Goal: Task Accomplishment & Management: Manage account settings

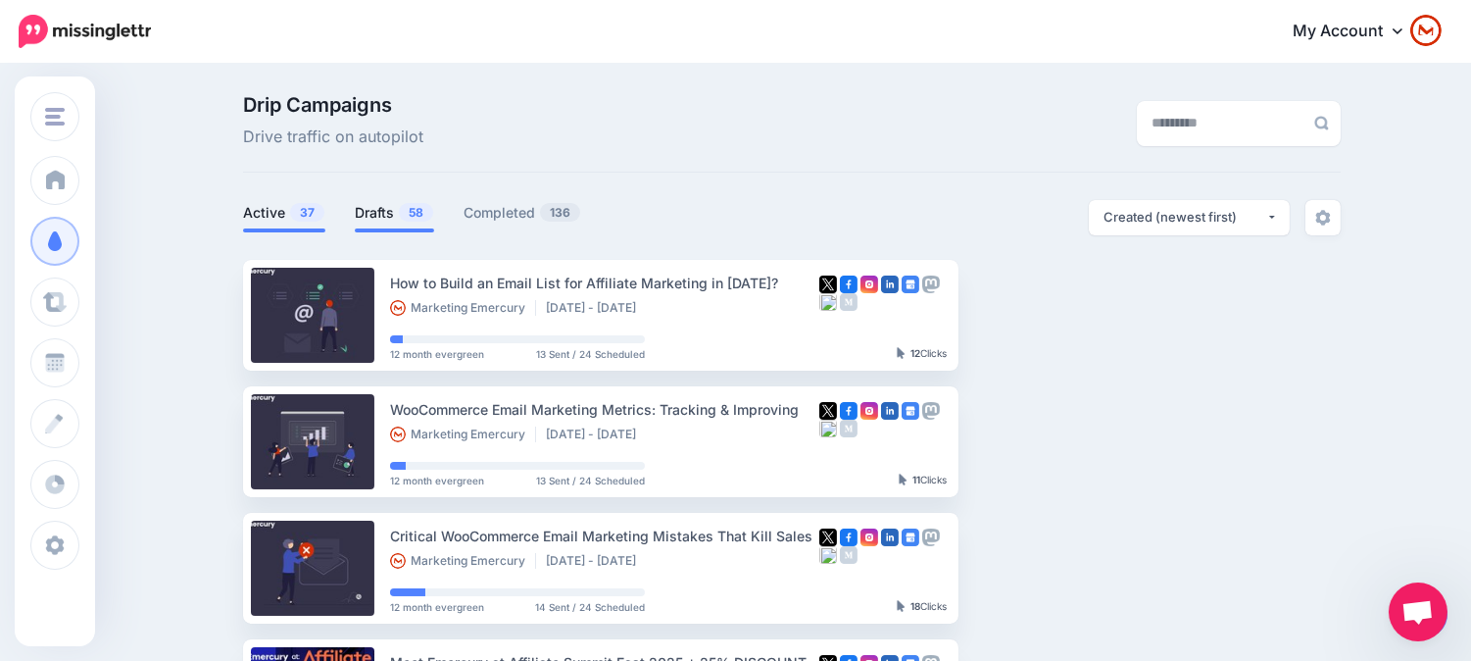
click at [387, 221] on link "Drafts 58" at bounding box center [394, 213] width 79 height 24
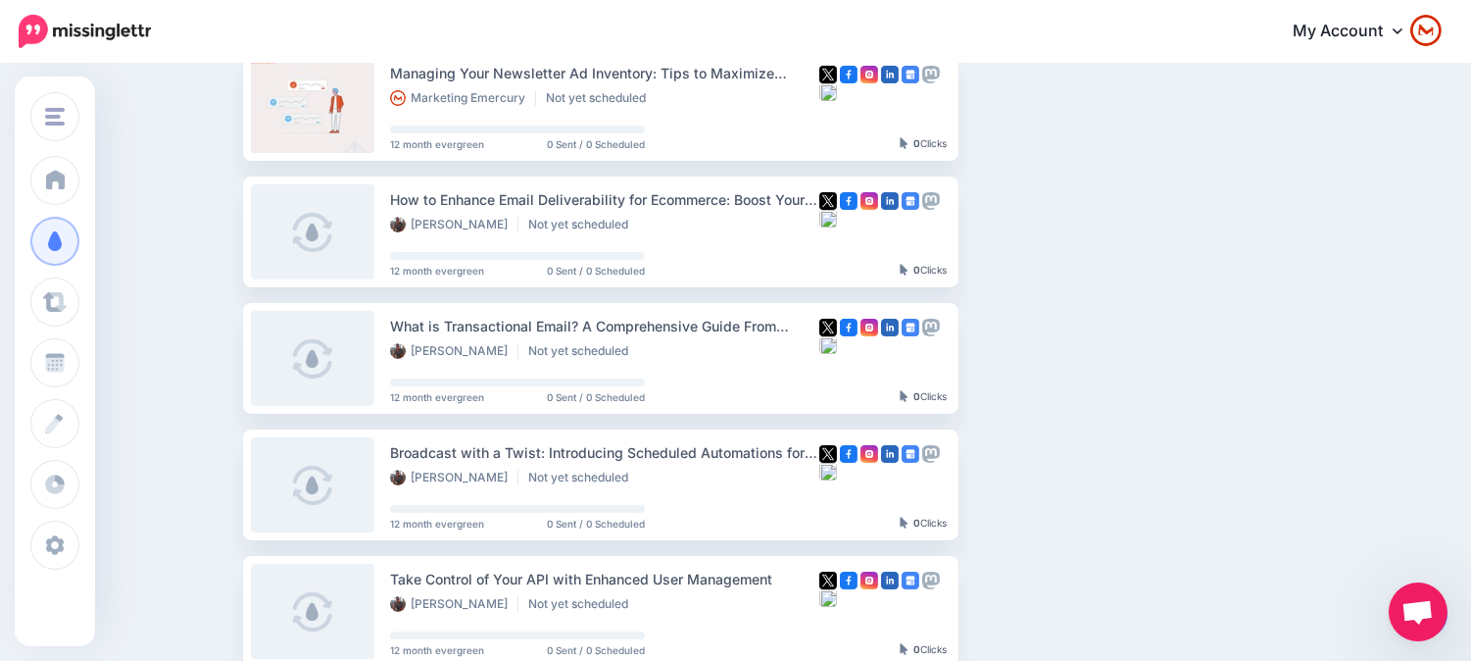
scroll to position [109, 0]
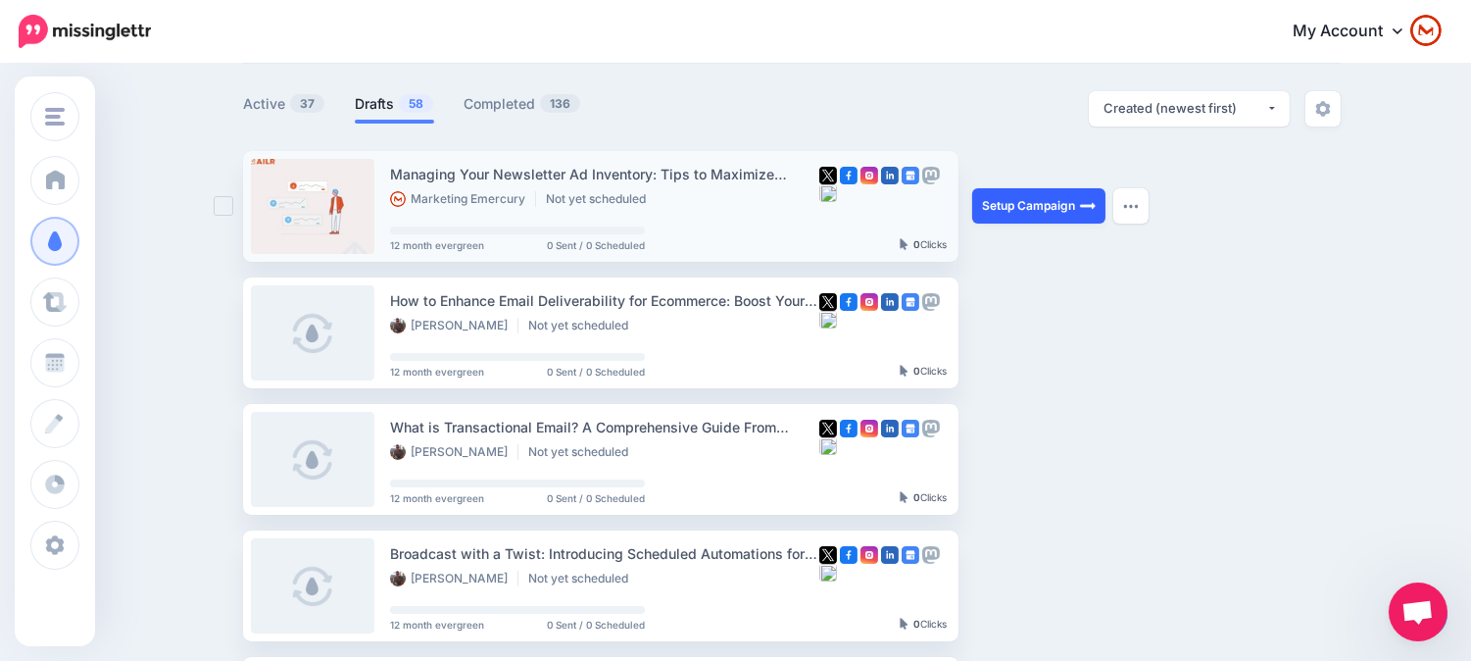
click at [1052, 212] on link "Setup Campaign" at bounding box center [1038, 205] width 133 height 35
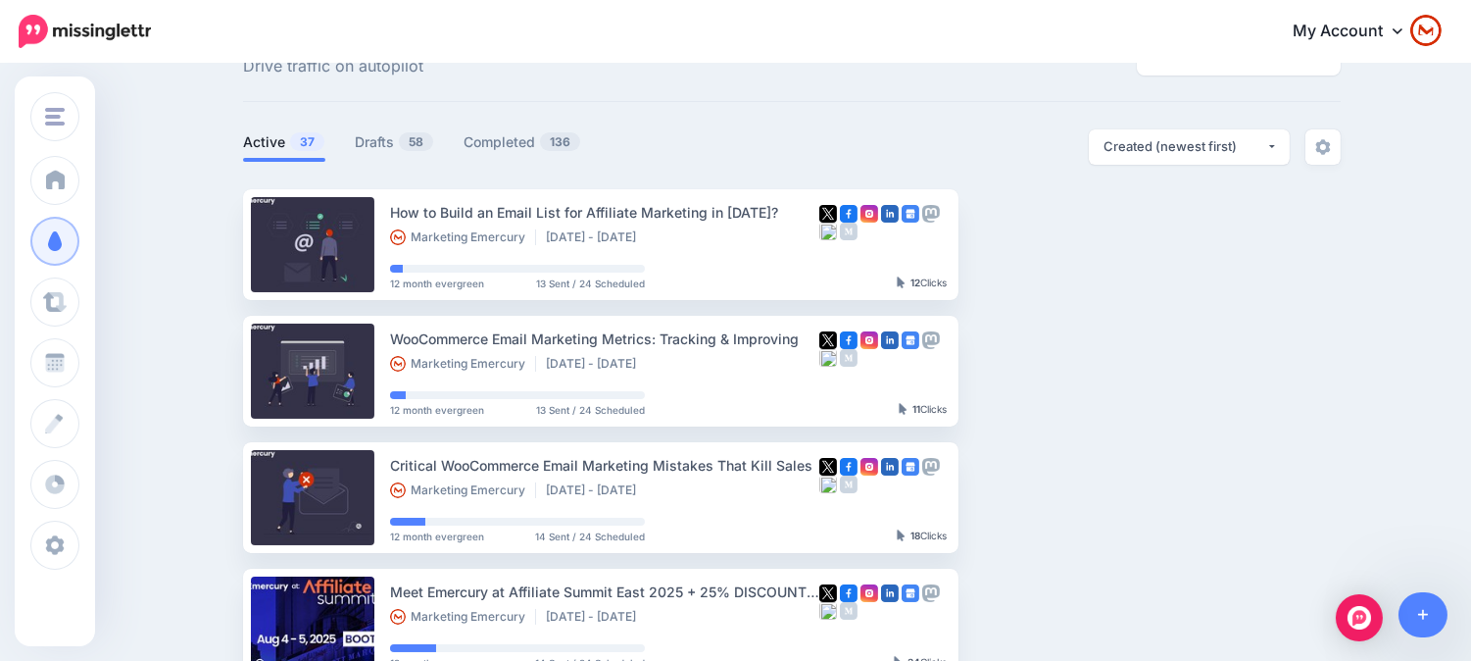
scroll to position [109, 0]
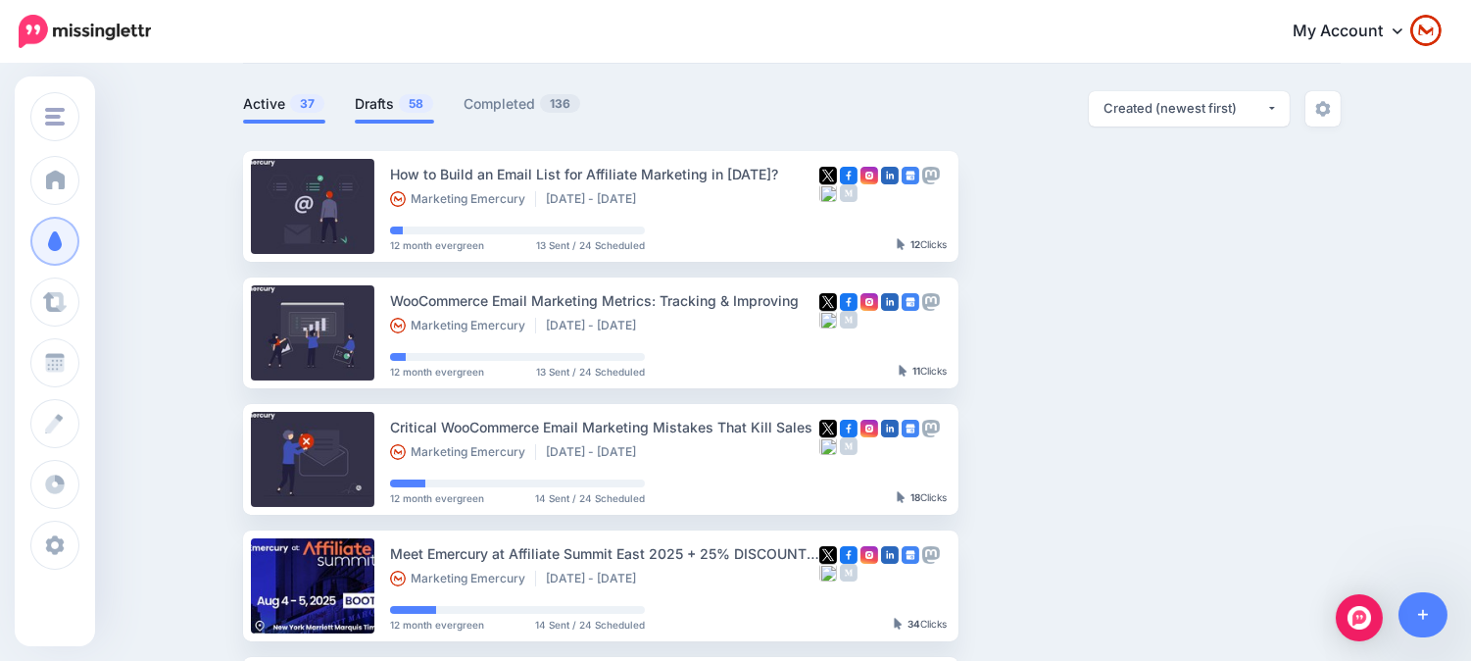
click at [413, 112] on span "58" at bounding box center [416, 103] width 34 height 19
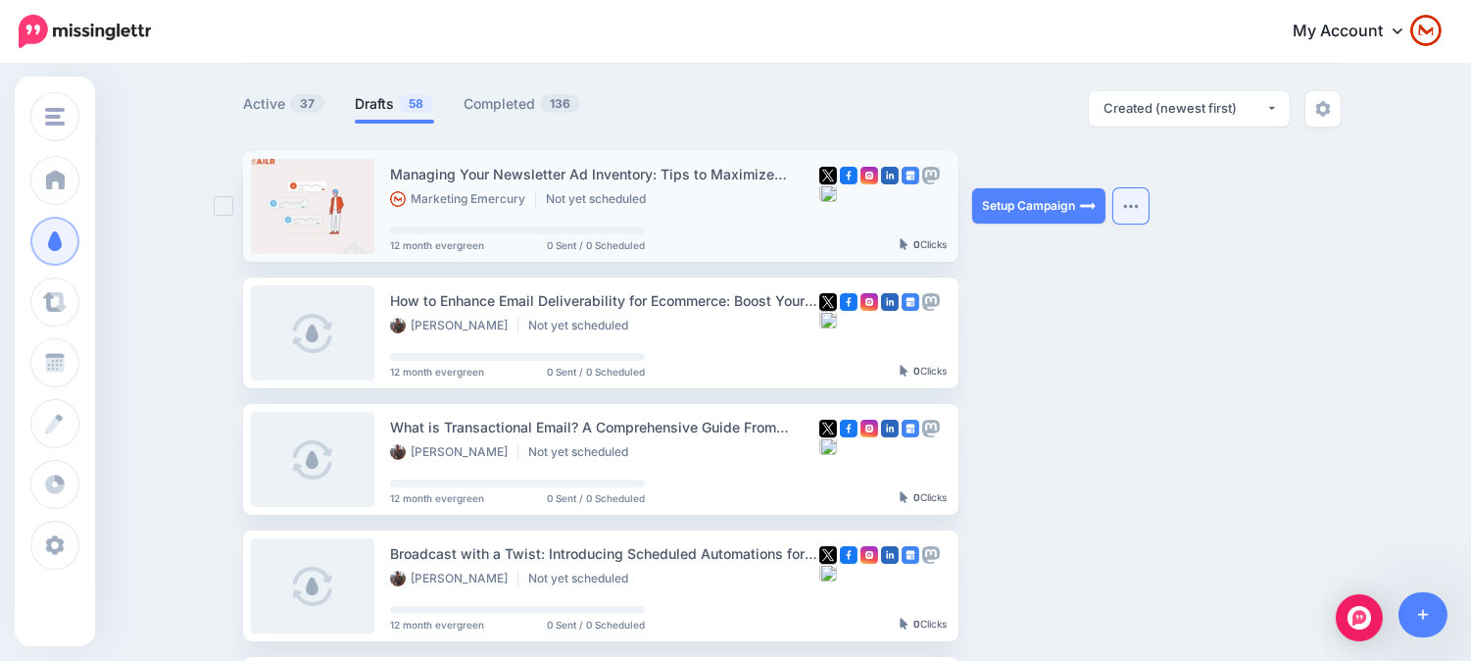
click at [1141, 211] on button "button" at bounding box center [1130, 205] width 35 height 35
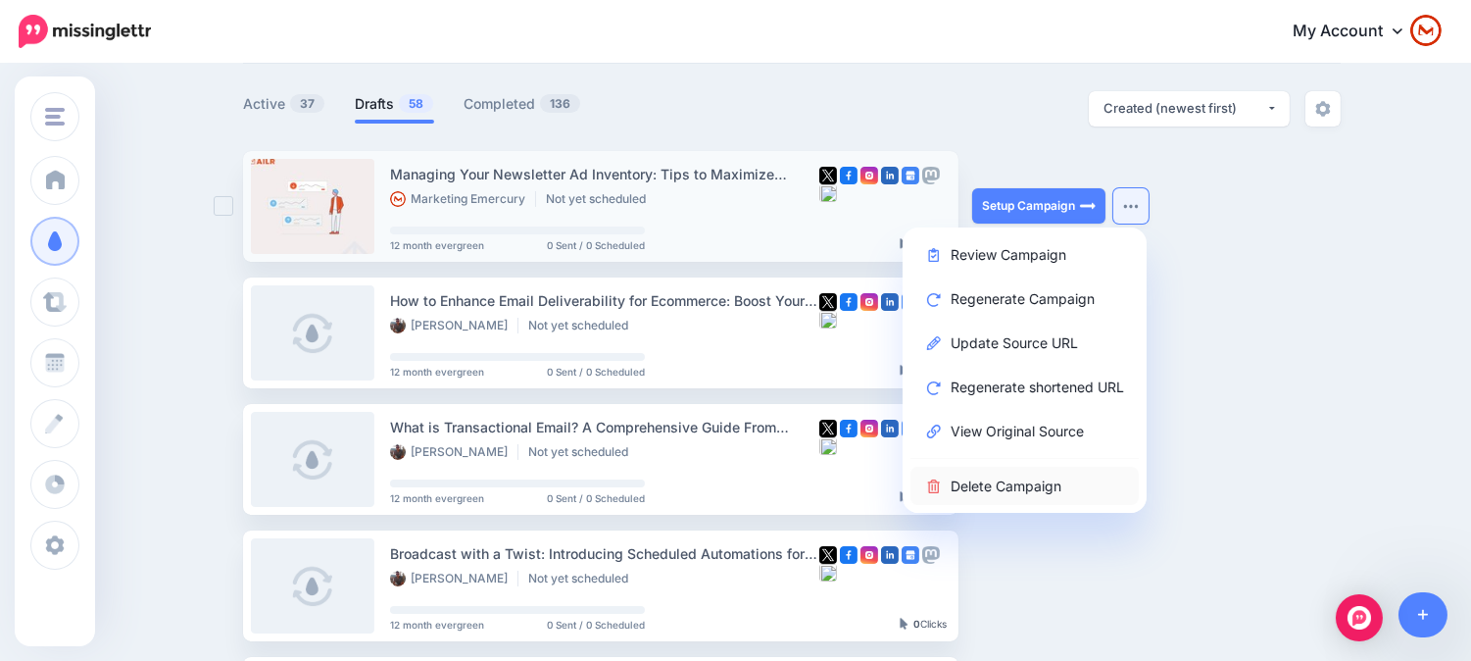
click at [1108, 485] on link "Delete Campaign" at bounding box center [1024, 486] width 228 height 38
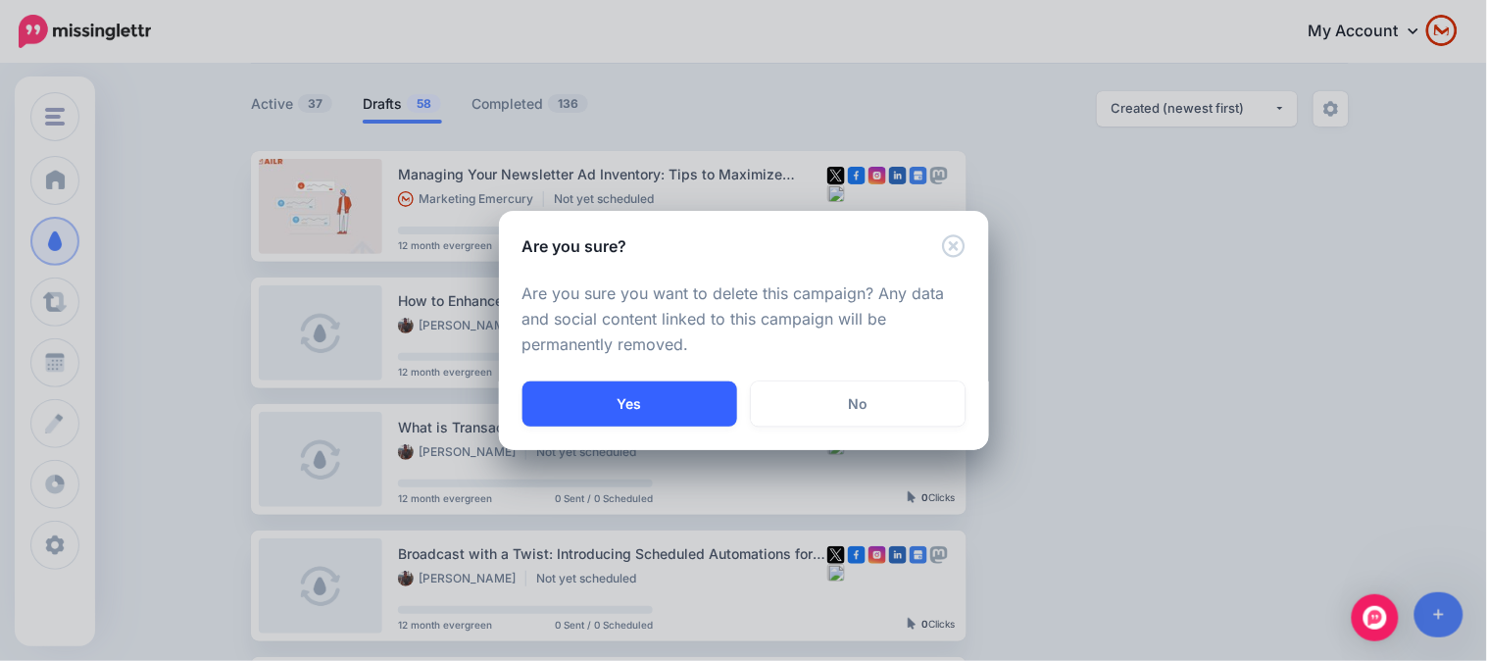
click at [635, 400] on button "Yes" at bounding box center [629, 403] width 215 height 45
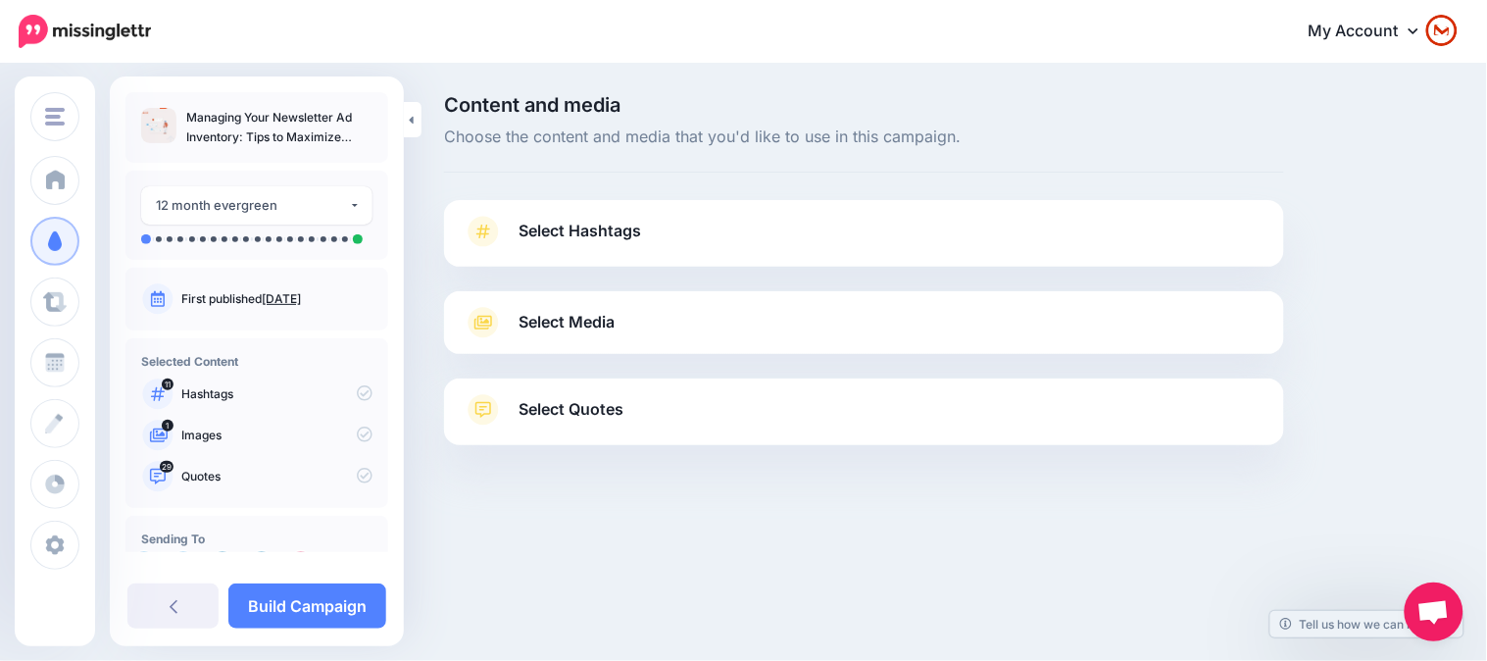
click at [784, 225] on link "Select Hashtags" at bounding box center [864, 241] width 801 height 51
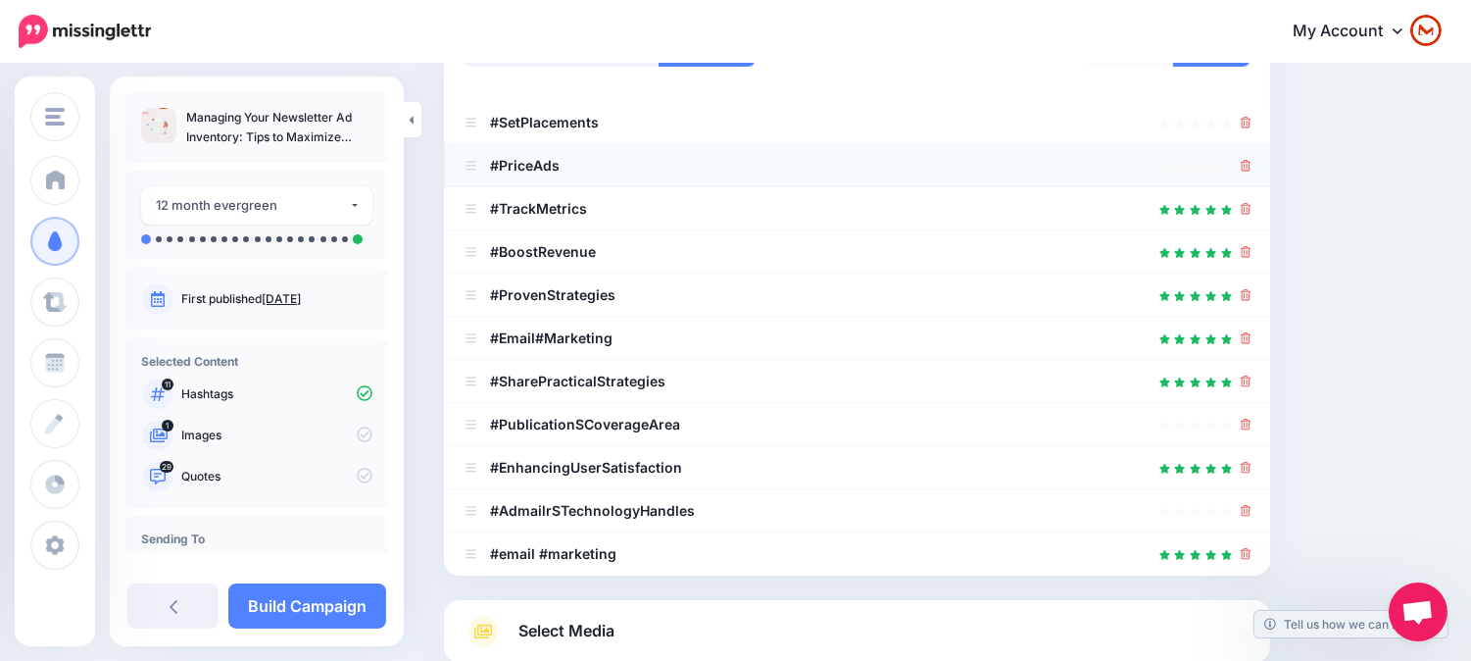
scroll to position [218, 0]
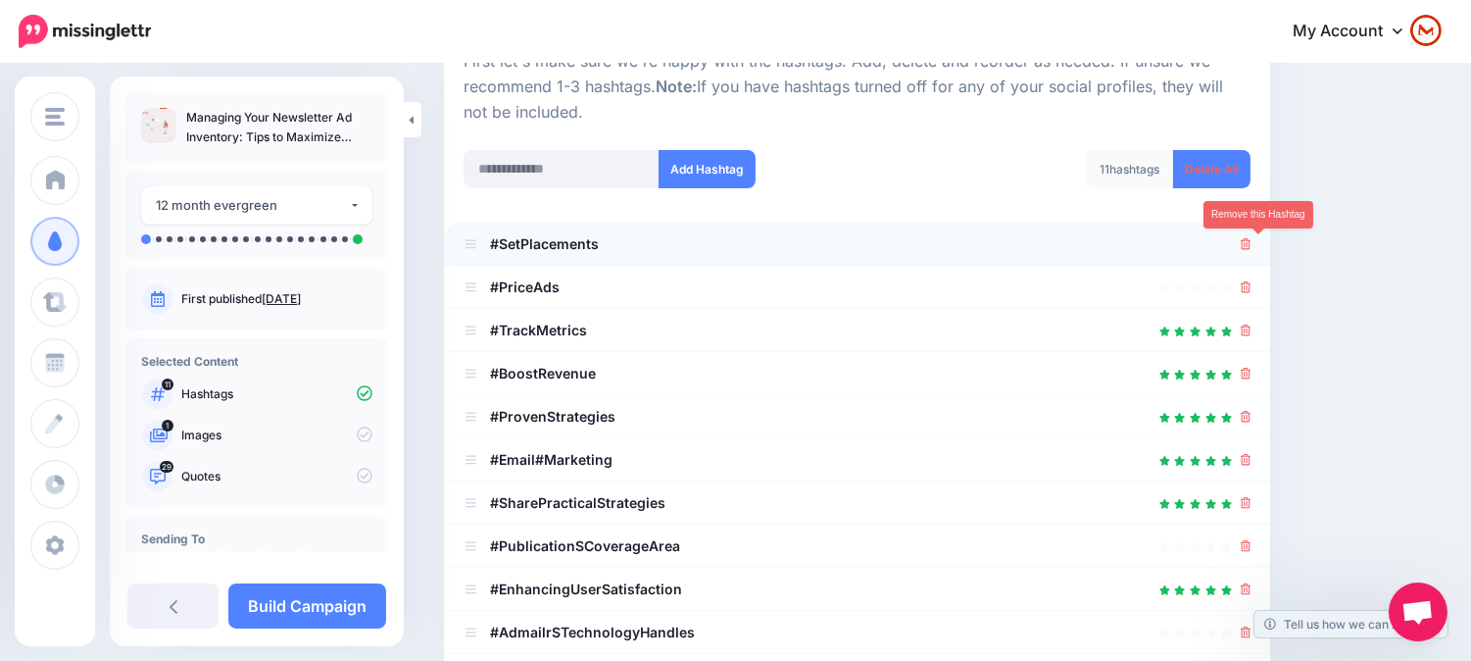
click at [1252, 242] on icon at bounding box center [1246, 244] width 11 height 12
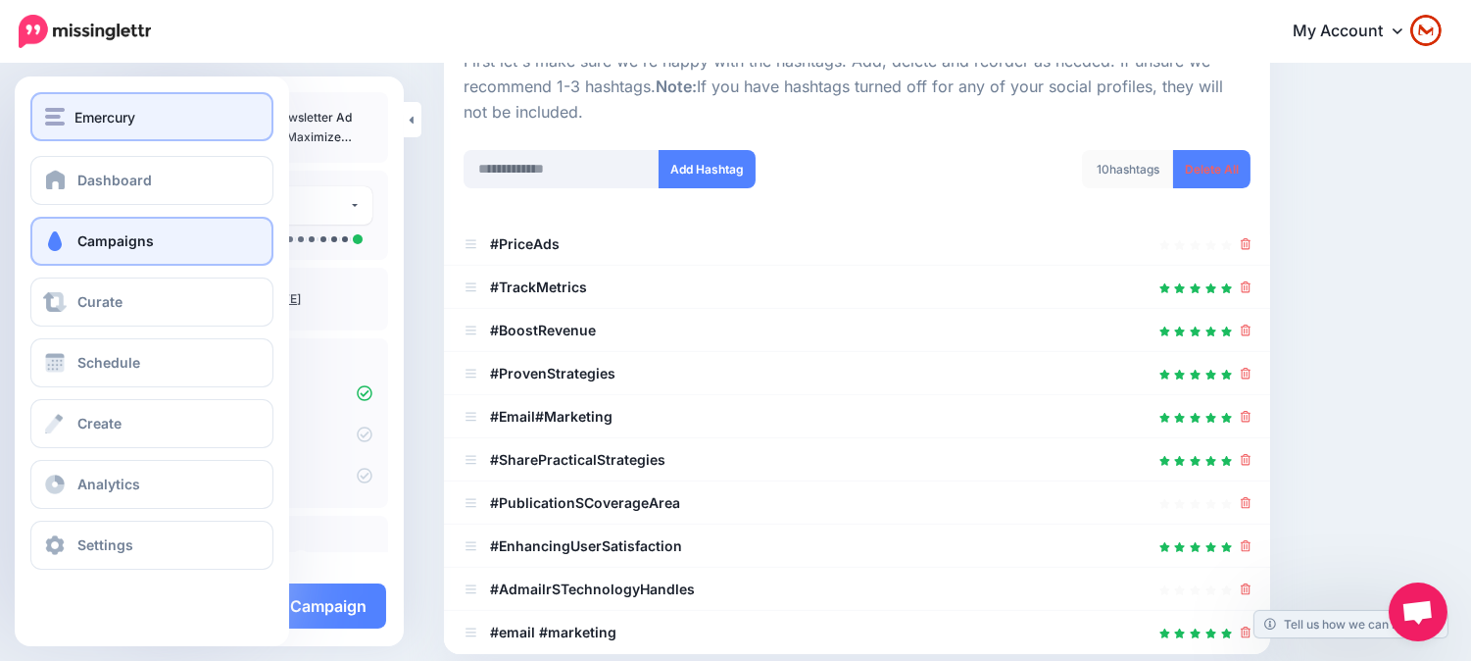
click at [159, 119] on div "Emercury" at bounding box center [152, 117] width 214 height 23
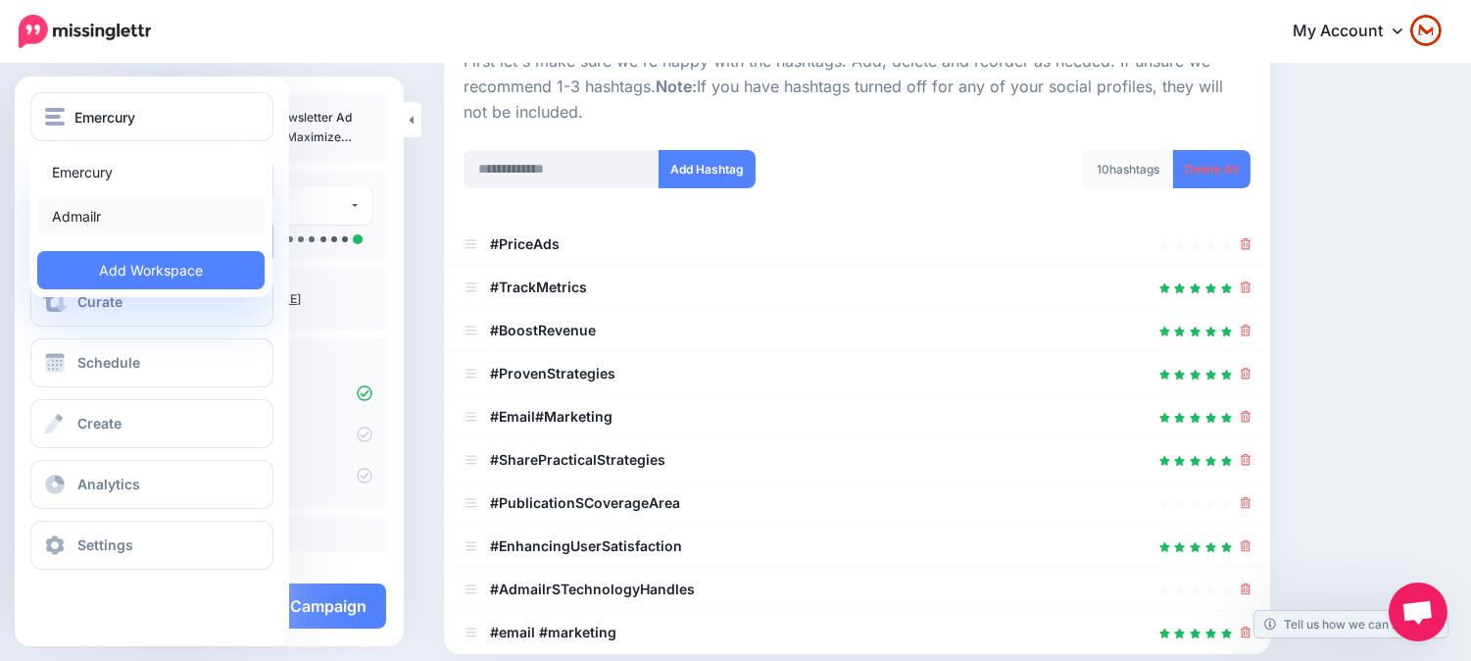
click at [163, 208] on link "Admailr" at bounding box center [150, 216] width 227 height 38
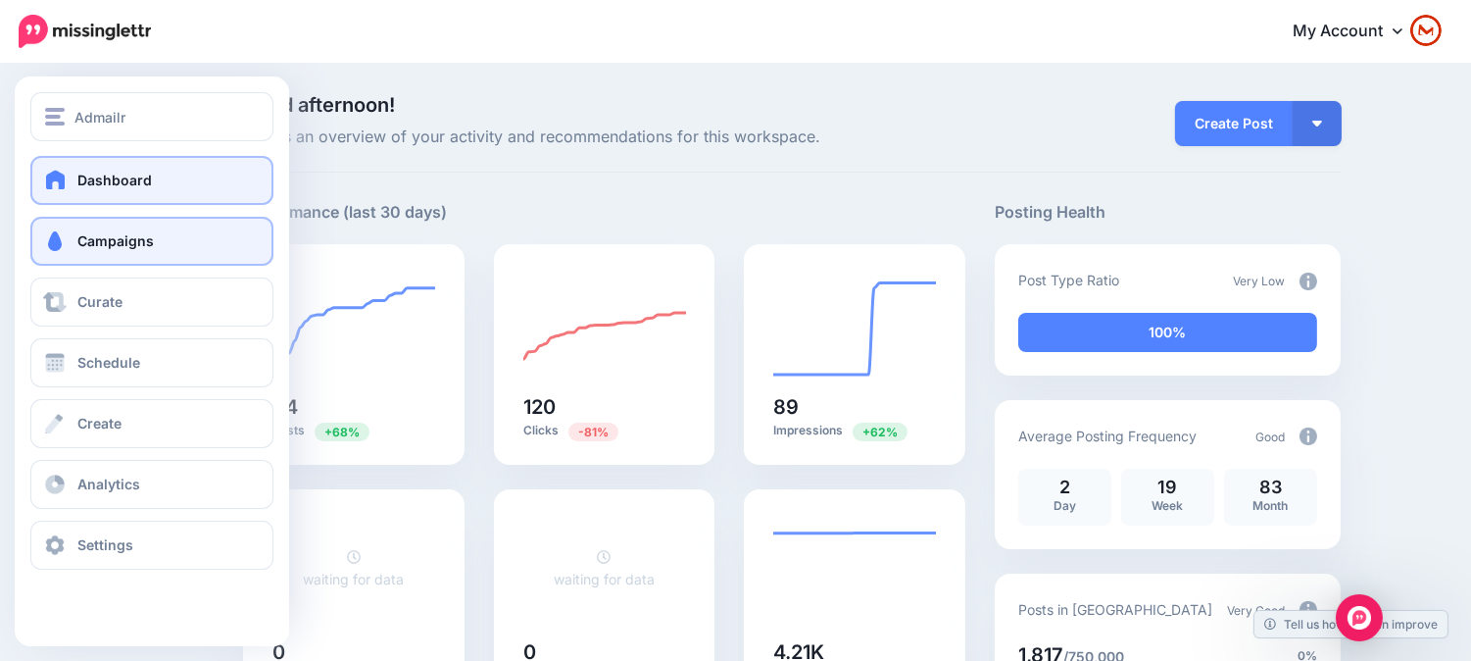
click at [62, 232] on span at bounding box center [54, 241] width 25 height 20
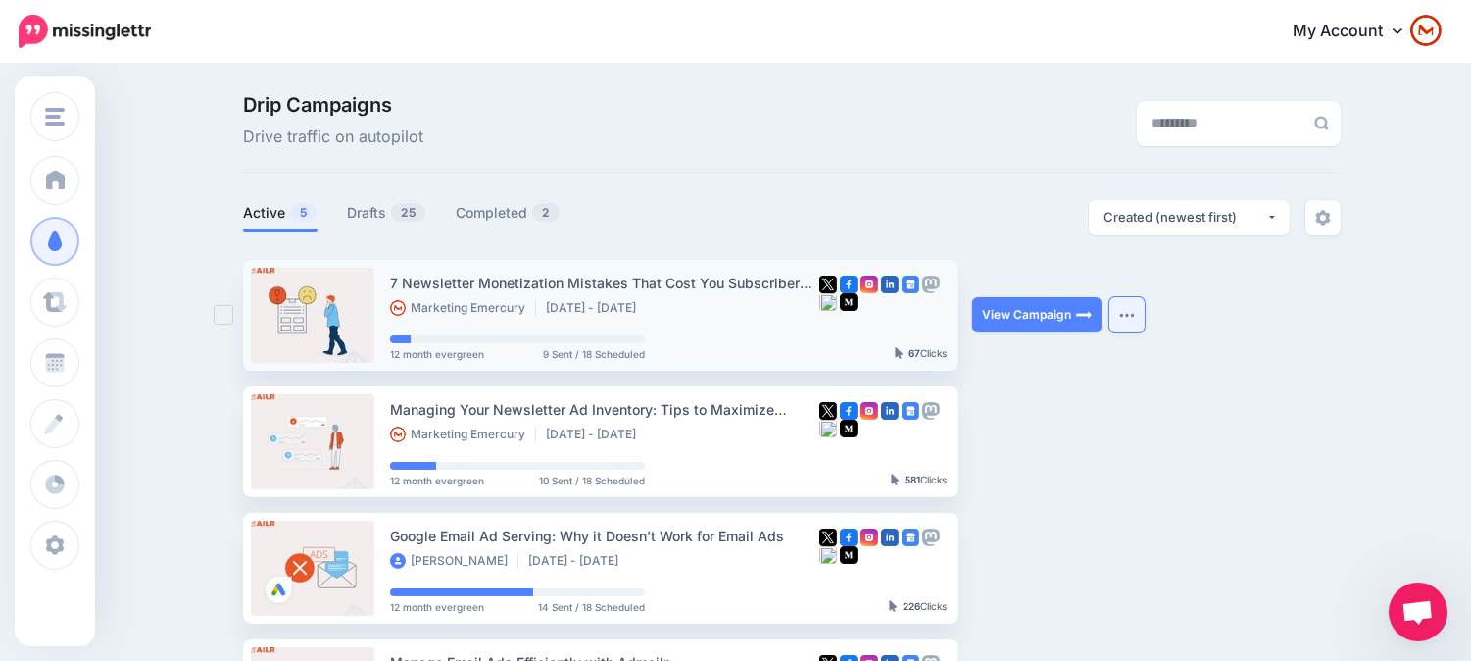
click at [1138, 319] on button "button" at bounding box center [1126, 314] width 35 height 35
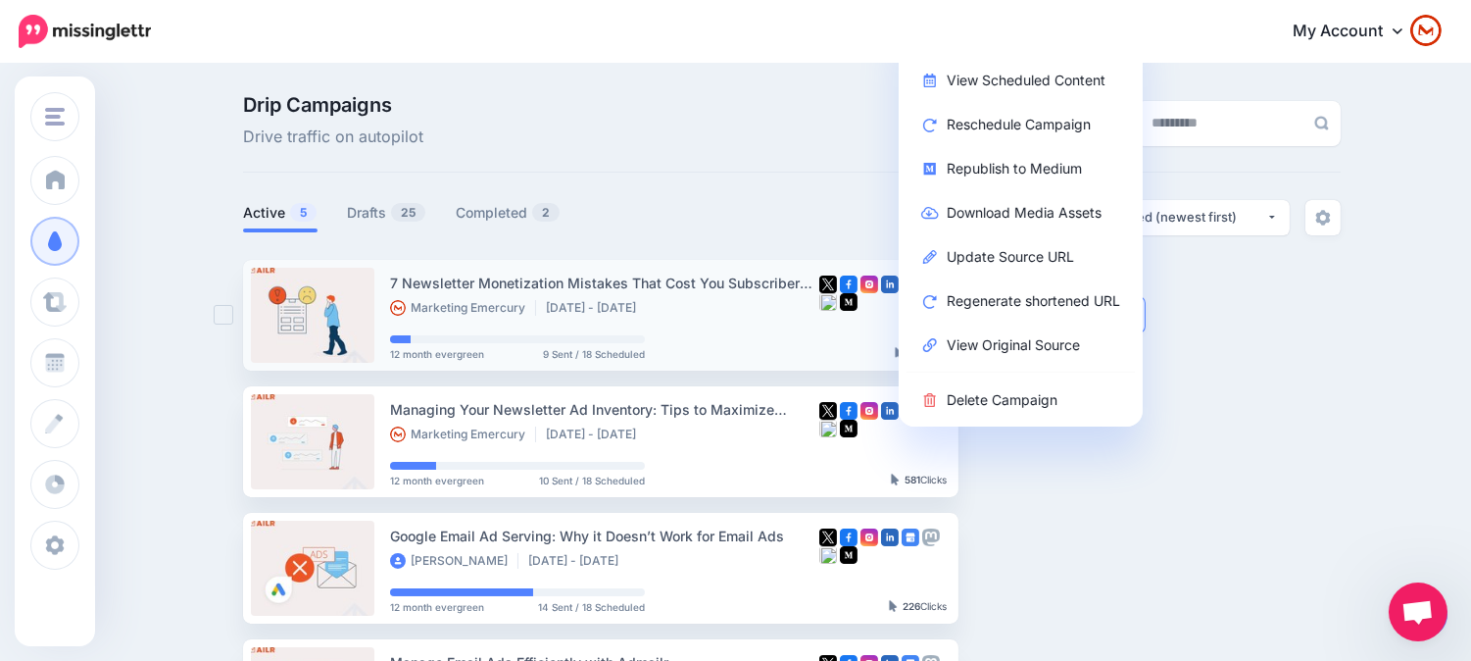
drag, startPoint x: 1132, startPoint y: 540, endPoint x: 831, endPoint y: 319, distance: 373.0
click at [1124, 536] on ul "7 Newsletter Monetization Mistakes That Cost You Subscribers in 2025 Marketing …" at bounding box center [792, 568] width 1098 height 616
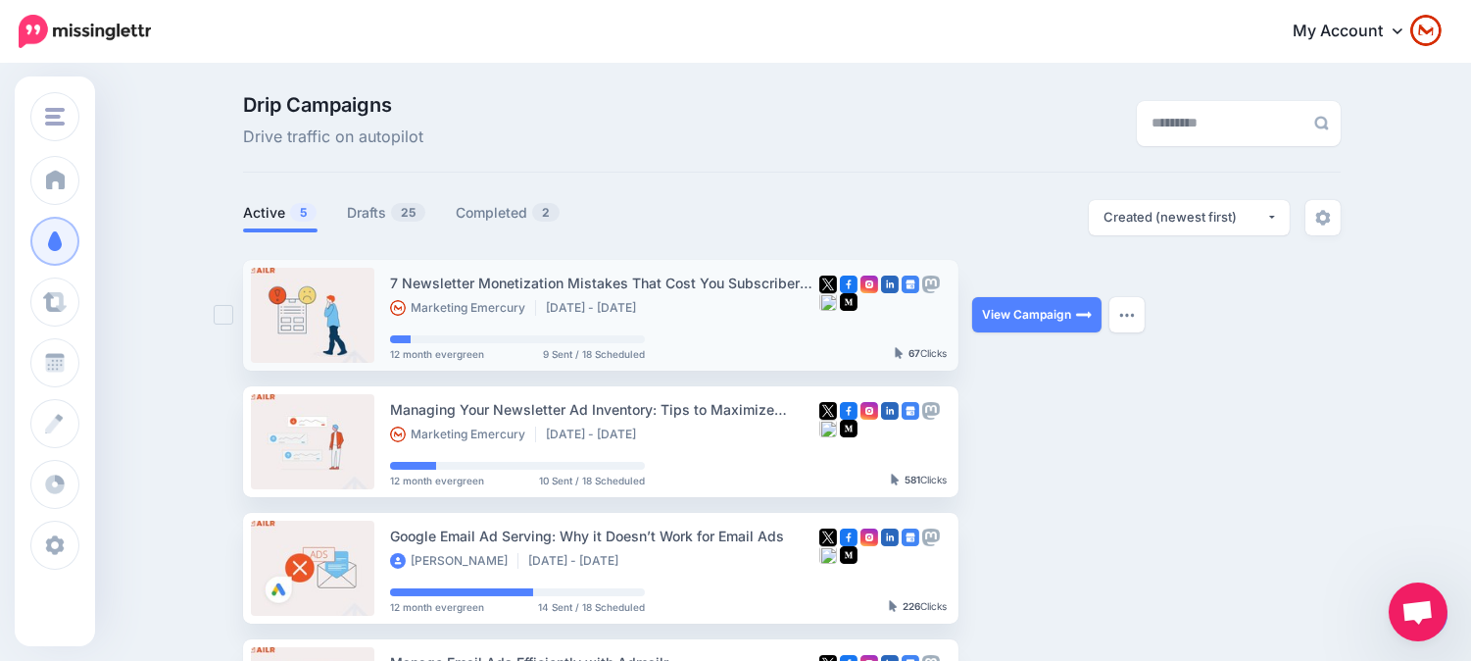
click at [759, 300] on div "Marketing Emercury Aug 2 2025 - Aug 4 2026" at bounding box center [604, 309] width 429 height 18
click at [1083, 321] on img at bounding box center [1084, 315] width 16 height 16
click at [1145, 318] on button "button" at bounding box center [1126, 314] width 35 height 35
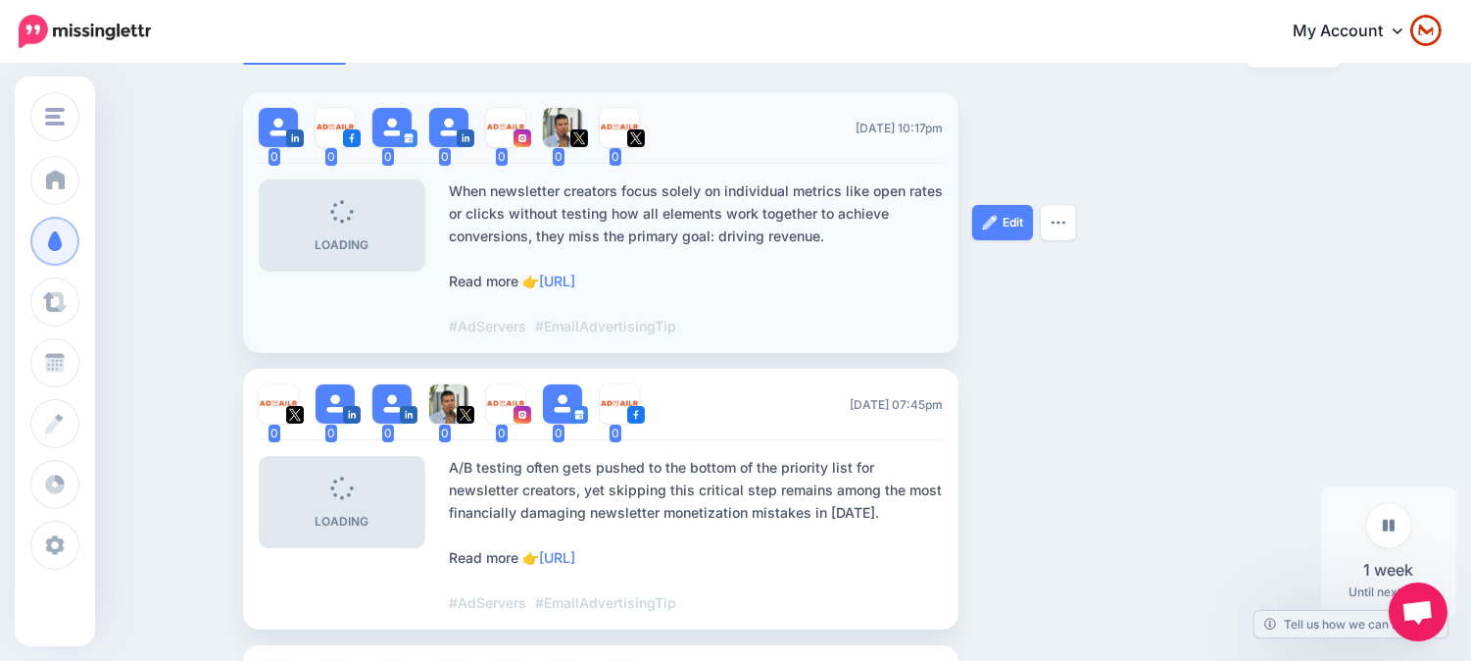
scroll to position [418, 0]
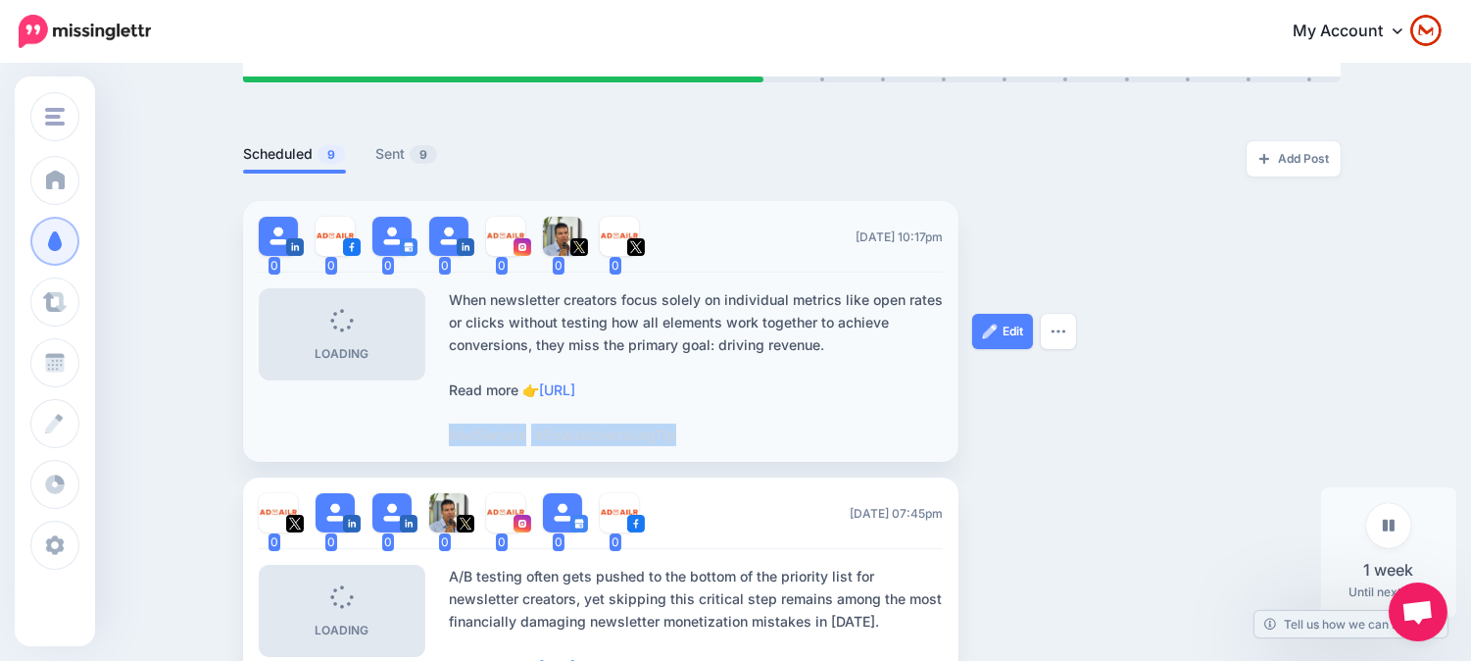
drag, startPoint x: 697, startPoint y: 427, endPoint x: 444, endPoint y: 435, distance: 253.0
click at [444, 435] on li "0 0 0 0 0 0 0" at bounding box center [600, 331] width 715 height 261
copy div "#AdServers #EmailAdvertisingTip"
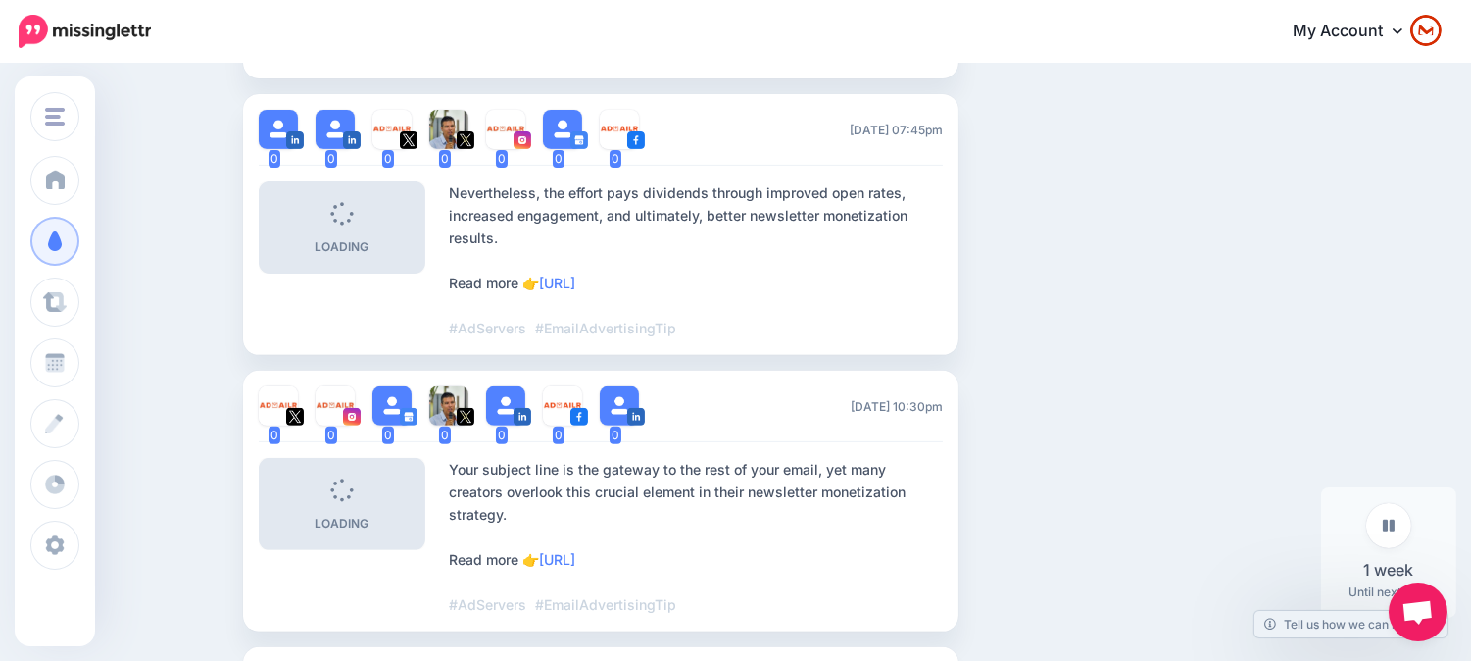
scroll to position [0, 0]
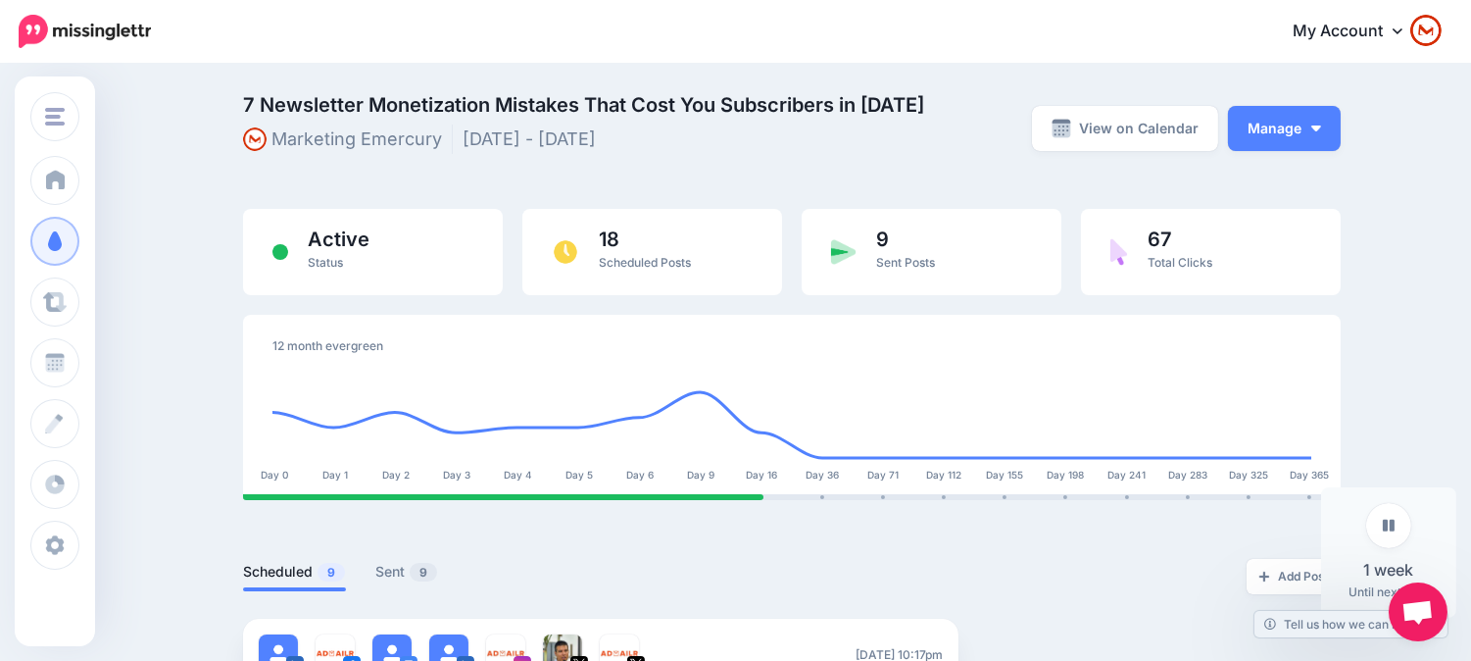
drag, startPoint x: 1217, startPoint y: 521, endPoint x: 1183, endPoint y: 212, distance: 311.6
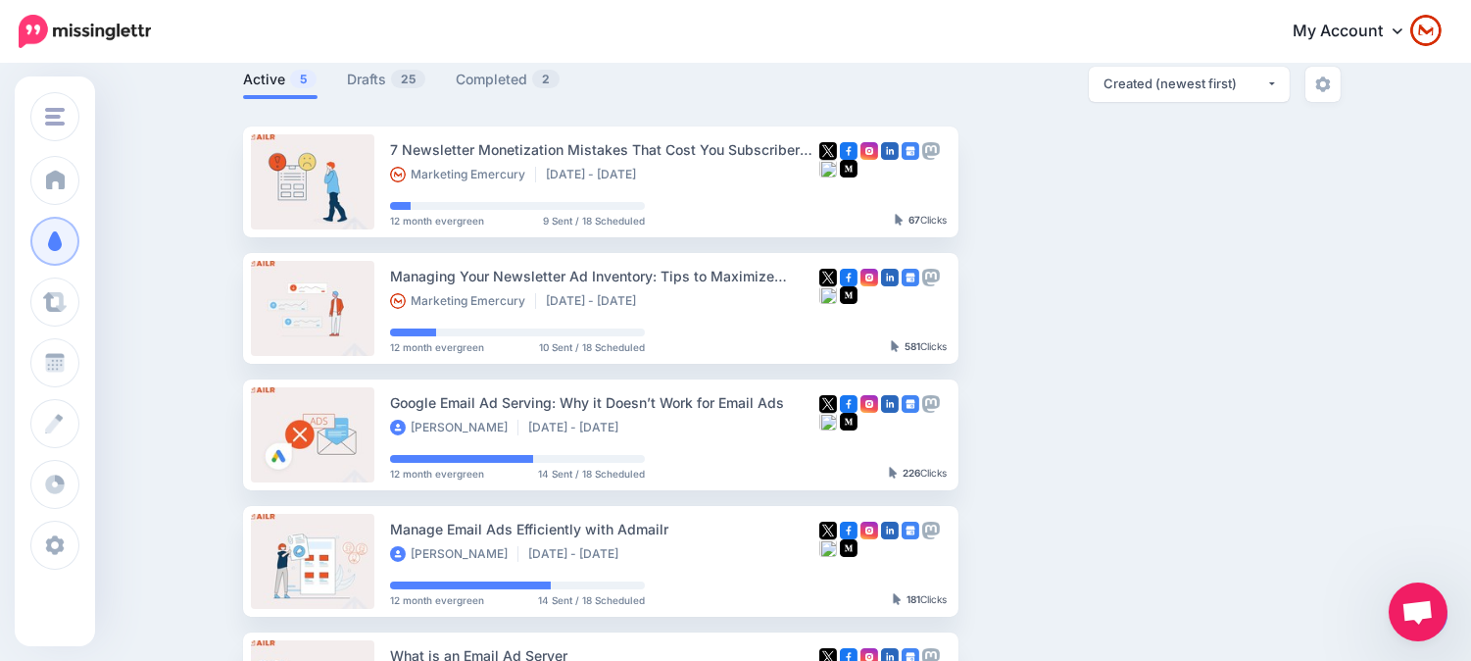
scroll to position [412, 0]
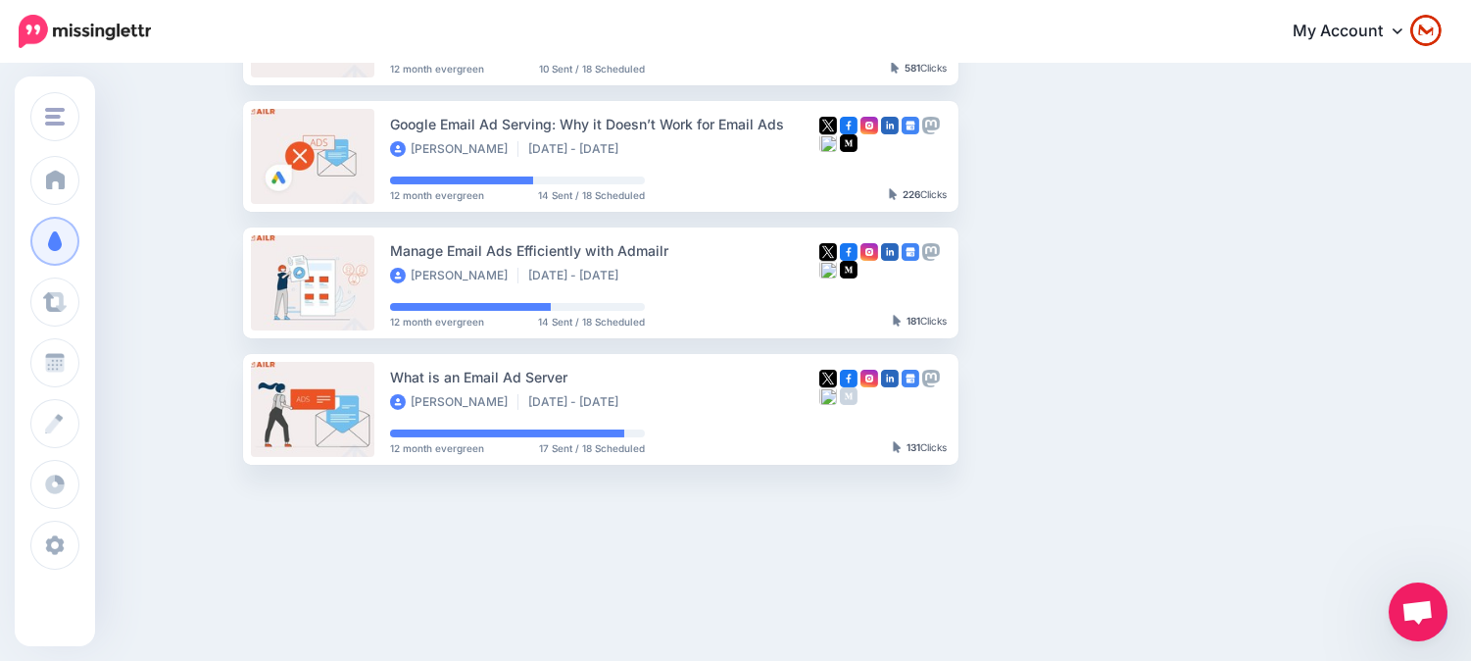
drag, startPoint x: 1419, startPoint y: 604, endPoint x: 1359, endPoint y: 393, distance: 219.0
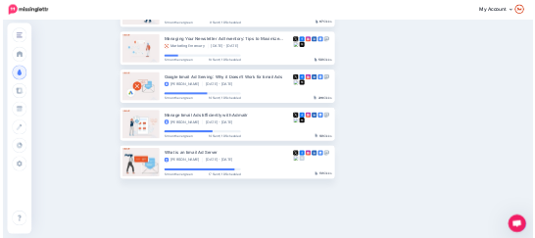
scroll to position [0, 0]
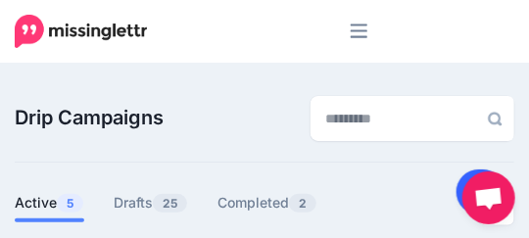
click at [465, 178] on link at bounding box center [482, 192] width 50 height 45
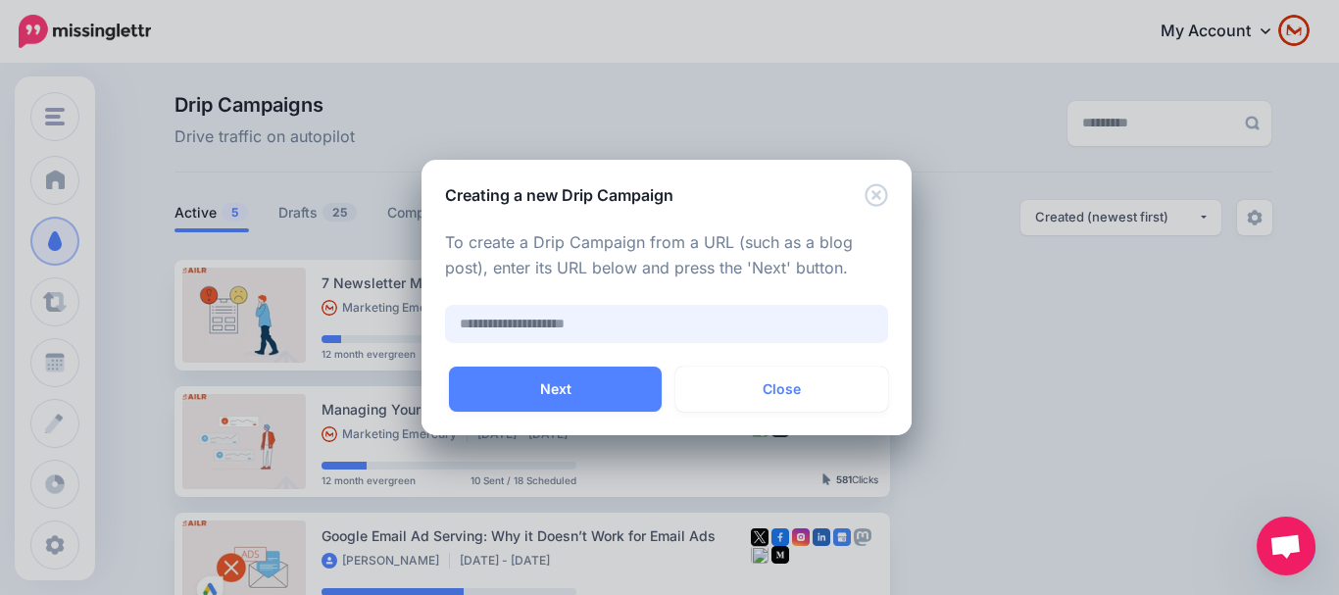
paste input "**********"
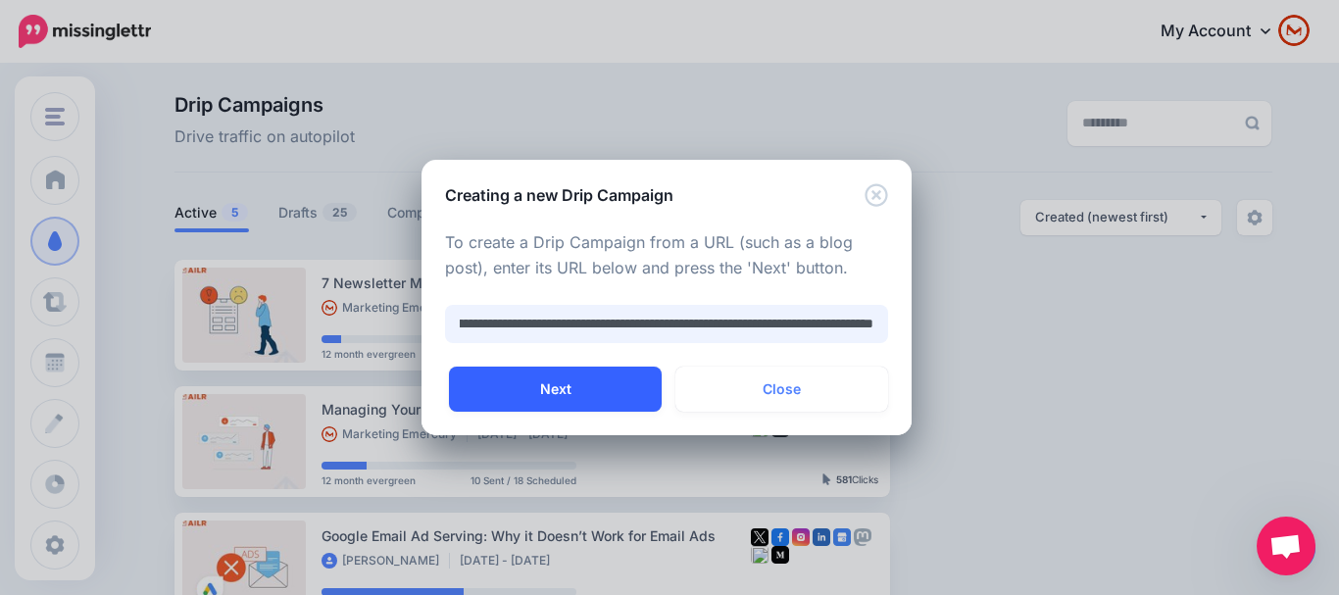
type input "**********"
click at [603, 376] on button "Next" at bounding box center [555, 389] width 213 height 45
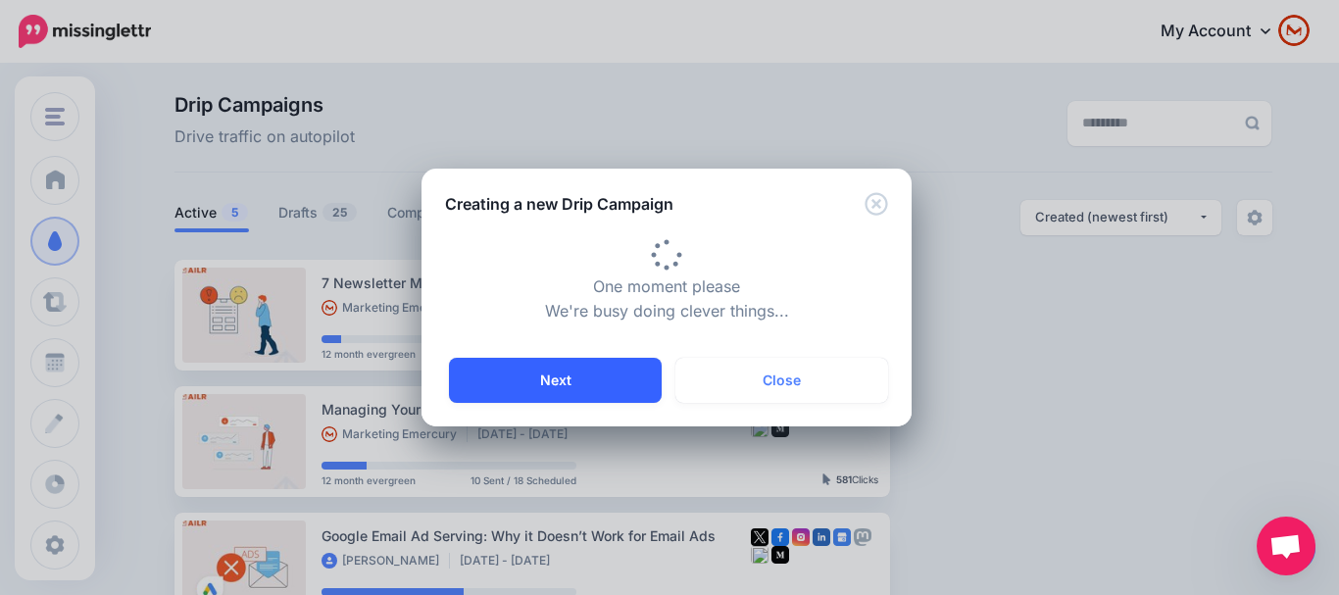
type input "**********"
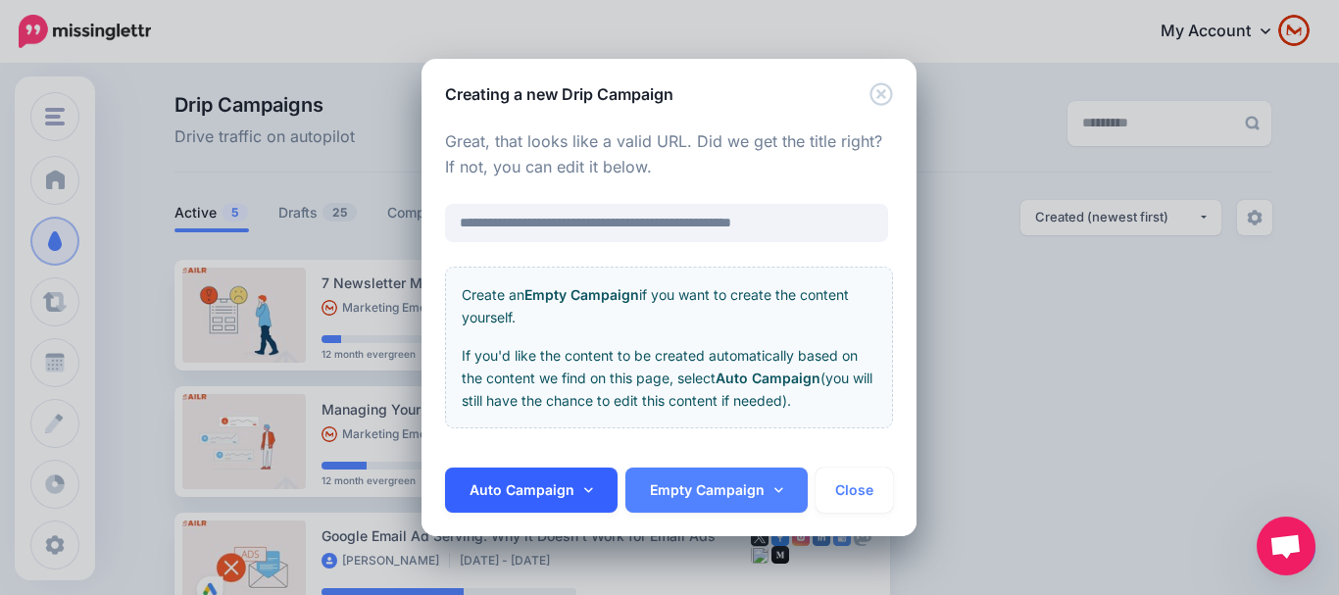
click at [563, 488] on link "Auto Campaign" at bounding box center [531, 489] width 172 height 45
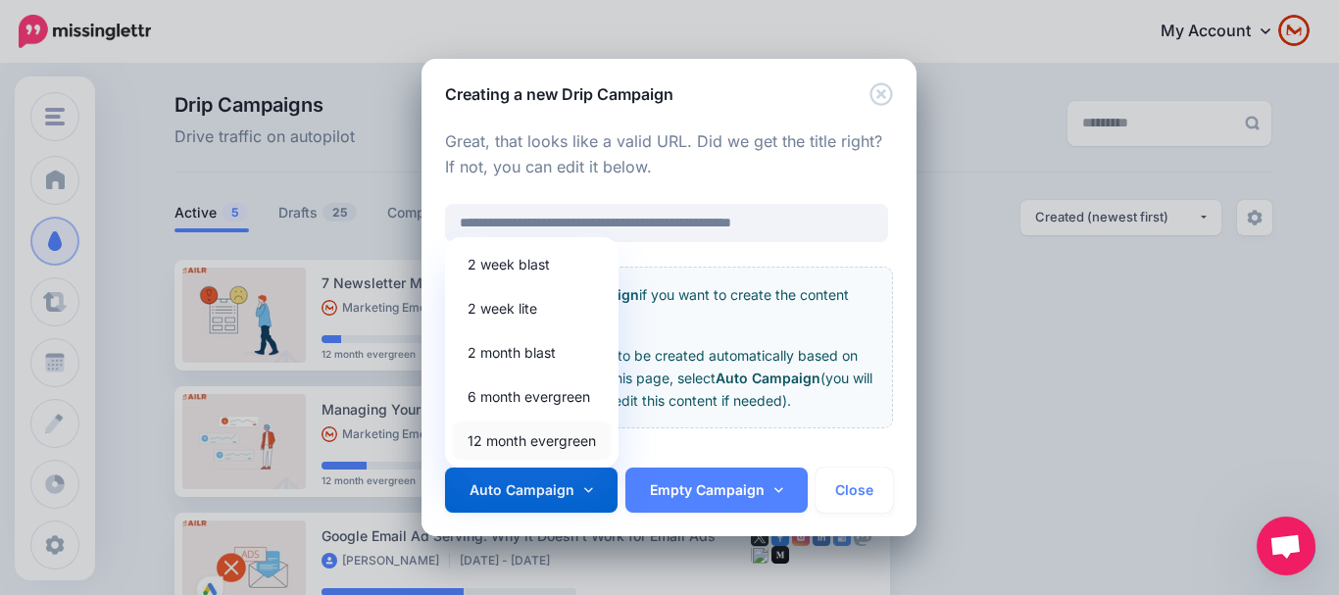
click at [555, 451] on link "12 month evergreen" at bounding box center [532, 440] width 158 height 38
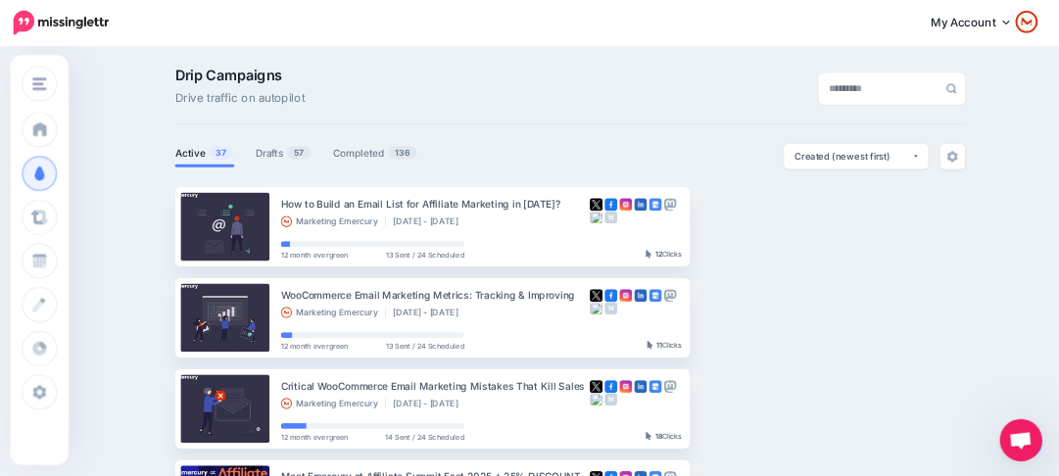
scroll to position [110, 0]
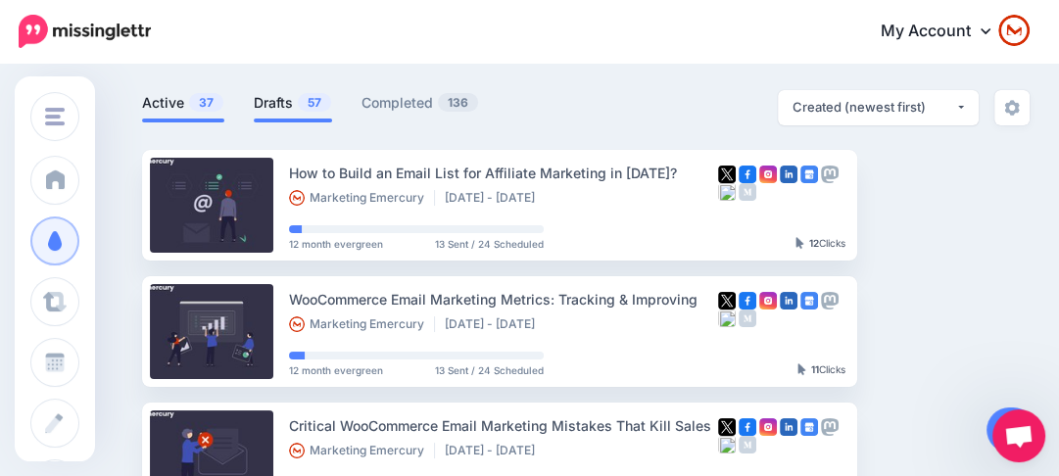
click at [283, 94] on link "Drafts 57" at bounding box center [293, 103] width 78 height 24
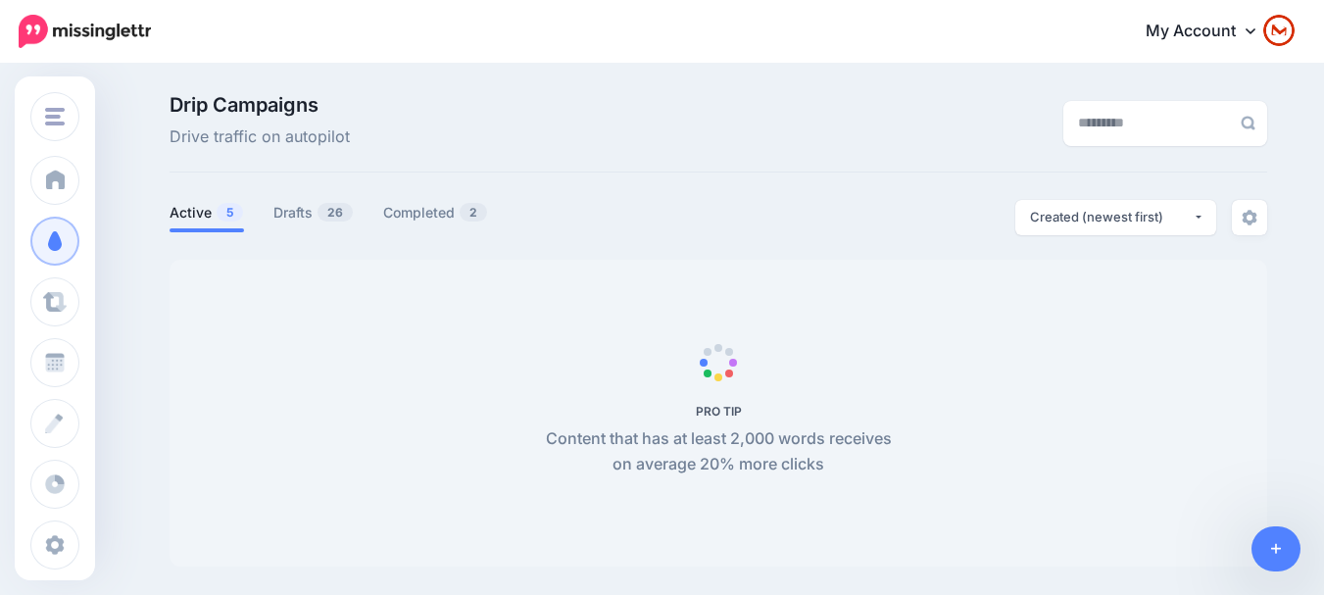
scroll to position [0, 3]
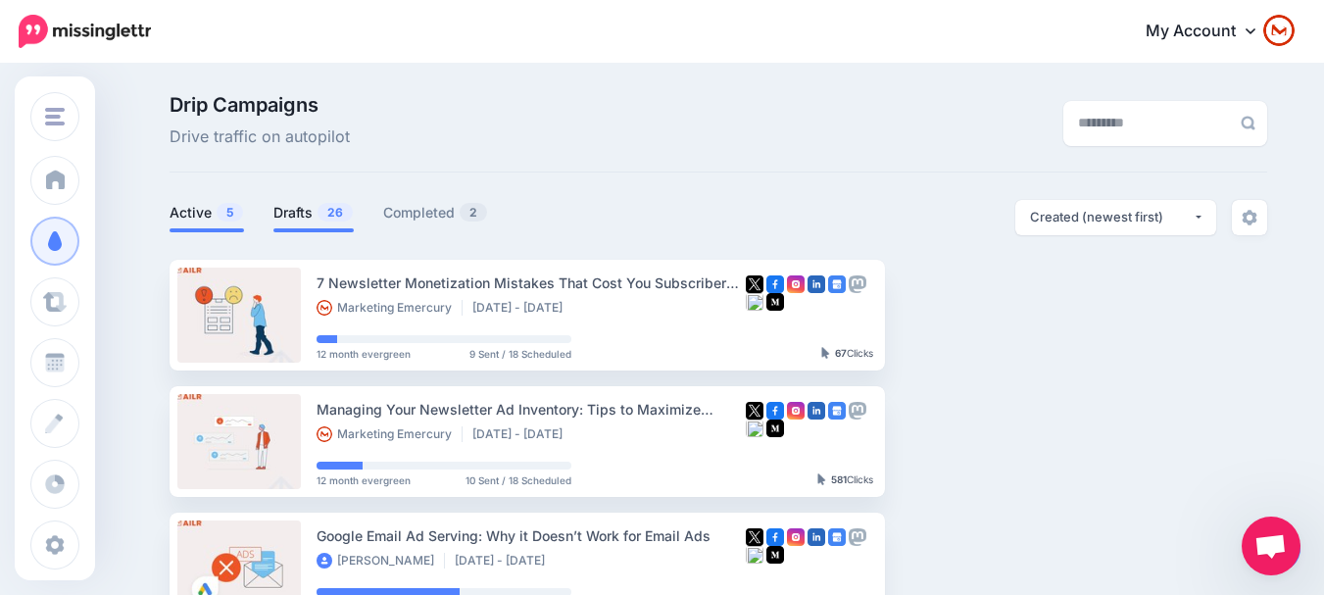
click at [322, 221] on link "Drafts 26" at bounding box center [313, 213] width 80 height 24
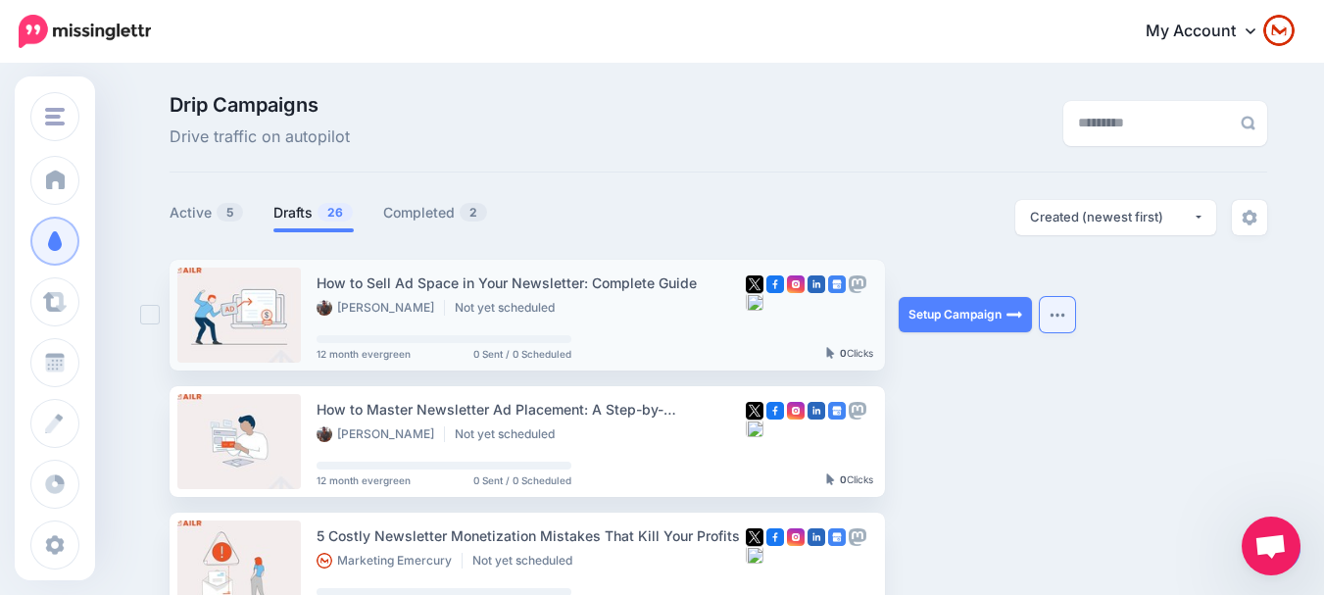
click at [1063, 322] on button "button" at bounding box center [1057, 314] width 35 height 35
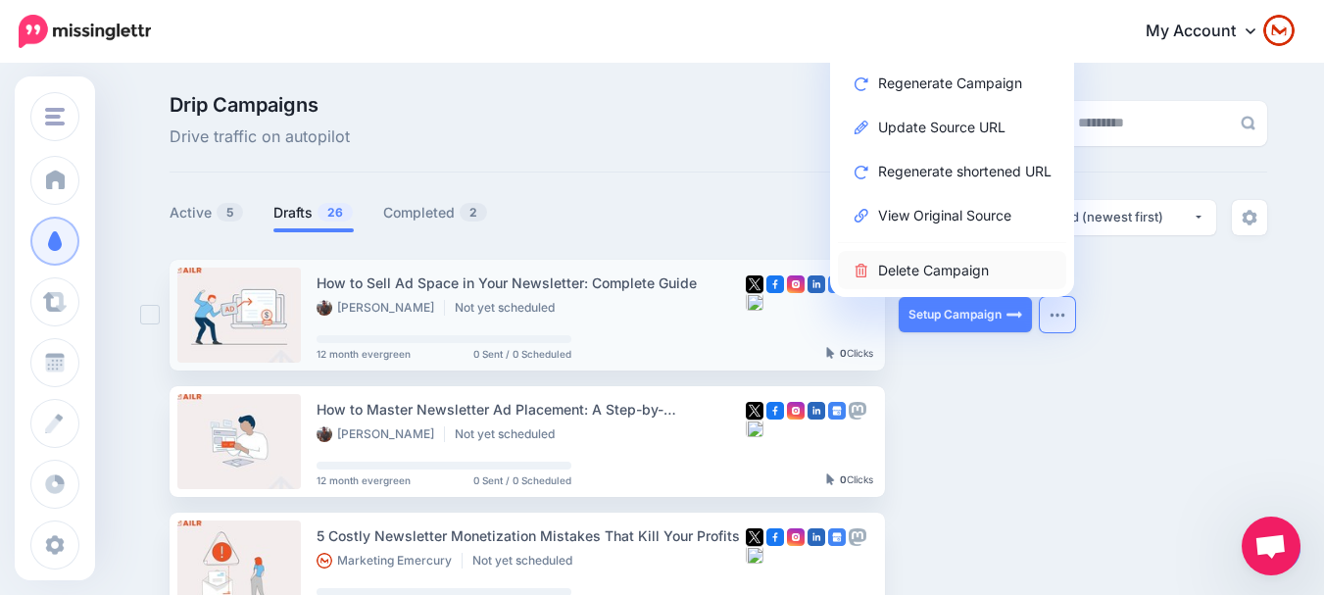
click at [1002, 270] on link "Delete Campaign" at bounding box center [952, 270] width 228 height 38
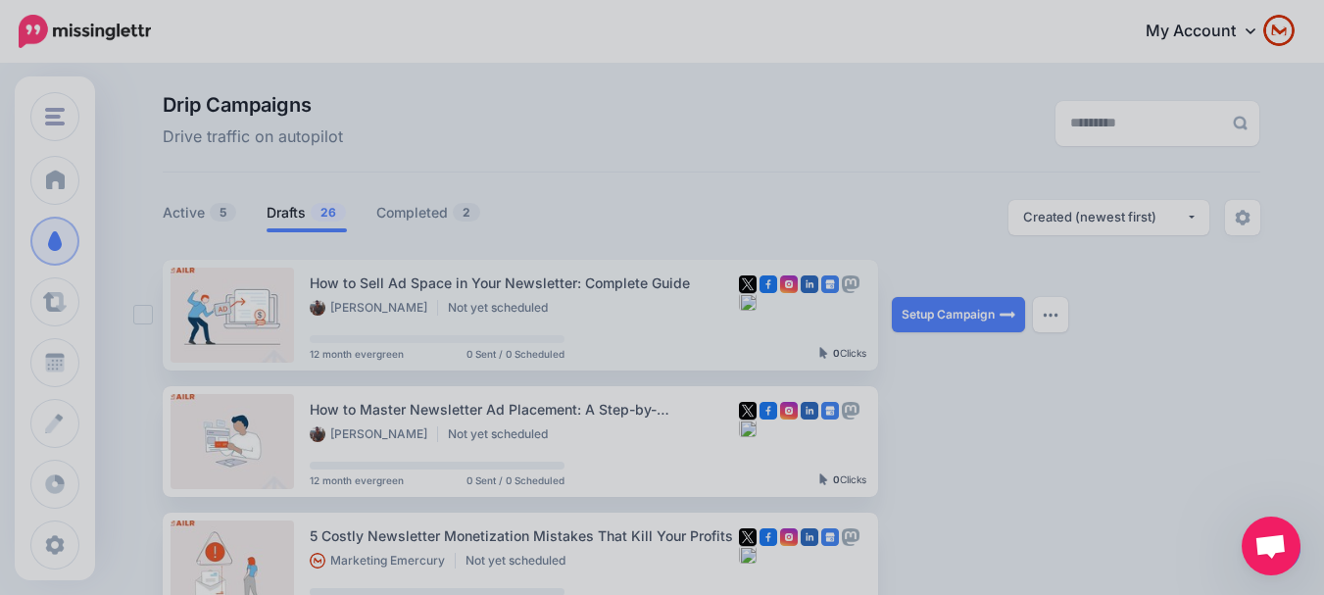
scroll to position [0, 0]
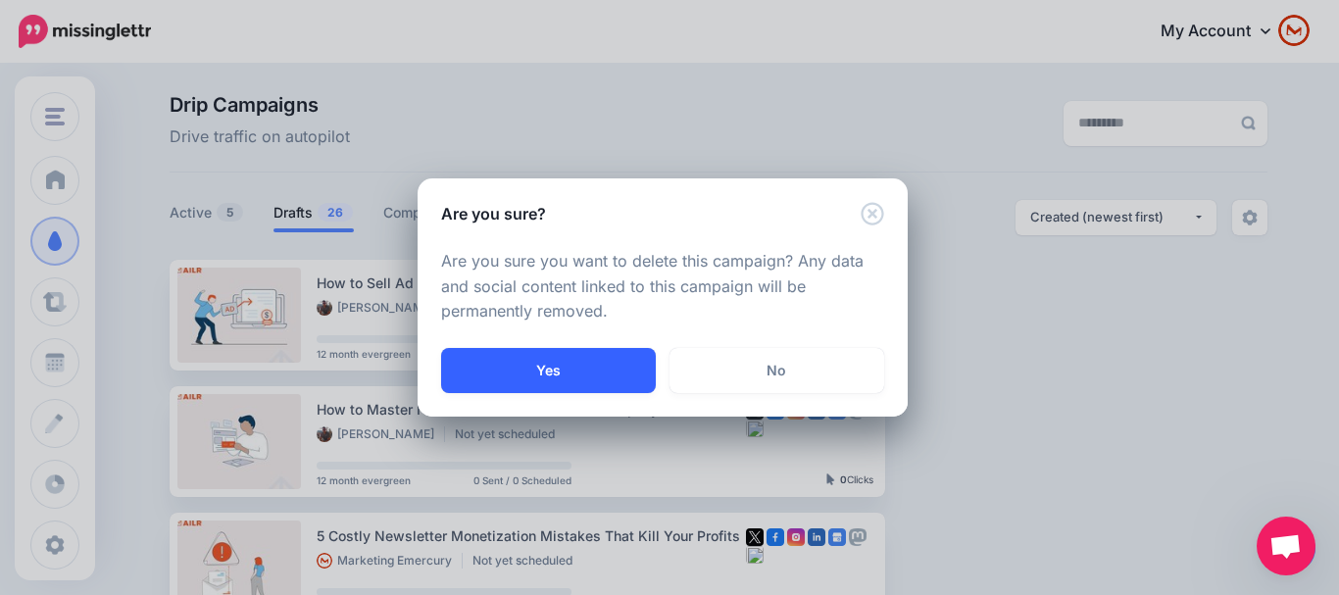
click at [556, 378] on button "Yes" at bounding box center [548, 370] width 215 height 45
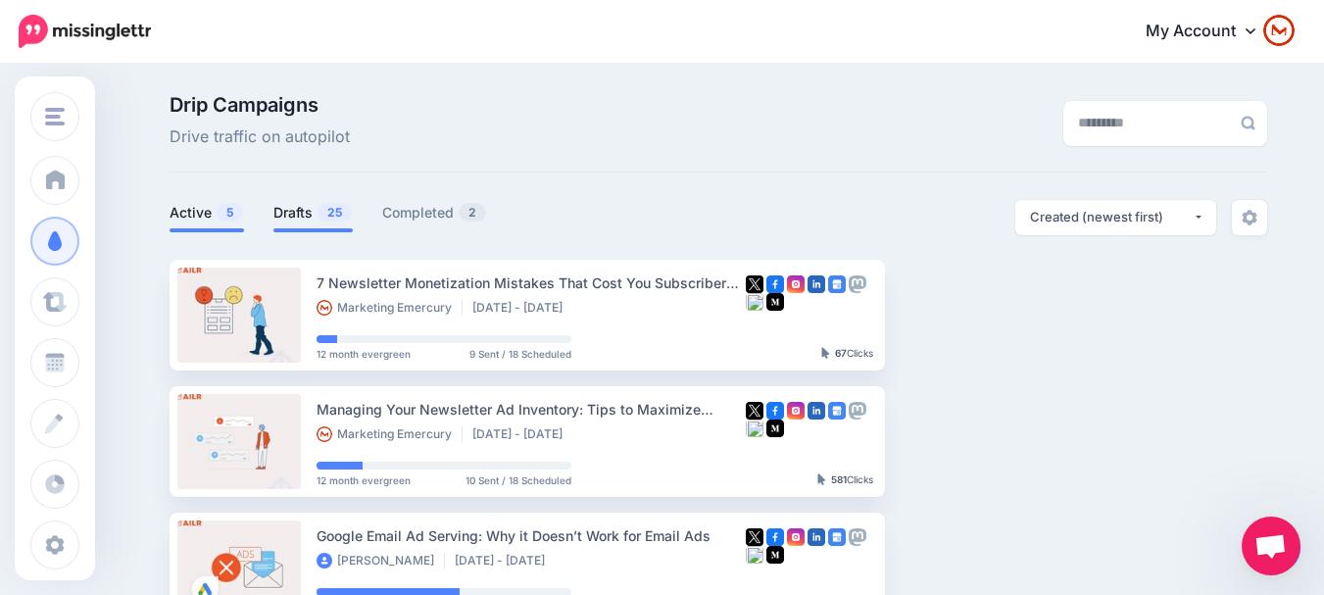
click at [321, 221] on link "Drafts 25" at bounding box center [312, 213] width 79 height 24
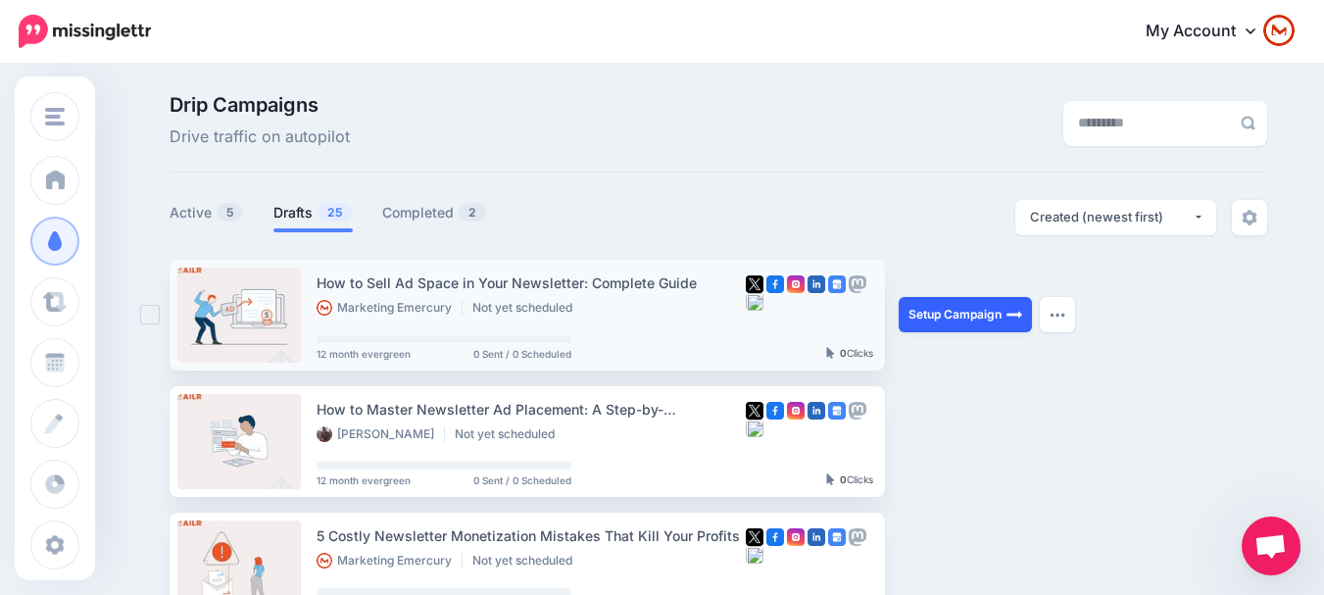
click at [942, 321] on link "Setup Campaign" at bounding box center [965, 314] width 133 height 35
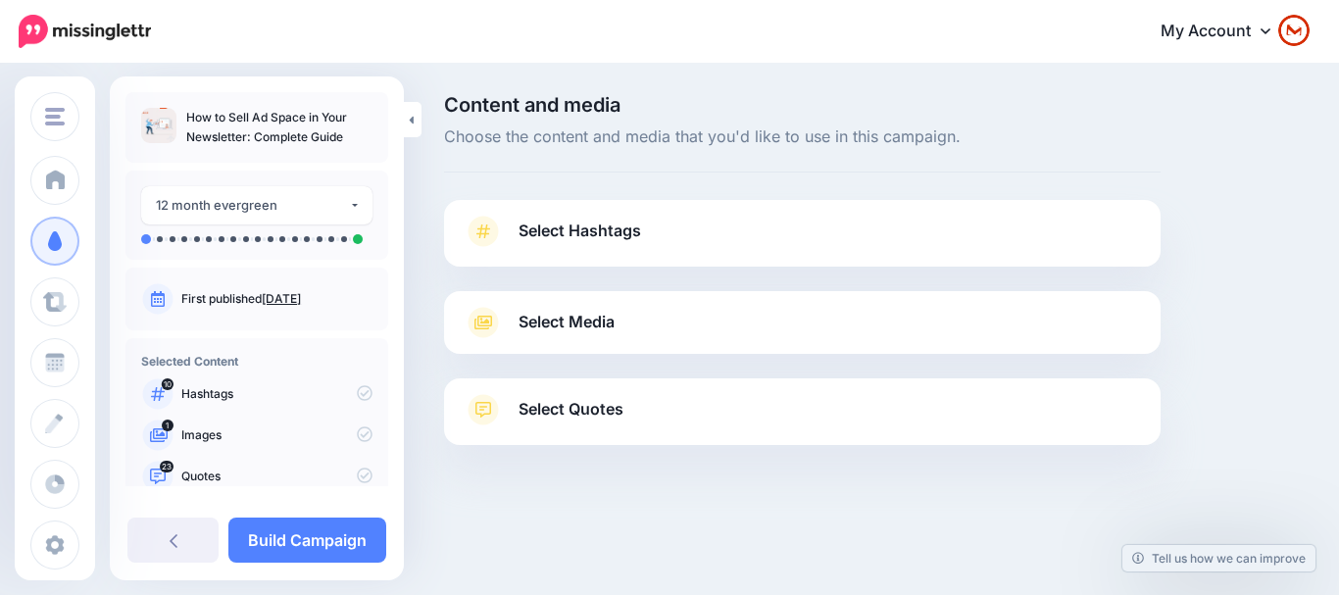
click at [736, 232] on link "Select Hashtags" at bounding box center [802, 241] width 677 height 51
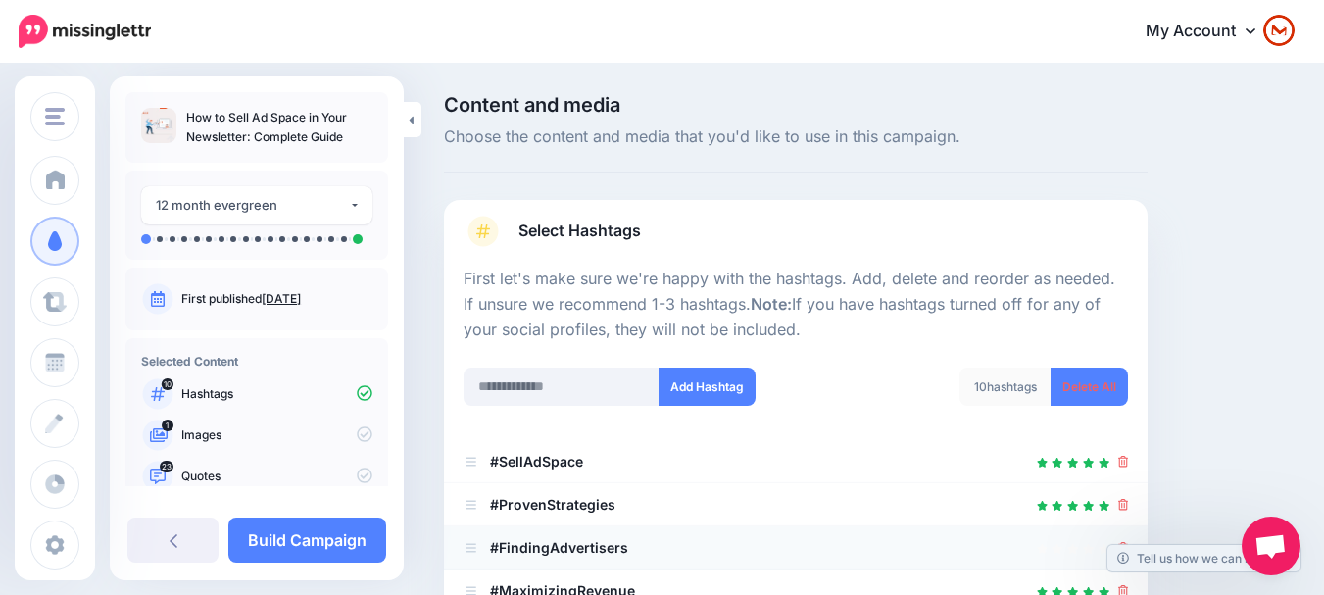
scroll to position [196, 0]
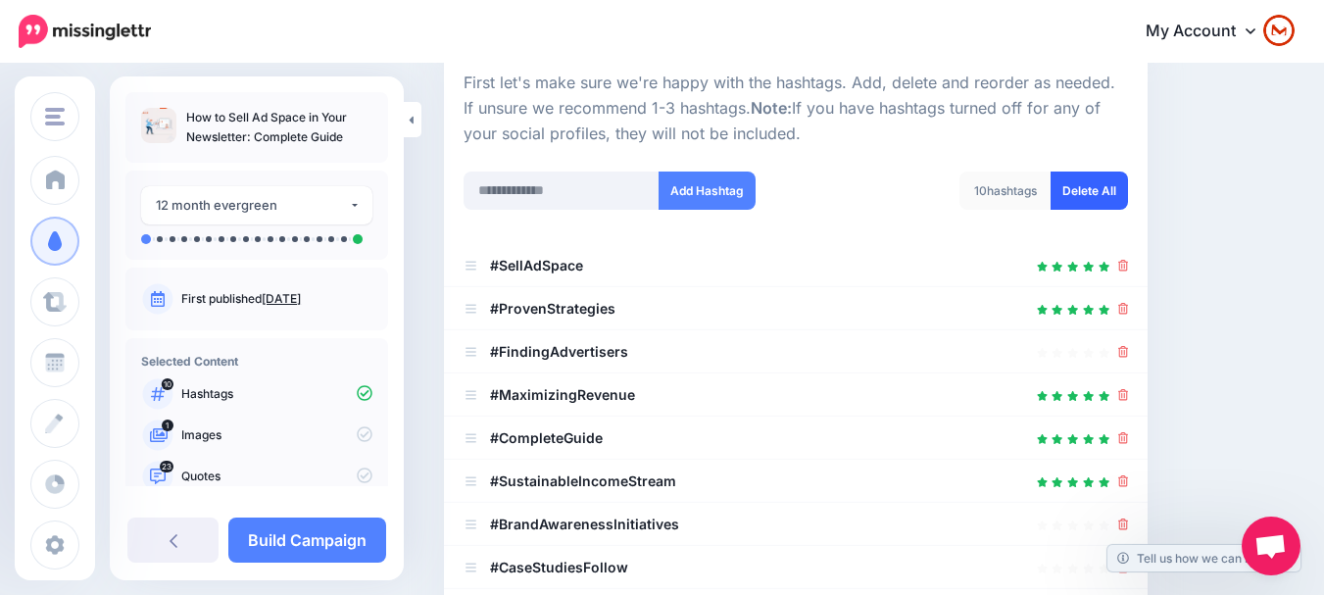
click at [1098, 181] on link "Delete All" at bounding box center [1089, 191] width 77 height 38
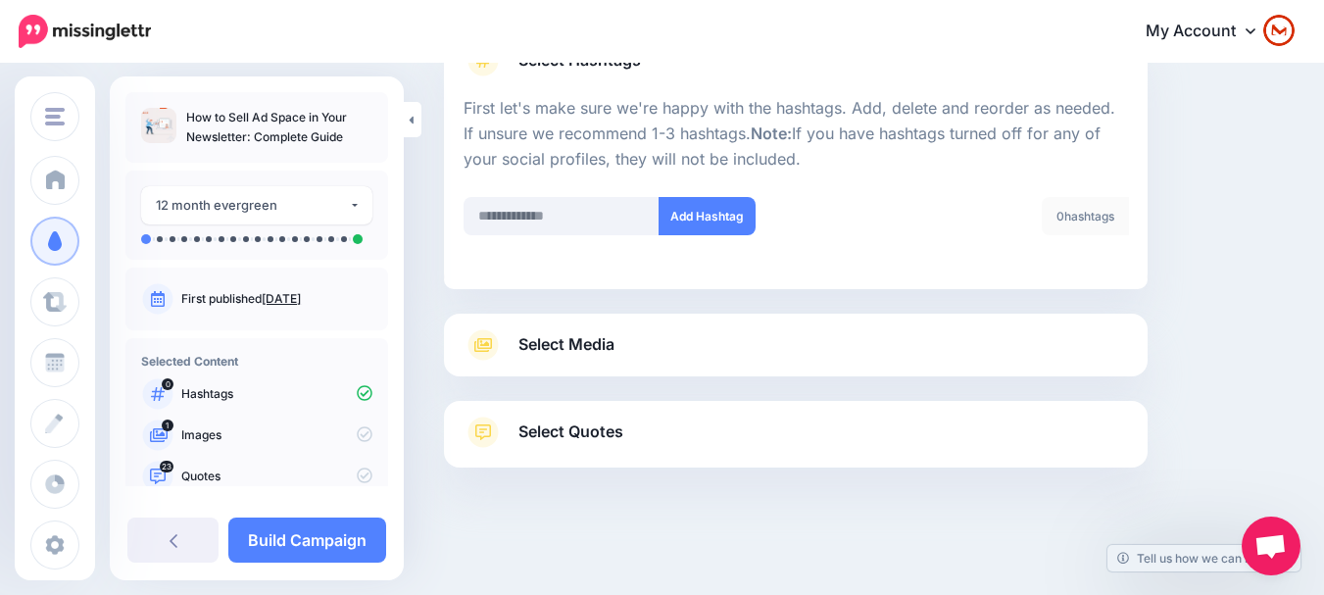
scroll to position [171, 0]
click at [595, 227] on input "text" at bounding box center [562, 216] width 196 height 38
paste input "**********"
drag, startPoint x: 500, startPoint y: 214, endPoint x: 684, endPoint y: 226, distance: 184.7
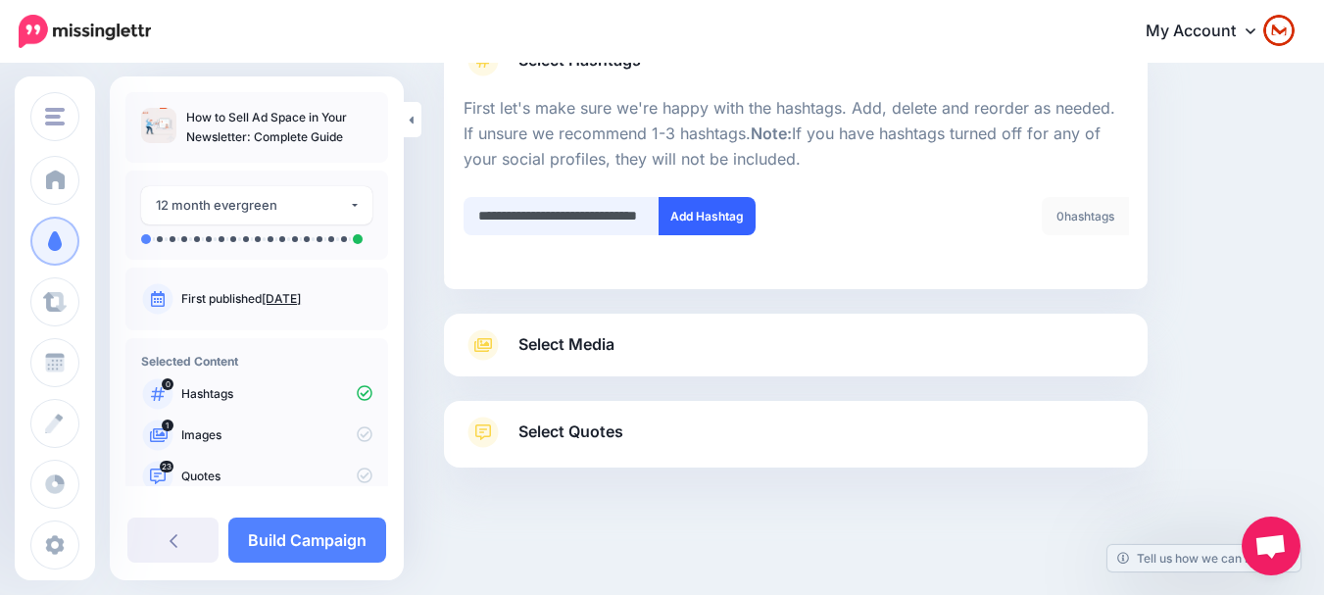
click at [684, 226] on div "**********" at bounding box center [623, 216] width 318 height 38
type input "**********"
click at [700, 225] on button "Add Hashtag" at bounding box center [707, 216] width 97 height 38
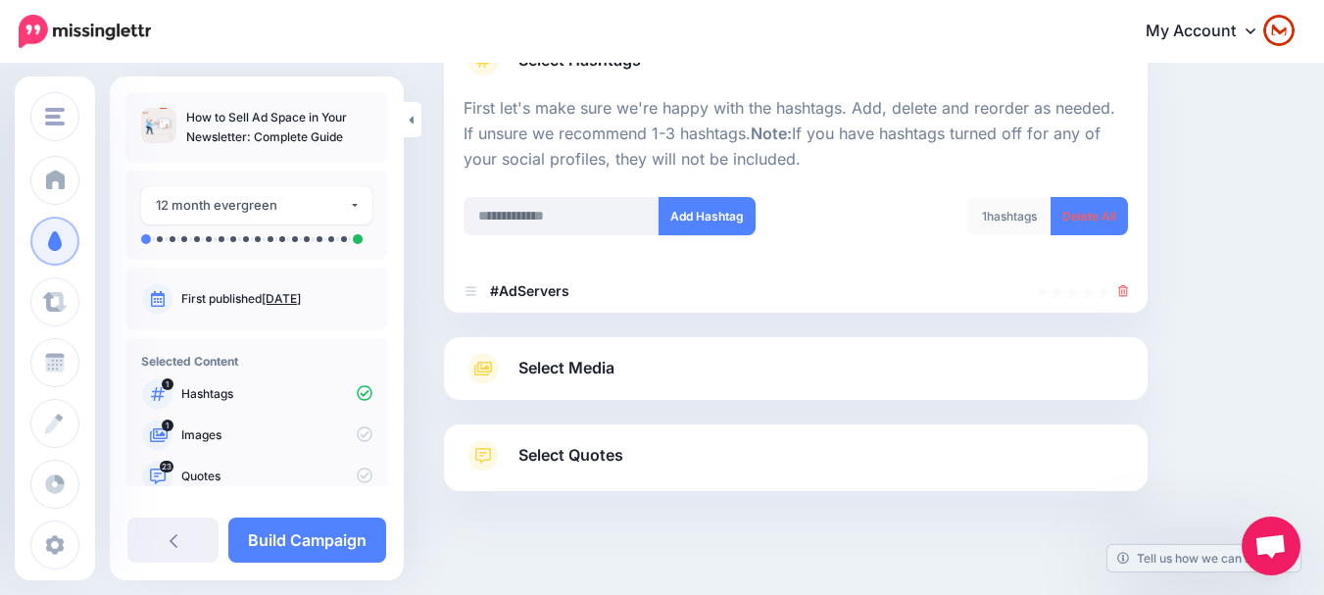
scroll to position [194, 0]
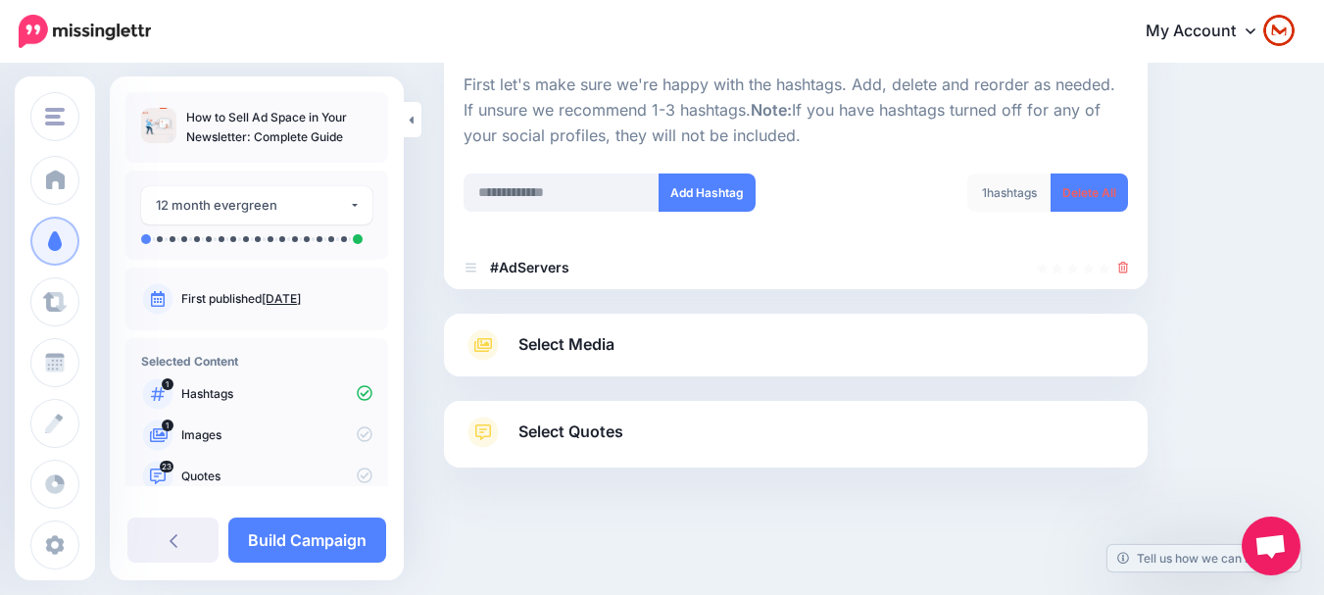
click at [568, 220] on div "Add Hashtag" at bounding box center [622, 204] width 347 height 63
click at [585, 206] on input "text" at bounding box center [562, 192] width 196 height 38
paste input "**********"
type input "**********"
click at [693, 198] on button "Add Hashtag" at bounding box center [707, 192] width 97 height 38
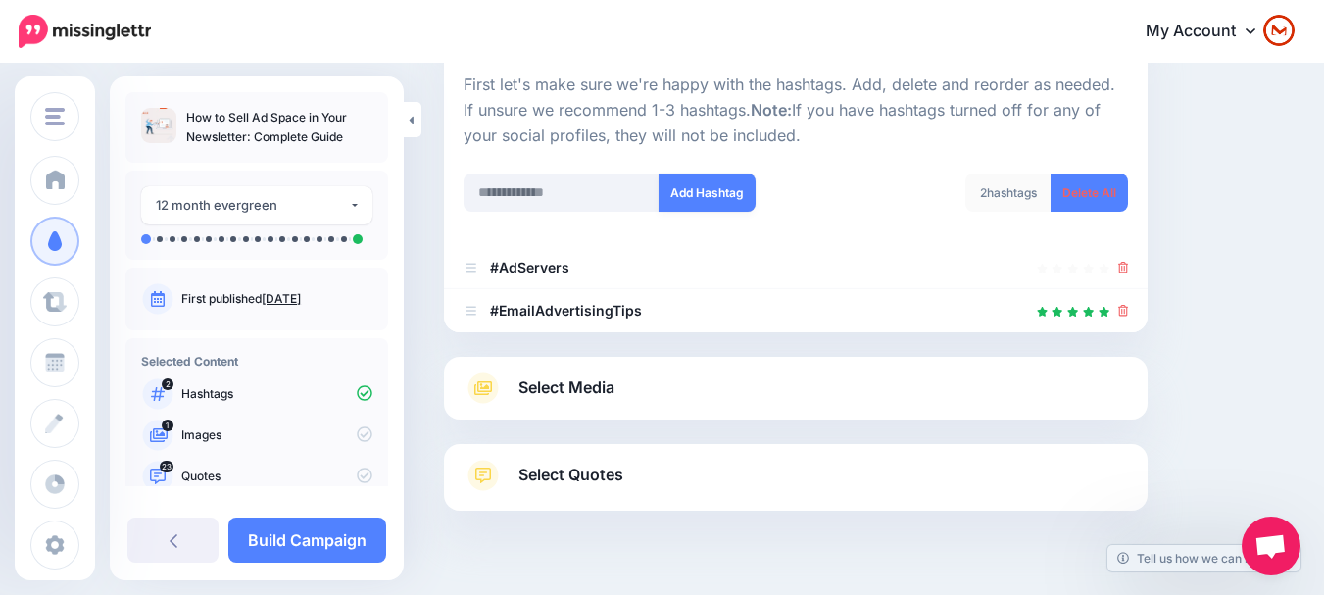
scroll to position [237, 0]
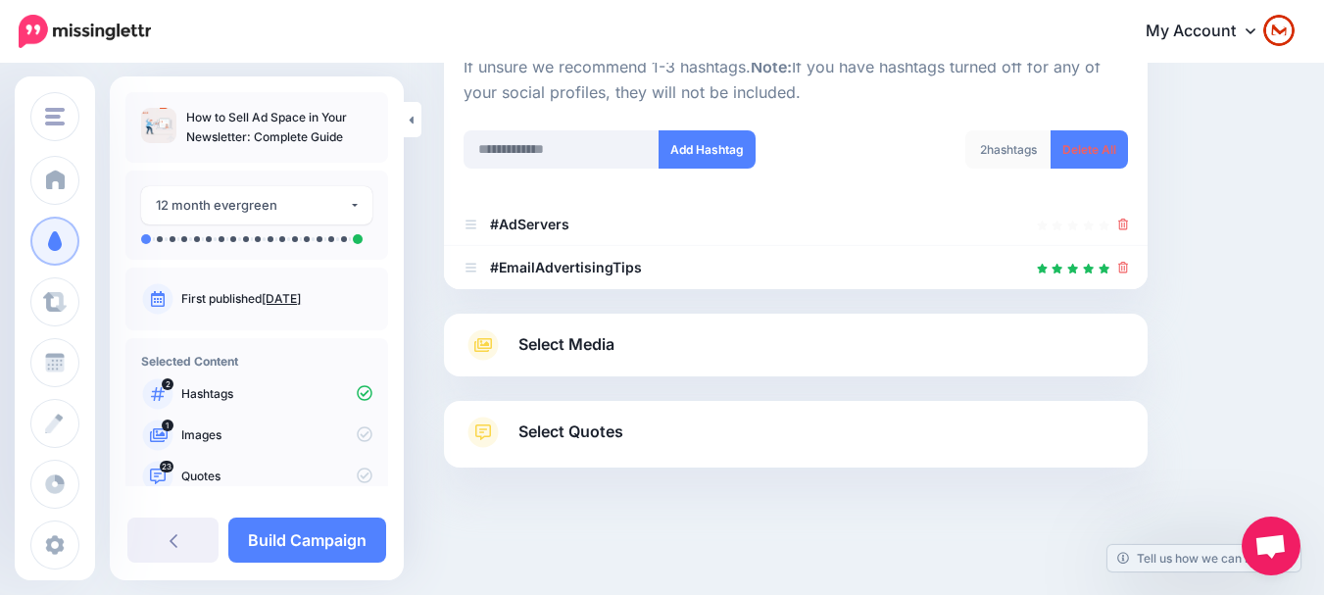
click at [797, 340] on link "Select Media" at bounding box center [796, 344] width 664 height 31
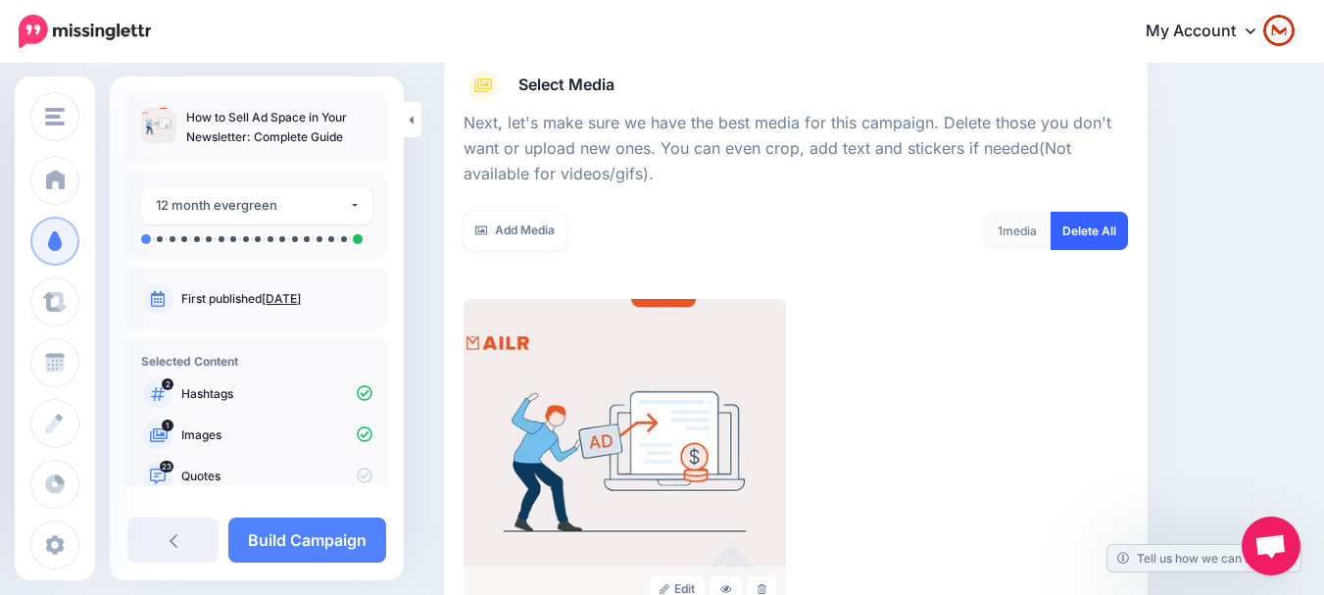
click at [1086, 230] on link "Delete All" at bounding box center [1089, 231] width 77 height 38
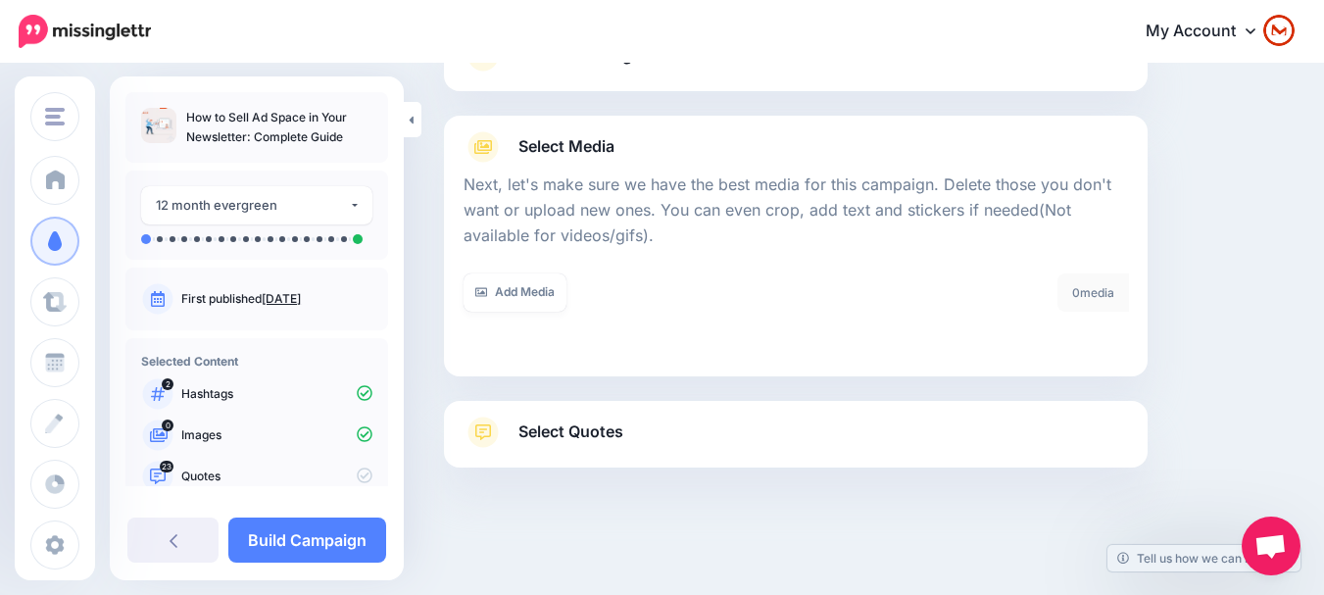
scroll to position [175, 0]
click at [523, 283] on link "Add Media" at bounding box center [515, 292] width 103 height 38
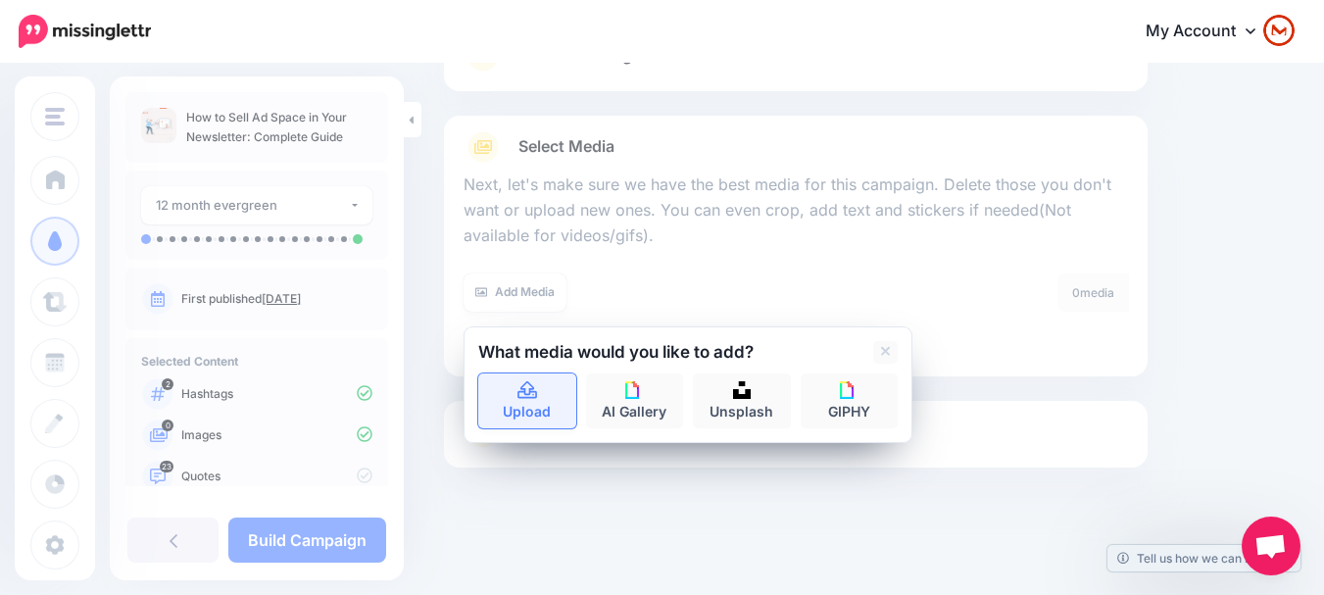
click at [543, 383] on link "Upload" at bounding box center [527, 400] width 98 height 55
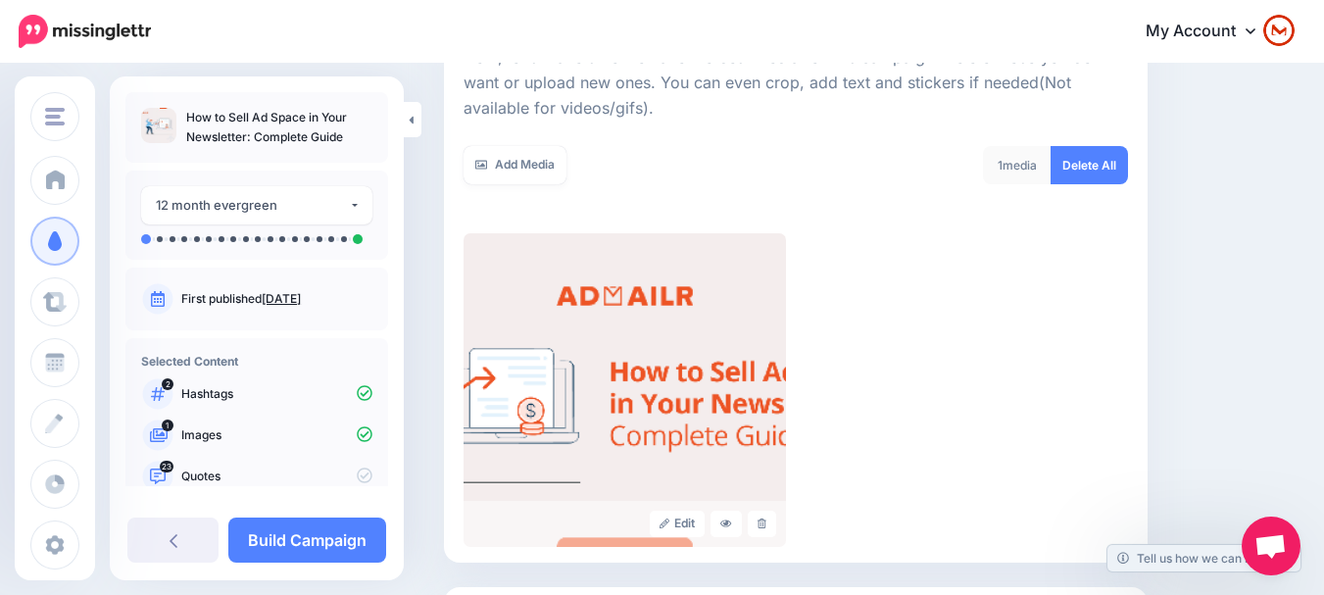
scroll to position [489, 0]
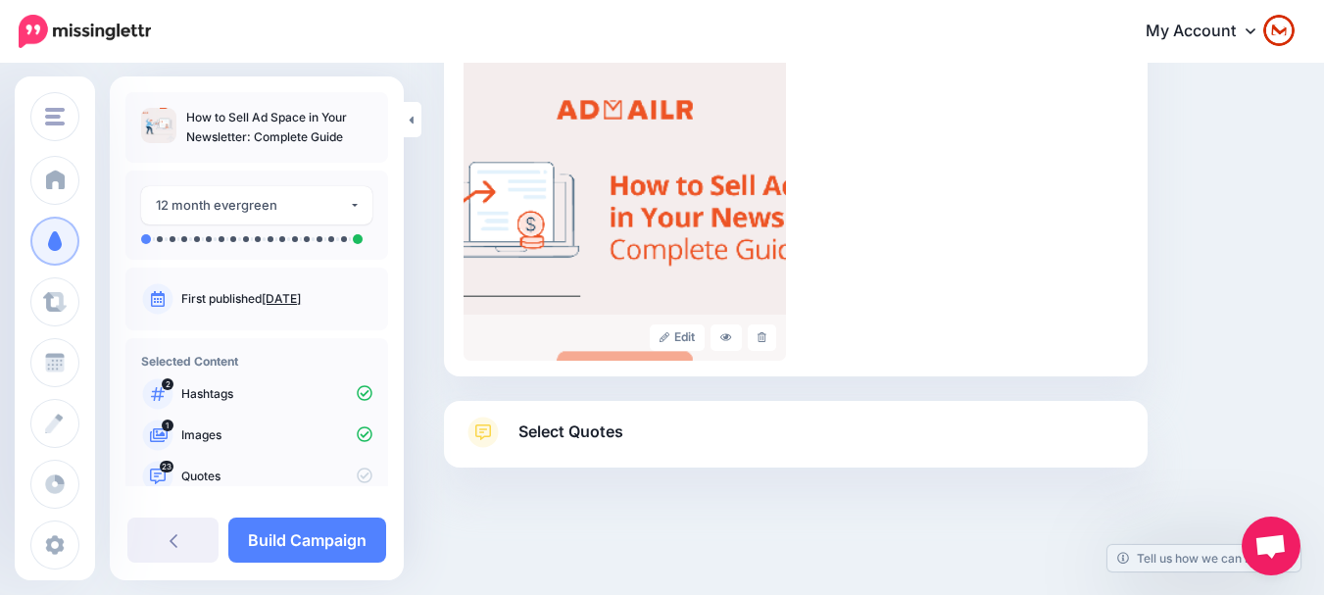
click at [805, 412] on div "Select Quotes Choose your favourite quotes or go with our recommendations. The …" at bounding box center [796, 434] width 704 height 67
click at [791, 435] on link "Select Quotes" at bounding box center [796, 442] width 664 height 51
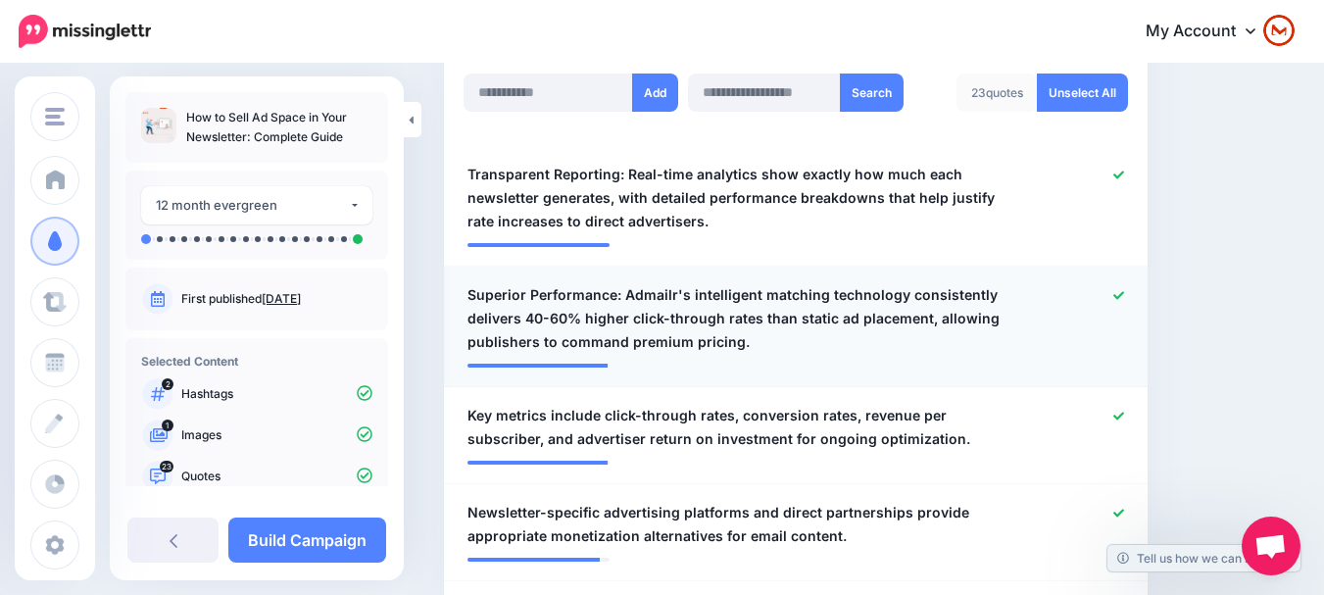
scroll to position [587, 0]
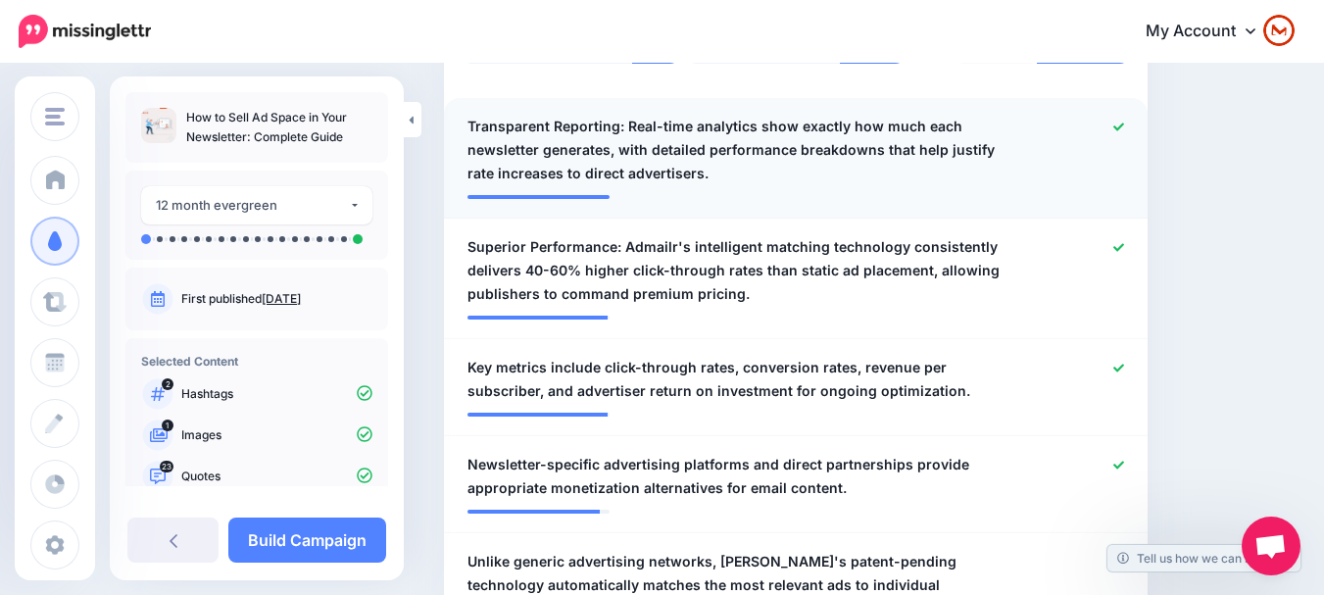
click at [1124, 122] on icon at bounding box center [1118, 127] width 11 height 11
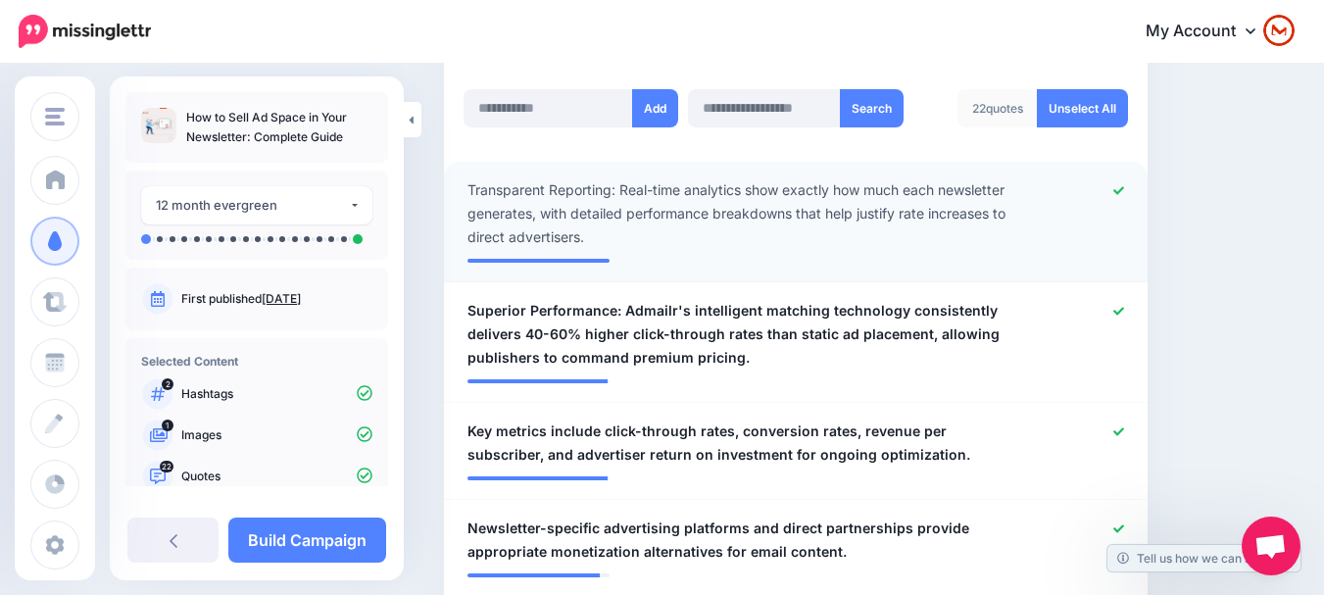
scroll to position [489, 0]
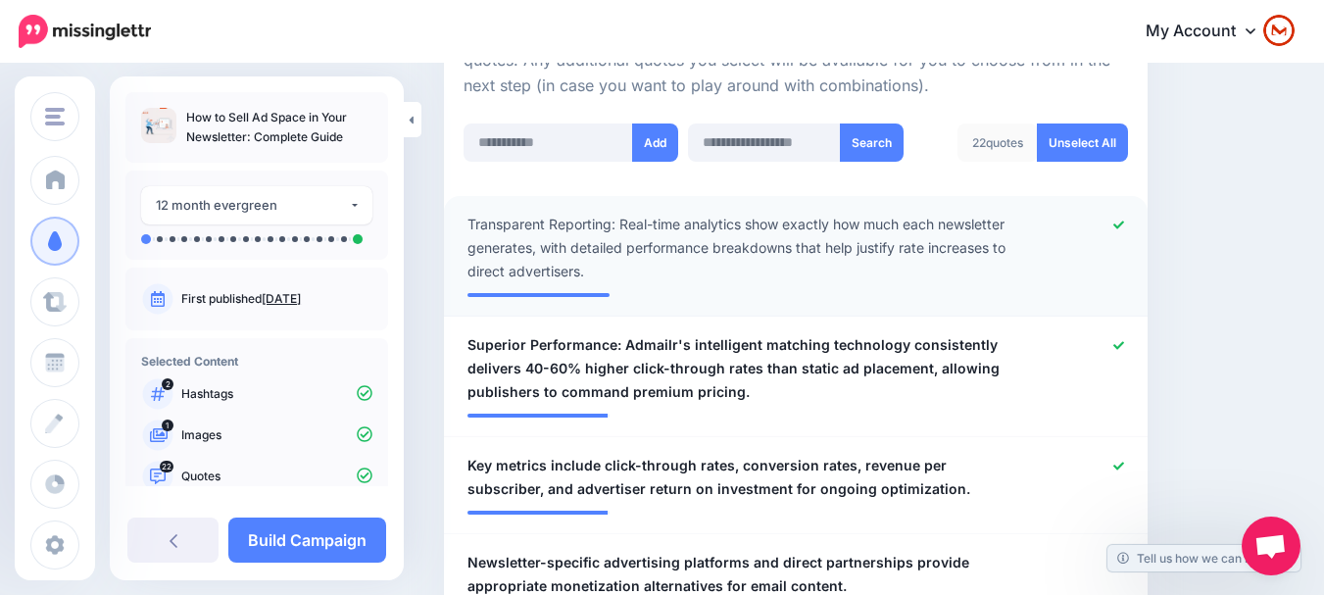
click at [1124, 223] on icon at bounding box center [1118, 225] width 11 height 11
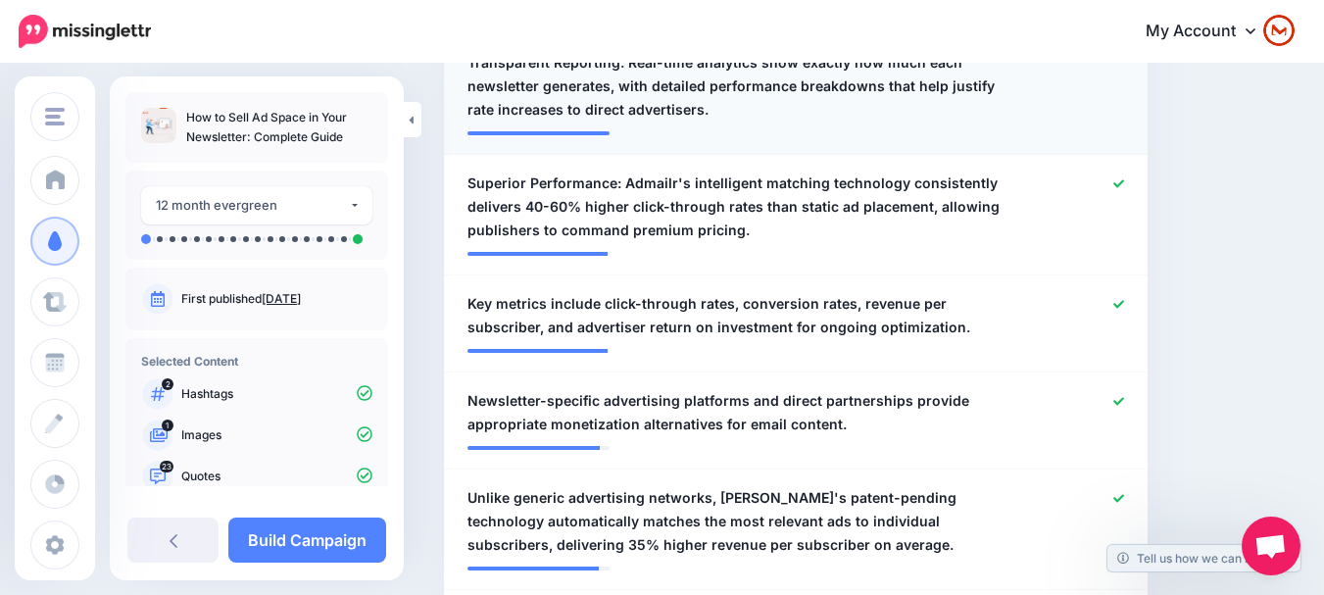
scroll to position [685, 0]
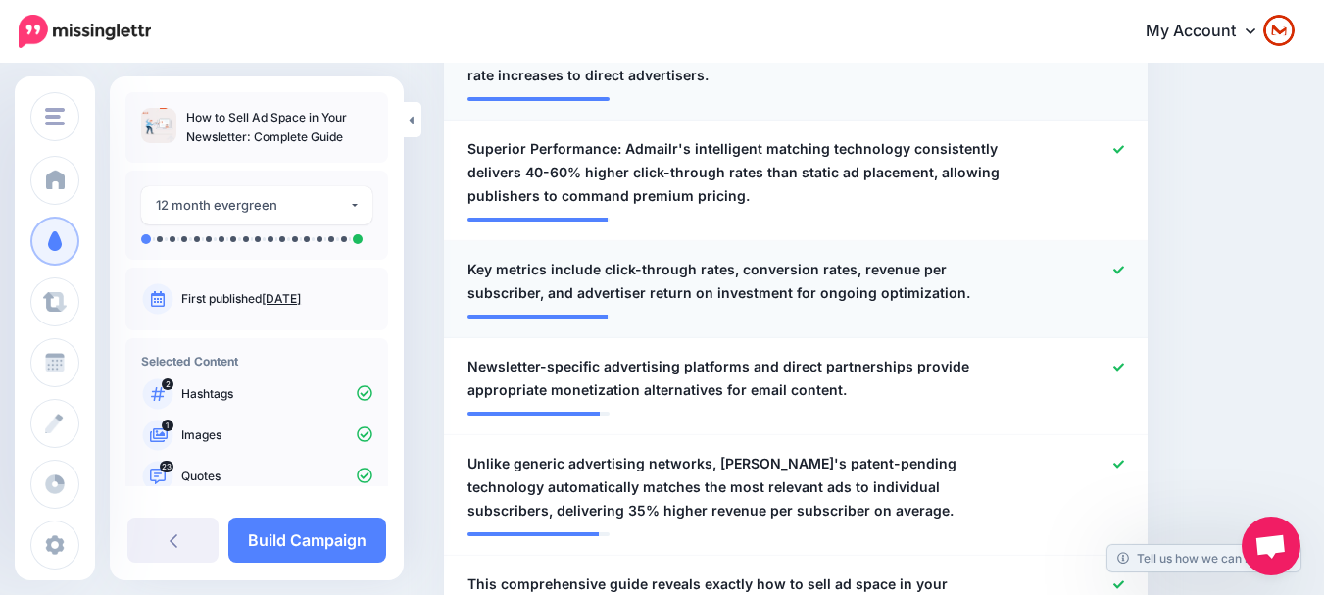
click at [1124, 268] on icon at bounding box center [1118, 270] width 11 height 8
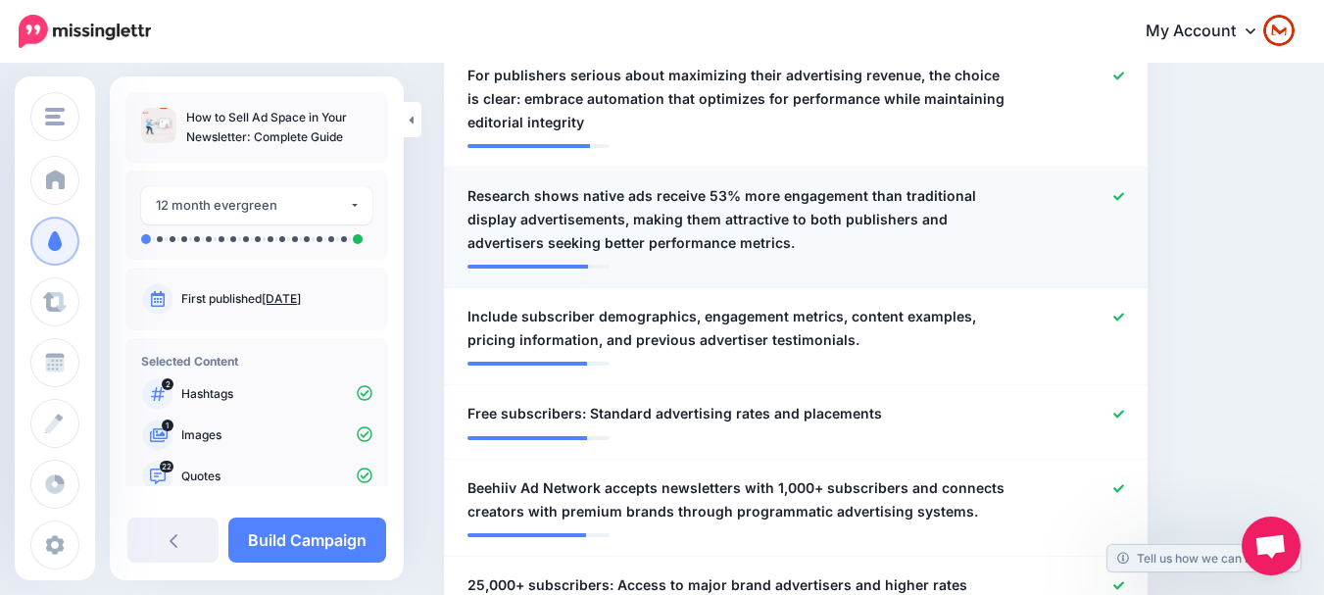
scroll to position [1469, 0]
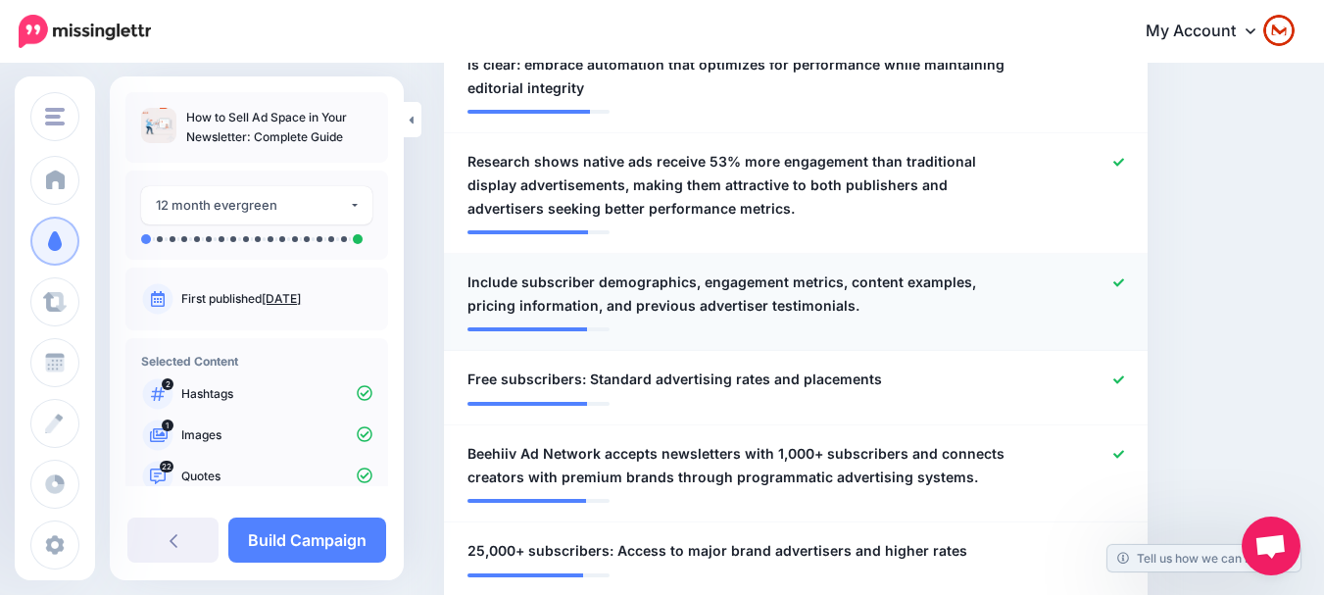
click at [1140, 270] on div at bounding box center [1082, 293] width 115 height 47
click at [1124, 278] on icon at bounding box center [1118, 282] width 11 height 8
click at [1124, 375] on icon at bounding box center [1118, 379] width 11 height 8
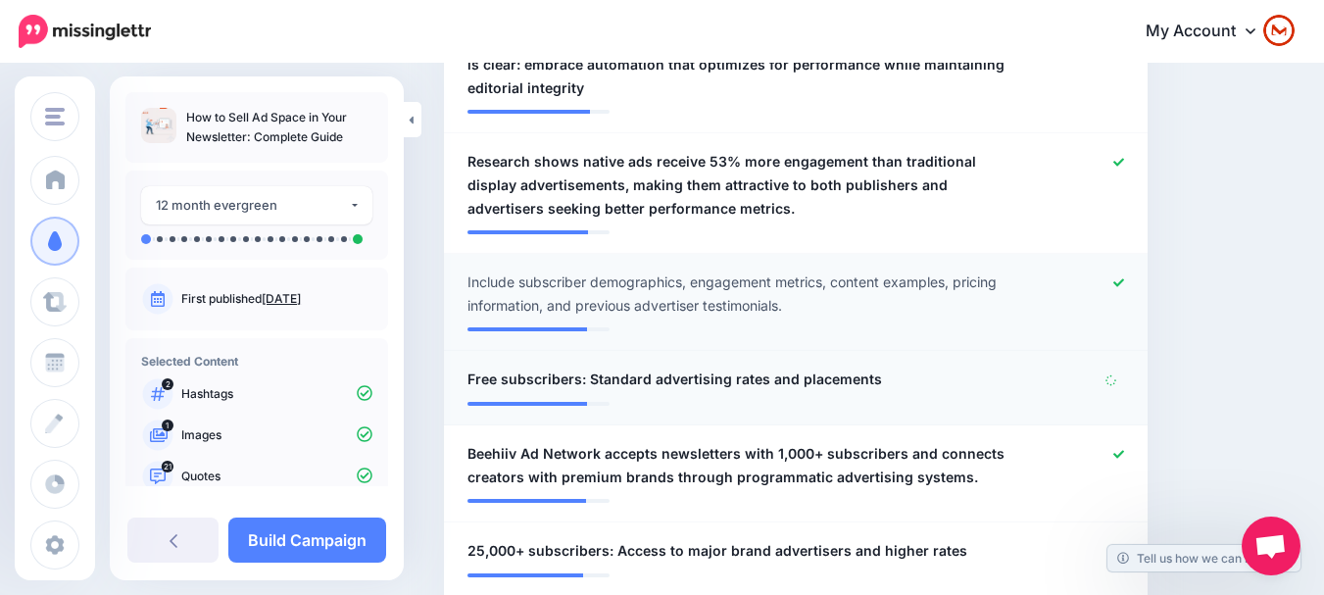
click at [1124, 278] on icon at bounding box center [1118, 282] width 11 height 8
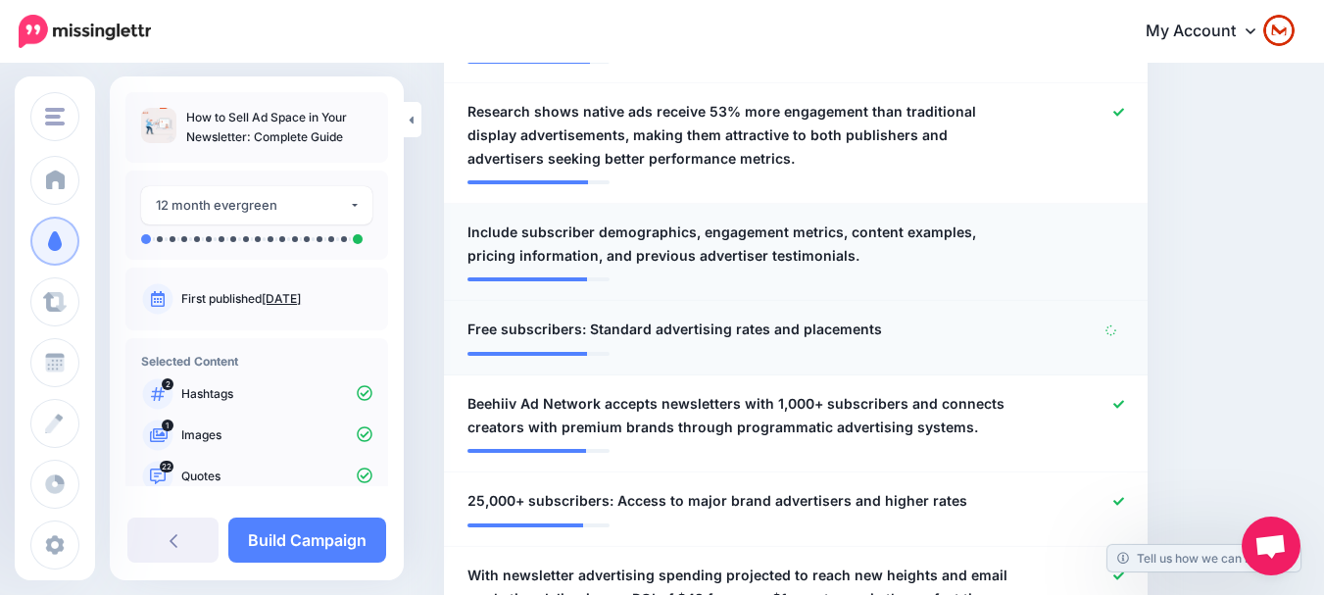
scroll to position [1567, 0]
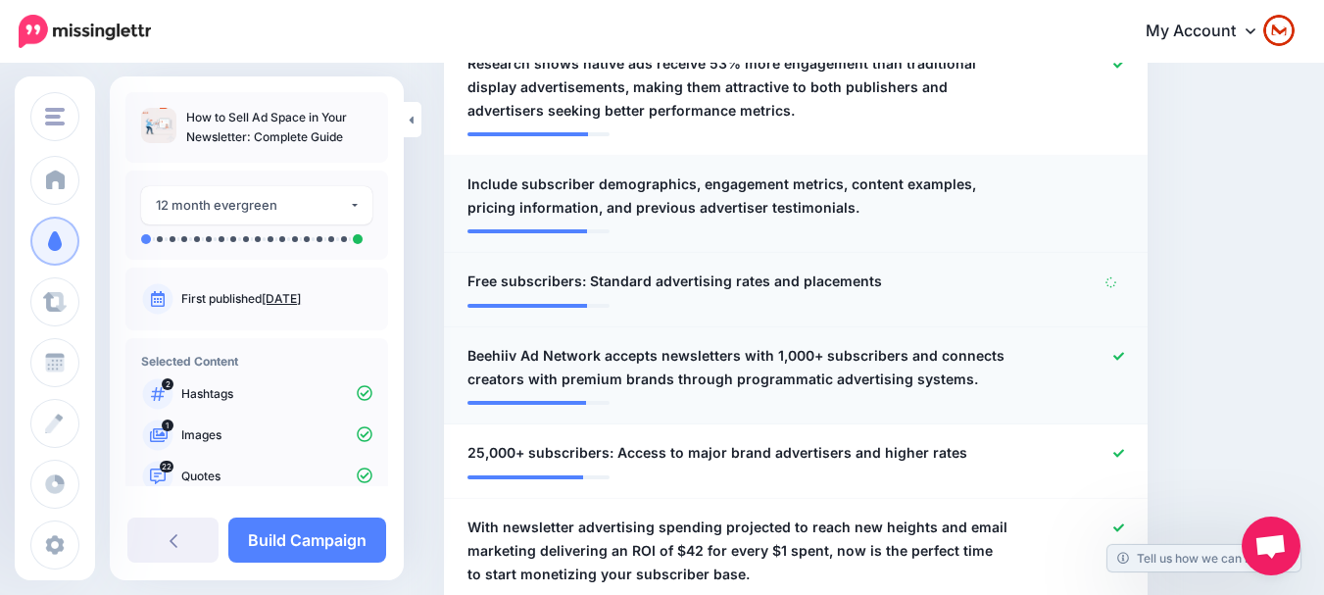
click at [1124, 351] on icon at bounding box center [1118, 356] width 11 height 11
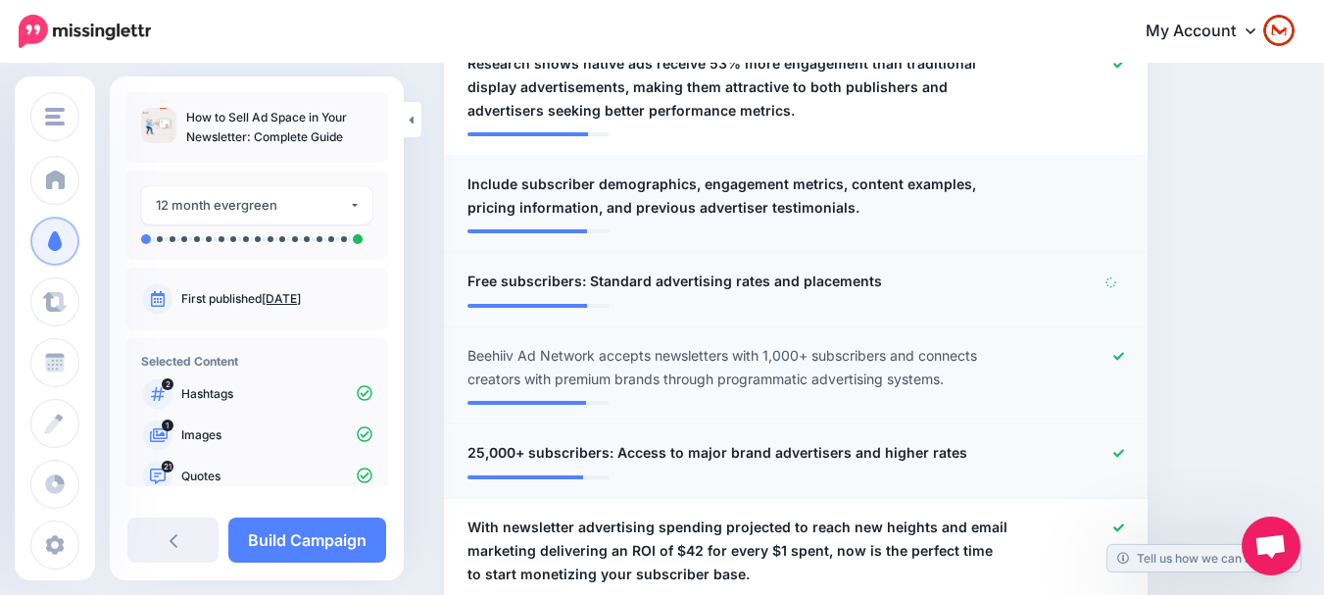
click at [1124, 449] on icon at bounding box center [1118, 453] width 11 height 8
click at [1124, 351] on icon at bounding box center [1118, 356] width 11 height 11
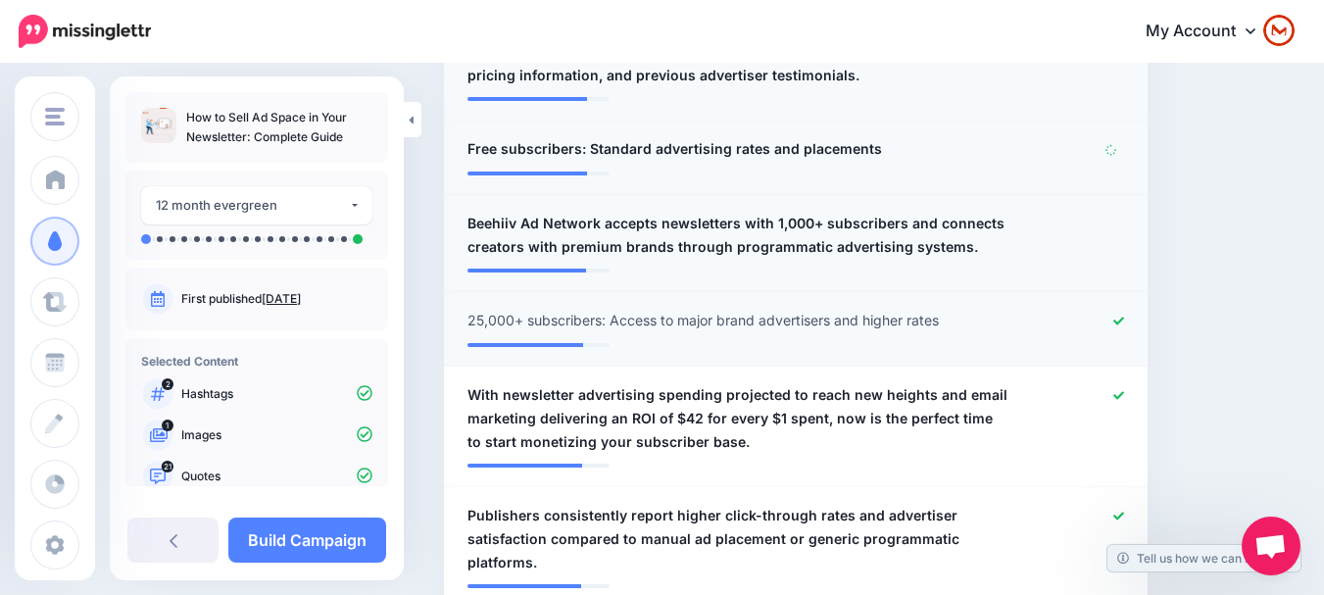
scroll to position [1665, 0]
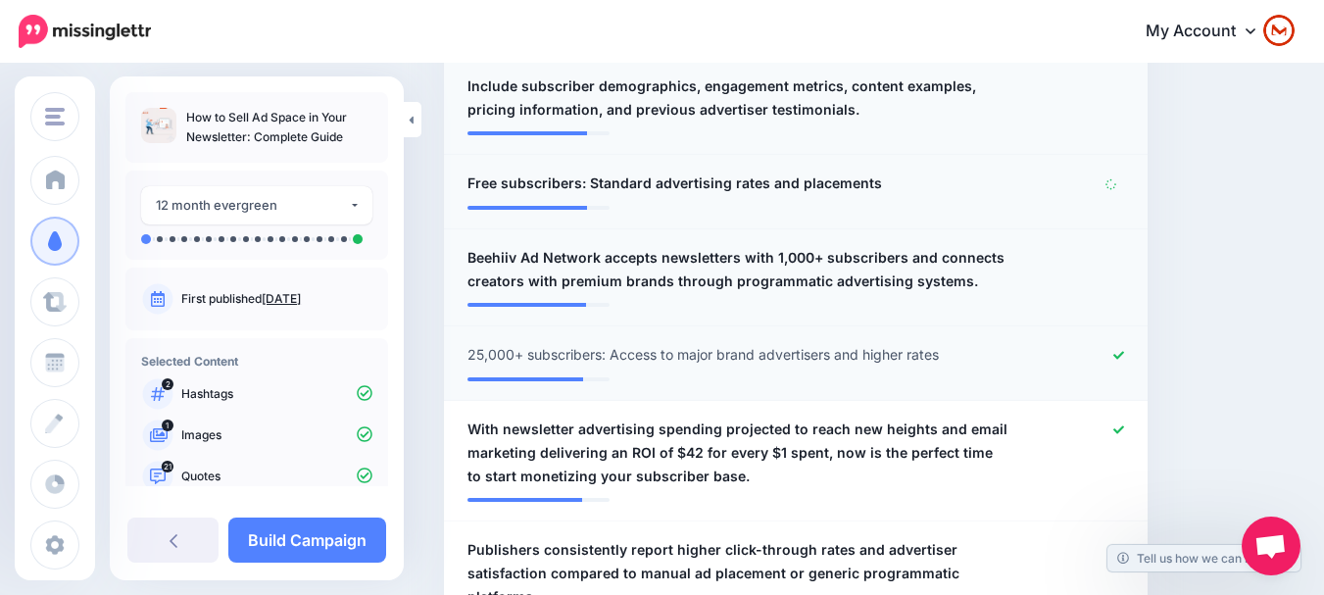
click at [1124, 350] on icon at bounding box center [1118, 355] width 11 height 11
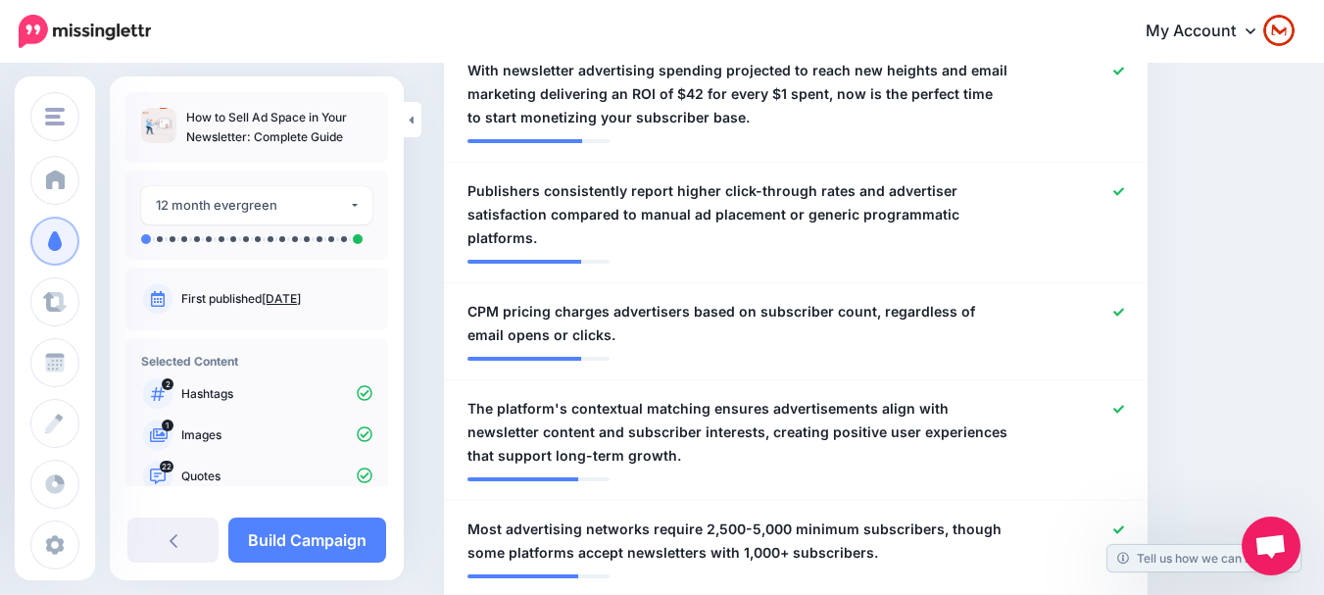
scroll to position [2057, 0]
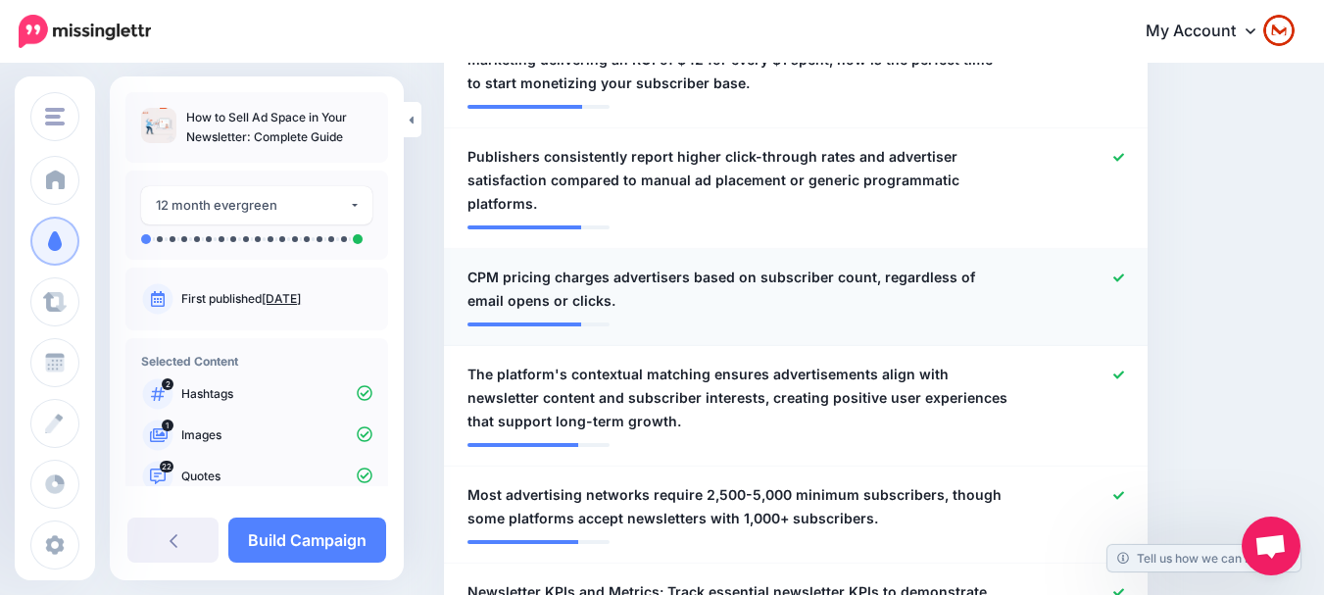
click at [1124, 271] on link at bounding box center [1118, 278] width 11 height 14
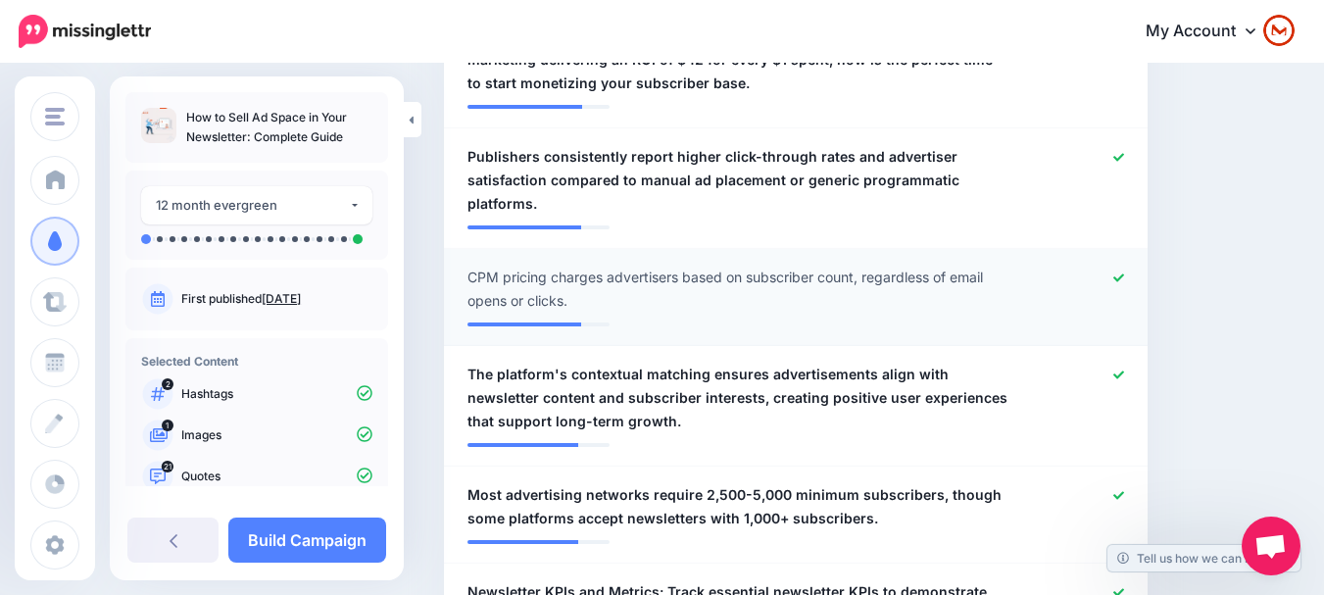
click at [1124, 272] on icon at bounding box center [1118, 277] width 11 height 11
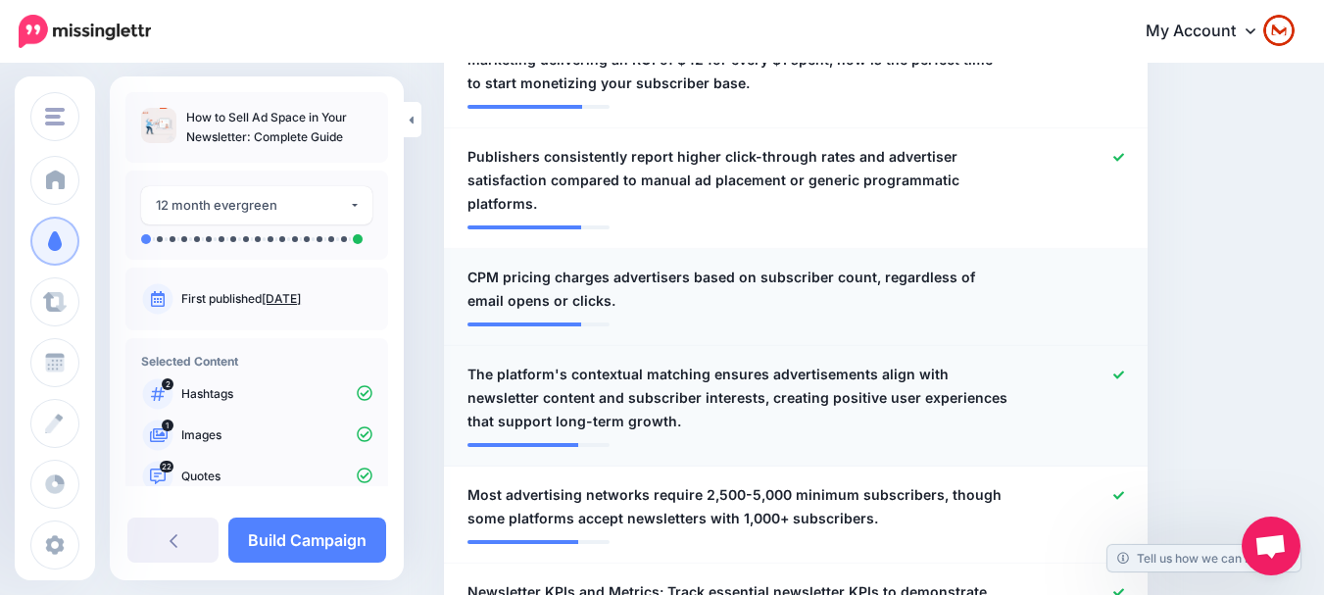
click at [1124, 369] on icon at bounding box center [1118, 374] width 11 height 11
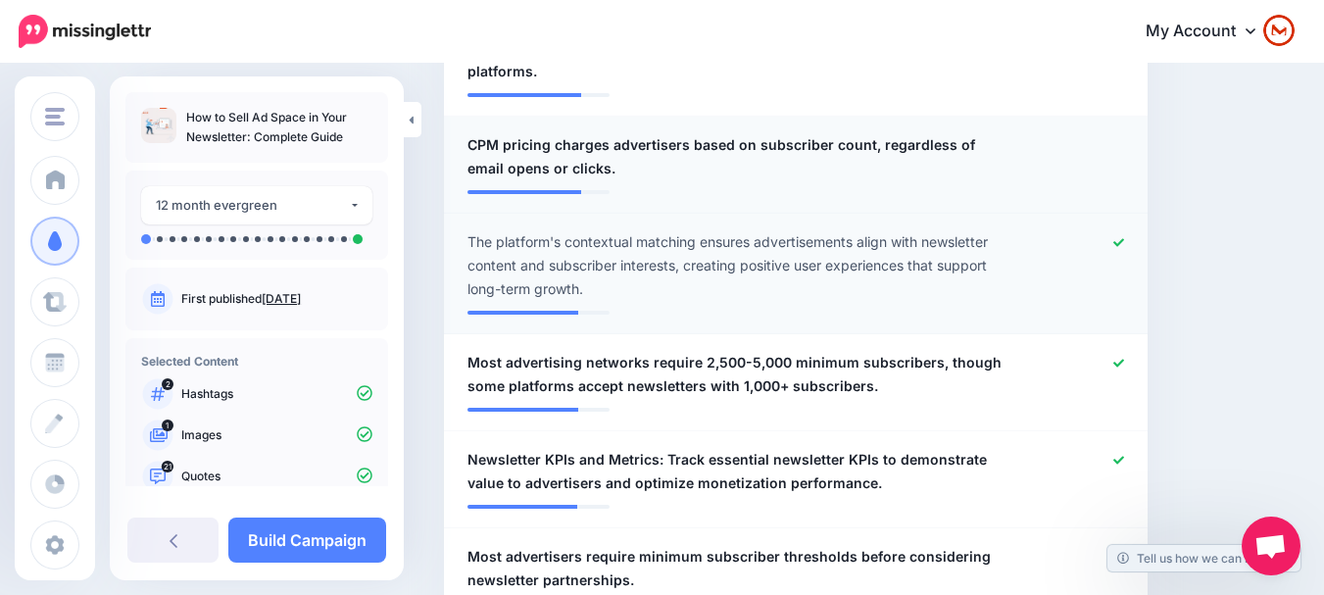
scroll to position [2155, 0]
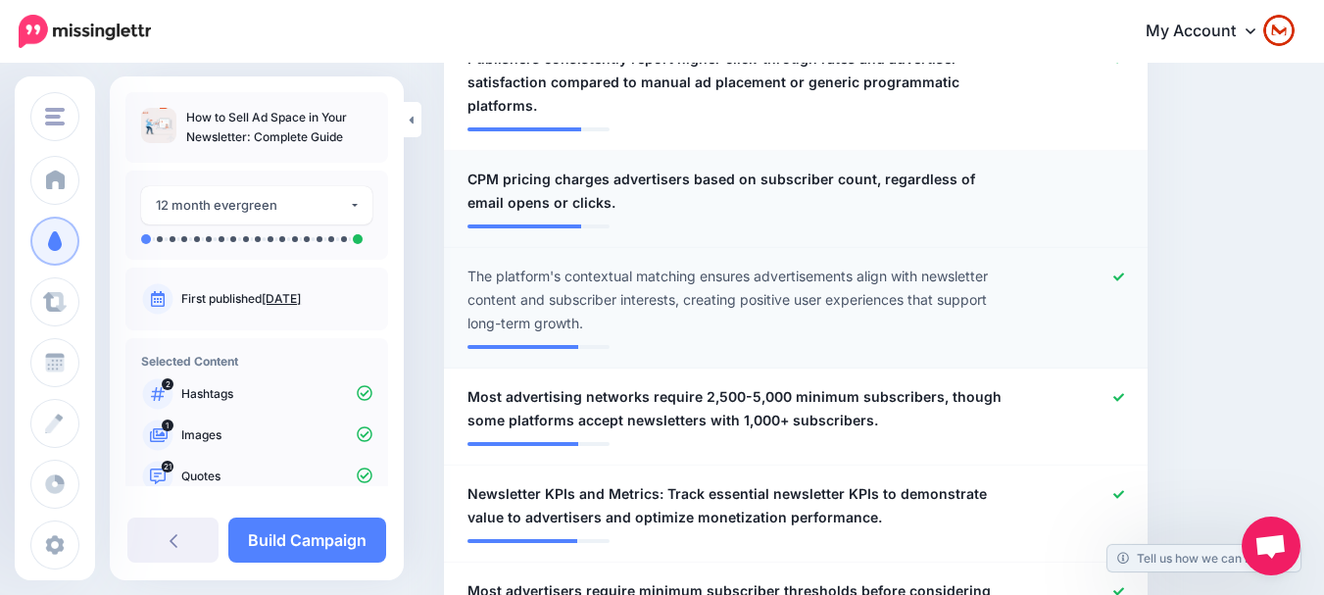
click at [1124, 272] on icon at bounding box center [1118, 276] width 11 height 8
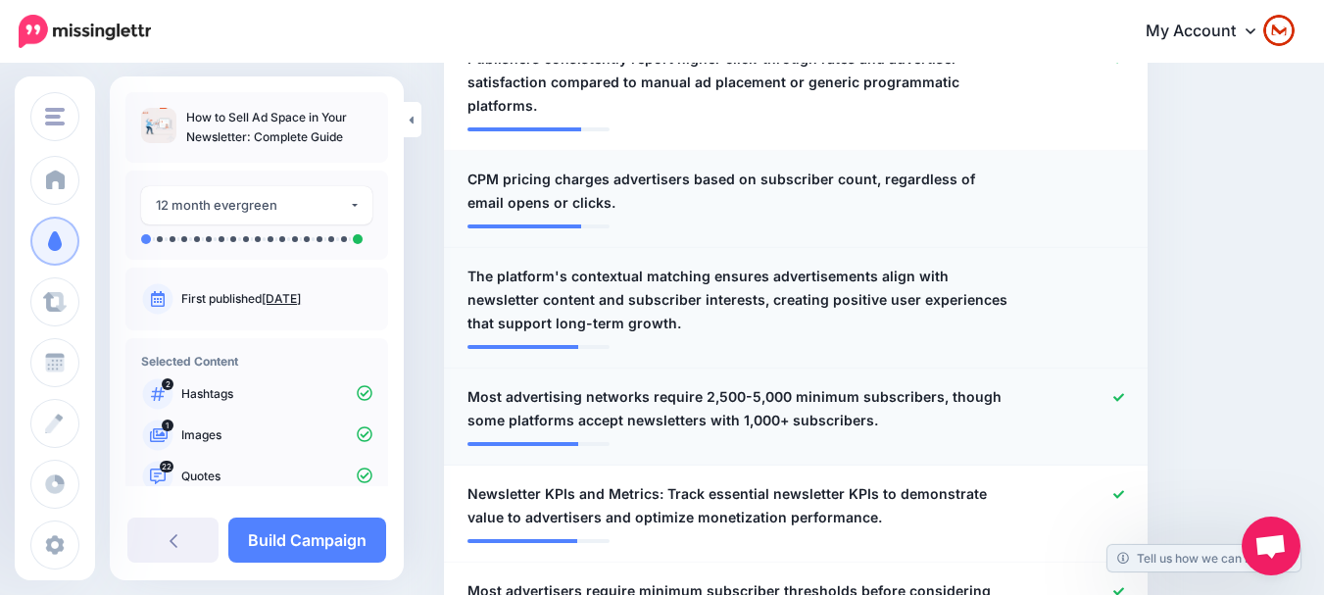
click at [1124, 392] on icon at bounding box center [1118, 397] width 11 height 11
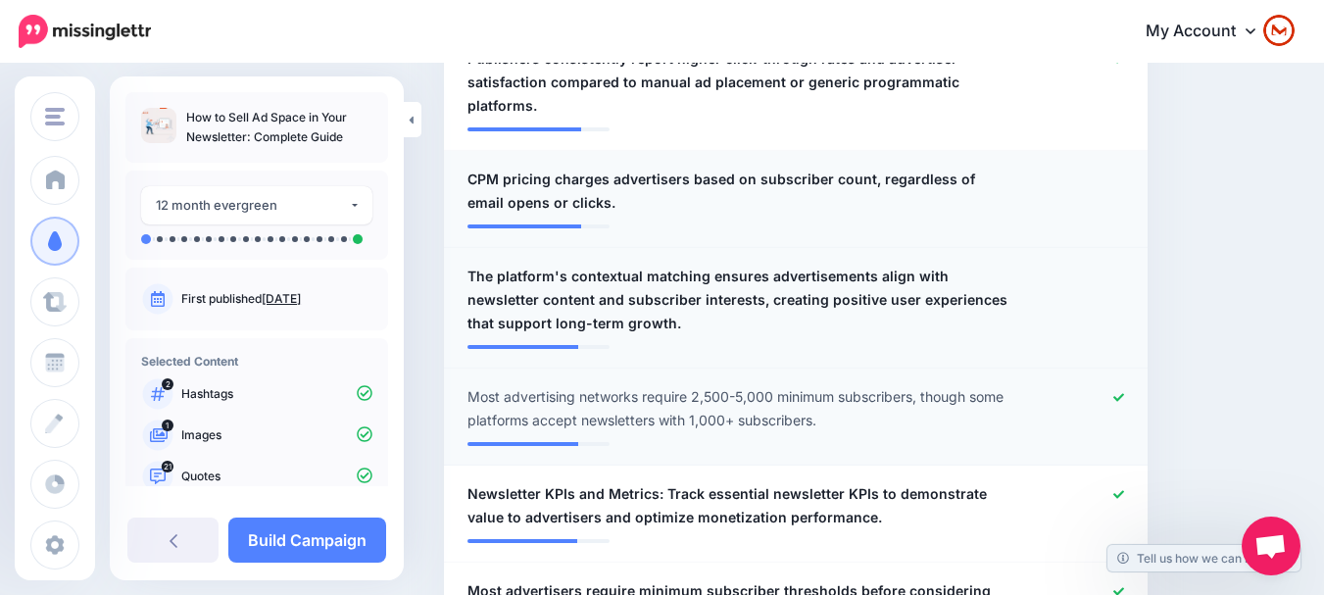
click at [1124, 392] on icon at bounding box center [1118, 397] width 11 height 11
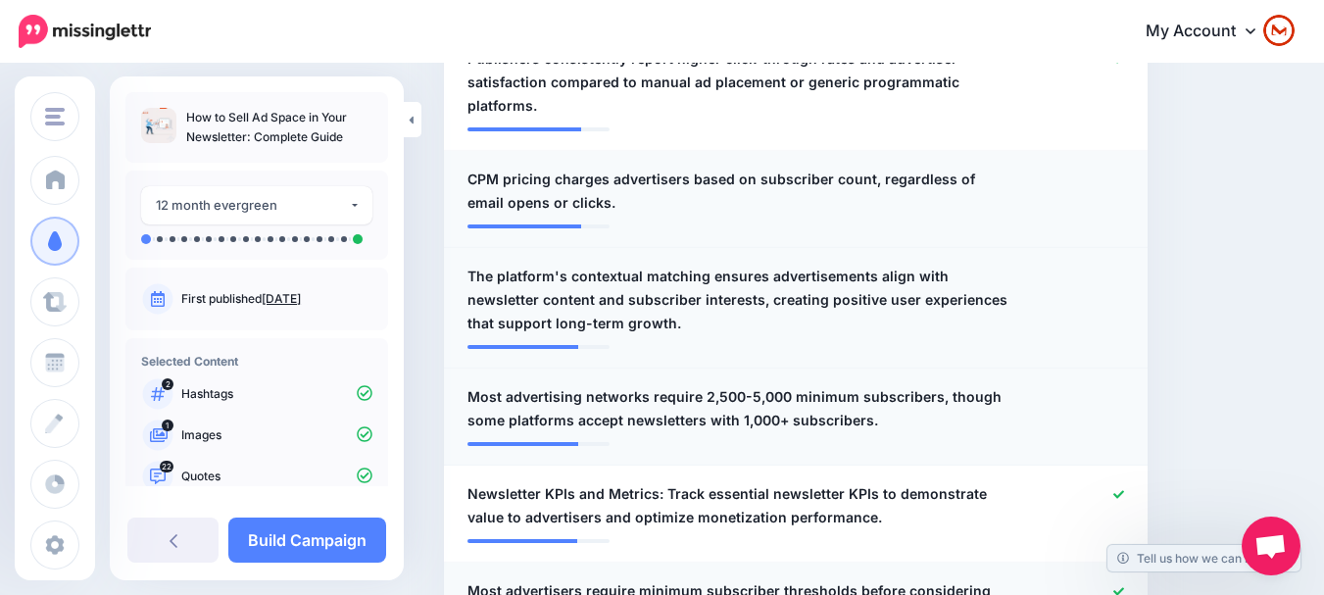
scroll to position [2253, 0]
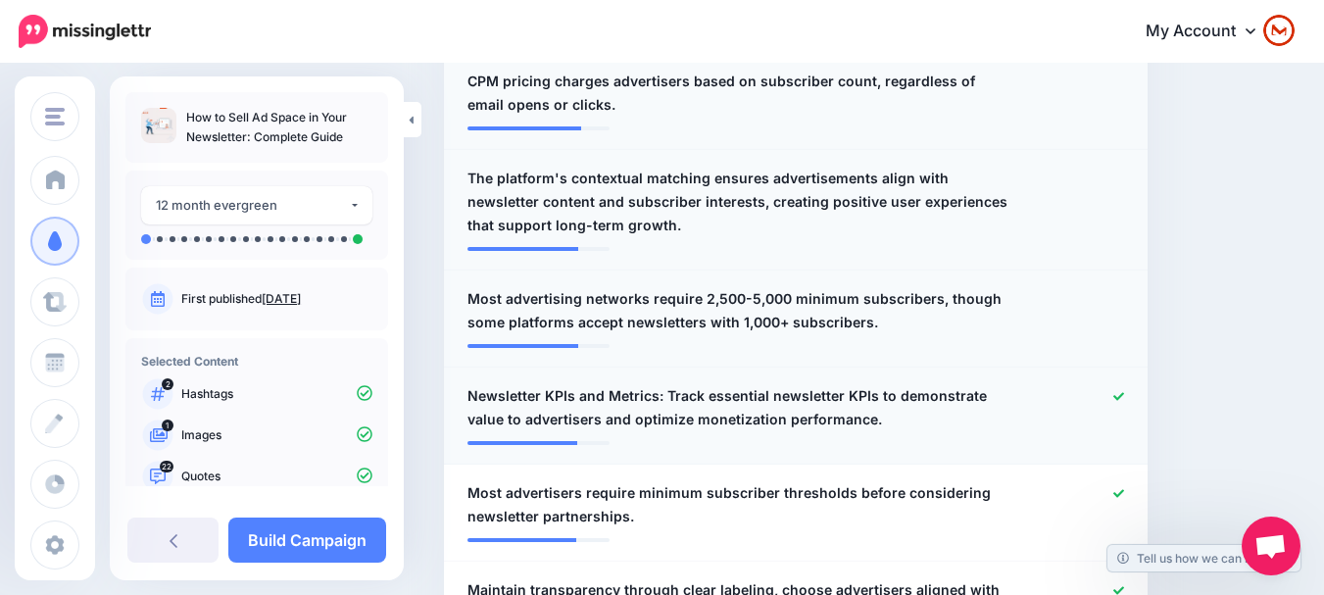
click at [1124, 392] on icon at bounding box center [1118, 396] width 11 height 8
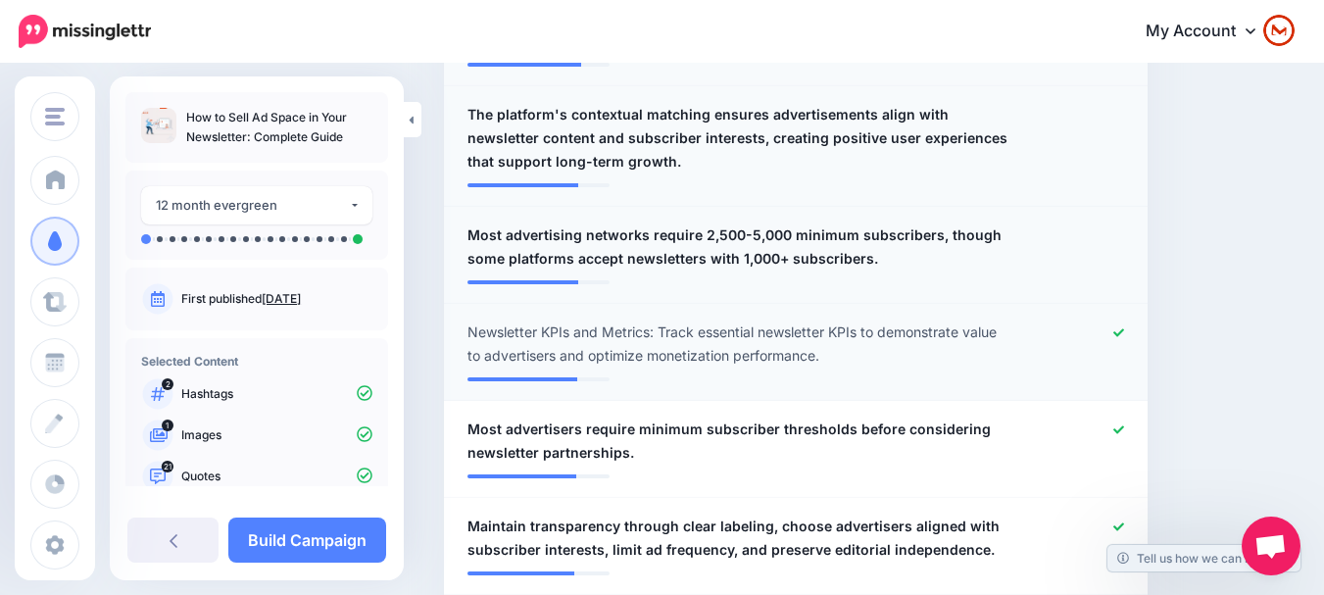
scroll to position [2351, 0]
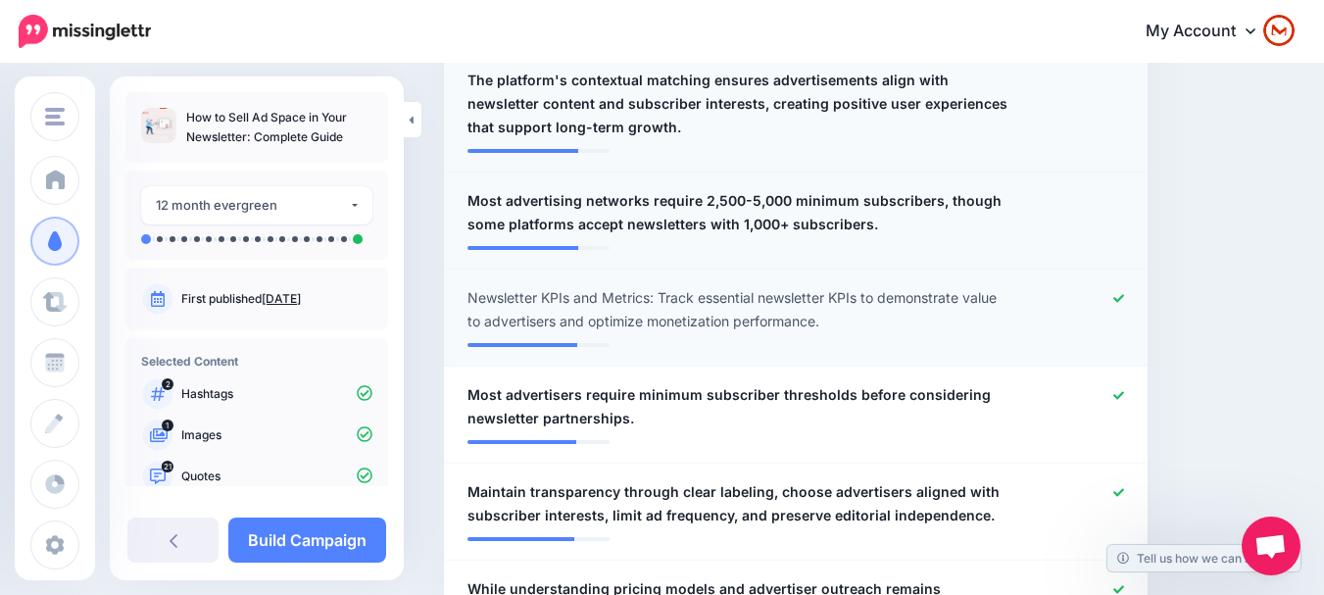
click at [1124, 293] on icon at bounding box center [1118, 298] width 11 height 11
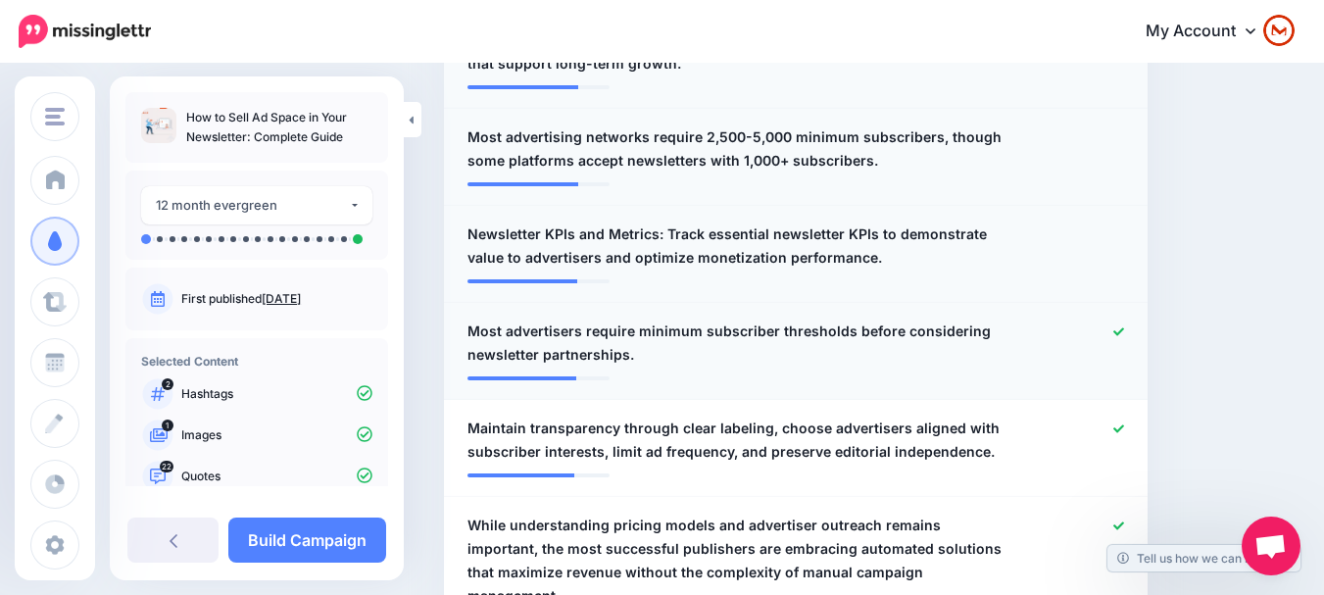
scroll to position [2449, 0]
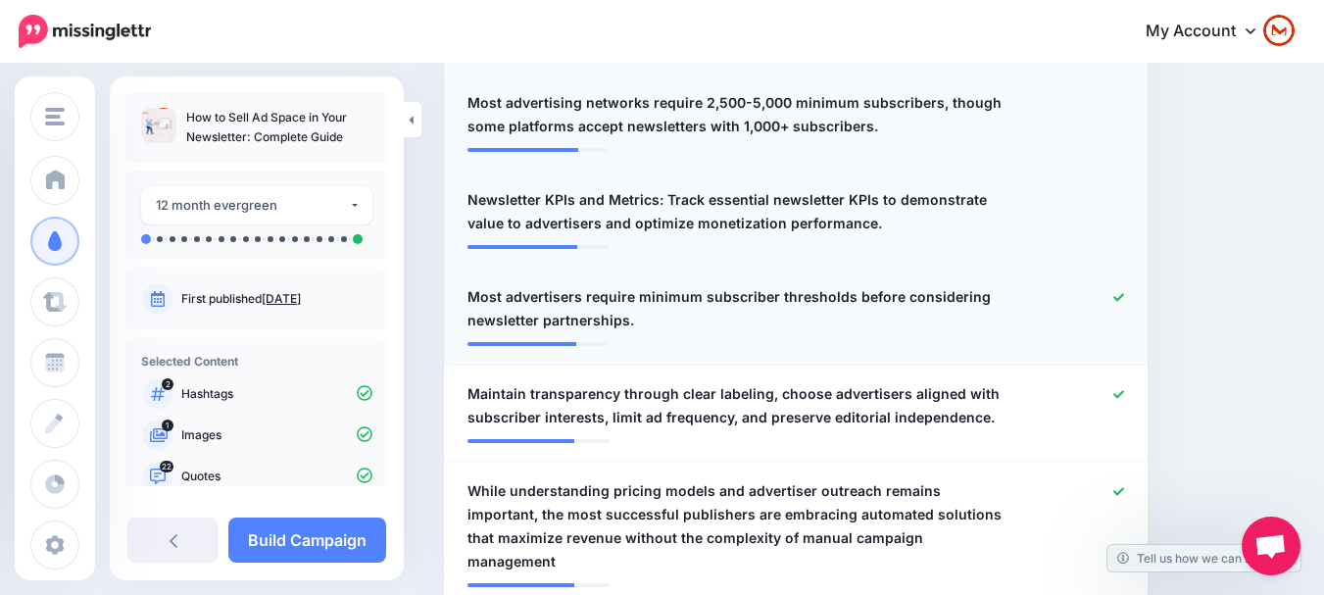
click at [738, 285] on span "Most advertisers require minimum subscriber thresholds before considering newsl…" at bounding box center [738, 308] width 543 height 47
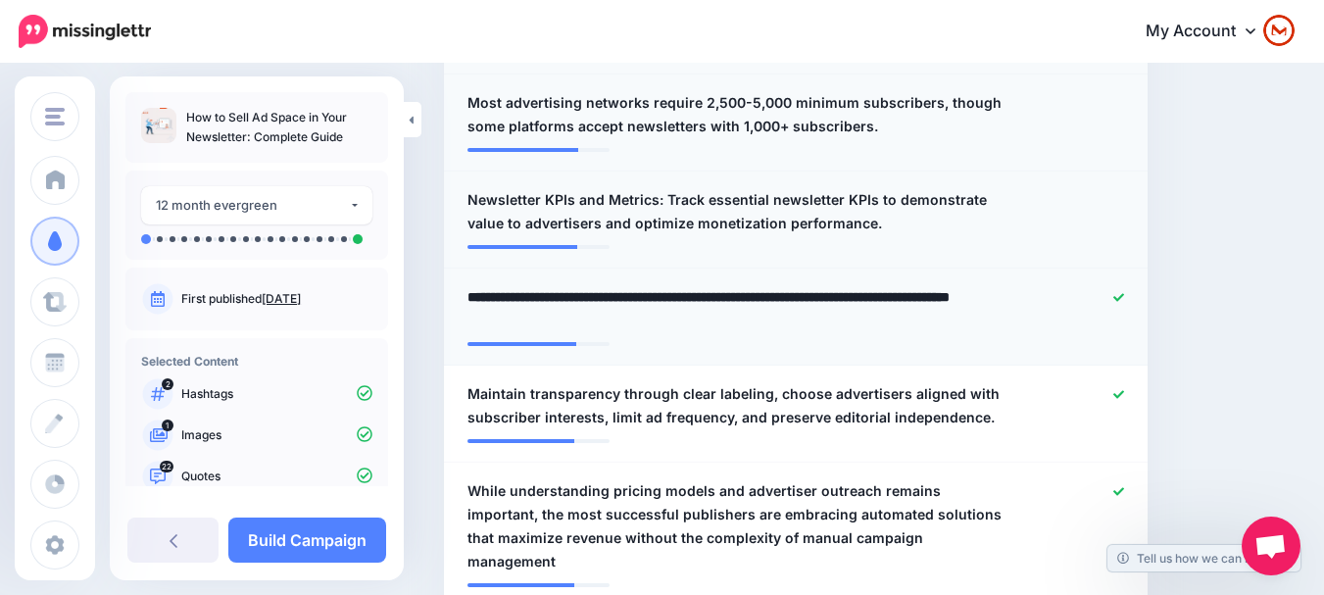
click at [469, 285] on textarea "**********" at bounding box center [743, 308] width 553 height 47
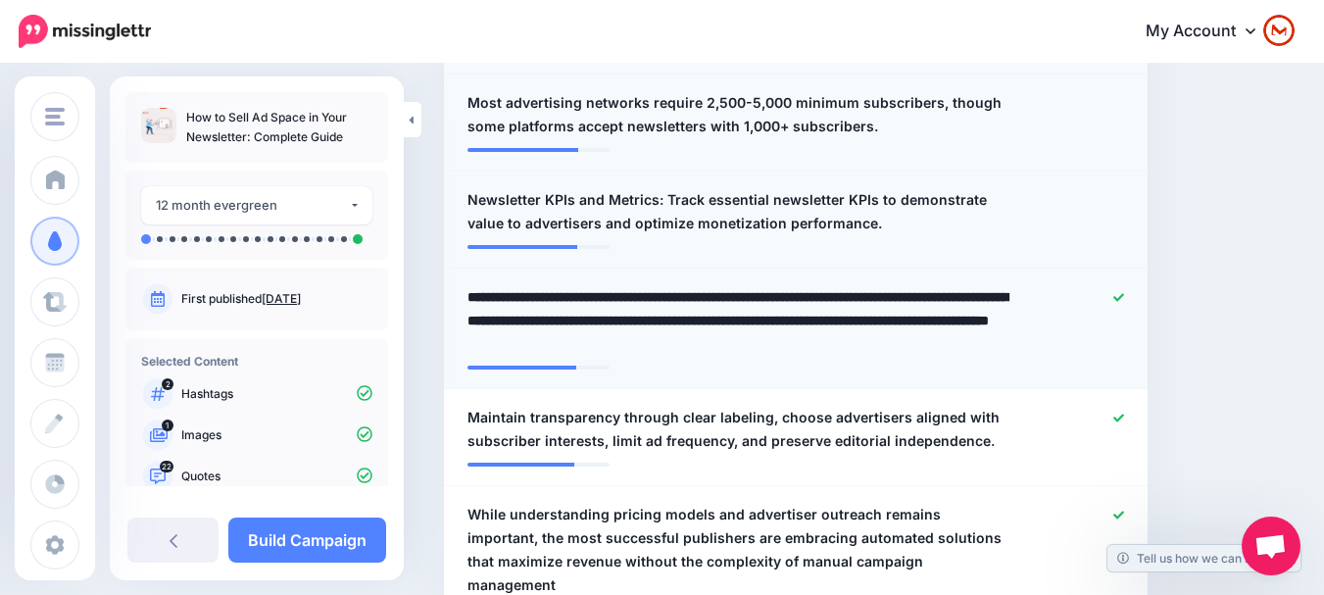
type textarea "**********"
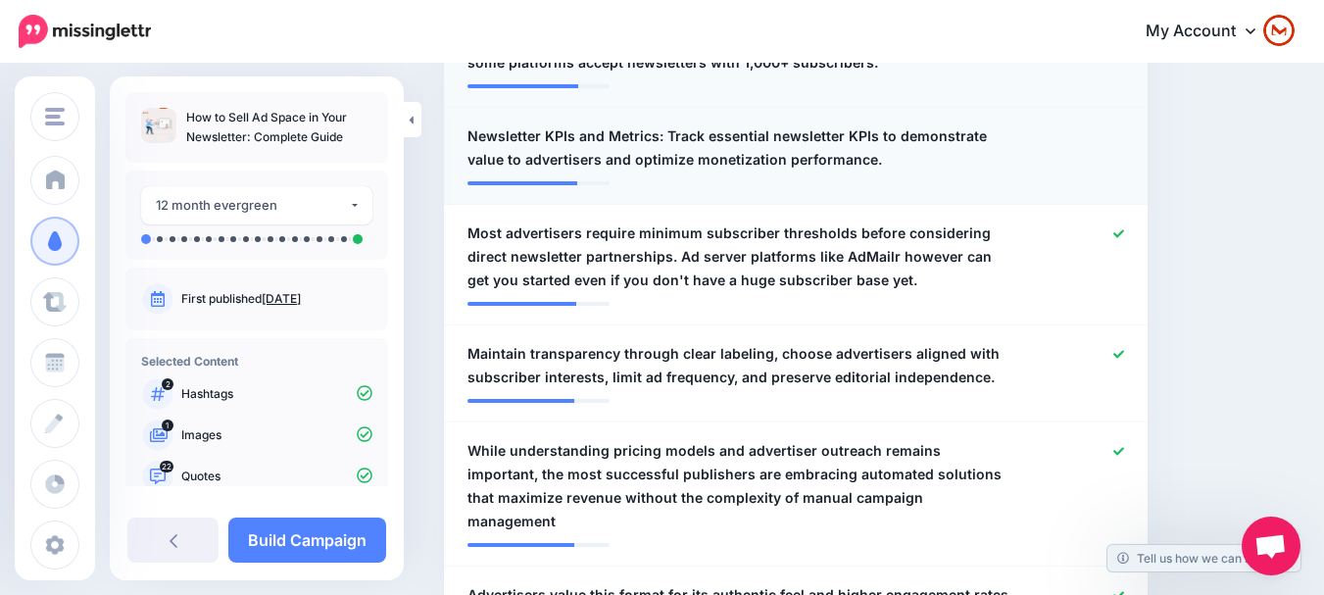
scroll to position [2547, 0]
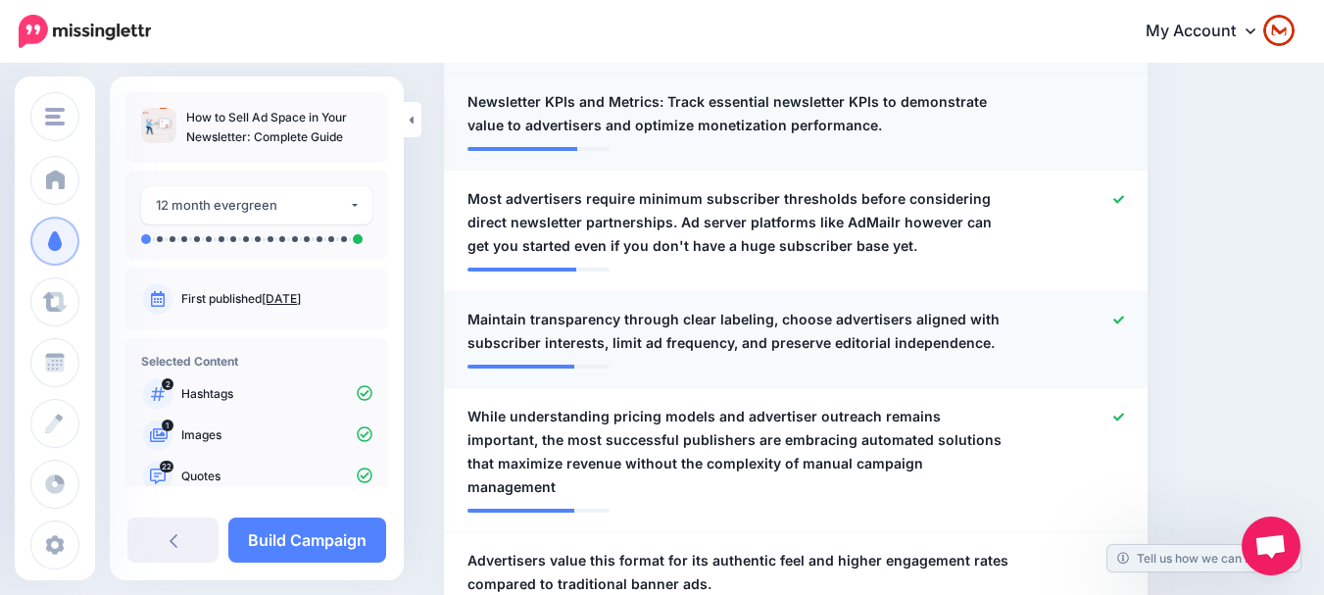
click at [1124, 314] on link at bounding box center [1118, 321] width 11 height 14
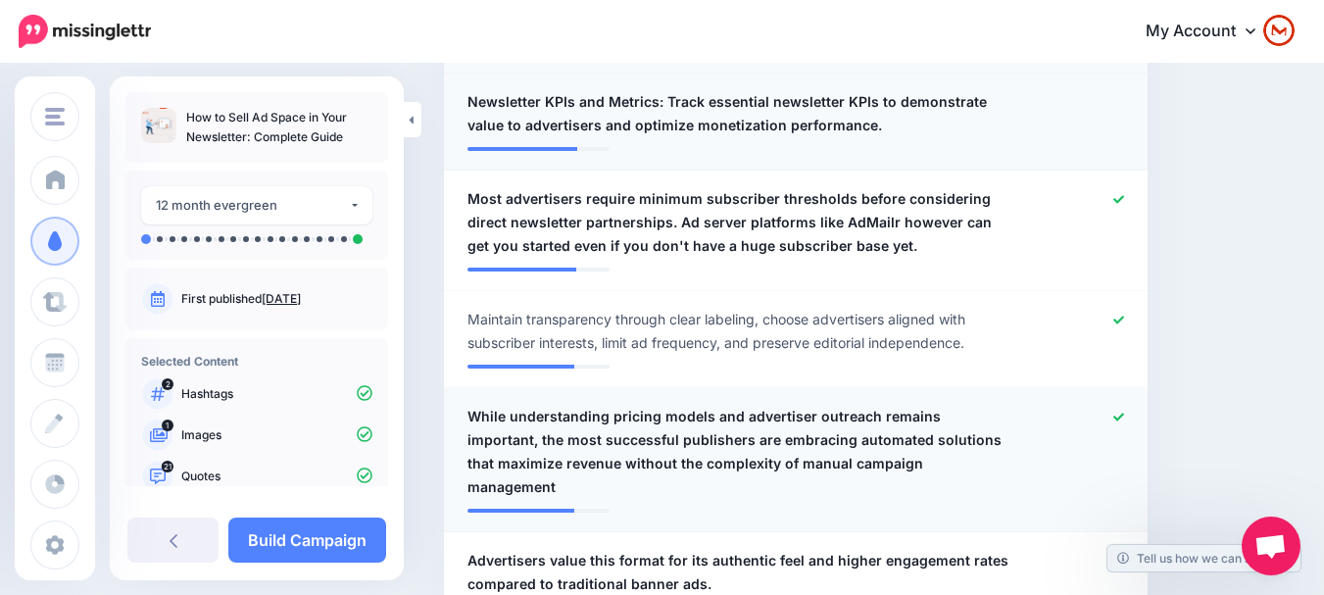
click at [681, 405] on span "While understanding pricing models and advertiser outreach remains important, t…" at bounding box center [738, 452] width 543 height 94
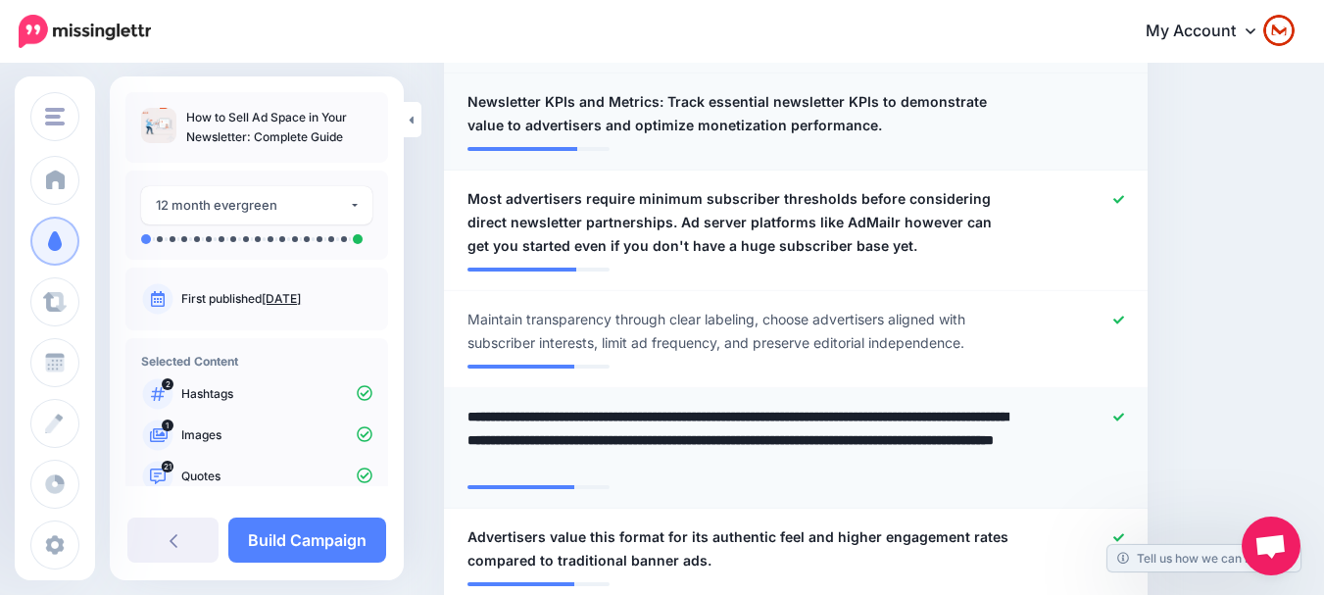
click at [605, 405] on textarea "**********" at bounding box center [743, 440] width 553 height 71
type textarea "**********"
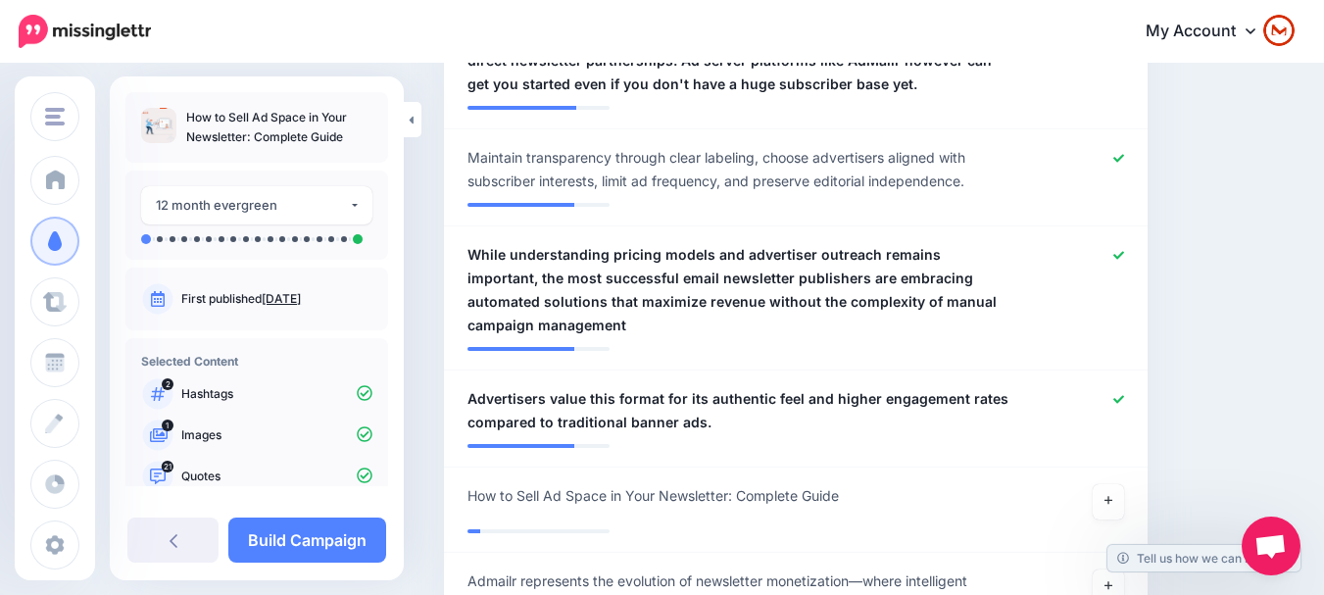
scroll to position [2743, 0]
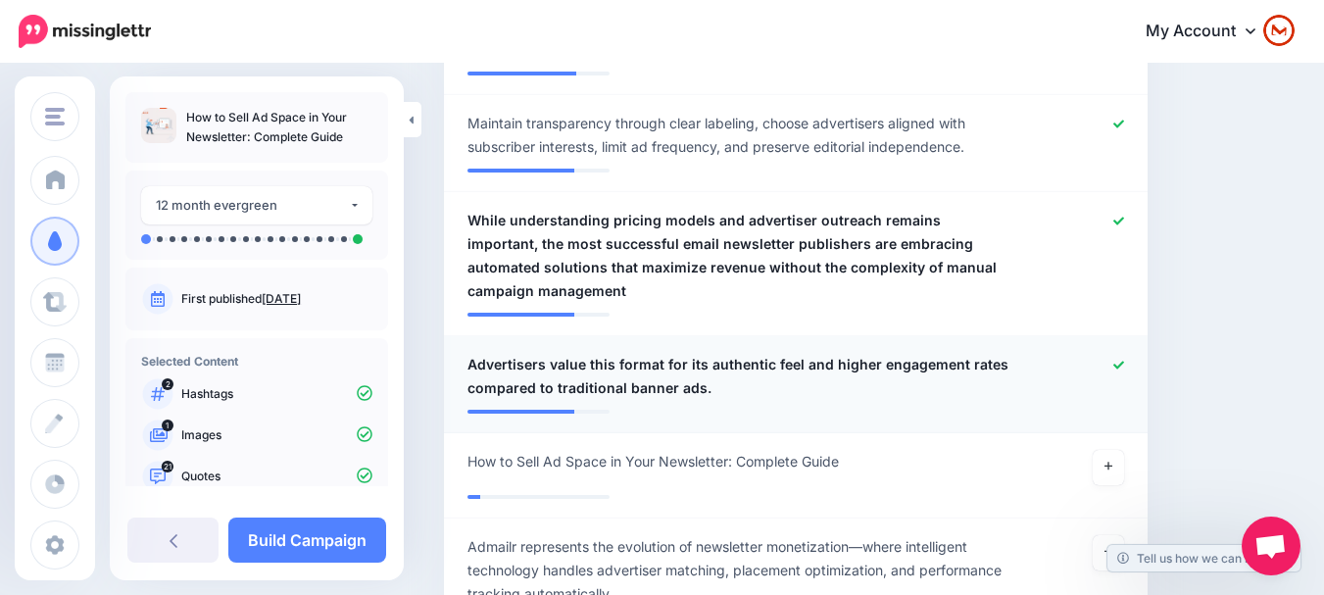
click at [1124, 361] on icon at bounding box center [1118, 365] width 11 height 8
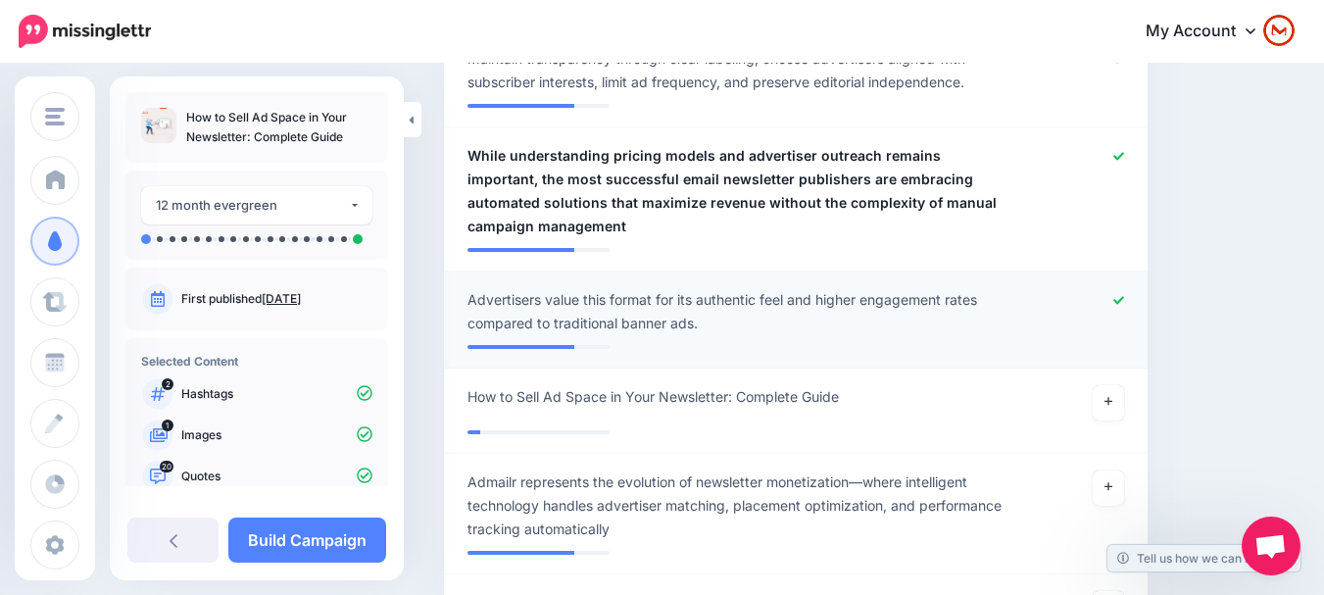
scroll to position [2841, 0]
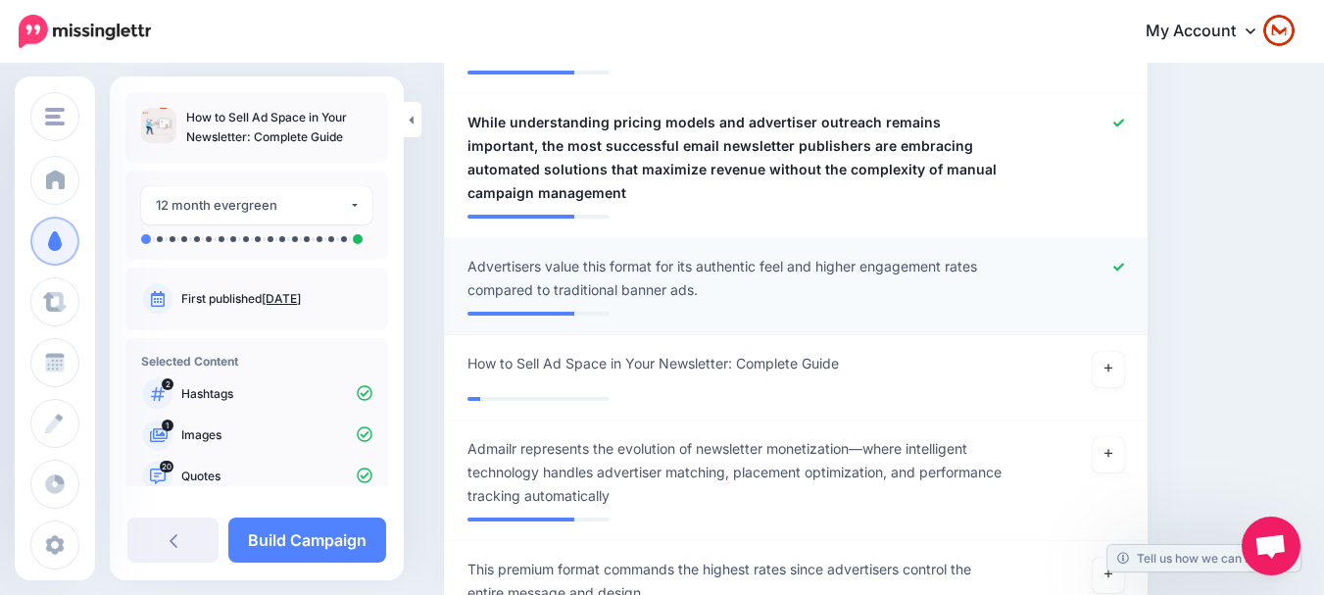
click at [1124, 263] on icon at bounding box center [1118, 267] width 11 height 8
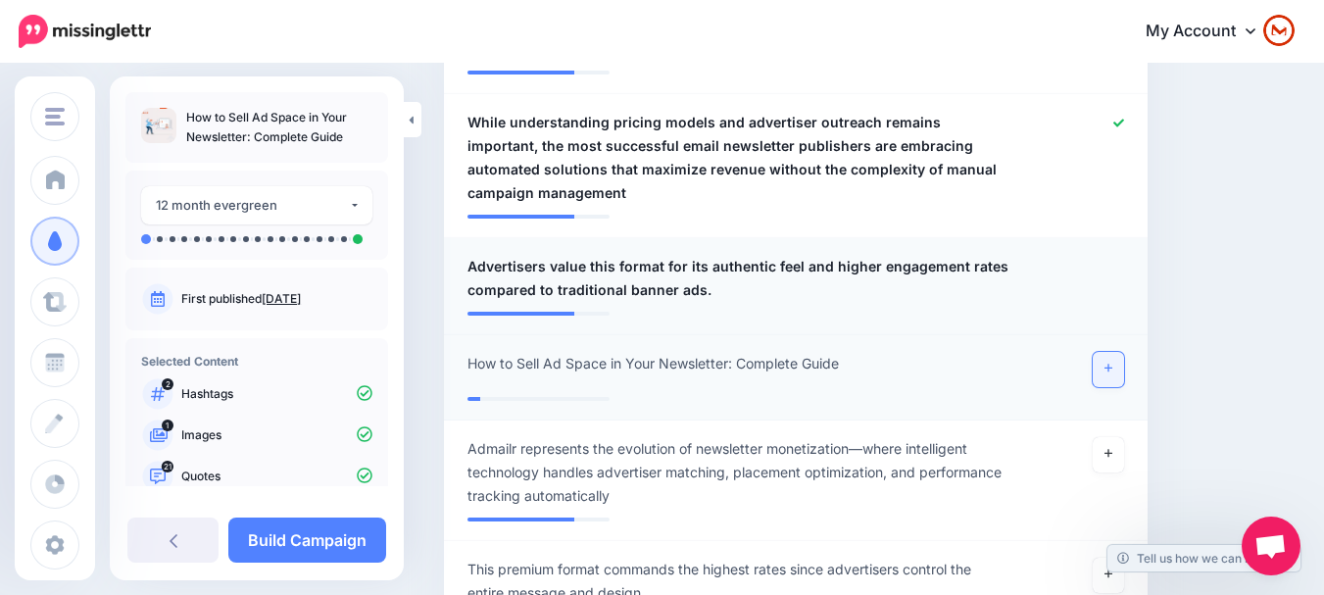
click at [1114, 352] on link at bounding box center [1108, 369] width 31 height 35
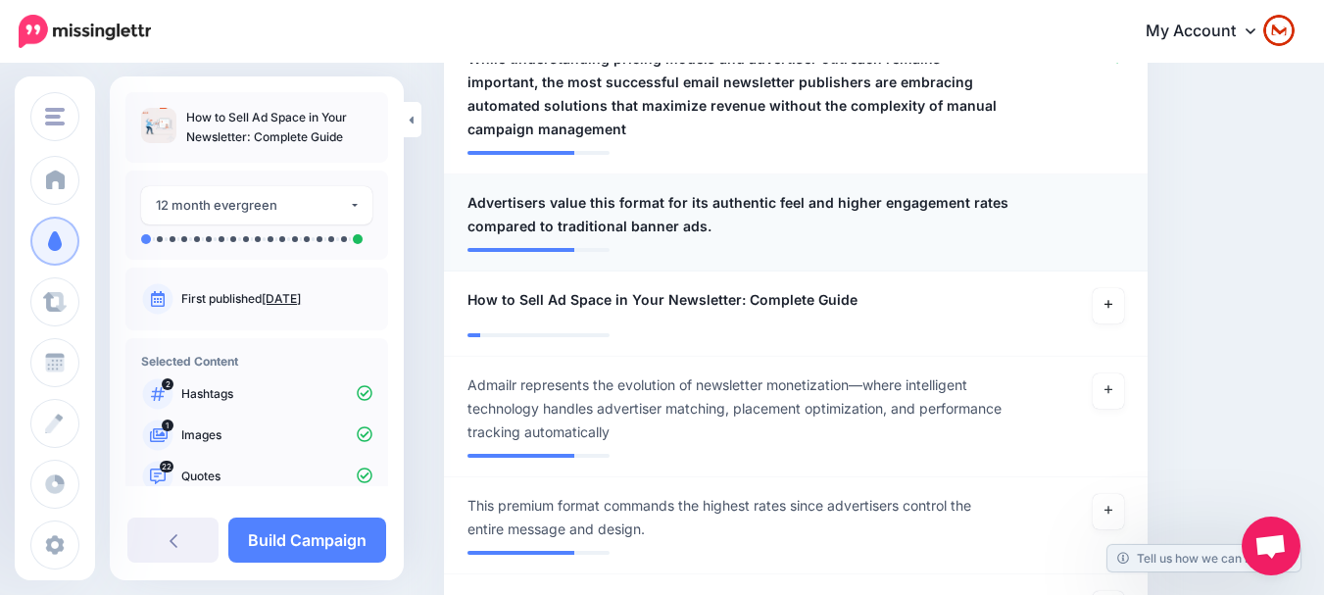
scroll to position [2939, 0]
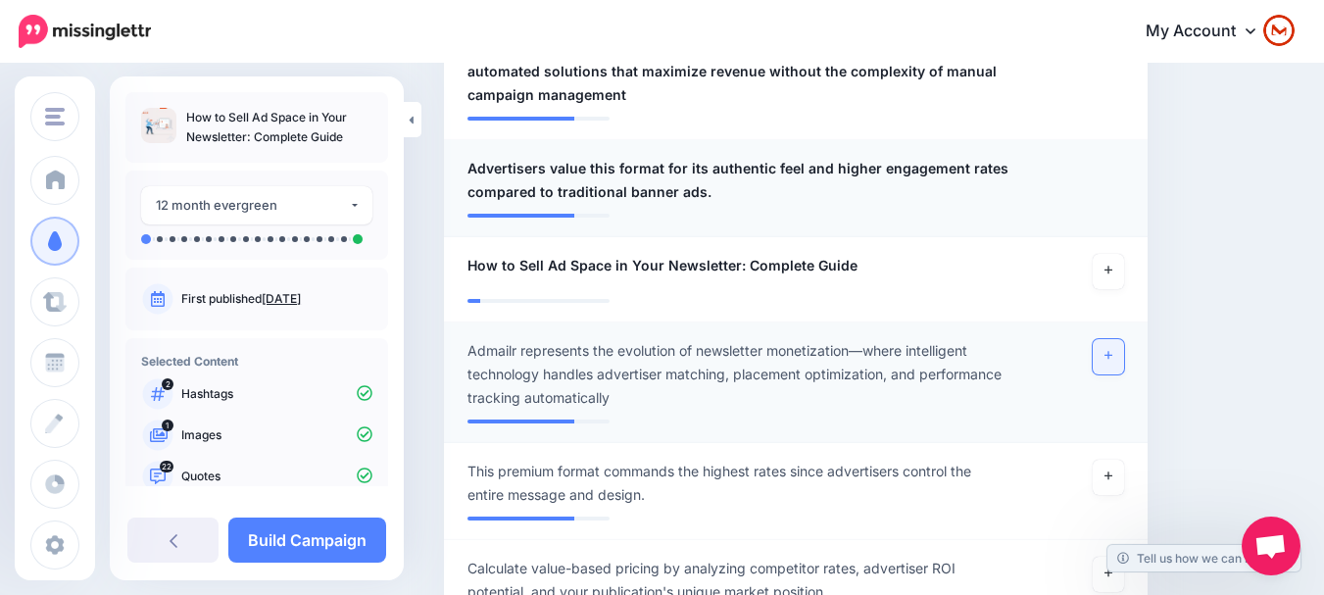
click at [1111, 339] on link at bounding box center [1108, 356] width 31 height 35
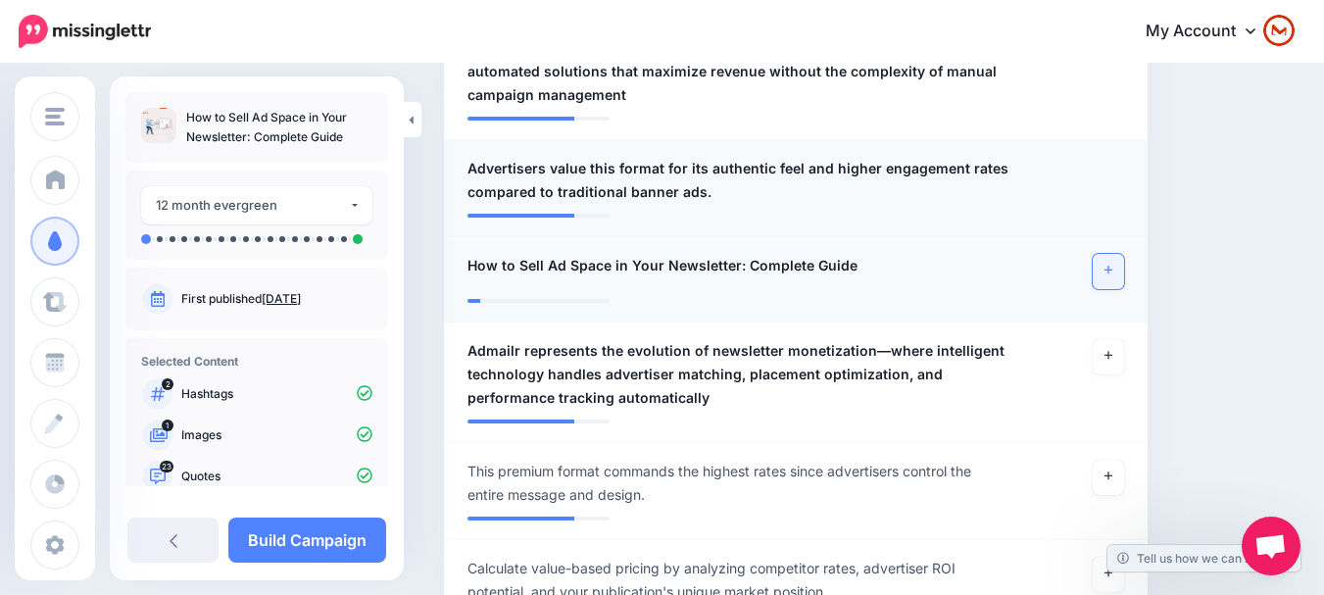
click at [1112, 265] on icon at bounding box center [1109, 270] width 8 height 11
click at [1112, 350] on icon at bounding box center [1109, 355] width 8 height 11
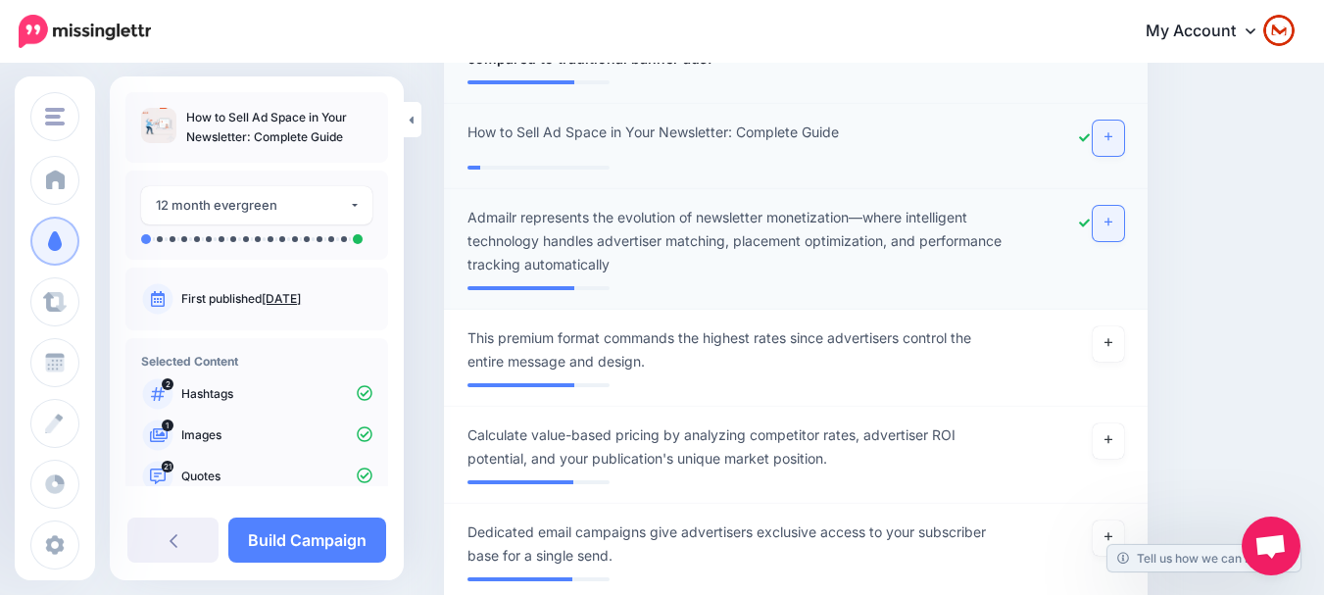
scroll to position [3135, 0]
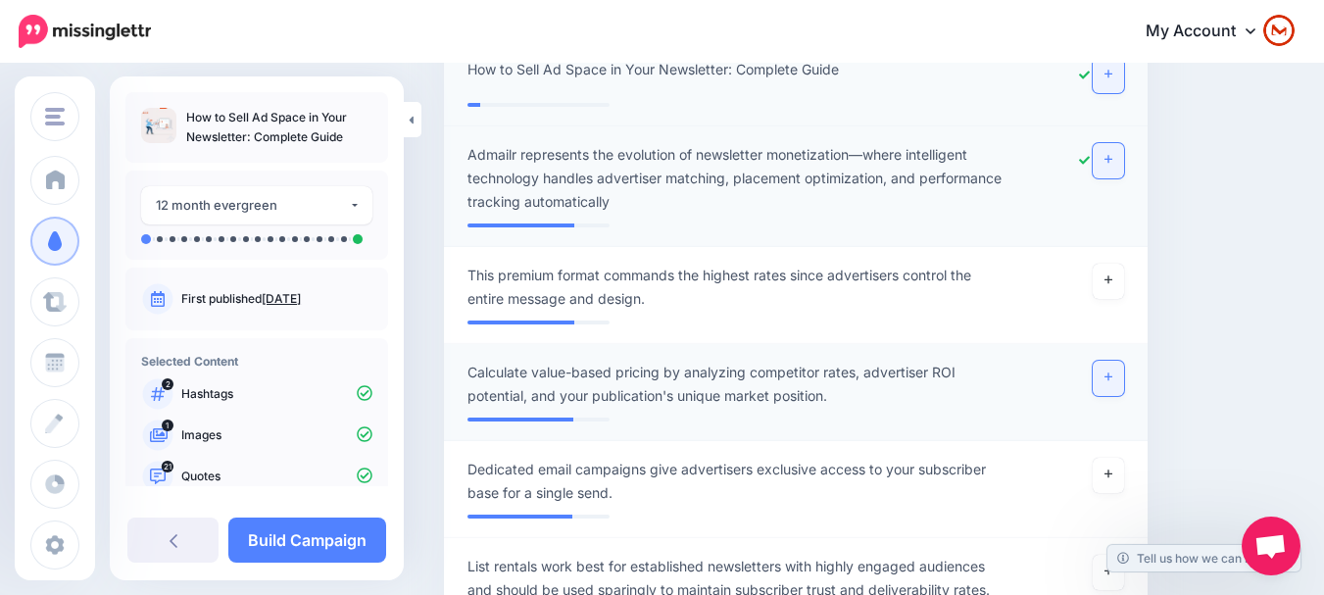
click at [1112, 371] on icon at bounding box center [1109, 376] width 8 height 11
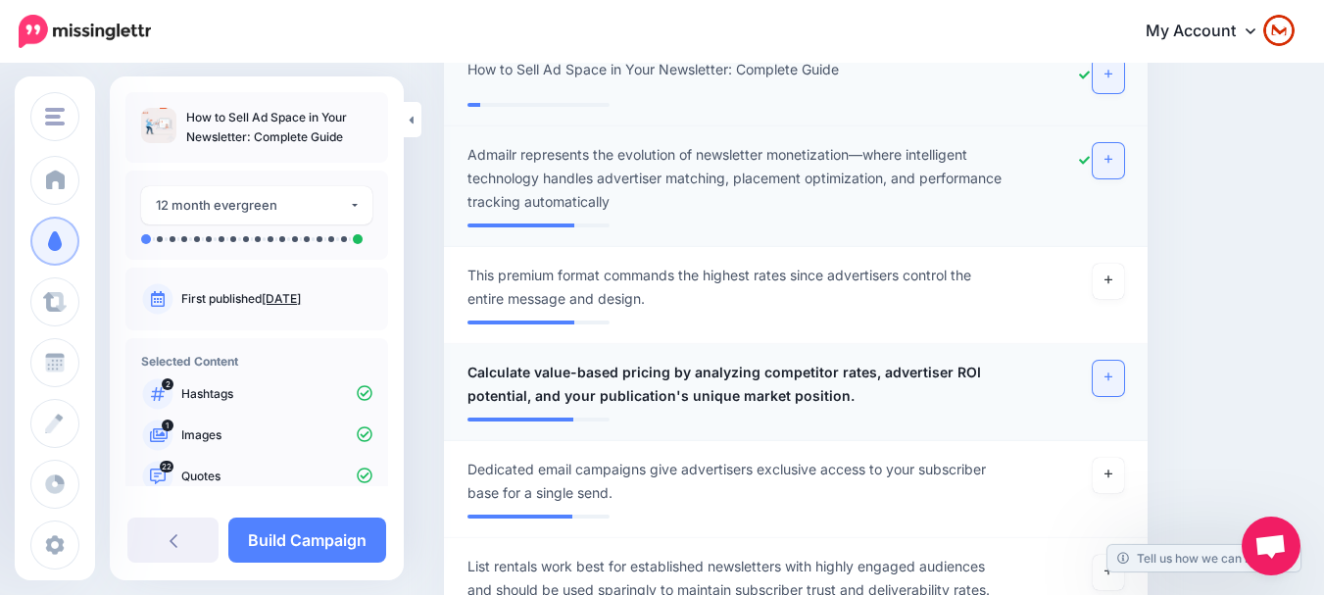
click at [1124, 361] on link at bounding box center [1108, 378] width 31 height 35
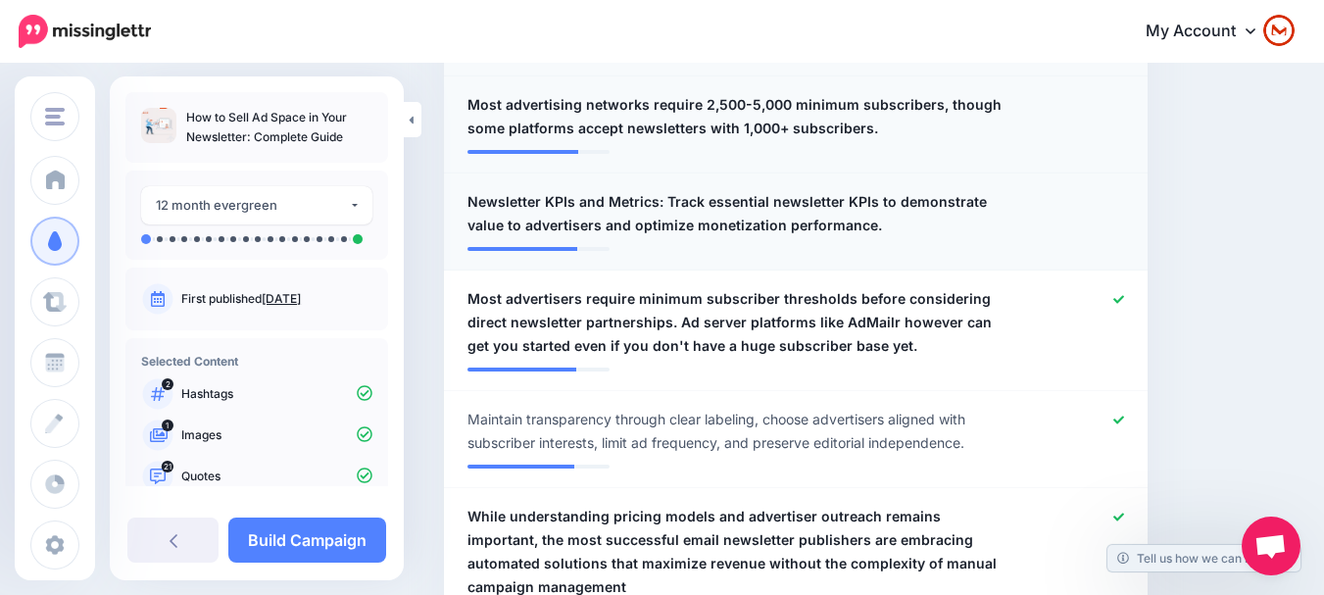
drag, startPoint x: 1212, startPoint y: 313, endPoint x: 1232, endPoint y: 342, distance: 35.3
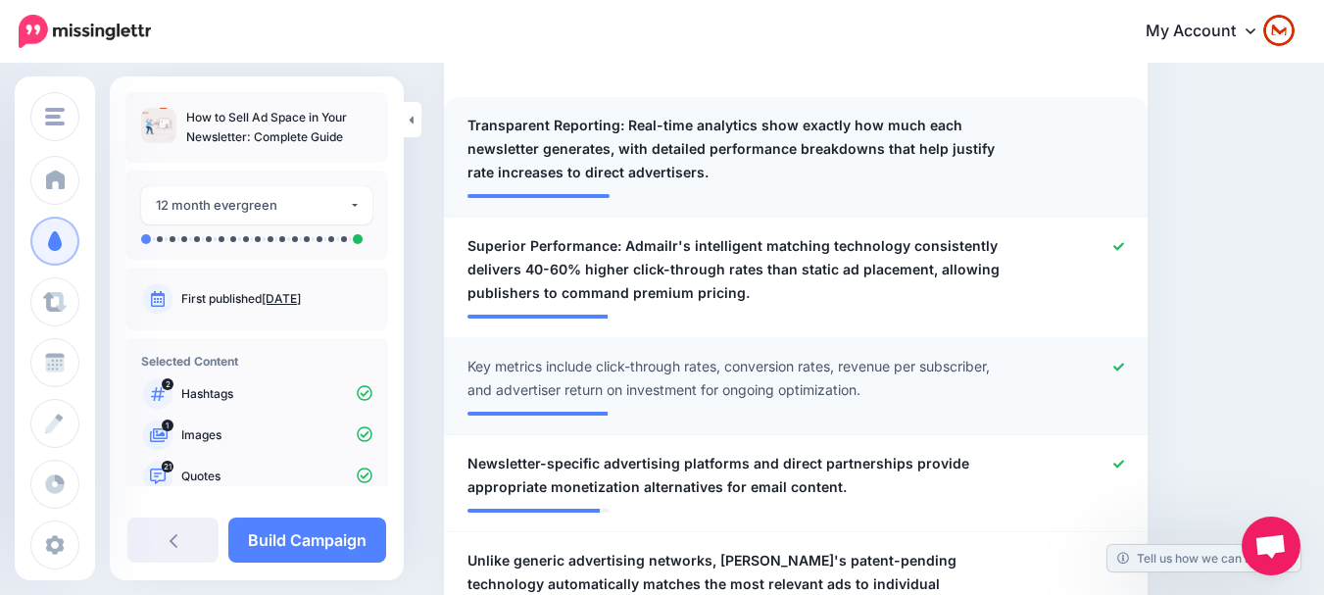
scroll to position [0, 0]
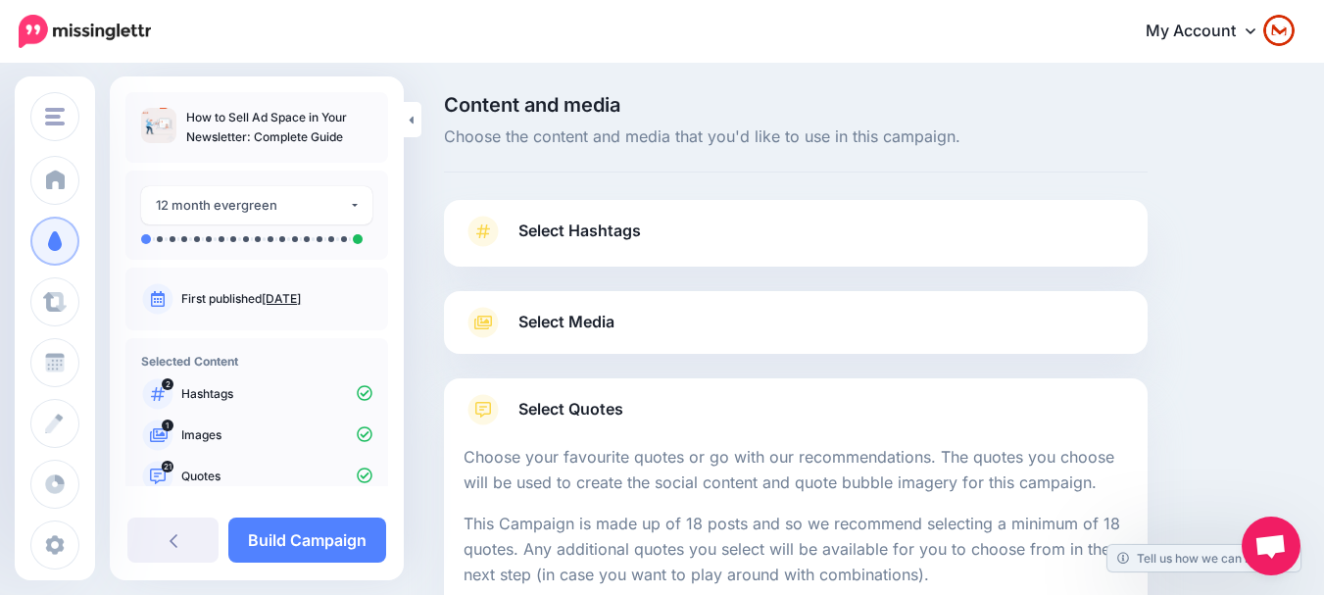
drag, startPoint x: 1240, startPoint y: 310, endPoint x: 1240, endPoint y: 252, distance: 57.8
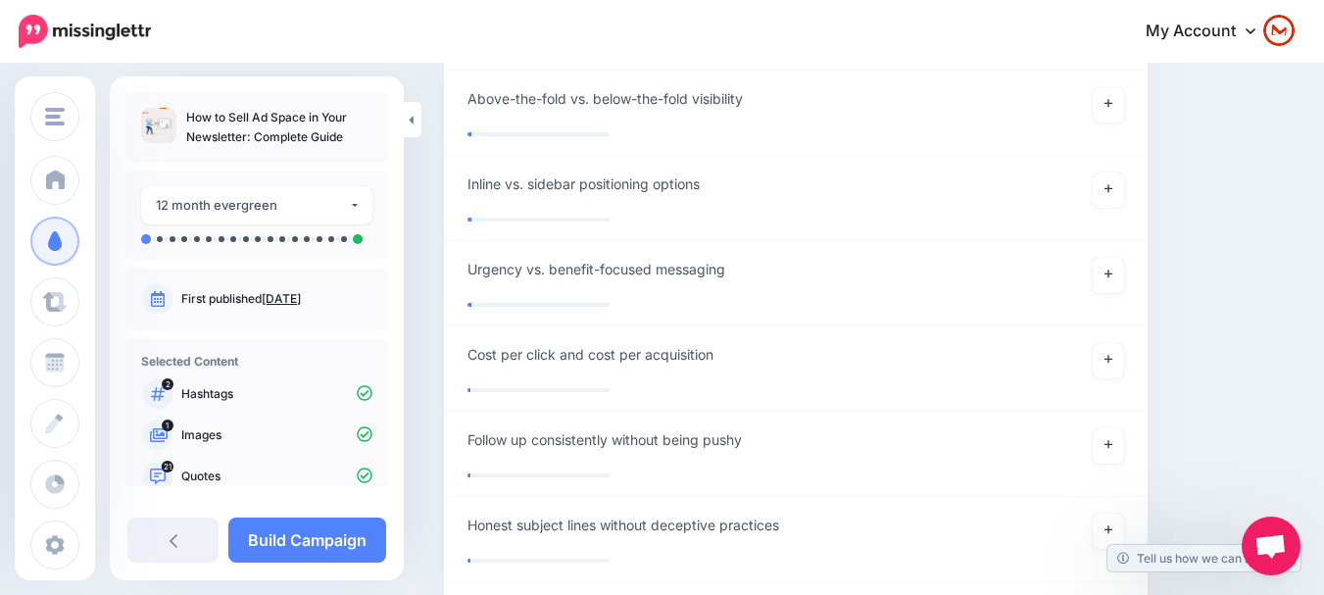
scroll to position [28250, 0]
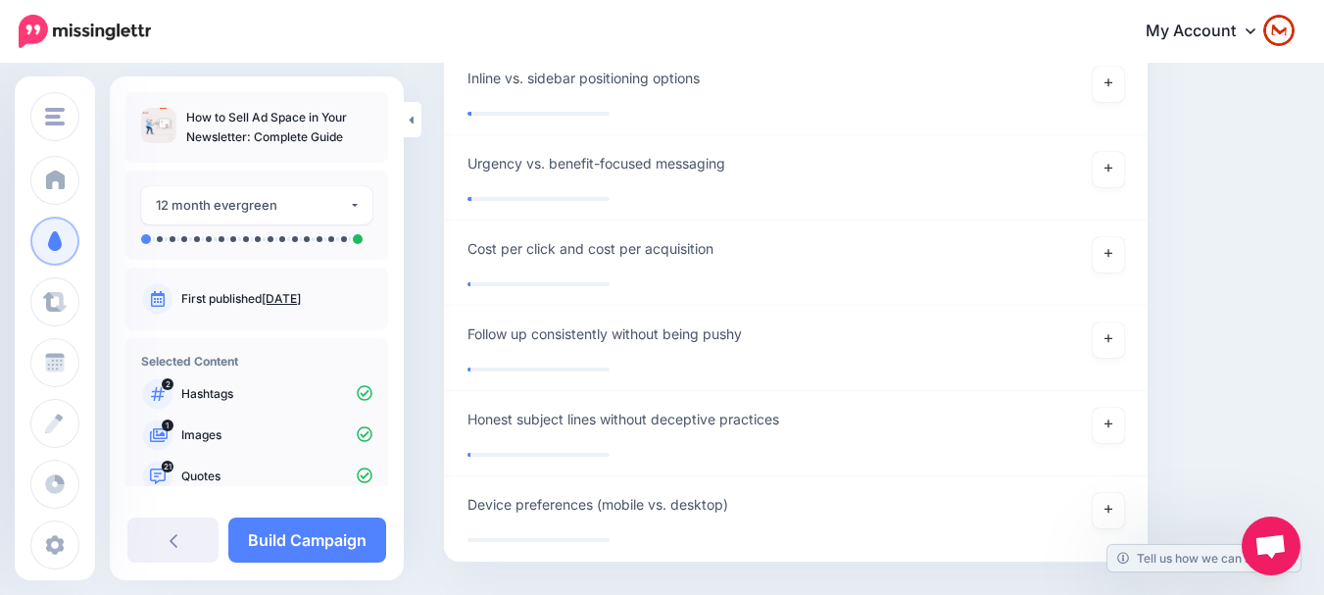
drag, startPoint x: 1208, startPoint y: 157, endPoint x: 1241, endPoint y: 471, distance: 316.3
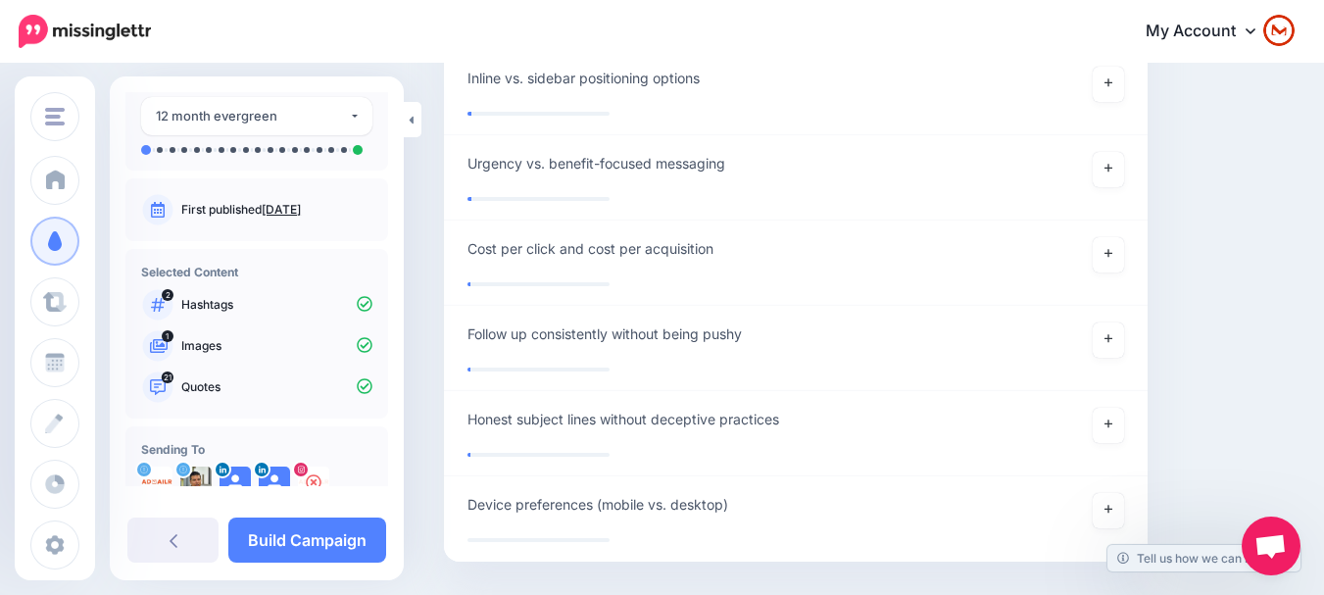
scroll to position [175, 0]
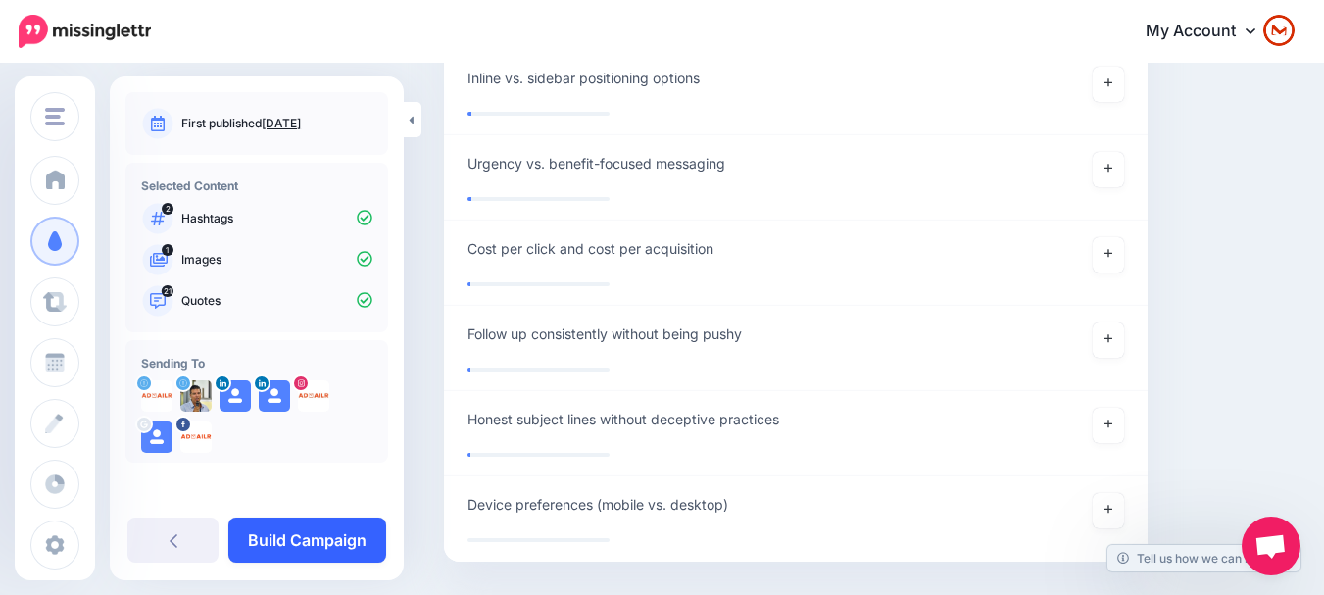
click at [295, 535] on link "Build Campaign" at bounding box center [307, 539] width 158 height 45
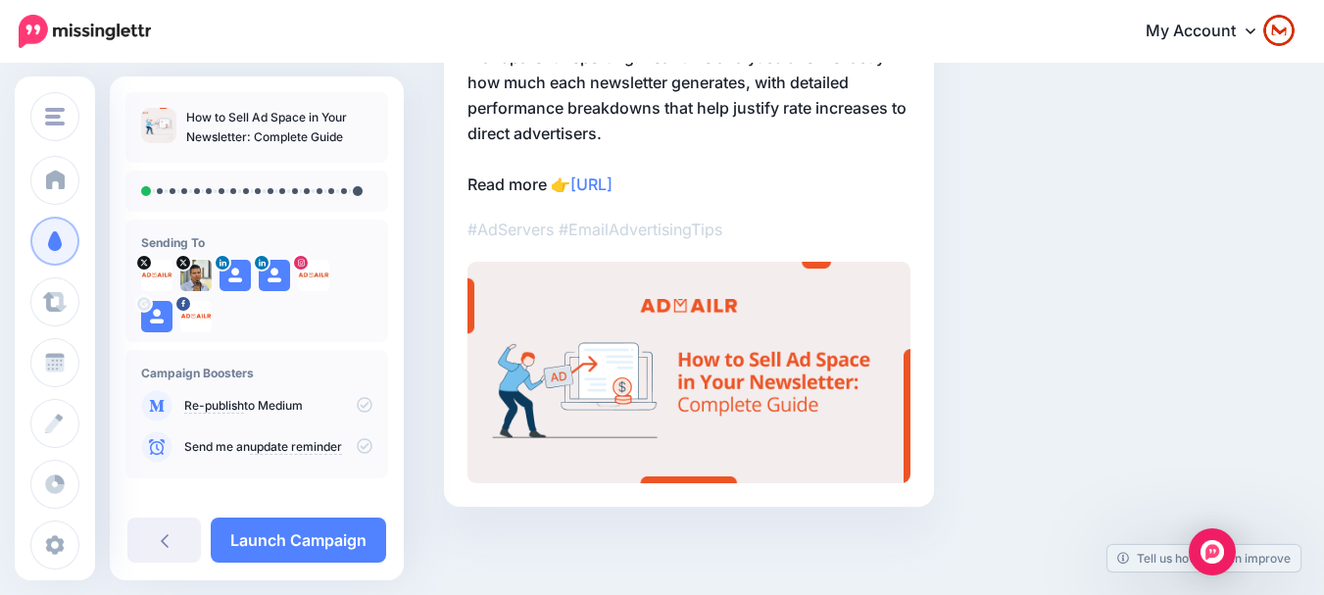
scroll to position [62, 0]
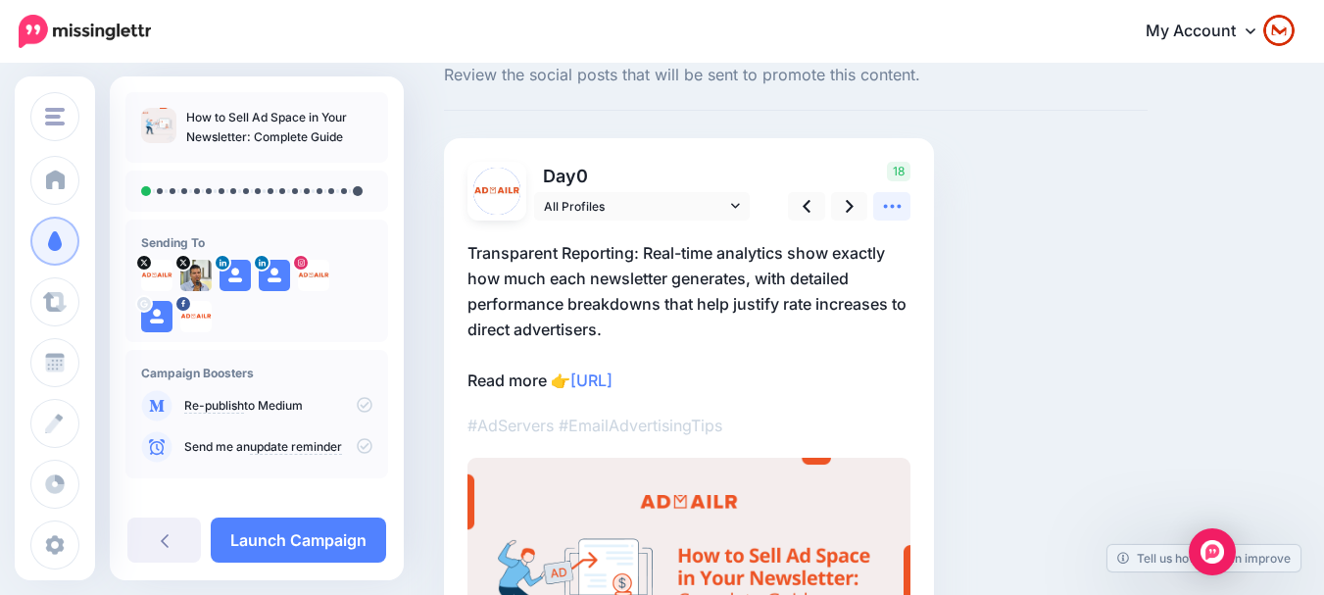
click at [902, 208] on icon at bounding box center [892, 206] width 21 height 21
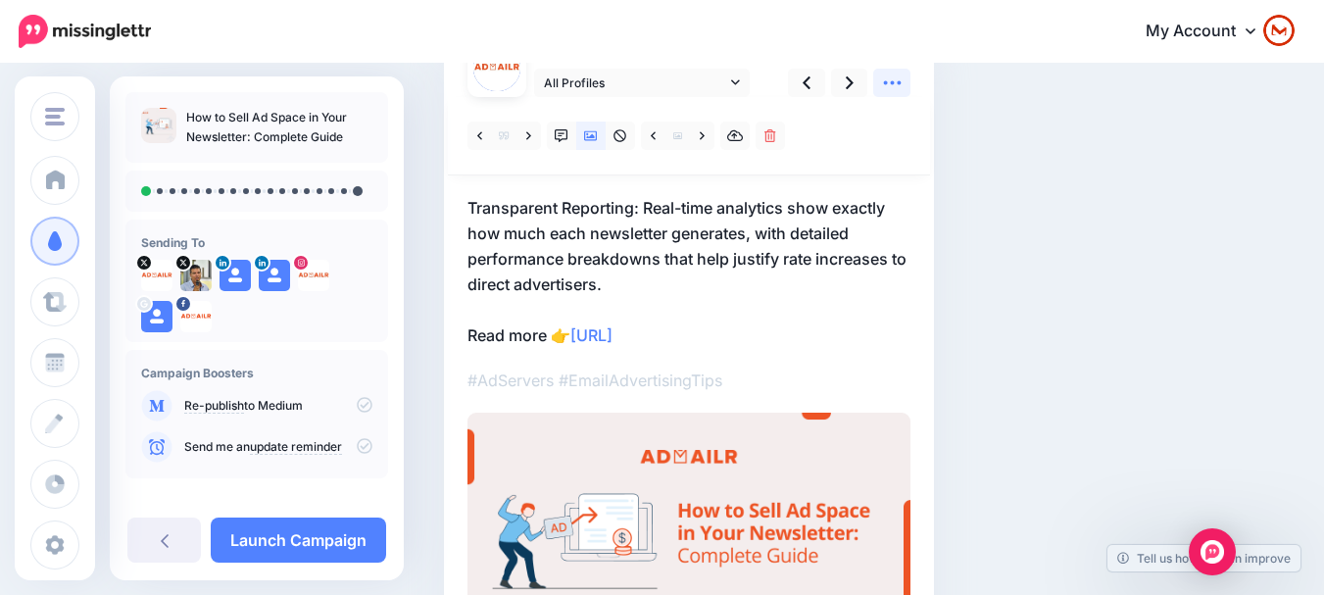
scroll to position [140, 0]
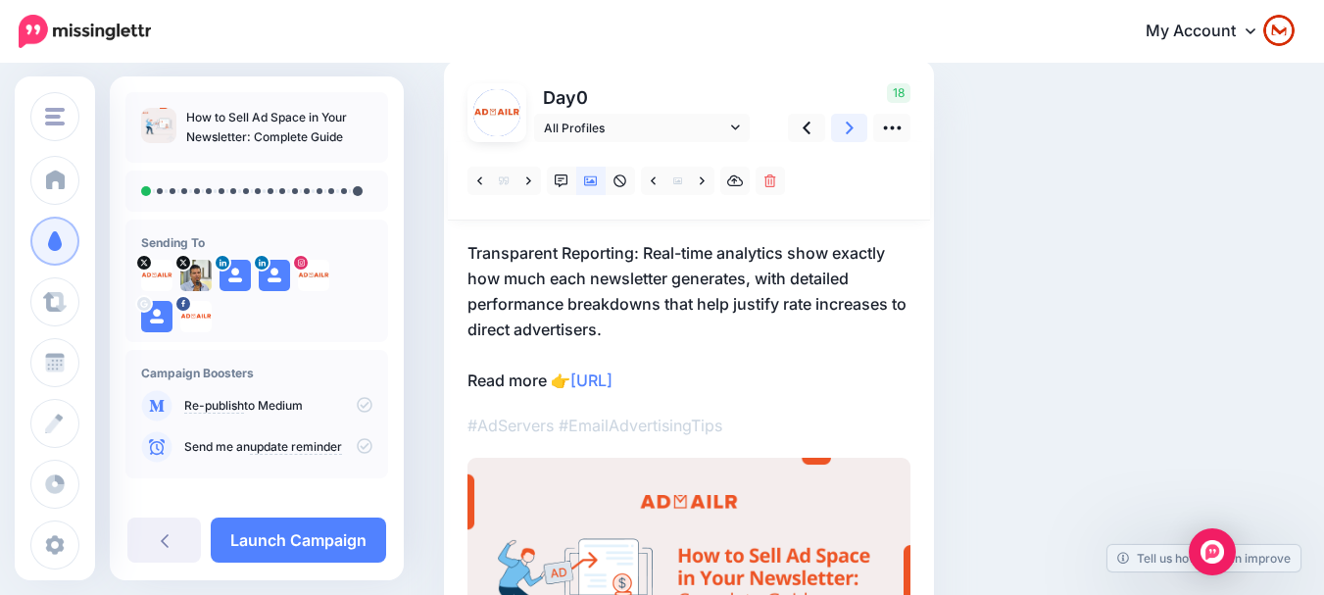
click at [846, 133] on icon at bounding box center [850, 128] width 8 height 21
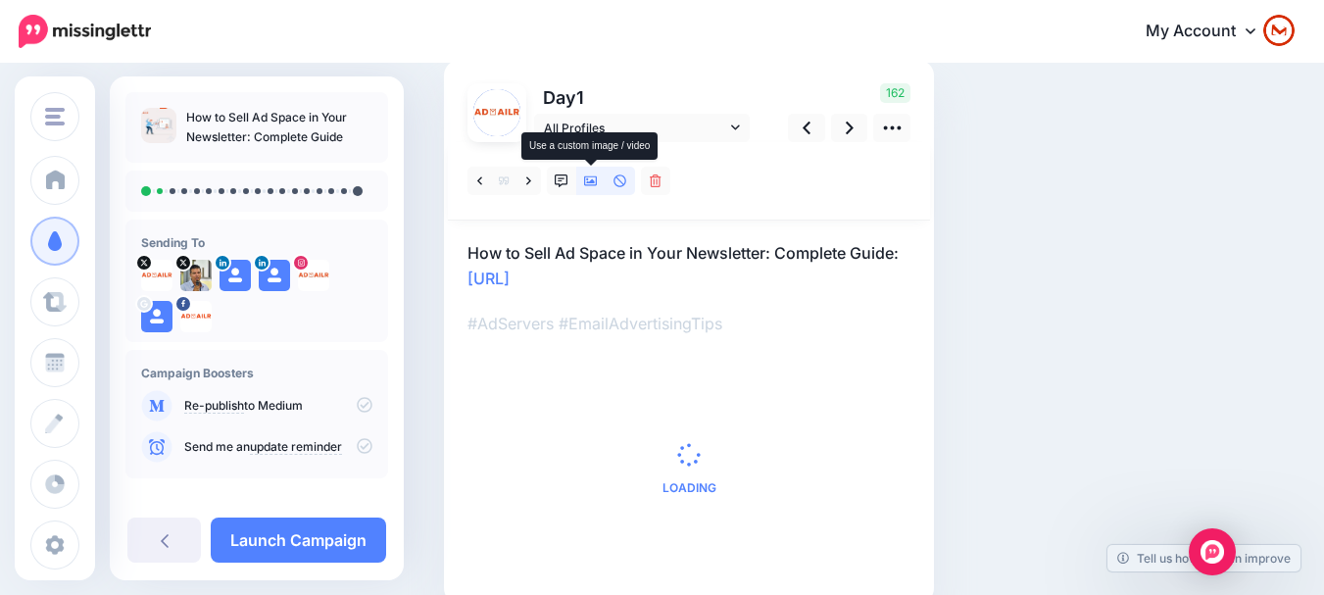
click at [595, 178] on icon at bounding box center [591, 181] width 14 height 14
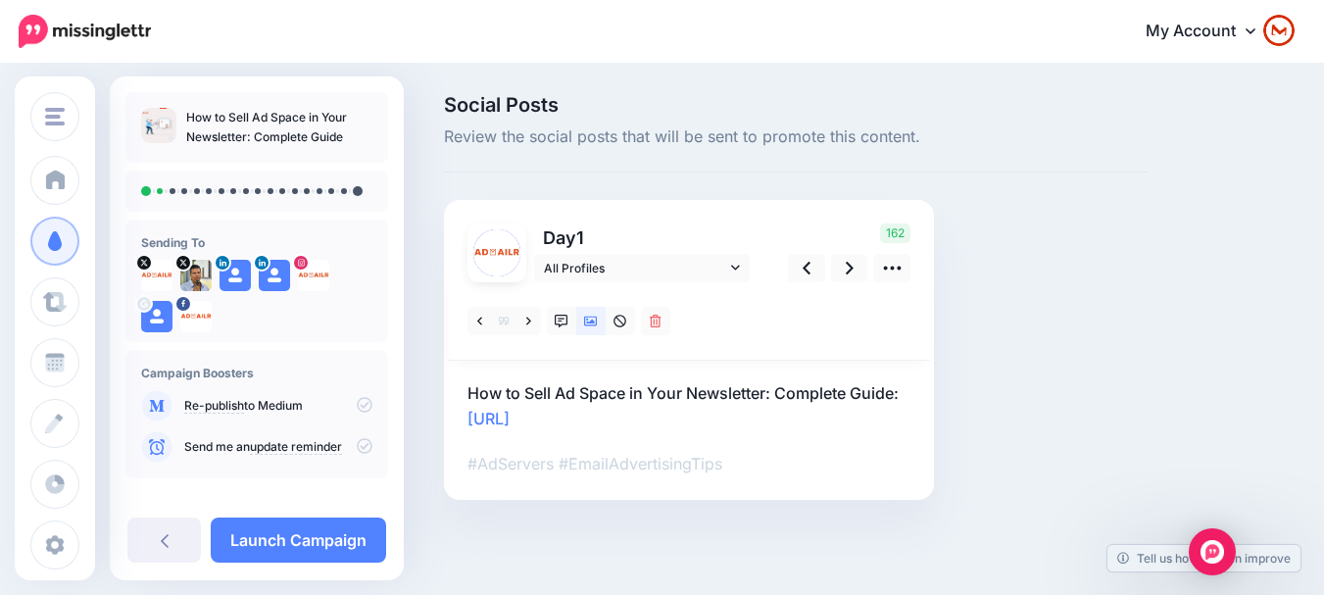
scroll to position [0, 0]
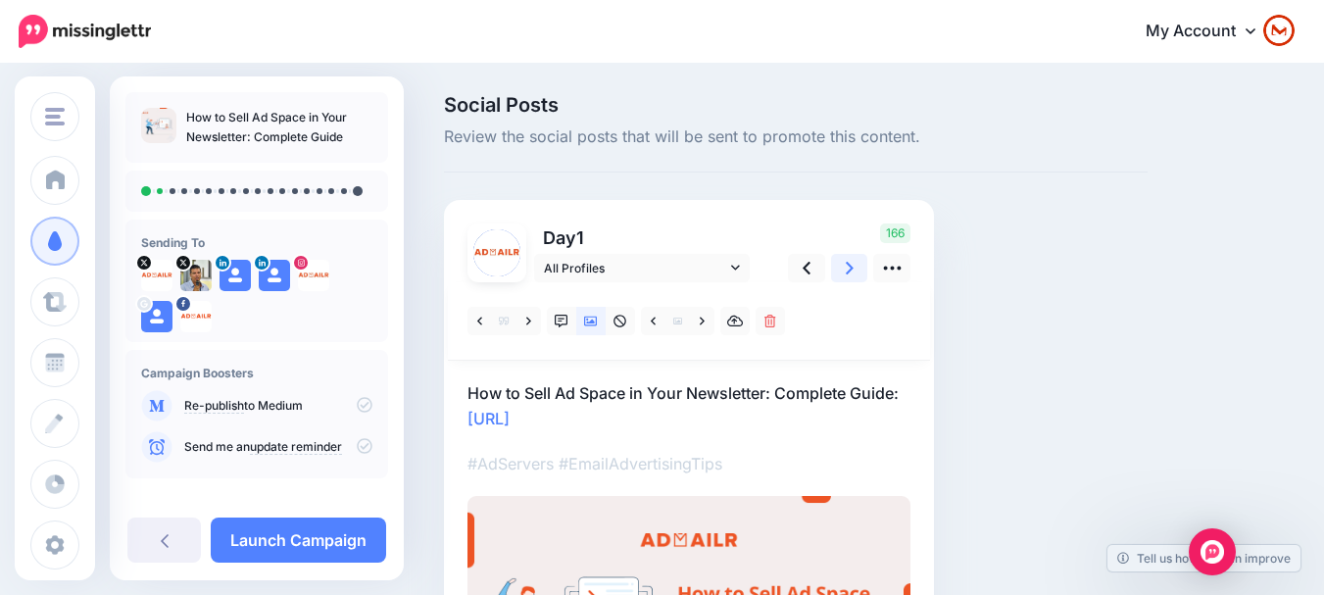
click at [844, 262] on link at bounding box center [849, 268] width 37 height 28
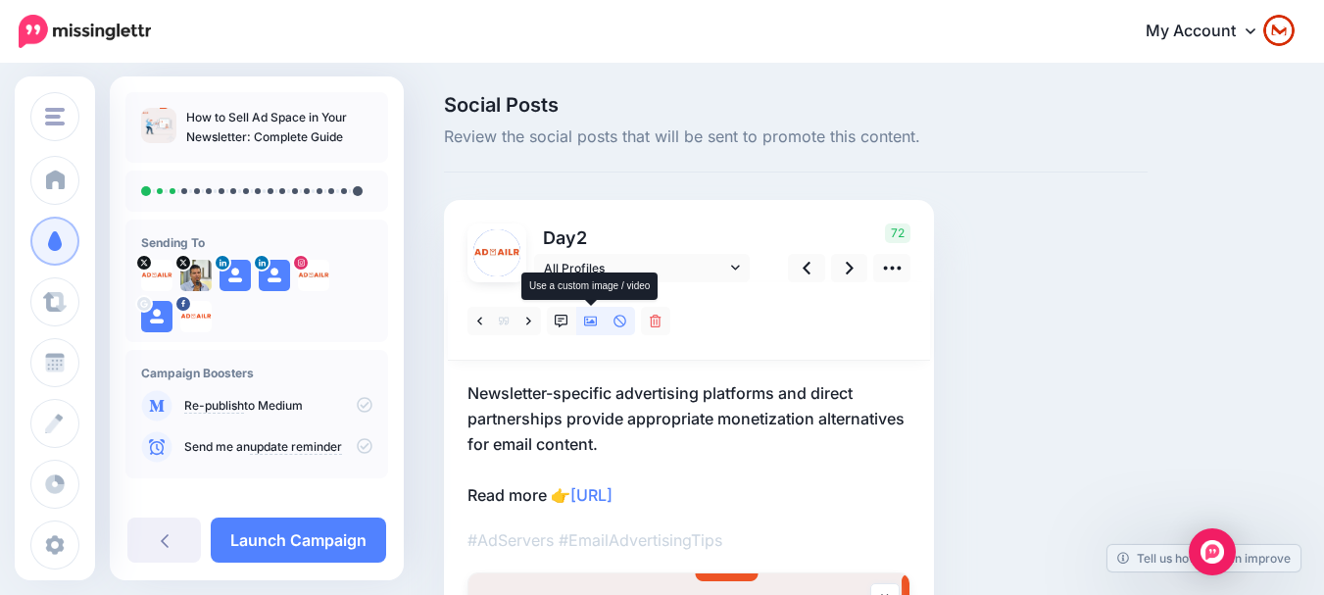
click at [583, 318] on link at bounding box center [590, 321] width 29 height 28
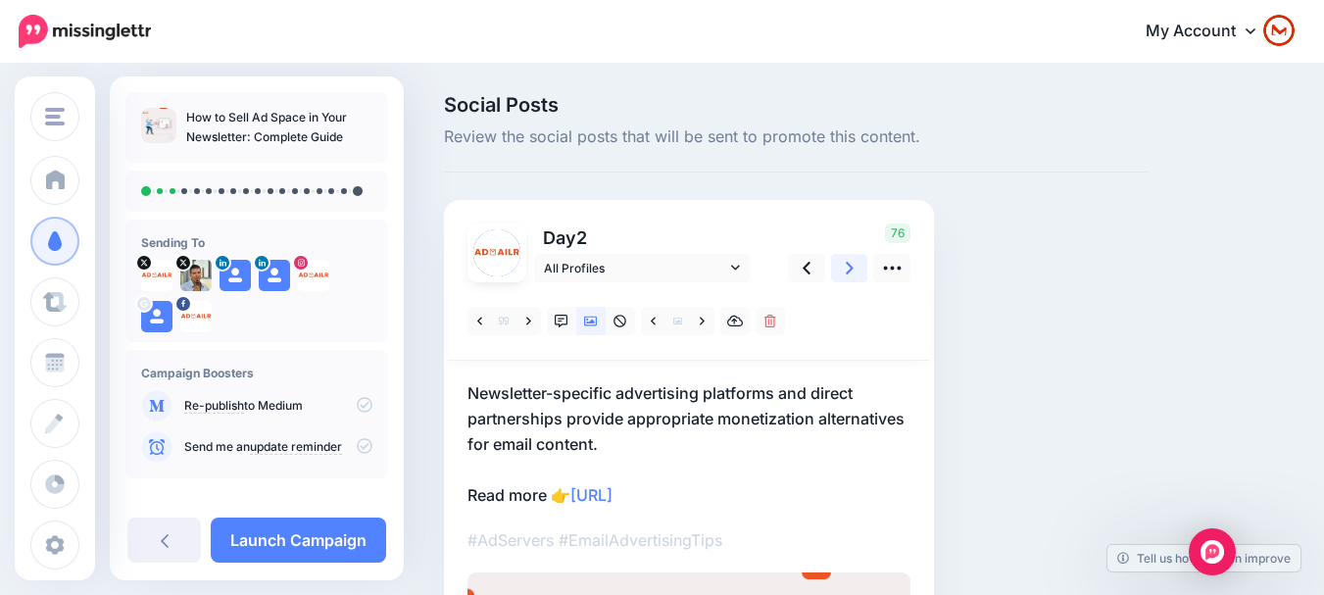
click at [851, 275] on icon at bounding box center [850, 268] width 8 height 21
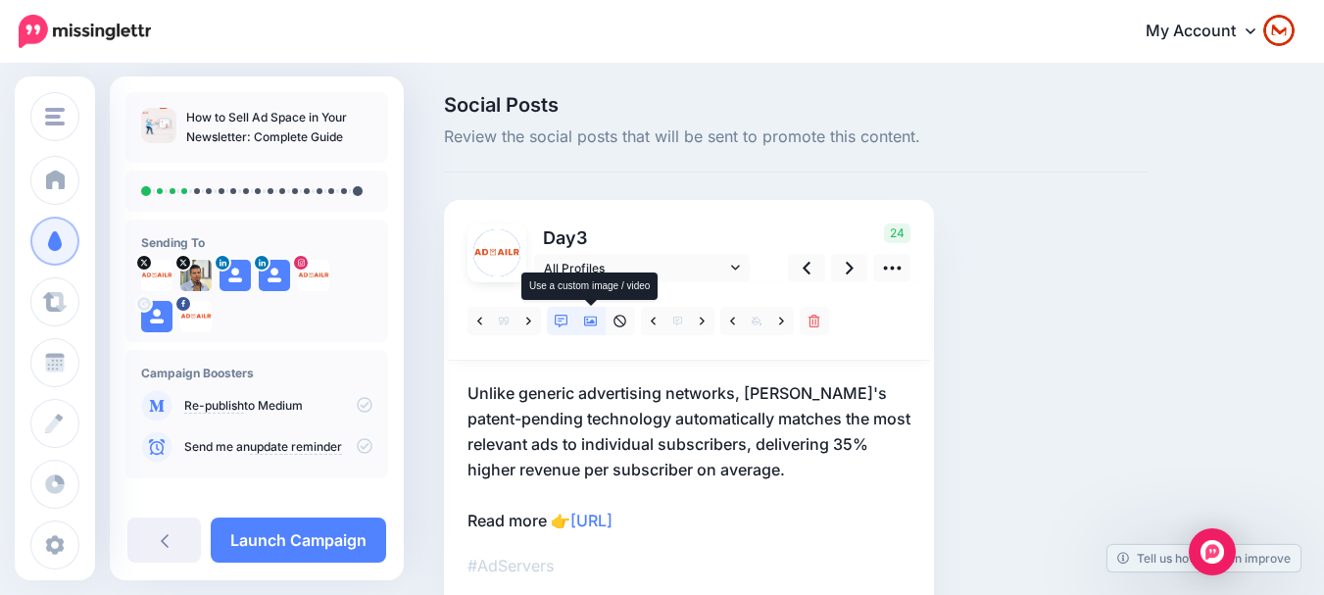
click at [599, 320] on link at bounding box center [590, 321] width 29 height 28
click at [851, 265] on icon at bounding box center [850, 268] width 8 height 21
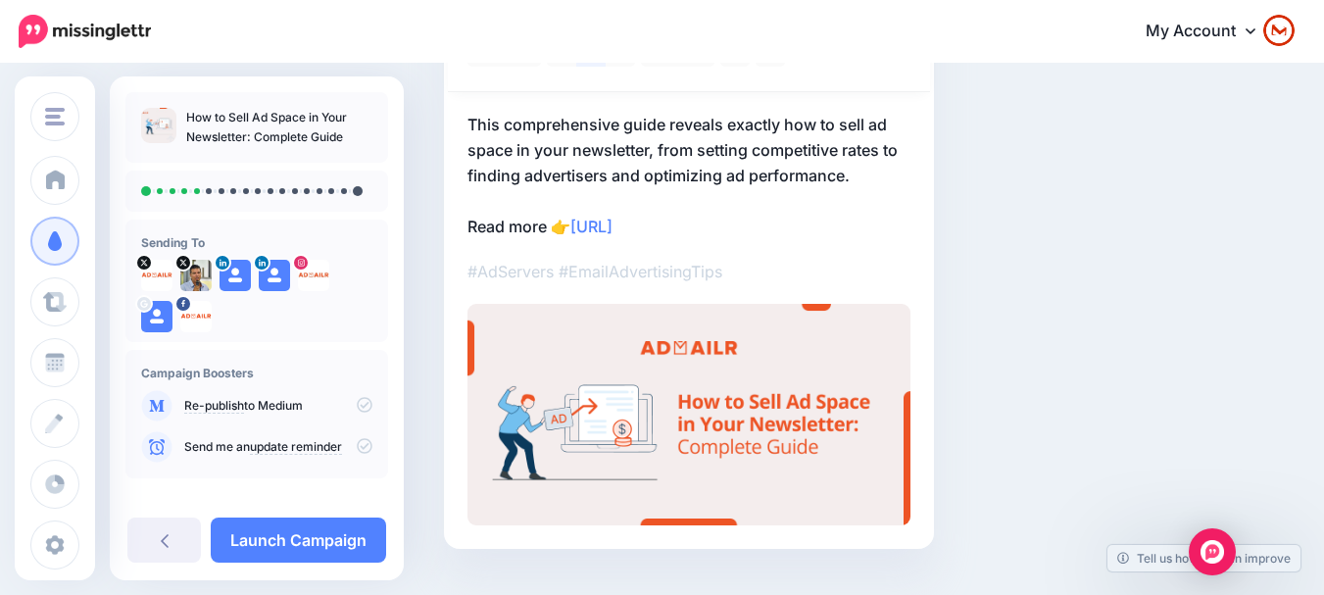
scroll to position [98, 0]
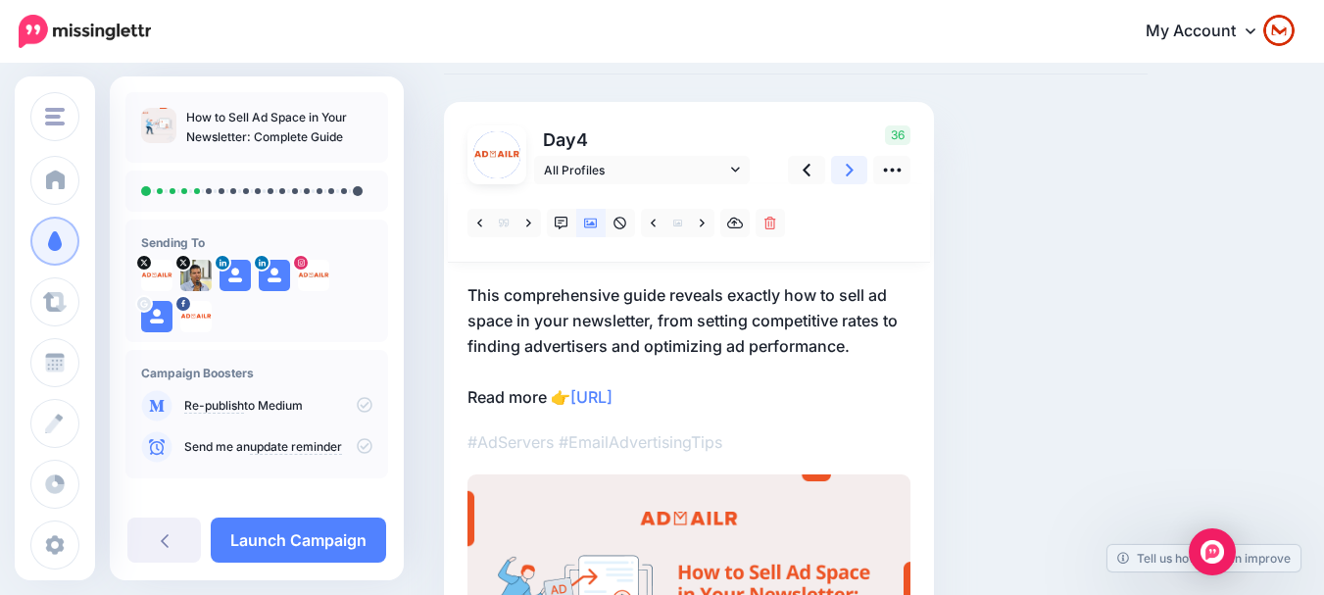
click at [846, 167] on icon at bounding box center [850, 170] width 8 height 21
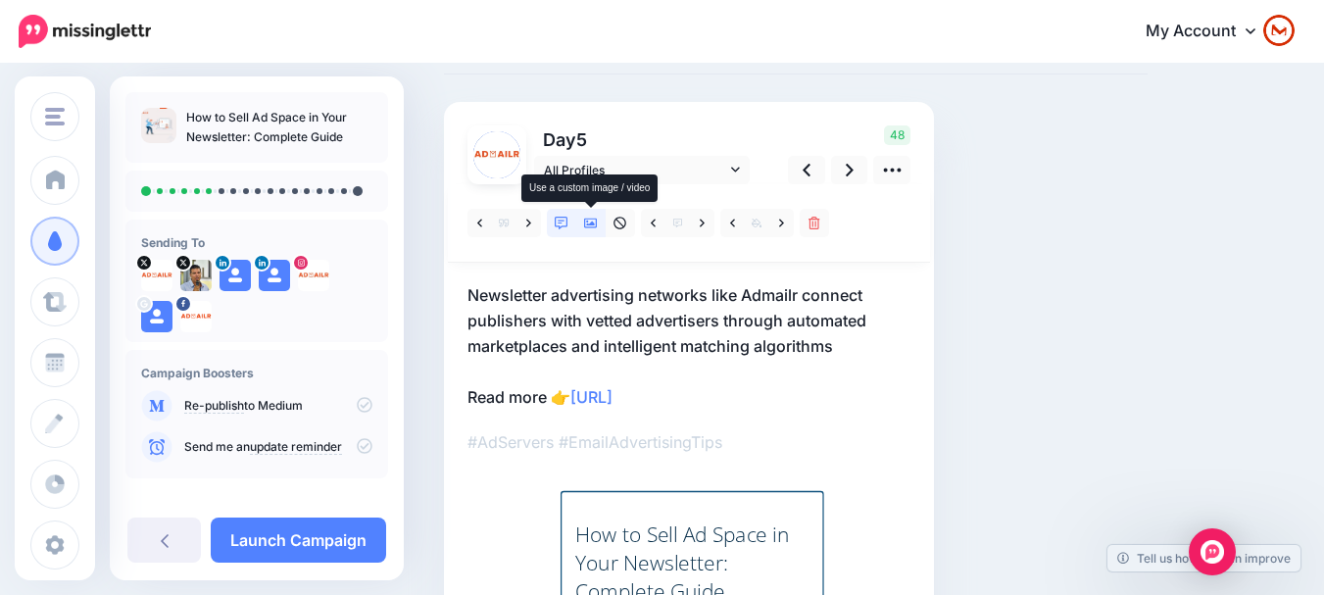
click at [592, 225] on icon at bounding box center [591, 224] width 14 height 10
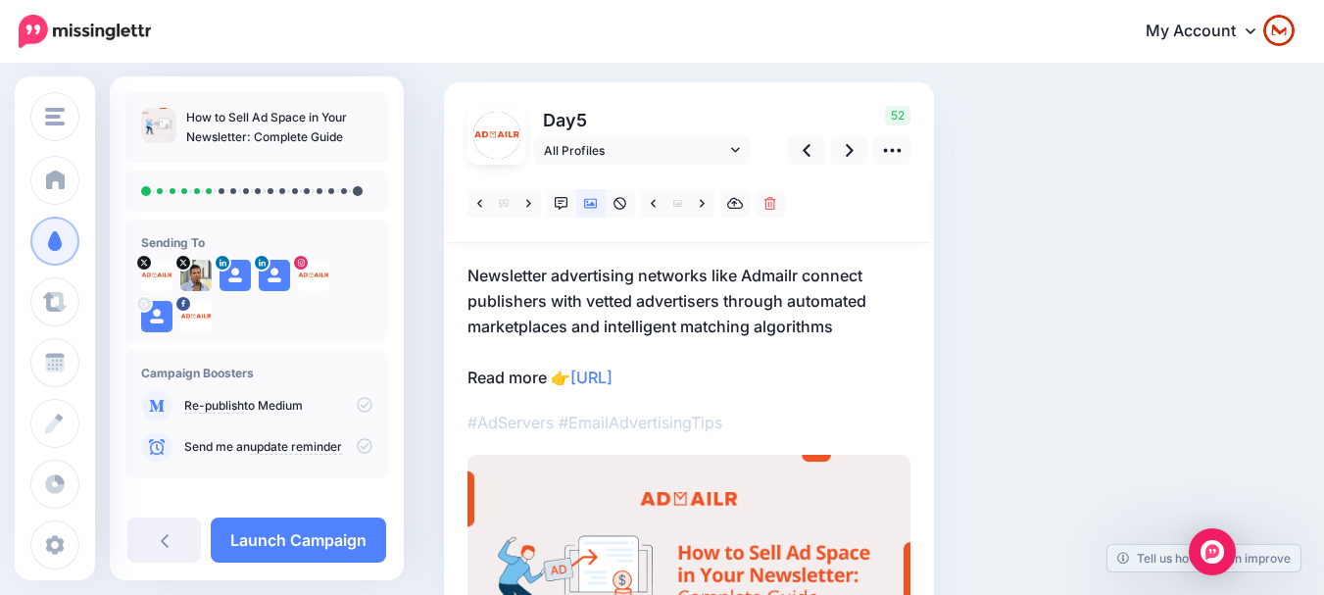
scroll to position [115, 0]
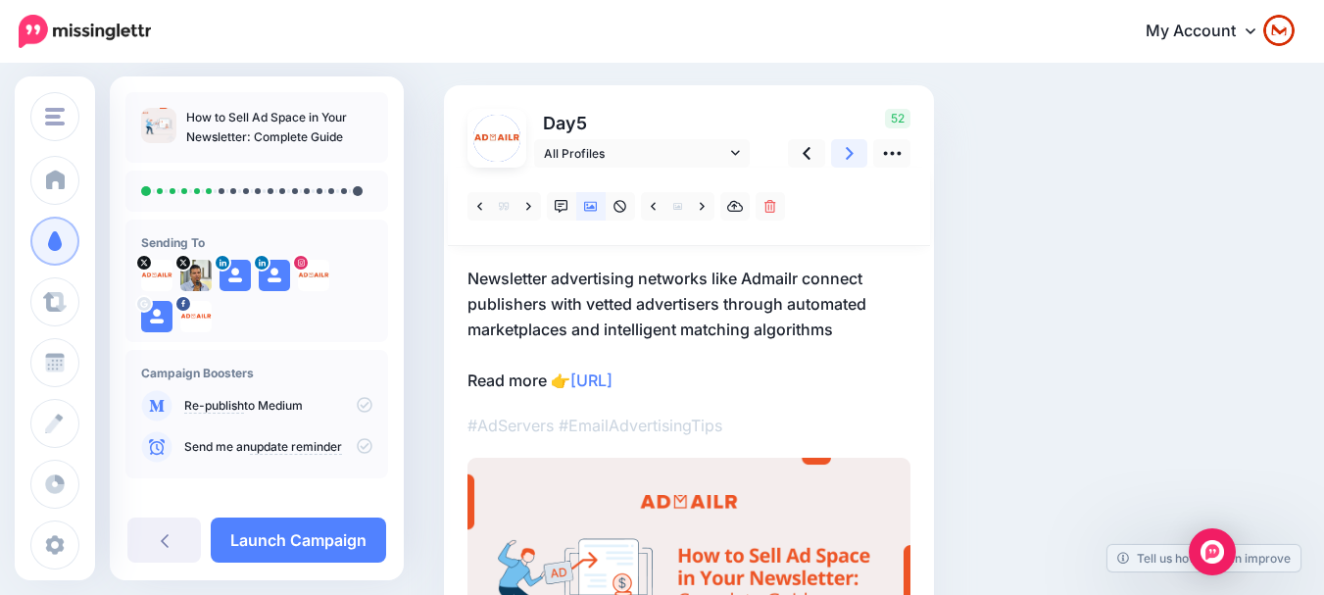
click at [852, 162] on icon at bounding box center [850, 153] width 8 height 21
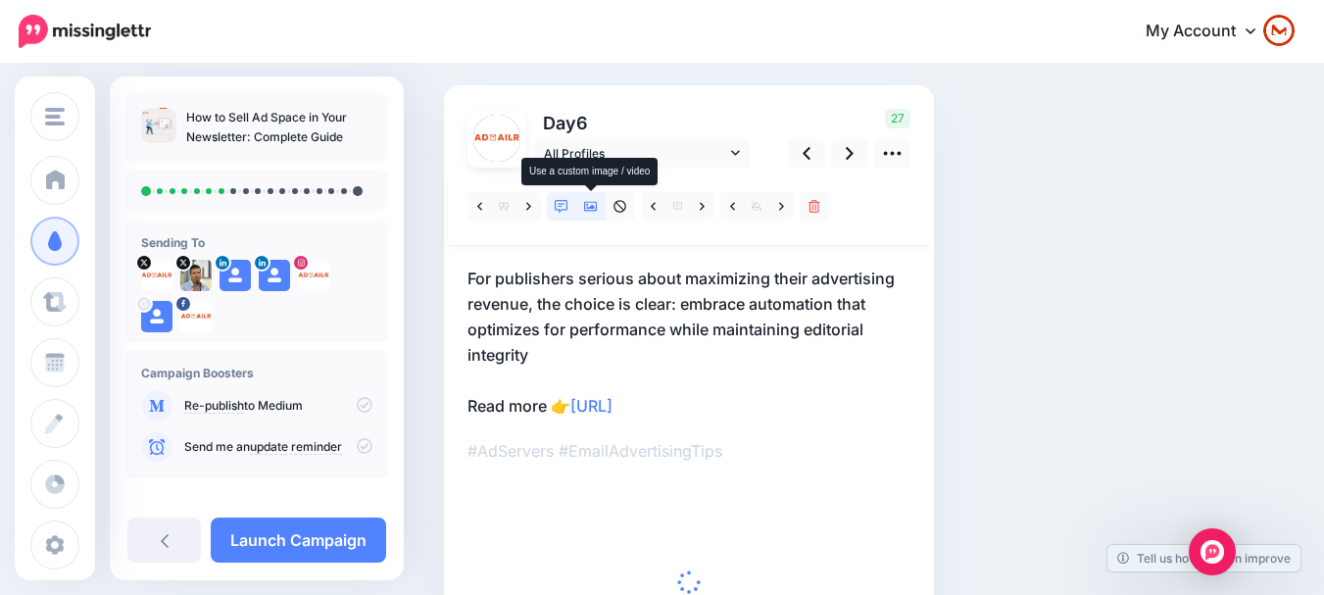
click at [589, 201] on icon at bounding box center [591, 207] width 14 height 14
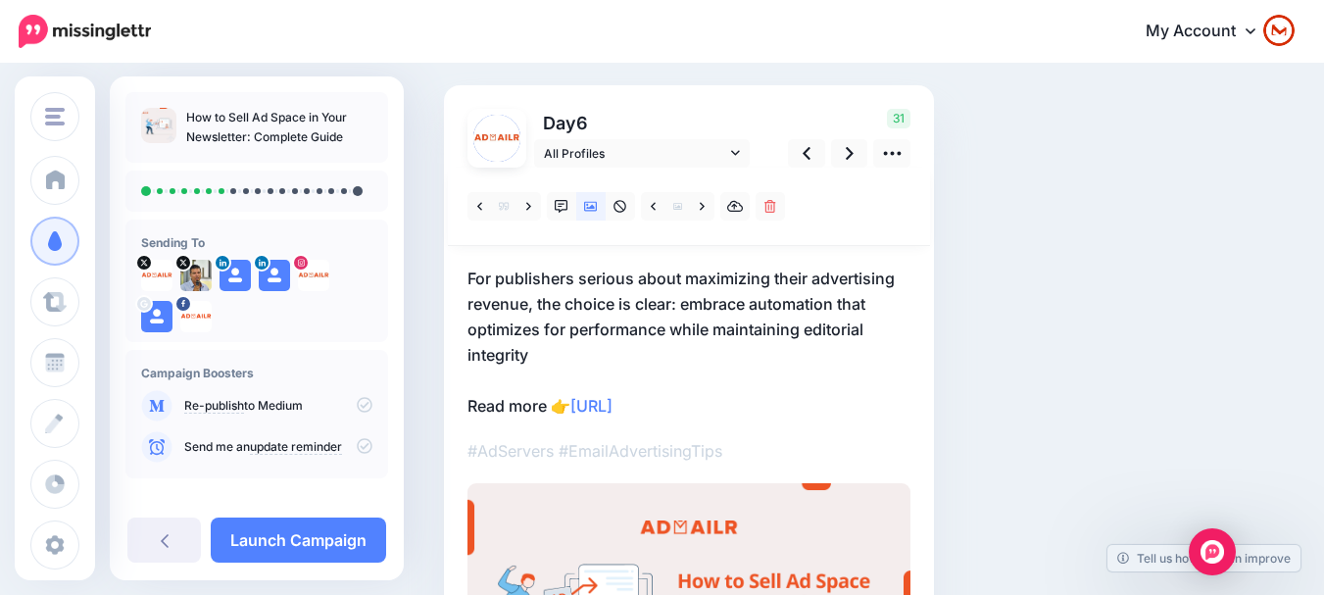
click at [357, 402] on icon at bounding box center [365, 405] width 16 height 16
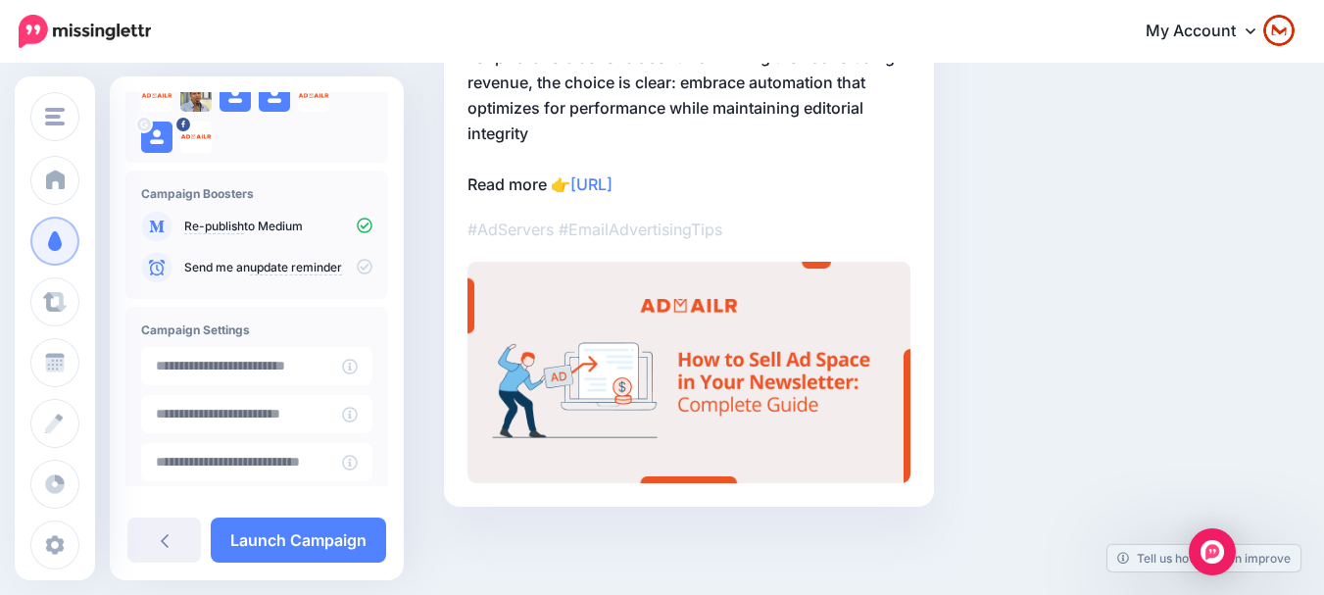
scroll to position [284, 0]
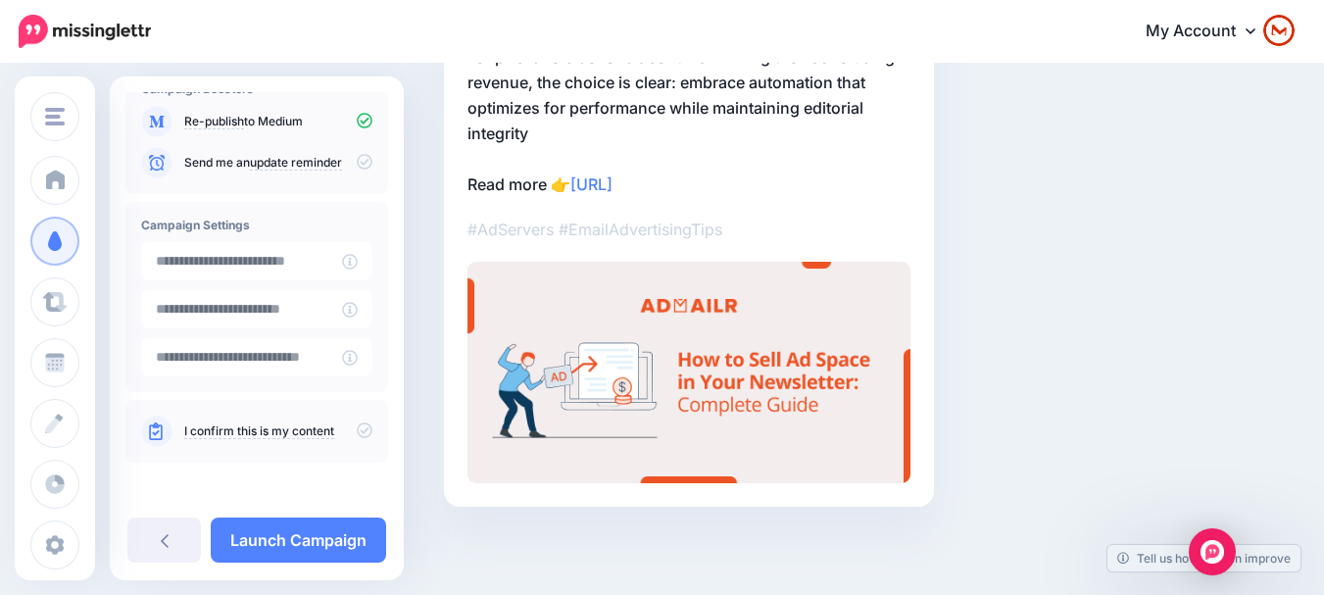
click at [342, 422] on p "I confirm this is my content" at bounding box center [278, 431] width 188 height 18
click at [357, 425] on icon at bounding box center [365, 430] width 16 height 16
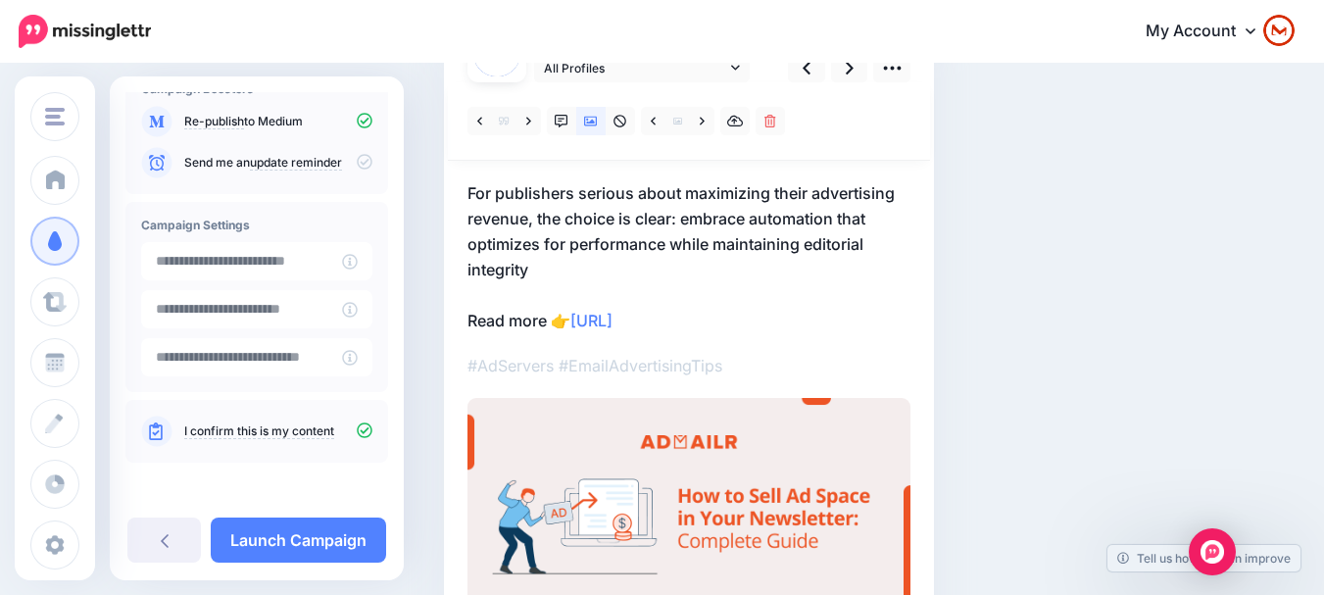
scroll to position [0, 0]
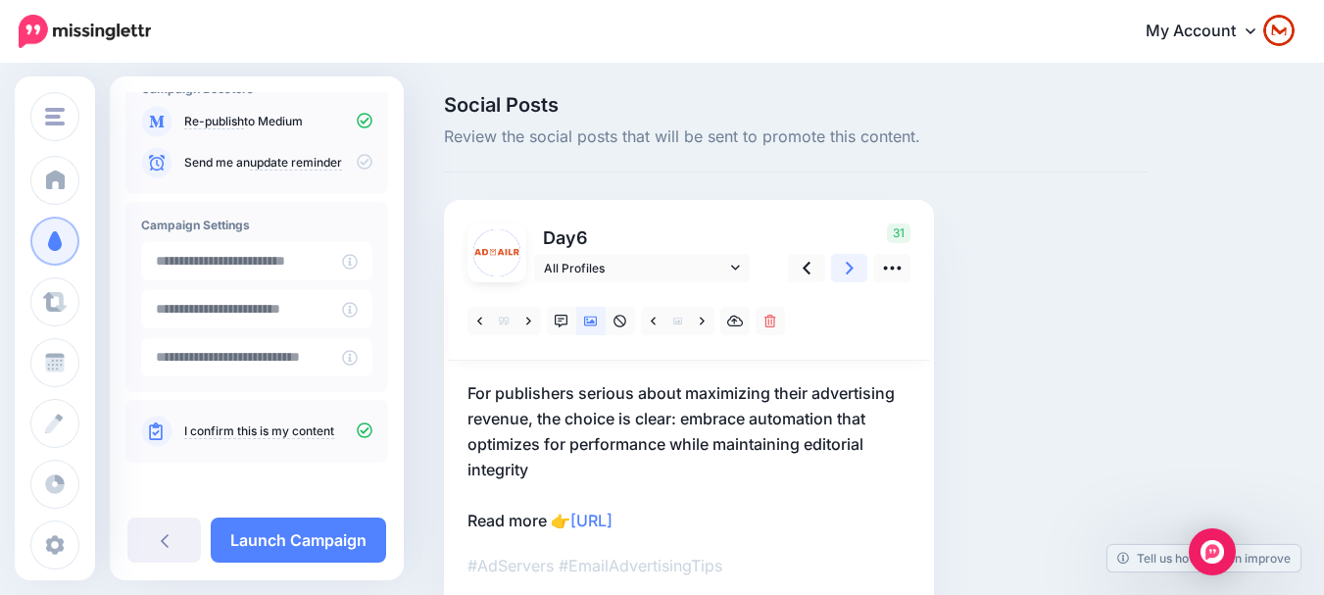
click at [850, 271] on icon at bounding box center [850, 268] width 8 height 13
drag, startPoint x: 847, startPoint y: 258, endPoint x: 836, endPoint y: 264, distance: 12.3
click at [849, 258] on icon at bounding box center [850, 268] width 8 height 21
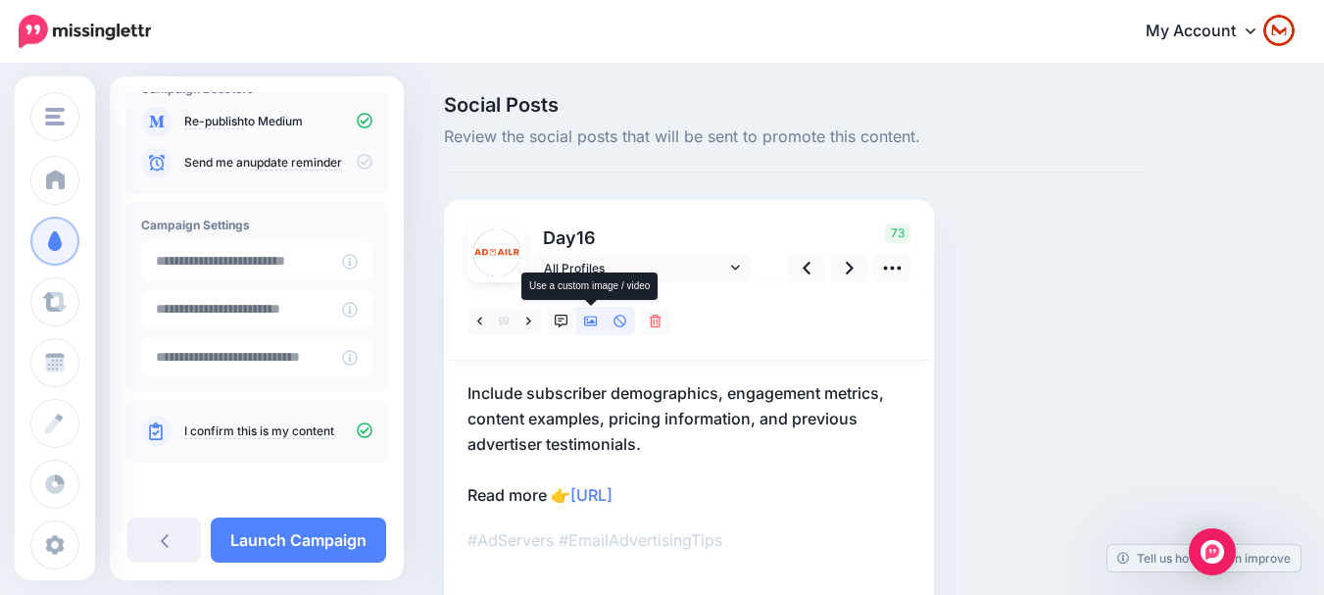
click at [585, 321] on icon at bounding box center [591, 322] width 14 height 10
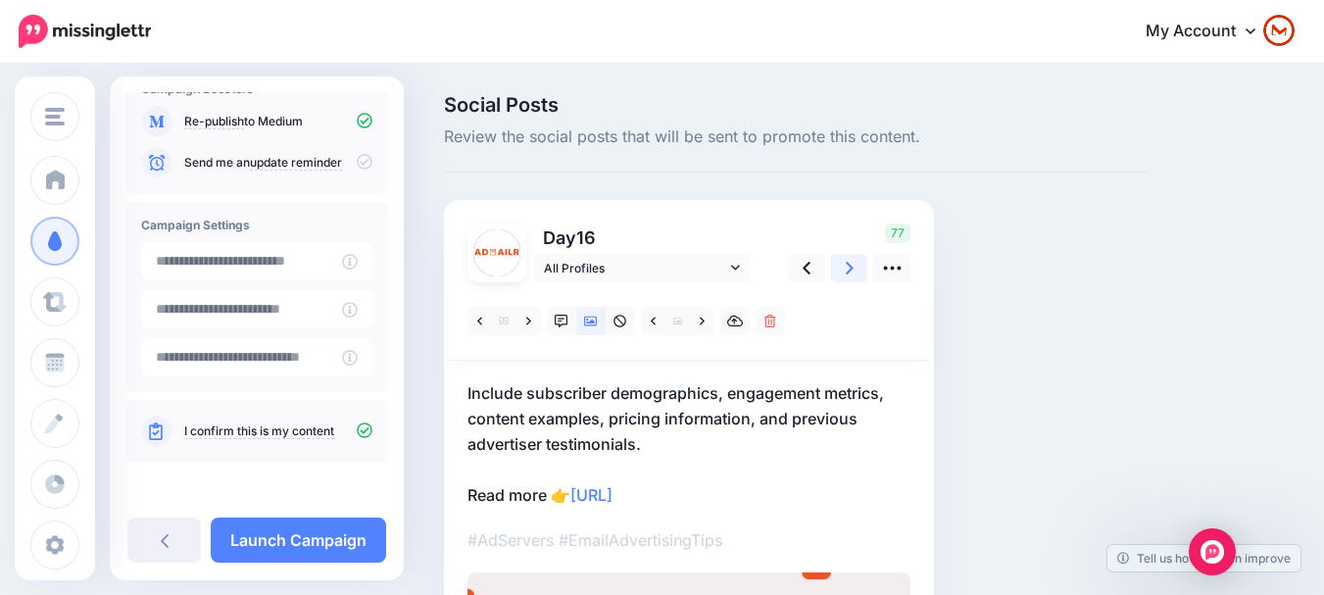
click at [838, 266] on link at bounding box center [849, 268] width 37 height 28
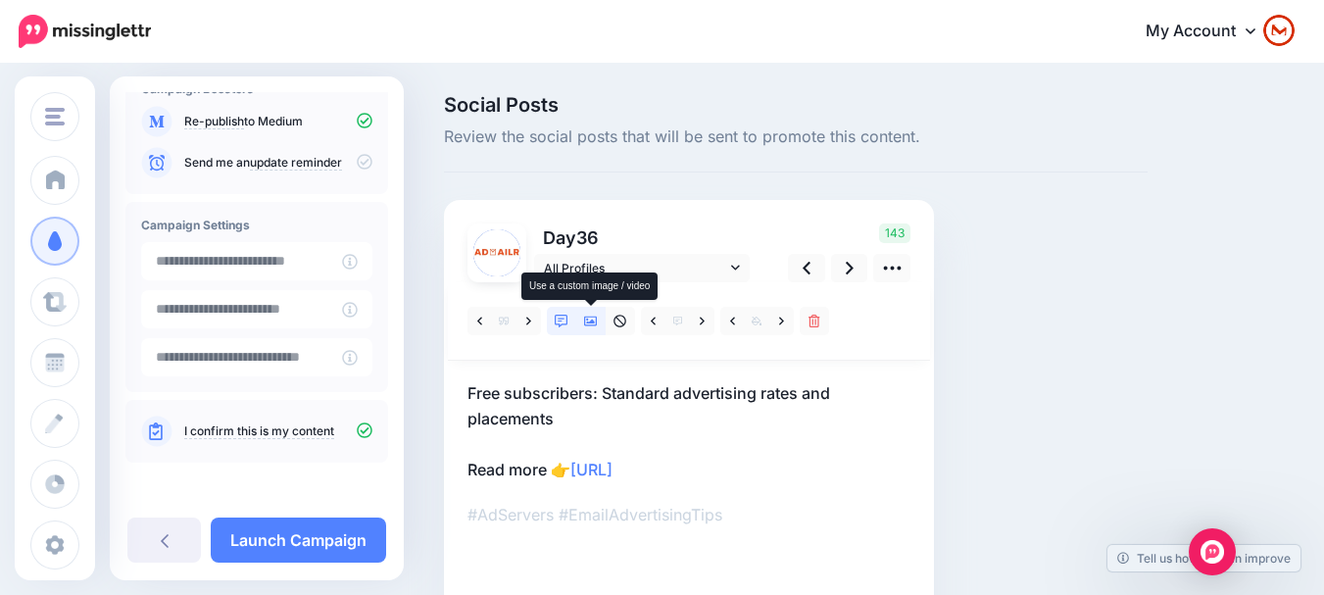
click at [600, 316] on link at bounding box center [590, 321] width 29 height 28
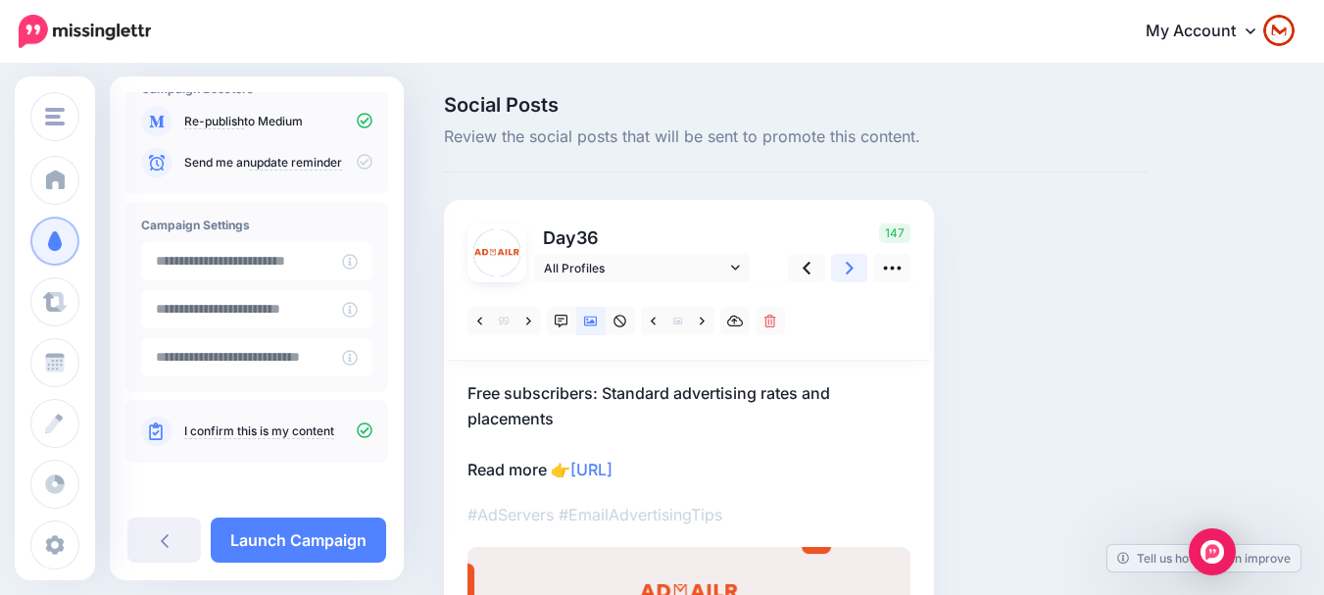
click at [843, 271] on link at bounding box center [849, 268] width 37 height 28
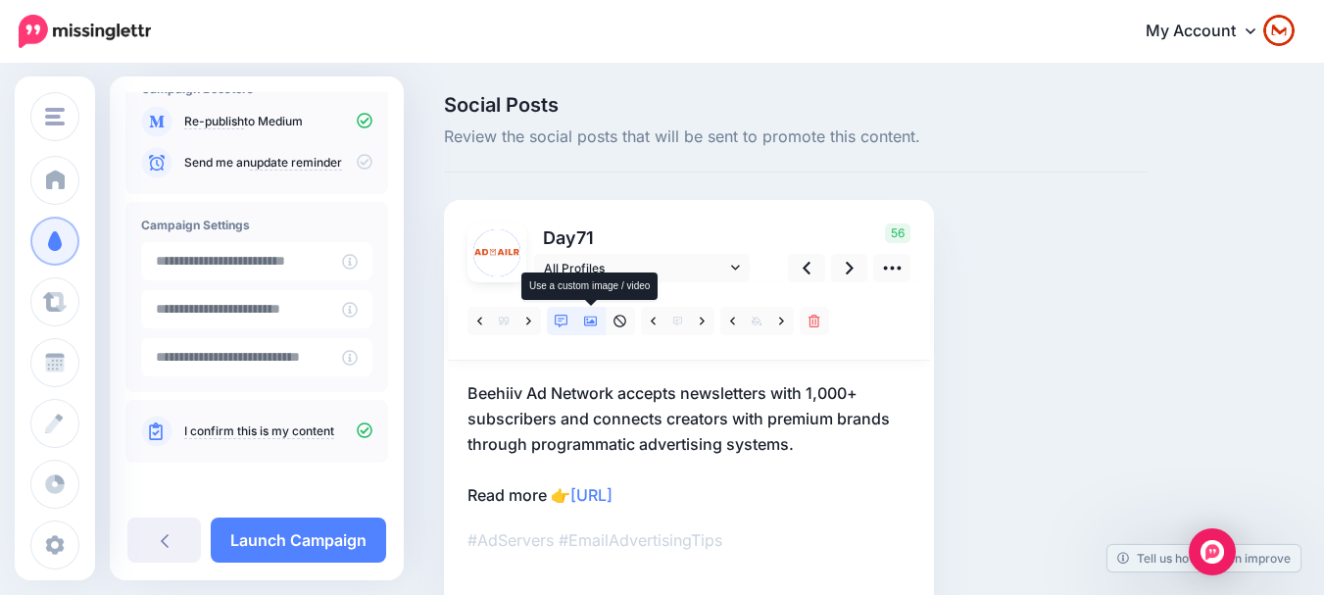
click at [579, 317] on link at bounding box center [590, 321] width 29 height 28
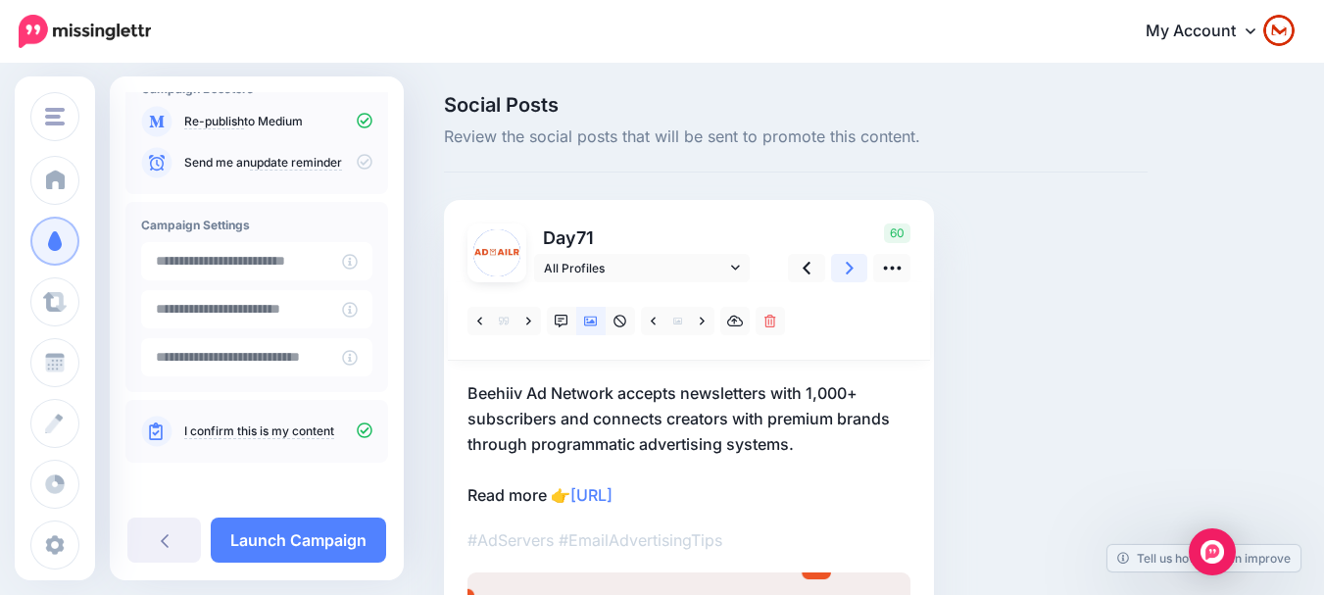
click at [840, 271] on link at bounding box center [849, 268] width 37 height 28
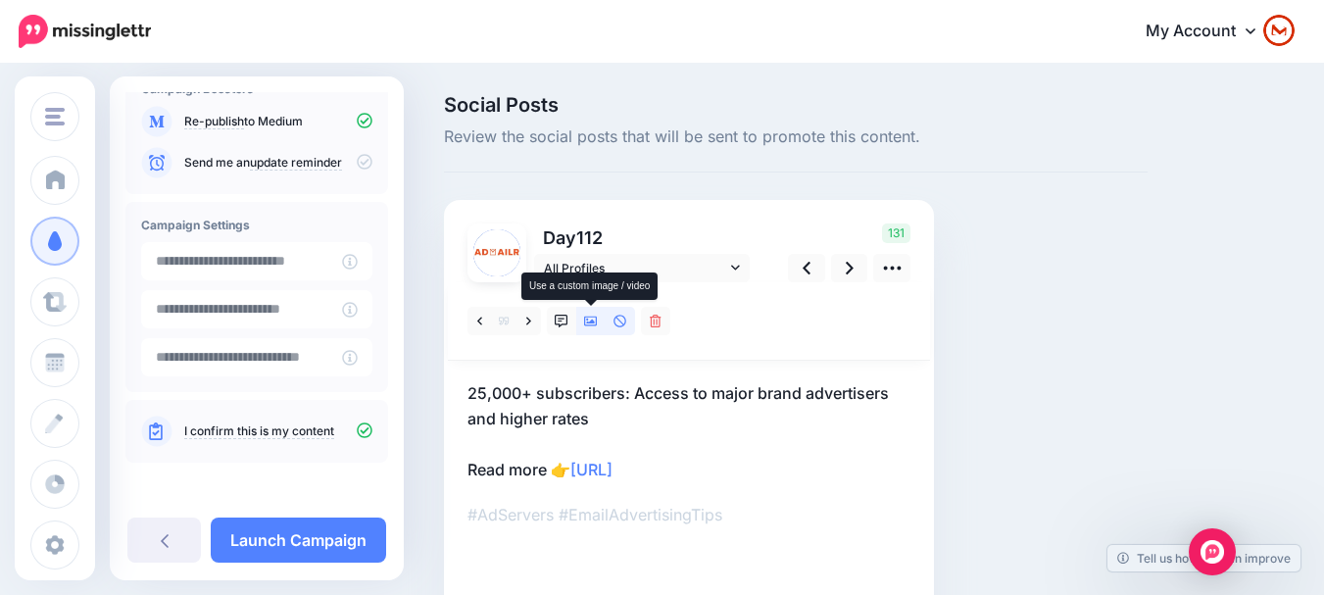
click at [590, 327] on icon at bounding box center [591, 322] width 14 height 14
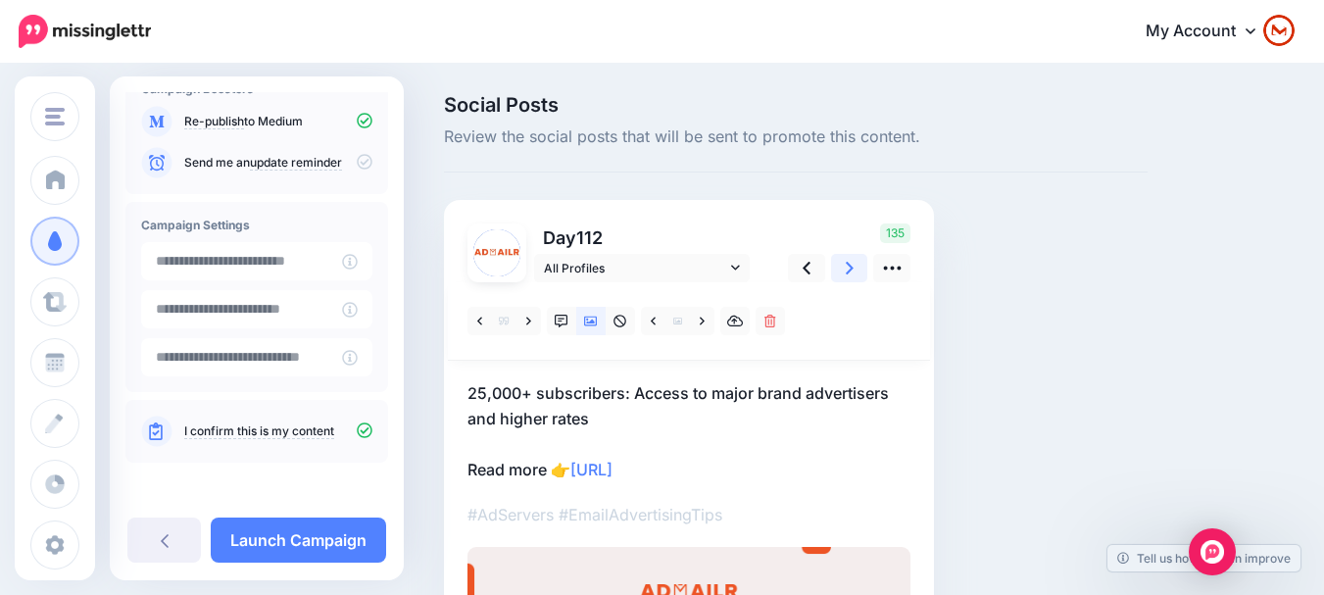
click at [844, 276] on link at bounding box center [849, 268] width 37 height 28
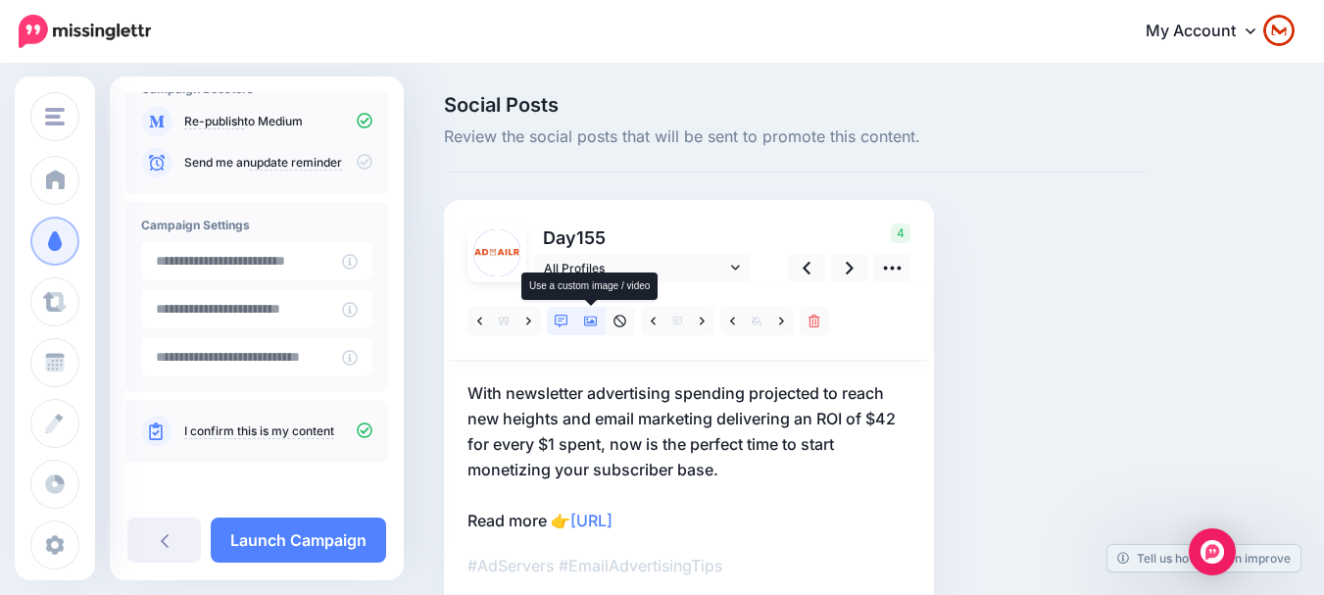
click at [596, 315] on icon at bounding box center [591, 322] width 14 height 14
click at [839, 271] on link at bounding box center [849, 268] width 37 height 28
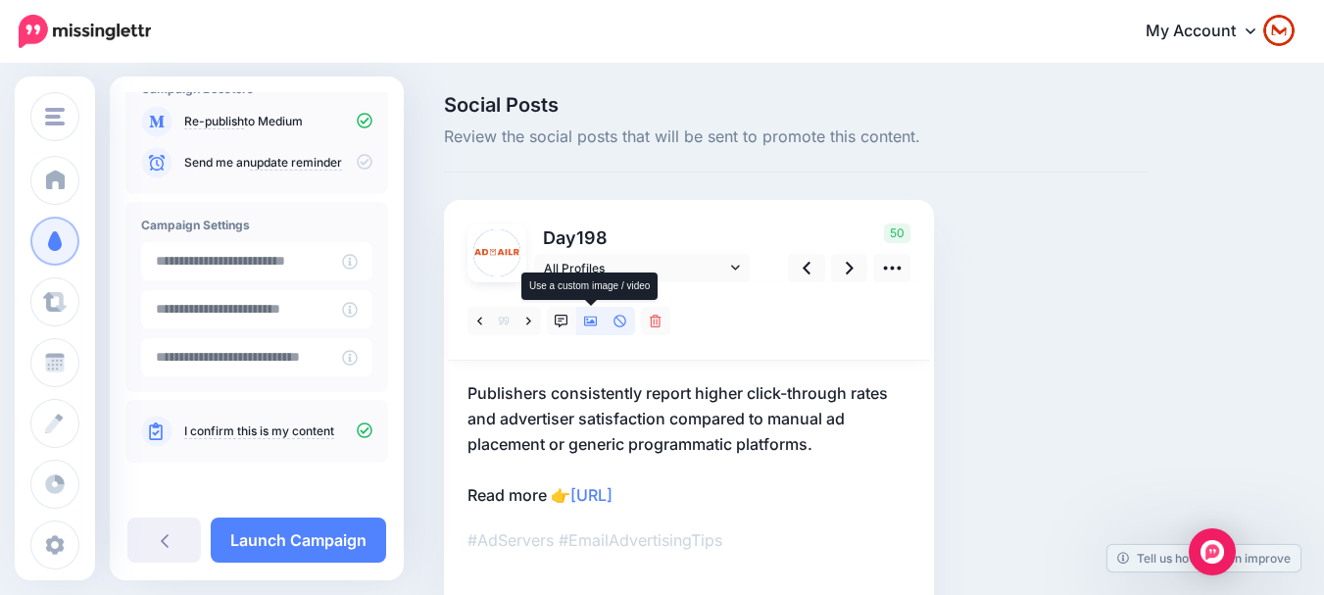
click at [590, 322] on icon at bounding box center [591, 322] width 14 height 10
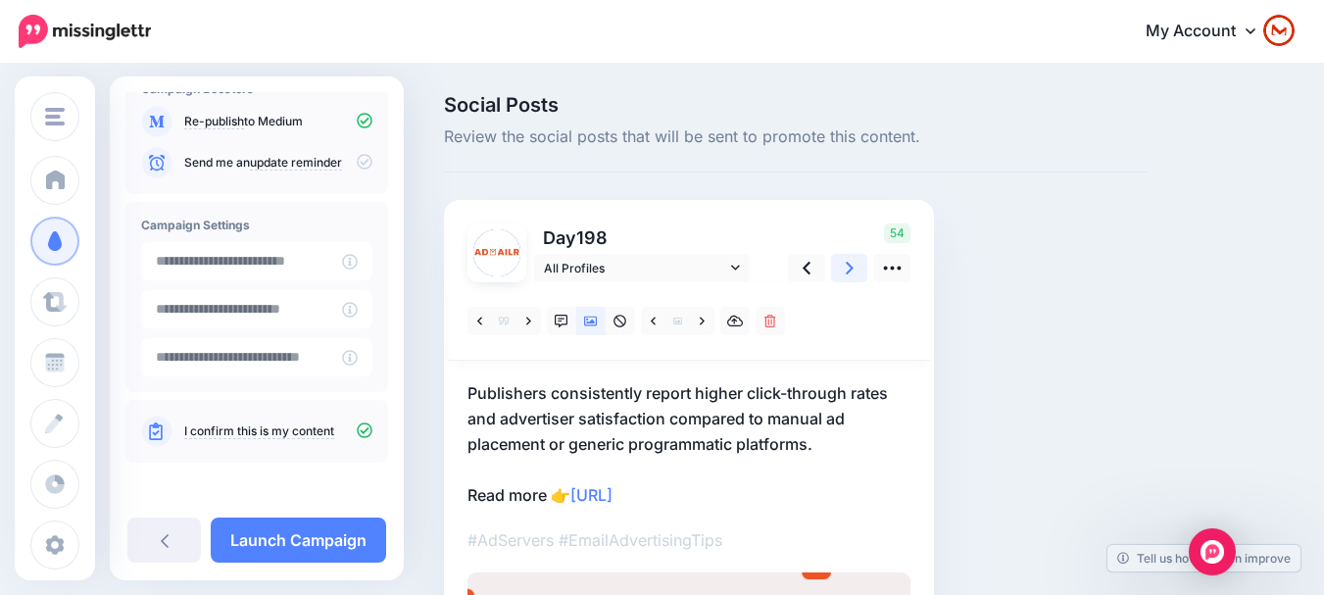
click at [834, 270] on link at bounding box center [849, 268] width 37 height 28
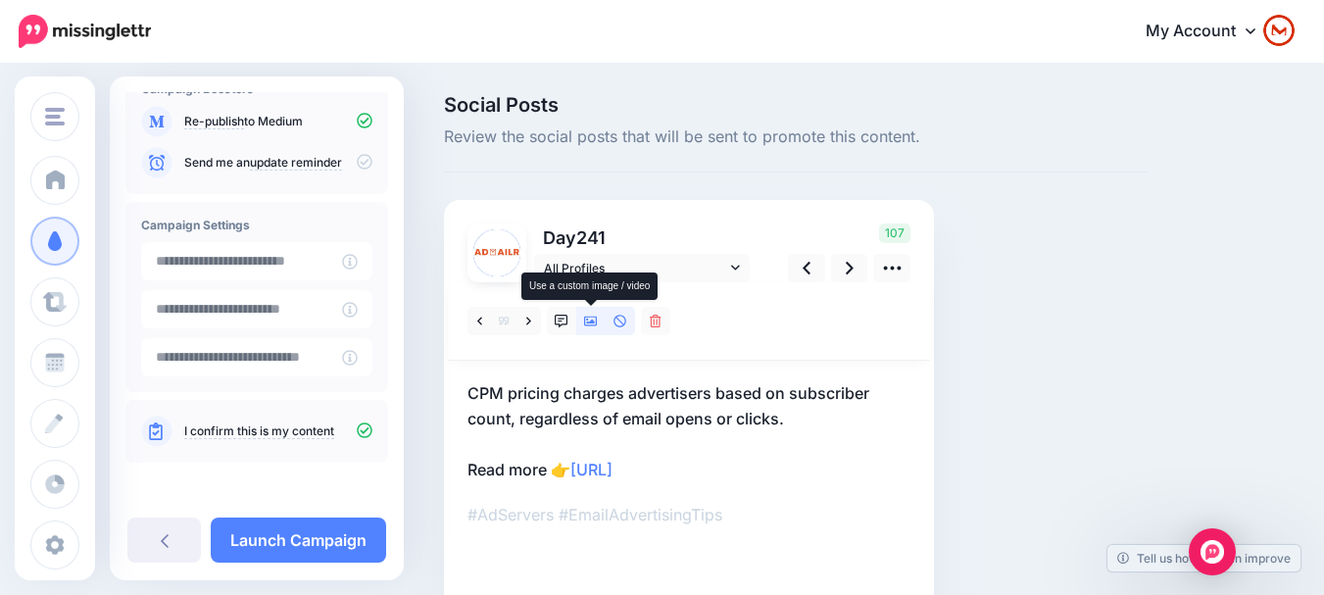
click at [590, 327] on icon at bounding box center [591, 322] width 14 height 14
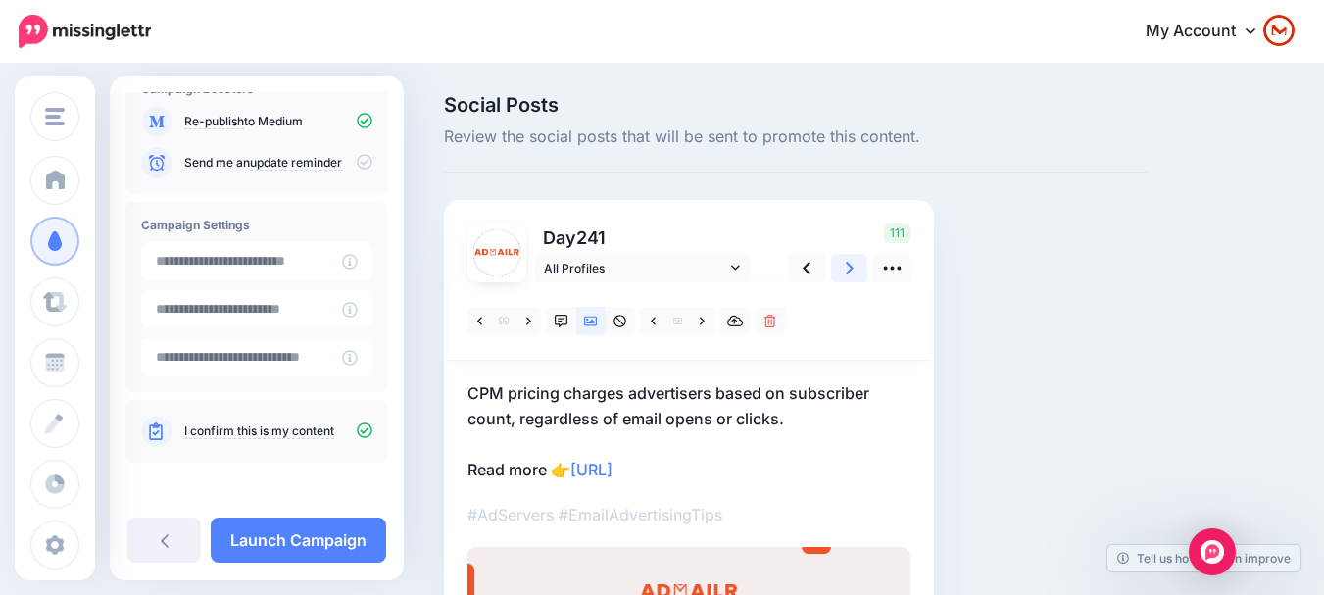
click at [841, 274] on link at bounding box center [849, 268] width 37 height 28
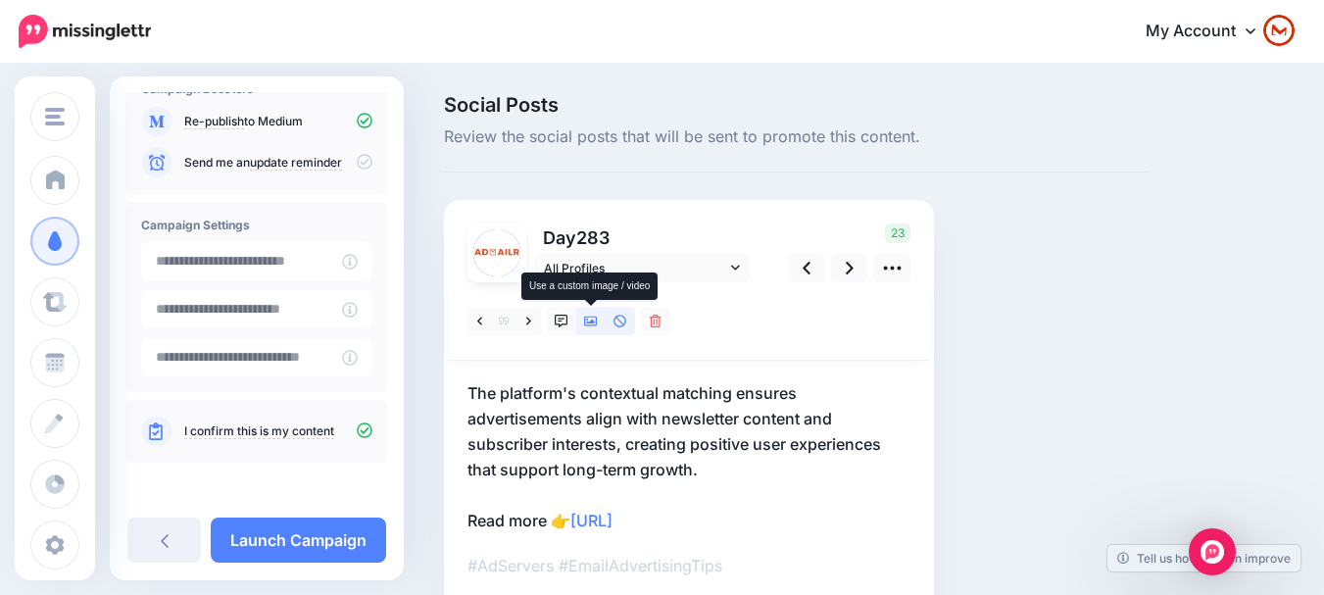
click at [592, 316] on icon at bounding box center [591, 322] width 14 height 14
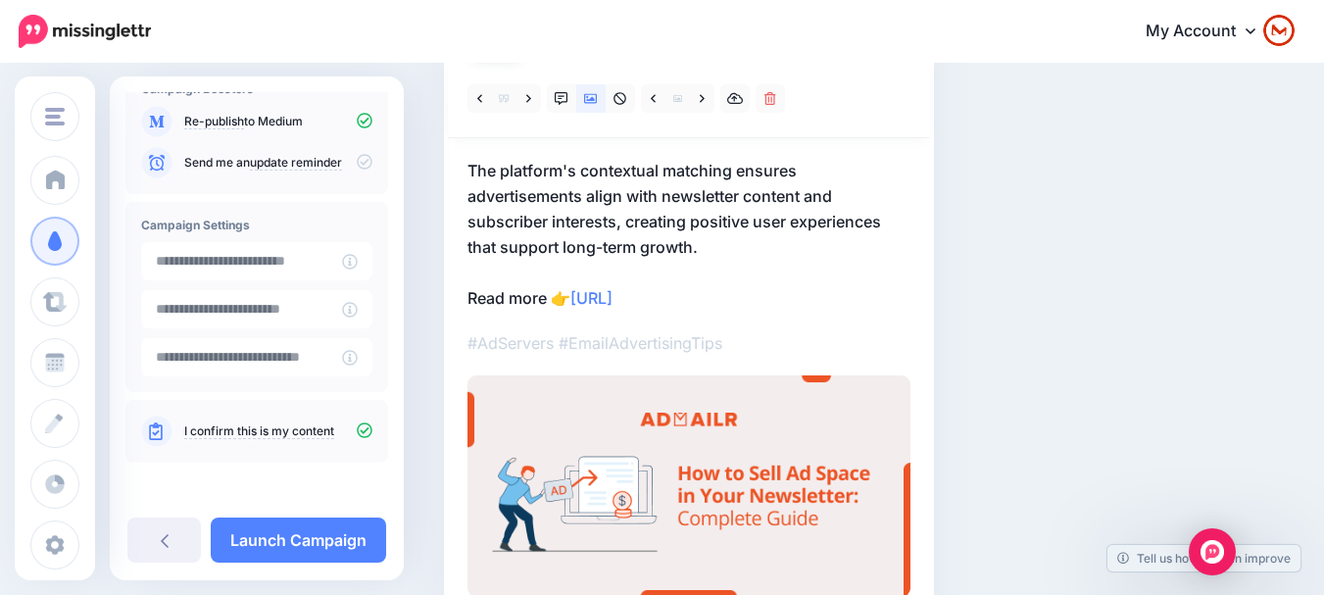
scroll to position [42, 0]
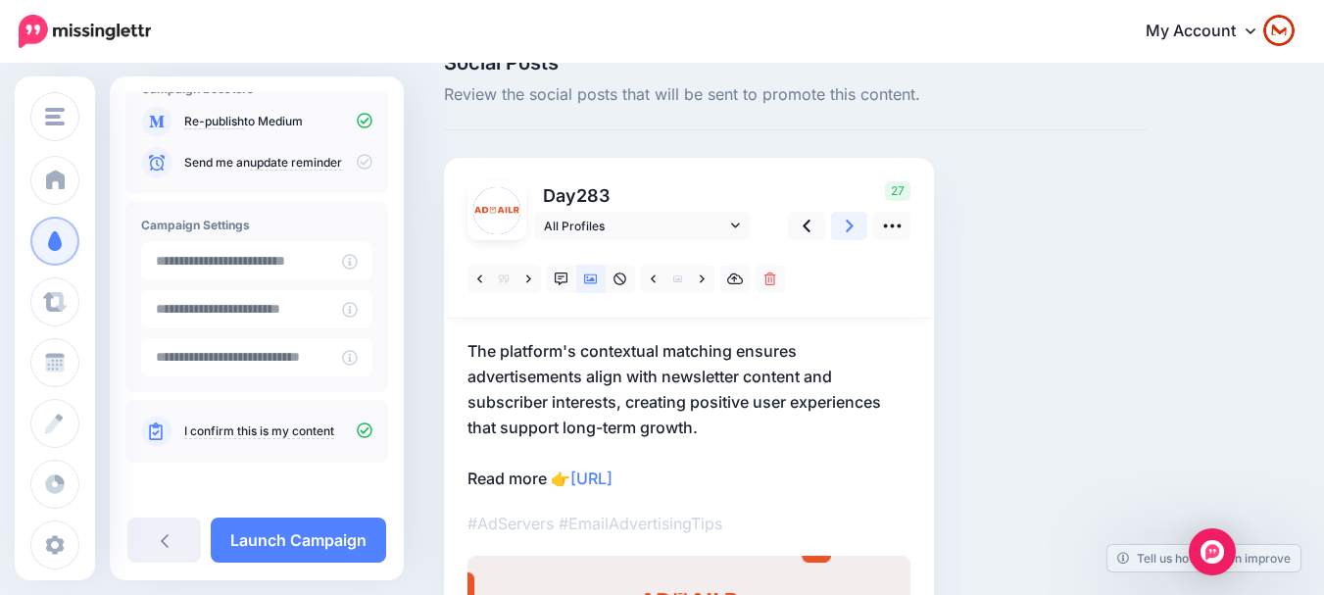
click at [857, 228] on link at bounding box center [849, 226] width 37 height 28
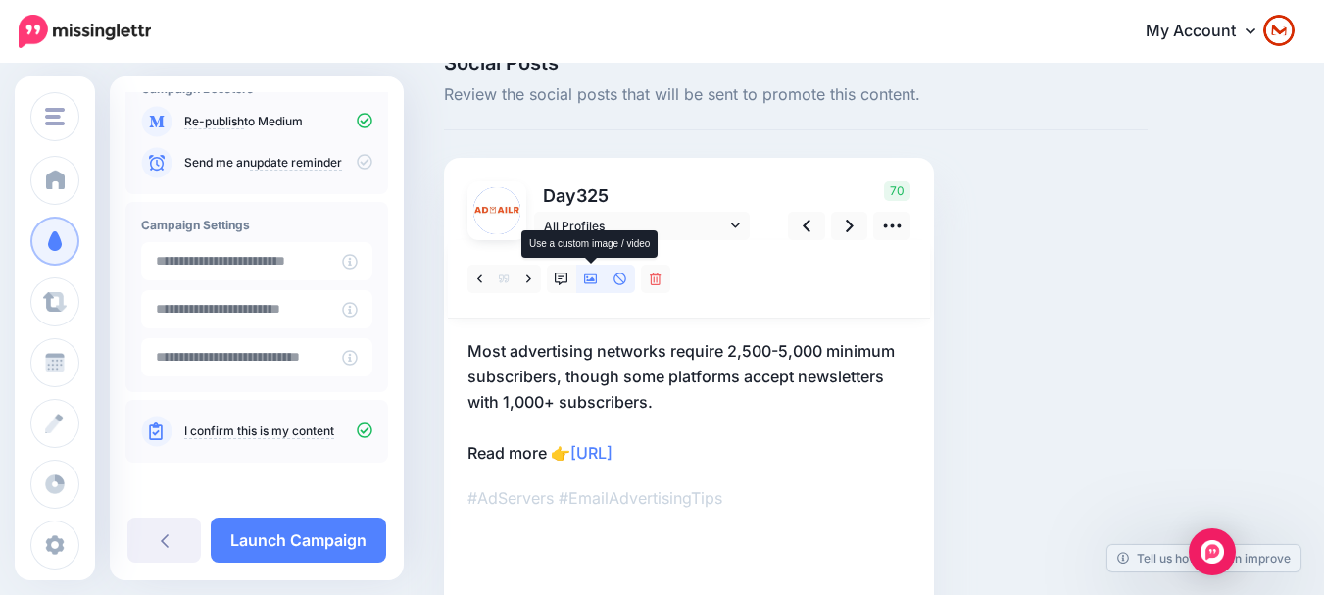
click at [589, 280] on icon at bounding box center [591, 279] width 14 height 10
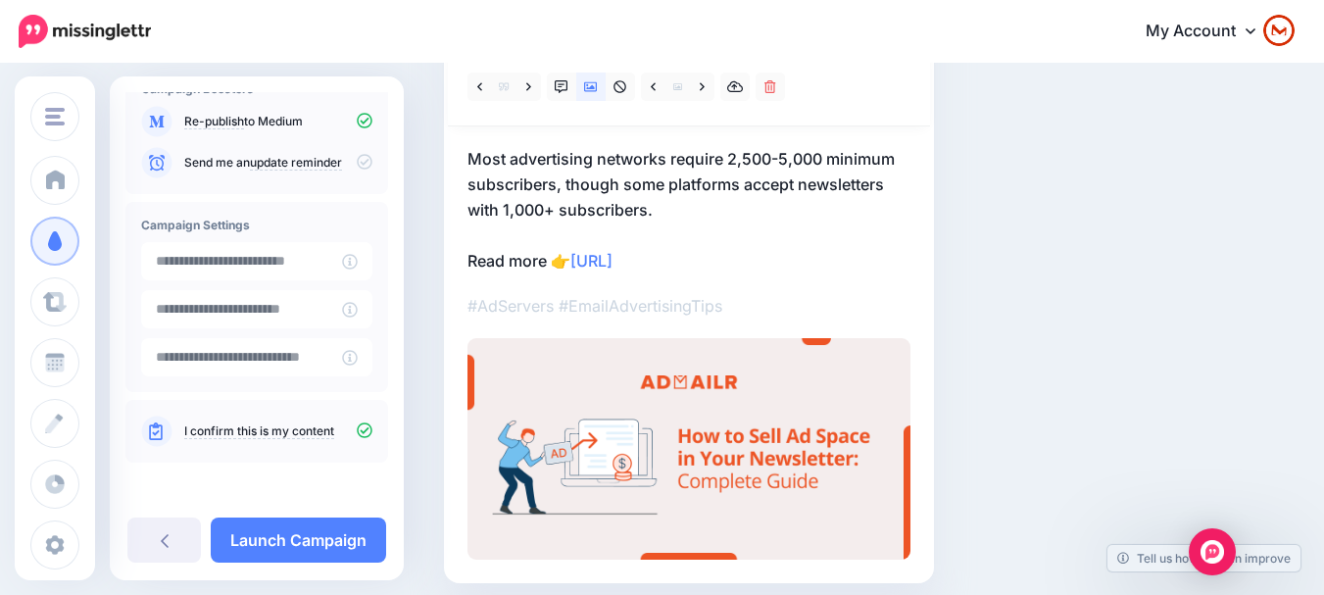
scroll to position [115, 0]
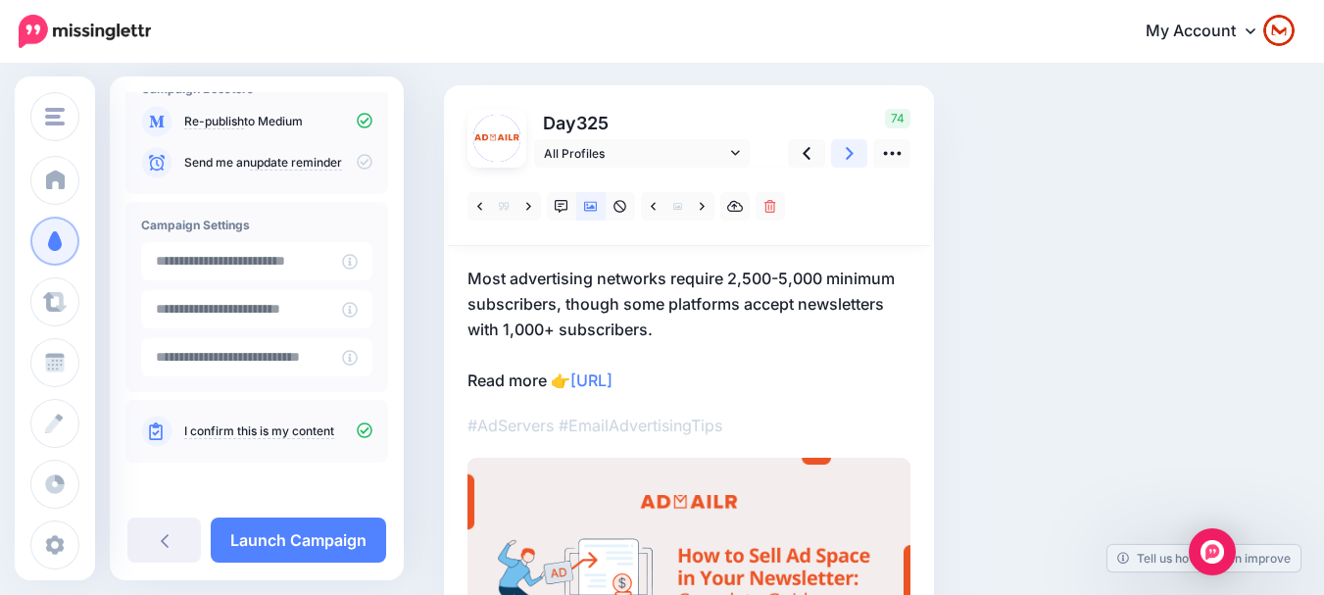
click at [853, 162] on icon at bounding box center [850, 153] width 8 height 21
click at [851, 142] on link at bounding box center [849, 153] width 37 height 28
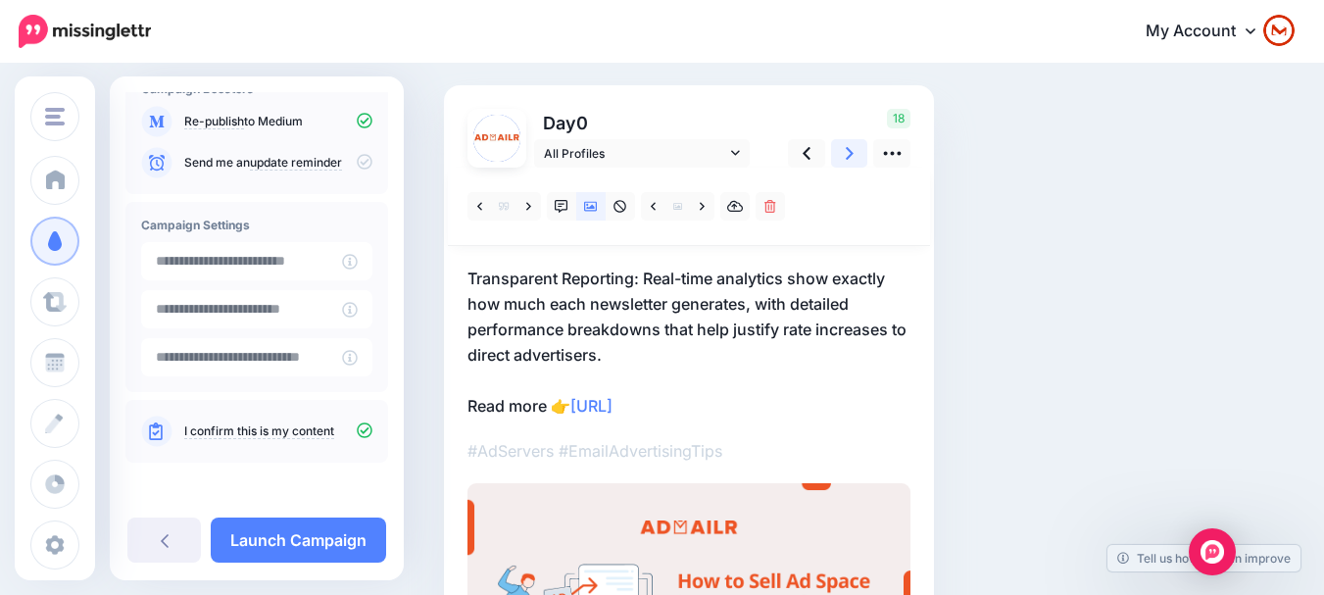
click at [857, 158] on link at bounding box center [849, 153] width 37 height 28
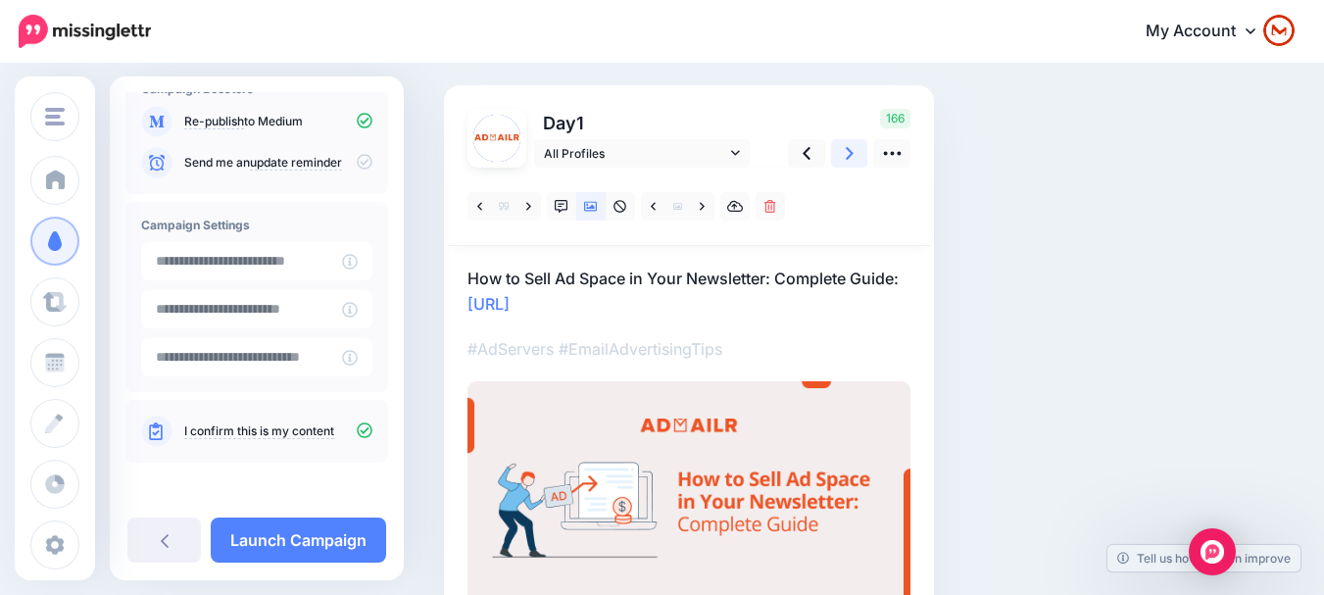
click at [857, 158] on link at bounding box center [849, 153] width 37 height 28
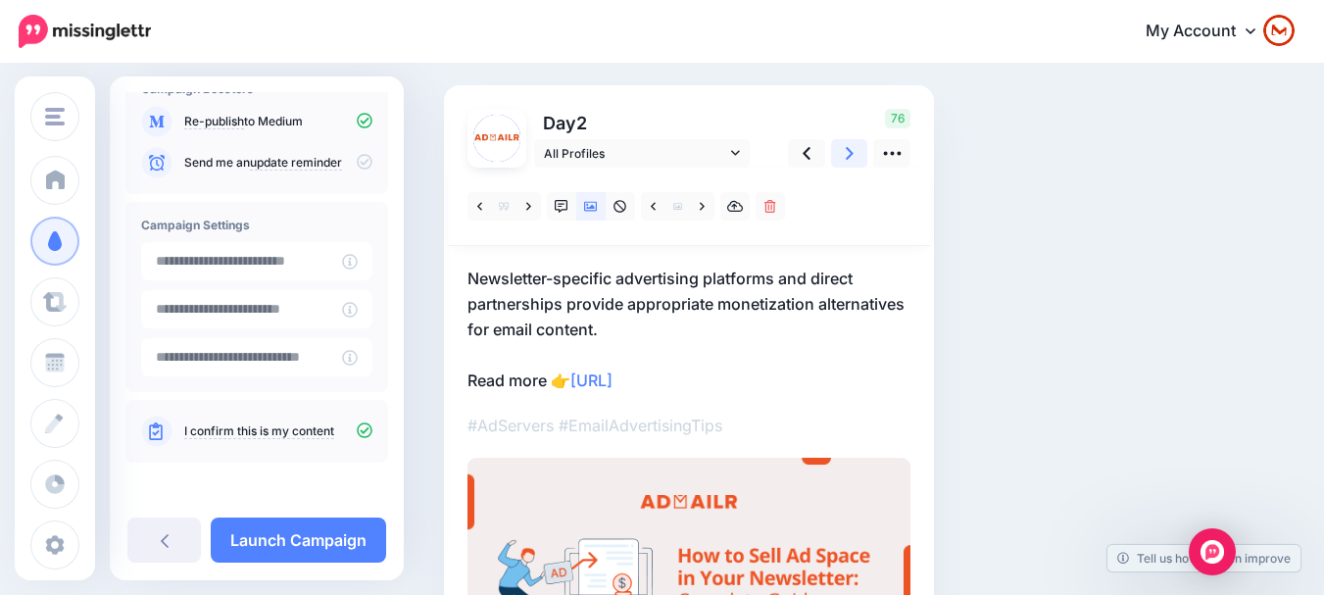
click at [857, 158] on link at bounding box center [849, 153] width 37 height 28
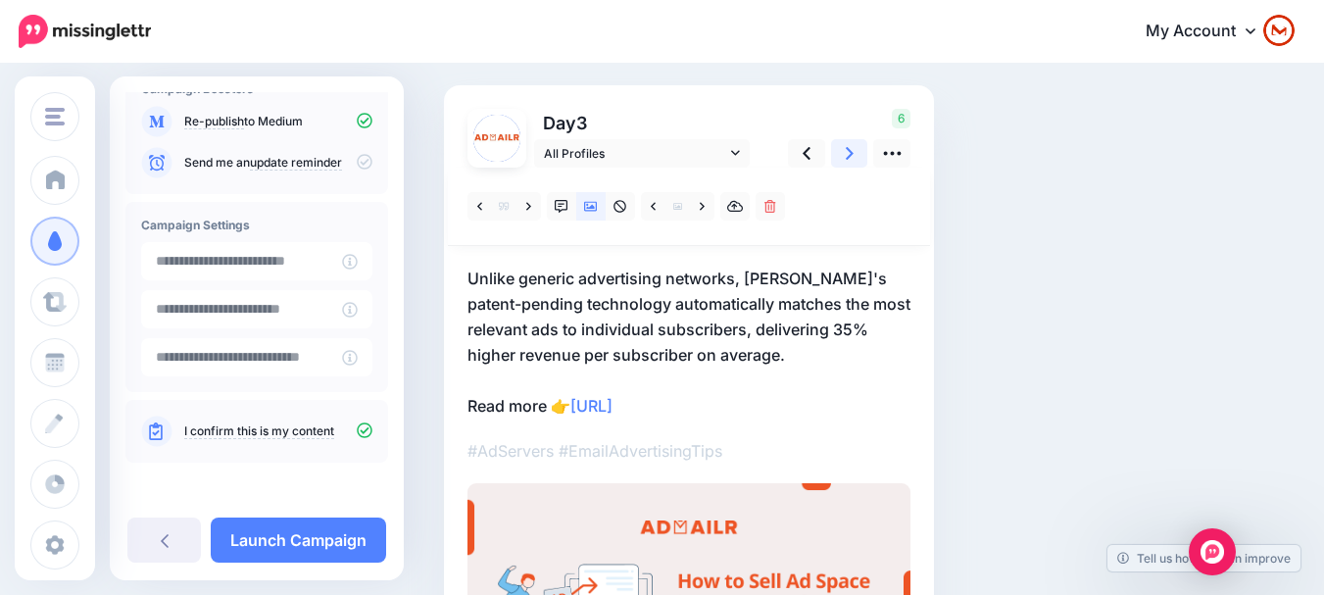
click at [857, 158] on link at bounding box center [849, 153] width 37 height 28
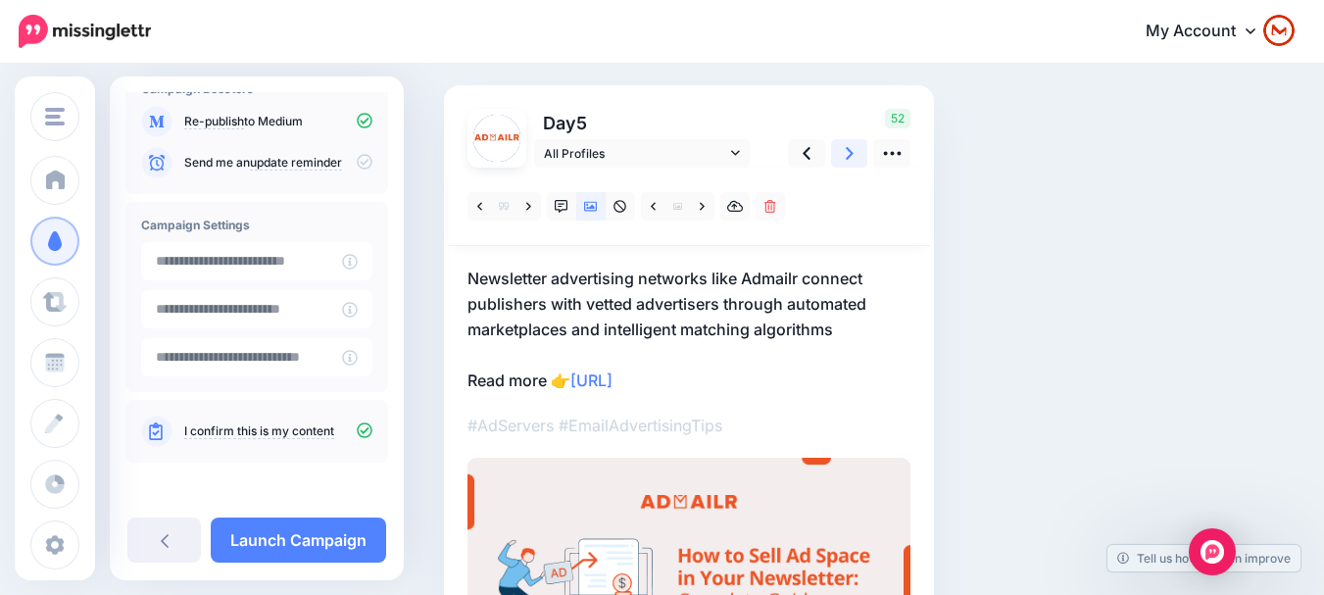
click at [857, 158] on link at bounding box center [849, 153] width 37 height 28
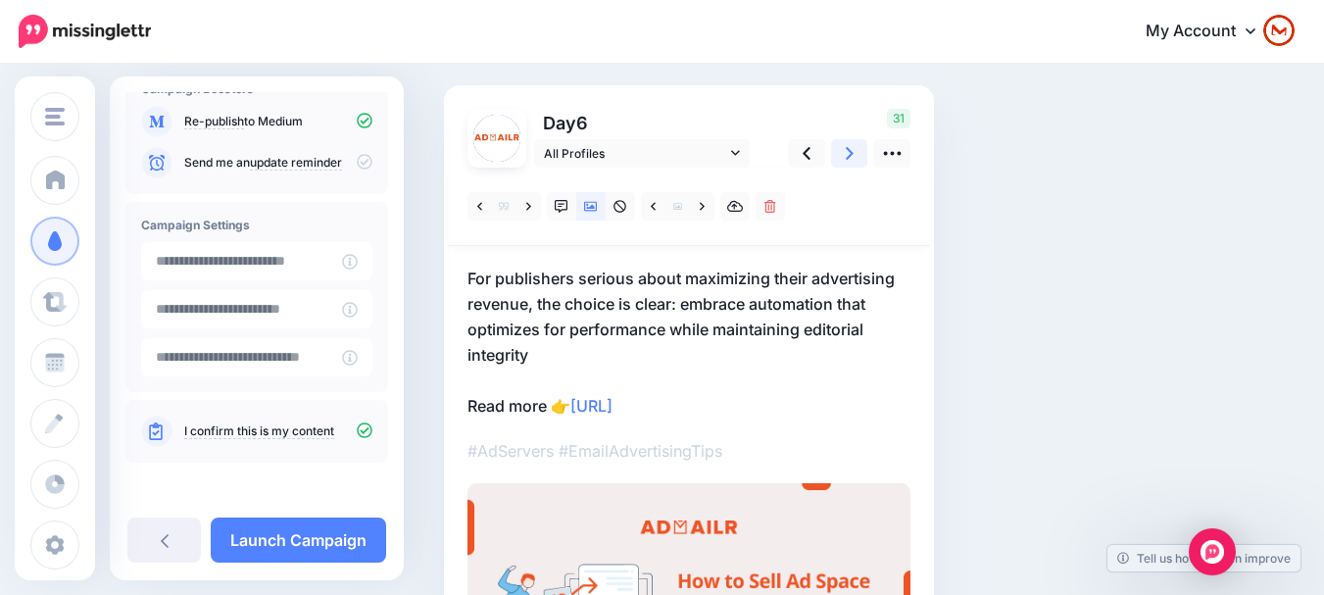
click at [857, 158] on link at bounding box center [849, 153] width 37 height 28
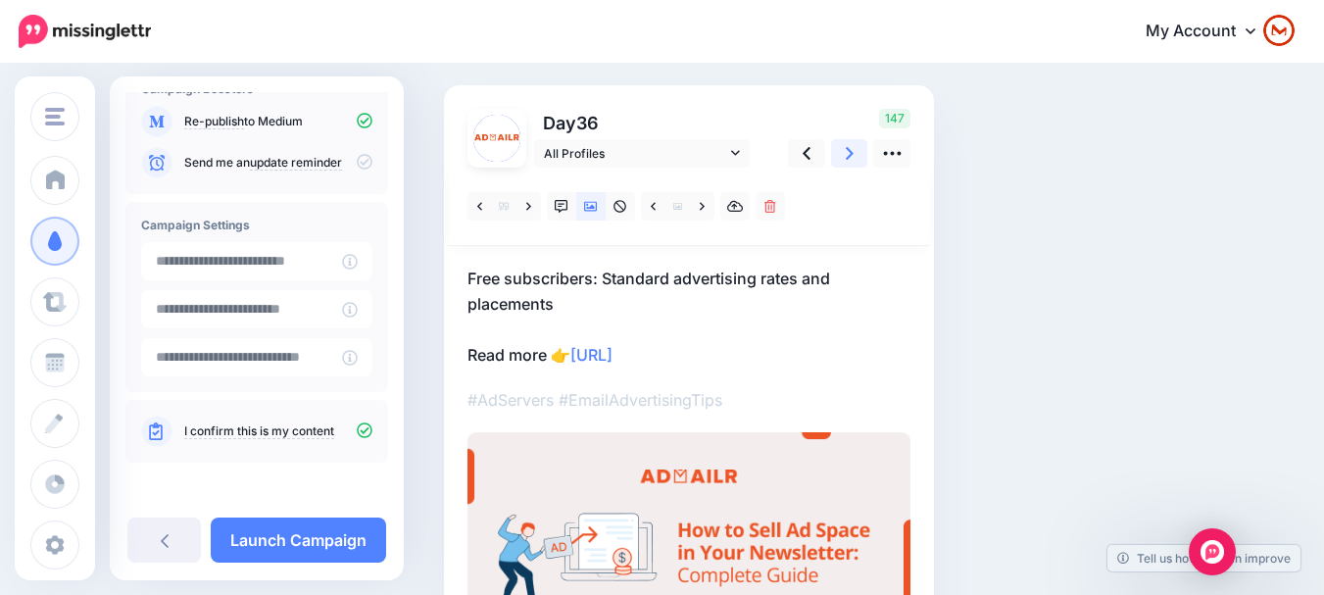
click at [857, 158] on link at bounding box center [849, 153] width 37 height 28
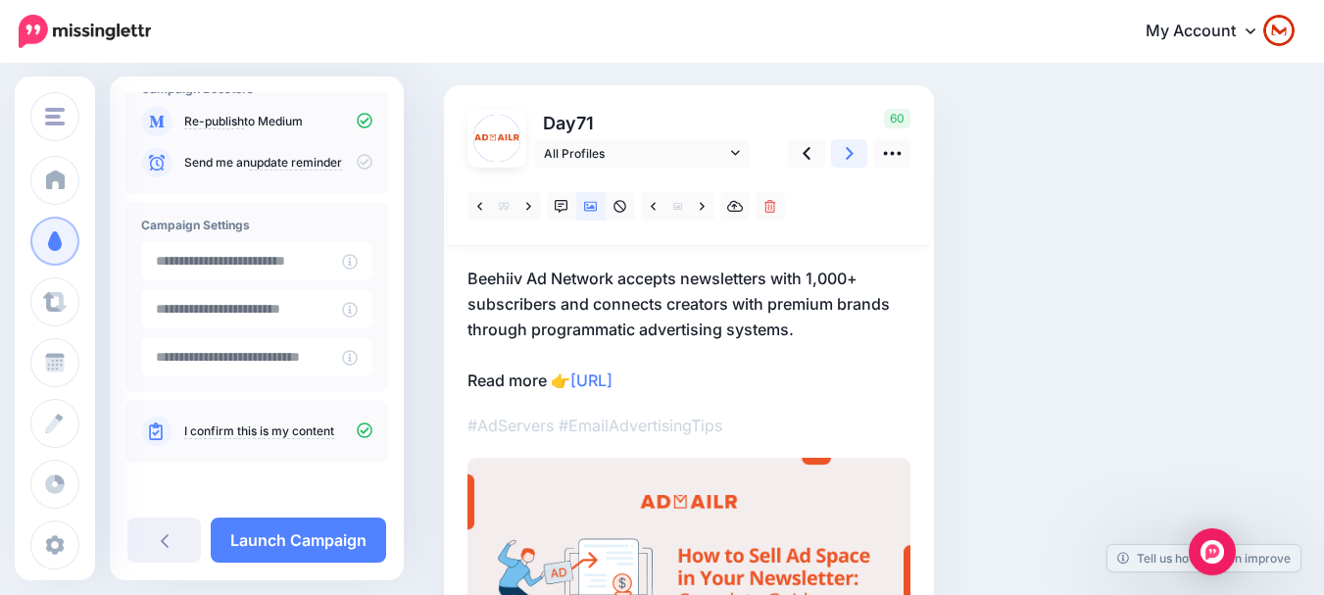
click at [857, 158] on link at bounding box center [849, 153] width 37 height 28
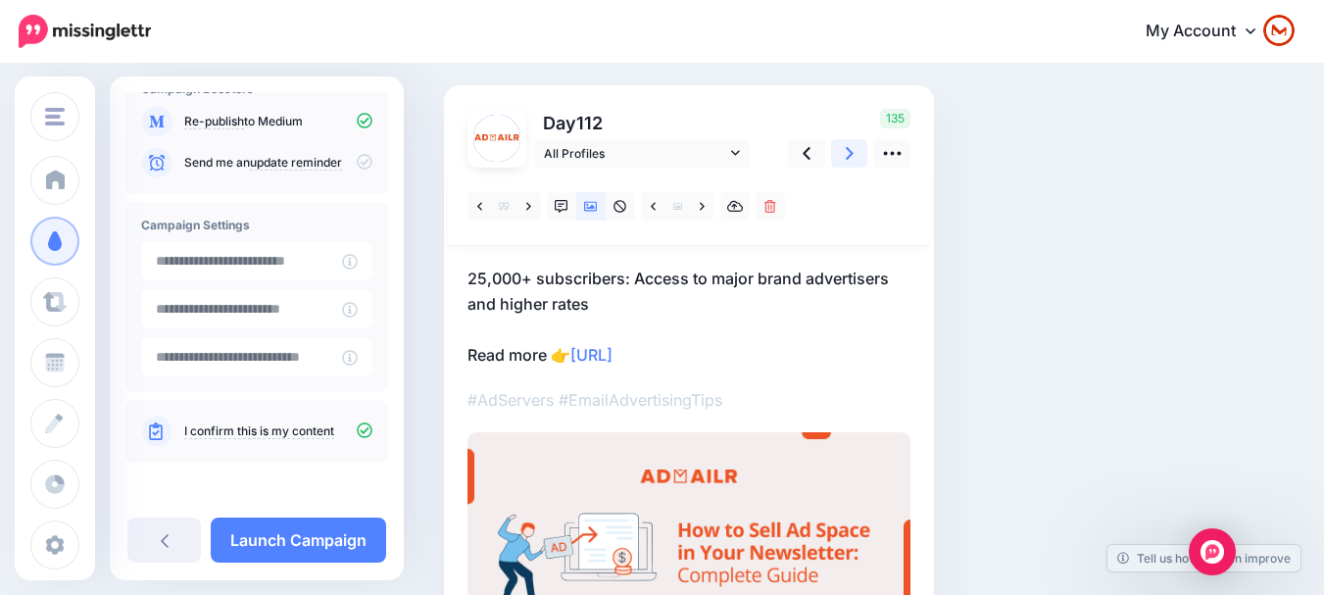
click at [857, 159] on link at bounding box center [849, 153] width 37 height 28
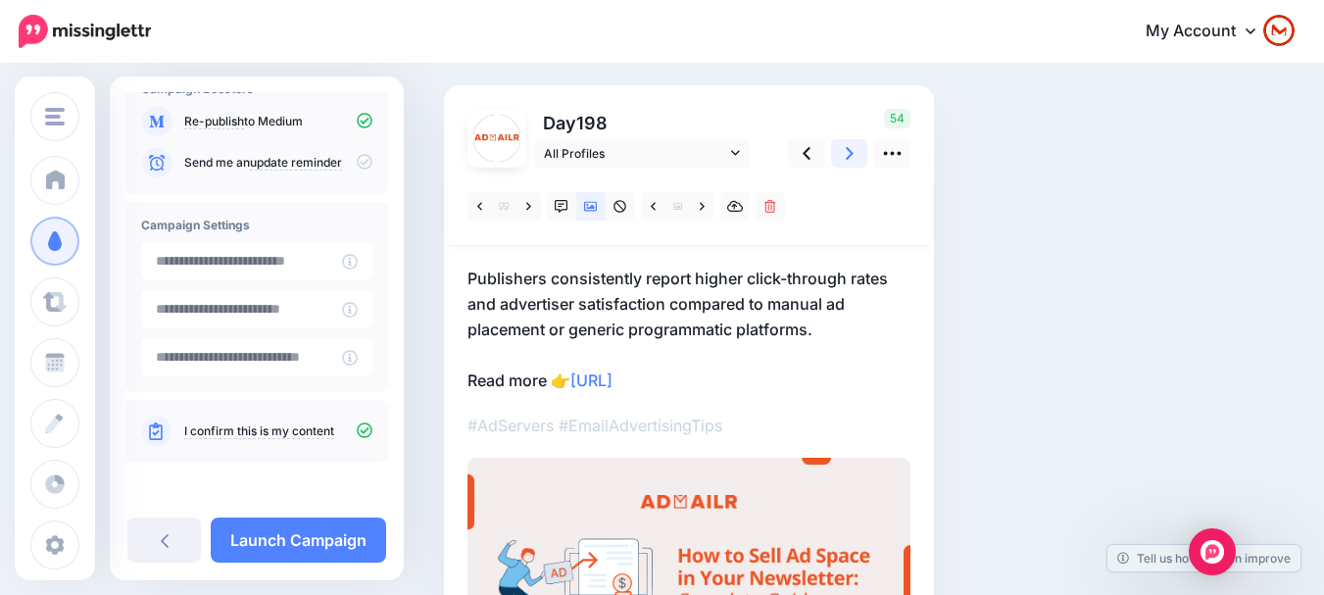
click at [857, 159] on link at bounding box center [849, 153] width 37 height 28
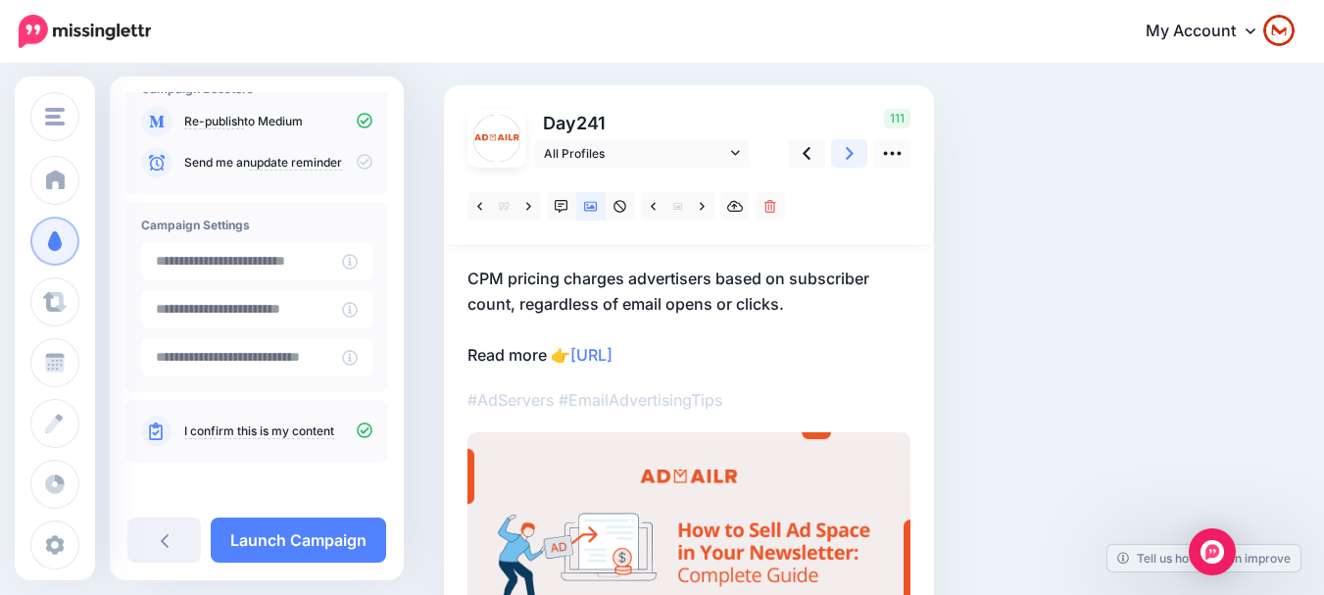
click at [857, 159] on link at bounding box center [849, 153] width 37 height 28
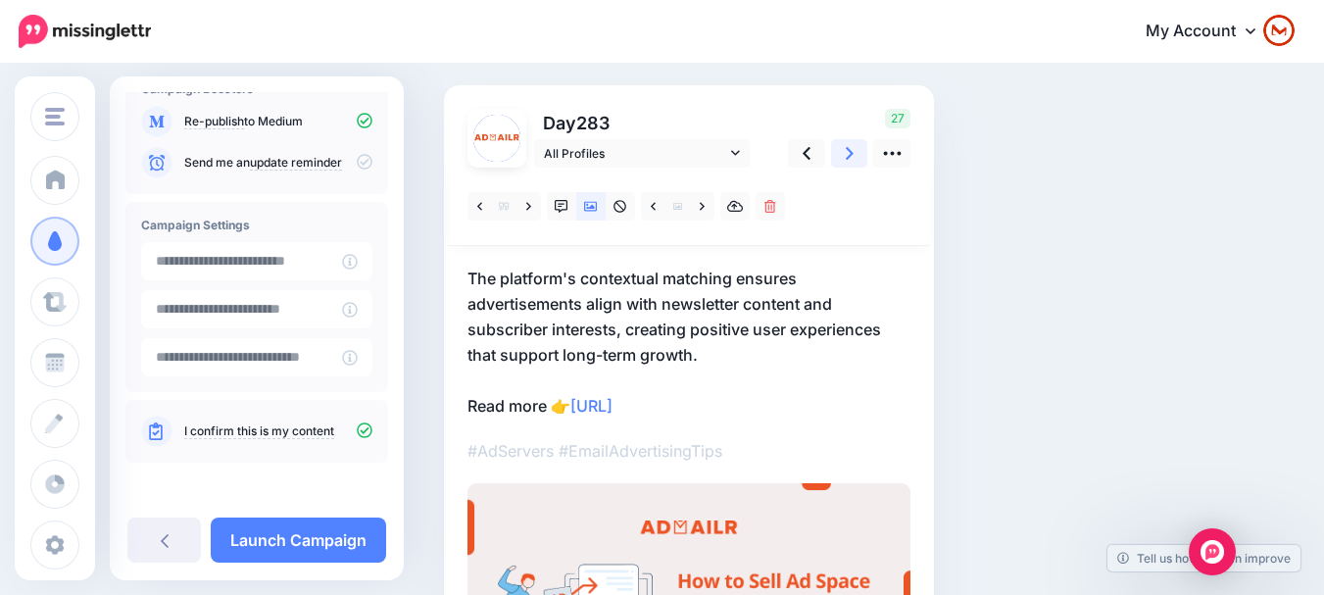
click at [857, 159] on link at bounding box center [849, 153] width 37 height 28
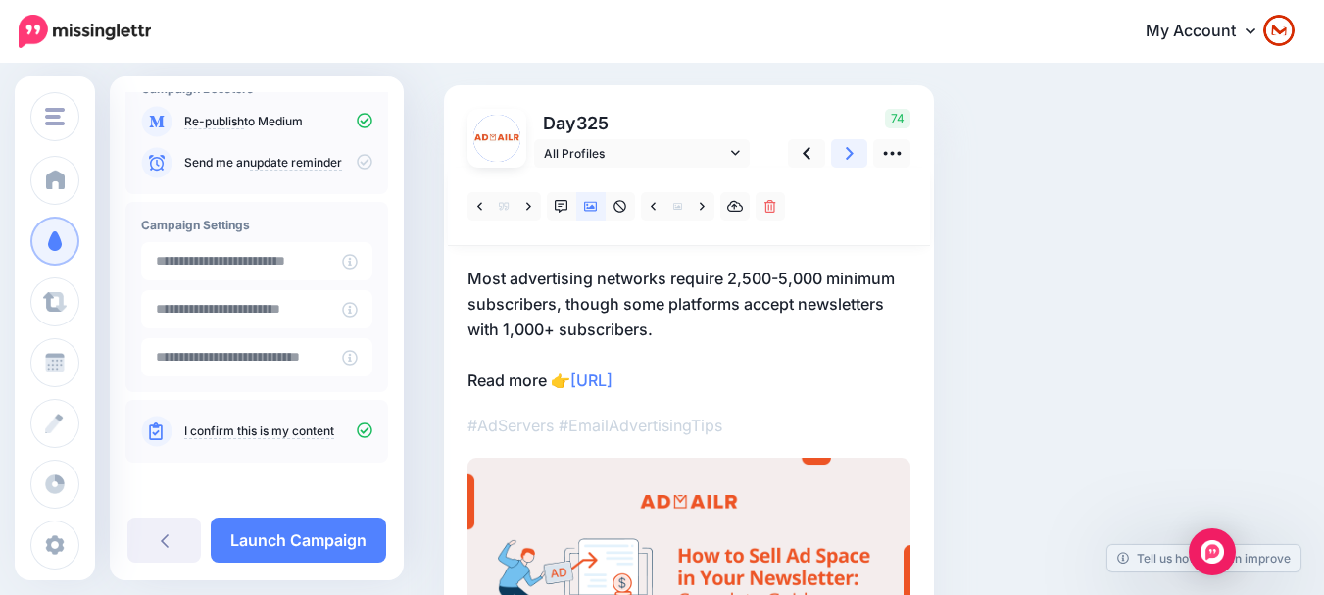
click at [857, 159] on link at bounding box center [849, 153] width 37 height 28
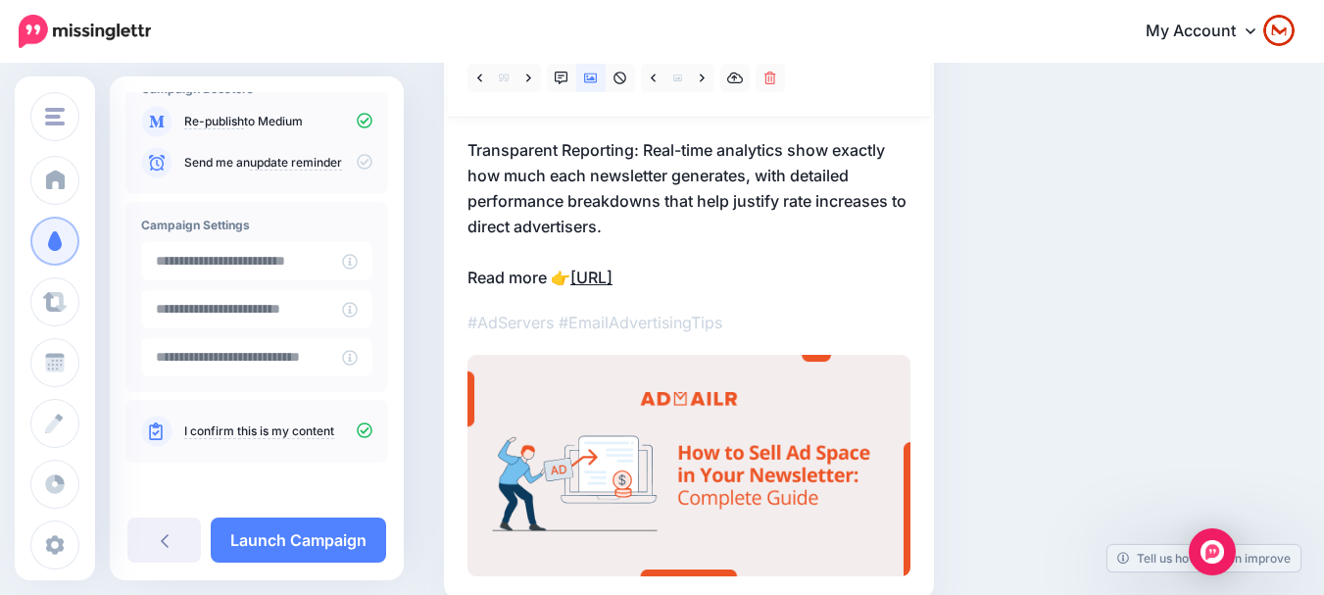
scroll to position [140, 0]
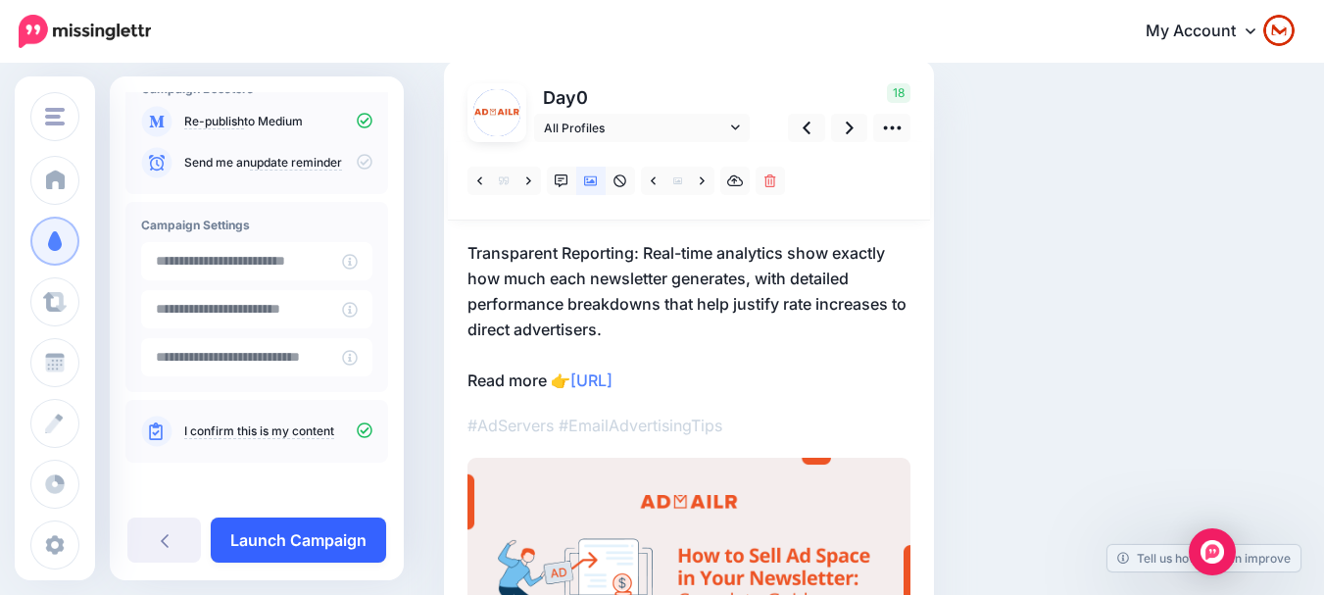
click at [308, 537] on link "Launch Campaign" at bounding box center [298, 539] width 175 height 45
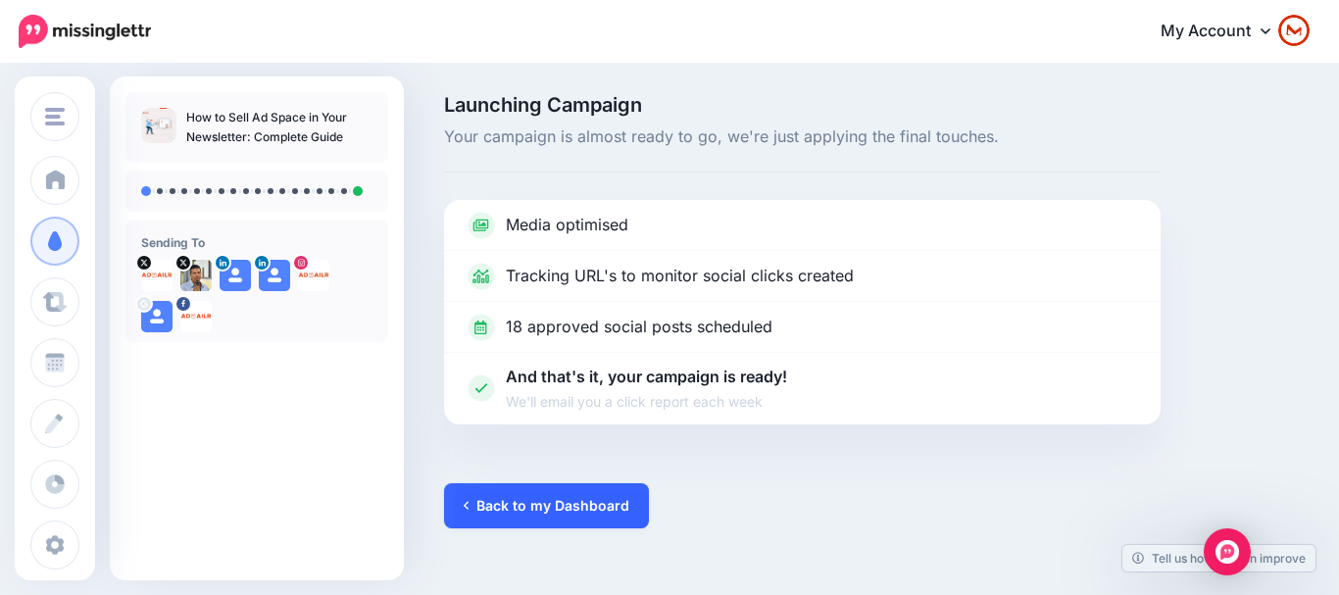
click at [550, 508] on link "Back to my Dashboard" at bounding box center [546, 505] width 205 height 45
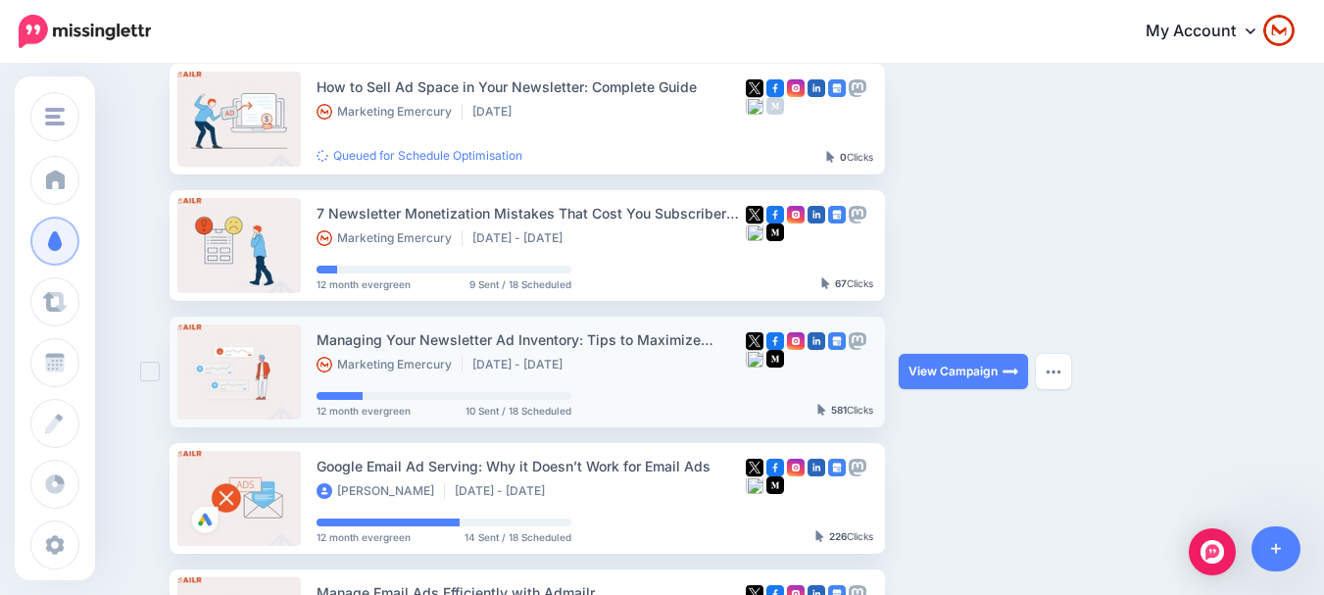
scroll to position [98, 0]
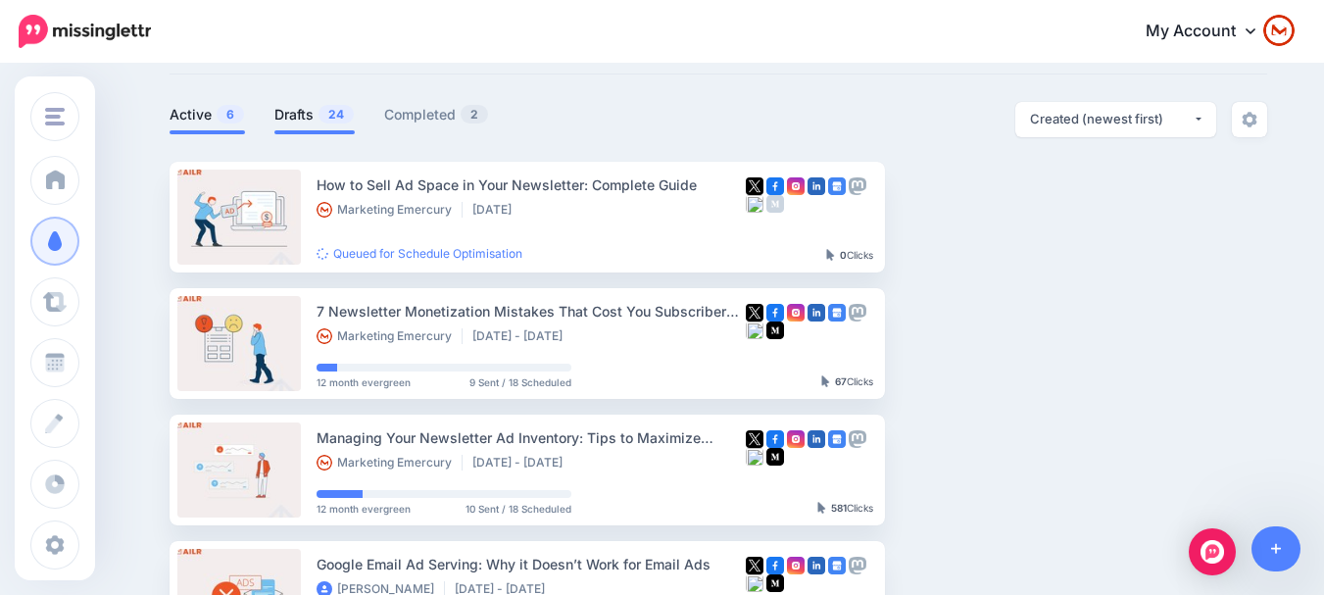
click at [344, 123] on span "24" at bounding box center [336, 114] width 35 height 19
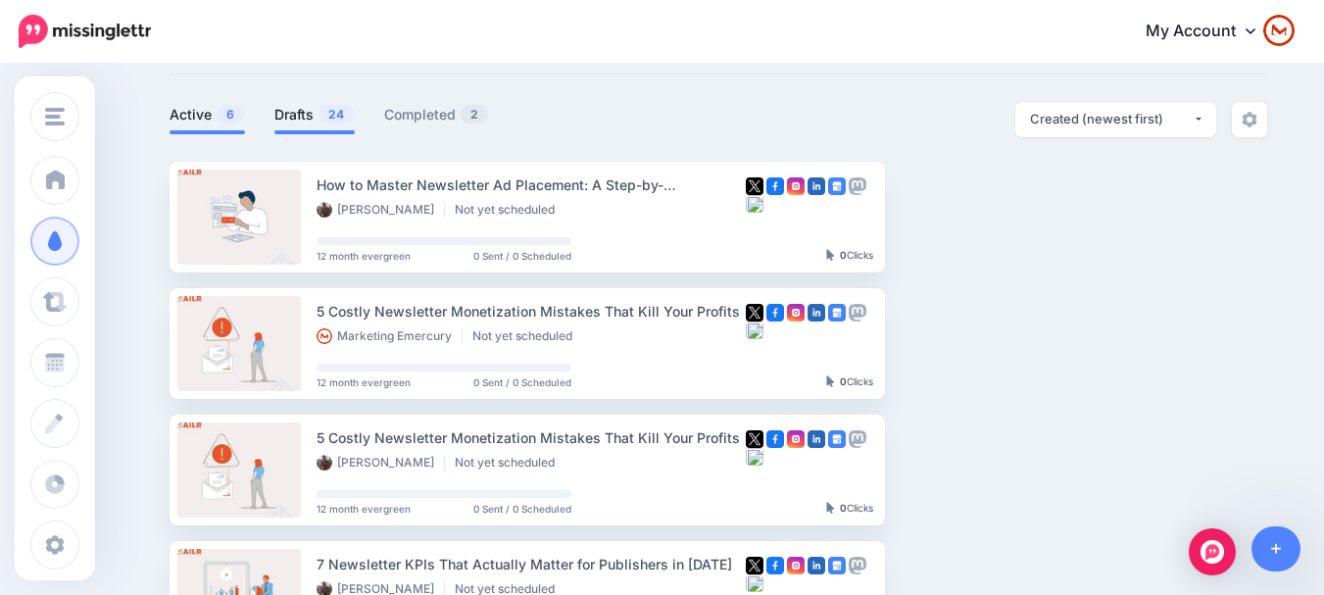
click at [216, 125] on link "Active 6" at bounding box center [207, 115] width 75 height 24
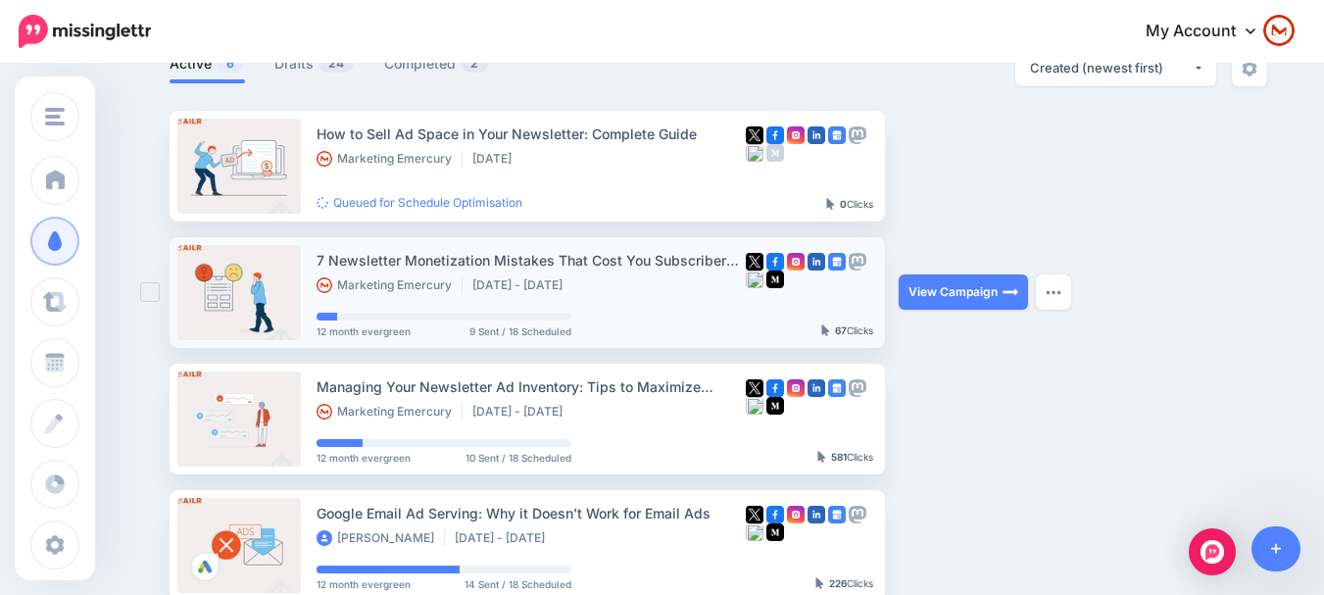
scroll to position [115, 0]
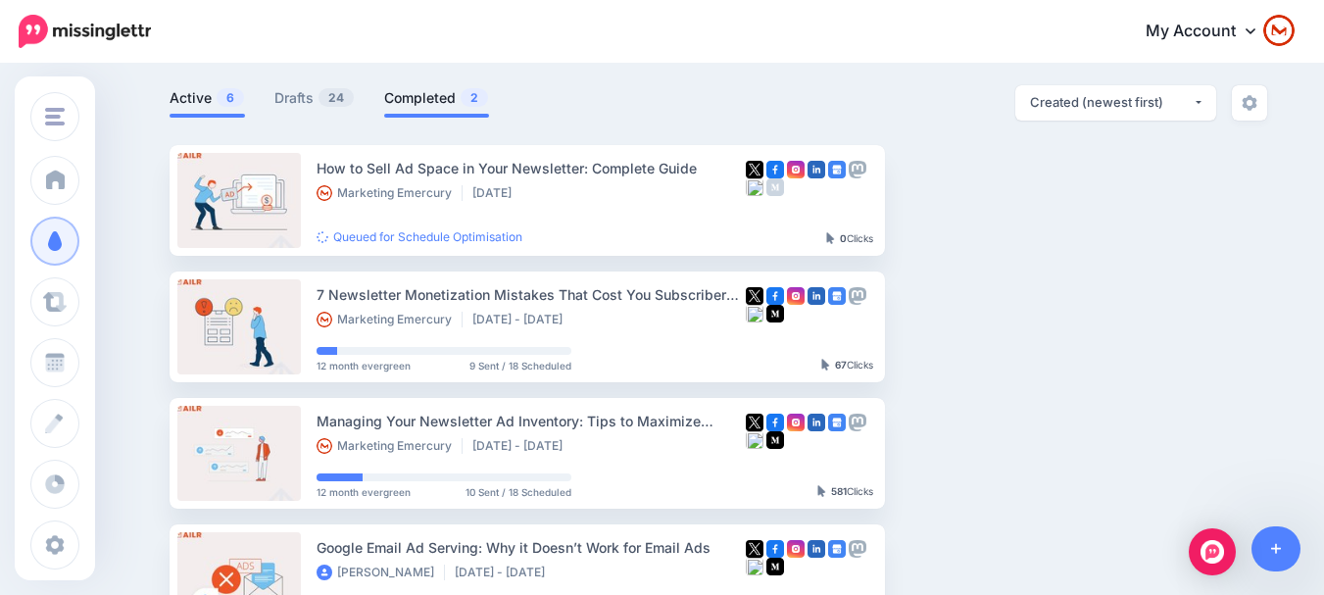
click at [463, 90] on link "Completed 2" at bounding box center [436, 98] width 105 height 24
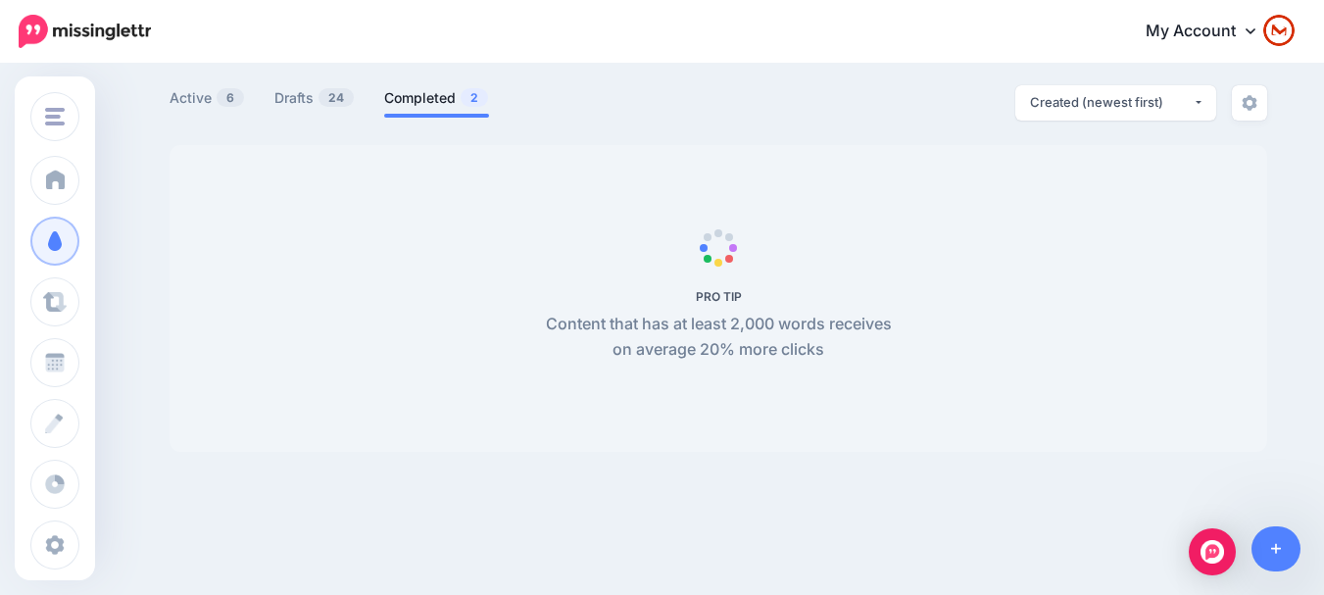
scroll to position [99, 0]
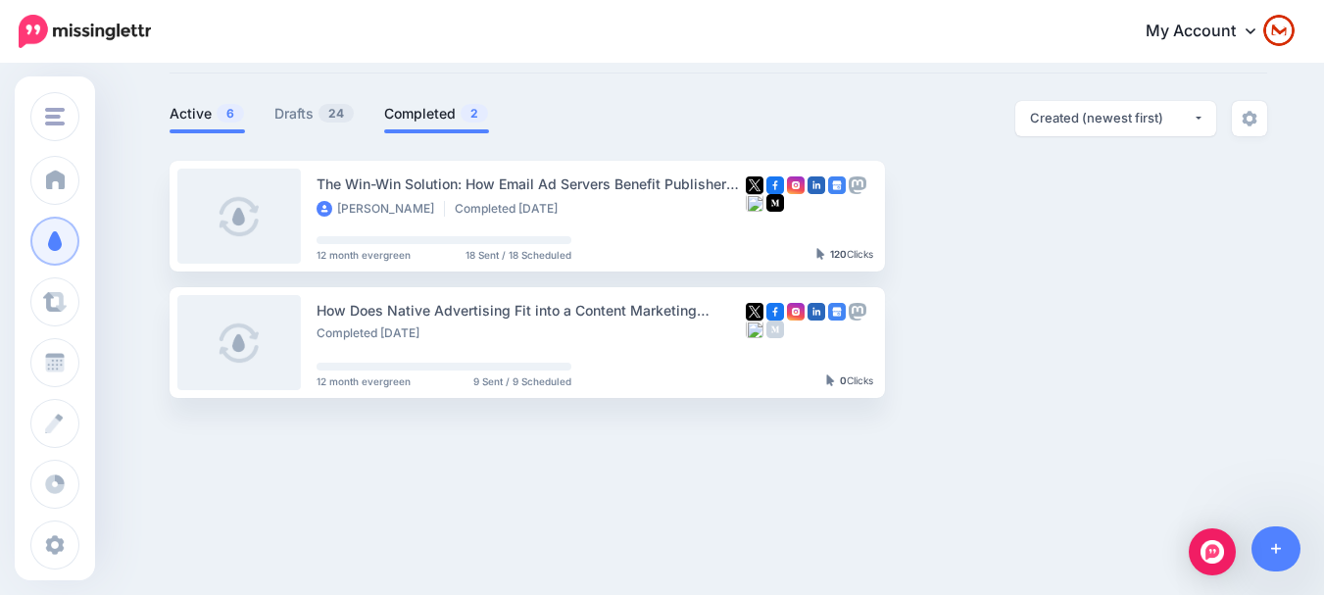
click at [209, 119] on link "Active 6" at bounding box center [207, 114] width 75 height 24
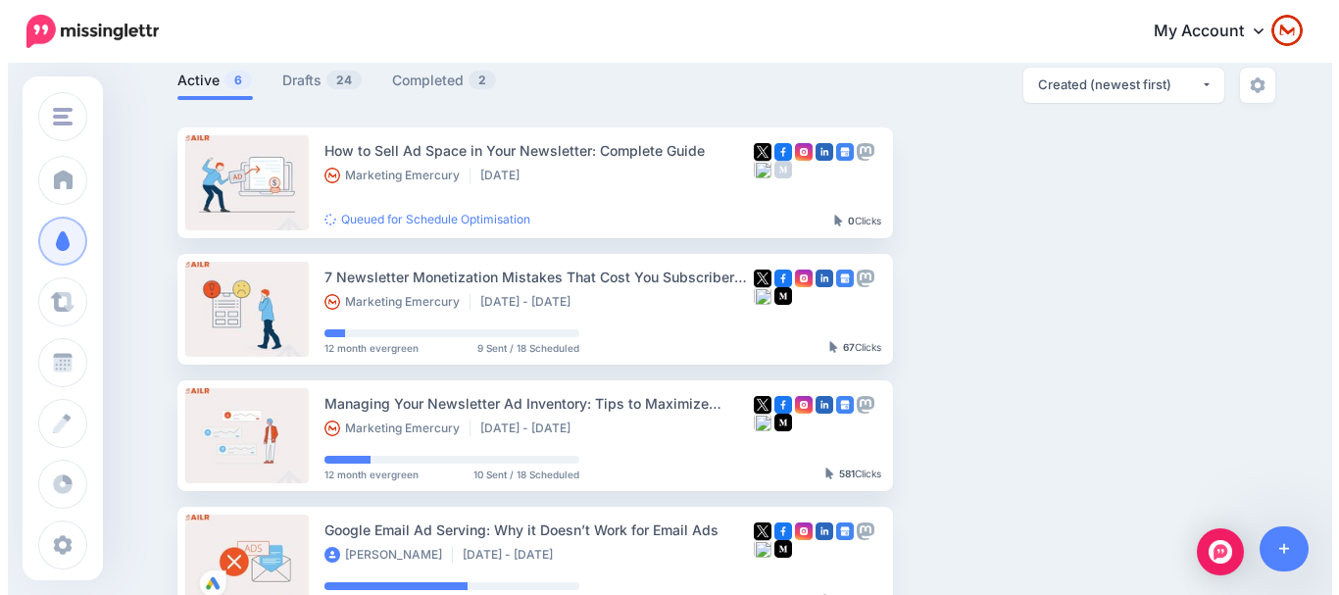
scroll to position [98, 0]
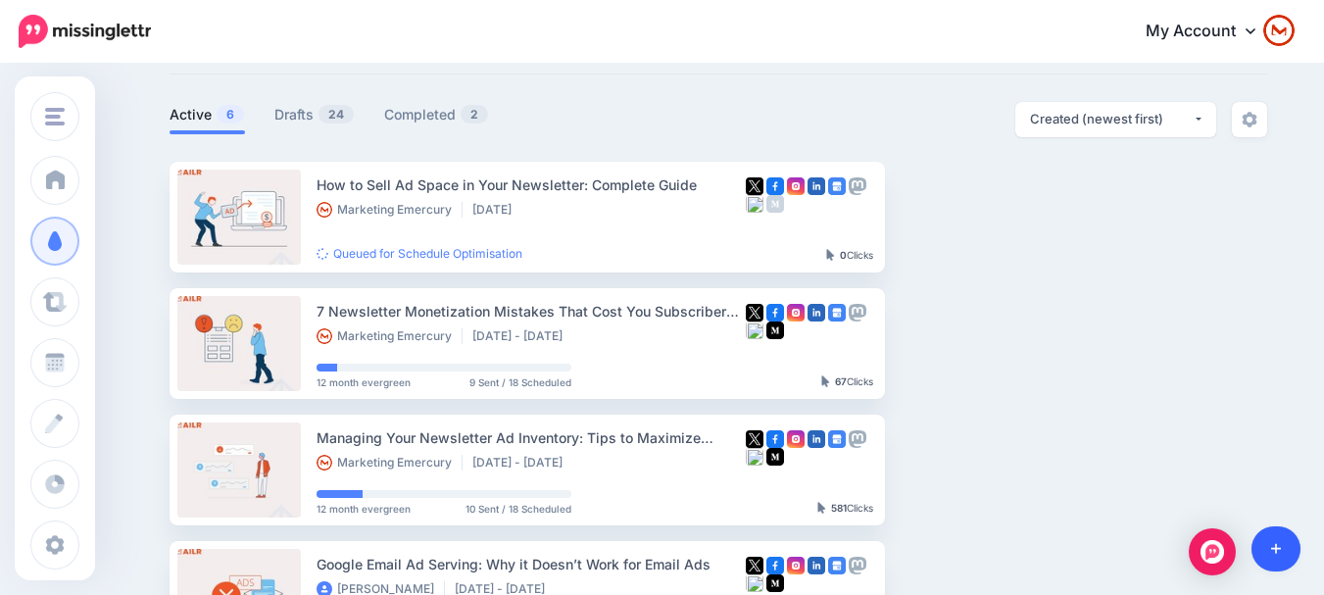
click at [1267, 538] on link at bounding box center [1277, 548] width 50 height 45
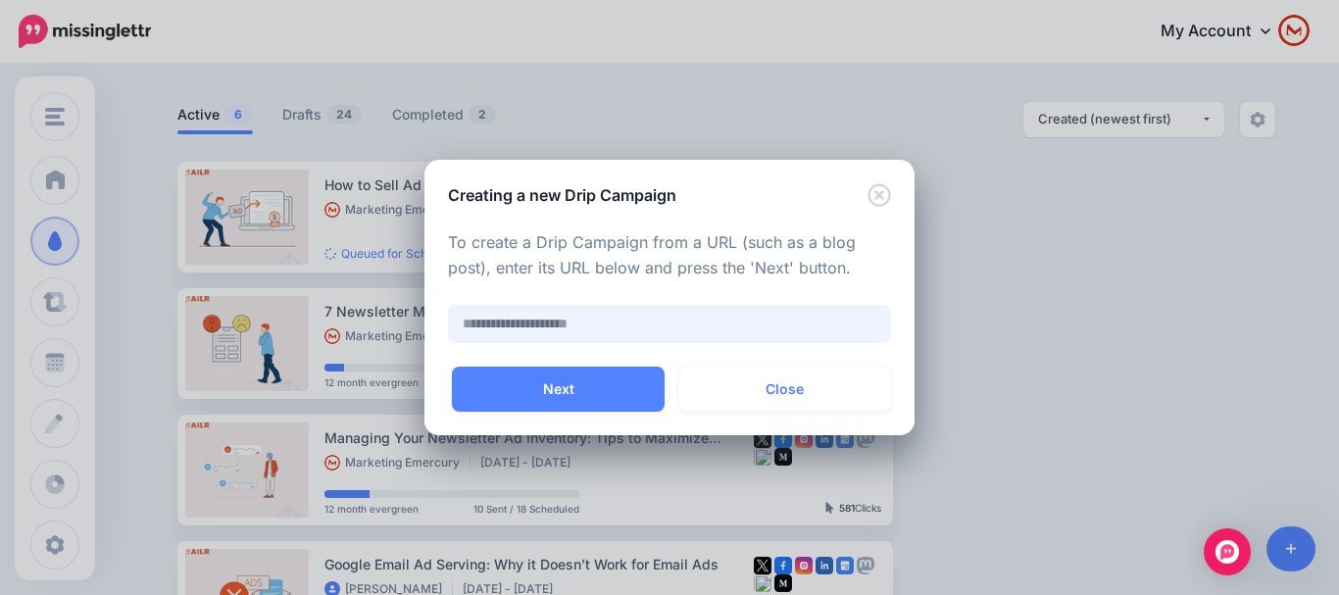
paste input "**********"
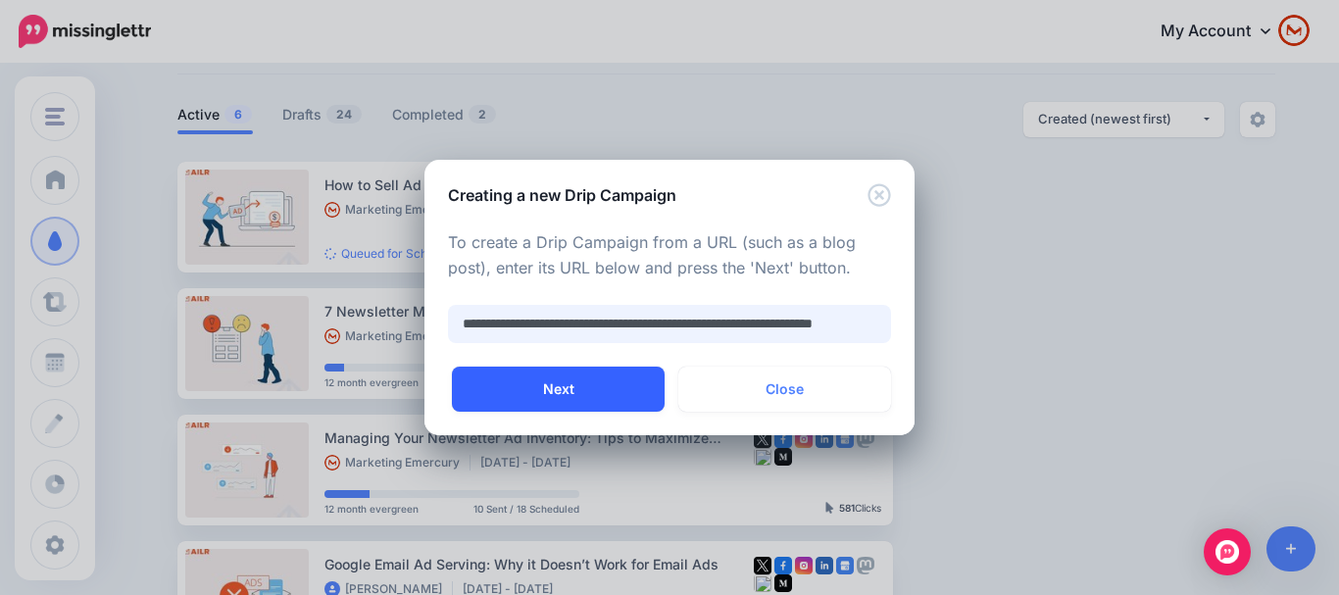
type input "**********"
click at [594, 402] on button "Next" at bounding box center [558, 389] width 213 height 45
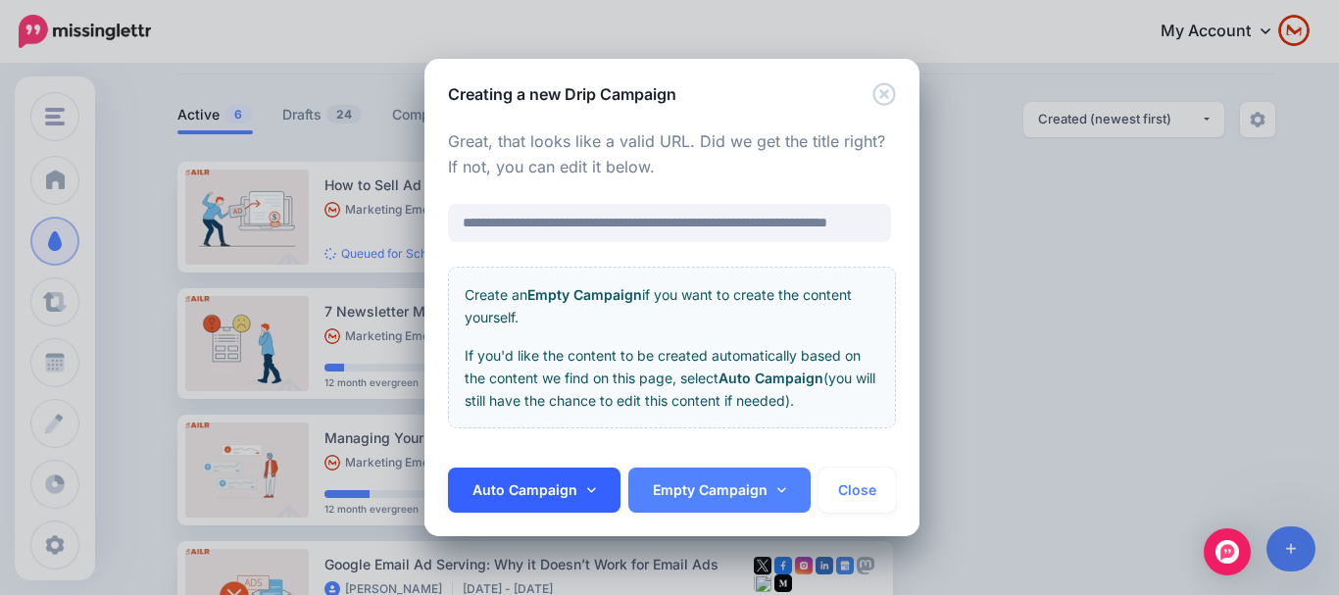
click at [557, 498] on link "Auto Campaign" at bounding box center [534, 489] width 172 height 45
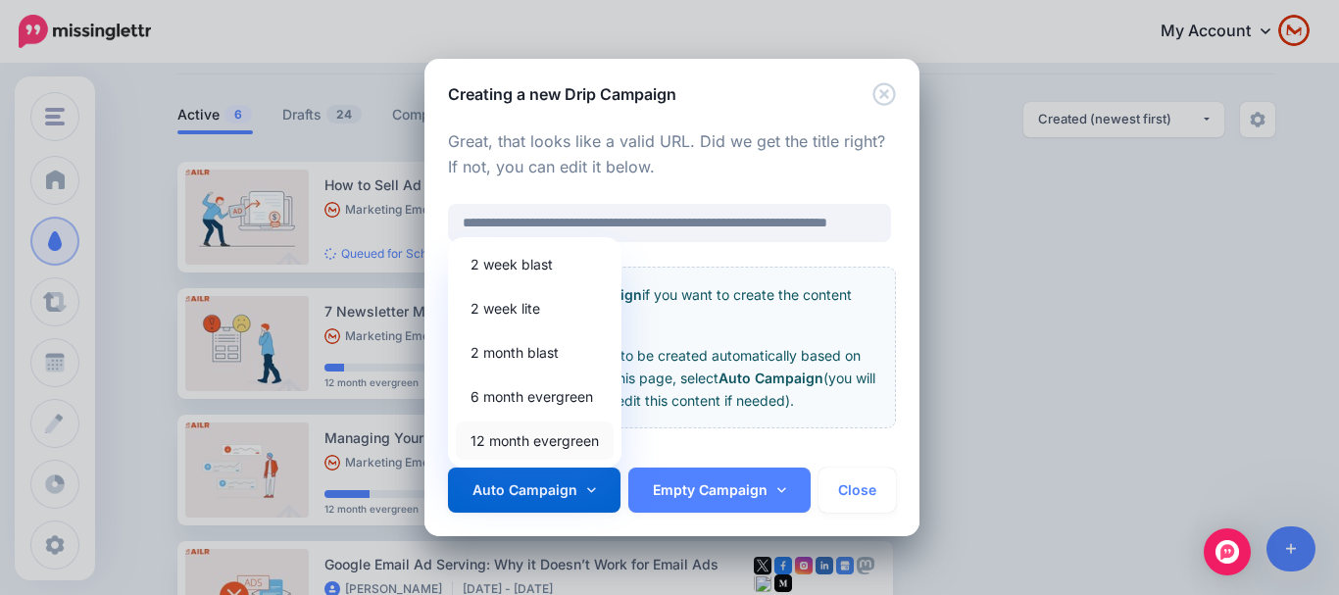
click at [542, 434] on link "12 month evergreen" at bounding box center [535, 440] width 158 height 38
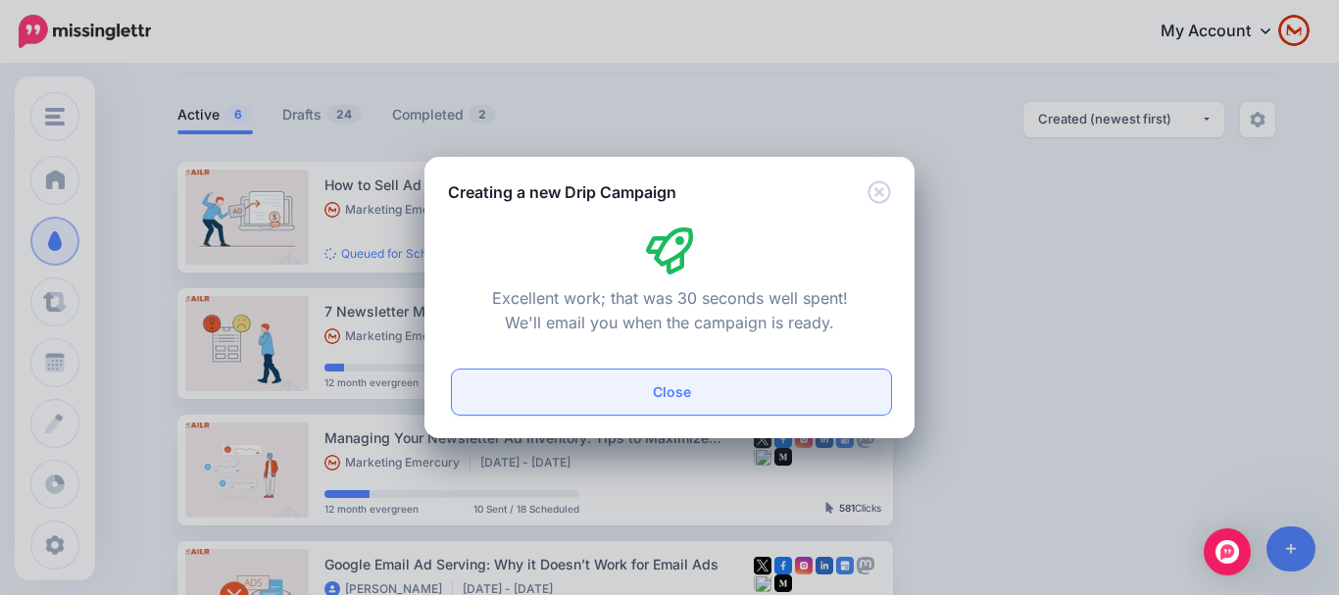
click at [668, 388] on button "Close" at bounding box center [671, 391] width 439 height 45
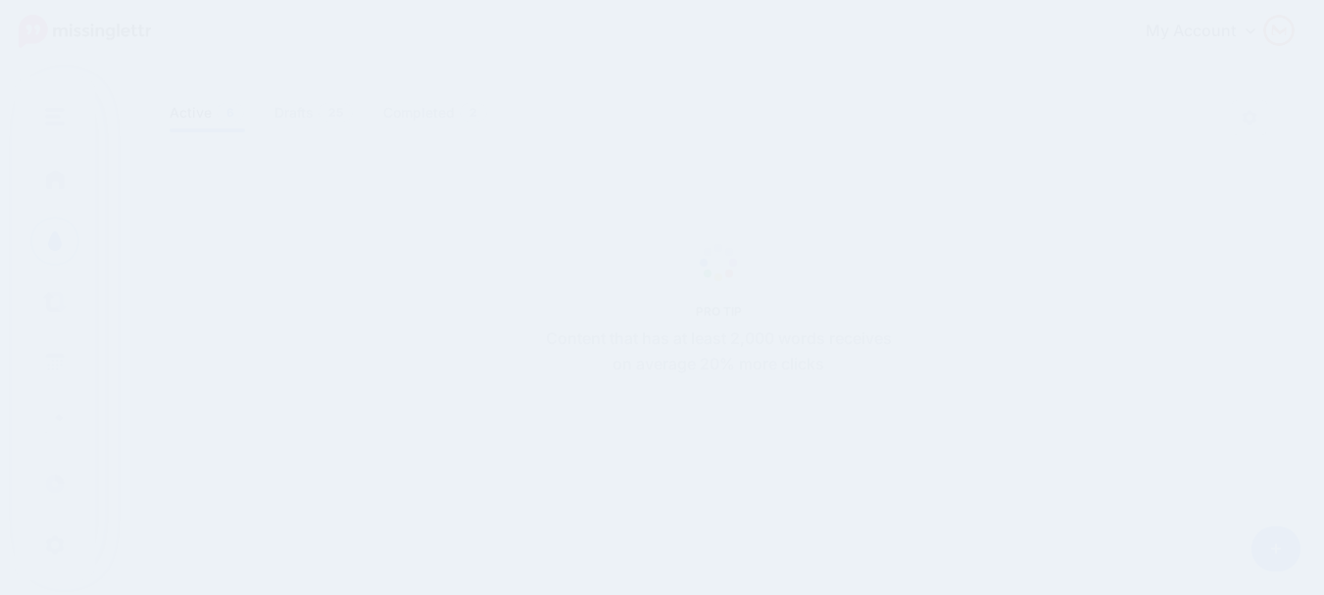
scroll to position [100, 0]
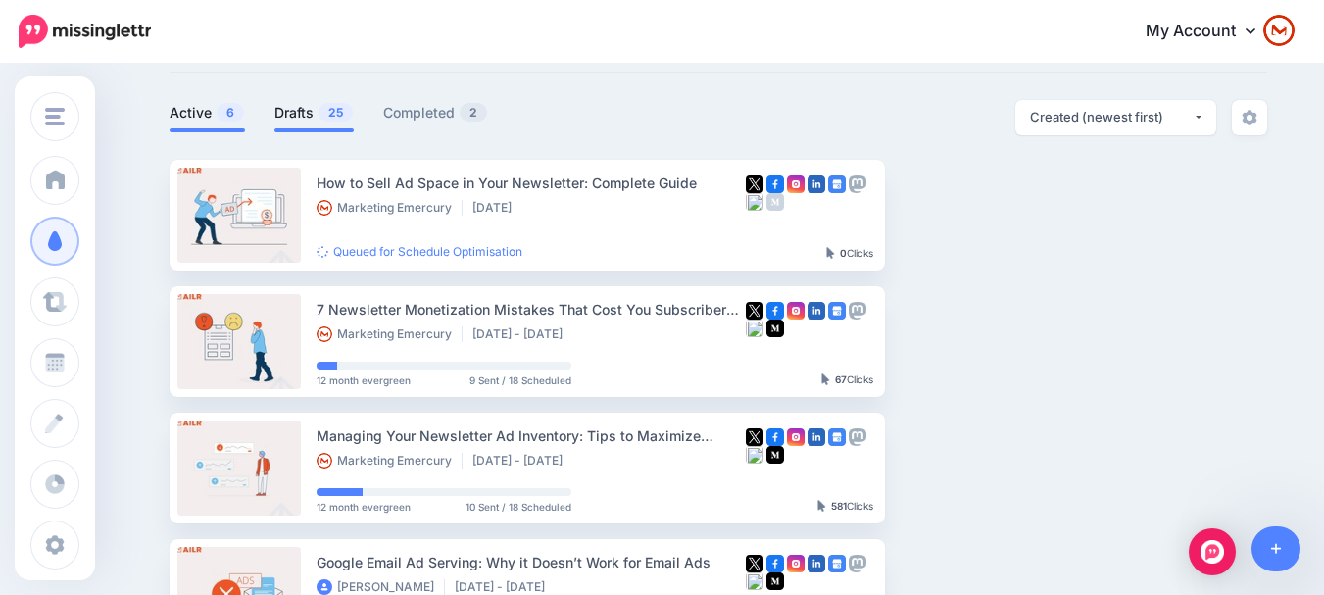
click at [348, 110] on span "25" at bounding box center [336, 112] width 34 height 19
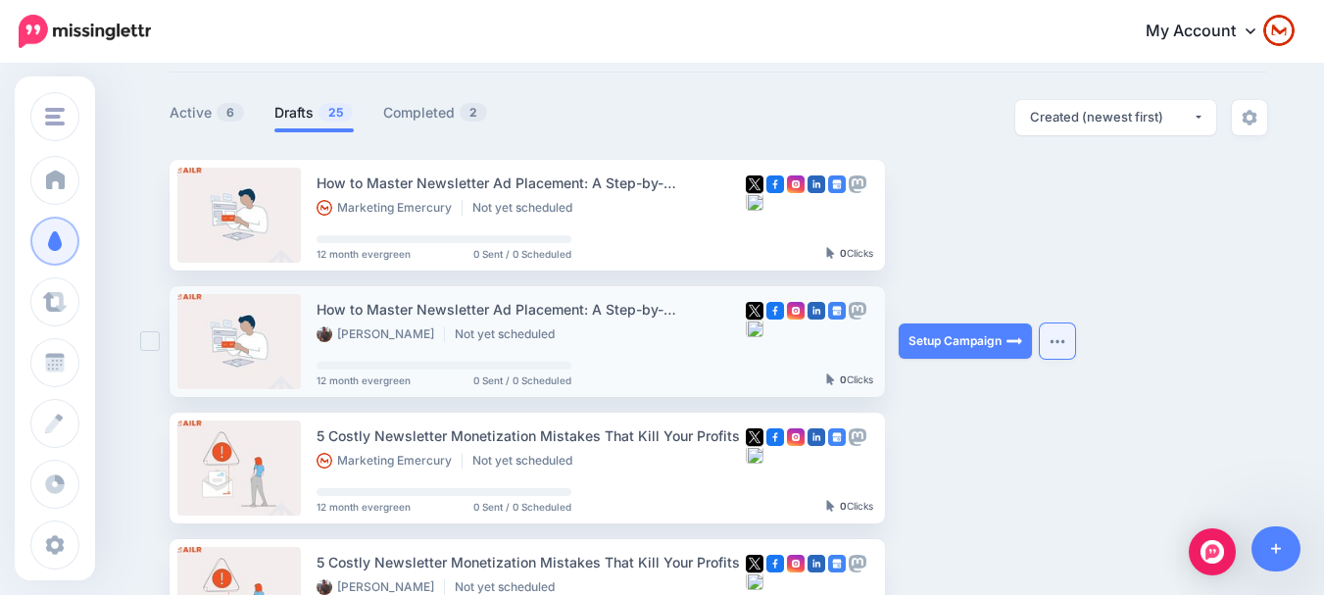
click at [1064, 336] on button "button" at bounding box center [1057, 340] width 35 height 35
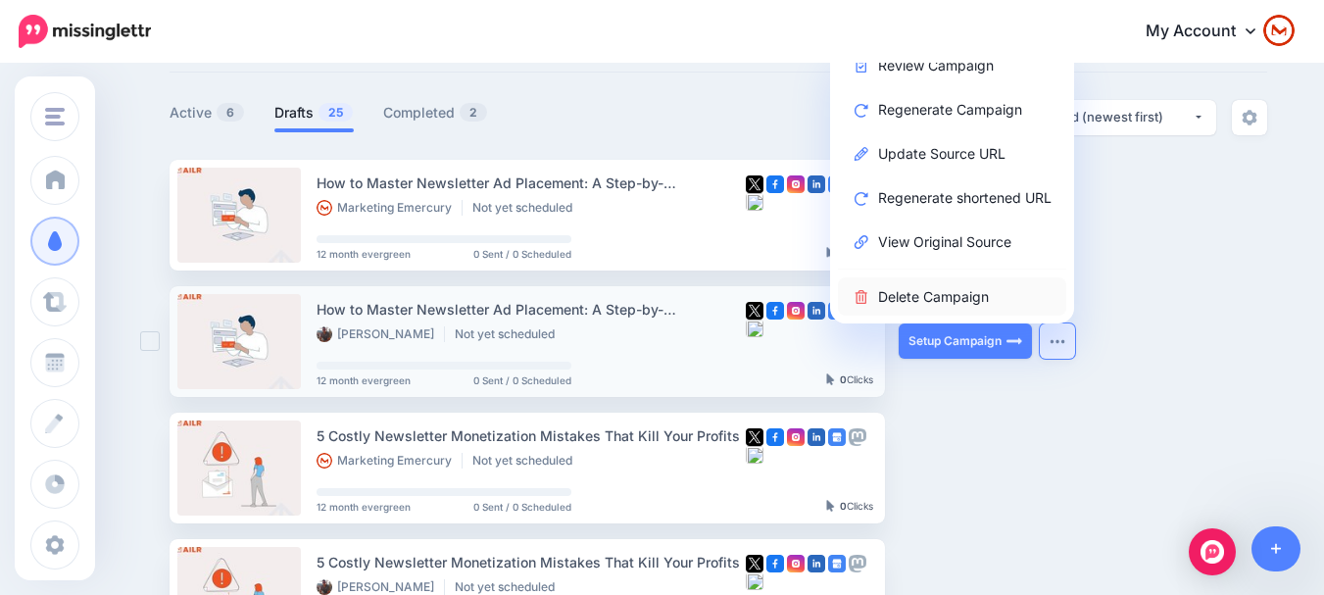
click at [1020, 310] on link "Delete Campaign" at bounding box center [952, 296] width 228 height 38
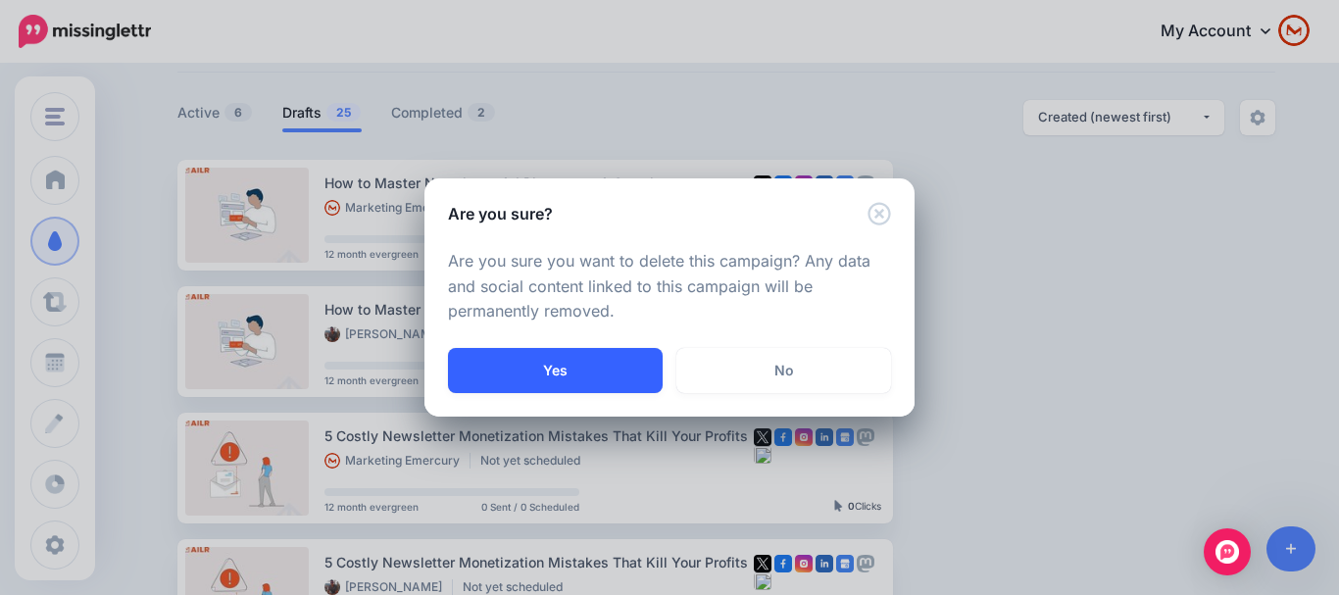
click at [599, 379] on button "Yes" at bounding box center [555, 370] width 215 height 45
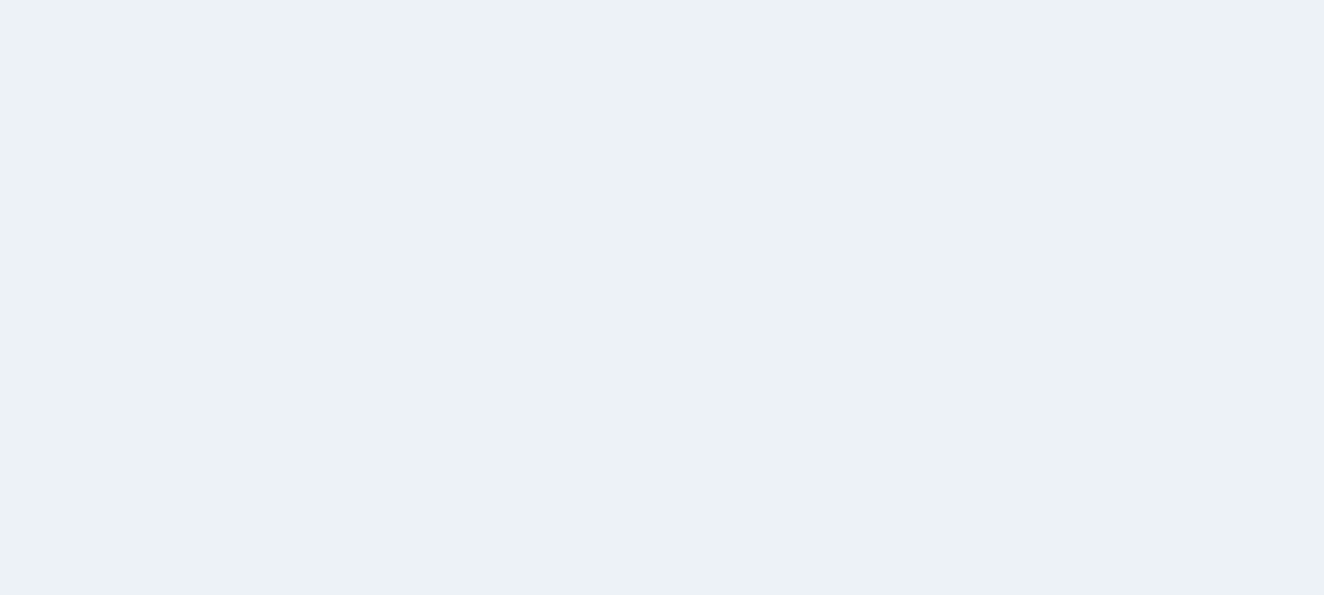
scroll to position [102, 0]
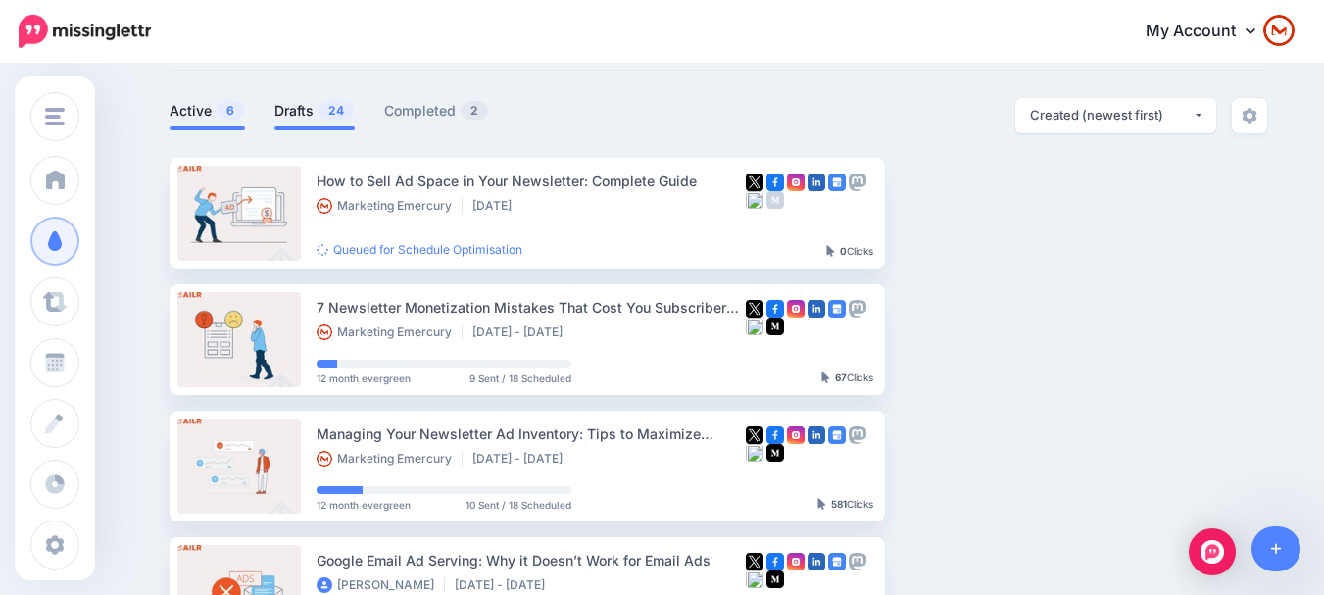
click at [327, 110] on span "24" at bounding box center [336, 110] width 35 height 19
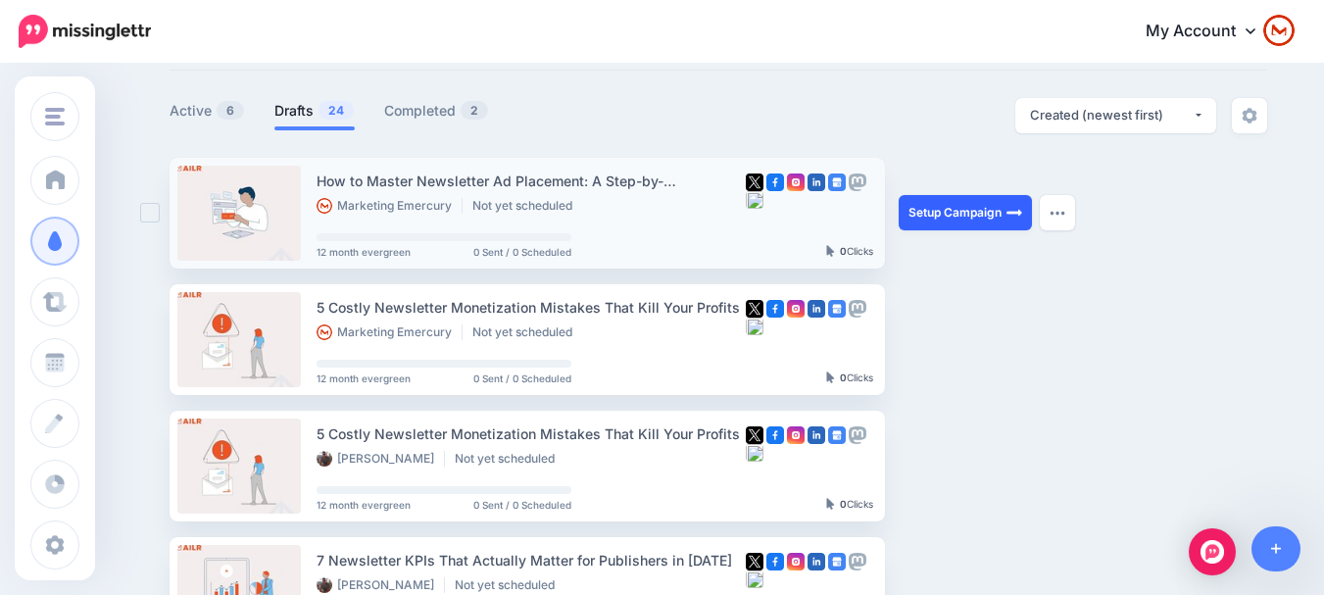
click at [1019, 215] on img at bounding box center [1015, 213] width 16 height 16
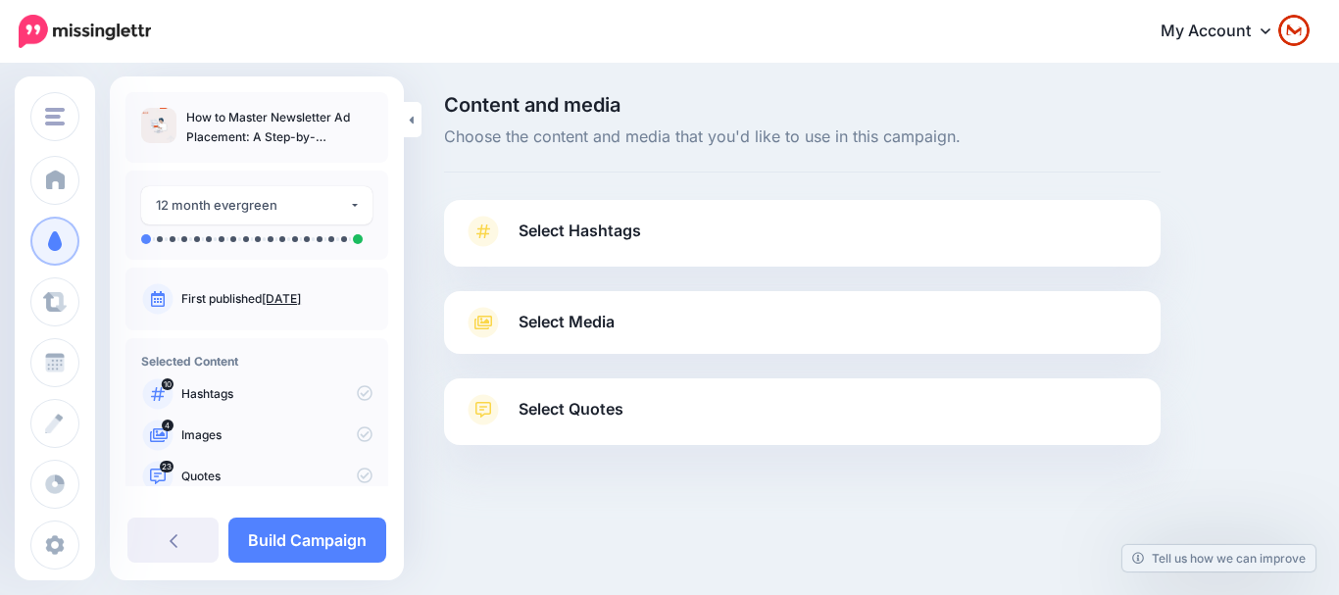
click at [939, 234] on link "Select Hashtags" at bounding box center [802, 241] width 677 height 51
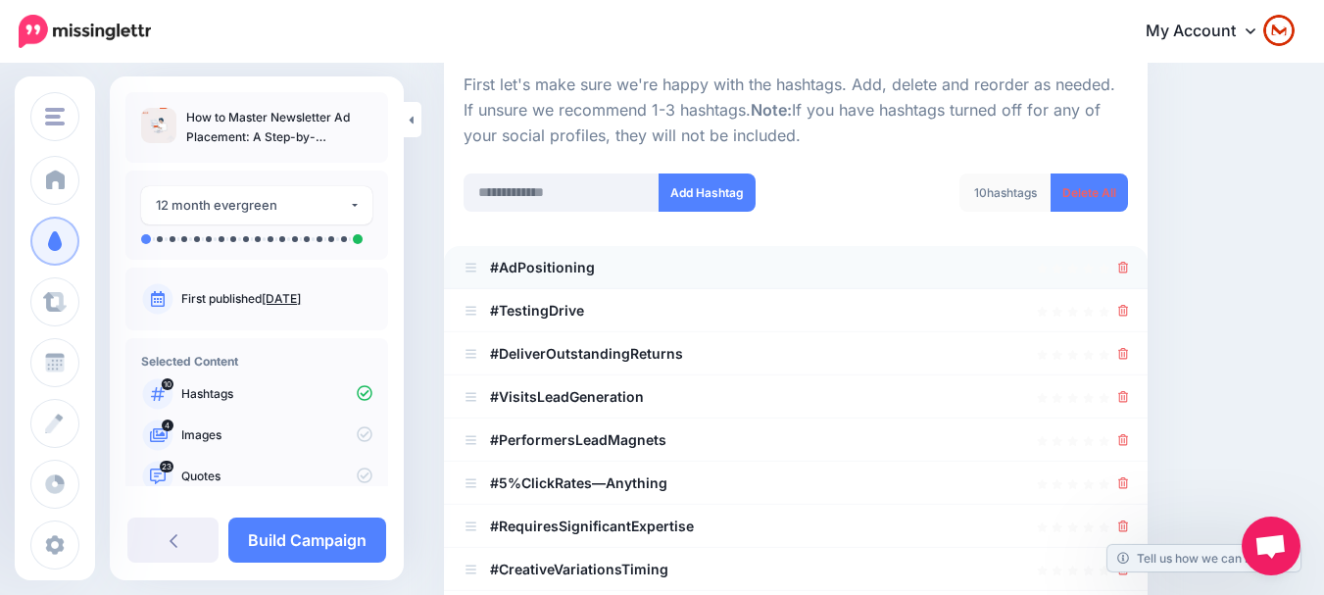
scroll to position [196, 0]
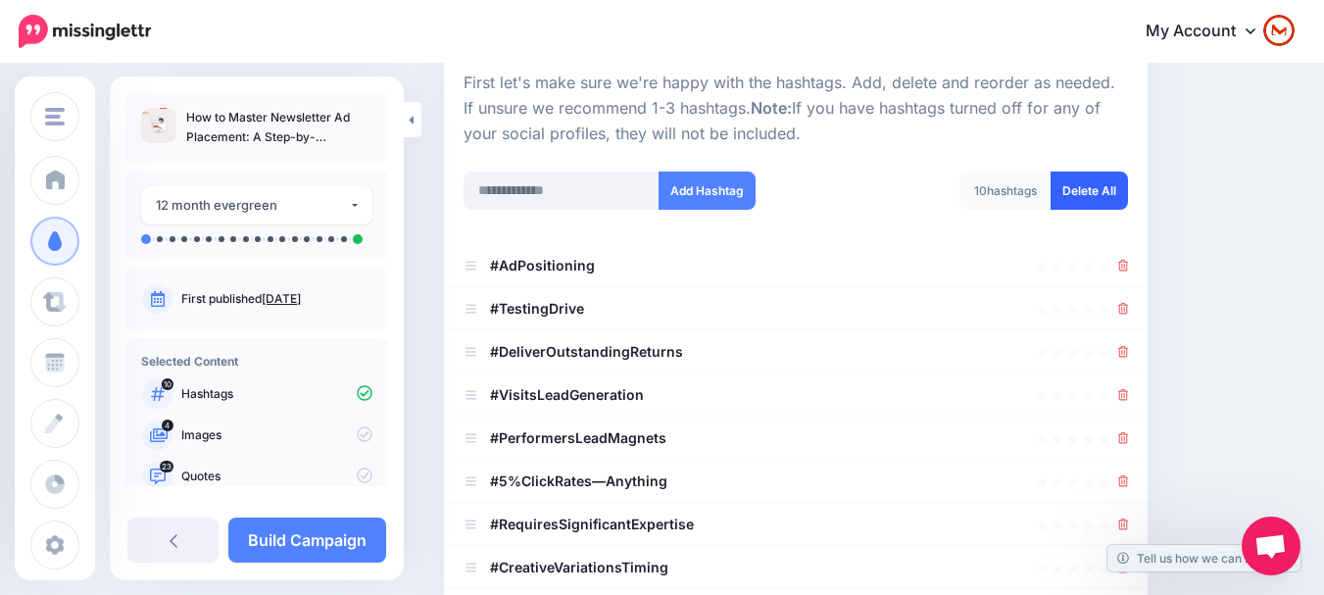
click at [1107, 202] on link "Delete All" at bounding box center [1089, 191] width 77 height 38
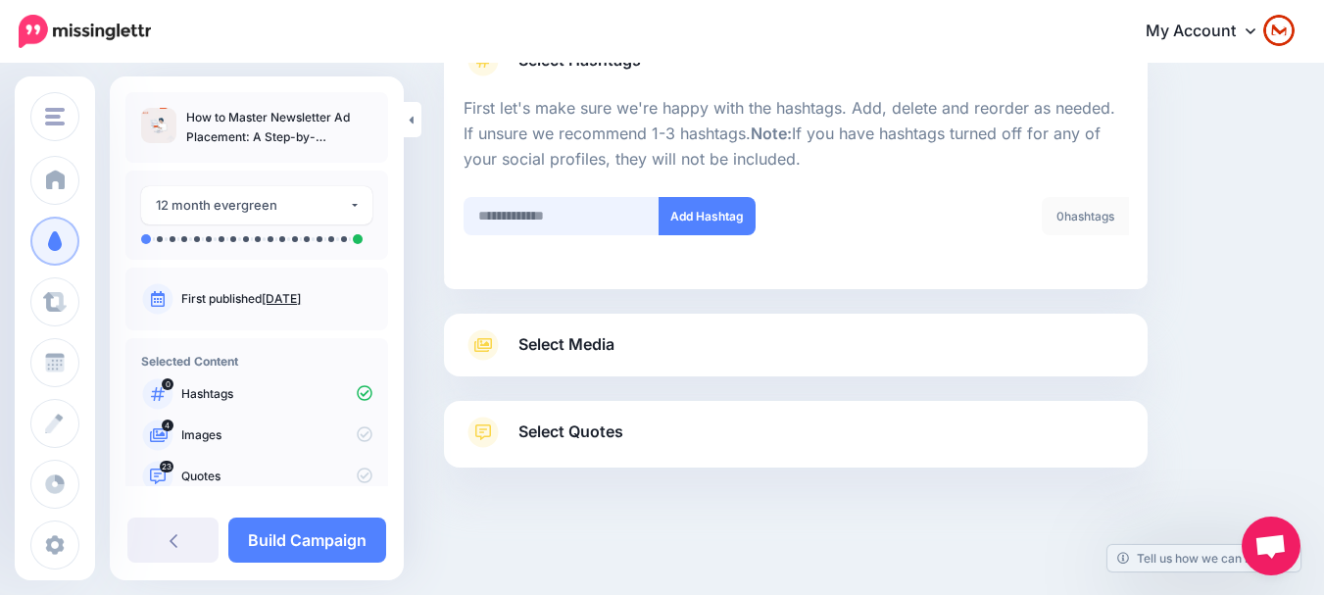
click at [604, 221] on input "text" at bounding box center [562, 216] width 196 height 38
type input "**********"
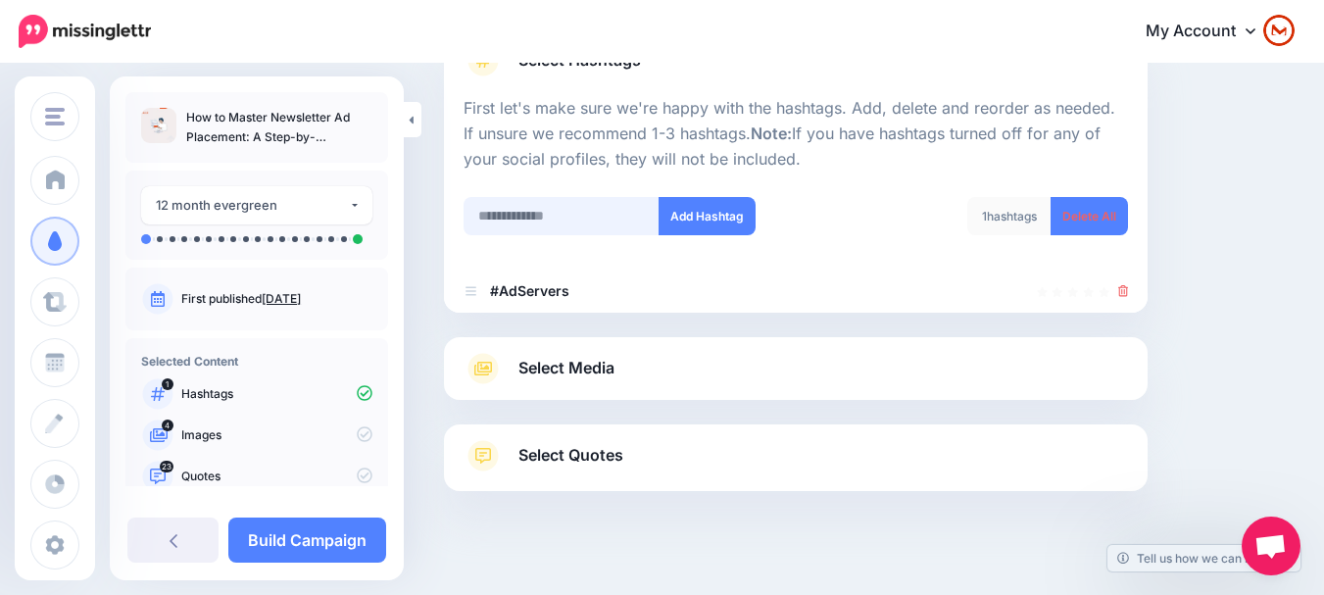
scroll to position [194, 0]
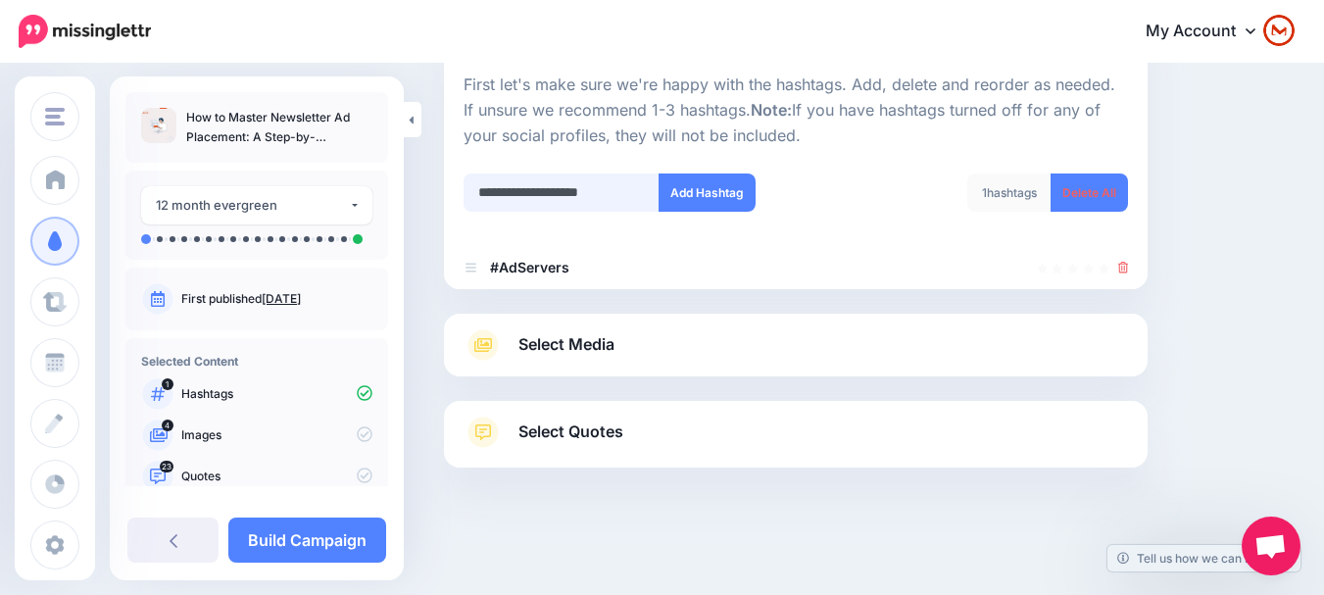
type input "**********"
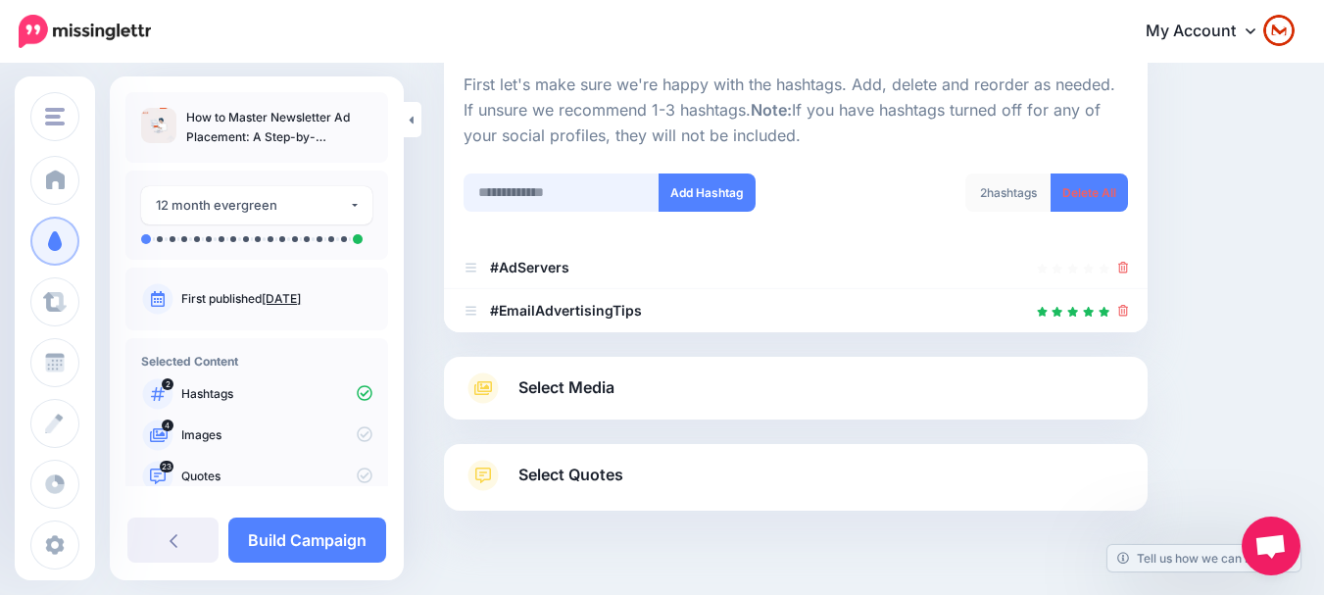
scroll to position [237, 0]
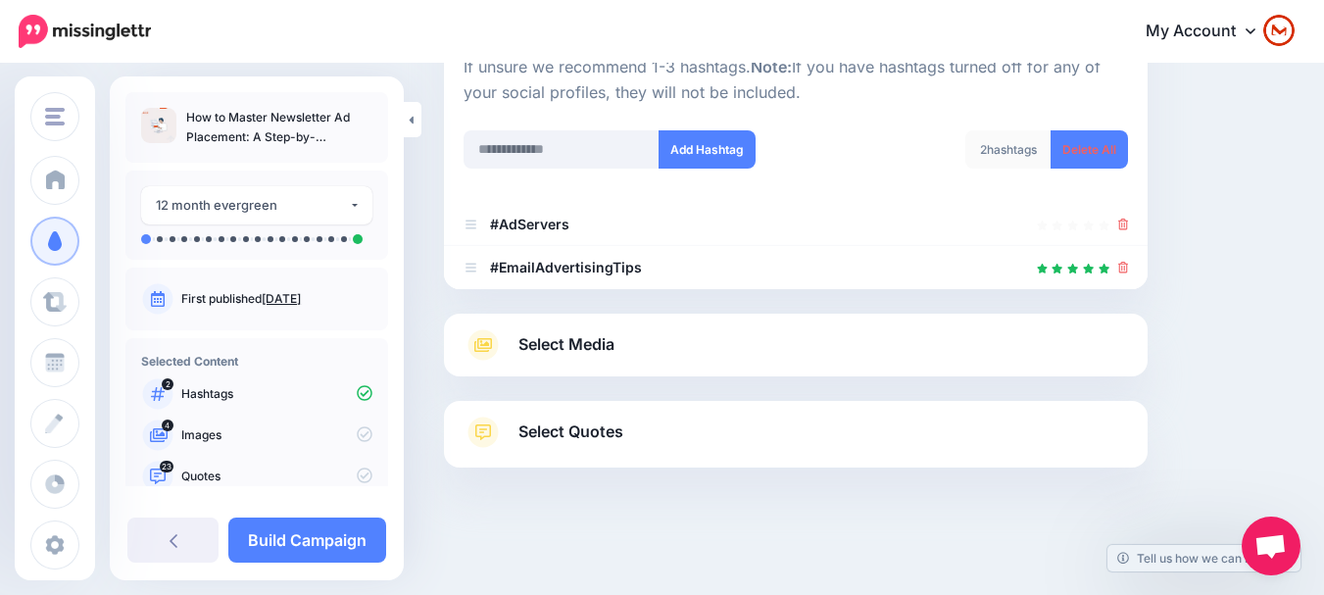
click at [678, 350] on link "Select Media" at bounding box center [796, 344] width 664 height 31
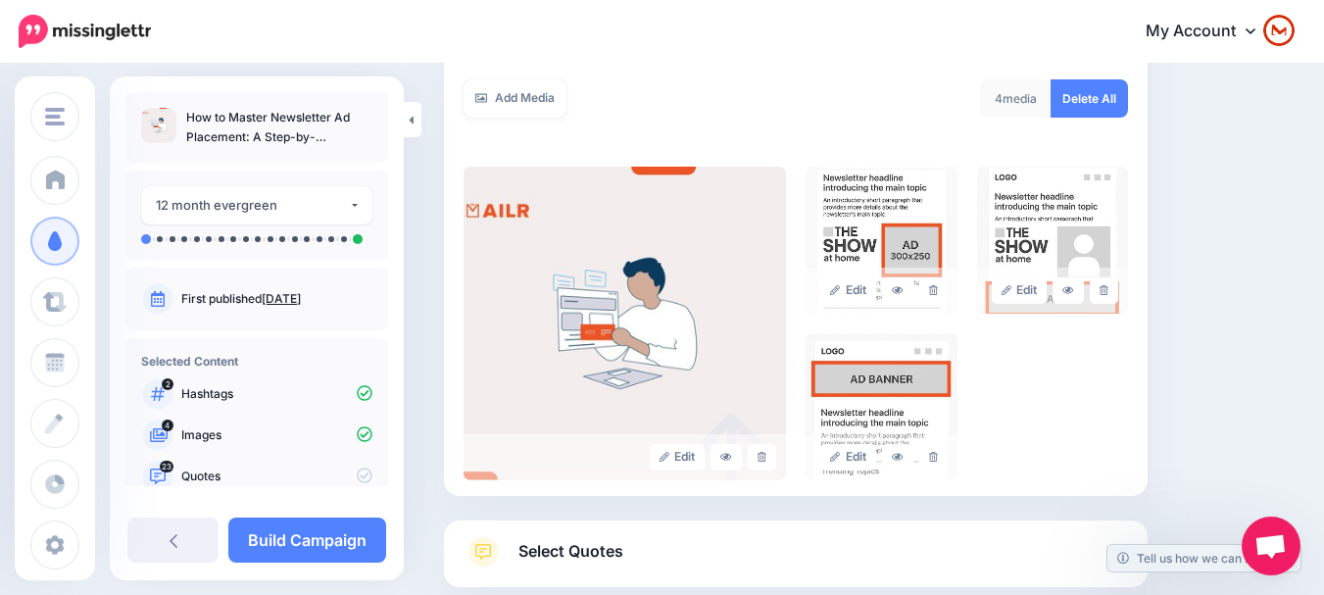
scroll to position [335, 0]
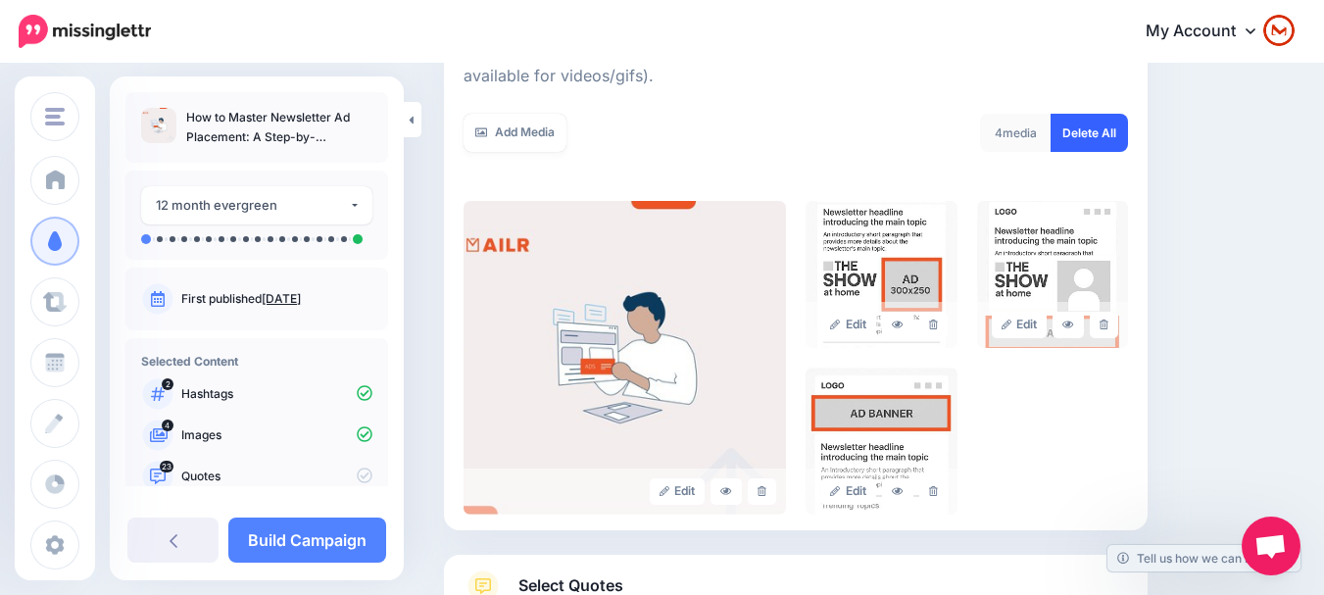
click at [1098, 123] on link "Delete All" at bounding box center [1089, 133] width 77 height 38
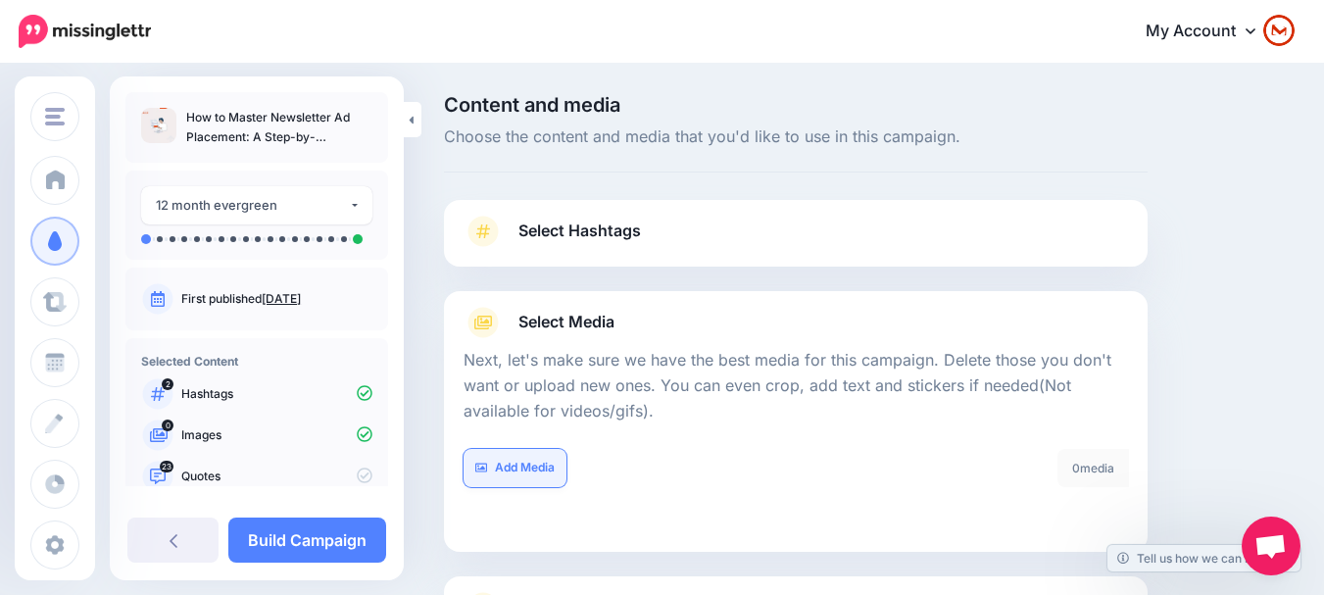
scroll to position [175, 0]
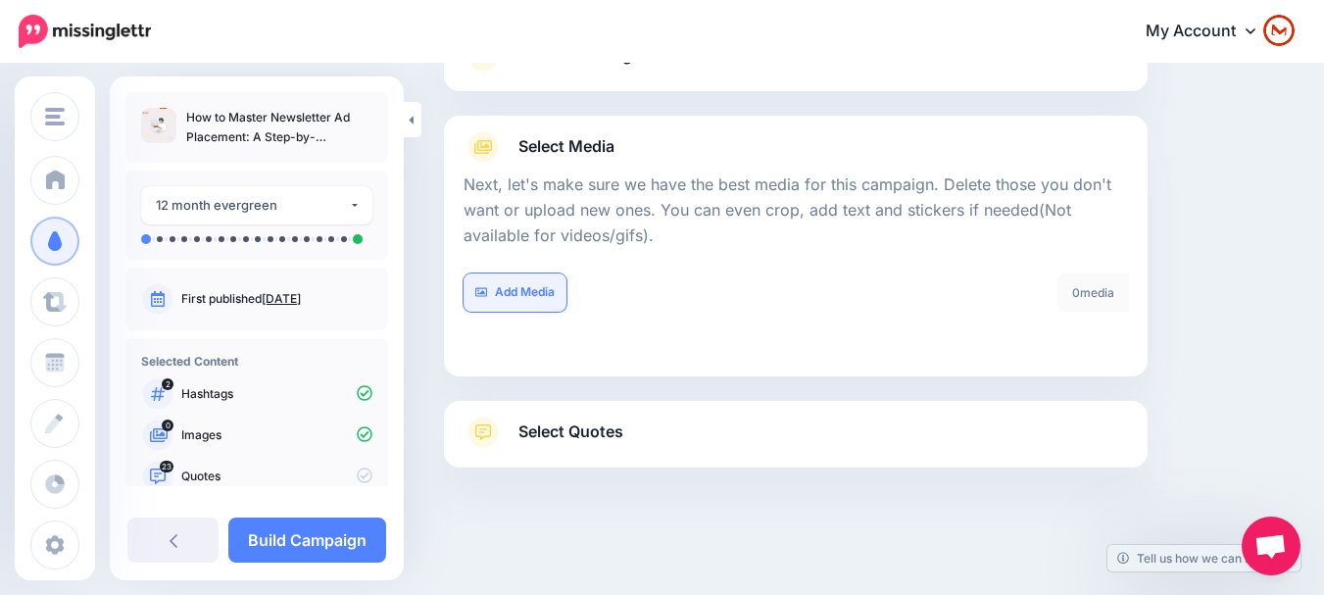
click at [533, 286] on link "Add Media" at bounding box center [515, 292] width 103 height 38
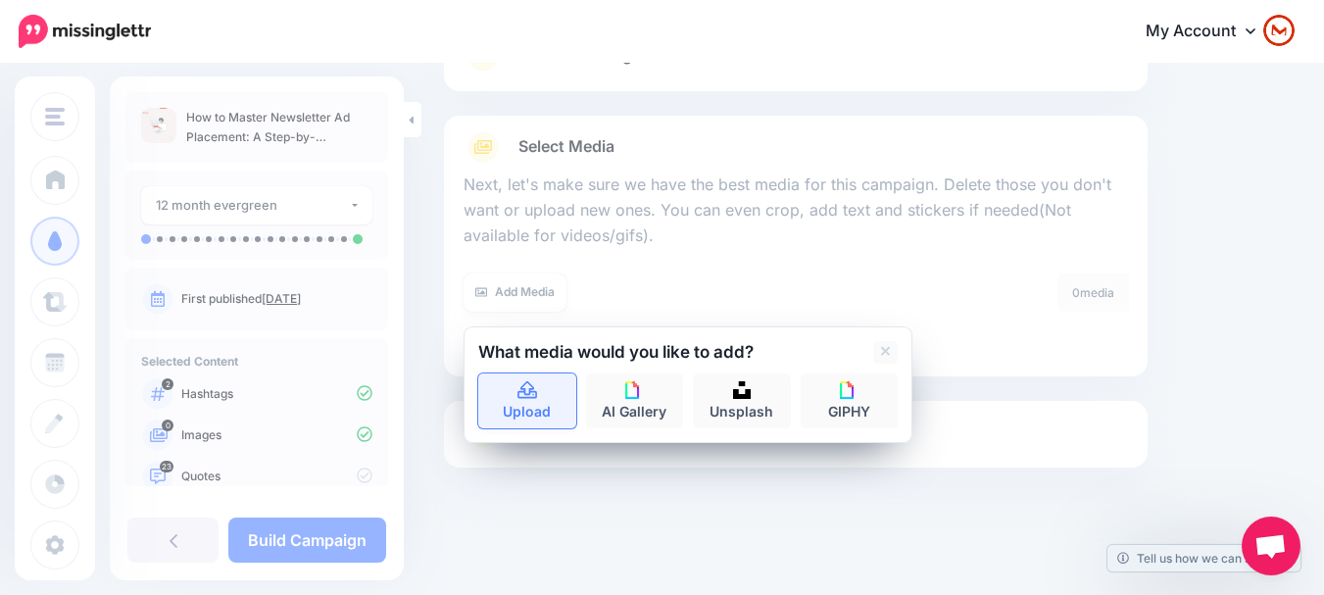
click at [523, 402] on link "Upload" at bounding box center [527, 400] width 98 height 55
click at [530, 407] on link "Upload" at bounding box center [527, 400] width 98 height 55
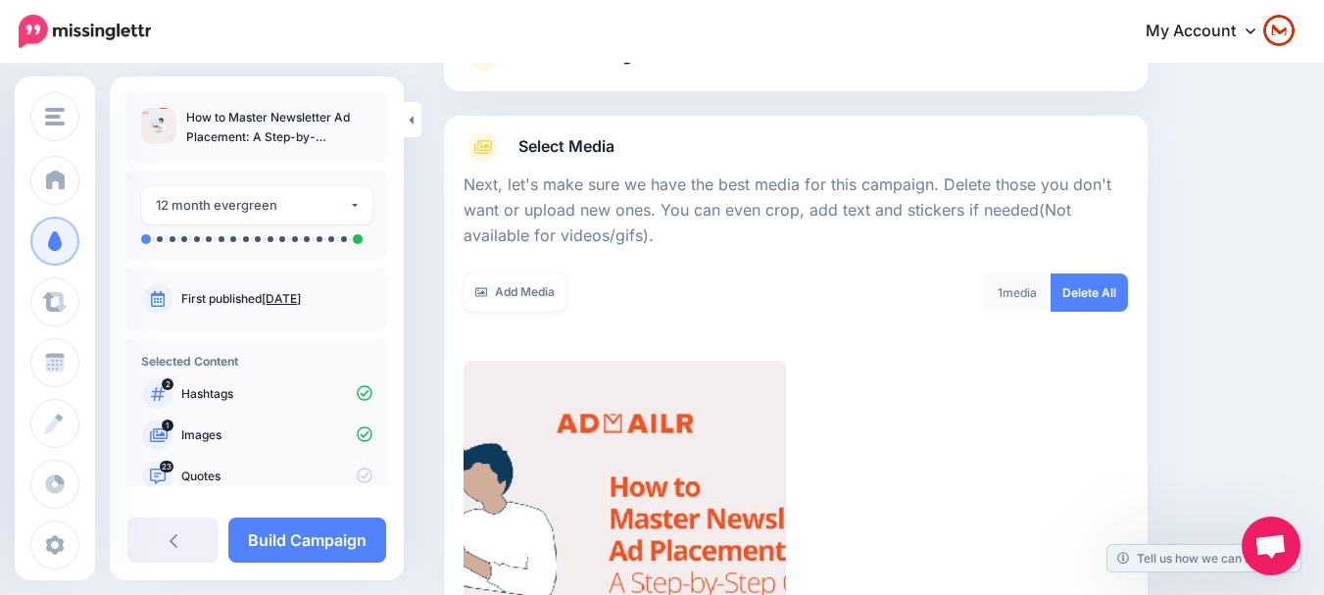
scroll to position [489, 0]
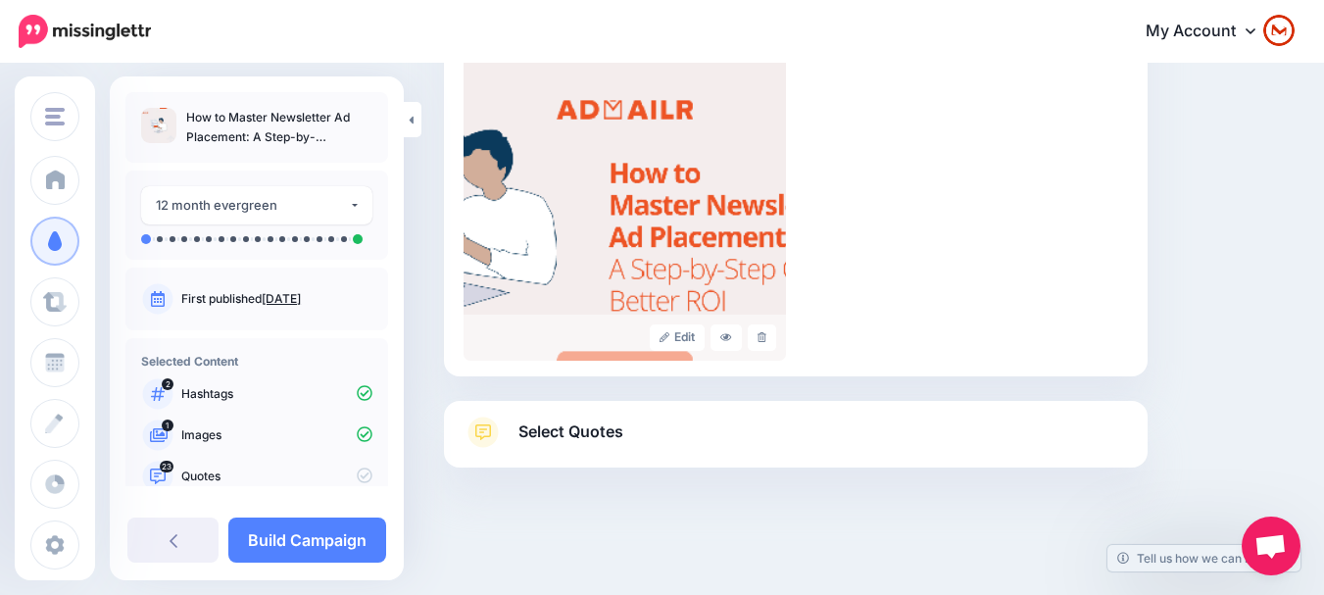
click at [824, 426] on link "Select Quotes" at bounding box center [796, 442] width 664 height 51
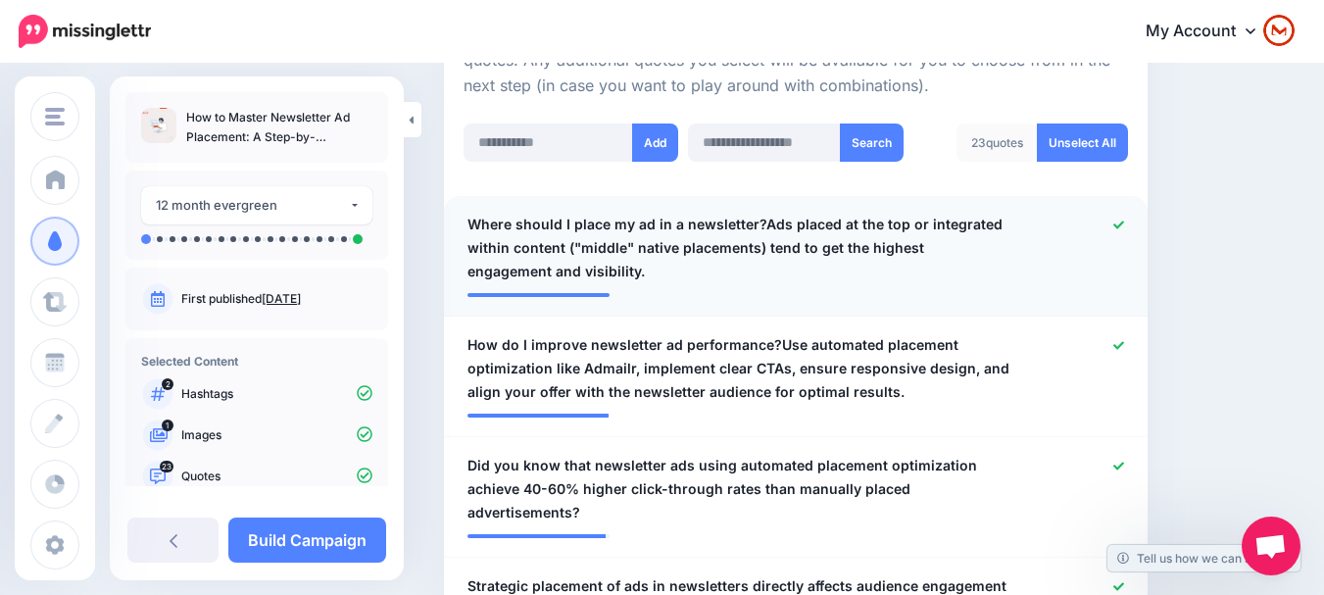
click at [689, 262] on span "Where should I place my ad in a newsletter?Ads placed at the top or integrated …" at bounding box center [738, 248] width 543 height 71
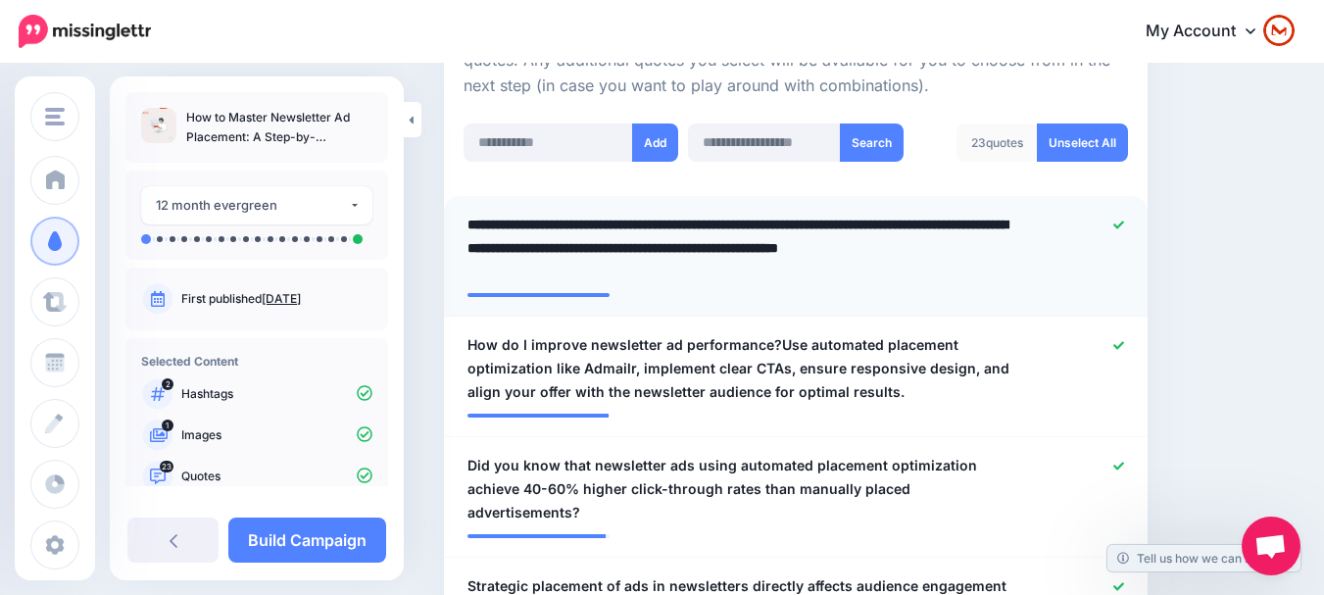
click at [758, 222] on textarea "**********" at bounding box center [743, 248] width 553 height 71
type textarea "**********"
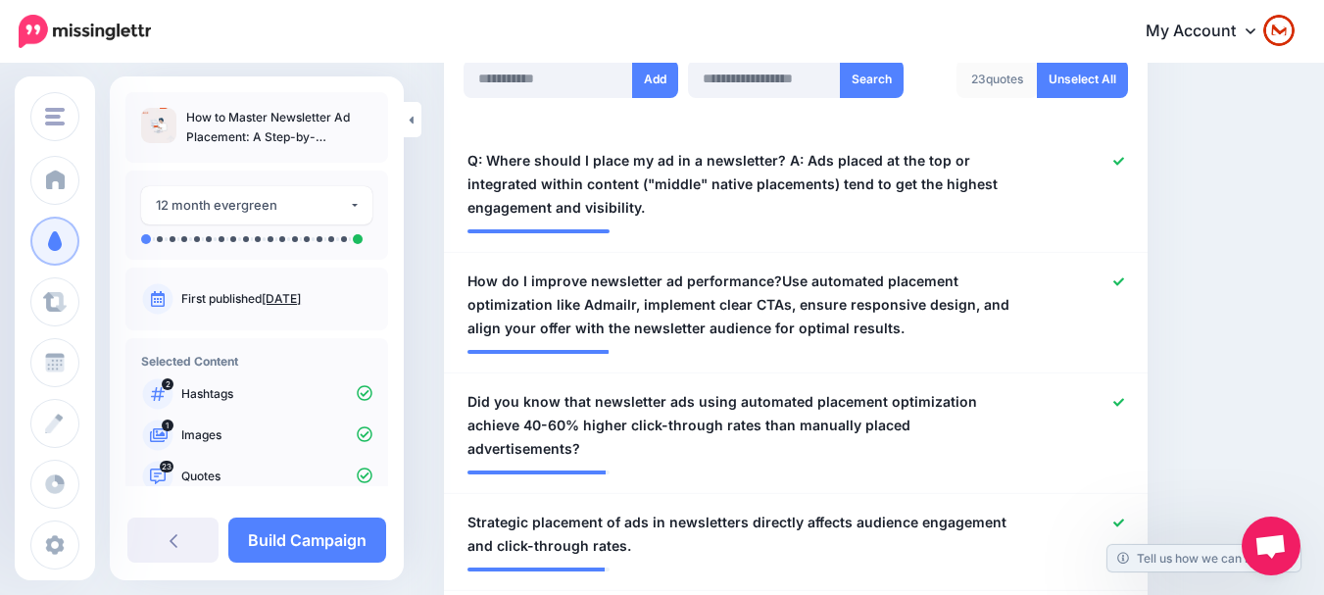
scroll to position [587, 0]
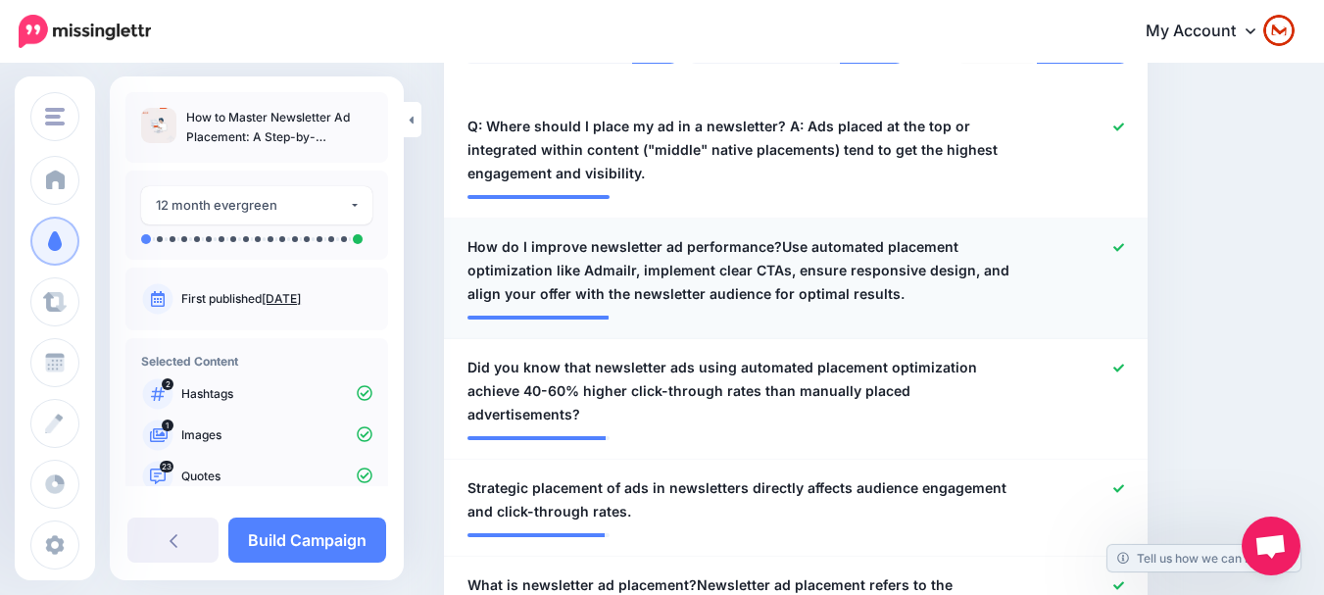
click at [867, 262] on span "How do I improve newsletter ad performance?Use automated placement optimization…" at bounding box center [738, 270] width 543 height 71
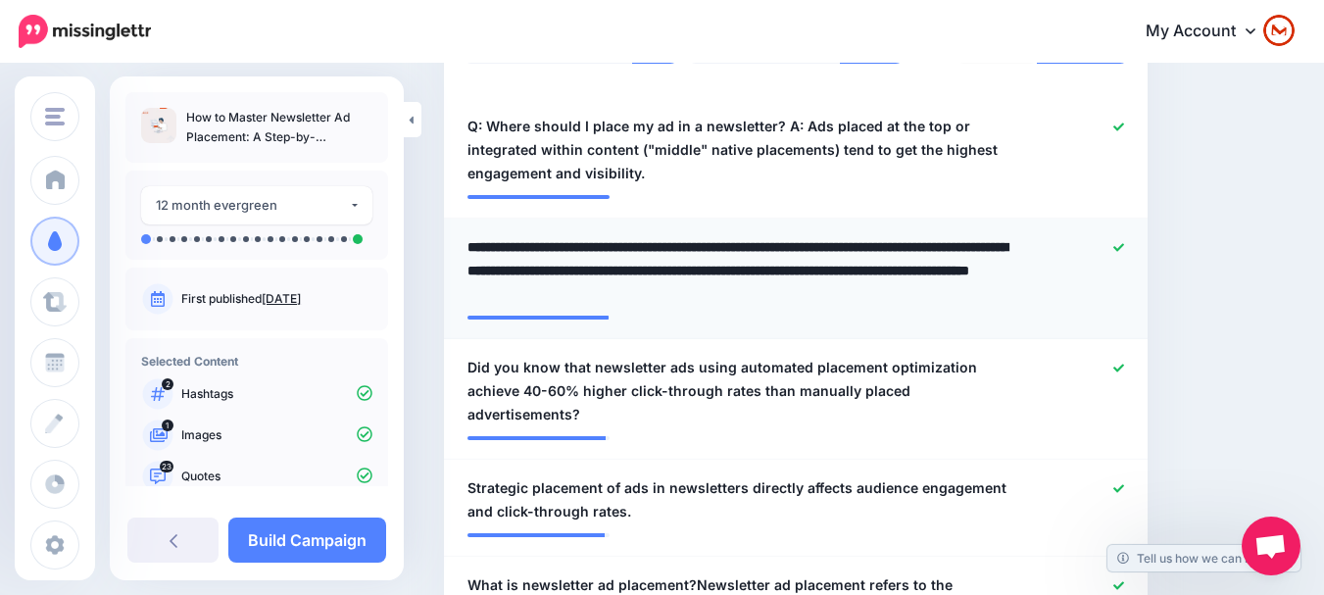
click at [852, 249] on textarea "**********" at bounding box center [743, 270] width 553 height 71
type textarea "**********"
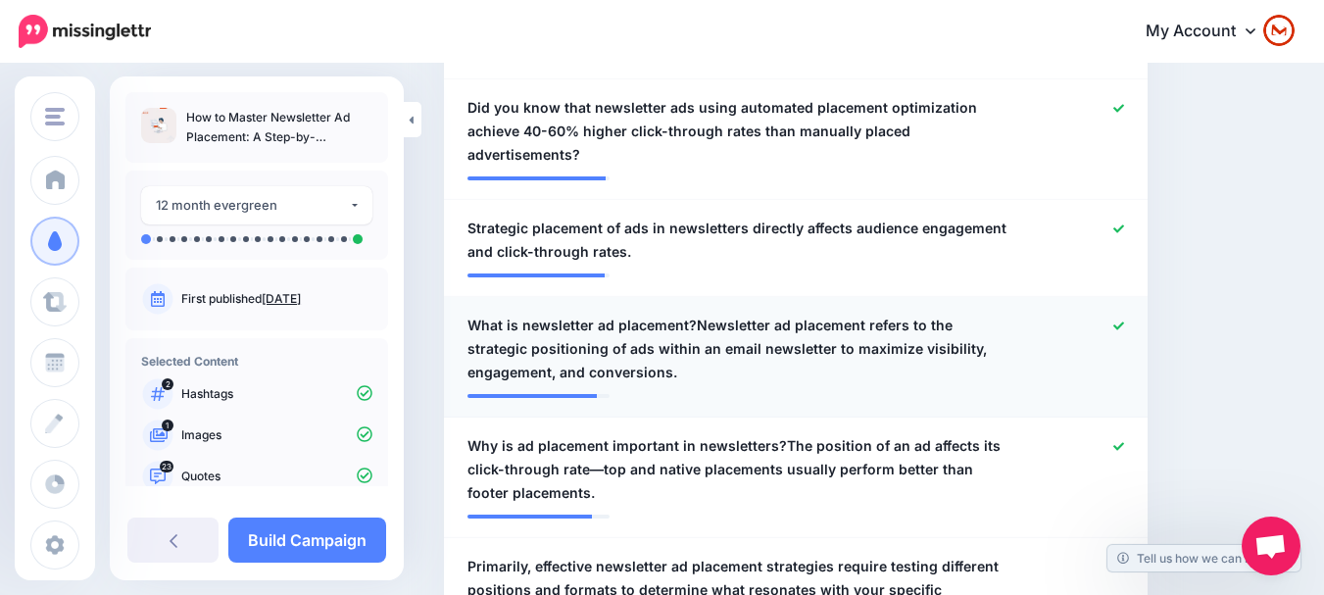
scroll to position [881, 0]
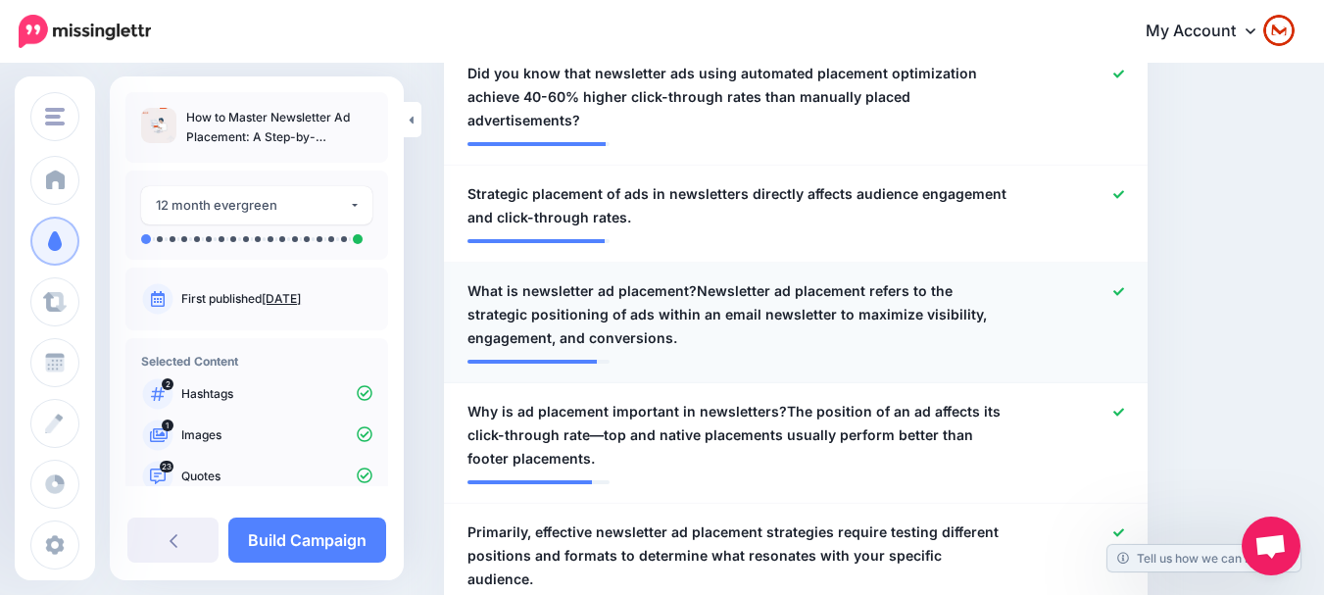
click at [806, 288] on span "What is newsletter ad placement?Newsletter ad placement refers to the strategic…" at bounding box center [738, 314] width 543 height 71
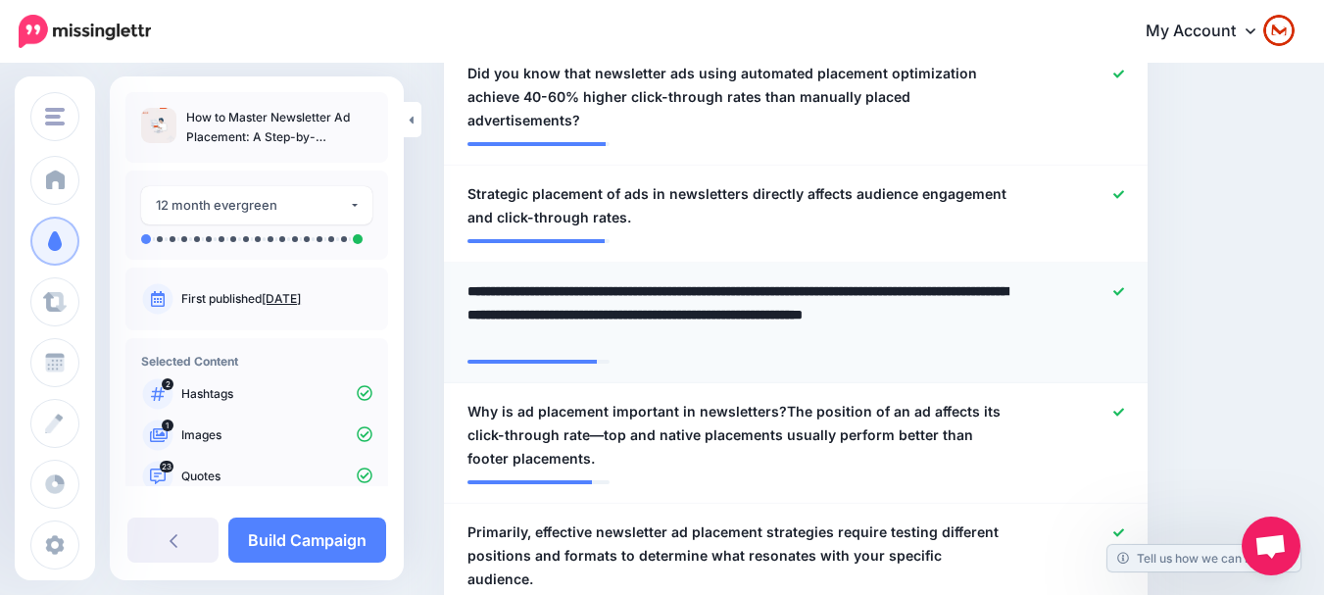
click at [693, 279] on textarea "**********" at bounding box center [743, 314] width 553 height 71
type textarea "**********"
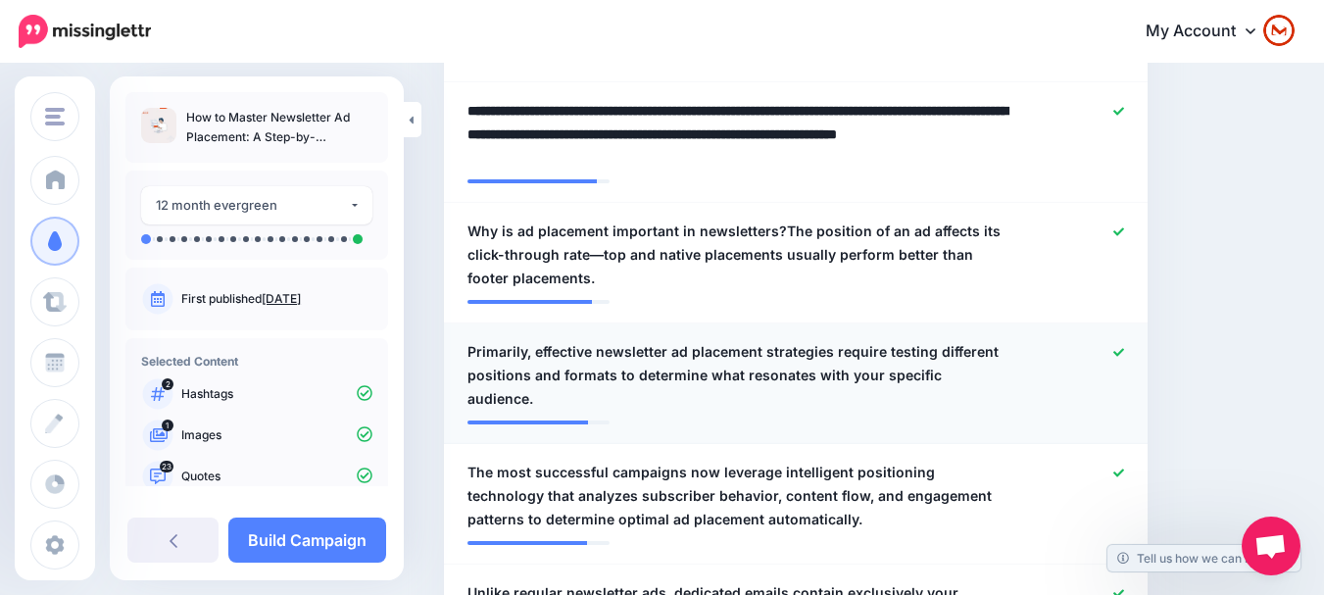
scroll to position [1077, 0]
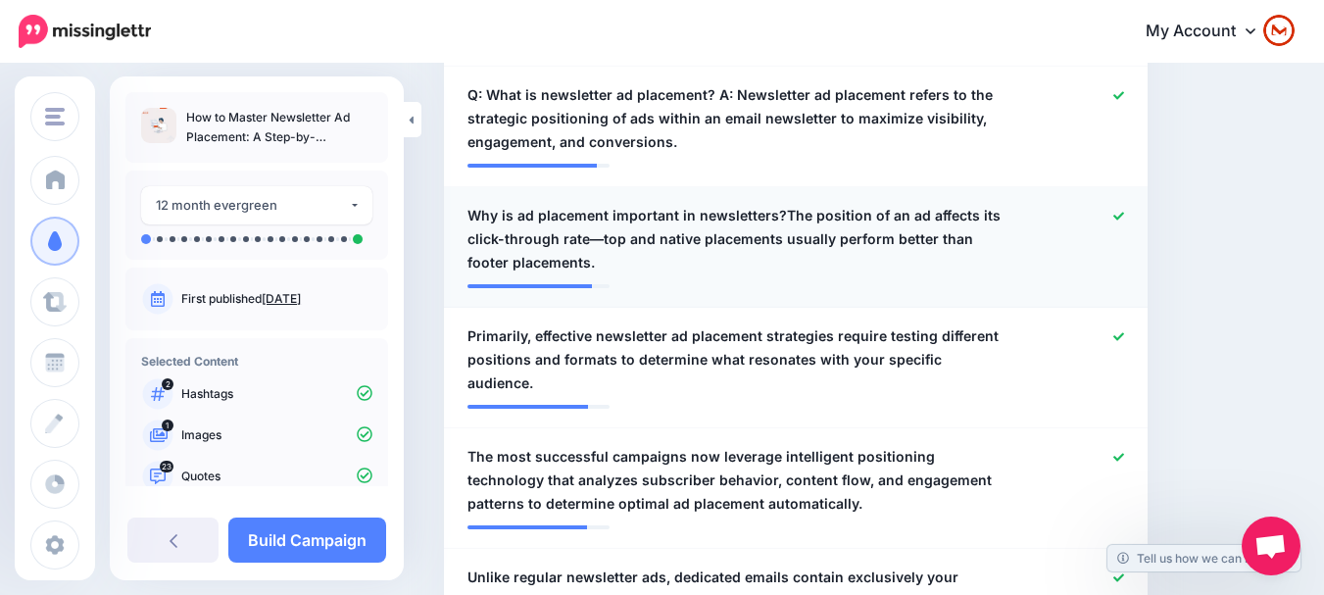
click at [882, 204] on span "Why is ad placement important in newsletters?The position of an ad affects its …" at bounding box center [738, 239] width 543 height 71
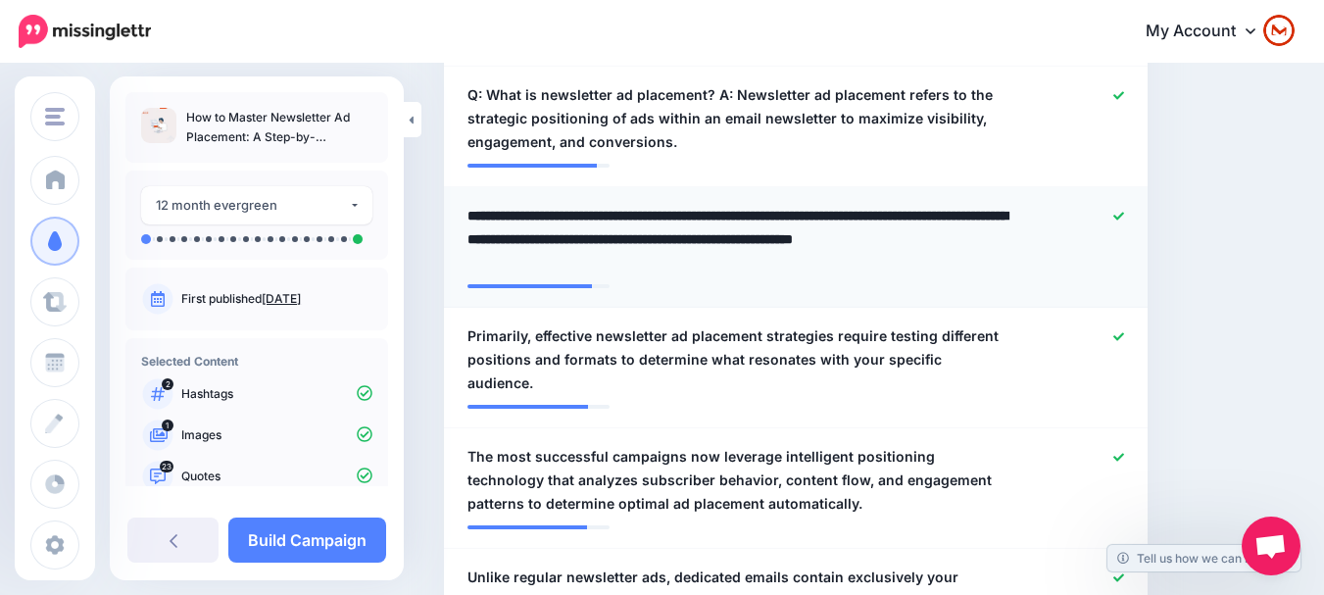
type textarea "**********"
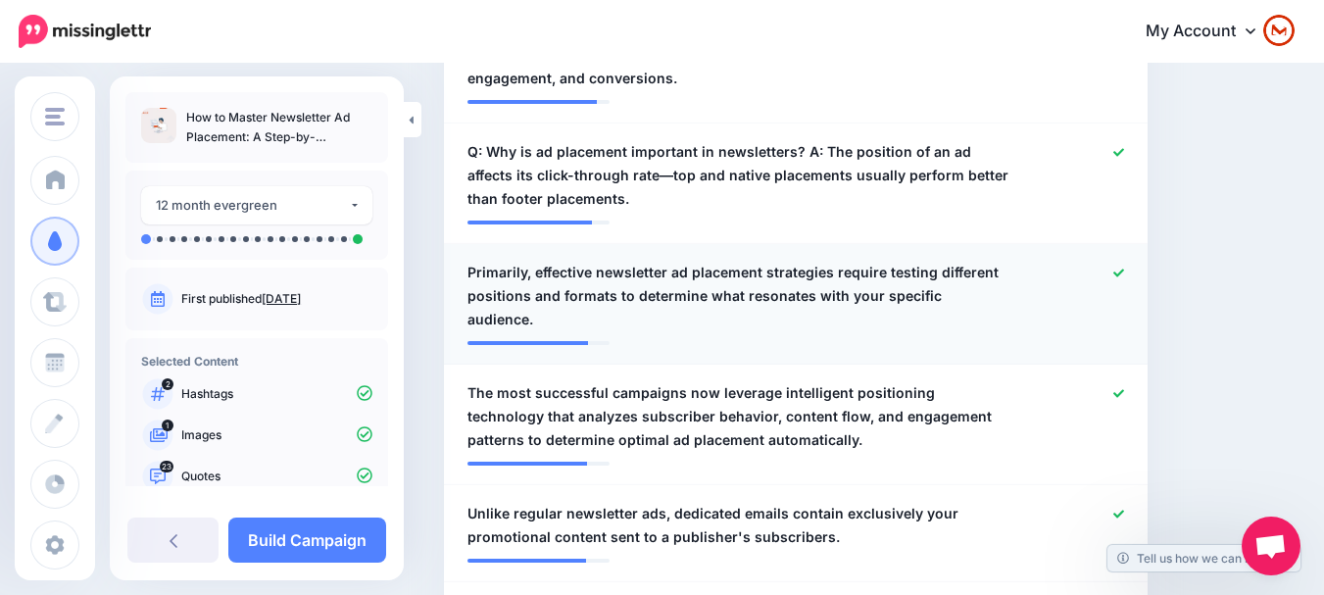
scroll to position [1175, 0]
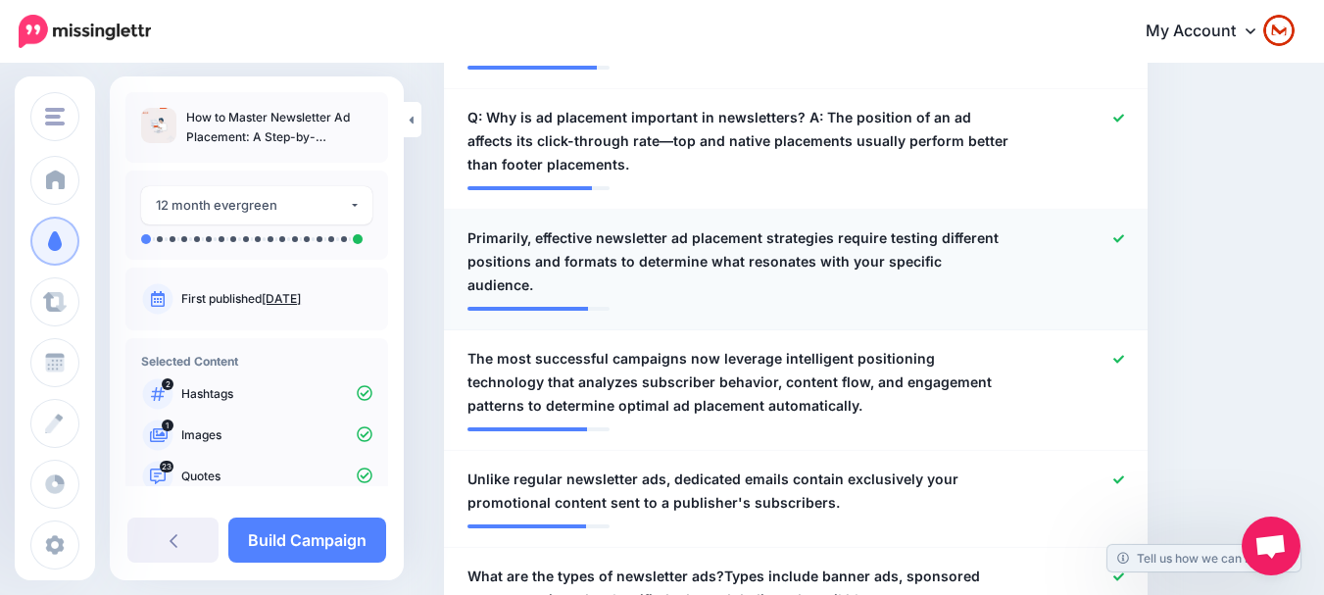
click at [926, 242] on span "Primarily, effective newsletter ad placement strategies require testing differe…" at bounding box center [738, 261] width 543 height 71
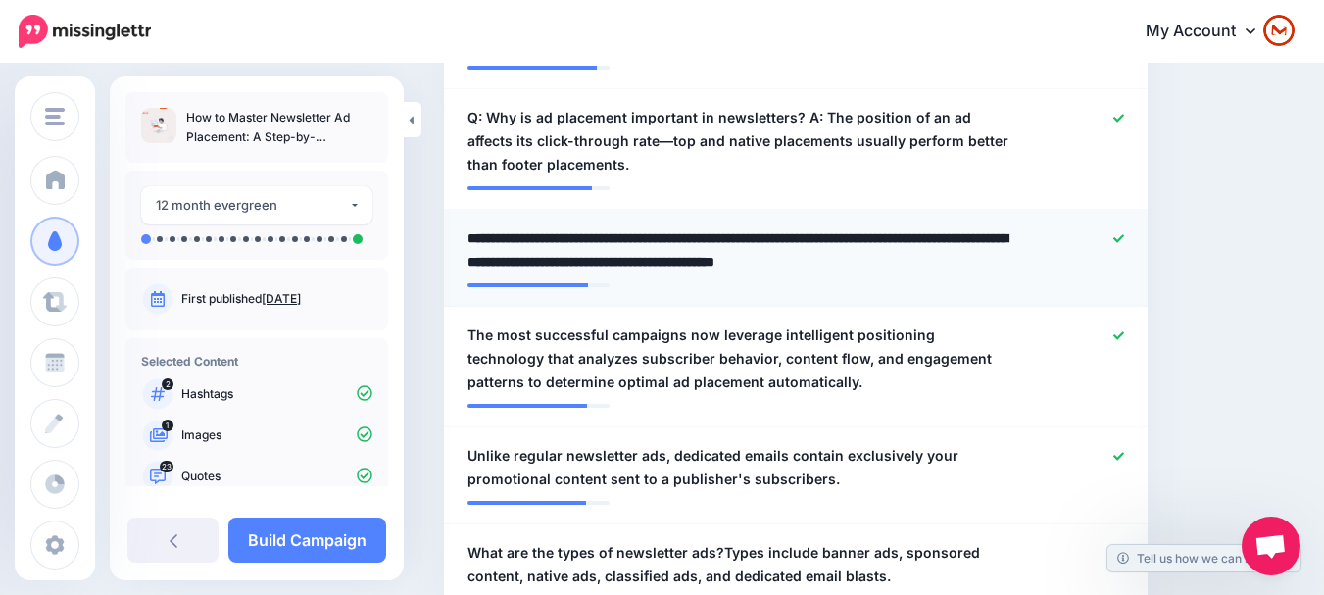
click at [535, 226] on textarea "**********" at bounding box center [743, 249] width 553 height 47
type textarea "**********"
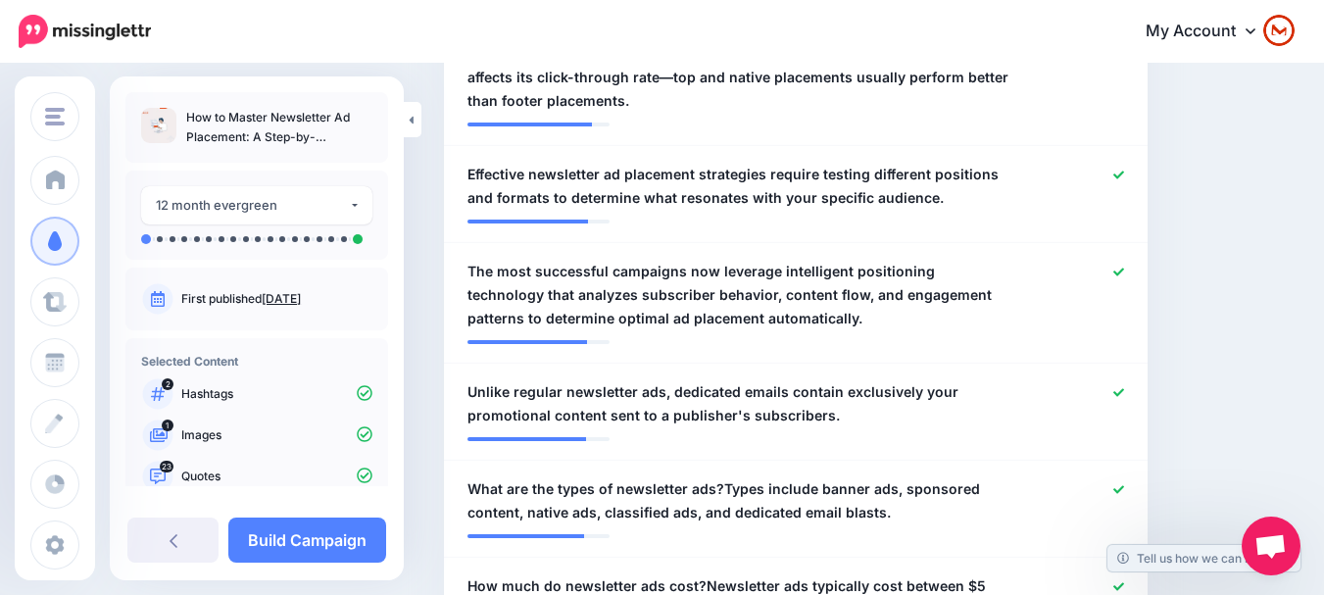
scroll to position [1273, 0]
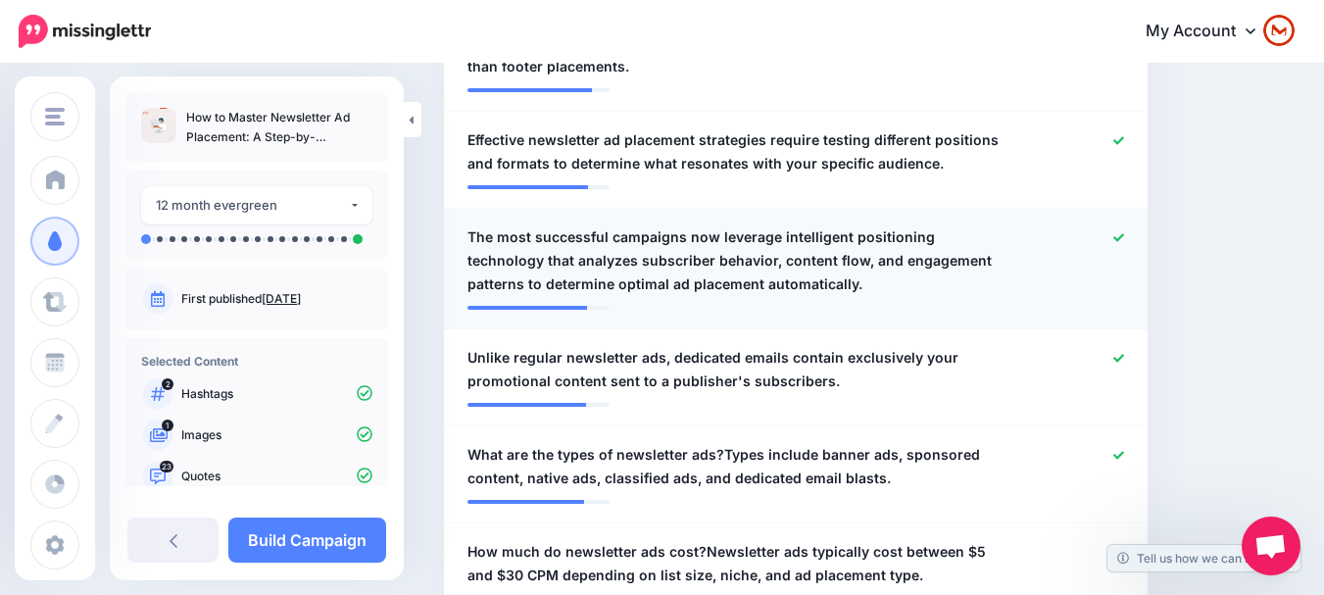
click at [774, 233] on span "The most successful campaigns now leverage intelligent positioning technology t…" at bounding box center [738, 260] width 543 height 71
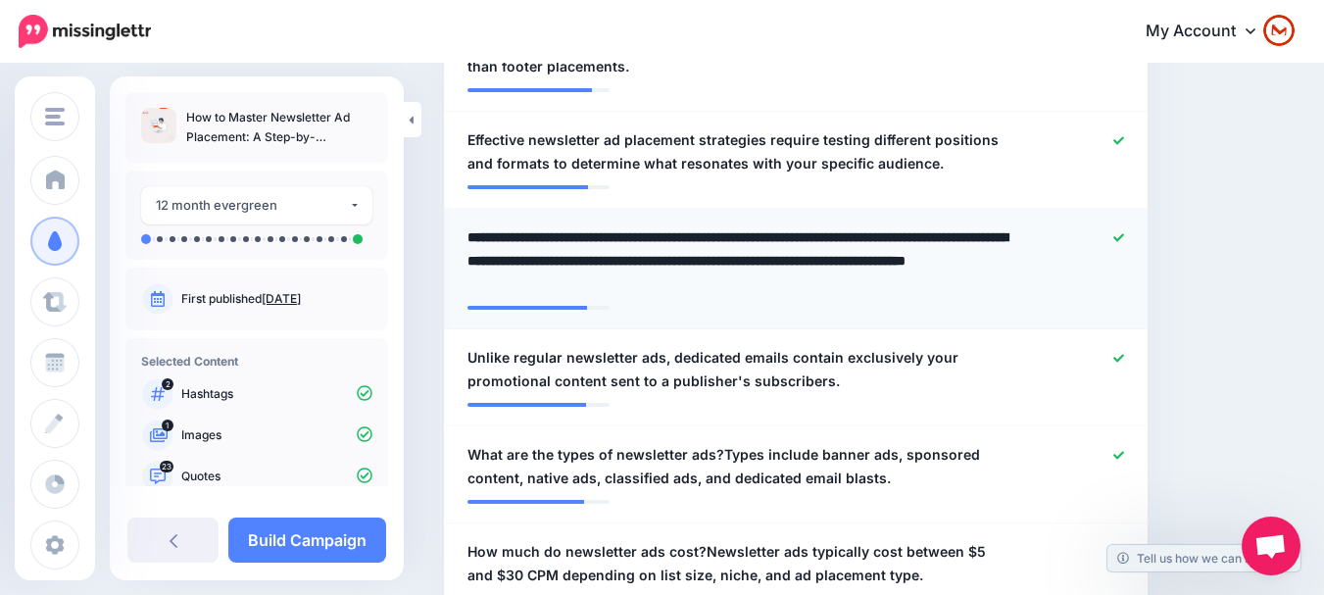
click at [700, 225] on textarea "**********" at bounding box center [743, 260] width 553 height 71
type textarea "**********"
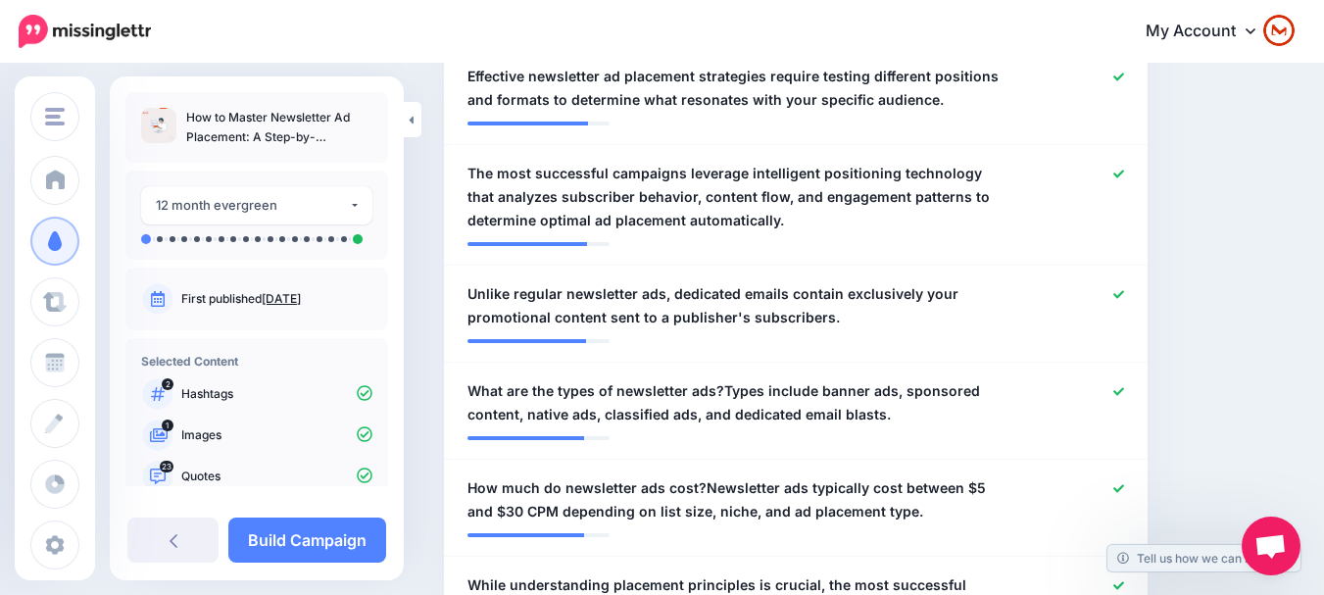
scroll to position [1371, 0]
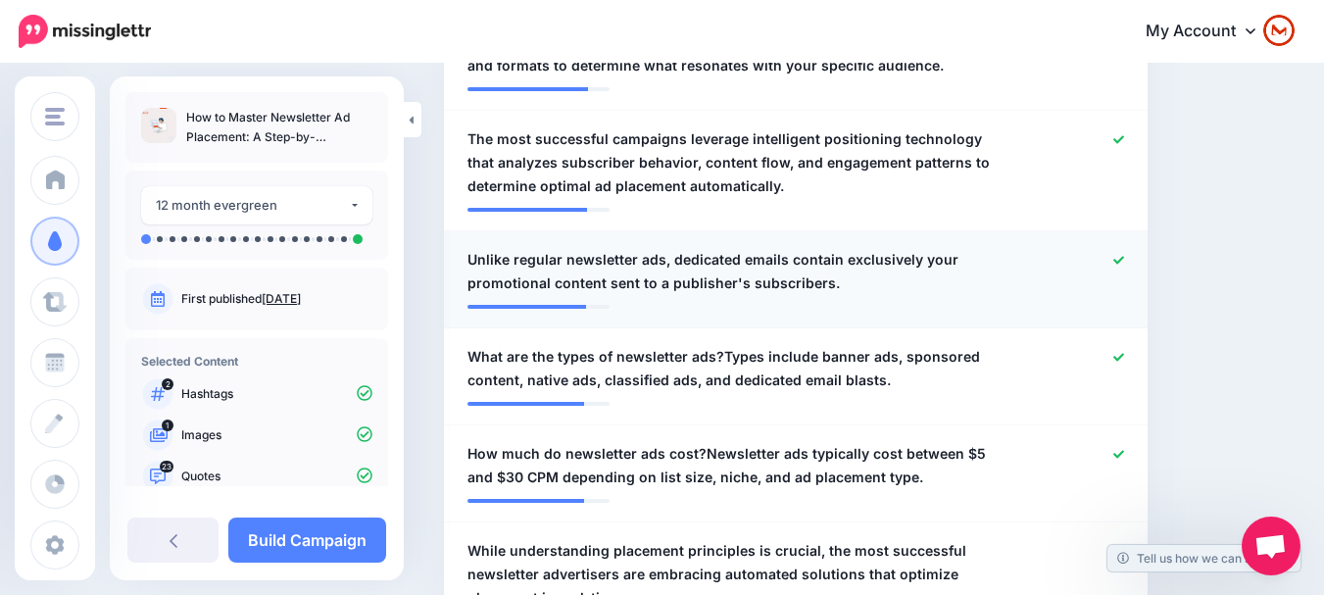
click at [1124, 255] on icon at bounding box center [1118, 260] width 11 height 11
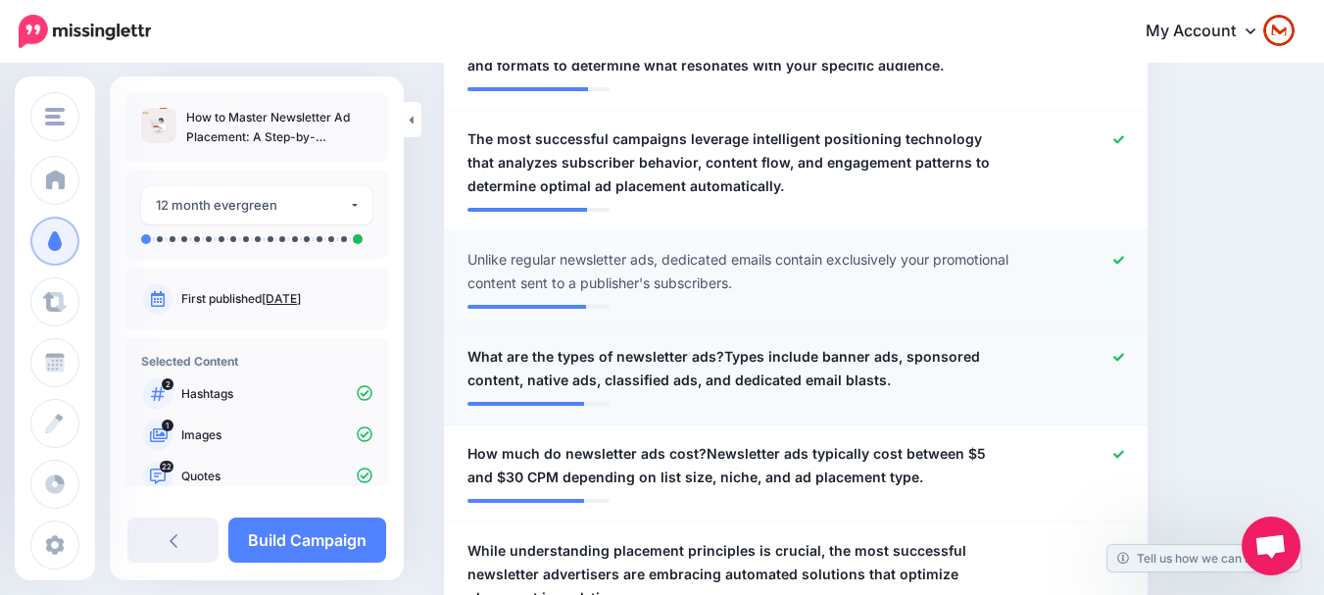
scroll to position [1469, 0]
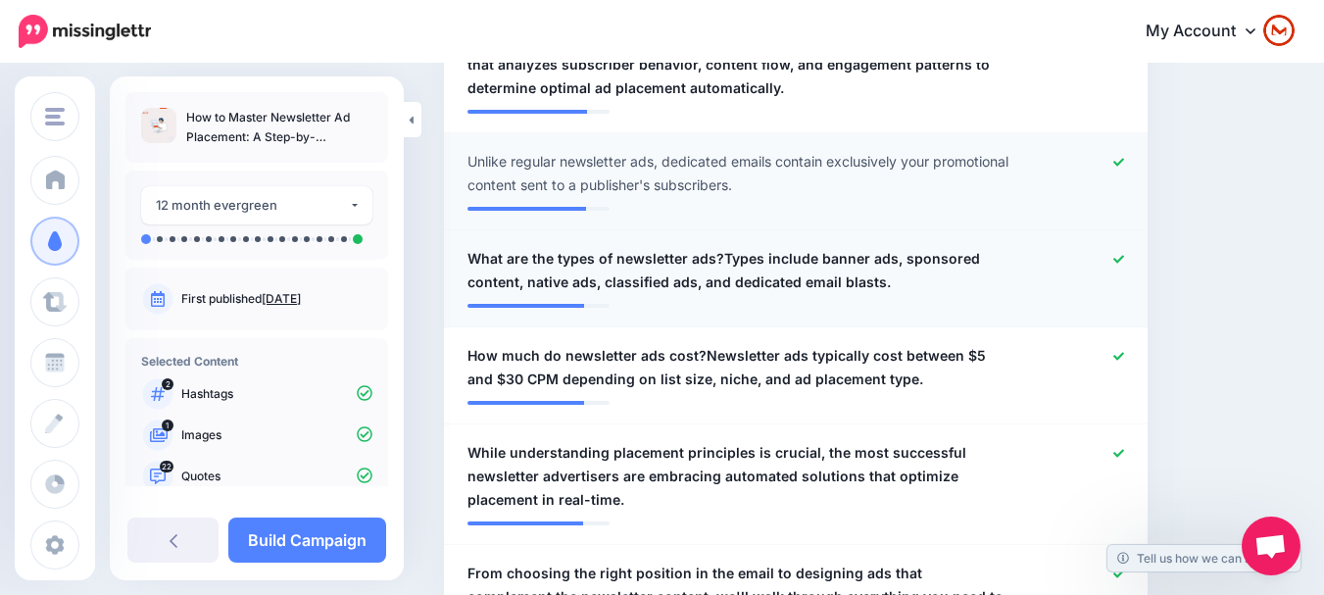
click at [756, 247] on span "What are the types of newsletter ads?Types include banner ads, sponsored conten…" at bounding box center [738, 270] width 543 height 47
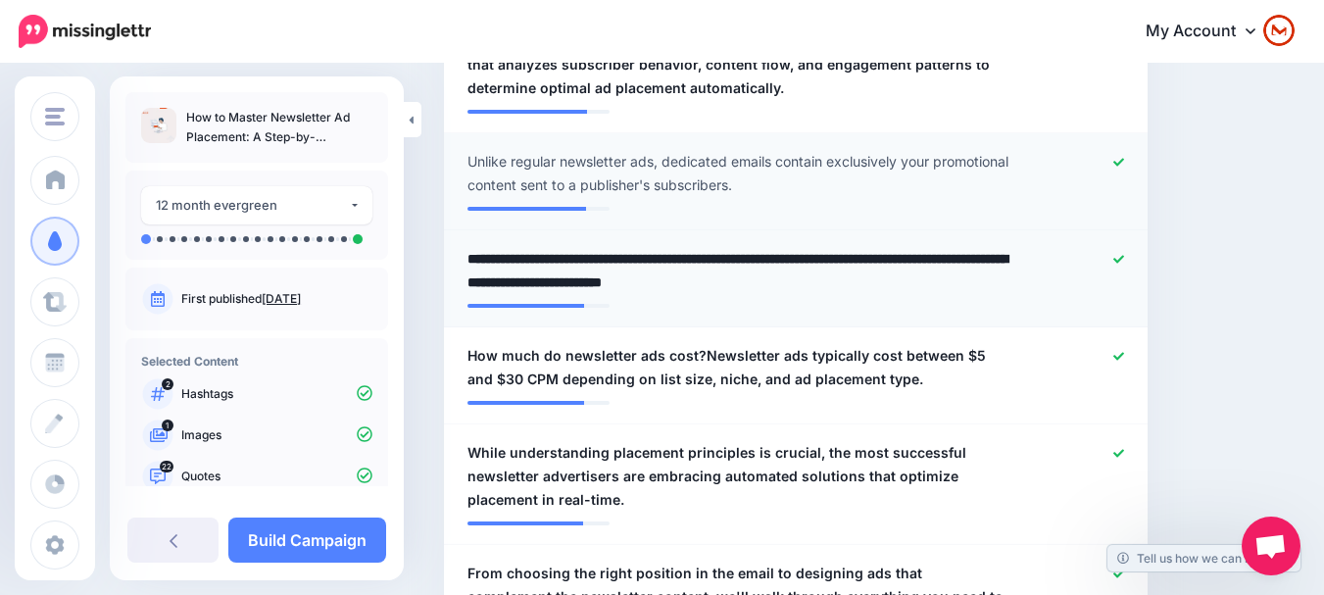
drag, startPoint x: 787, startPoint y: 221, endPoint x: 802, endPoint y: 227, distance: 15.8
click at [792, 230] on li "**********" at bounding box center [796, 278] width 704 height 97
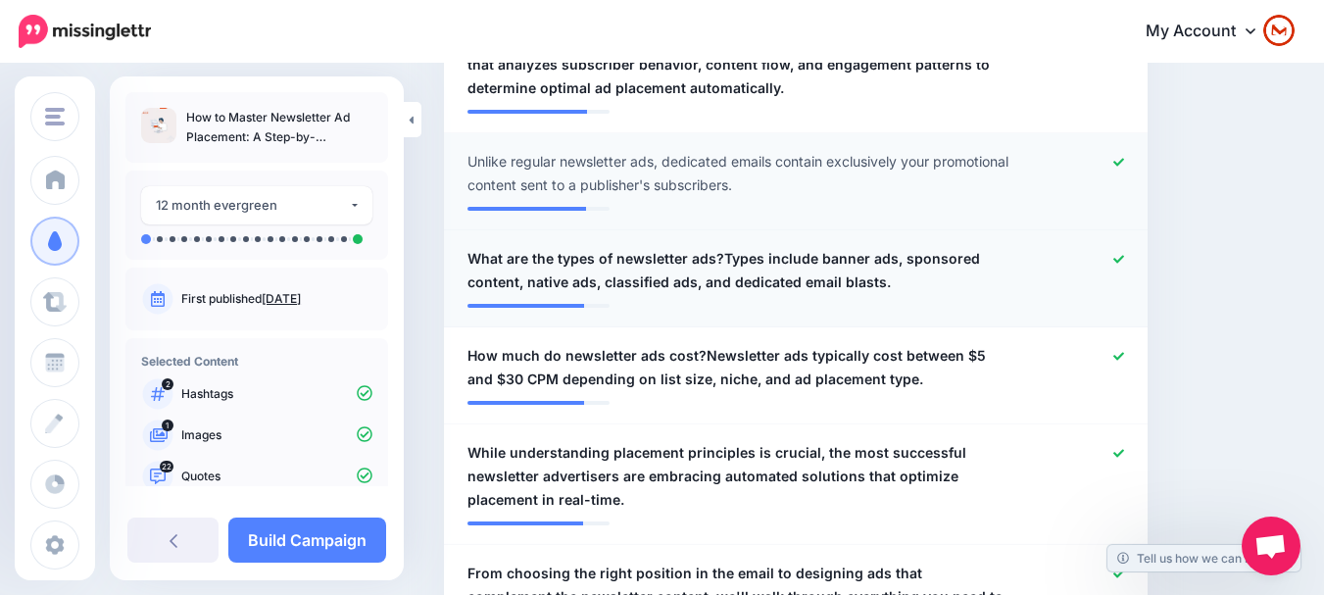
click at [815, 247] on span "What are the types of newsletter ads?Types include banner ads, sponsored conten…" at bounding box center [738, 270] width 543 height 47
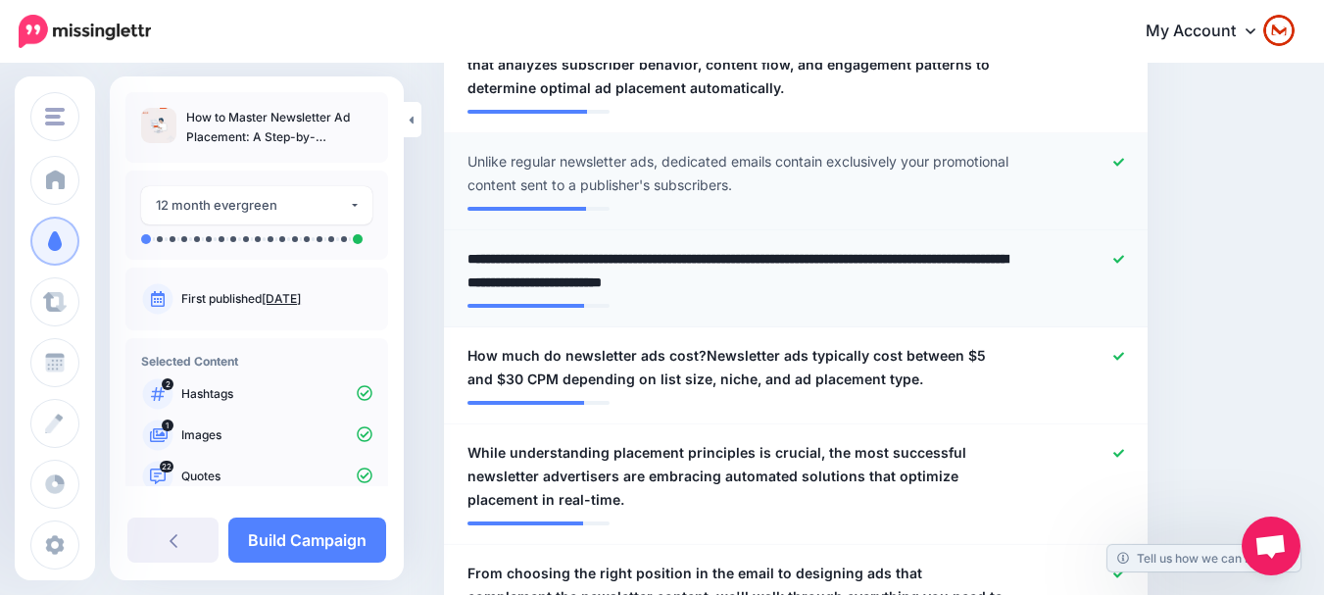
click at [813, 248] on textarea "**********" at bounding box center [743, 270] width 553 height 47
click at [885, 247] on textarea "**********" at bounding box center [743, 270] width 553 height 47
type textarea "**********"
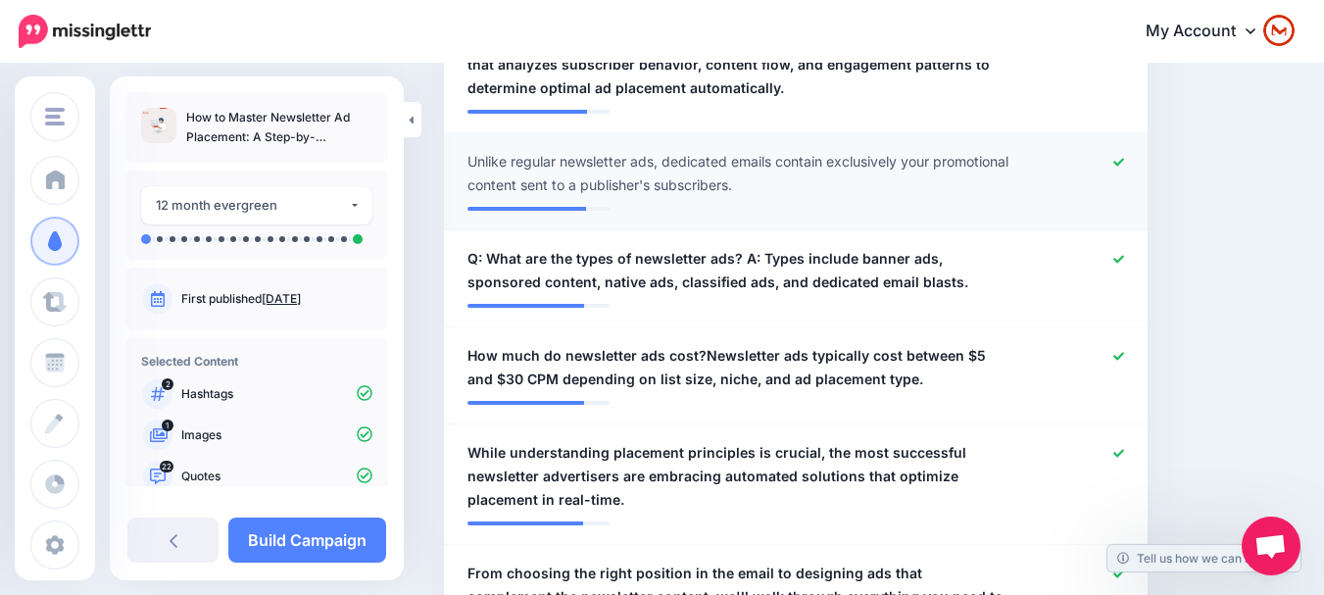
click at [807, 344] on span "How much do newsletter ads cost?Newsletter ads typically cost between $5 and $3…" at bounding box center [738, 367] width 543 height 47
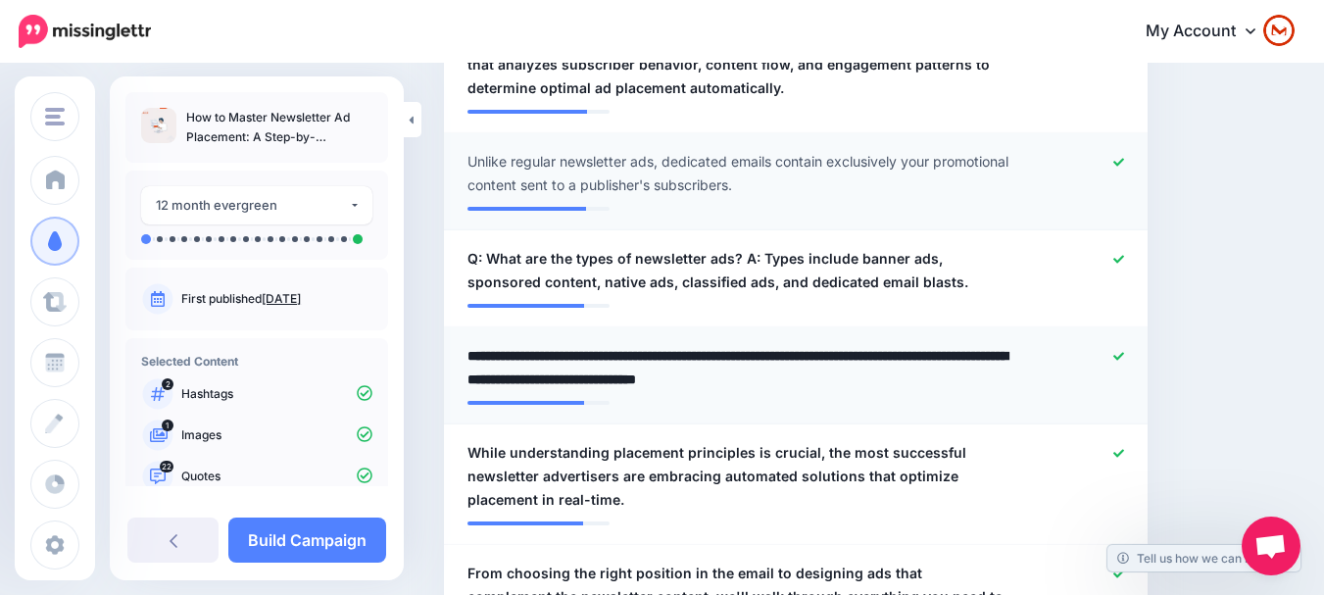
type textarea "**********"
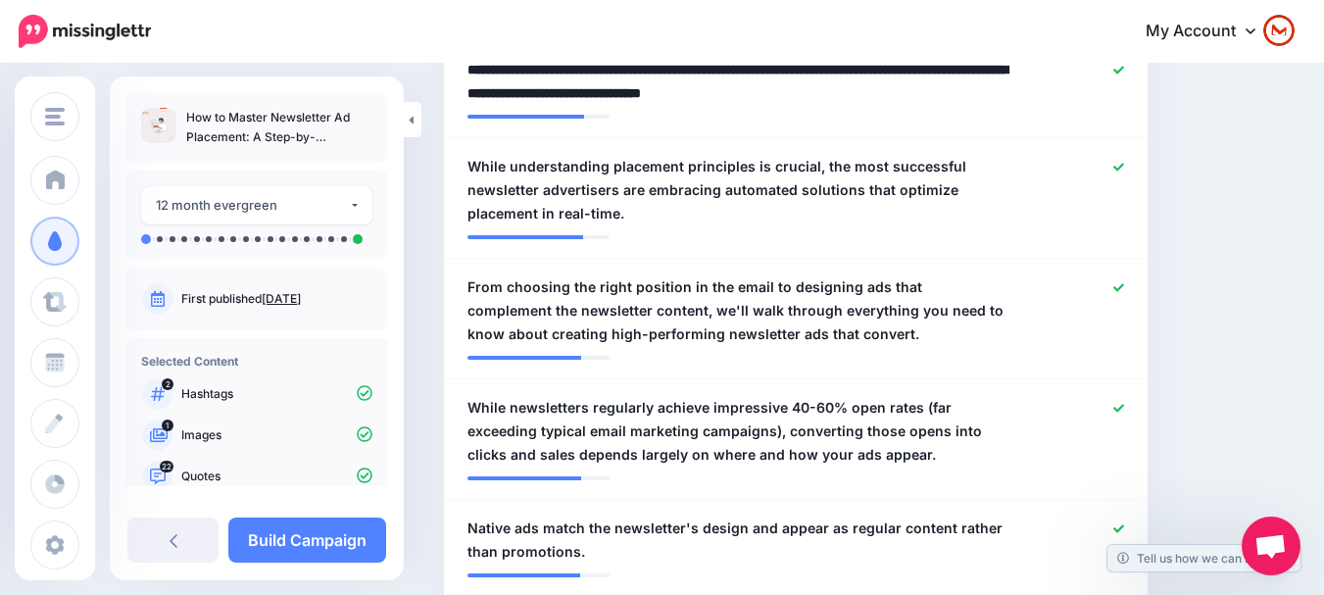
scroll to position [1763, 0]
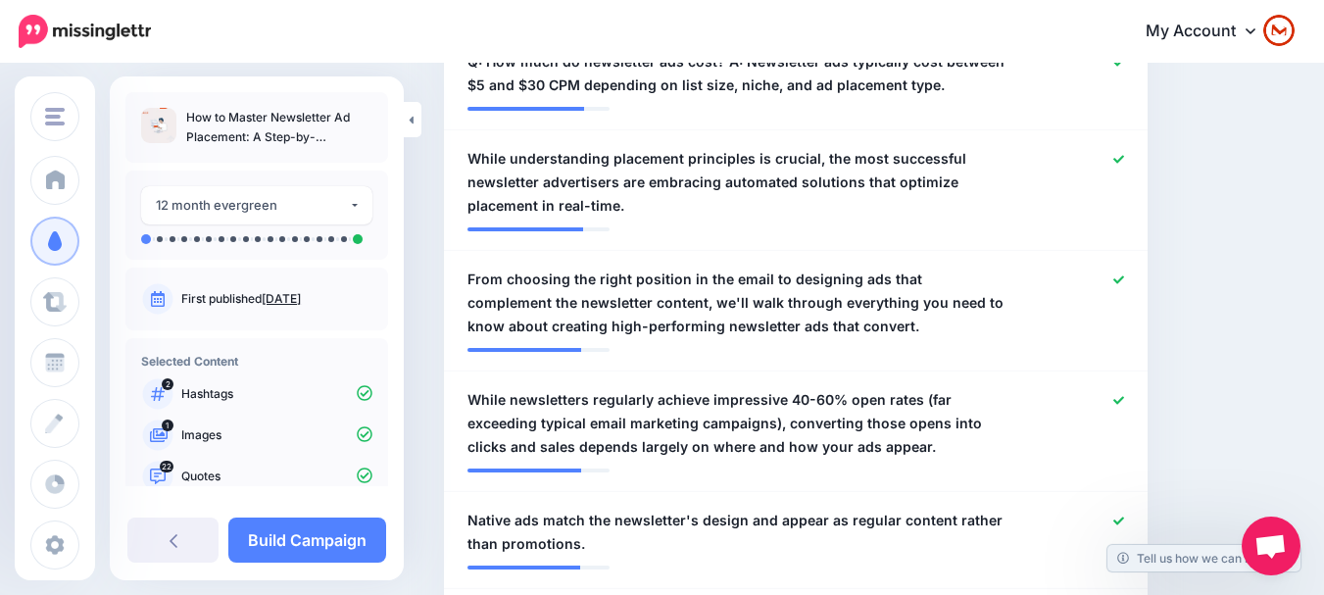
click at [1025, 168] on div "**********" at bounding box center [739, 182] width 572 height 71
click at [947, 155] on span "While understanding placement principles is crucial, the most successful newsle…" at bounding box center [738, 182] width 543 height 71
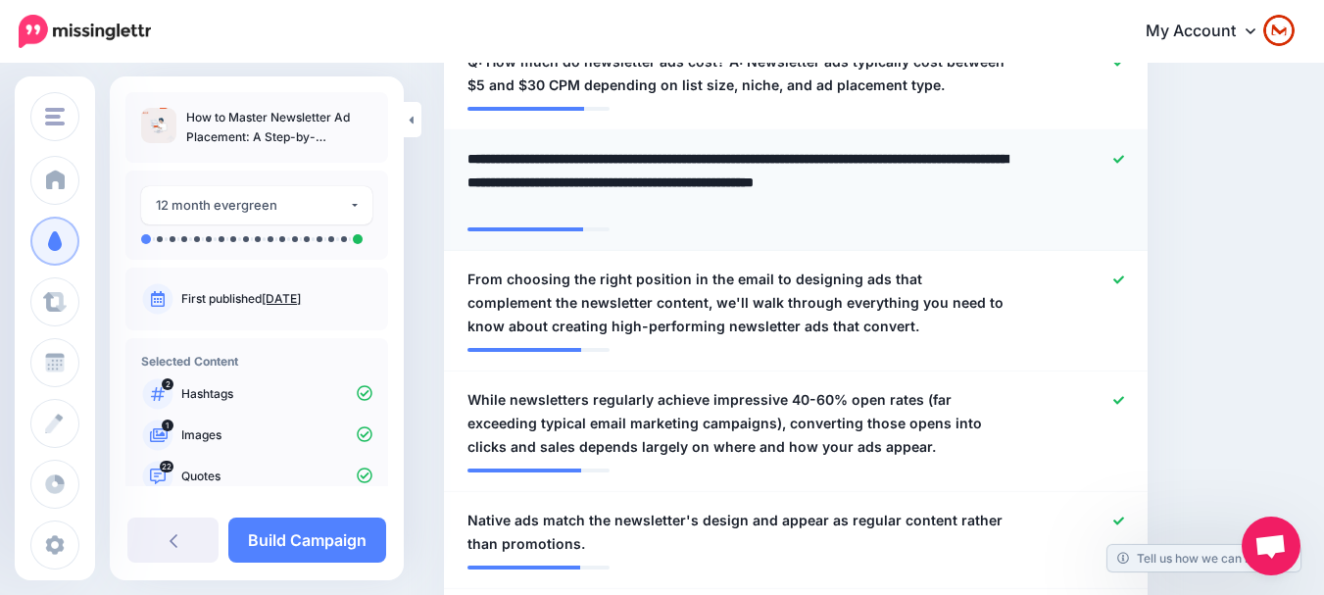
click at [607, 147] on textarea "**********" at bounding box center [743, 182] width 553 height 71
type textarea "**********"
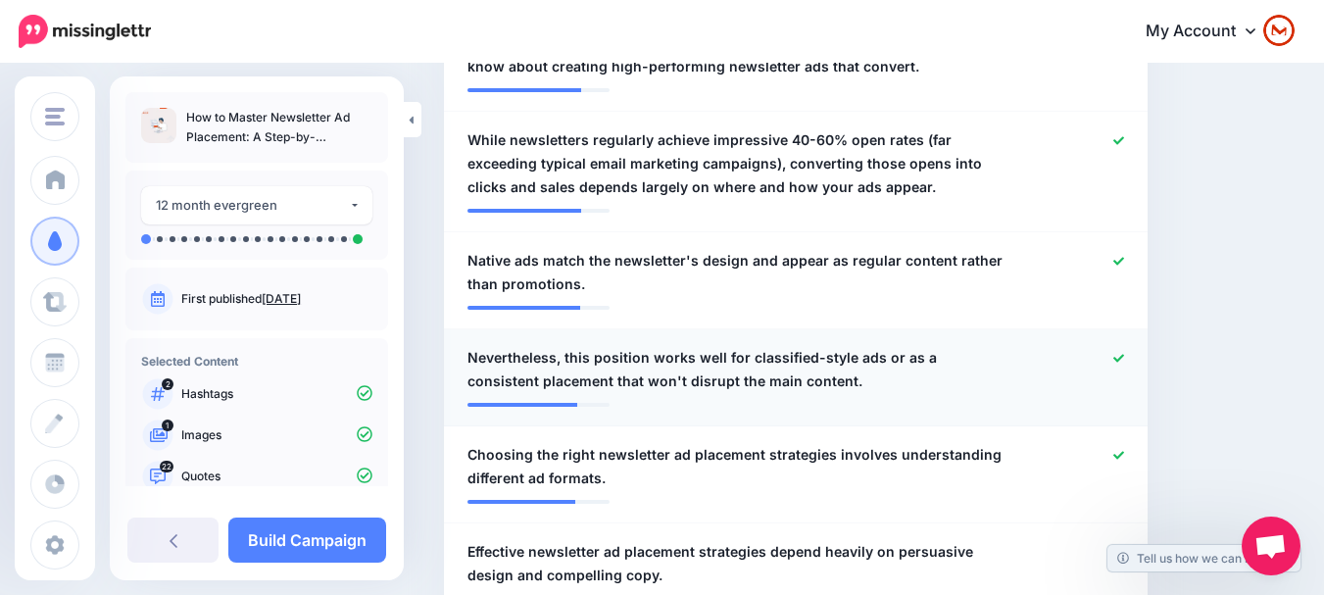
scroll to position [2057, 0]
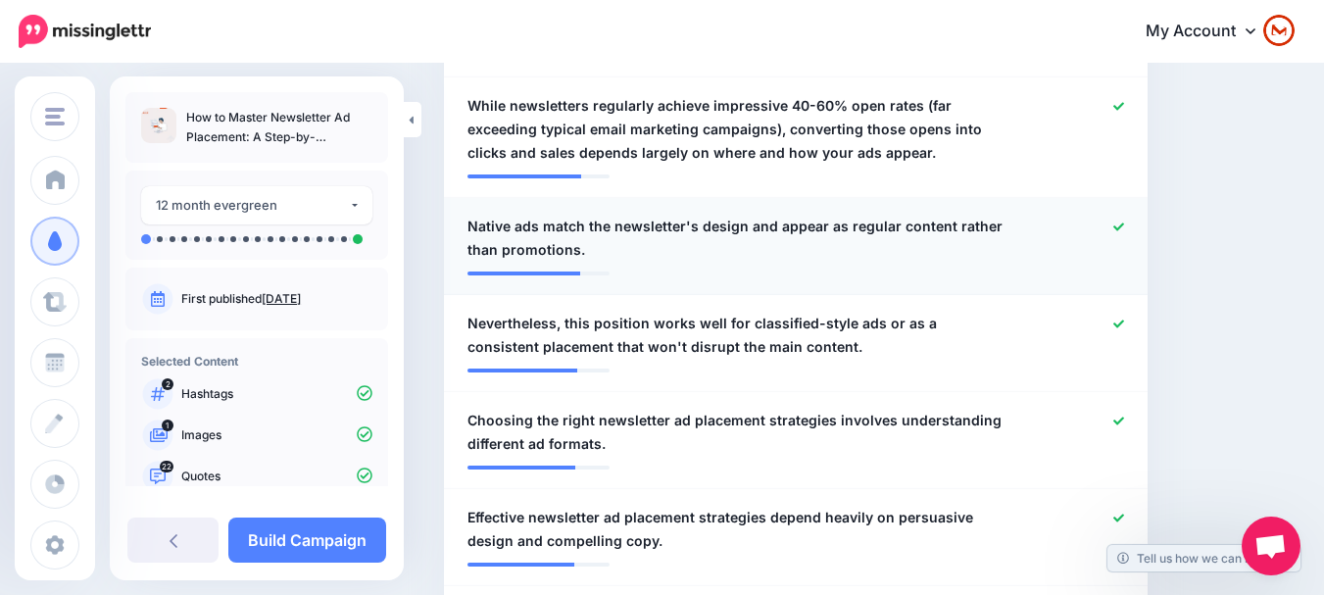
click at [1124, 222] on icon at bounding box center [1118, 226] width 11 height 8
click at [1124, 221] on icon at bounding box center [1118, 226] width 11 height 11
click at [1124, 319] on icon at bounding box center [1118, 323] width 11 height 8
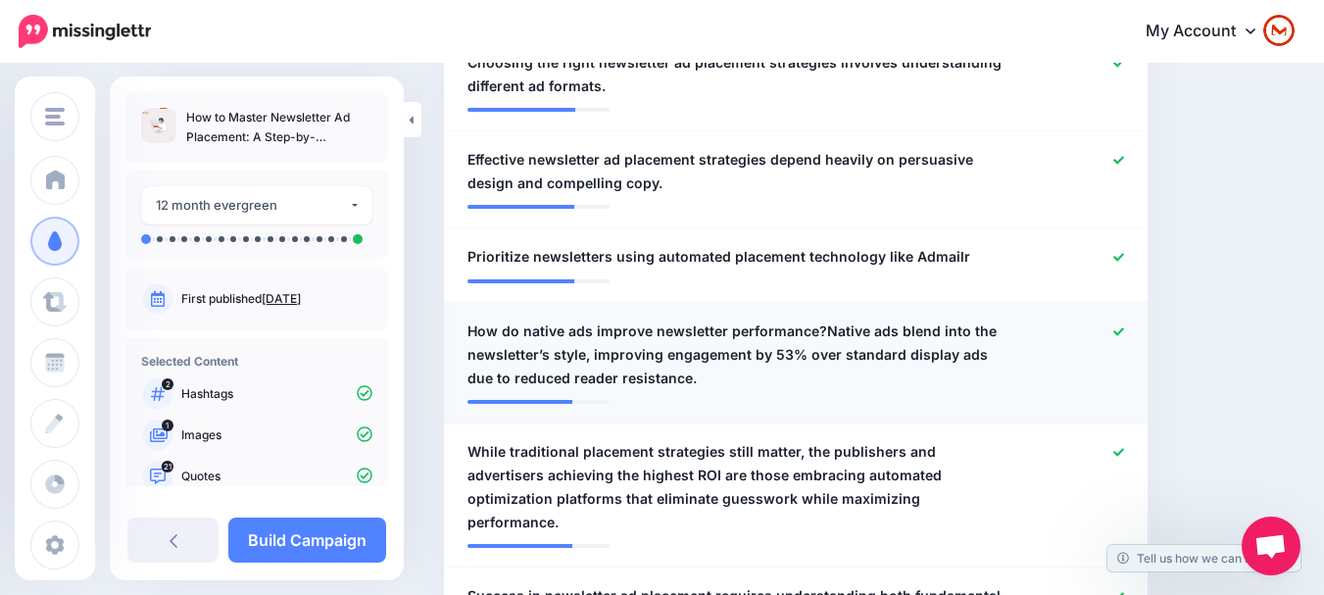
scroll to position [2449, 0]
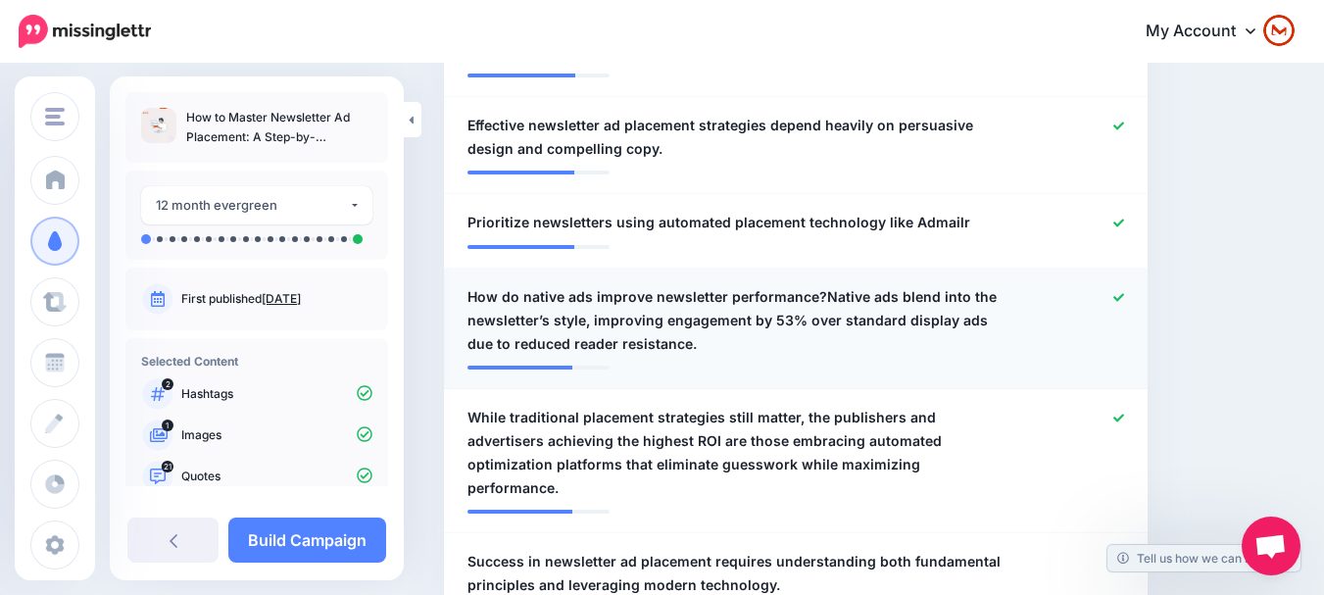
click at [1003, 287] on span "How do native ads improve newsletter performance?Native ads blend into the news…" at bounding box center [738, 320] width 543 height 71
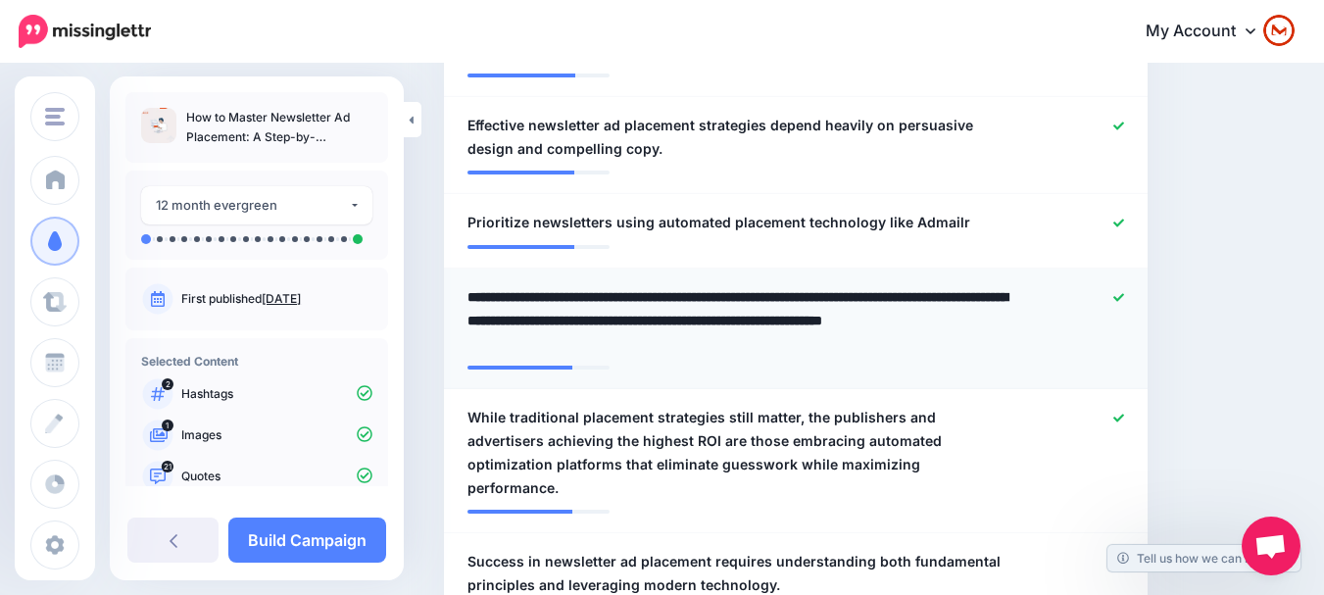
click at [914, 285] on textarea "**********" at bounding box center [743, 320] width 553 height 71
type textarea "**********"
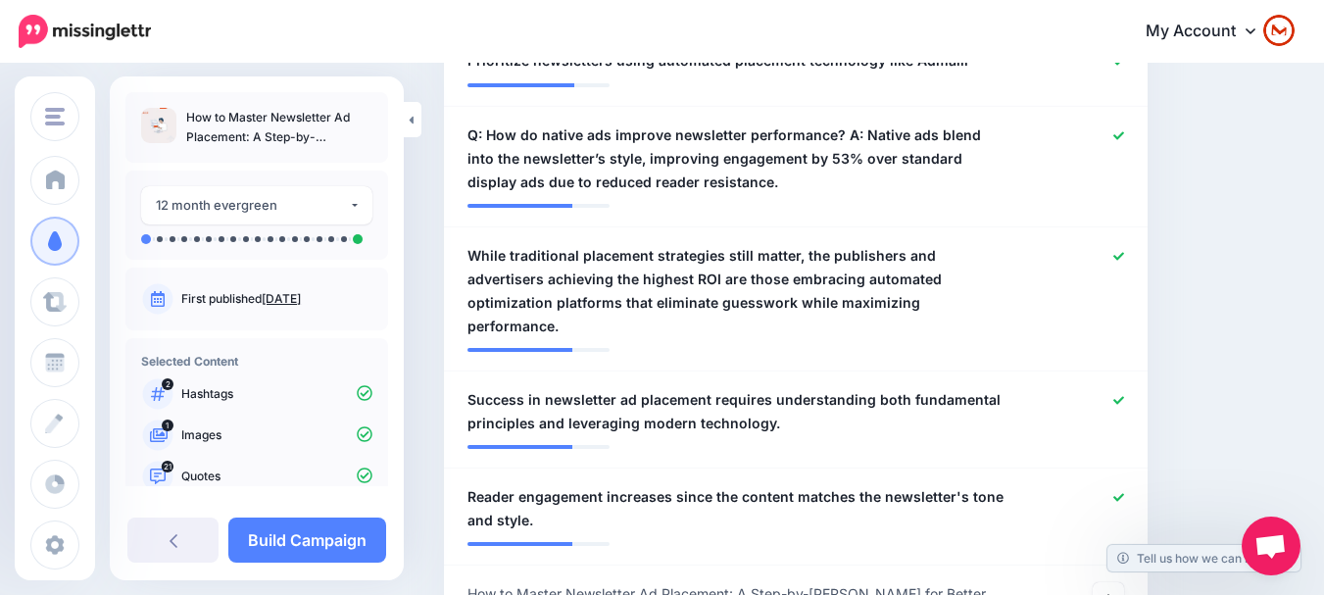
scroll to position [2645, 0]
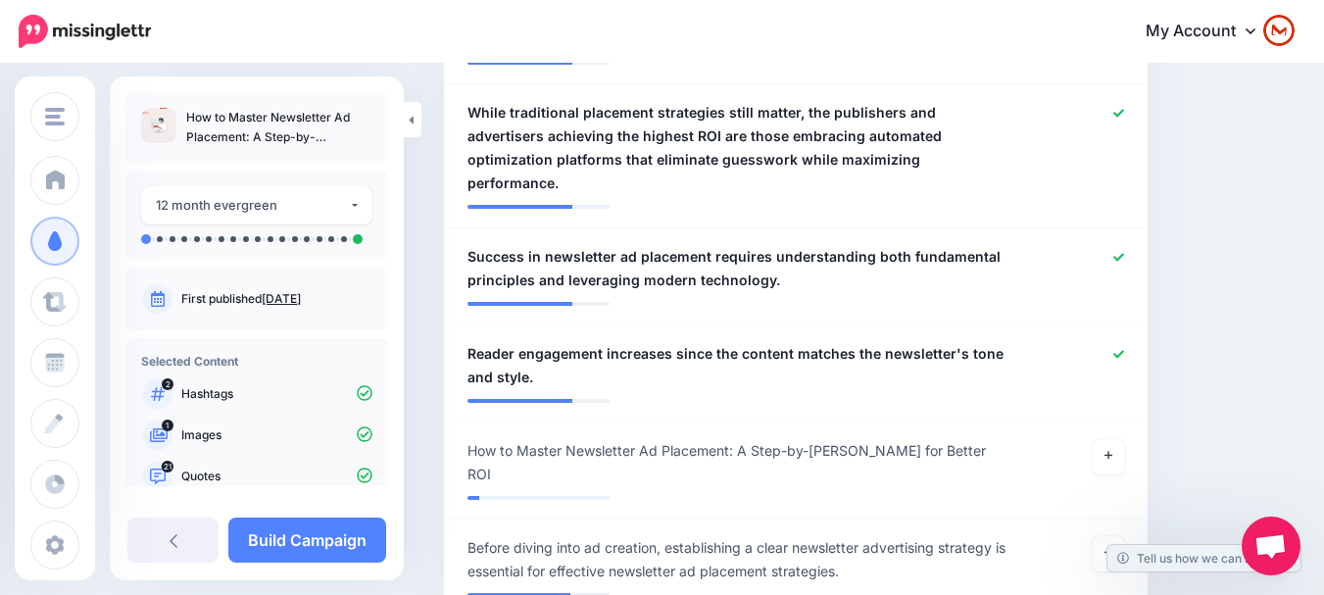
drag, startPoint x: 1268, startPoint y: 200, endPoint x: 1268, endPoint y: 226, distance: 26.5
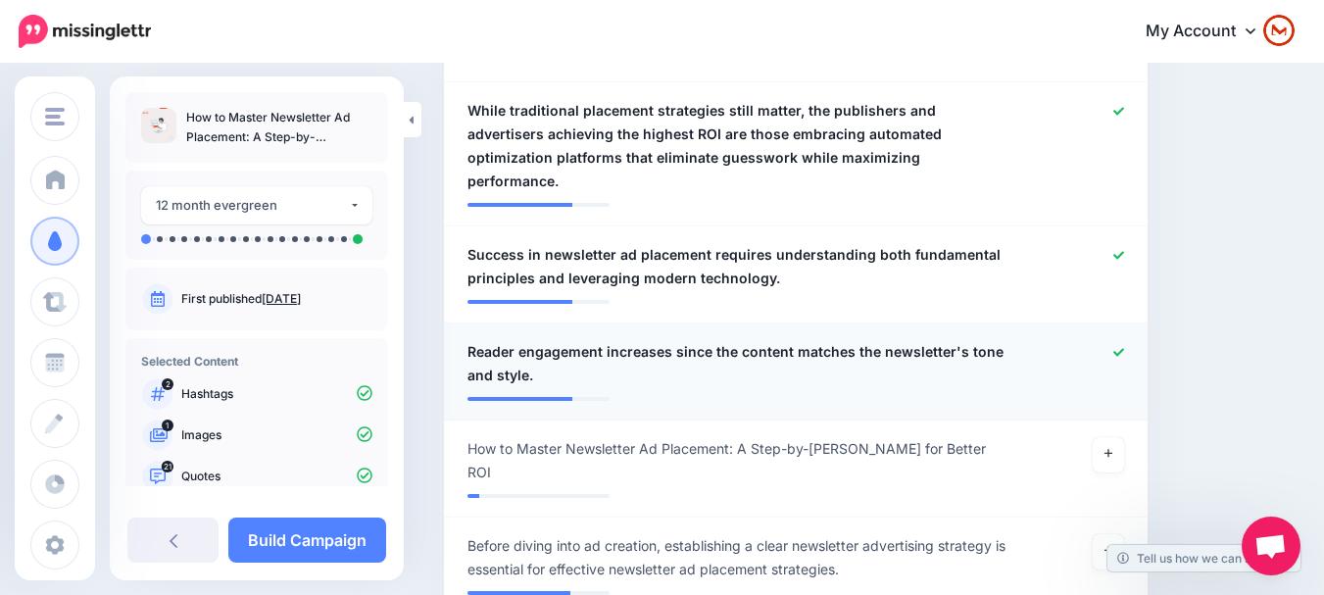
click at [1124, 347] on icon at bounding box center [1118, 352] width 11 height 11
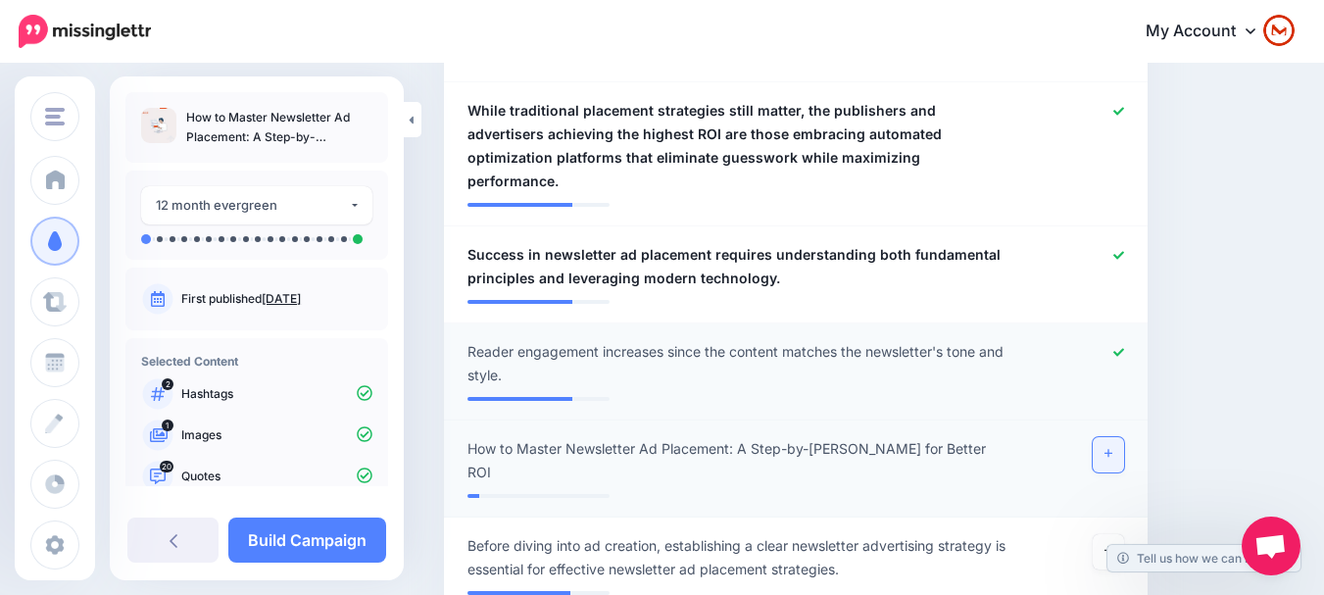
click at [1124, 437] on link at bounding box center [1108, 454] width 31 height 35
click at [1124, 347] on icon at bounding box center [1118, 352] width 11 height 11
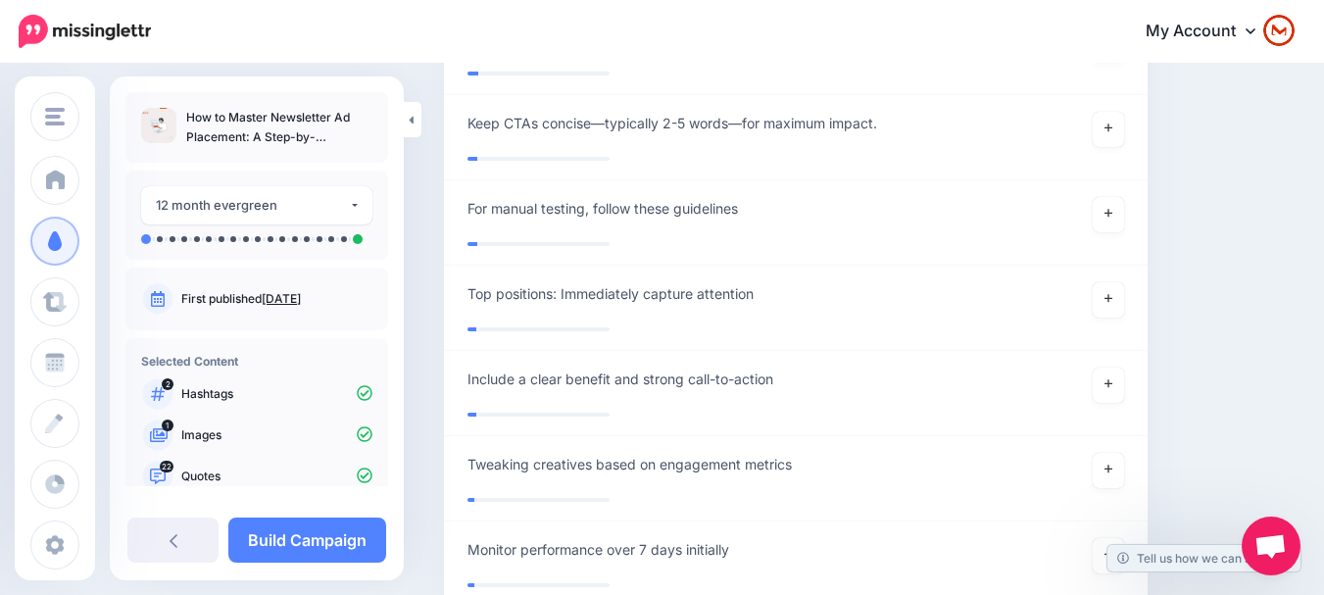
scroll to position [21173, 0]
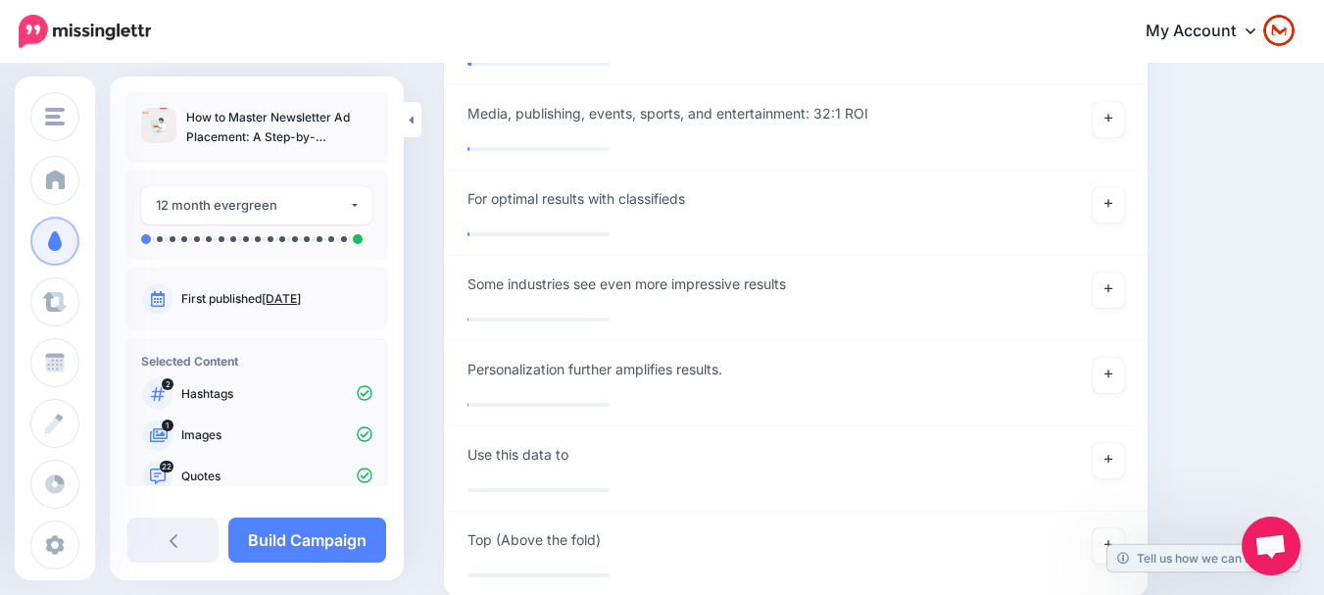
drag, startPoint x: 1212, startPoint y: 205, endPoint x: 903, endPoint y: 488, distance: 419.7
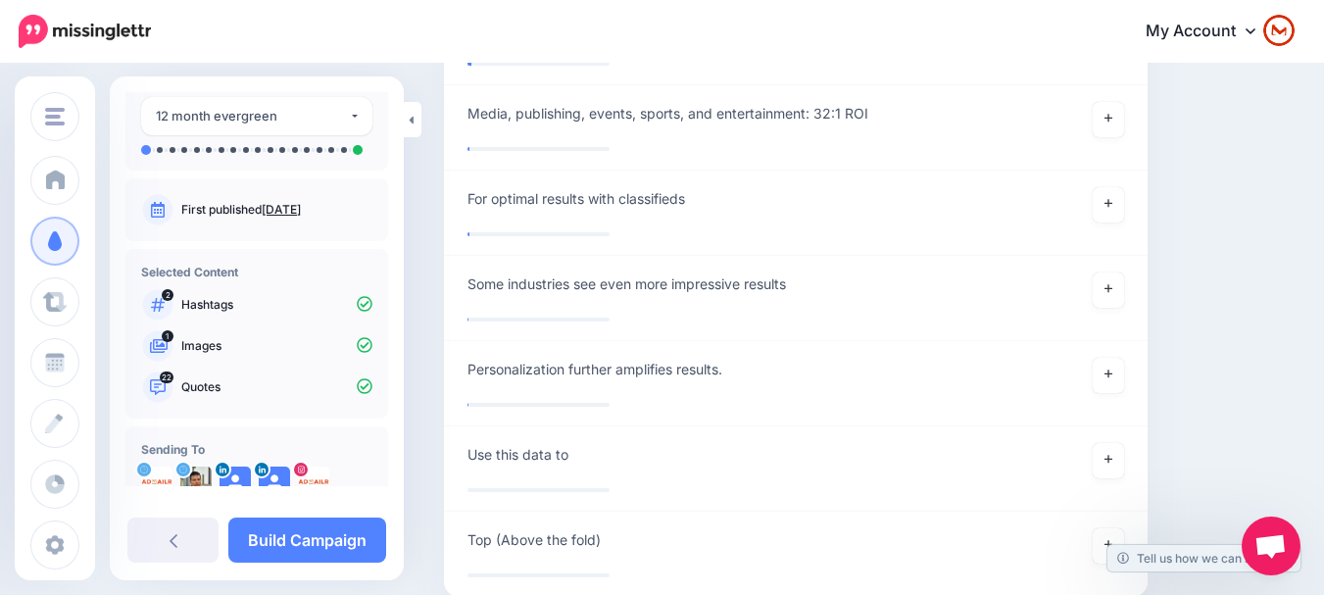
scroll to position [175, 0]
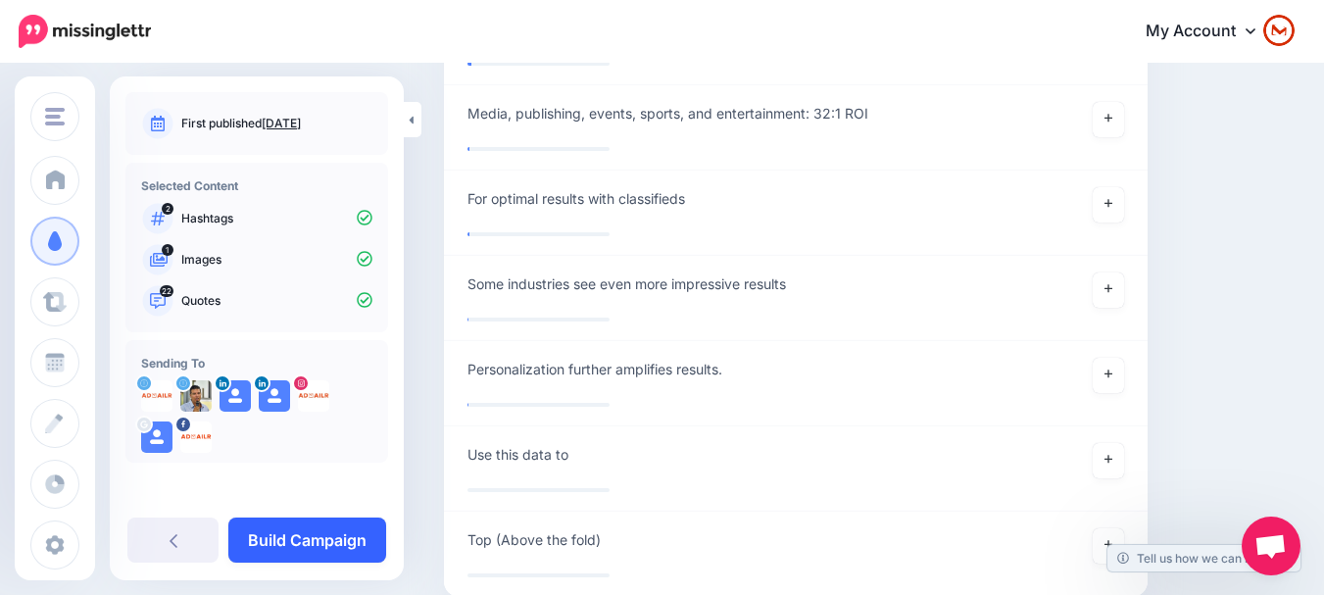
click at [282, 543] on link "Build Campaign" at bounding box center [307, 539] width 158 height 45
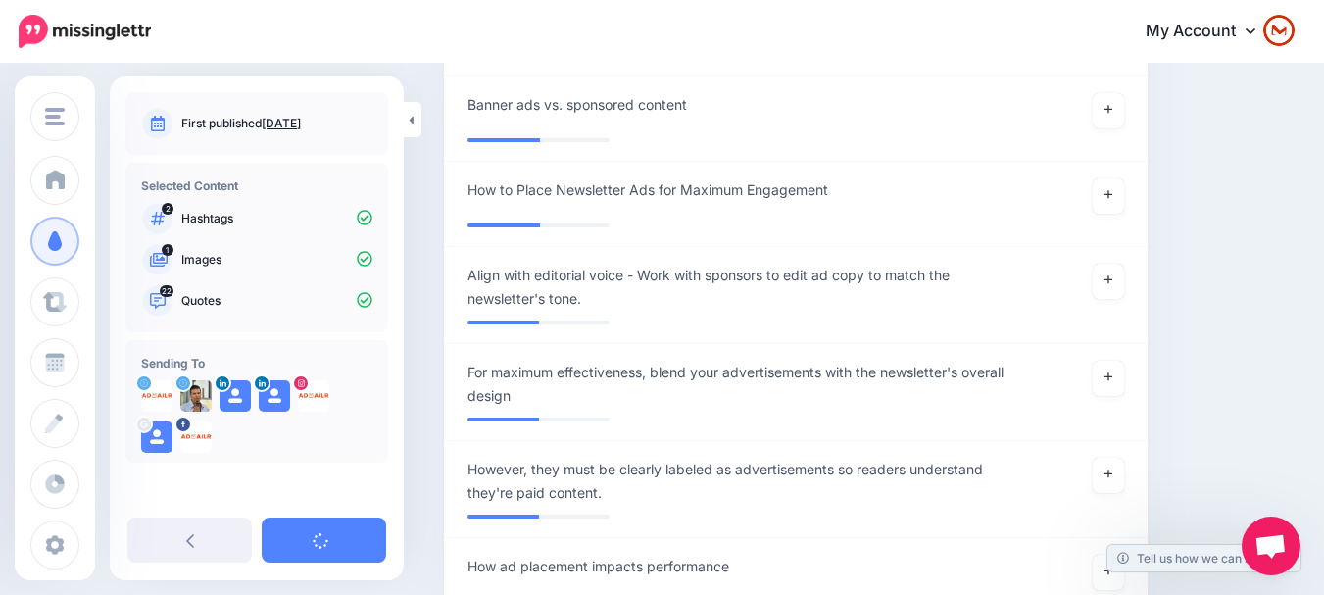
scroll to position [3169, 0]
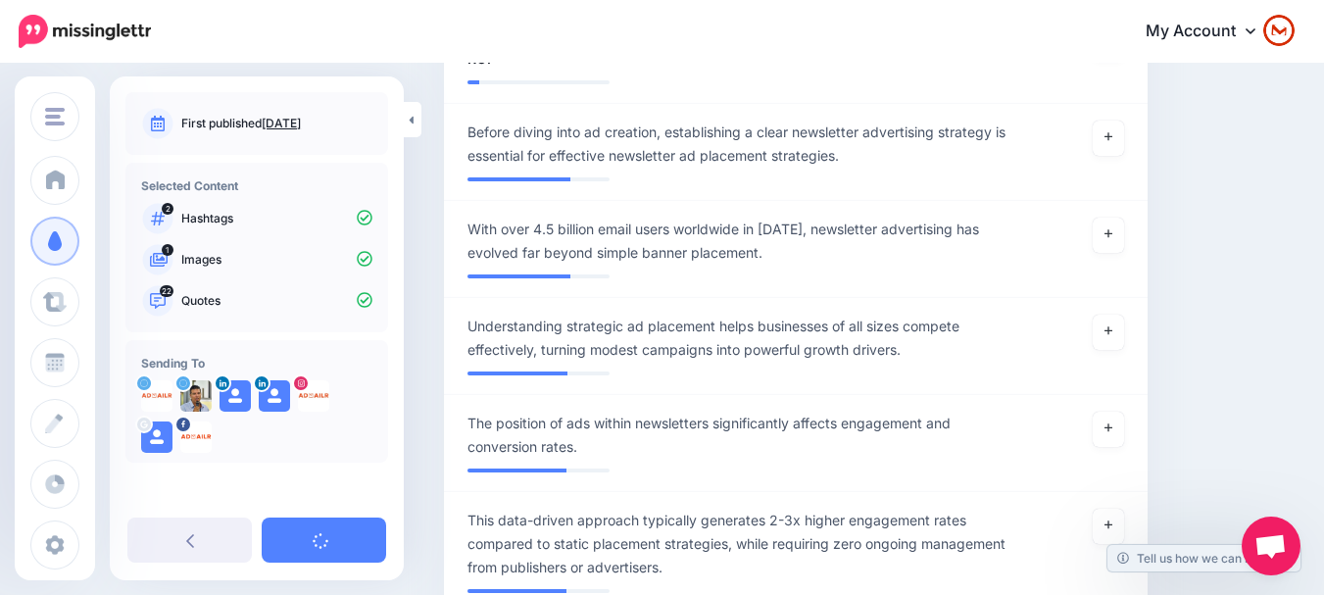
drag, startPoint x: 1291, startPoint y: 443, endPoint x: 1257, endPoint y: -119, distance: 562.6
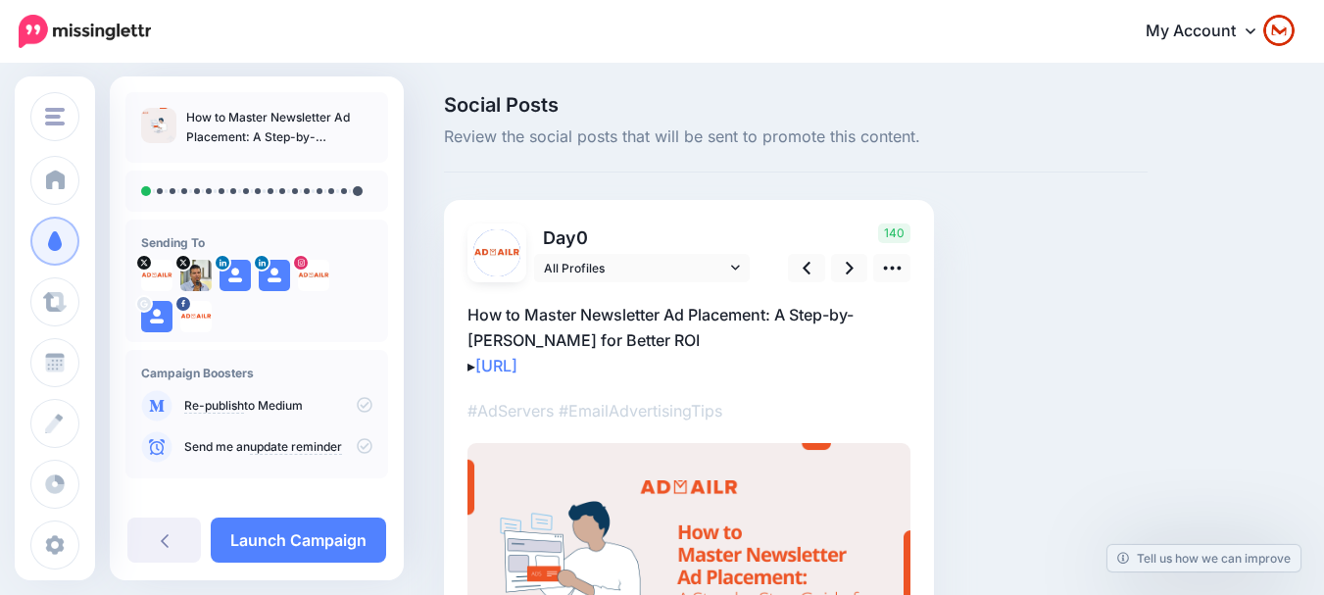
click at [885, 283] on div "▸" at bounding box center [688, 473] width 443 height 382
click at [896, 263] on icon at bounding box center [892, 268] width 21 height 21
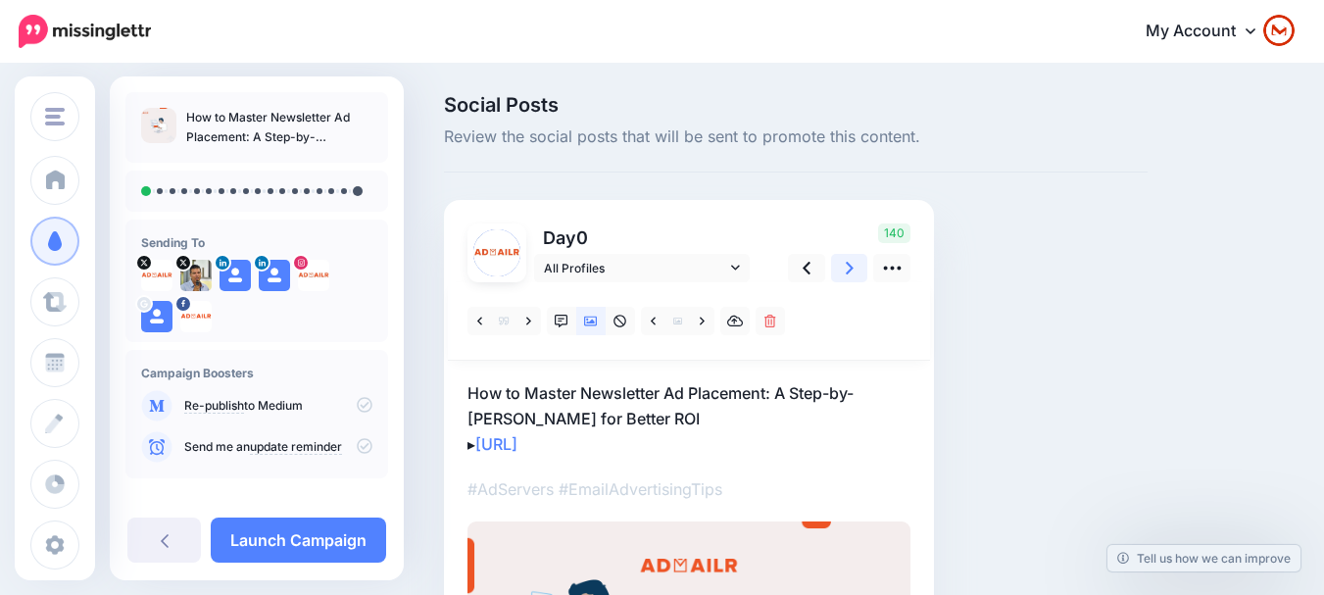
click at [851, 268] on icon at bounding box center [850, 268] width 8 height 13
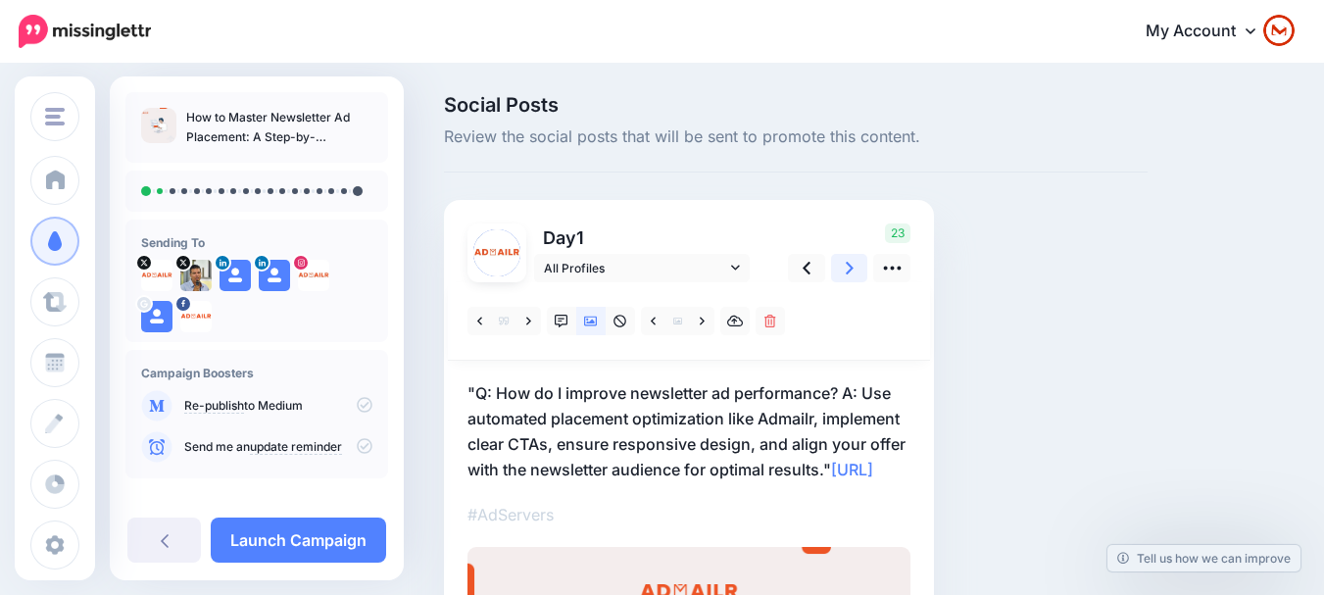
click at [853, 268] on icon at bounding box center [850, 268] width 8 height 13
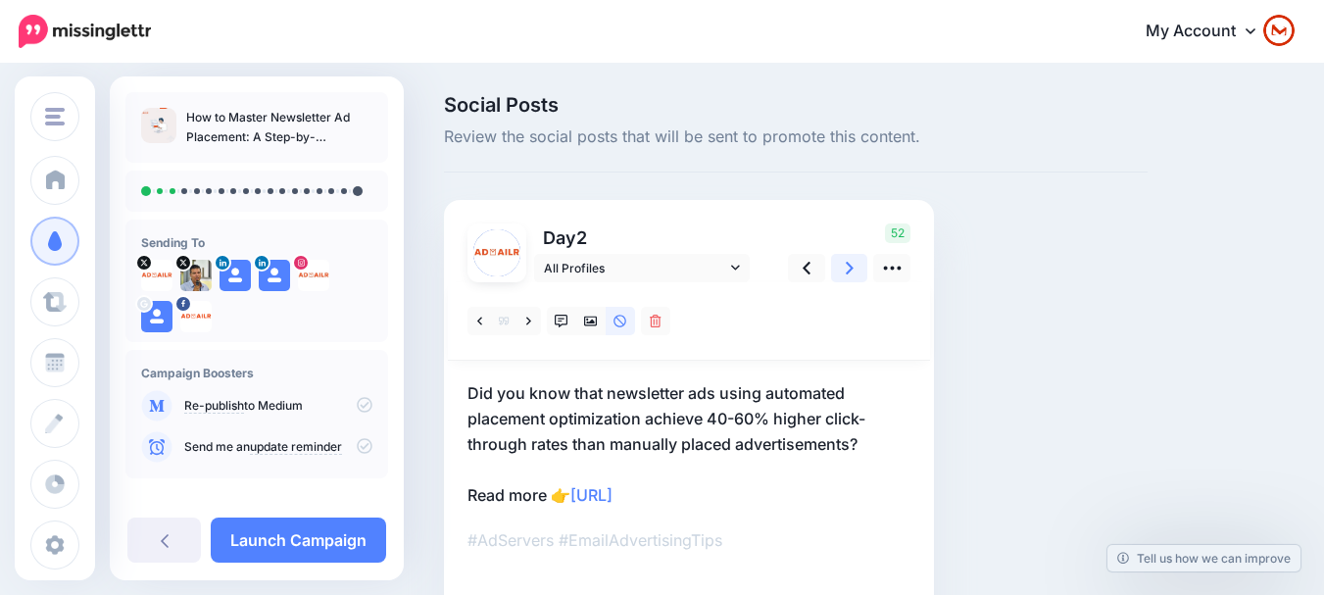
scroll to position [165, 0]
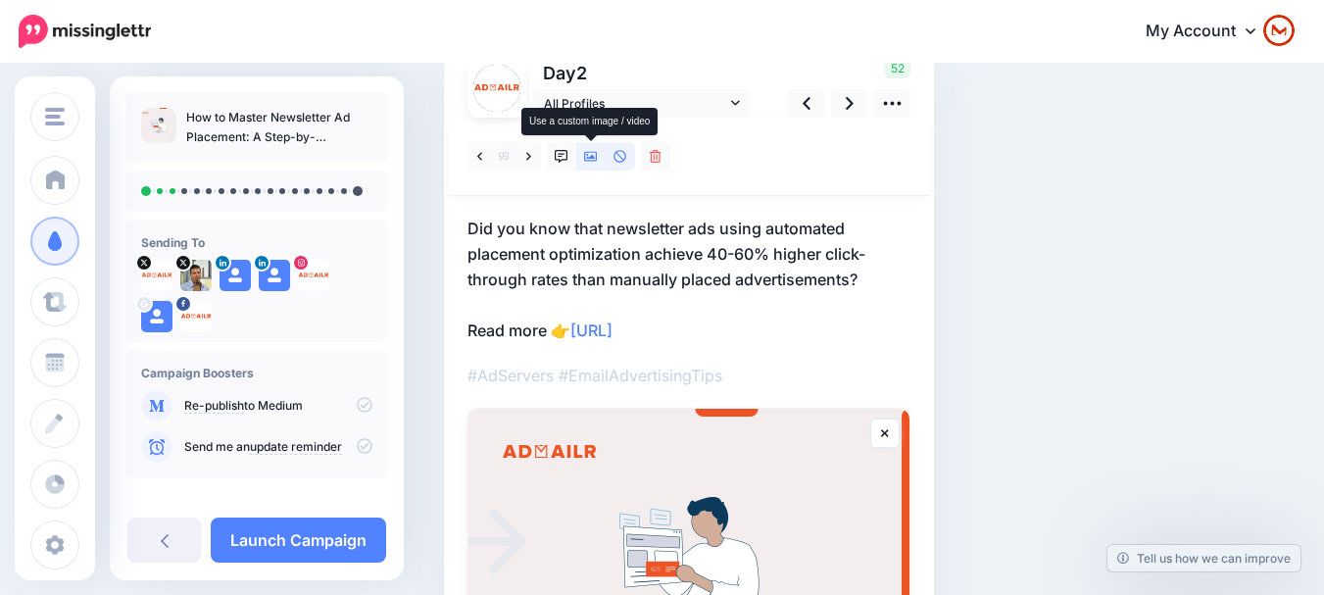
click at [578, 162] on link at bounding box center [590, 156] width 29 height 28
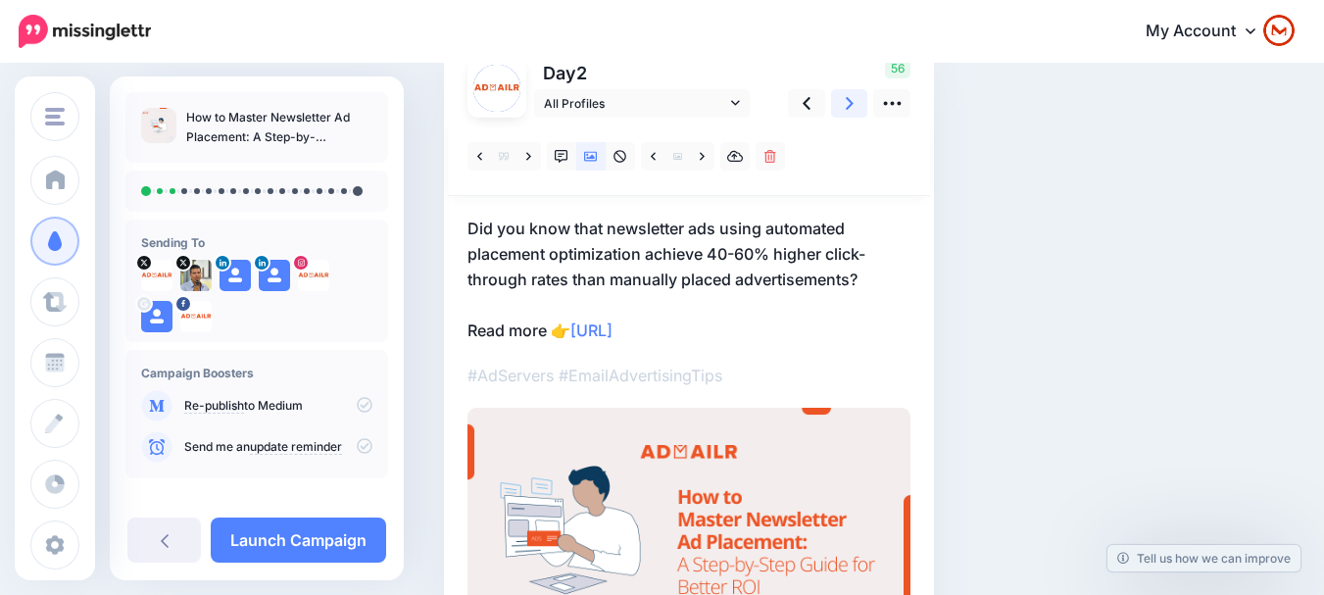
click at [852, 96] on icon at bounding box center [850, 103] width 8 height 21
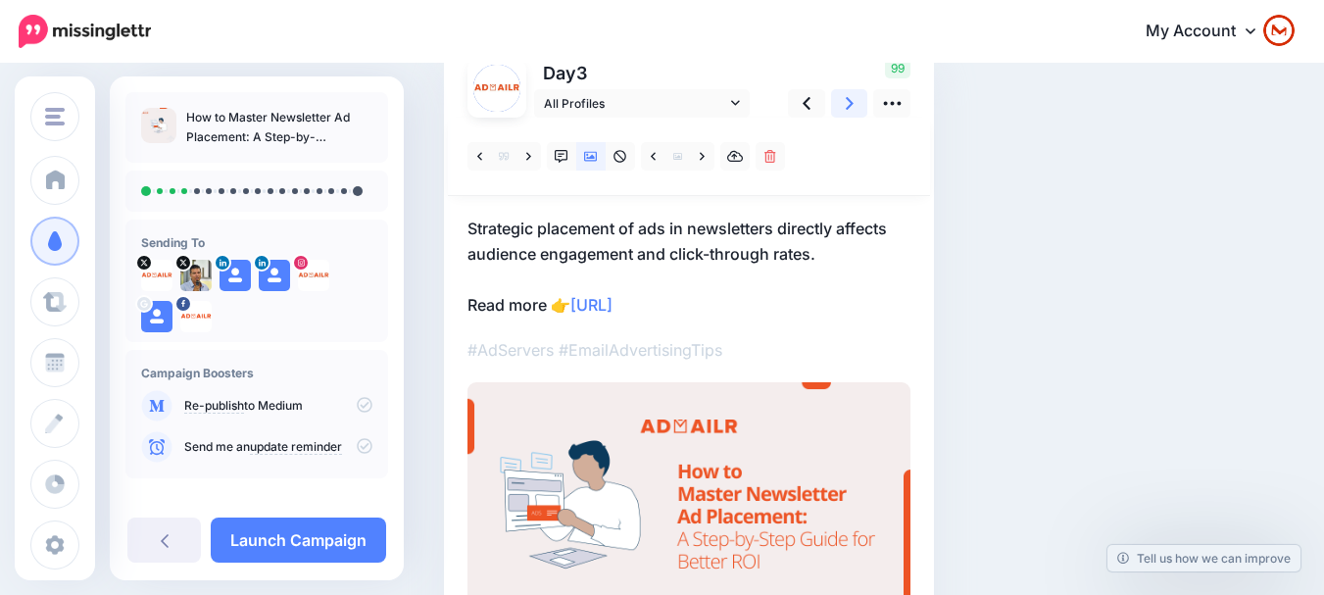
click at [846, 106] on icon at bounding box center [850, 103] width 8 height 21
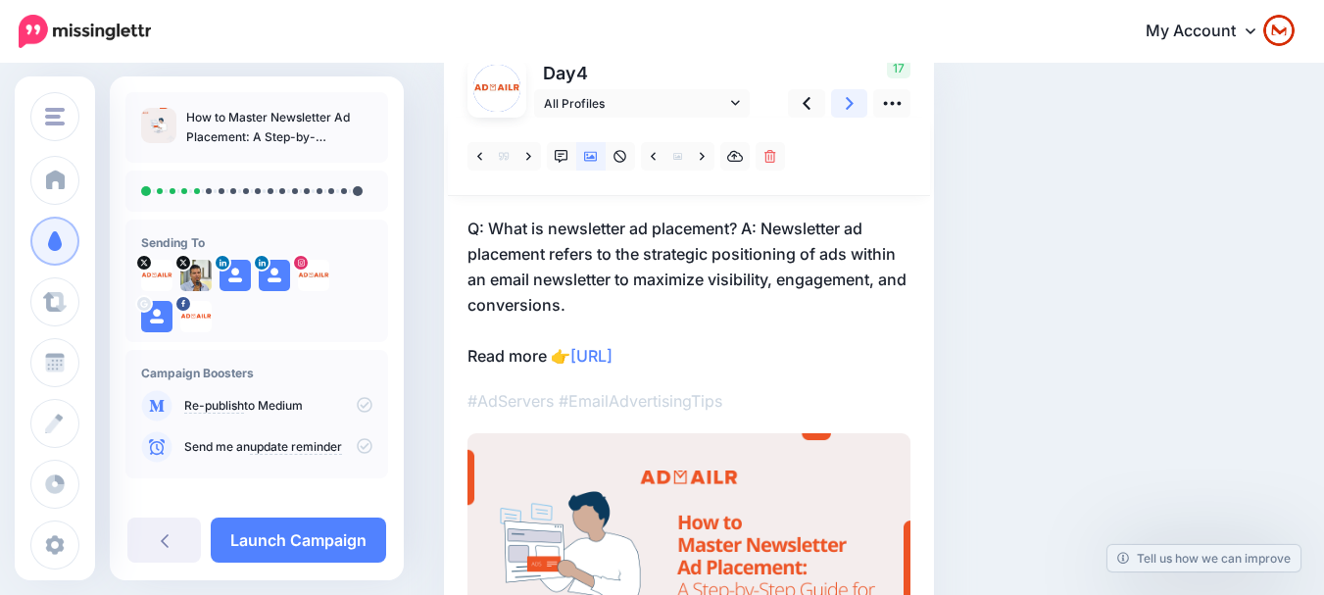
click at [846, 106] on icon at bounding box center [850, 103] width 8 height 21
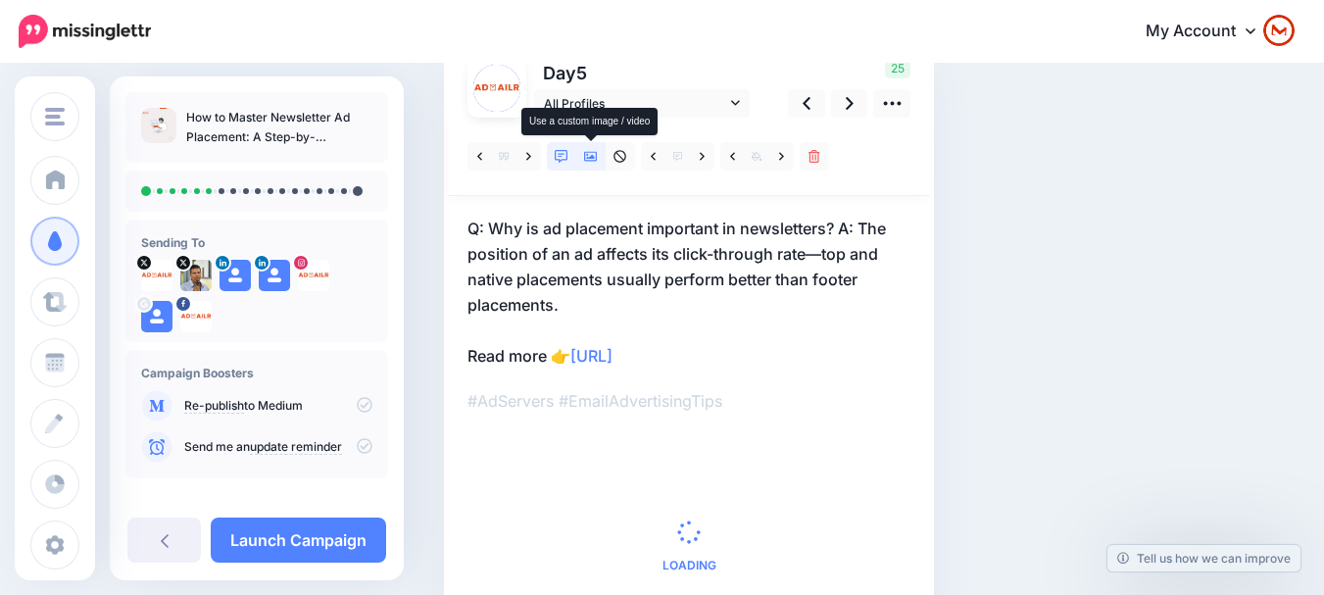
click at [602, 162] on link at bounding box center [590, 156] width 29 height 28
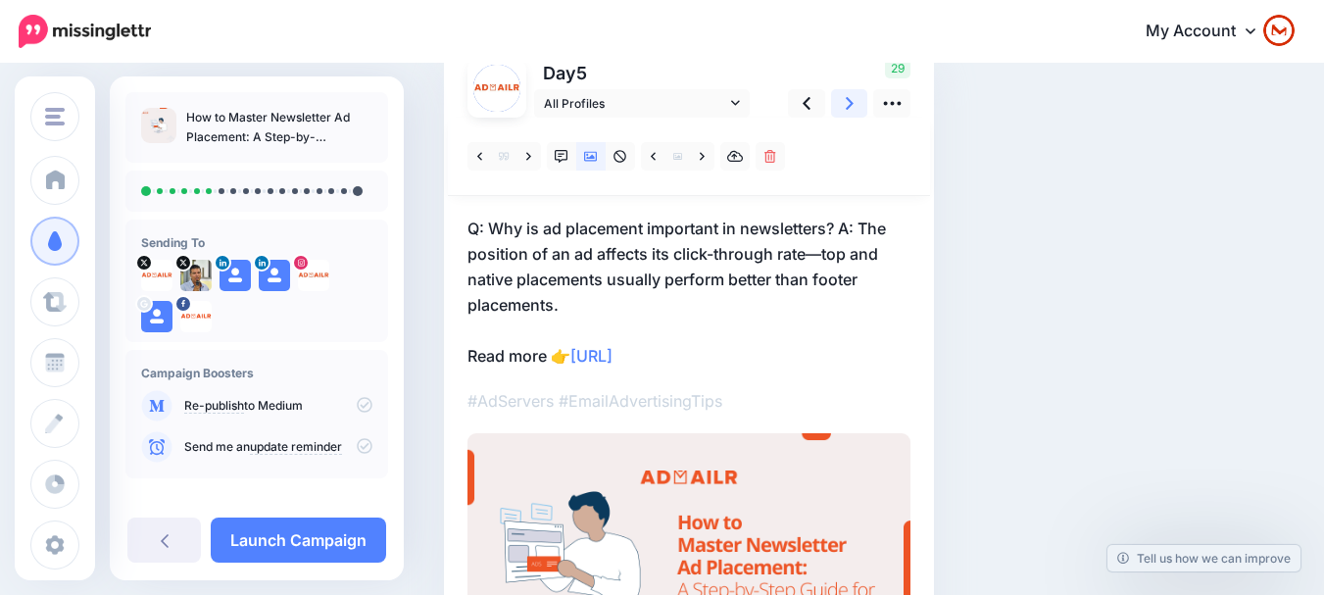
click at [850, 109] on icon at bounding box center [850, 103] width 8 height 21
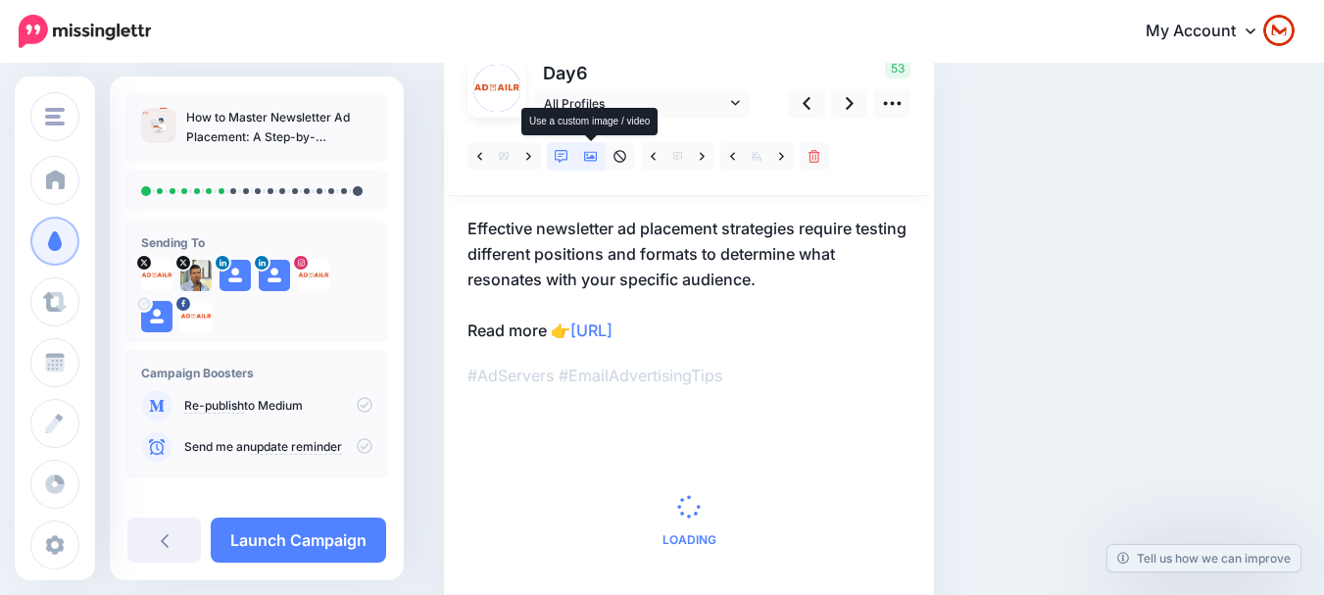
click at [591, 168] on link at bounding box center [590, 156] width 29 height 28
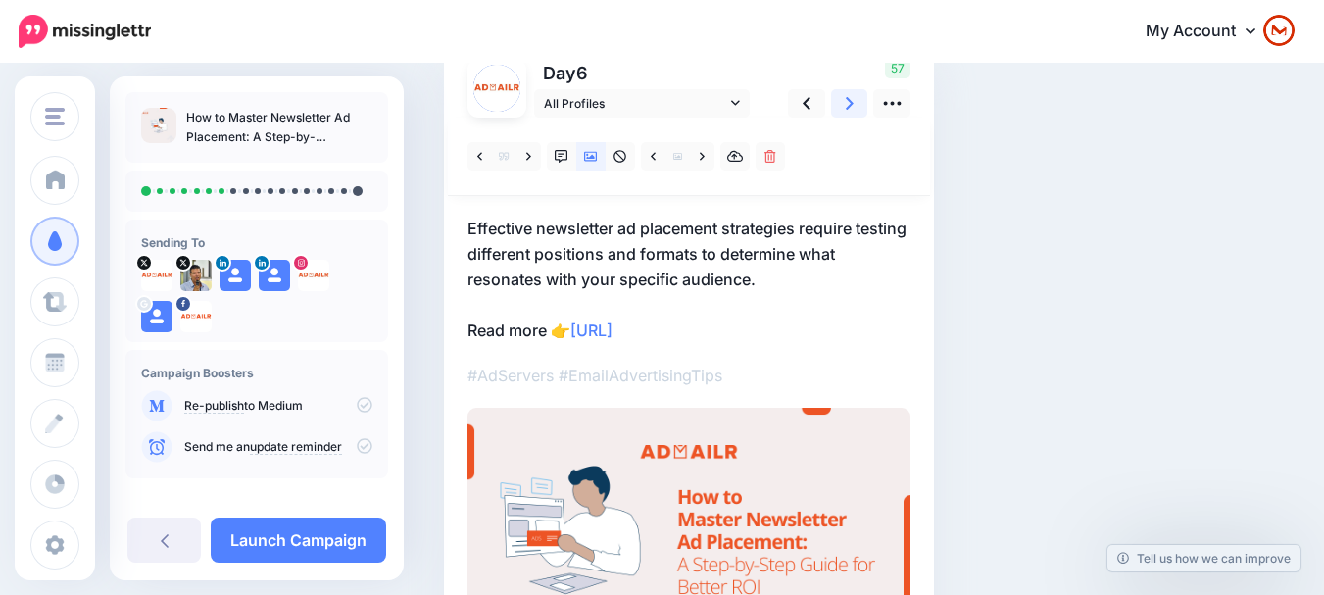
click at [841, 102] on link at bounding box center [849, 103] width 37 height 28
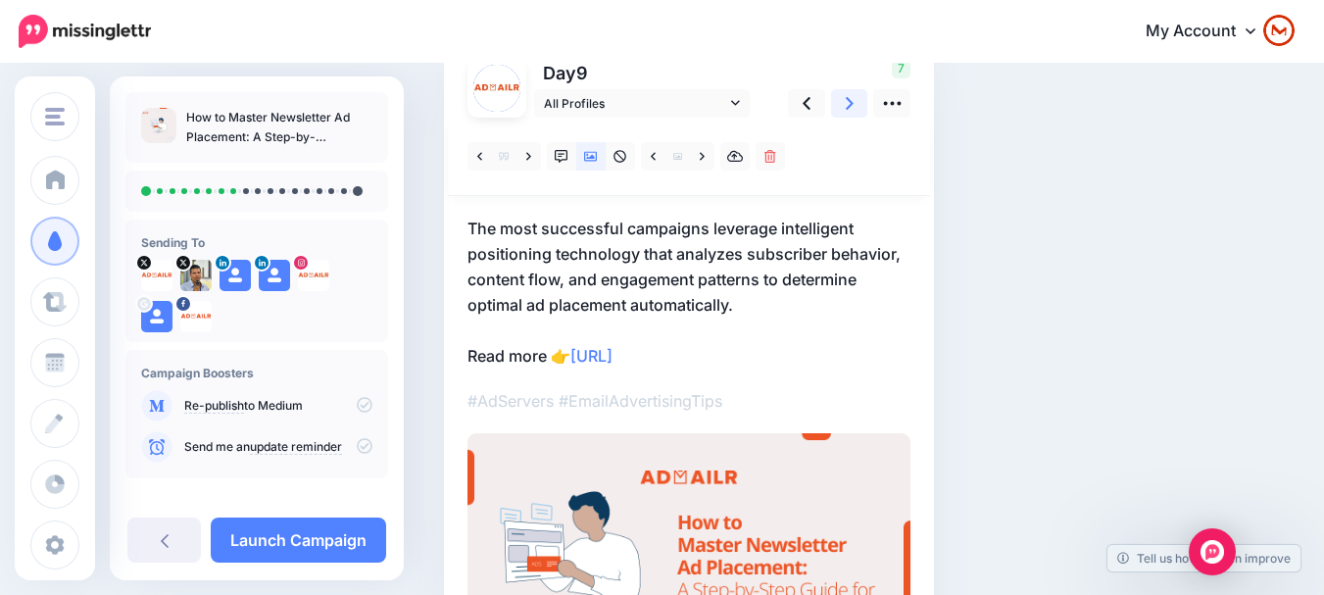
click at [849, 102] on icon at bounding box center [850, 103] width 8 height 21
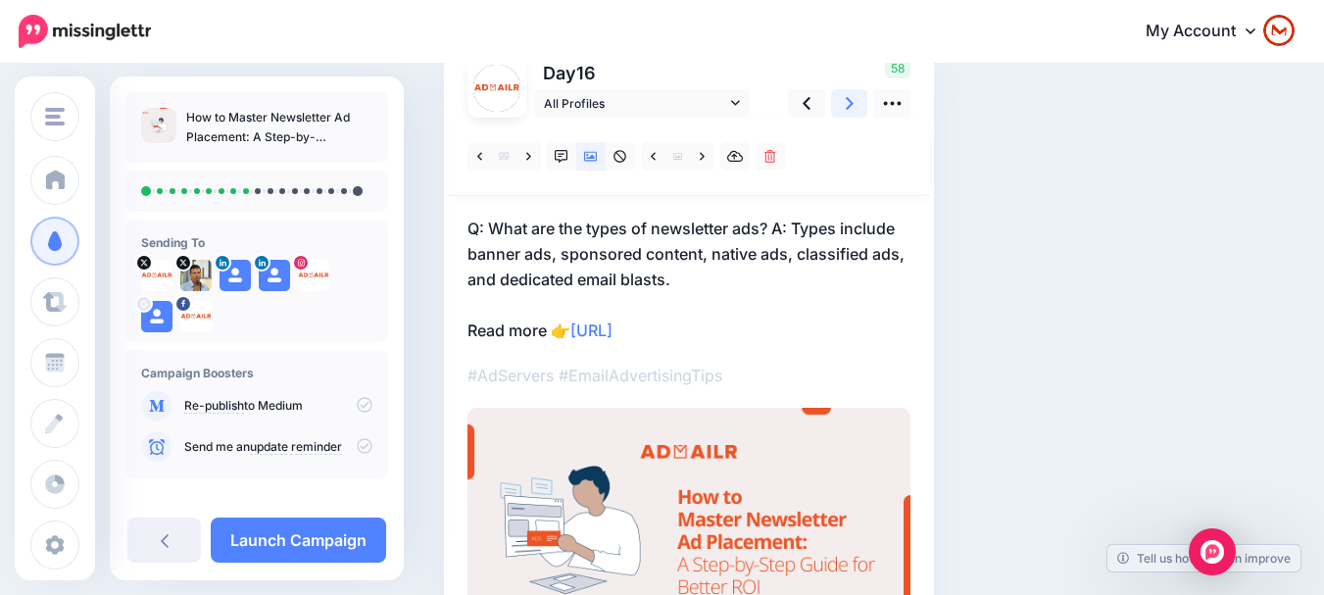
click at [849, 102] on icon at bounding box center [850, 103] width 8 height 21
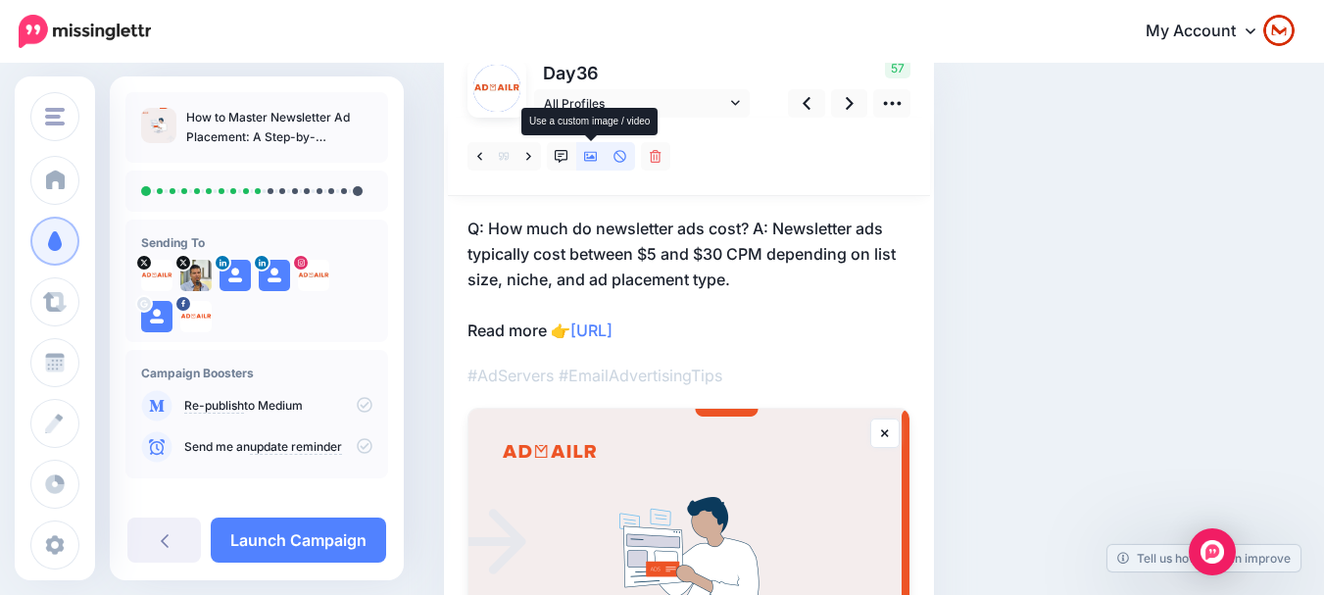
click at [588, 161] on icon at bounding box center [591, 157] width 14 height 10
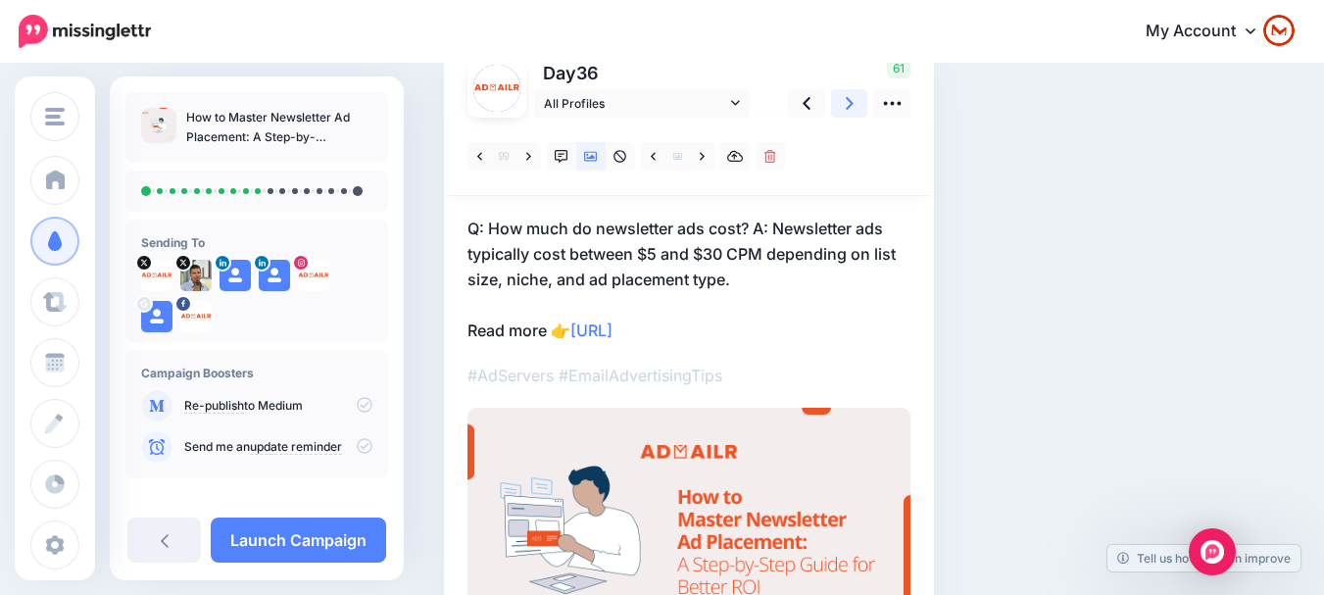
click at [854, 103] on link at bounding box center [849, 103] width 37 height 28
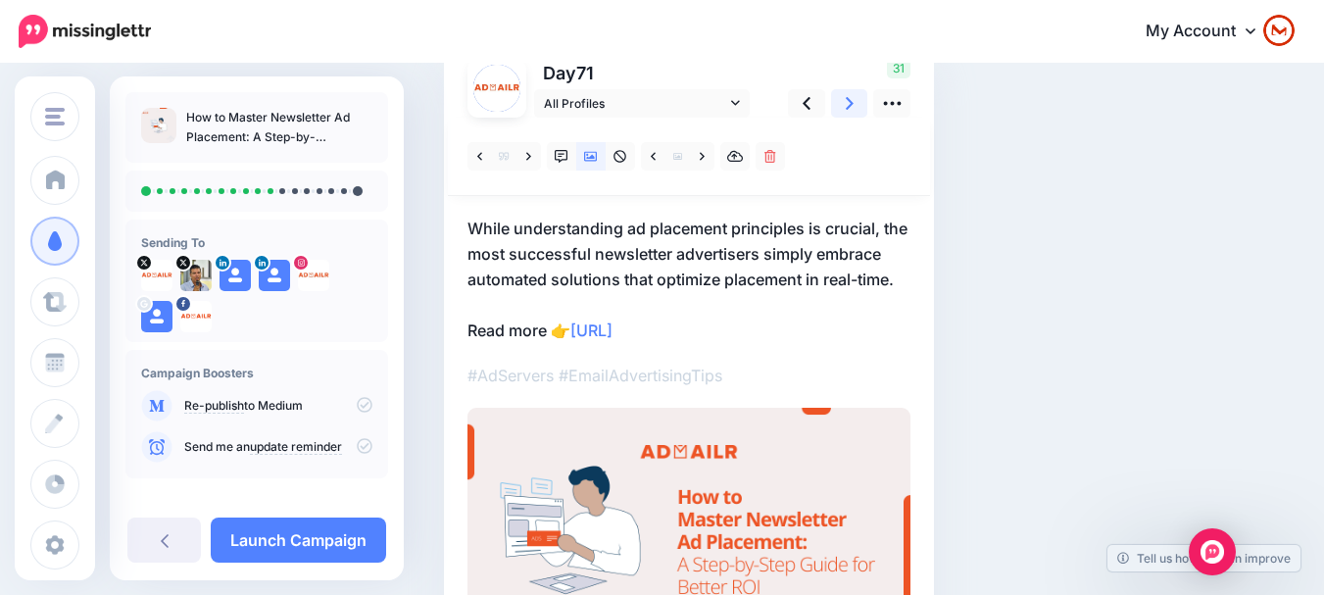
click at [846, 104] on icon at bounding box center [850, 103] width 8 height 21
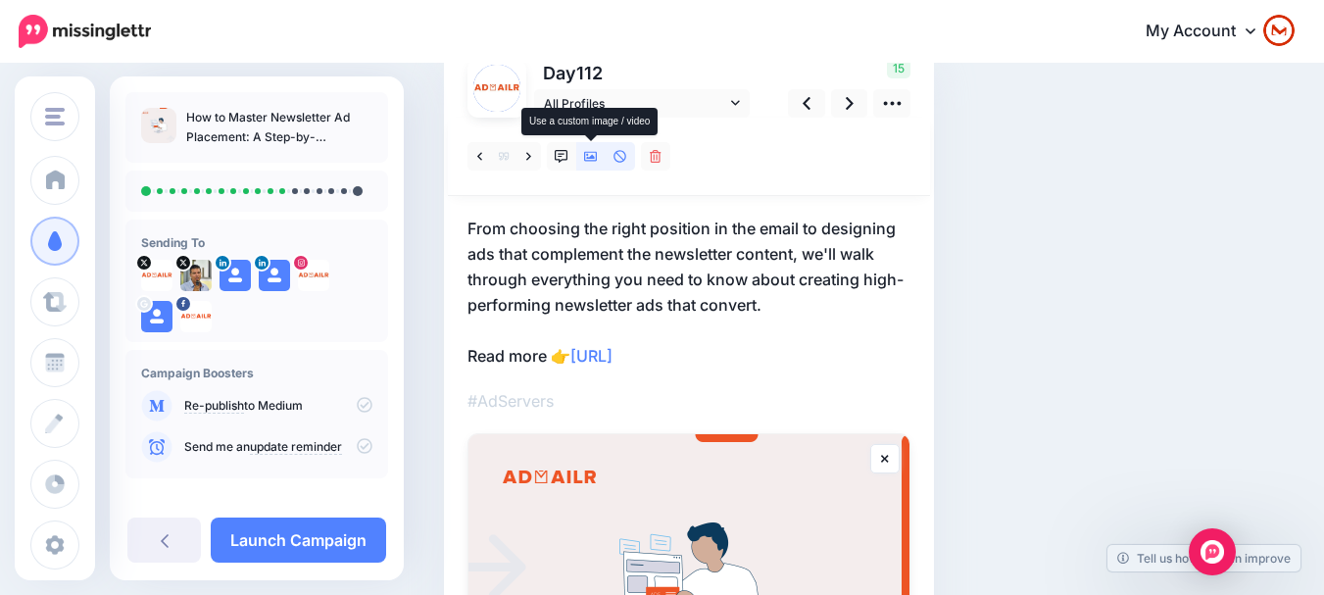
click at [605, 156] on link at bounding box center [590, 156] width 29 height 28
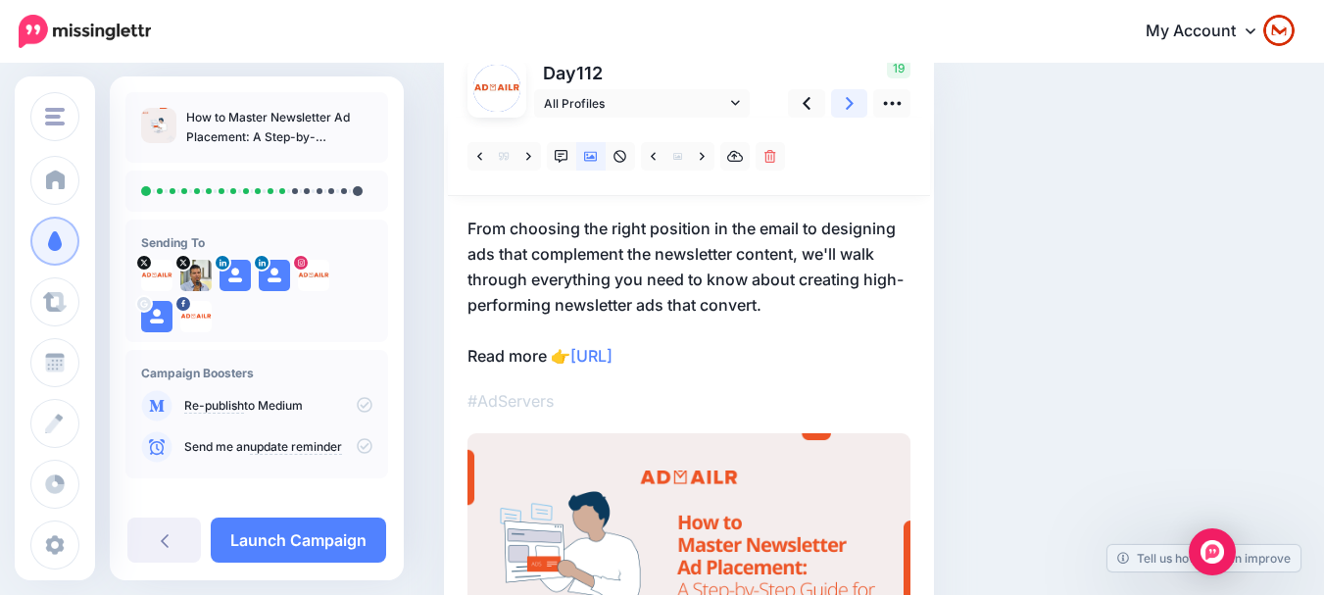
click at [852, 112] on icon at bounding box center [850, 103] width 8 height 21
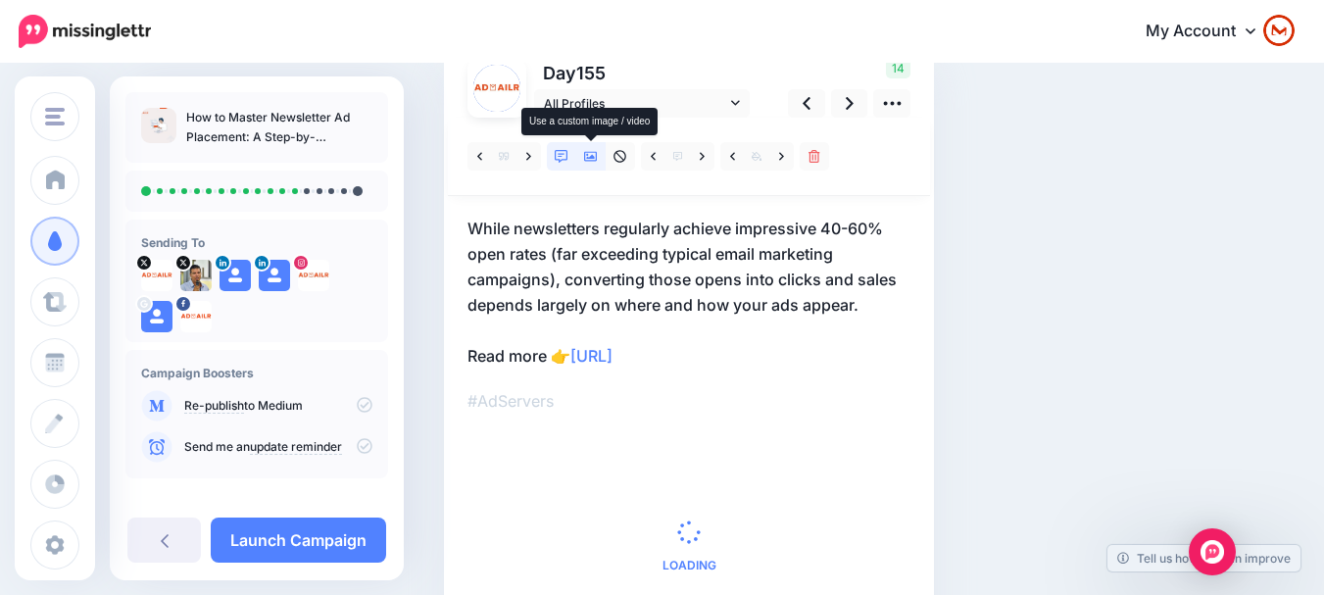
click at [595, 167] on link at bounding box center [590, 156] width 29 height 28
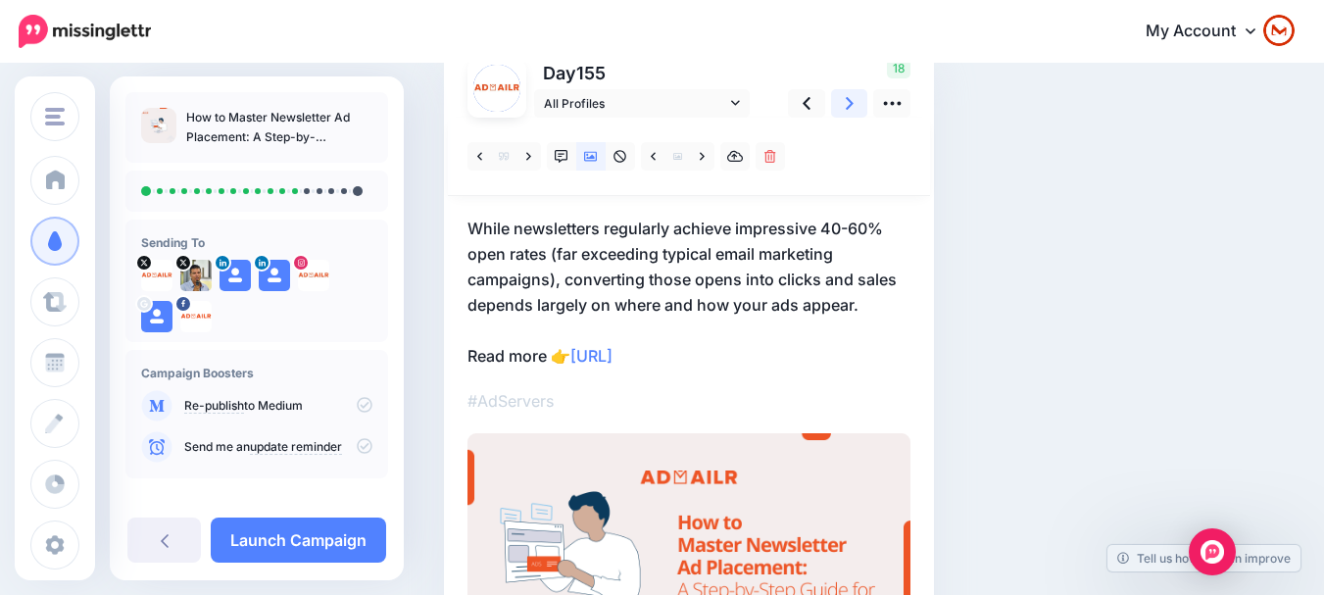
click at [853, 93] on icon at bounding box center [850, 103] width 8 height 21
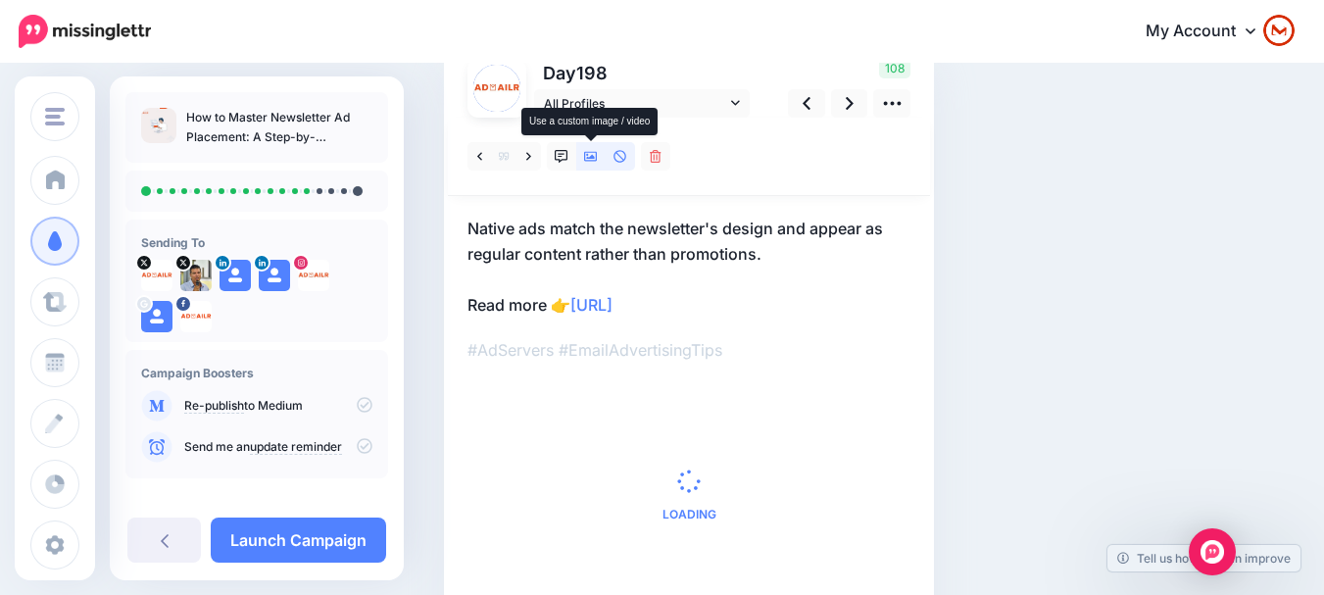
click at [584, 152] on icon at bounding box center [591, 157] width 14 height 14
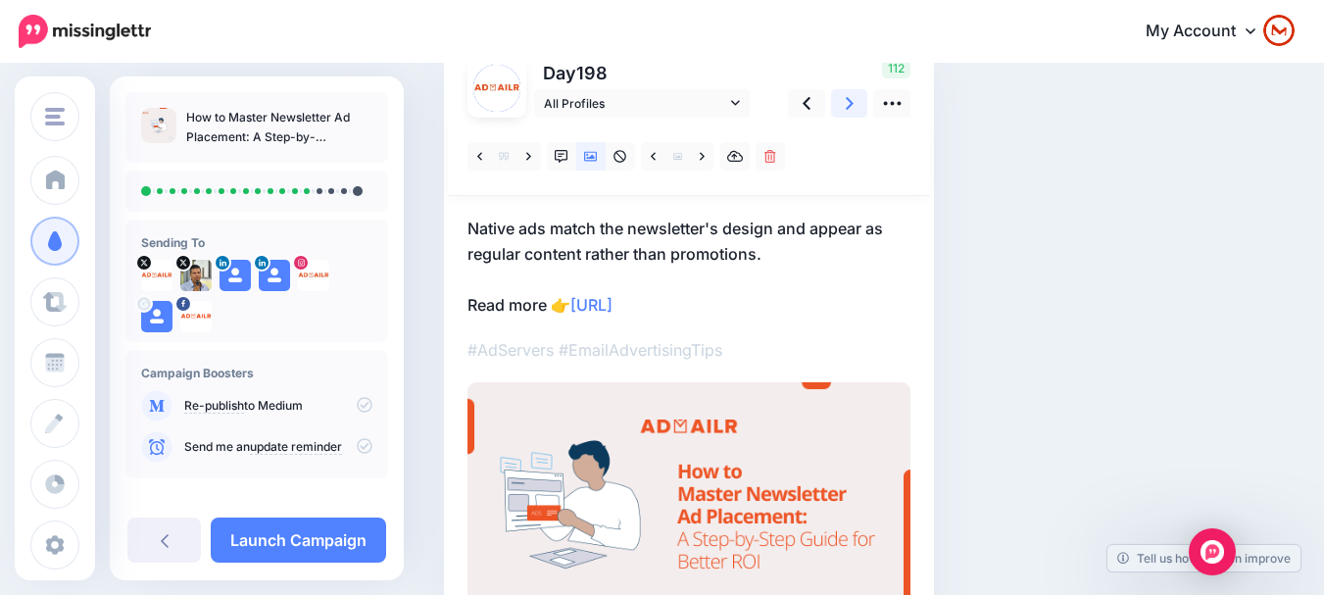
click at [846, 104] on icon at bounding box center [850, 103] width 8 height 21
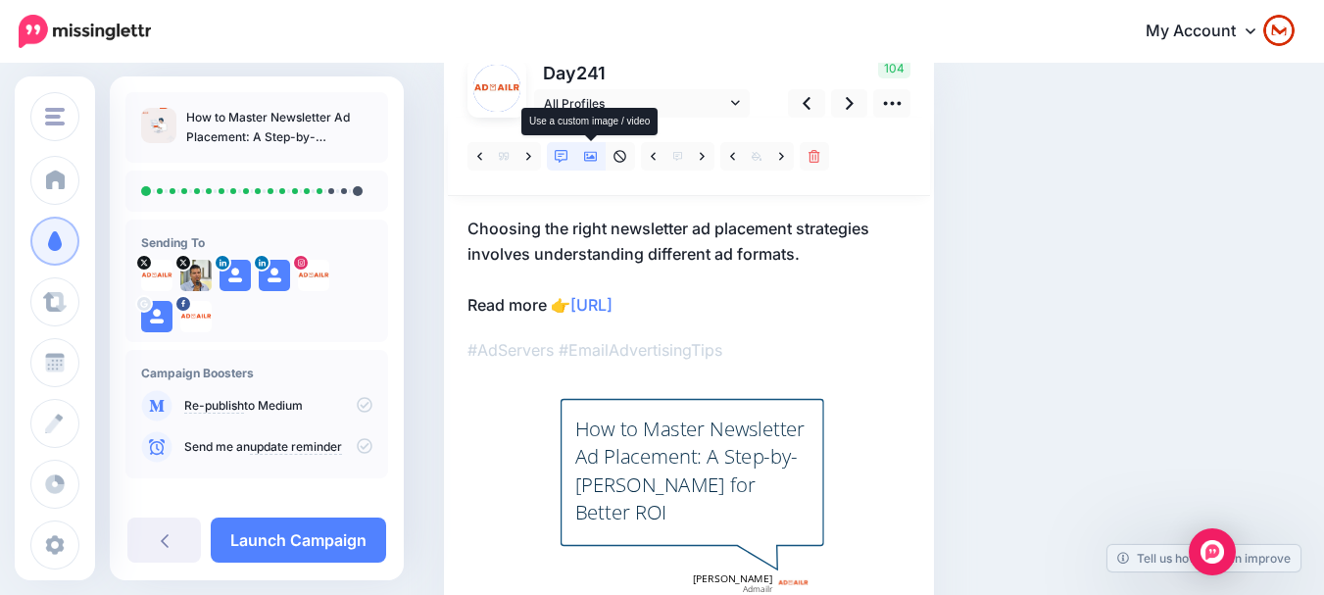
click at [596, 157] on icon at bounding box center [591, 157] width 14 height 14
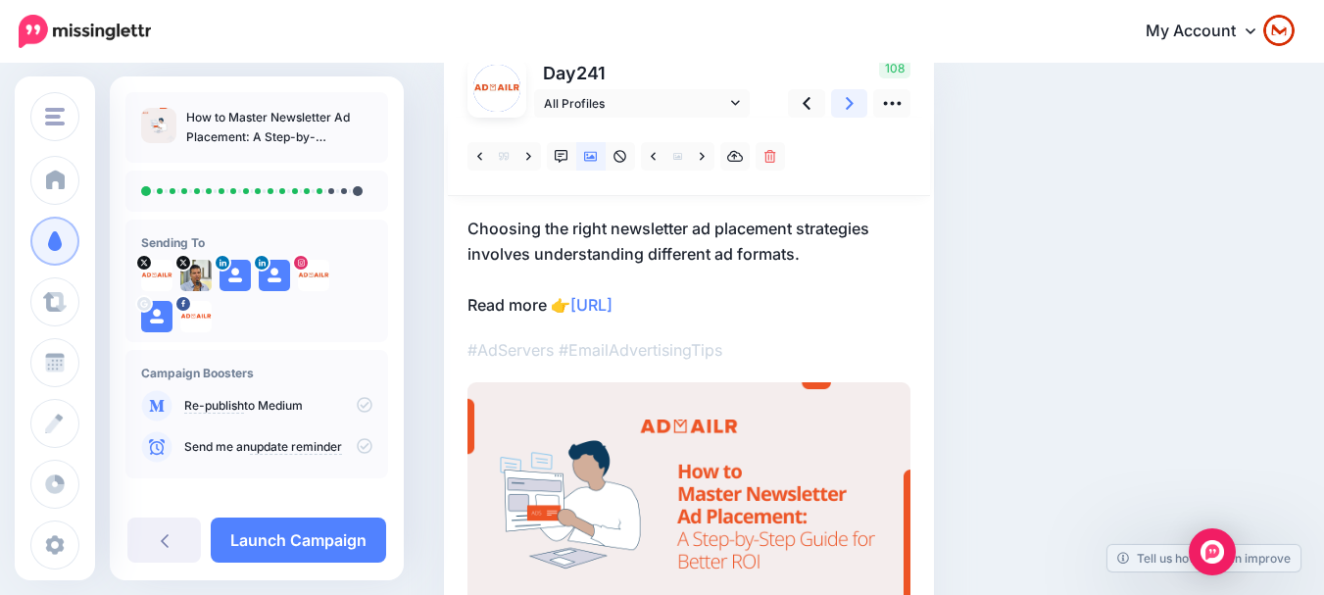
click at [846, 108] on icon at bounding box center [850, 103] width 8 height 21
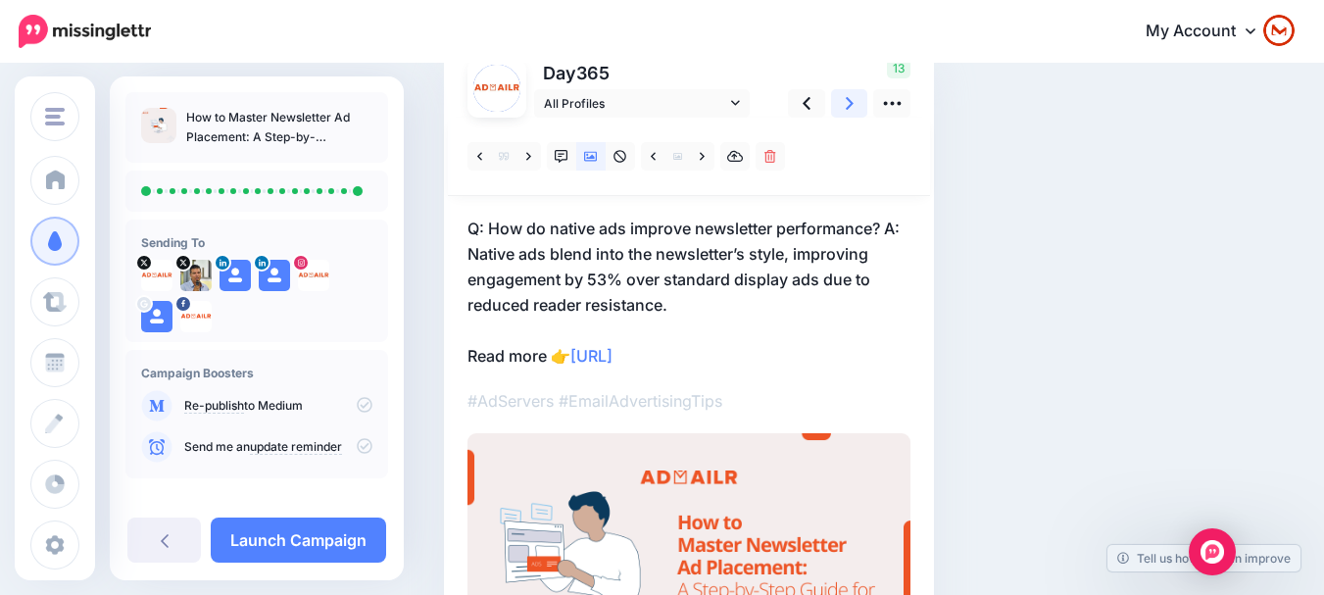
click at [846, 108] on icon at bounding box center [850, 103] width 8 height 21
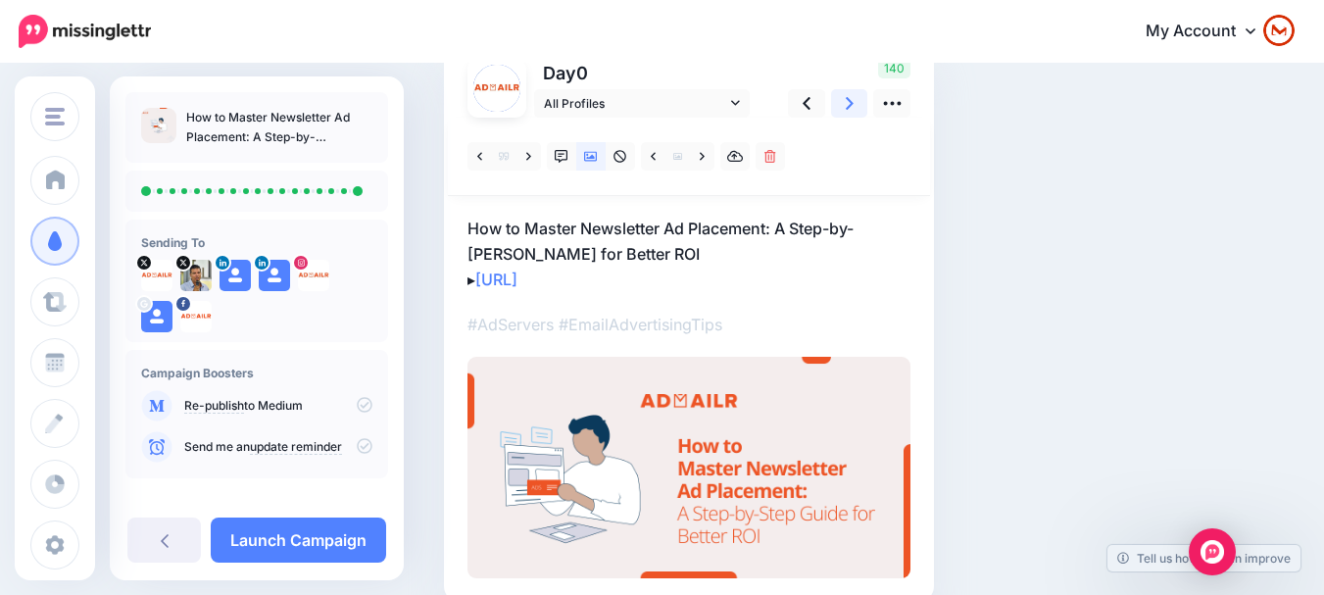
click at [846, 108] on icon at bounding box center [850, 103] width 8 height 21
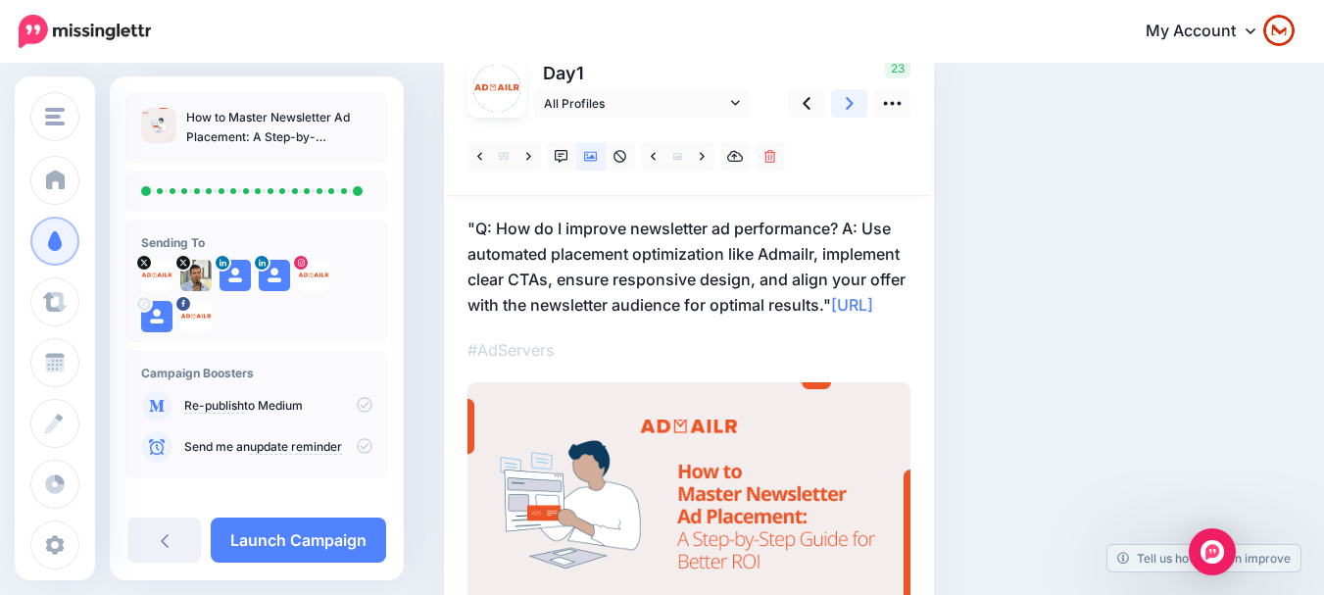
click at [846, 108] on icon at bounding box center [850, 103] width 8 height 21
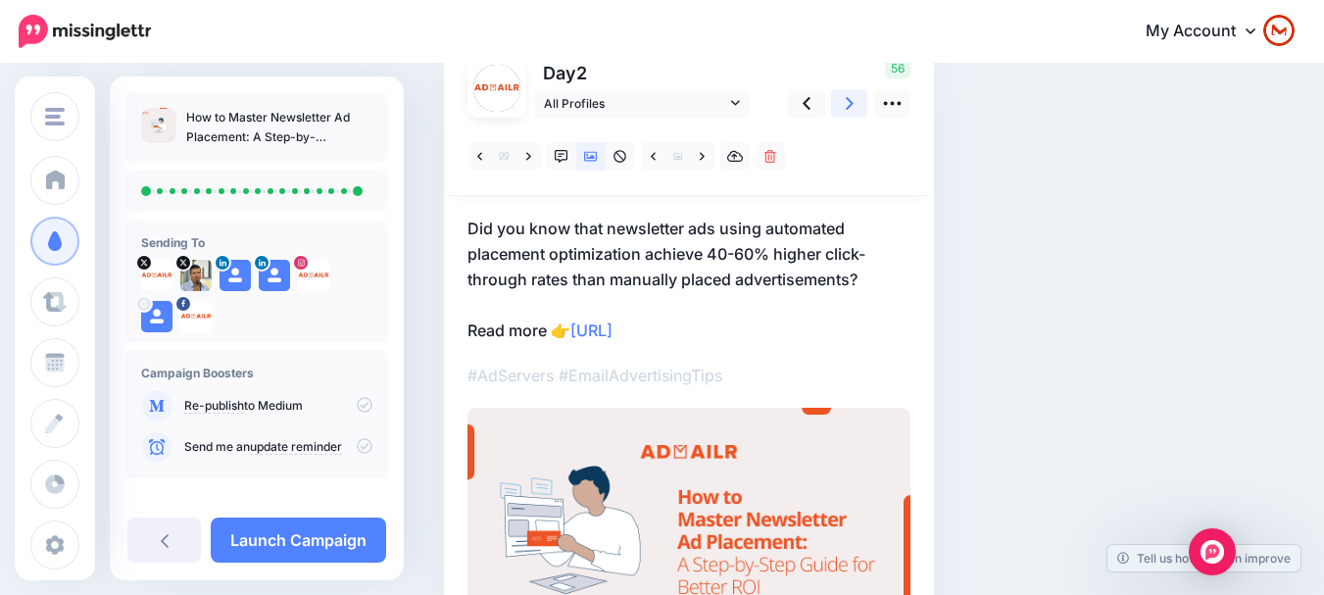
click at [846, 108] on icon at bounding box center [850, 103] width 8 height 21
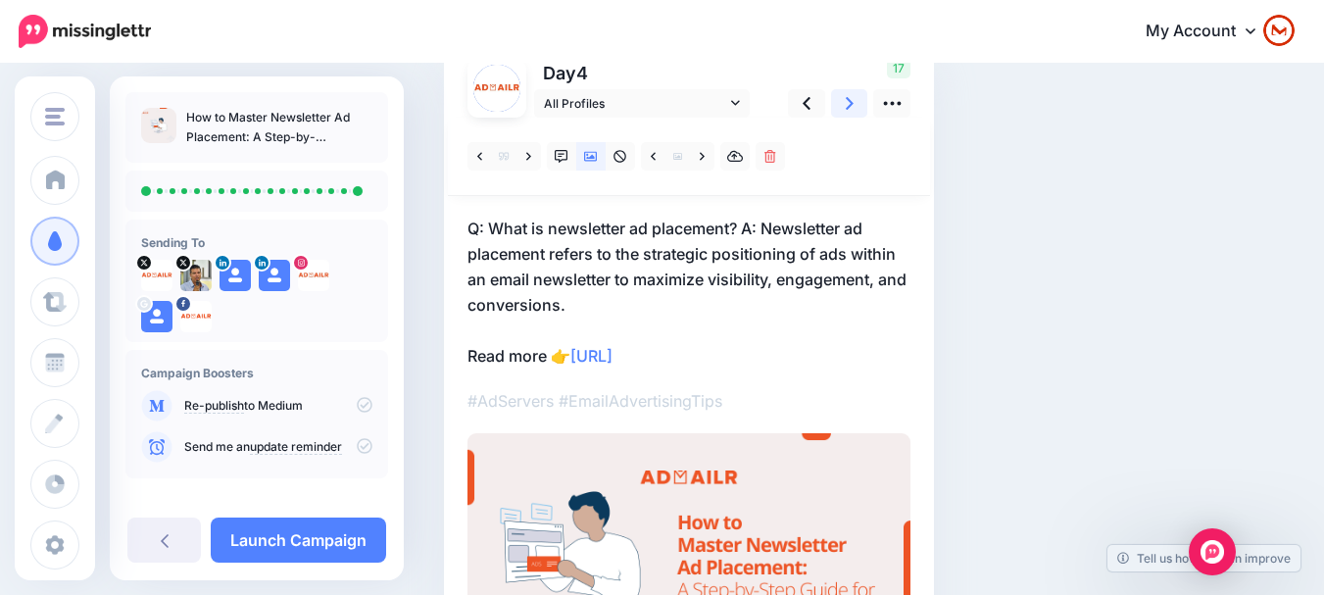
click at [846, 108] on icon at bounding box center [850, 103] width 8 height 21
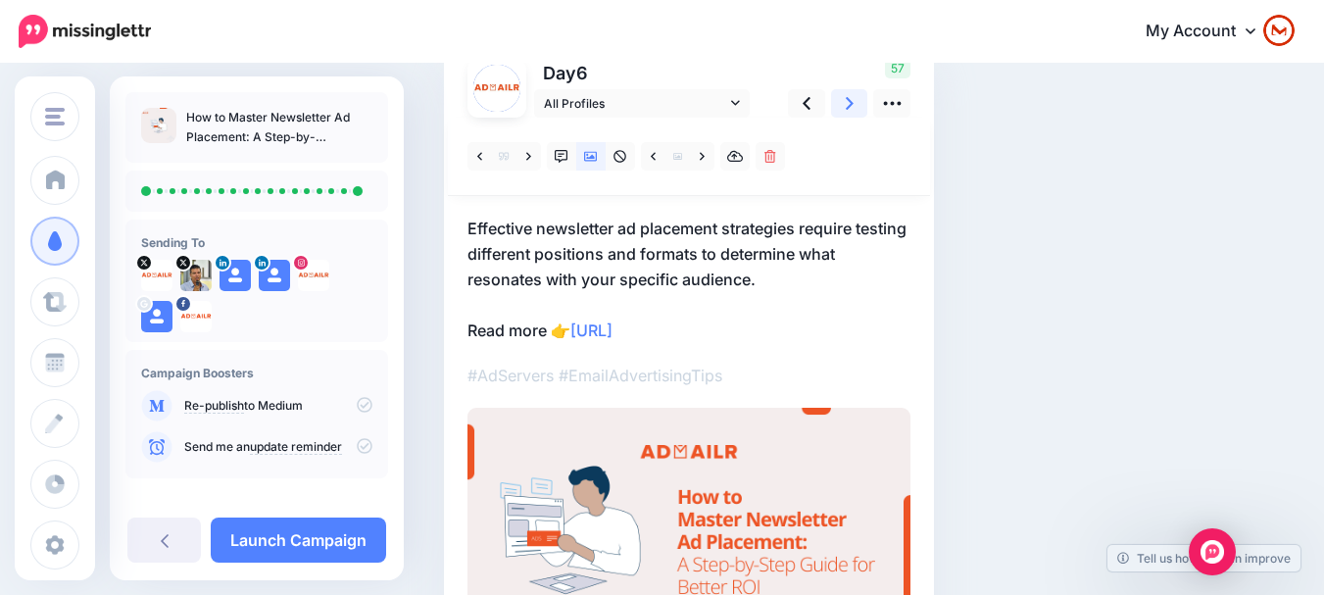
click at [846, 108] on icon at bounding box center [850, 103] width 8 height 21
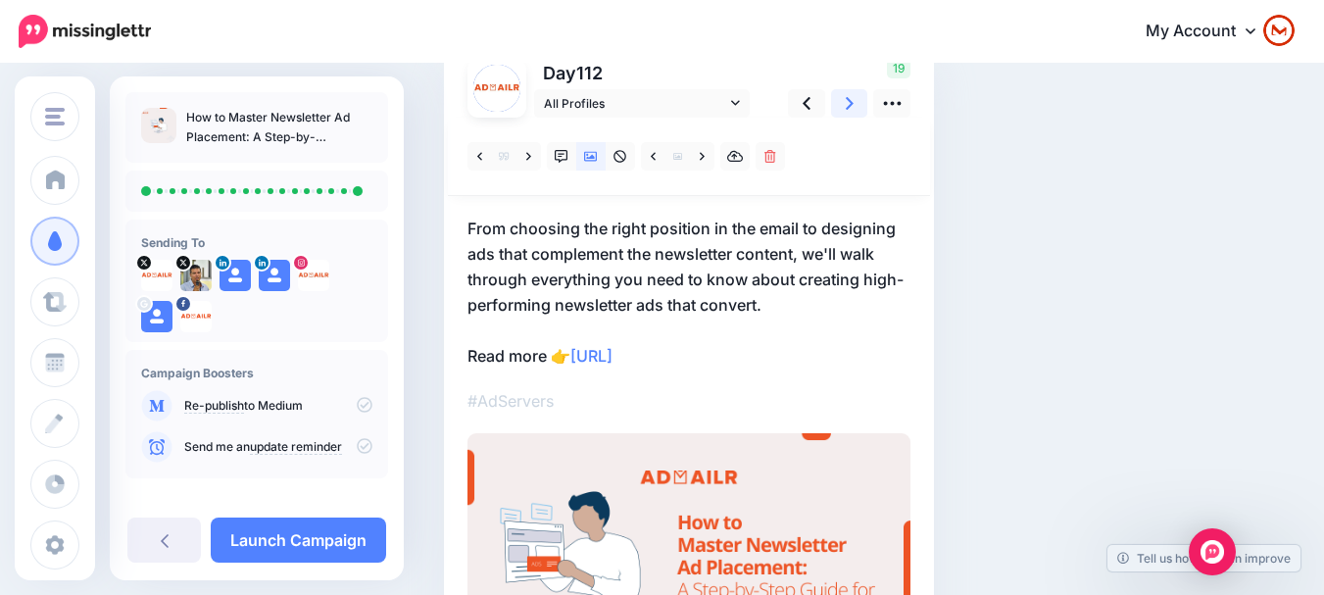
click at [846, 108] on icon at bounding box center [850, 103] width 8 height 21
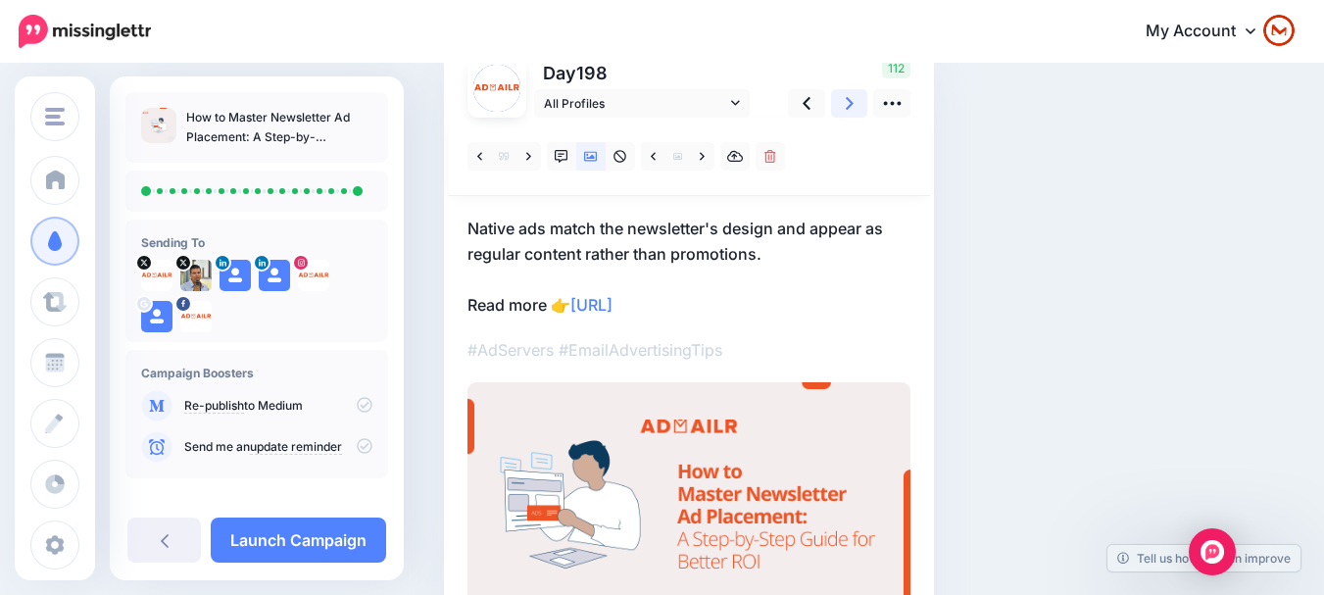
click at [846, 108] on icon at bounding box center [850, 103] width 8 height 21
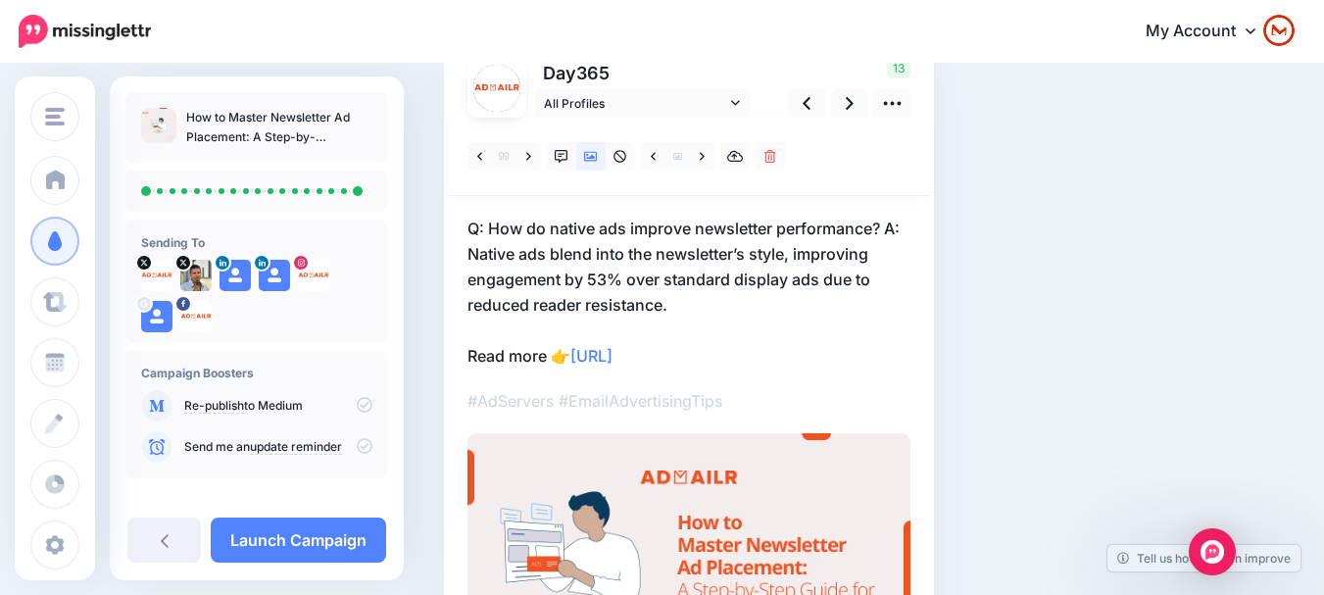
click at [357, 406] on icon at bounding box center [365, 405] width 16 height 16
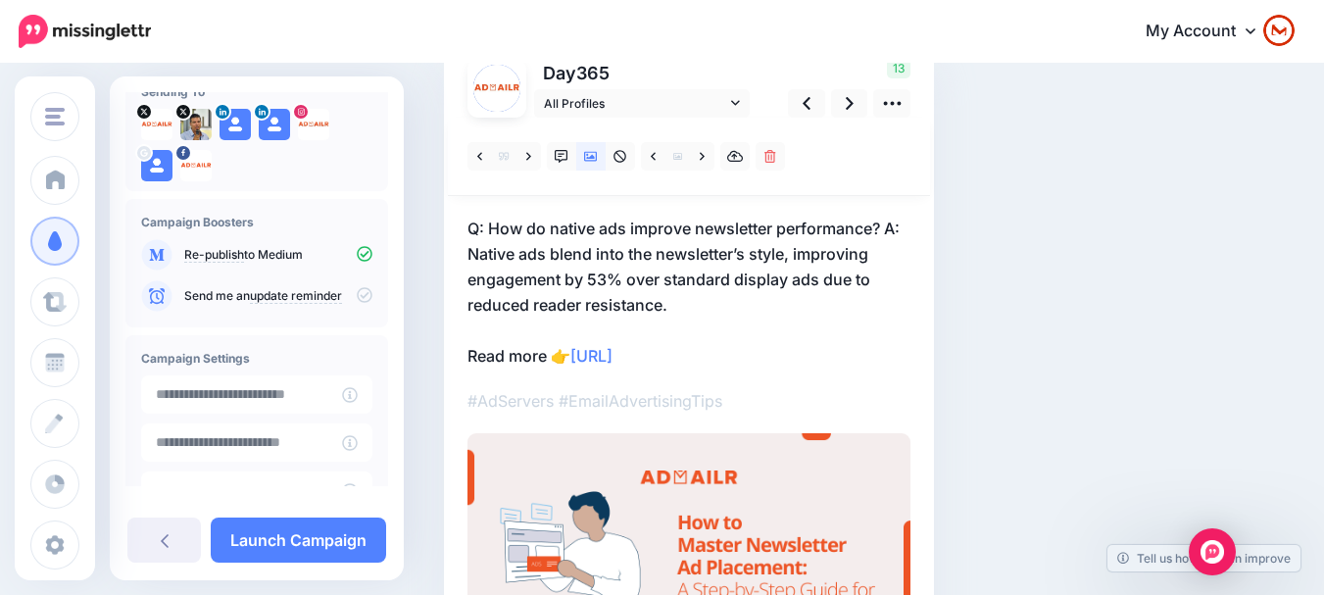
scroll to position [284, 0]
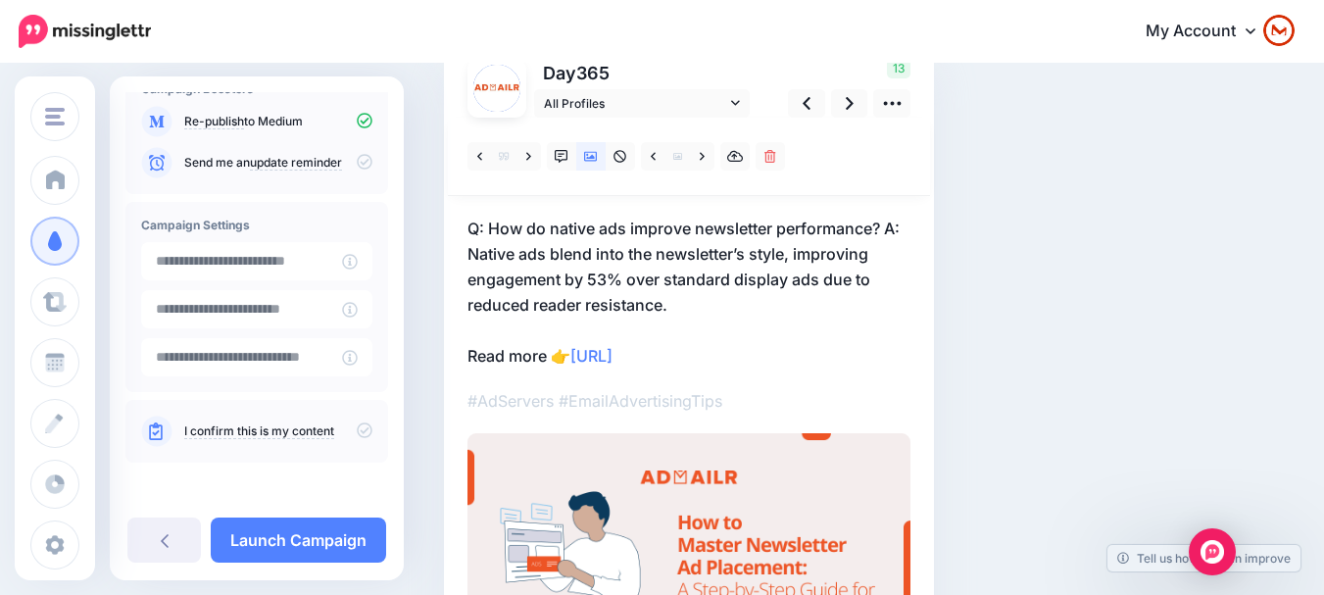
click at [366, 434] on div "I confirm this is my content" at bounding box center [256, 431] width 263 height 63
click at [365, 431] on div "I confirm this is my content" at bounding box center [256, 431] width 263 height 63
click at [357, 434] on icon at bounding box center [365, 430] width 16 height 16
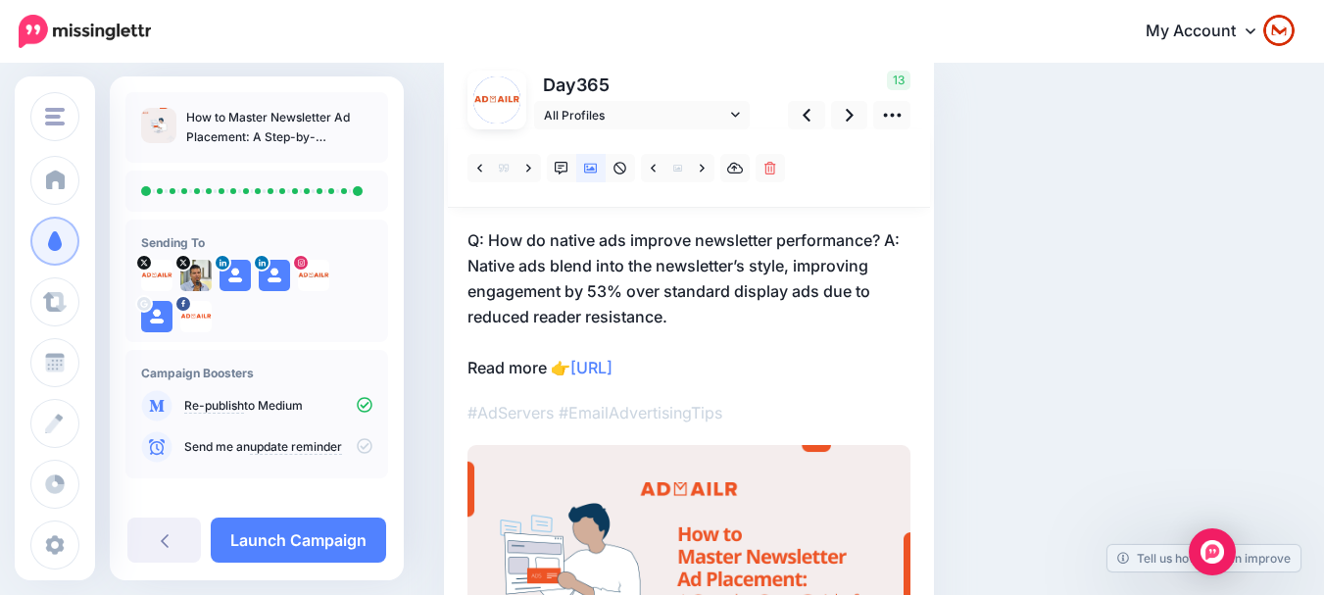
scroll to position [140, 0]
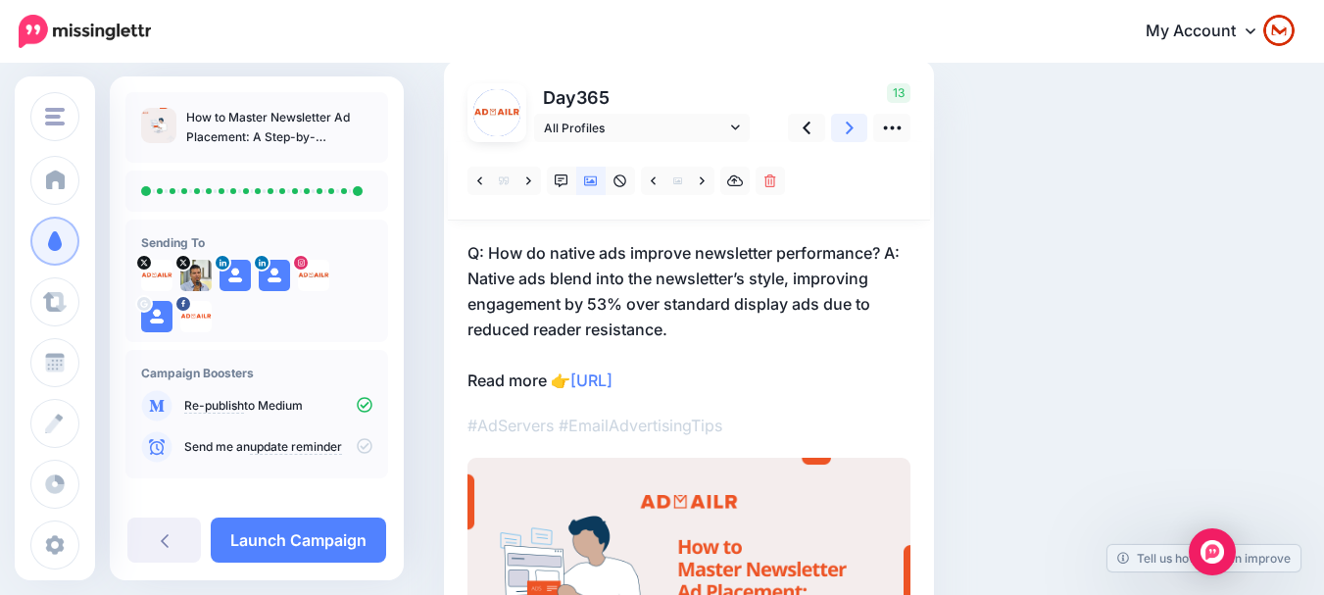
click at [850, 129] on icon at bounding box center [850, 128] width 8 height 13
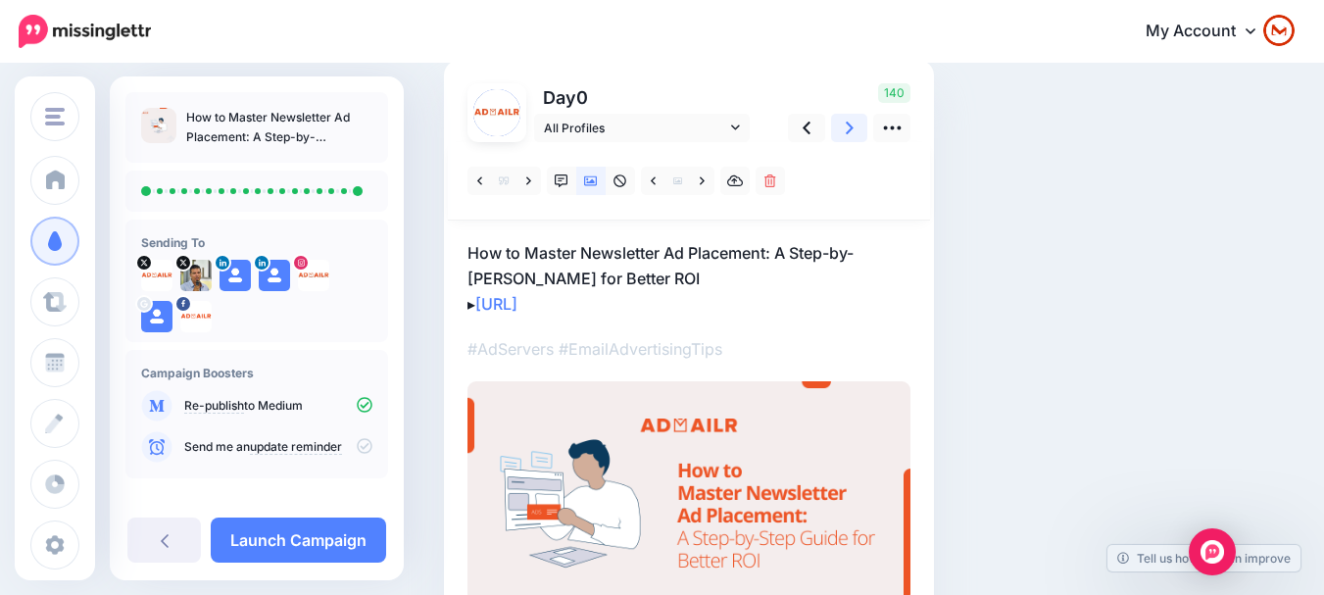
click at [850, 129] on icon at bounding box center [850, 128] width 8 height 13
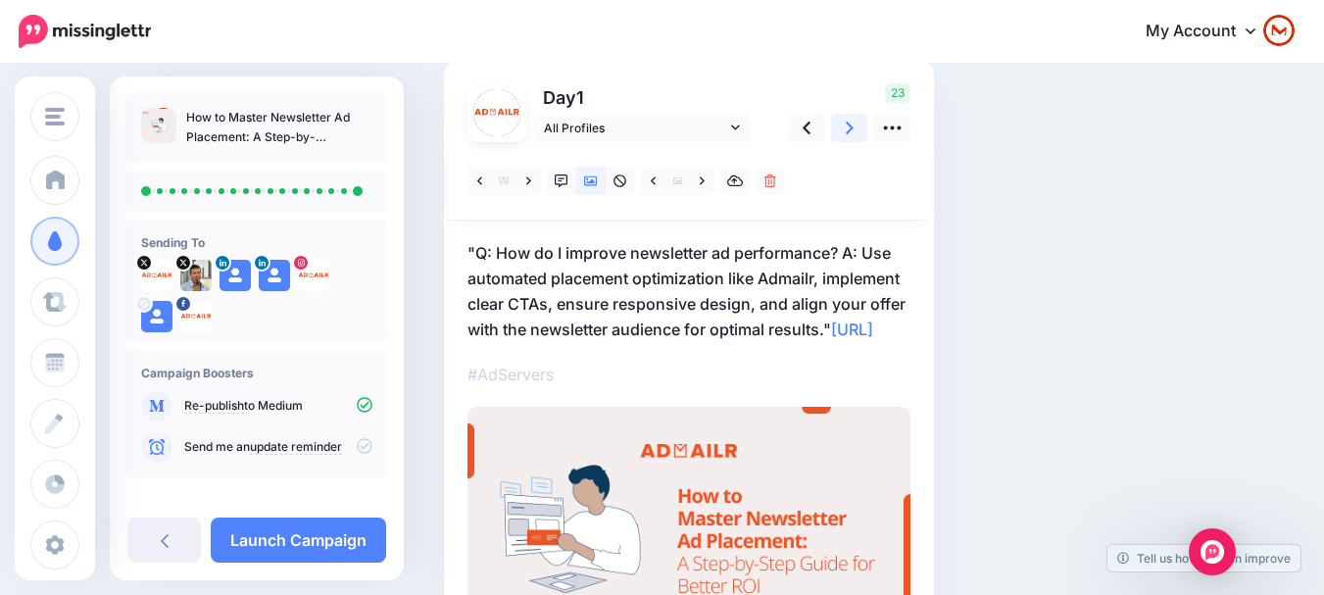
click at [850, 129] on icon at bounding box center [850, 128] width 8 height 13
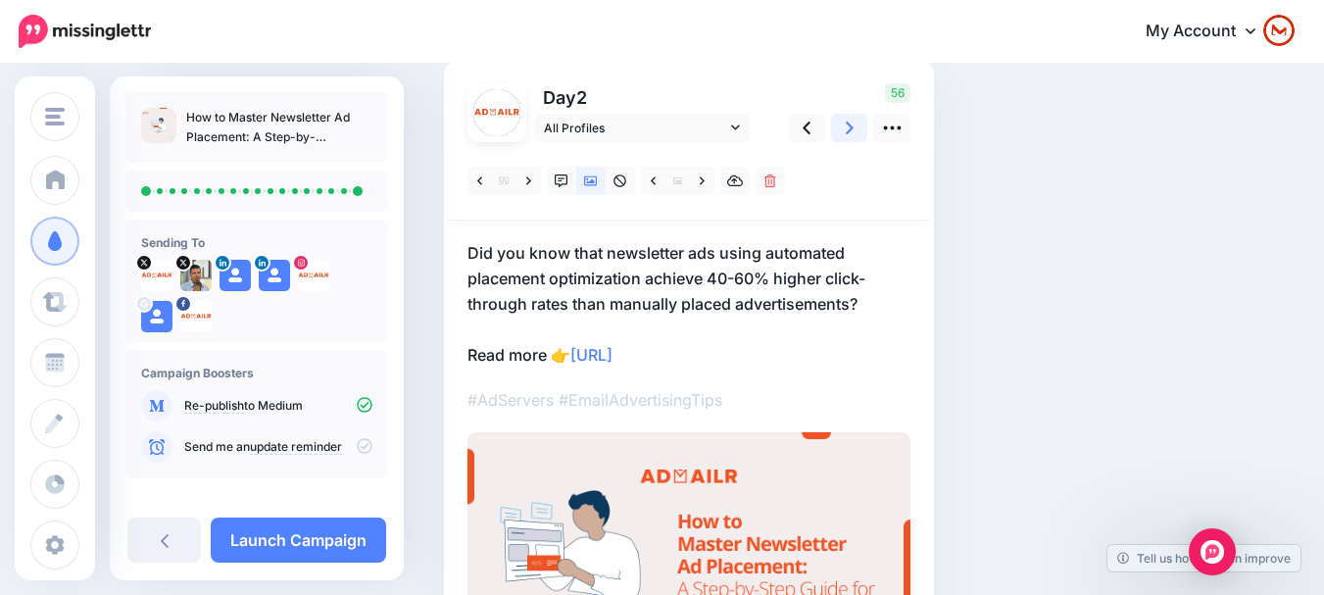
click at [850, 129] on icon at bounding box center [850, 128] width 8 height 13
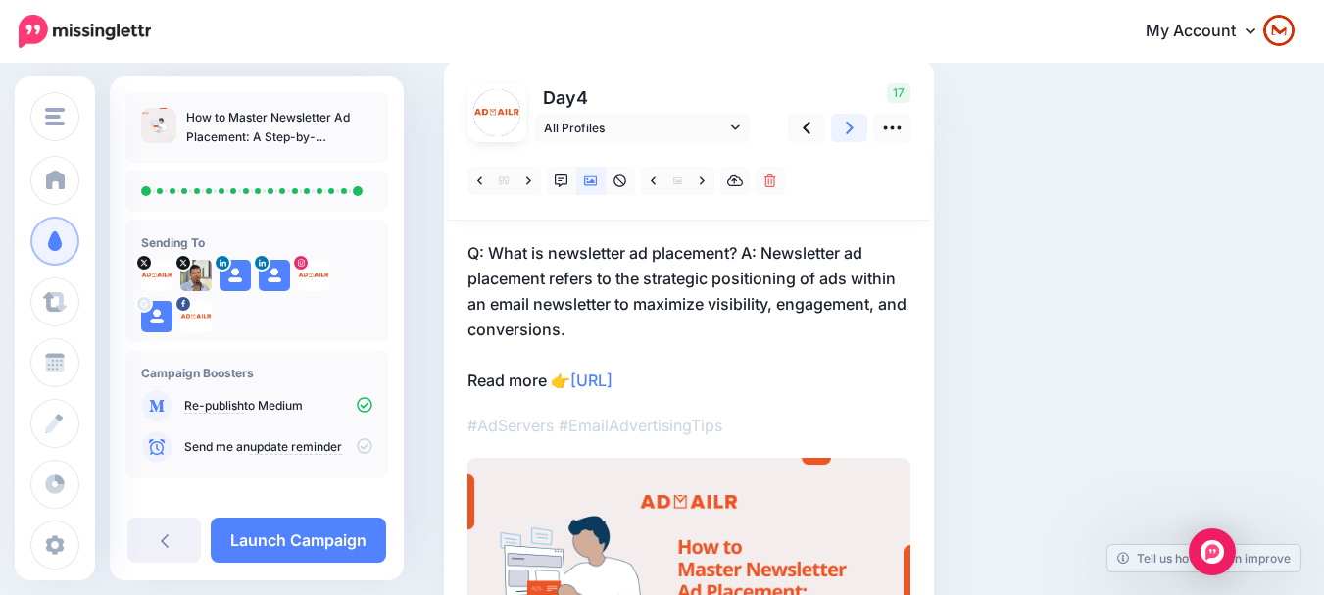
click at [850, 129] on icon at bounding box center [850, 128] width 8 height 13
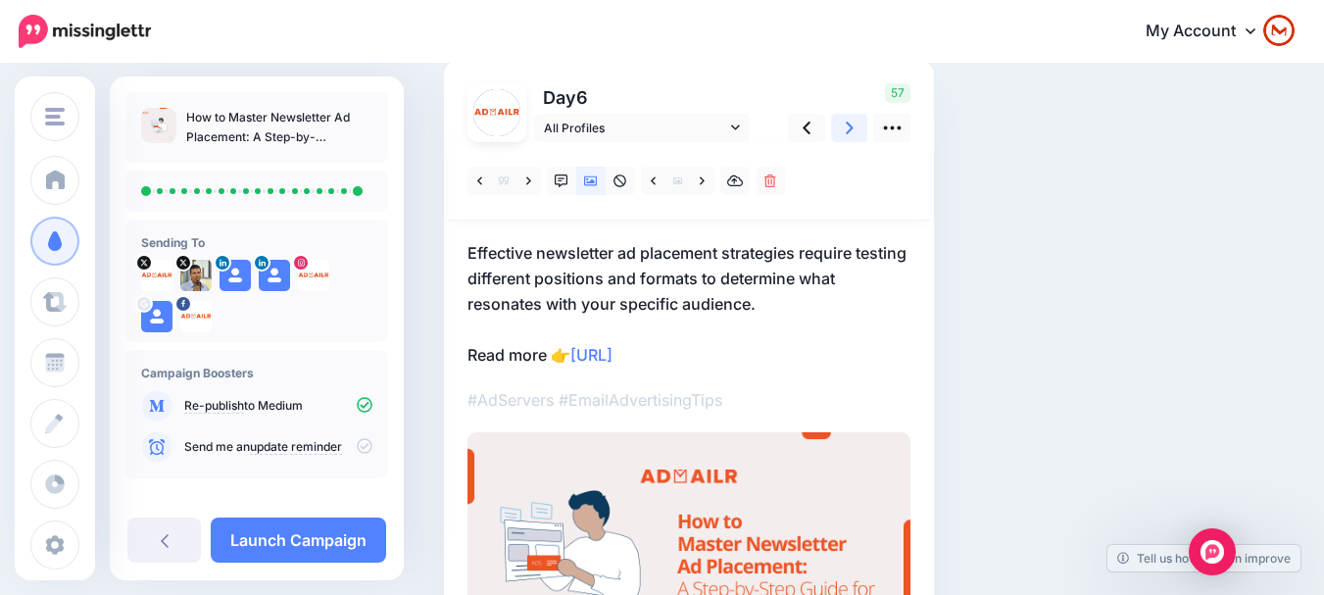
click at [850, 129] on icon at bounding box center [850, 128] width 8 height 13
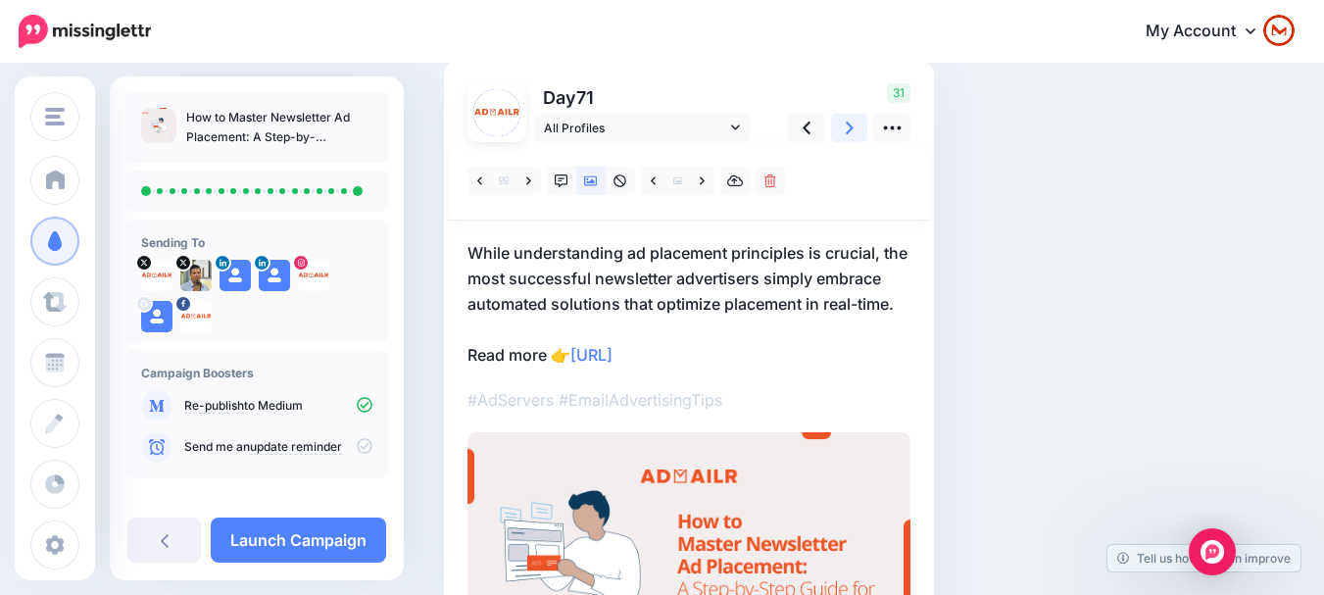
click at [850, 129] on icon at bounding box center [850, 128] width 8 height 13
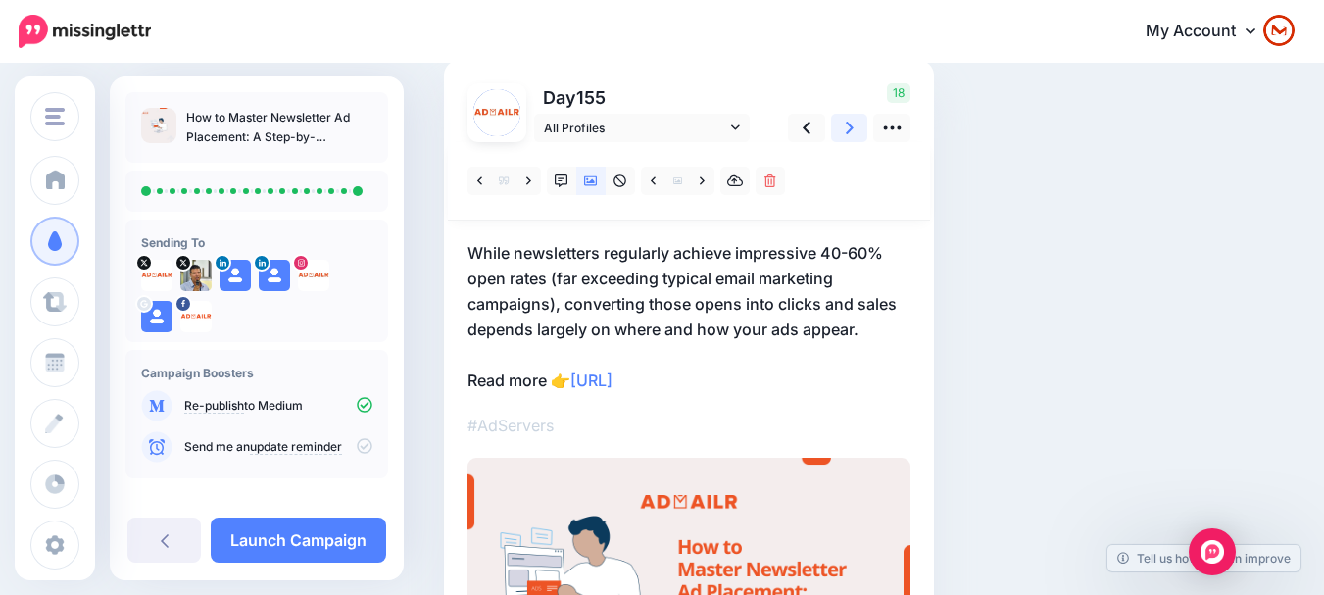
click at [850, 129] on icon at bounding box center [850, 128] width 8 height 13
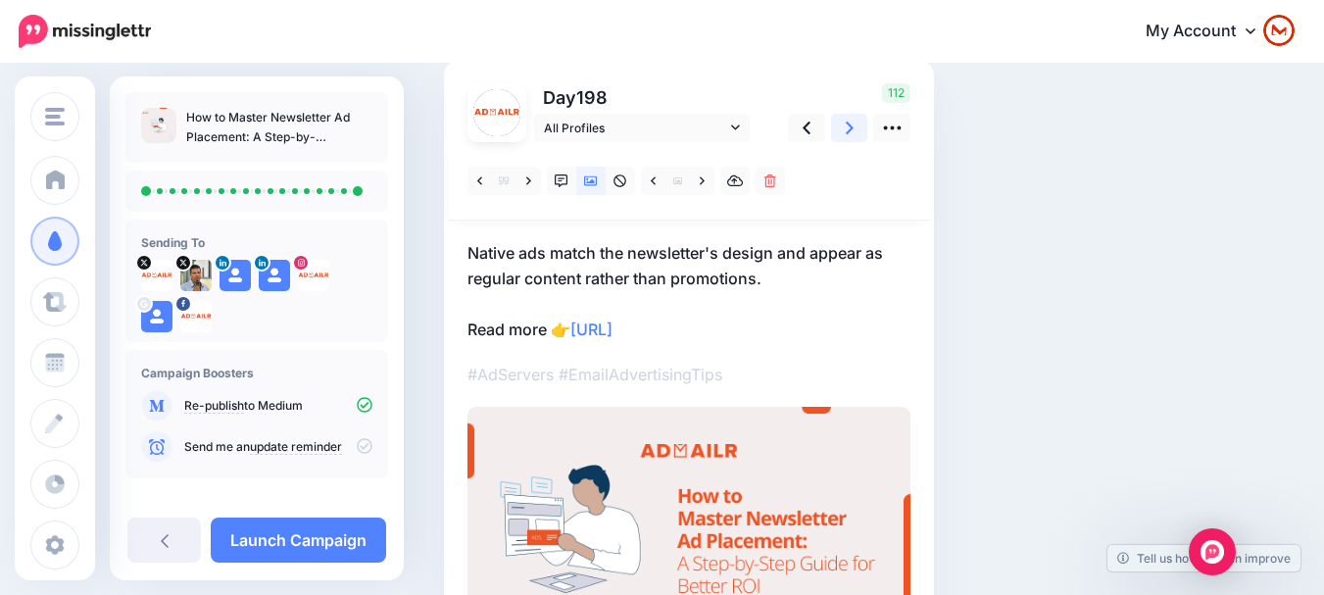
click at [850, 129] on icon at bounding box center [850, 128] width 8 height 13
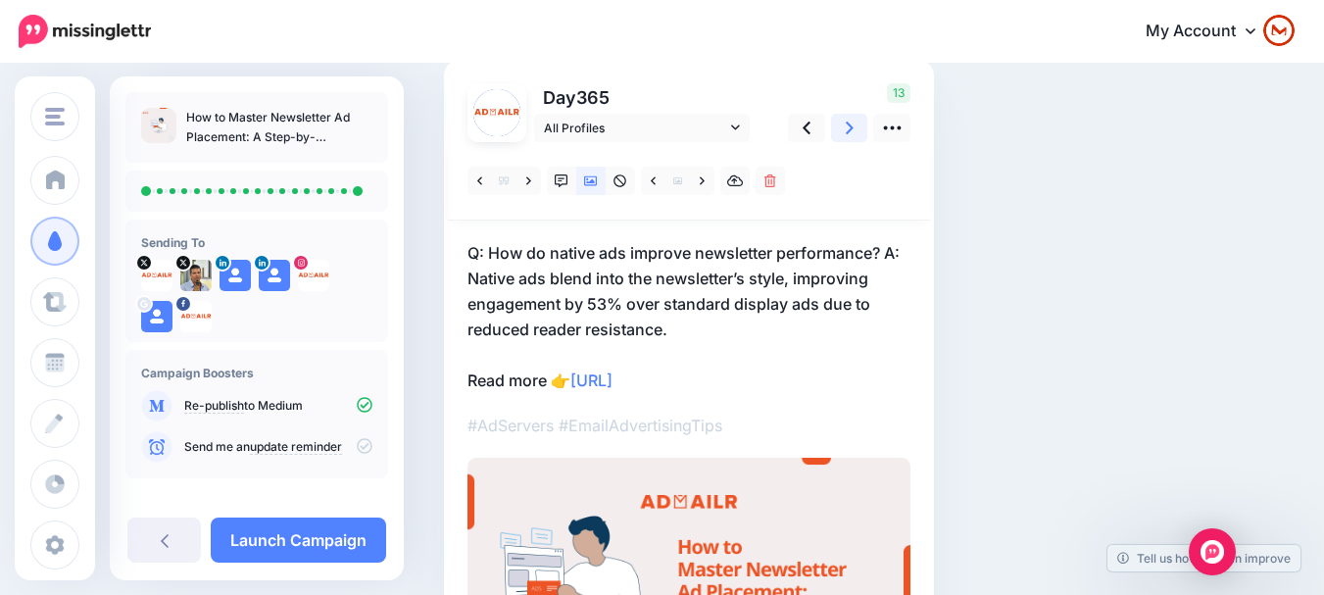
click at [850, 129] on icon at bounding box center [850, 128] width 8 height 13
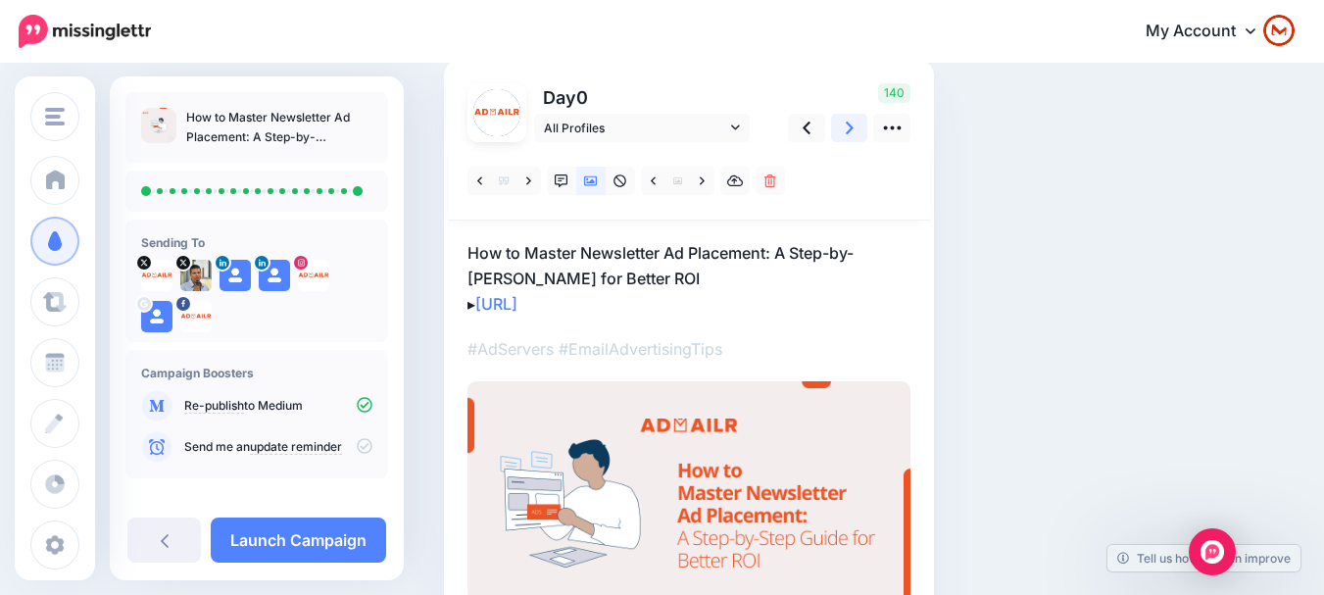
click at [850, 129] on icon at bounding box center [850, 128] width 8 height 13
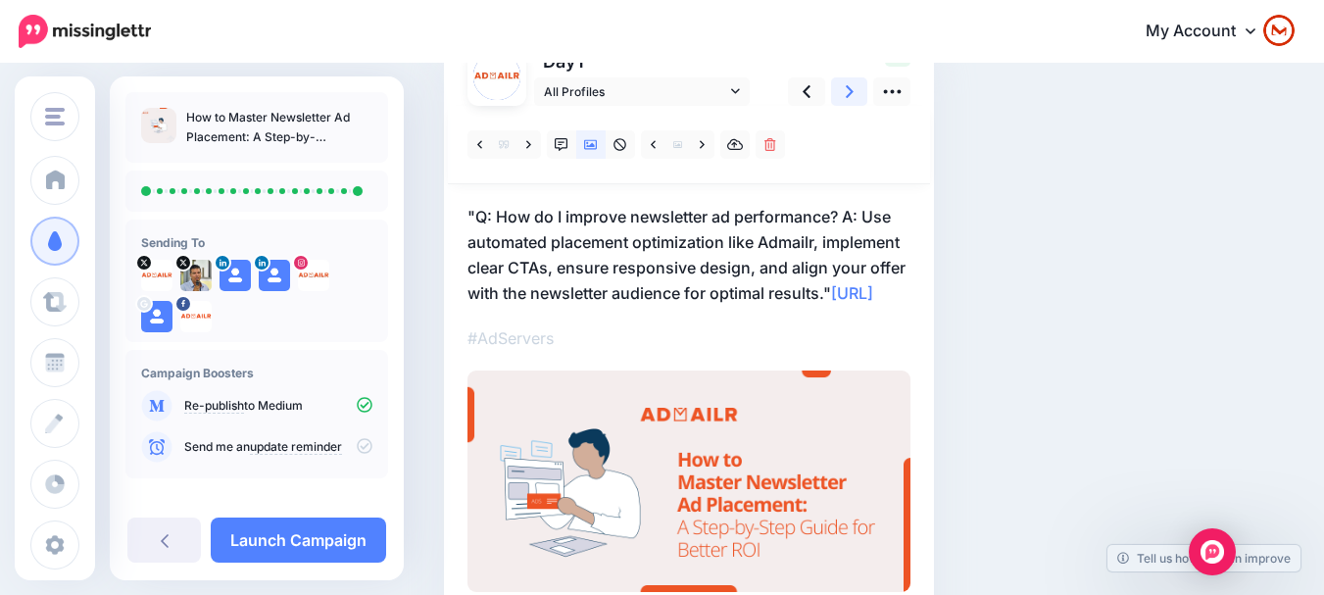
scroll to position [0, 0]
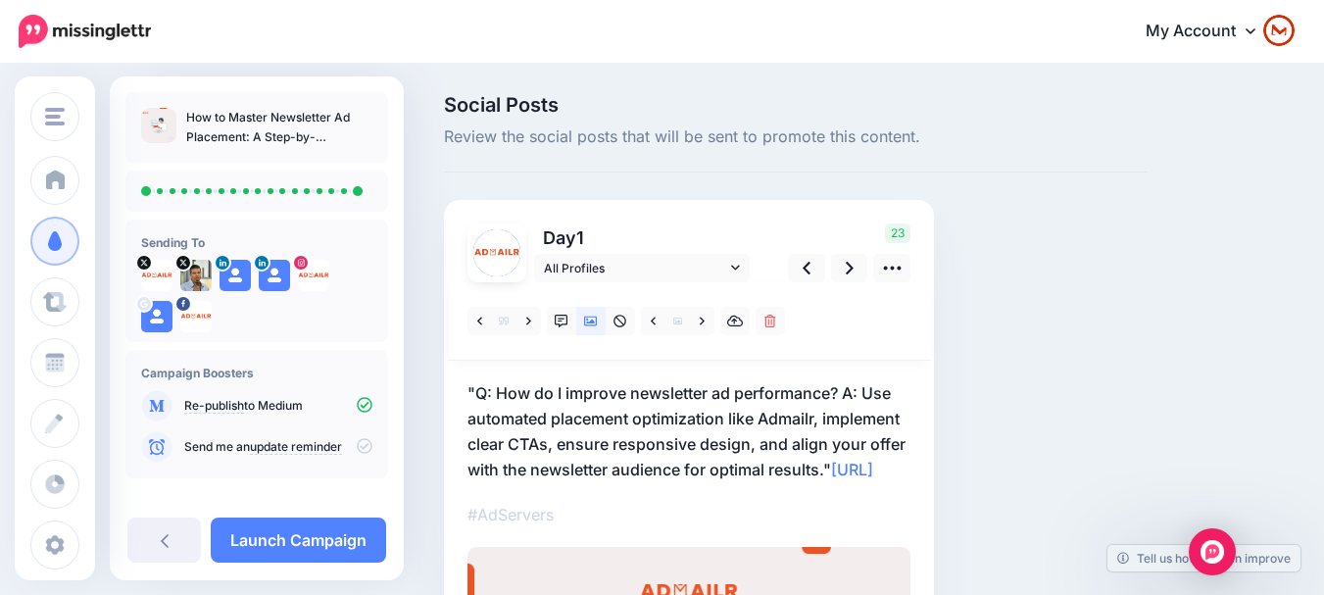
click at [1021, 353] on div "Social Posts Review the social posts that will be sent to promote this content.…" at bounding box center [795, 473] width 733 height 756
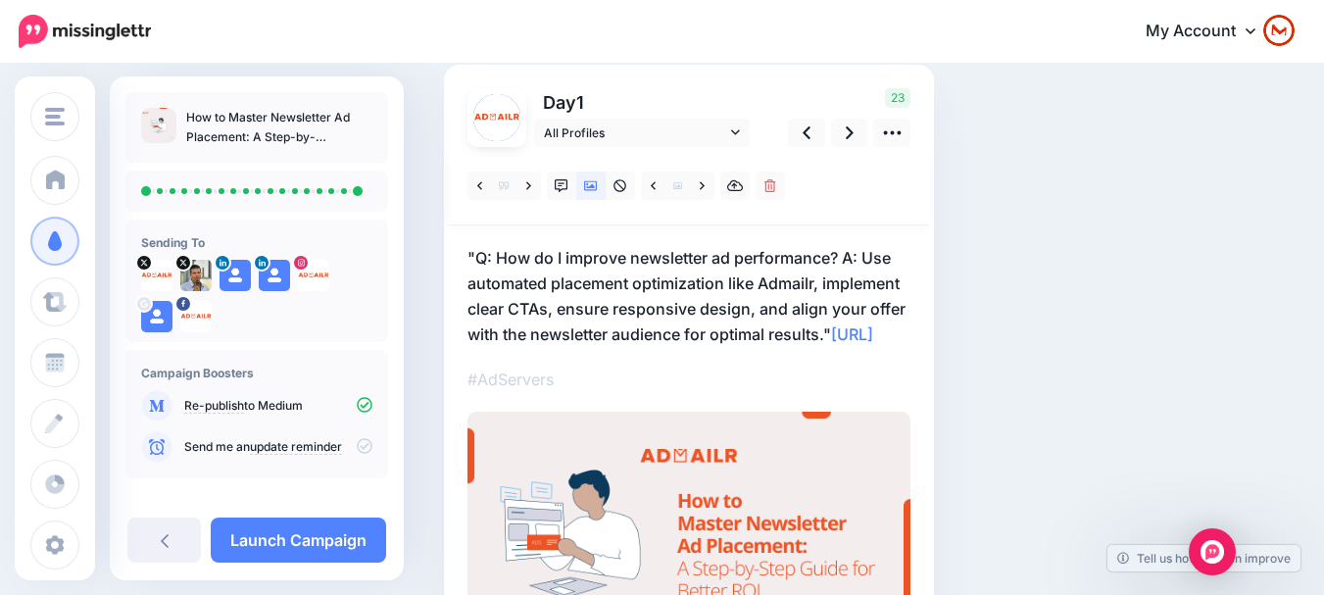
scroll to position [115, 0]
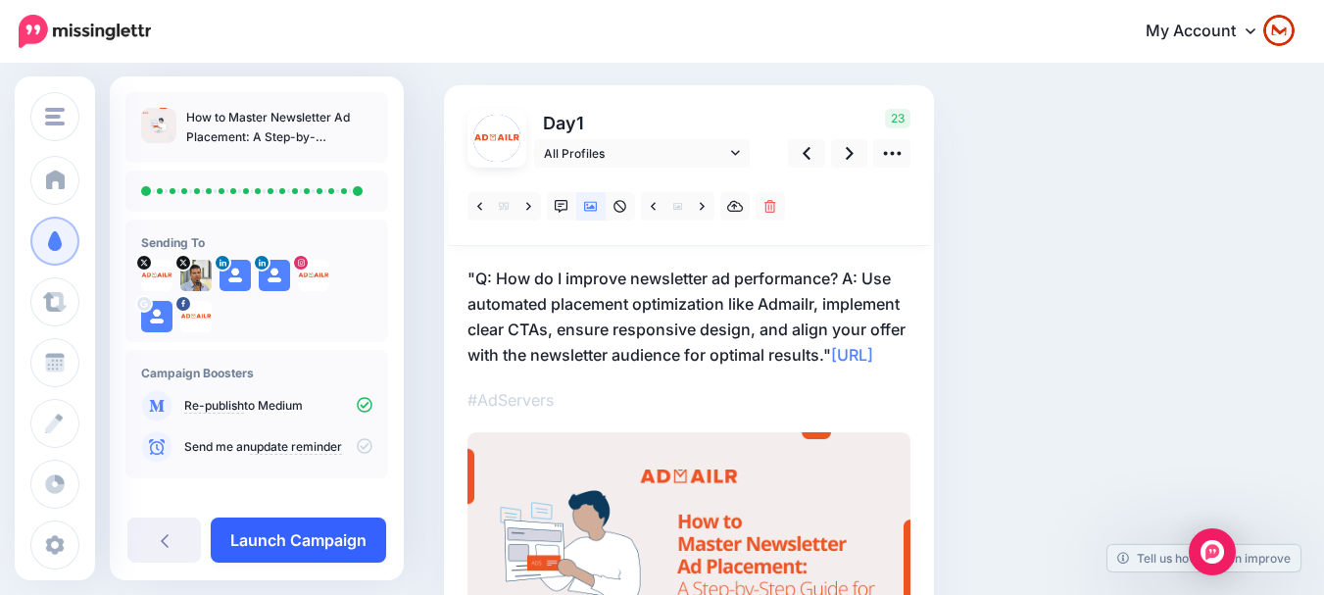
click at [314, 529] on link "Launch Campaign" at bounding box center [298, 539] width 175 height 45
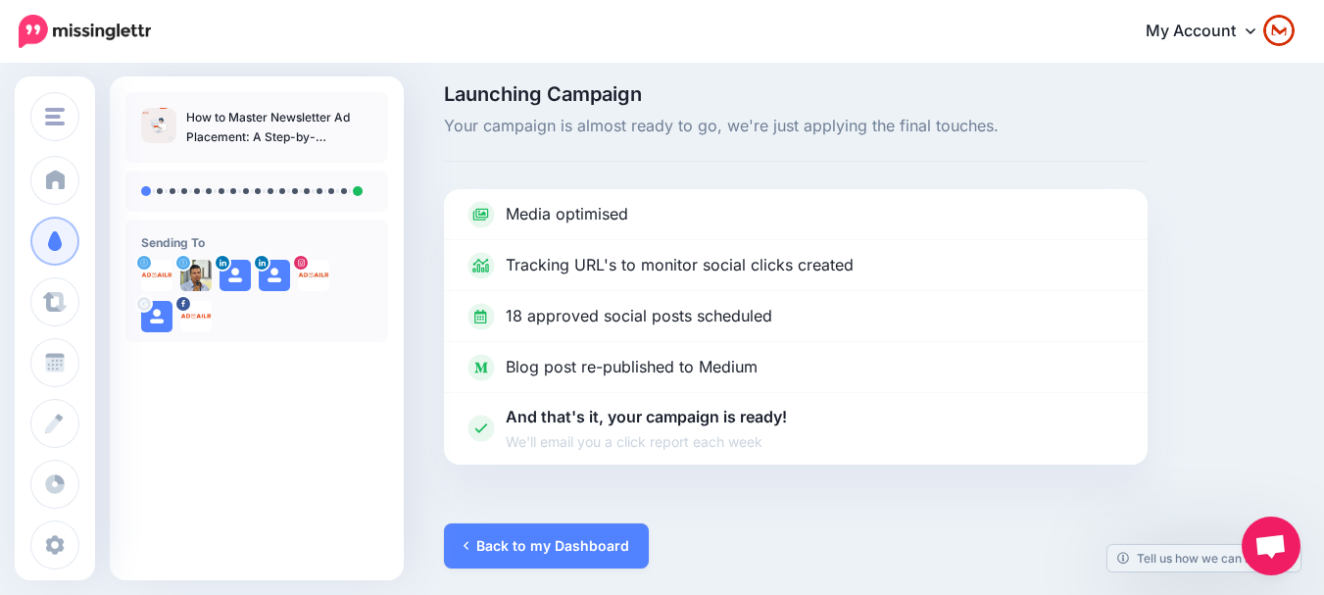
scroll to position [14, 0]
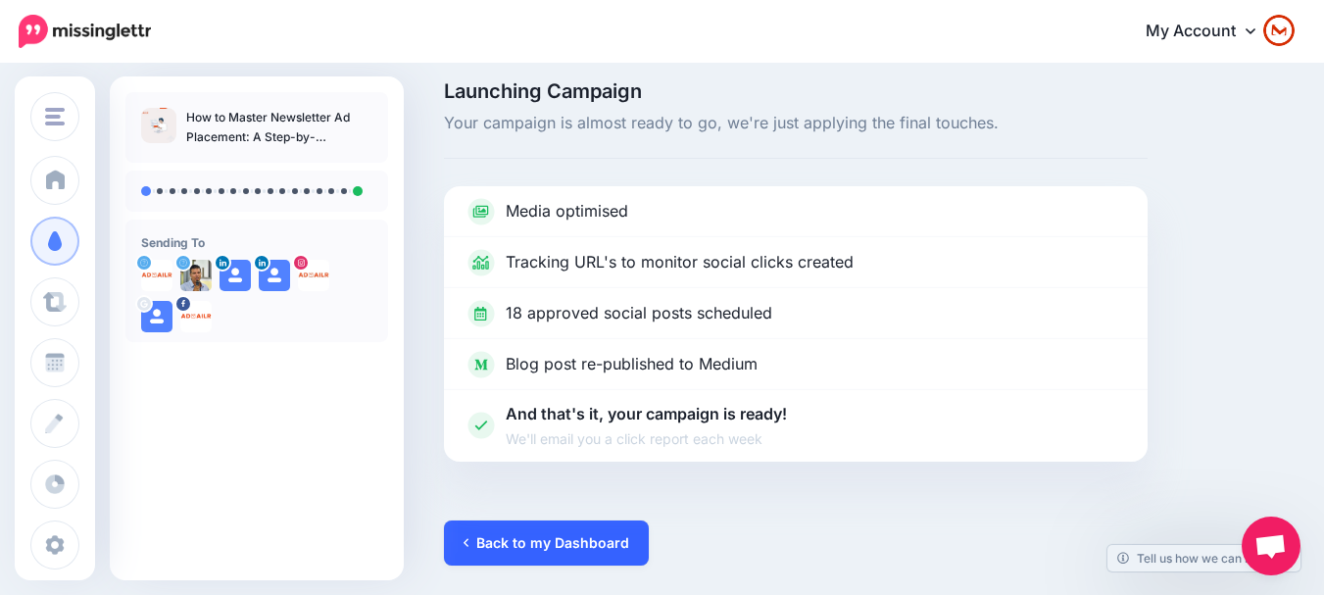
click at [553, 539] on link "Back to my Dashboard" at bounding box center [546, 542] width 205 height 45
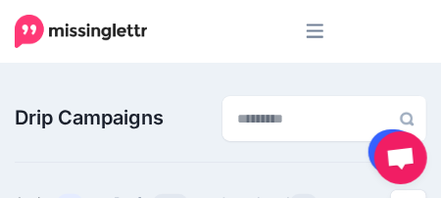
click at [375, 142] on link at bounding box center [394, 151] width 50 height 45
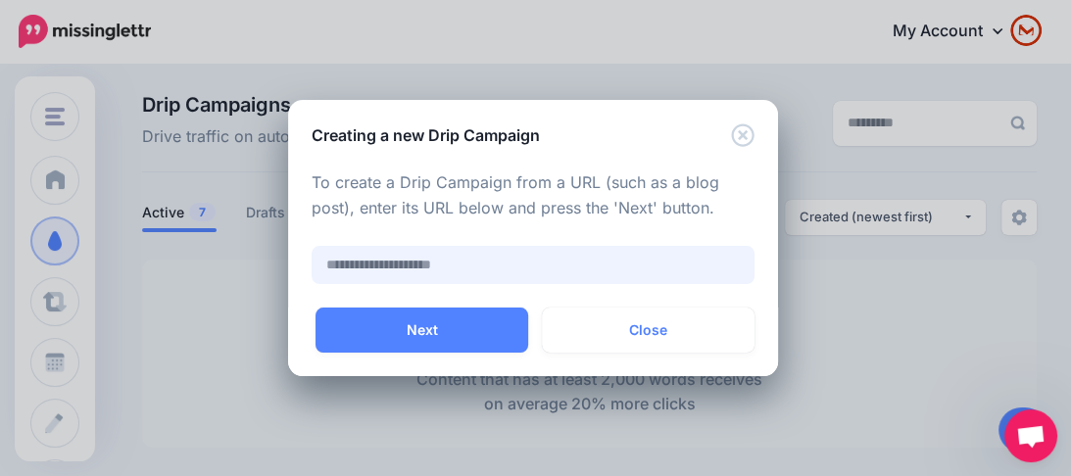
click at [476, 270] on input "text" at bounding box center [533, 265] width 443 height 38
paste input "**********"
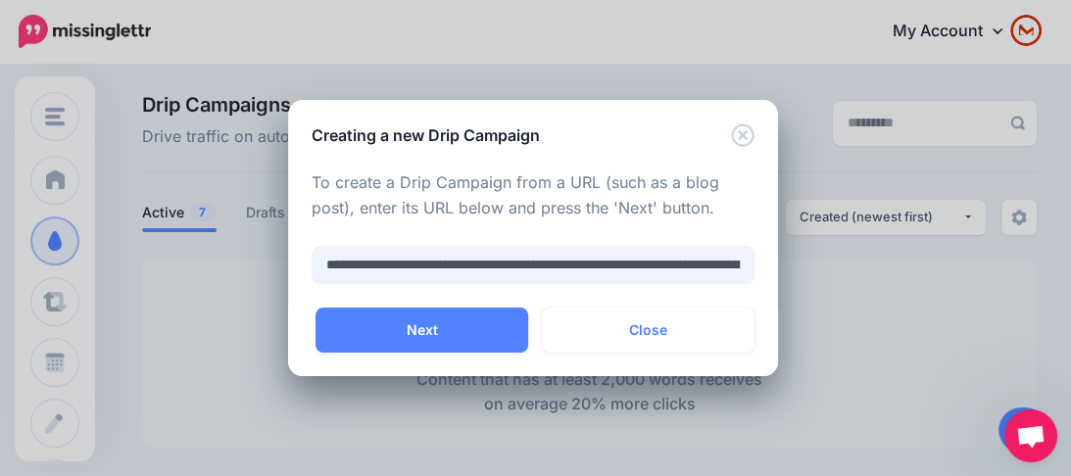
scroll to position [0, 196]
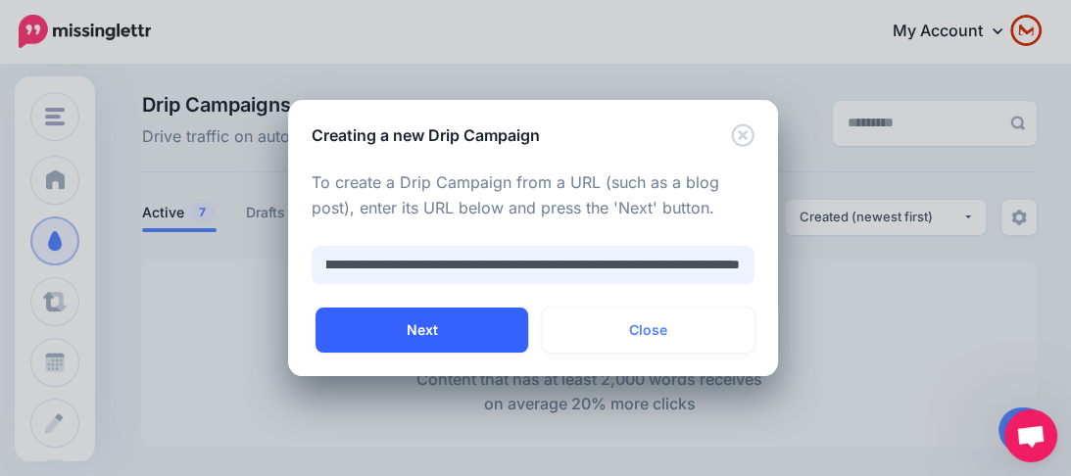
type input "**********"
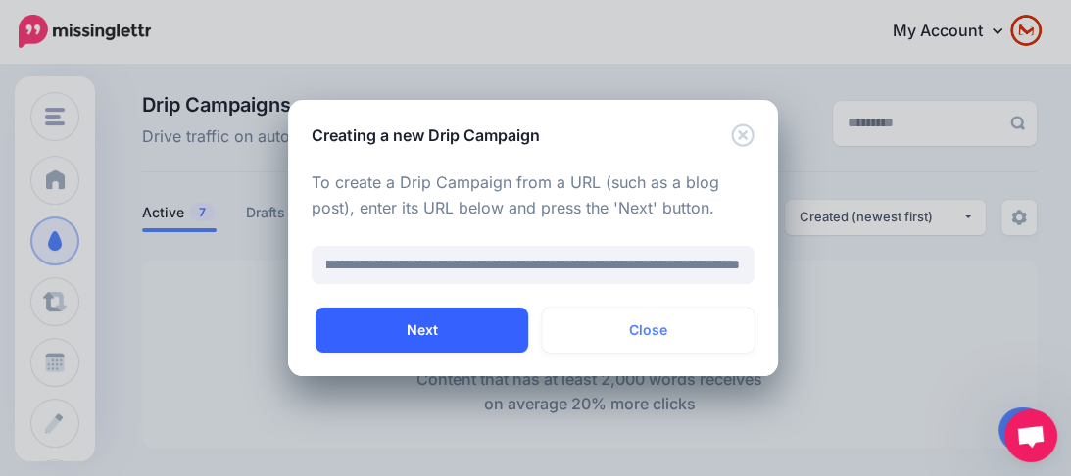
scroll to position [0, 0]
click at [421, 334] on button "Next" at bounding box center [422, 330] width 213 height 45
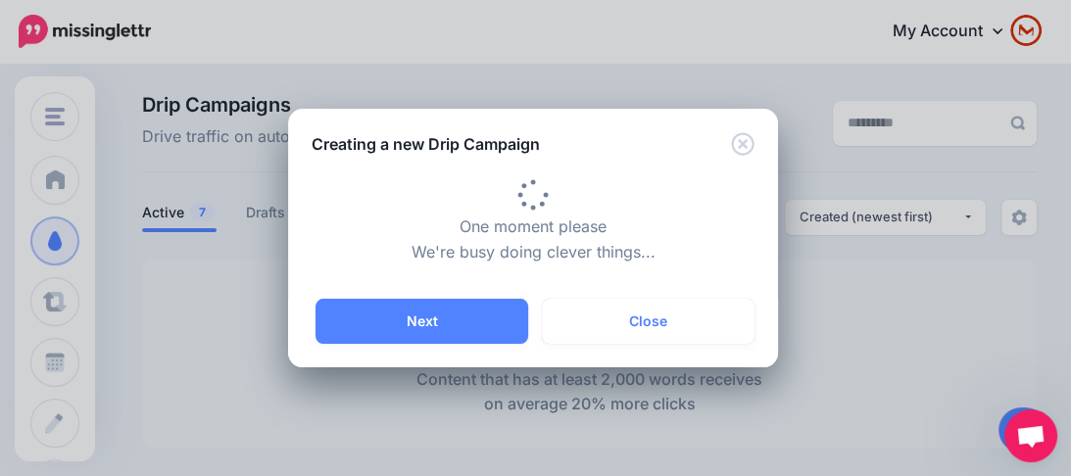
type input "**********"
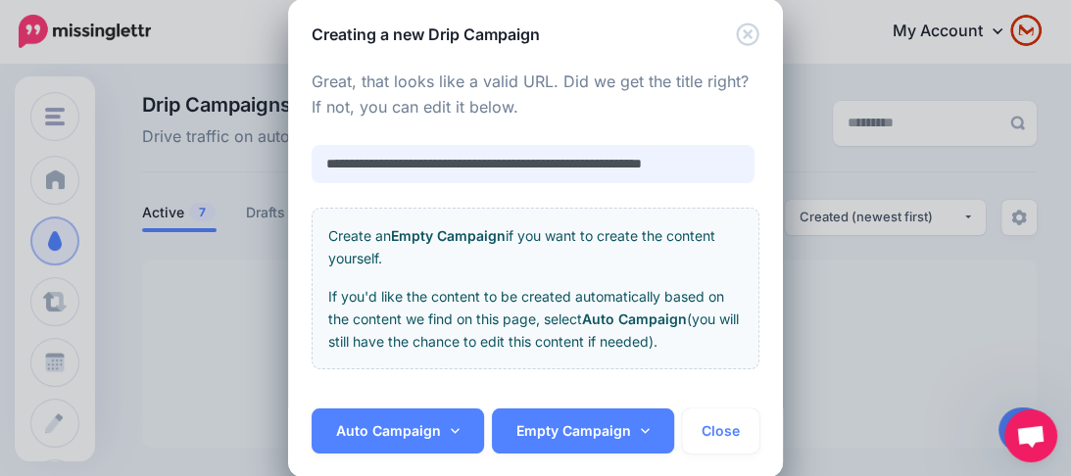
scroll to position [56, 0]
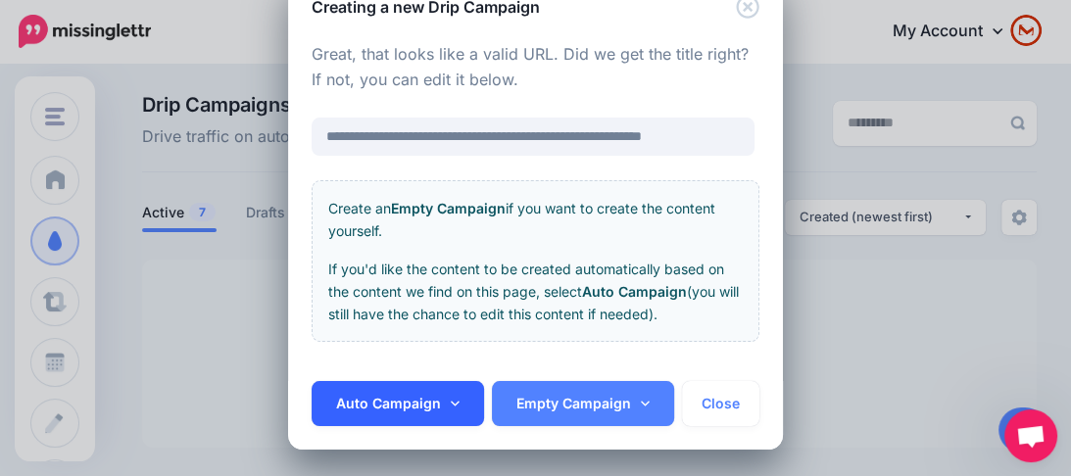
click at [403, 400] on link "Auto Campaign" at bounding box center [398, 403] width 172 height 45
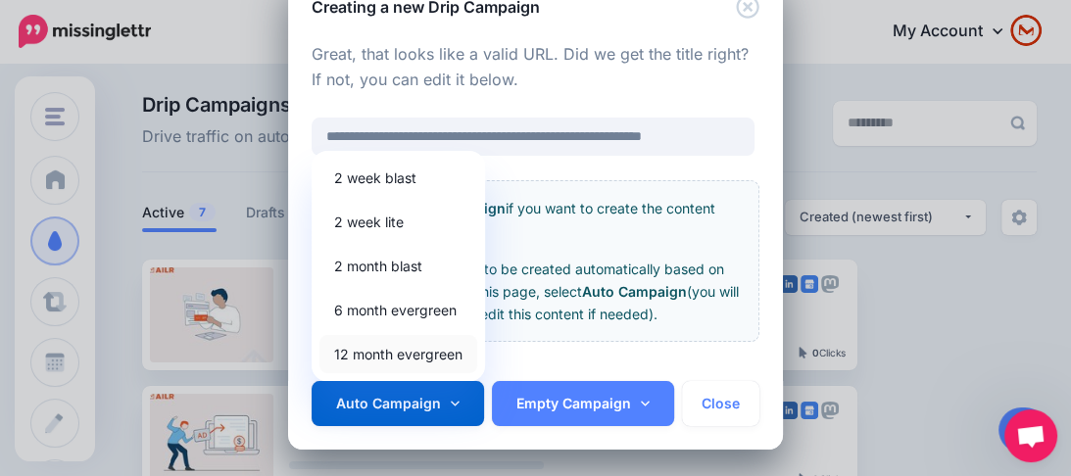
click at [418, 344] on link "12 month evergreen" at bounding box center [398, 354] width 158 height 38
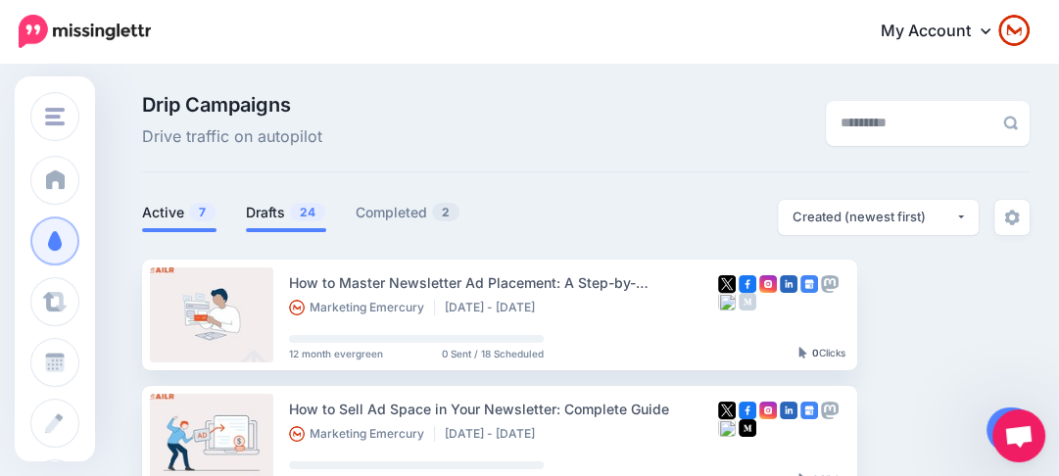
click at [283, 208] on link "Drafts 24" at bounding box center [286, 213] width 80 height 24
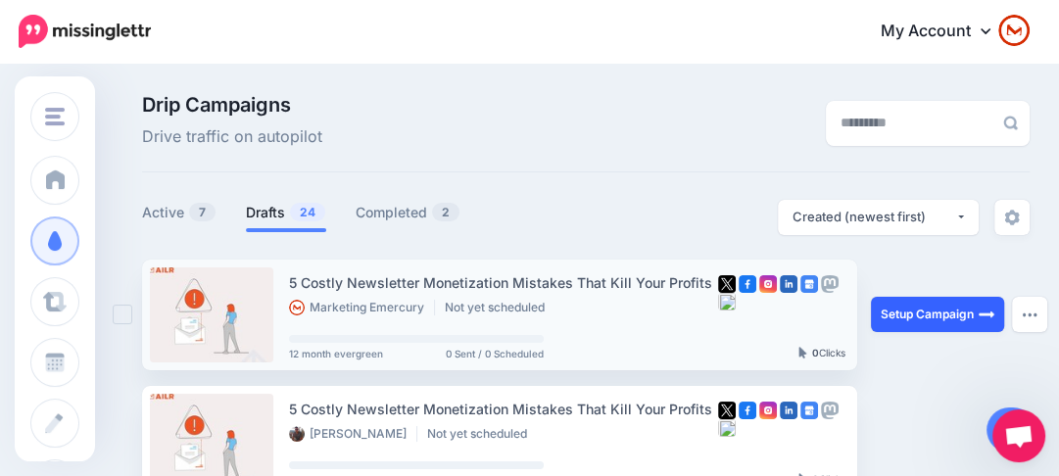
click at [951, 314] on link "Setup Campaign" at bounding box center [937, 314] width 133 height 35
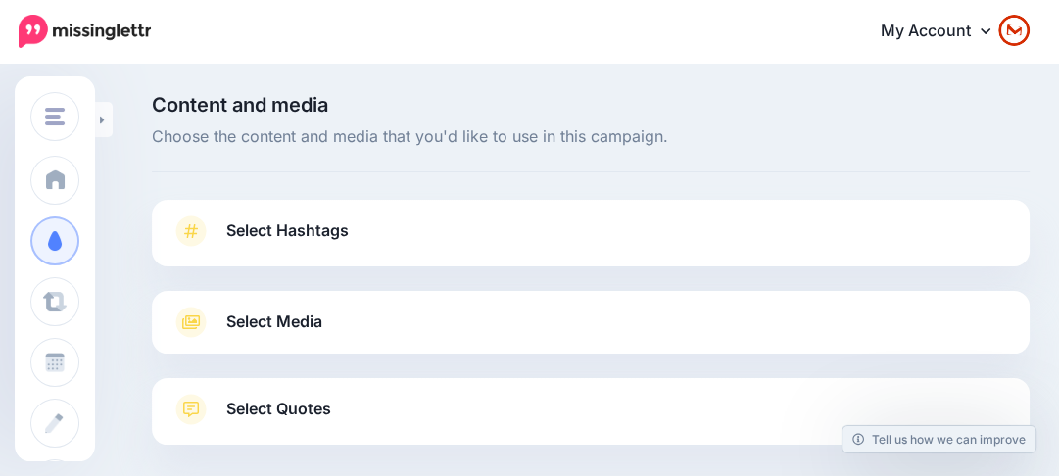
click at [599, 250] on link "Select Hashtags" at bounding box center [591, 241] width 839 height 51
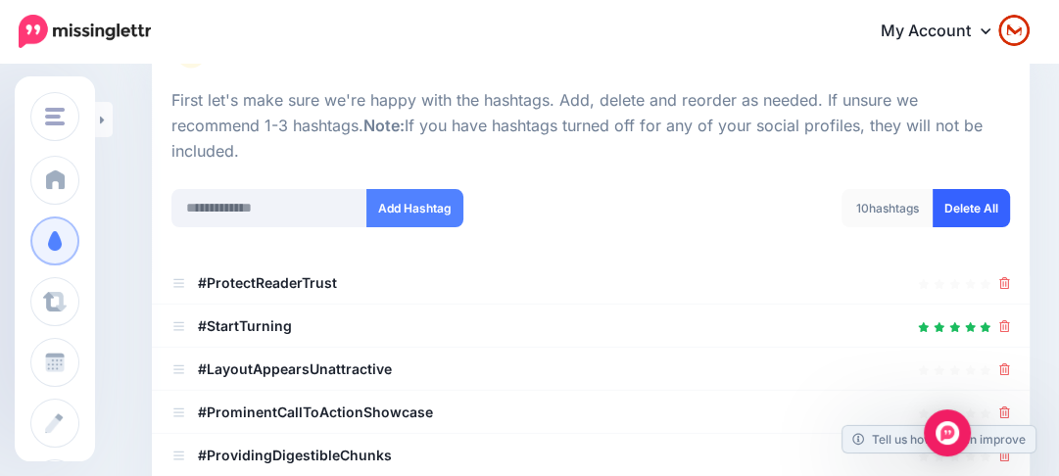
scroll to position [157, 0]
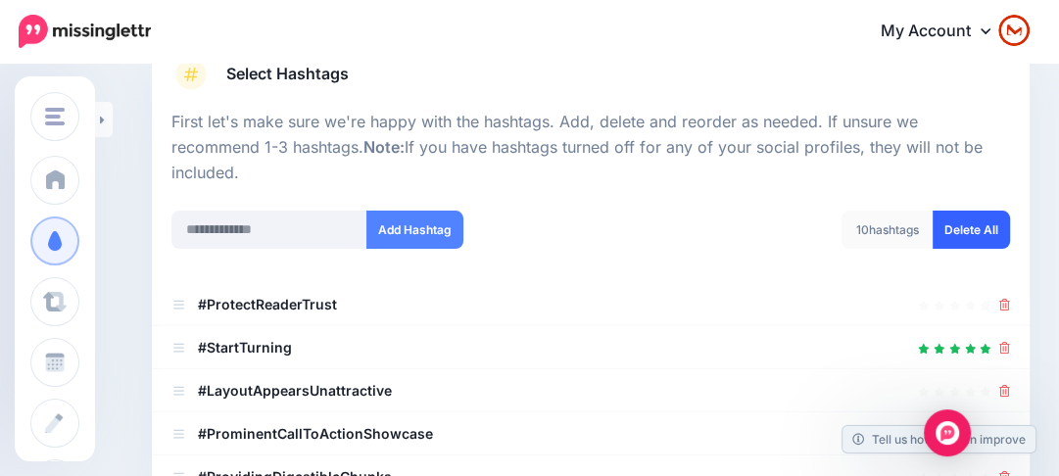
click at [1001, 212] on link "Delete All" at bounding box center [971, 230] width 77 height 38
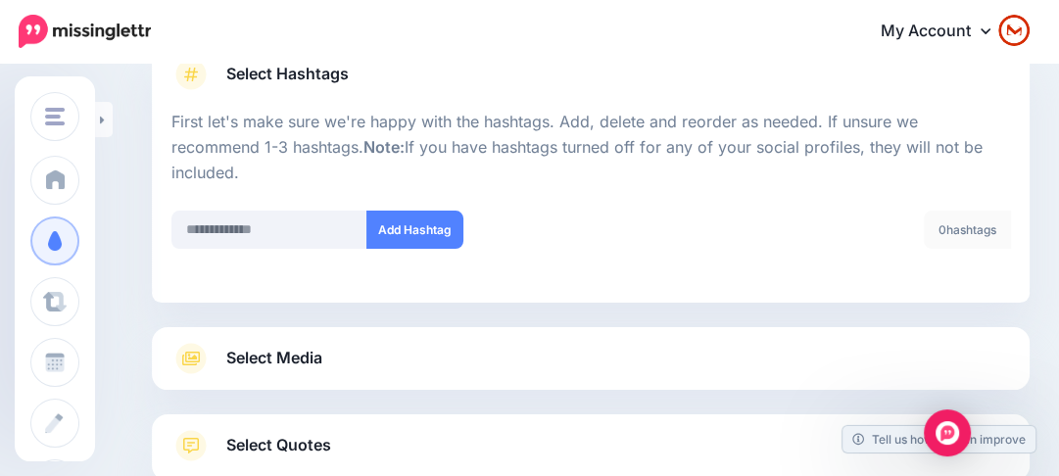
scroll to position [263, 0]
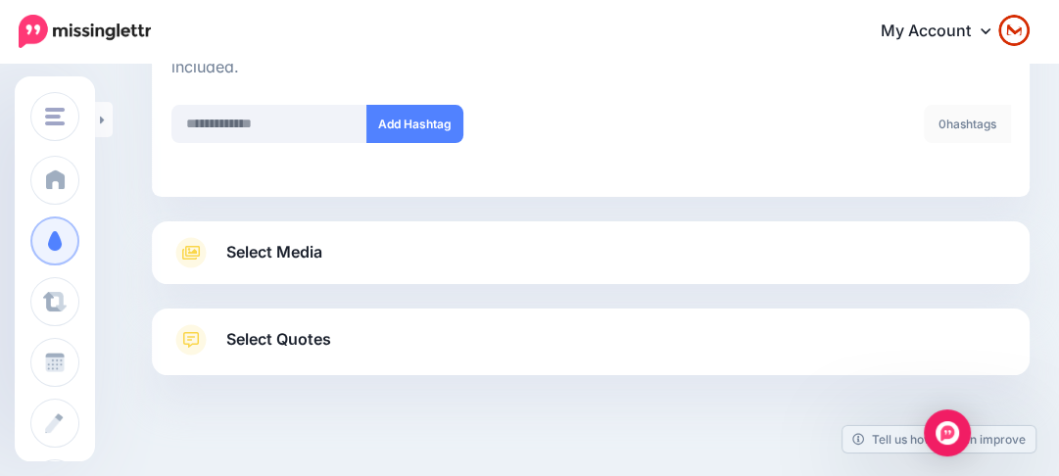
click at [315, 239] on span "Select Media" at bounding box center [274, 252] width 96 height 26
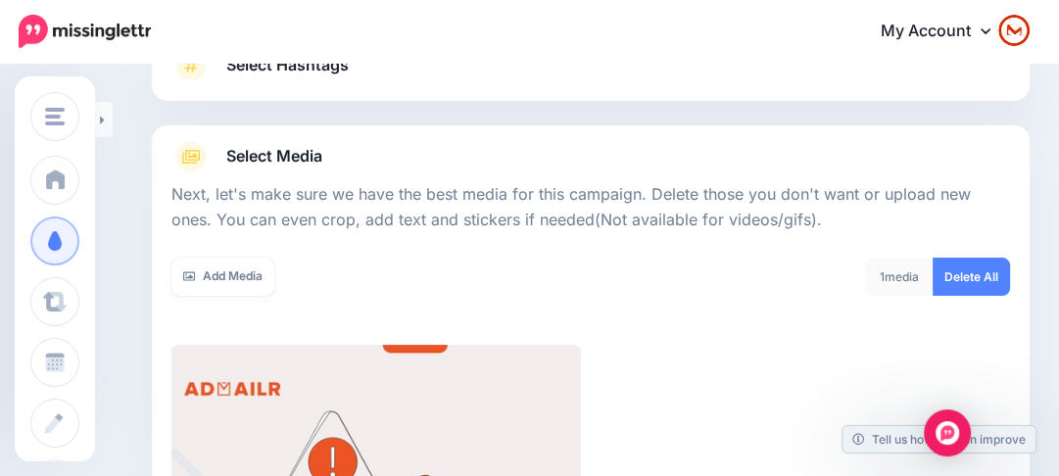
scroll to position [27, 0]
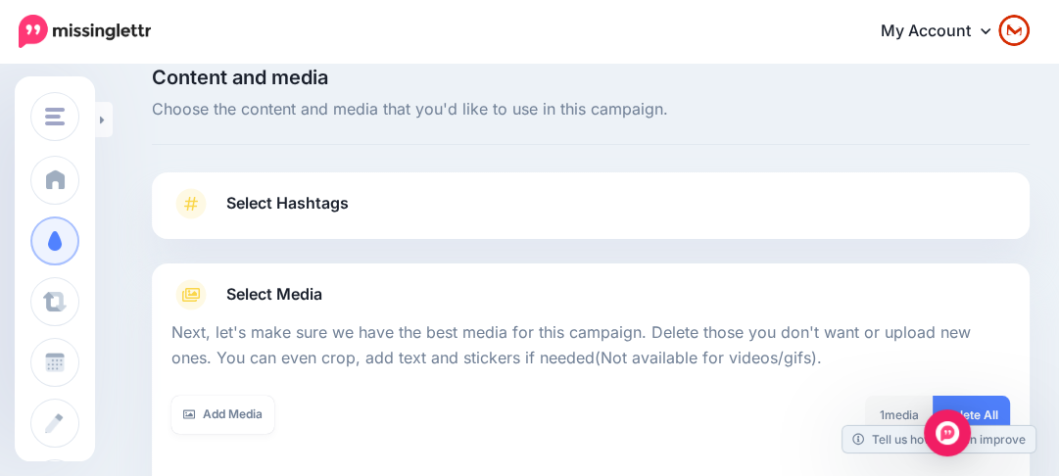
click at [674, 196] on link "Select Hashtags" at bounding box center [591, 213] width 839 height 51
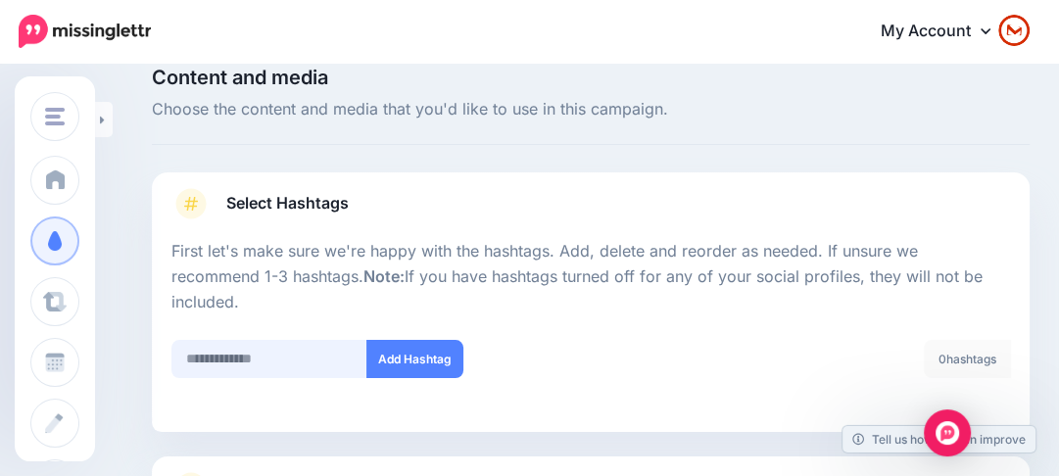
click at [294, 340] on input "text" at bounding box center [270, 359] width 196 height 38
paste input "**********"
type input "**********"
type input "*********"
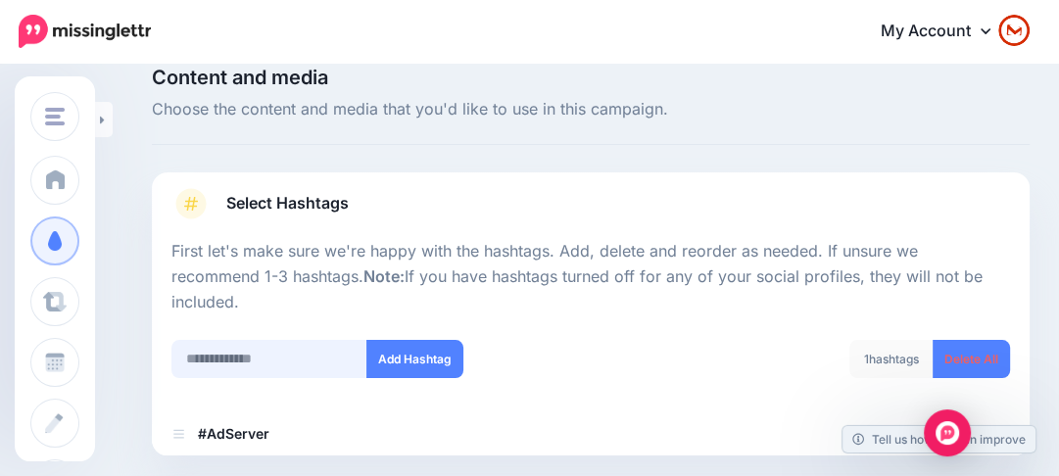
scroll to position [286, 0]
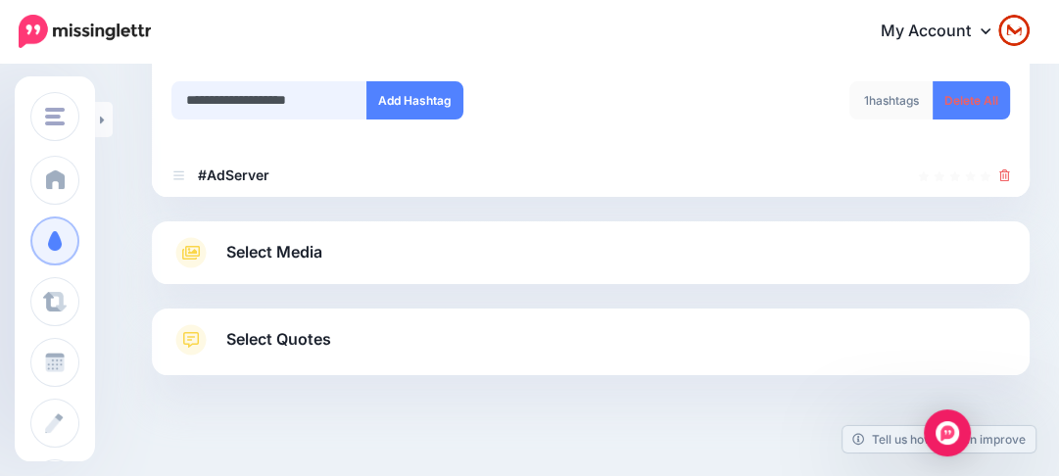
type input "**********"
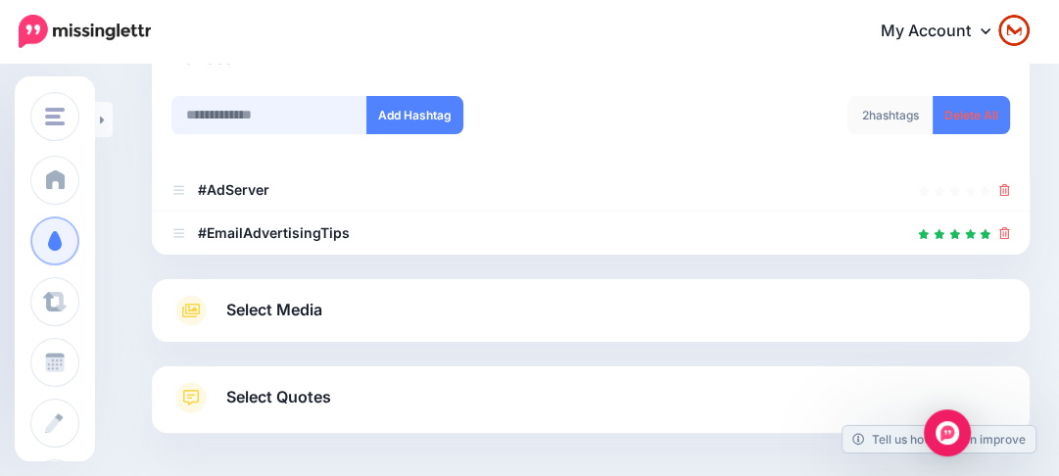
scroll to position [244, 0]
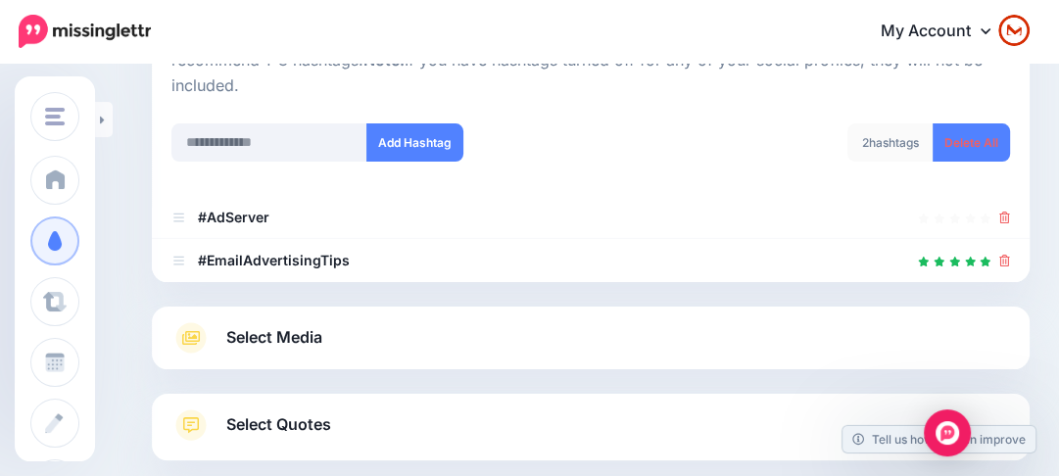
click at [468, 322] on link "Select Media" at bounding box center [591, 337] width 839 height 31
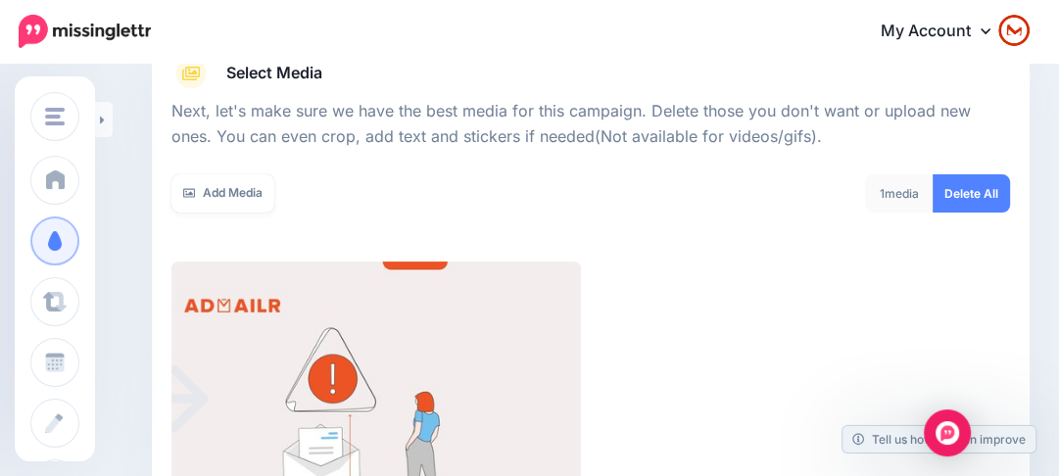
scroll to position [401, 0]
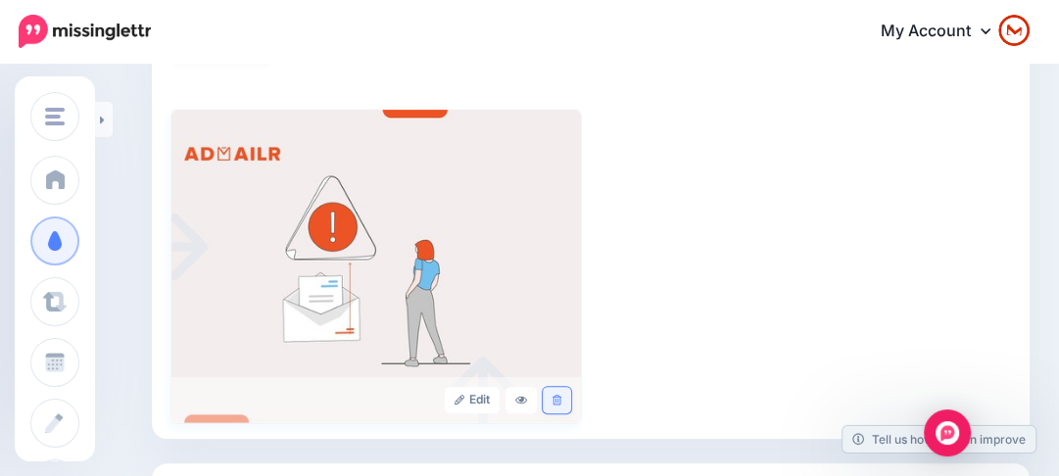
click at [562, 395] on icon at bounding box center [557, 400] width 9 height 11
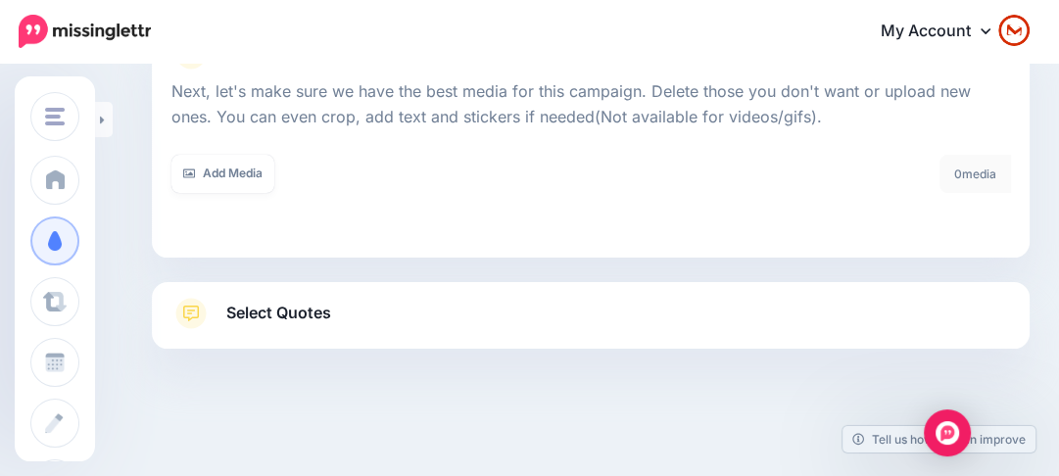
scroll to position [268, 0]
click at [232, 145] on div at bounding box center [591, 143] width 839 height 25
click at [242, 180] on link "Add Media" at bounding box center [223, 175] width 103 height 38
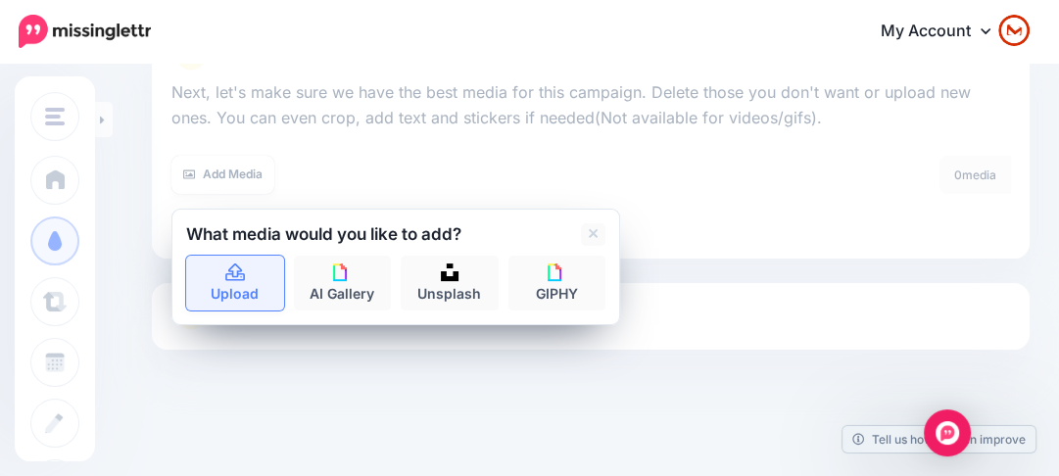
click at [229, 285] on link "Upload" at bounding box center [235, 283] width 98 height 55
click at [217, 281] on link "Upload" at bounding box center [235, 283] width 98 height 55
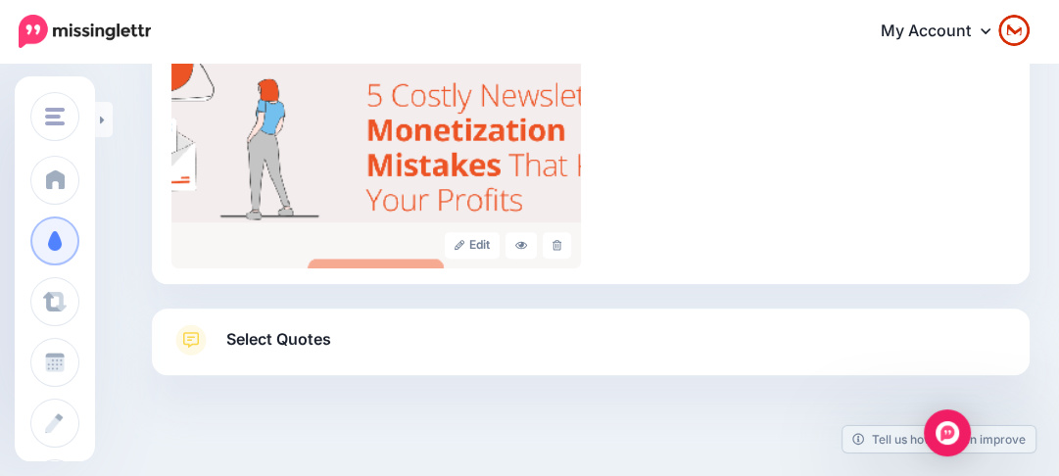
scroll to position [581, 0]
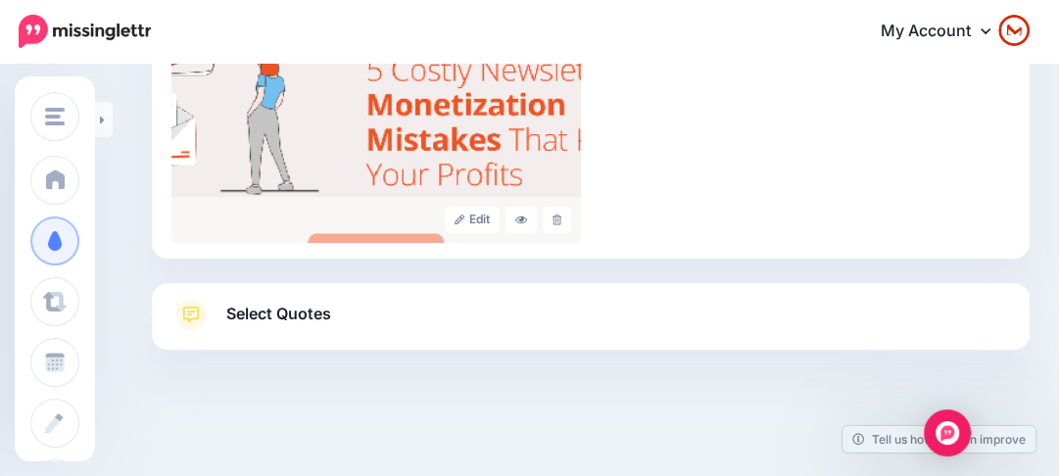
click at [592, 321] on link "Select Quotes" at bounding box center [591, 324] width 839 height 51
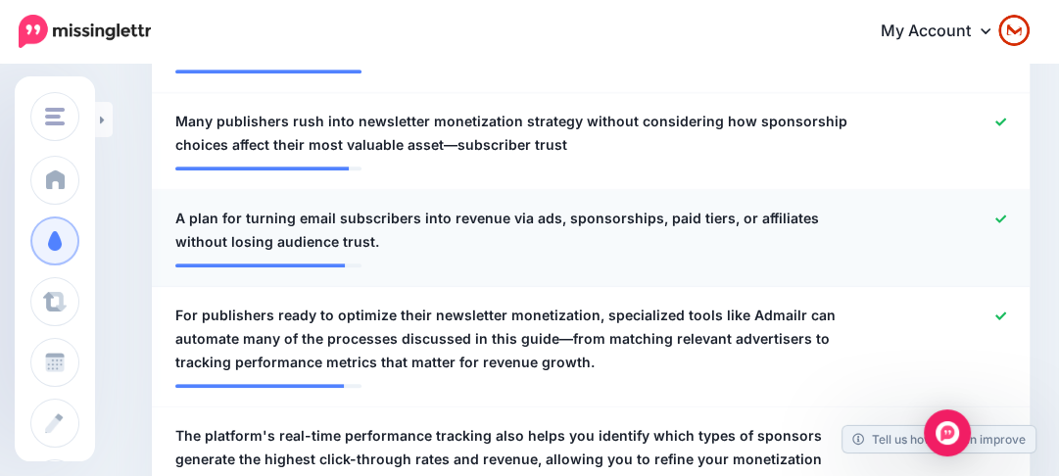
scroll to position [713, 0]
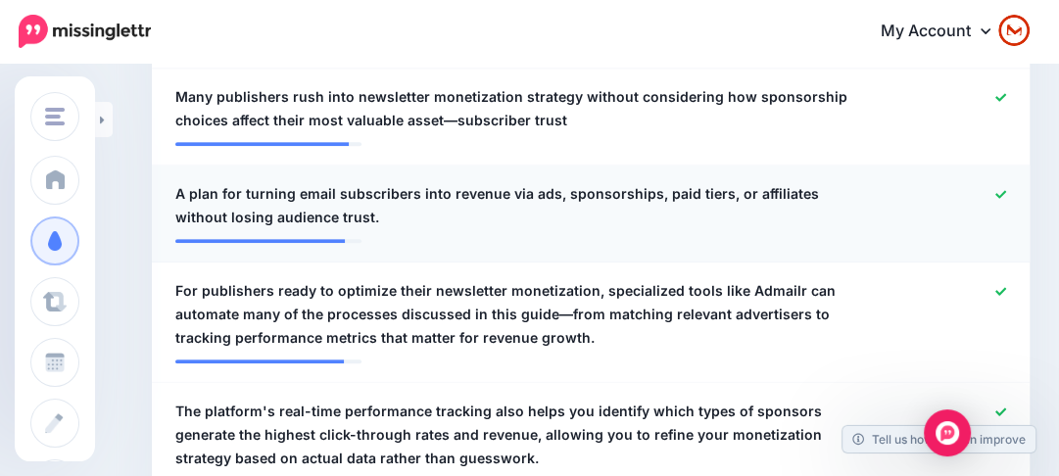
click at [294, 201] on span "A plan for turning email subscribers into revenue via ads, sponsorships, paid t…" at bounding box center [519, 205] width 688 height 47
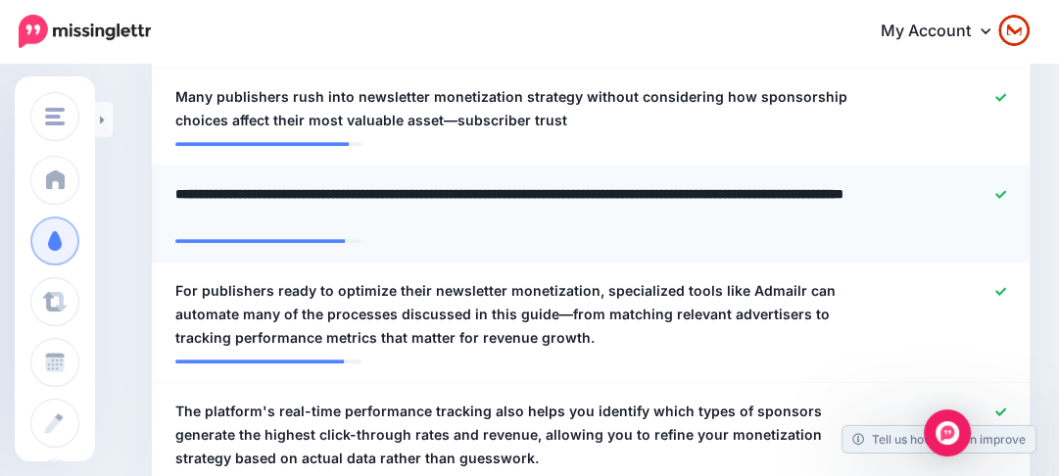
click at [602, 214] on textarea "**********" at bounding box center [524, 205] width 698 height 47
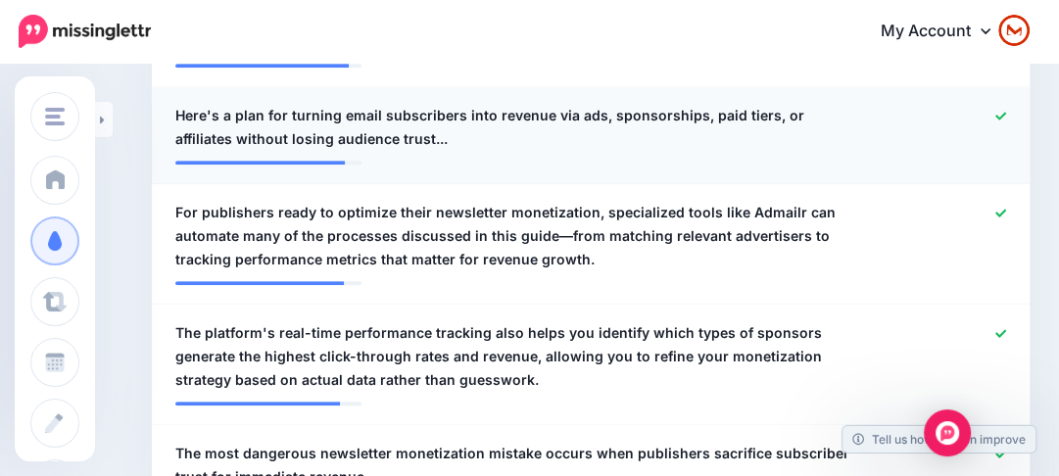
click at [1007, 111] on icon at bounding box center [1001, 116] width 11 height 11
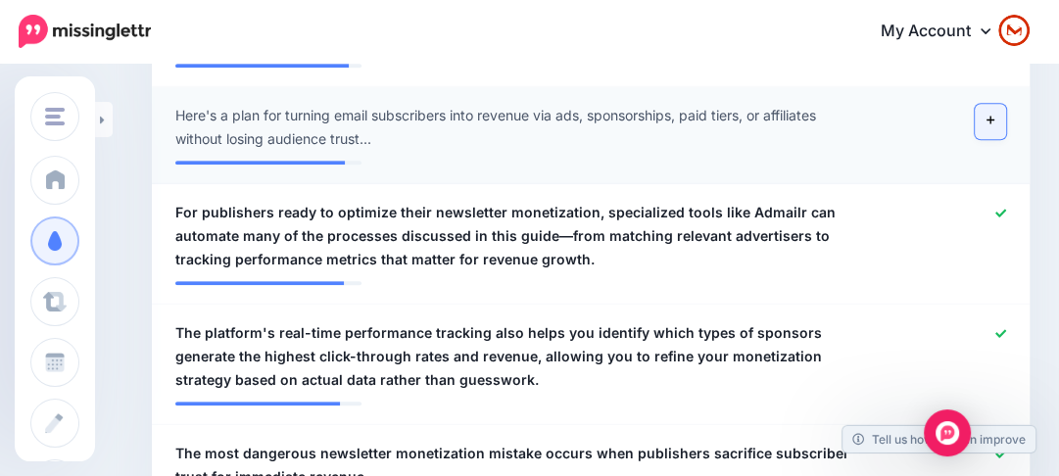
click at [994, 118] on link at bounding box center [990, 121] width 31 height 35
click at [223, 115] on span "Here's a plan for turning email subscribers into revenue via ads, sponsorships,…" at bounding box center [519, 127] width 688 height 47
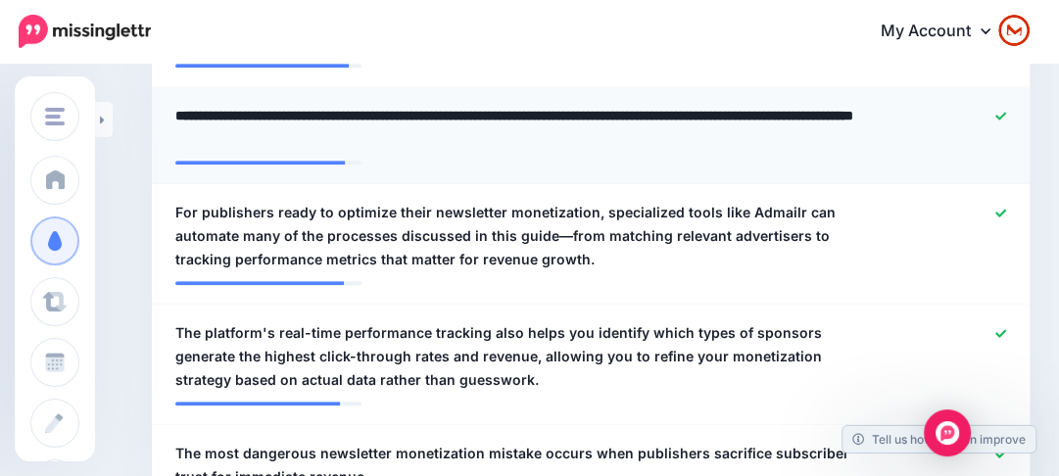
click at [216, 113] on textarea "**********" at bounding box center [524, 127] width 698 height 47
type textarea "**********"
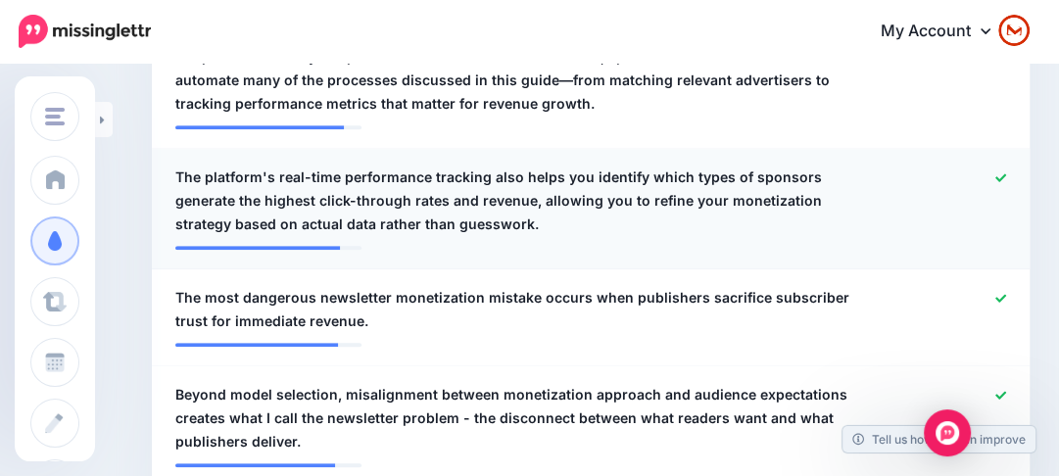
scroll to position [949, 0]
click at [301, 175] on span "The platform's real-time performance tracking also helps you identify which typ…" at bounding box center [519, 200] width 688 height 71
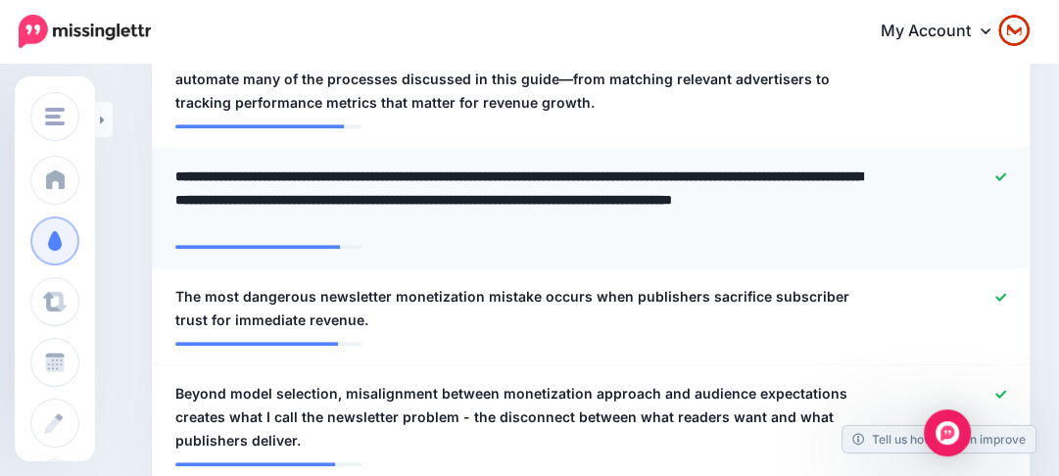
drag, startPoint x: 270, startPoint y: 171, endPoint x: 301, endPoint y: 181, distance: 32.2
click at [271, 171] on textarea "**********" at bounding box center [524, 200] width 698 height 71
type textarea "**********"
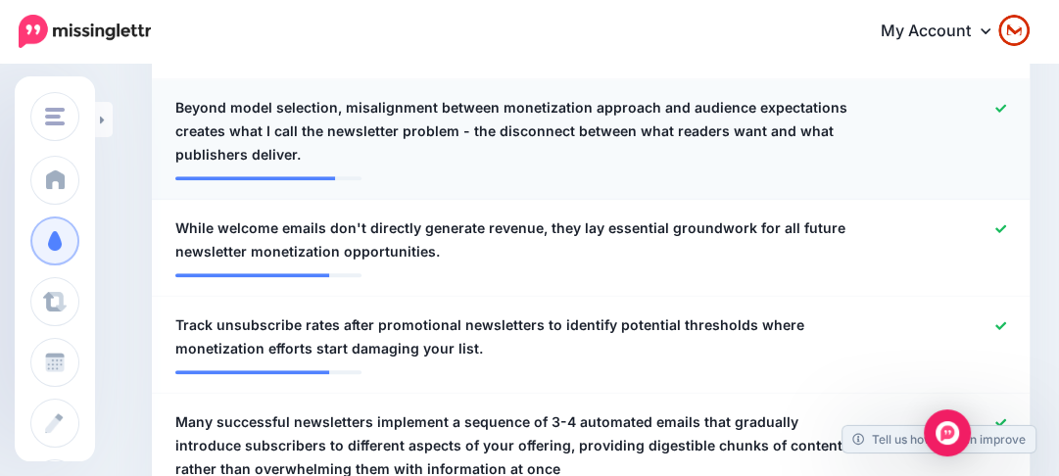
scroll to position [1262, 0]
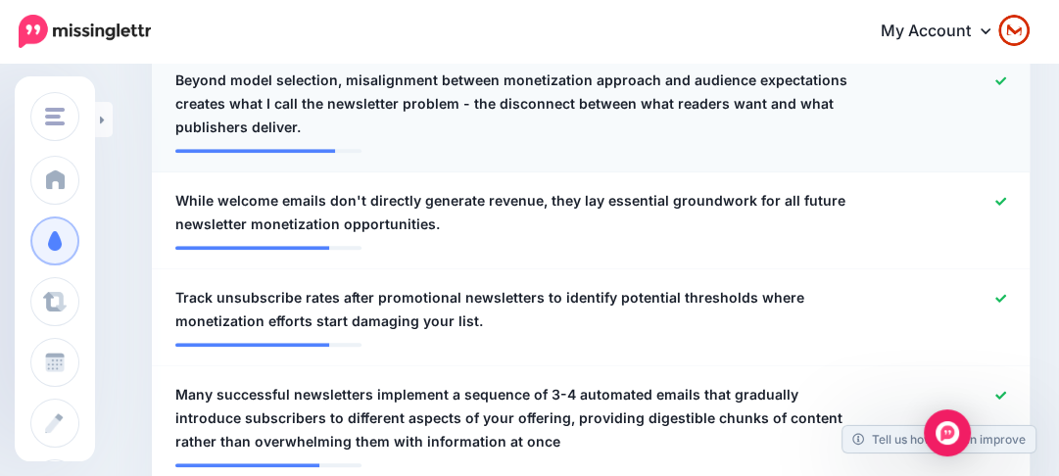
click at [371, 109] on span "Beyond model selection, misalignment between monetization approach and audience…" at bounding box center [519, 104] width 688 height 71
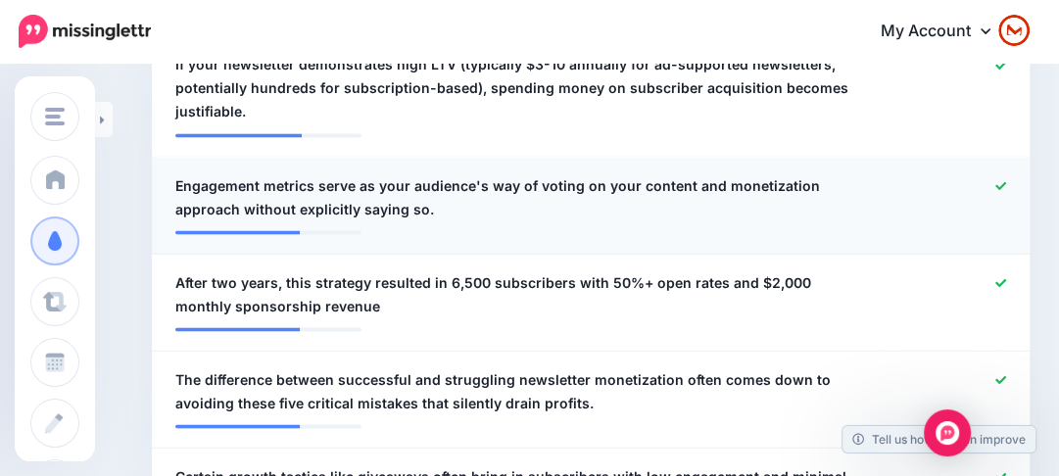
scroll to position [2517, 0]
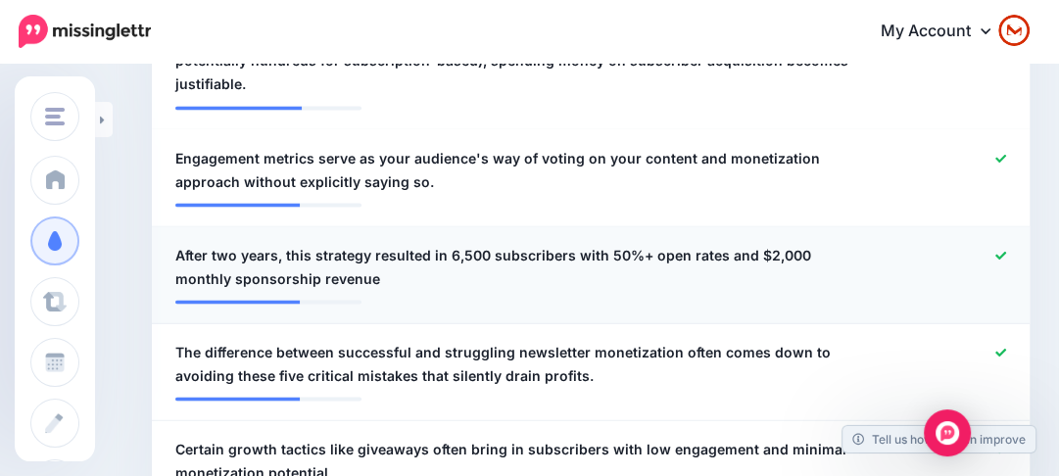
drag, startPoint x: 420, startPoint y: 278, endPoint x: 397, endPoint y: 267, distance: 26.3
click at [414, 274] on span "After two years, this strategy resulted in 6,500 subscribers with 50%+ open rat…" at bounding box center [519, 266] width 688 height 47
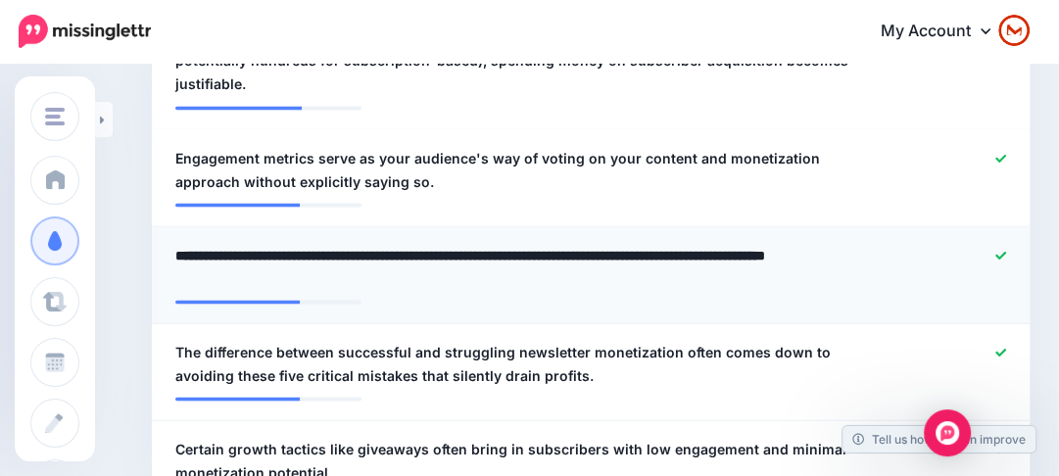
click at [282, 247] on textarea "**********" at bounding box center [524, 266] width 698 height 47
click at [631, 270] on textarea "**********" at bounding box center [524, 266] width 698 height 47
type textarea "**********"
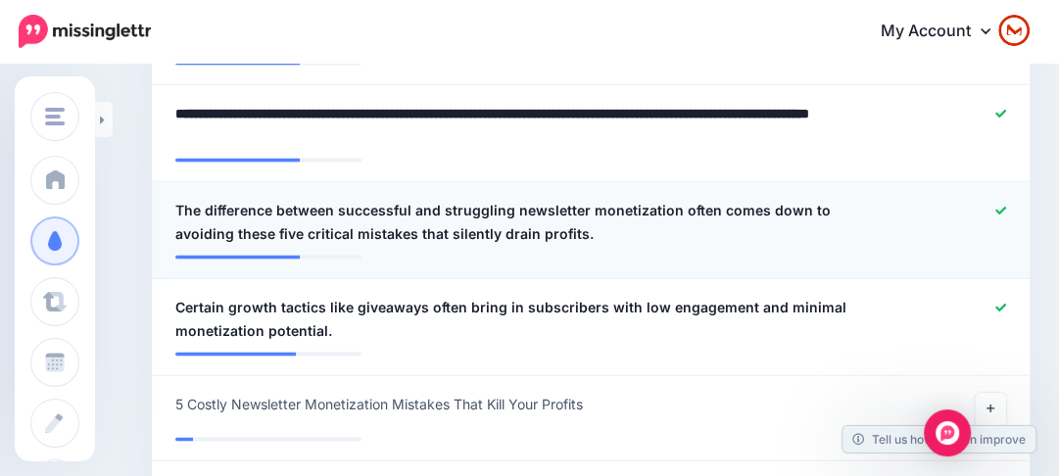
scroll to position [2674, 0]
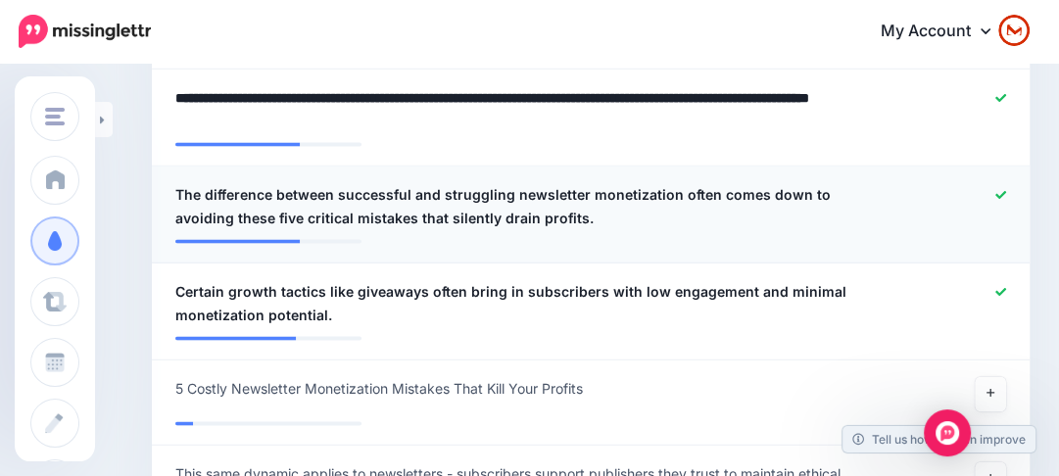
click at [238, 217] on span "The difference between successful and struggling newsletter monetization often …" at bounding box center [519, 206] width 688 height 47
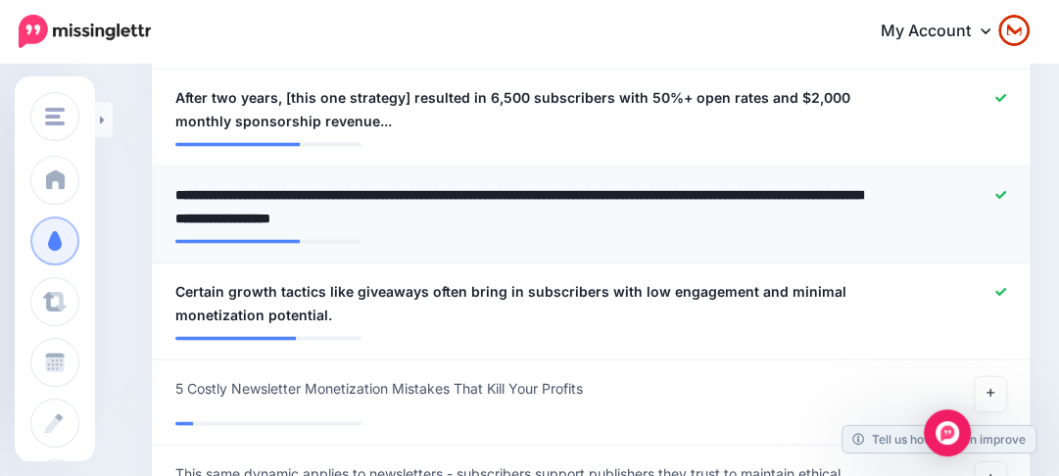
click at [234, 224] on textarea "**********" at bounding box center [524, 206] width 698 height 47
click at [278, 214] on textarea "**********" at bounding box center [524, 206] width 698 height 47
type textarea "**********"
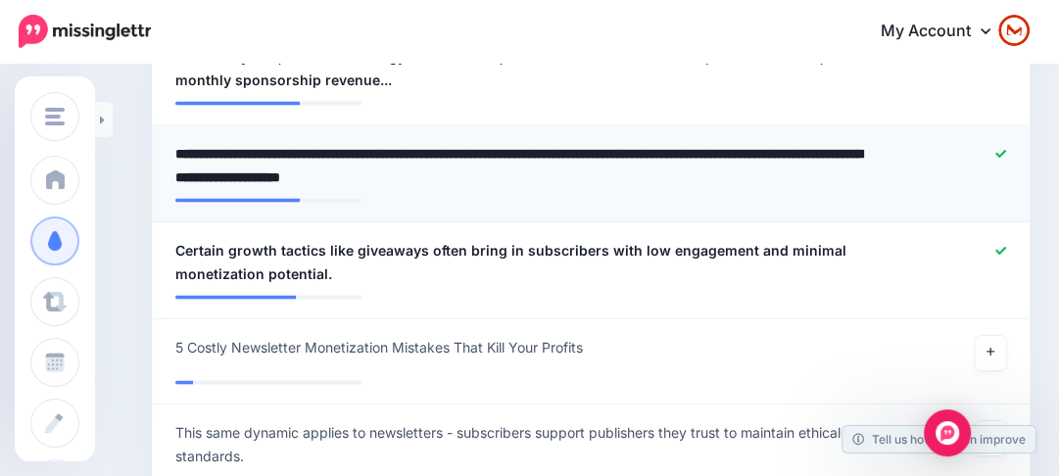
scroll to position [2752, 0]
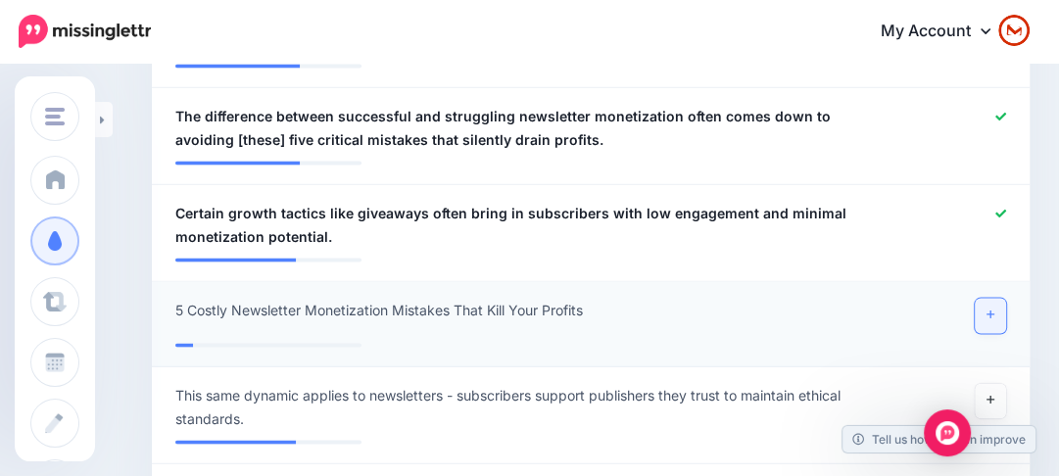
click at [995, 319] on icon at bounding box center [991, 315] width 8 height 11
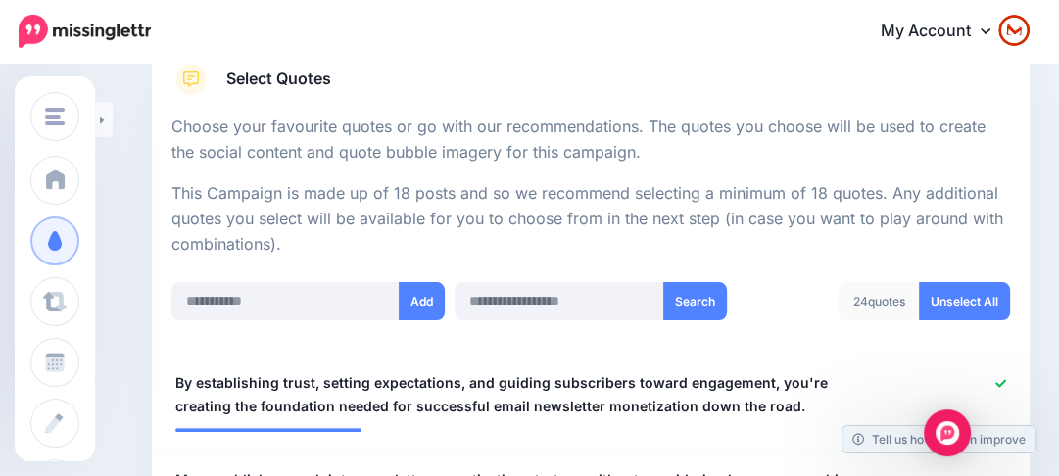
scroll to position [235, 0]
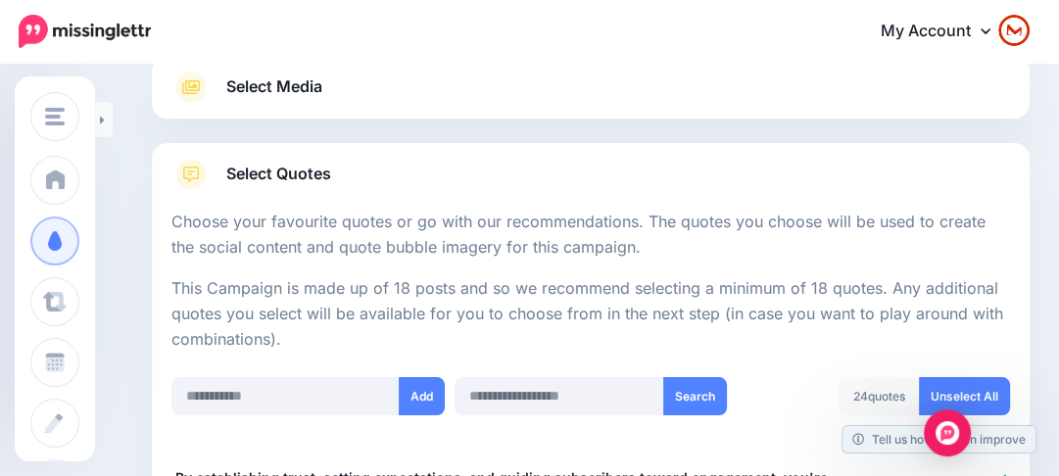
click at [497, 176] on link "Select Quotes" at bounding box center [591, 184] width 839 height 51
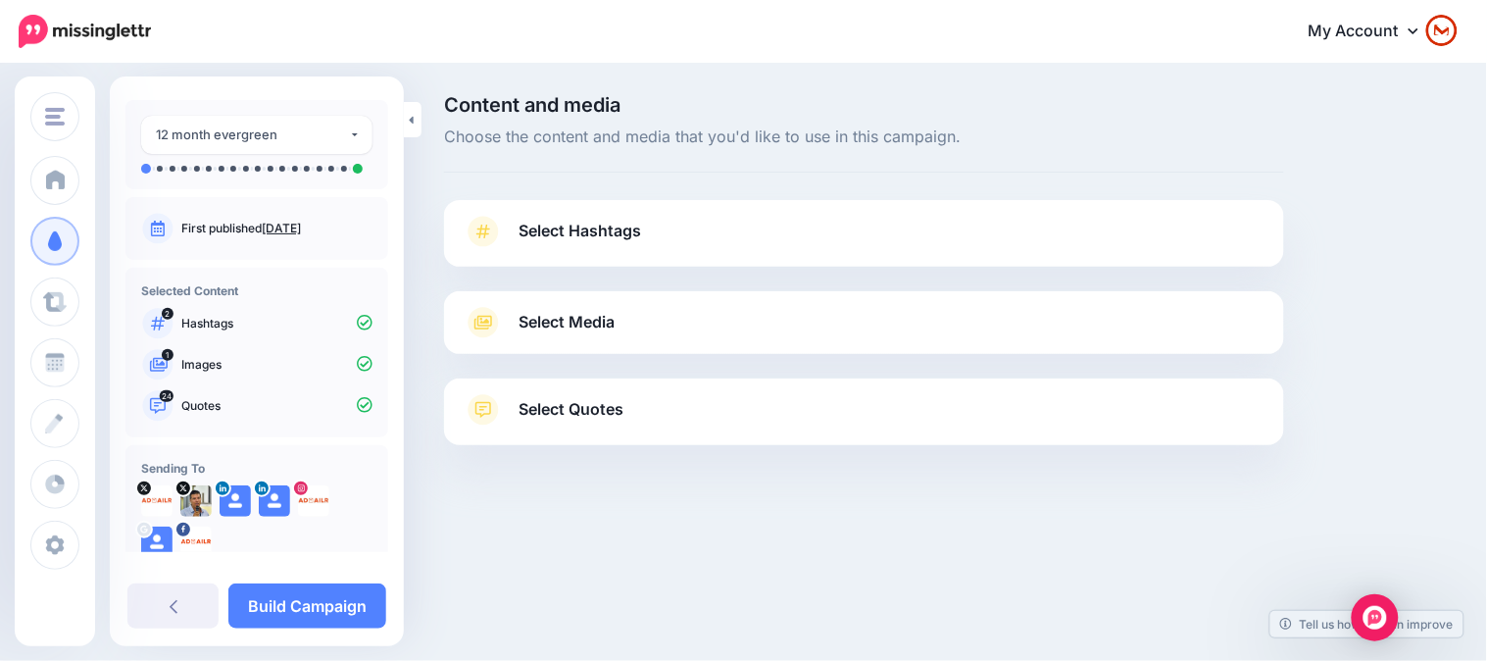
scroll to position [109, 0]
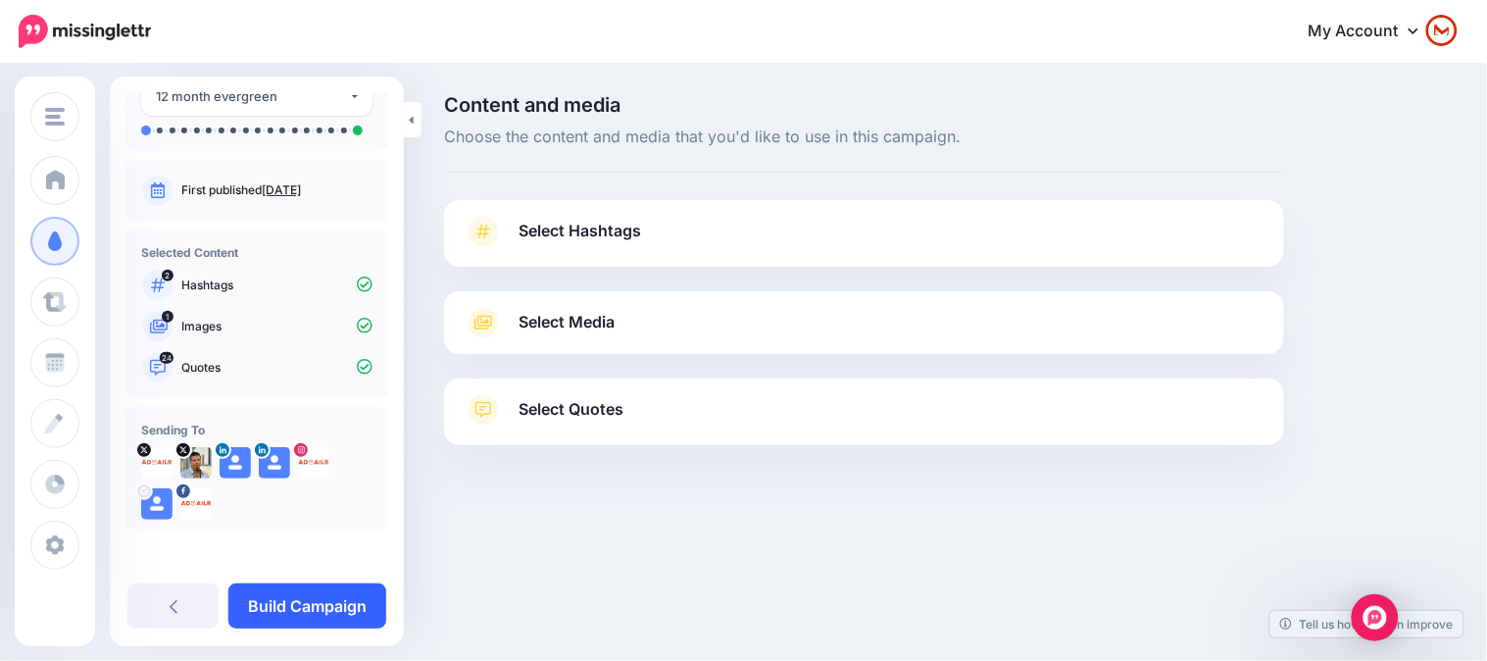
click at [281, 475] on link "Build Campaign" at bounding box center [307, 605] width 158 height 45
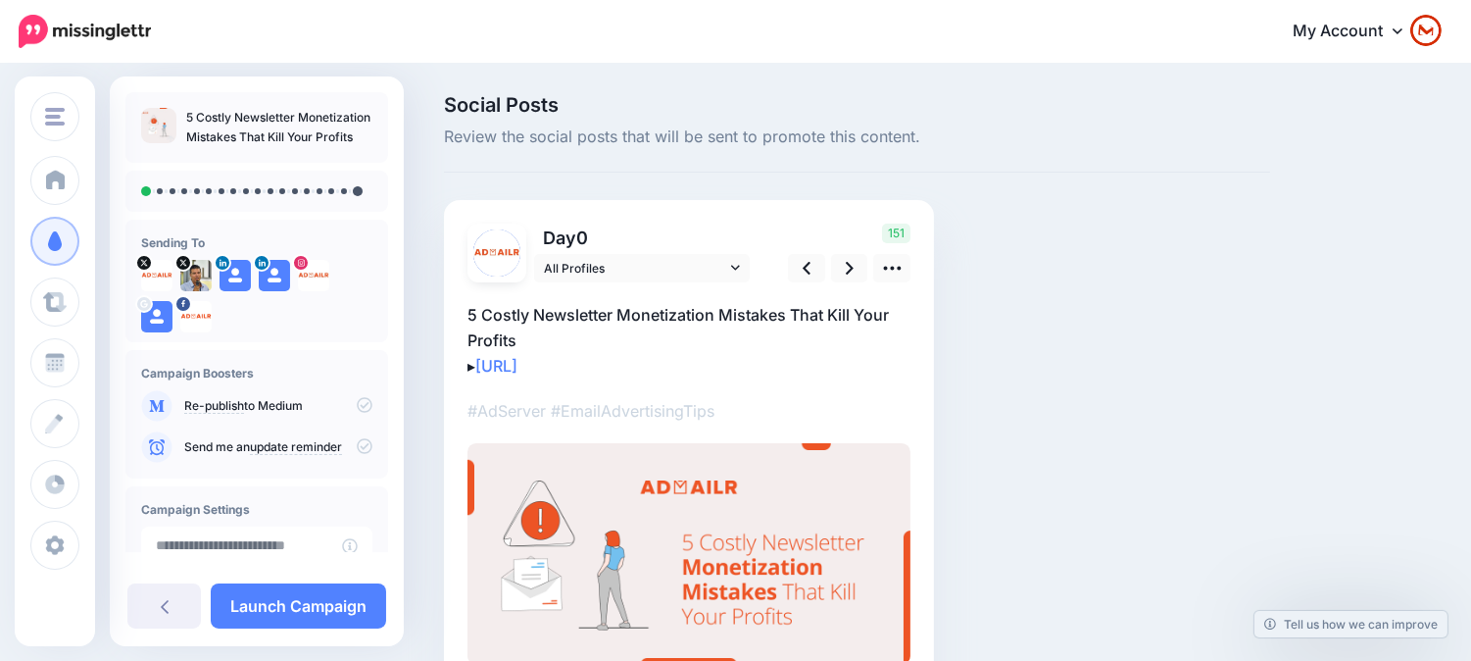
click at [357, 404] on icon at bounding box center [365, 405] width 16 height 16
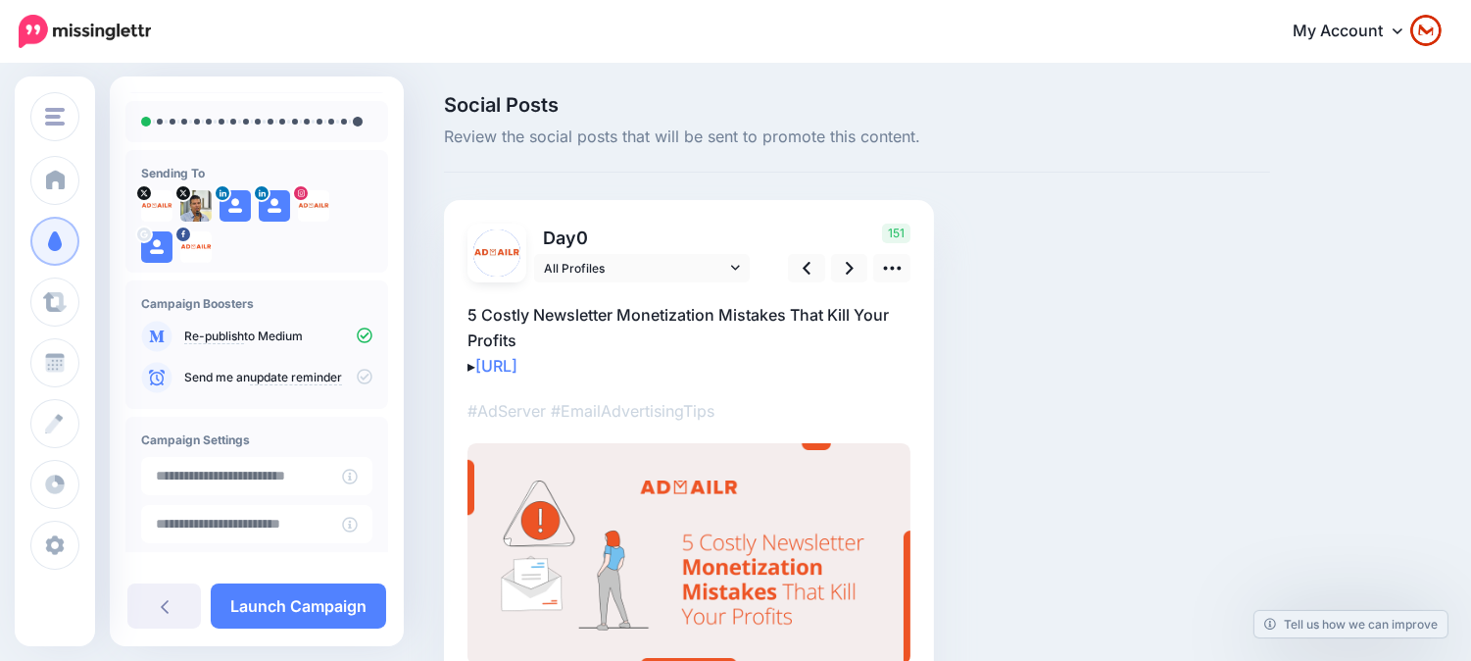
scroll to position [218, 0]
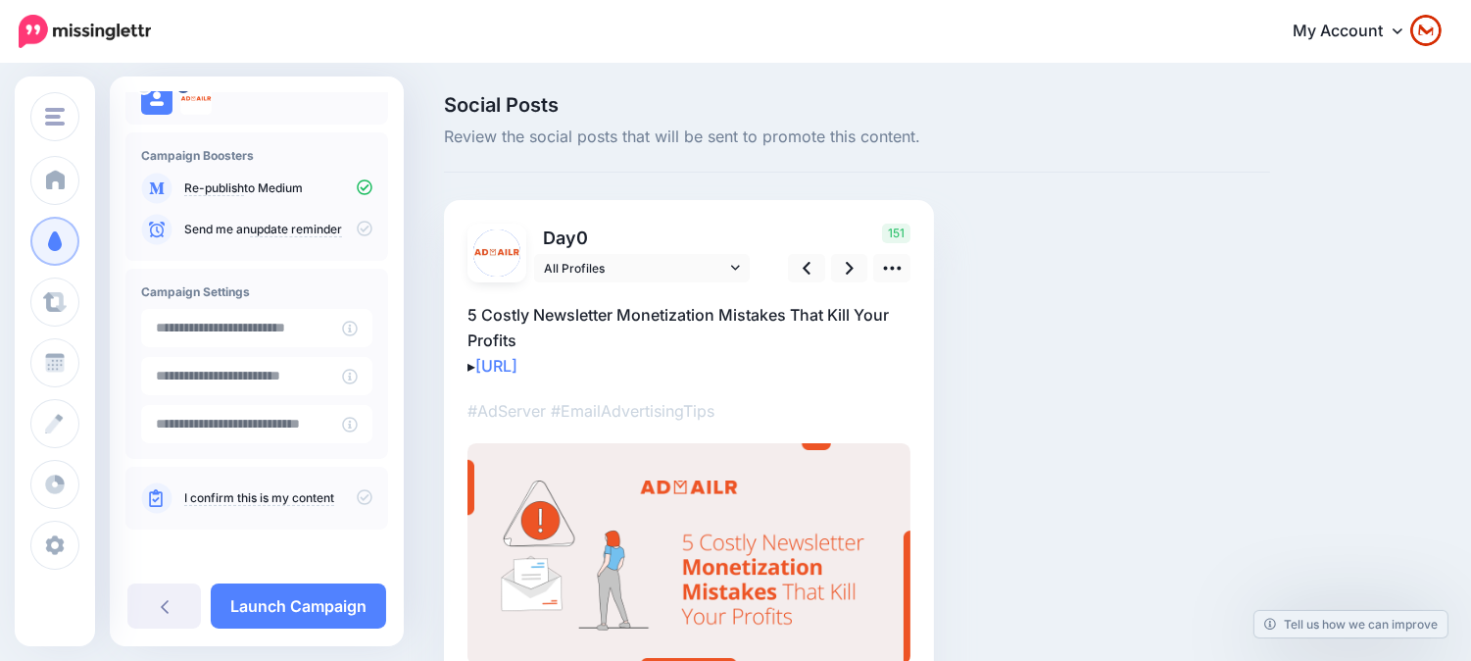
click at [357, 500] on icon at bounding box center [365, 497] width 16 height 16
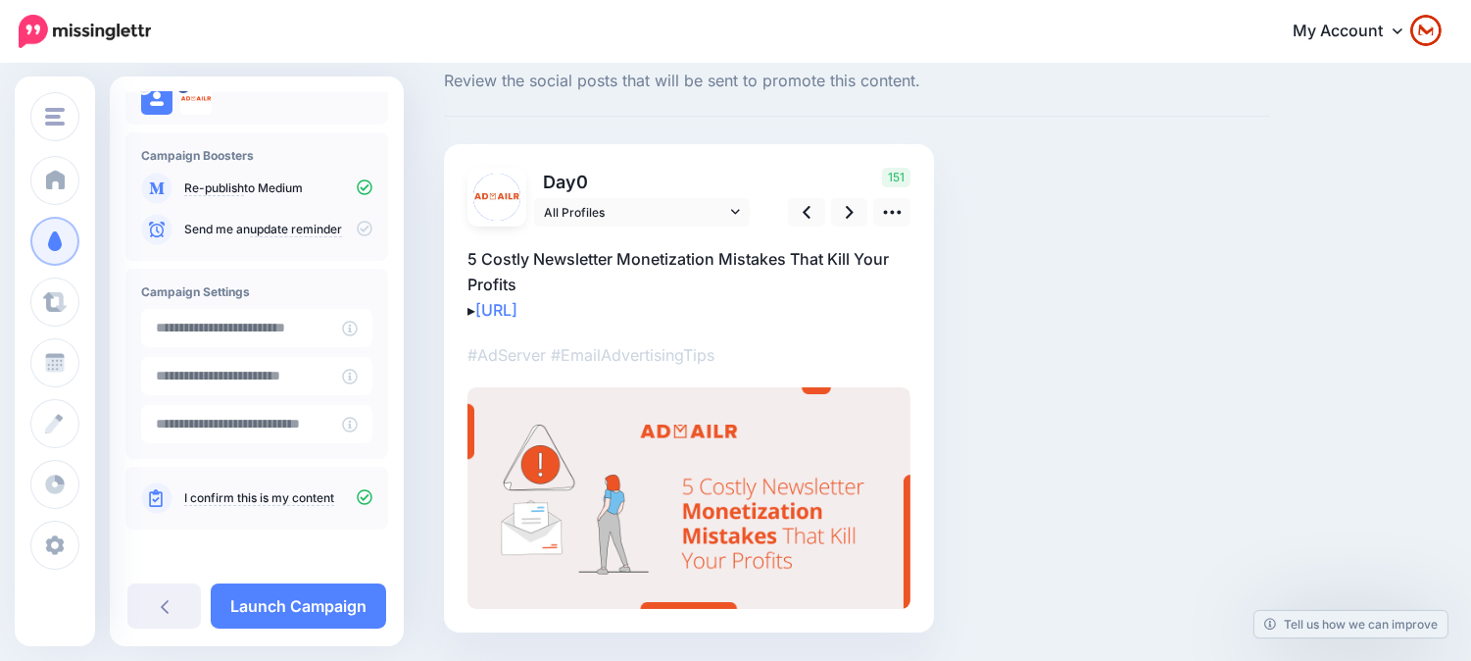
scroll to position [0, 0]
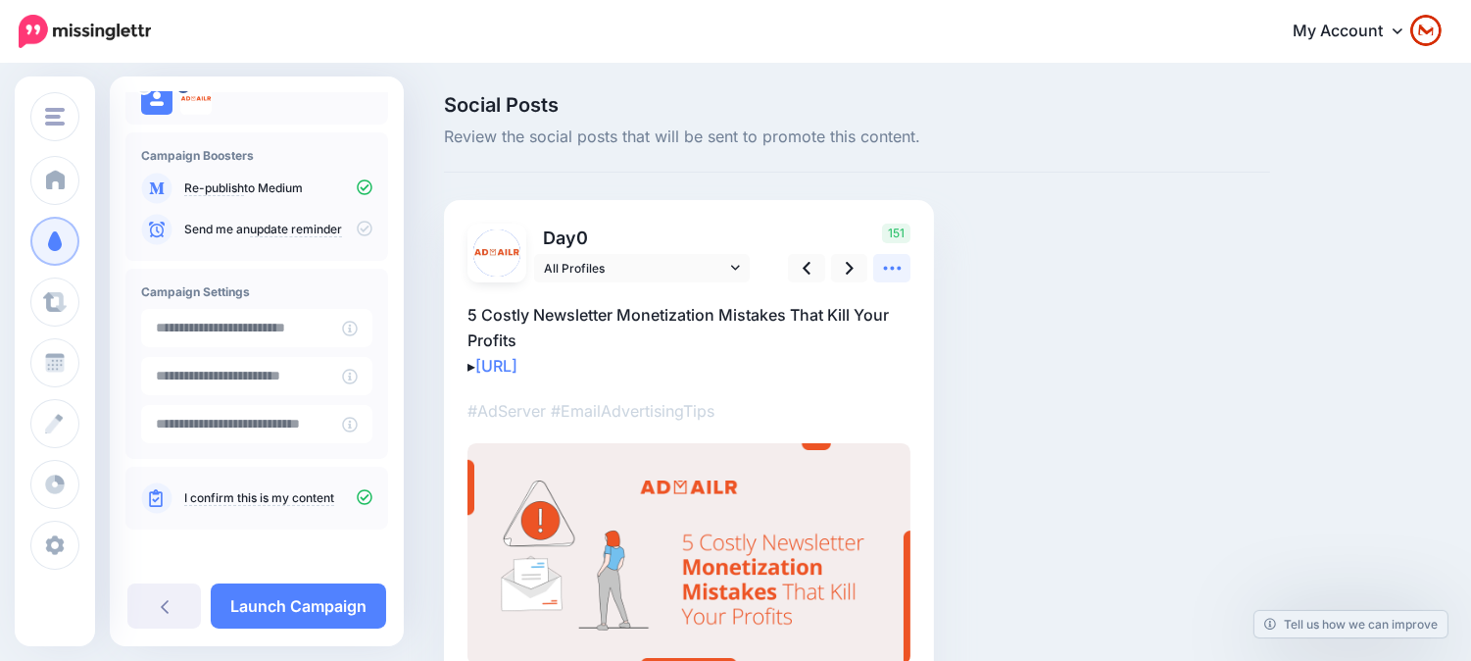
click at [894, 272] on icon at bounding box center [892, 268] width 21 height 21
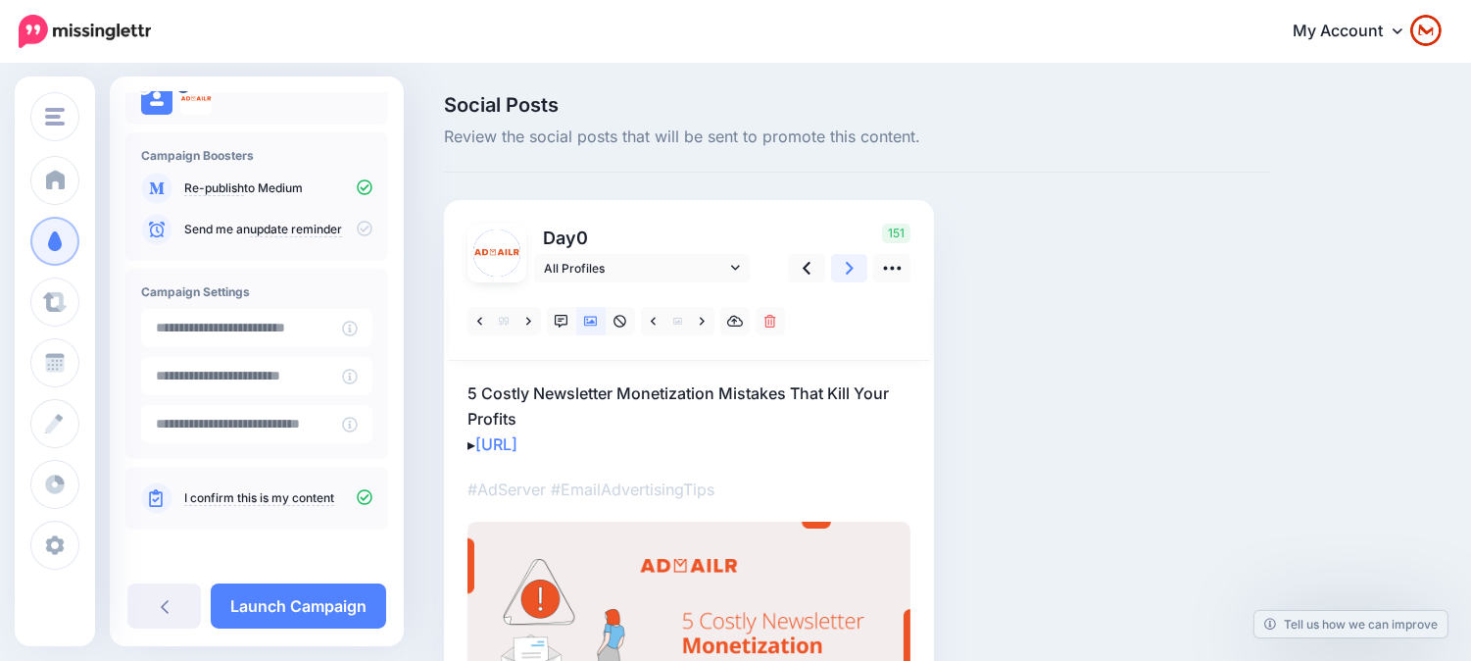
click at [854, 257] on link at bounding box center [849, 268] width 37 height 28
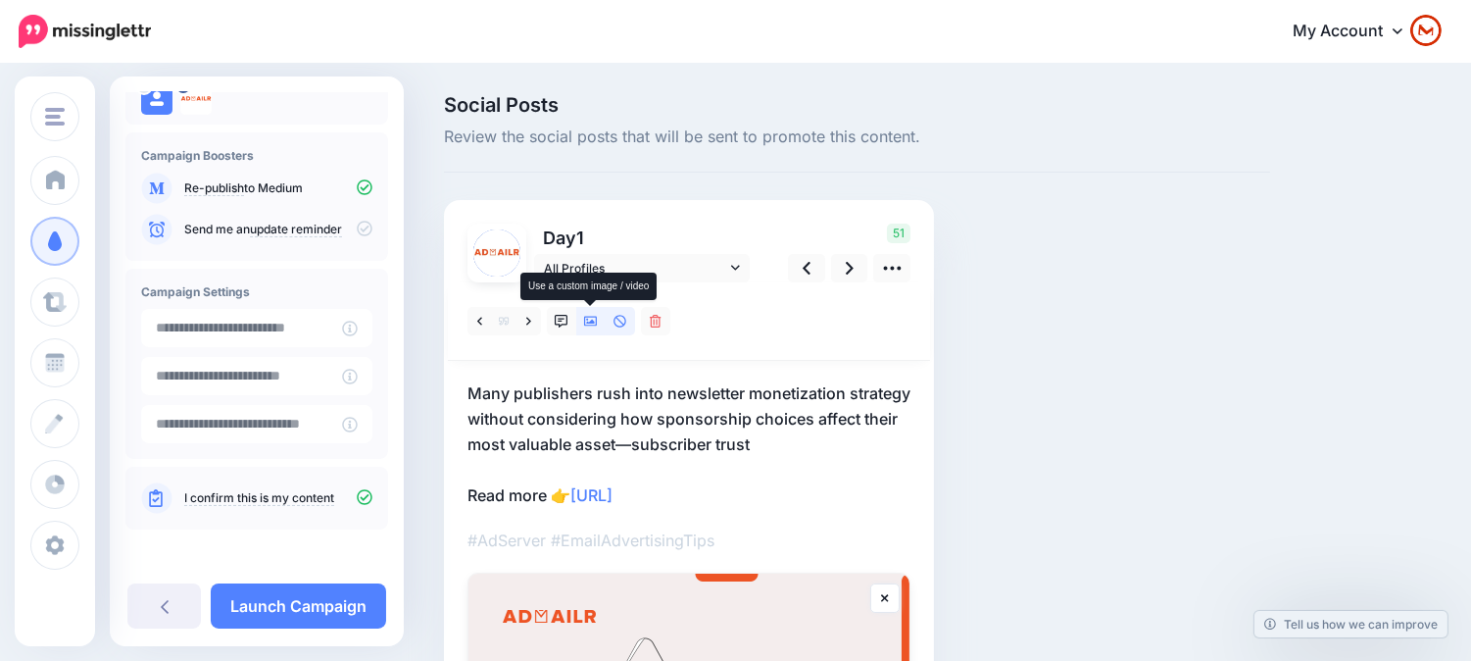
click at [601, 315] on link at bounding box center [590, 321] width 29 height 28
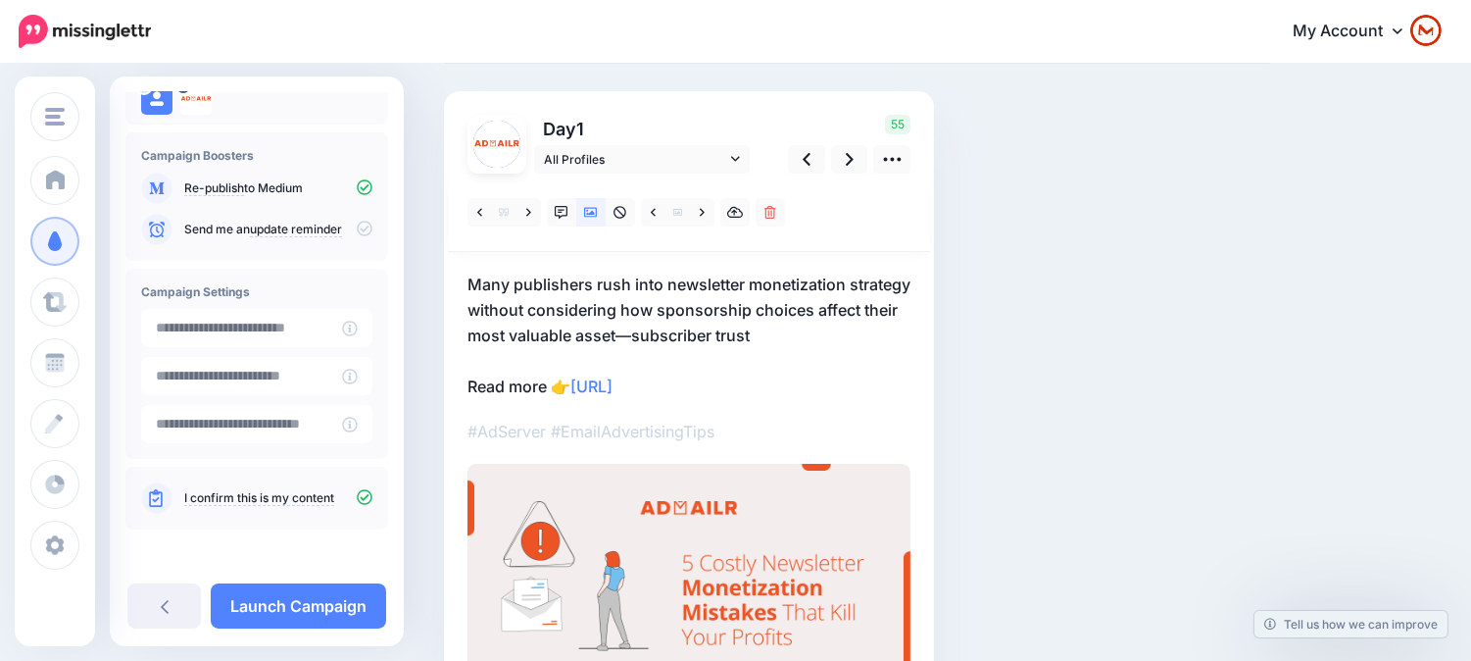
scroll to position [3, 0]
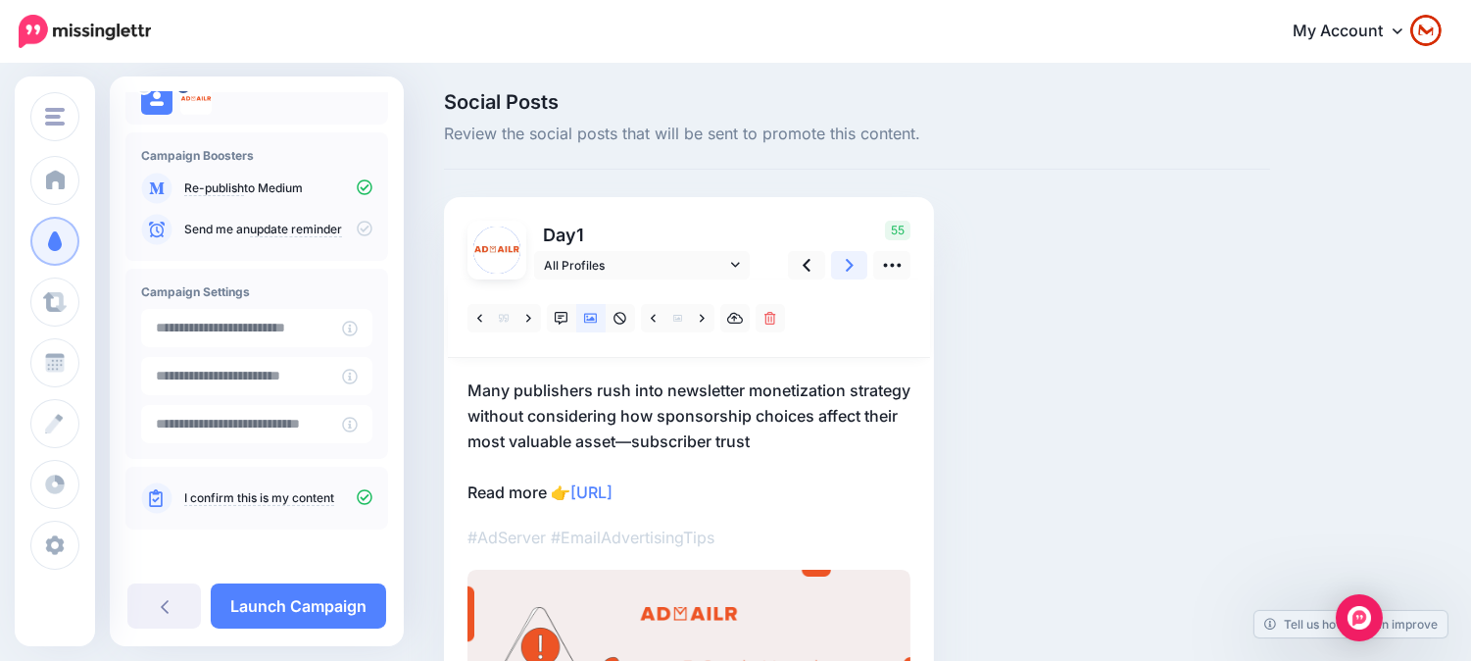
click at [850, 266] on icon at bounding box center [850, 265] width 8 height 13
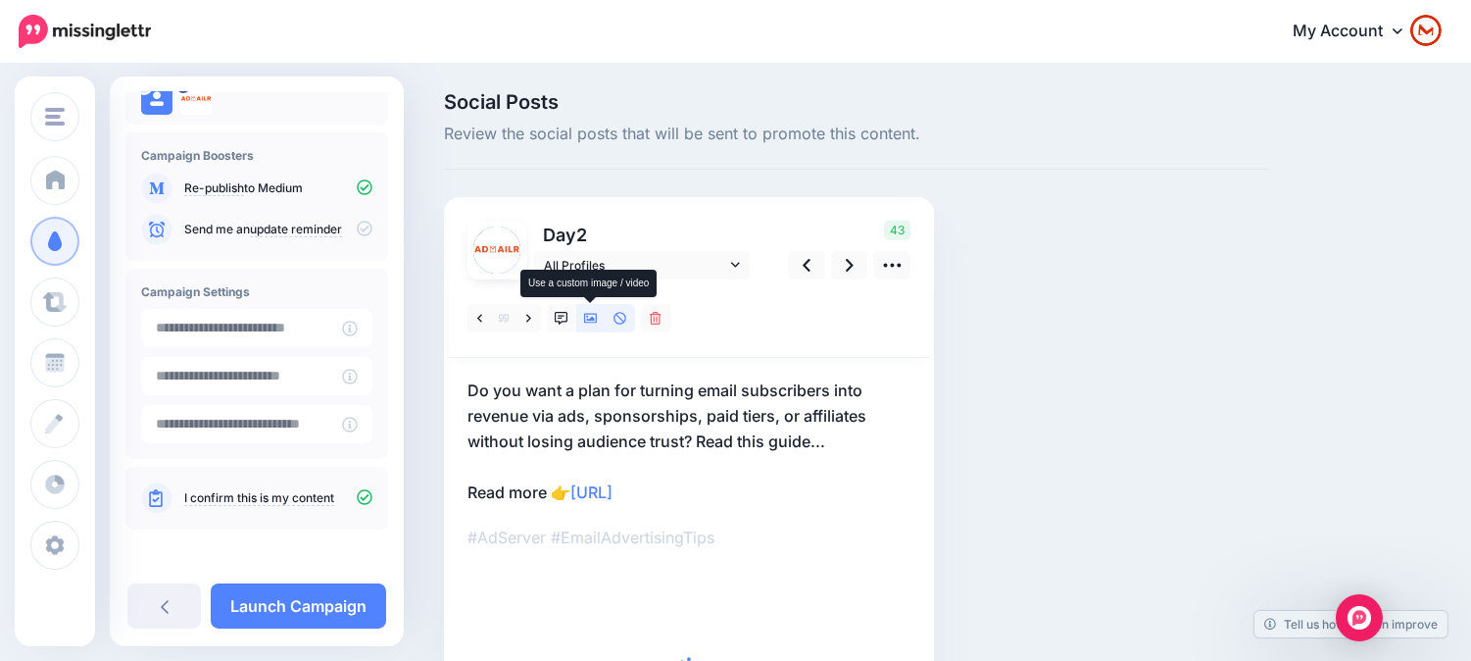
click at [598, 329] on link at bounding box center [590, 318] width 29 height 28
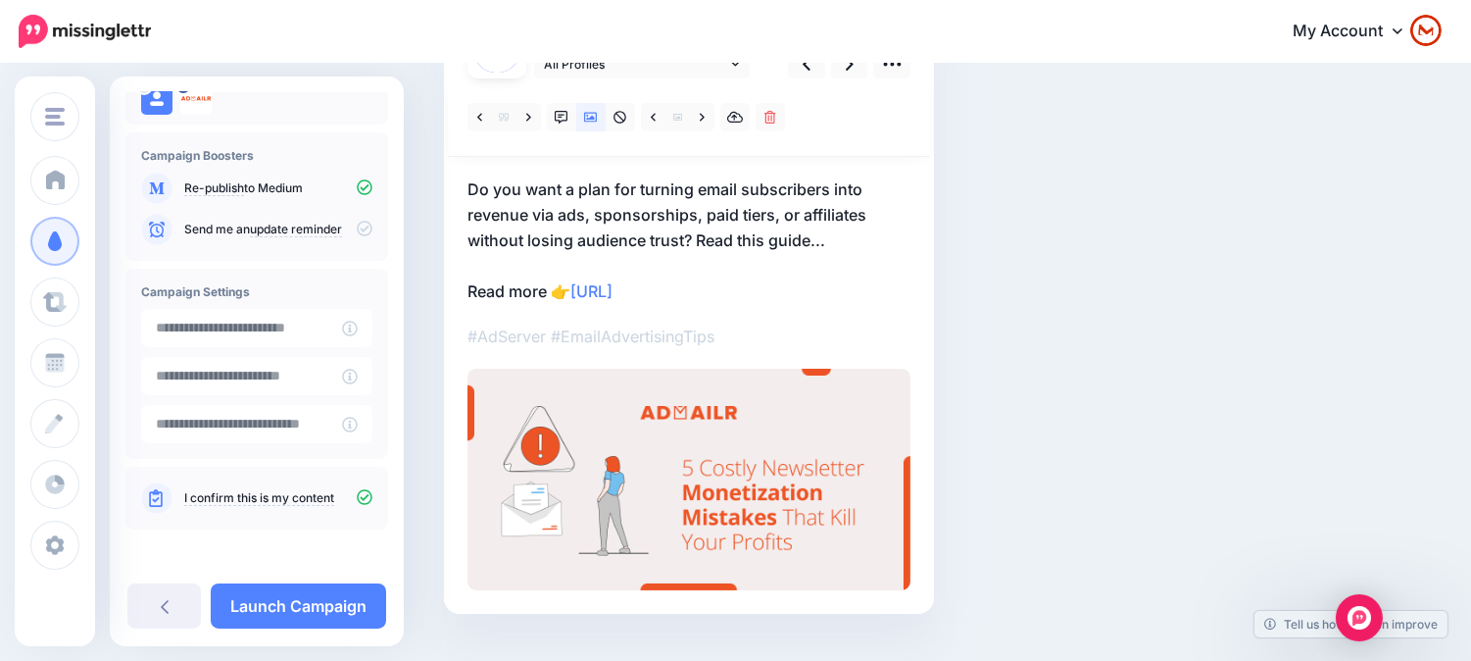
scroll to position [135, 0]
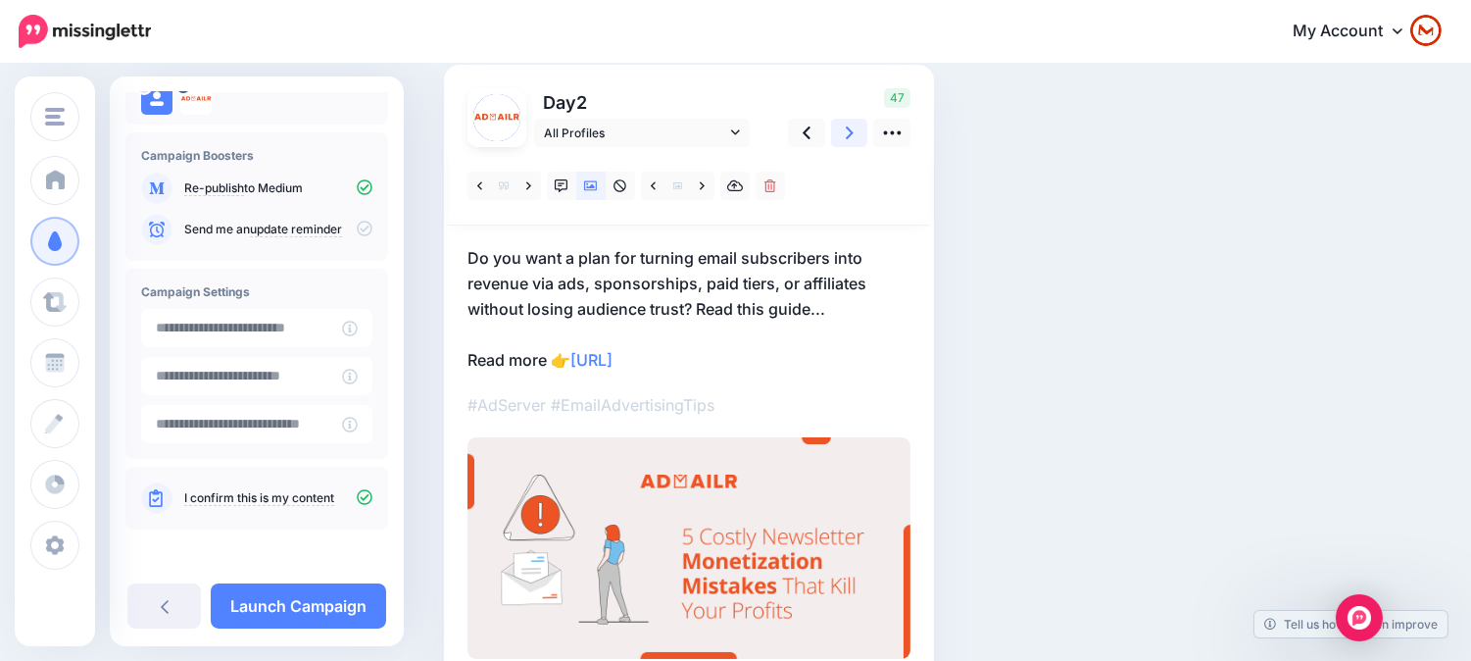
click at [856, 133] on link at bounding box center [849, 133] width 37 height 28
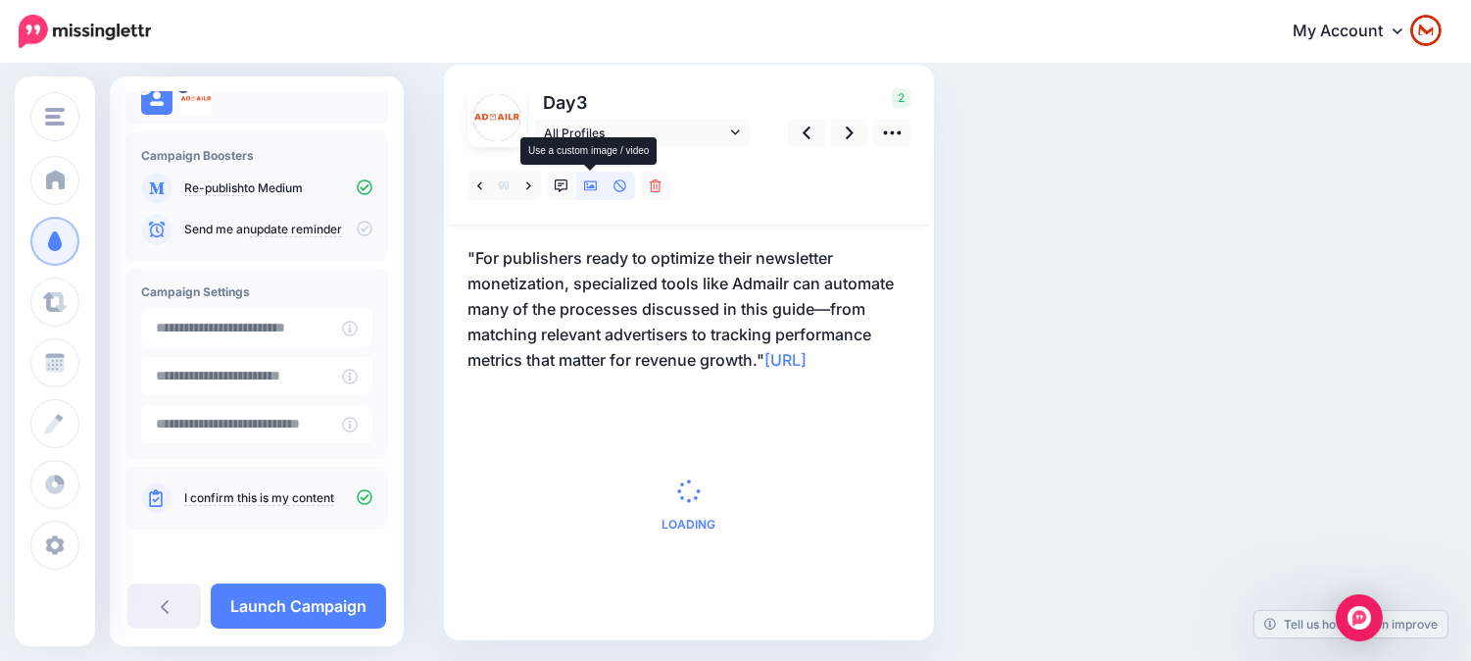
click at [580, 183] on link at bounding box center [590, 186] width 29 height 28
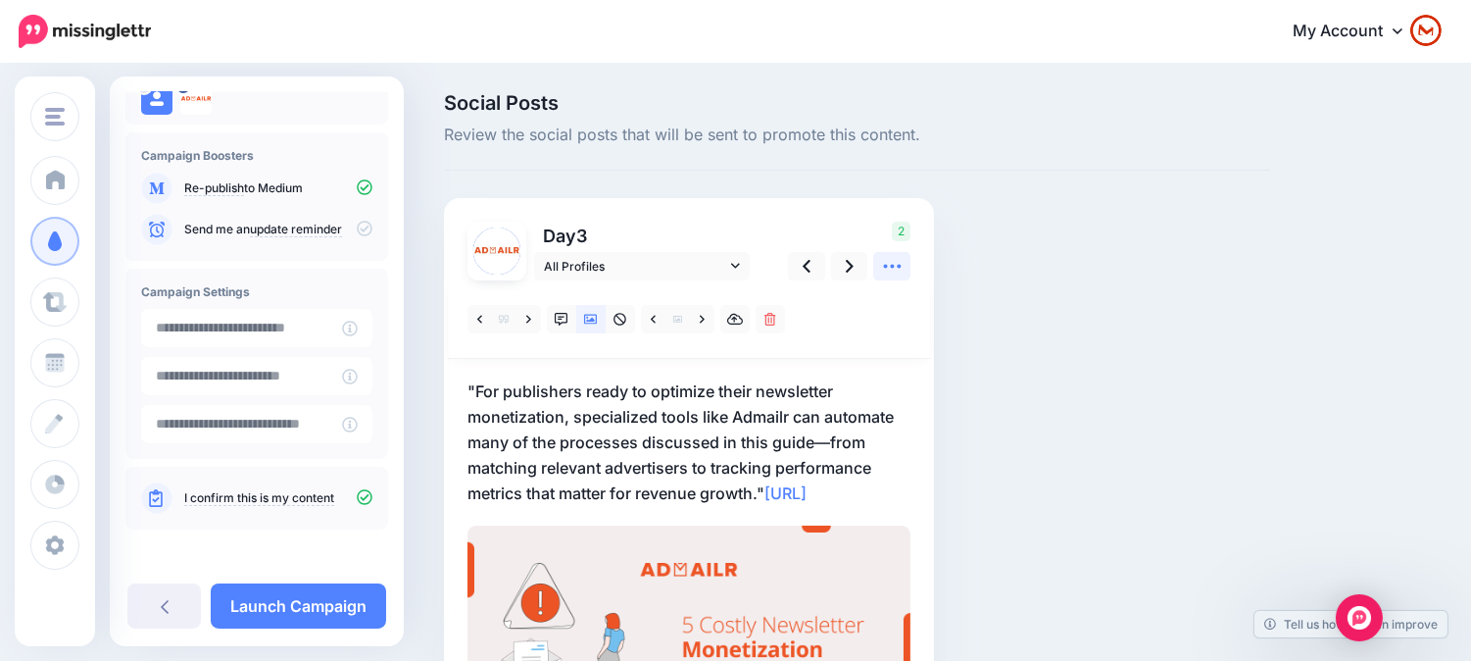
scroll to position [0, 0]
click at [860, 265] on link at bounding box center [849, 268] width 37 height 28
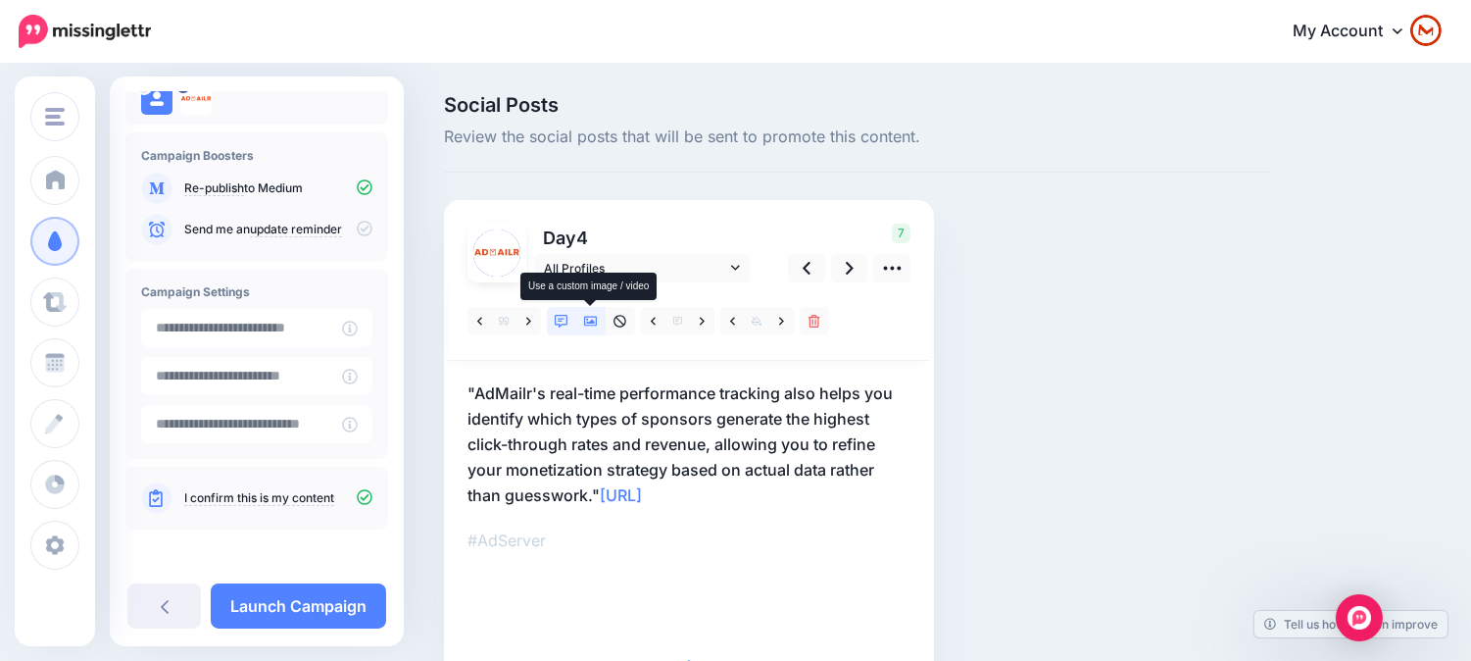
click at [582, 326] on link at bounding box center [590, 321] width 29 height 28
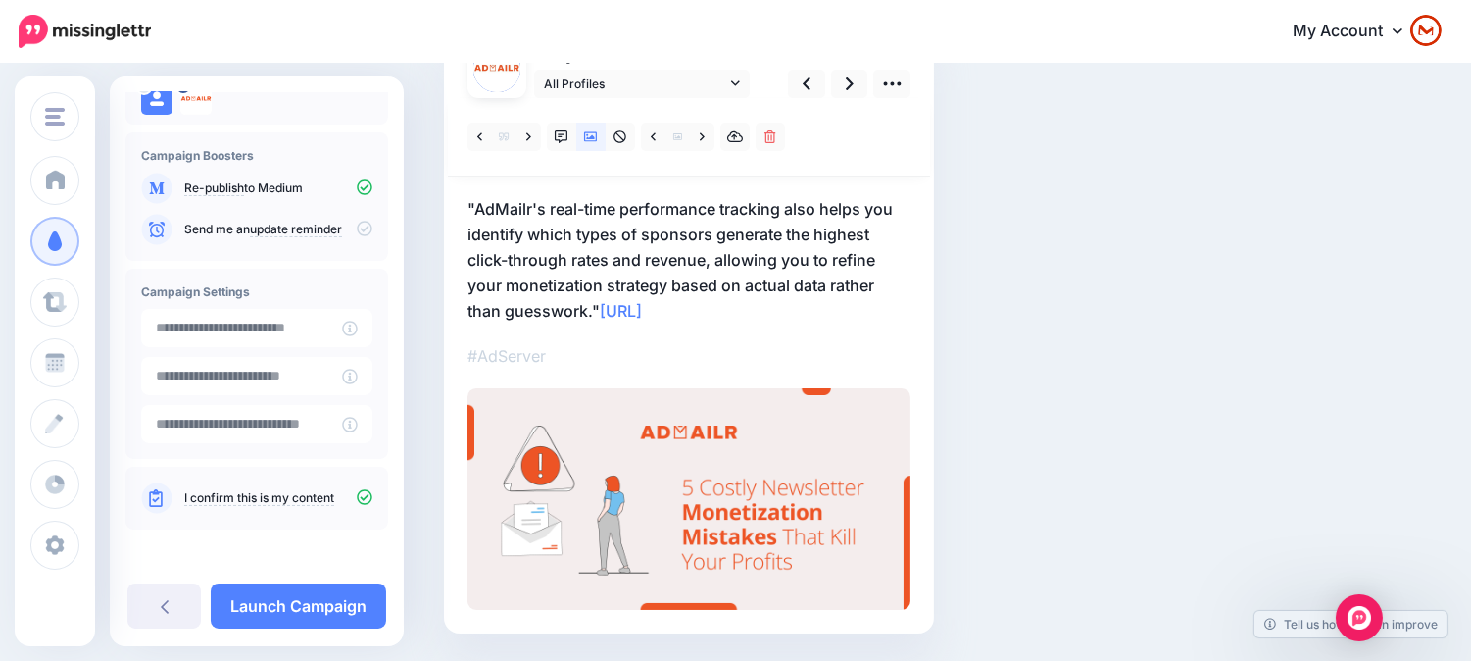
scroll to position [26, 0]
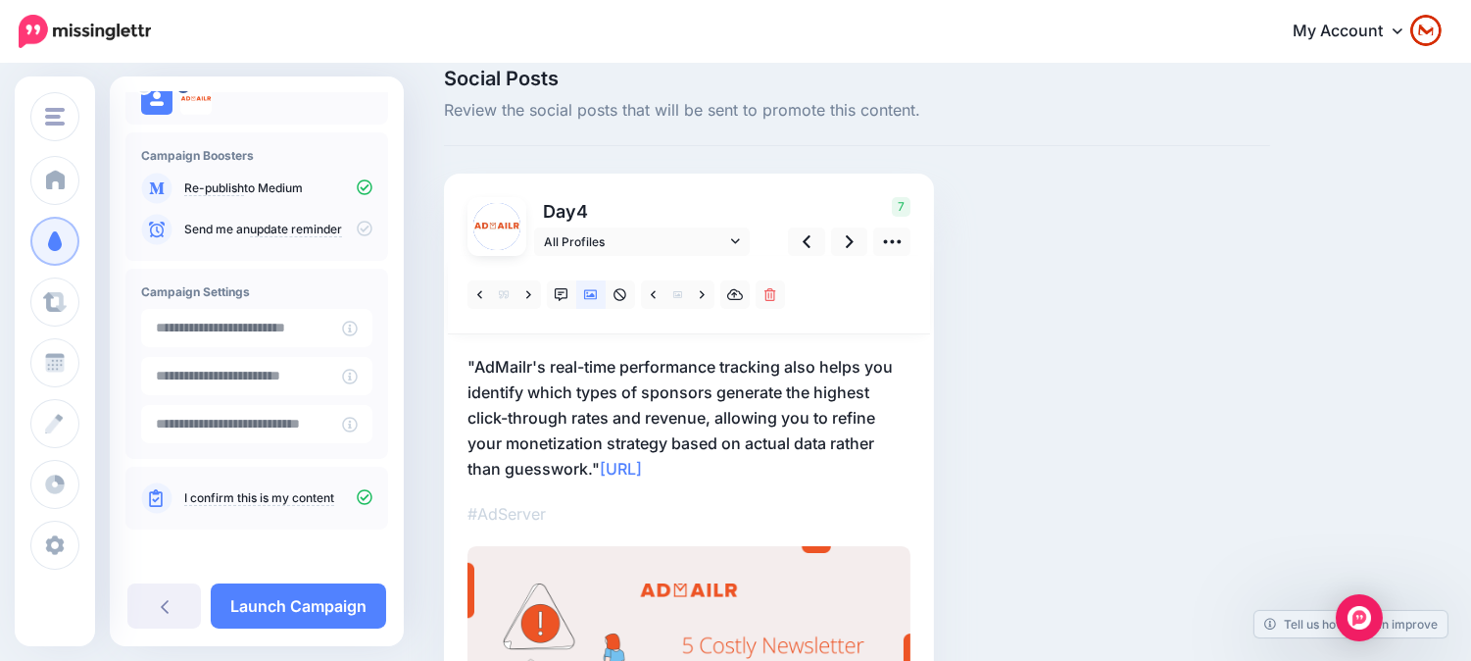
click at [837, 258] on div at bounding box center [689, 295] width 482 height 78
click at [840, 242] on link at bounding box center [849, 241] width 37 height 28
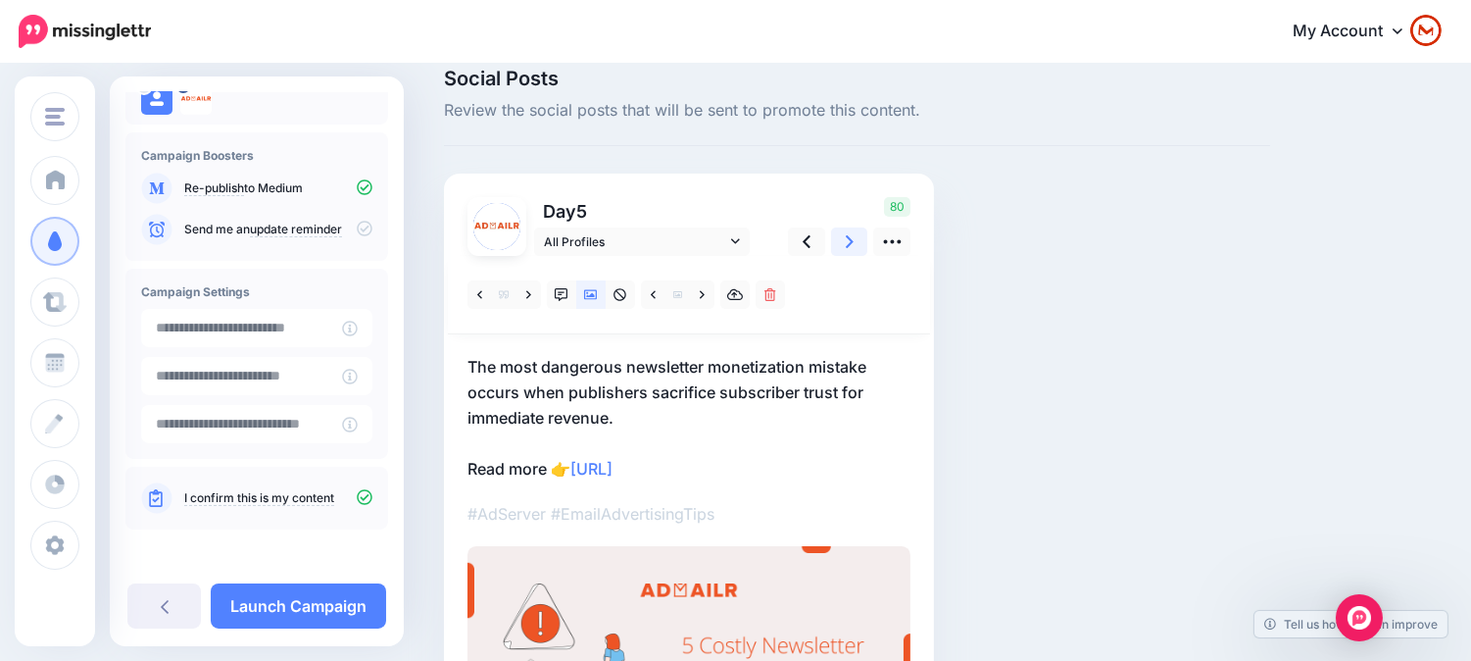
click at [860, 246] on link at bounding box center [849, 241] width 37 height 28
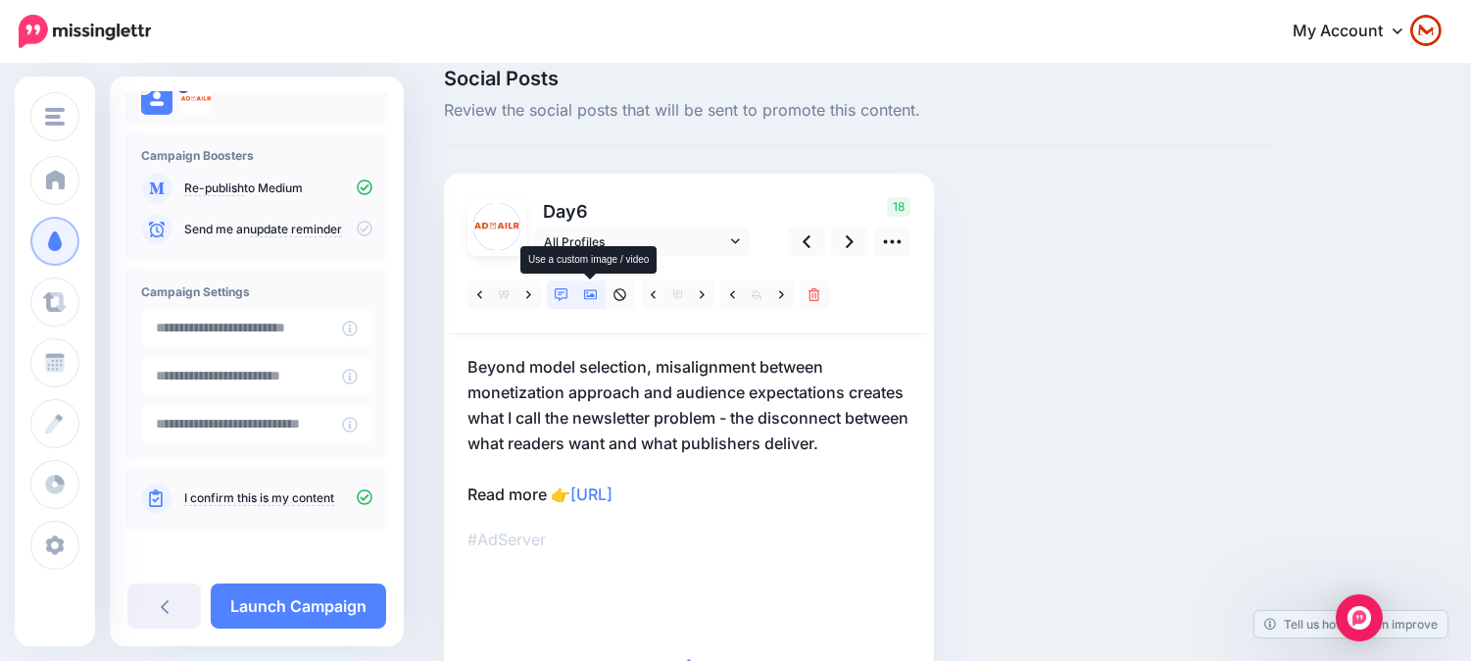
click at [594, 288] on icon at bounding box center [591, 295] width 14 height 14
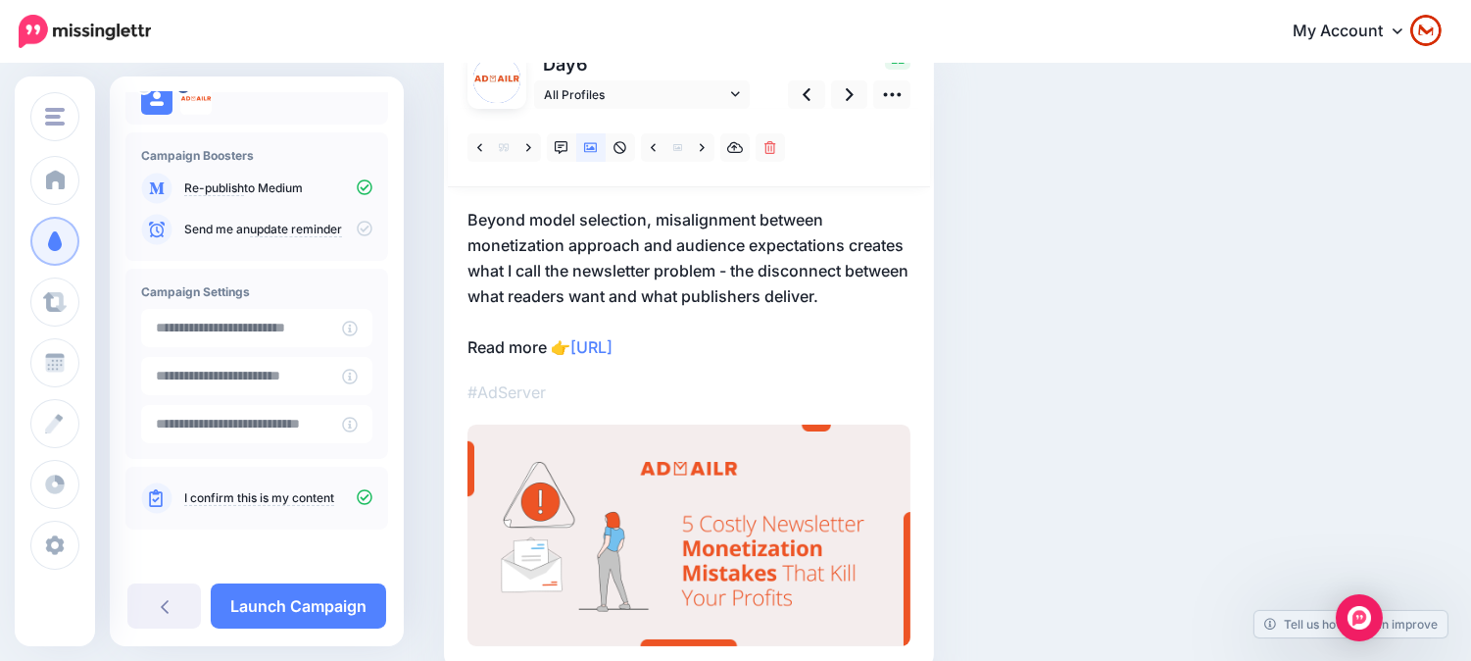
scroll to position [135, 0]
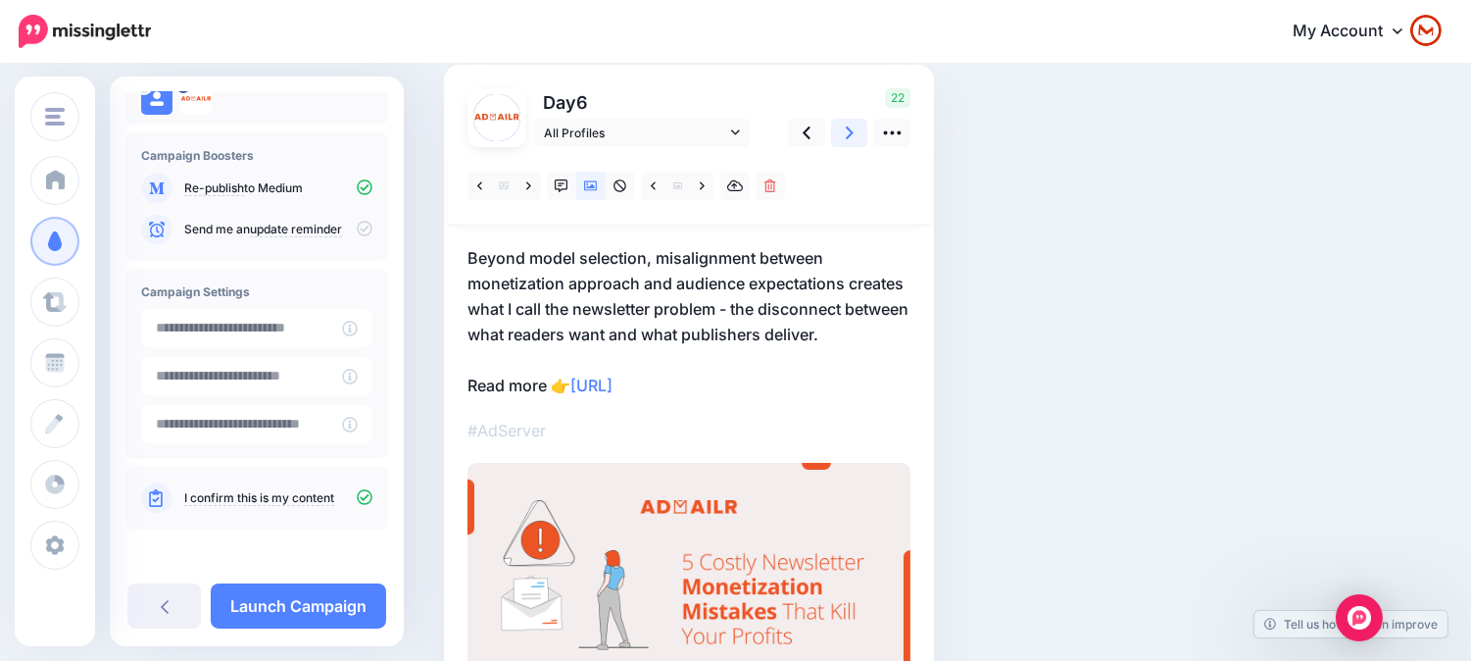
click at [841, 123] on link at bounding box center [849, 133] width 37 height 28
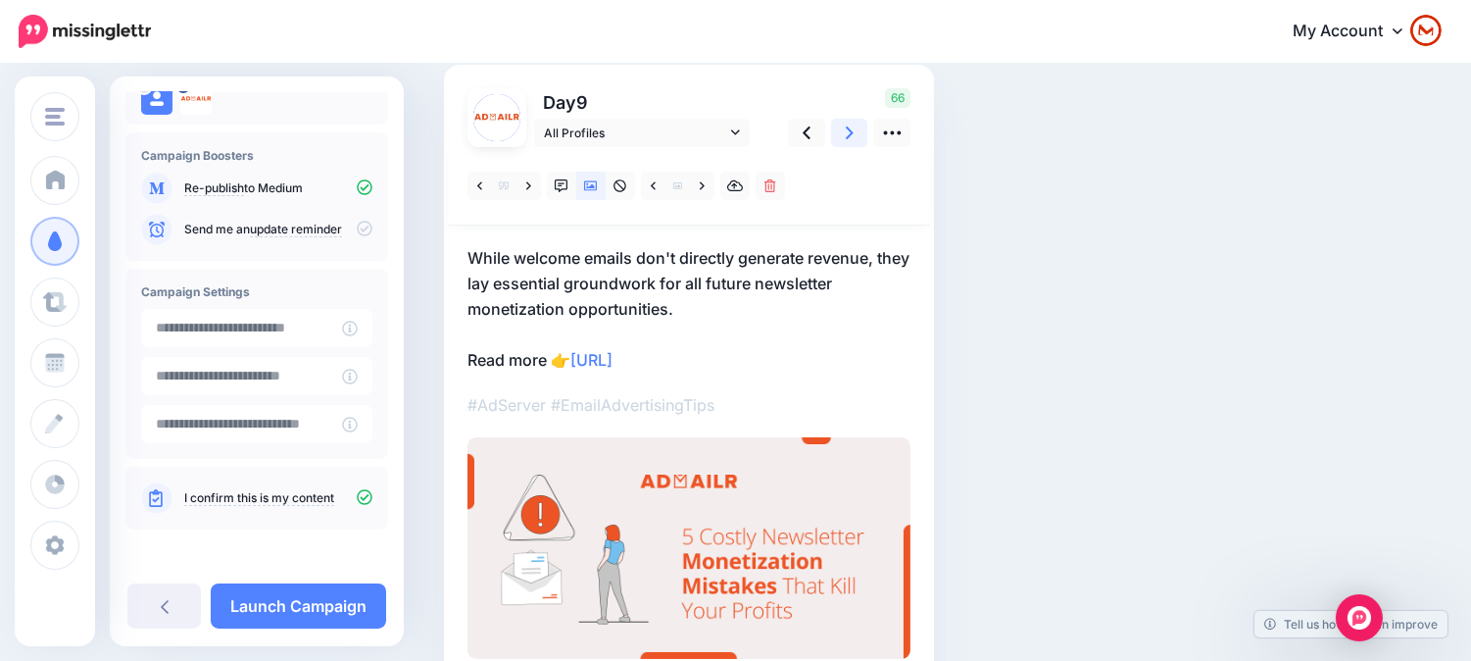
click at [857, 123] on link at bounding box center [849, 133] width 37 height 28
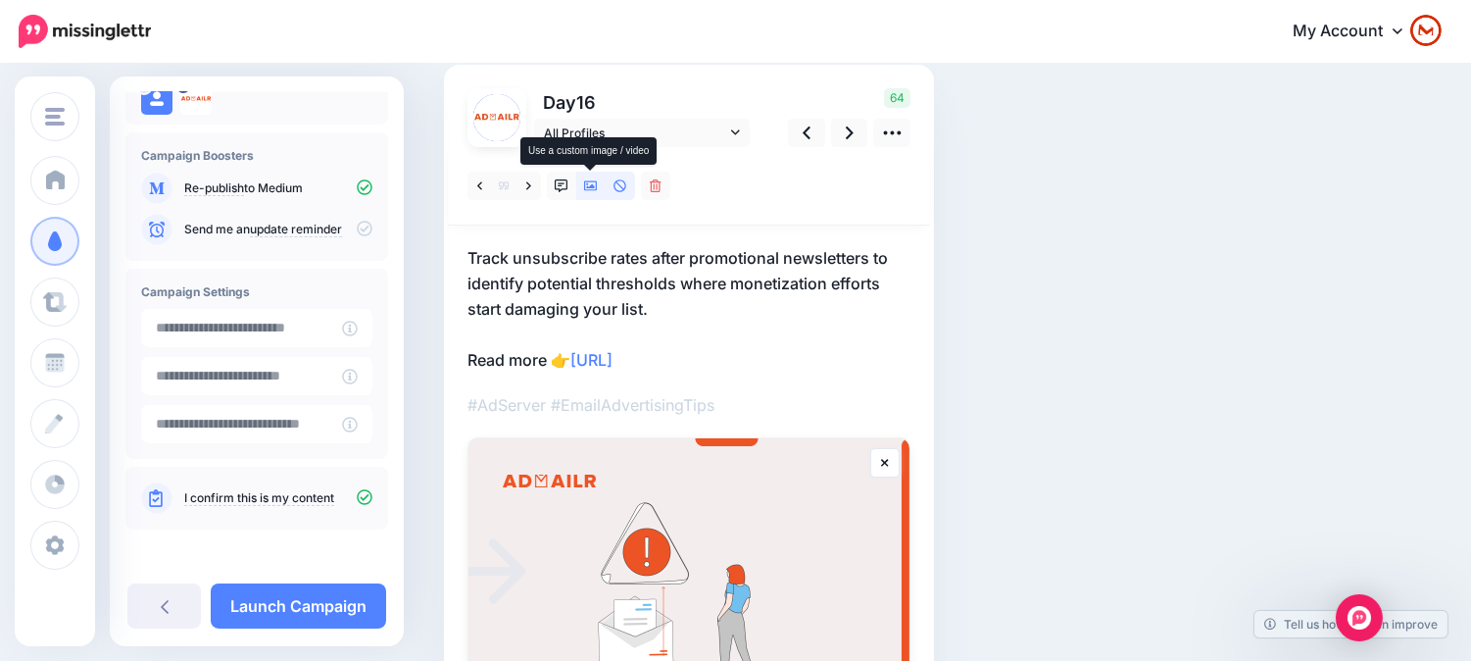
click at [584, 184] on icon at bounding box center [591, 186] width 14 height 10
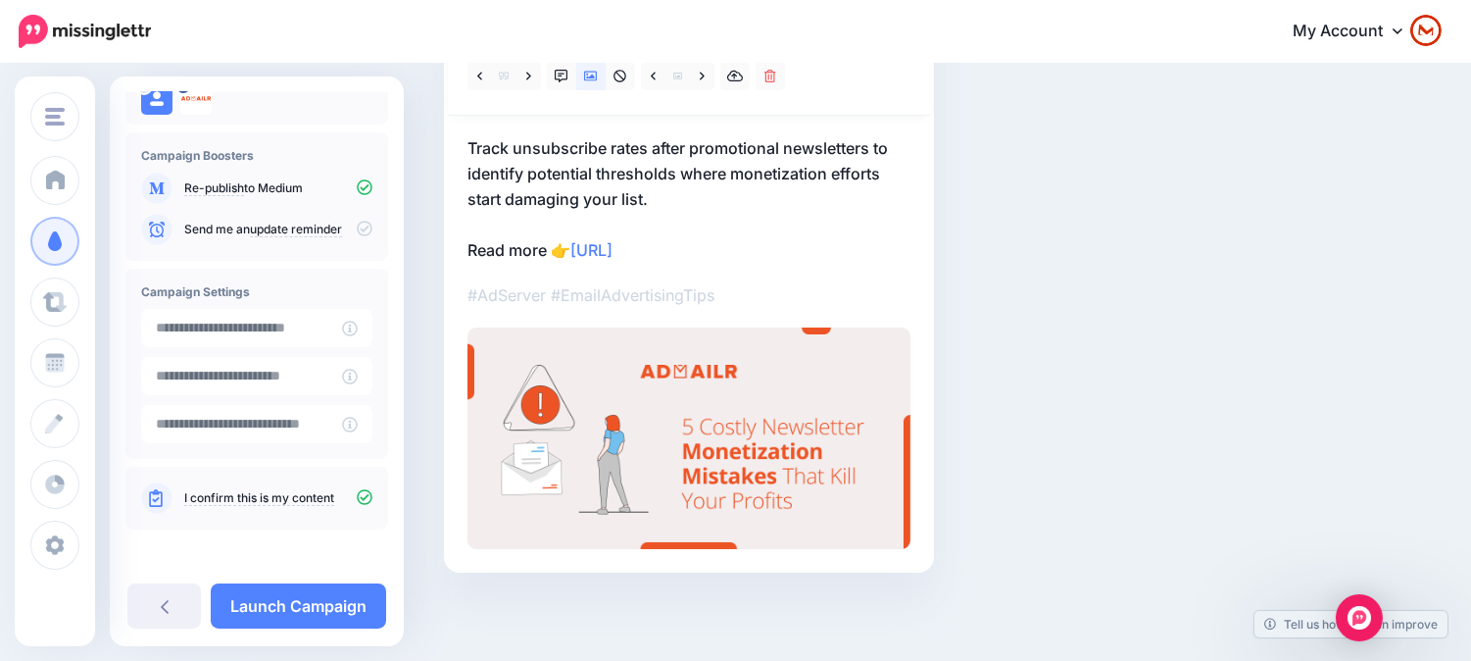
scroll to position [26, 0]
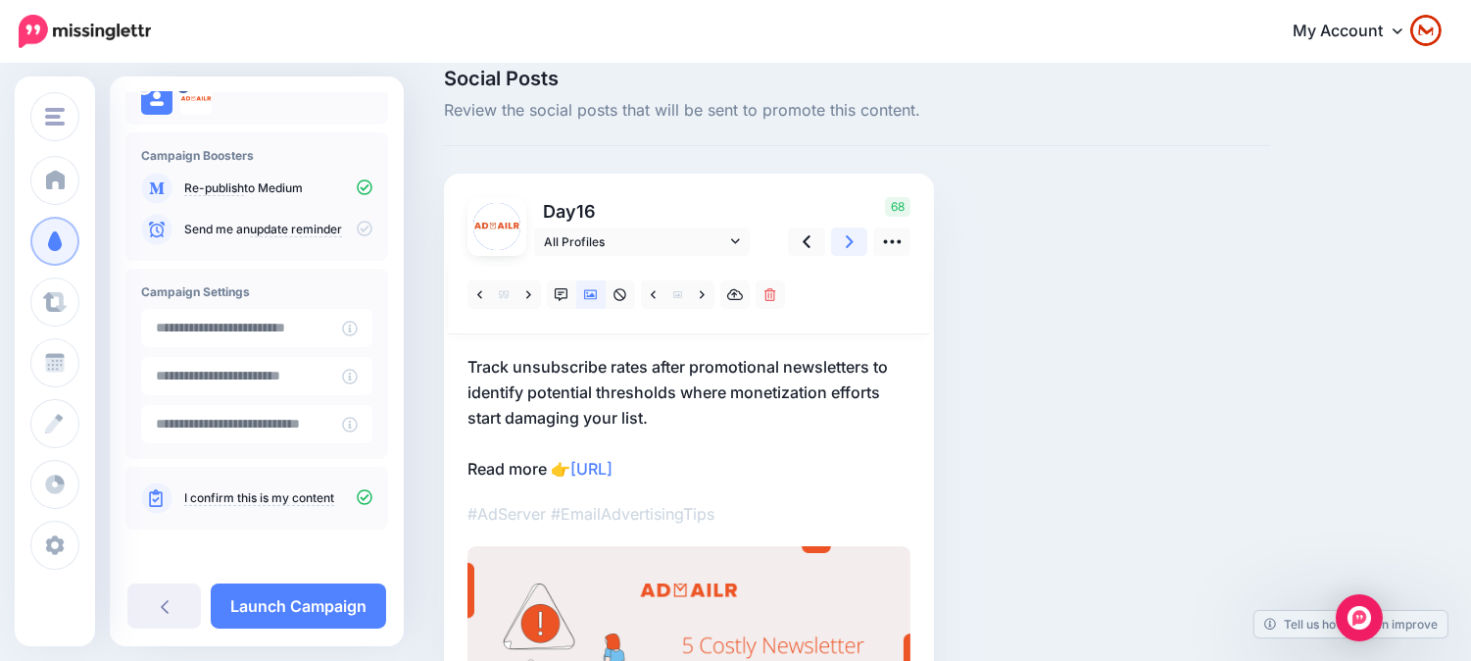
click at [843, 232] on link at bounding box center [849, 241] width 37 height 28
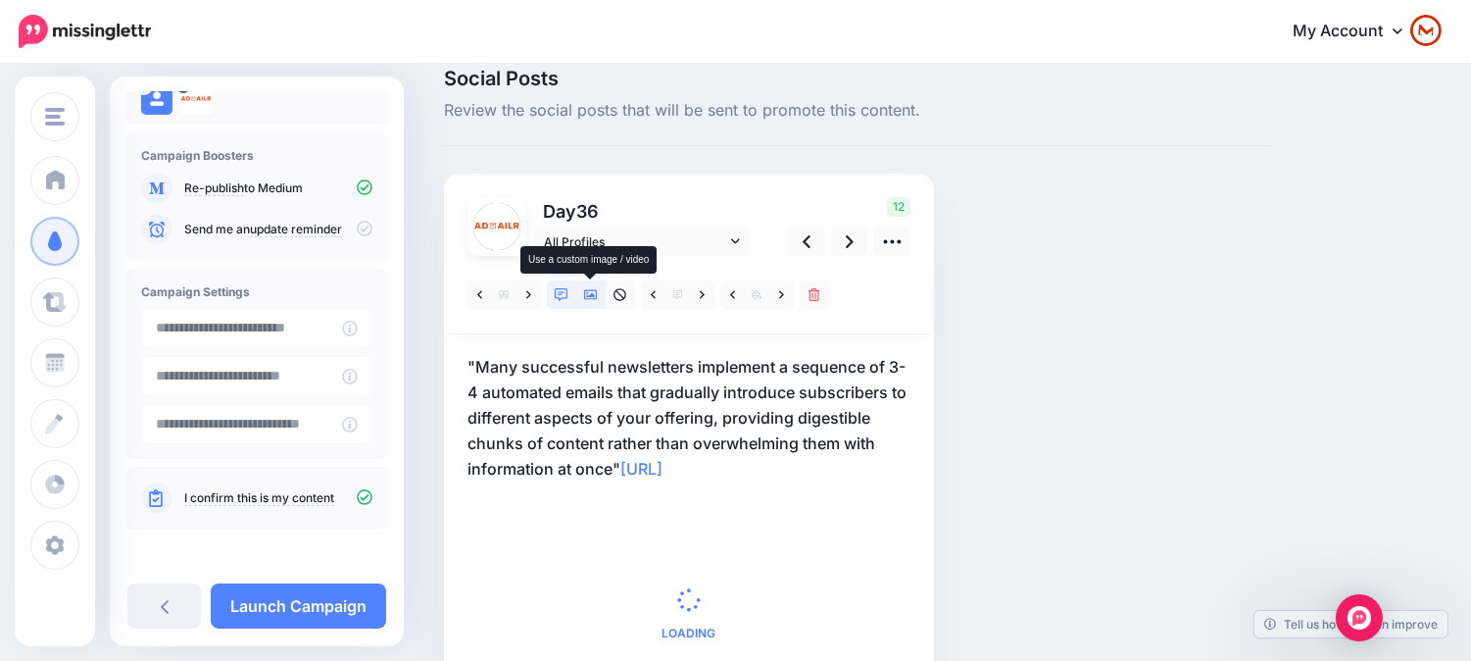
click at [598, 286] on link at bounding box center [590, 294] width 29 height 28
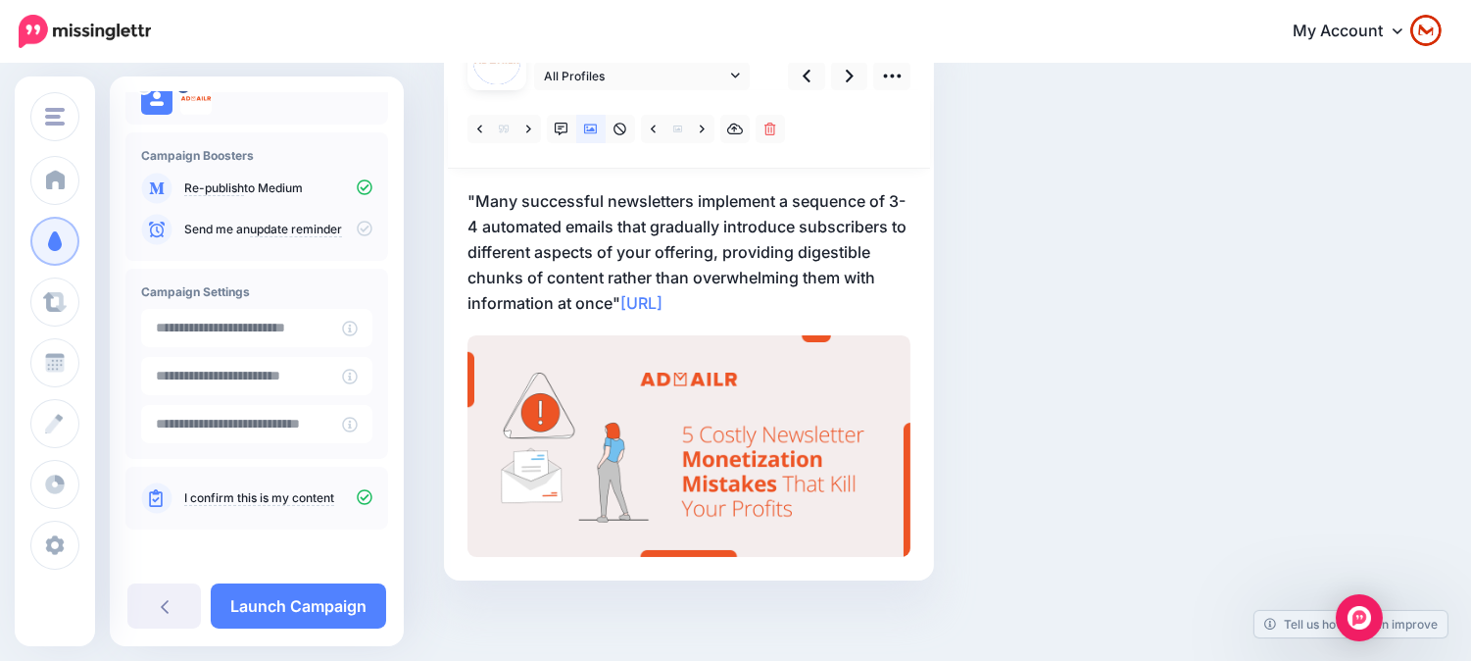
scroll to position [90, 0]
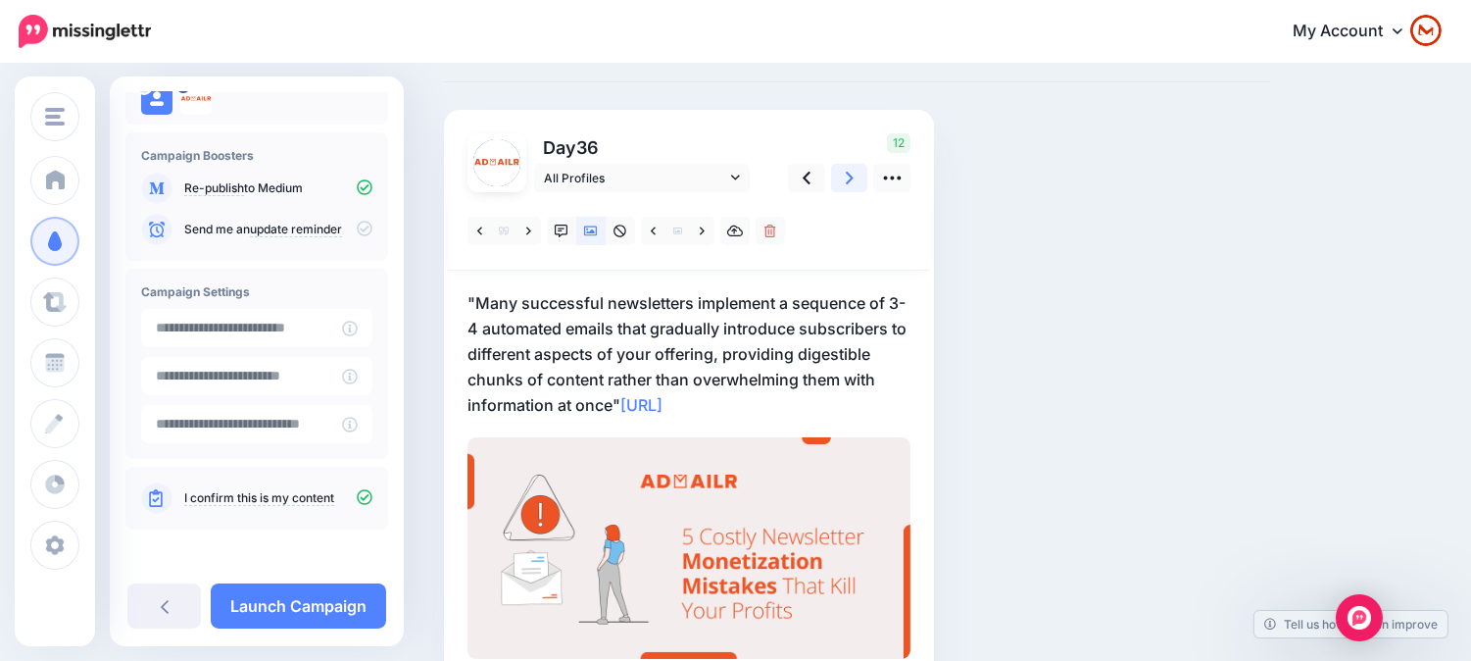
click at [854, 181] on link at bounding box center [849, 178] width 37 height 28
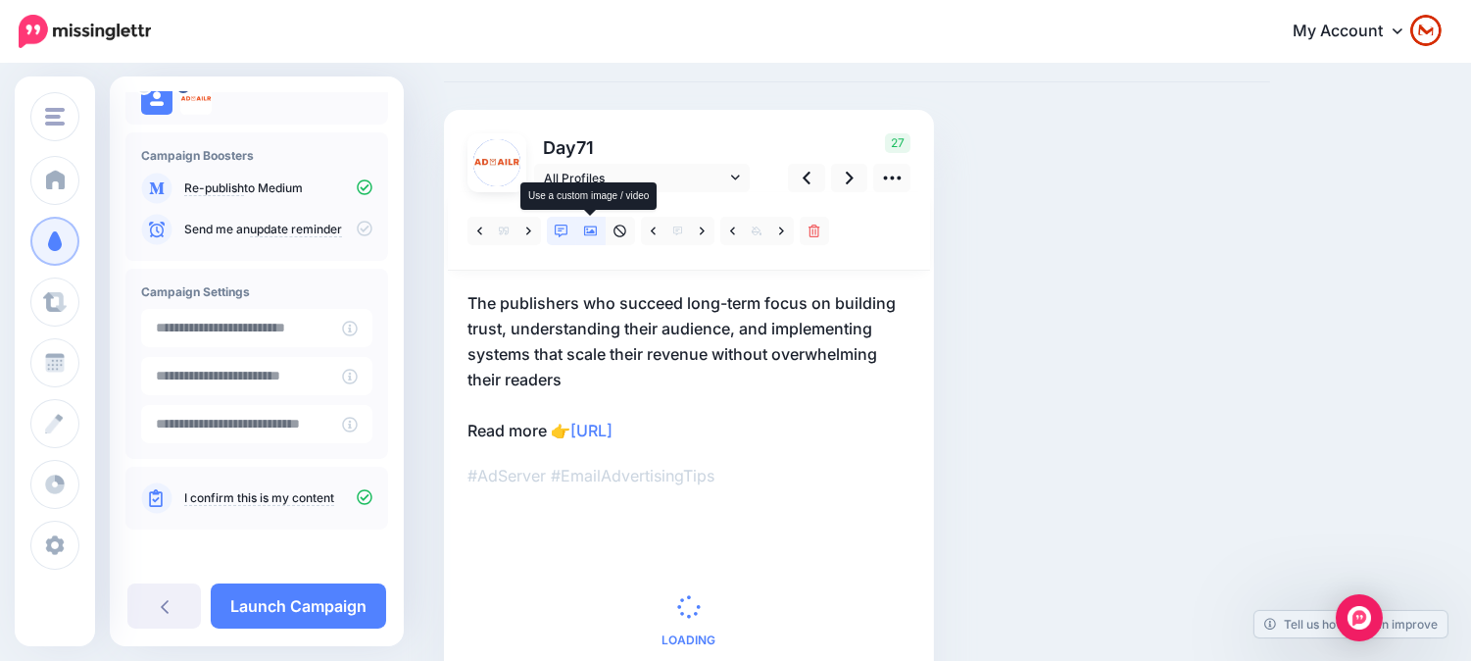
click at [582, 228] on link at bounding box center [590, 231] width 29 height 28
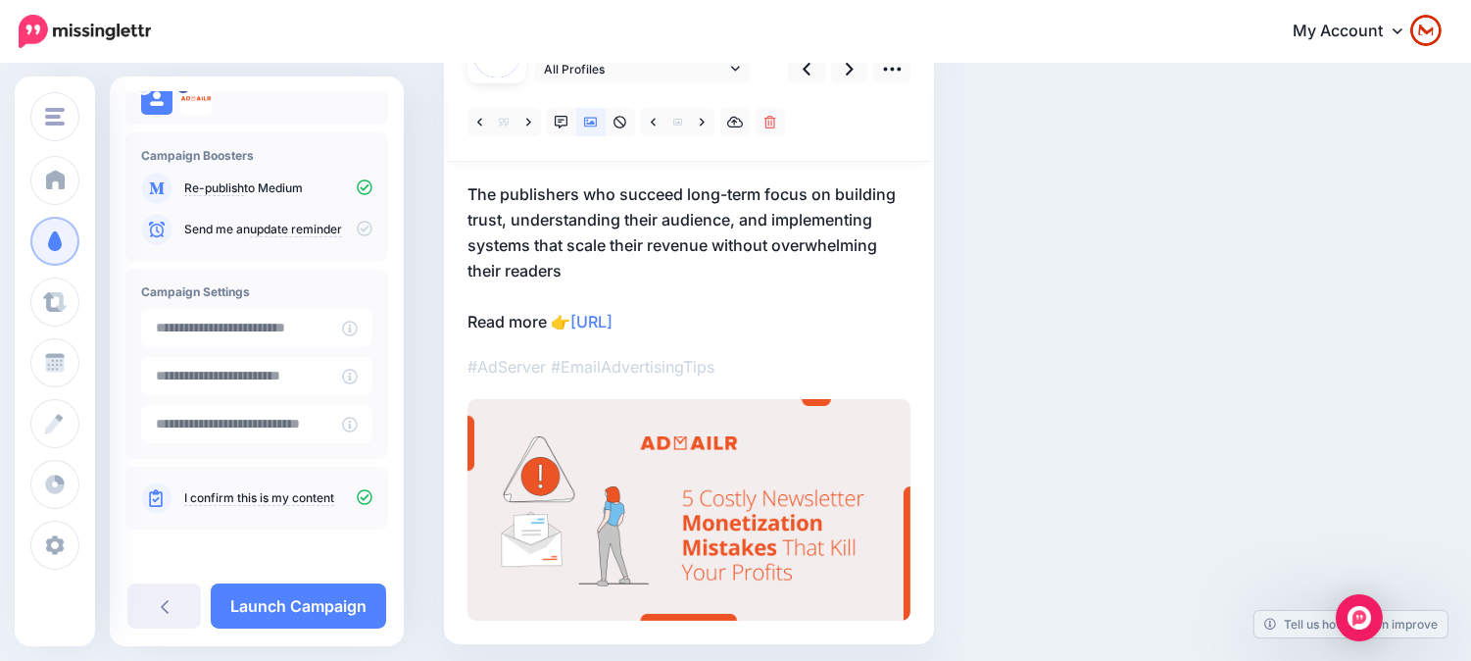
scroll to position [161, 0]
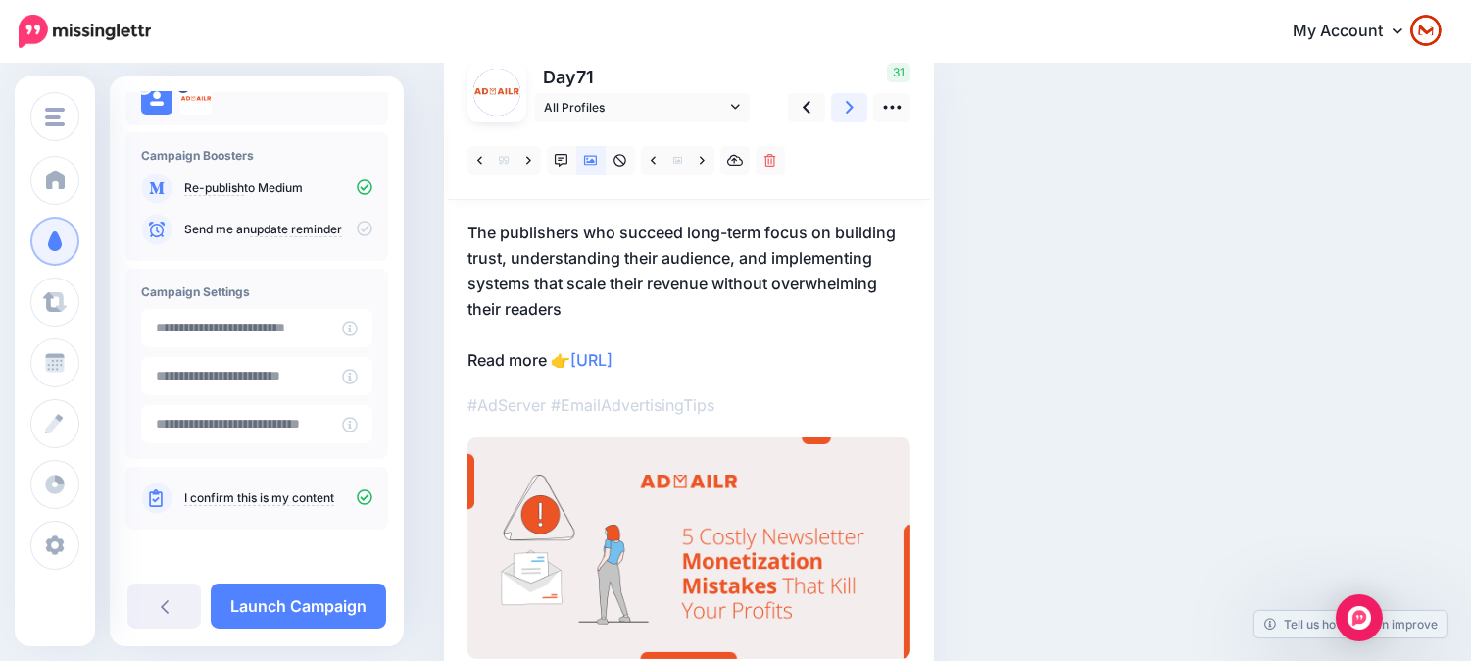
click at [856, 109] on link at bounding box center [849, 107] width 37 height 28
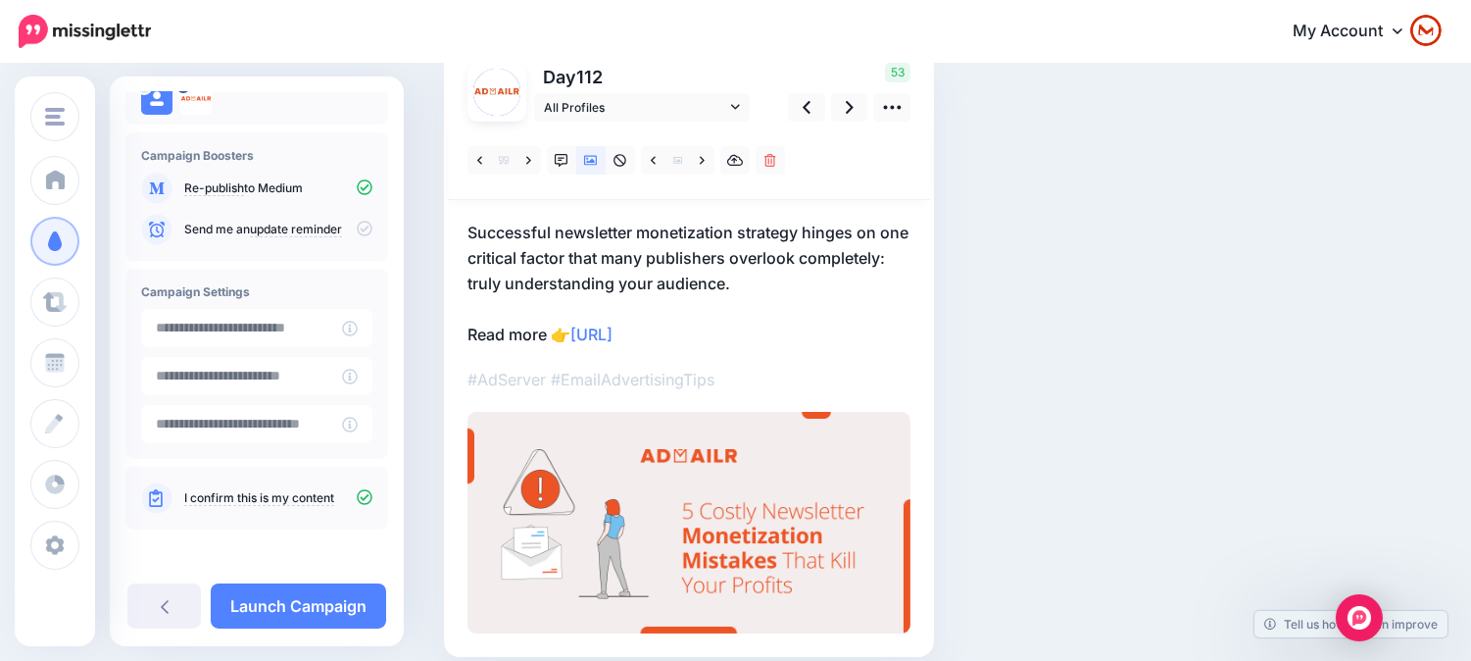
click at [840, 90] on div "53" at bounding box center [846, 92] width 158 height 59
click at [843, 98] on link at bounding box center [849, 107] width 37 height 28
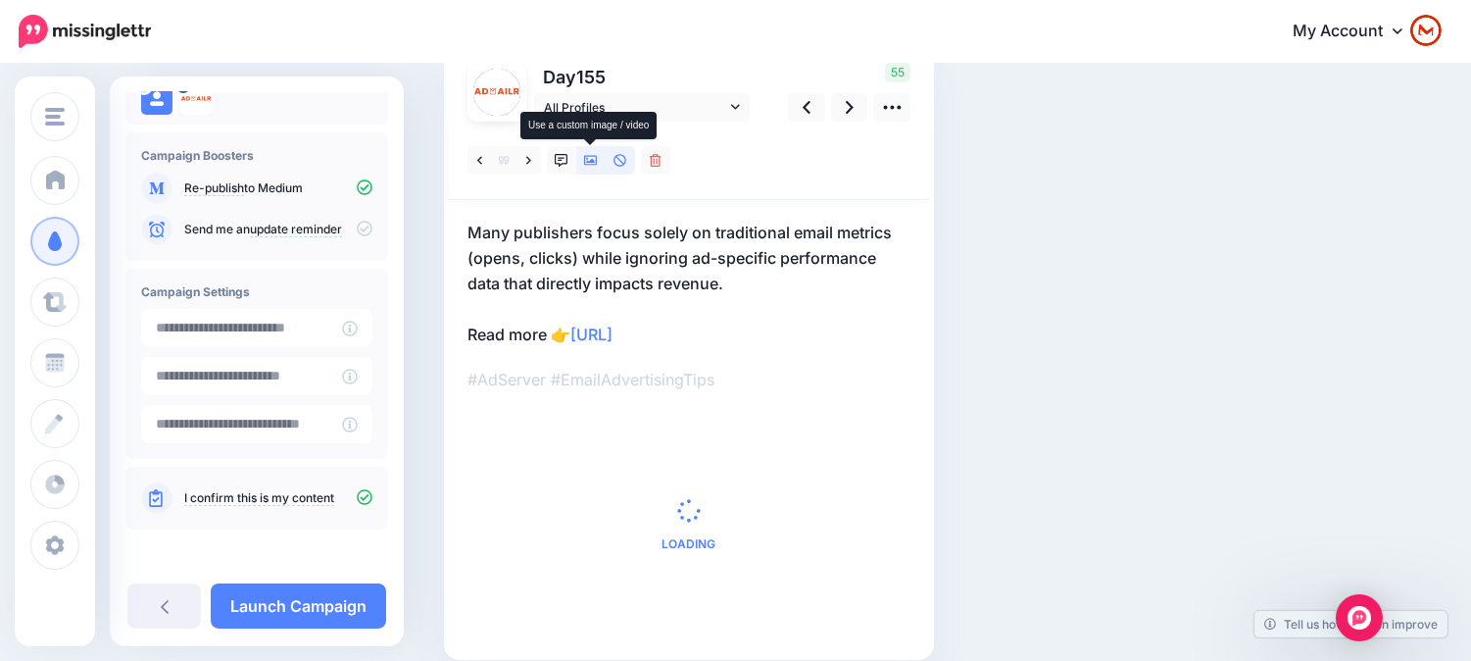
click at [586, 169] on link at bounding box center [590, 160] width 29 height 28
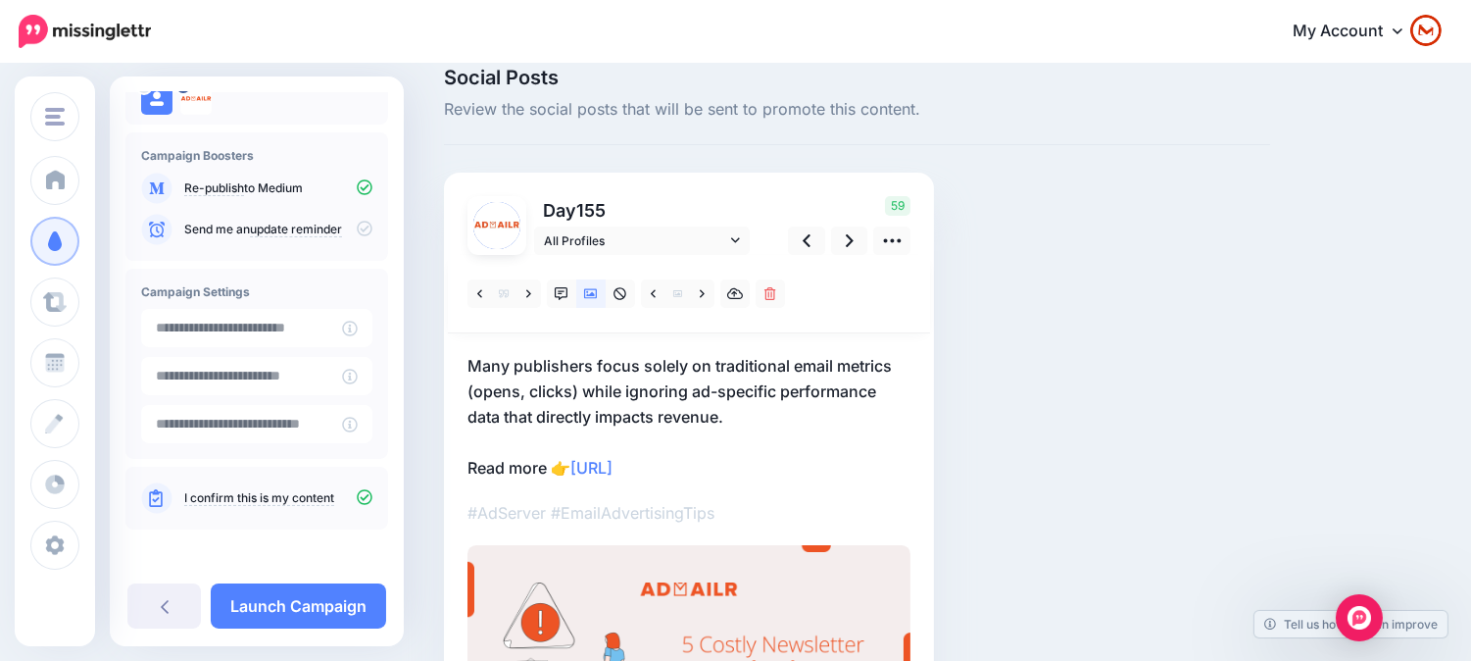
scroll to position [26, 0]
click at [855, 227] on link at bounding box center [849, 241] width 37 height 28
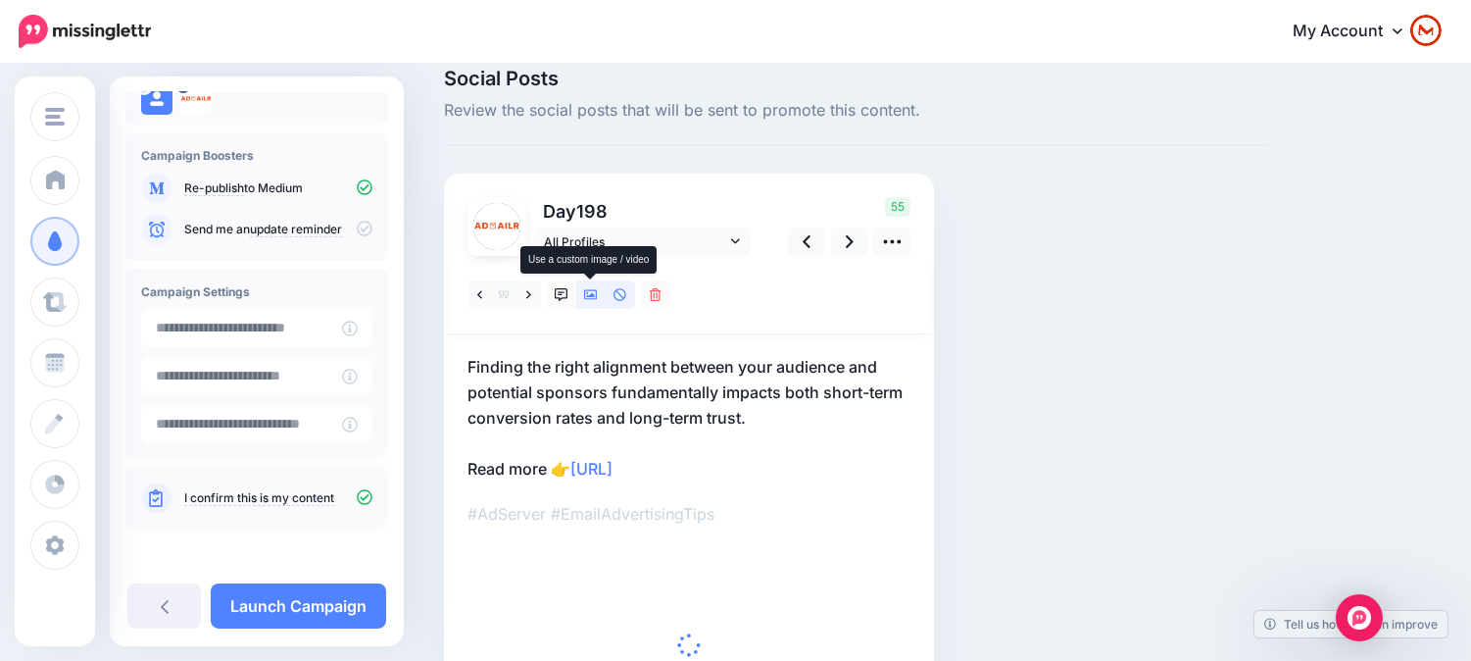
click at [576, 298] on link at bounding box center [590, 294] width 29 height 28
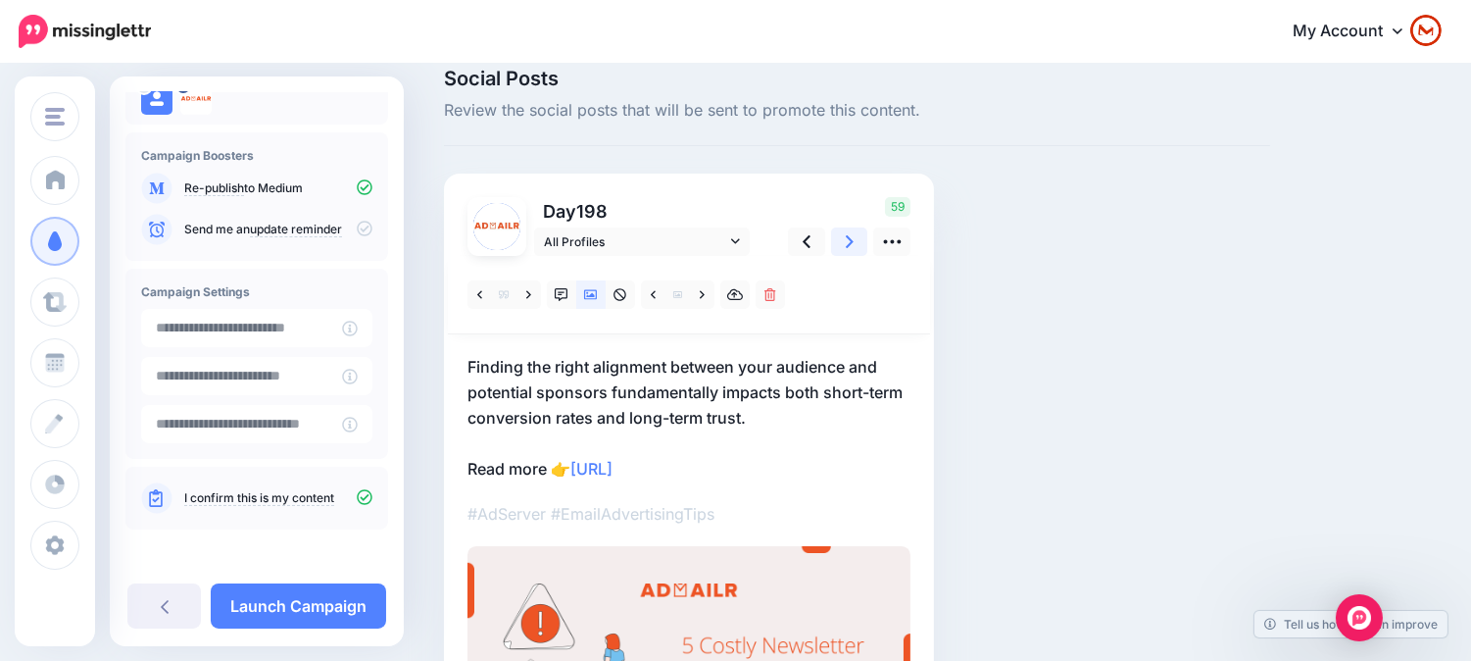
click at [844, 236] on link at bounding box center [849, 241] width 37 height 28
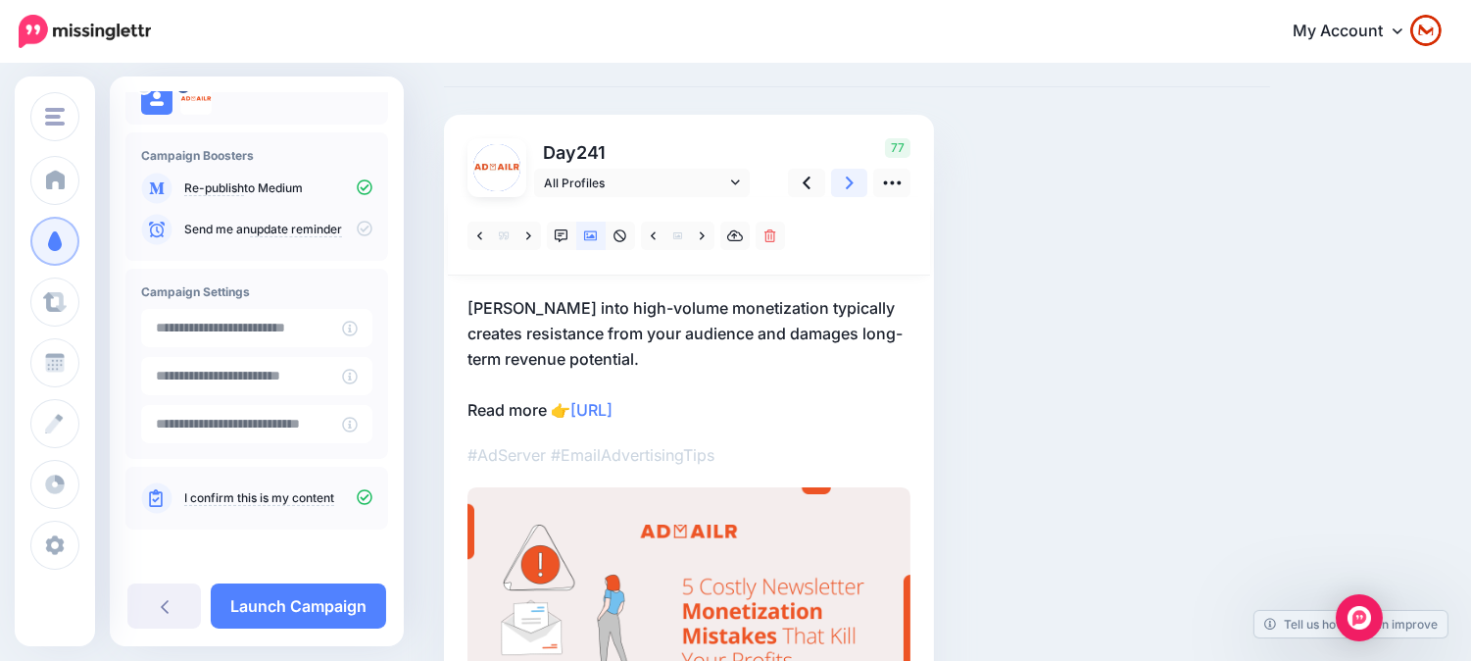
scroll to position [135, 0]
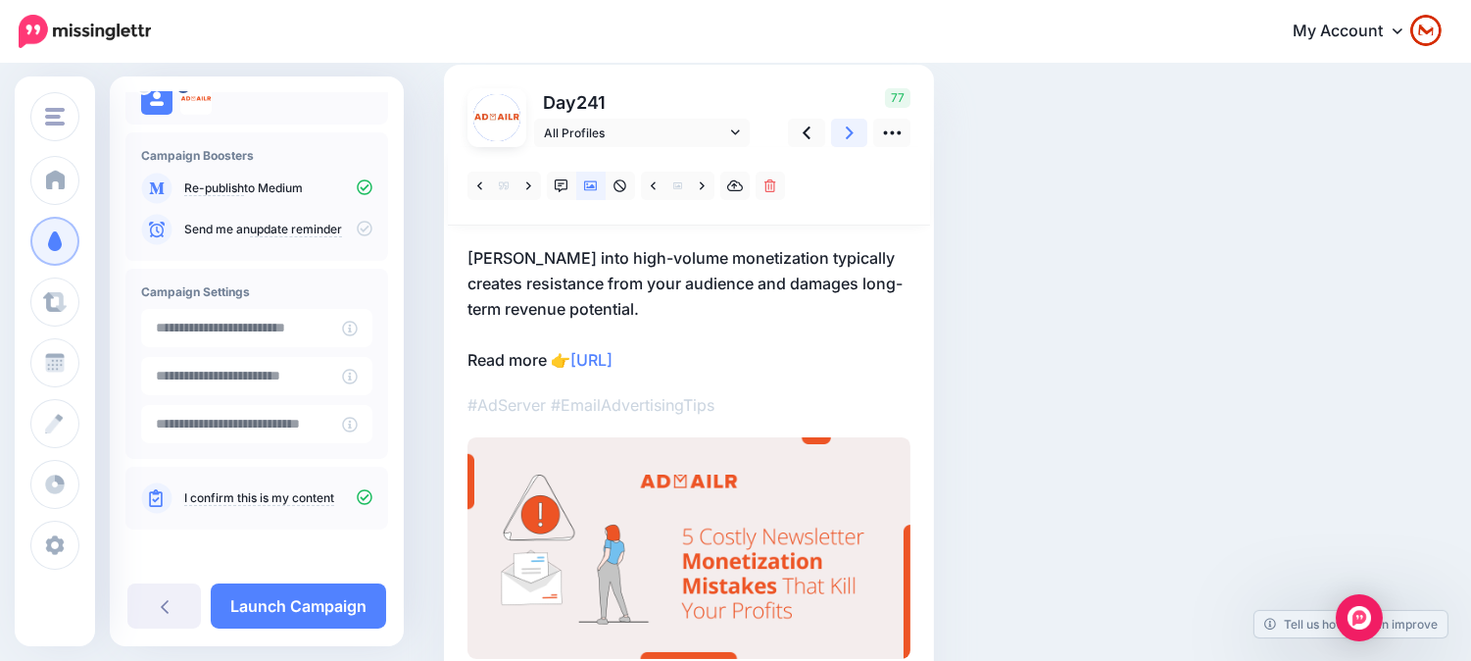
click at [853, 145] on link at bounding box center [849, 133] width 37 height 28
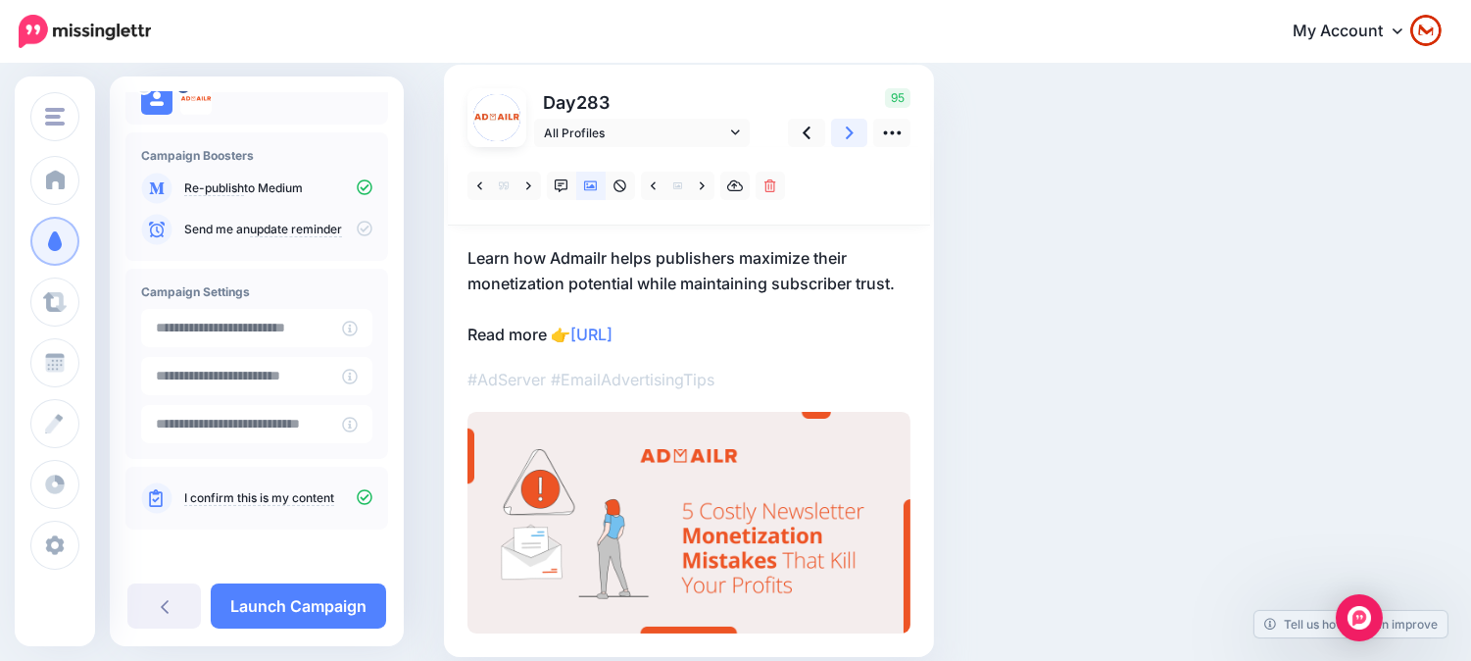
click at [858, 131] on link at bounding box center [849, 133] width 37 height 28
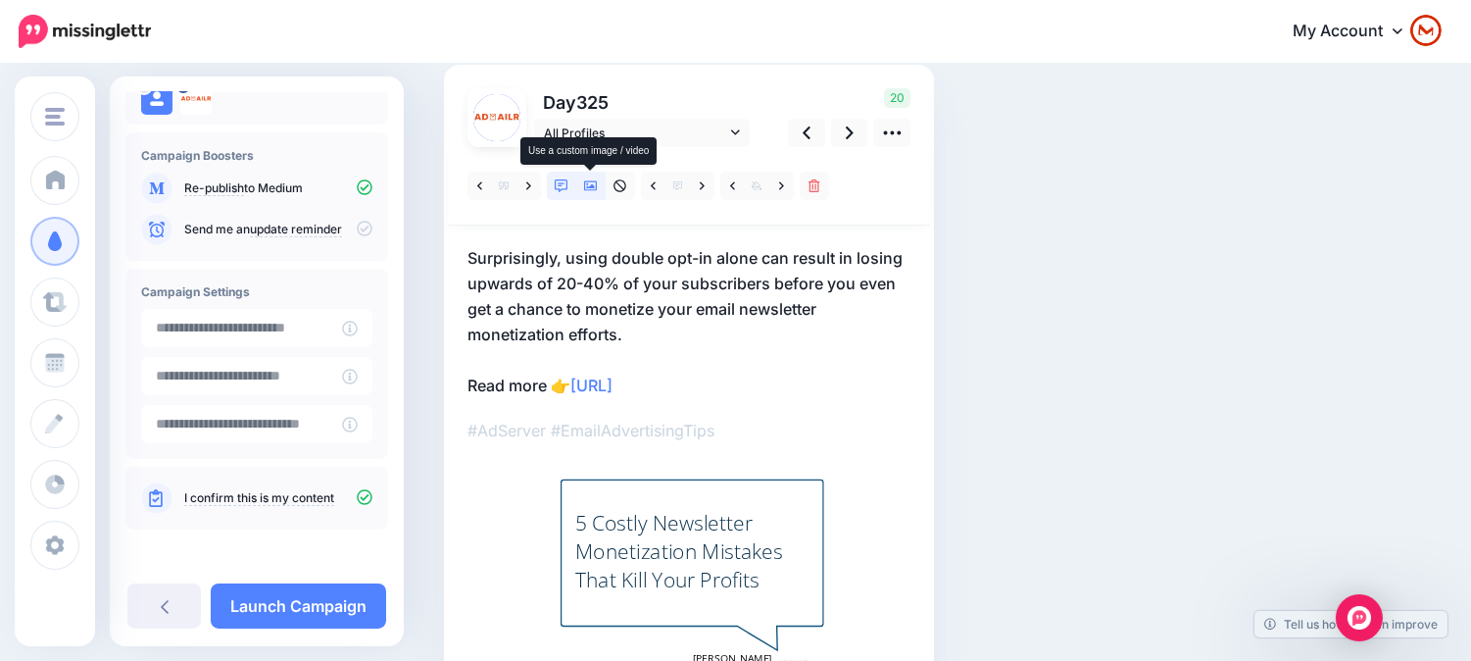
click at [576, 191] on link at bounding box center [590, 186] width 29 height 28
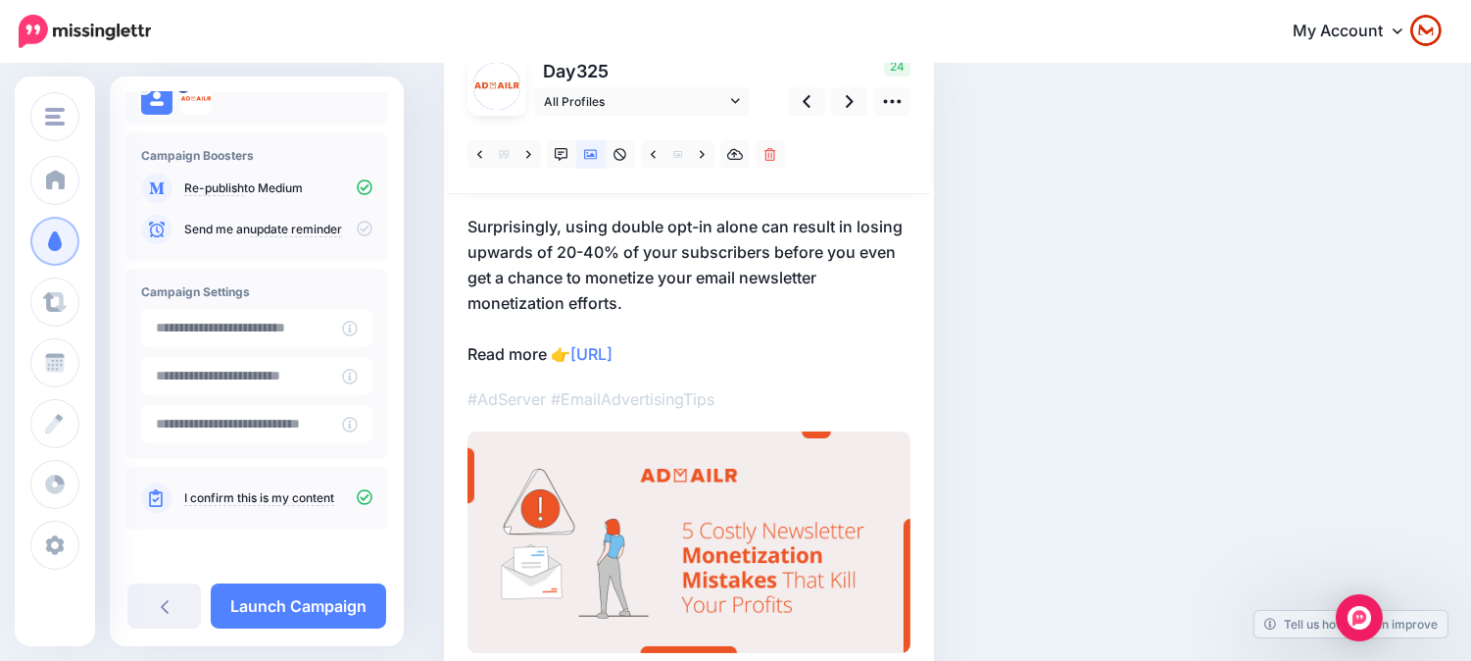
scroll to position [161, 0]
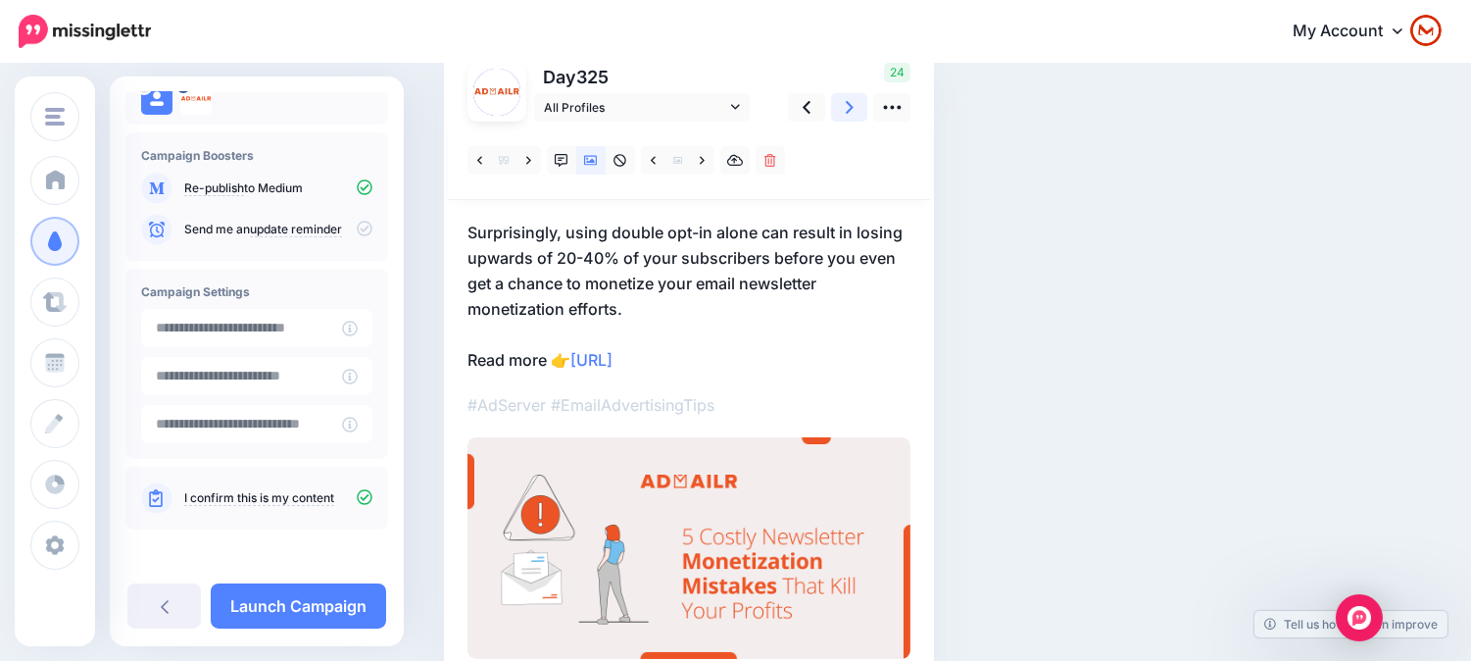
click at [840, 111] on link at bounding box center [849, 107] width 37 height 28
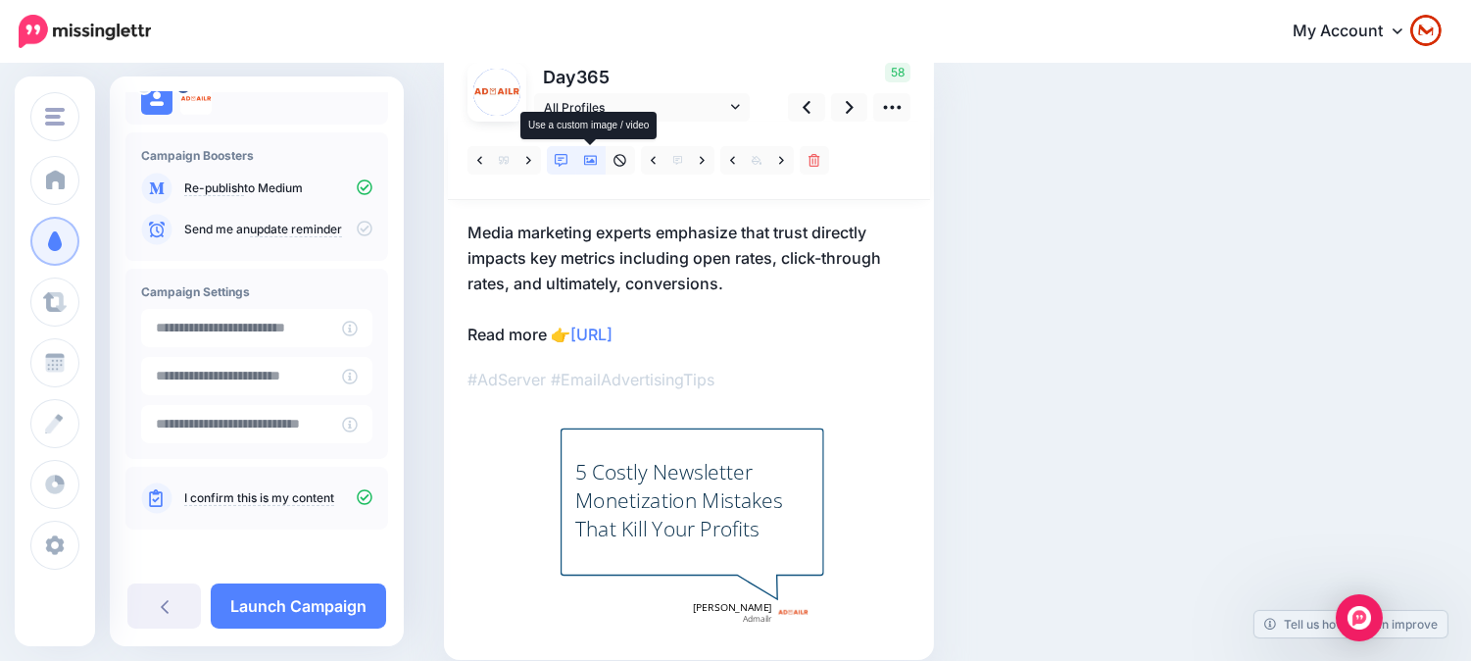
click at [584, 163] on icon at bounding box center [591, 161] width 14 height 10
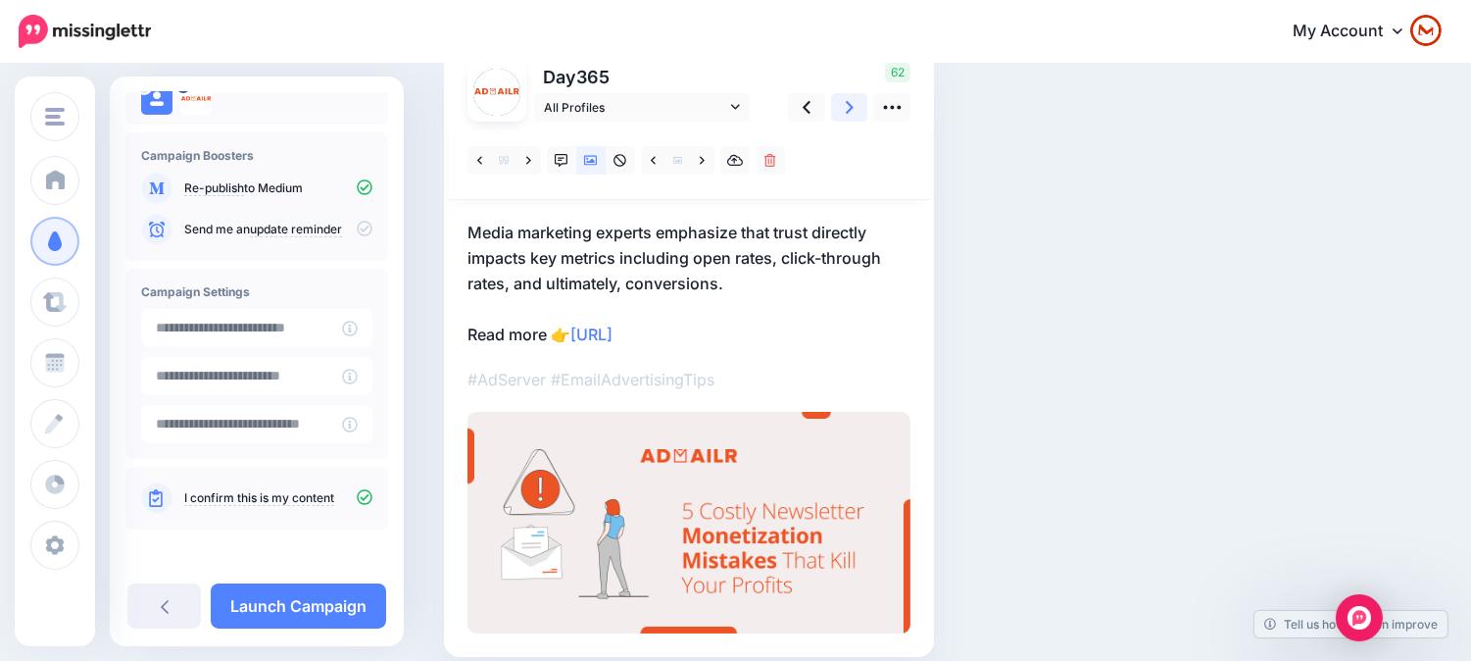
click at [851, 115] on icon at bounding box center [850, 107] width 8 height 21
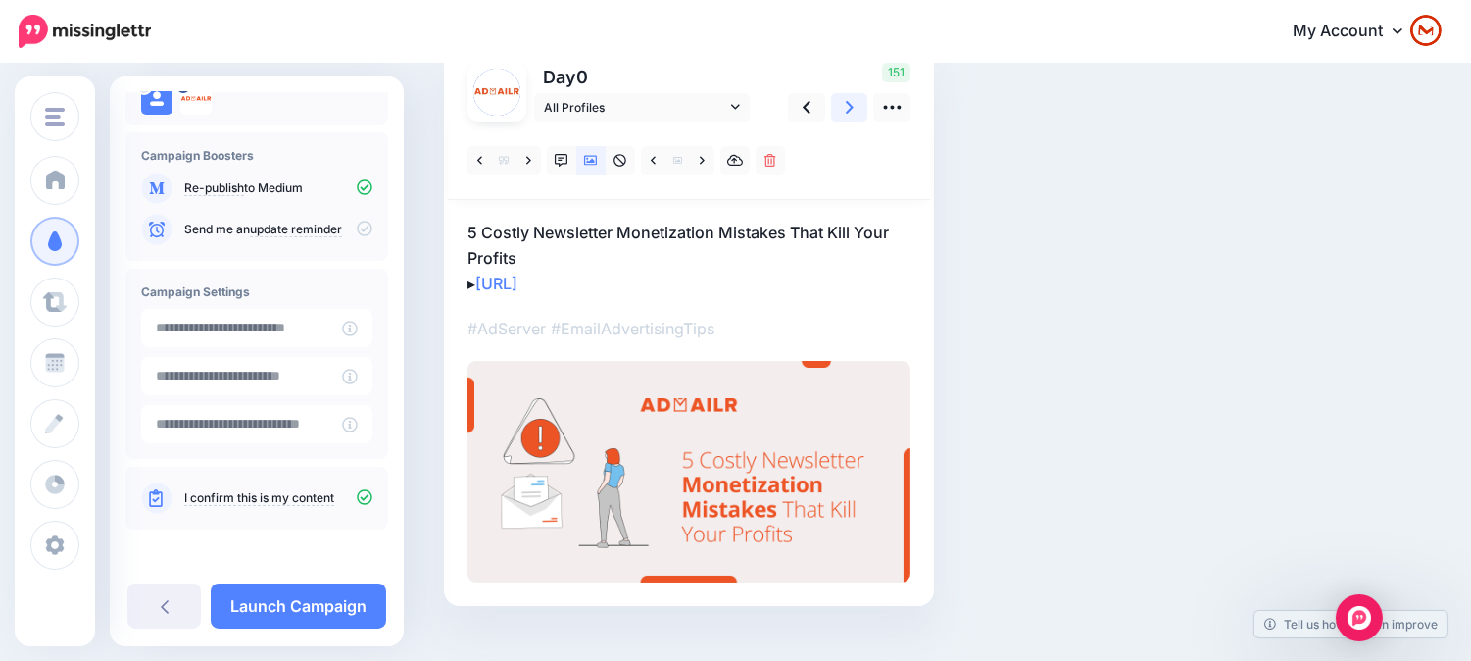
click at [851, 115] on icon at bounding box center [850, 107] width 8 height 21
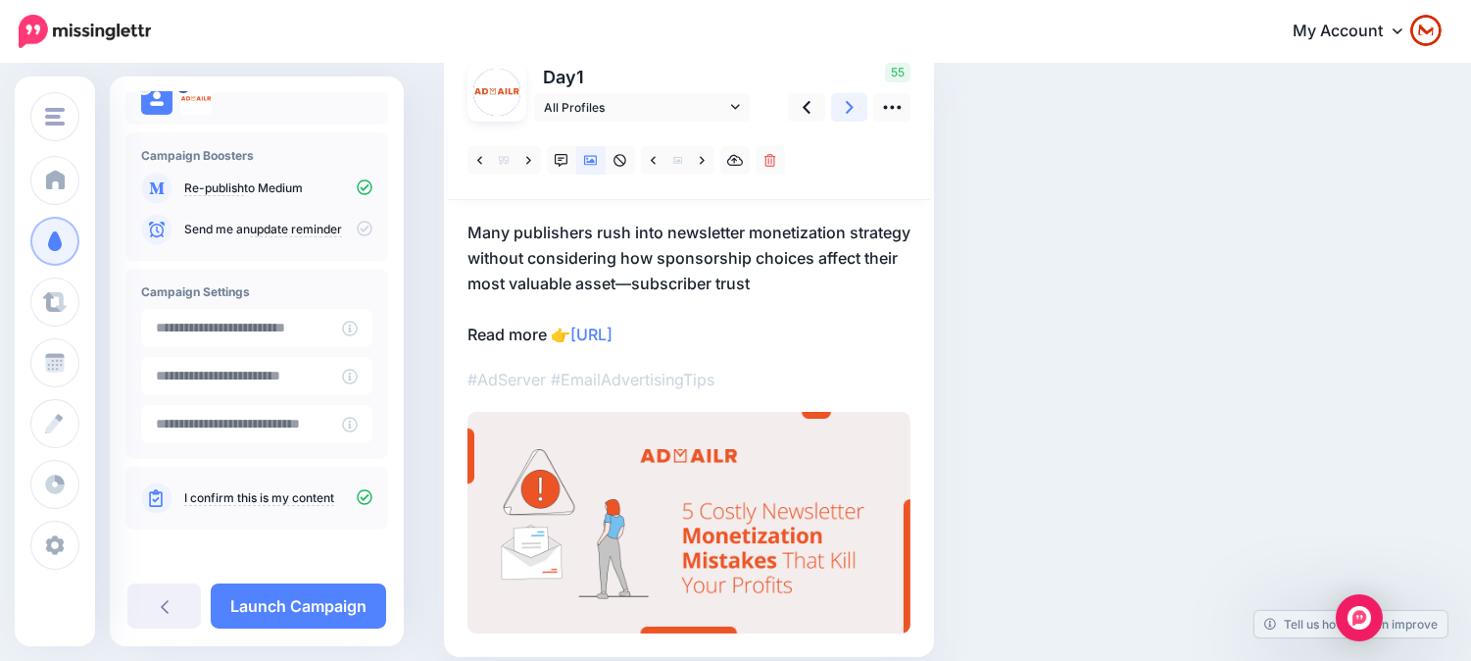
click at [851, 115] on icon at bounding box center [850, 107] width 8 height 21
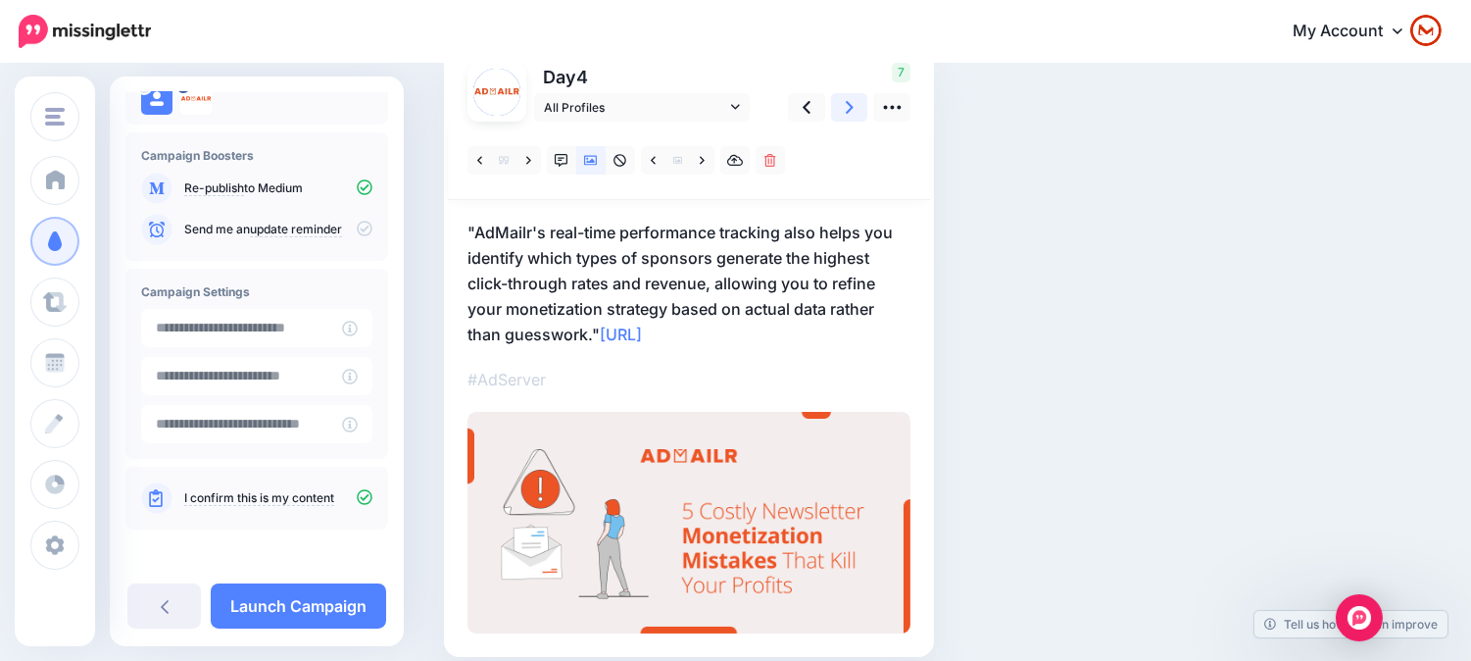
click at [851, 115] on icon at bounding box center [850, 107] width 8 height 21
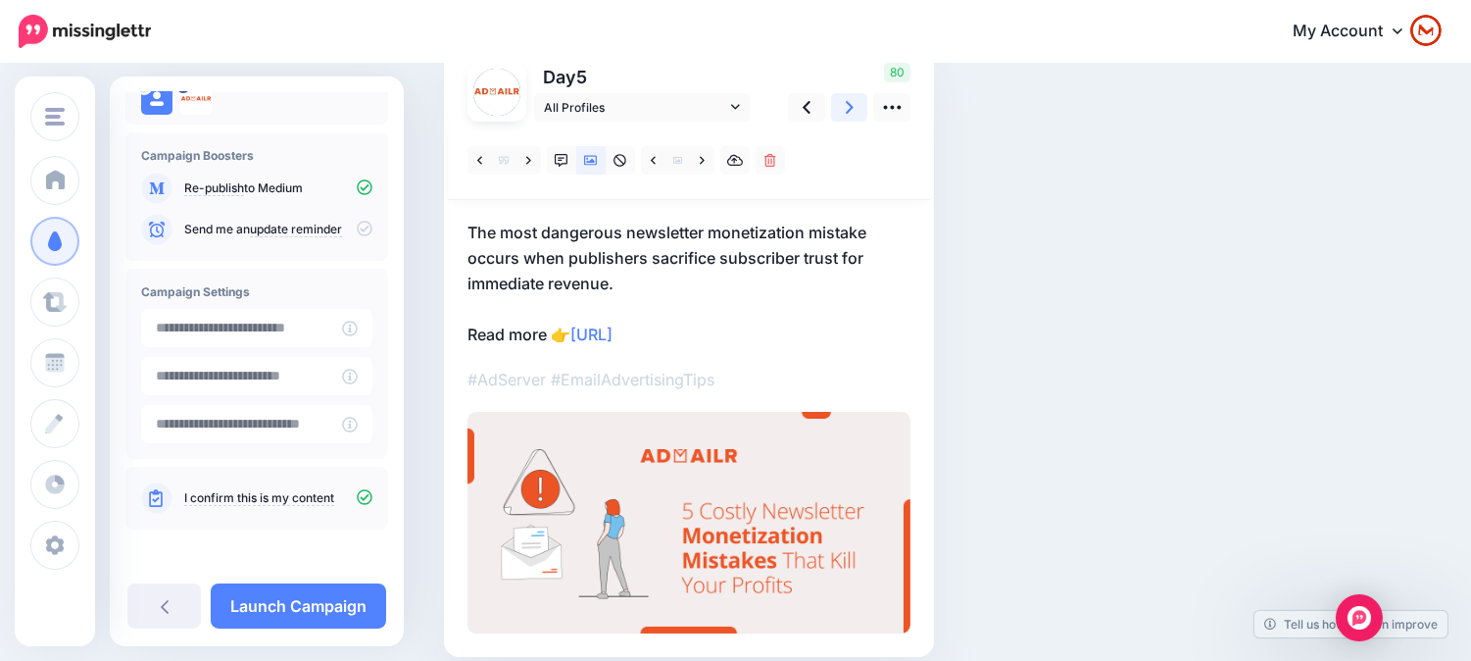
click at [851, 115] on icon at bounding box center [850, 107] width 8 height 21
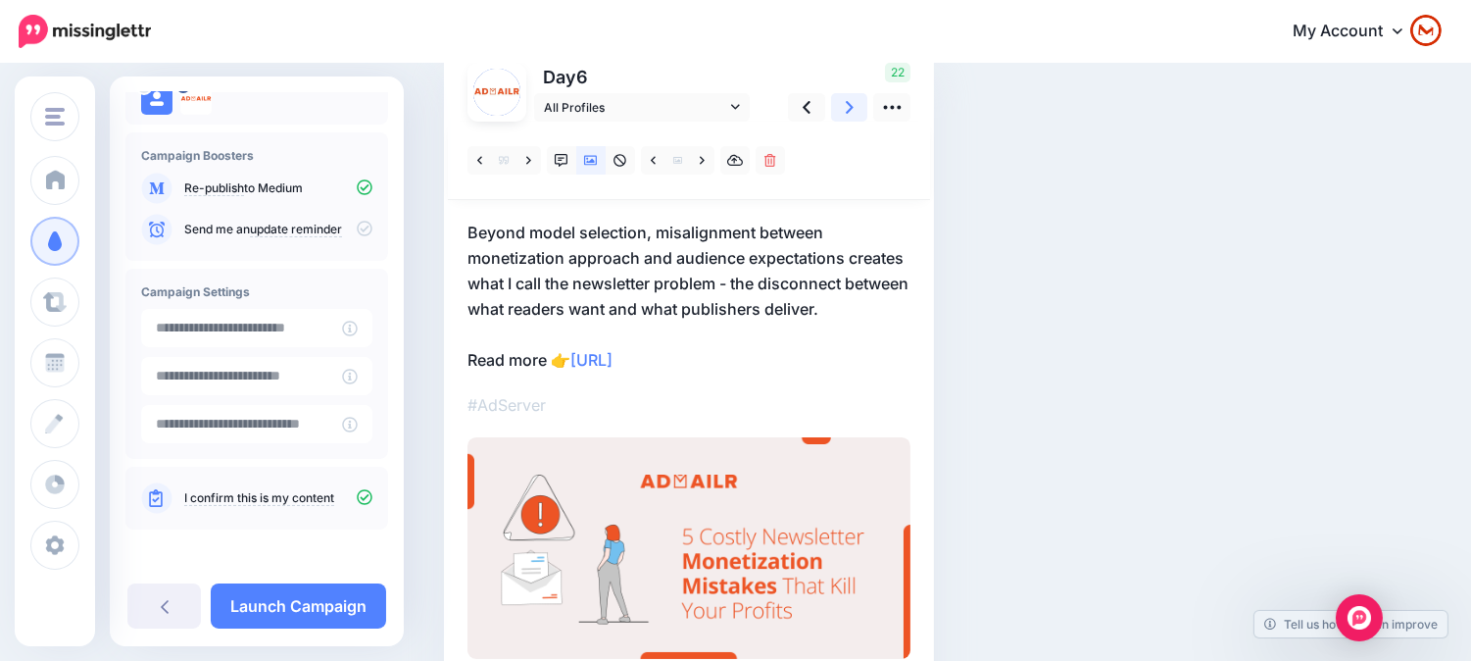
click at [851, 115] on icon at bounding box center [850, 107] width 8 height 21
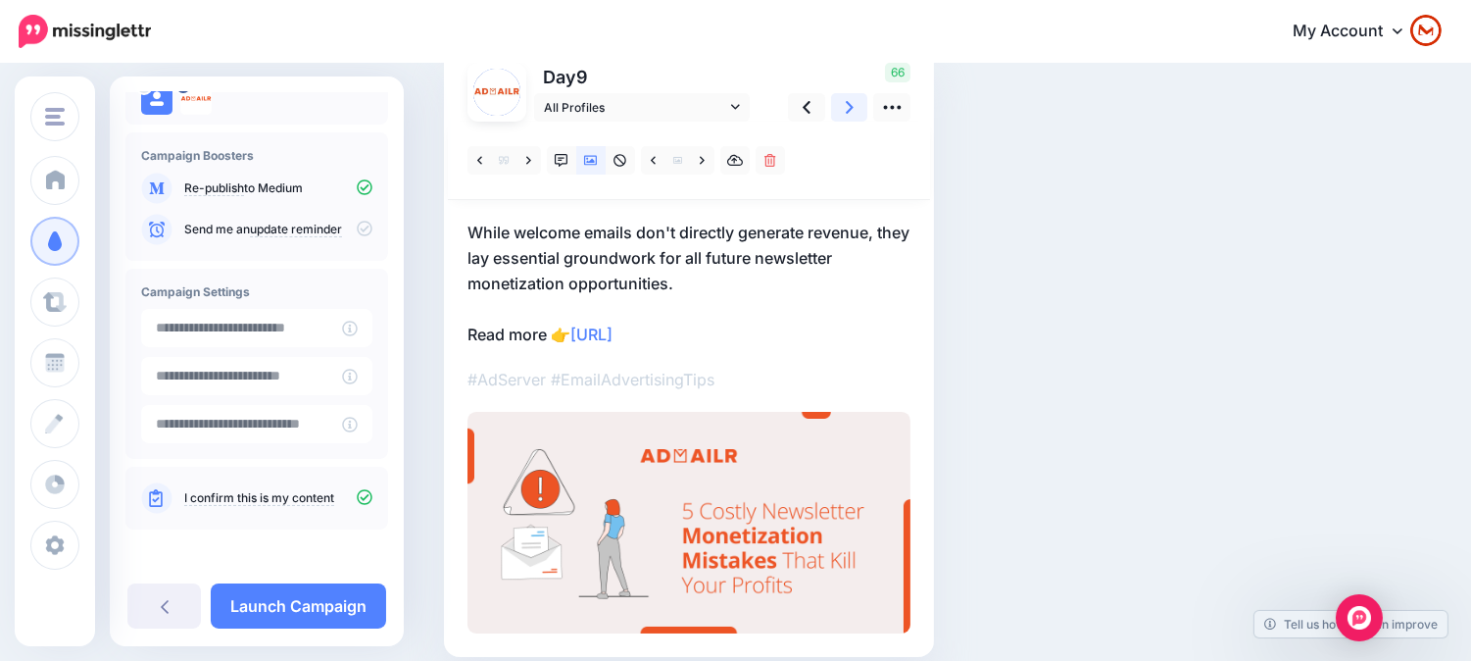
click at [851, 115] on icon at bounding box center [850, 107] width 8 height 21
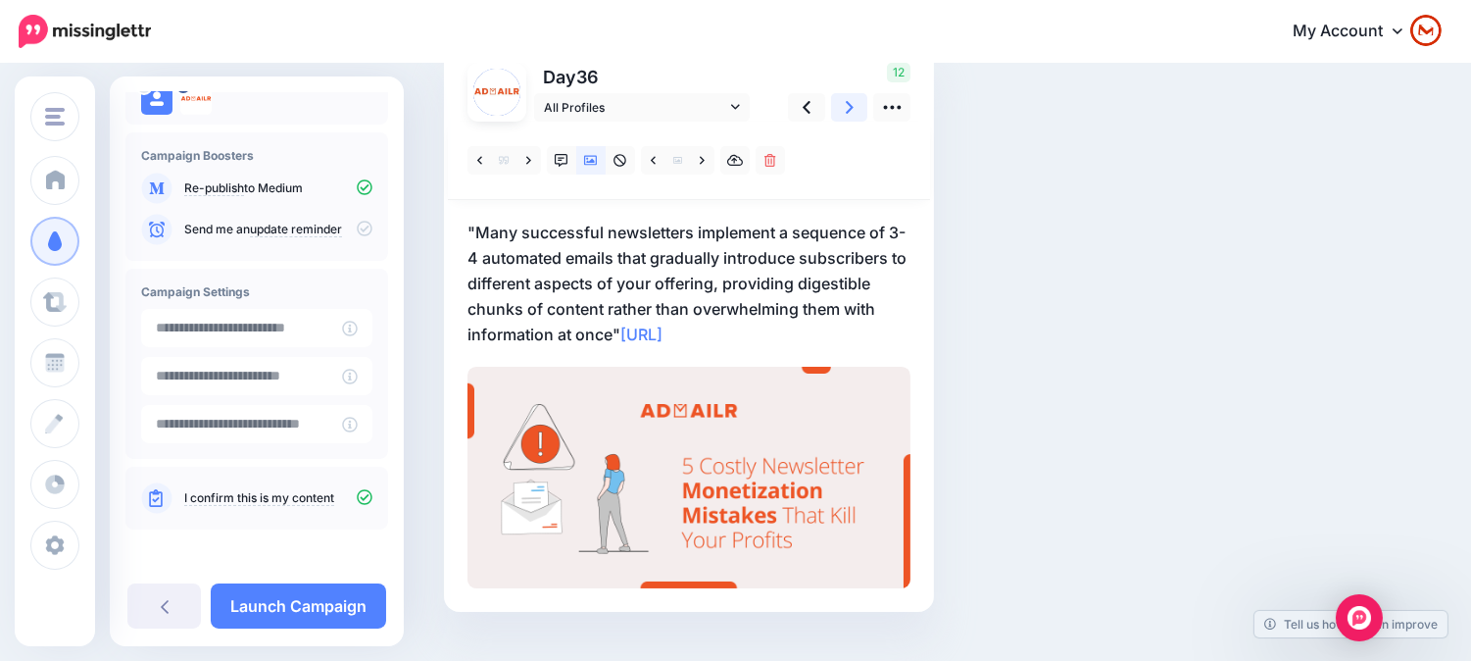
click at [851, 115] on div "12" at bounding box center [846, 92] width 158 height 59
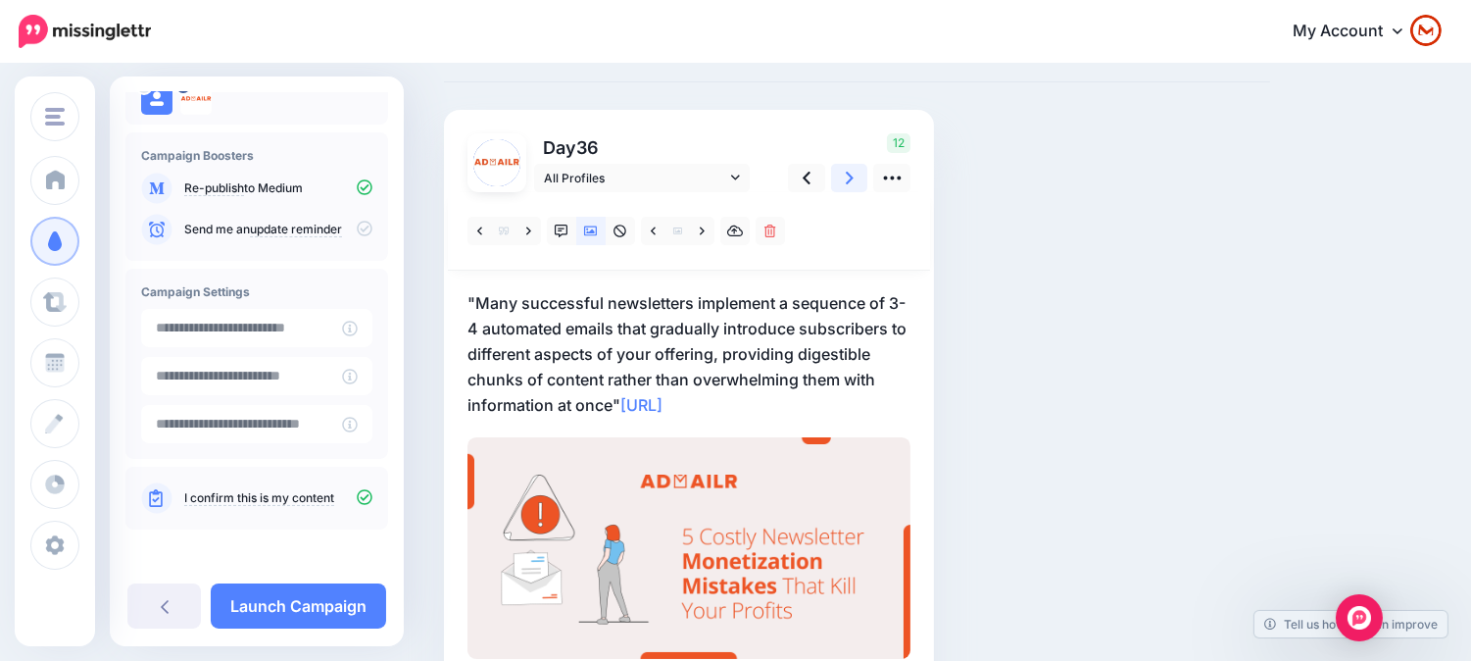
scroll to position [52, 0]
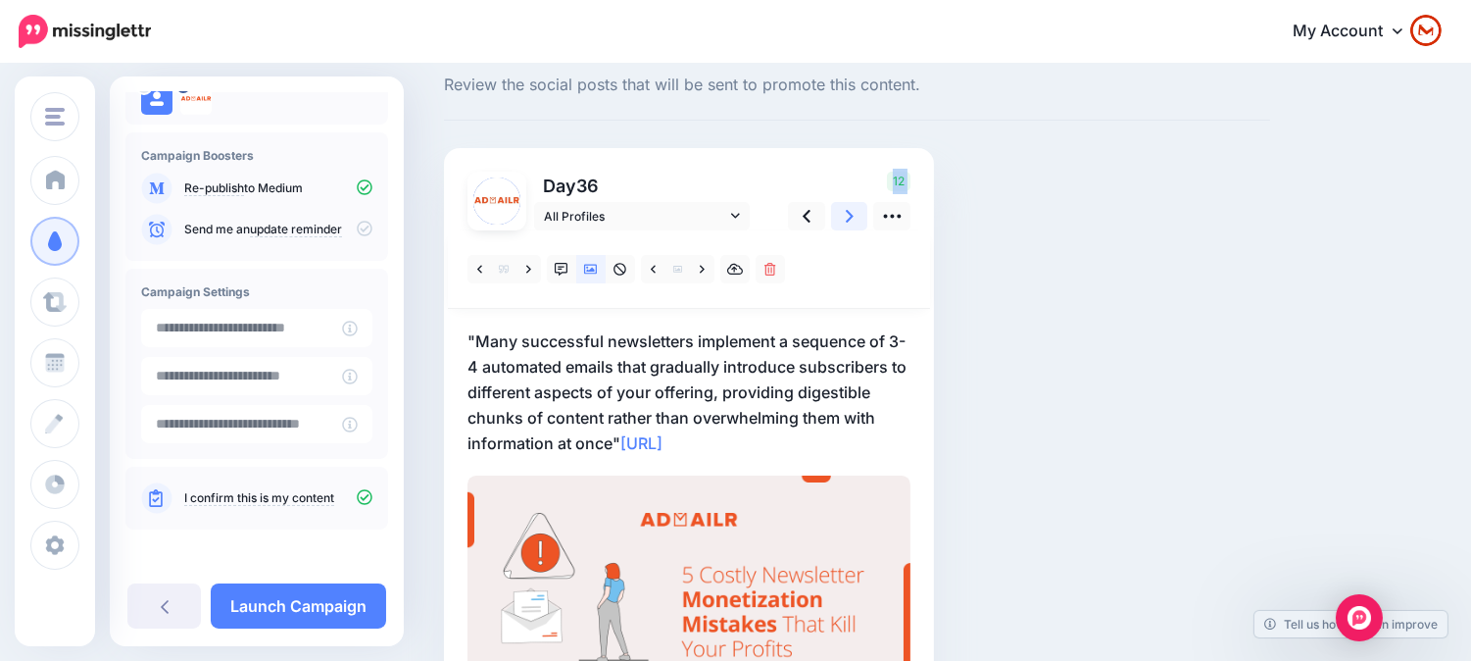
click at [851, 115] on div "Social Posts Review the social posts that will be sent to promote this content.…" at bounding box center [857, 411] width 856 height 736
click at [851, 115] on div "Social Posts Review the social posts that will be sent to promote this content." at bounding box center [857, 81] width 826 height 77
click at [848, 223] on icon at bounding box center [850, 216] width 8 height 21
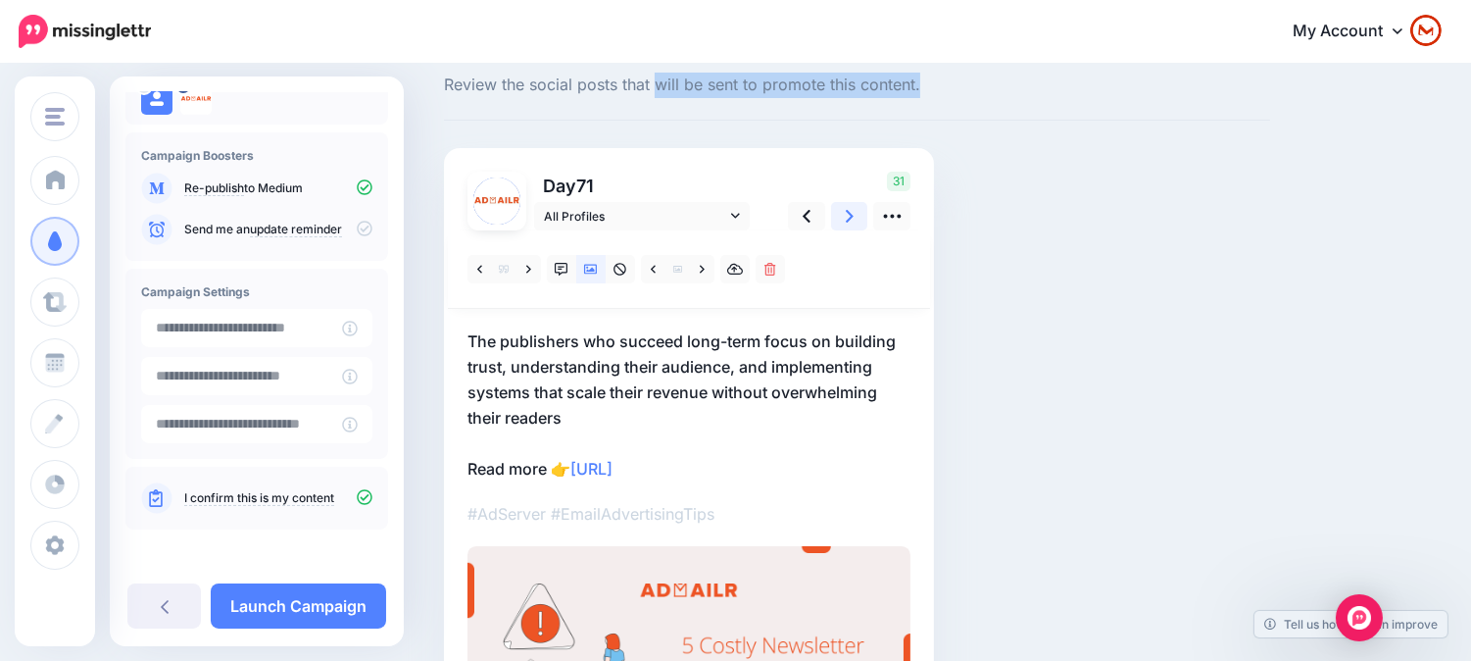
click at [848, 223] on icon at bounding box center [850, 216] width 8 height 21
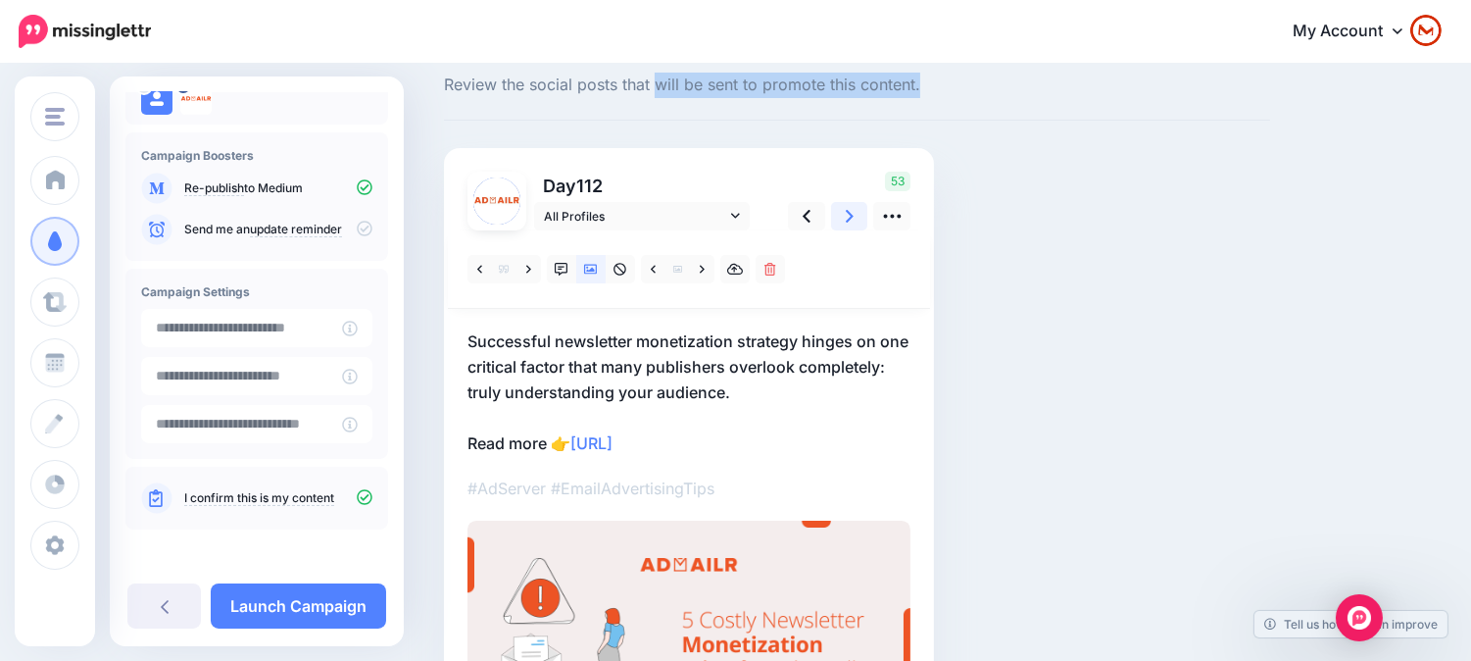
click at [848, 223] on icon at bounding box center [850, 216] width 8 height 21
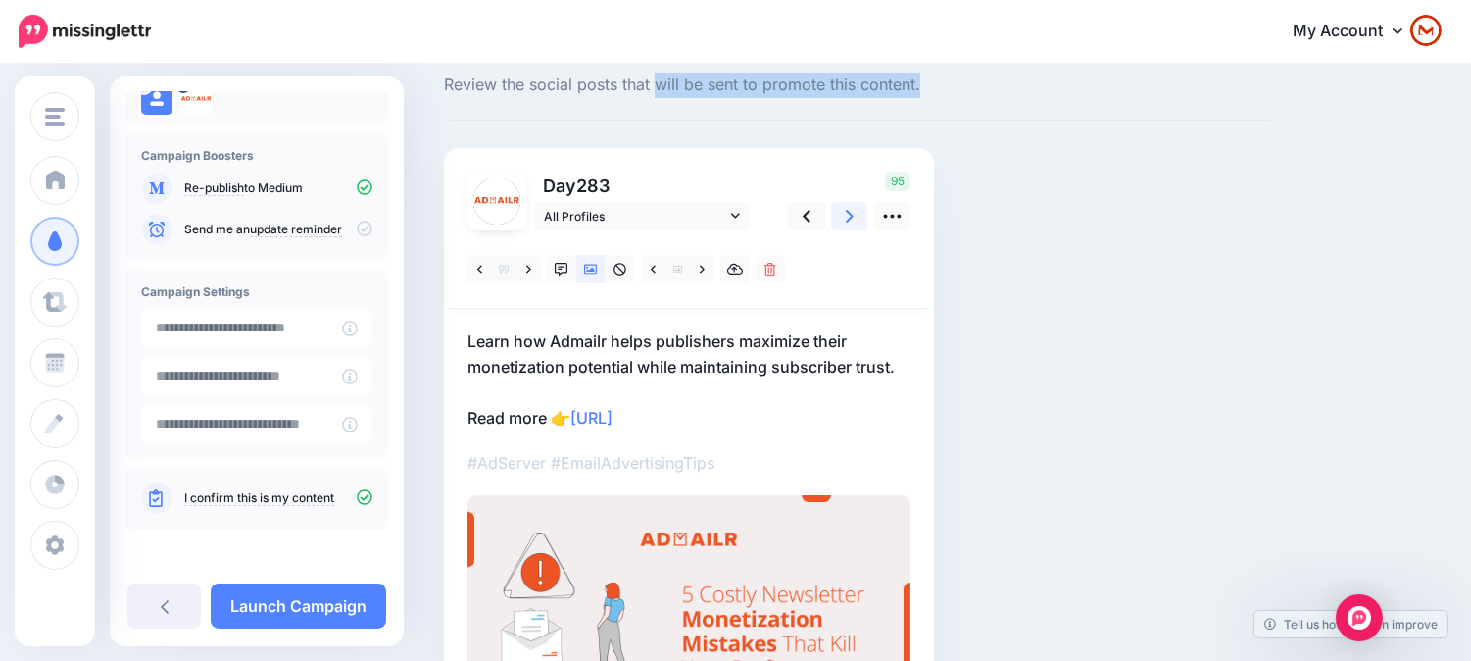
click at [848, 223] on icon at bounding box center [850, 216] width 8 height 21
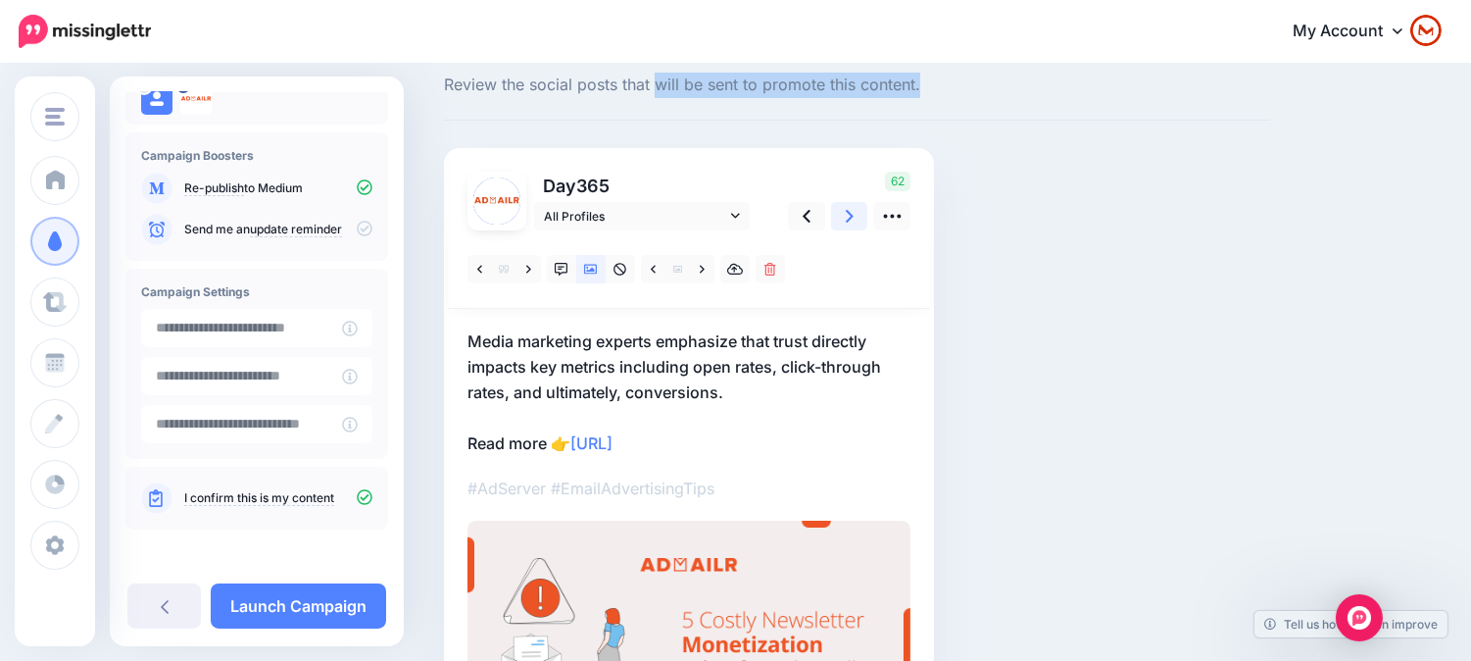
click at [848, 223] on icon at bounding box center [850, 216] width 8 height 21
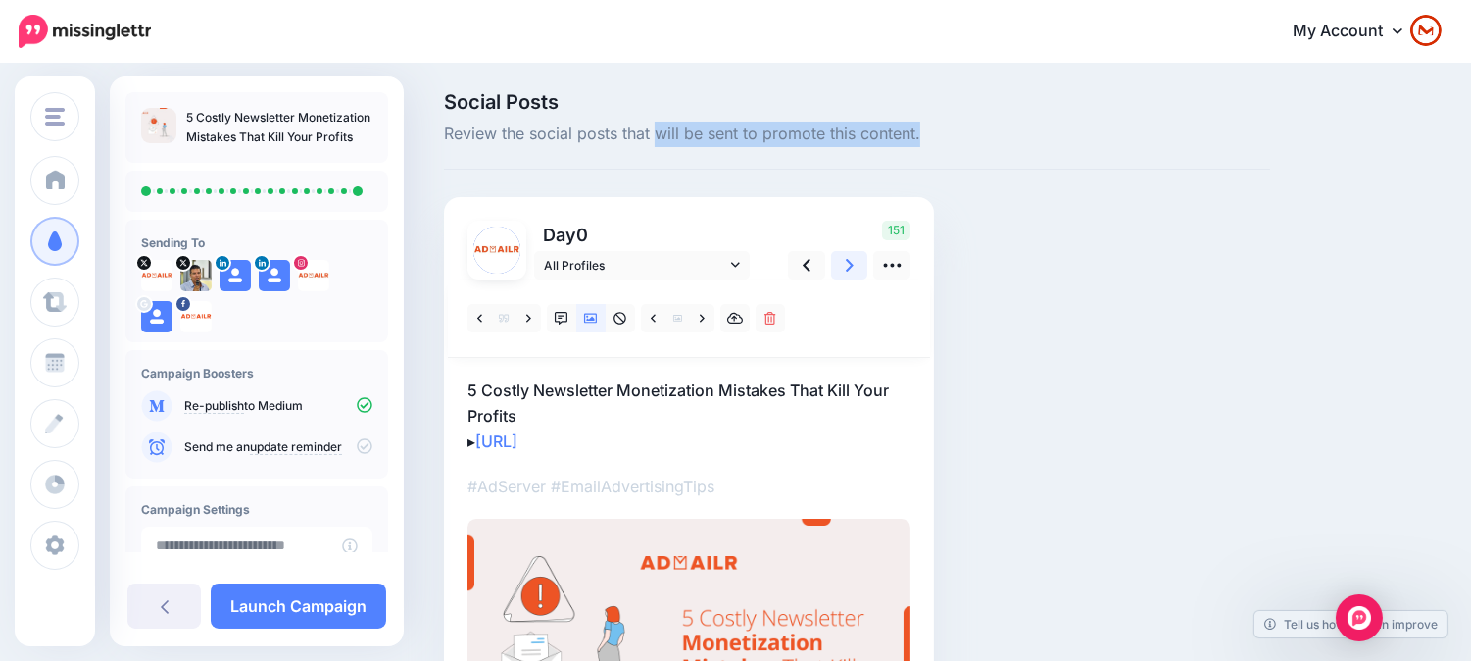
scroll to position [0, 0]
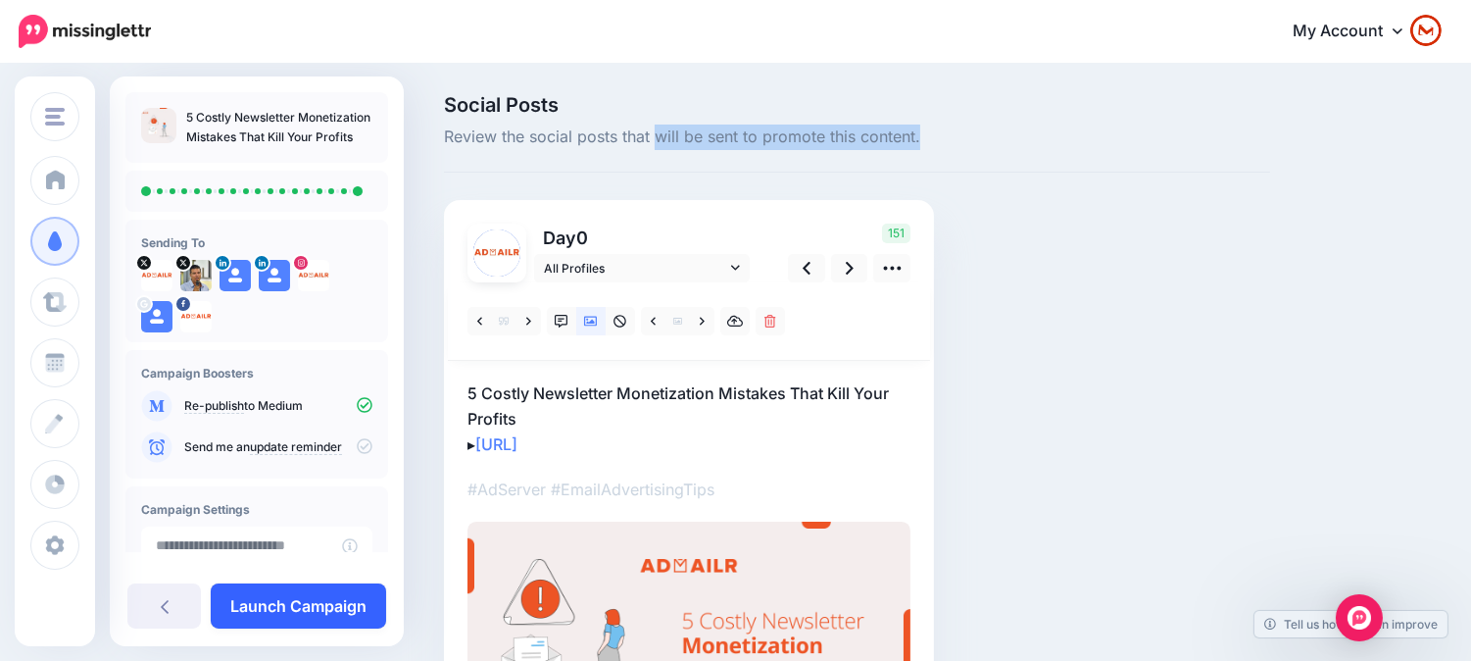
click at [307, 592] on link "Launch Campaign" at bounding box center [298, 605] width 175 height 45
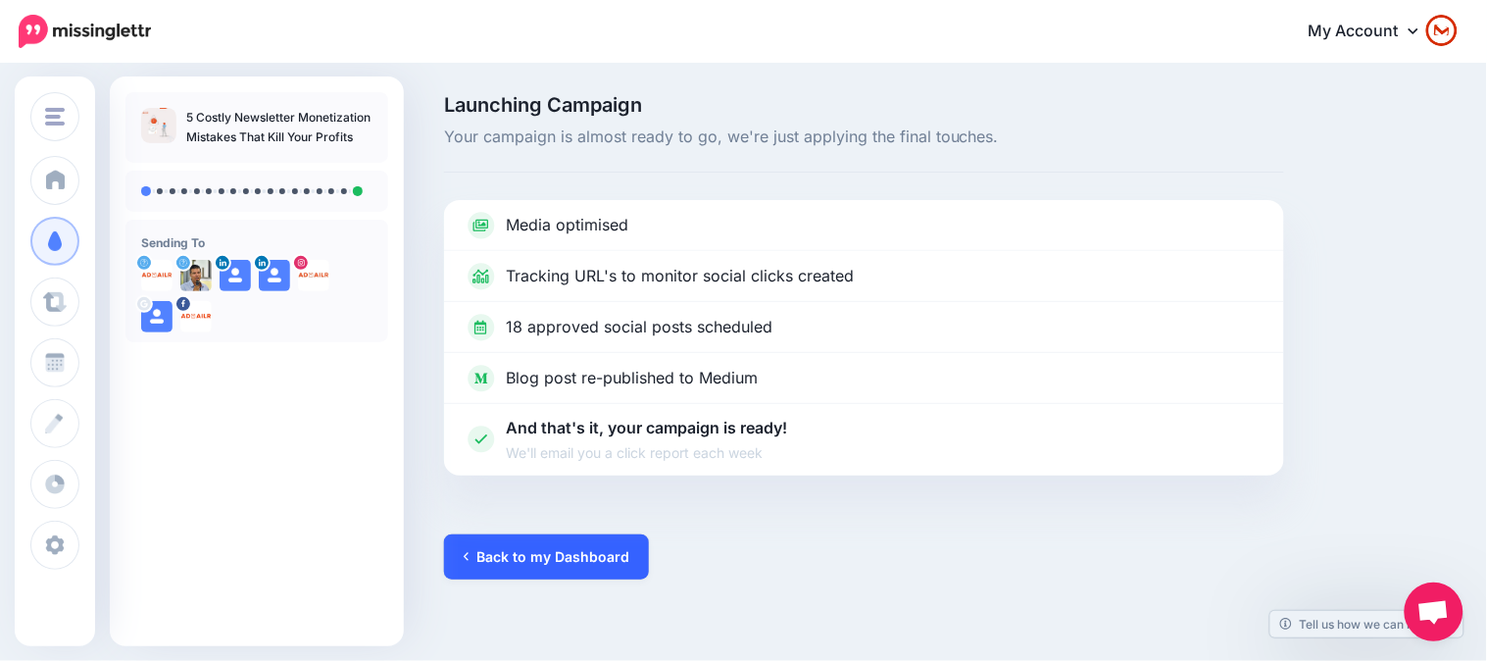
click at [532, 542] on link "Back to my Dashboard" at bounding box center [546, 556] width 205 height 45
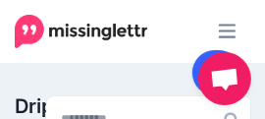
click at [192, 66] on link at bounding box center [217, 72] width 50 height 45
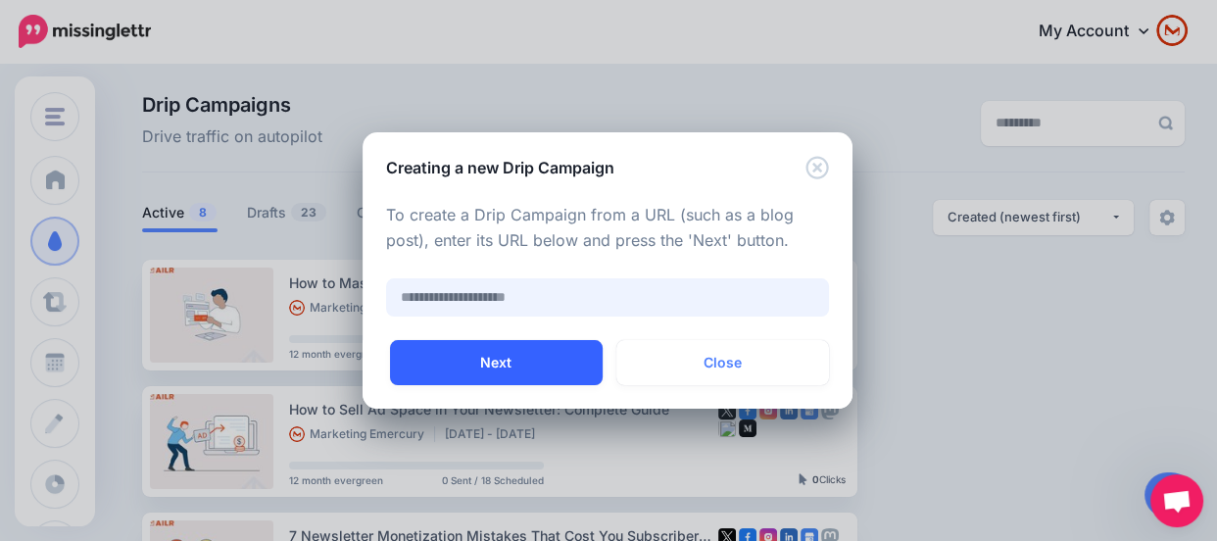
paste input "**********"
type input "**********"
click at [524, 359] on button "Next" at bounding box center [496, 362] width 213 height 45
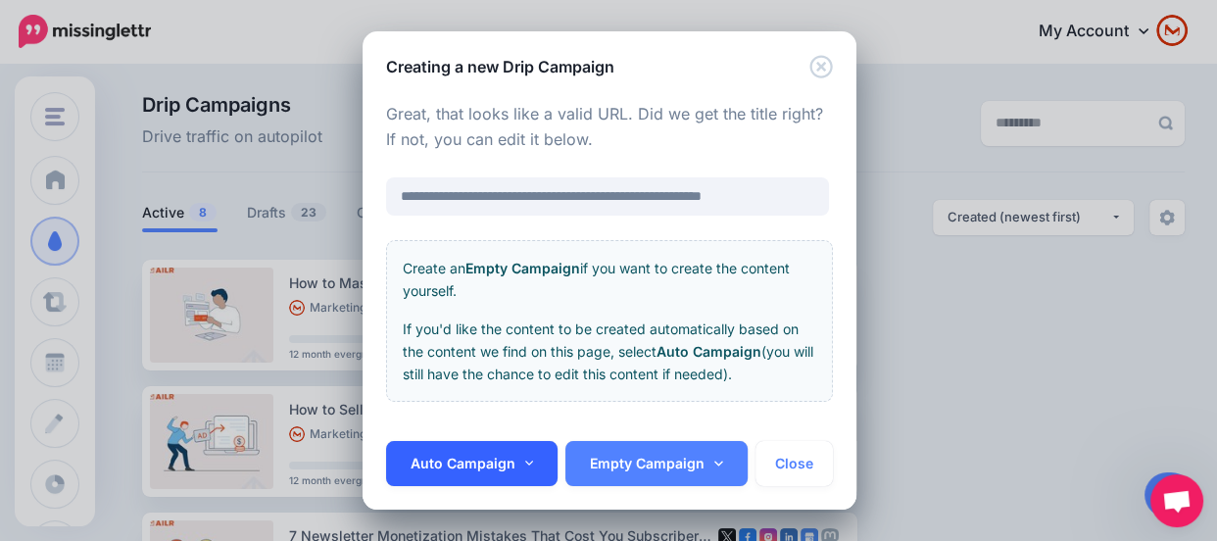
click at [464, 477] on link "Auto Campaign" at bounding box center [472, 463] width 172 height 45
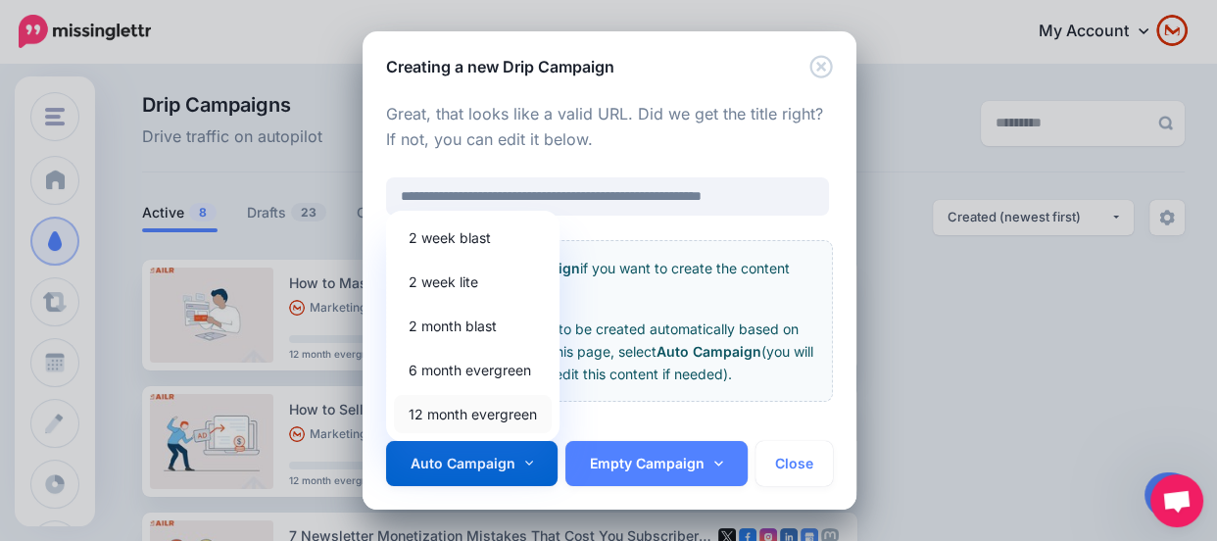
click at [480, 418] on link "12 month evergreen" at bounding box center [473, 414] width 158 height 38
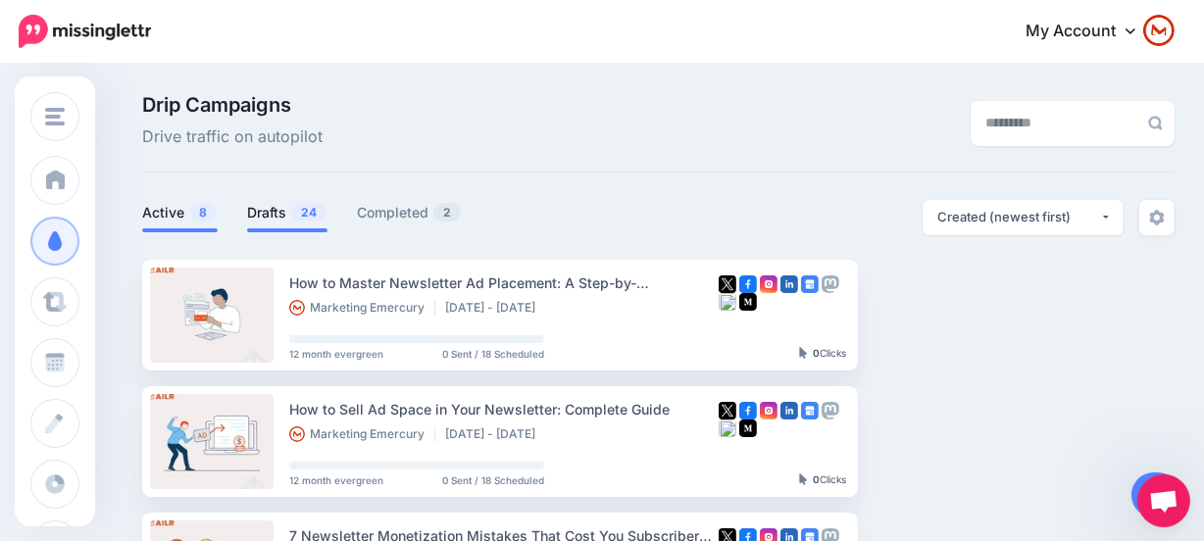
click at [316, 210] on span "24" at bounding box center [308, 212] width 35 height 19
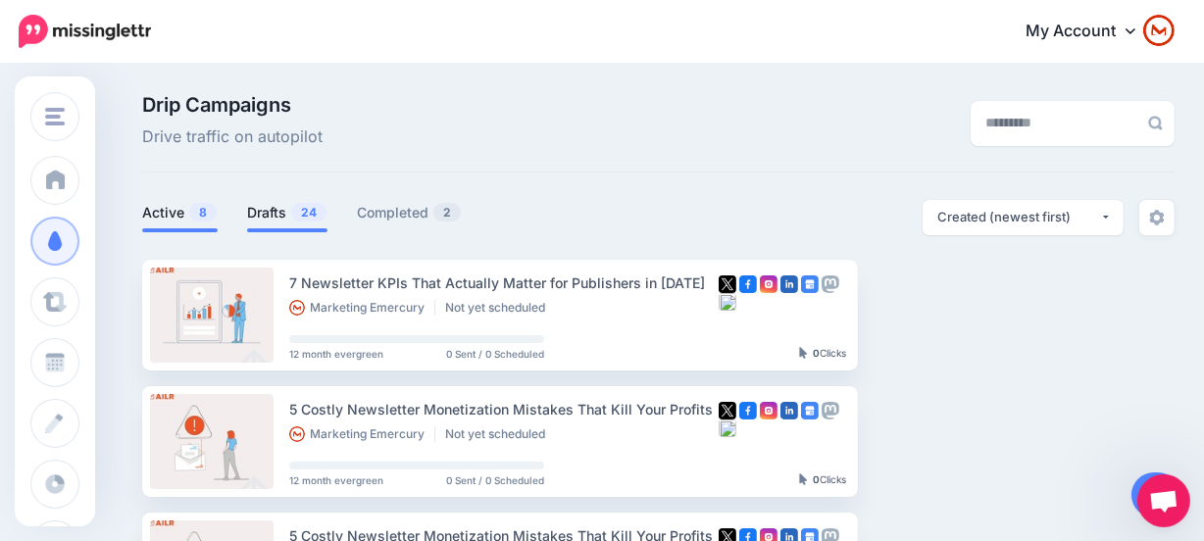
click at [152, 206] on link "Active 8" at bounding box center [179, 213] width 75 height 24
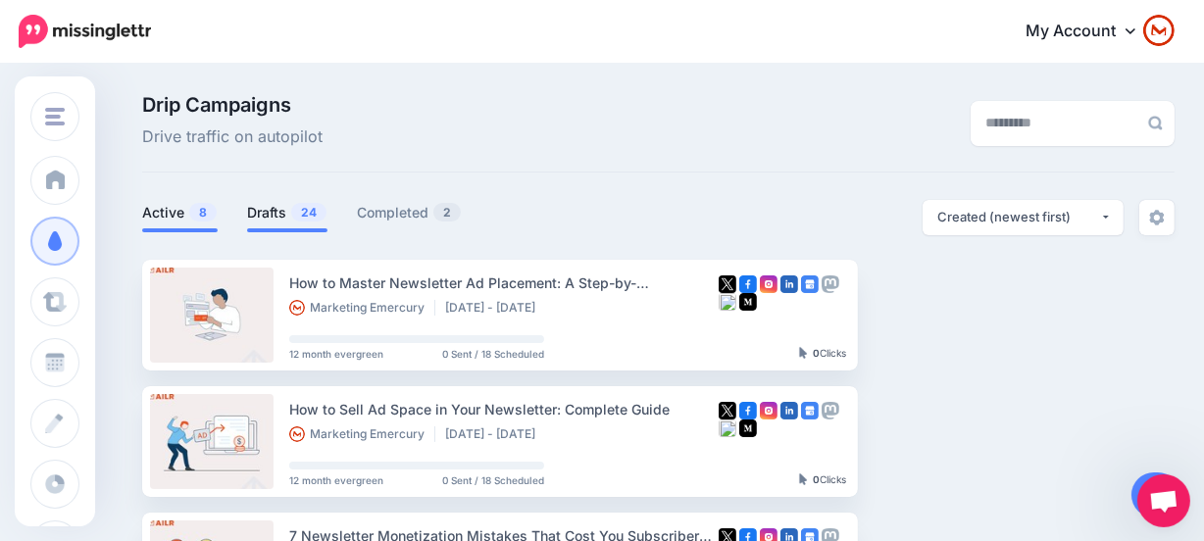
click at [312, 201] on link "Drafts 24" at bounding box center [287, 213] width 80 height 24
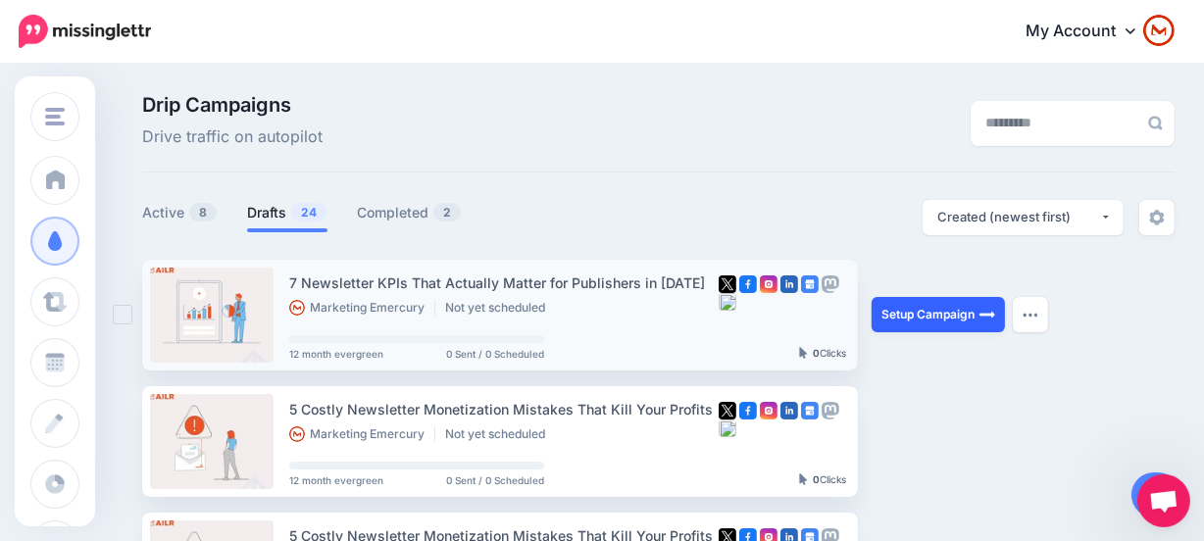
click at [937, 312] on link "Setup Campaign" at bounding box center [937, 314] width 133 height 35
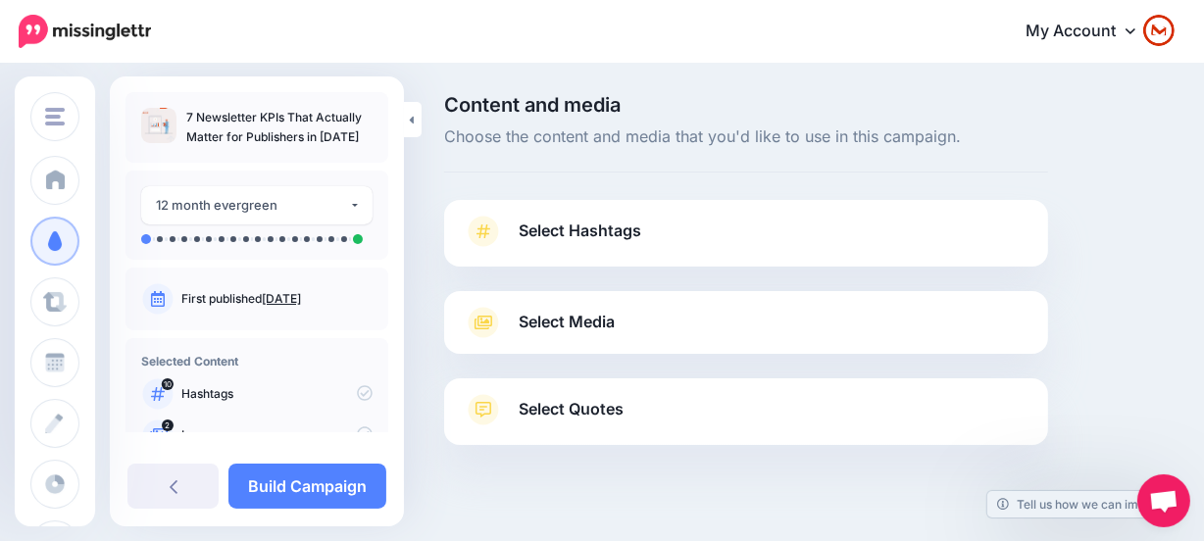
click at [676, 232] on link "Select Hashtags" at bounding box center [746, 241] width 565 height 51
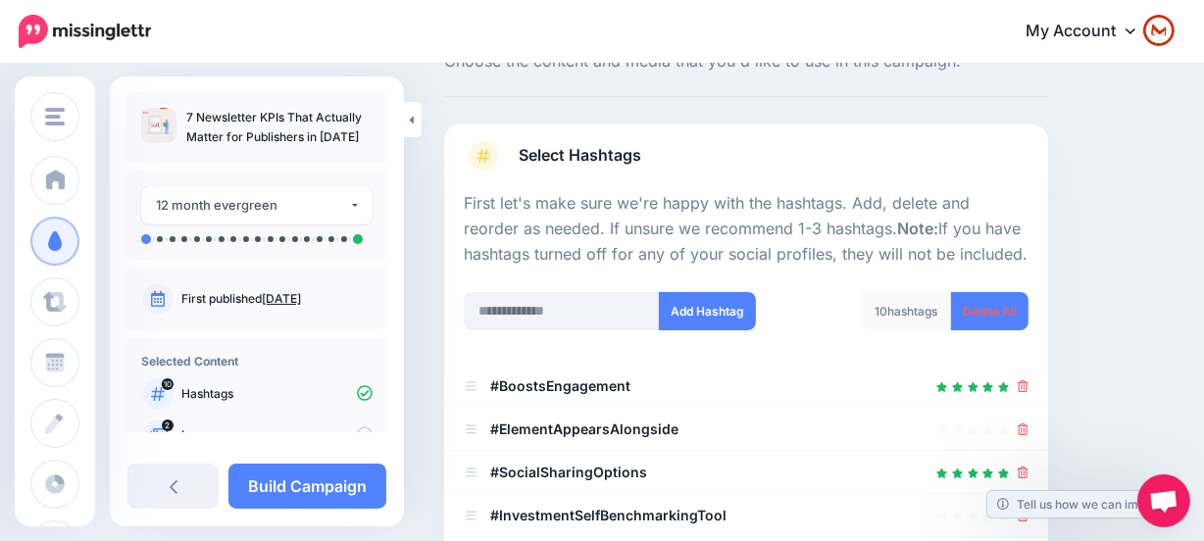
scroll to position [177, 0]
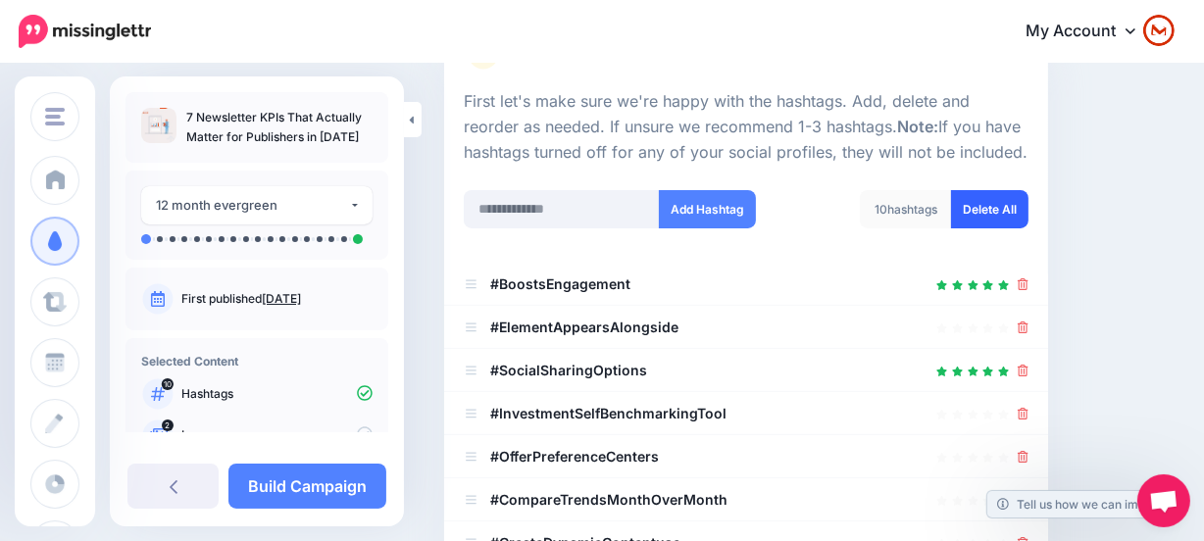
click at [1007, 208] on link "Delete All" at bounding box center [989, 209] width 77 height 38
click at [528, 210] on input "text" at bounding box center [562, 209] width 196 height 38
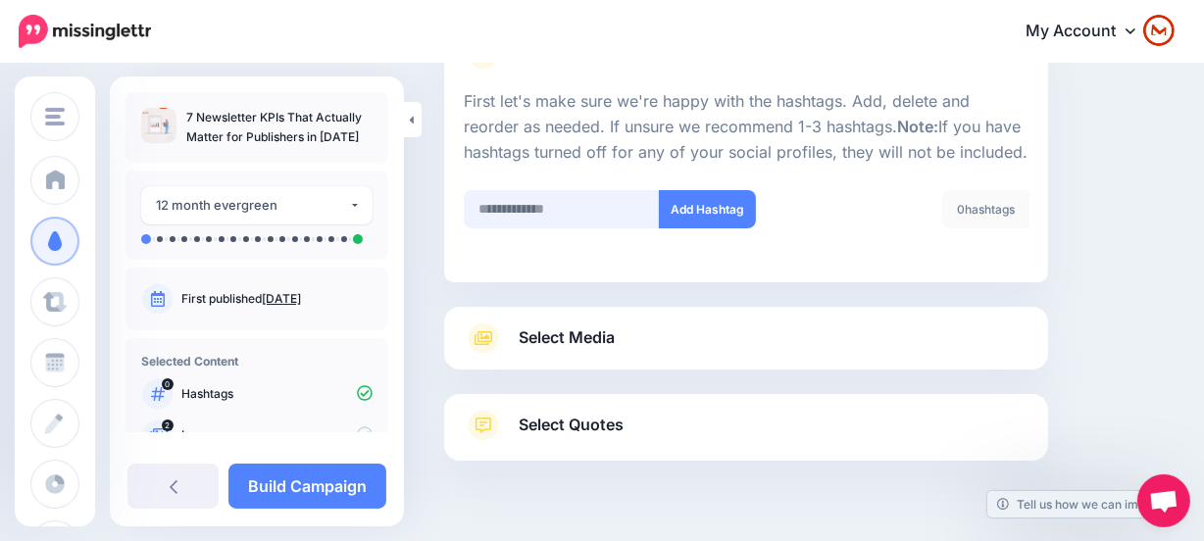
scroll to position [224, 0]
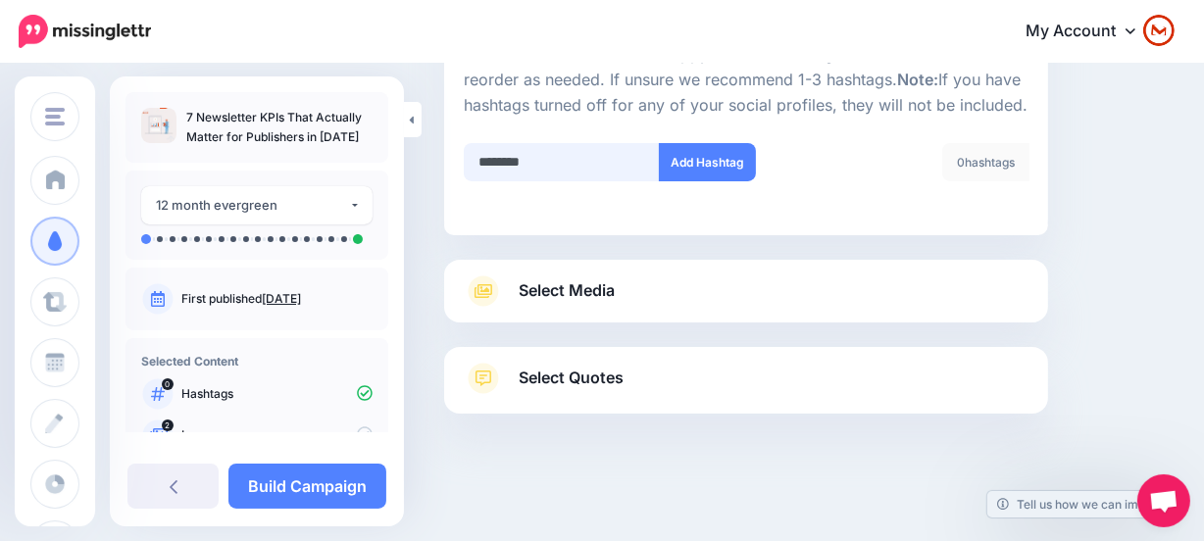
type input "*********"
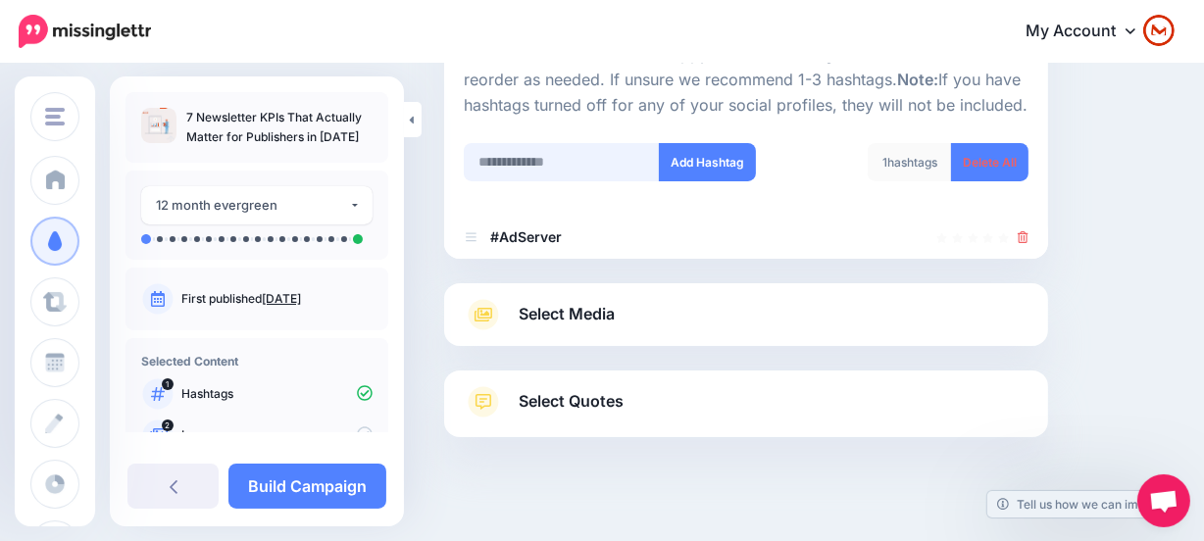
scroll to position [247, 0]
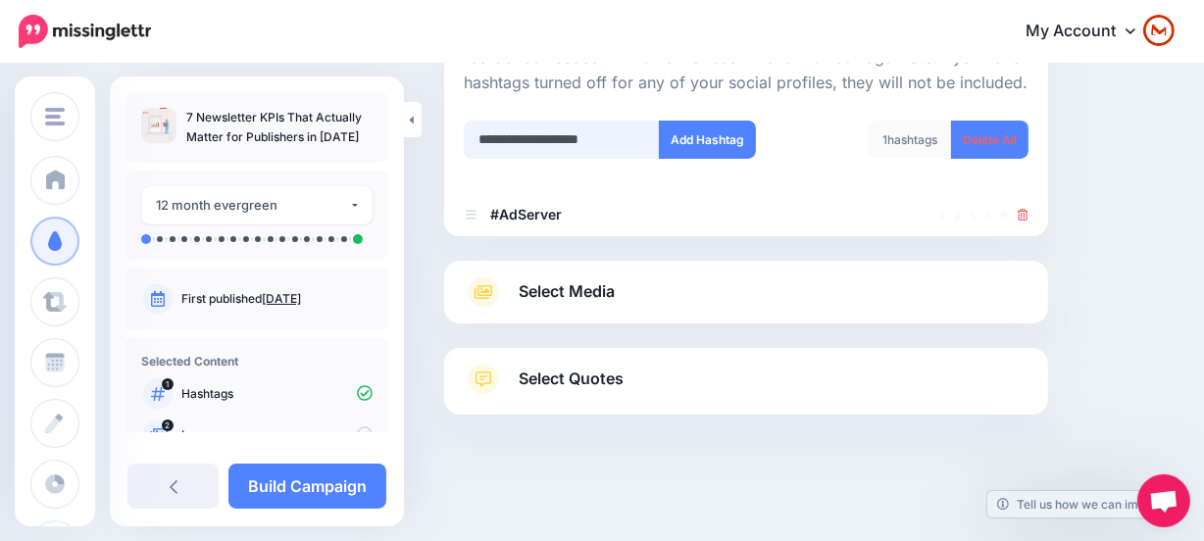
type input "**********"
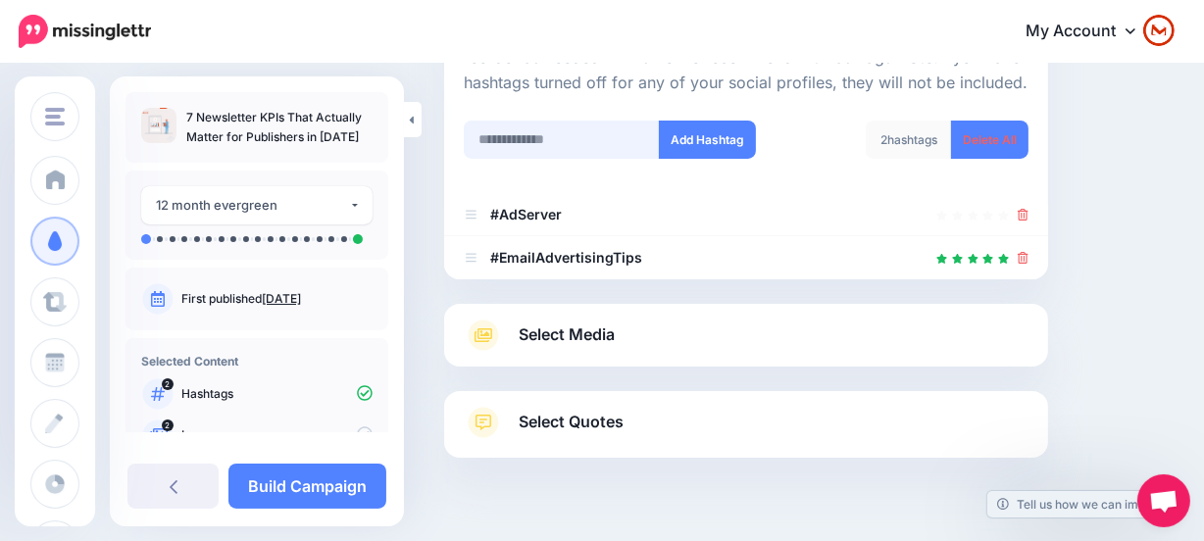
scroll to position [290, 0]
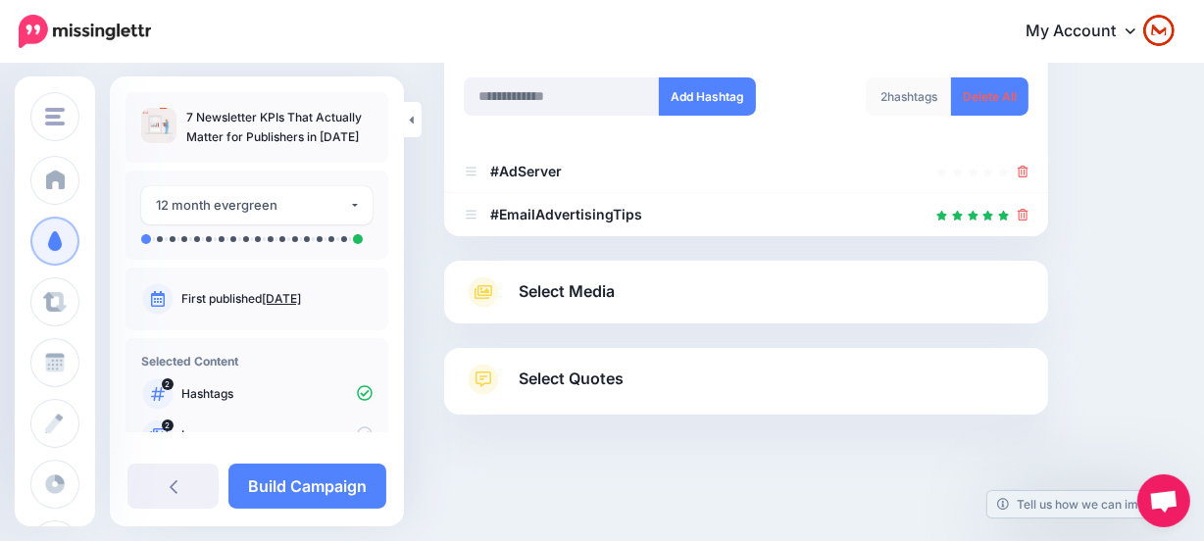
click at [709, 298] on link "Select Media" at bounding box center [746, 291] width 565 height 31
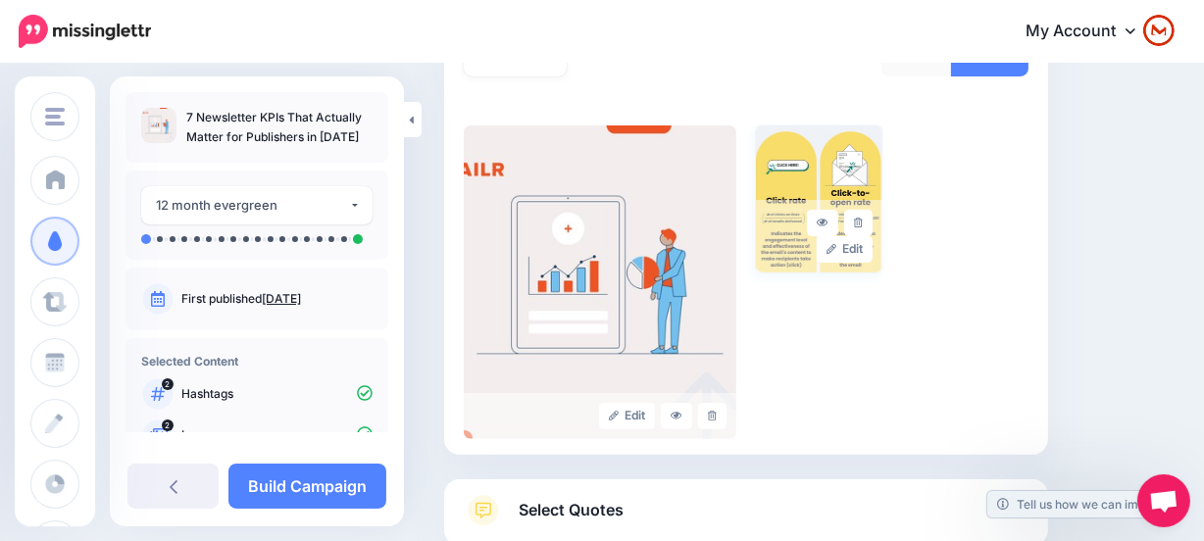
scroll to position [379, 0]
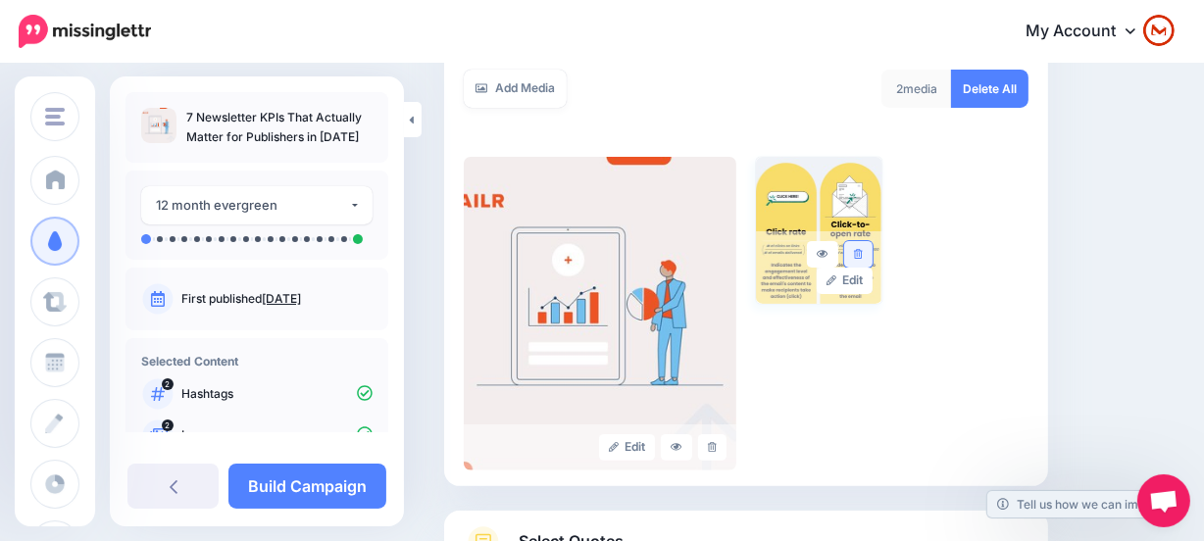
click at [862, 252] on icon at bounding box center [858, 254] width 9 height 11
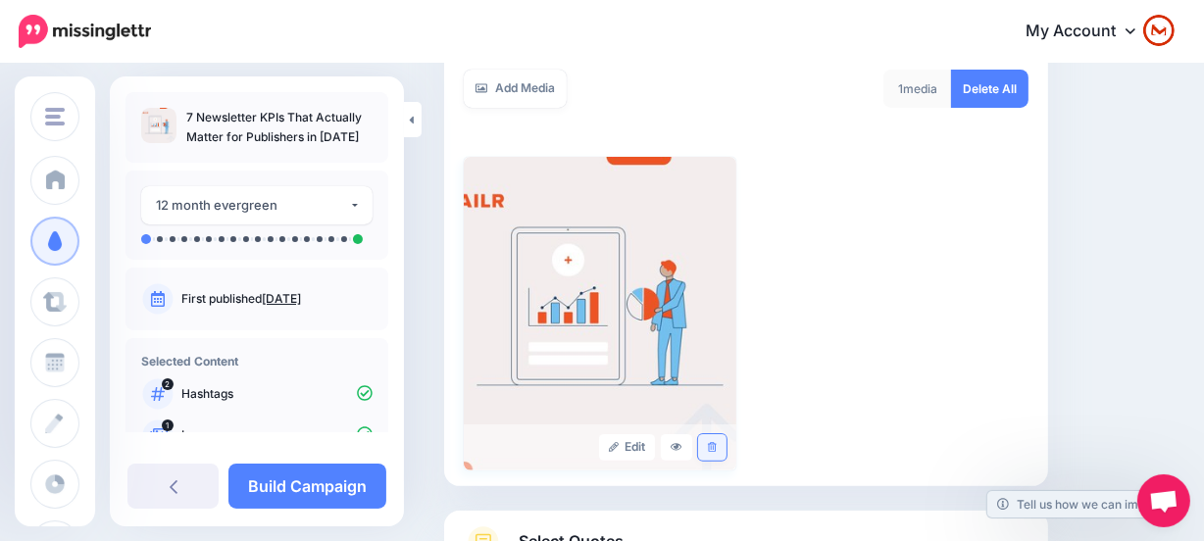
click at [721, 440] on link at bounding box center [712, 447] width 28 height 26
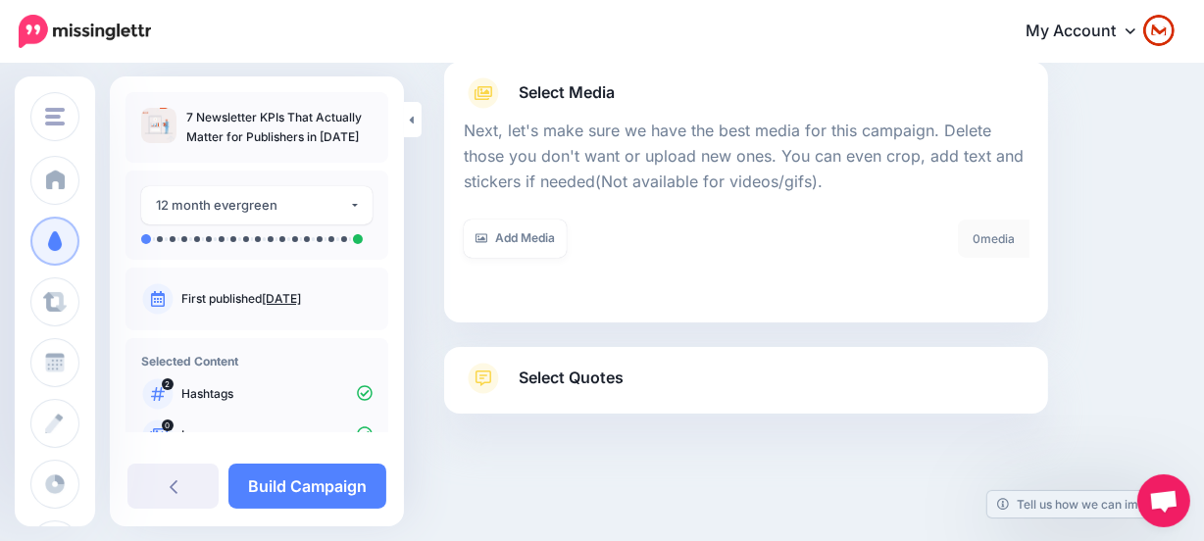
scroll to position [228, 0]
click at [520, 247] on link "Add Media" at bounding box center [515, 240] width 103 height 38
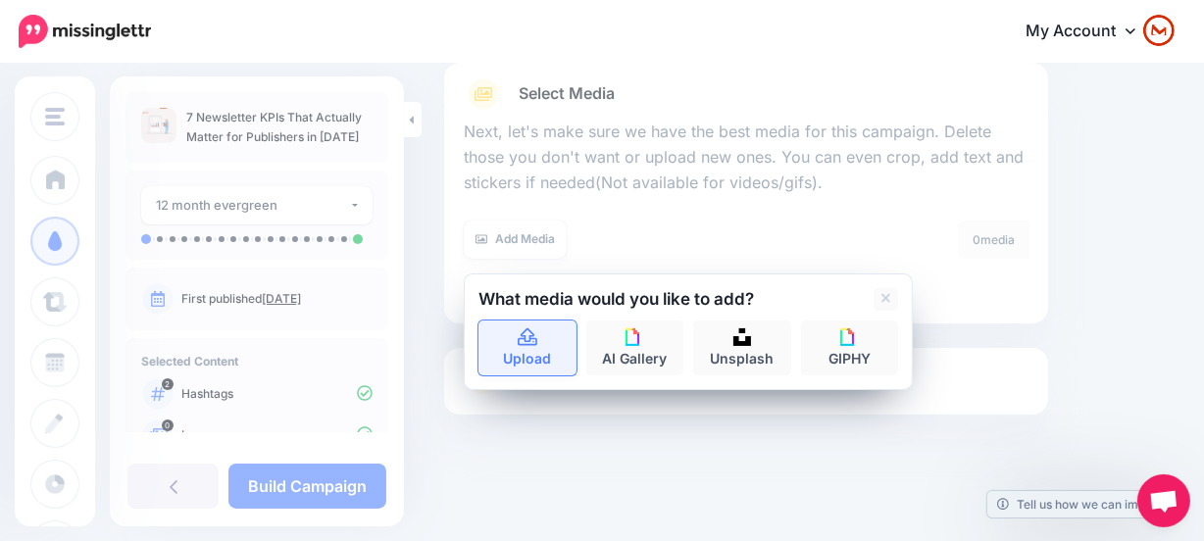
click at [538, 333] on link "Upload" at bounding box center [527, 347] width 98 height 55
click at [510, 350] on link "Upload" at bounding box center [527, 347] width 98 height 55
click at [529, 351] on div "Upload AI Gallery Unsplash GIPHY" at bounding box center [687, 347] width 419 height 55
click at [883, 282] on div "What media would you like to add? Upload AI Gallery Unsplash GIPHY" at bounding box center [688, 331] width 449 height 117
click at [874, 303] on link at bounding box center [885, 299] width 25 height 23
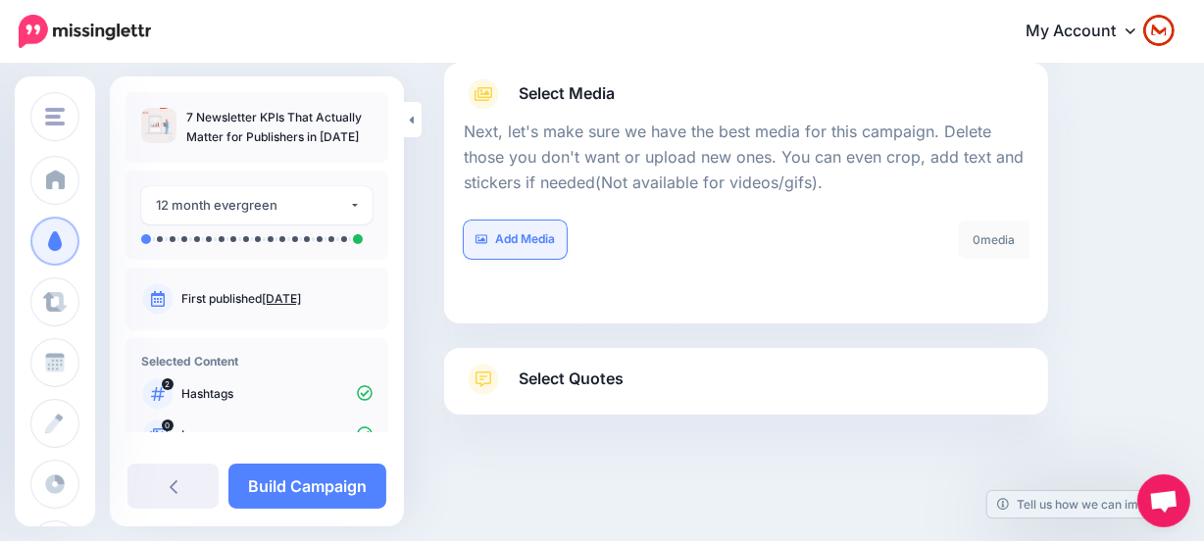
click at [501, 234] on link "Add Media" at bounding box center [515, 240] width 103 height 38
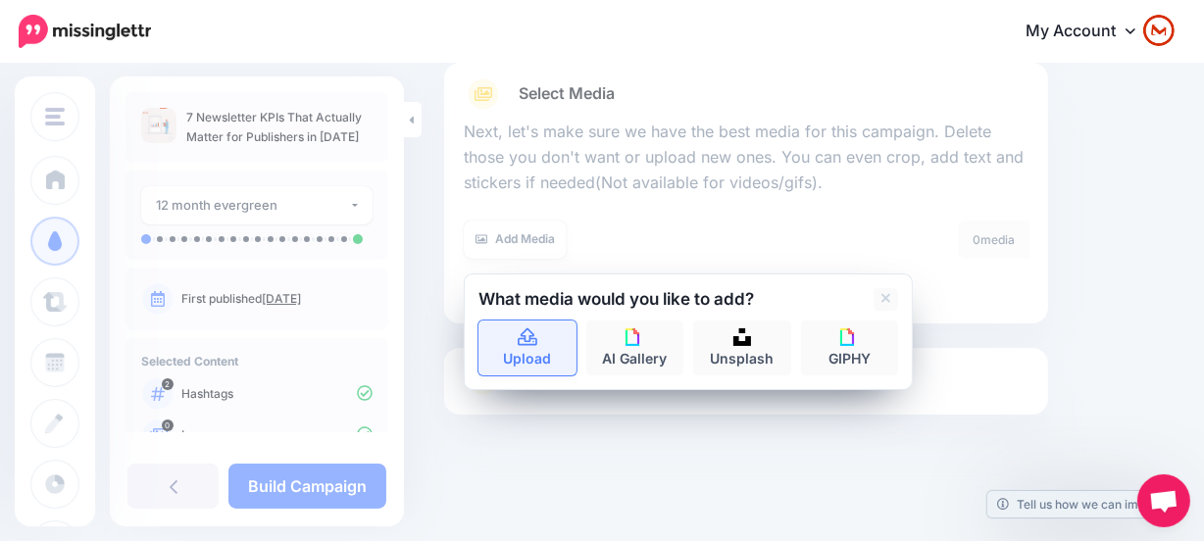
click at [559, 360] on link "Upload" at bounding box center [527, 347] width 98 height 55
click at [886, 297] on icon at bounding box center [886, 299] width 10 height 10
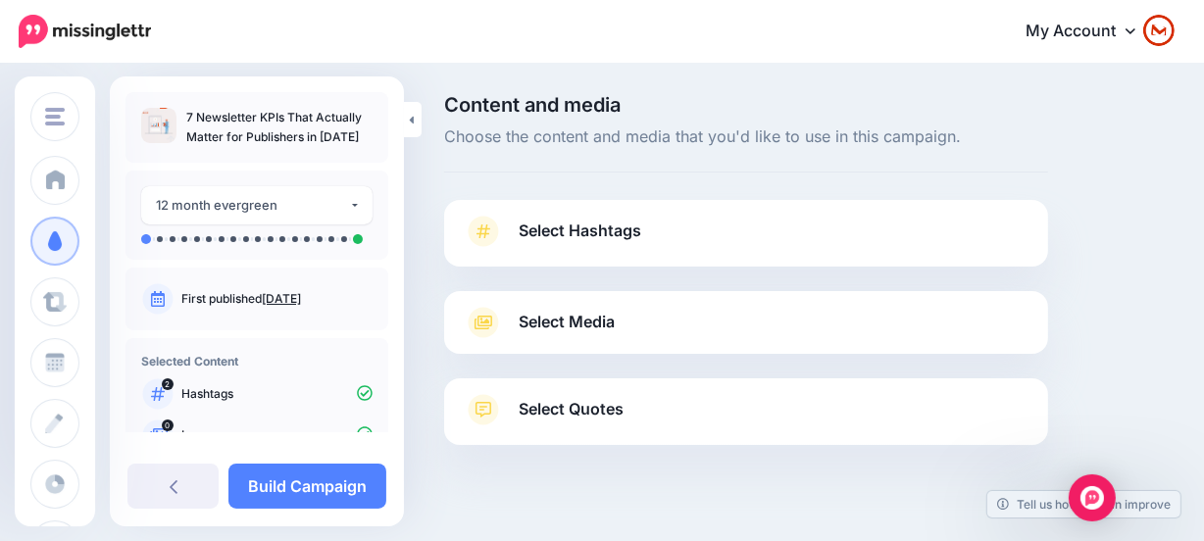
click at [612, 137] on span "Choose the content and media that you'd like to use in this campaign." at bounding box center [746, 136] width 604 height 25
click at [766, 221] on link "Select Hashtags" at bounding box center [746, 241] width 565 height 51
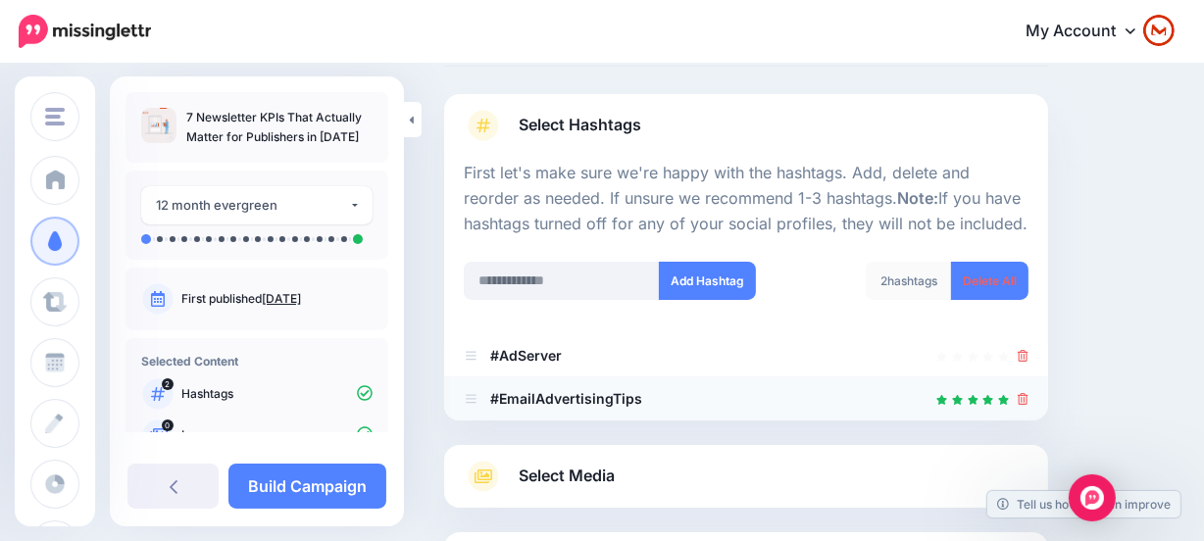
scroll to position [267, 0]
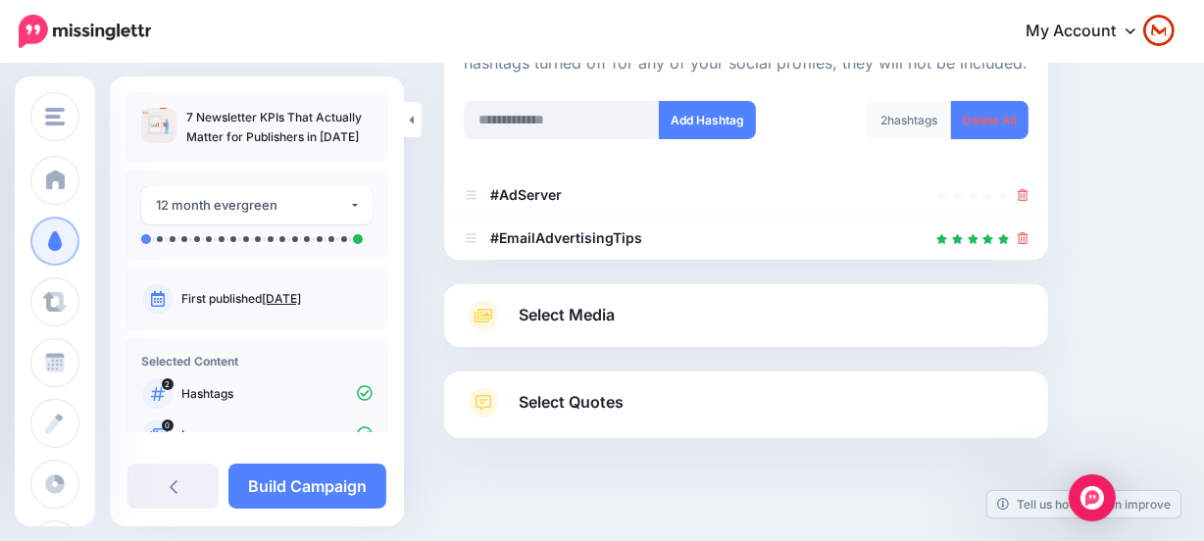
click at [676, 347] on div at bounding box center [746, 359] width 604 height 25
click at [667, 321] on link "Select Media" at bounding box center [746, 315] width 565 height 31
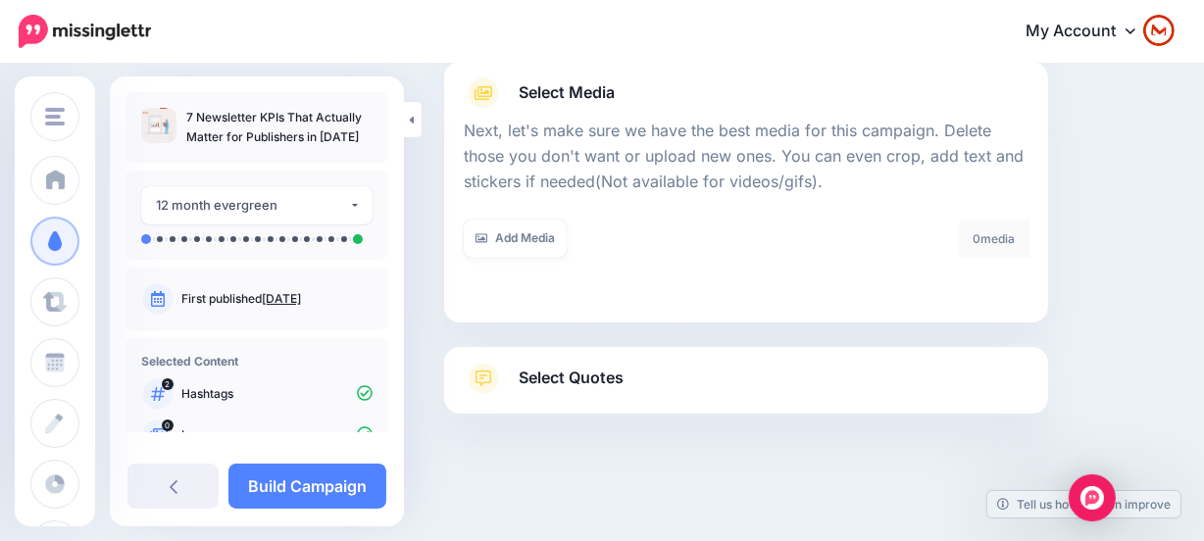
scroll to position [228, 0]
click at [540, 227] on link "Add Media" at bounding box center [515, 240] width 103 height 38
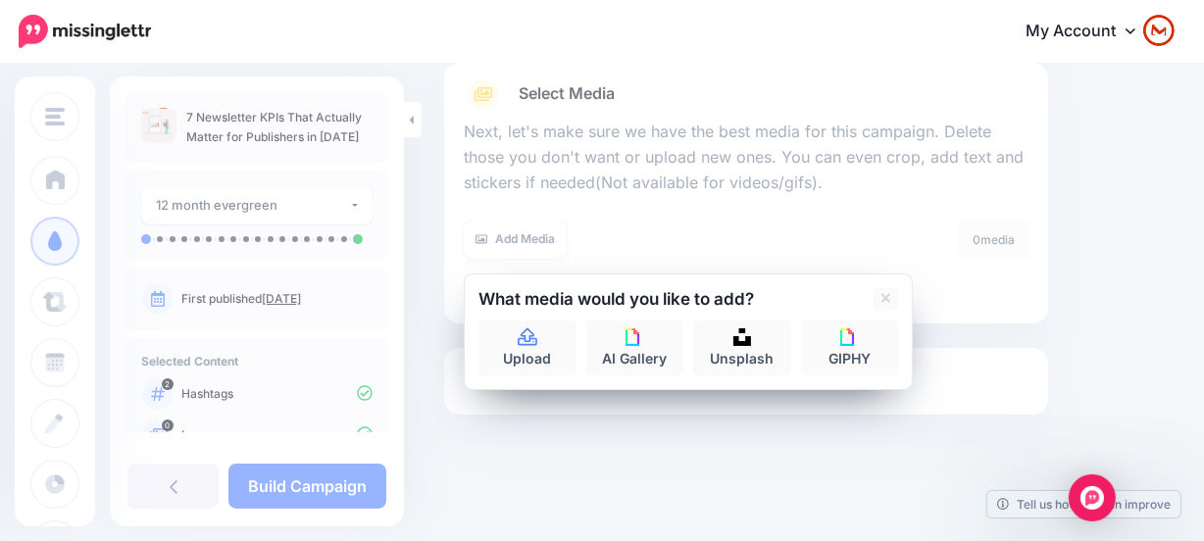
click at [524, 314] on div at bounding box center [687, 316] width 419 height 10
click at [535, 348] on link "Upload" at bounding box center [527, 347] width 98 height 55
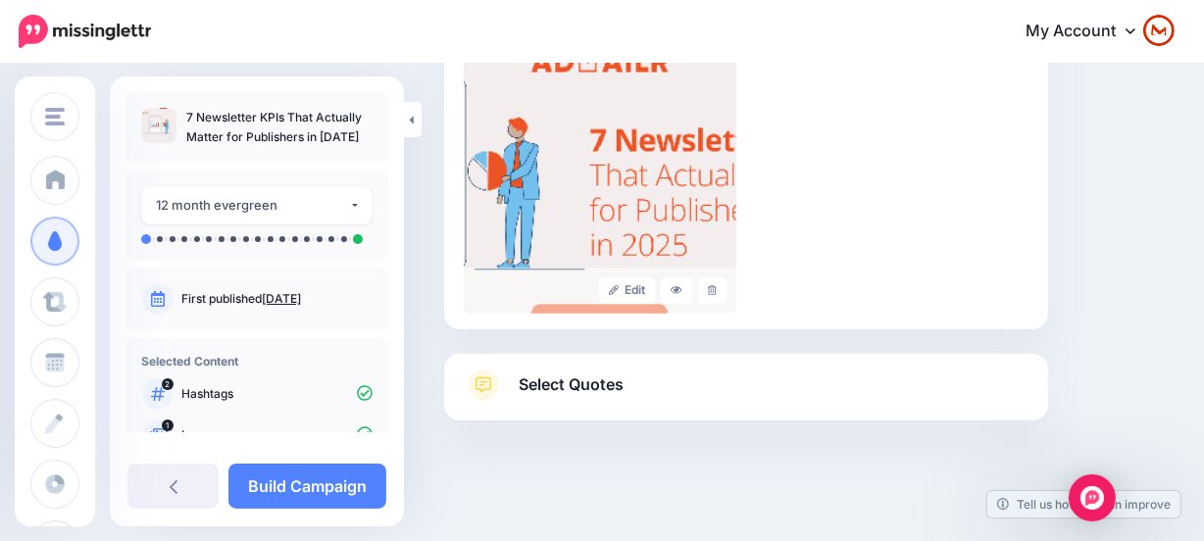
scroll to position [542, 0]
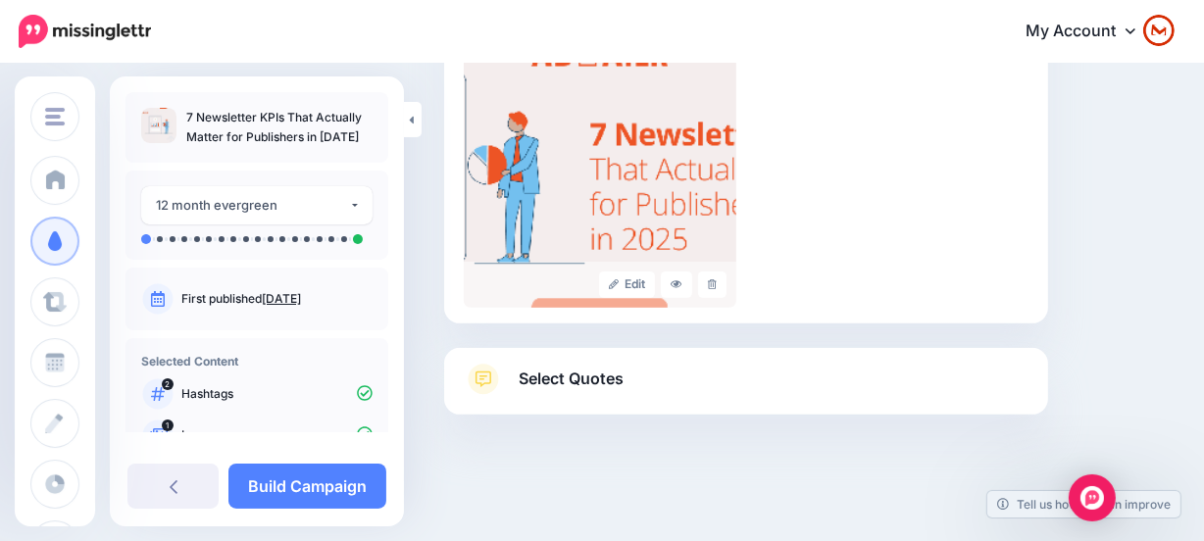
click at [763, 365] on link "Select Quotes" at bounding box center [746, 389] width 565 height 51
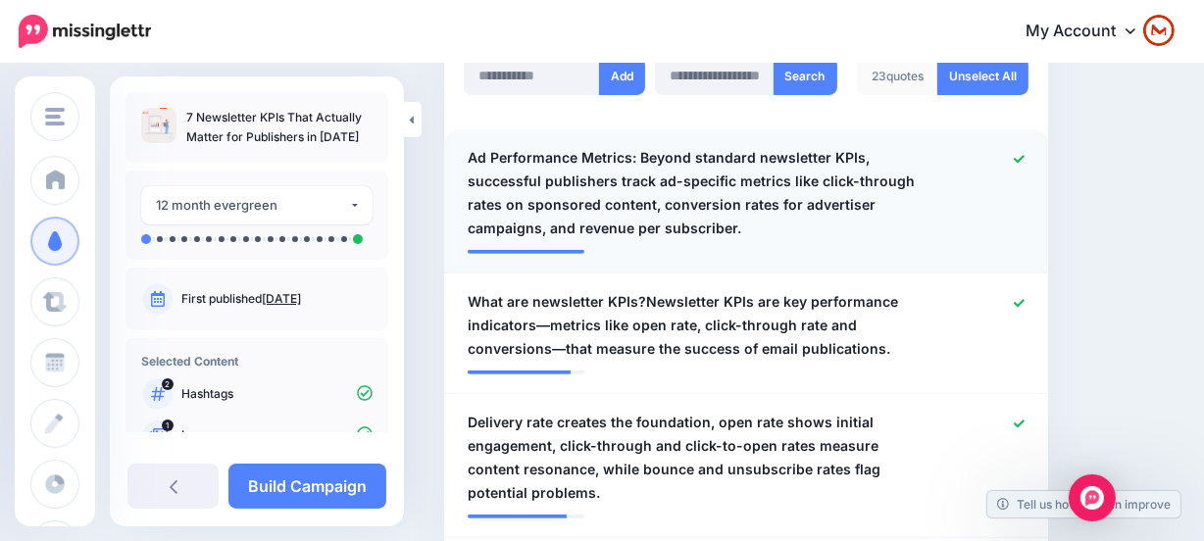
scroll to position [631, 0]
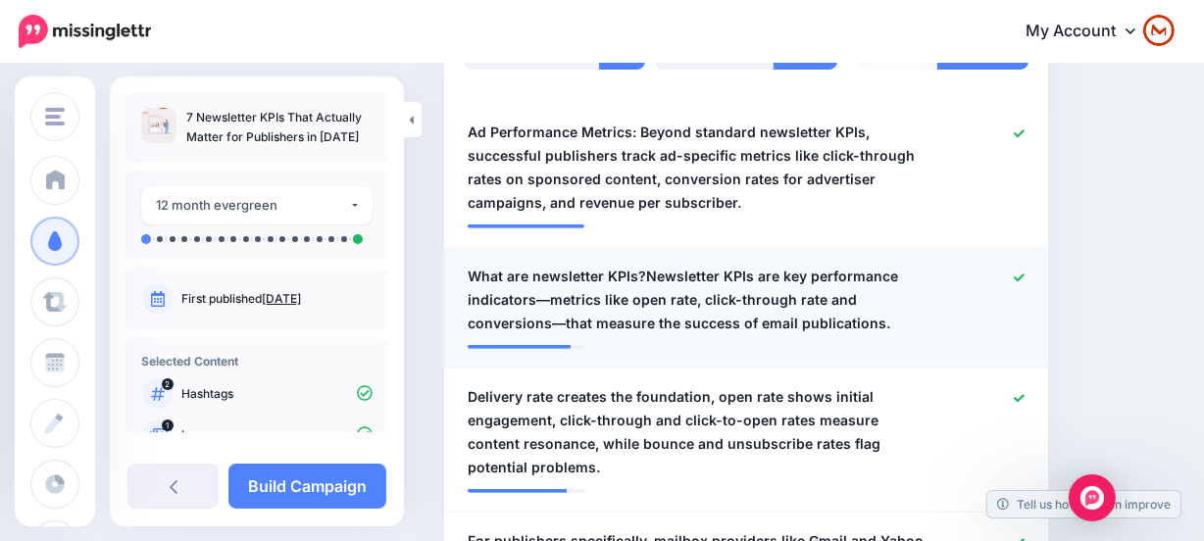
click at [716, 274] on span "What are newsletter KPIs?Newsletter KPIs are key performance indicators—metrics…" at bounding box center [696, 300] width 459 height 71
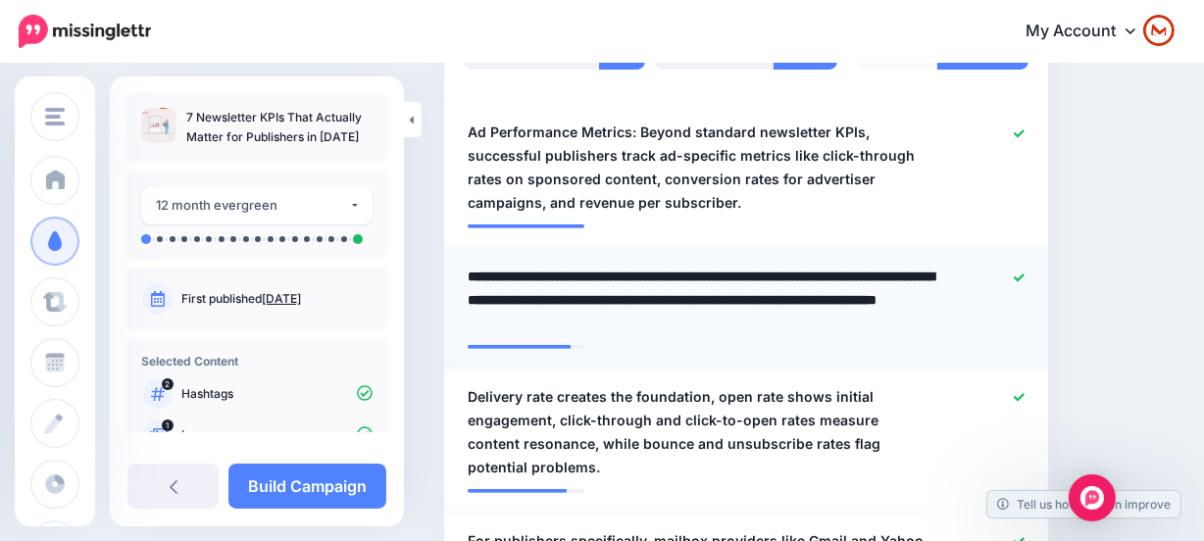
click at [640, 266] on textarea "**********" at bounding box center [701, 300] width 468 height 71
type textarea "**********"
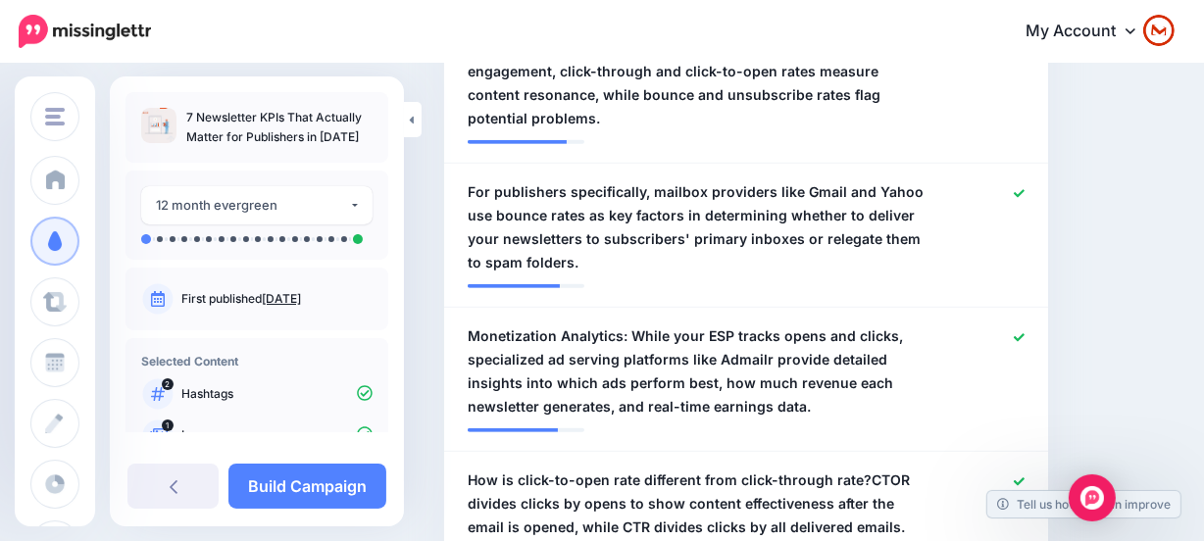
scroll to position [988, 0]
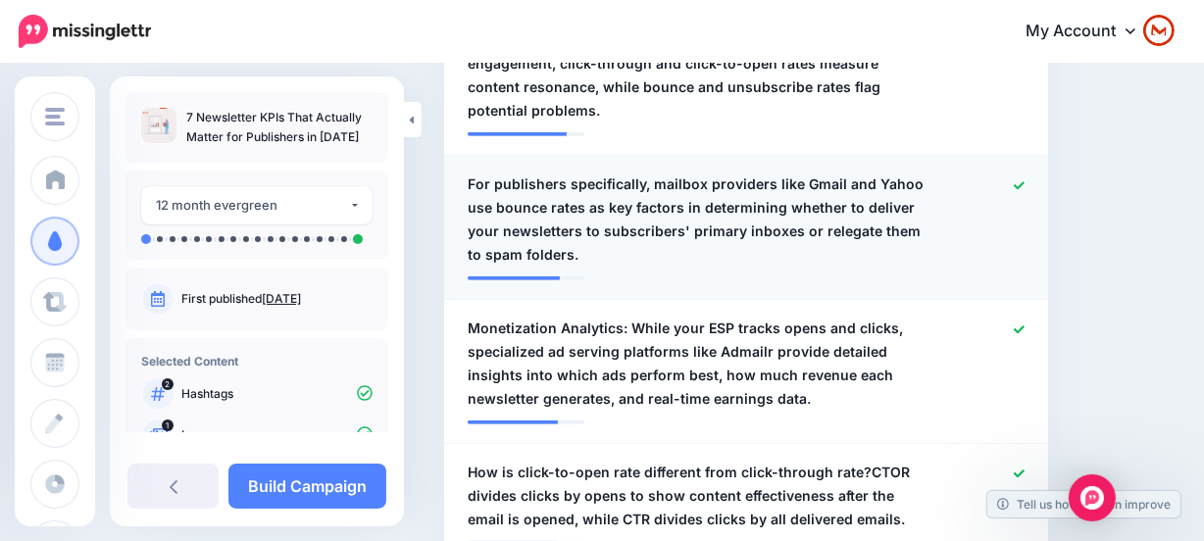
click at [627, 186] on span "For publishers specifically, mailbox providers like Gmail and Yahoo use bounce …" at bounding box center [696, 219] width 459 height 94
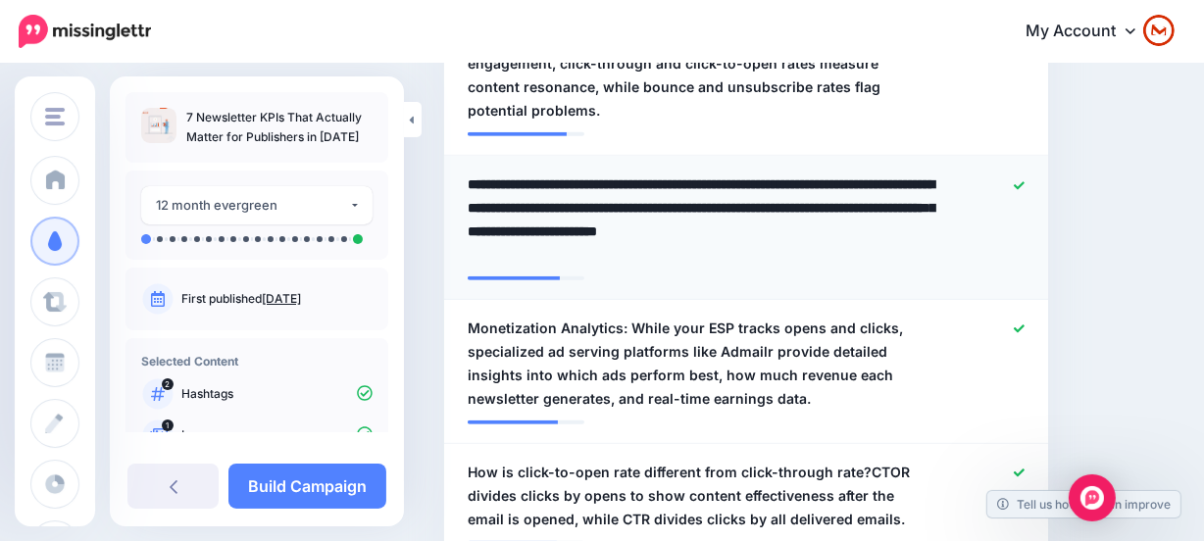
click at [490, 185] on textarea "**********" at bounding box center [701, 219] width 468 height 94
type textarea "**********"
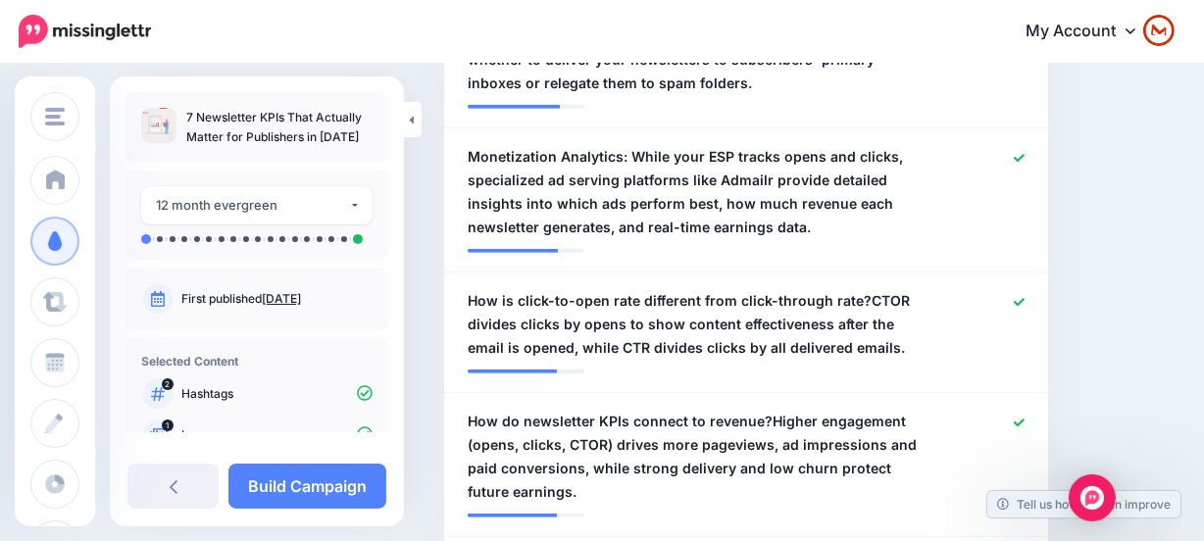
scroll to position [1166, 0]
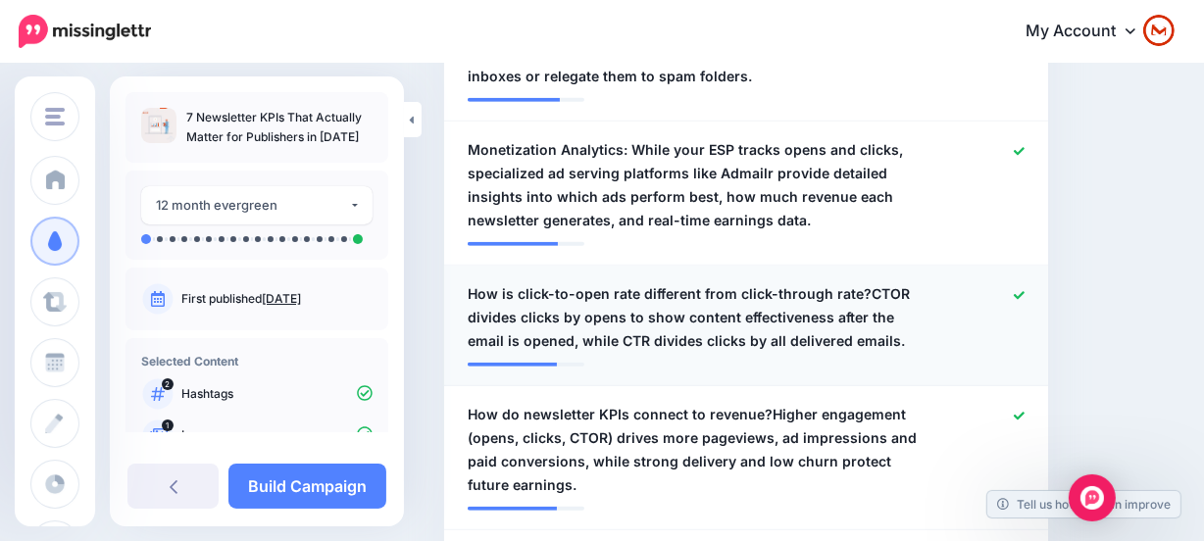
click at [925, 300] on span "How is click-to-open rate different from click-through rate?CTOR divides clicks…" at bounding box center [696, 317] width 459 height 71
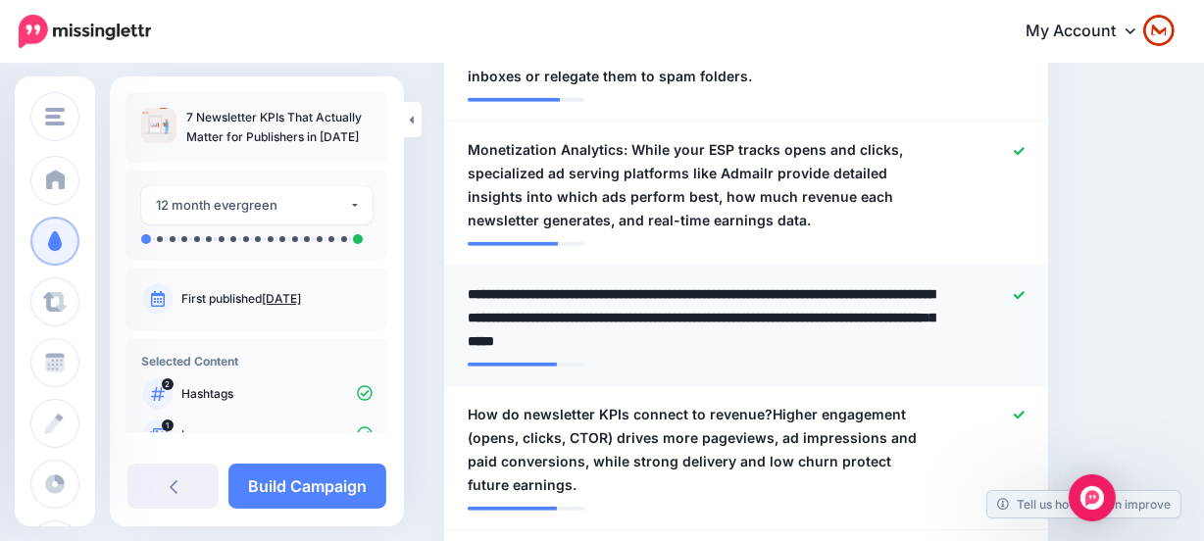
drag, startPoint x: 853, startPoint y: 292, endPoint x: 896, endPoint y: 329, distance: 57.0
click at [858, 297] on textarea "**********" at bounding box center [701, 317] width 468 height 71
type textarea "**********"
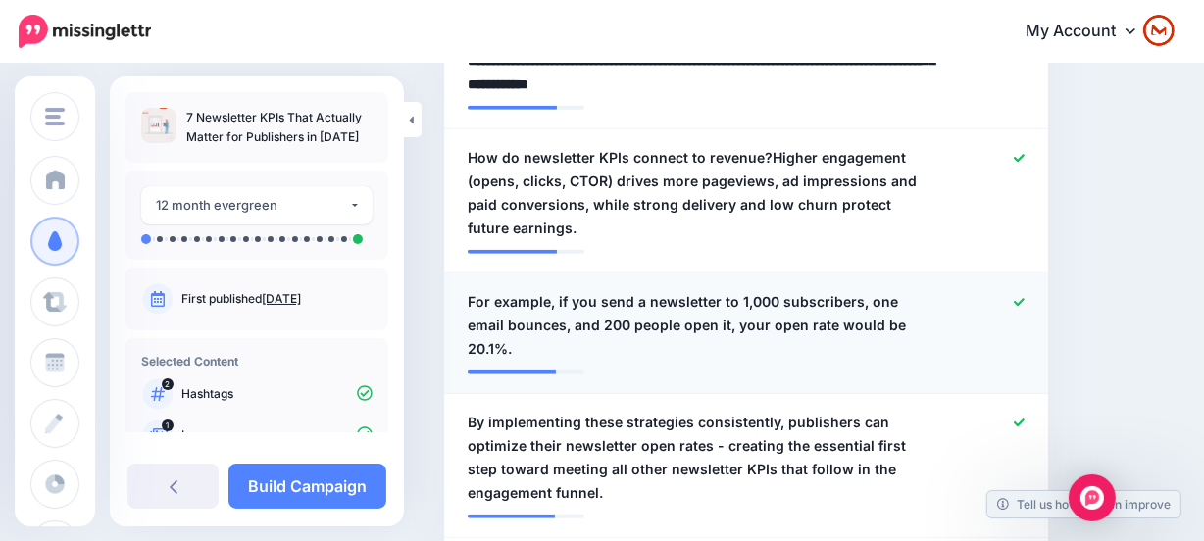
scroll to position [1433, 0]
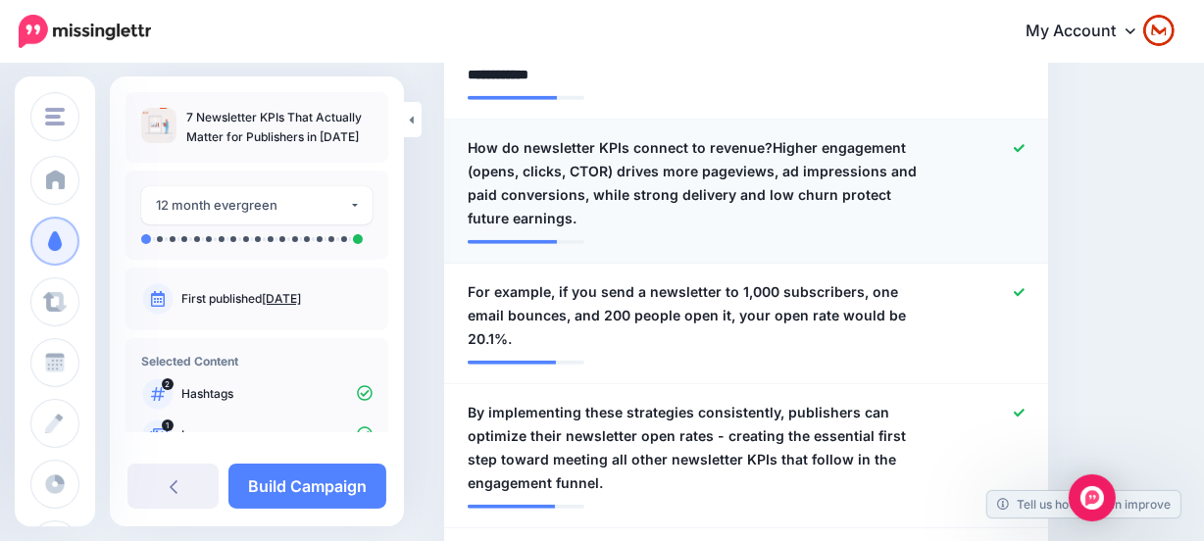
click at [834, 136] on span "How do newsletter KPIs connect to revenue?Higher engagement (opens, clicks, CTO…" at bounding box center [696, 183] width 459 height 94
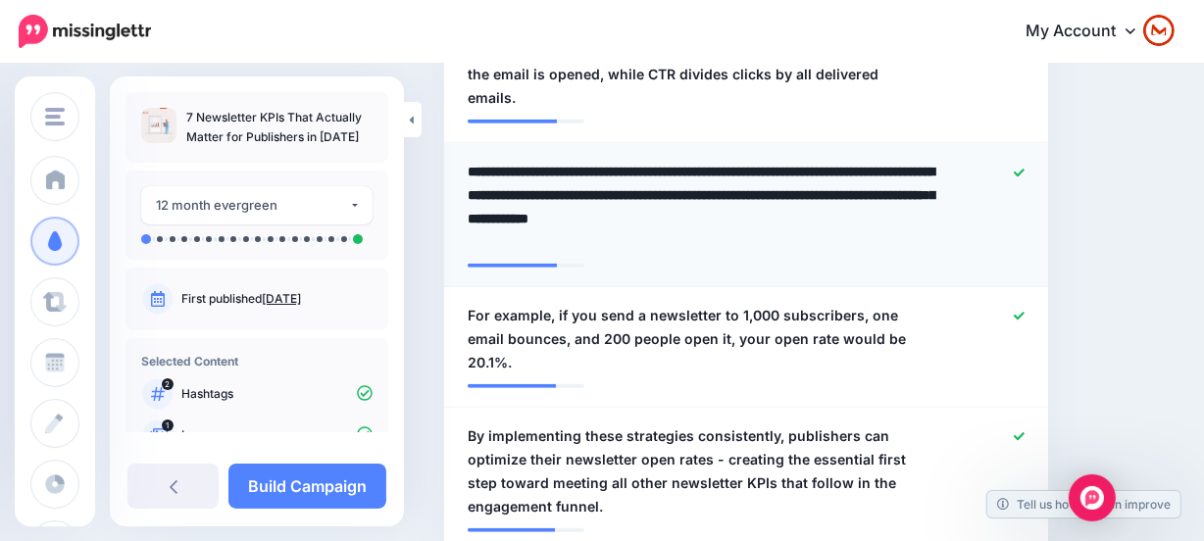
drag, startPoint x: 768, startPoint y: 147, endPoint x: 777, endPoint y: 154, distance: 11.2
click at [767, 160] on textarea "**********" at bounding box center [701, 207] width 468 height 94
type textarea "**********"
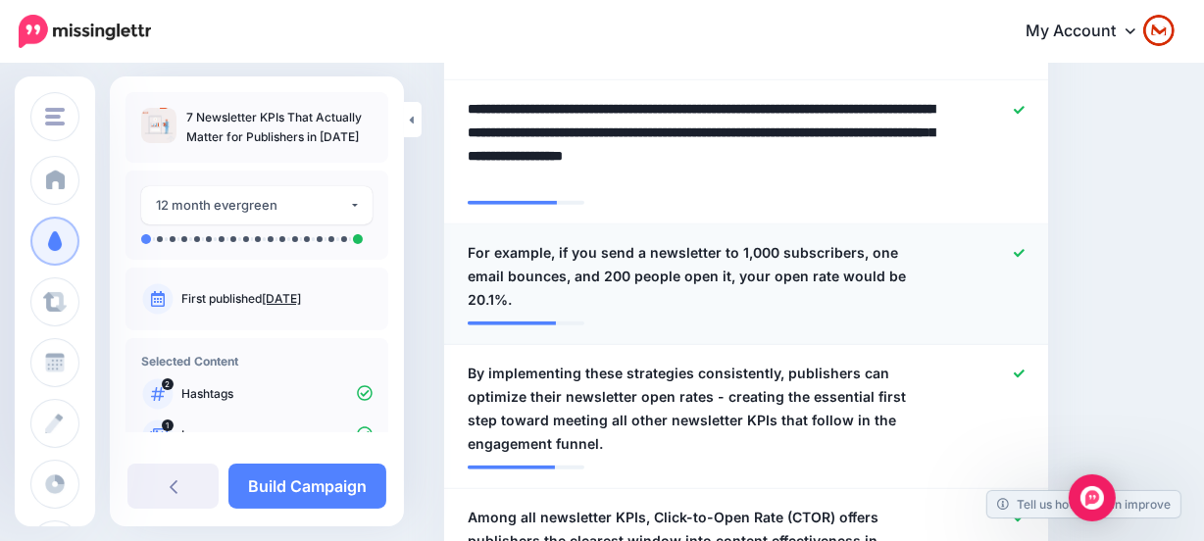
scroll to position [1522, 0]
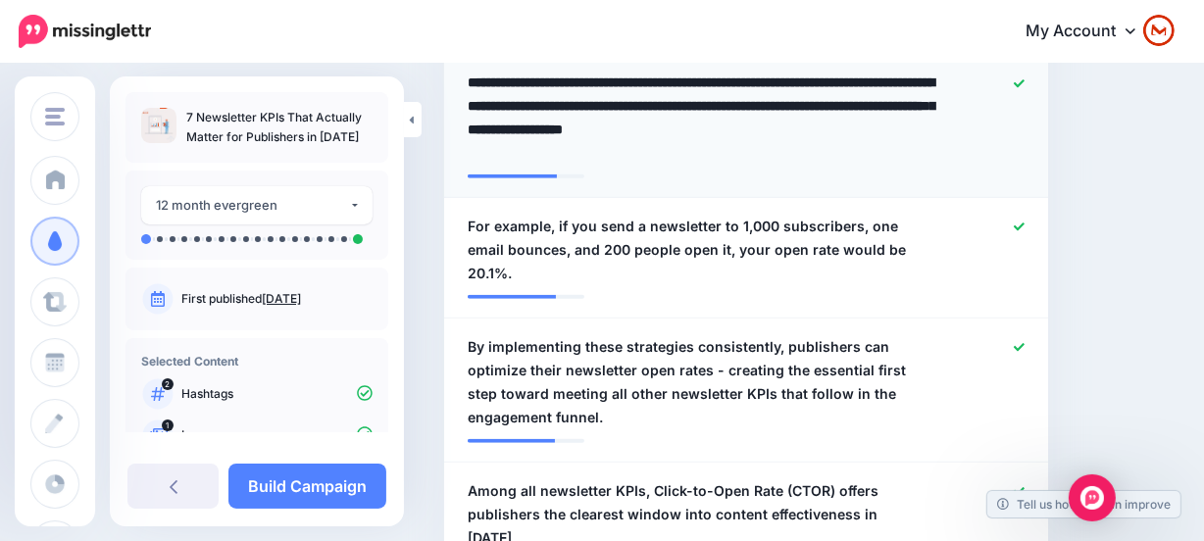
click at [636, 166] on li "**********" at bounding box center [746, 126] width 604 height 144
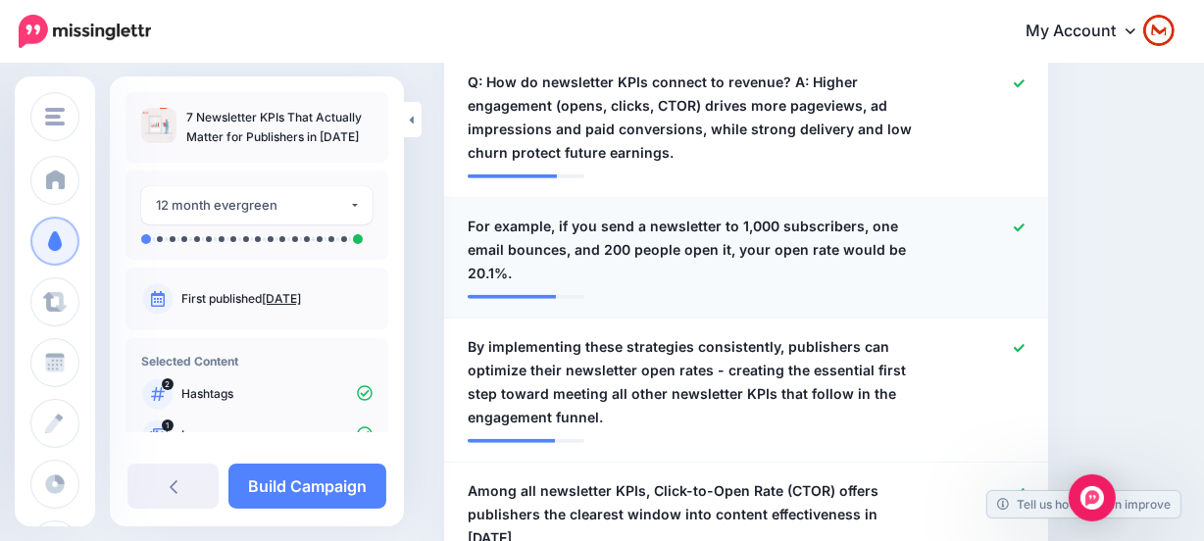
click at [613, 215] on span "For example, if you send a newsletter to 1,000 subscribers, one email bounces, …" at bounding box center [696, 250] width 459 height 71
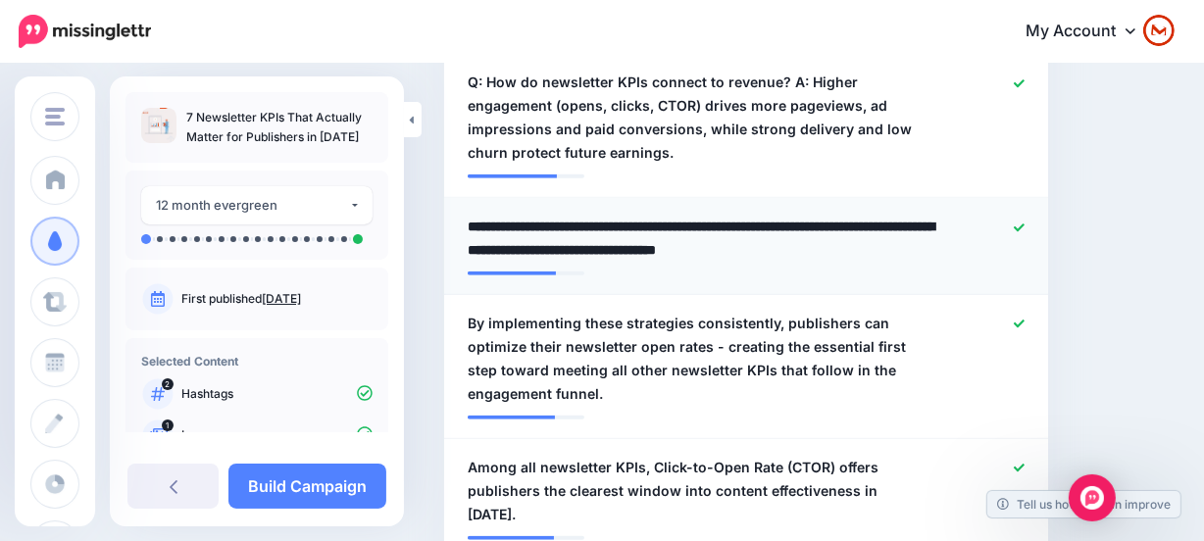
click at [562, 215] on textarea "**********" at bounding box center [701, 238] width 468 height 47
type textarea "**********"
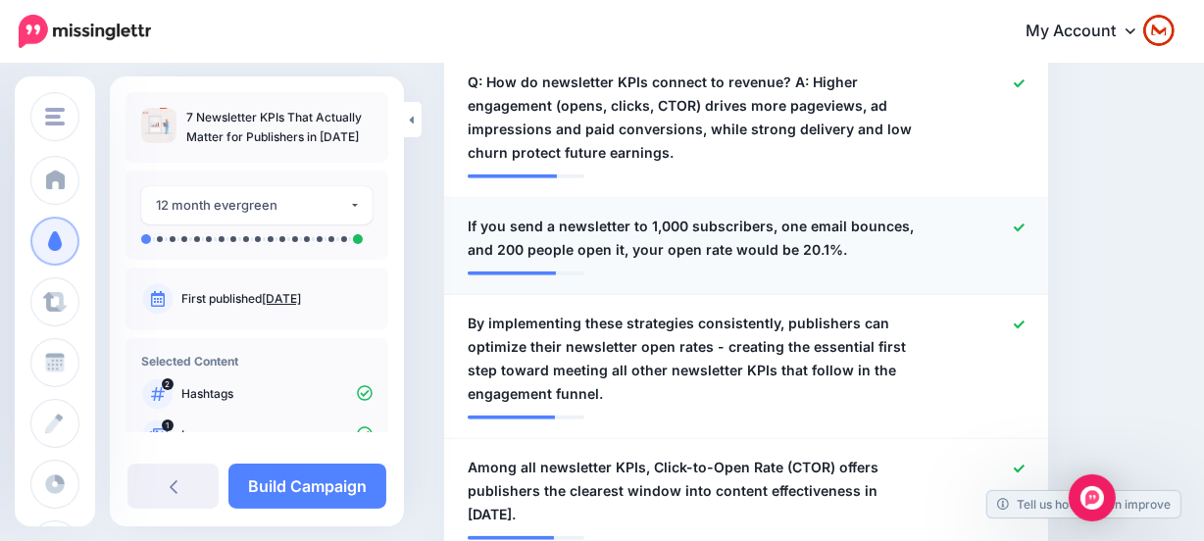
click at [1024, 222] on icon at bounding box center [1018, 227] width 11 height 11
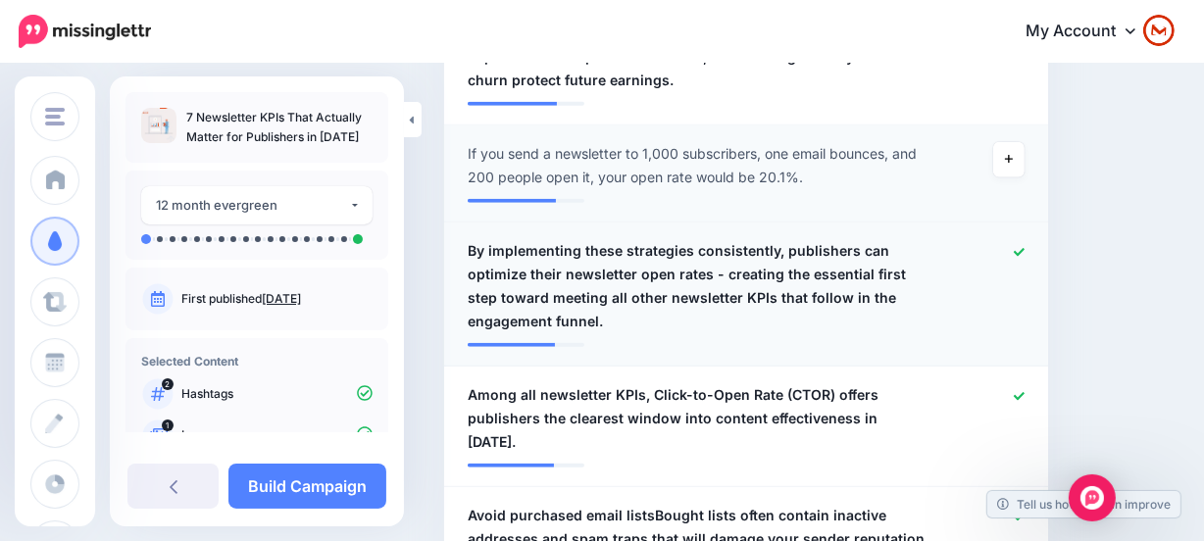
drag, startPoint x: 1151, startPoint y: 150, endPoint x: 696, endPoint y: 241, distance: 463.8
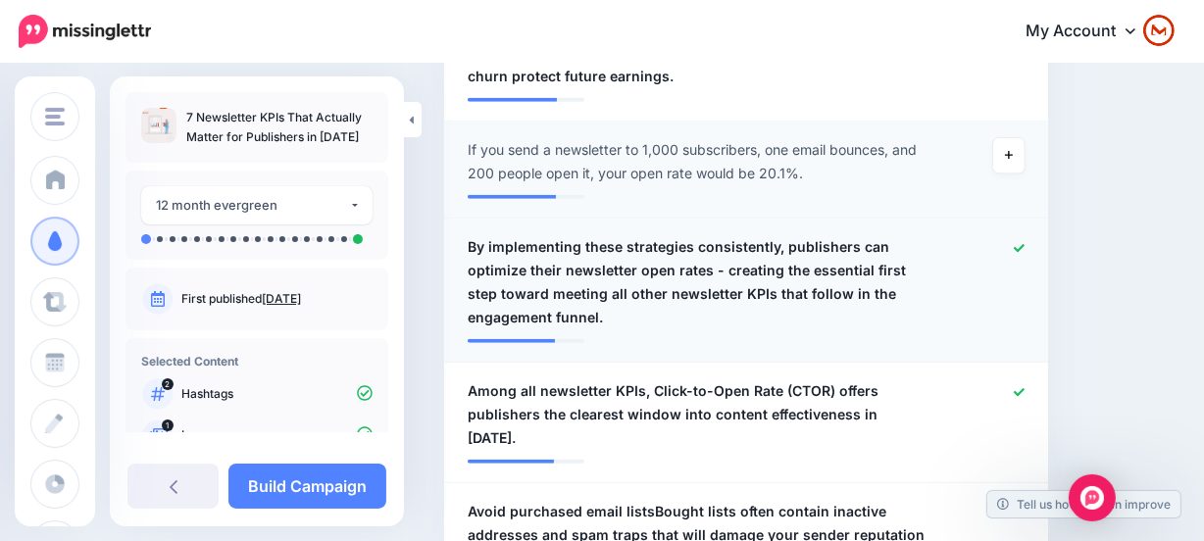
click at [519, 278] on span "By implementing these strategies consistently, publishers can optimize their ne…" at bounding box center [696, 282] width 459 height 94
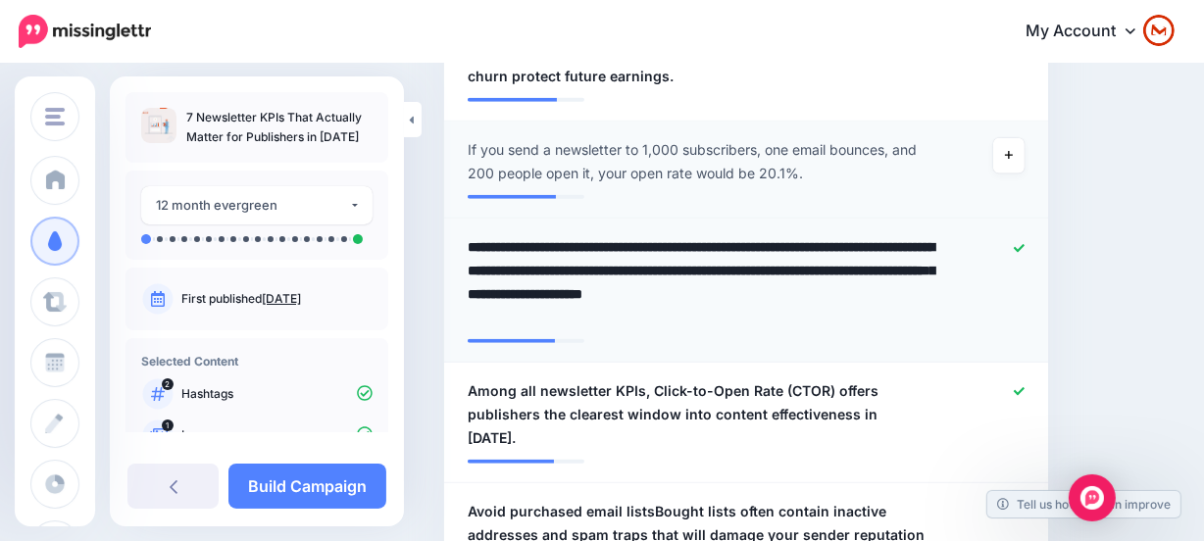
click at [581, 235] on textarea "**********" at bounding box center [701, 282] width 468 height 94
click at [621, 235] on textarea "**********" at bounding box center [701, 282] width 468 height 94
drag, startPoint x: 1159, startPoint y: 283, endPoint x: 1137, endPoint y: 274, distance: 24.2
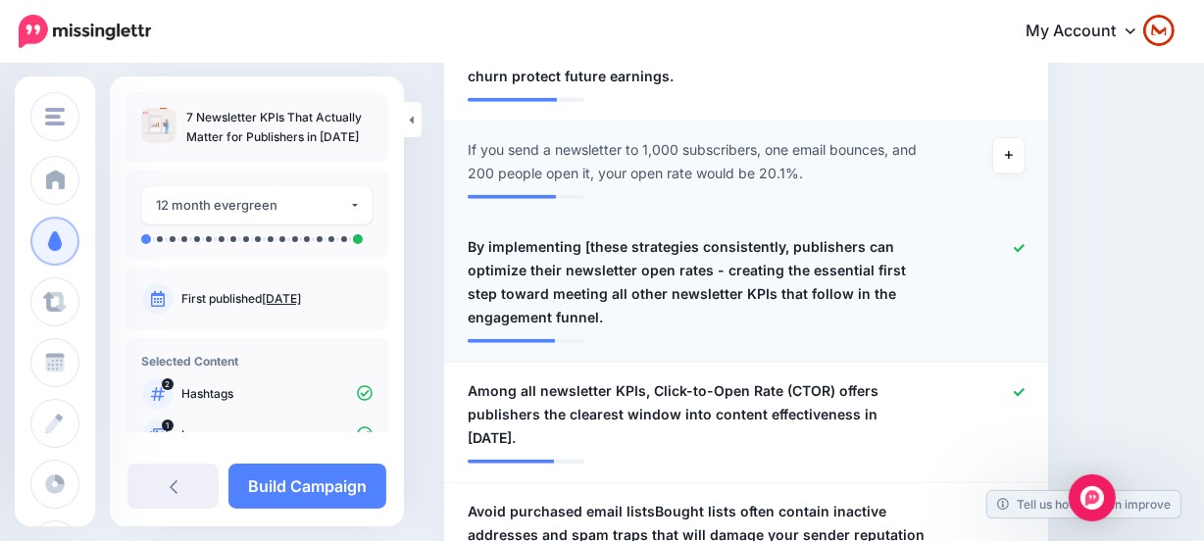
drag, startPoint x: 636, startPoint y: 221, endPoint x: 728, endPoint y: 223, distance: 92.1
click at [635, 235] on span "By implementing [these strategies consistently, publishers can optimize their n…" at bounding box center [696, 282] width 459 height 94
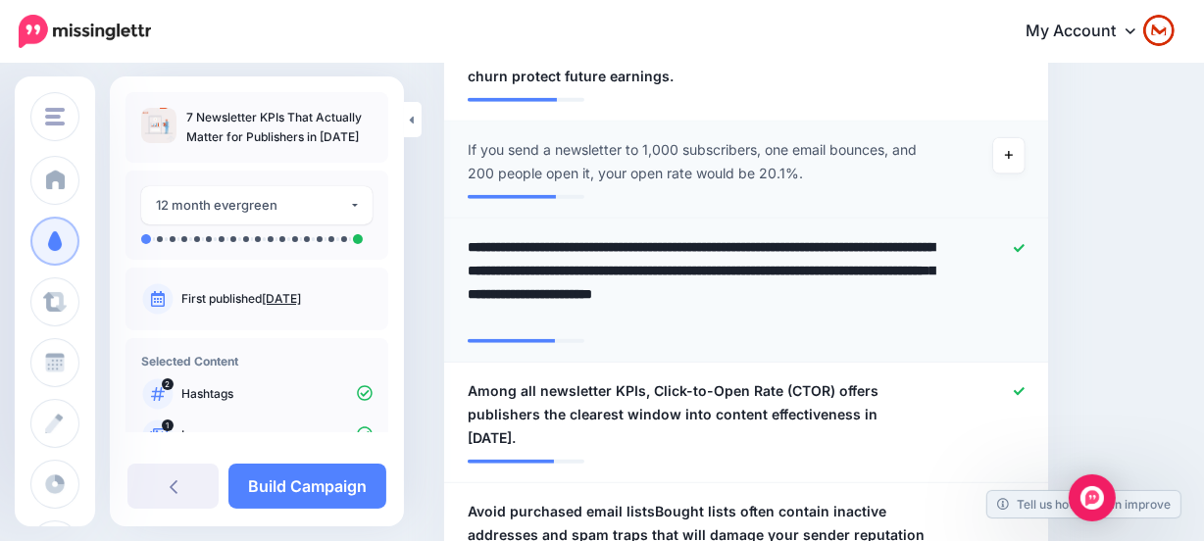
click at [785, 235] on textarea "**********" at bounding box center [701, 282] width 468 height 94
type textarea "**********"
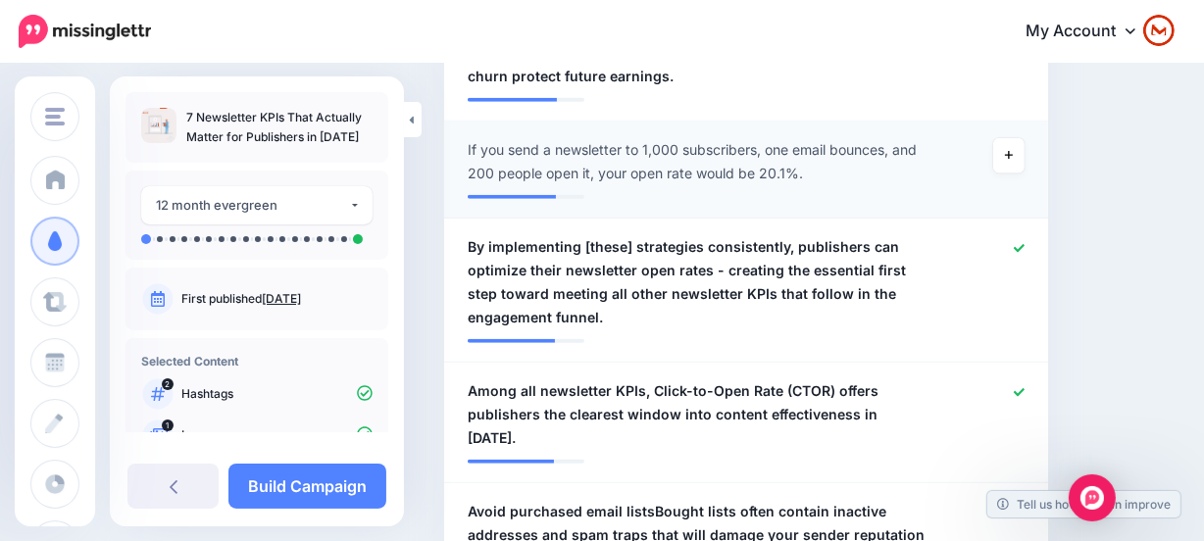
drag, startPoint x: 1079, startPoint y: 270, endPoint x: 1079, endPoint y: 258, distance: 12.7
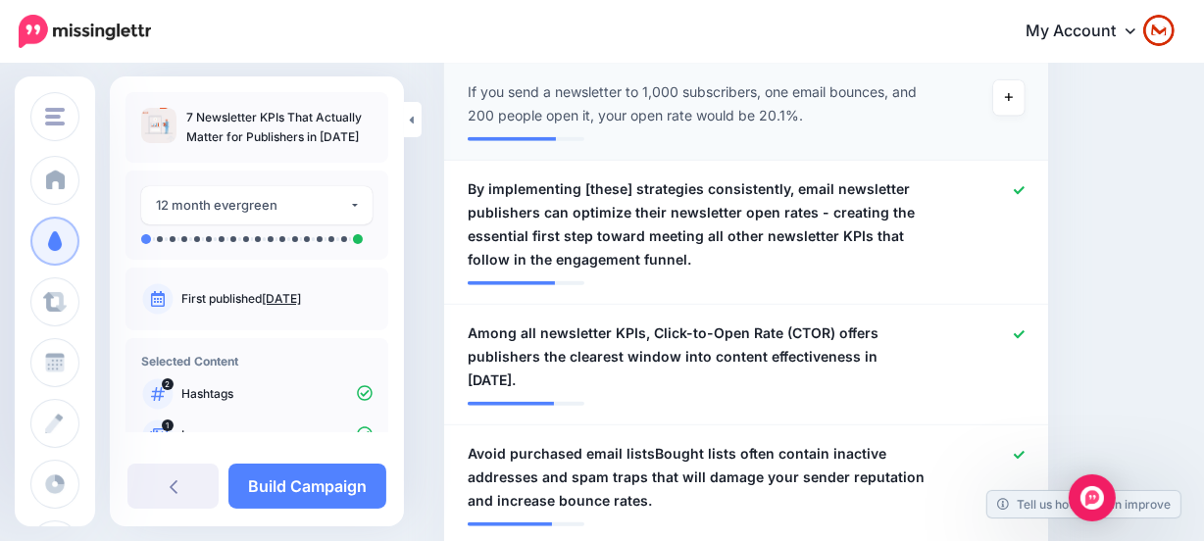
scroll to position [1688, 0]
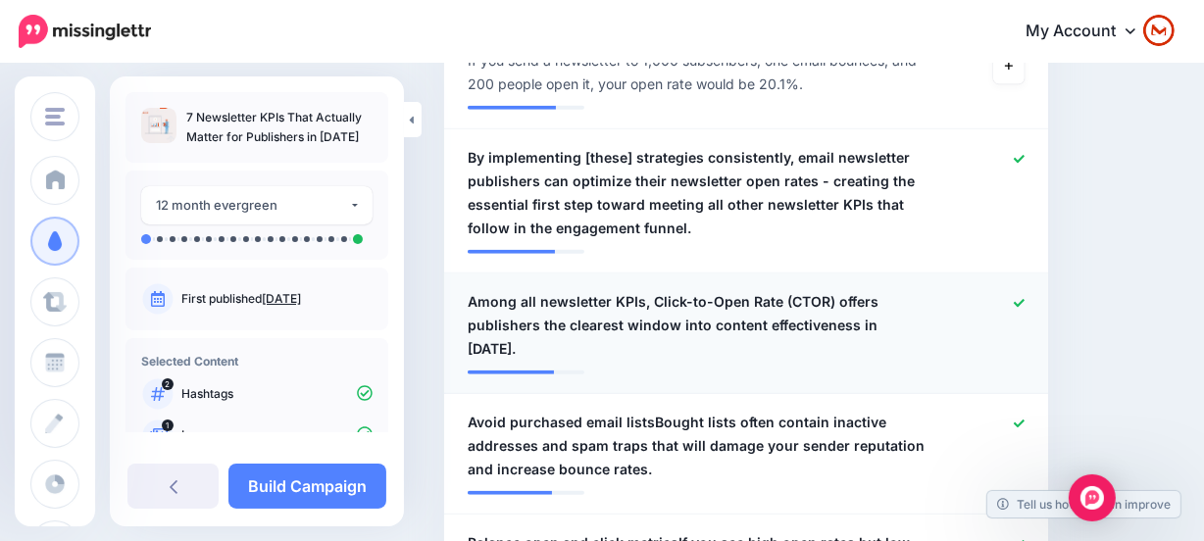
click at [1024, 298] on icon at bounding box center [1018, 303] width 11 height 11
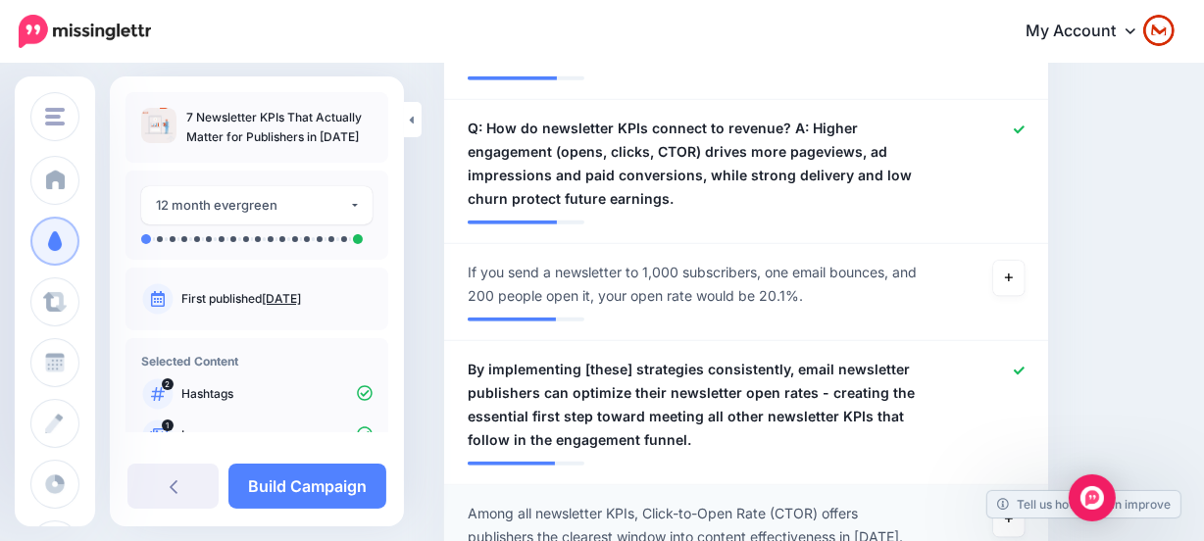
scroll to position [1777, 0]
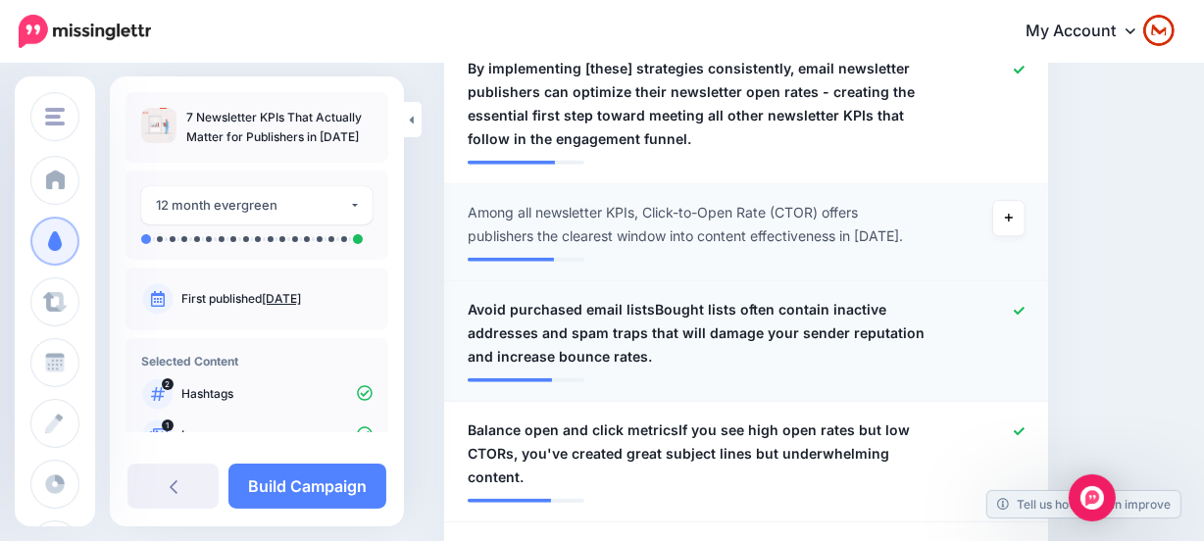
click at [778, 322] on span "Avoid purchased email listsBought lists often contain inactive addresses and sp…" at bounding box center [696, 333] width 459 height 71
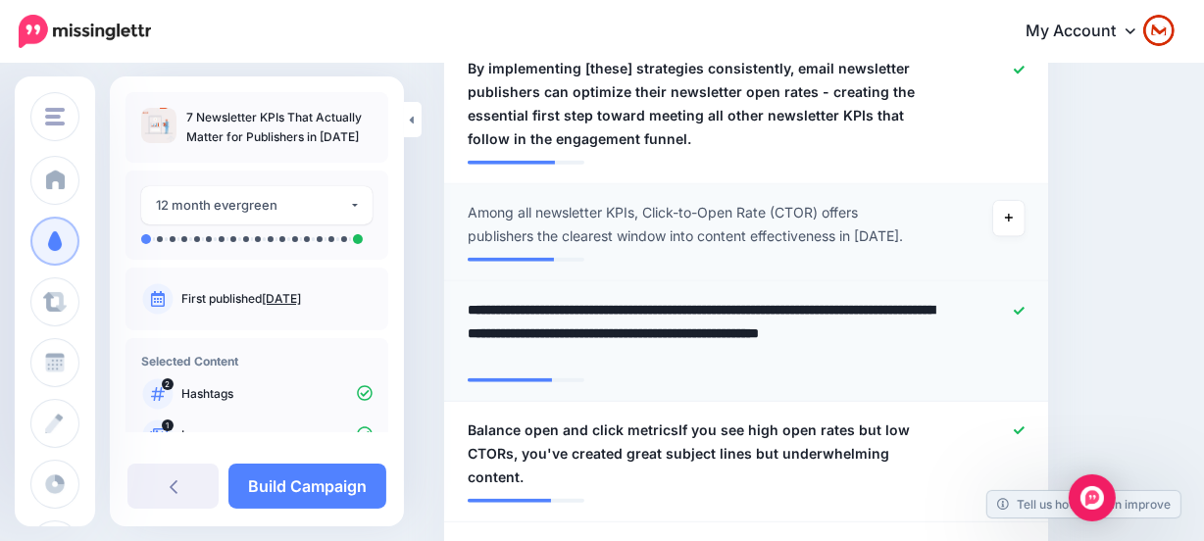
click at [645, 298] on textarea "**********" at bounding box center [701, 333] width 468 height 71
type textarea "**********"
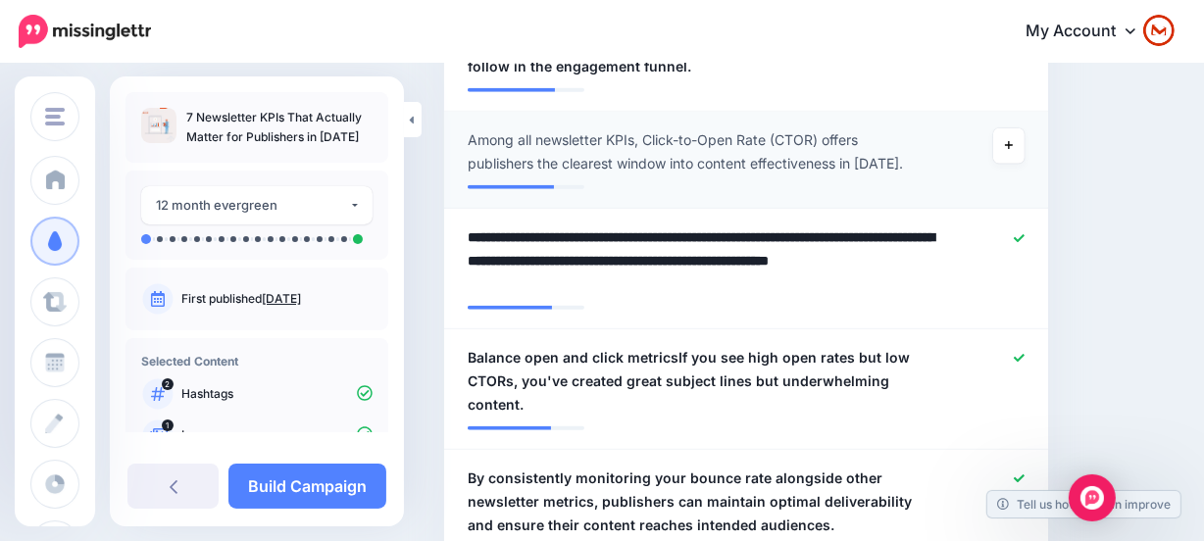
scroll to position [1955, 0]
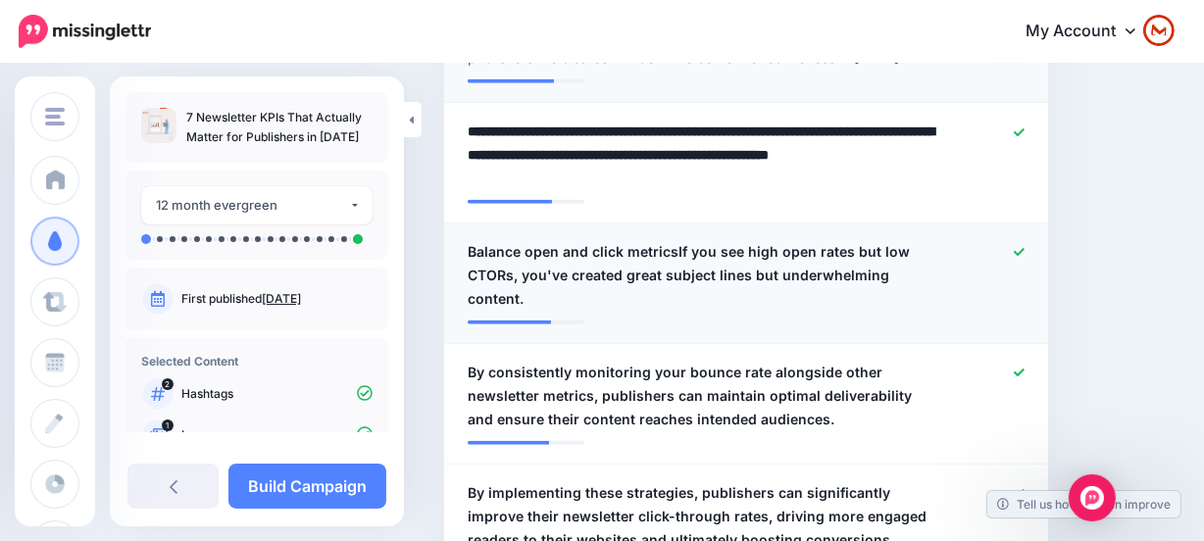
click at [651, 240] on span "Balance open and click metricsIf you see high open rates but low CTORs, you've …" at bounding box center [696, 275] width 459 height 71
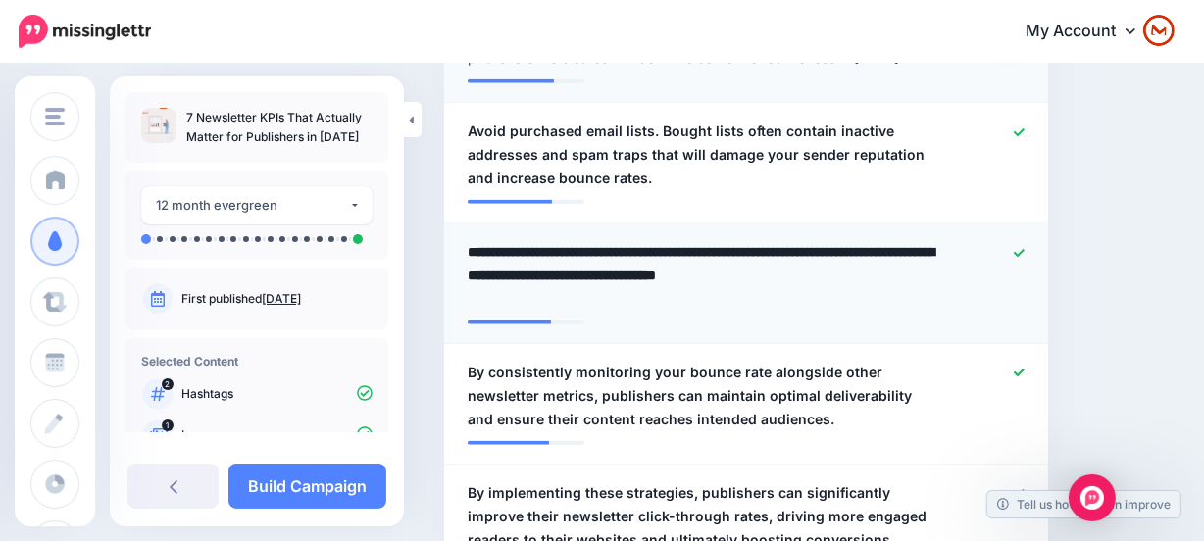
click at [676, 240] on textarea "**********" at bounding box center [701, 275] width 468 height 71
type textarea "**********"
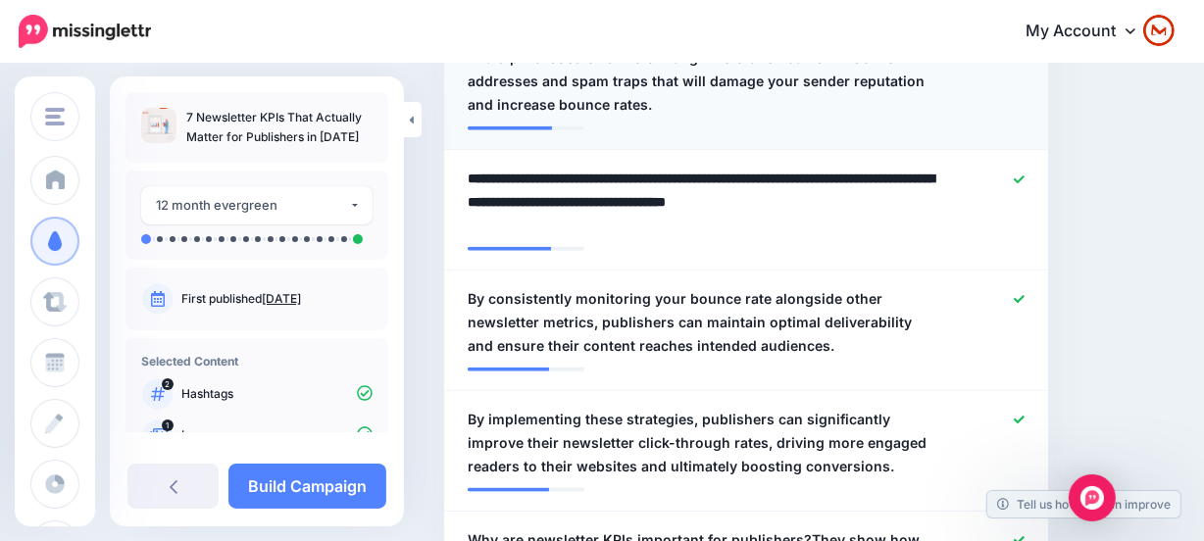
scroll to position [2134, 0]
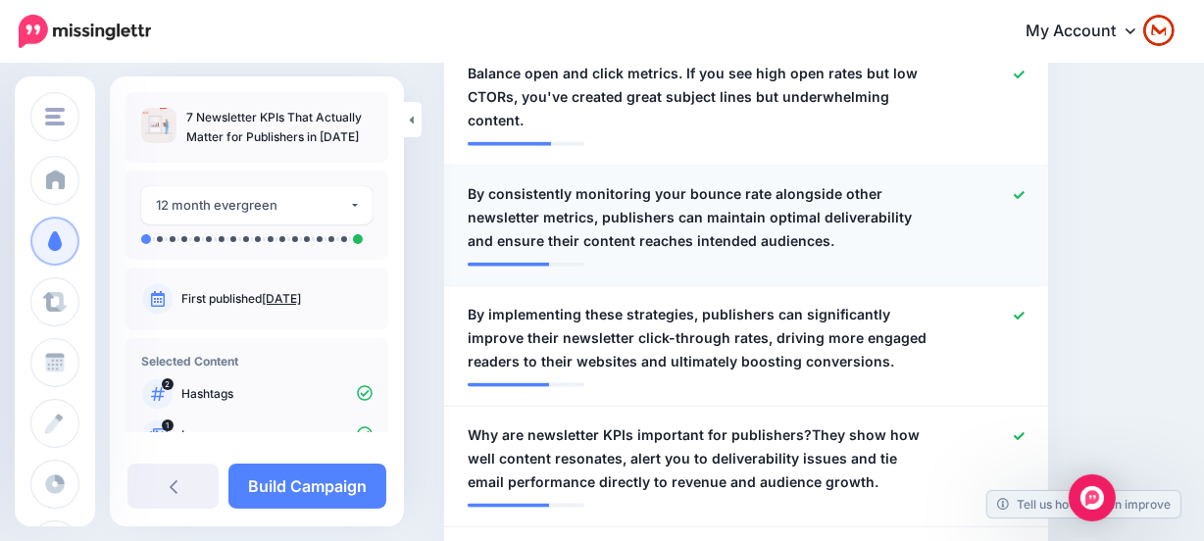
click at [671, 205] on span "By consistently monitoring your bounce rate alongside other newsletter metrics,…" at bounding box center [696, 217] width 459 height 71
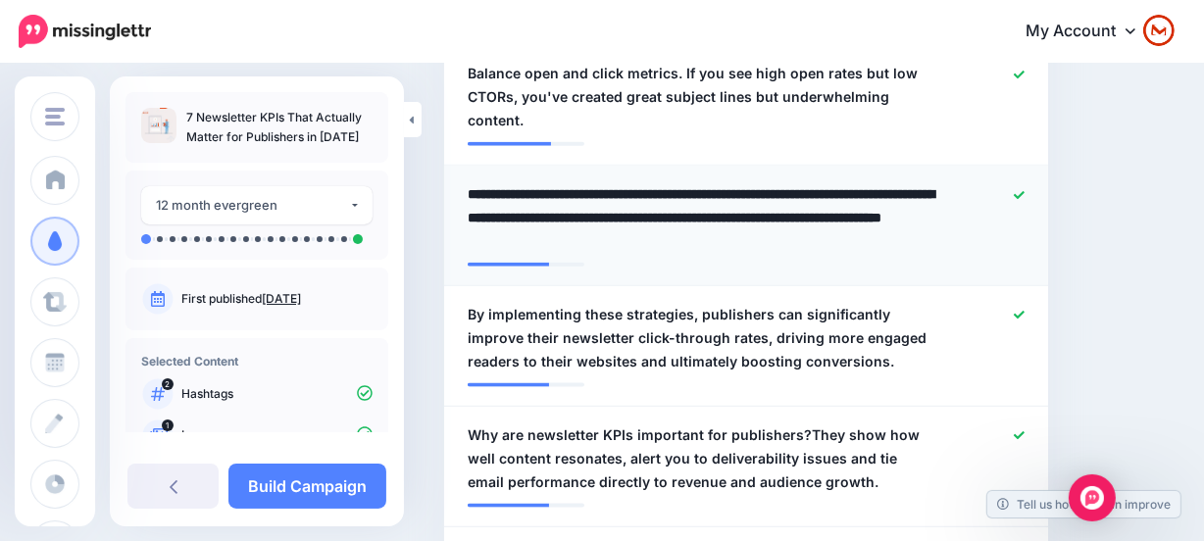
click at [598, 188] on textarea "**********" at bounding box center [701, 217] width 468 height 71
type textarea "**********"
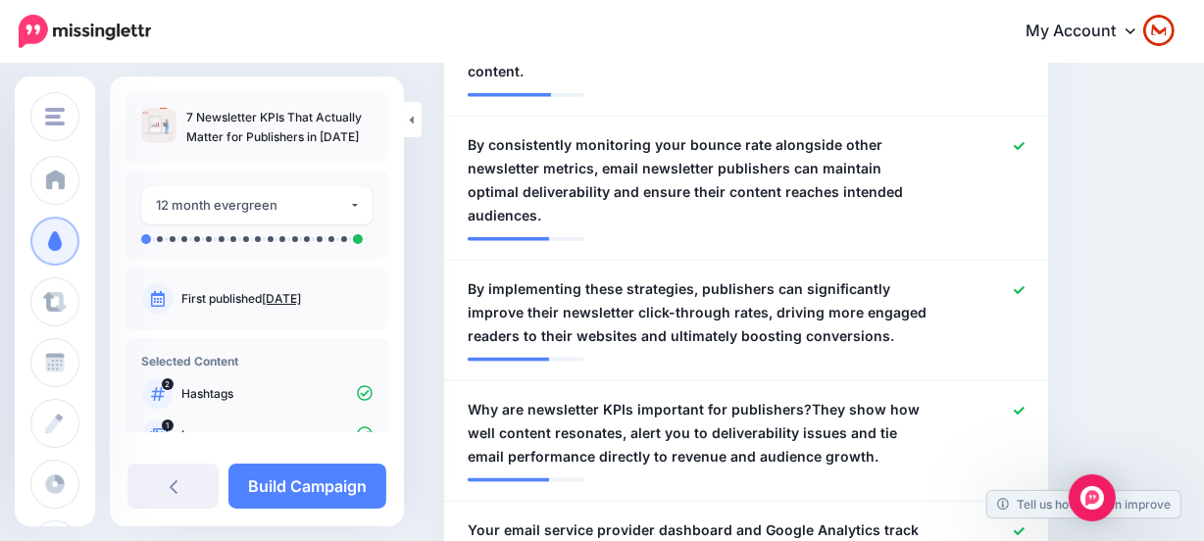
scroll to position [2223, 0]
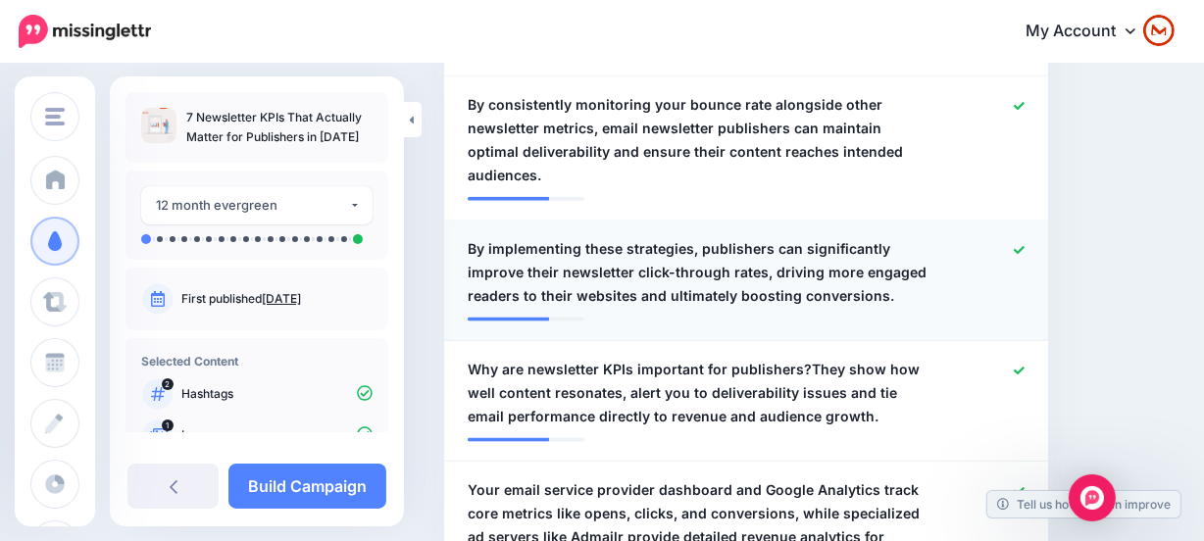
click at [555, 237] on span "By implementing these strategies, publishers can significantly improve their ne…" at bounding box center [696, 272] width 459 height 71
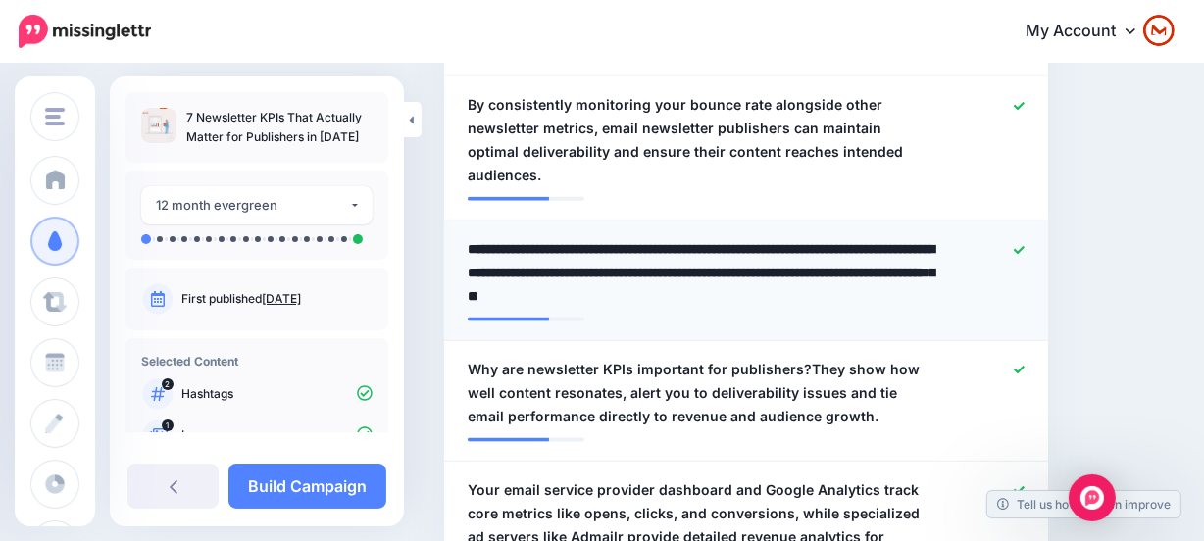
click at [579, 237] on textarea "**********" at bounding box center [701, 272] width 468 height 71
click at [623, 237] on textarea "**********" at bounding box center [701, 272] width 468 height 71
type textarea "**********"
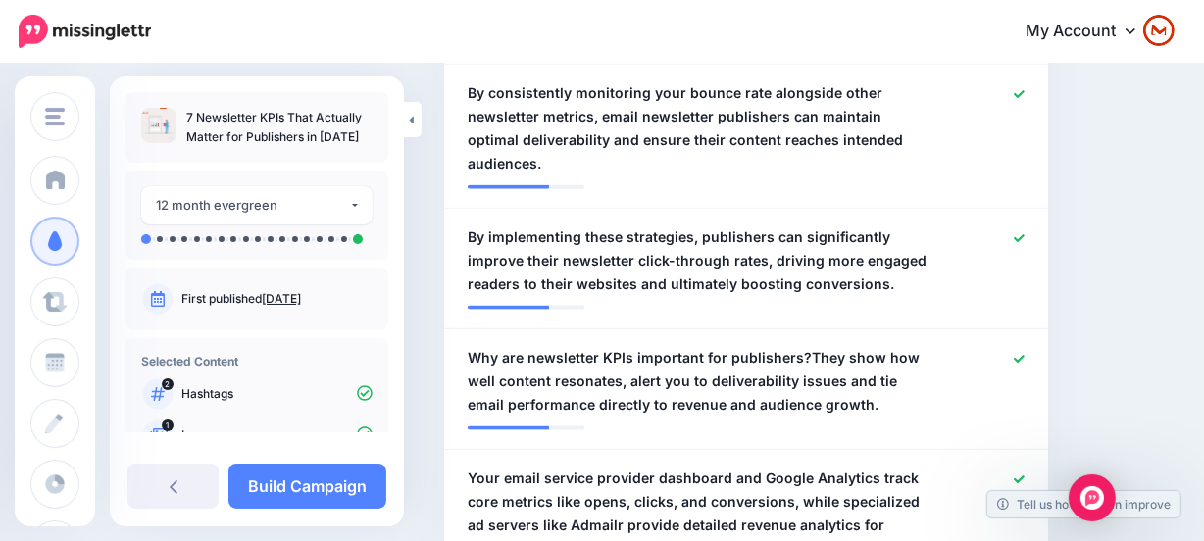
scroll to position [2312, 0]
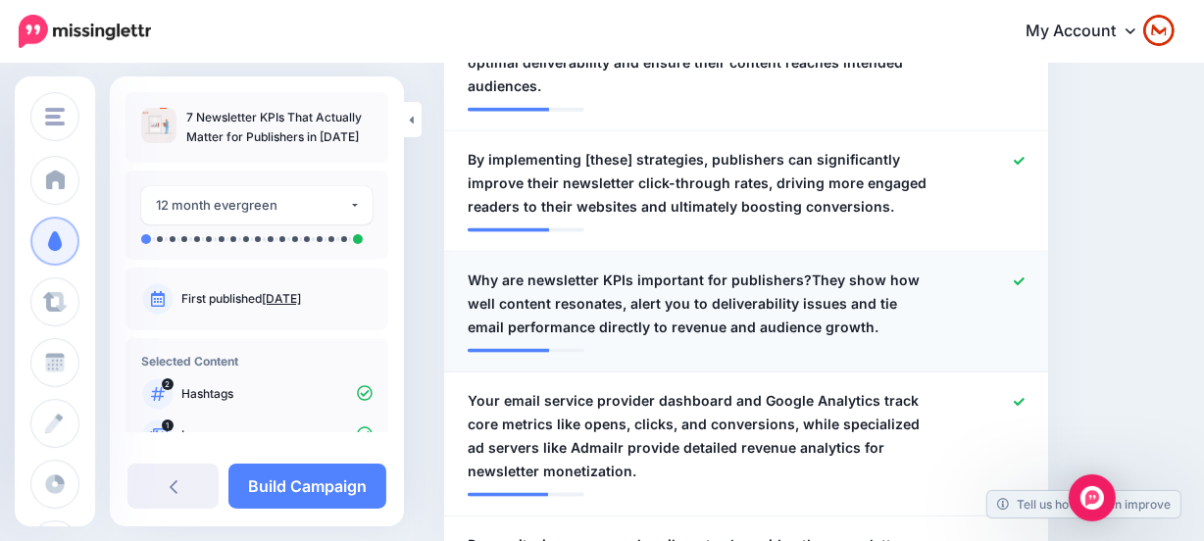
drag, startPoint x: 752, startPoint y: 234, endPoint x: 774, endPoint y: 240, distance: 23.3
click at [755, 269] on span "Why are newsletter KPIs important for publishers?They show how well content res…" at bounding box center [696, 304] width 459 height 71
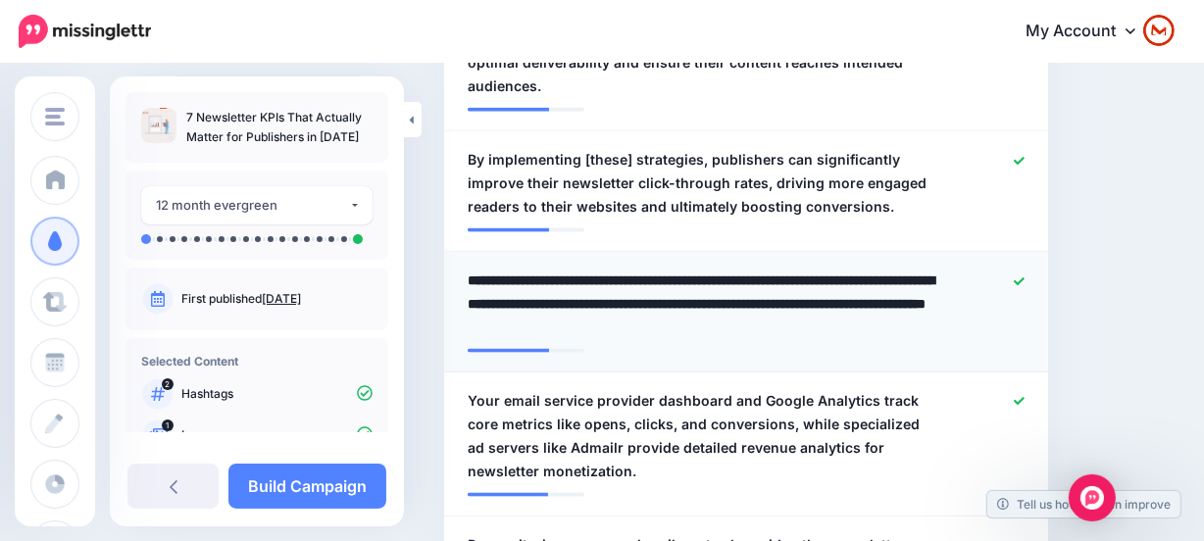
click at [797, 269] on textarea "**********" at bounding box center [701, 304] width 468 height 71
type textarea "**********"
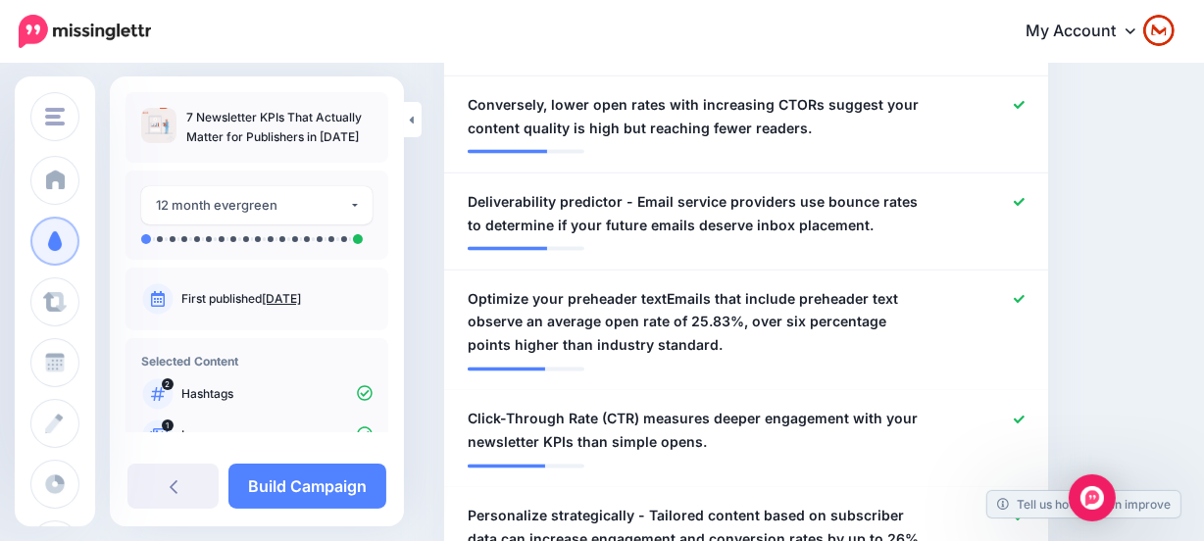
scroll to position [3024, 0]
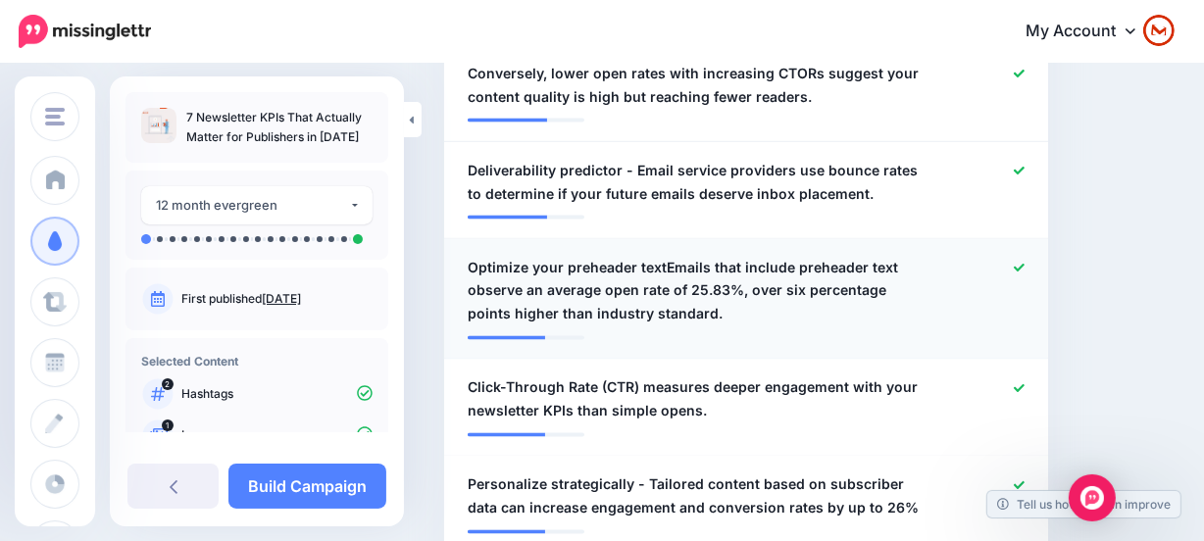
click at [649, 256] on span "Optimize your preheader textEmails that include preheader text observe an avera…" at bounding box center [696, 291] width 459 height 71
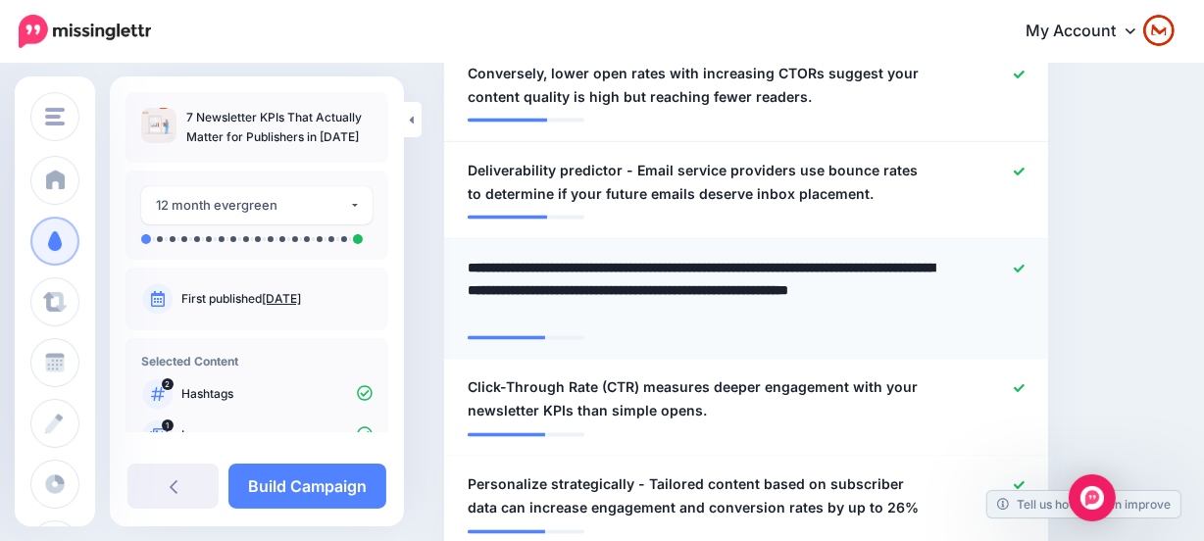
click at [664, 256] on textarea "**********" at bounding box center [701, 291] width 468 height 71
type textarea "**********"
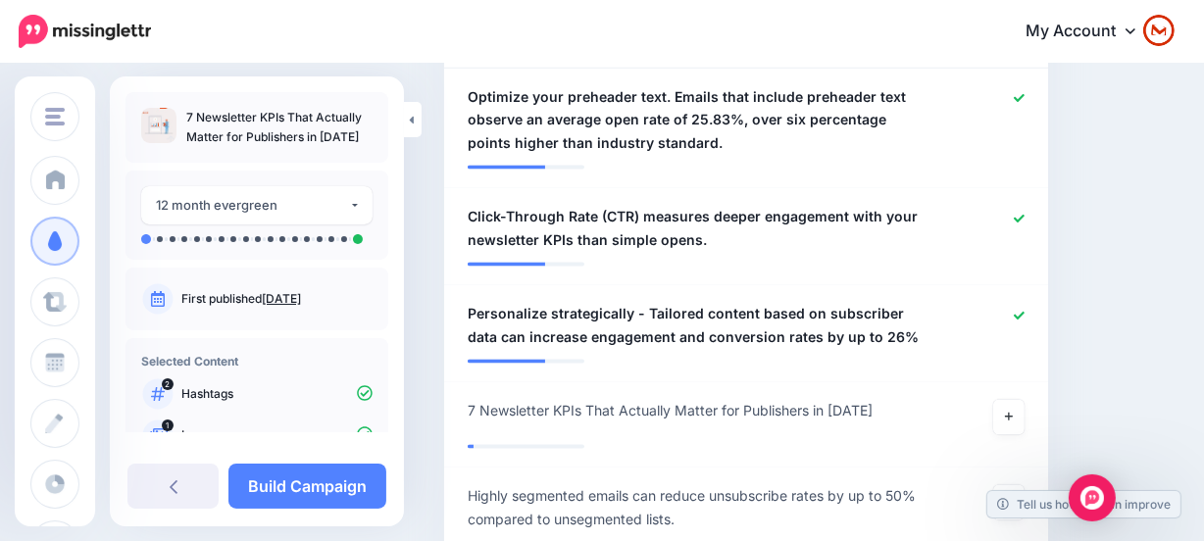
scroll to position [3203, 0]
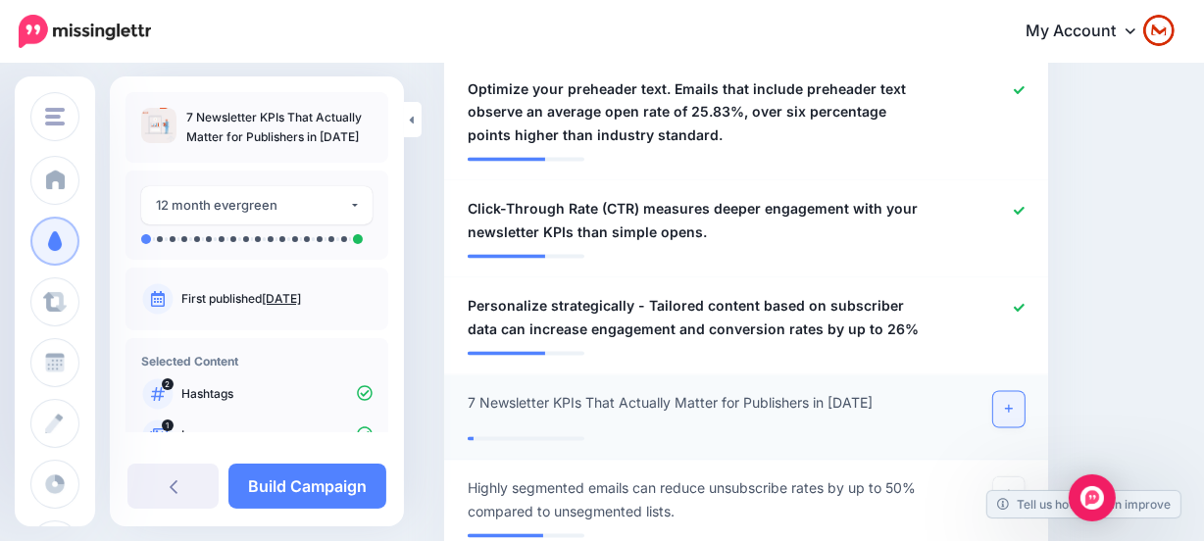
click at [1019, 392] on link at bounding box center [1008, 409] width 31 height 35
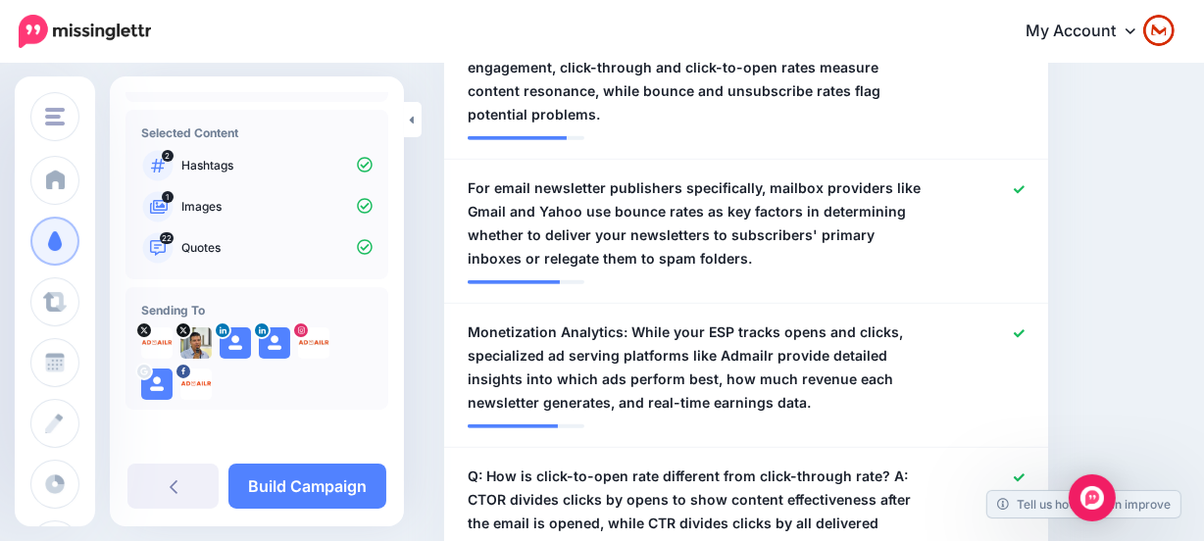
scroll to position [0, 0]
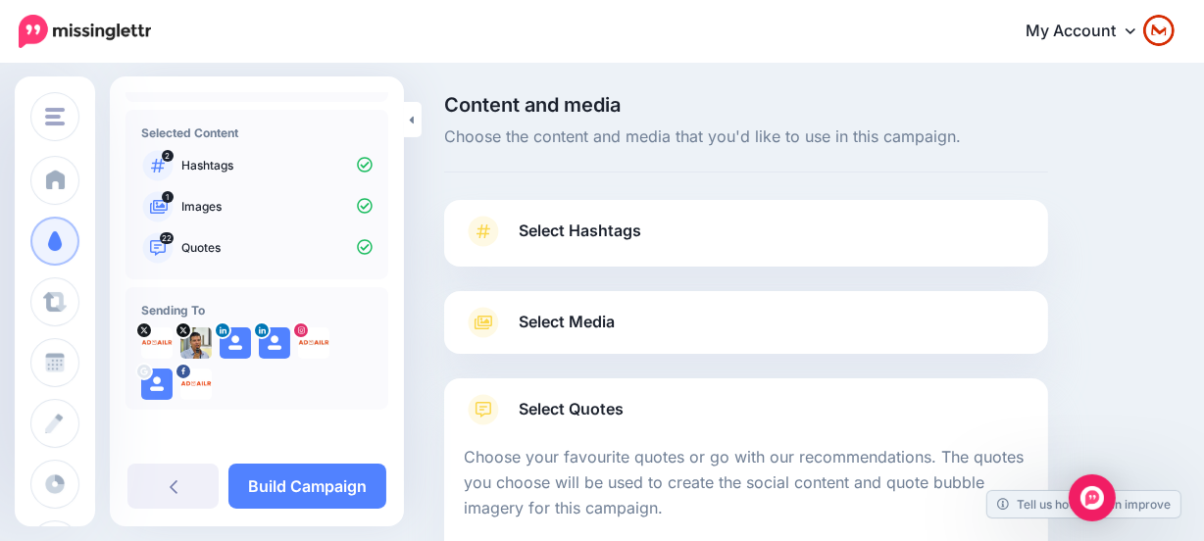
drag, startPoint x: 1147, startPoint y: 353, endPoint x: 657, endPoint y: 70, distance: 566.0
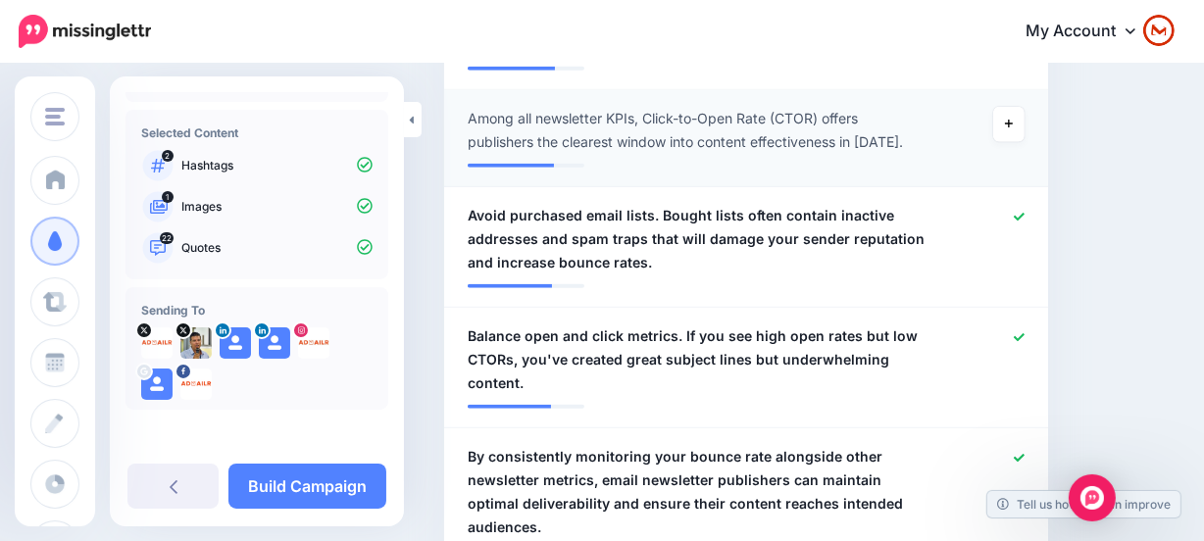
scroll to position [32459, 0]
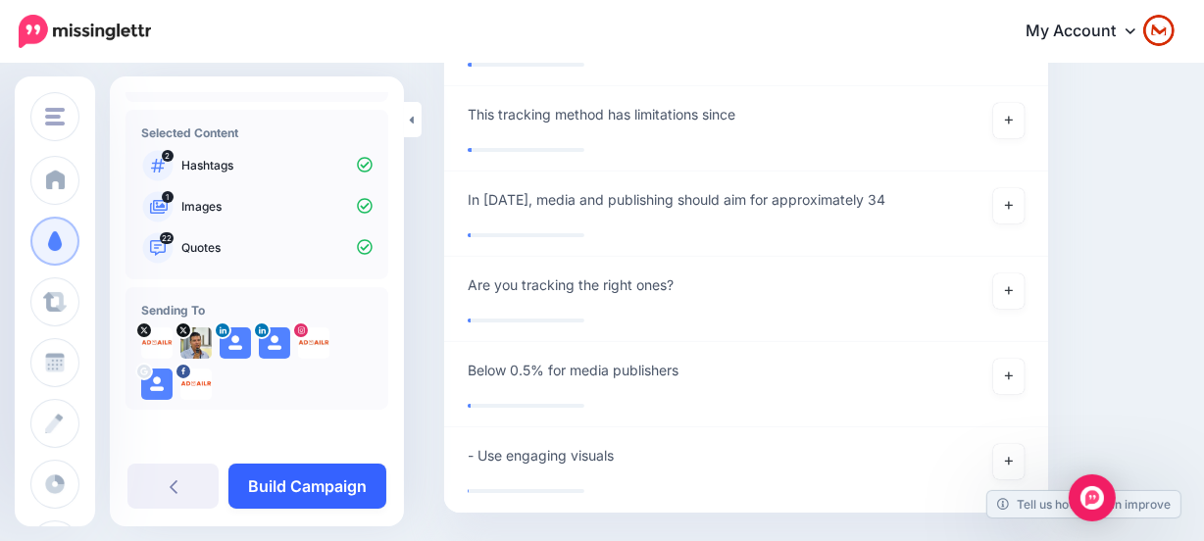
click at [304, 475] on link "Build Campaign" at bounding box center [307, 486] width 158 height 45
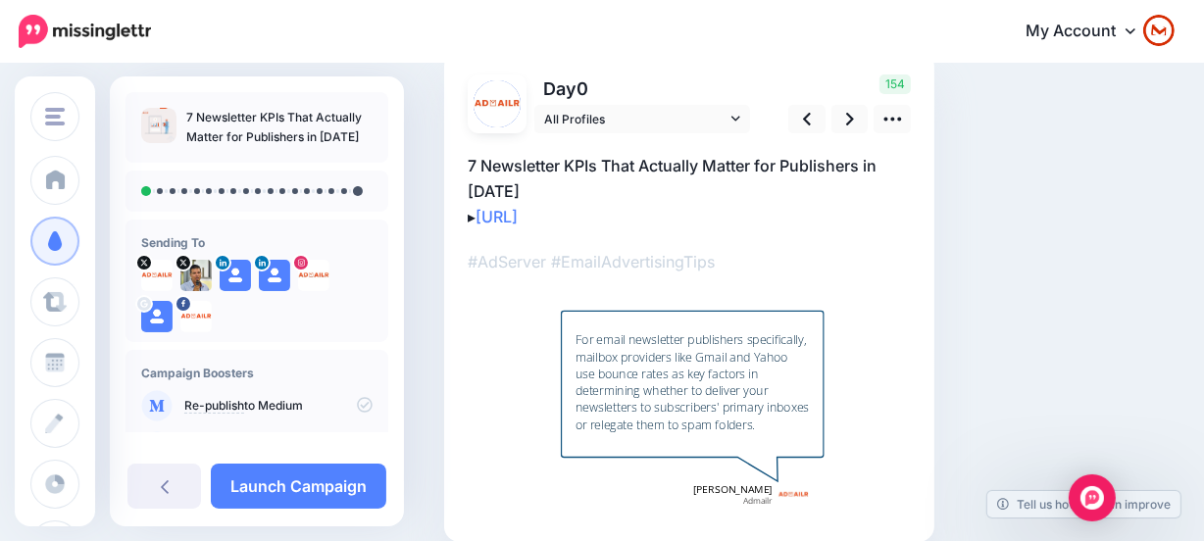
scroll to position [148, 0]
click at [890, 125] on icon at bounding box center [892, 120] width 21 height 21
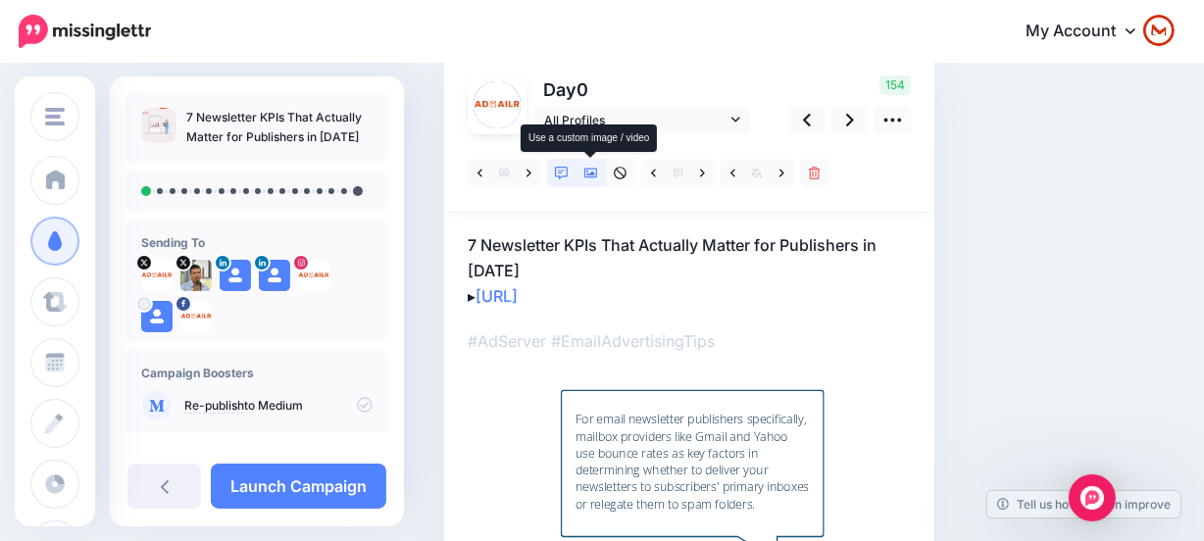
click at [590, 169] on icon at bounding box center [591, 174] width 14 height 14
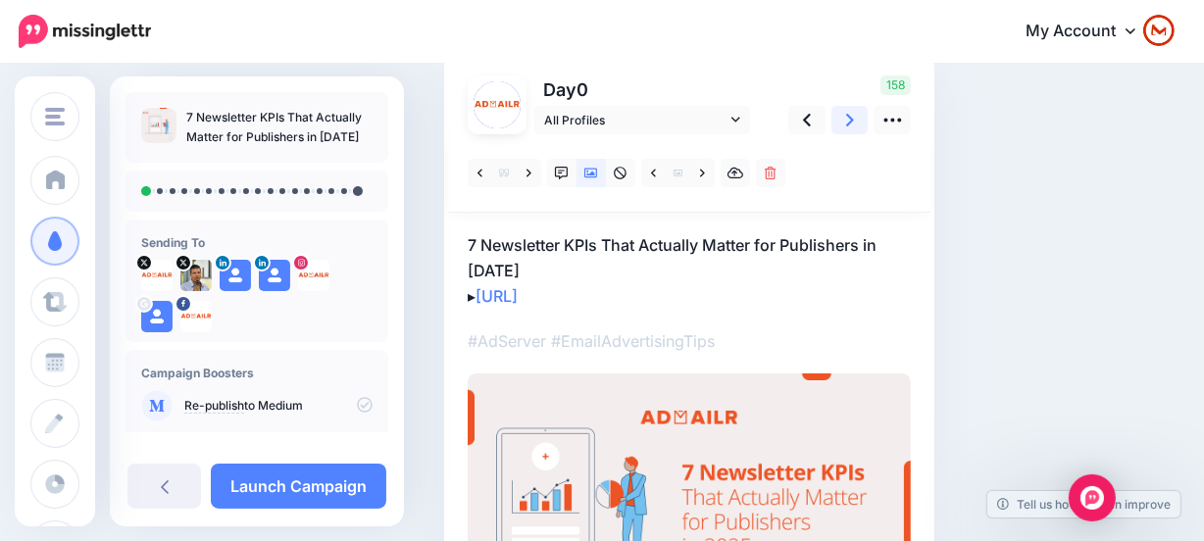
drag, startPoint x: 856, startPoint y: 120, endPoint x: 843, endPoint y: 123, distance: 13.3
click at [854, 119] on link at bounding box center [849, 120] width 37 height 28
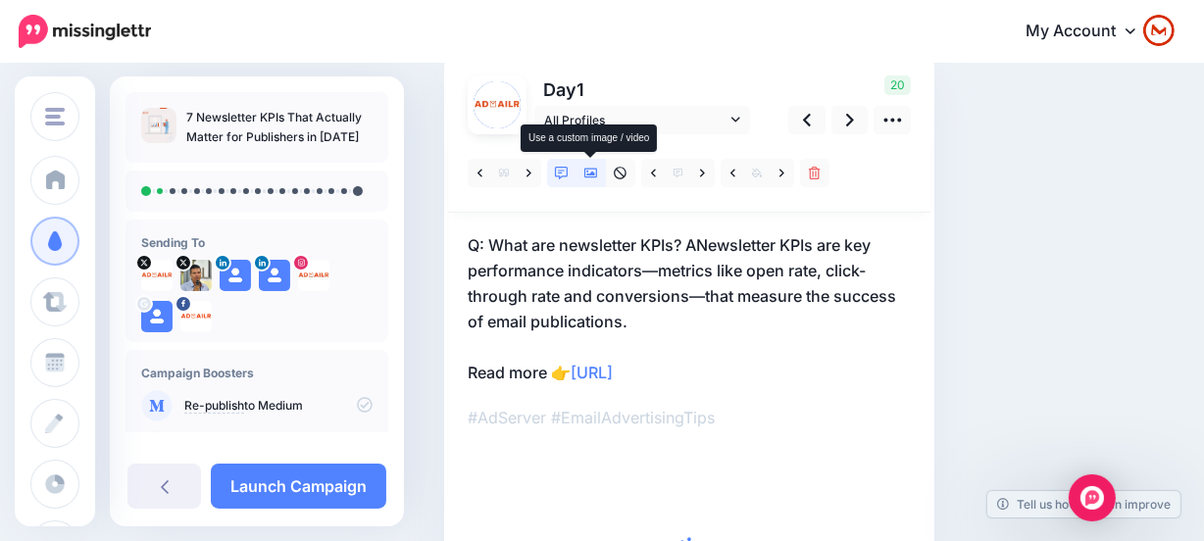
click at [588, 172] on icon at bounding box center [591, 174] width 14 height 10
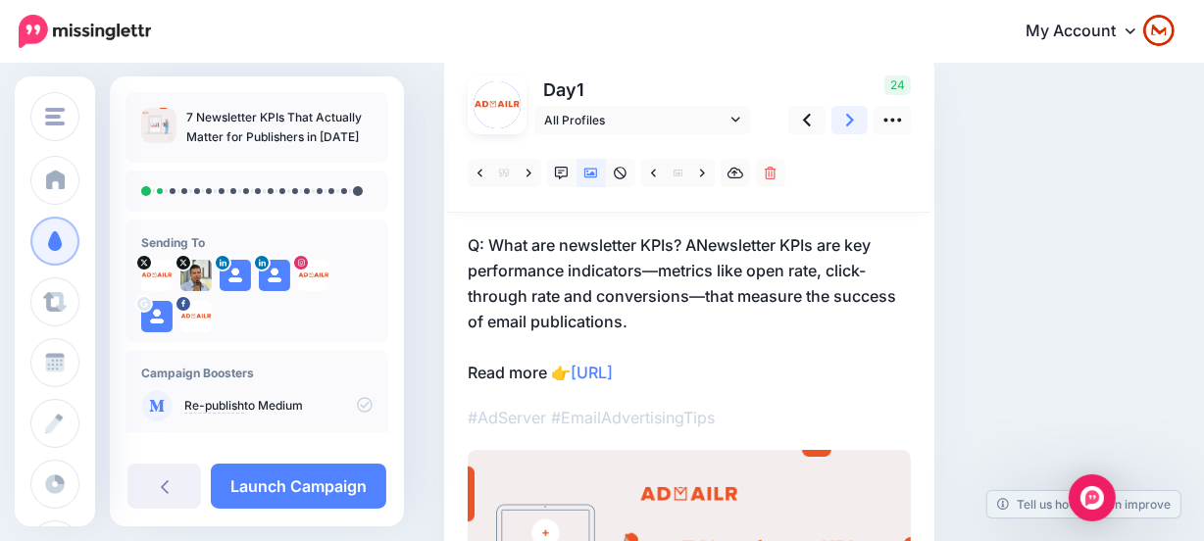
click at [853, 111] on link at bounding box center [849, 120] width 37 height 28
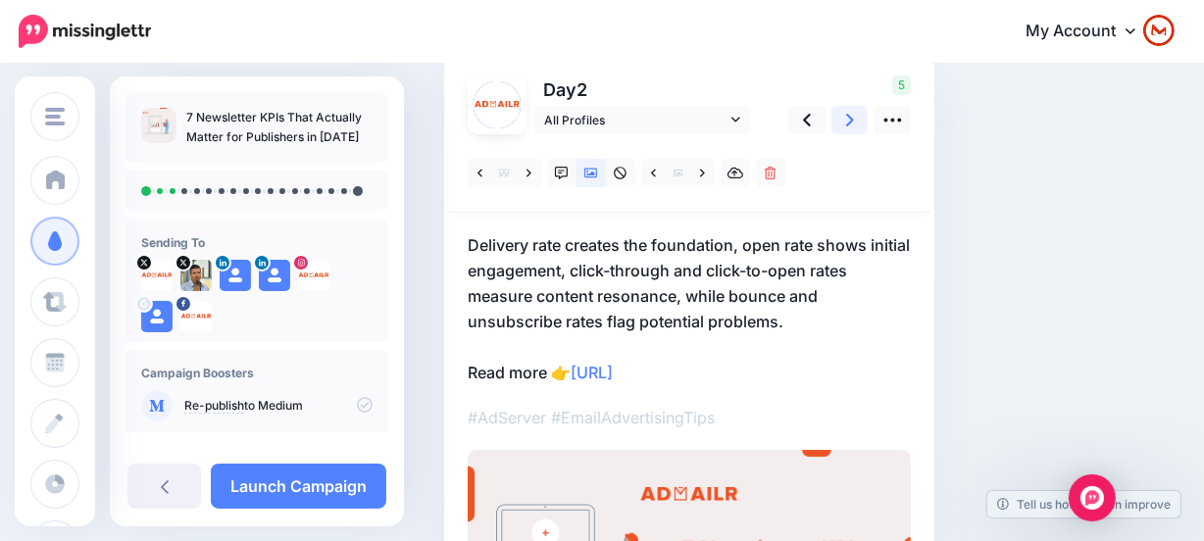
click at [846, 127] on icon at bounding box center [850, 120] width 8 height 21
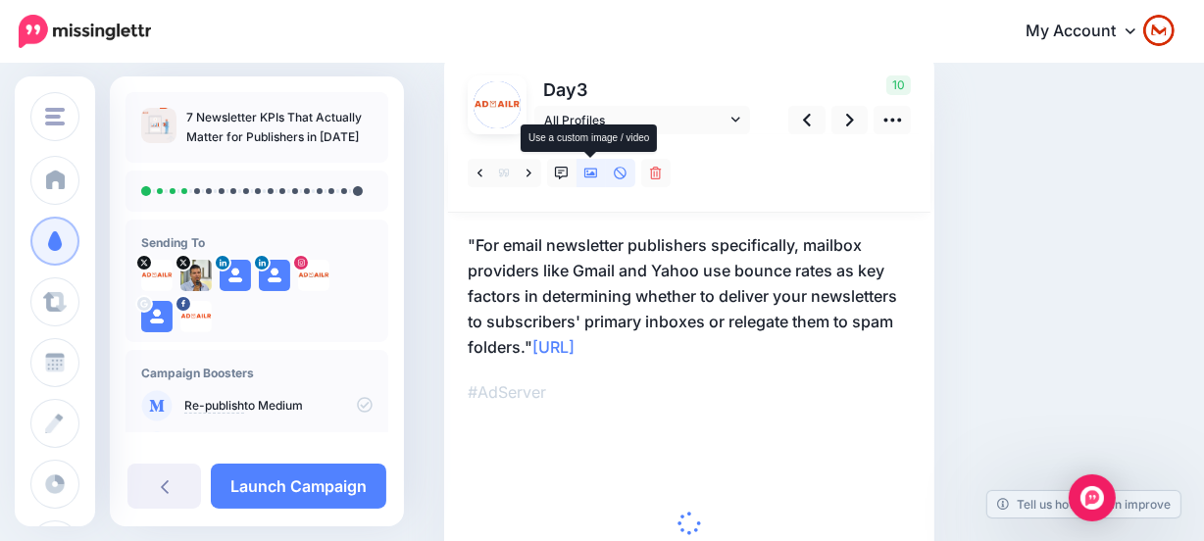
click at [598, 180] on link at bounding box center [590, 173] width 29 height 28
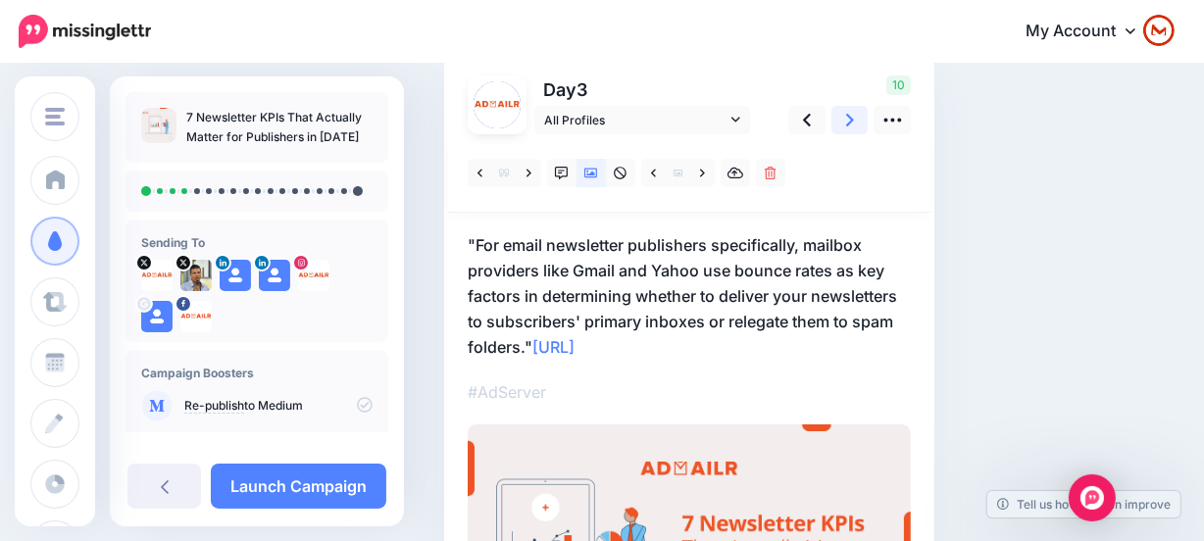
click at [856, 112] on link at bounding box center [849, 120] width 37 height 28
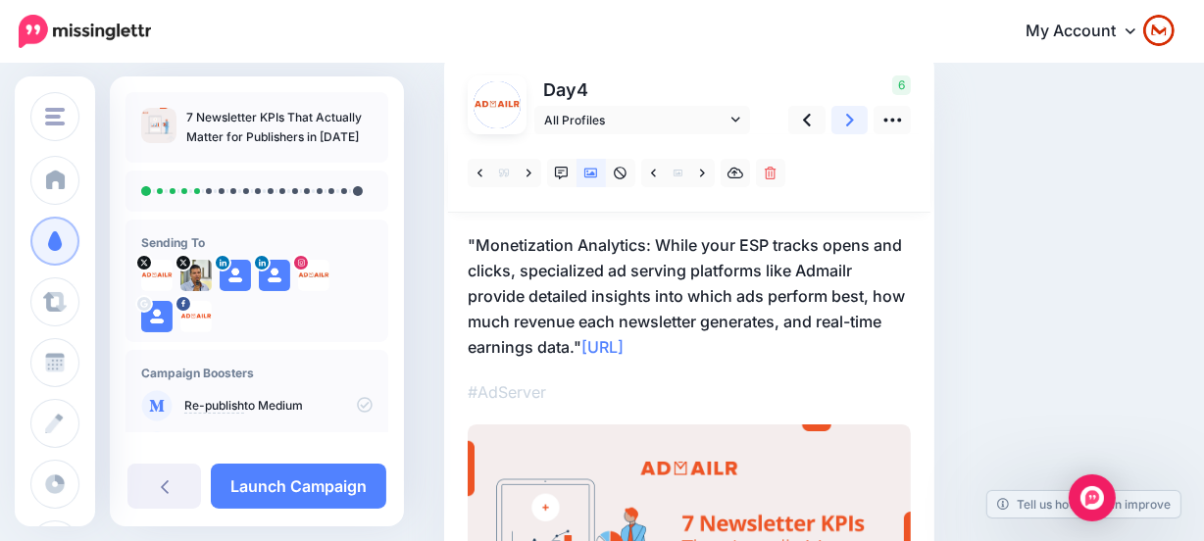
click at [859, 117] on link at bounding box center [849, 120] width 37 height 28
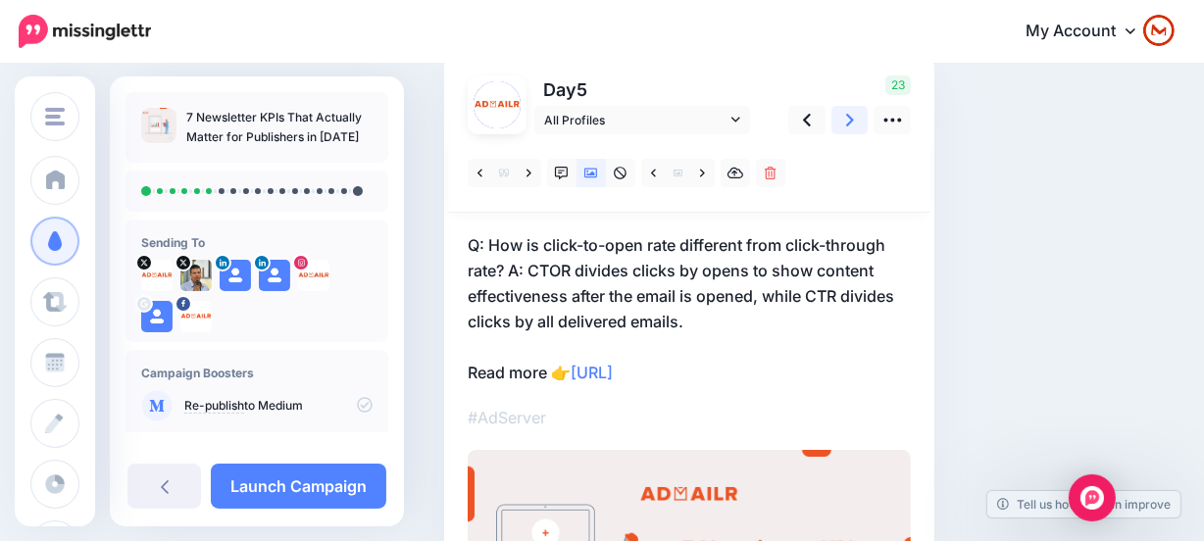
click at [864, 114] on link at bounding box center [849, 120] width 37 height 28
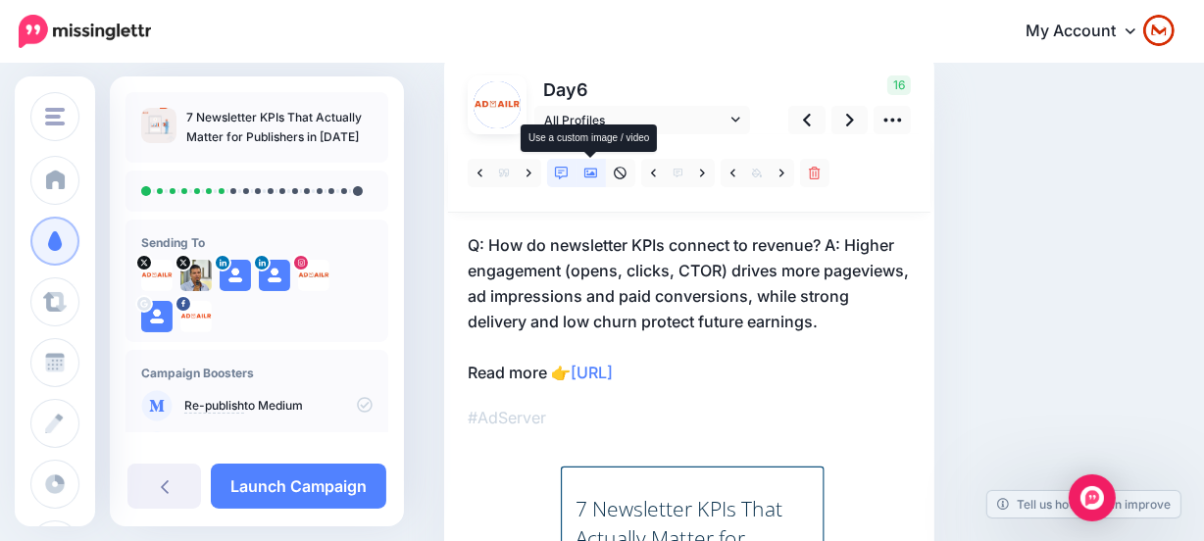
click at [590, 171] on icon at bounding box center [591, 174] width 14 height 14
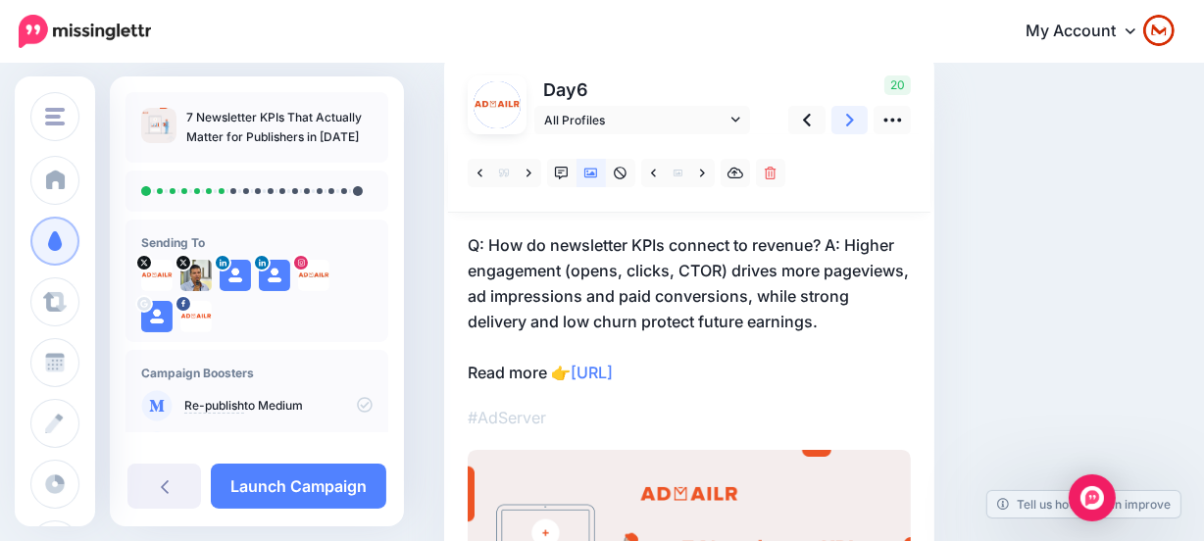
click at [843, 126] on link at bounding box center [849, 120] width 37 height 28
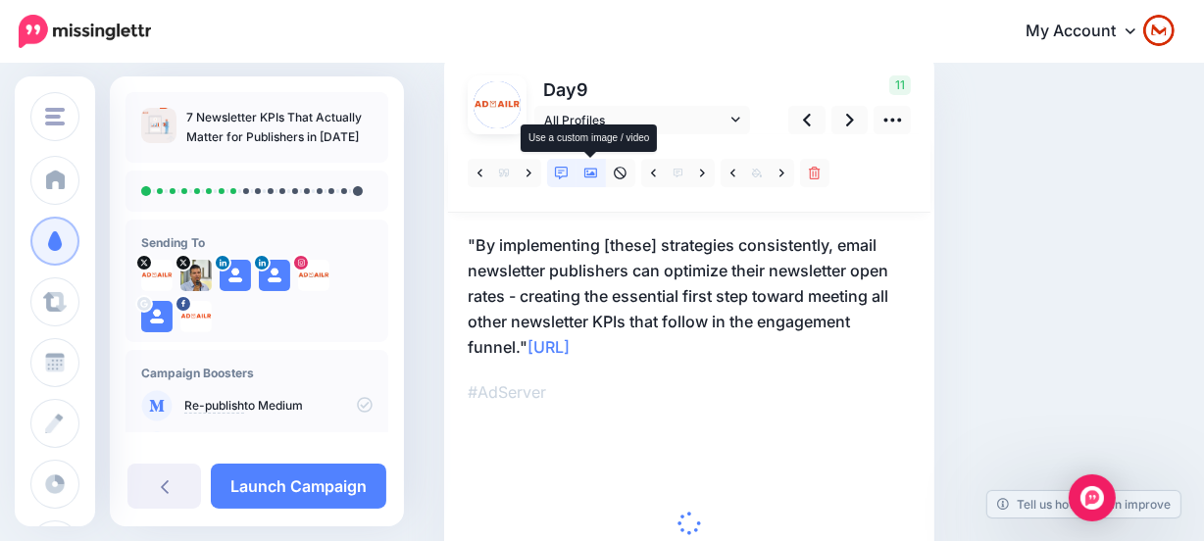
click at [594, 167] on icon at bounding box center [591, 174] width 14 height 14
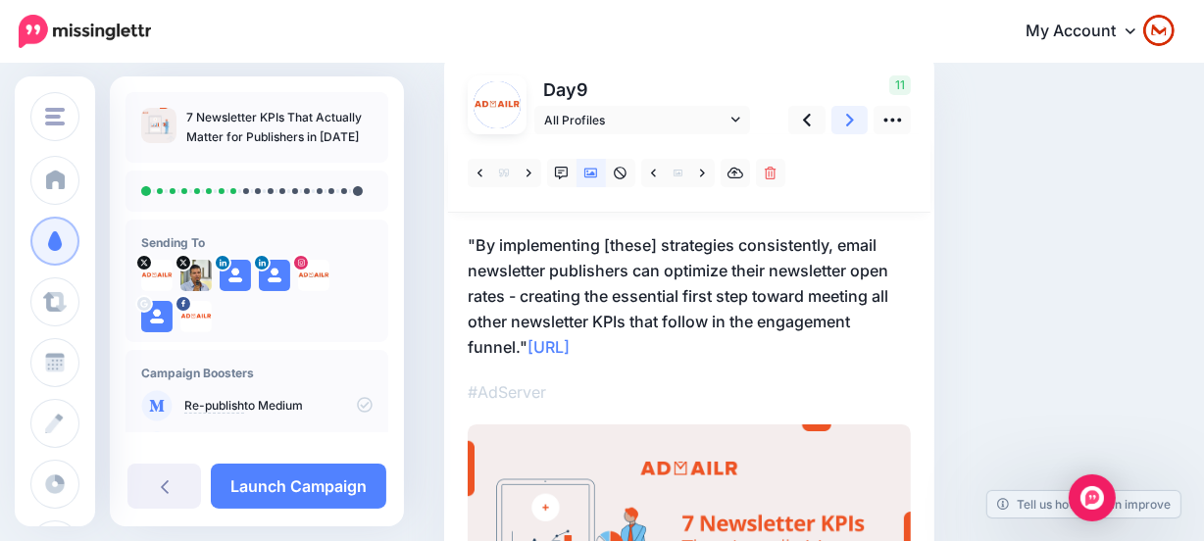
click at [843, 123] on link at bounding box center [849, 120] width 37 height 28
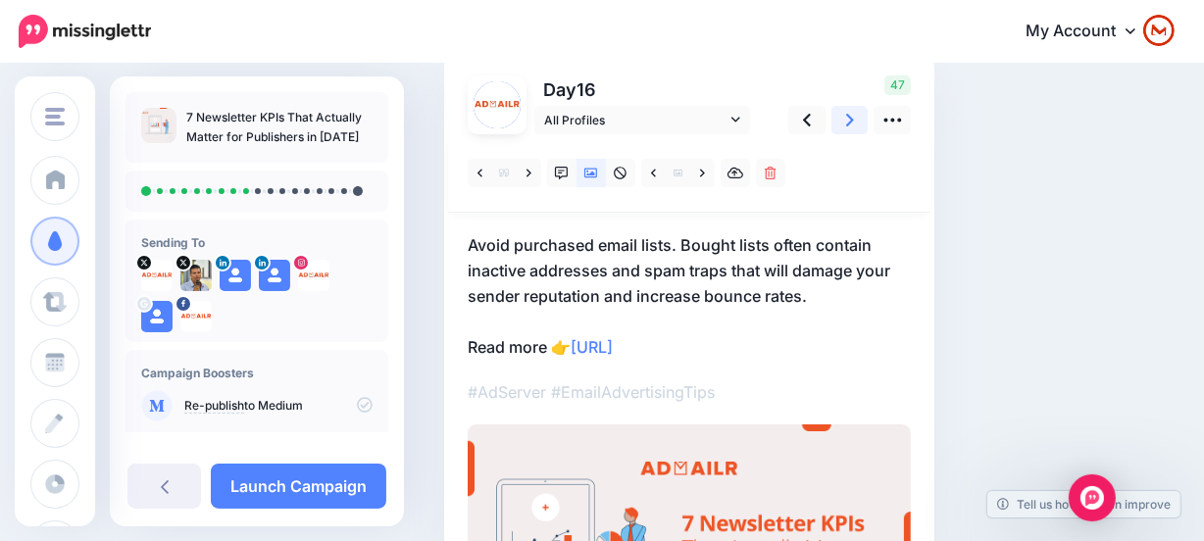
drag, startPoint x: 871, startPoint y: 113, endPoint x: 857, endPoint y: 120, distance: 16.2
click at [863, 116] on div "47" at bounding box center [846, 104] width 158 height 59
click at [857, 120] on link at bounding box center [849, 120] width 37 height 28
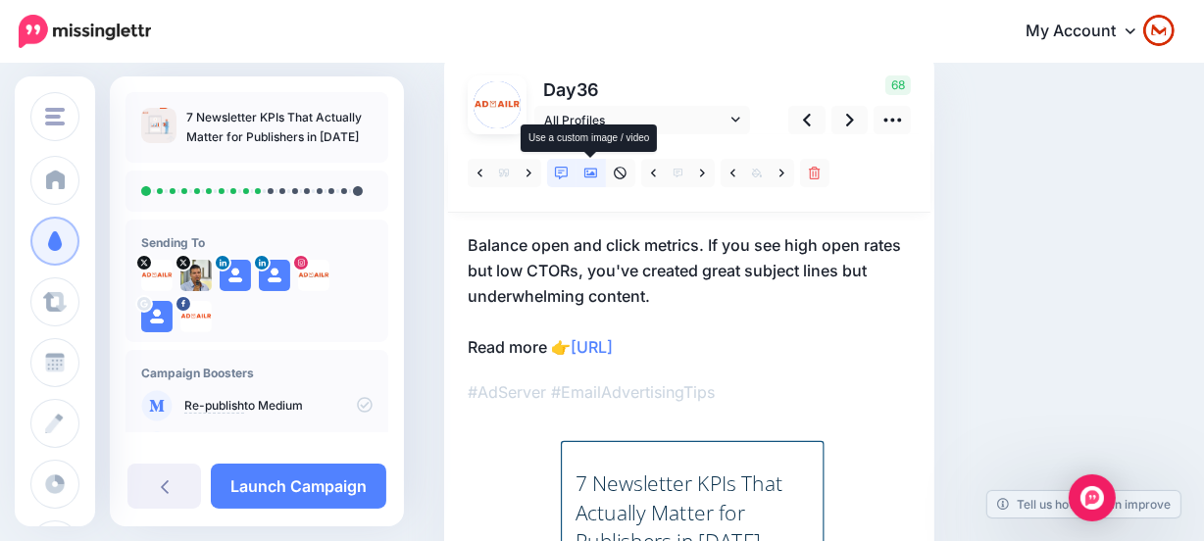
click at [589, 176] on icon at bounding box center [591, 174] width 14 height 14
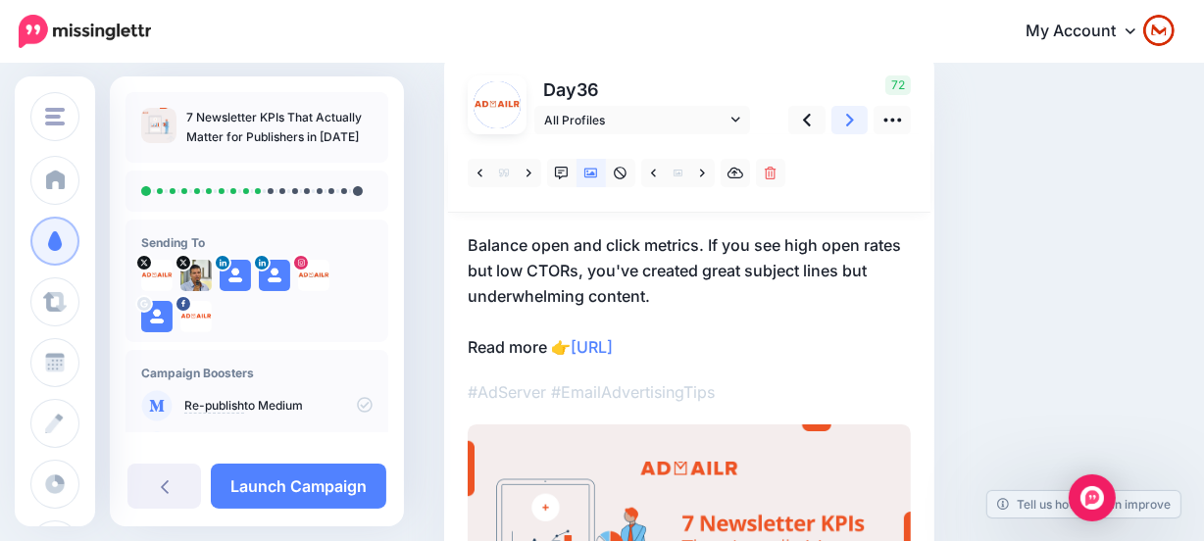
click at [848, 117] on icon at bounding box center [850, 120] width 8 height 13
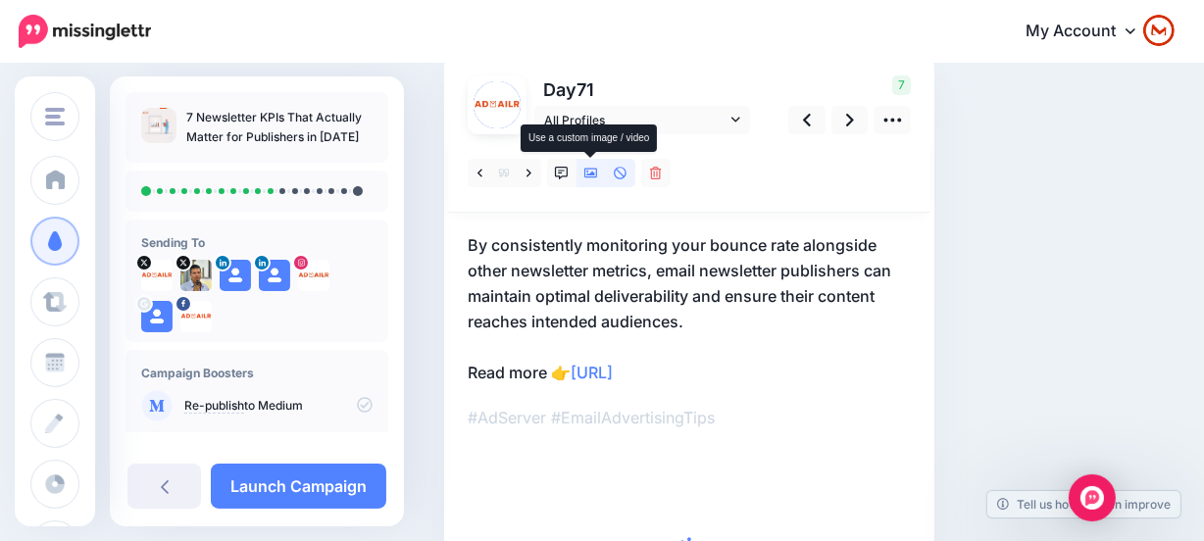
click at [597, 167] on link at bounding box center [590, 173] width 29 height 28
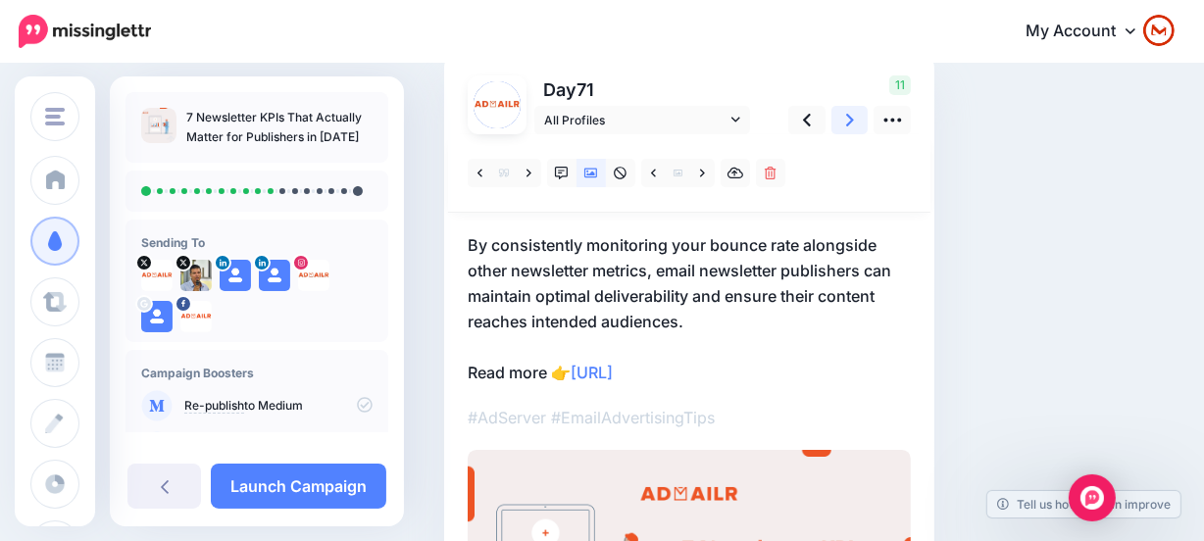
click at [844, 121] on link at bounding box center [849, 120] width 37 height 28
click at [847, 114] on icon at bounding box center [850, 120] width 8 height 13
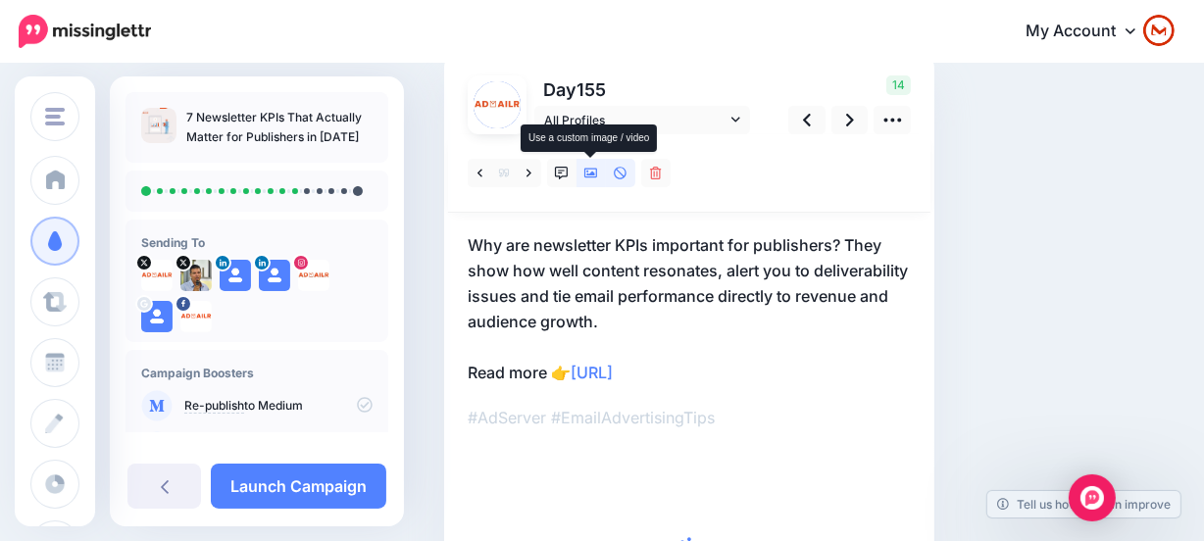
click at [590, 169] on icon at bounding box center [591, 174] width 14 height 10
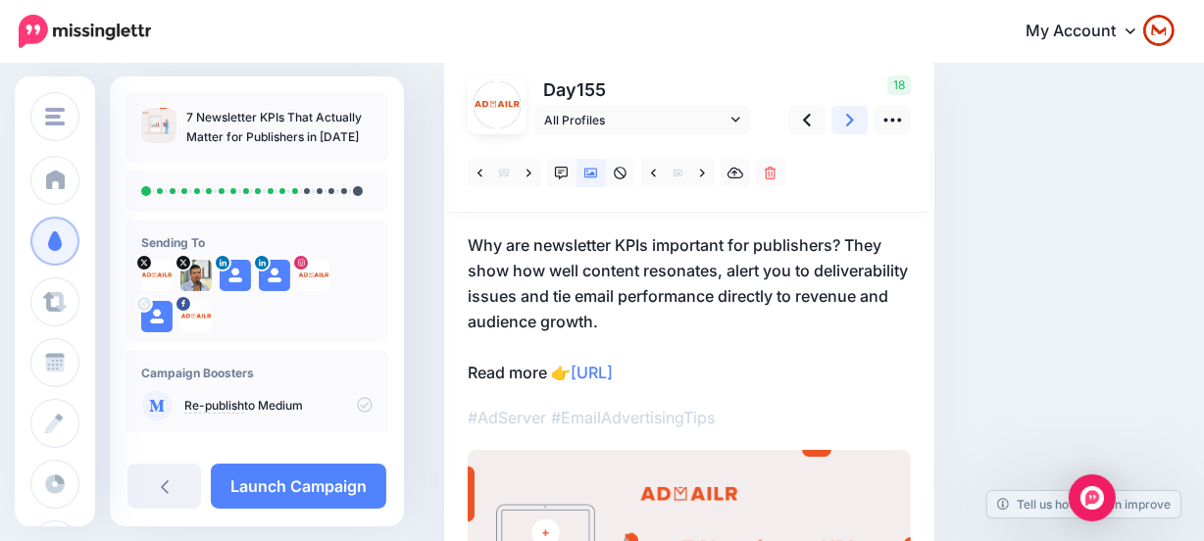
click at [838, 123] on link at bounding box center [849, 120] width 37 height 28
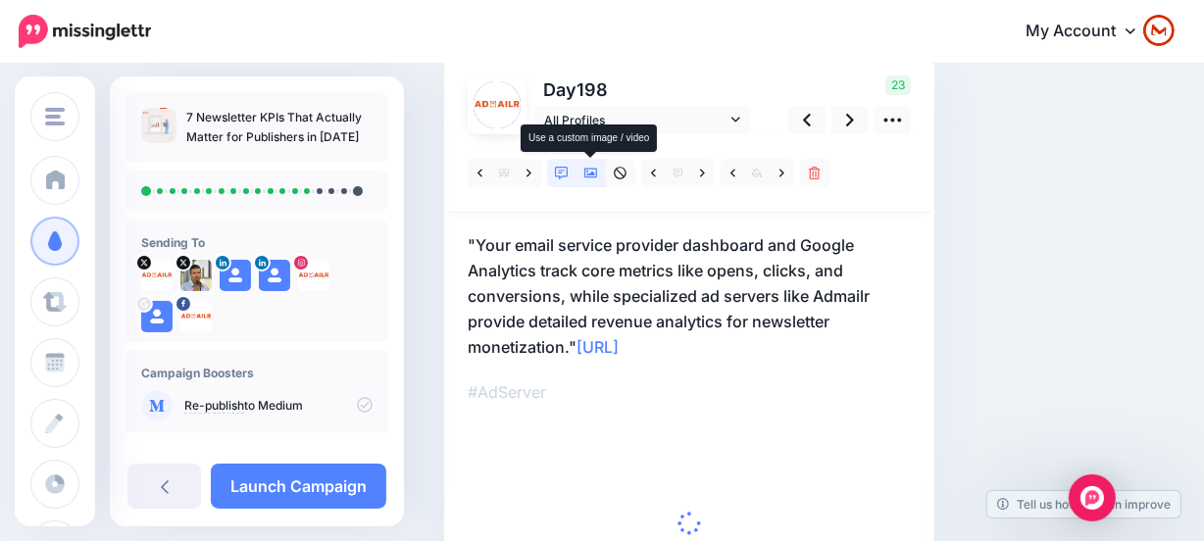
click at [592, 169] on icon at bounding box center [591, 174] width 14 height 14
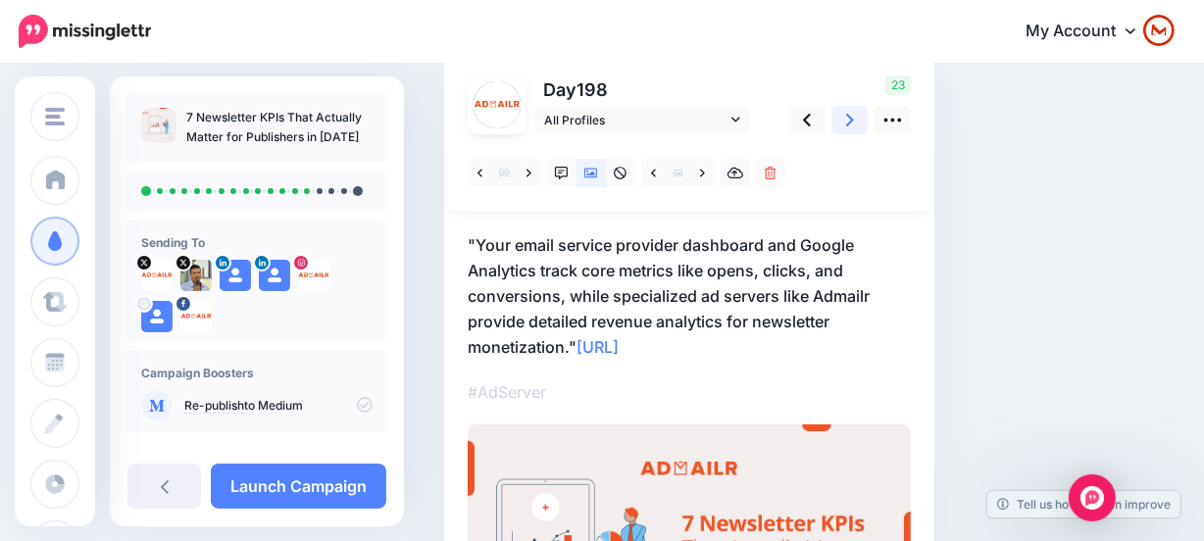
click at [846, 125] on icon at bounding box center [850, 120] width 8 height 21
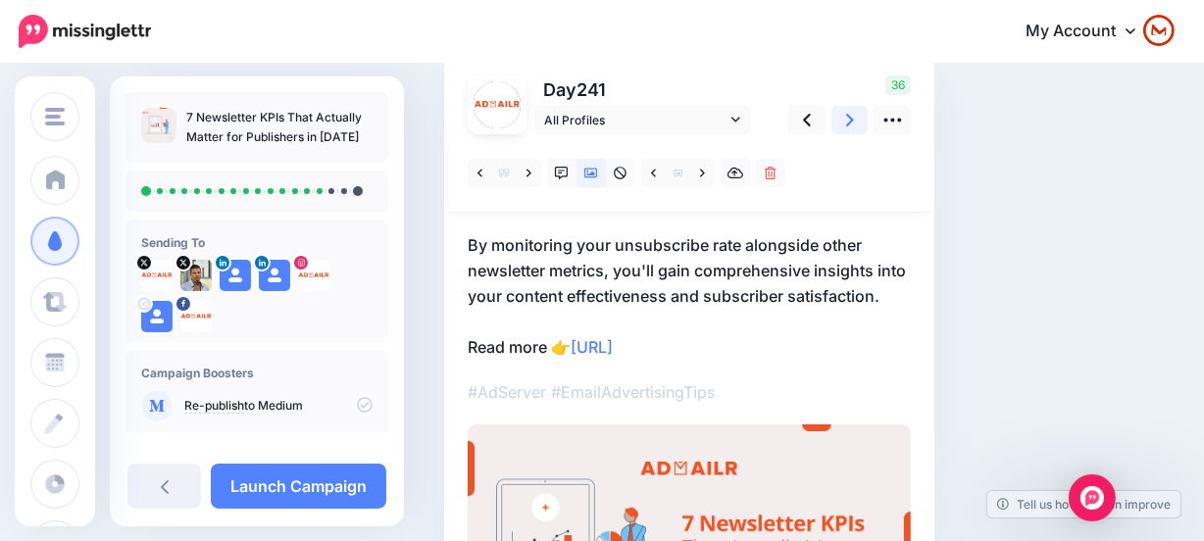
click at [857, 114] on link at bounding box center [849, 120] width 37 height 28
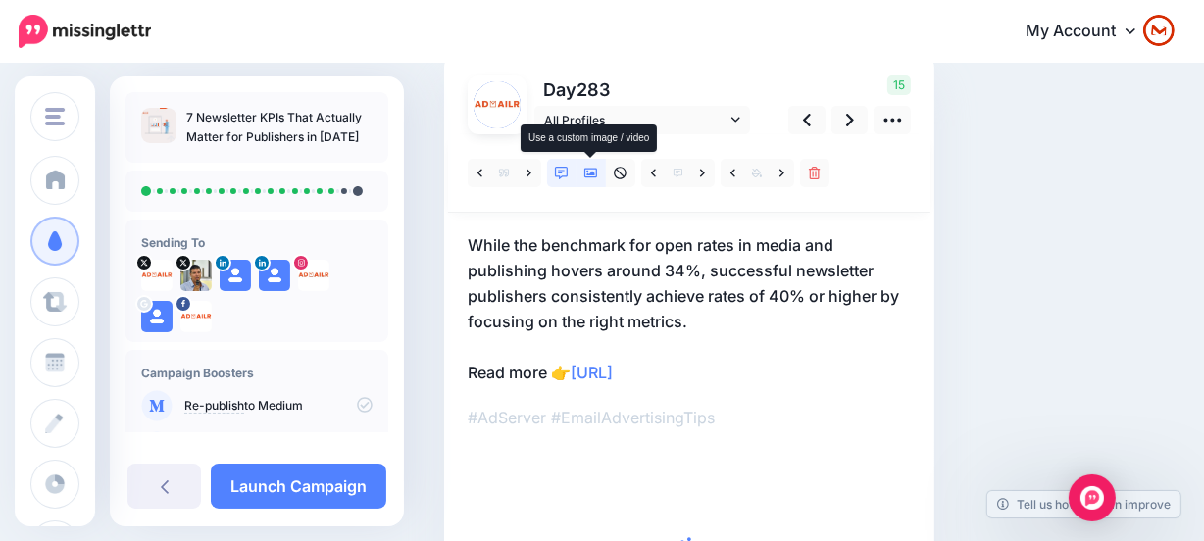
click at [598, 166] on link at bounding box center [590, 173] width 29 height 28
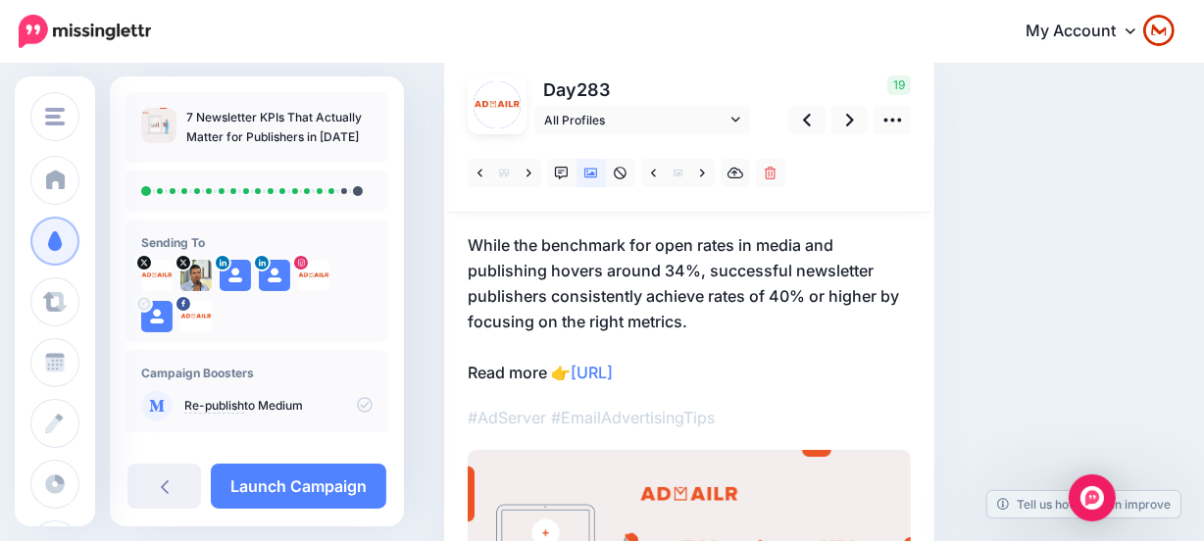
click at [358, 397] on div "Re-publish to Medium" at bounding box center [256, 405] width 231 height 31
click at [358, 397] on icon at bounding box center [365, 405] width 16 height 16
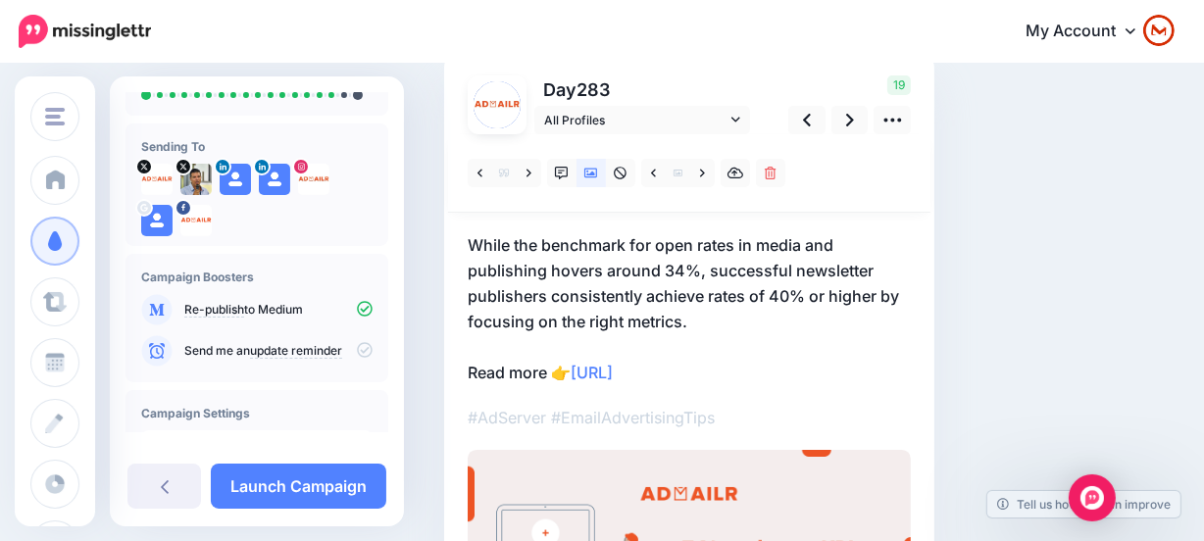
scroll to position [337, 0]
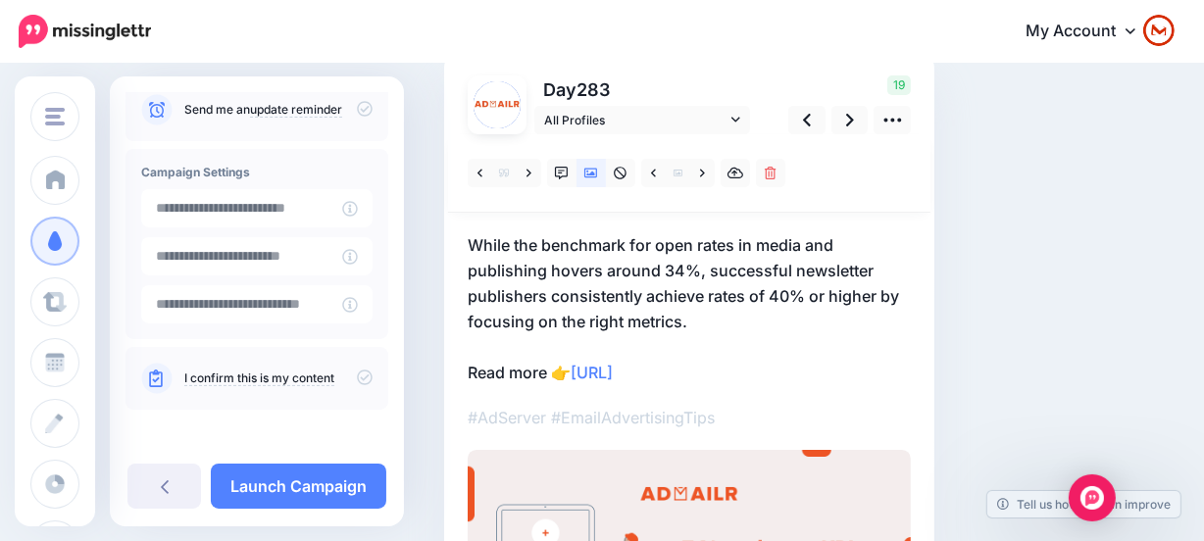
click at [357, 381] on icon at bounding box center [365, 377] width 16 height 16
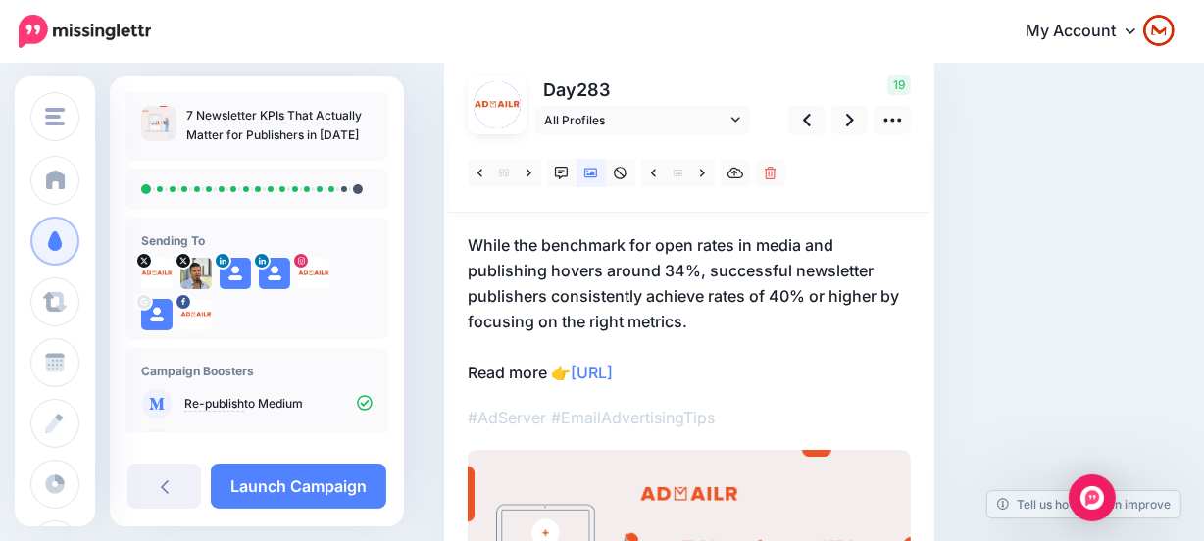
scroll to position [0, 0]
click at [843, 111] on link at bounding box center [849, 120] width 37 height 28
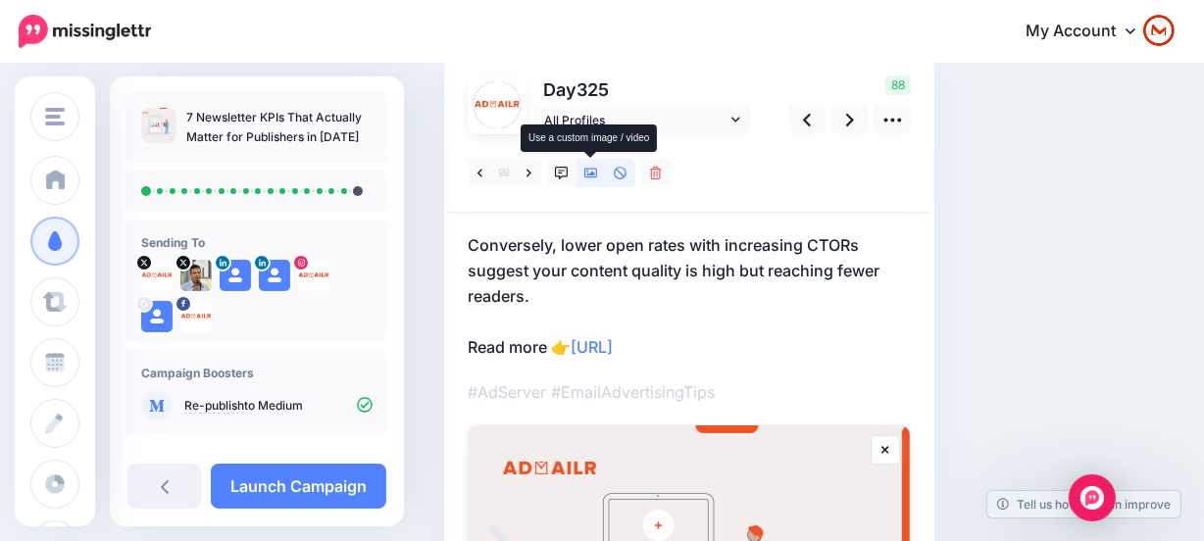
click at [596, 172] on icon at bounding box center [591, 174] width 14 height 14
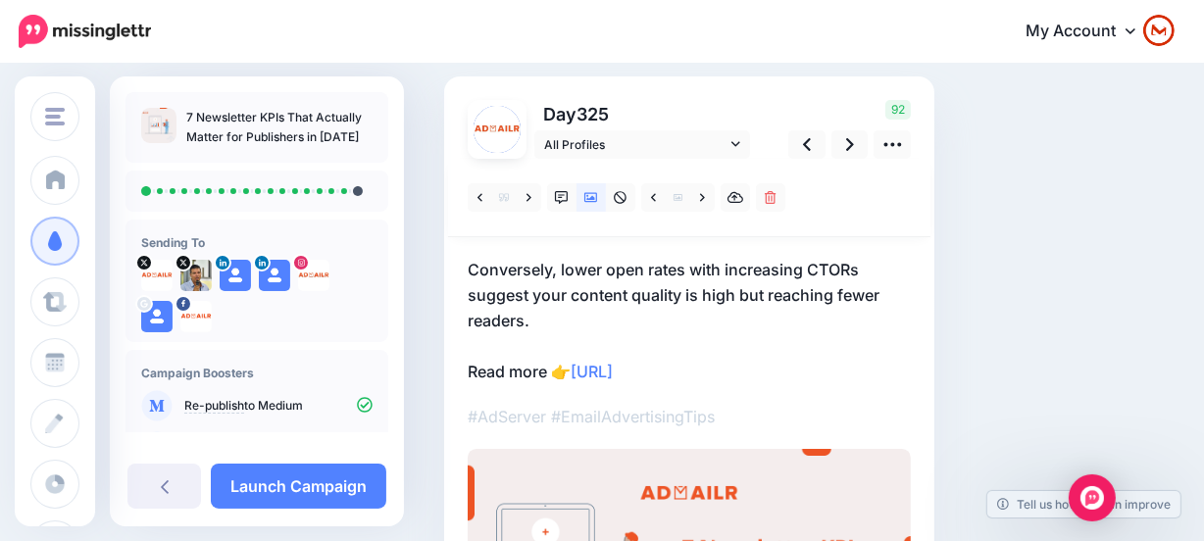
scroll to position [148, 0]
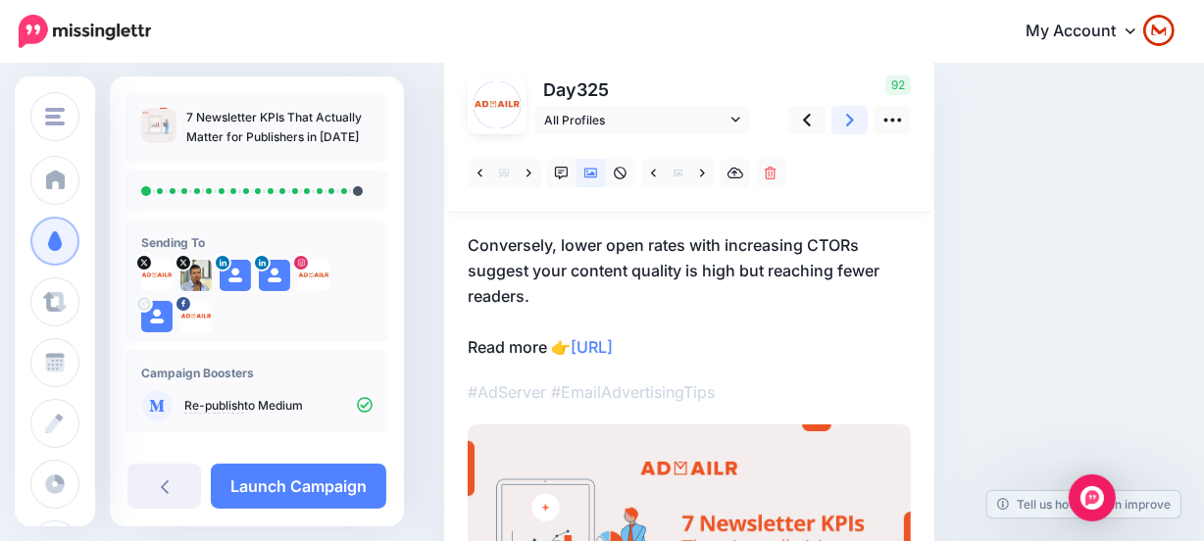
click at [853, 107] on link at bounding box center [849, 120] width 37 height 28
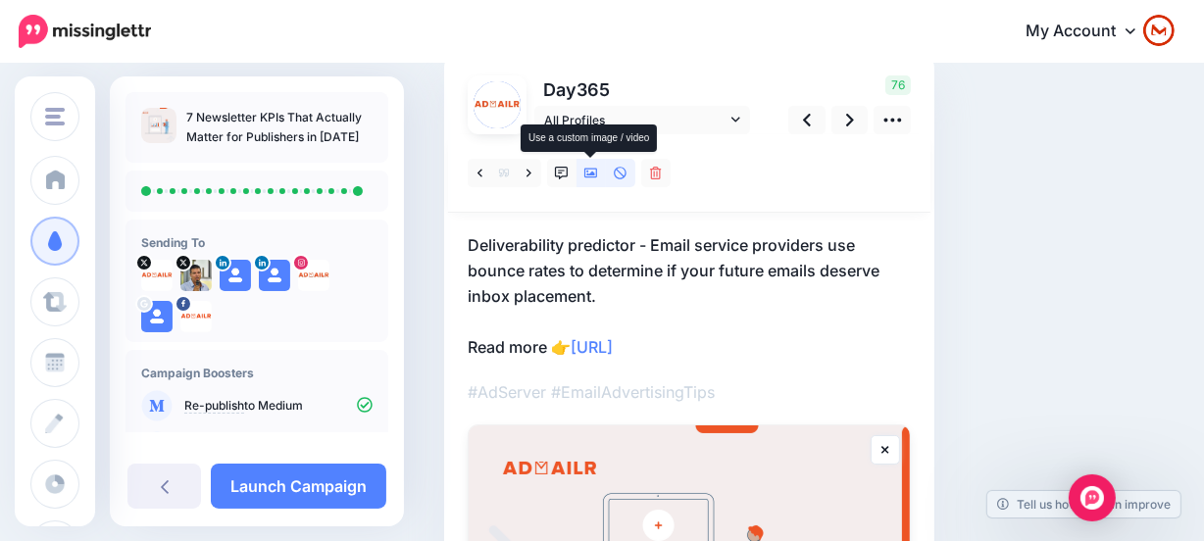
click at [591, 180] on link at bounding box center [590, 173] width 29 height 28
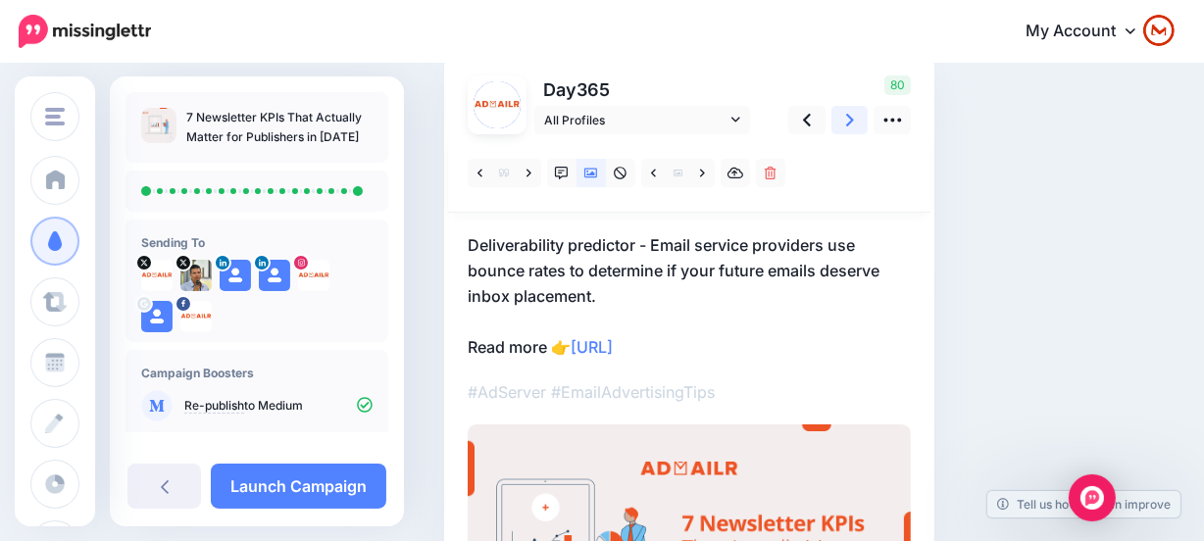
click at [851, 120] on icon at bounding box center [850, 120] width 8 height 13
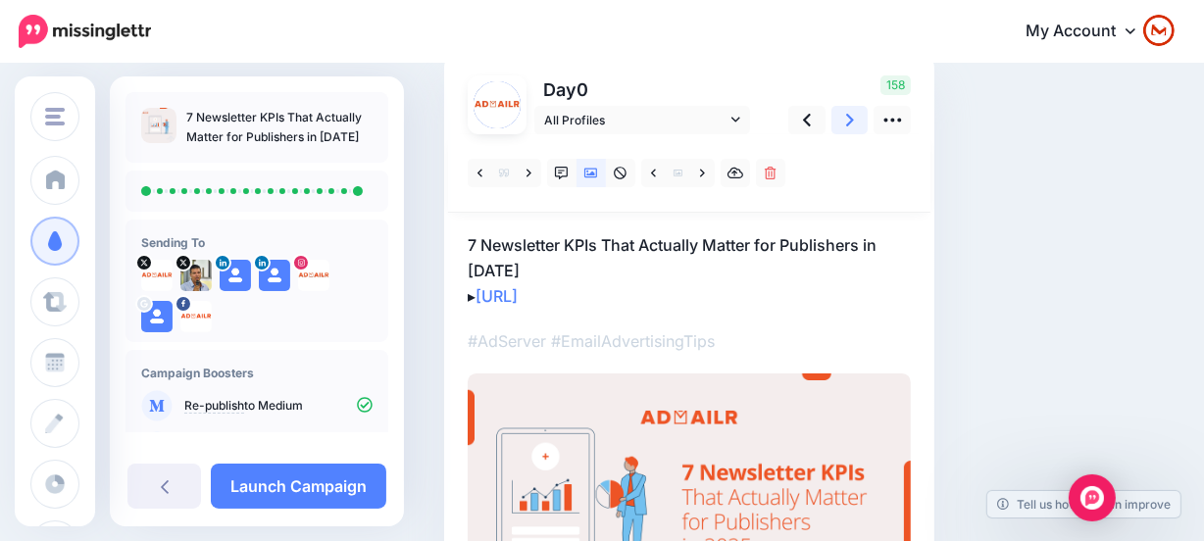
click at [851, 120] on icon at bounding box center [850, 120] width 8 height 13
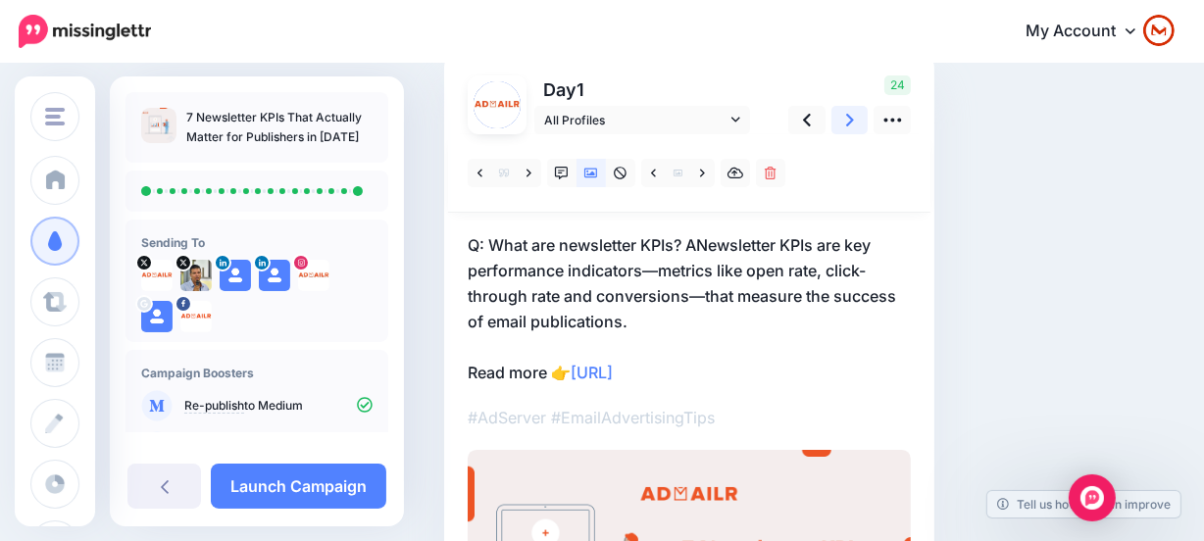
click at [851, 120] on icon at bounding box center [850, 120] width 8 height 13
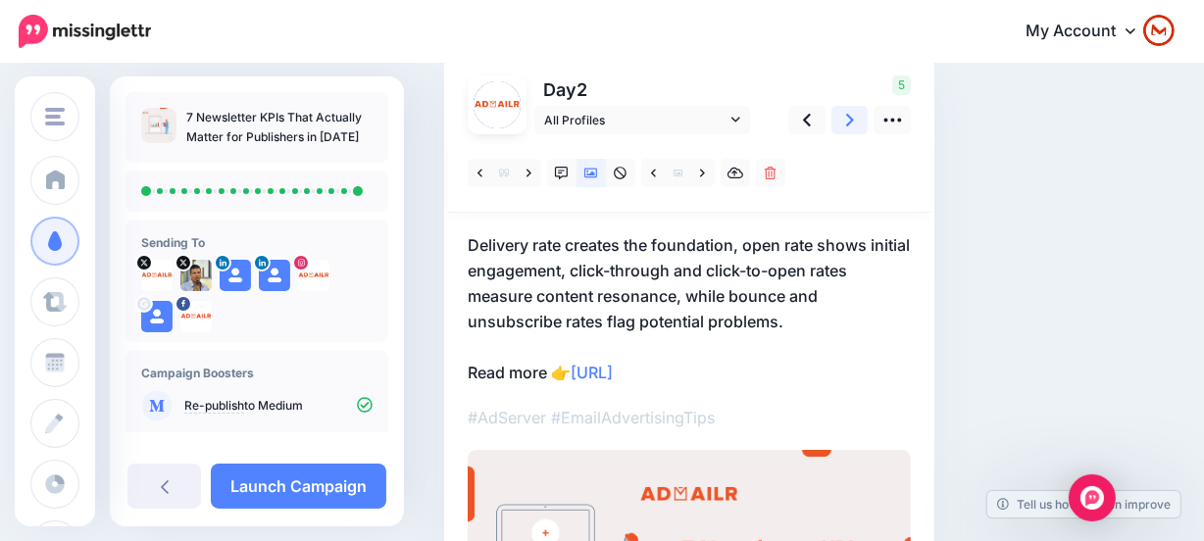
click at [851, 120] on icon at bounding box center [850, 120] width 8 height 13
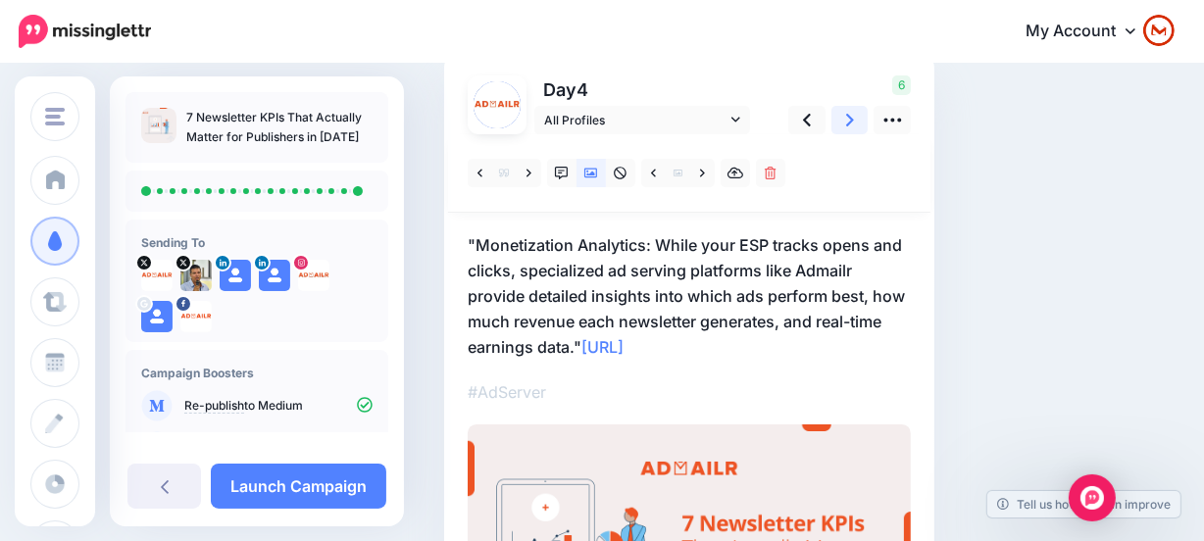
click at [851, 120] on icon at bounding box center [850, 120] width 8 height 13
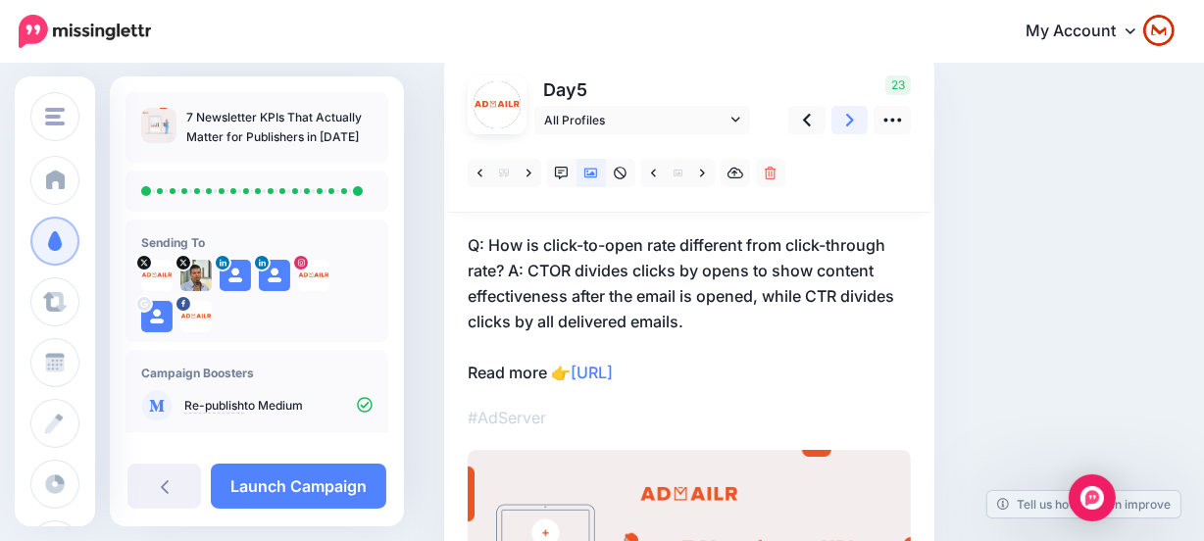
click at [851, 120] on icon at bounding box center [850, 120] width 8 height 13
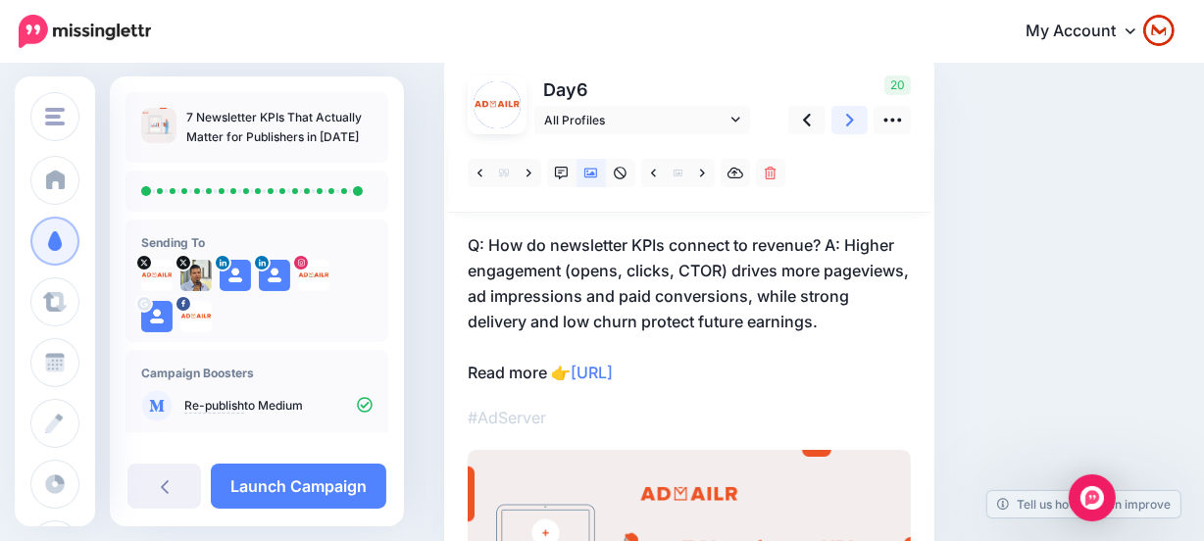
click at [851, 120] on icon at bounding box center [850, 120] width 8 height 13
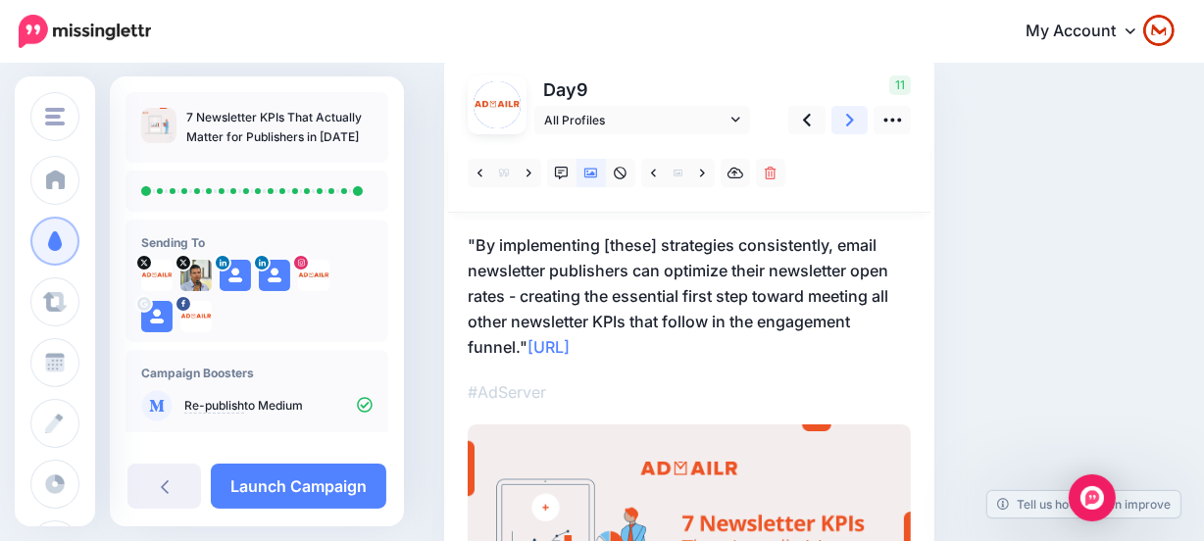
click at [851, 120] on icon at bounding box center [850, 120] width 8 height 13
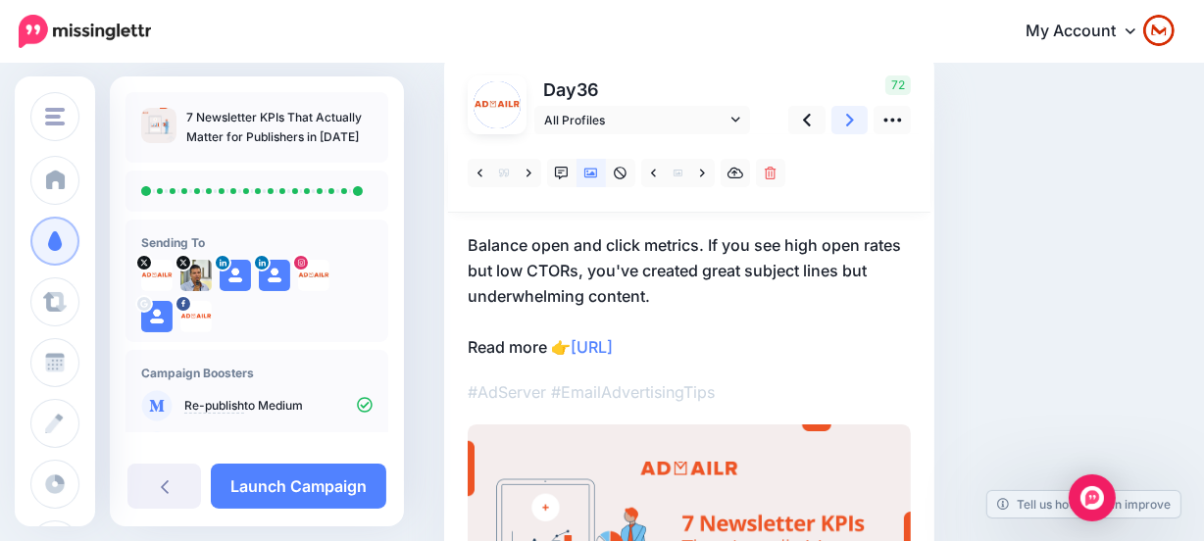
click at [851, 120] on icon at bounding box center [850, 120] width 8 height 13
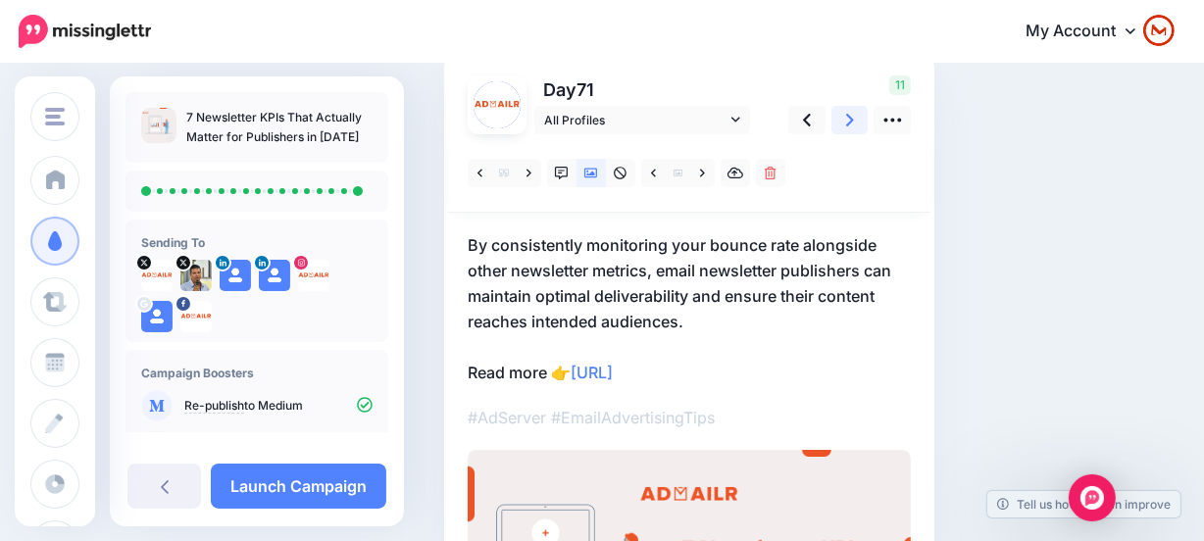
click at [851, 120] on icon at bounding box center [850, 120] width 8 height 13
click at [852, 119] on icon at bounding box center [850, 120] width 8 height 13
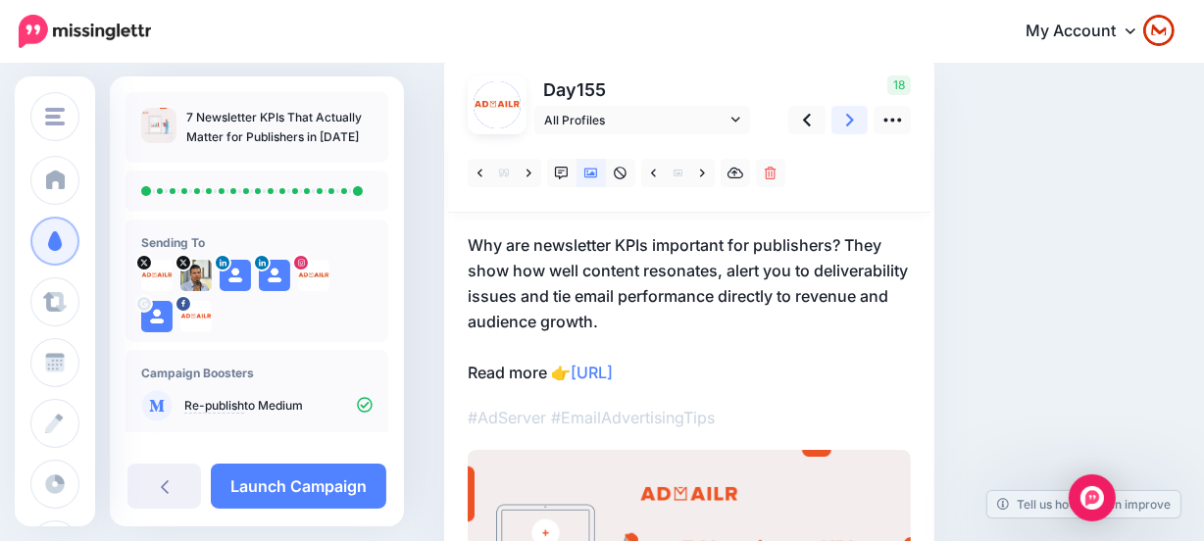
click at [852, 119] on icon at bounding box center [850, 120] width 8 height 13
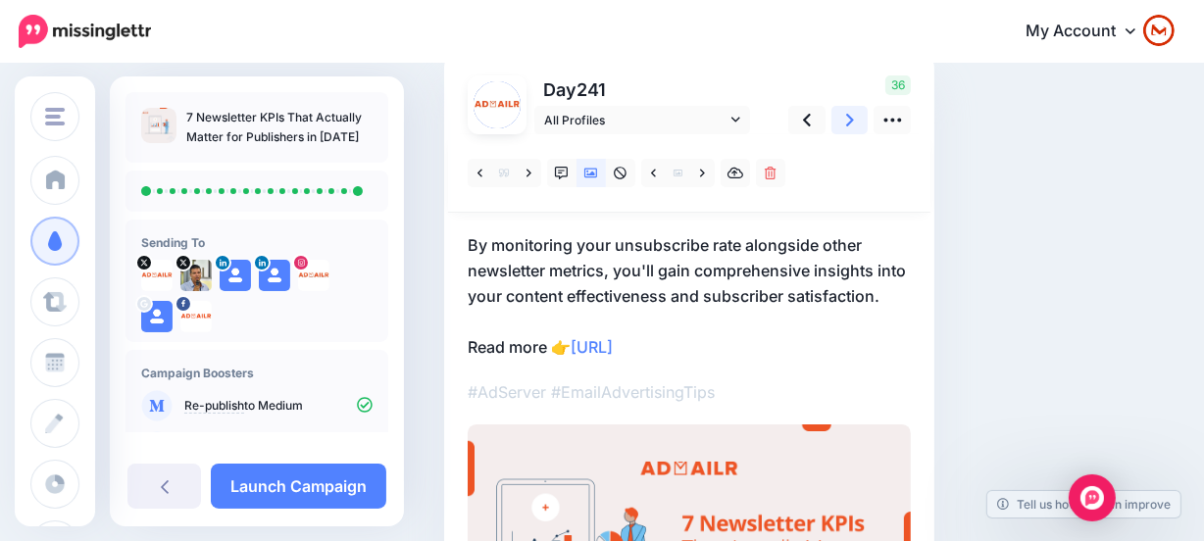
click at [852, 119] on icon at bounding box center [850, 120] width 8 height 13
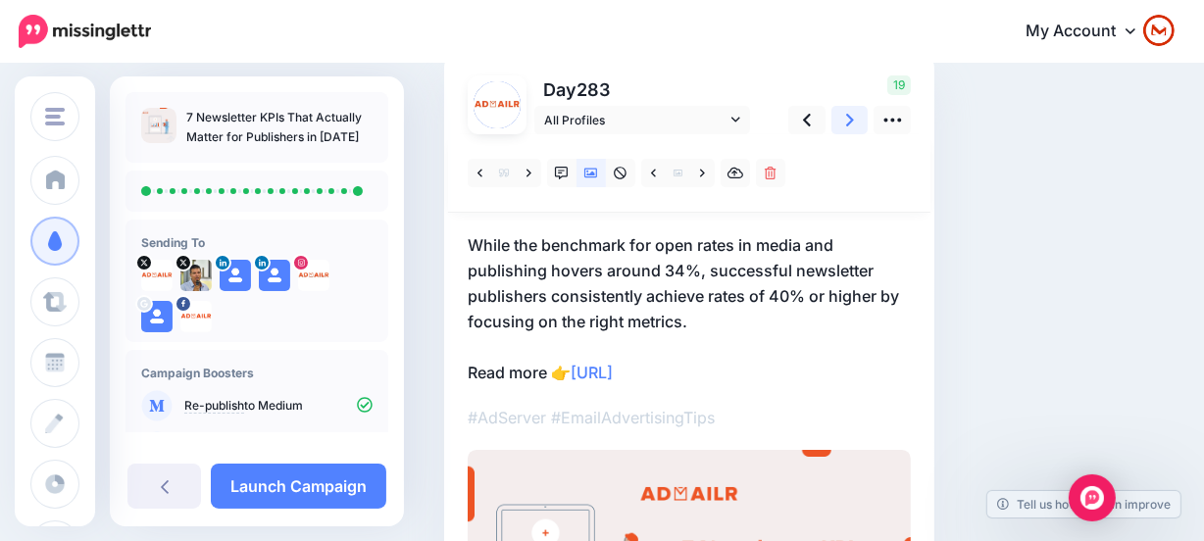
click at [852, 119] on icon at bounding box center [850, 120] width 8 height 13
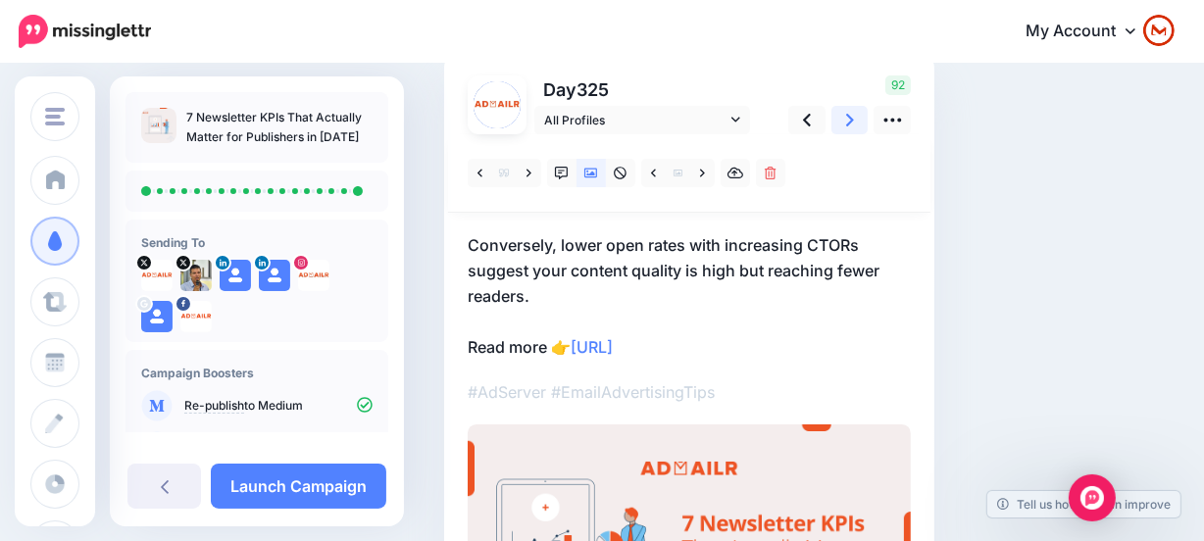
click at [852, 119] on icon at bounding box center [850, 120] width 8 height 13
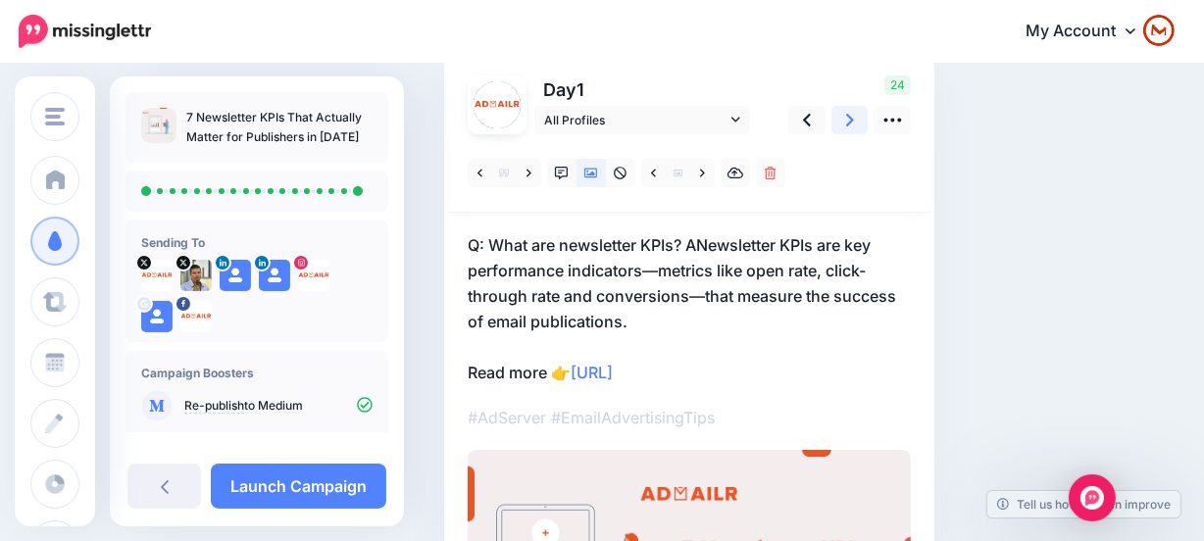
click at [852, 119] on icon at bounding box center [850, 120] width 8 height 13
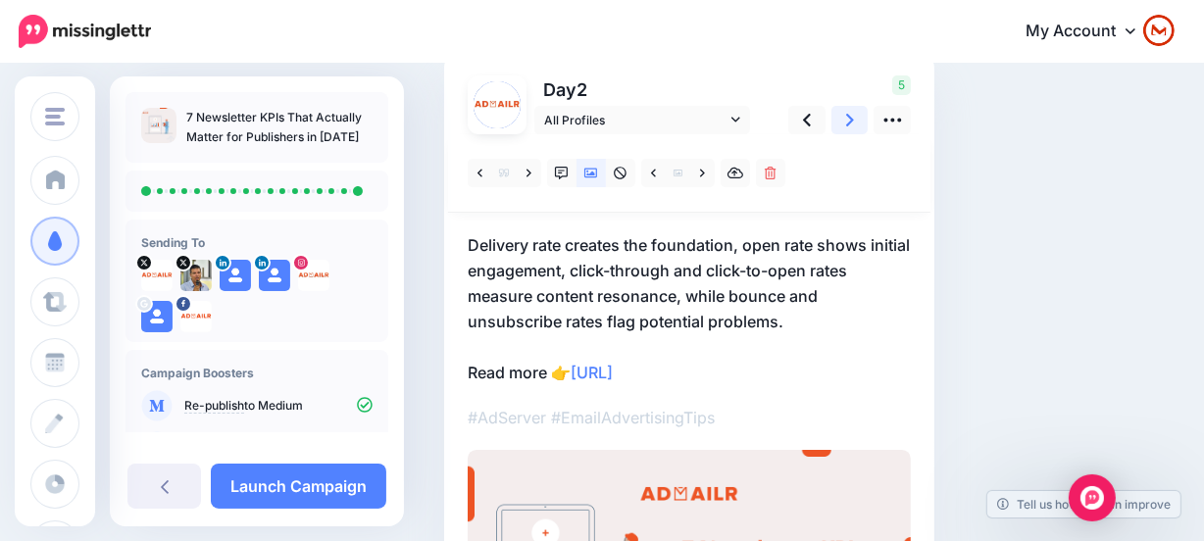
click at [852, 119] on icon at bounding box center [850, 120] width 8 height 13
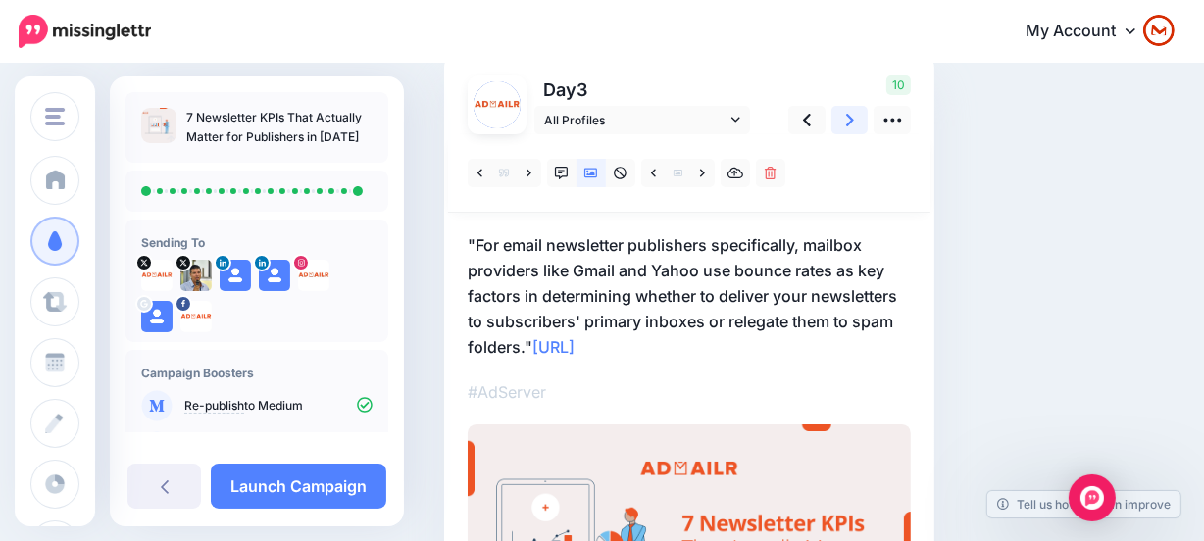
click at [852, 119] on icon at bounding box center [850, 120] width 8 height 13
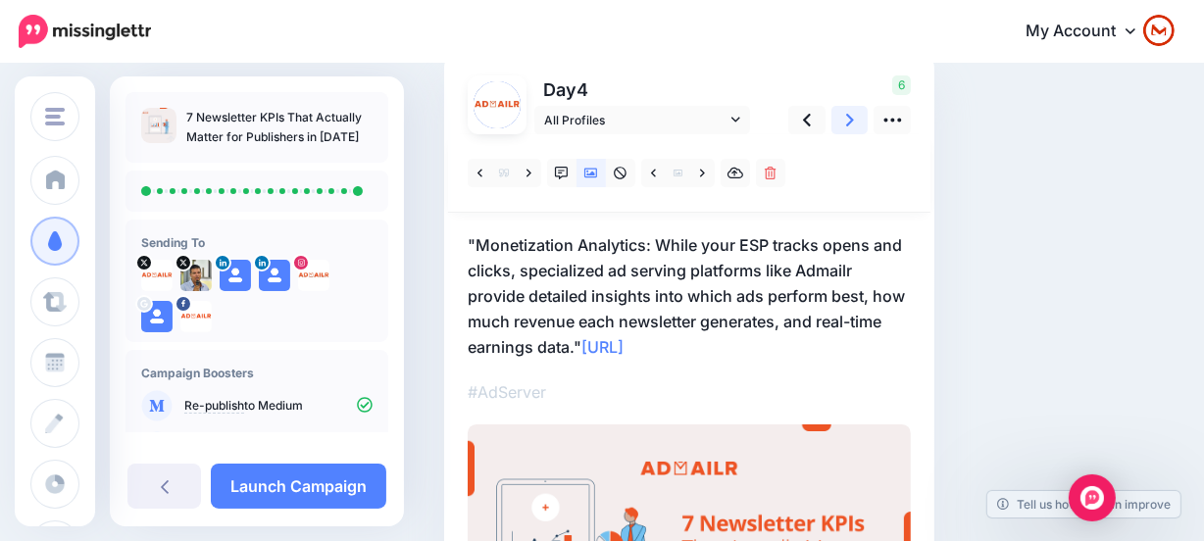
click at [852, 119] on icon at bounding box center [850, 120] width 8 height 13
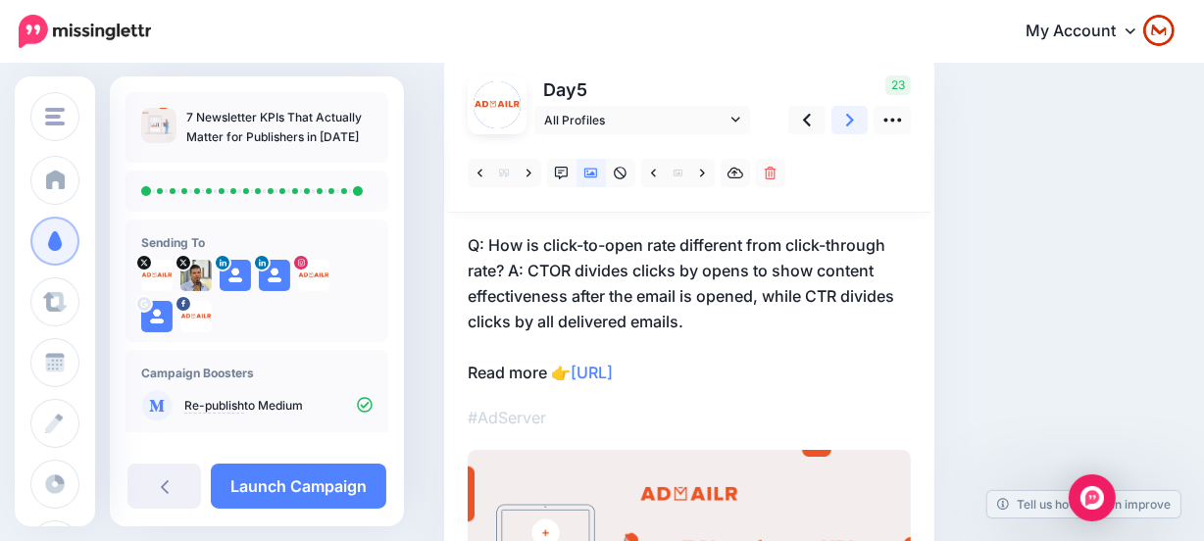
click at [852, 119] on icon at bounding box center [850, 120] width 8 height 13
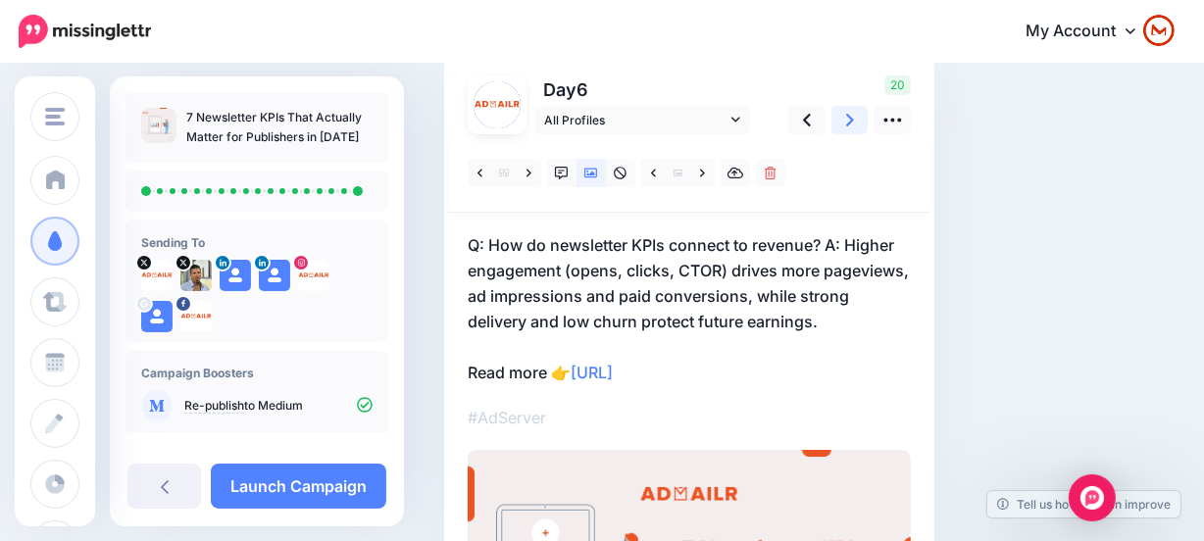
click at [852, 119] on icon at bounding box center [850, 120] width 8 height 13
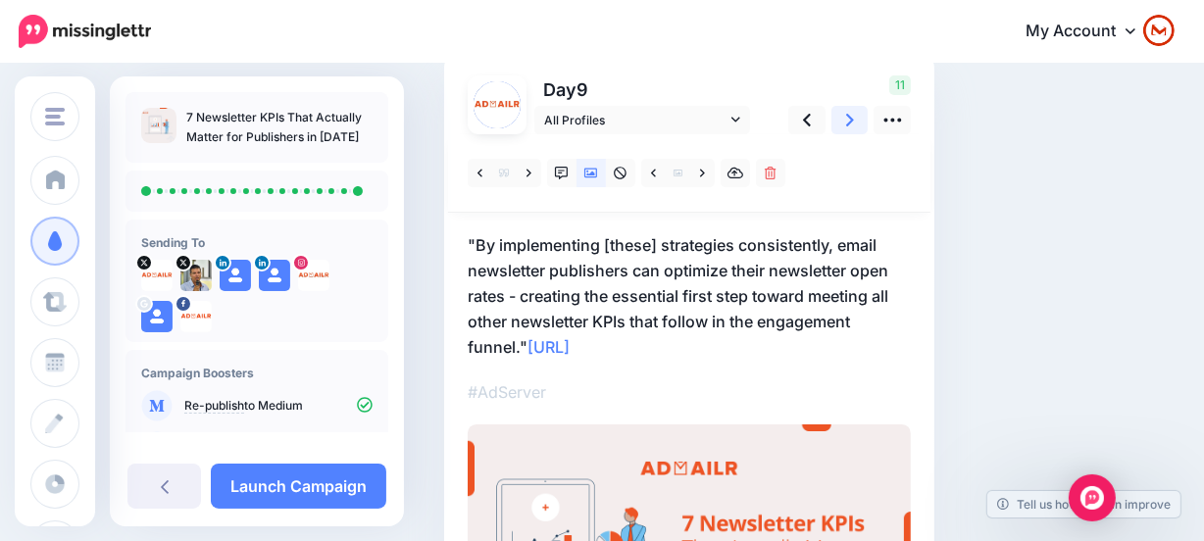
click at [852, 119] on icon at bounding box center [850, 120] width 8 height 13
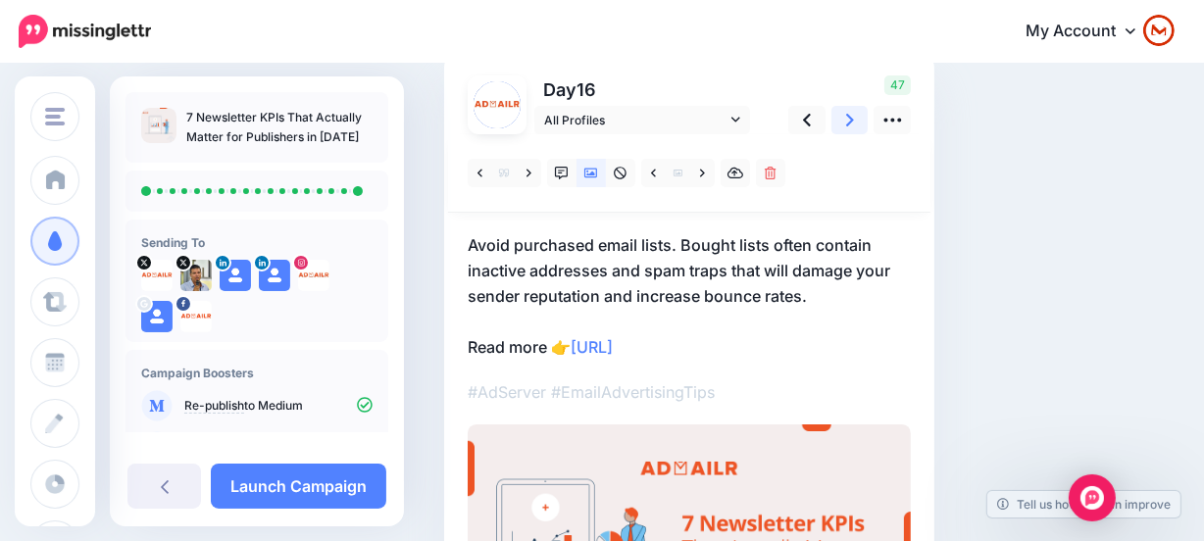
click at [852, 119] on icon at bounding box center [850, 120] width 8 height 13
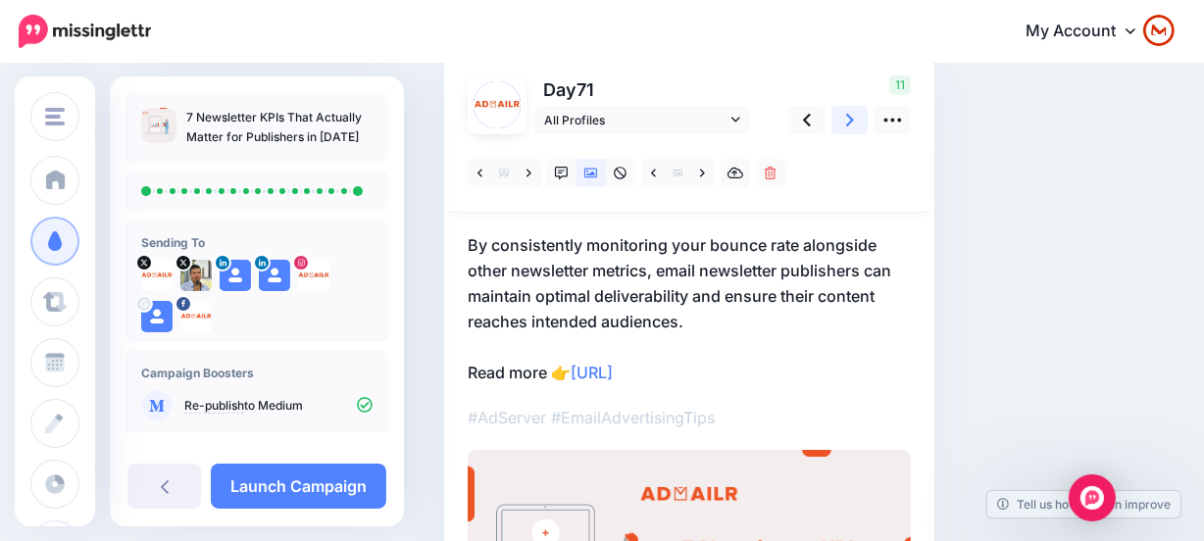
click at [852, 119] on icon at bounding box center [850, 120] width 8 height 13
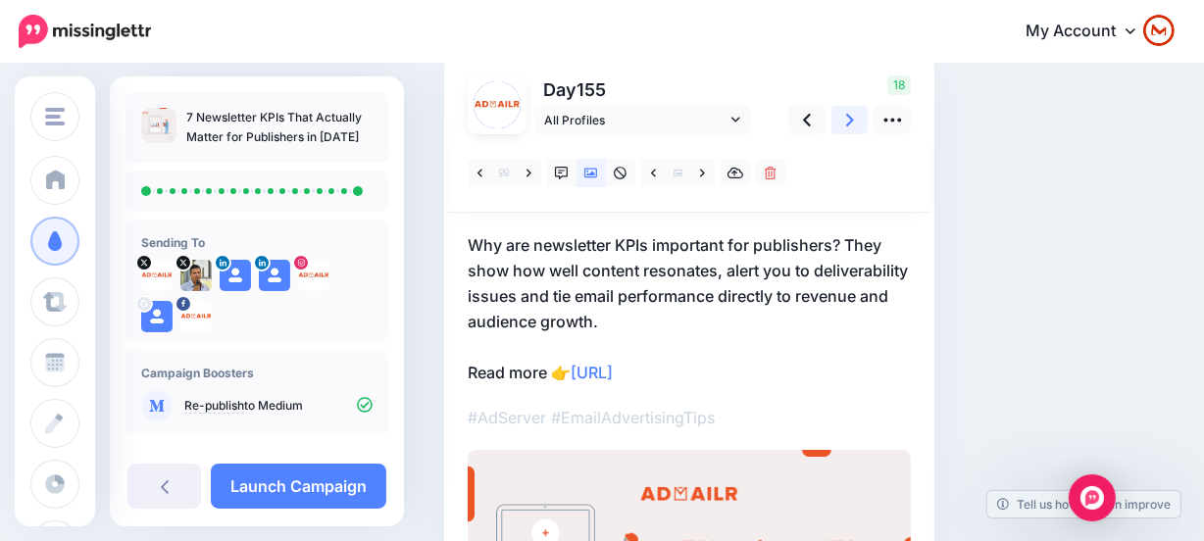
click at [852, 119] on icon at bounding box center [850, 120] width 8 height 13
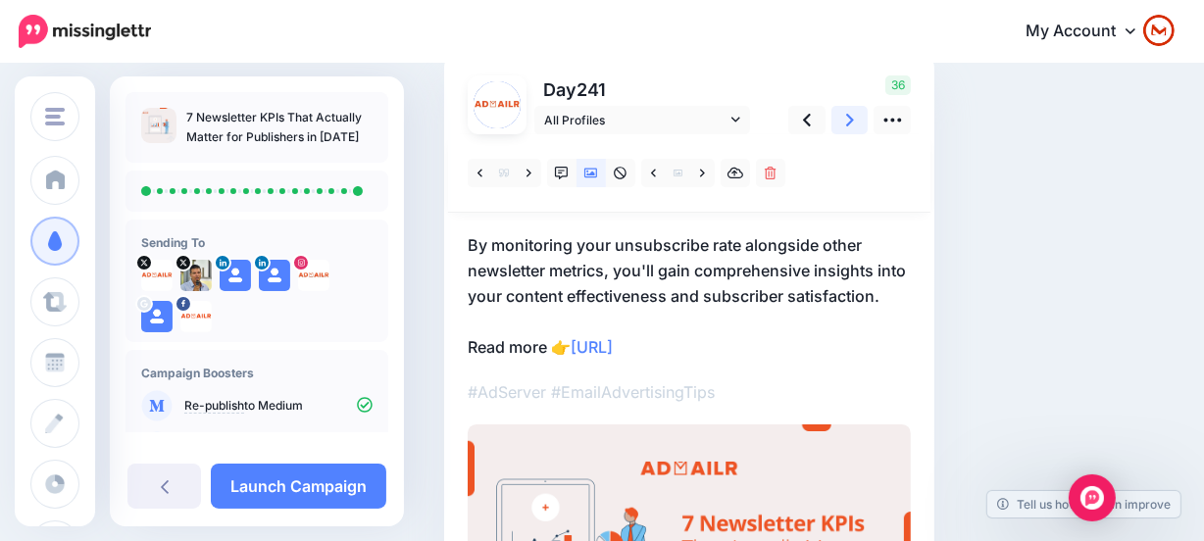
click at [852, 119] on icon at bounding box center [850, 120] width 8 height 13
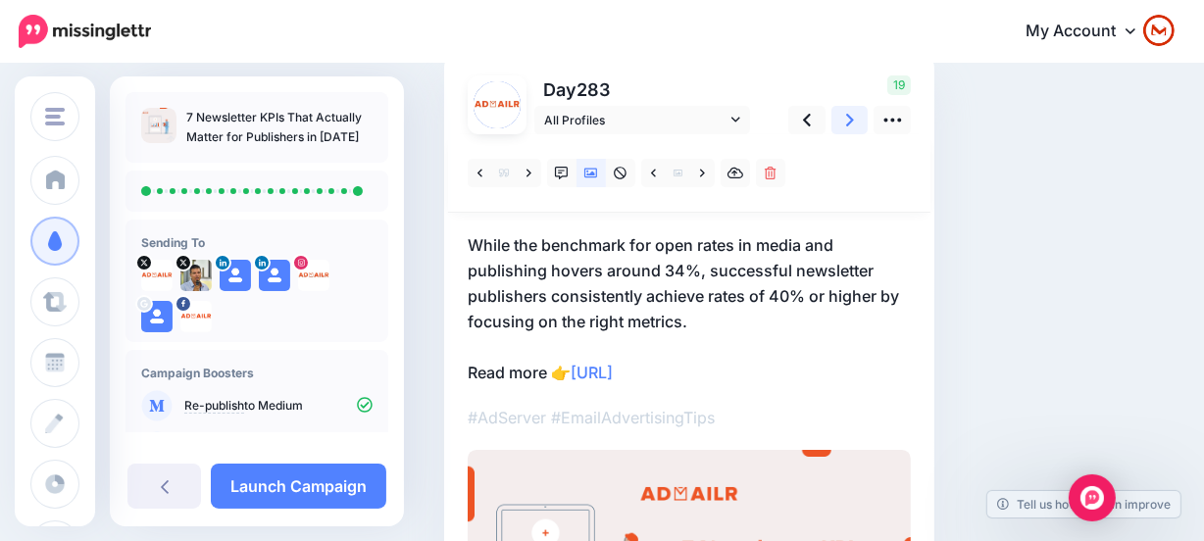
click at [852, 119] on icon at bounding box center [850, 120] width 8 height 13
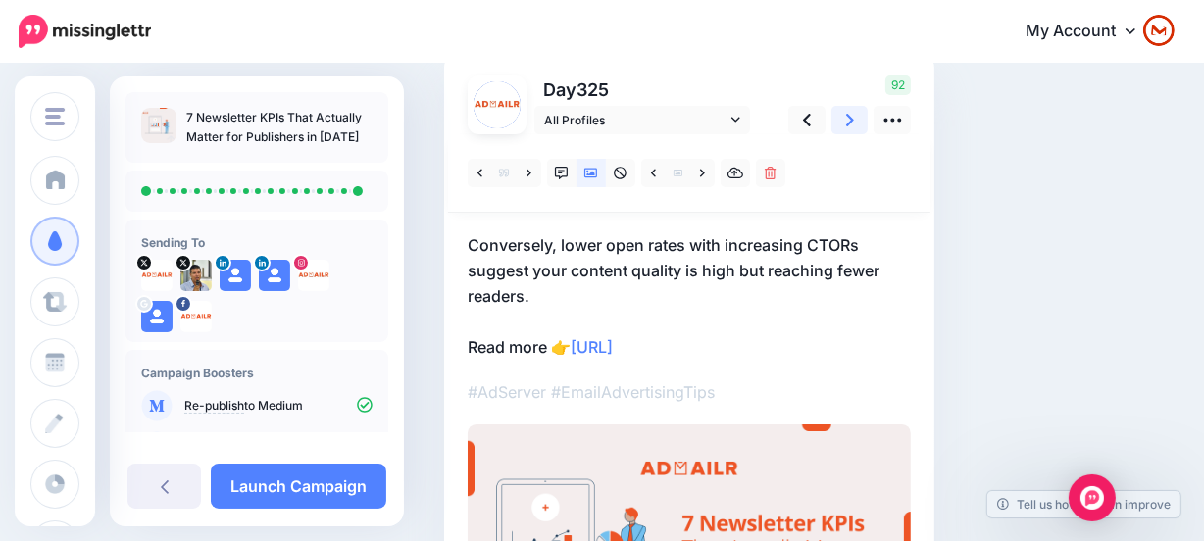
click at [852, 119] on icon at bounding box center [850, 120] width 8 height 13
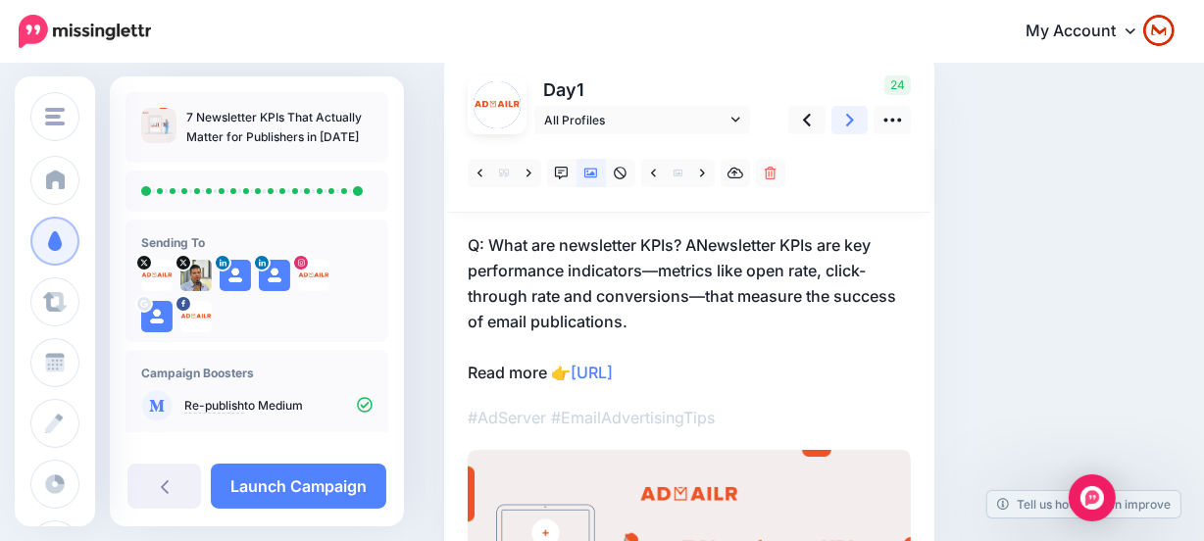
click at [852, 119] on icon at bounding box center [850, 120] width 8 height 13
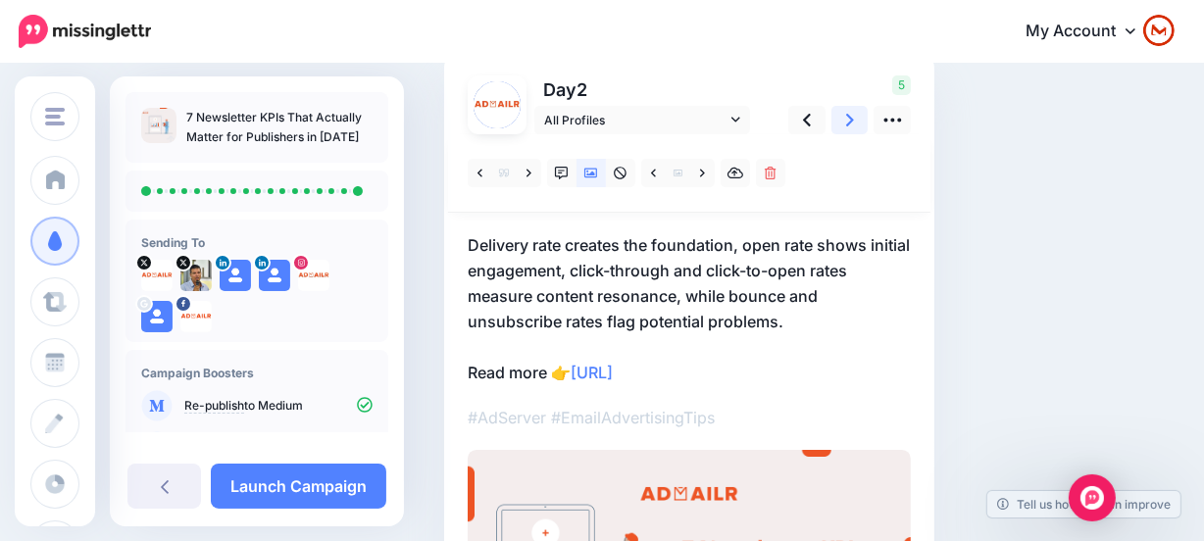
click at [852, 119] on icon at bounding box center [850, 120] width 8 height 13
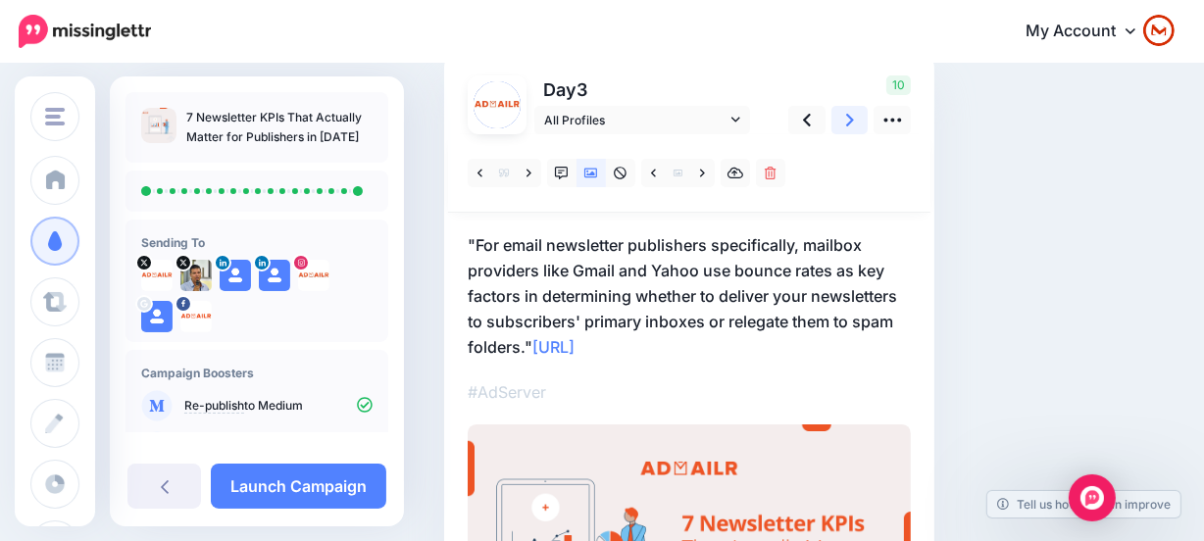
click at [852, 119] on icon at bounding box center [850, 120] width 8 height 13
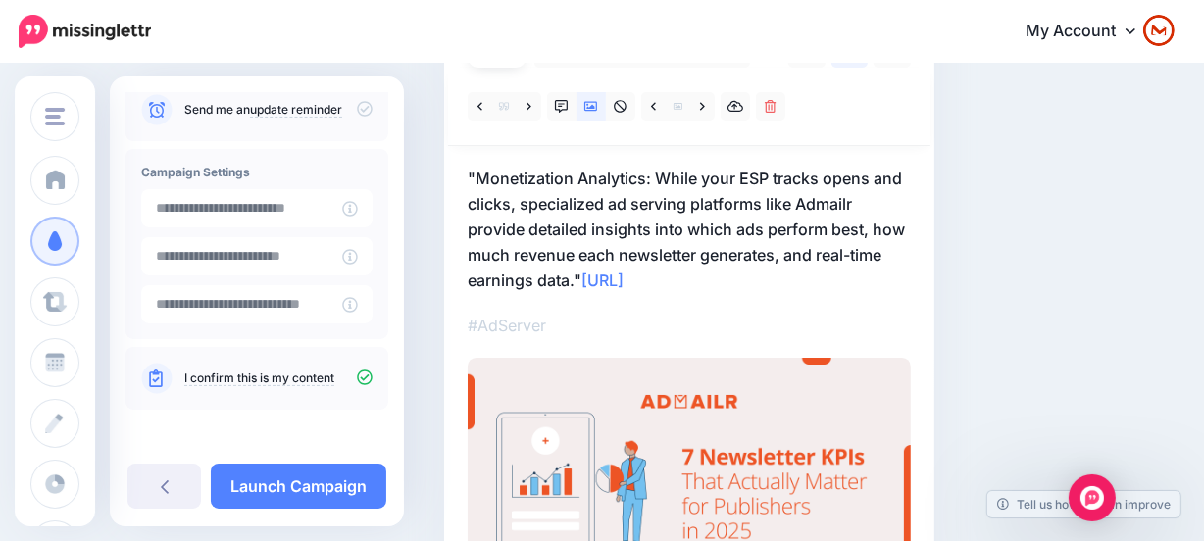
scroll to position [8, 0]
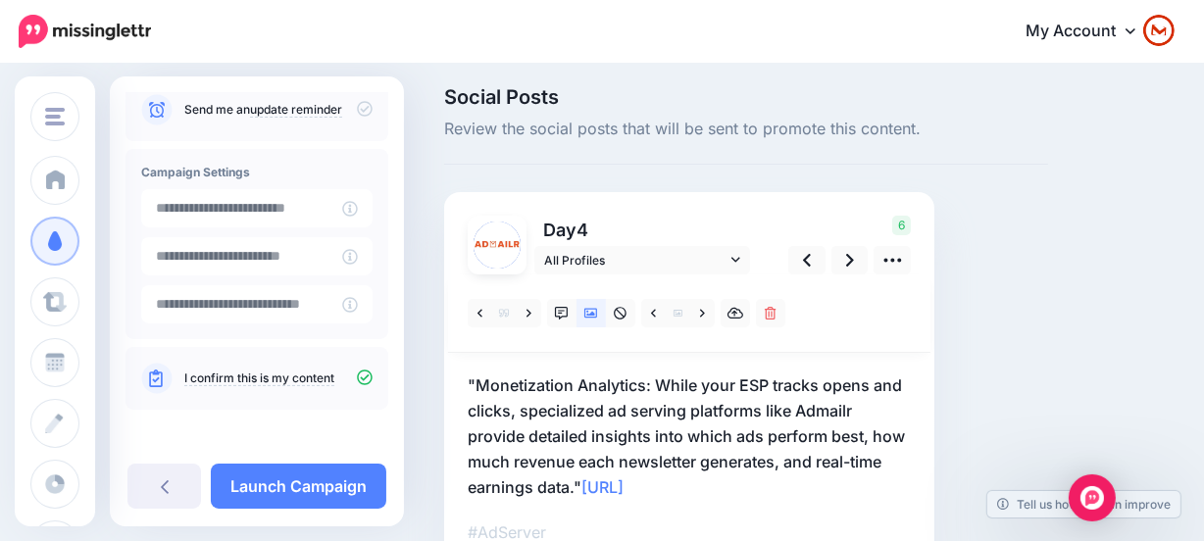
click at [317, 462] on div "7 Newsletter KPIs That Actually Matter for Publishers in 2025 Sending To" at bounding box center [257, 301] width 294 height 450
click at [313, 481] on link "Launch Campaign" at bounding box center [298, 486] width 175 height 45
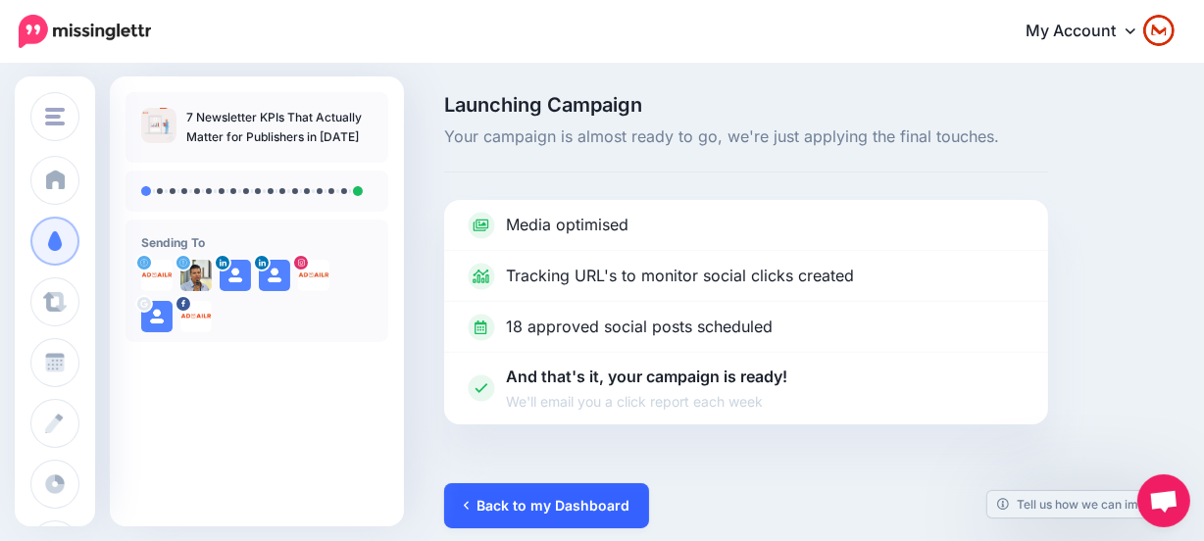
click at [544, 515] on link "Back to my Dashboard" at bounding box center [546, 505] width 205 height 45
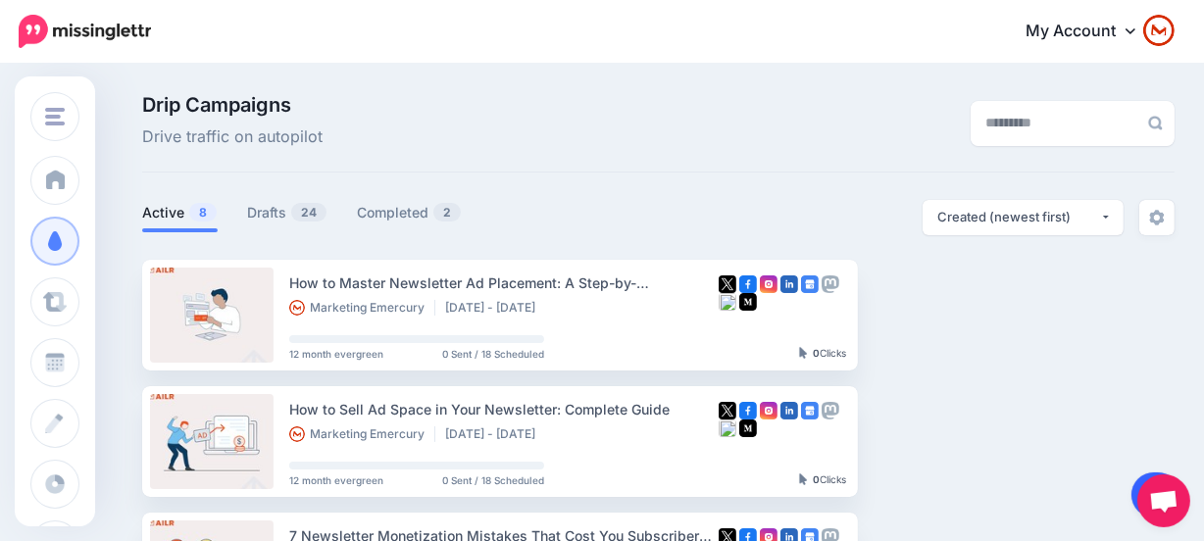
click at [1131, 485] on link at bounding box center [1156, 494] width 50 height 45
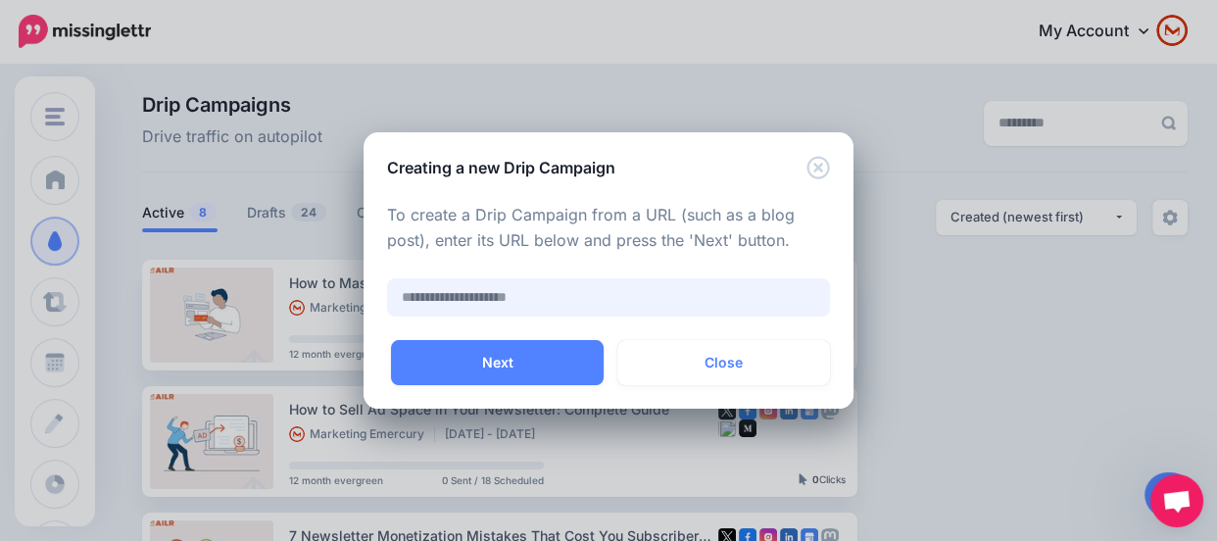
paste input "**********"
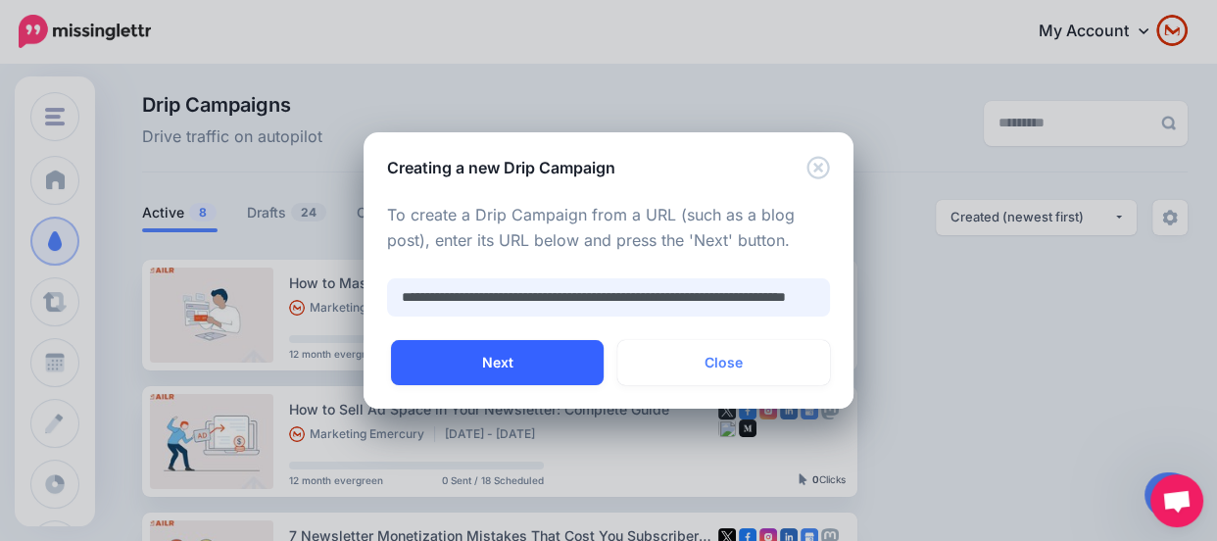
scroll to position [0, 119]
type input "**********"
click at [510, 354] on button "Next" at bounding box center [497, 362] width 213 height 45
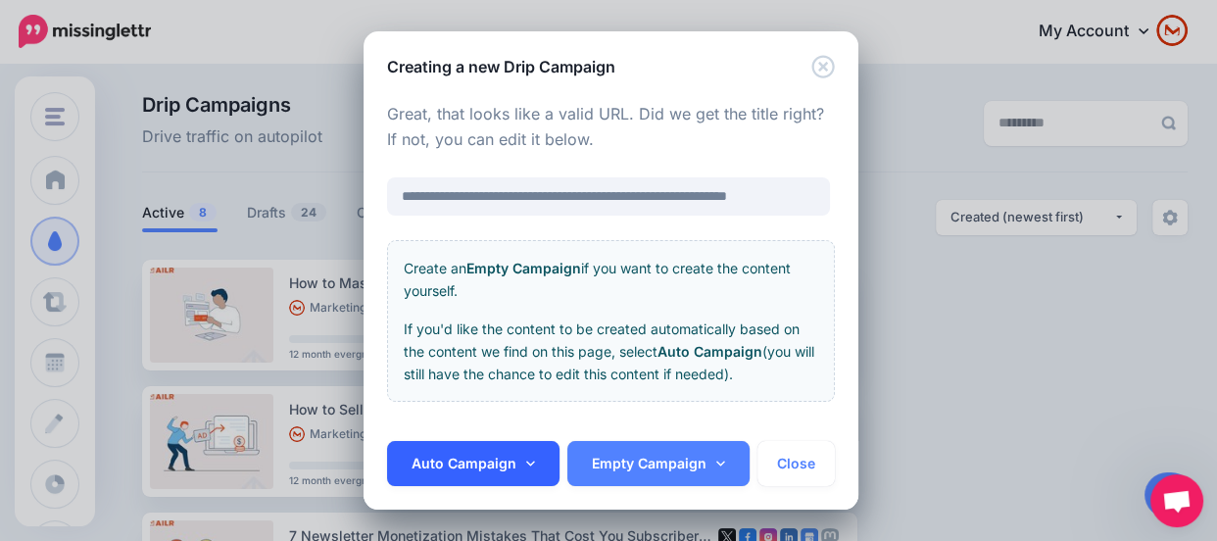
click at [438, 454] on link "Auto Campaign" at bounding box center [473, 463] width 172 height 45
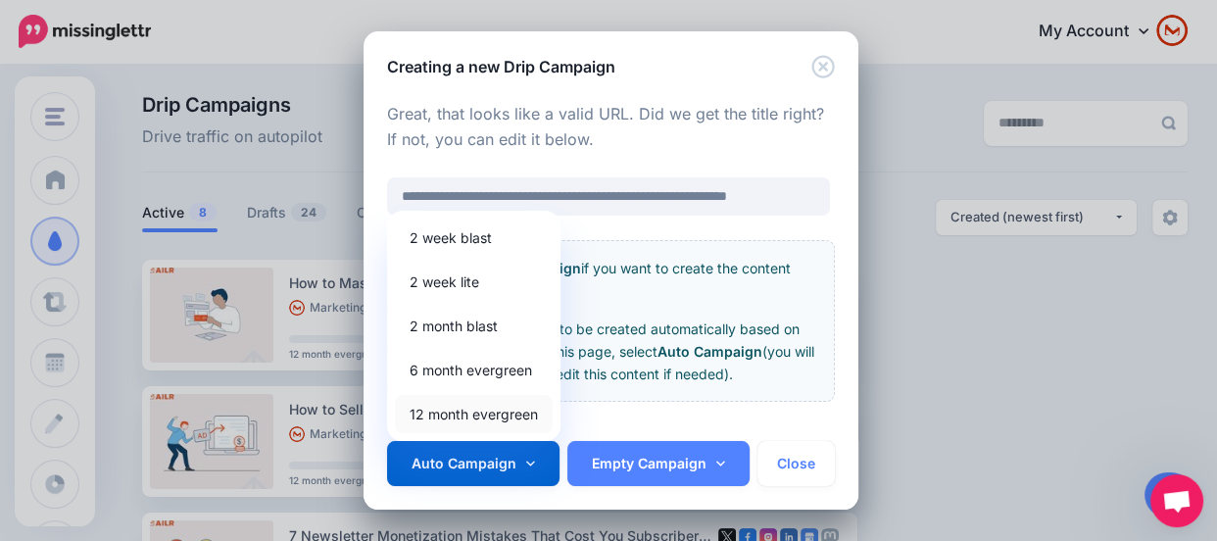
click at [497, 416] on link "12 month evergreen" at bounding box center [474, 414] width 158 height 38
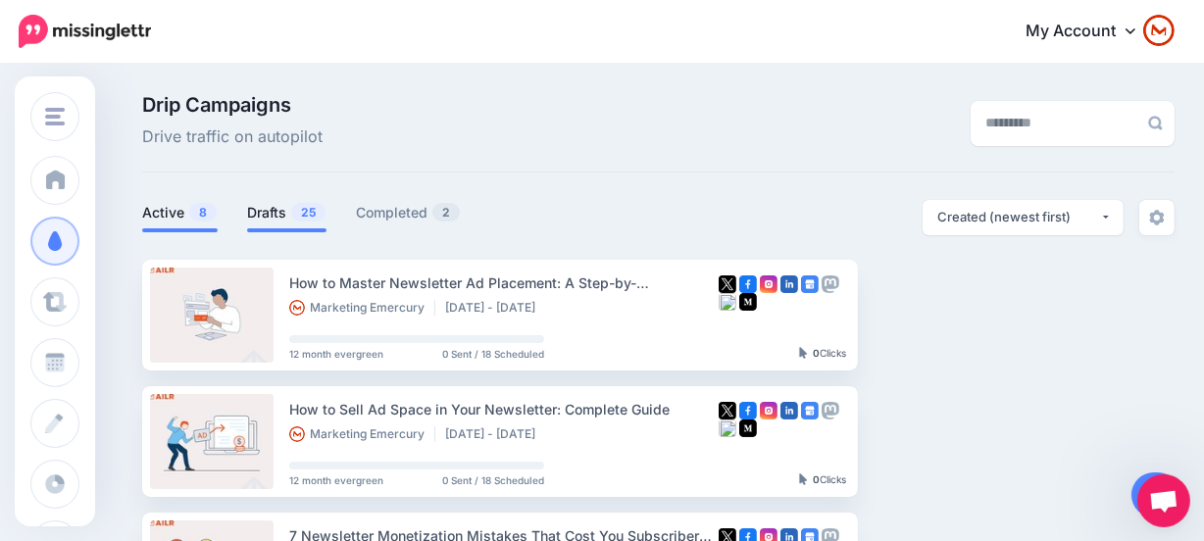
click at [269, 217] on link "Drafts 25" at bounding box center [286, 213] width 79 height 24
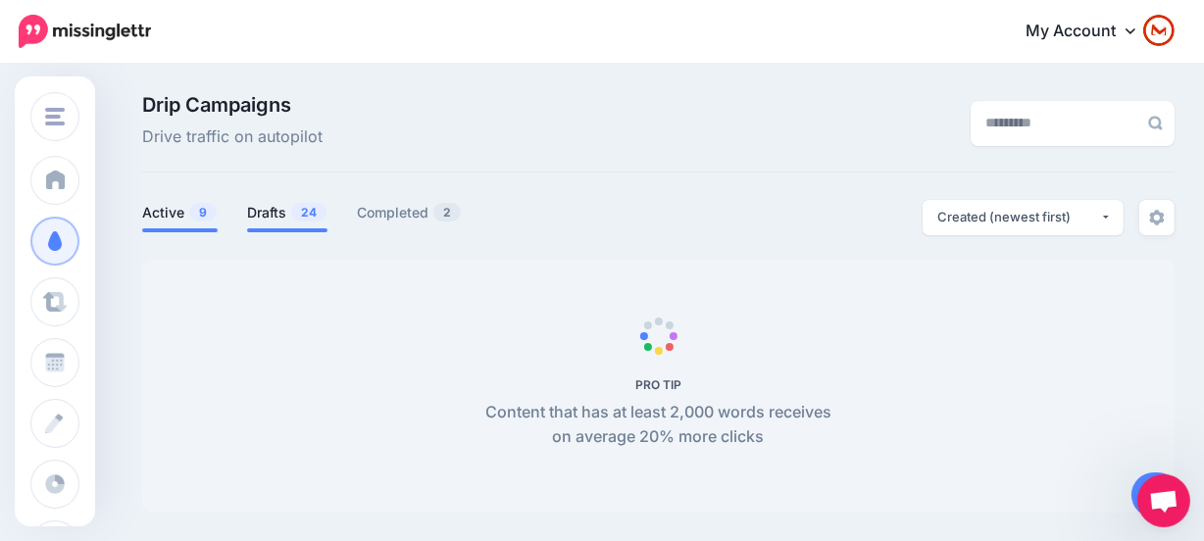
click at [285, 218] on link "Drafts 24" at bounding box center [287, 213] width 80 height 24
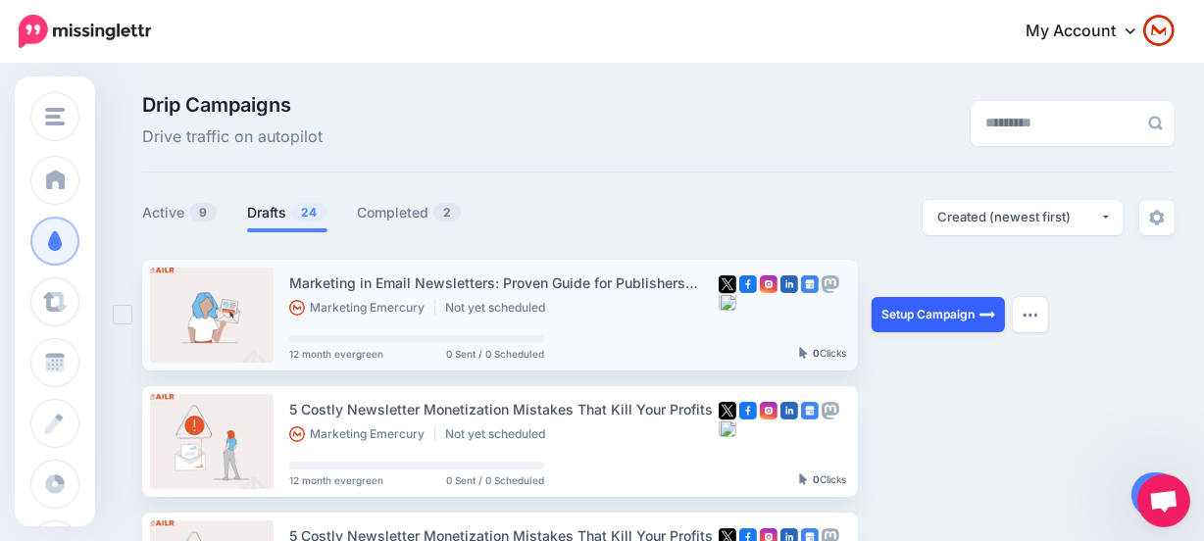
click at [947, 311] on link "Setup Campaign" at bounding box center [937, 314] width 133 height 35
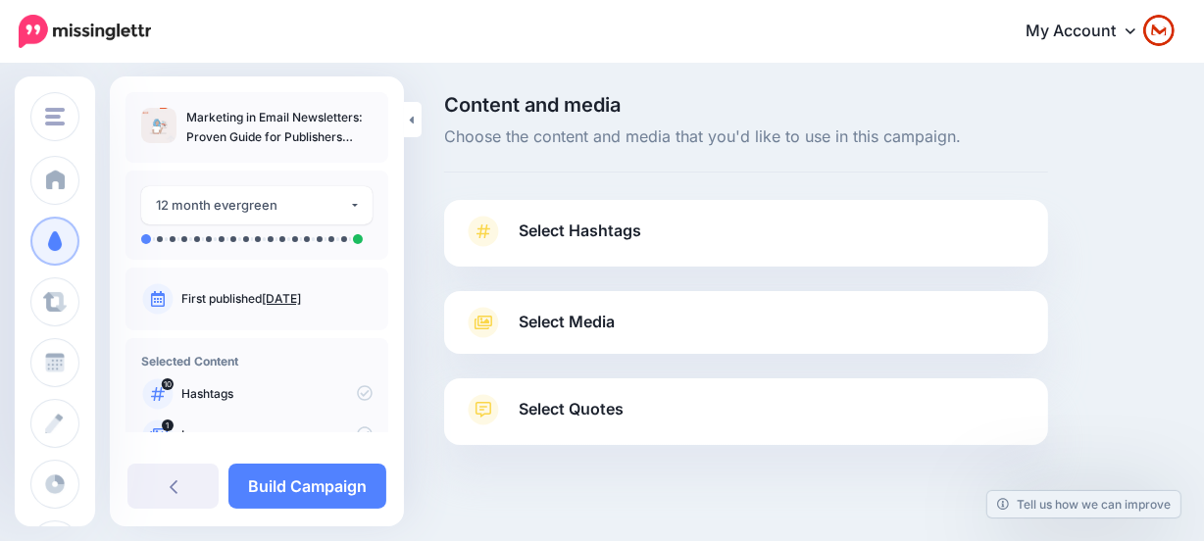
drag, startPoint x: 0, startPoint y: 0, endPoint x: 776, endPoint y: 250, distance: 815.4
click at [776, 250] on link "Select Hashtags" at bounding box center [746, 241] width 565 height 51
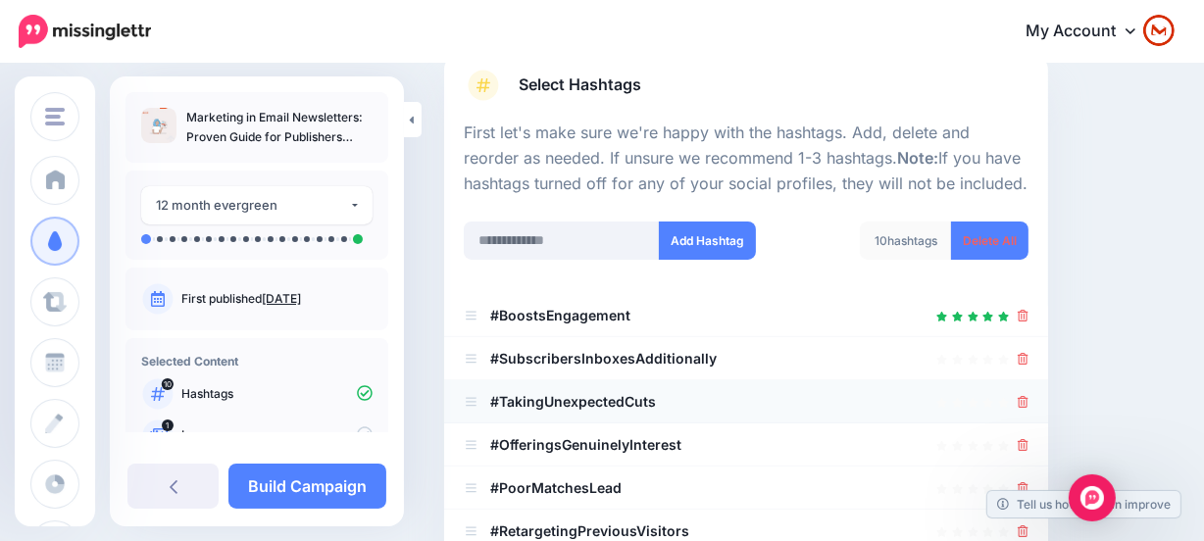
scroll to position [267, 0]
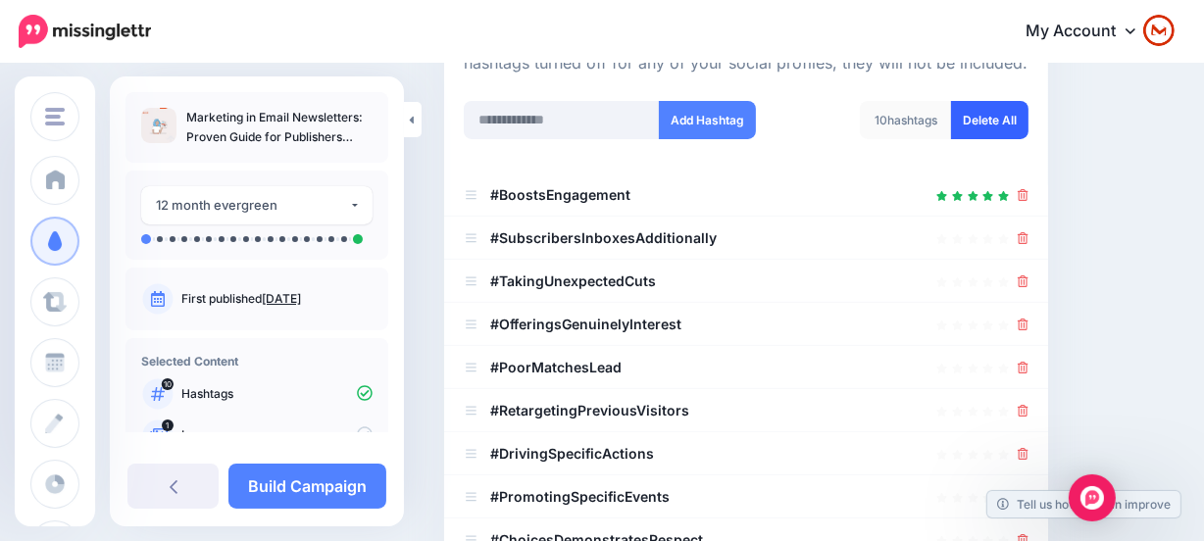
click at [998, 107] on link "Delete All" at bounding box center [989, 120] width 77 height 38
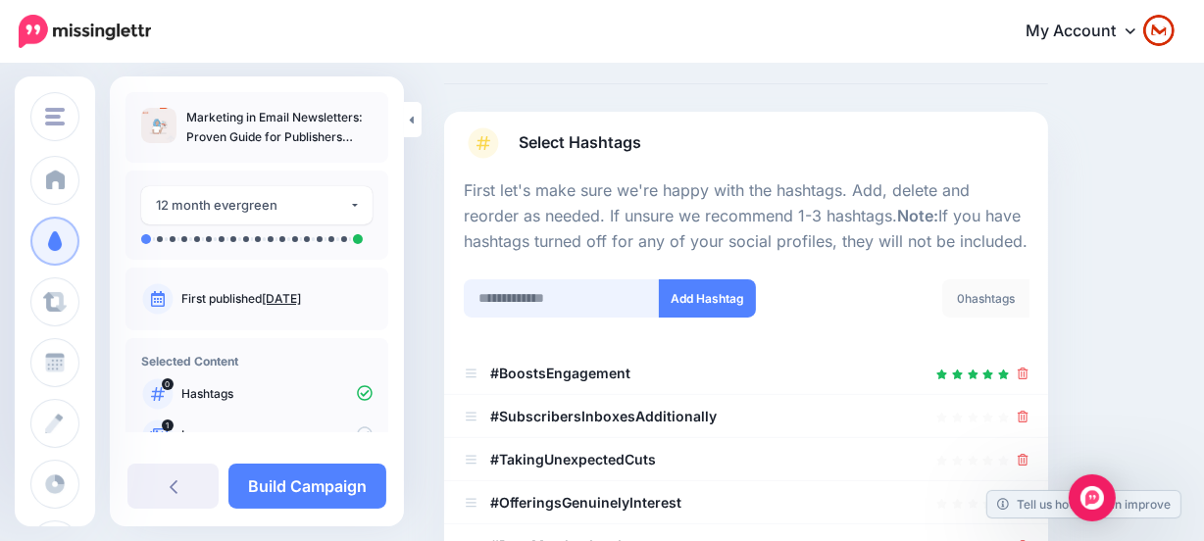
click at [560, 287] on input "text" at bounding box center [562, 298] width 196 height 38
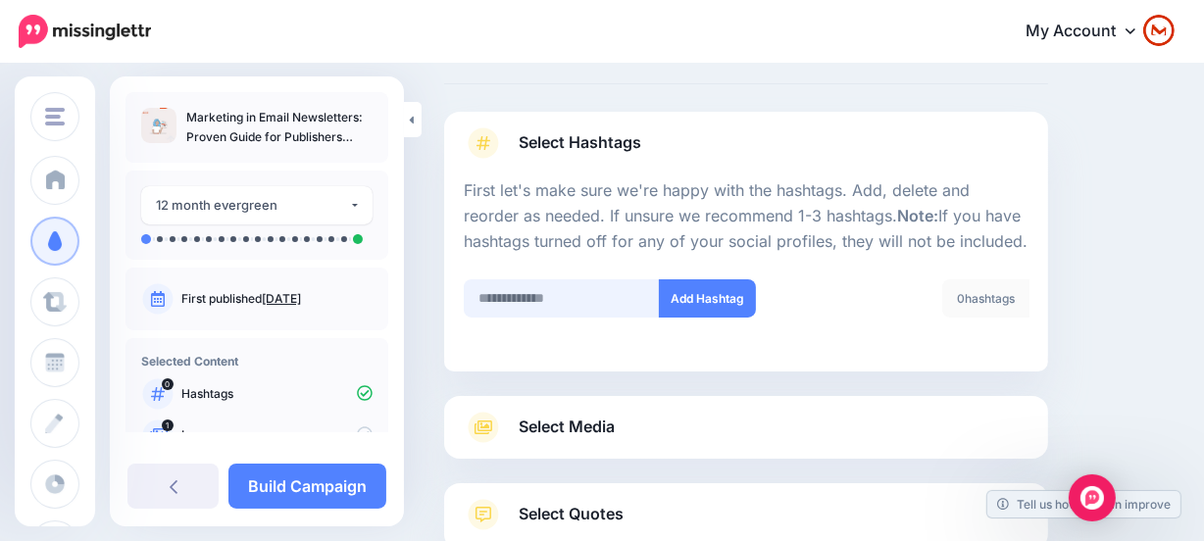
scroll to position [224, 0]
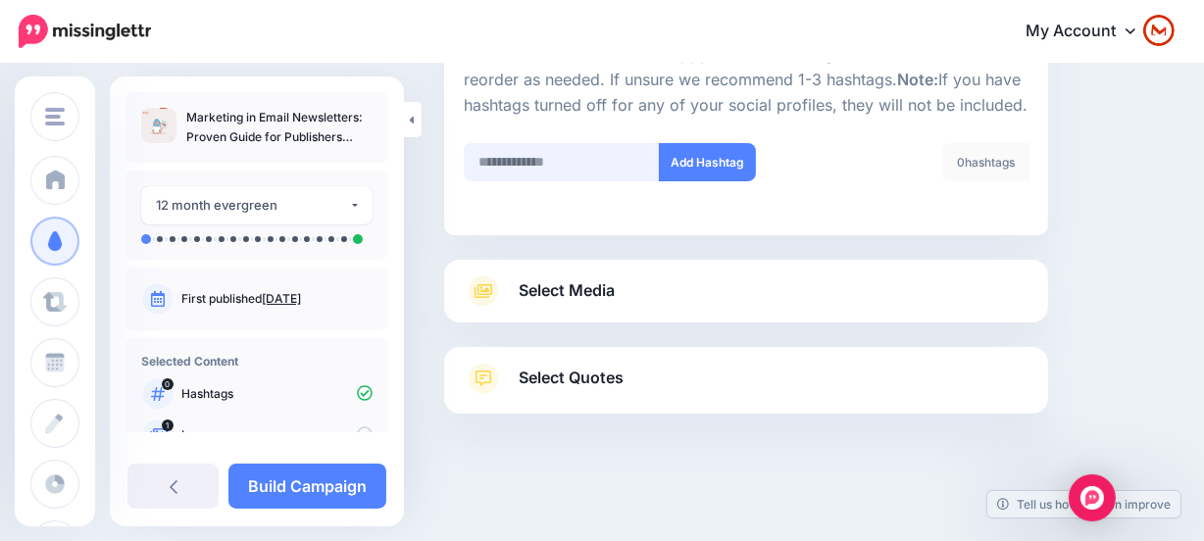
click at [578, 155] on input "text" at bounding box center [562, 162] width 196 height 38
type input "*********"
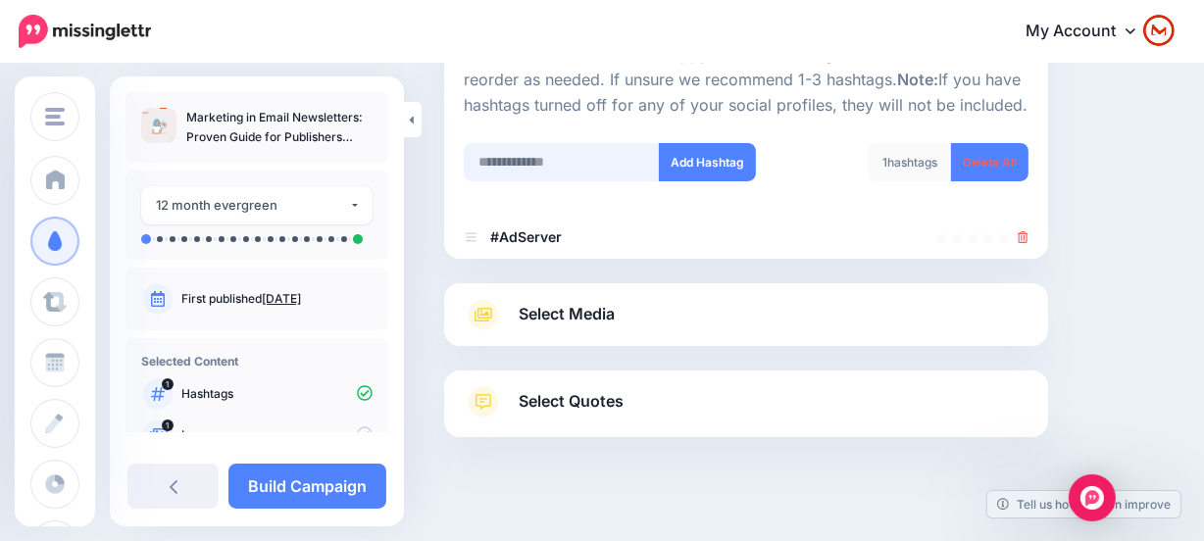
scroll to position [247, 0]
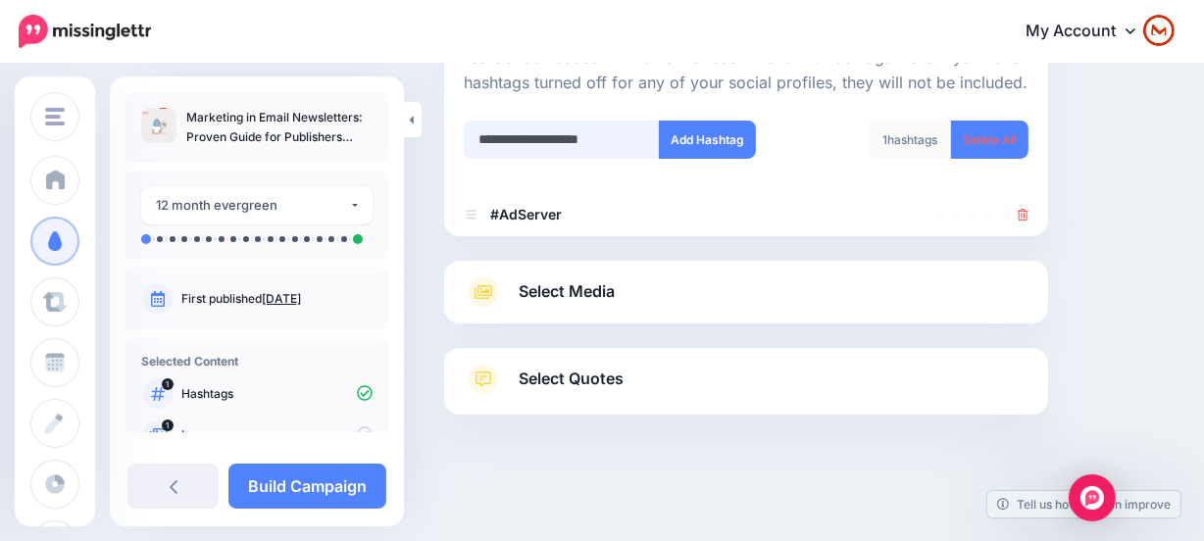
type input "**********"
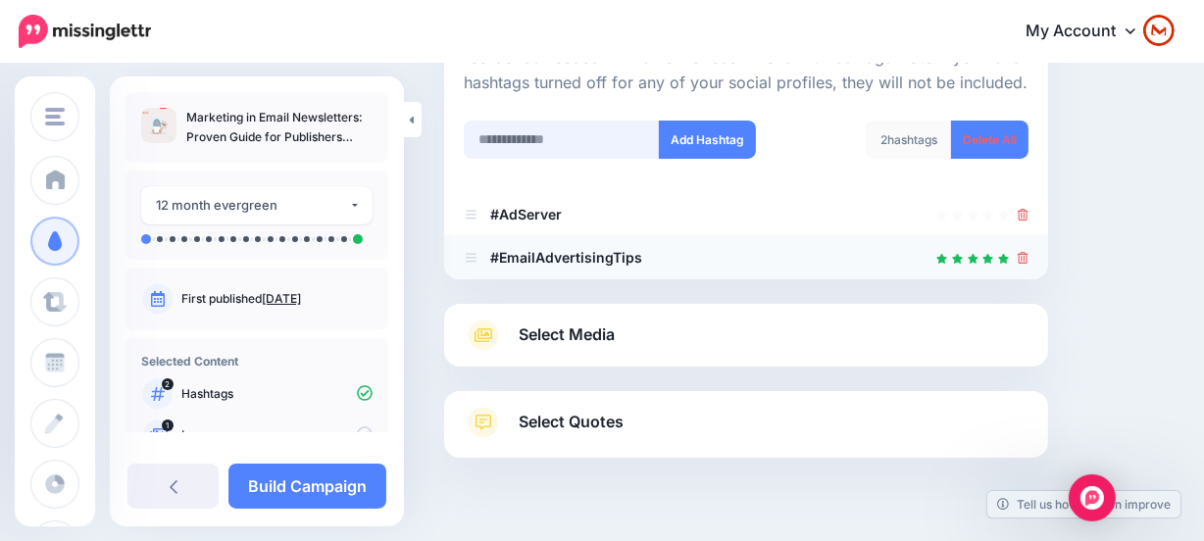
scroll to position [290, 0]
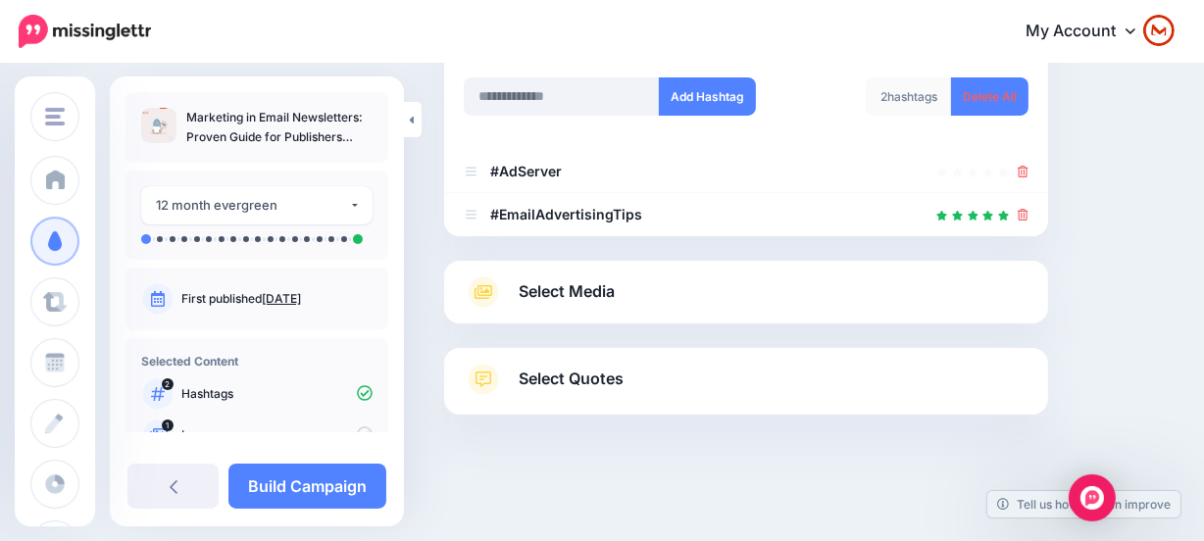
click at [616, 284] on link "Select Media" at bounding box center [746, 291] width 565 height 31
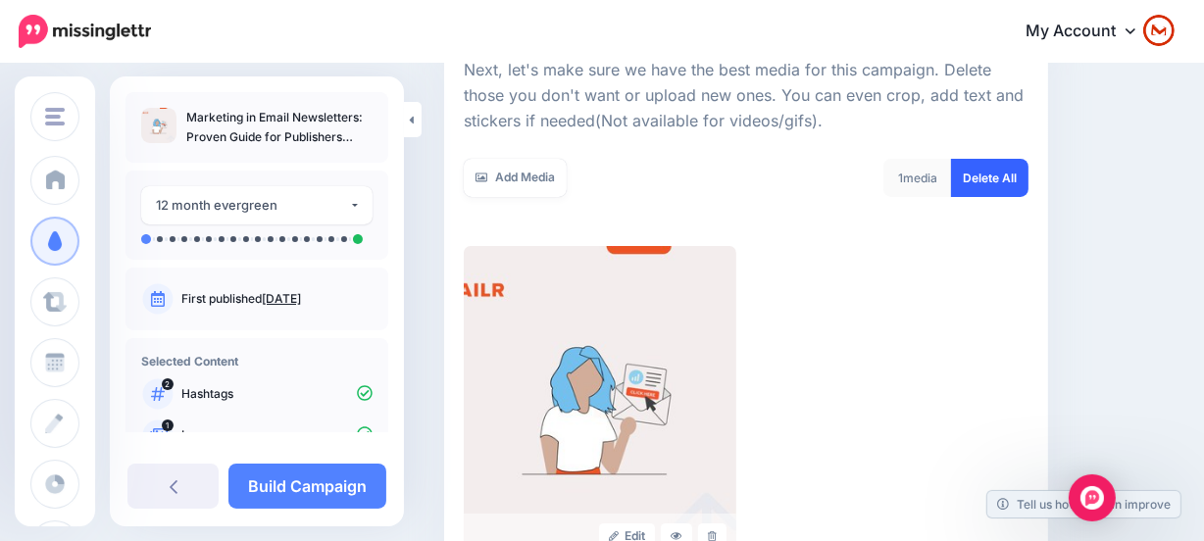
click at [992, 180] on link "Delete All" at bounding box center [989, 178] width 77 height 38
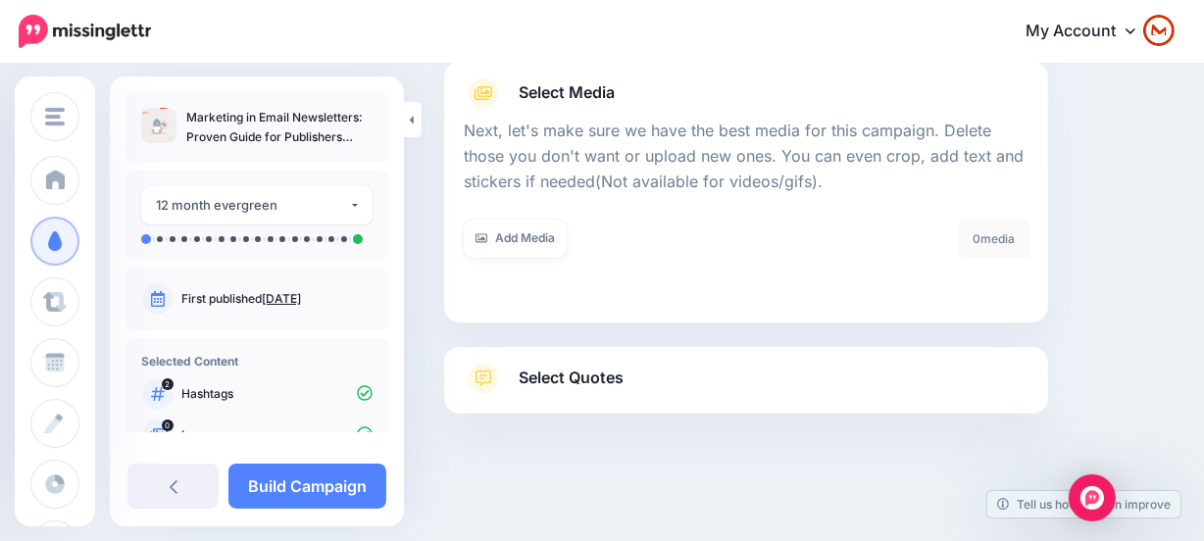
scroll to position [228, 0]
click at [490, 221] on link "Add Media" at bounding box center [515, 240] width 103 height 38
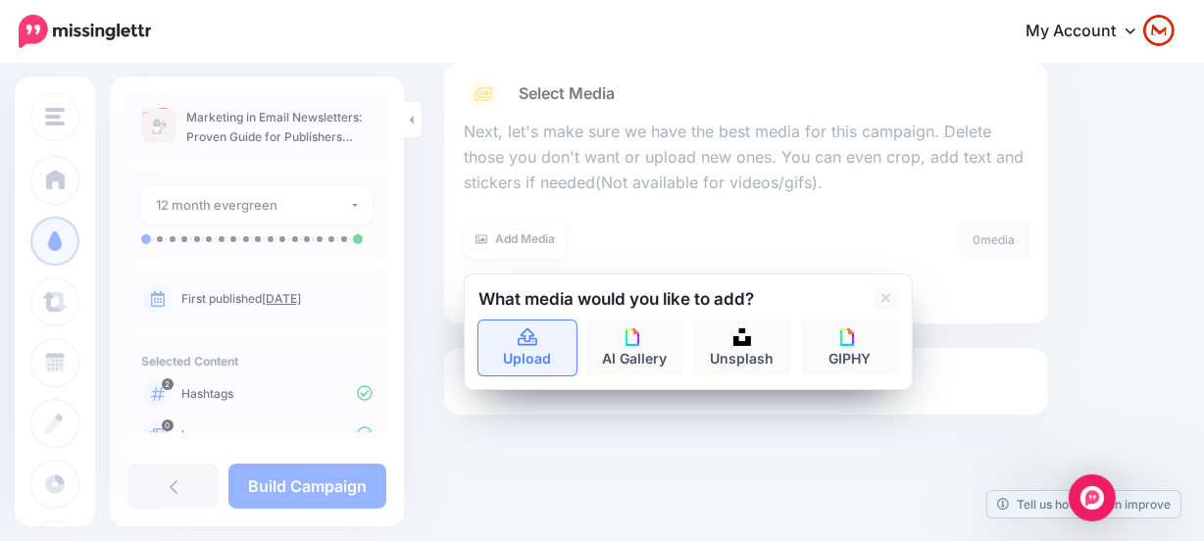
click at [525, 337] on icon at bounding box center [527, 338] width 23 height 18
click at [529, 366] on link "Upload" at bounding box center [527, 347] width 98 height 55
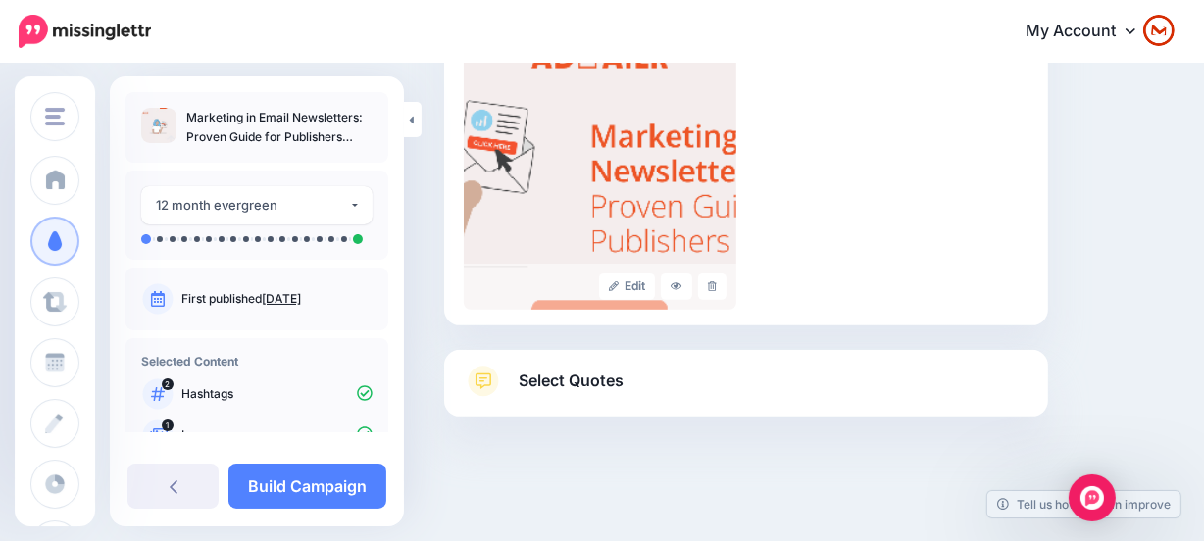
scroll to position [542, 0]
click at [725, 387] on link "Select Quotes" at bounding box center [746, 389] width 565 height 51
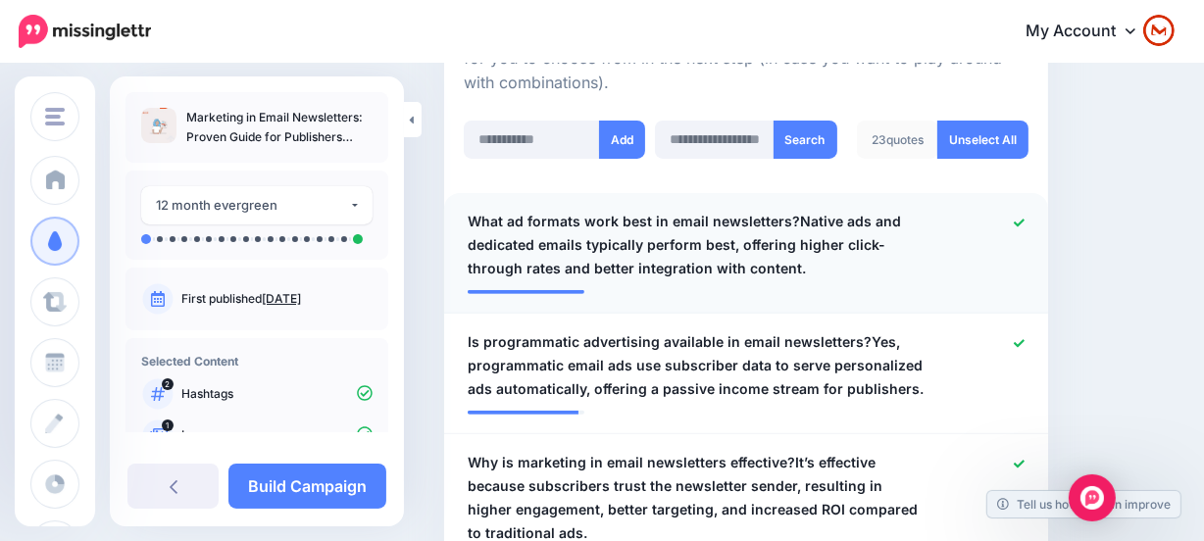
click at [882, 251] on span "What ad formats work best in email newsletters?Native ads and dedicated emails …" at bounding box center [696, 245] width 459 height 71
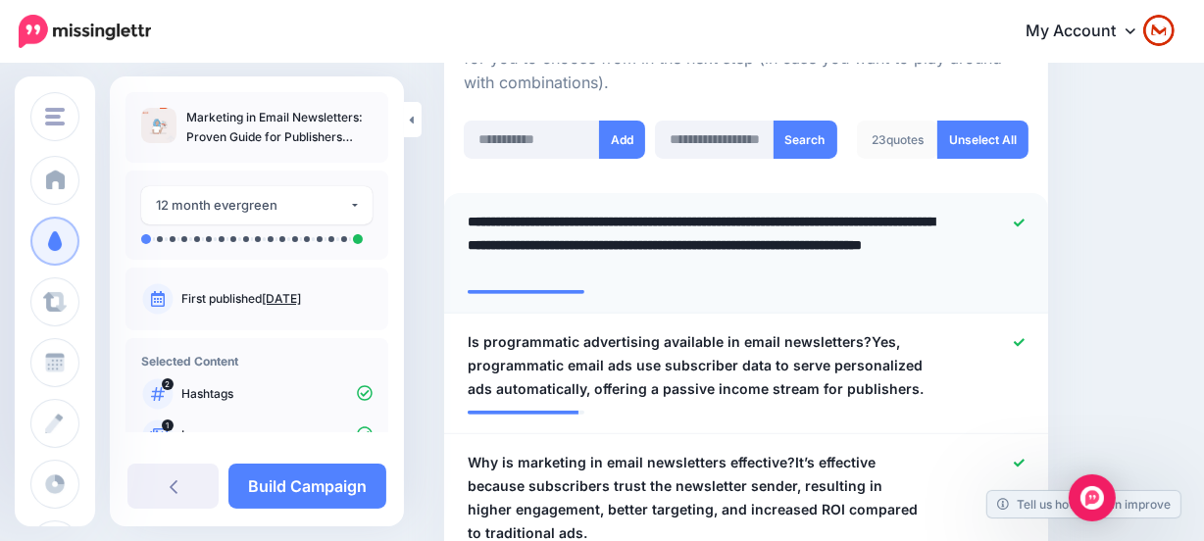
click at [789, 222] on textarea "**********" at bounding box center [701, 245] width 468 height 71
type textarea "**********"
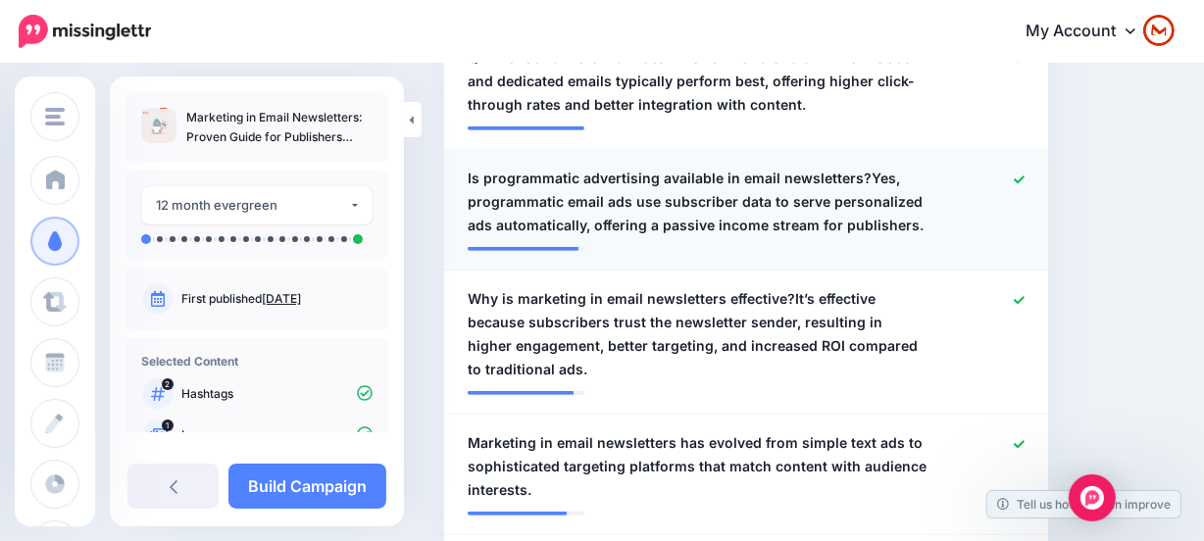
scroll to position [720, 0]
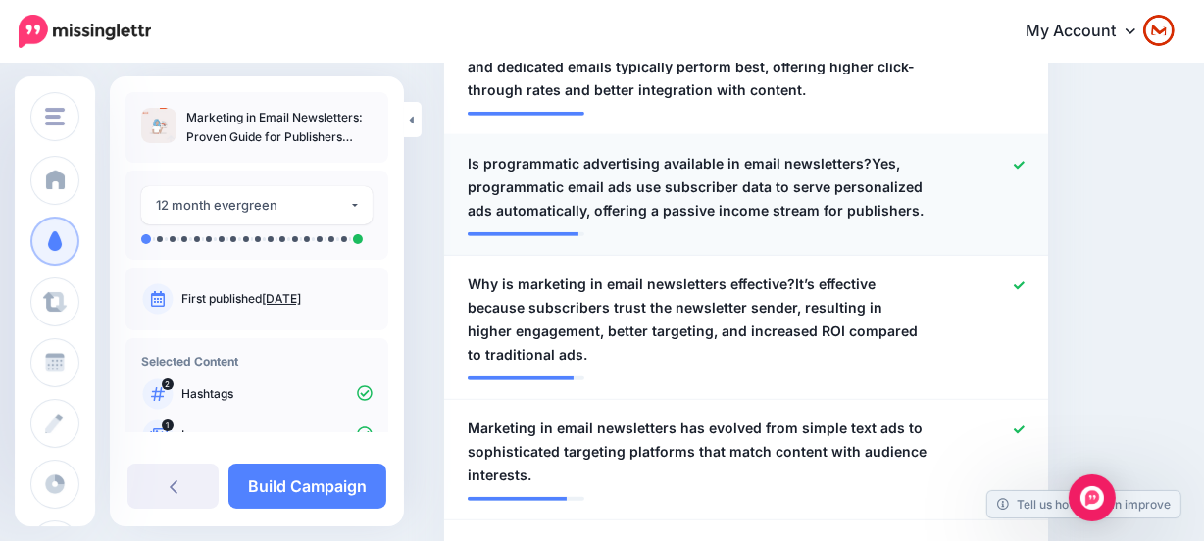
click at [863, 198] on span "Is programmatic advertising available in email newsletters?Yes, programmatic em…" at bounding box center [696, 187] width 459 height 71
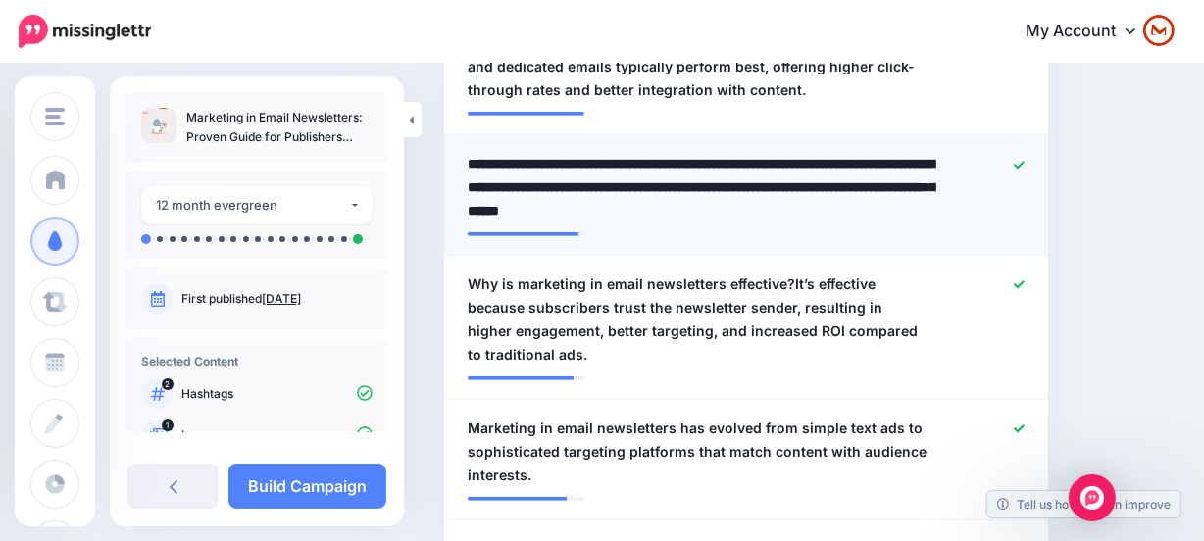
click at [858, 167] on textarea "**********" at bounding box center [701, 187] width 468 height 71
type textarea "**********"
click at [834, 284] on span "Why is marketing in email newsletters effective?It’s effective because subscrib…" at bounding box center [696, 319] width 459 height 94
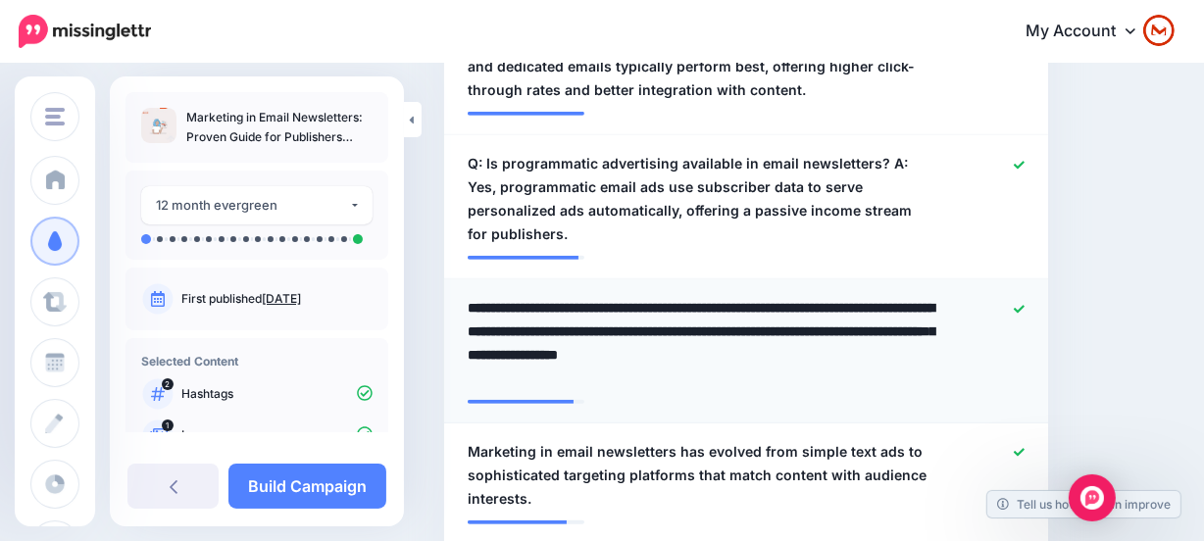
click at [780, 296] on textarea "**********" at bounding box center [701, 343] width 468 height 94
type textarea "**********"
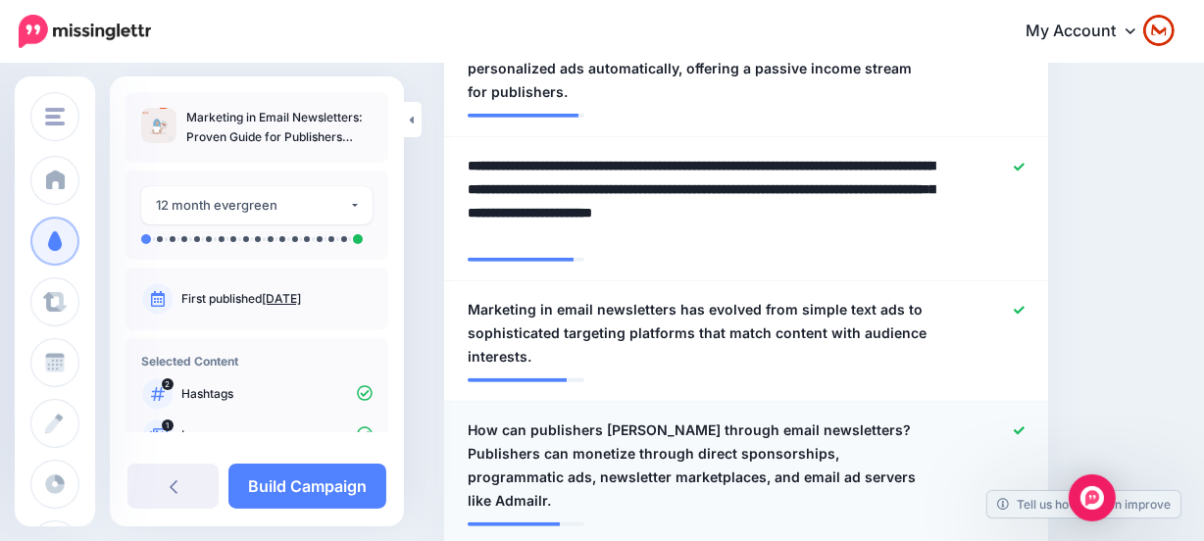
scroll to position [899, 0]
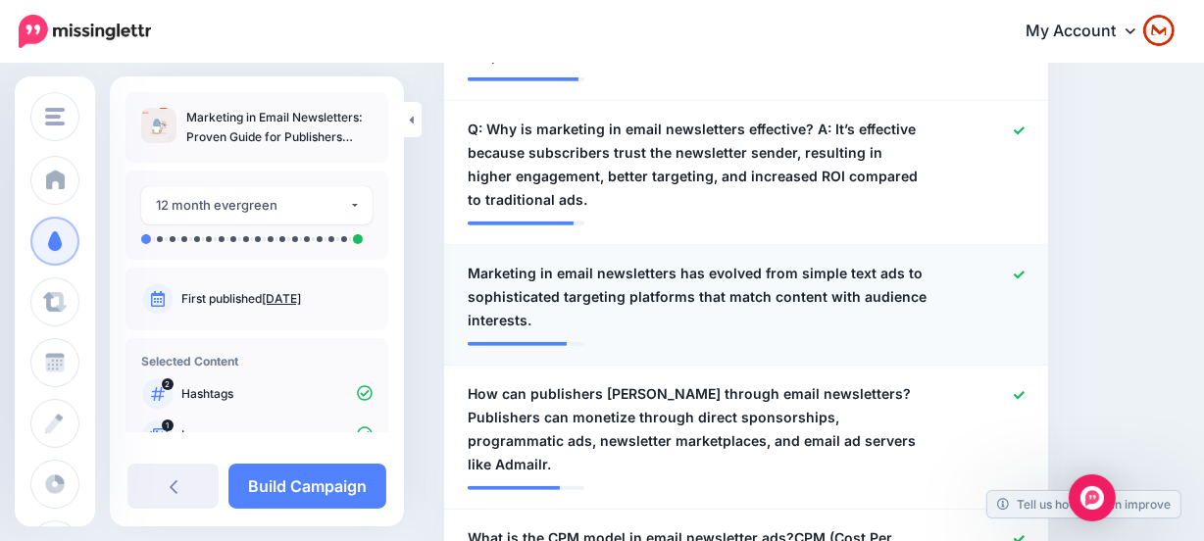
click at [752, 262] on span "Marketing in email newsletters has evolved from simple text ads to sophisticate…" at bounding box center [696, 297] width 459 height 71
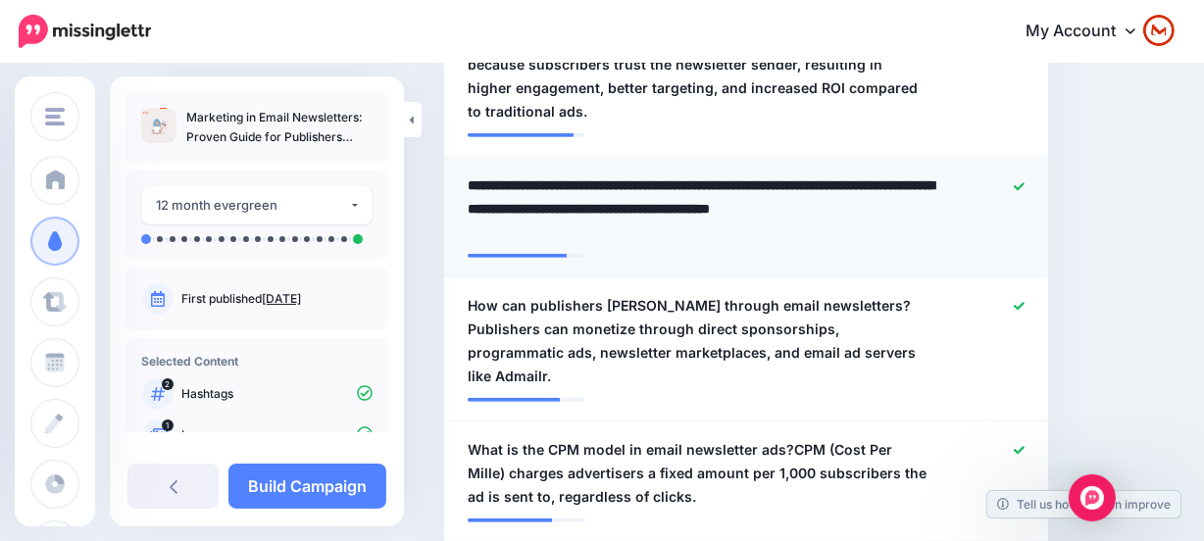
scroll to position [988, 0]
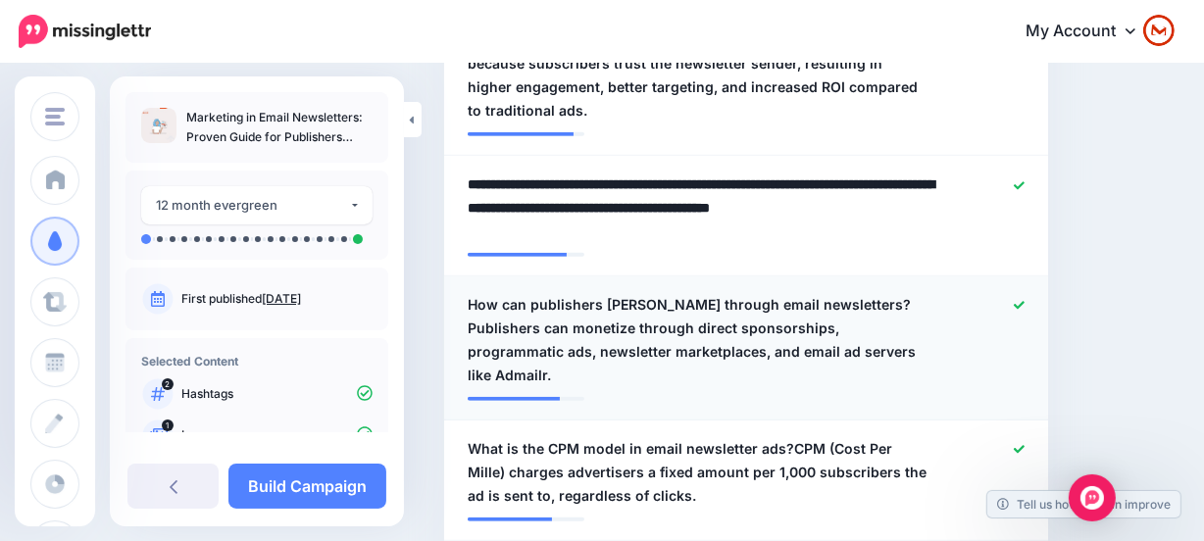
click at [845, 276] on li "**********" at bounding box center [746, 348] width 604 height 144
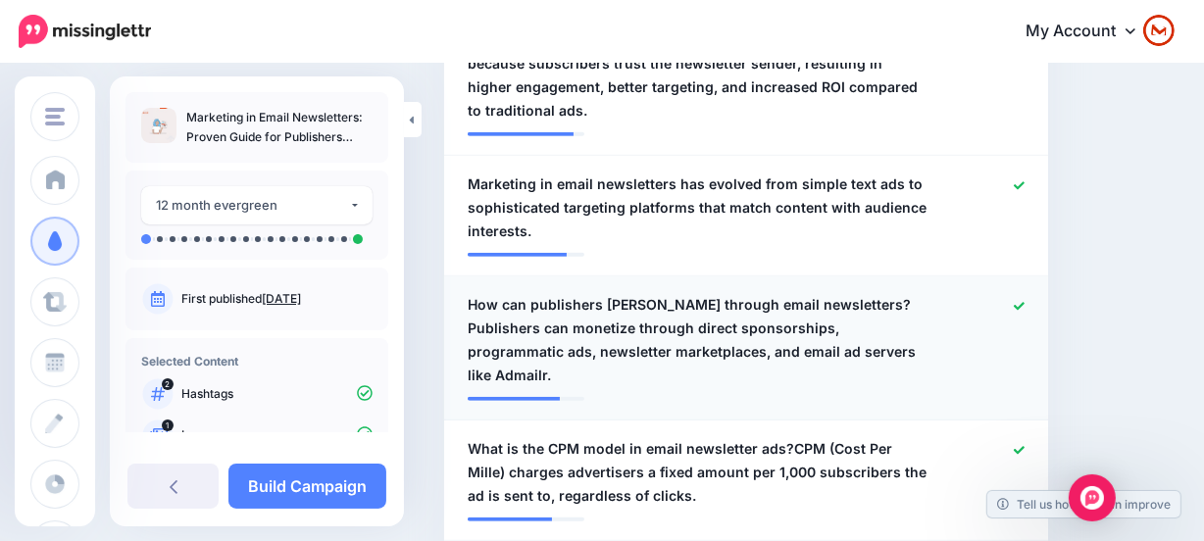
click at [842, 293] on span "How can publishers monetize through email newsletters?Publishers can monetize t…" at bounding box center [696, 340] width 459 height 94
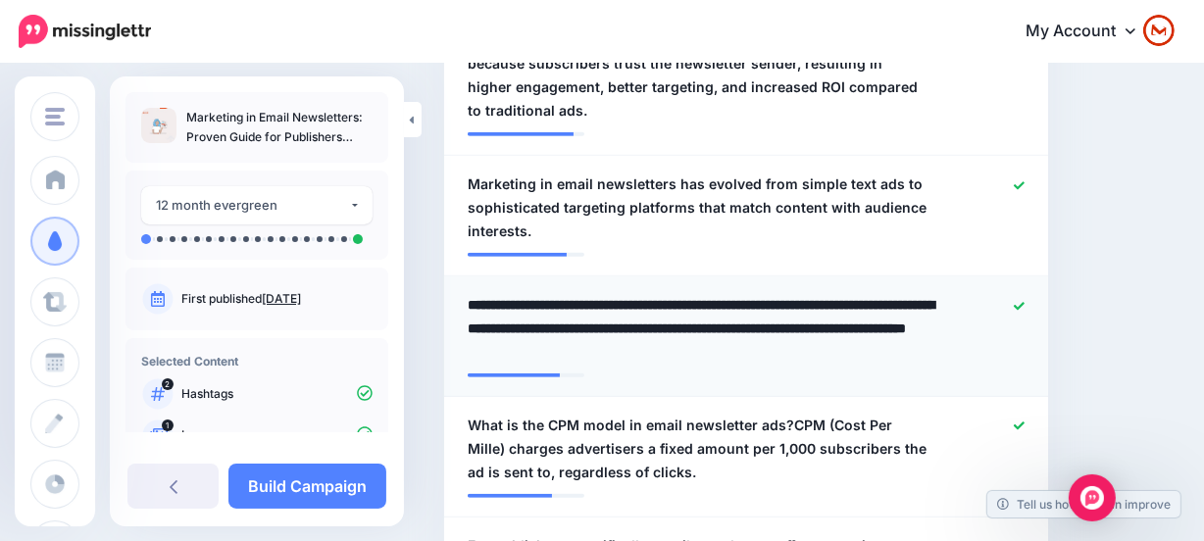
click at [846, 293] on textarea "**********" at bounding box center [701, 328] width 468 height 71
type textarea "**********"
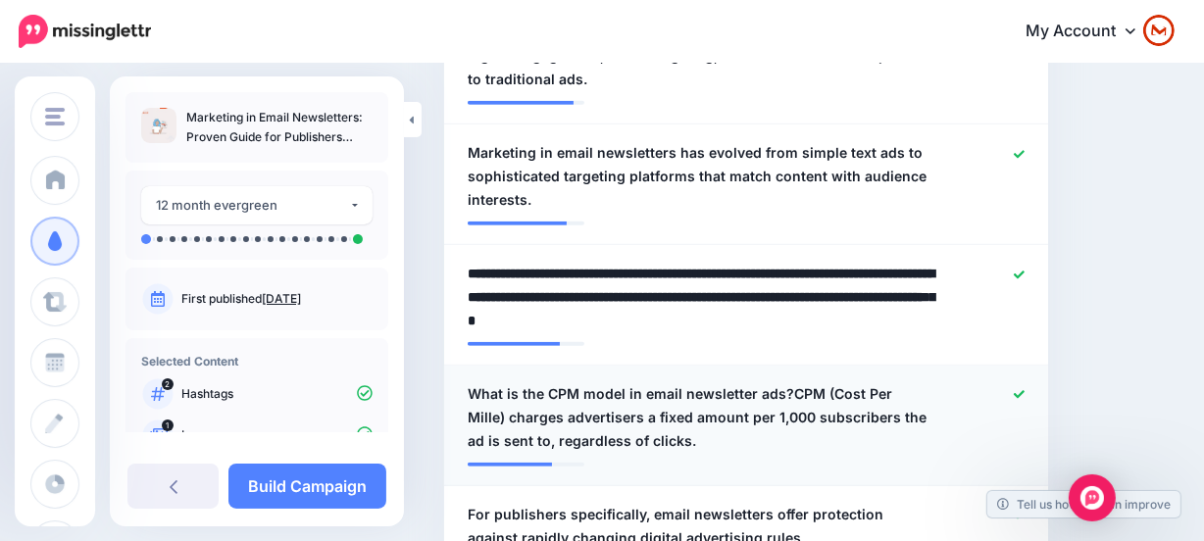
scroll to position [1077, 0]
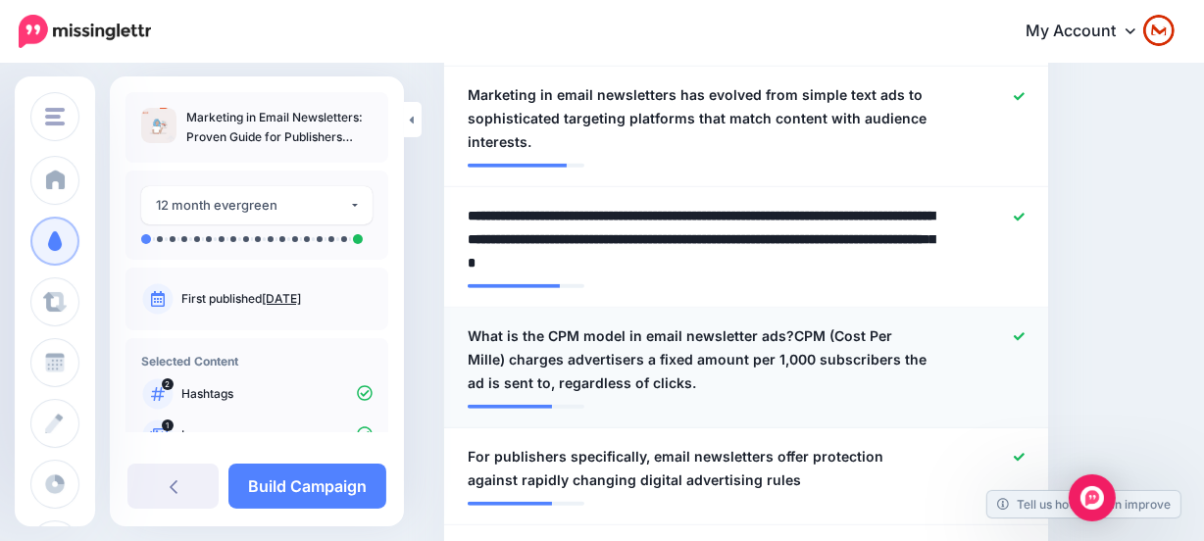
click at [800, 395] on div at bounding box center [745, 400] width 557 height 10
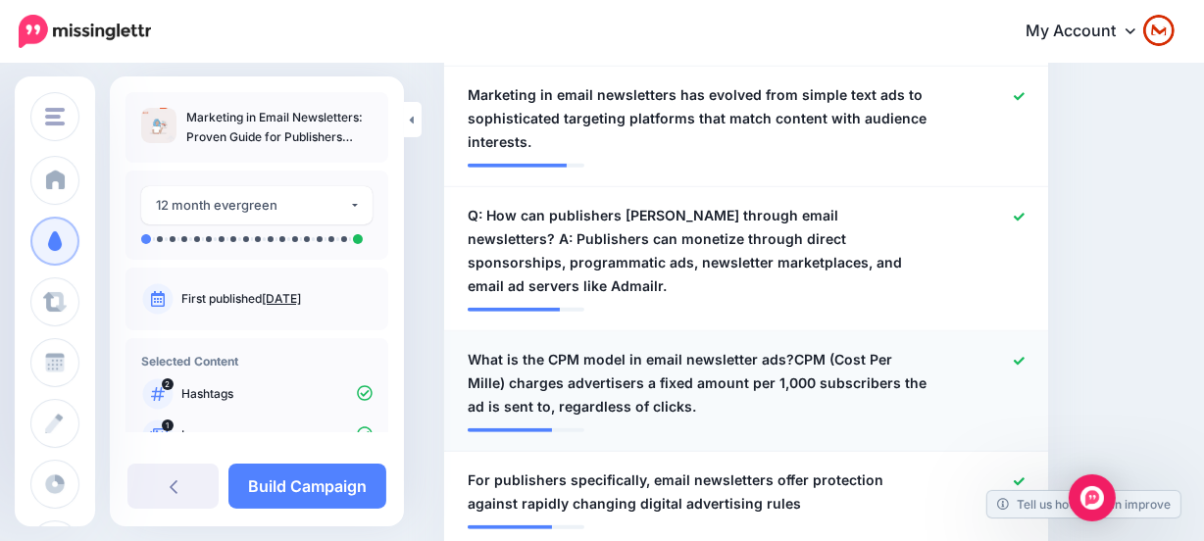
click at [788, 348] on span "What is the CPM model in email newsletter ads?CPM (Cost Per Mille) charges adve…" at bounding box center [696, 383] width 459 height 71
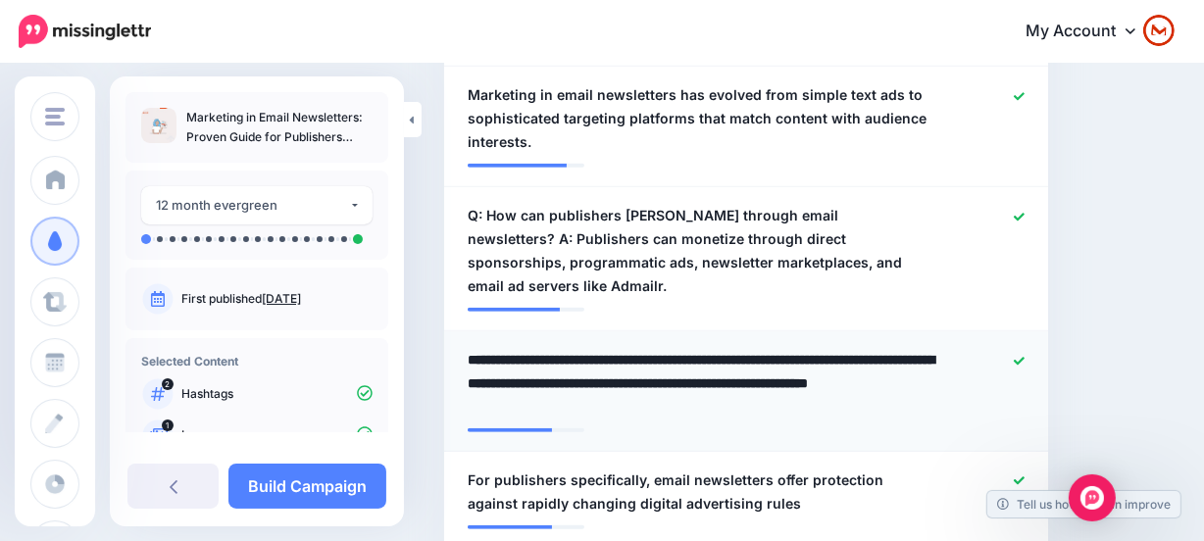
click at [786, 348] on textarea "**********" at bounding box center [701, 383] width 468 height 71
type textarea "**********"
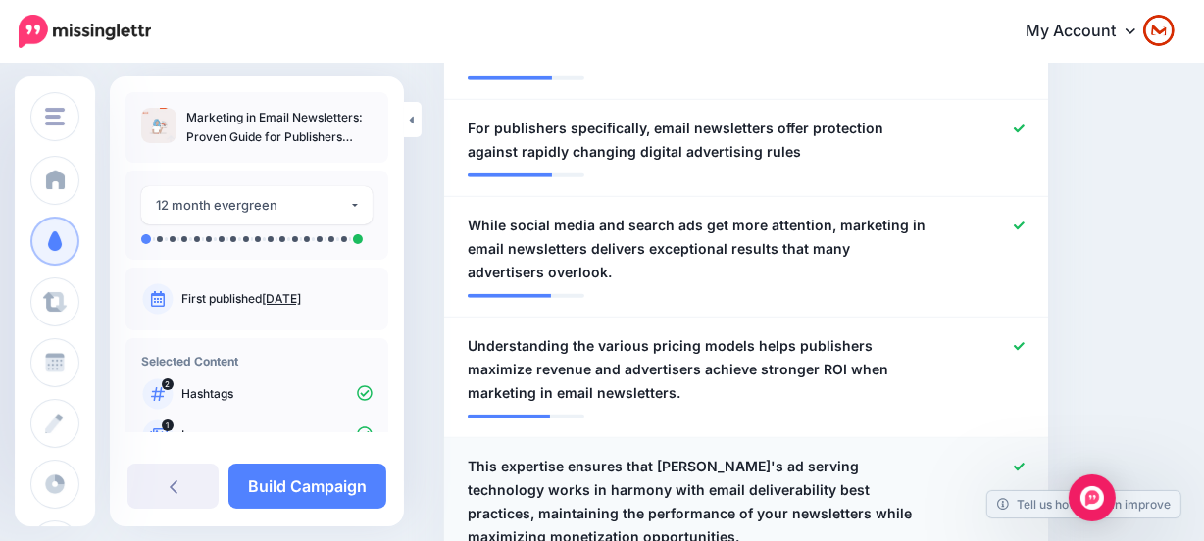
scroll to position [1522, 0]
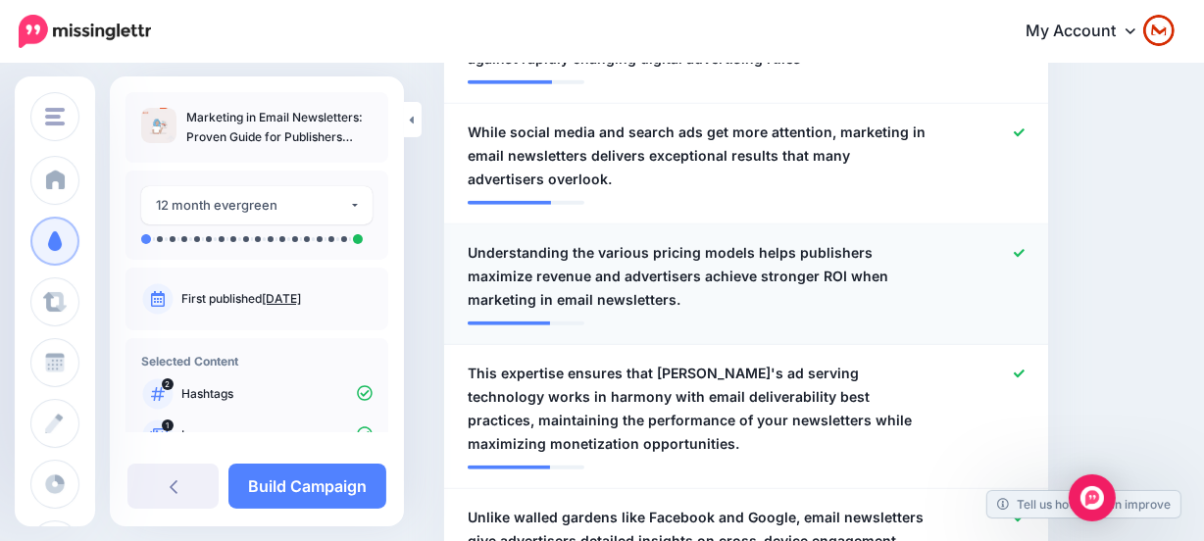
drag, startPoint x: 838, startPoint y: 222, endPoint x: 735, endPoint y: 224, distance: 102.9
click at [834, 241] on span "Understanding the various pricing models helps publishers maximize revenue and …" at bounding box center [696, 276] width 459 height 71
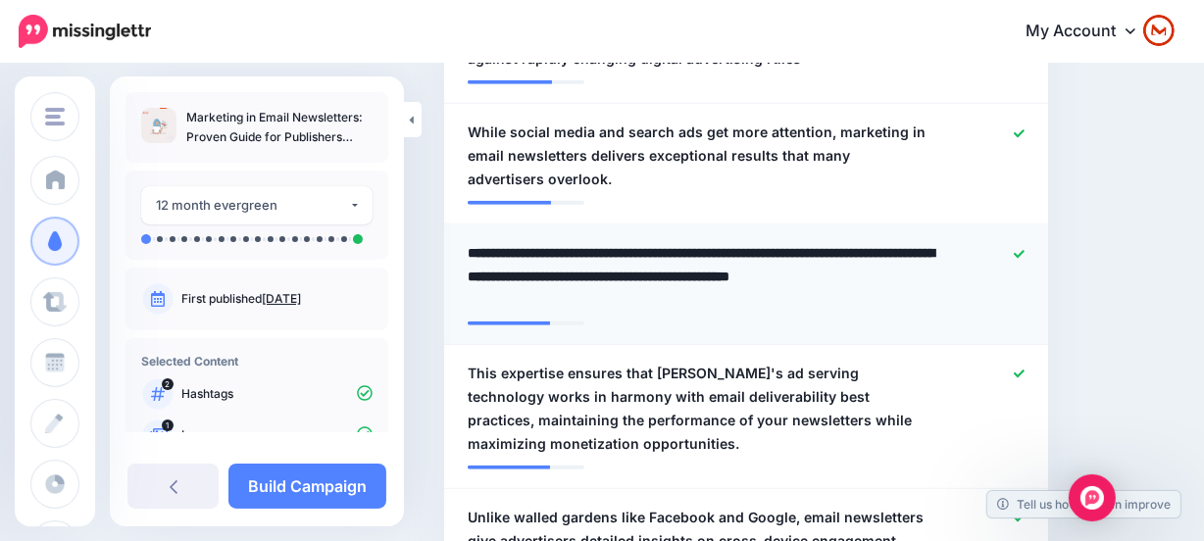
click at [782, 241] on textarea "**********" at bounding box center [701, 276] width 468 height 71
type textarea "**********"
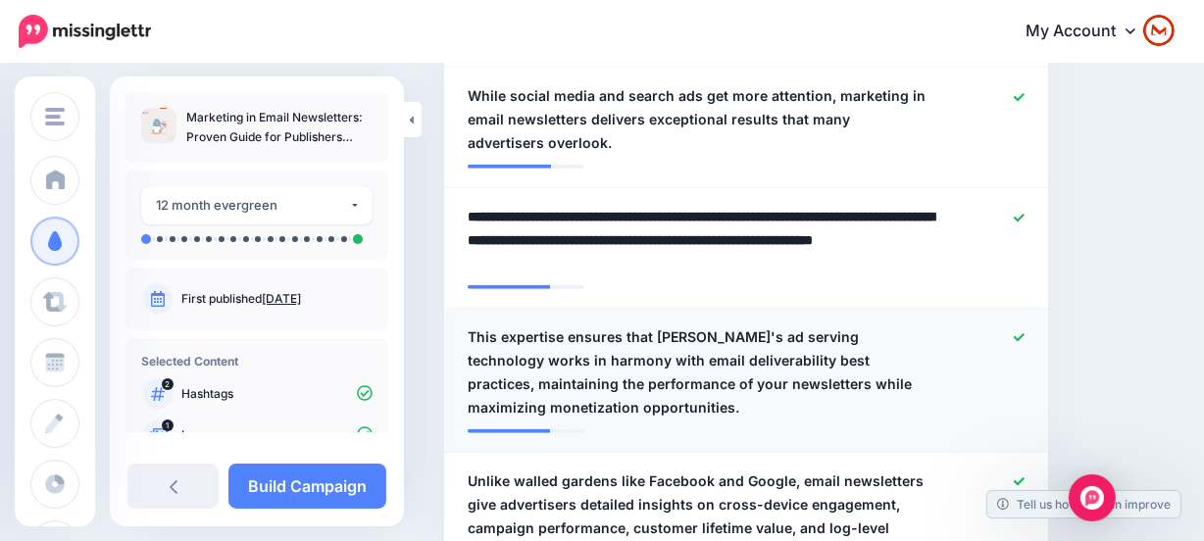
scroll to position [1611, 0]
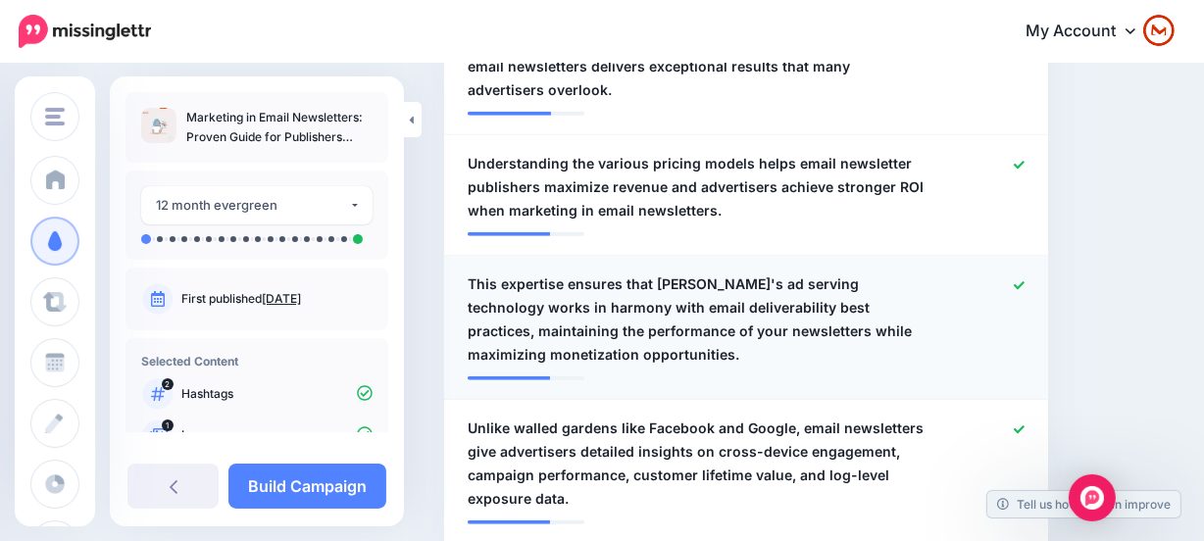
click at [566, 274] on span "This expertise ensures that Admailr's ad serving technology works in harmony wi…" at bounding box center [696, 319] width 459 height 94
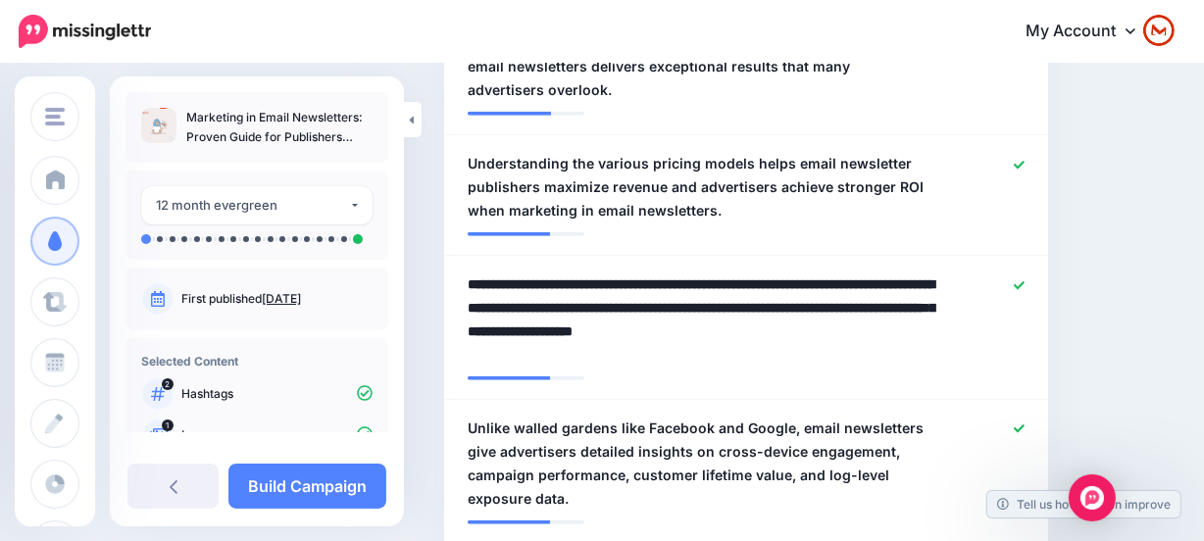
drag, startPoint x: 653, startPoint y: 236, endPoint x: 398, endPoint y: 188, distance: 259.3
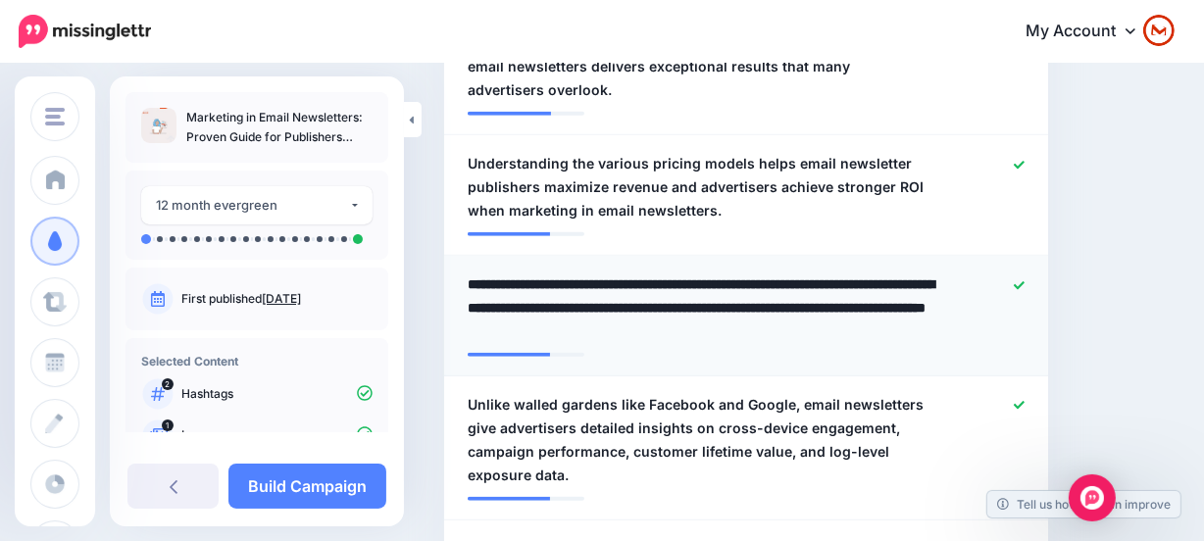
type textarea "**********"
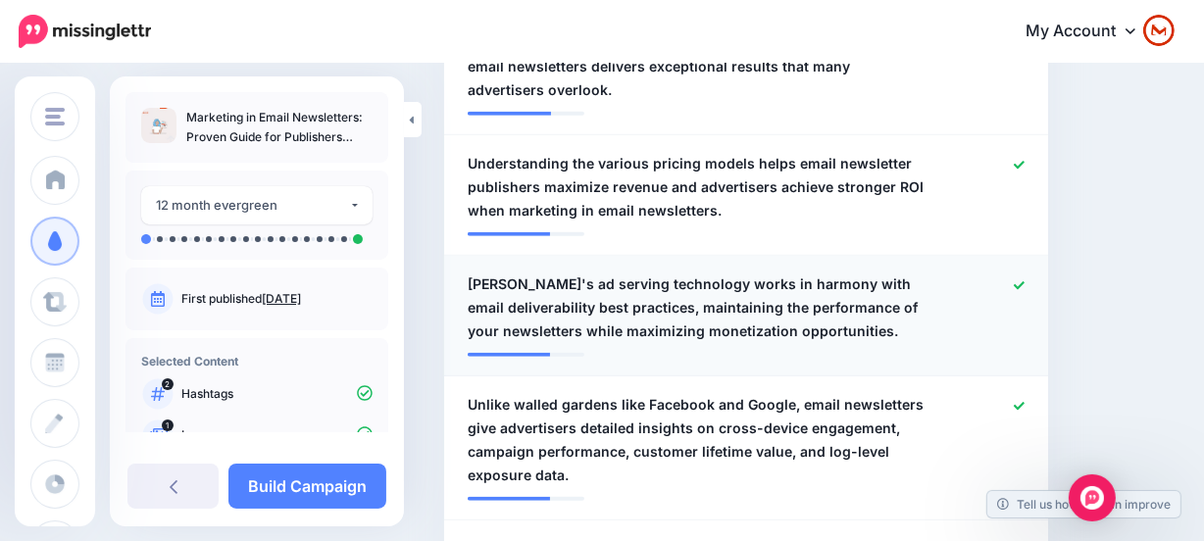
click at [1024, 281] on icon at bounding box center [1018, 285] width 11 height 8
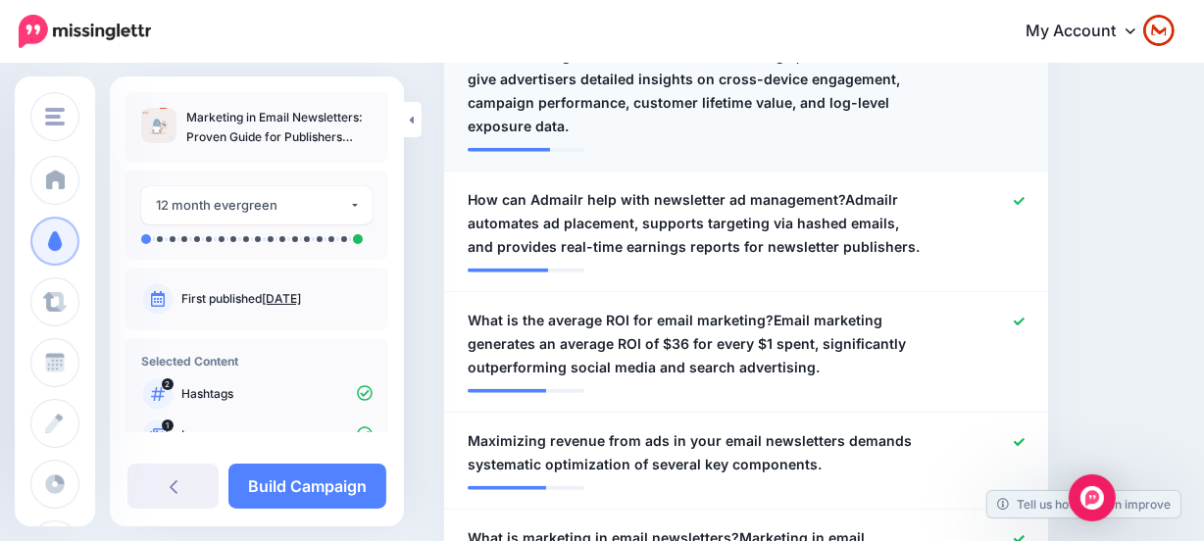
scroll to position [1968, 0]
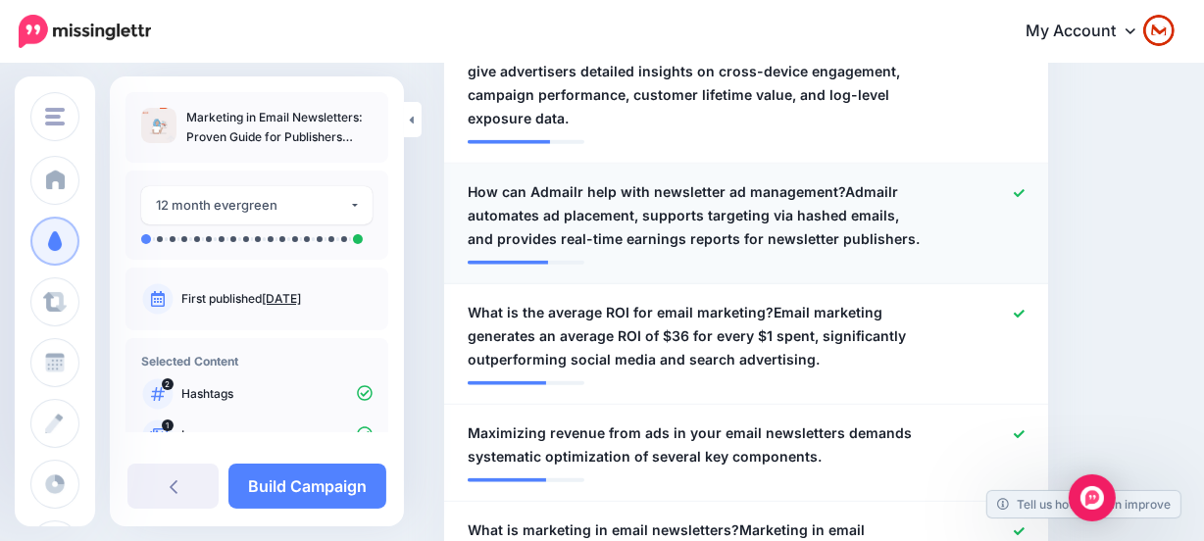
click at [828, 180] on span "How can Admailr help with newsletter ad management?Admailr automates ad placeme…" at bounding box center [696, 215] width 459 height 71
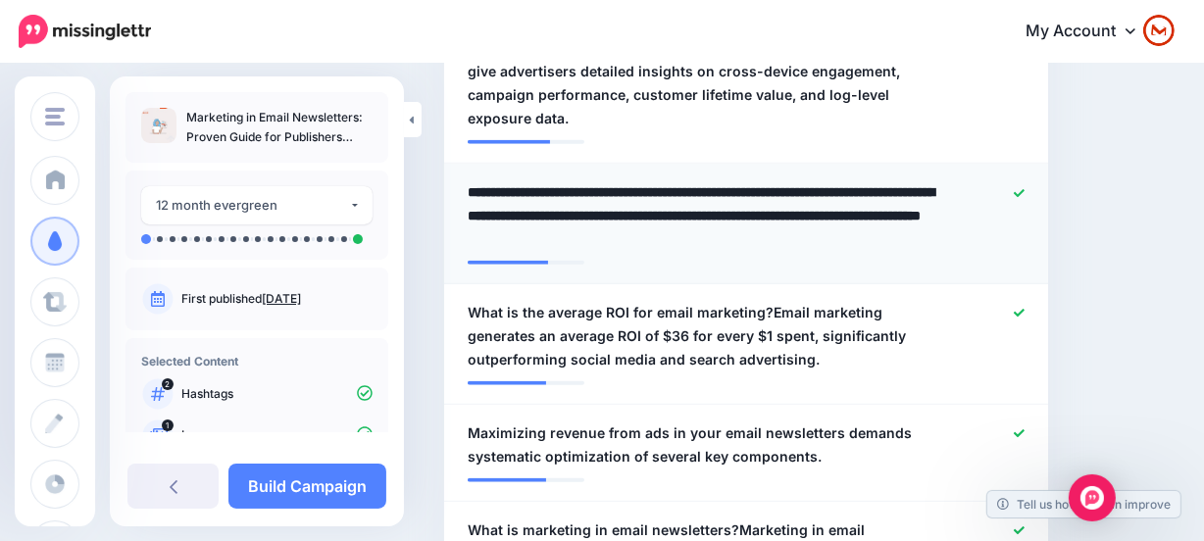
click at [835, 180] on textarea "**********" at bounding box center [701, 215] width 468 height 71
type textarea "**********"
click at [844, 311] on span "What is the average ROI for email marketing?Email marketing generates an averag…" at bounding box center [696, 336] width 459 height 71
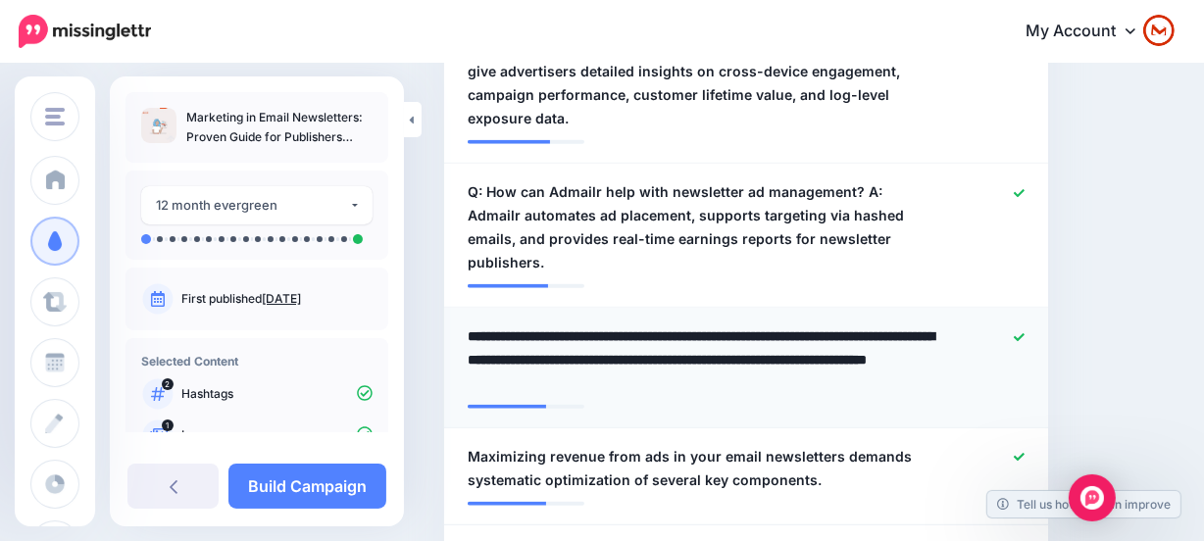
click at [767, 324] on textarea "**********" at bounding box center [701, 359] width 468 height 71
type textarea "**********"
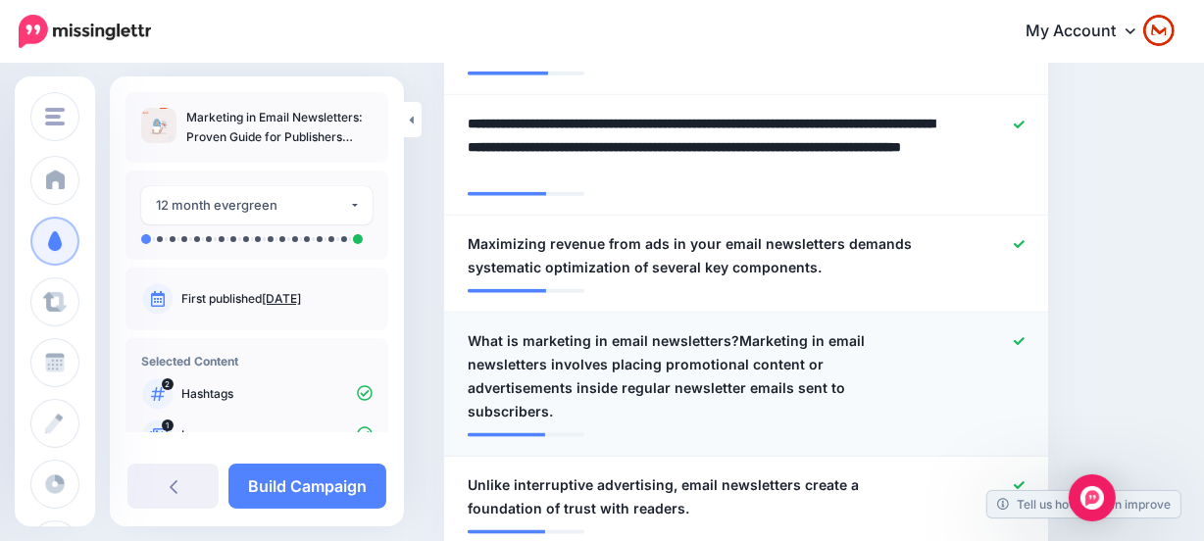
scroll to position [2235, 0]
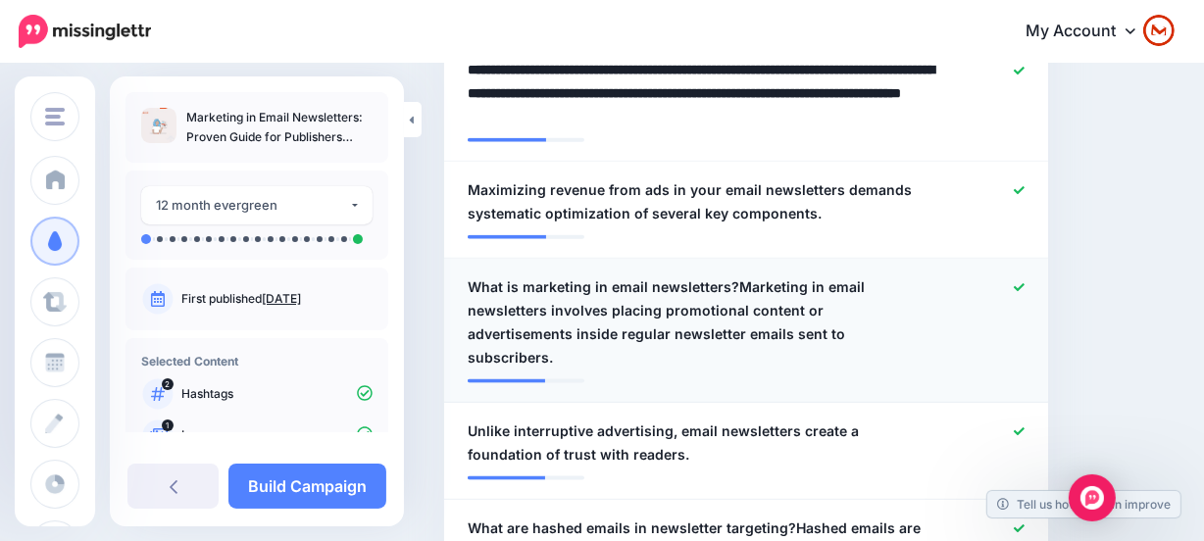
click at [766, 275] on span "What is marketing in email newsletters?Marketing in email newsletters involves …" at bounding box center [696, 322] width 459 height 94
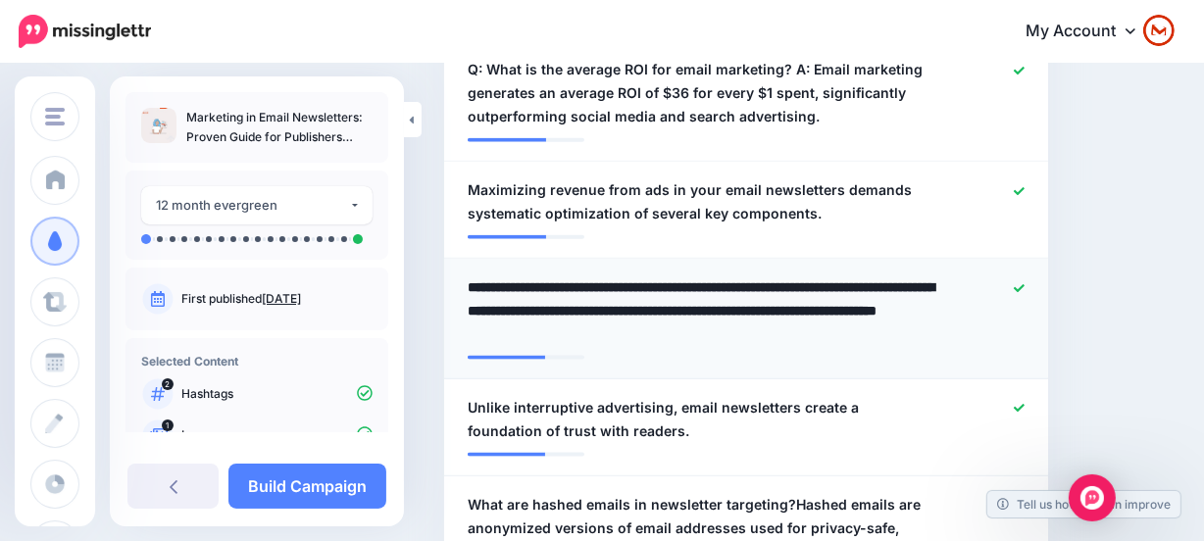
click at [732, 275] on textarea "**********" at bounding box center [701, 310] width 468 height 71
type textarea "**********"
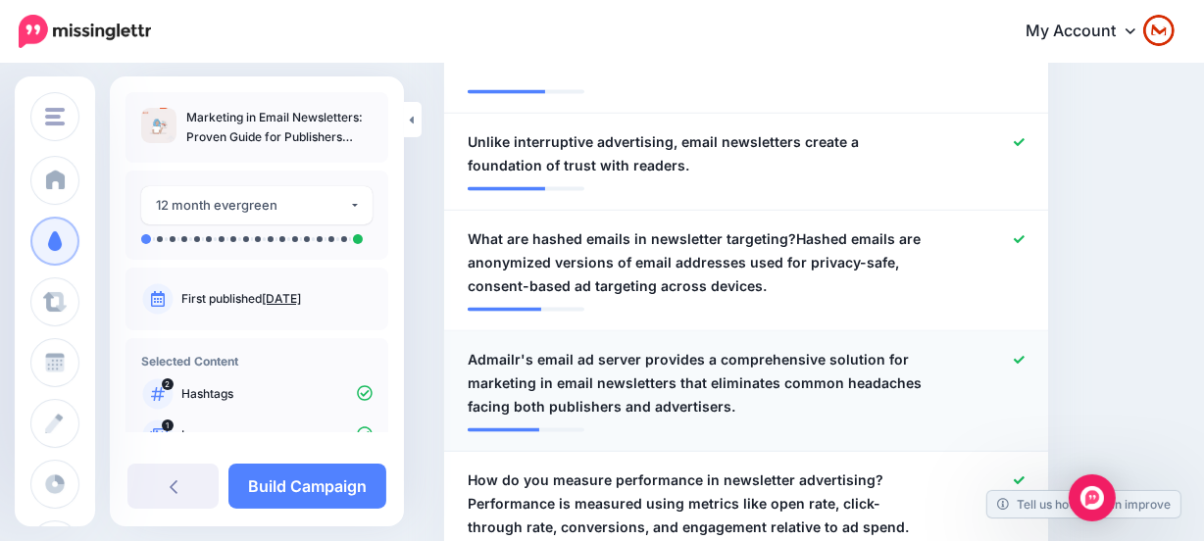
scroll to position [2502, 0]
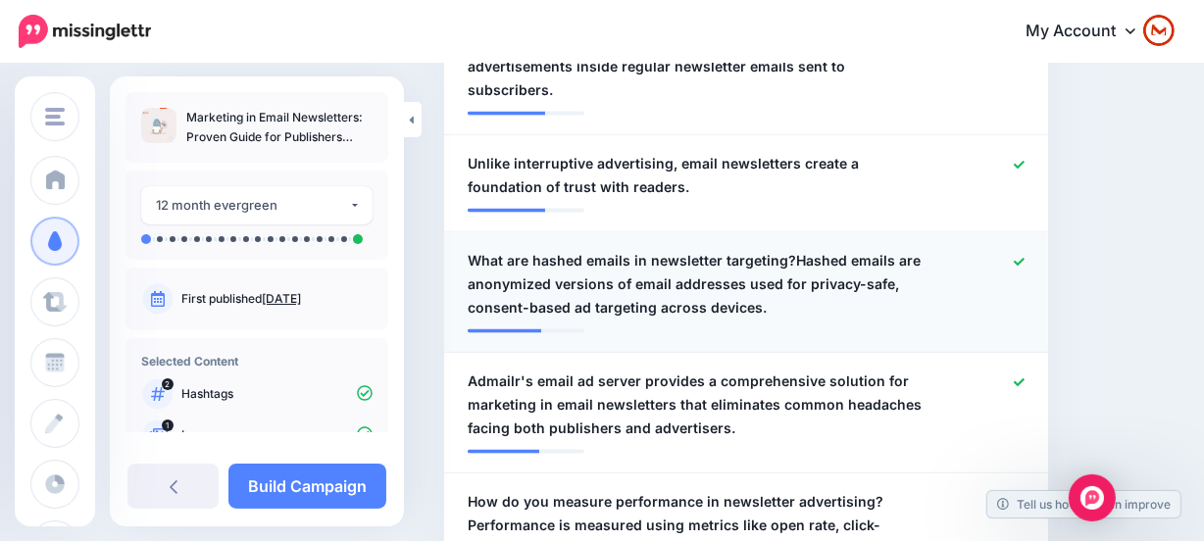
click at [909, 249] on span "What are hashed emails in newsletter targeting?Hashed emails are anonymized ver…" at bounding box center [696, 284] width 459 height 71
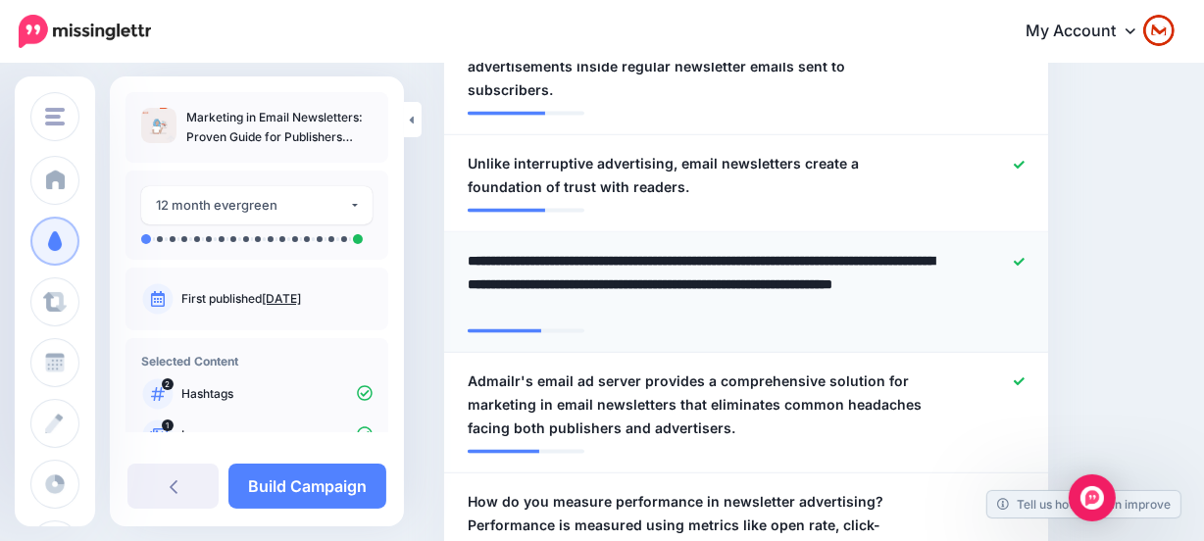
click at [785, 249] on textarea "**********" at bounding box center [701, 284] width 468 height 71
type textarea "**********"
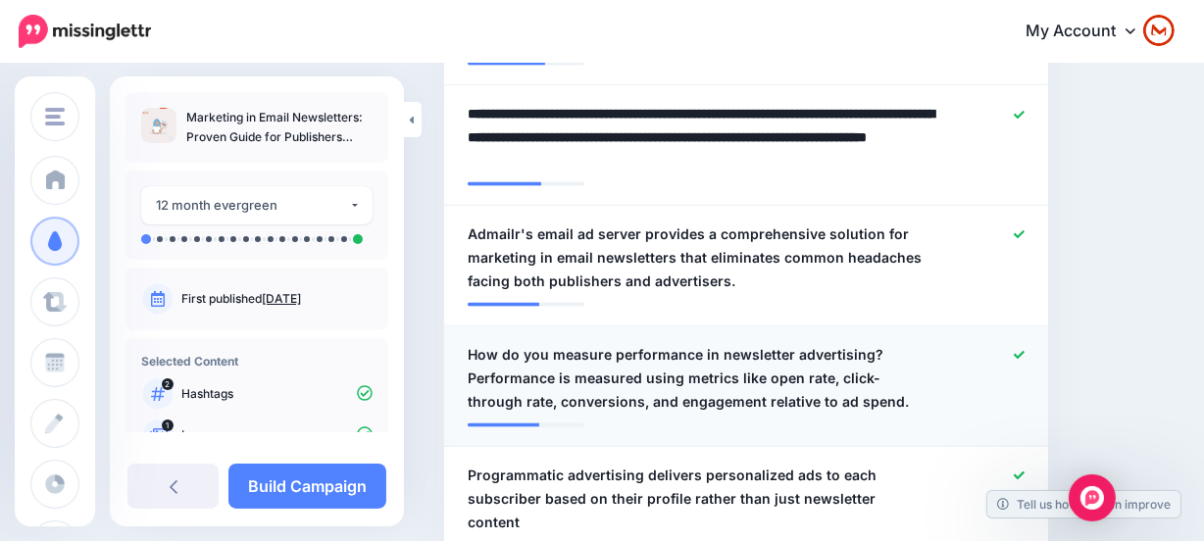
scroll to position [2680, 0]
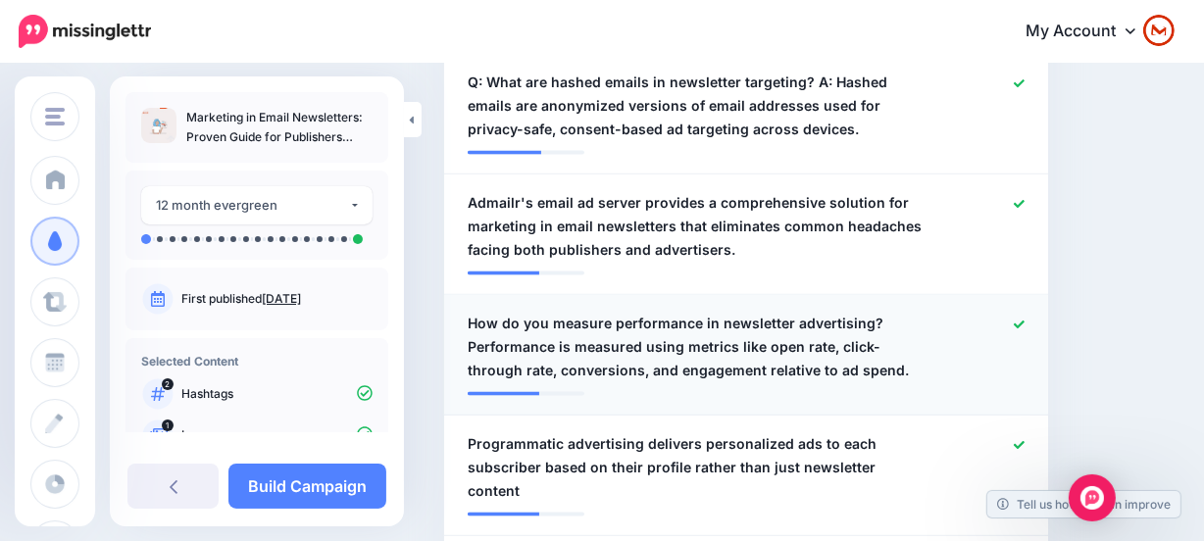
click at [844, 312] on span "How do you measure performance in newsletter advertising?Performance is measure…" at bounding box center [696, 347] width 459 height 71
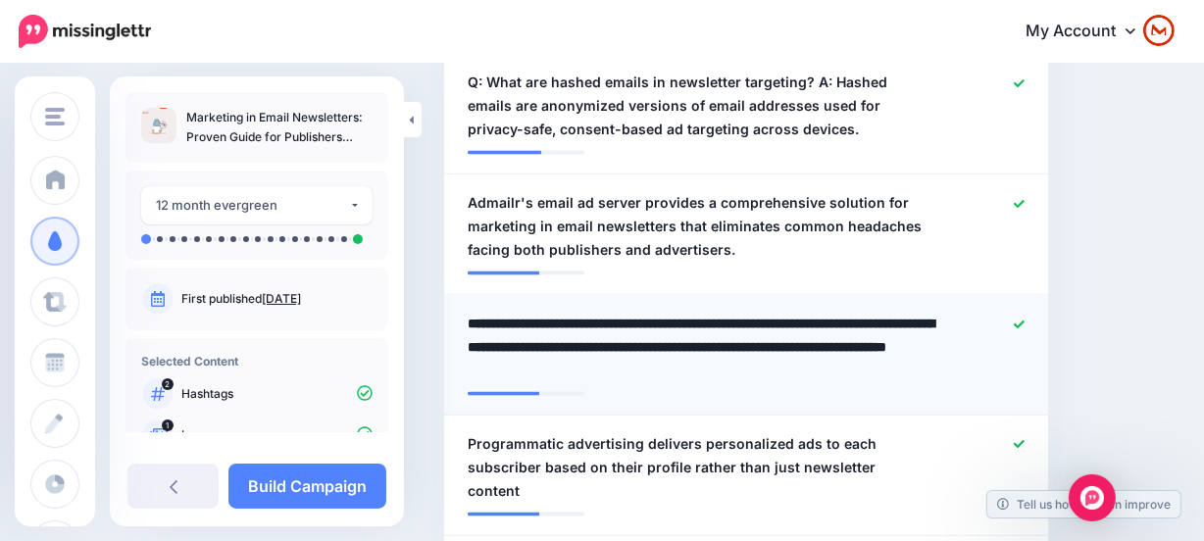
click at [879, 312] on textarea "**********" at bounding box center [701, 347] width 468 height 71
type textarea "**********"
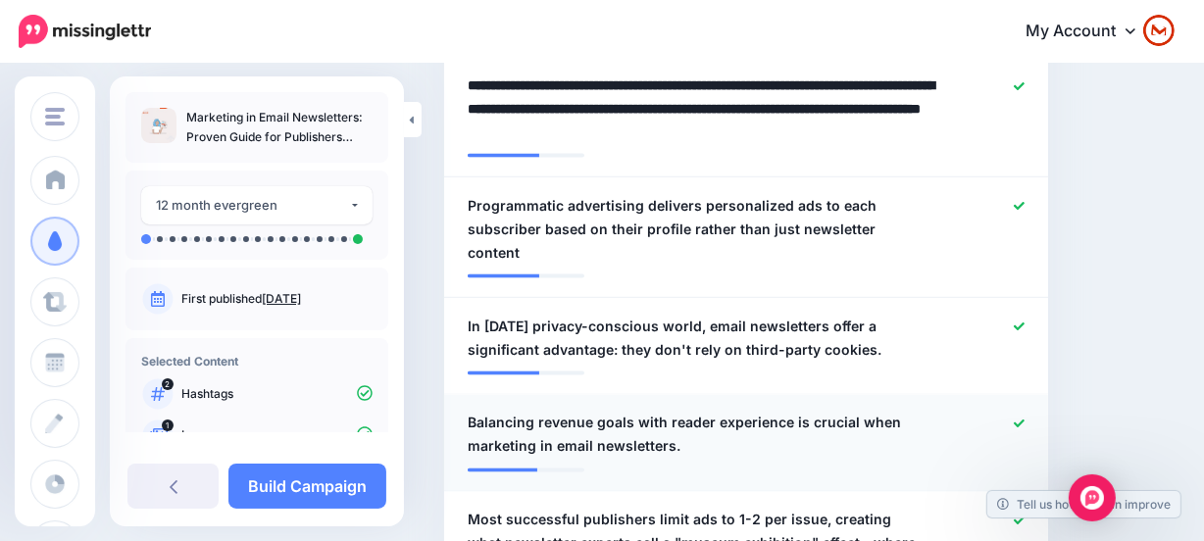
scroll to position [3037, 0]
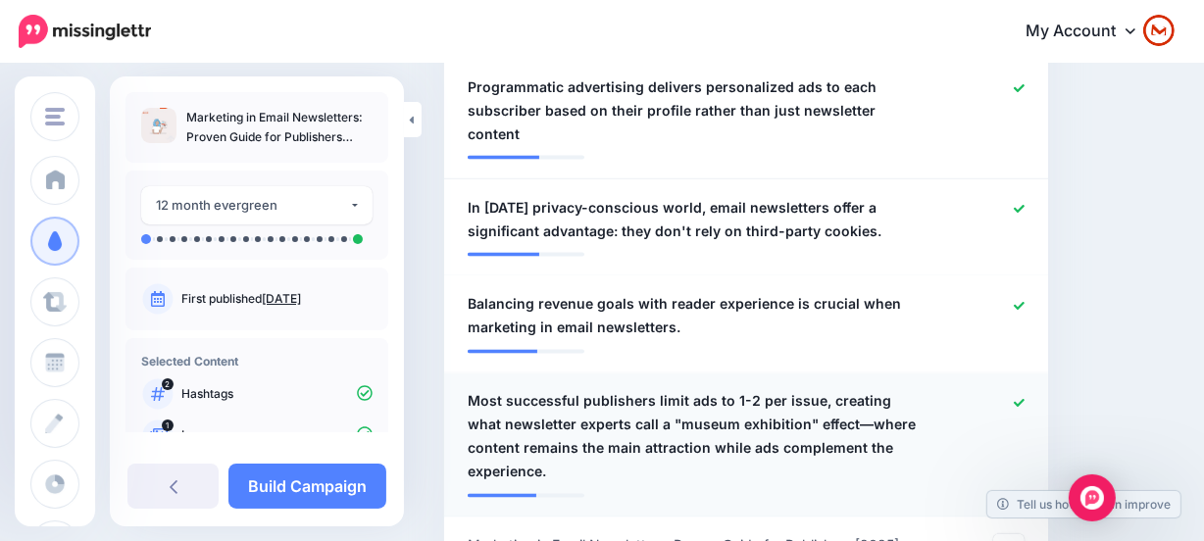
click at [829, 390] on span "Most successful publishers limit ads to 1-2 per issue, creating what newsletter…" at bounding box center [696, 437] width 459 height 94
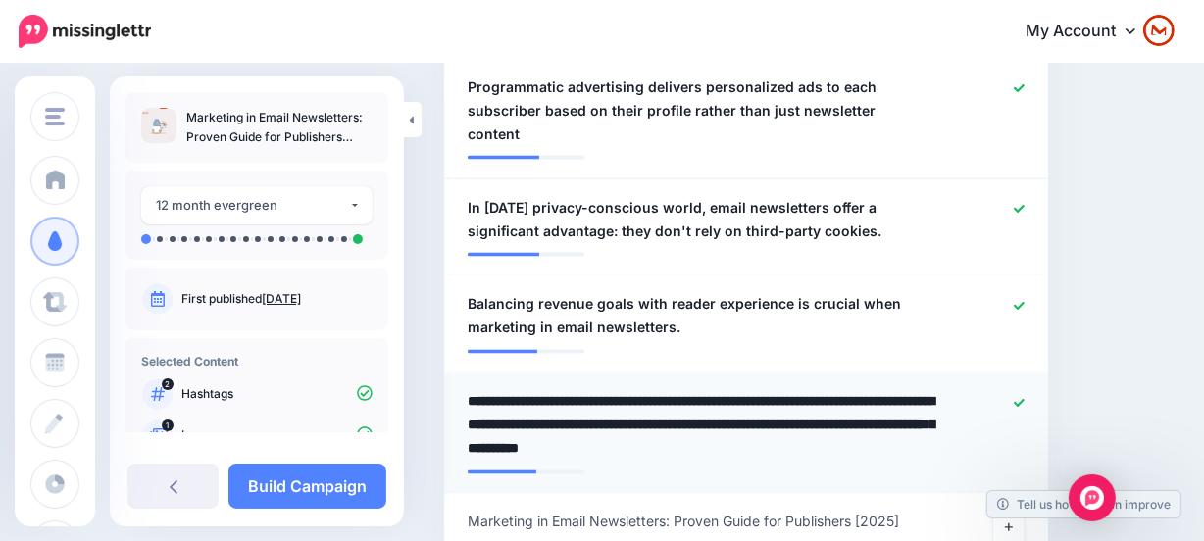
drag, startPoint x: 829, startPoint y: 304, endPoint x: 817, endPoint y: 298, distance: 13.1
click at [817, 390] on textarea "**********" at bounding box center [701, 425] width 468 height 71
type textarea "**********"
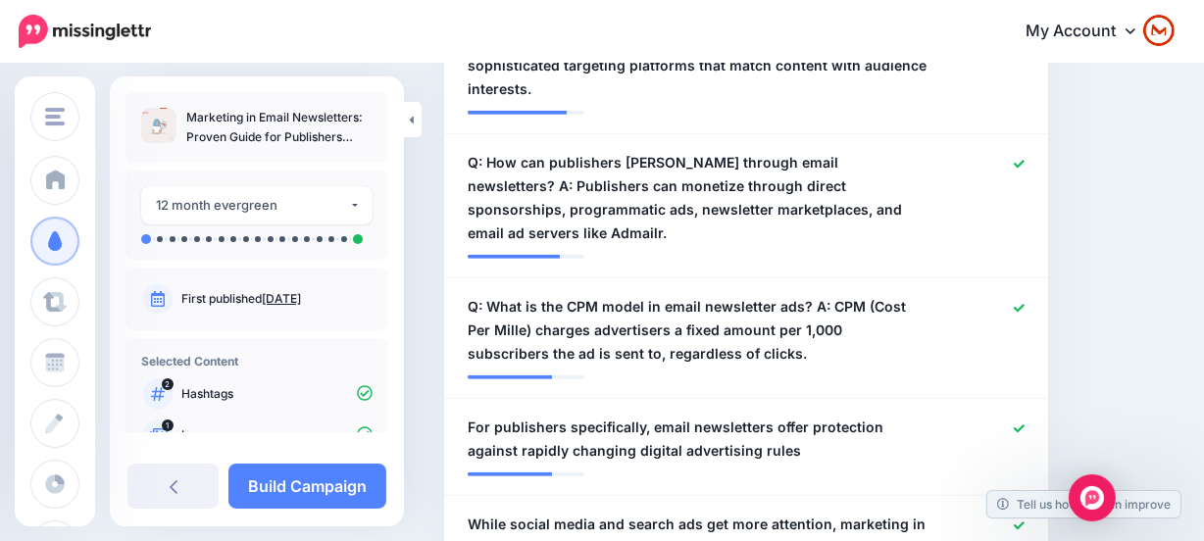
scroll to position [0, 0]
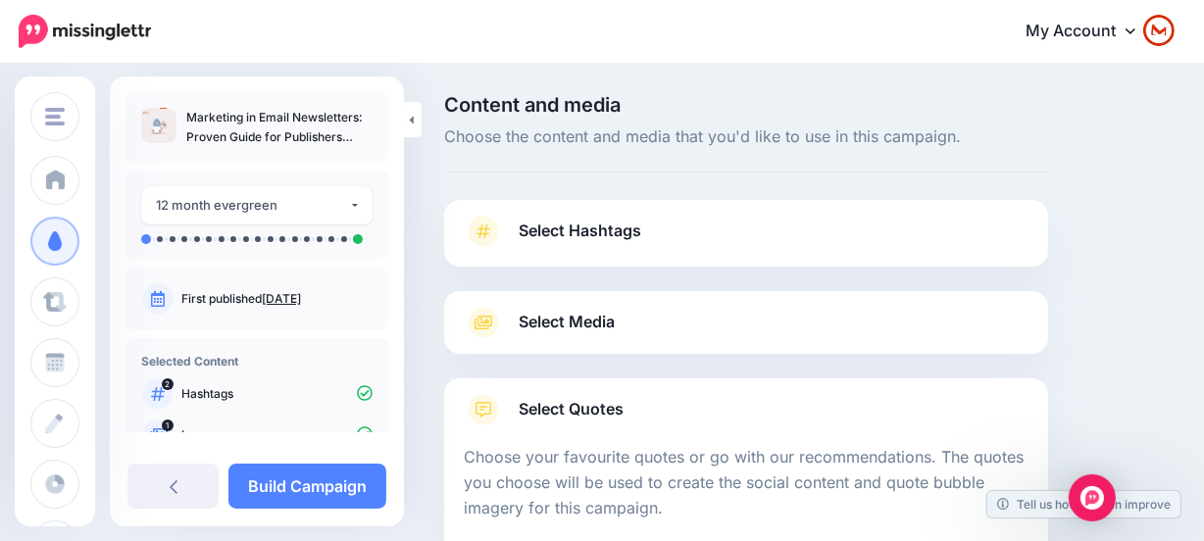
drag, startPoint x: 1129, startPoint y: 167, endPoint x: 1123, endPoint y: -108, distance: 274.5
click at [313, 488] on link "Build Campaign" at bounding box center [307, 486] width 158 height 45
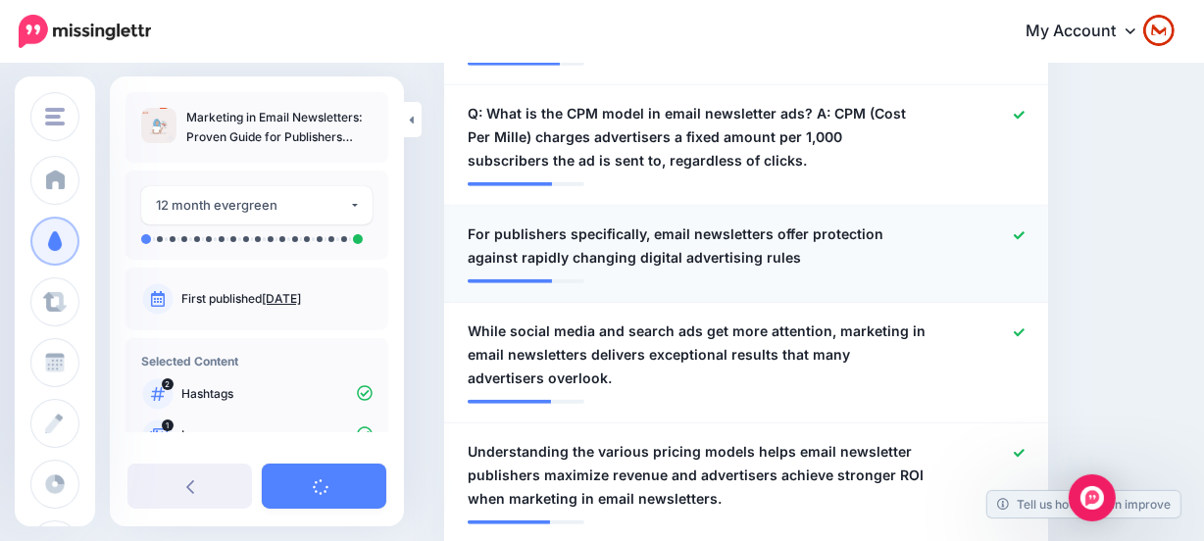
scroll to position [1603, 0]
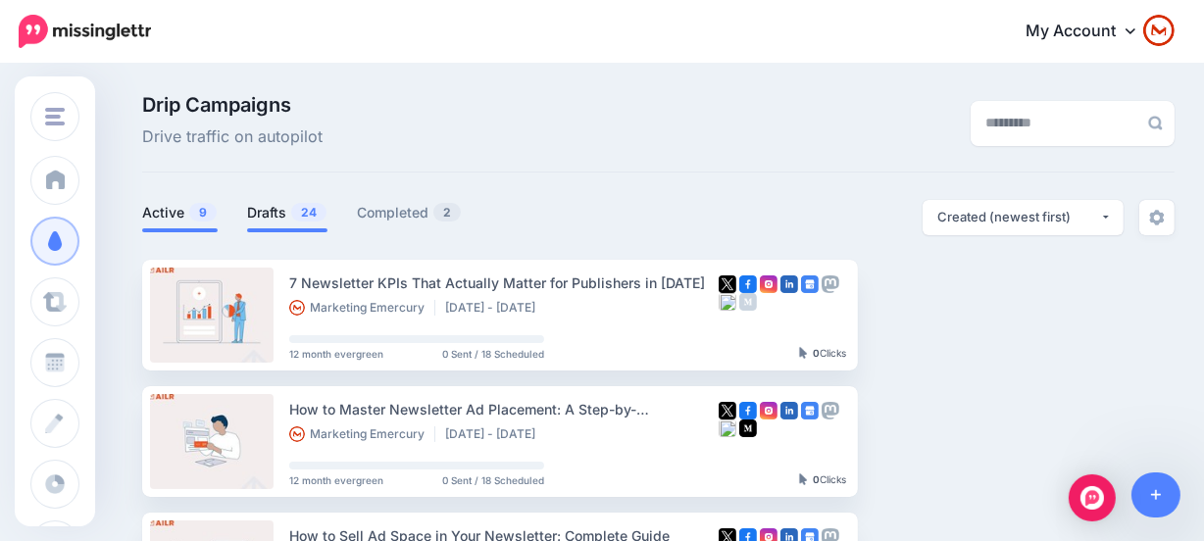
click at [274, 221] on link "Drafts 24" at bounding box center [287, 213] width 80 height 24
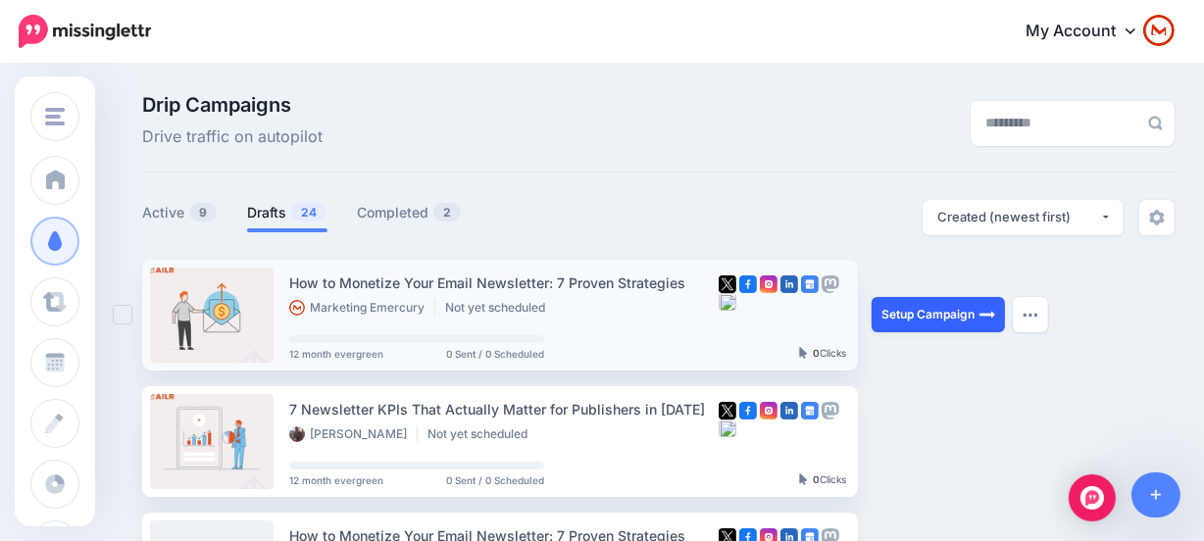
click at [964, 316] on link "Setup Campaign" at bounding box center [937, 314] width 133 height 35
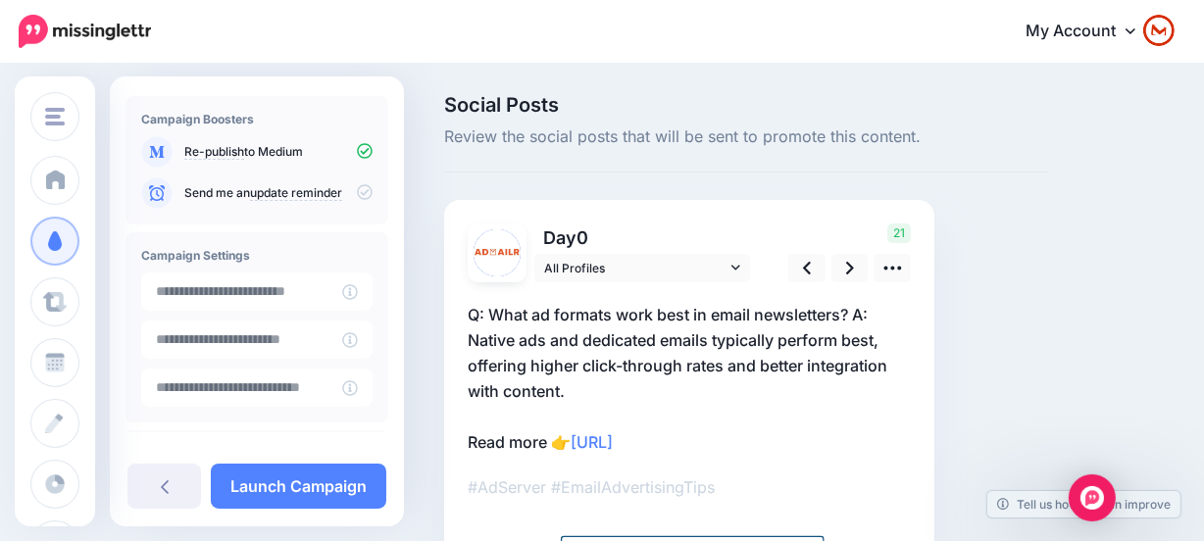
scroll to position [337, 0]
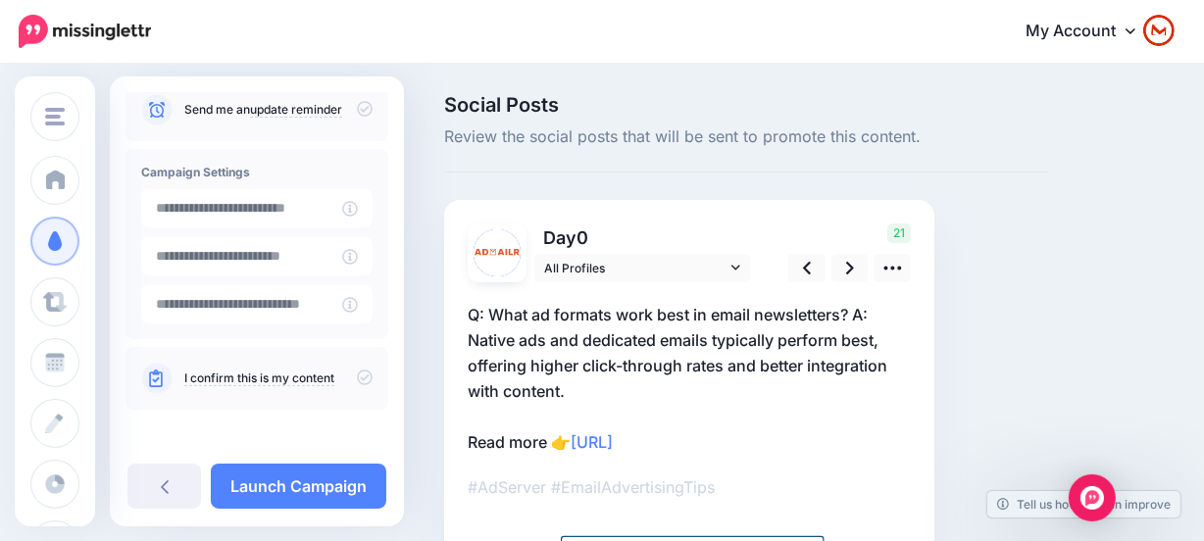
click at [358, 372] on icon at bounding box center [365, 377] width 16 height 16
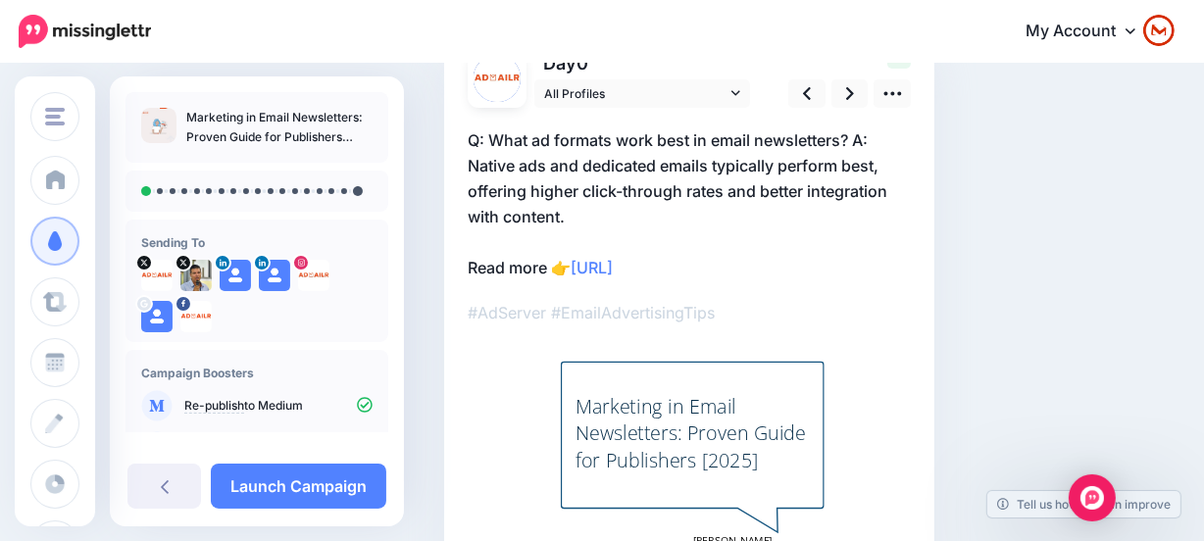
scroll to position [177, 0]
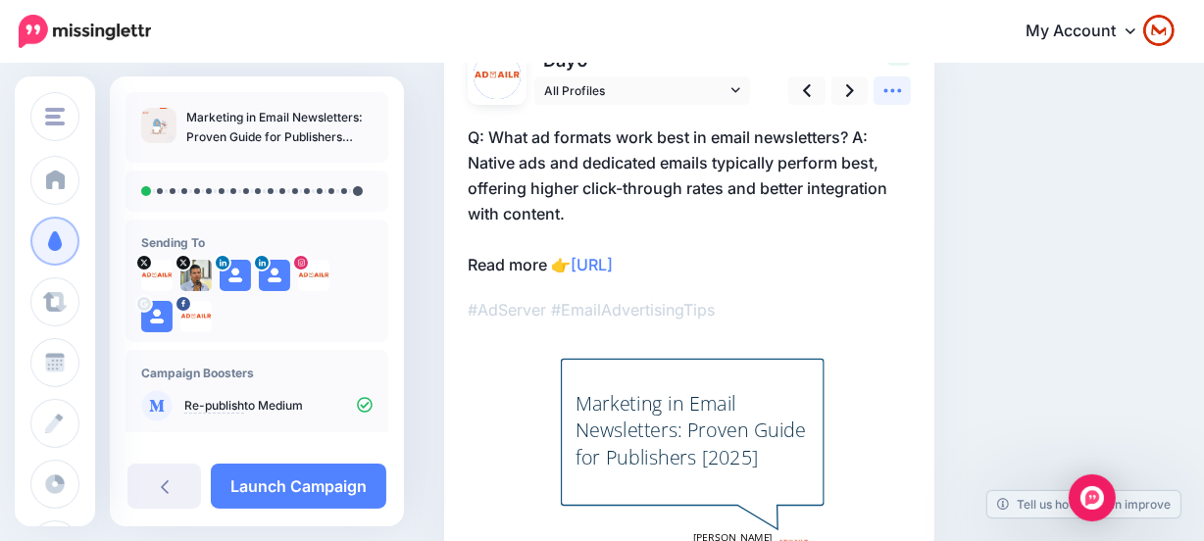
click at [893, 96] on icon at bounding box center [892, 90] width 21 height 21
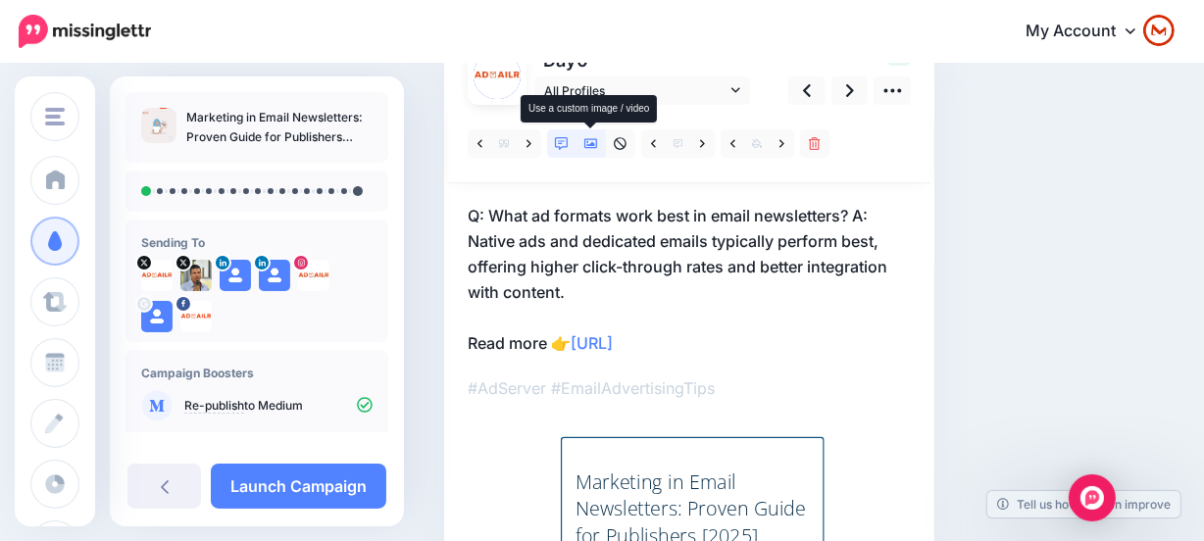
click at [590, 134] on link at bounding box center [590, 143] width 29 height 28
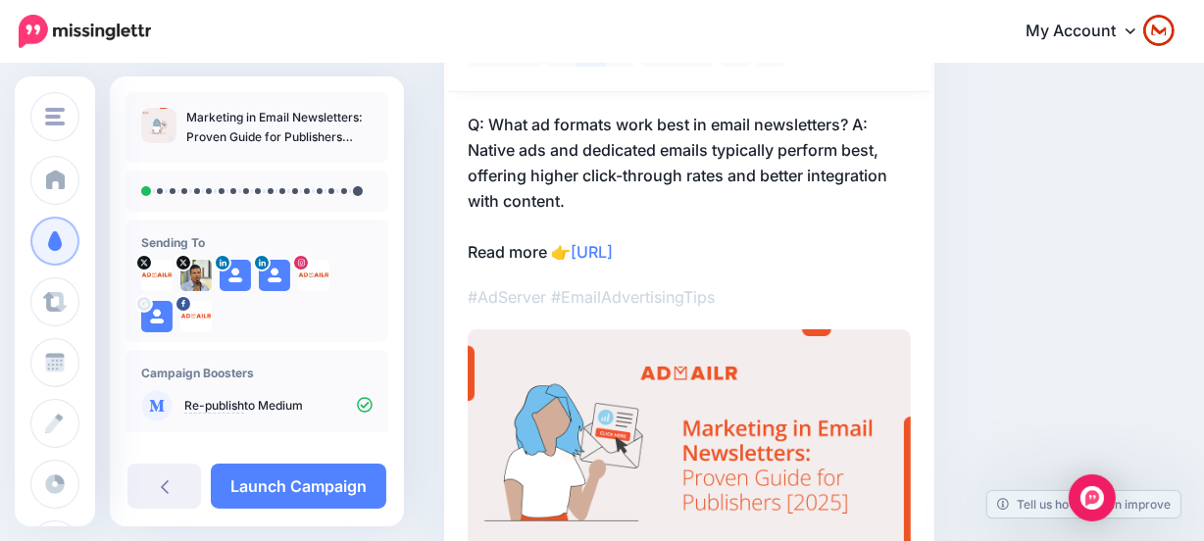
scroll to position [33, 0]
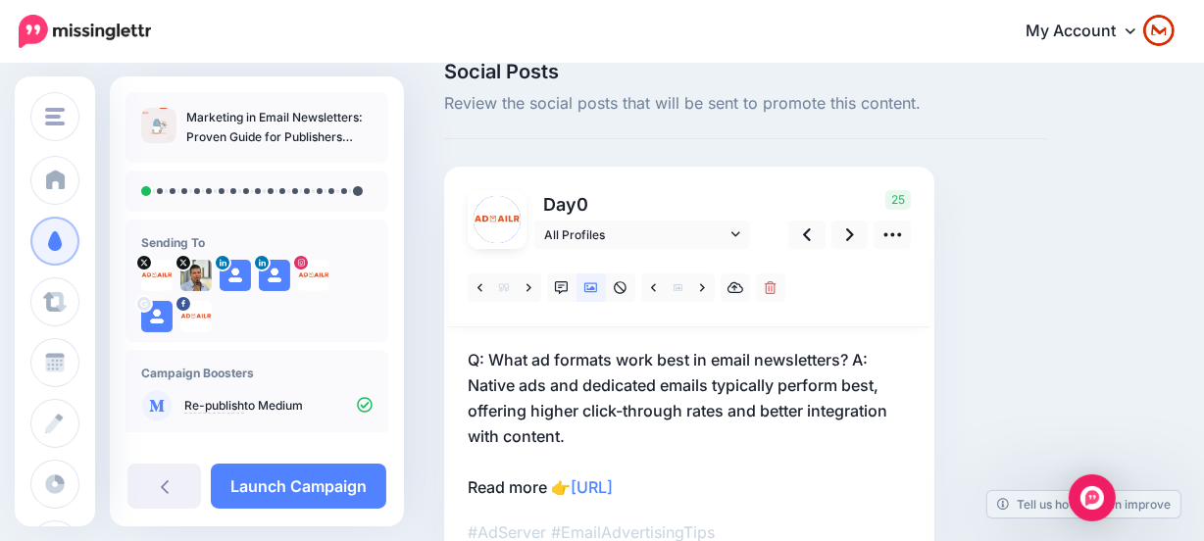
click at [855, 218] on div "25" at bounding box center [846, 219] width 158 height 59
click at [858, 224] on link at bounding box center [849, 235] width 37 height 28
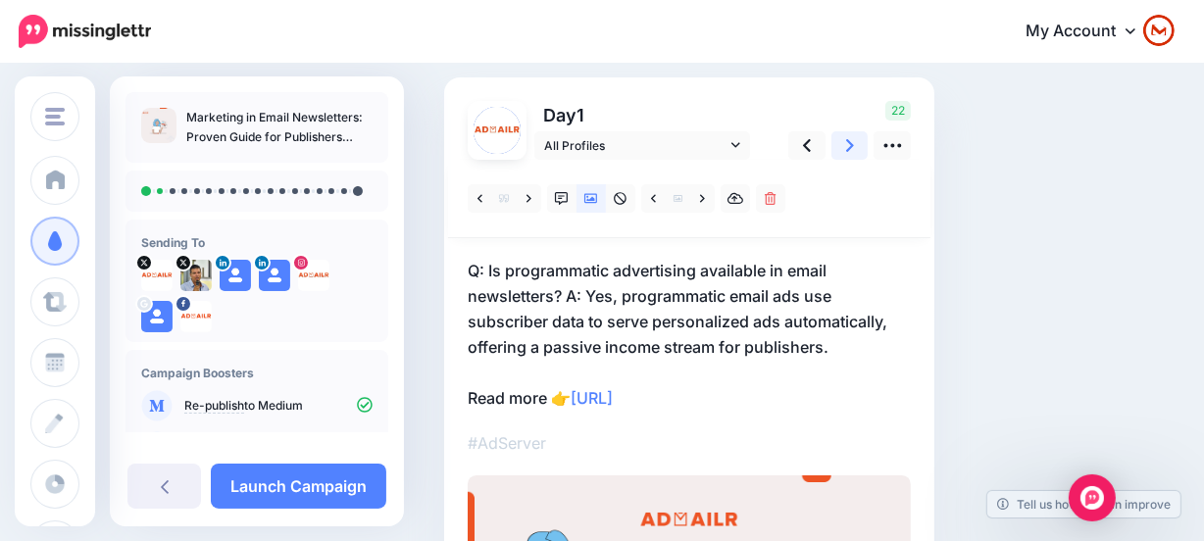
click at [850, 135] on icon at bounding box center [850, 145] width 8 height 21
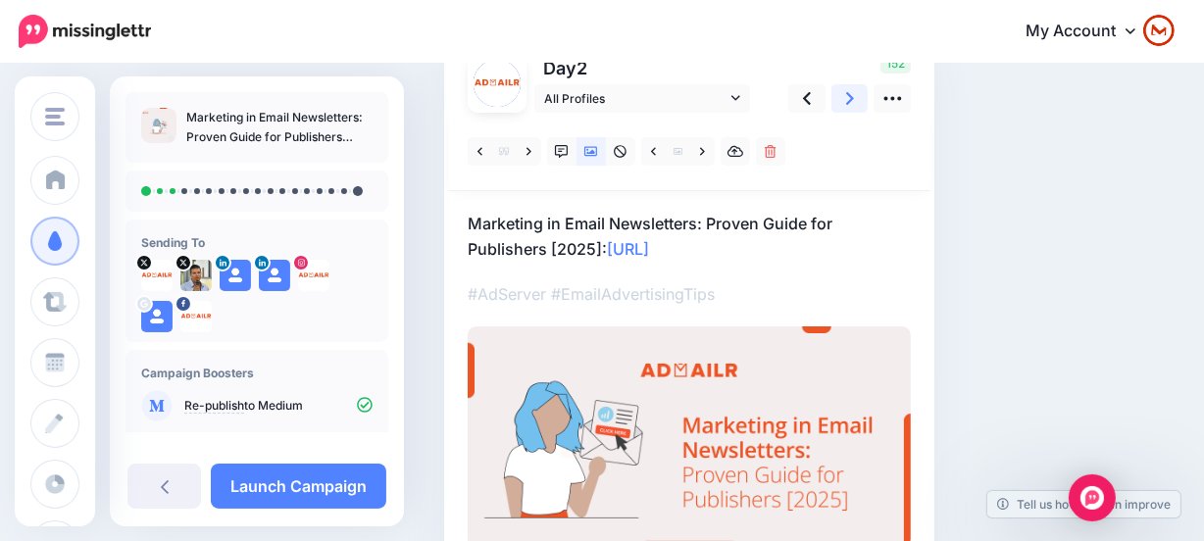
scroll to position [0, 0]
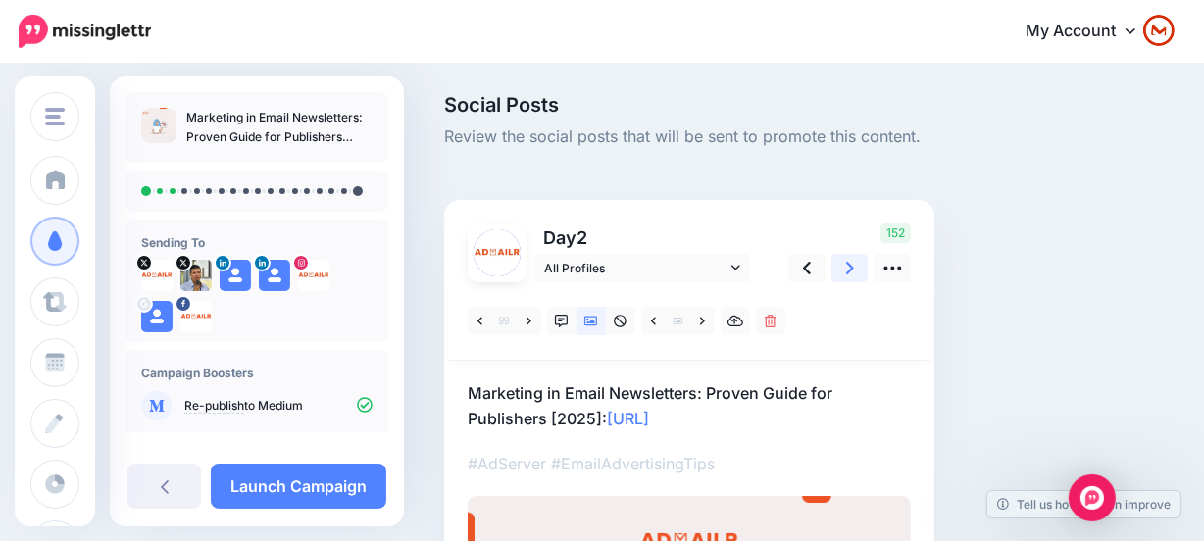
click at [856, 254] on link at bounding box center [849, 268] width 37 height 28
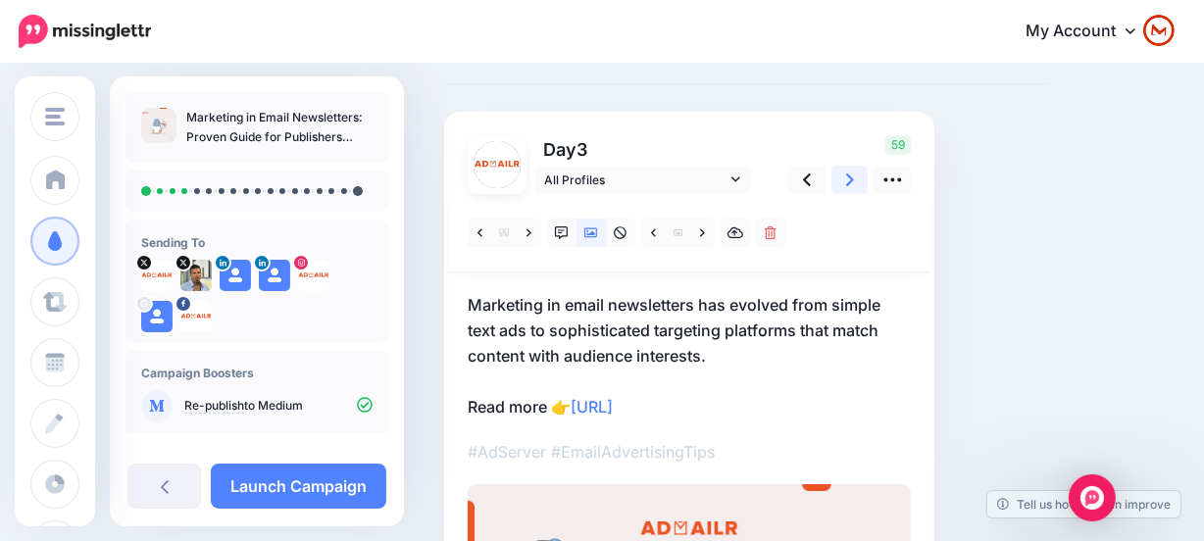
click at [848, 172] on icon at bounding box center [850, 180] width 8 height 21
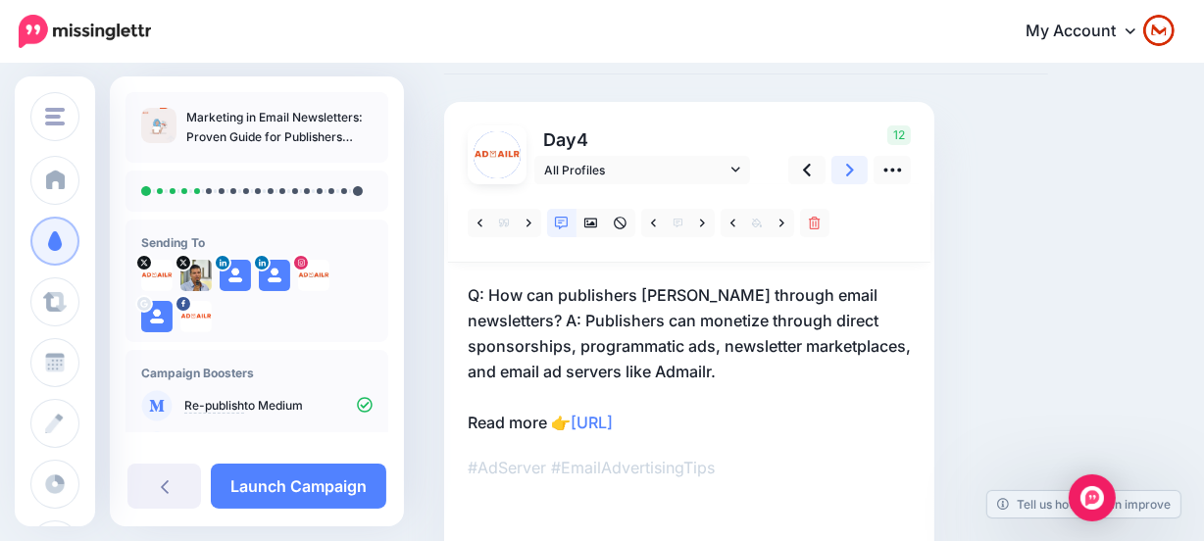
scroll to position [88, 0]
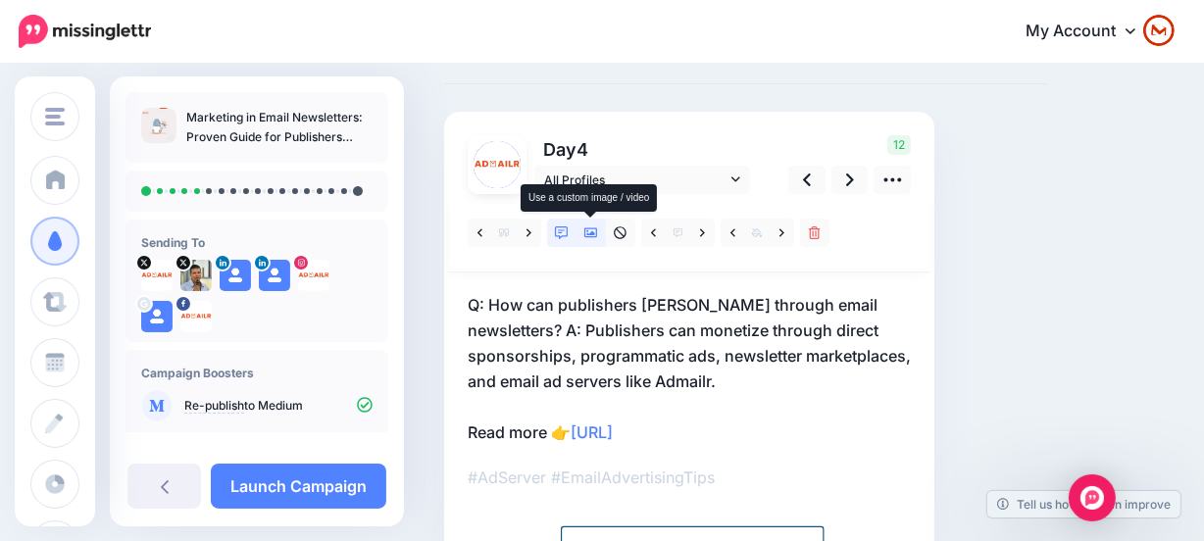
click at [598, 224] on link at bounding box center [590, 233] width 29 height 28
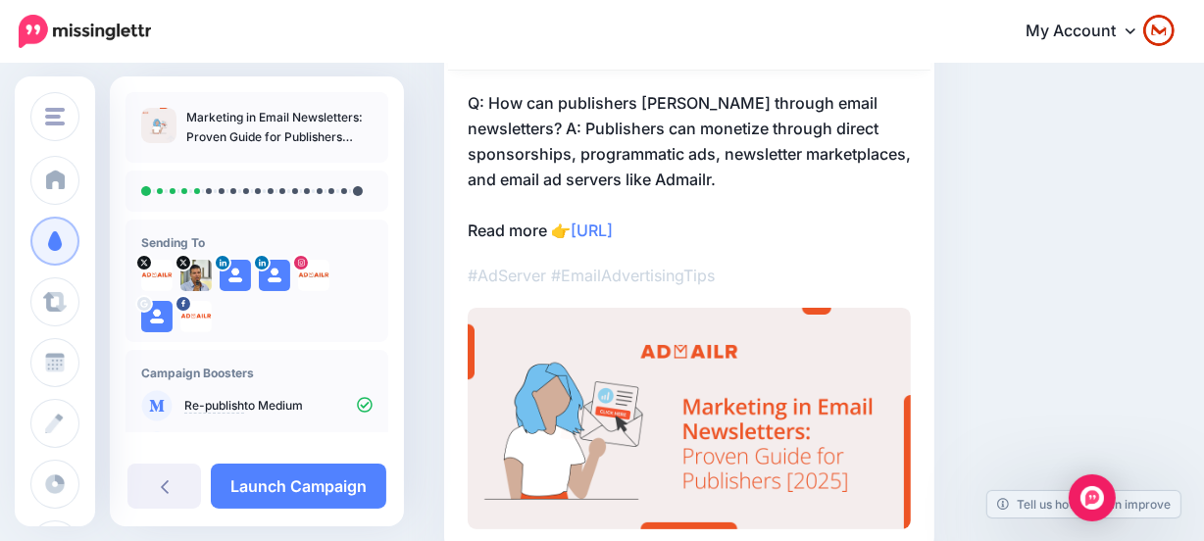
scroll to position [123, 0]
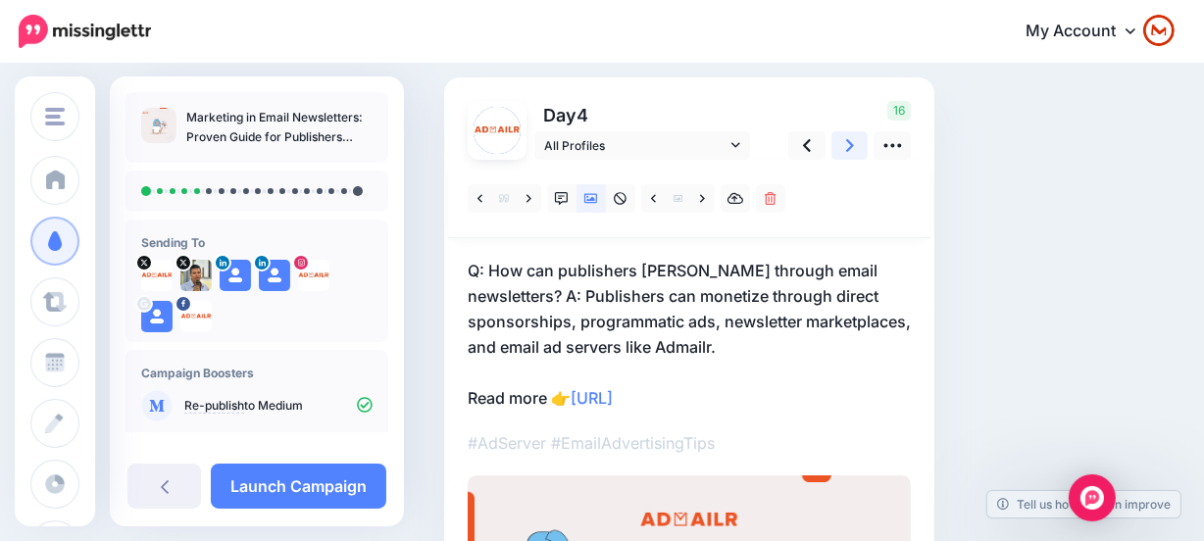
click at [847, 146] on icon at bounding box center [850, 145] width 8 height 21
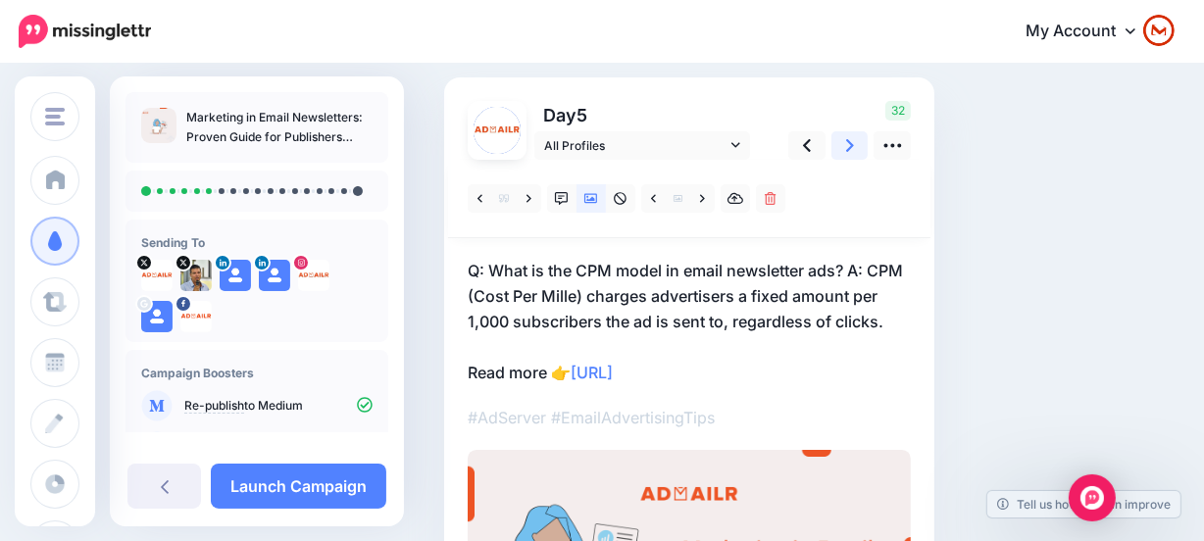
click at [847, 146] on icon at bounding box center [850, 145] width 8 height 21
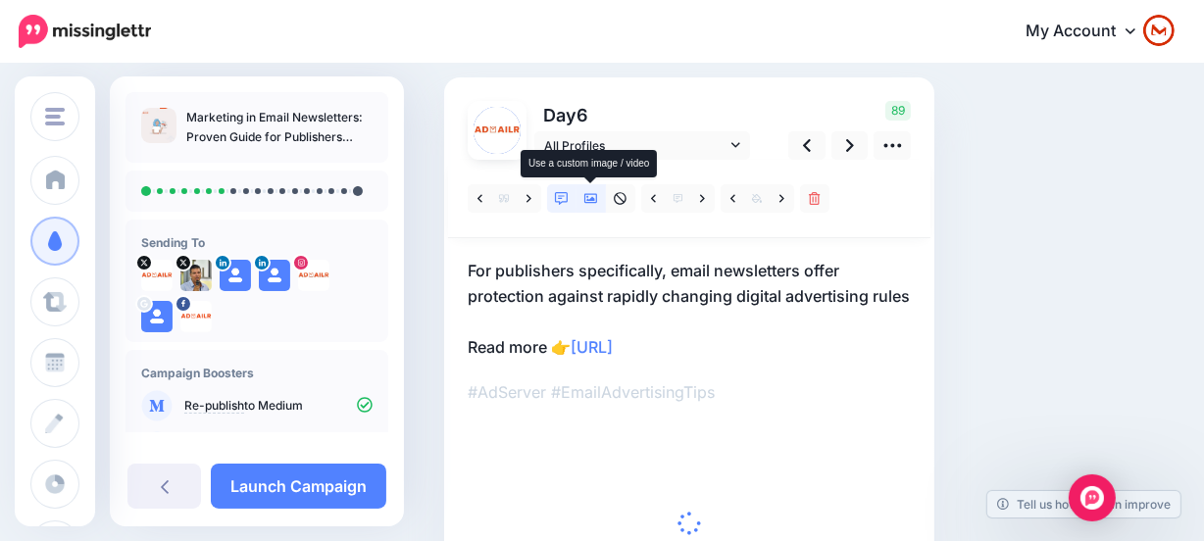
click at [590, 204] on icon at bounding box center [591, 199] width 14 height 14
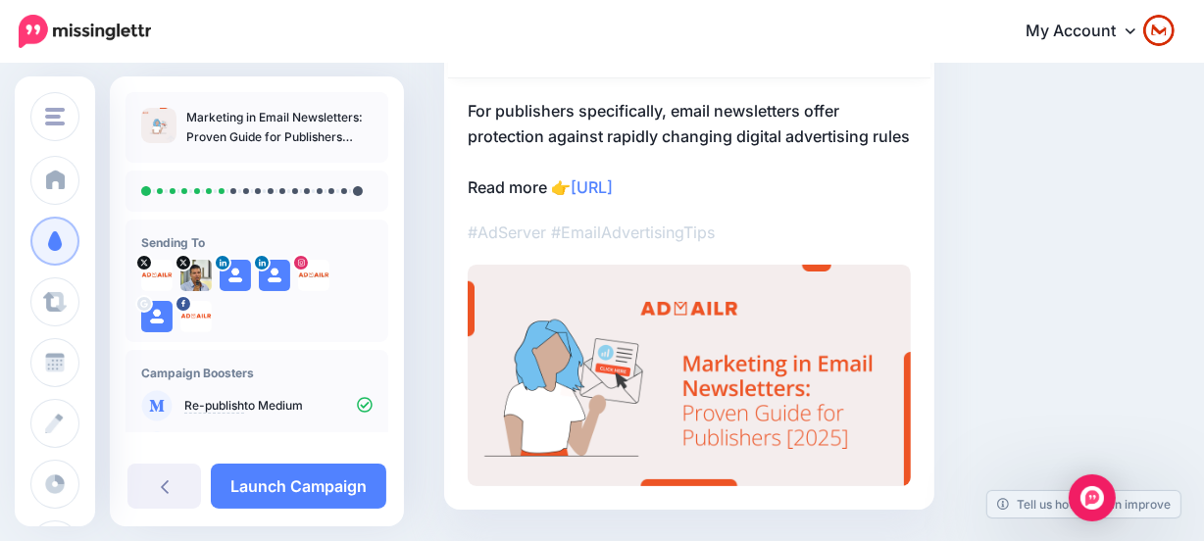
scroll to position [186, 0]
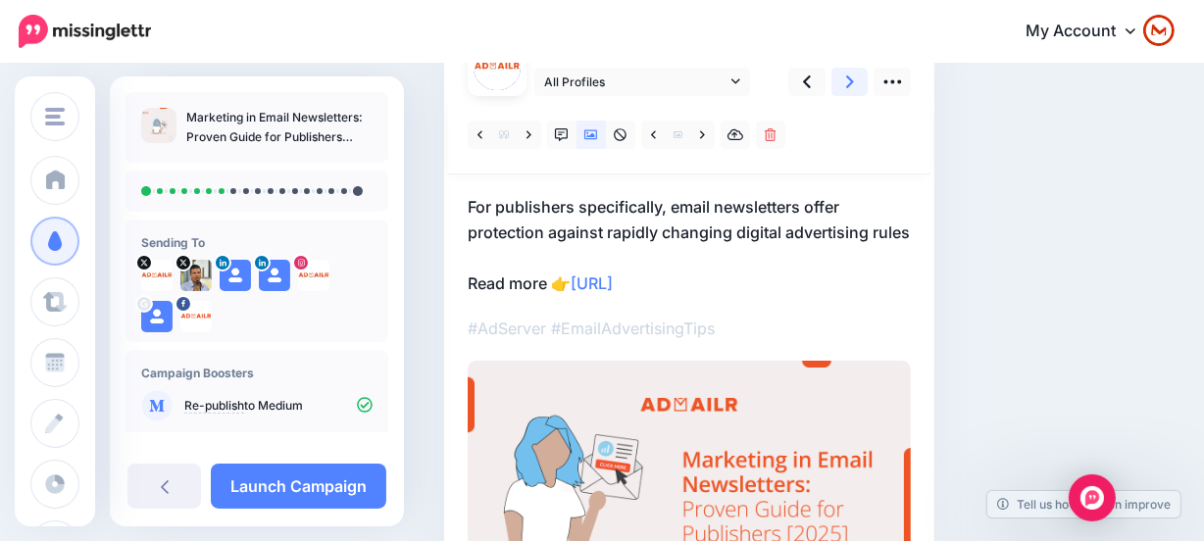
click at [846, 82] on icon at bounding box center [850, 82] width 8 height 21
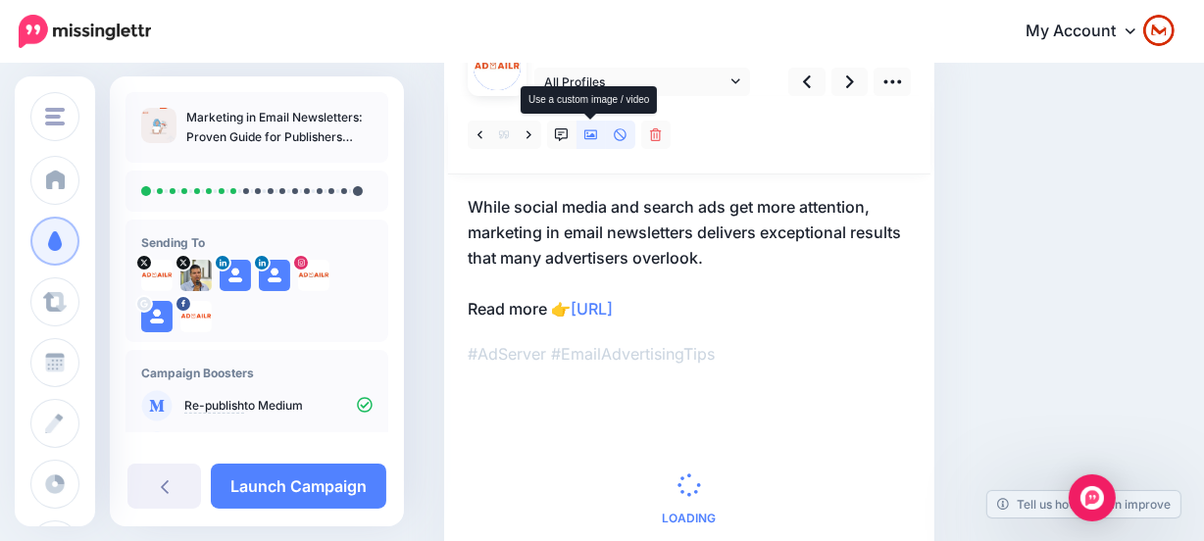
click at [587, 128] on icon at bounding box center [591, 135] width 14 height 14
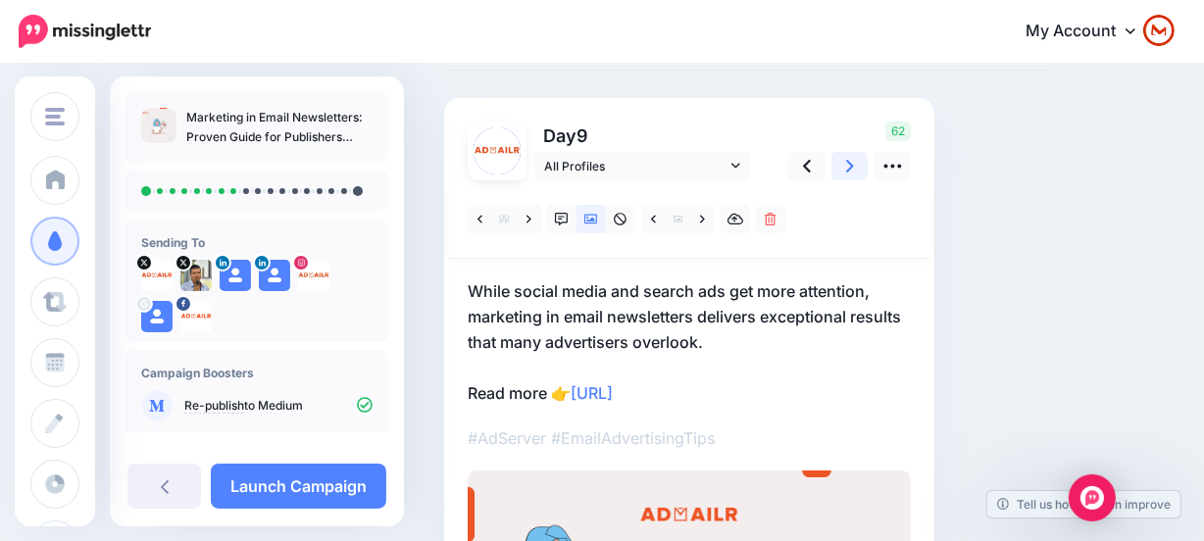
scroll to position [97, 0]
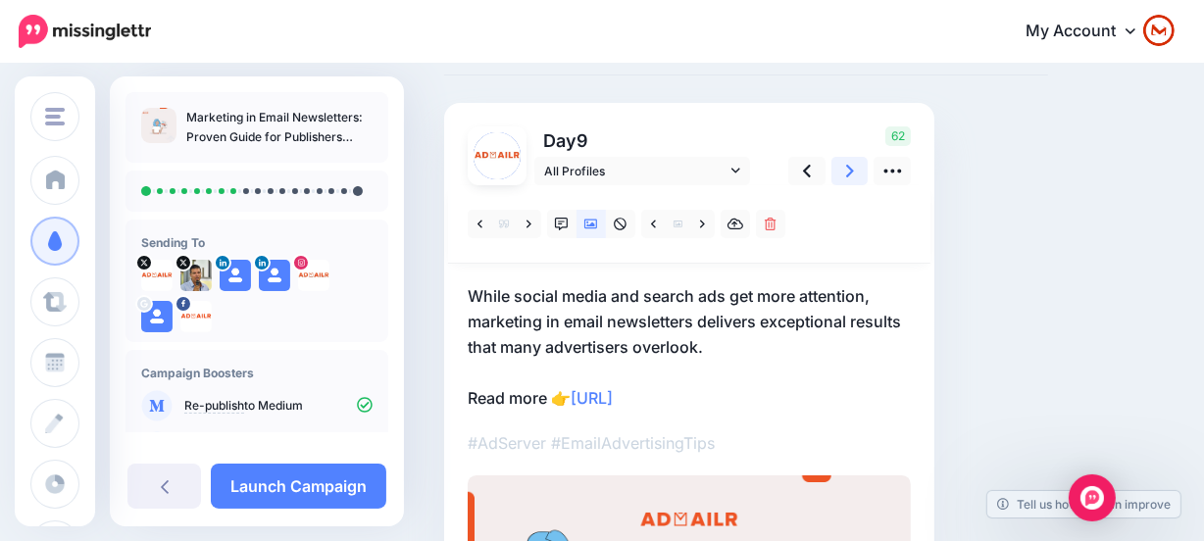
click at [843, 157] on link at bounding box center [849, 171] width 37 height 28
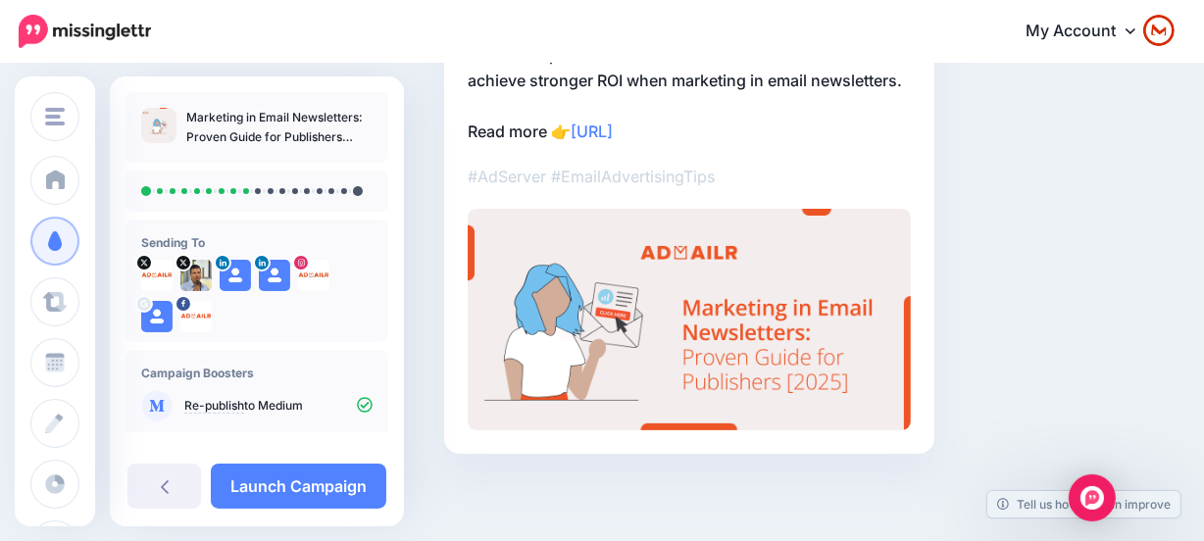
scroll to position [186, 0]
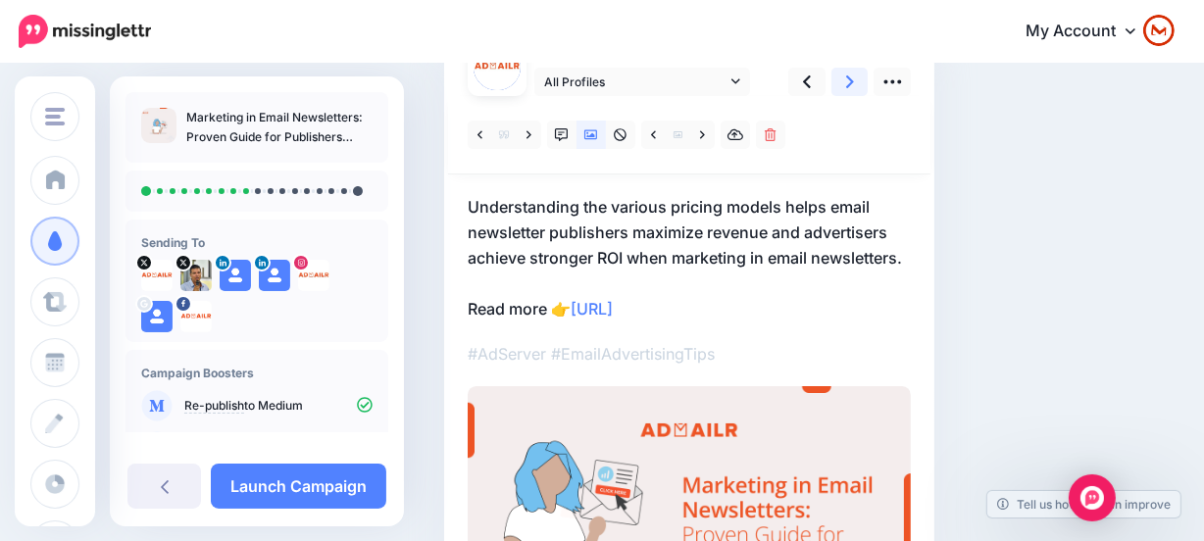
click at [850, 92] on link at bounding box center [849, 82] width 37 height 28
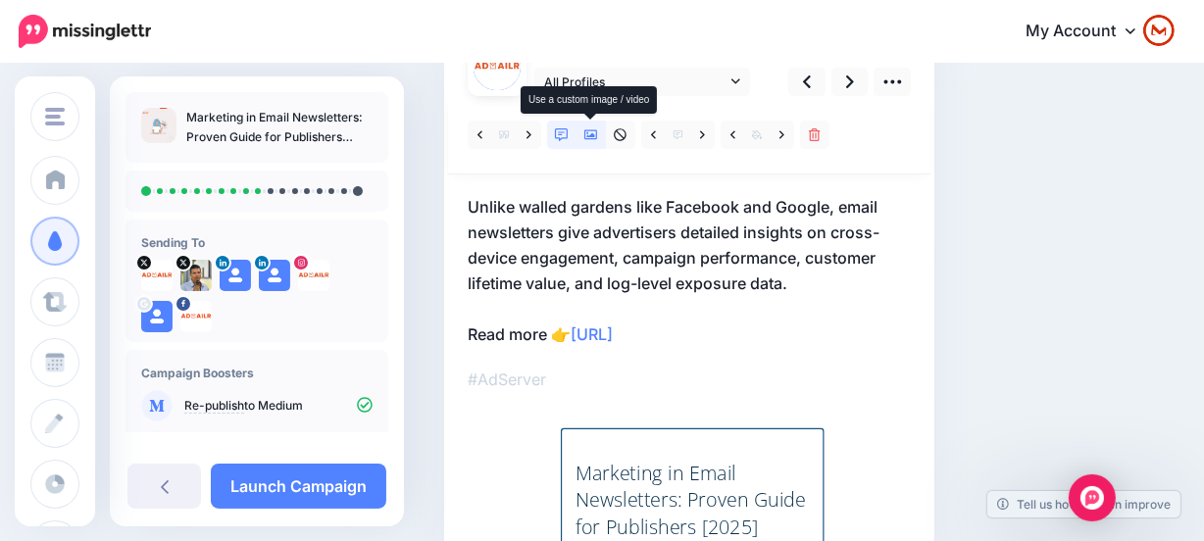
click at [591, 141] on link at bounding box center [590, 135] width 29 height 28
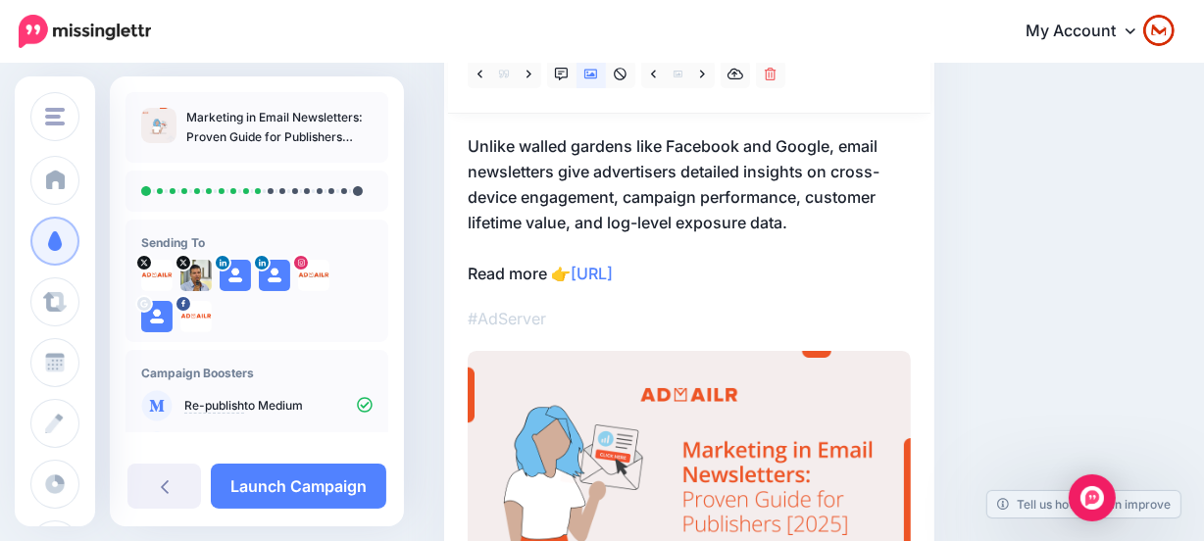
scroll to position [123, 0]
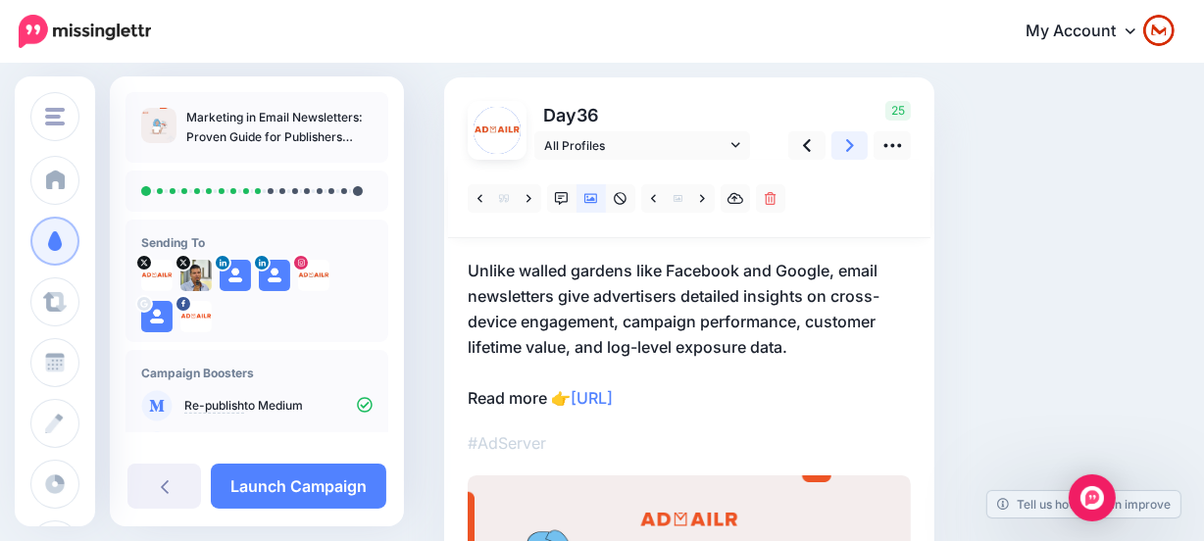
click at [846, 144] on icon at bounding box center [850, 145] width 8 height 21
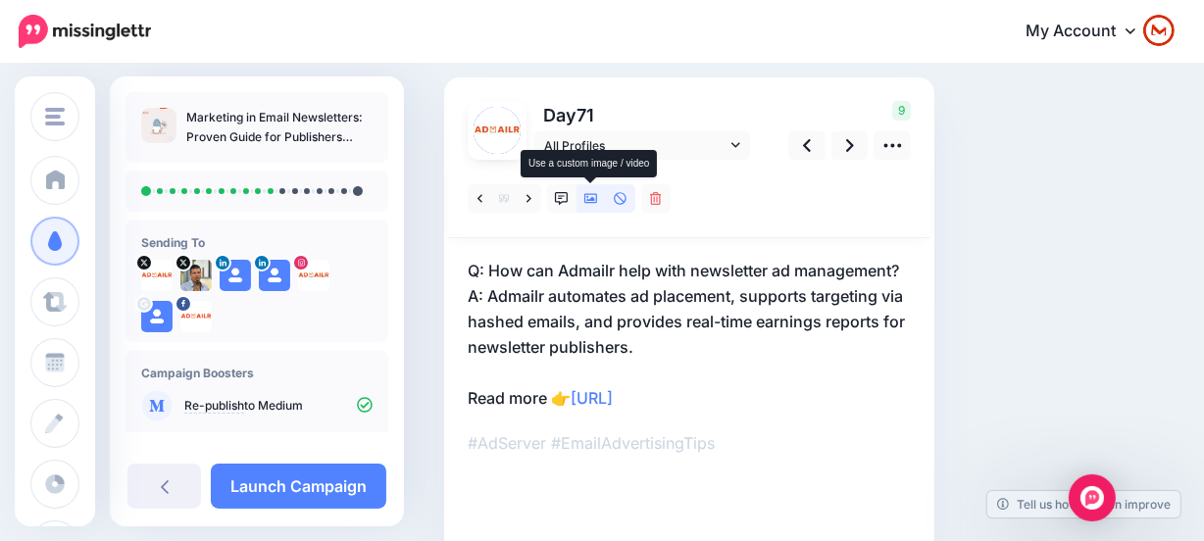
click at [588, 197] on icon at bounding box center [591, 199] width 14 height 14
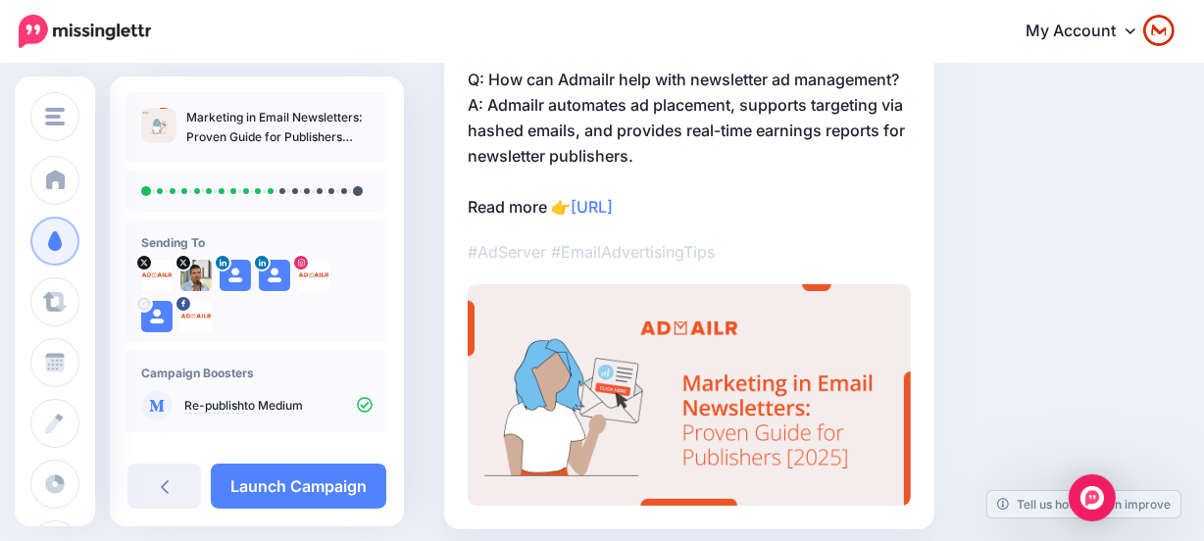
scroll to position [148, 0]
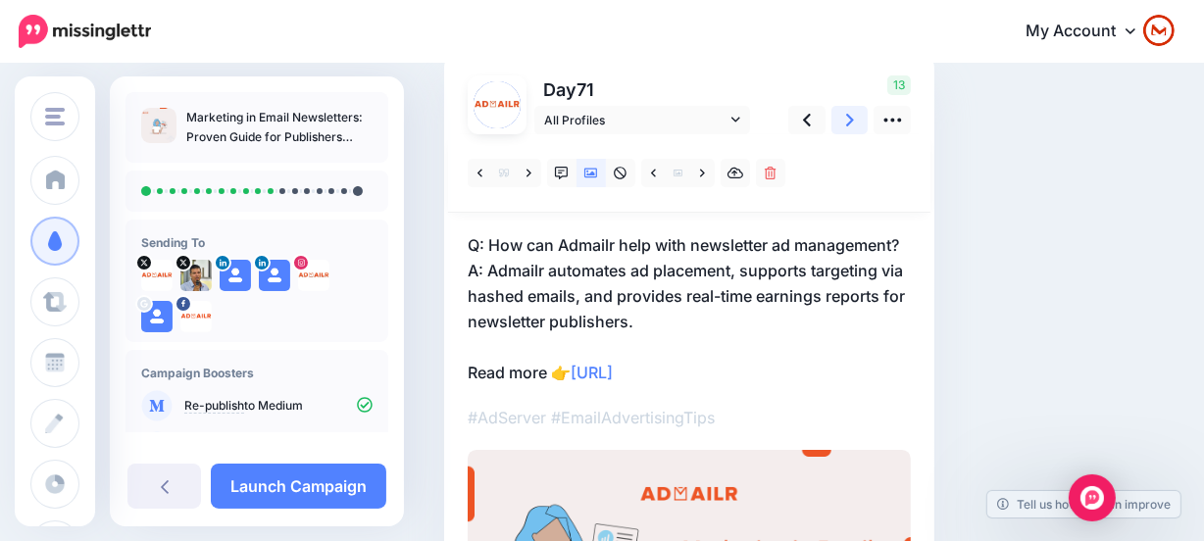
click at [848, 121] on icon at bounding box center [850, 120] width 8 height 21
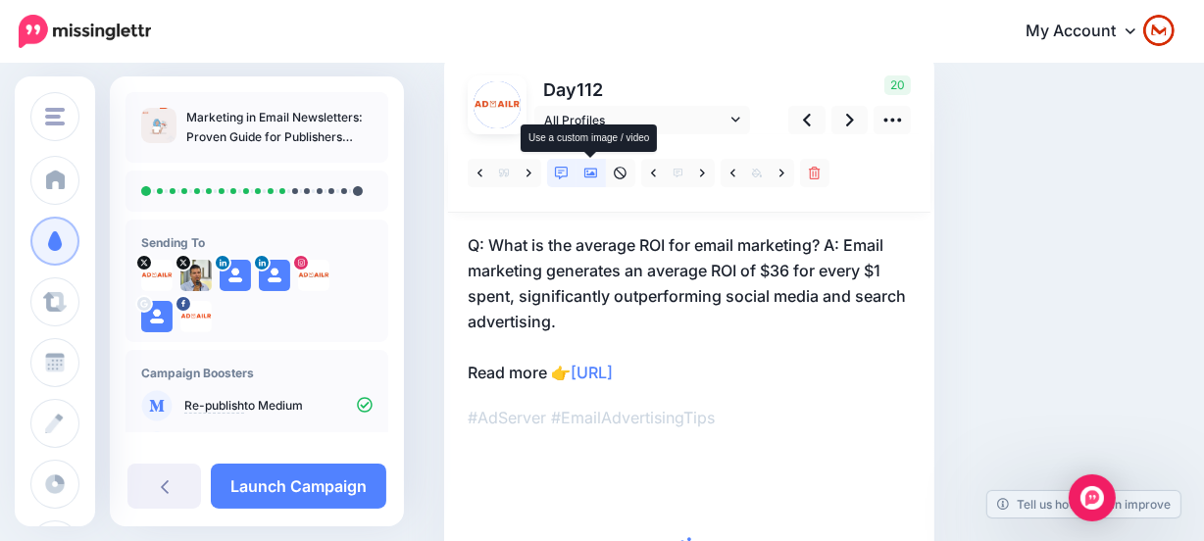
click at [586, 169] on icon at bounding box center [591, 174] width 14 height 10
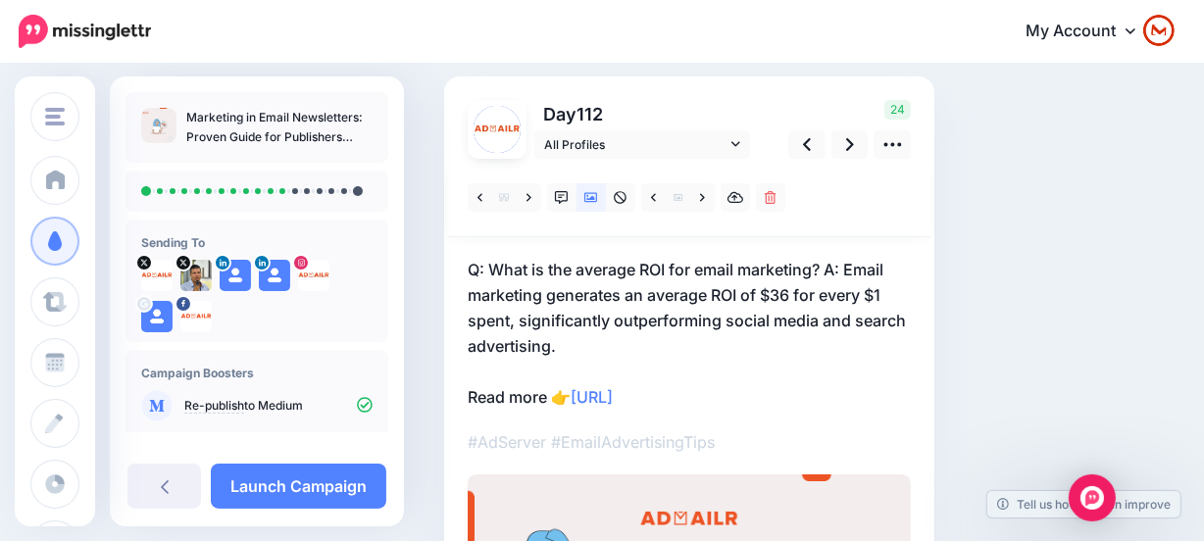
scroll to position [123, 0]
click at [845, 156] on link at bounding box center [849, 145] width 37 height 28
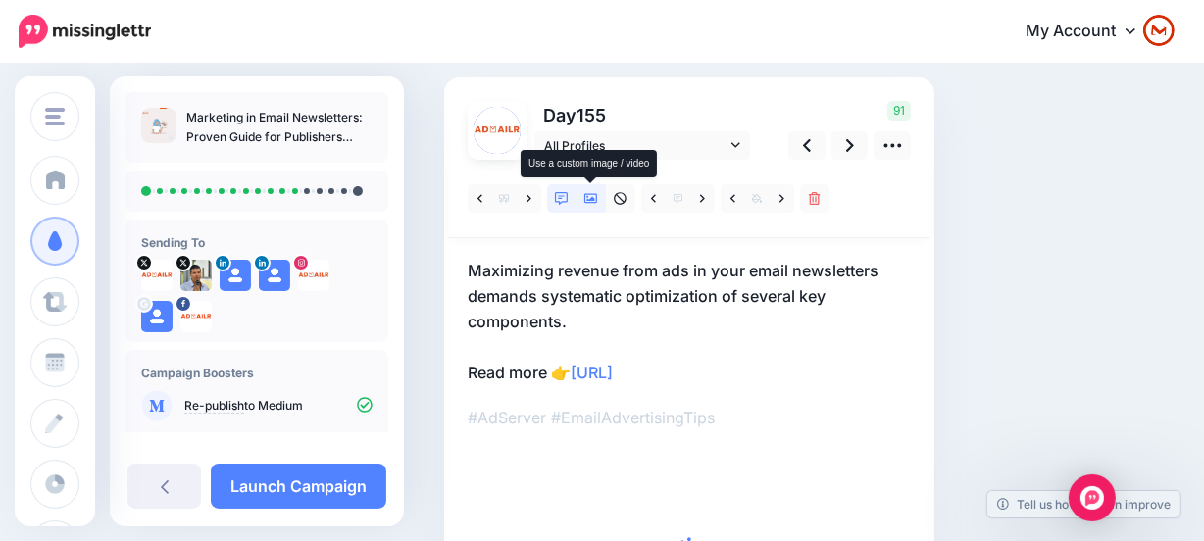
click at [588, 198] on icon at bounding box center [591, 199] width 14 height 14
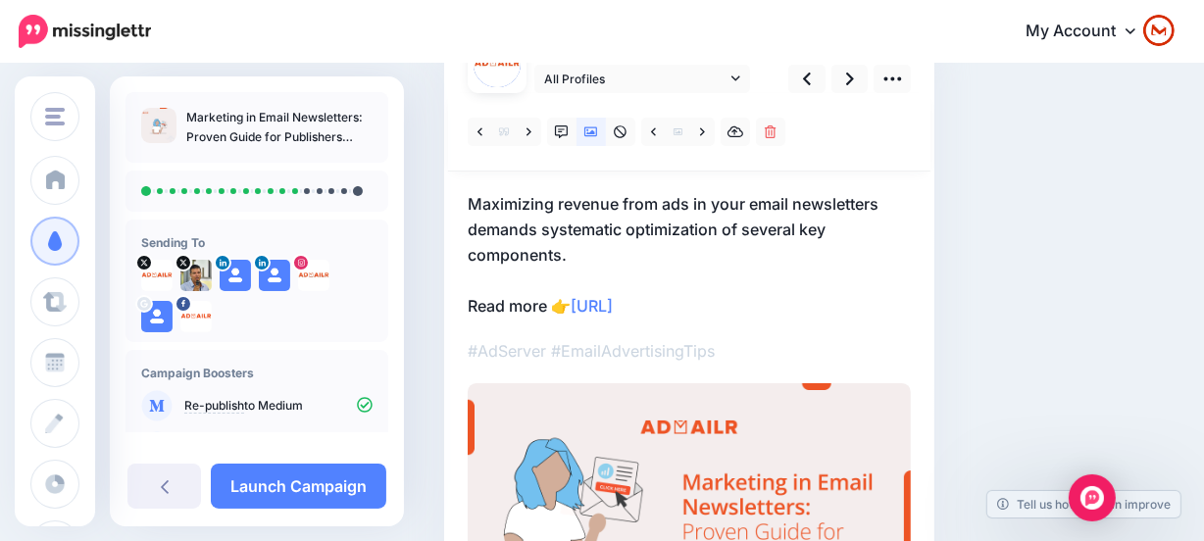
scroll to position [186, 0]
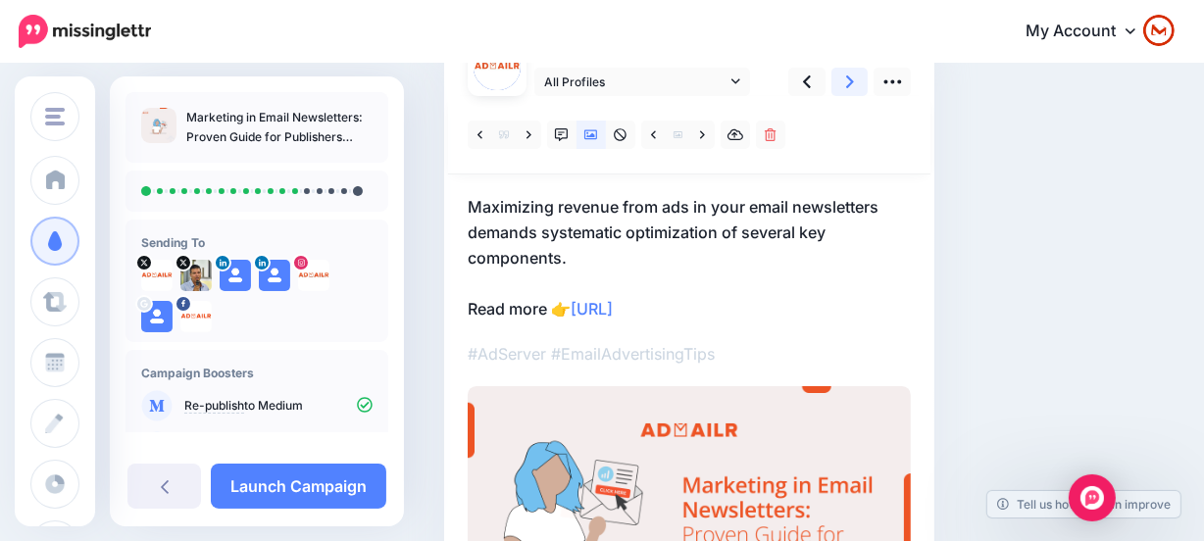
click at [847, 93] on link at bounding box center [849, 82] width 37 height 28
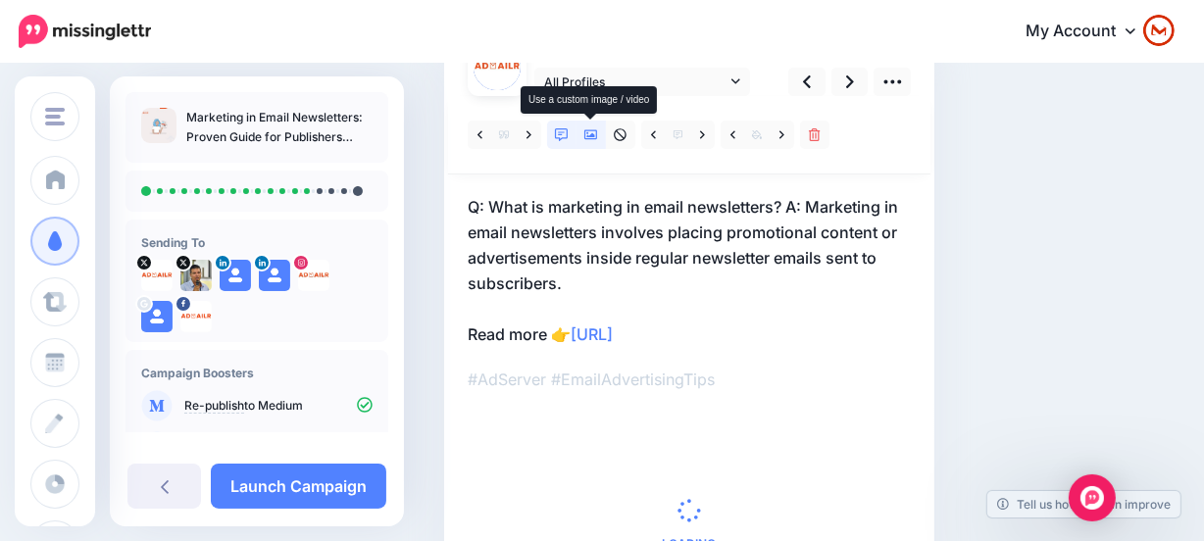
click at [595, 131] on icon at bounding box center [591, 135] width 14 height 14
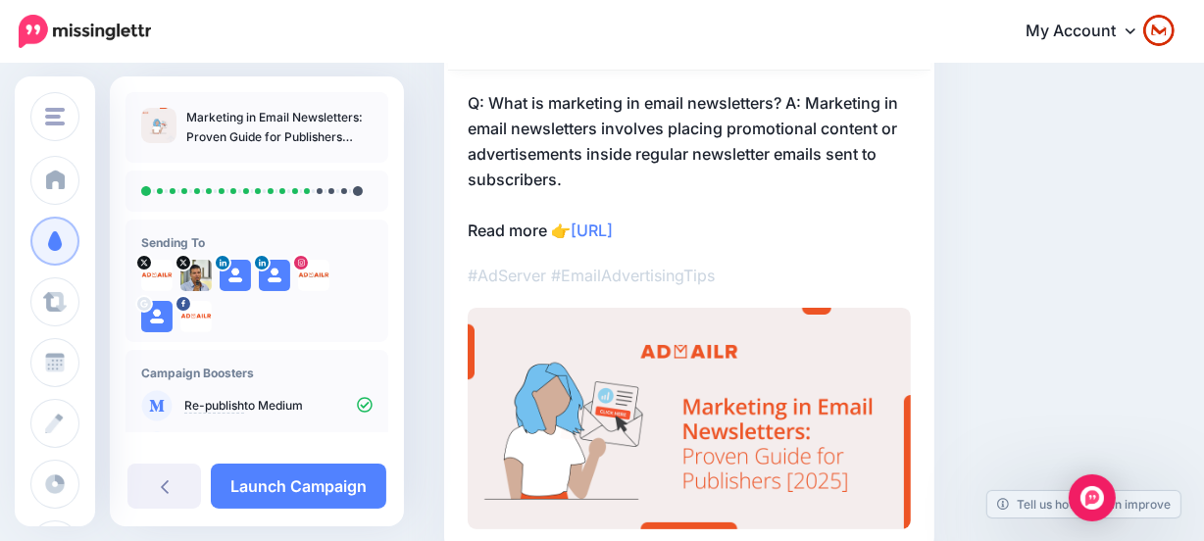
scroll to position [123, 0]
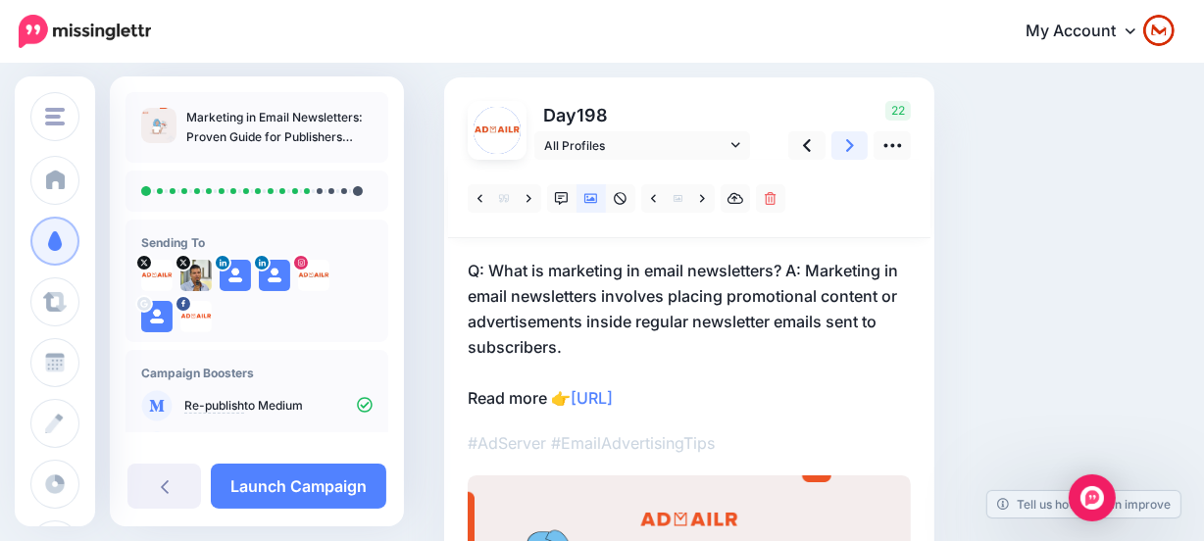
click at [831, 145] on link at bounding box center [849, 145] width 37 height 28
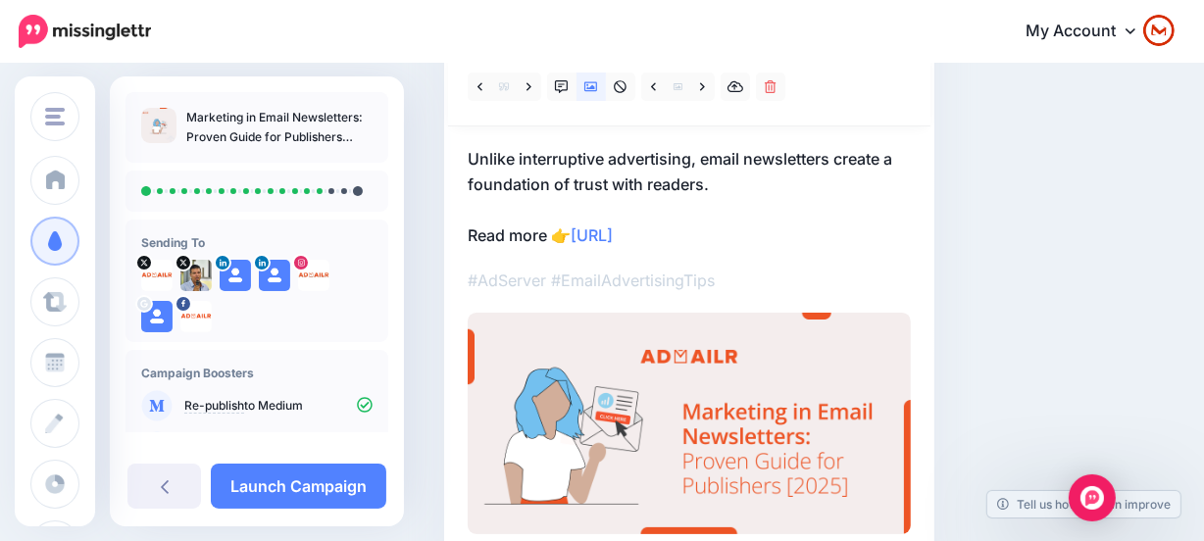
scroll to position [72, 0]
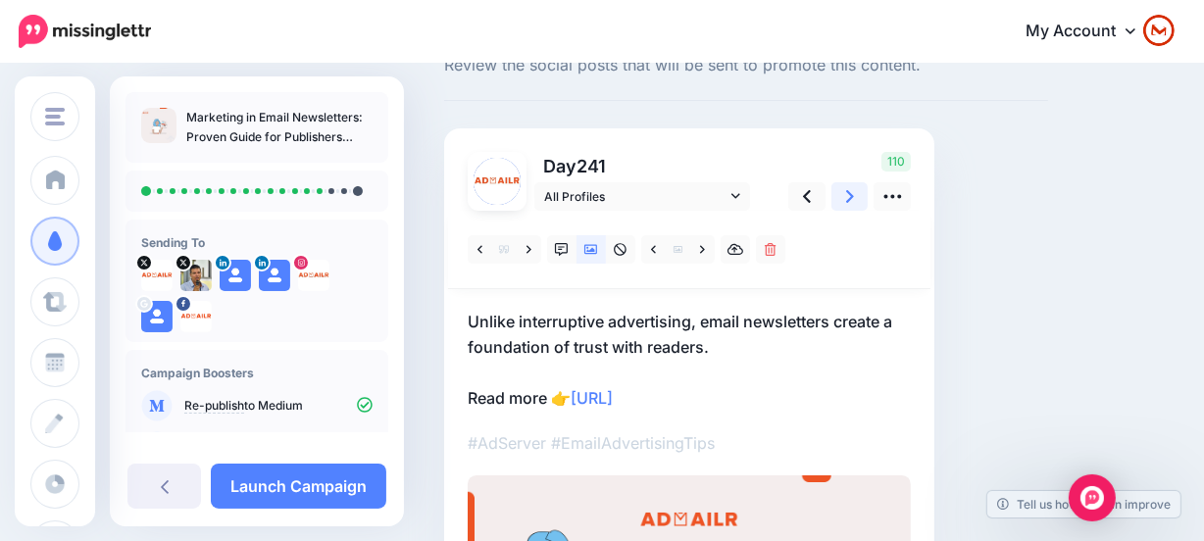
click at [853, 197] on link at bounding box center [849, 196] width 37 height 28
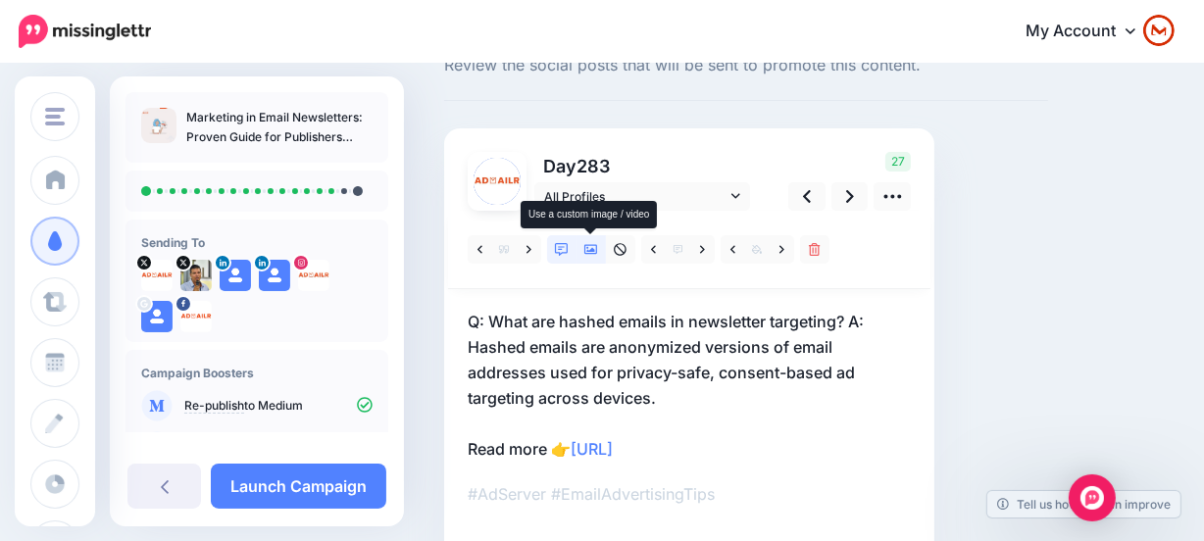
click at [594, 236] on link at bounding box center [590, 249] width 29 height 28
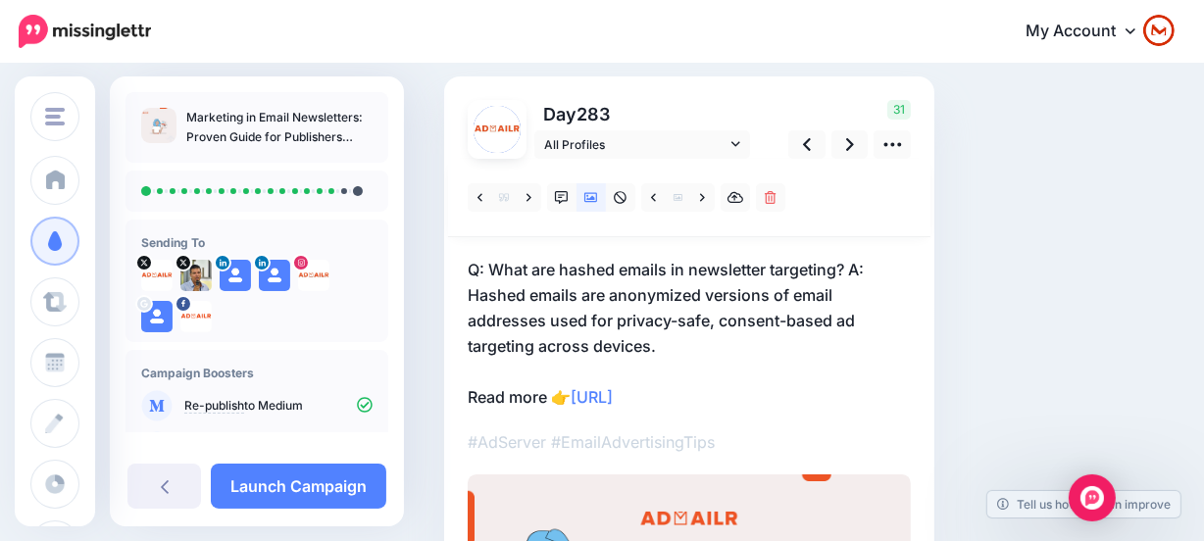
scroll to position [123, 0]
click at [843, 146] on link at bounding box center [849, 145] width 37 height 28
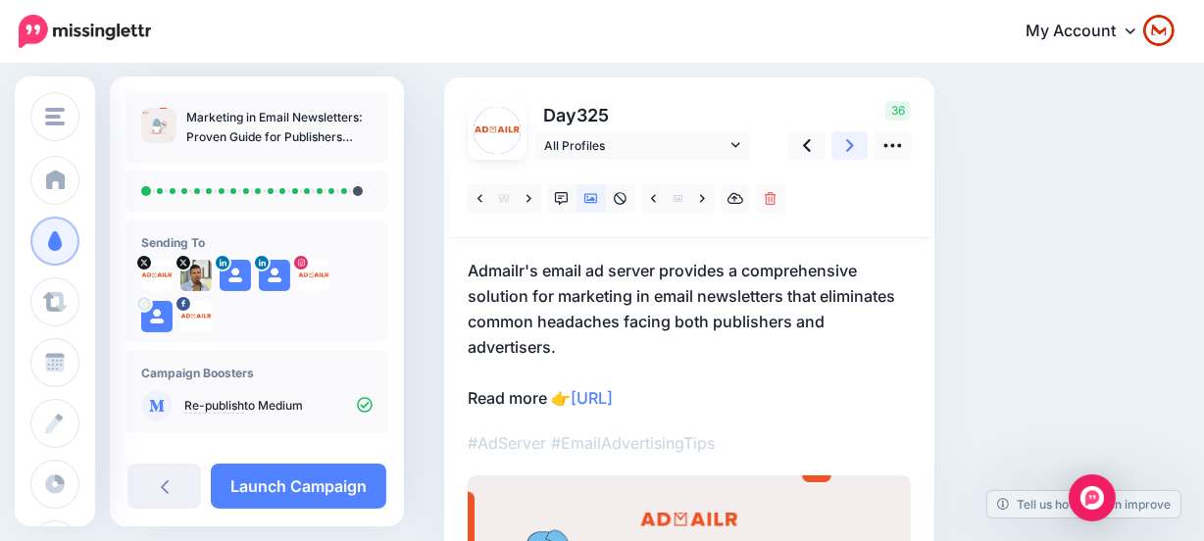
click at [847, 146] on icon at bounding box center [850, 145] width 8 height 21
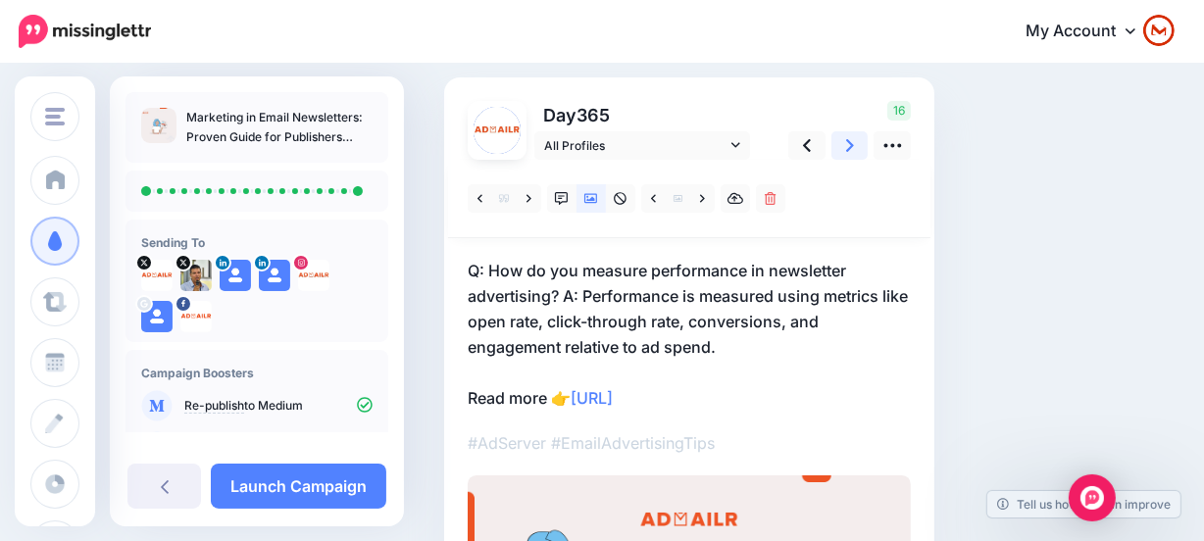
click at [850, 152] on icon at bounding box center [850, 145] width 8 height 21
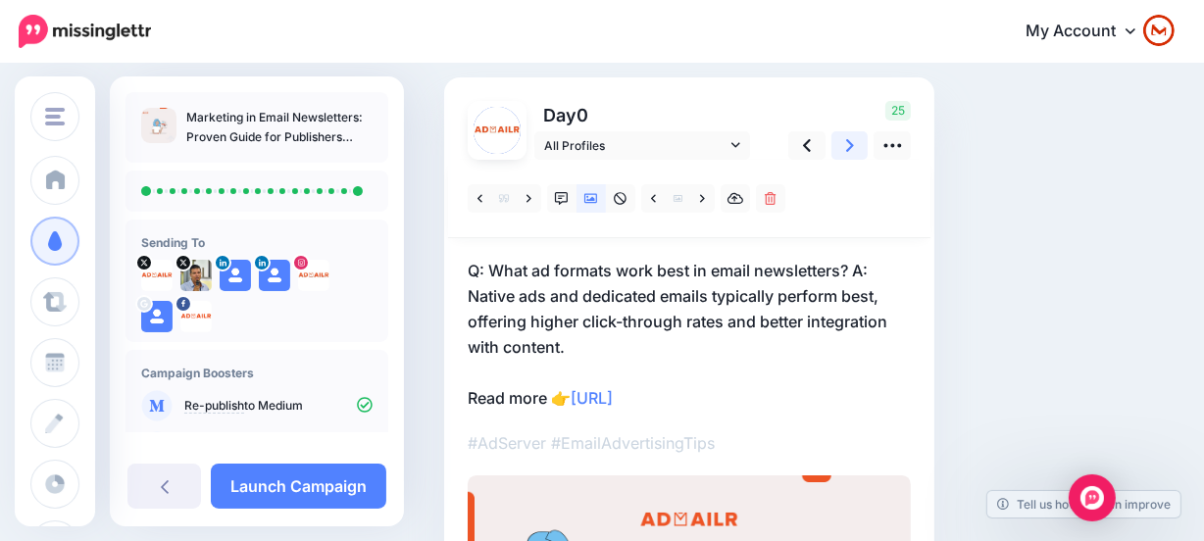
click at [850, 152] on icon at bounding box center [850, 145] width 8 height 21
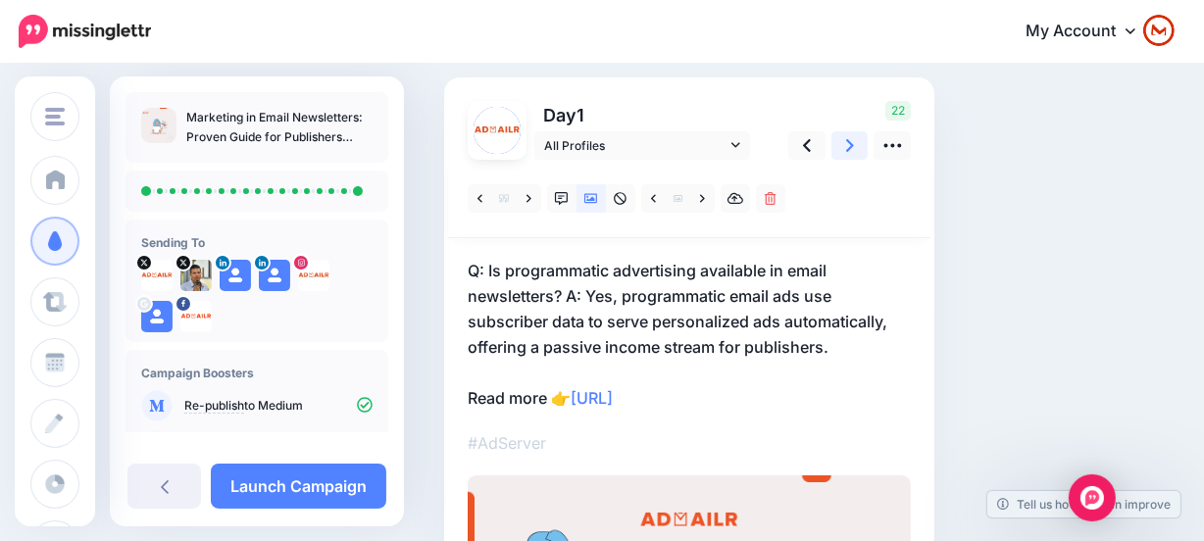
click at [850, 152] on icon at bounding box center [850, 145] width 8 height 21
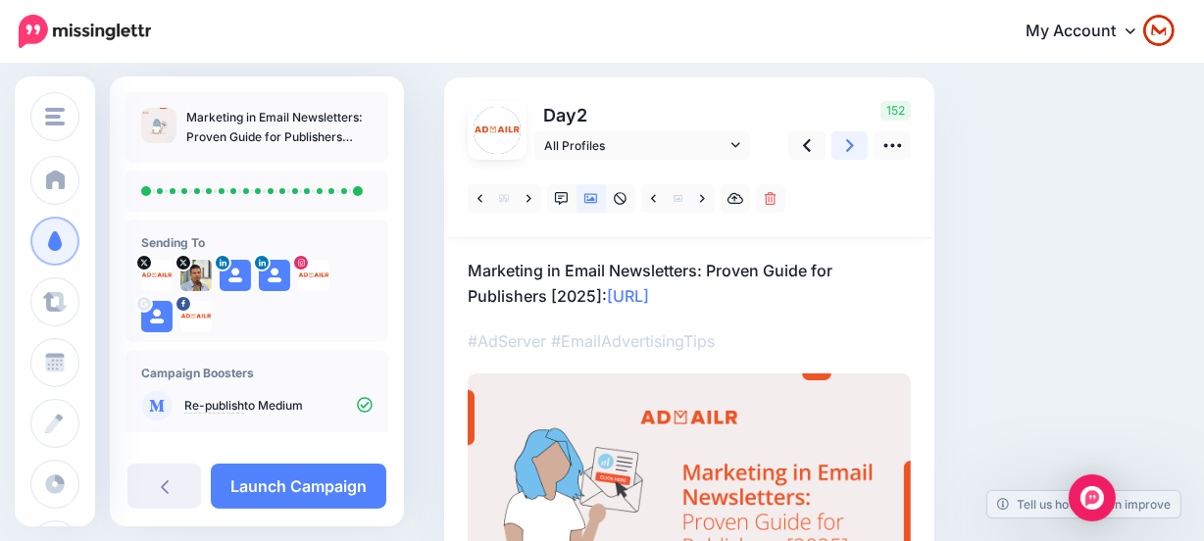
click at [850, 152] on icon at bounding box center [850, 145] width 8 height 21
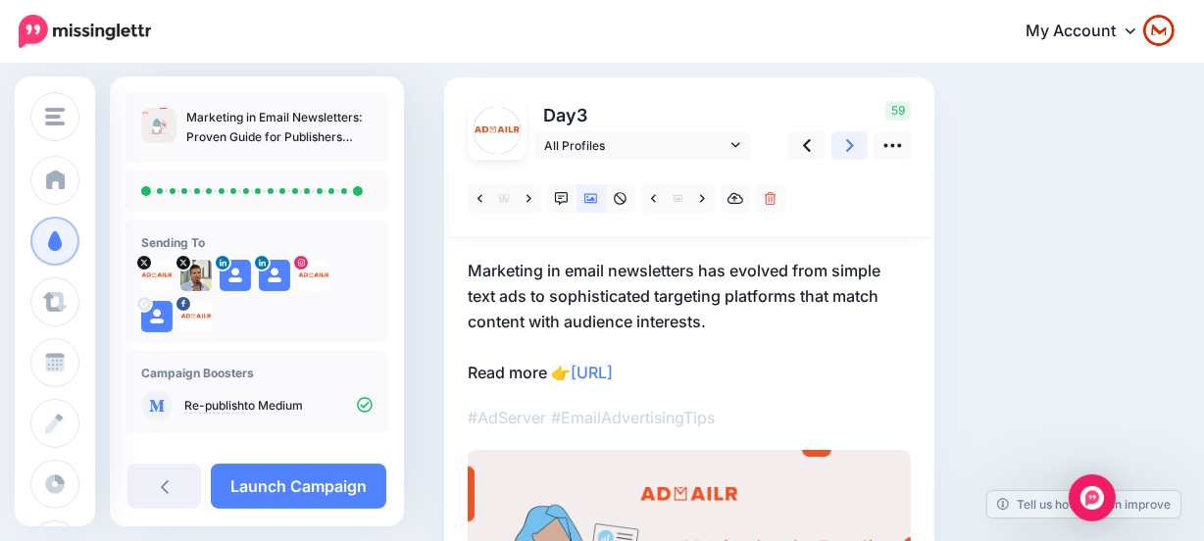
click at [850, 152] on icon at bounding box center [850, 145] width 8 height 21
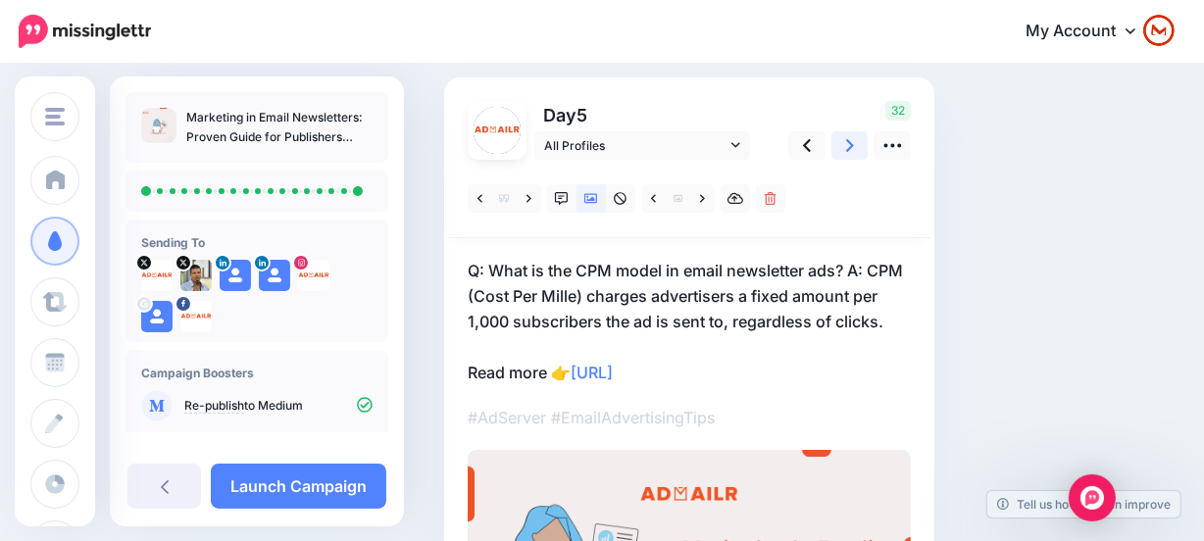
click at [850, 152] on icon at bounding box center [850, 145] width 8 height 21
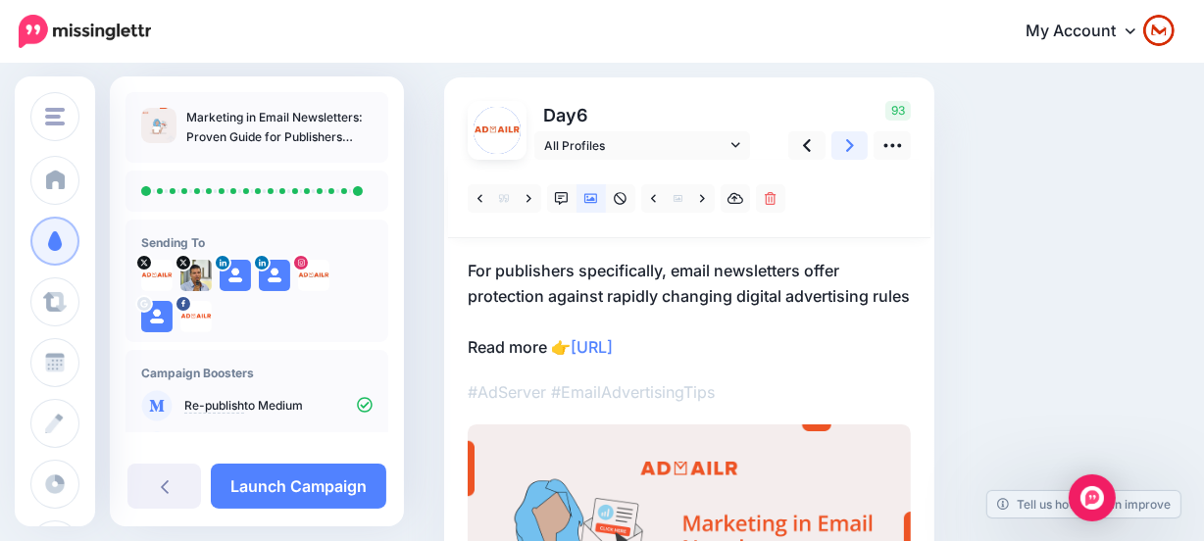
click at [850, 152] on icon at bounding box center [850, 145] width 8 height 21
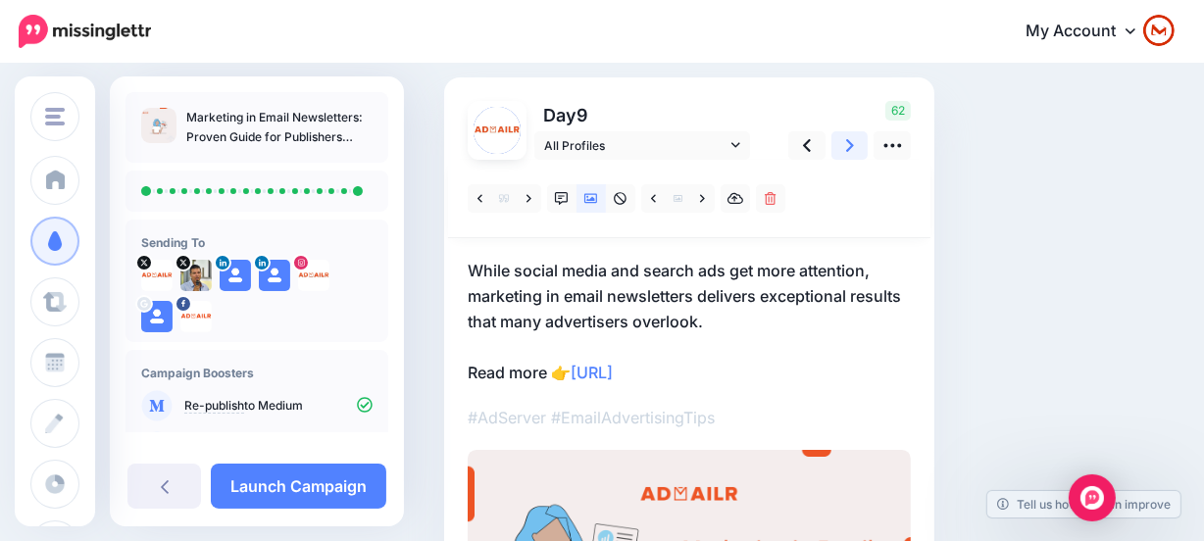
click at [850, 152] on icon at bounding box center [850, 145] width 8 height 21
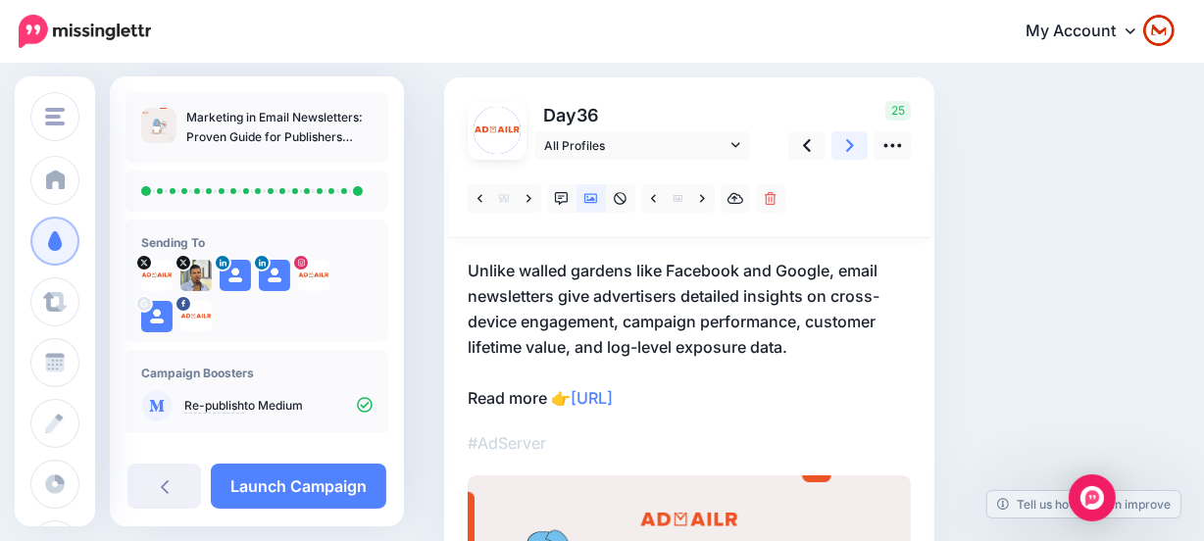
click at [850, 152] on icon at bounding box center [850, 145] width 8 height 21
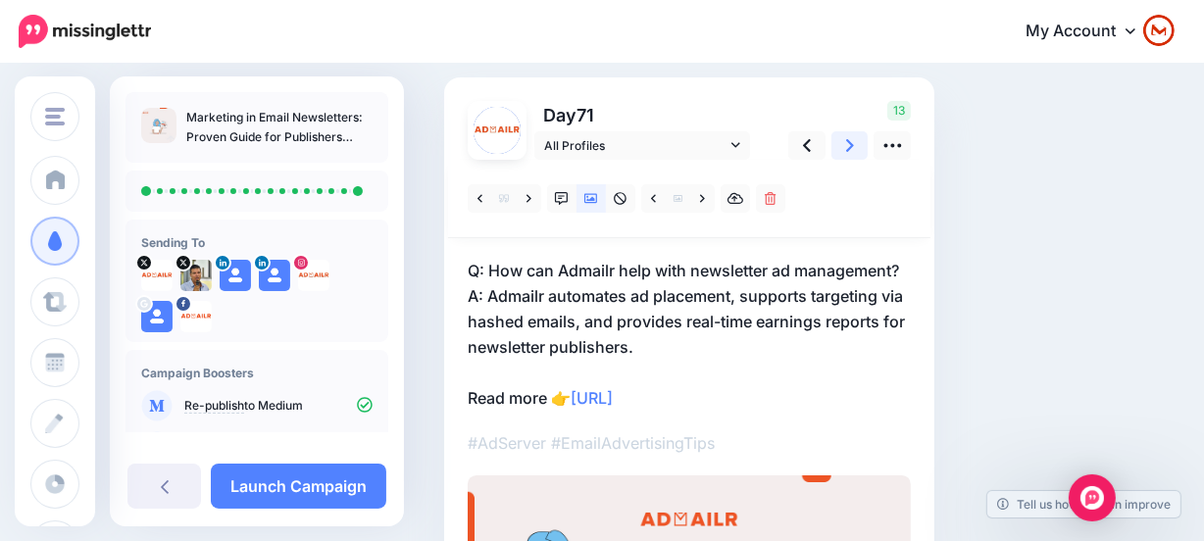
click at [850, 152] on icon at bounding box center [850, 145] width 8 height 21
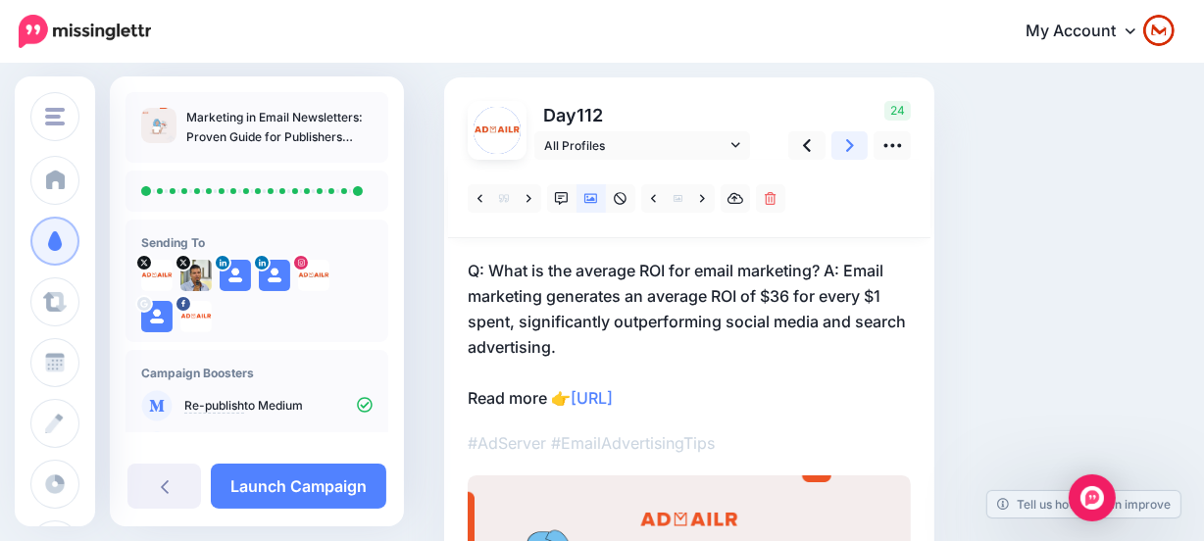
click at [850, 152] on icon at bounding box center [850, 145] width 8 height 21
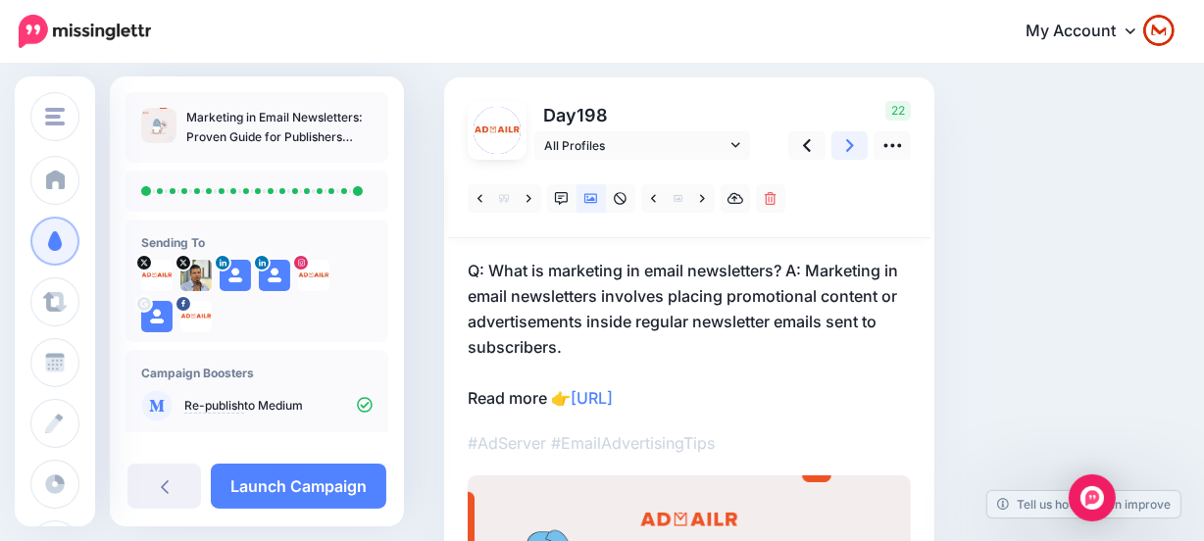
click at [850, 152] on icon at bounding box center [850, 145] width 8 height 21
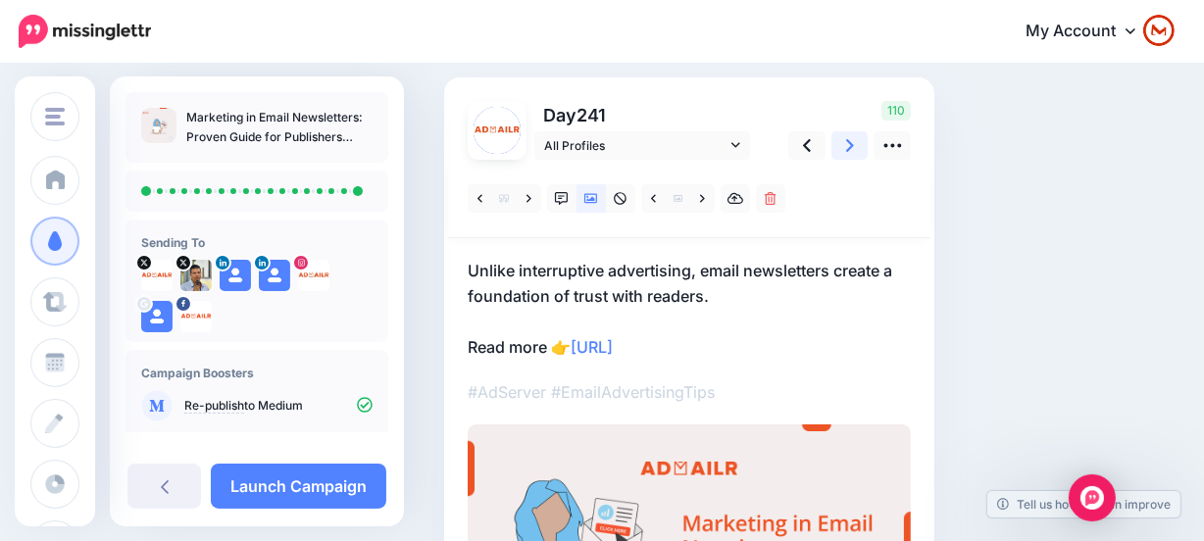
click at [850, 152] on icon at bounding box center [850, 145] width 8 height 21
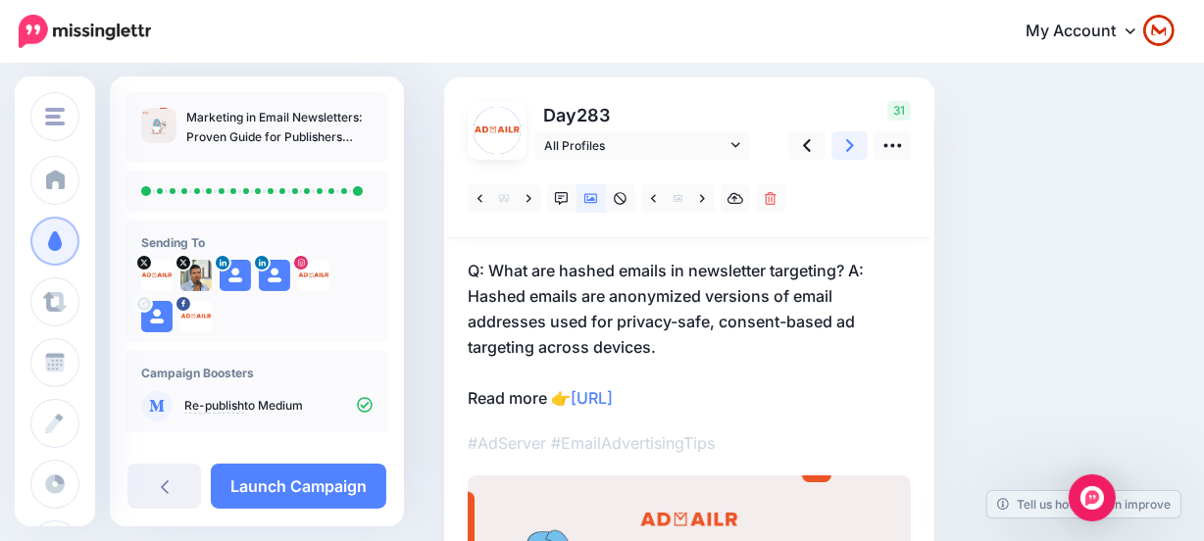
click at [850, 152] on icon at bounding box center [850, 145] width 8 height 21
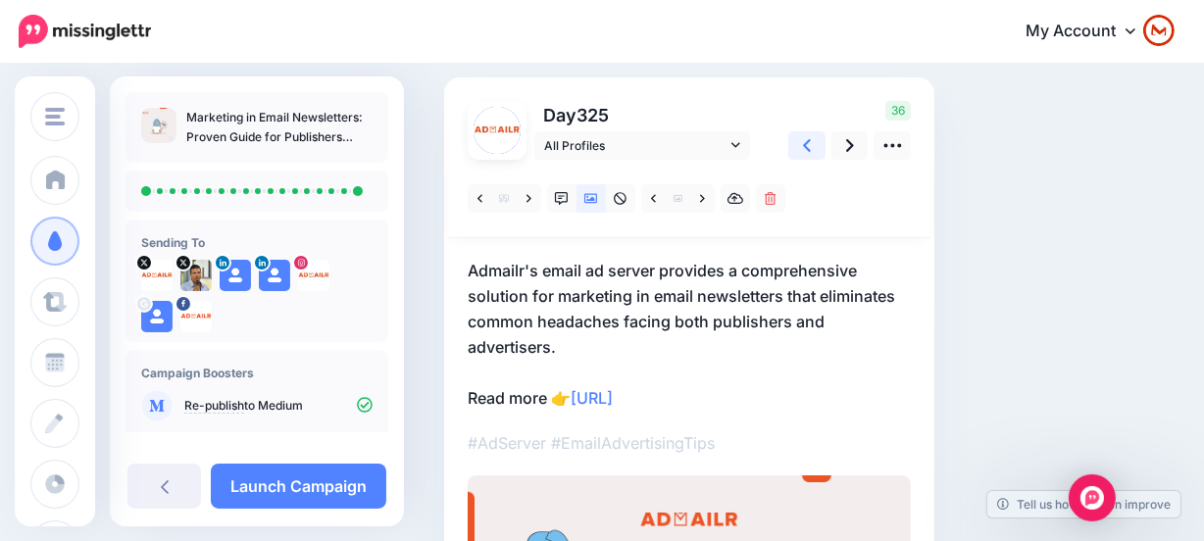
click at [811, 153] on link at bounding box center [806, 145] width 37 height 28
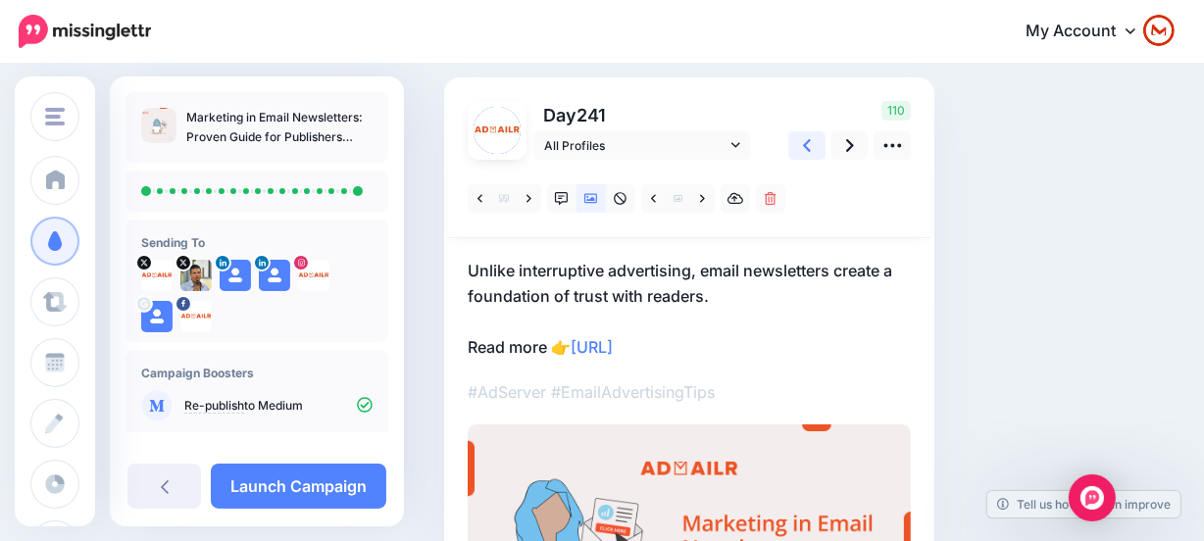
click at [811, 153] on link at bounding box center [806, 145] width 37 height 28
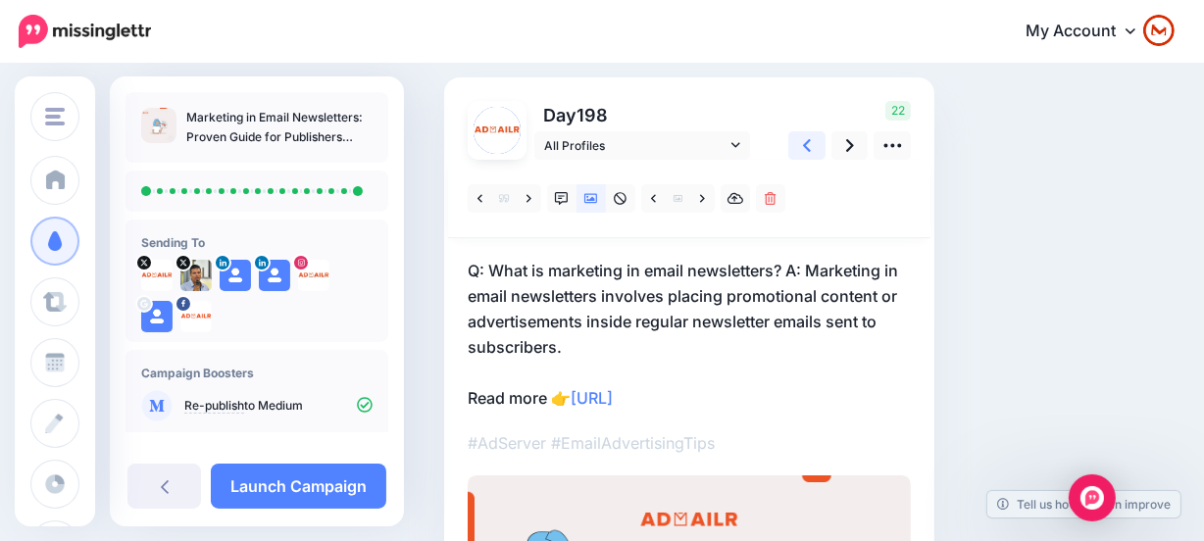
click at [811, 153] on link at bounding box center [806, 145] width 37 height 28
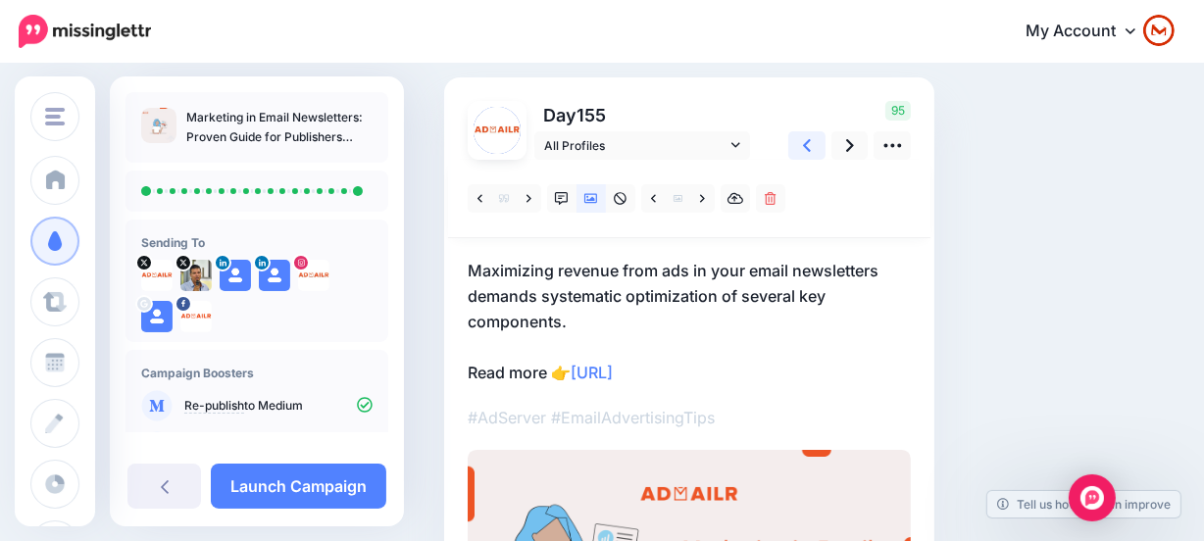
click at [811, 153] on link at bounding box center [806, 145] width 37 height 28
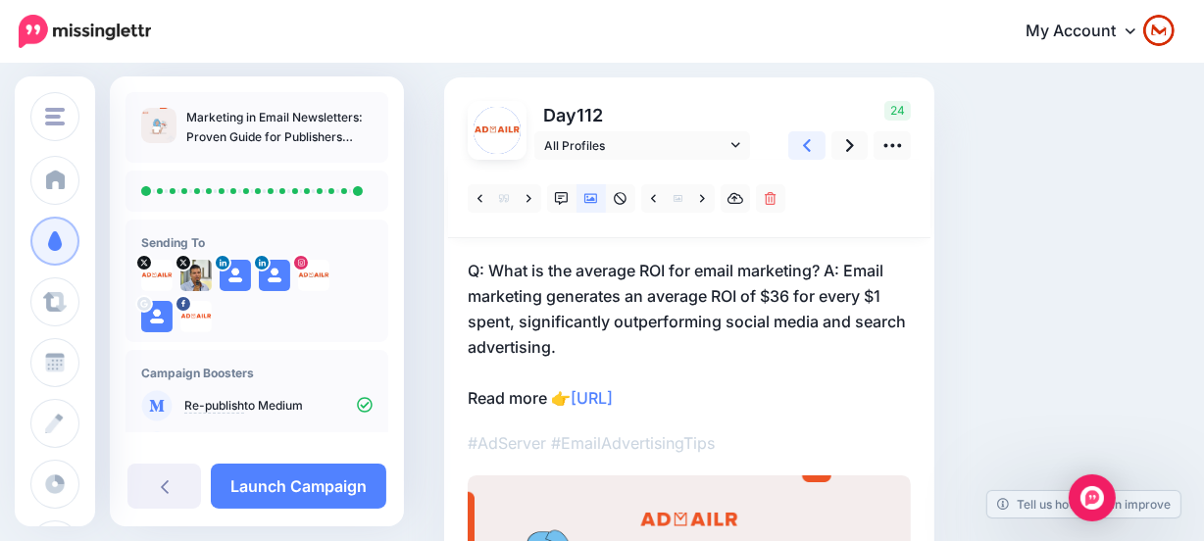
click at [811, 153] on link at bounding box center [806, 145] width 37 height 28
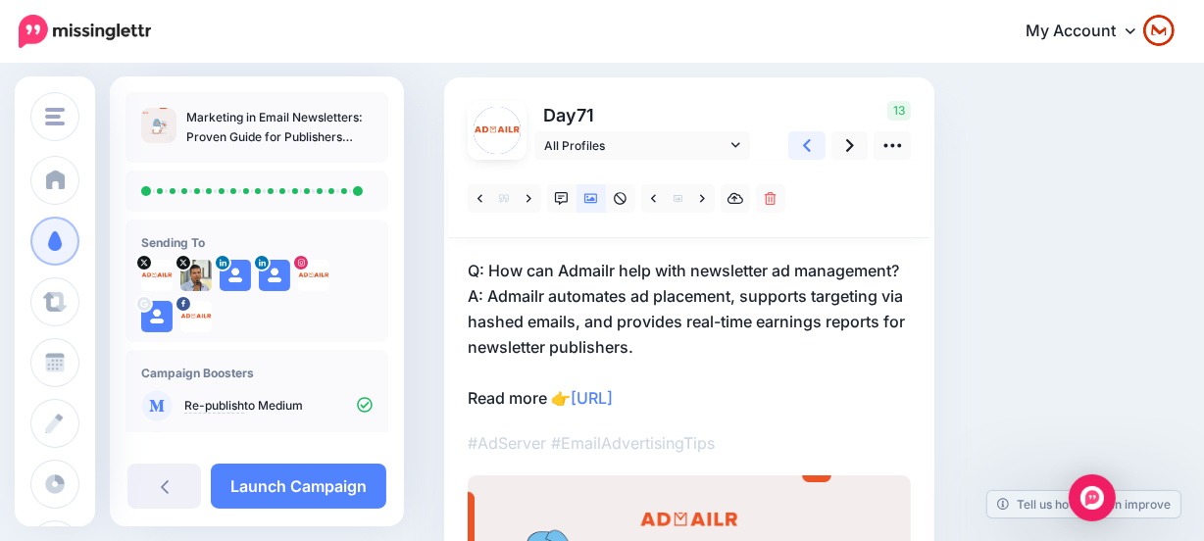
click at [811, 153] on link at bounding box center [806, 145] width 37 height 28
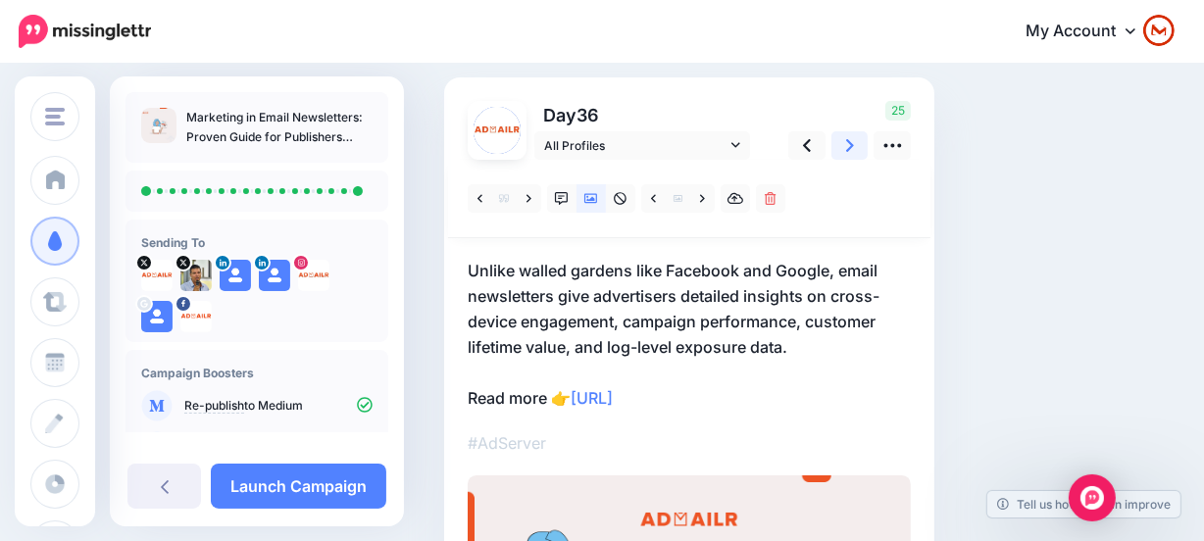
click at [846, 157] on link at bounding box center [849, 145] width 37 height 28
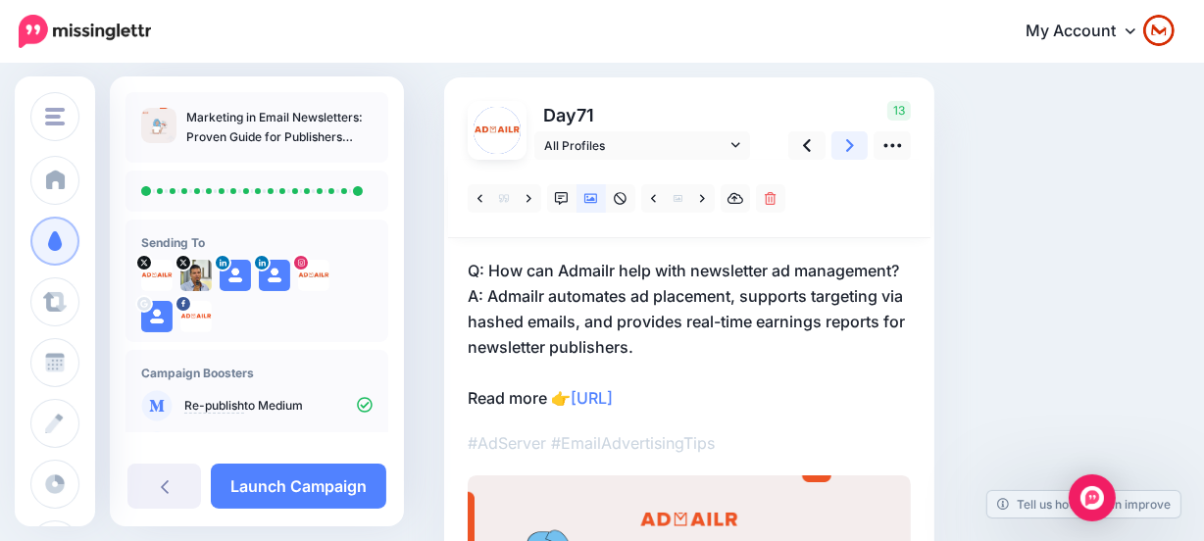
click at [846, 157] on link at bounding box center [849, 145] width 37 height 28
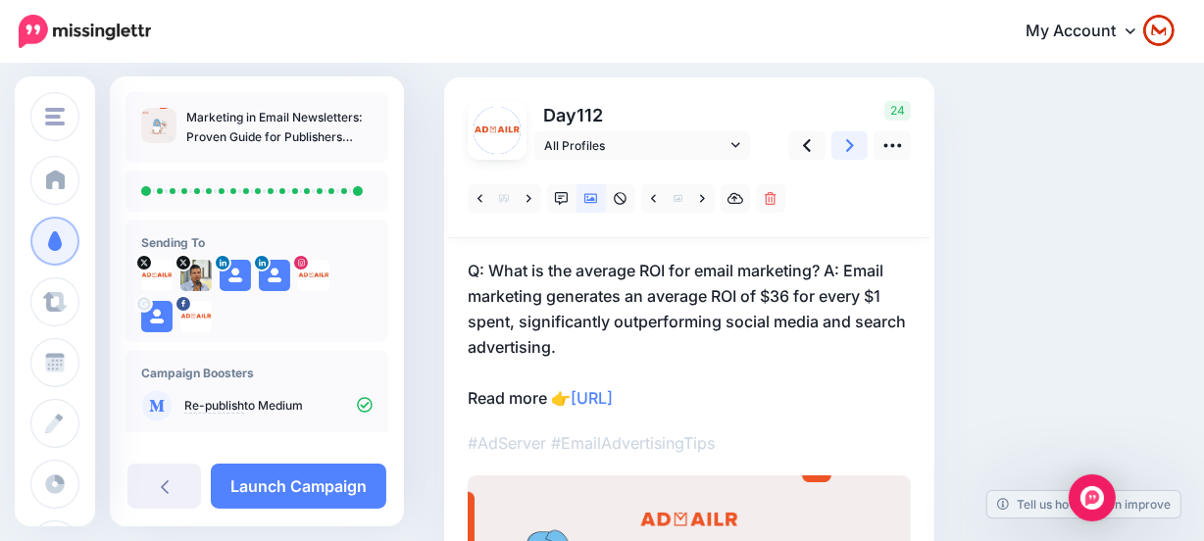
click at [846, 157] on link at bounding box center [849, 145] width 37 height 28
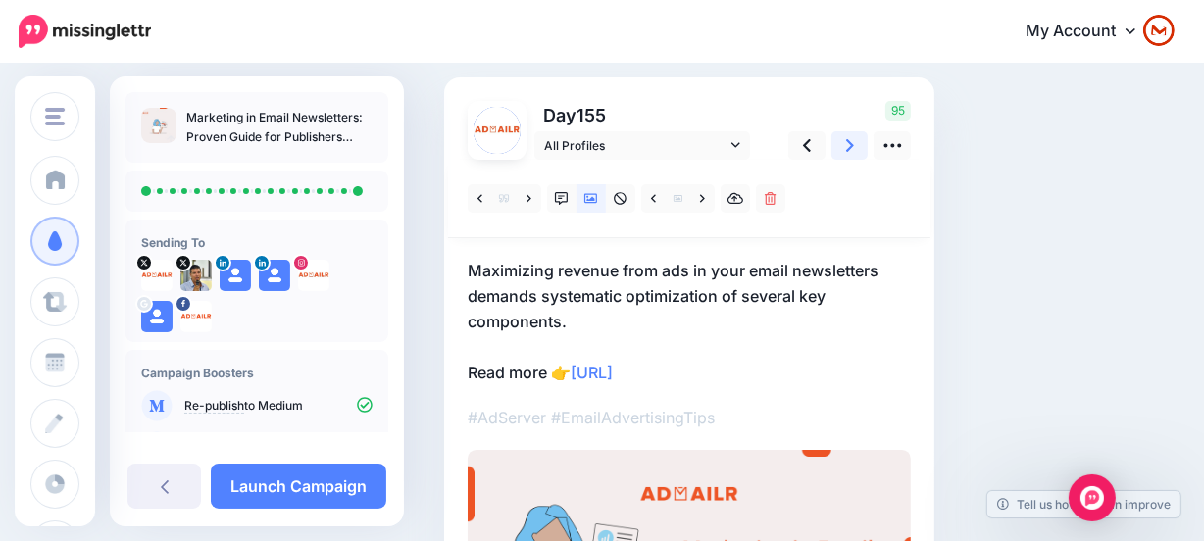
click at [846, 157] on link at bounding box center [849, 145] width 37 height 28
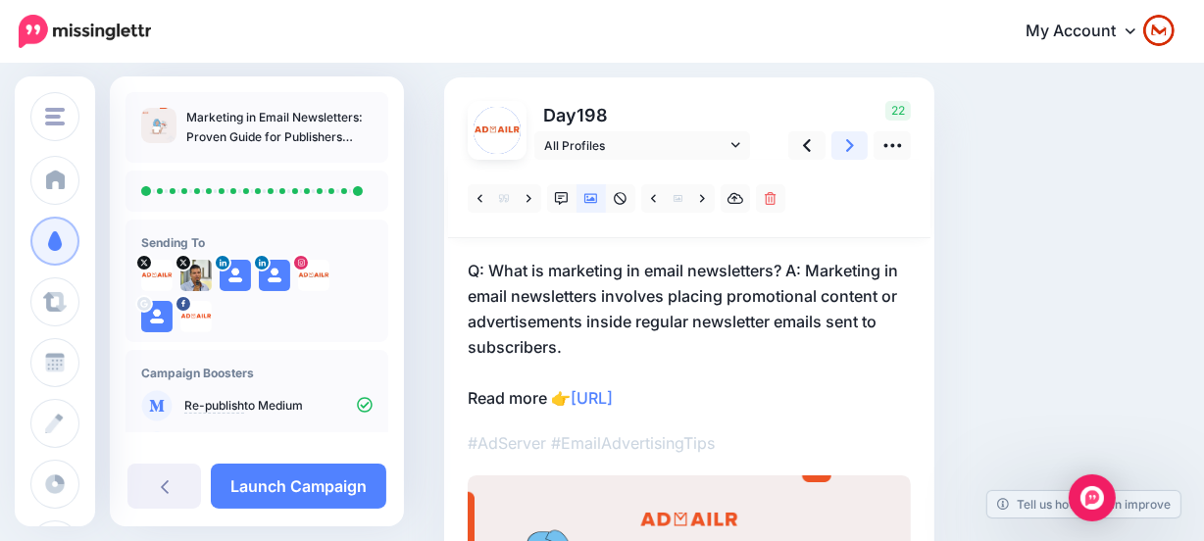
click at [846, 157] on link at bounding box center [849, 145] width 37 height 28
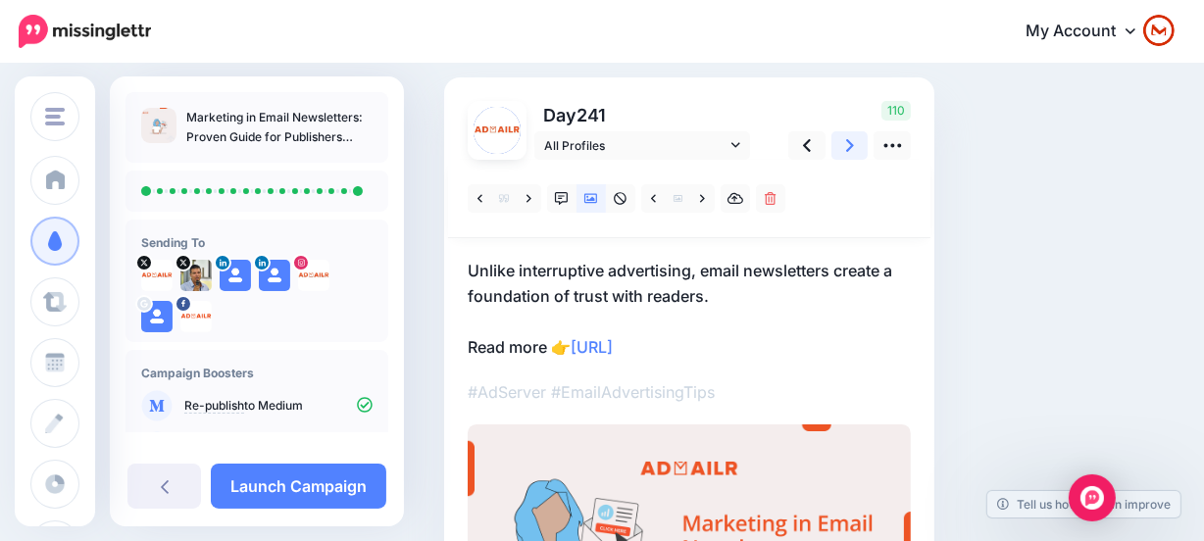
click at [846, 157] on link at bounding box center [849, 145] width 37 height 28
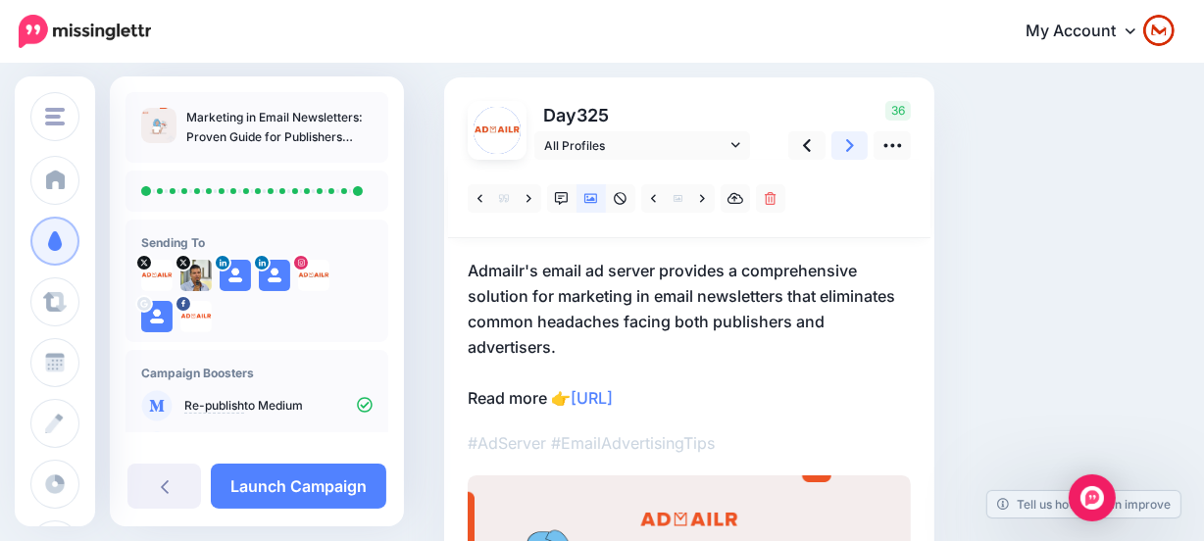
click at [846, 157] on link at bounding box center [849, 145] width 37 height 28
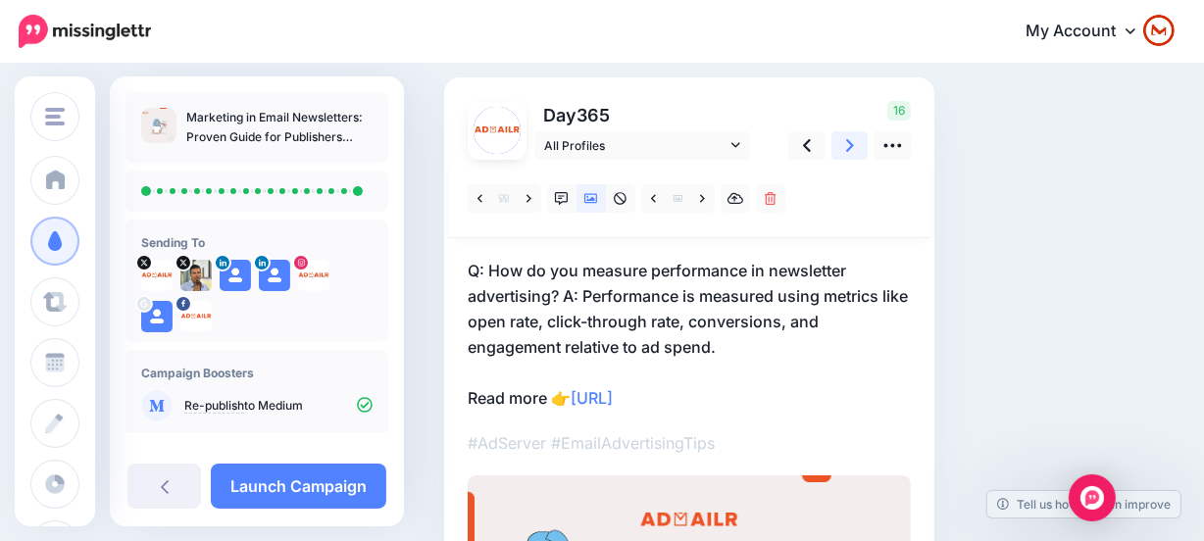
click at [845, 157] on link at bounding box center [849, 145] width 37 height 28
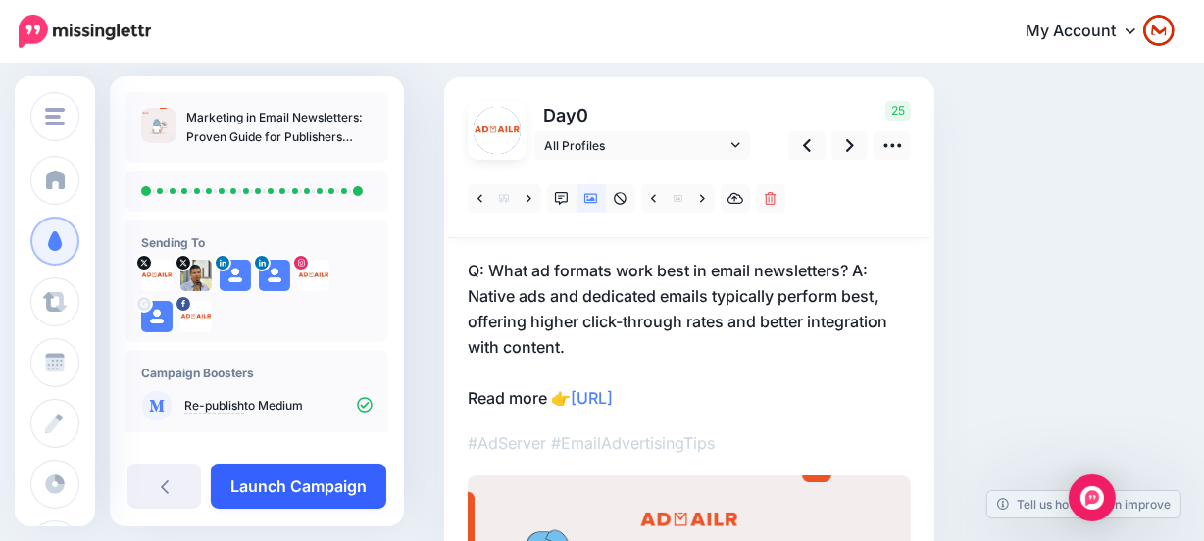
click at [240, 489] on link "Launch Campaign" at bounding box center [298, 486] width 175 height 45
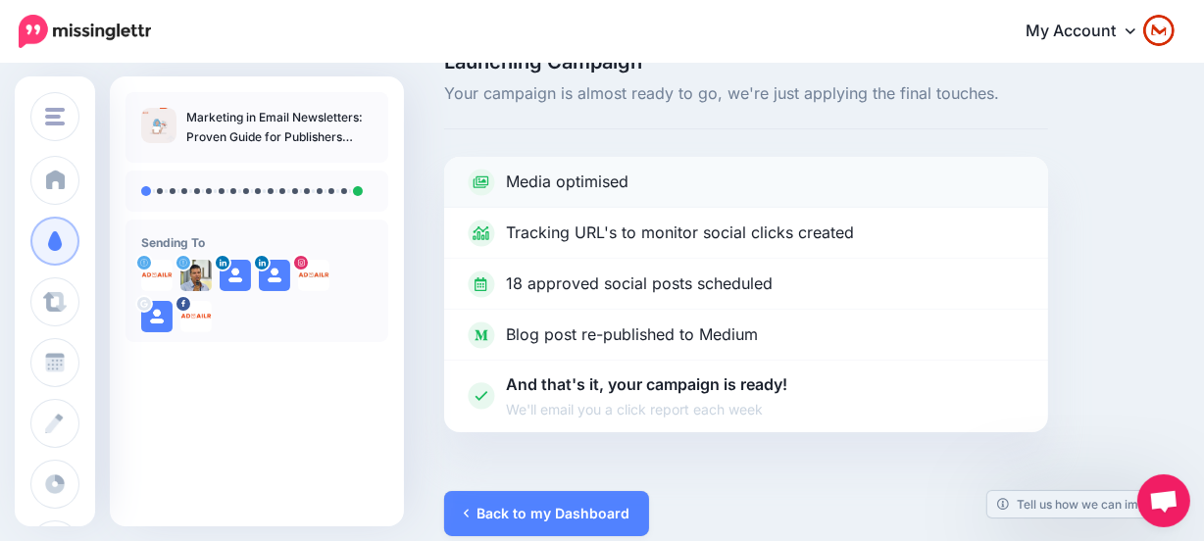
scroll to position [68, 0]
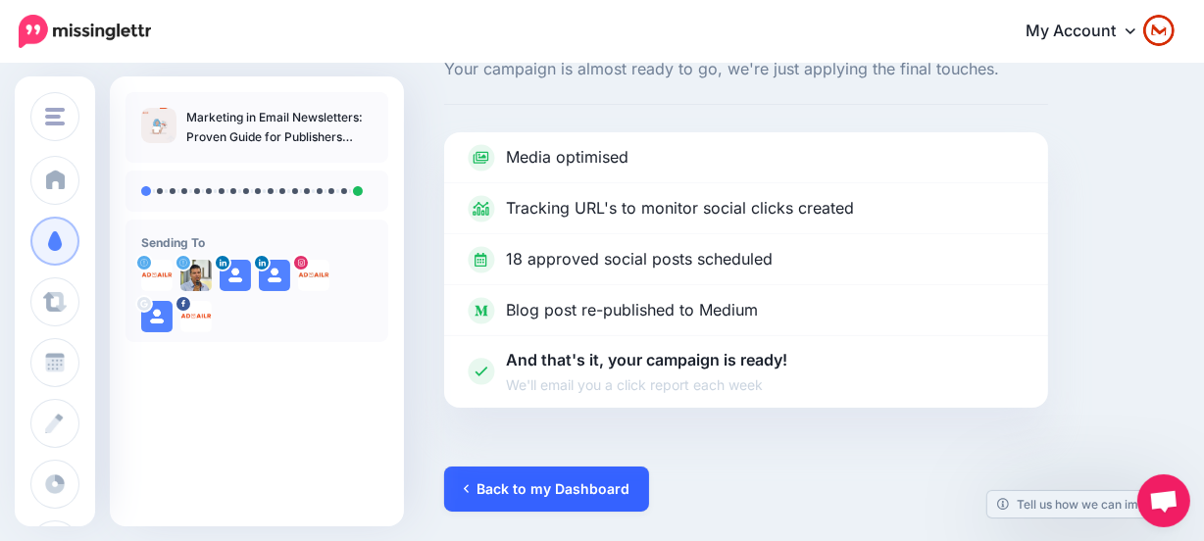
click at [573, 472] on link "Back to my Dashboard" at bounding box center [546, 489] width 205 height 45
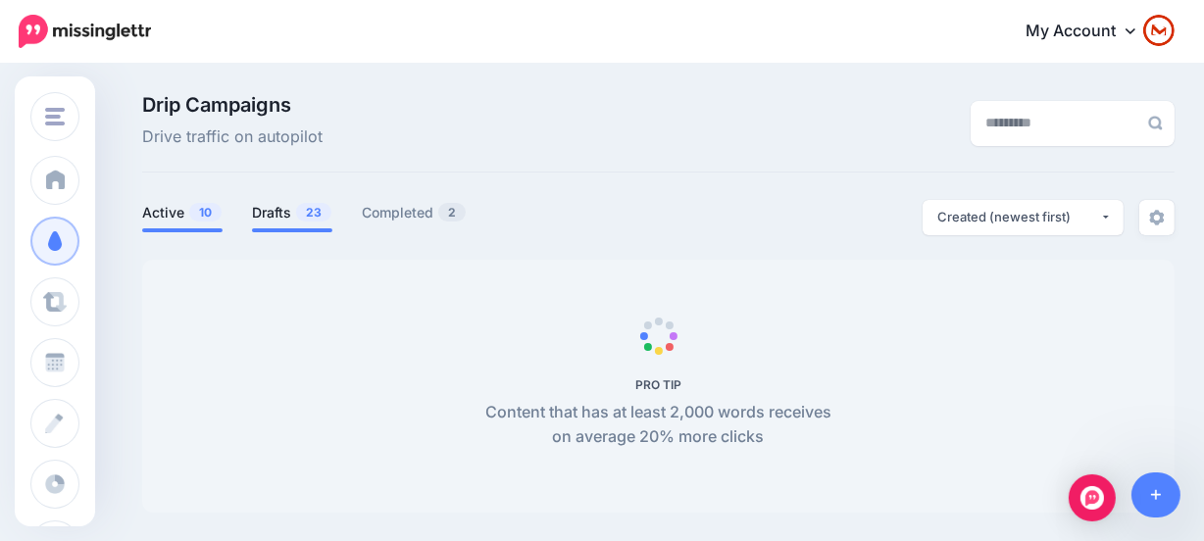
click at [294, 209] on link "Drafts 23" at bounding box center [292, 213] width 80 height 24
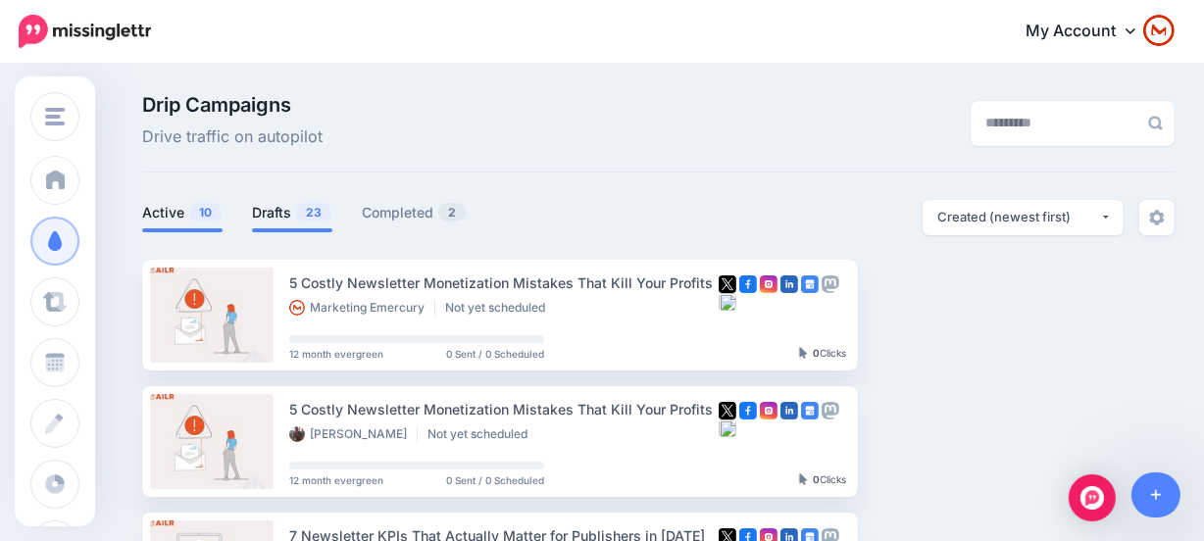
click at [215, 221] on span "10" at bounding box center [205, 212] width 32 height 19
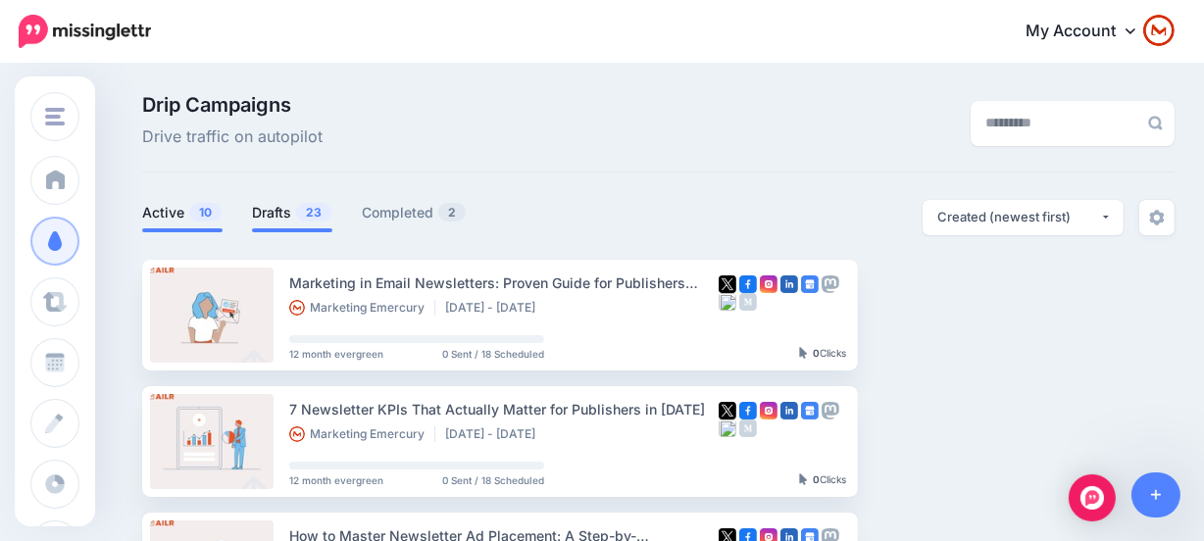
click at [256, 203] on link "Drafts 23" at bounding box center [292, 213] width 80 height 24
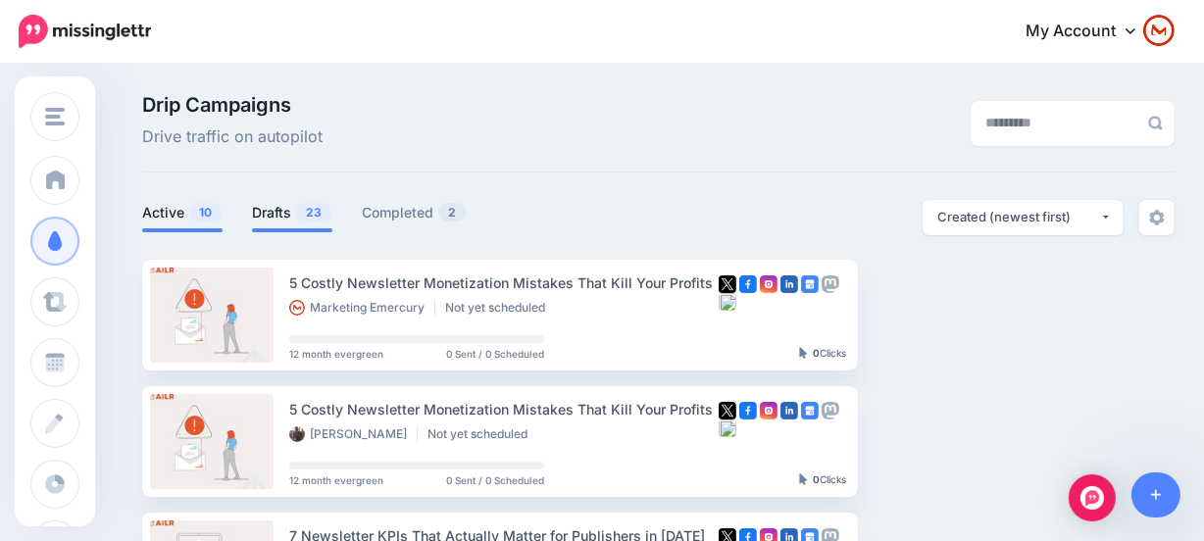
click at [175, 207] on link "Active 10" at bounding box center [182, 213] width 80 height 24
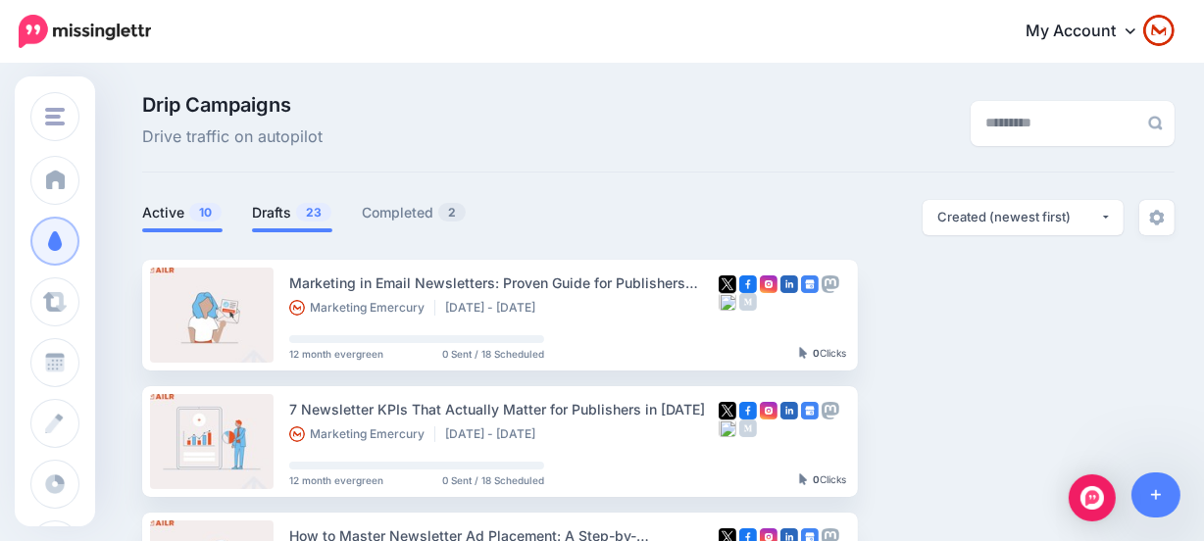
click at [272, 217] on link "Drafts 23" at bounding box center [292, 213] width 80 height 24
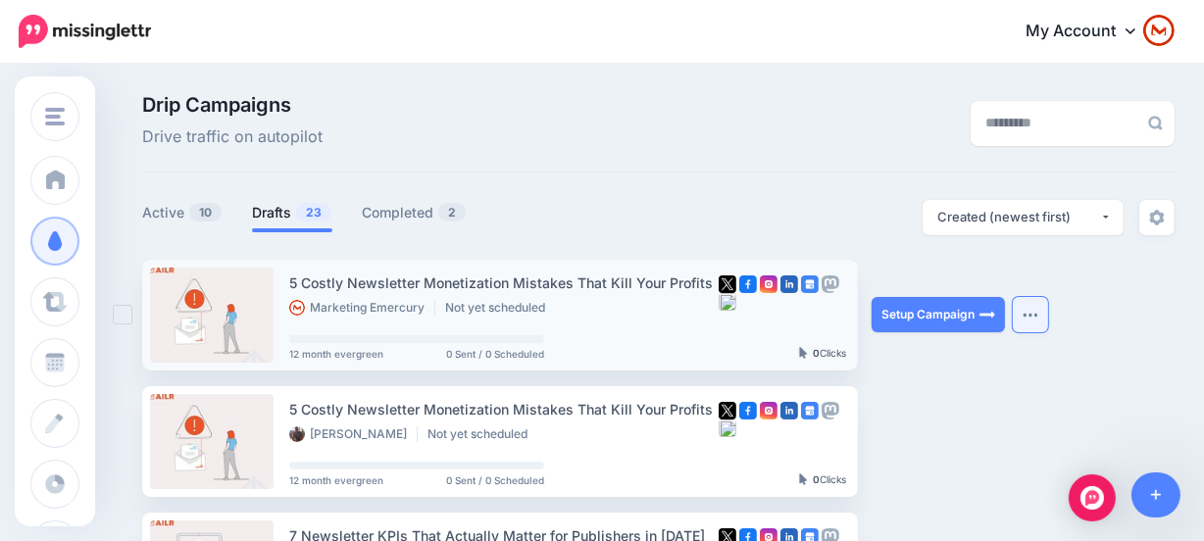
click at [1036, 318] on button "button" at bounding box center [1029, 314] width 35 height 35
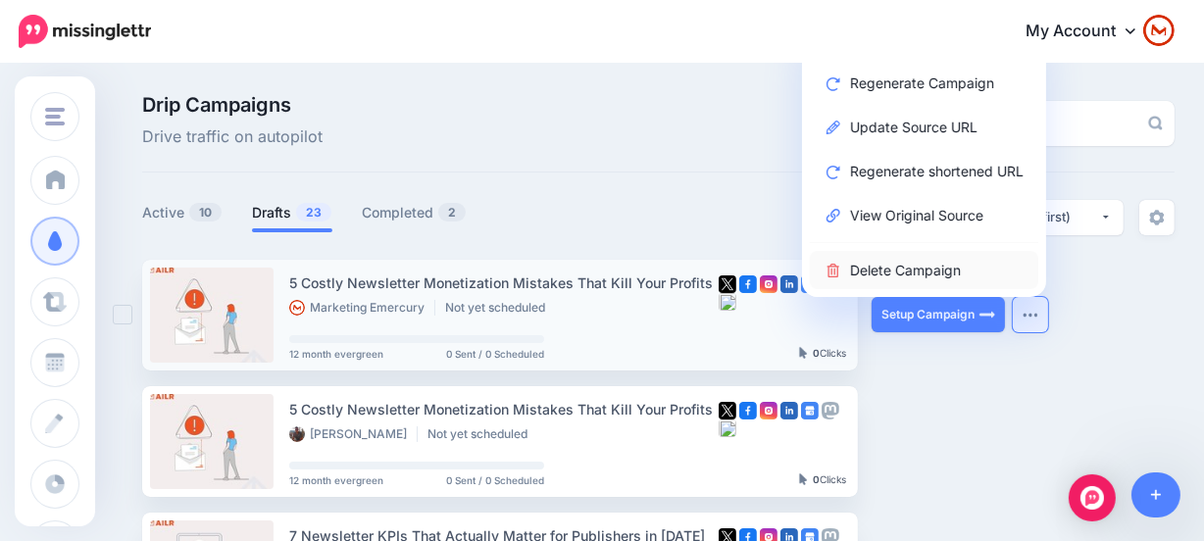
click at [975, 270] on link "Delete Campaign" at bounding box center [924, 270] width 228 height 38
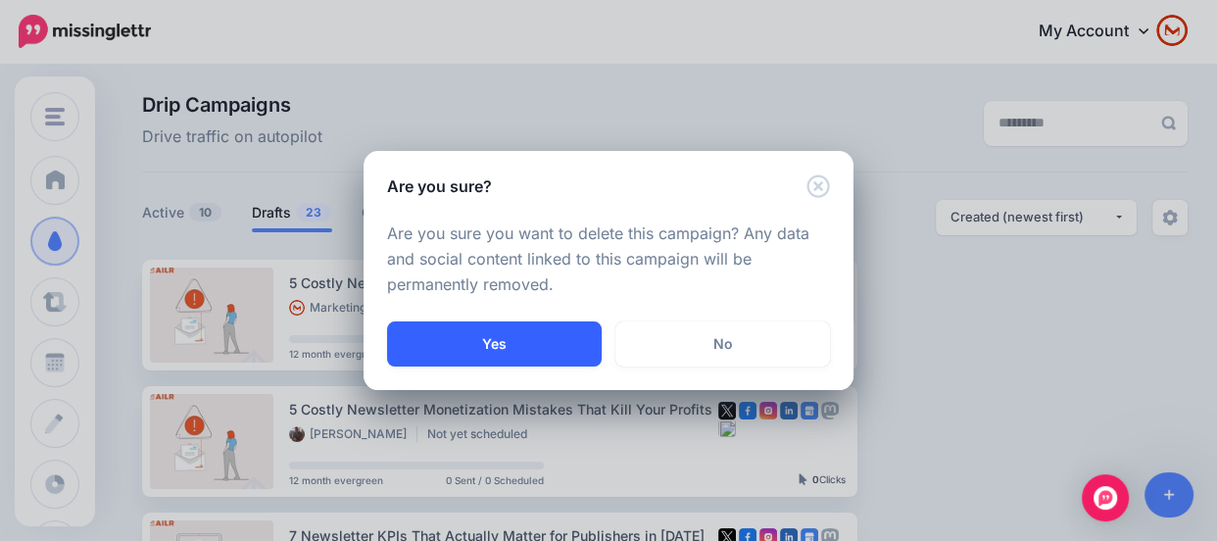
click at [500, 335] on button "Yes" at bounding box center [494, 343] width 215 height 45
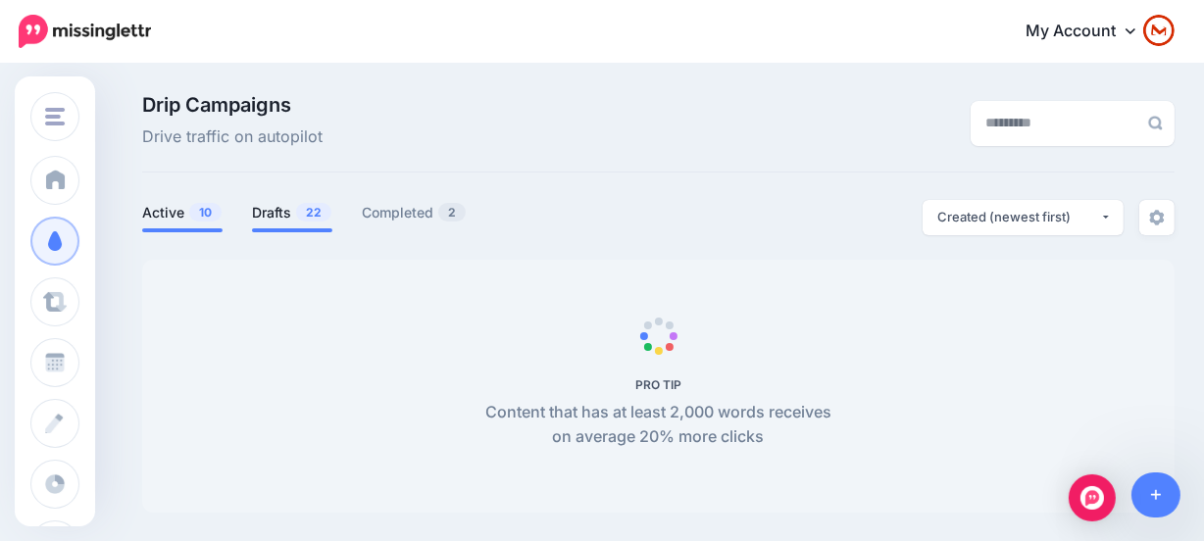
click at [276, 217] on link "Drafts 22" at bounding box center [292, 213] width 80 height 24
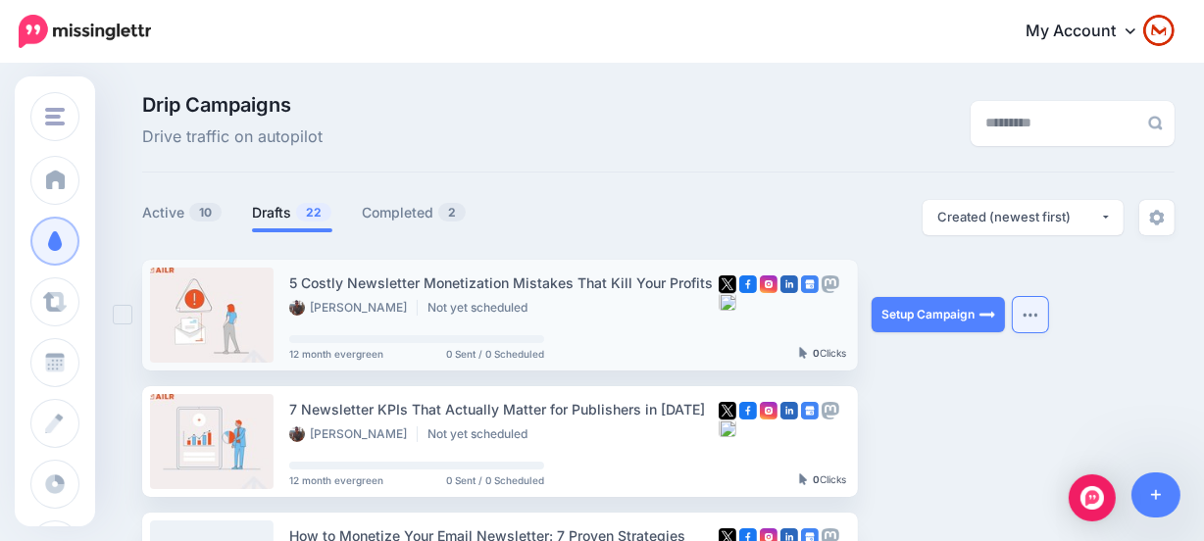
click at [1040, 322] on button "button" at bounding box center [1029, 314] width 35 height 35
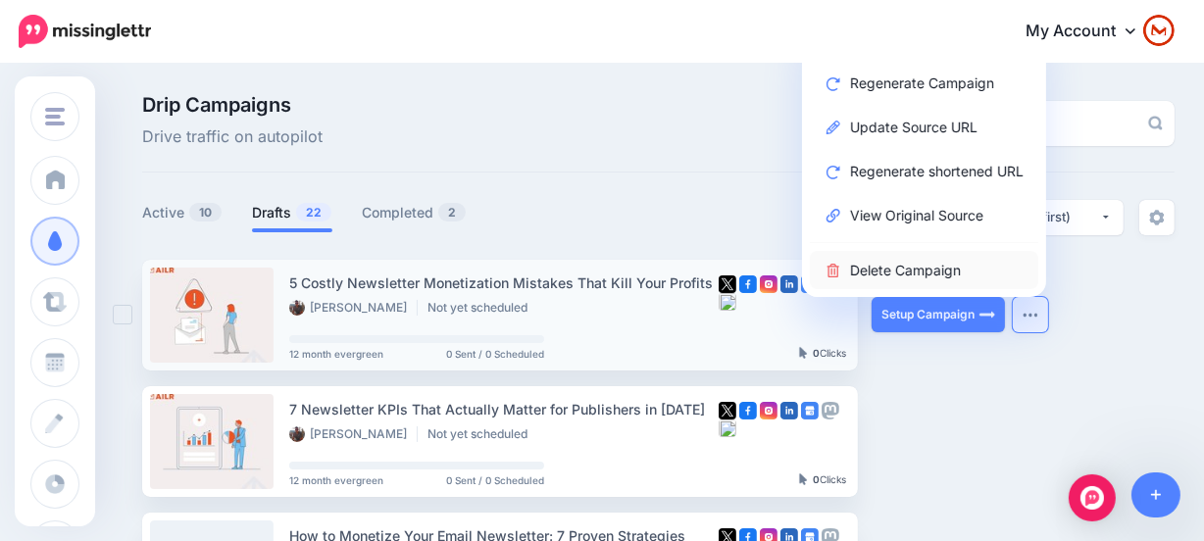
click at [973, 272] on link "Delete Campaign" at bounding box center [924, 270] width 228 height 38
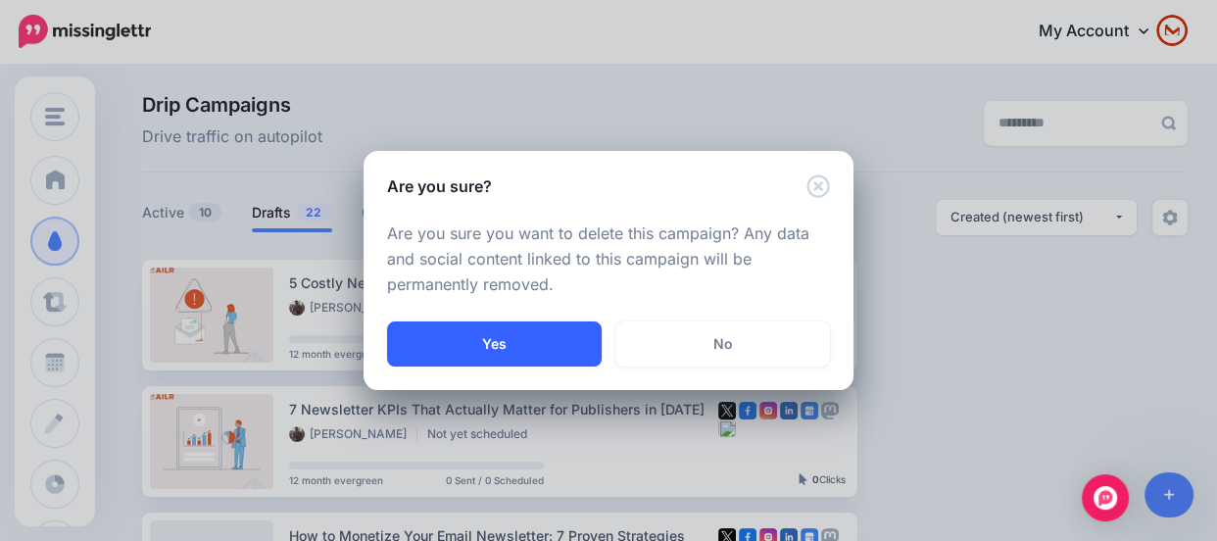
click at [511, 340] on button "Yes" at bounding box center [494, 343] width 215 height 45
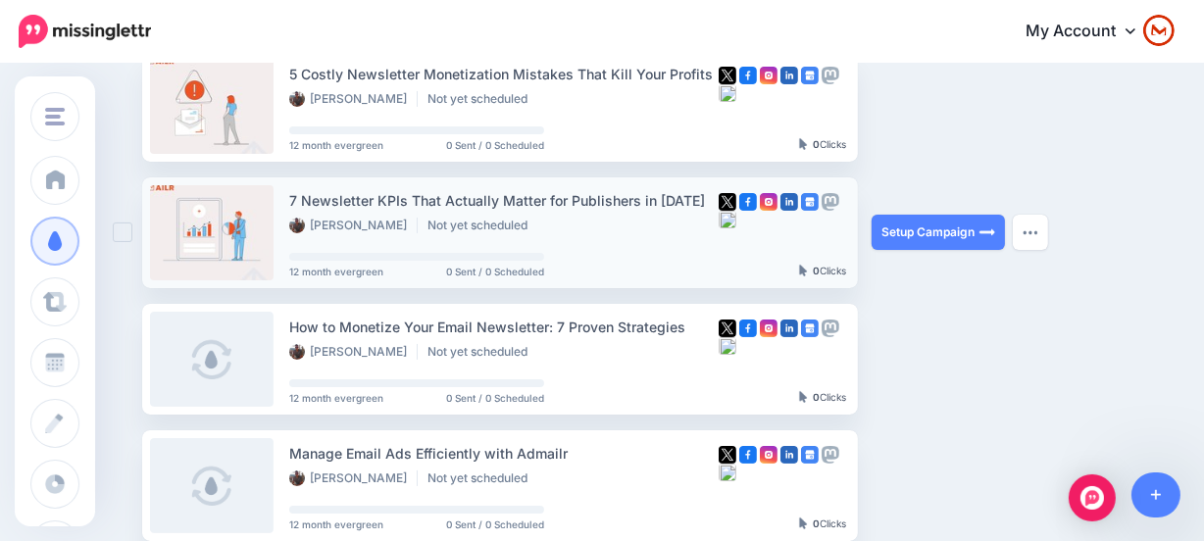
scroll to position [177, 0]
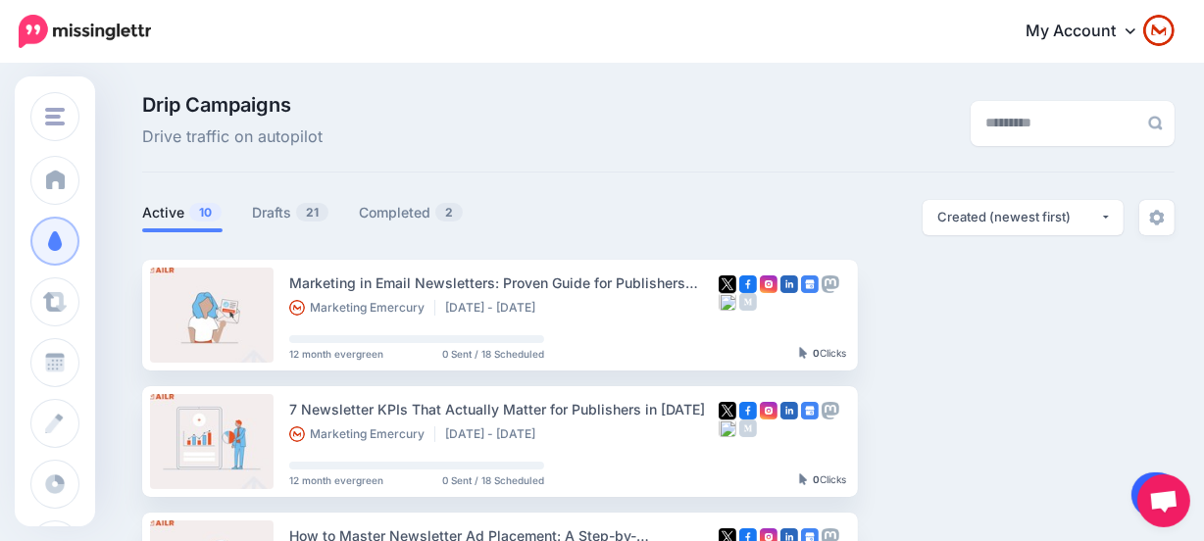
click at [1134, 482] on link at bounding box center [1156, 494] width 50 height 45
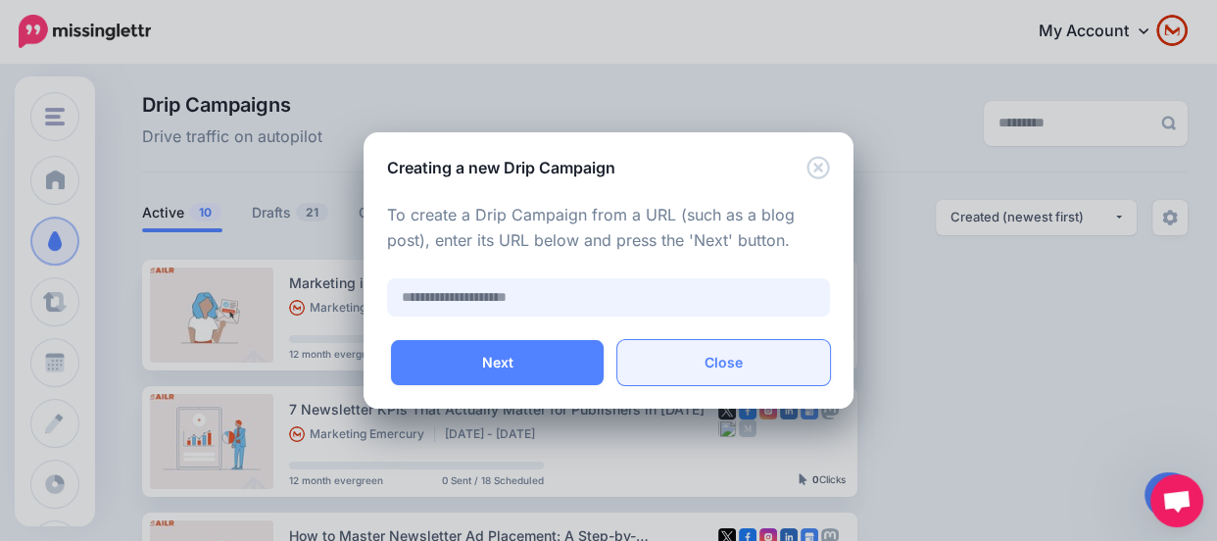
paste input "**********"
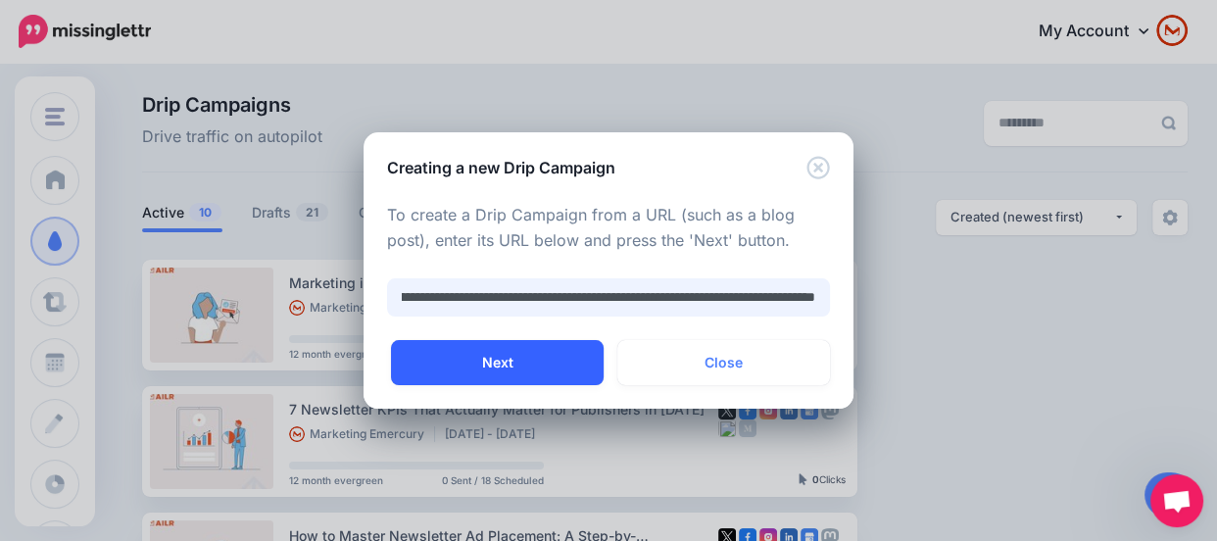
type input "**********"
click at [562, 365] on button "Next" at bounding box center [497, 362] width 213 height 45
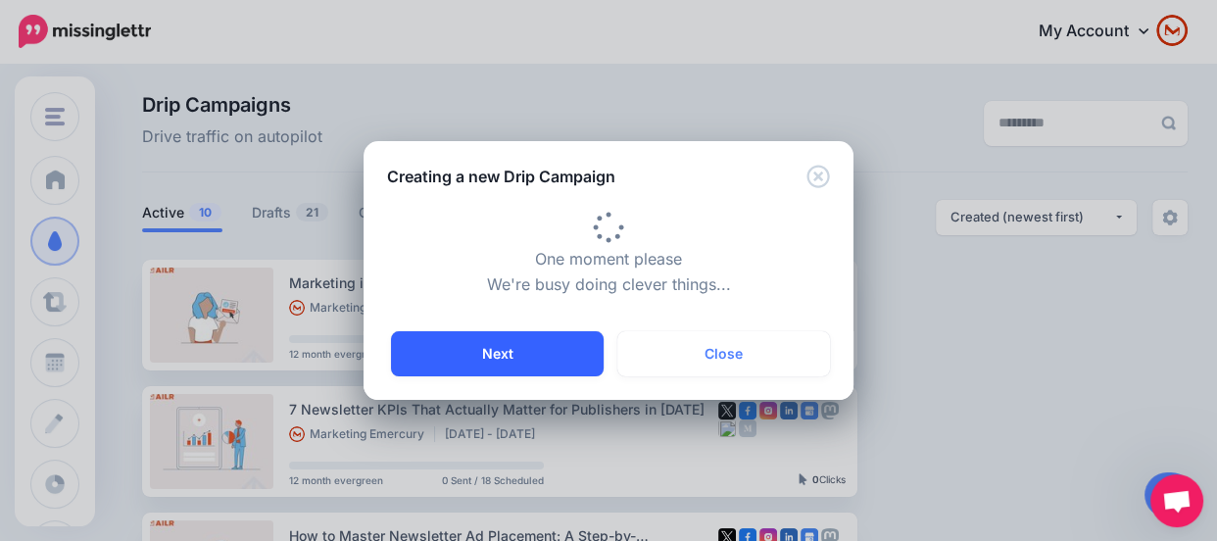
type input "**********"
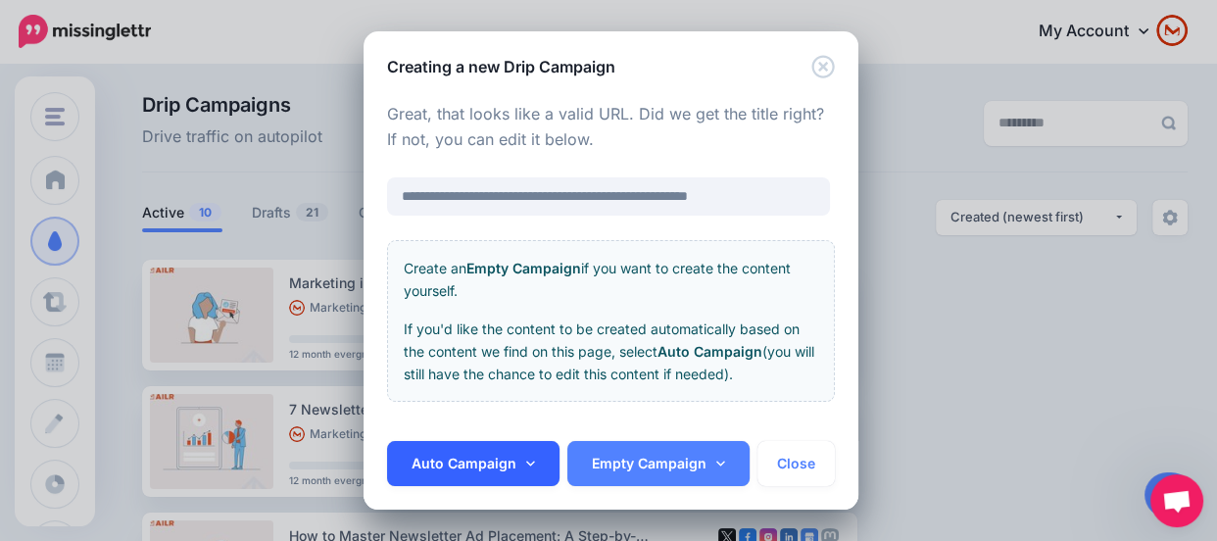
click at [498, 467] on link "Auto Campaign" at bounding box center [473, 463] width 172 height 45
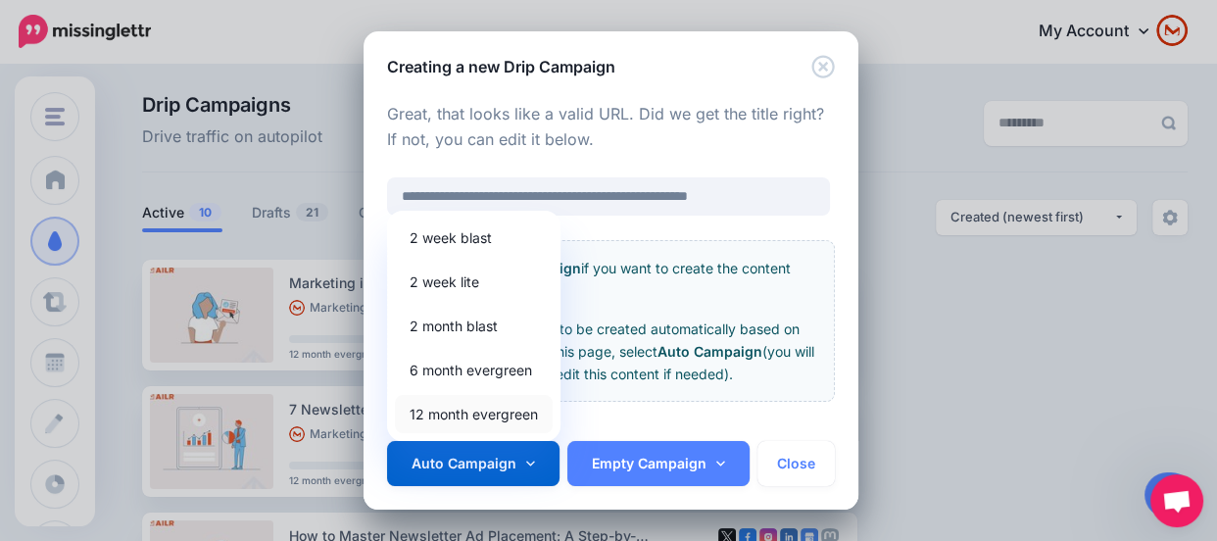
click at [476, 421] on link "12 month evergreen" at bounding box center [474, 414] width 158 height 38
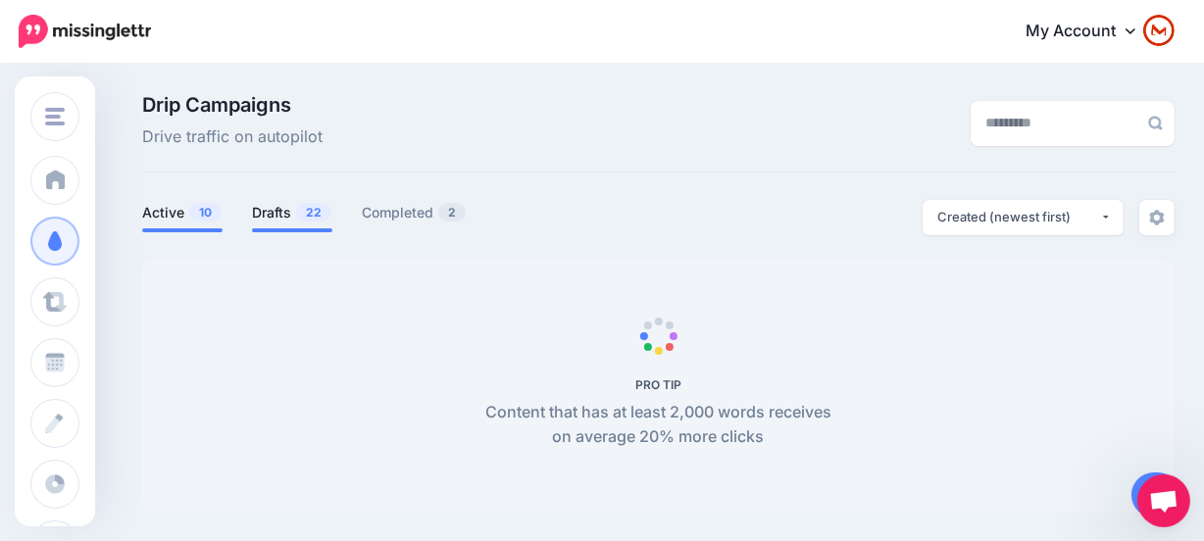
click at [259, 222] on link "Drafts 22" at bounding box center [292, 213] width 80 height 24
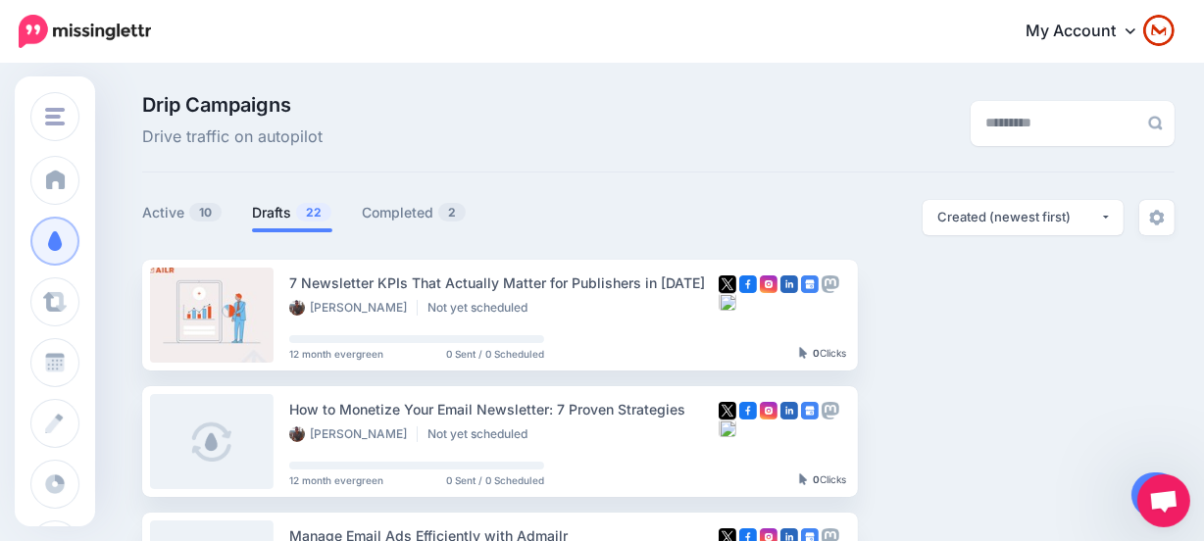
click at [270, 216] on link "Drafts 22" at bounding box center [292, 213] width 80 height 24
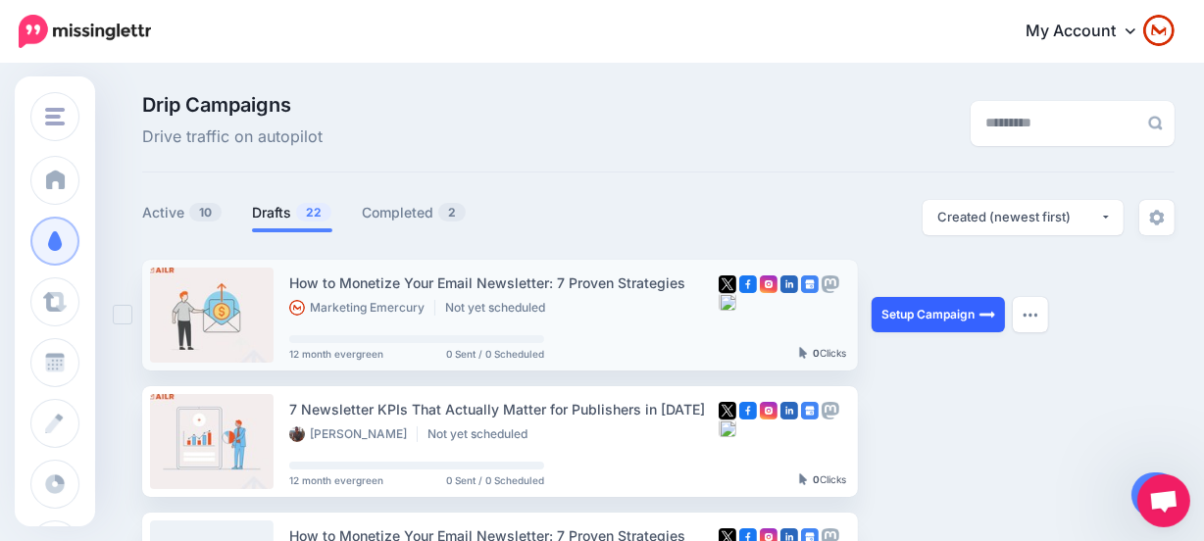
click at [934, 311] on link "Setup Campaign" at bounding box center [937, 314] width 133 height 35
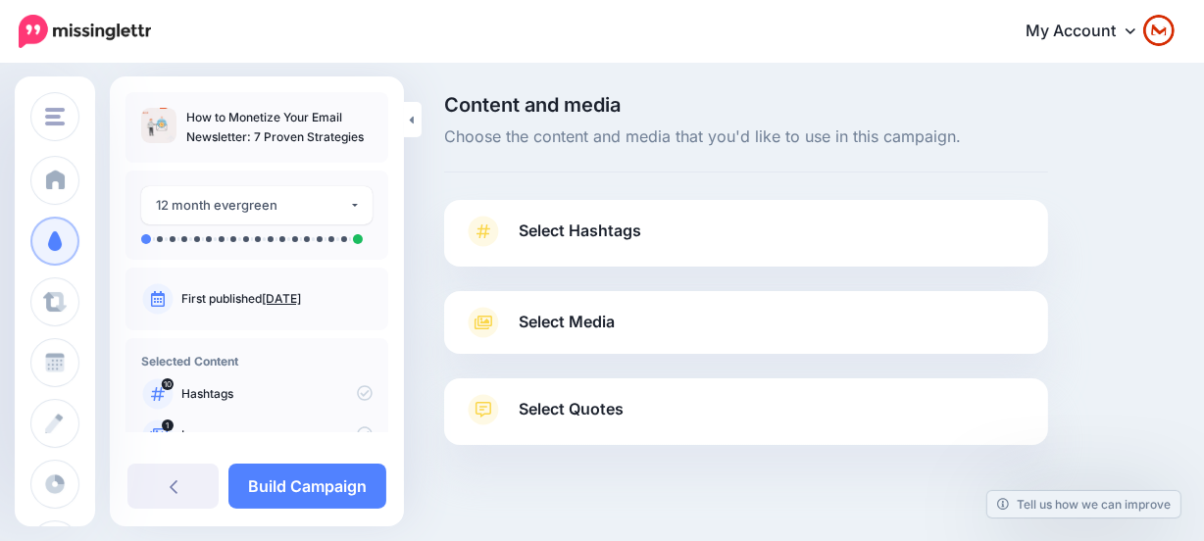
click at [669, 246] on link "Select Hashtags" at bounding box center [746, 241] width 565 height 51
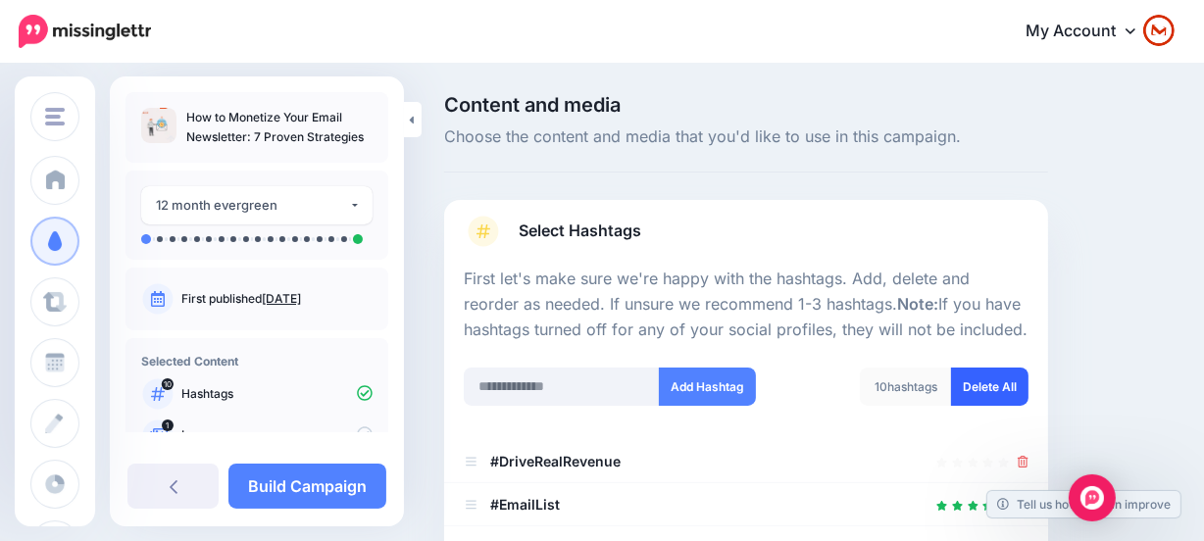
click at [1009, 383] on link "Delete All" at bounding box center [989, 387] width 77 height 38
click at [589, 371] on input "text" at bounding box center [562, 387] width 196 height 38
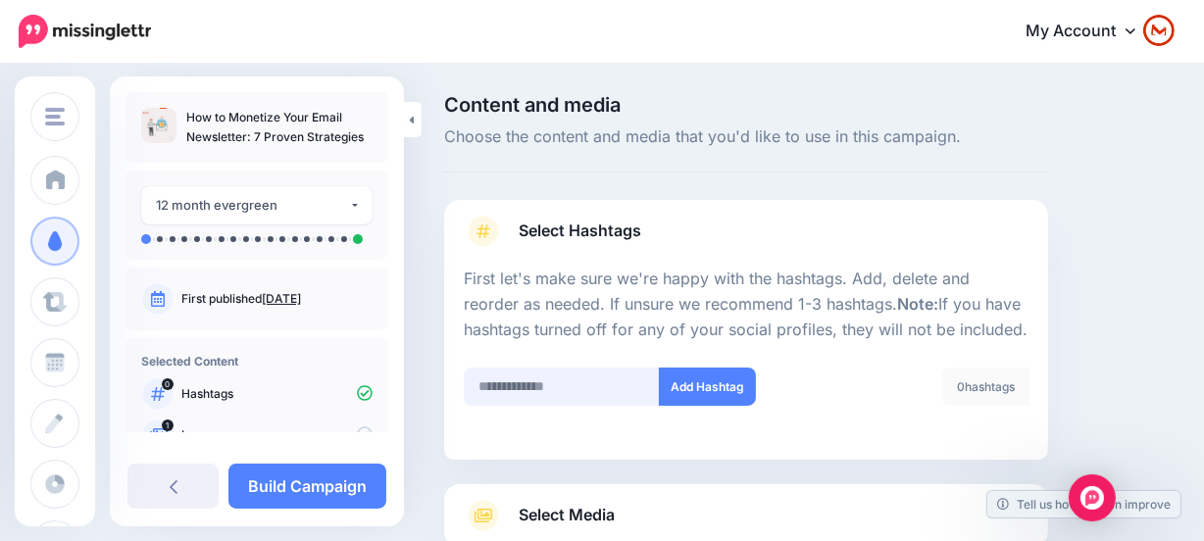
scroll to position [224, 0]
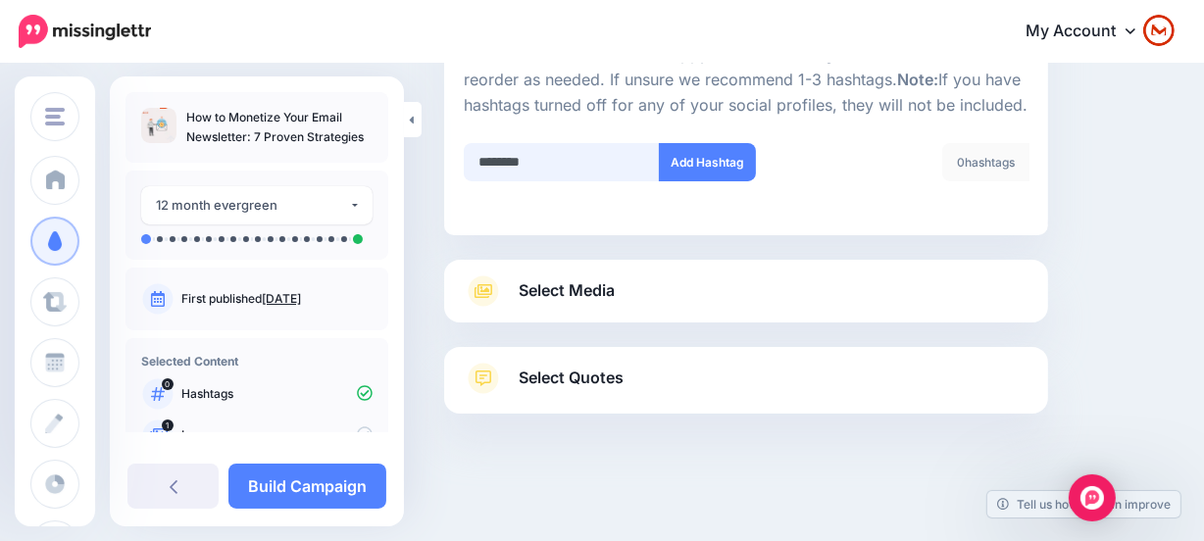
type input "*********"
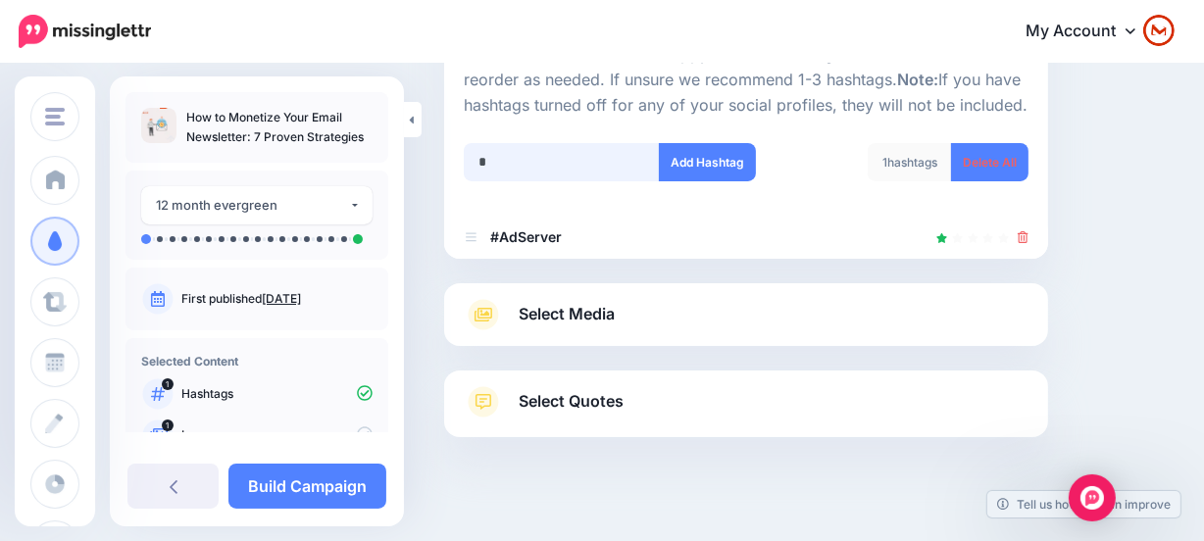
scroll to position [247, 0]
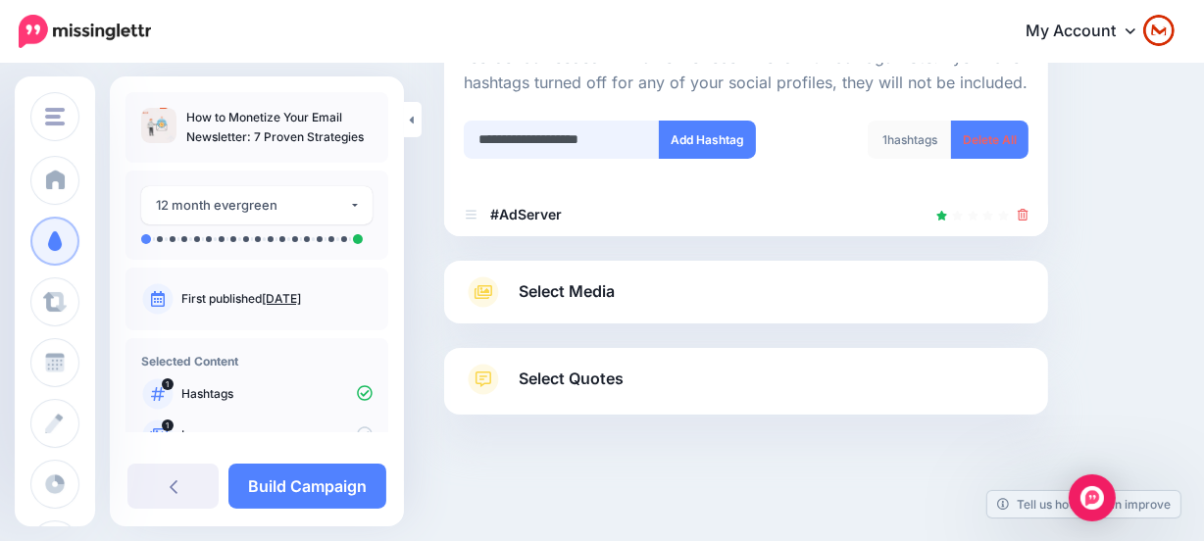
type input "**********"
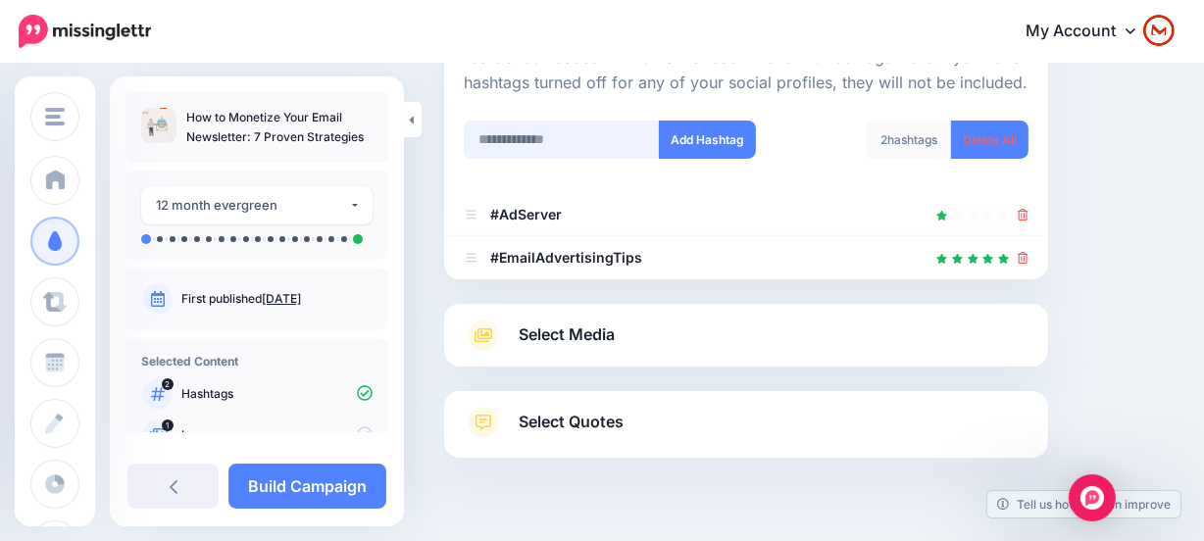
scroll to position [290, 0]
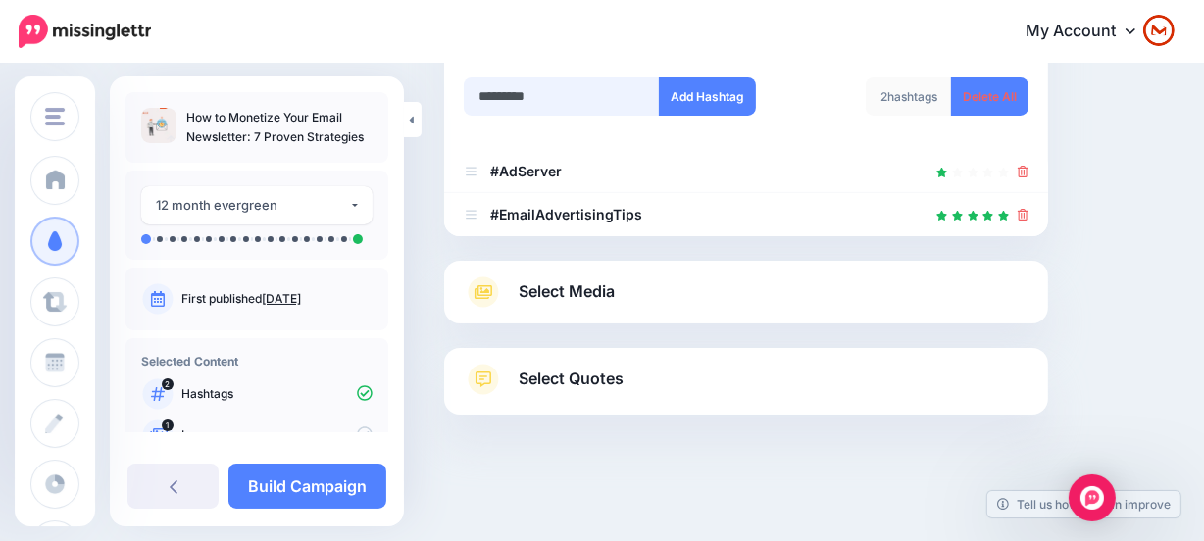
type input "**********"
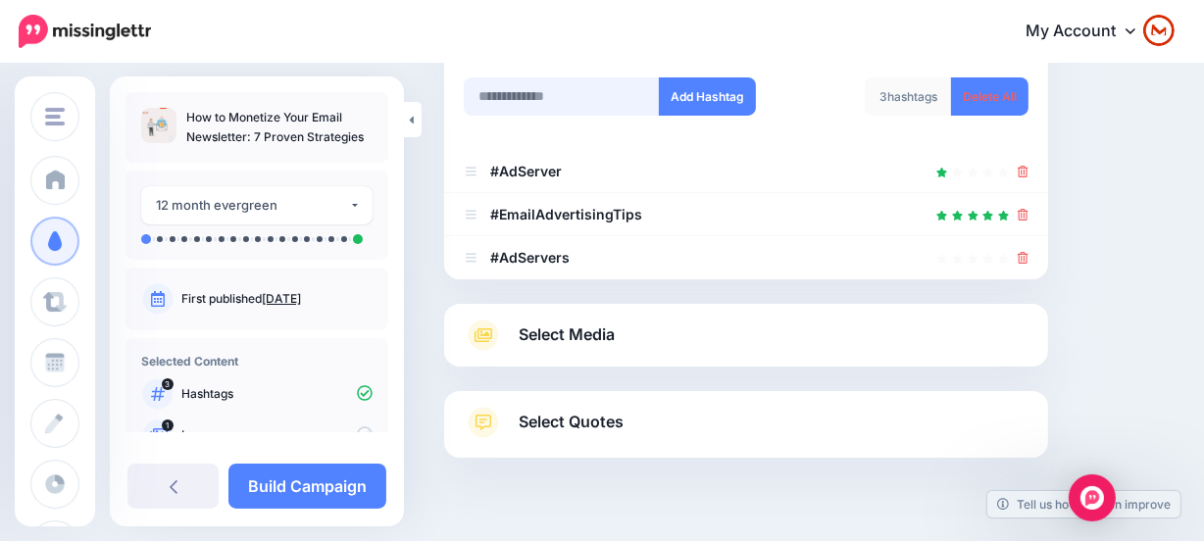
scroll to position [333, 0]
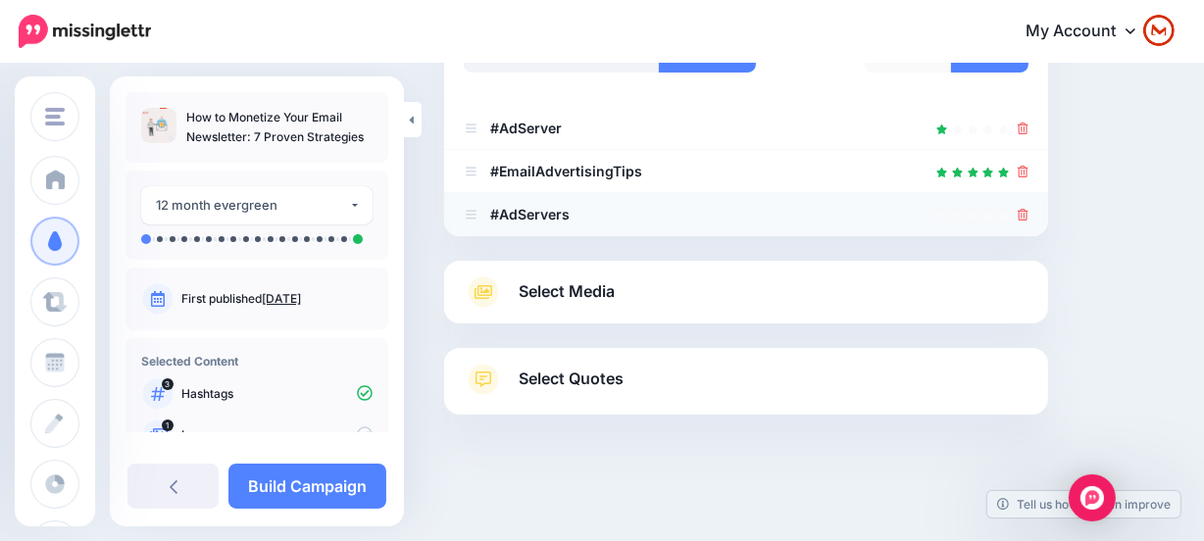
click at [1028, 206] on link at bounding box center [1022, 214] width 11 height 17
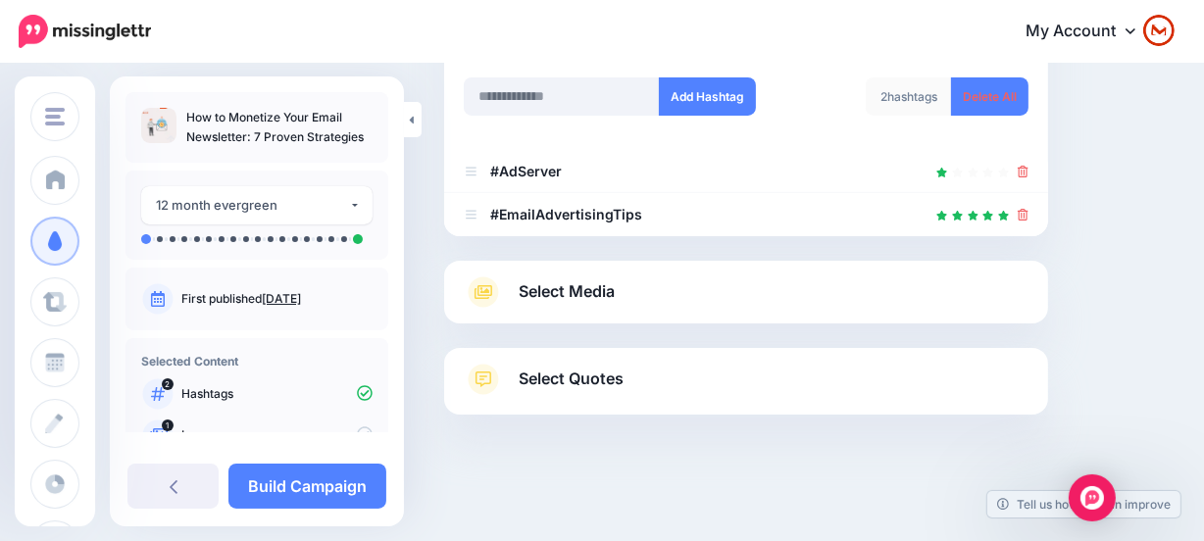
click at [834, 269] on div "Select Media Next, let's make sure we have the best media for this campaign. De…" at bounding box center [746, 292] width 604 height 63
click at [820, 281] on link "Select Media" at bounding box center [746, 291] width 565 height 31
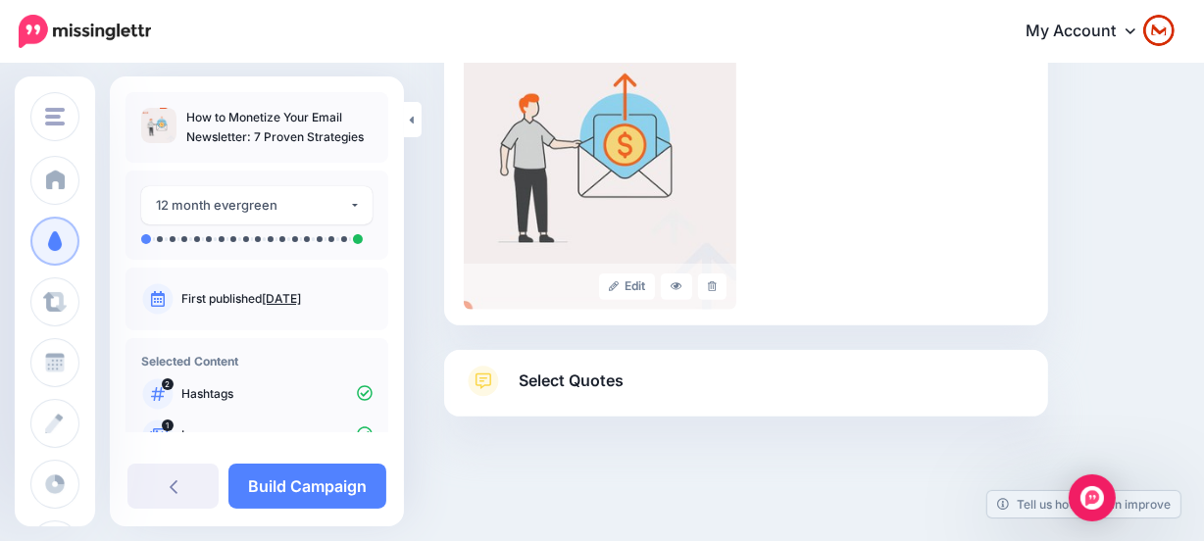
scroll to position [542, 0]
click at [716, 283] on icon at bounding box center [712, 284] width 9 height 11
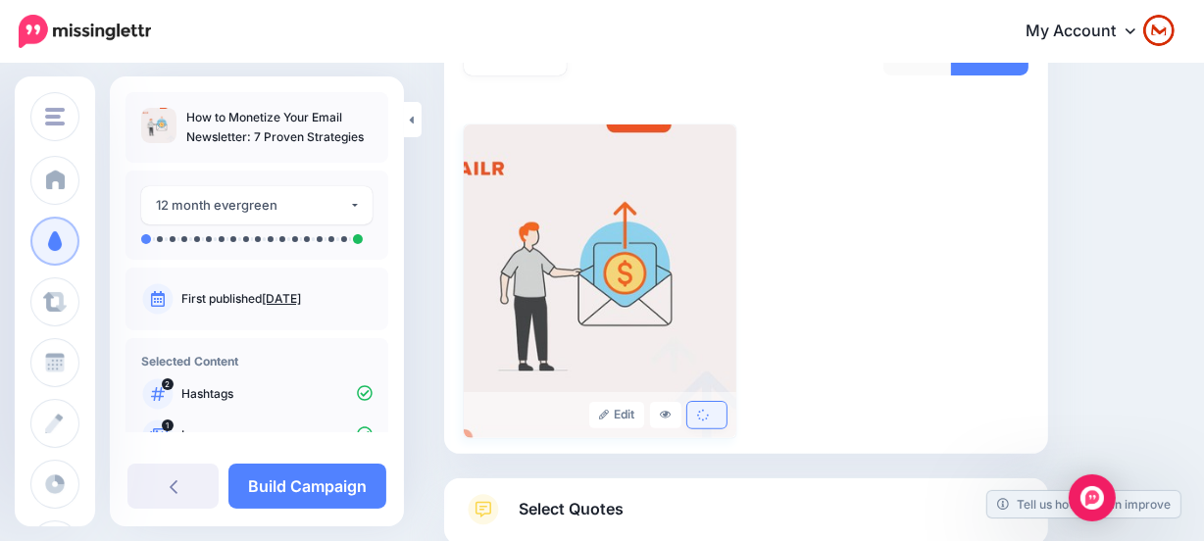
scroll to position [186, 0]
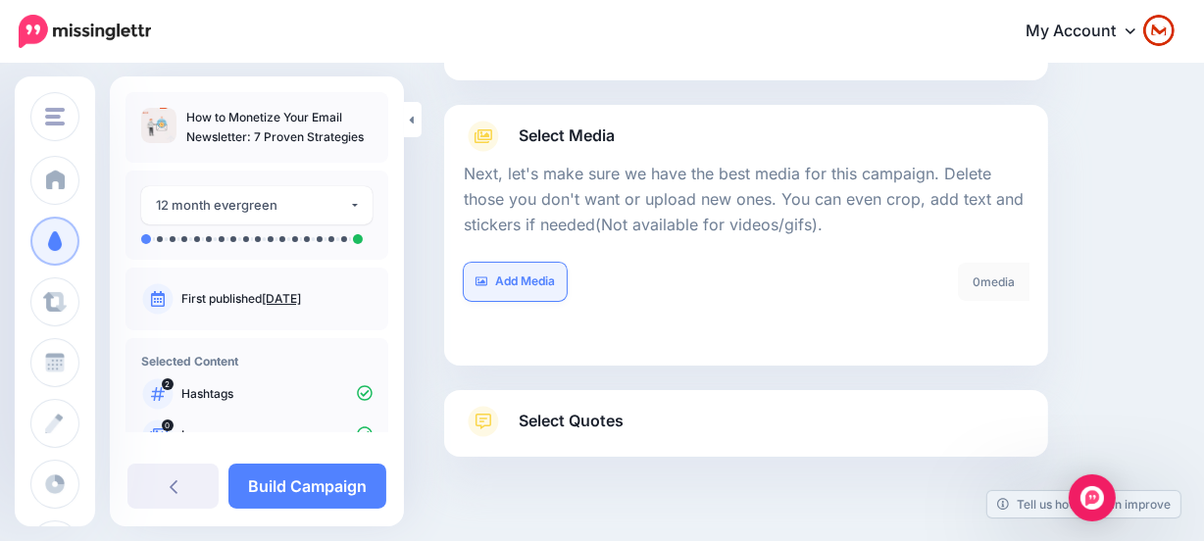
click at [549, 280] on link "Add Media" at bounding box center [515, 282] width 103 height 38
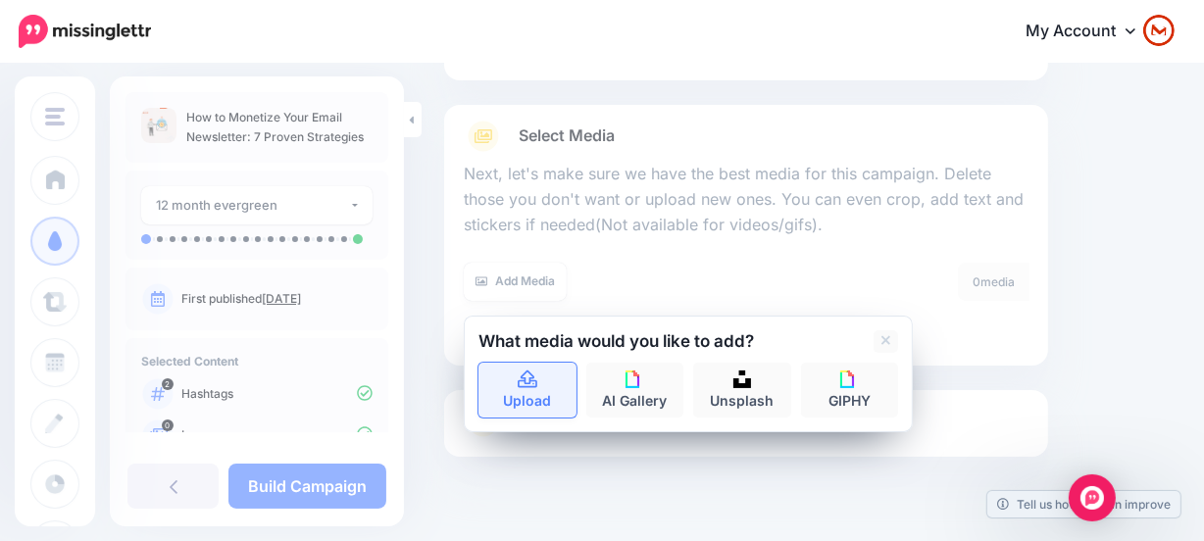
click at [528, 394] on link "Upload" at bounding box center [527, 390] width 98 height 55
click at [509, 384] on link "Upload" at bounding box center [527, 390] width 98 height 55
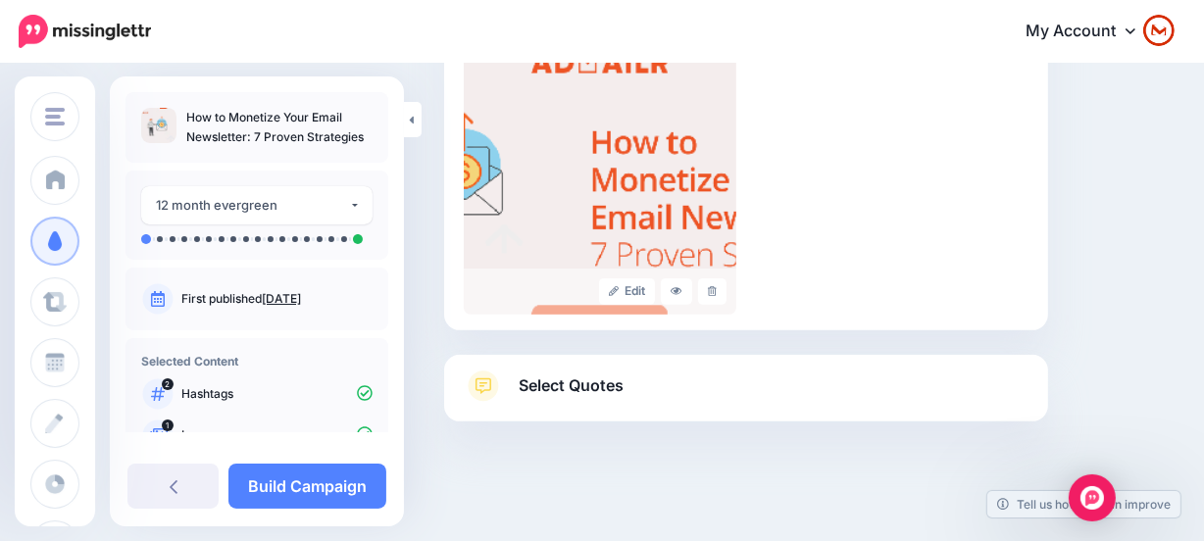
scroll to position [542, 0]
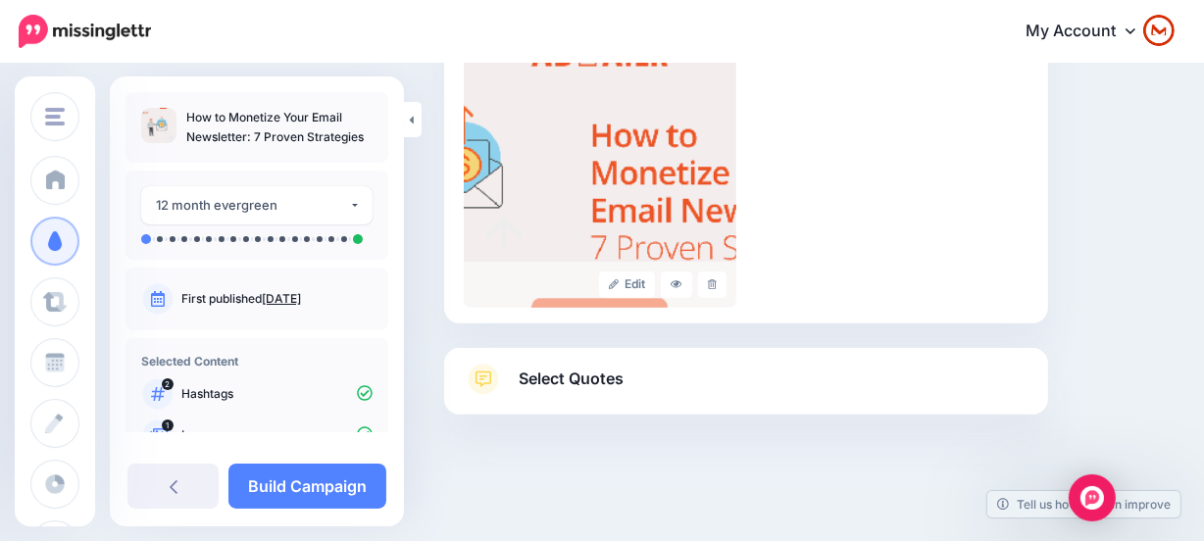
click at [686, 375] on link "Select Quotes" at bounding box center [746, 389] width 565 height 51
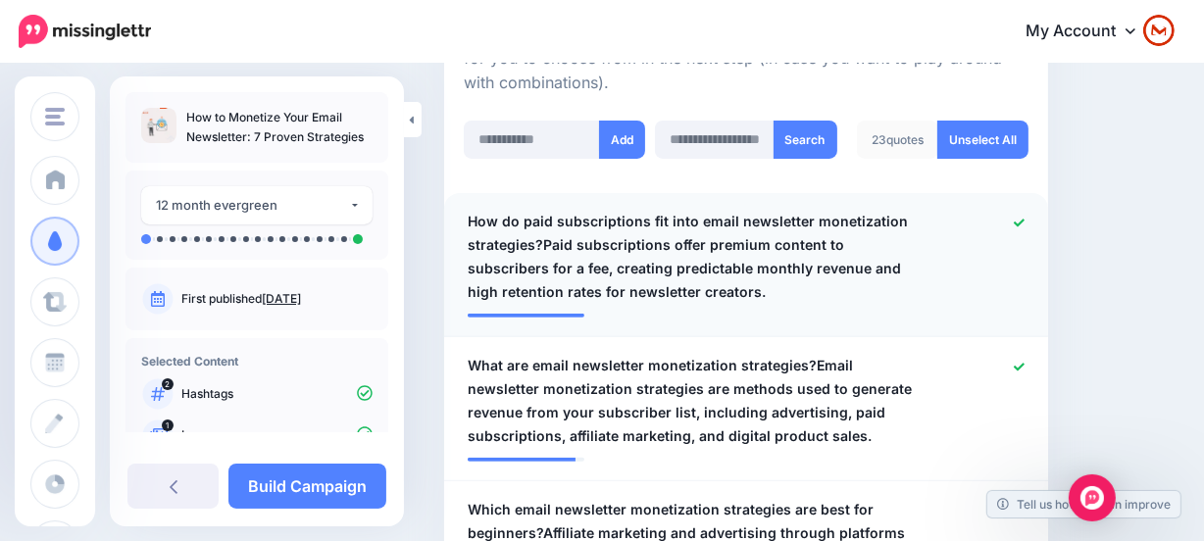
click at [710, 264] on span "How do paid subscriptions fit into email newsletter monetization strategies?Pai…" at bounding box center [696, 257] width 459 height 94
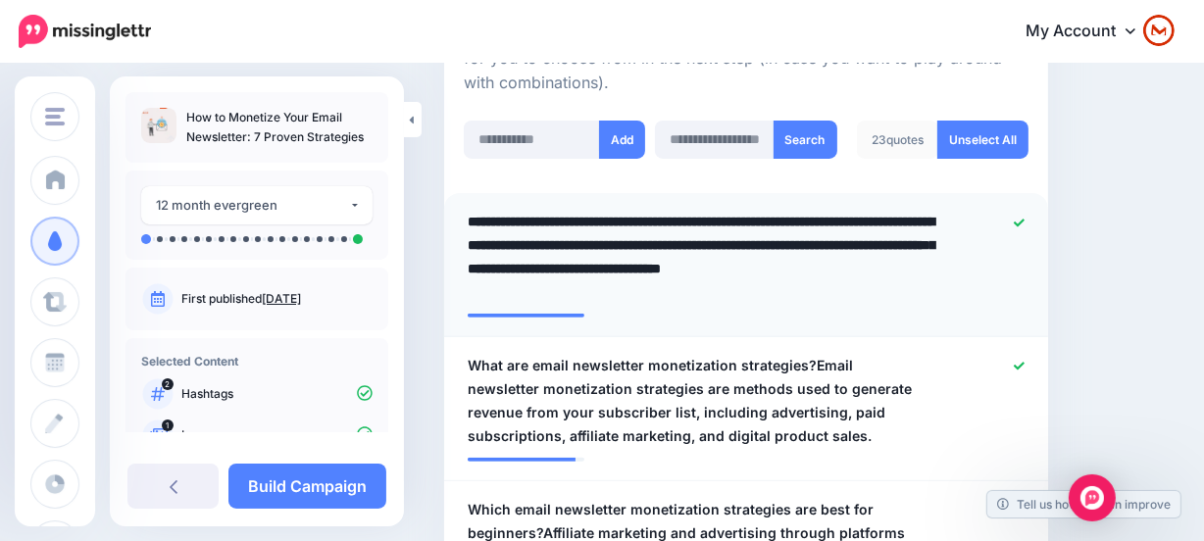
click at [534, 244] on textarea "**********" at bounding box center [701, 257] width 468 height 94
type textarea "**********"
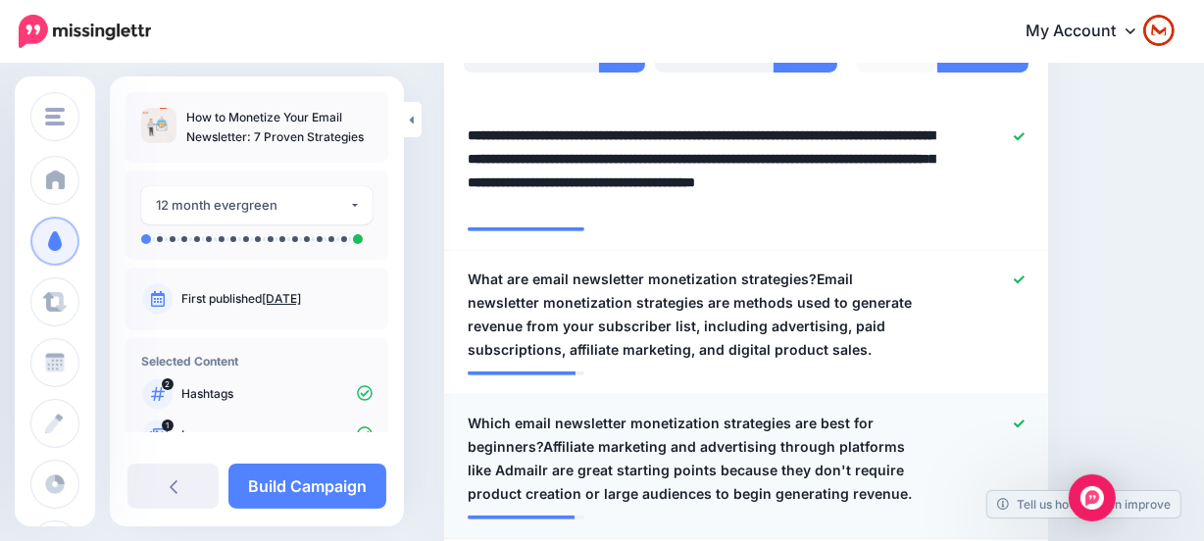
scroll to position [720, 0]
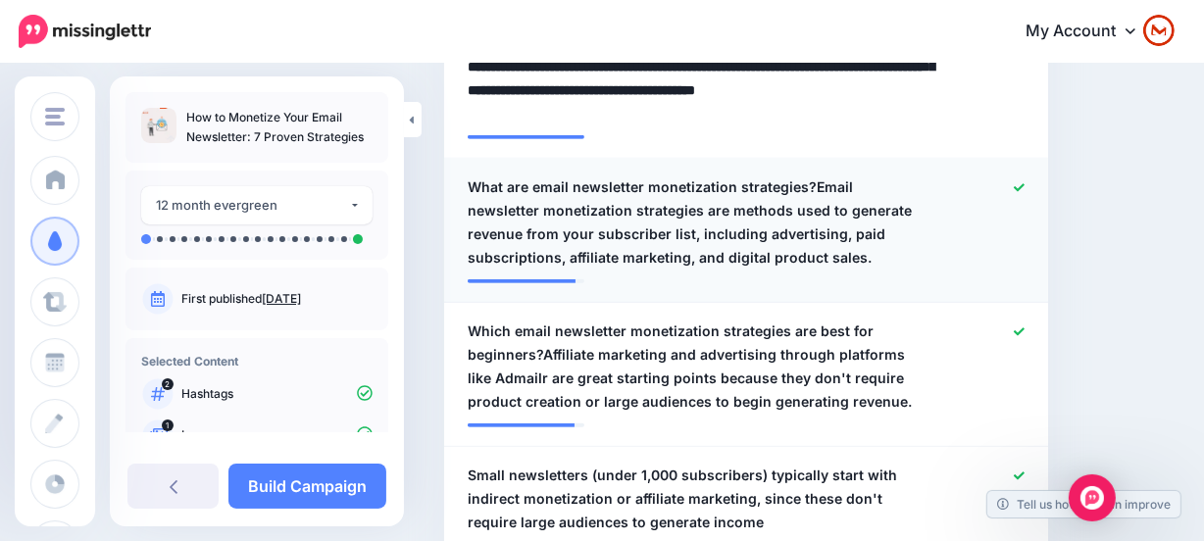
click at [811, 196] on span "What are email newsletter monetization strategies?Email newsletter monetization…" at bounding box center [696, 222] width 459 height 94
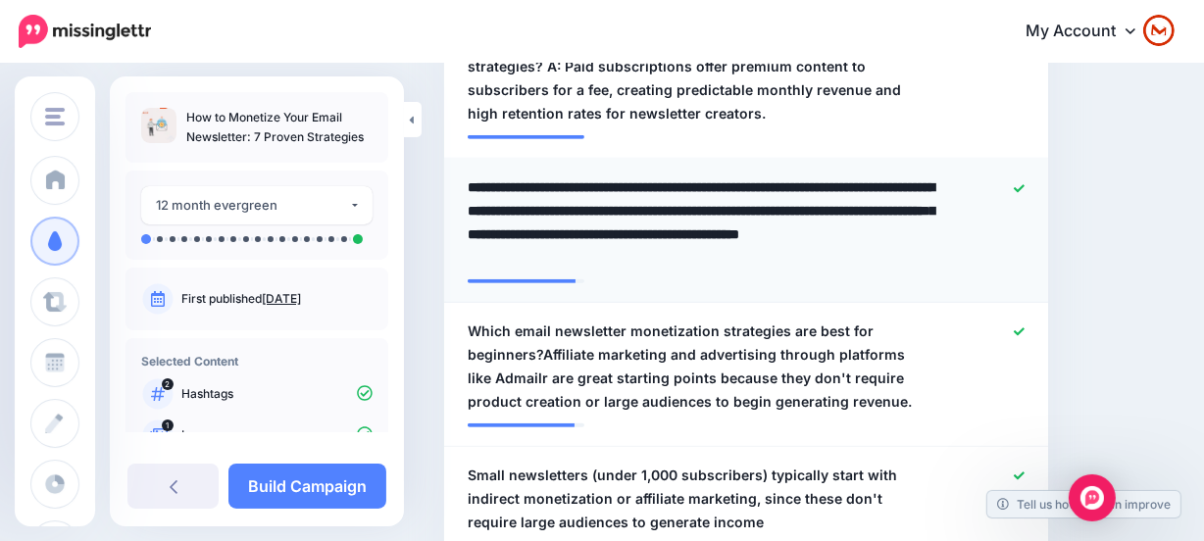
click at [806, 187] on textarea "**********" at bounding box center [701, 222] width 468 height 94
type textarea "**********"
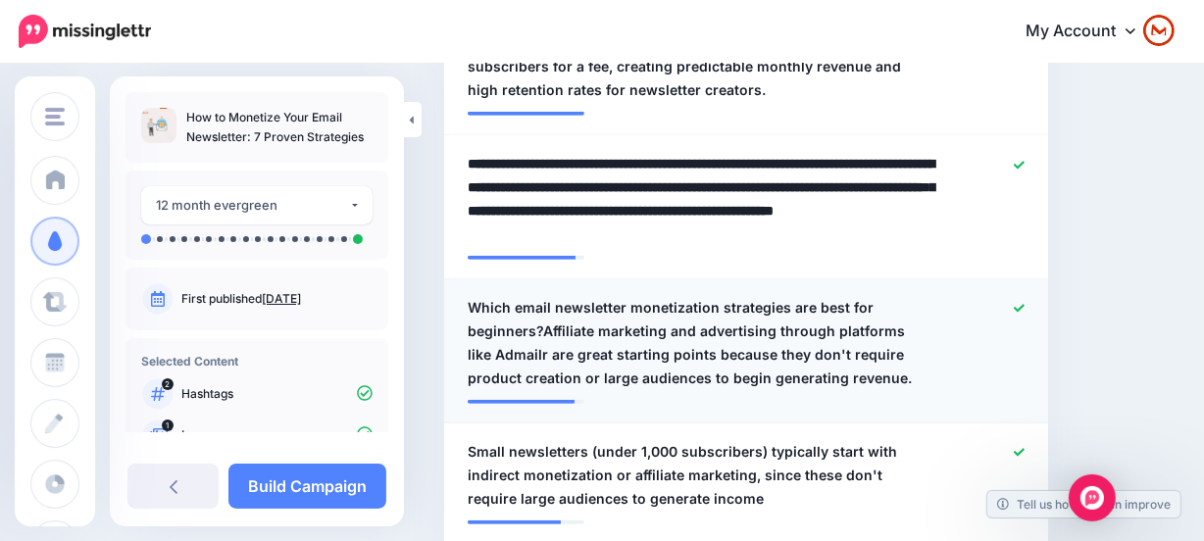
scroll to position [810, 0]
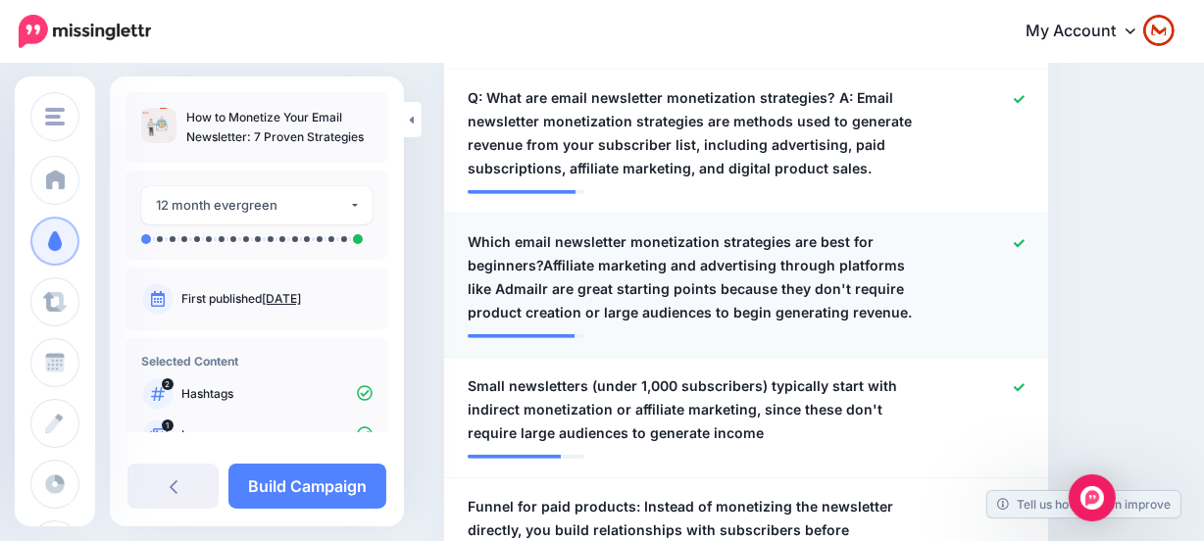
drag, startPoint x: 519, startPoint y: 270, endPoint x: 564, endPoint y: 265, distance: 44.4
click at [521, 269] on span "Which email newsletter monetization strategies are best for beginners?Affiliate…" at bounding box center [696, 277] width 459 height 94
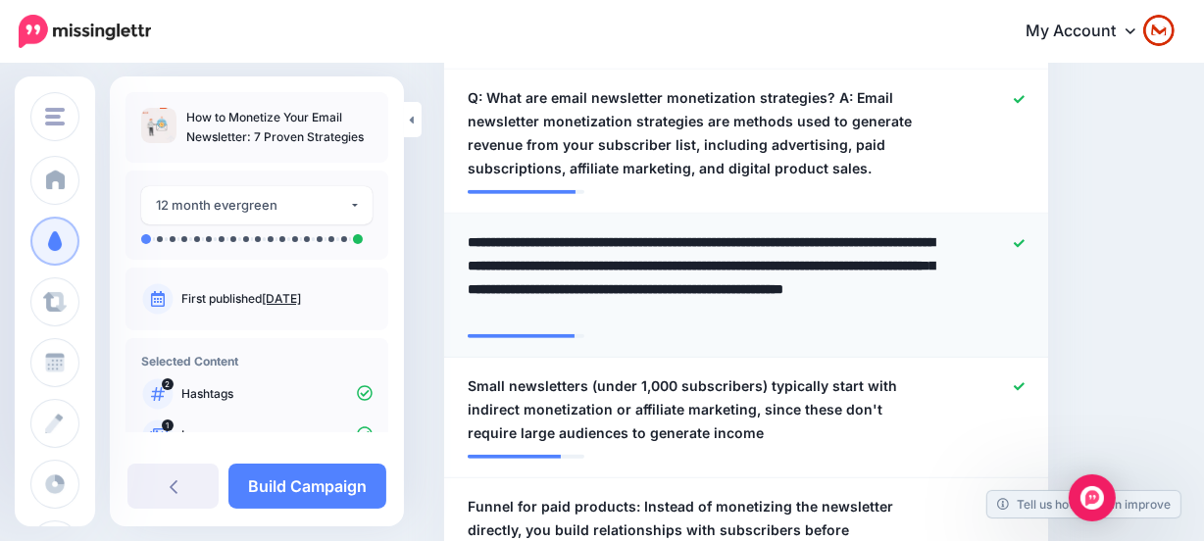
click at [543, 263] on textarea "**********" at bounding box center [701, 277] width 468 height 94
type textarea "**********"
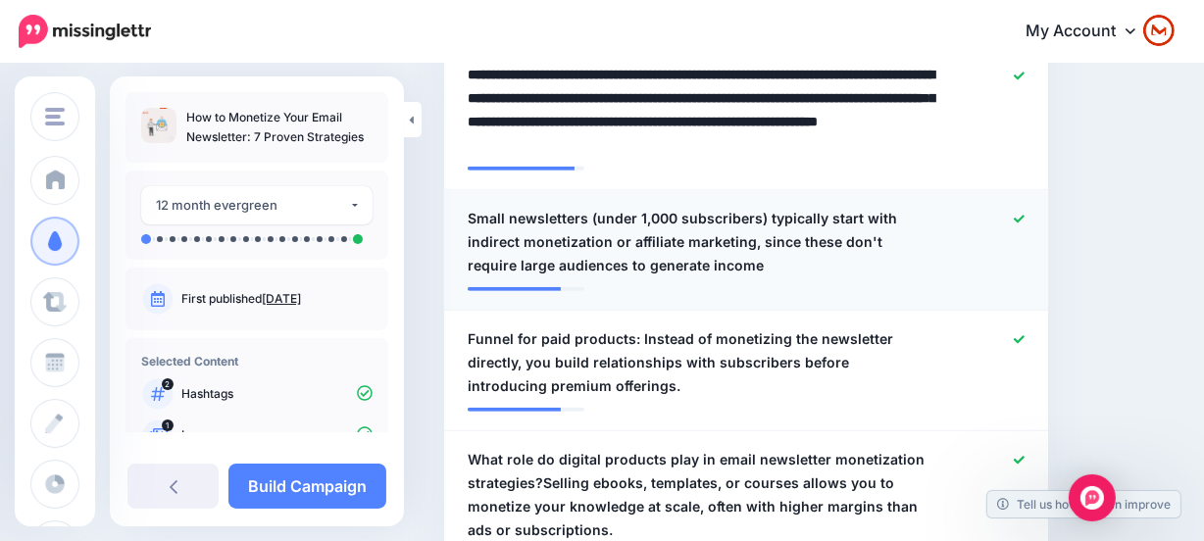
scroll to position [1077, 0]
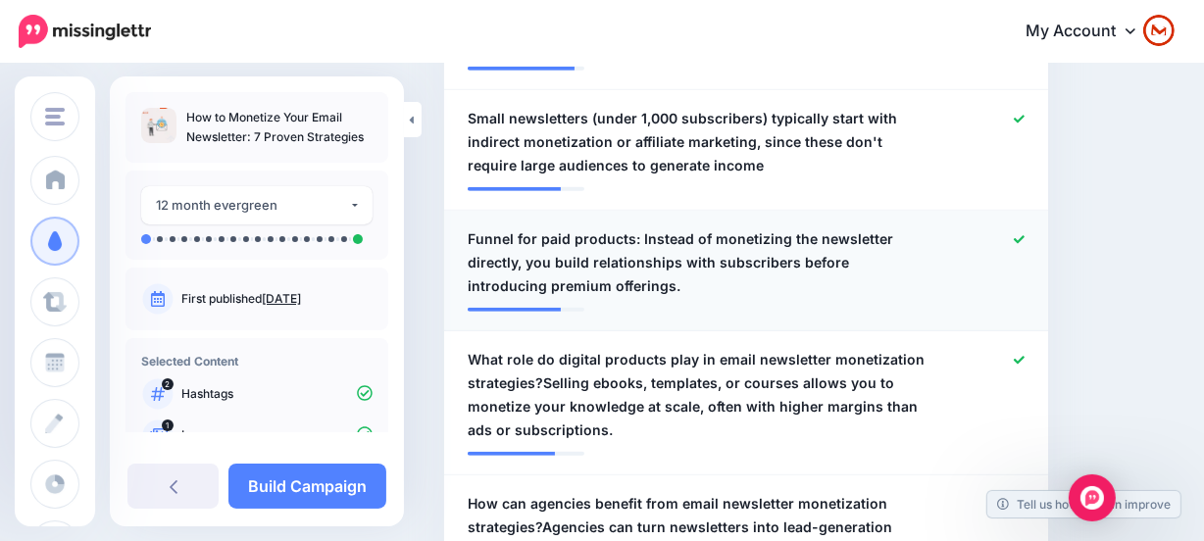
click at [614, 286] on span "Funnel for paid products: Instead of monetizing the newsletter directly, you bu…" at bounding box center [696, 262] width 459 height 71
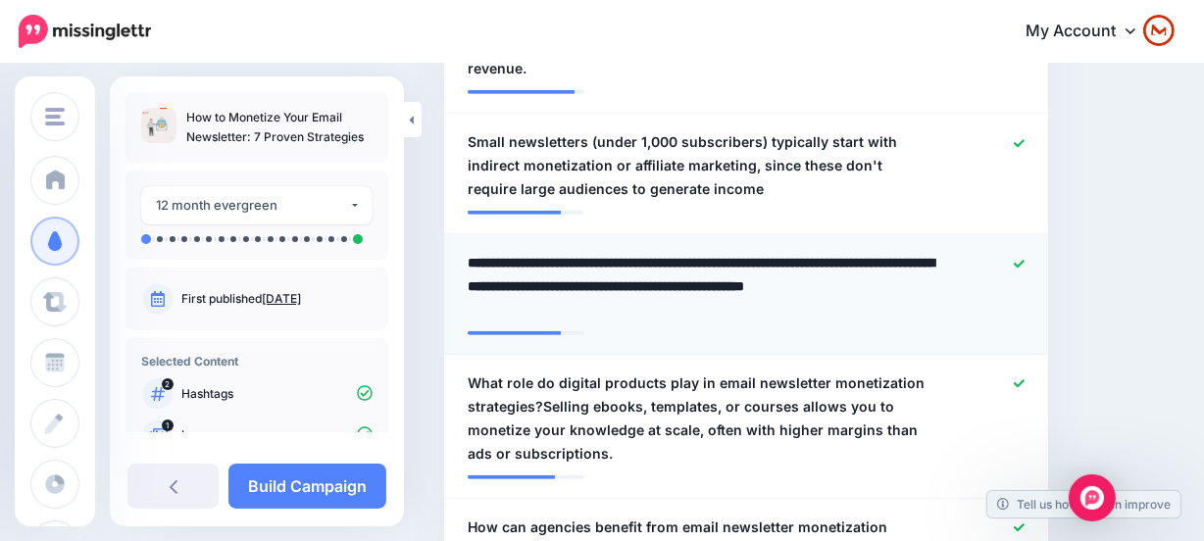
click at [627, 251] on textarea "**********" at bounding box center [701, 286] width 468 height 71
click at [1021, 251] on div at bounding box center [990, 286] width 98 height 71
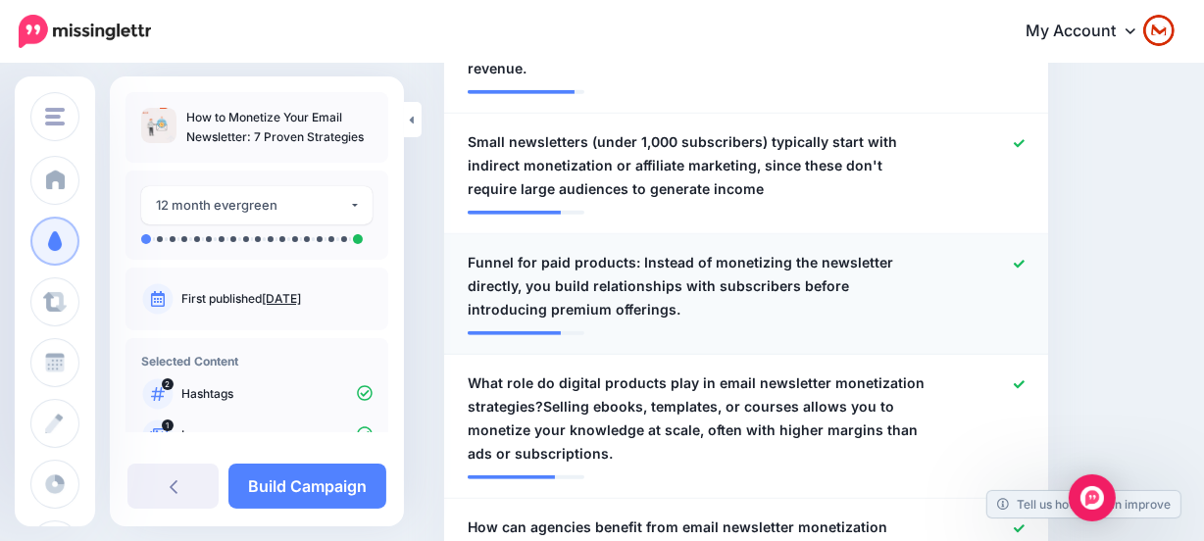
click at [1024, 259] on icon at bounding box center [1018, 264] width 11 height 11
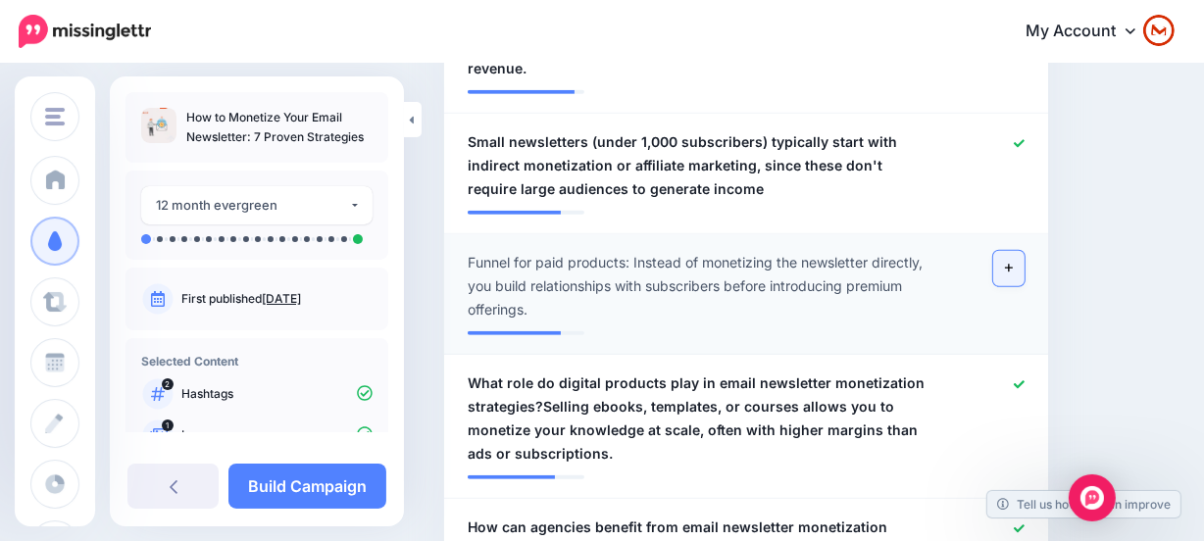
click at [1012, 264] on icon at bounding box center [1009, 268] width 8 height 8
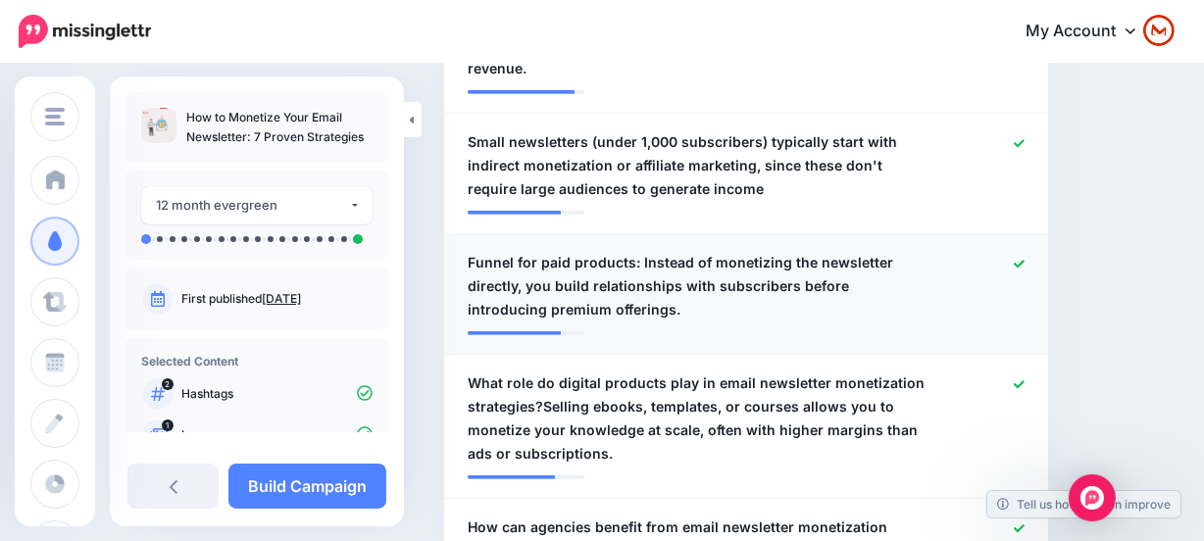
click at [629, 251] on span "Funnel for paid products: Instead of monetizing the newsletter directly, you bu…" at bounding box center [696, 286] width 459 height 71
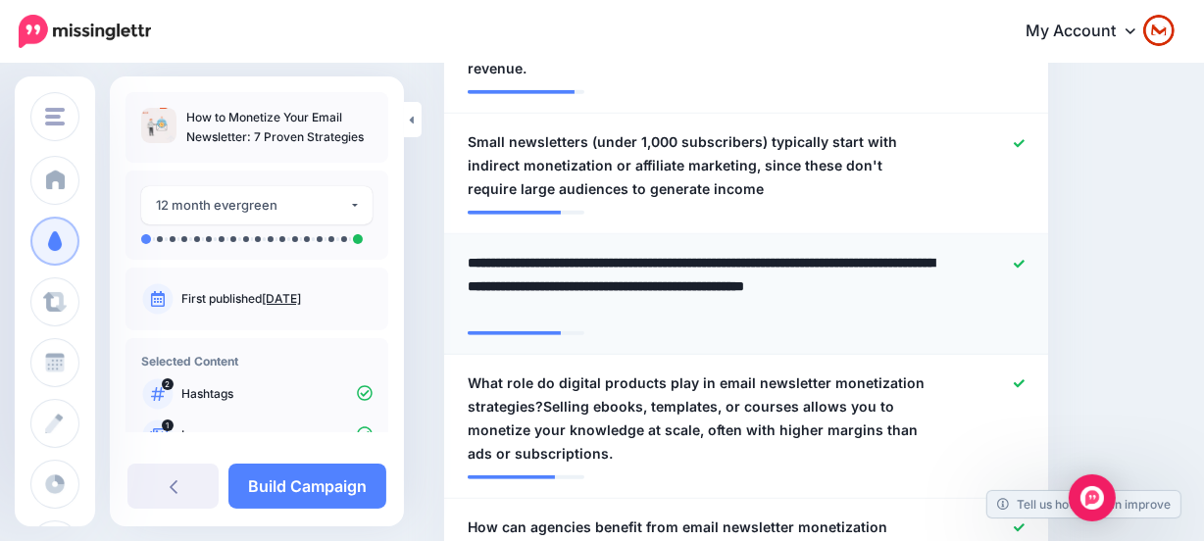
click at [626, 251] on textarea "**********" at bounding box center [701, 286] width 468 height 71
type textarea "**********"
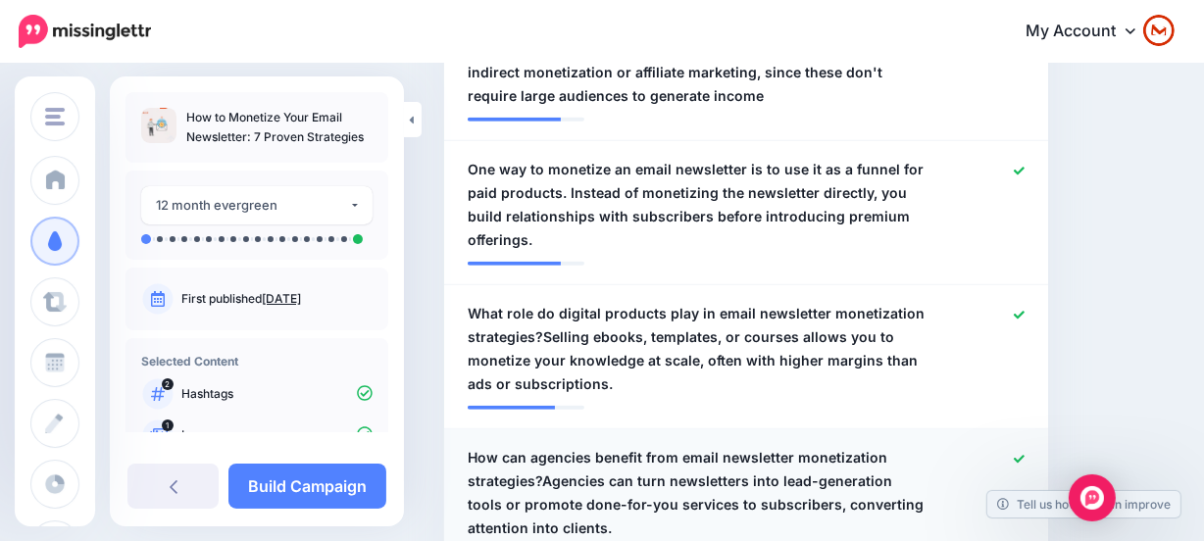
scroll to position [1254, 0]
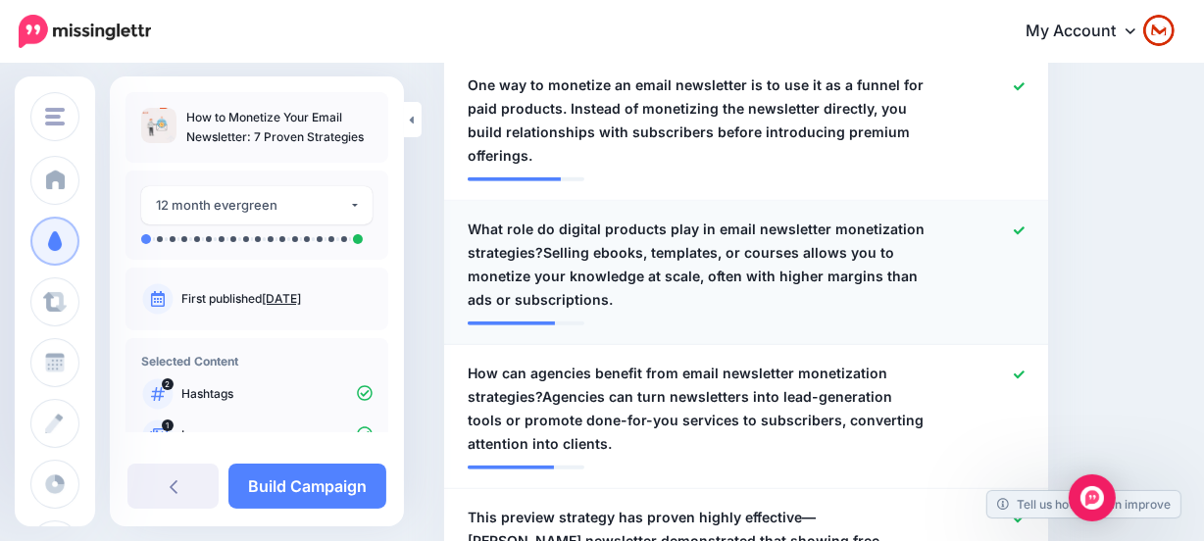
click at [553, 218] on span "What role do digital products play in email newsletter monetization strategies?…" at bounding box center [696, 265] width 459 height 94
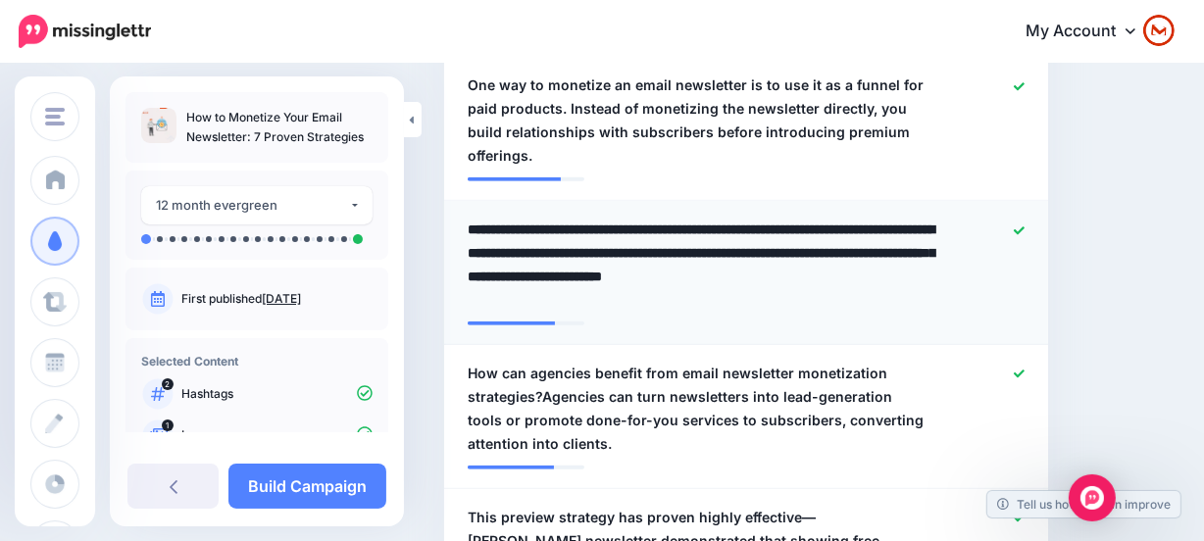
click at [539, 218] on textarea "**********" at bounding box center [701, 265] width 468 height 94
type textarea "**********"
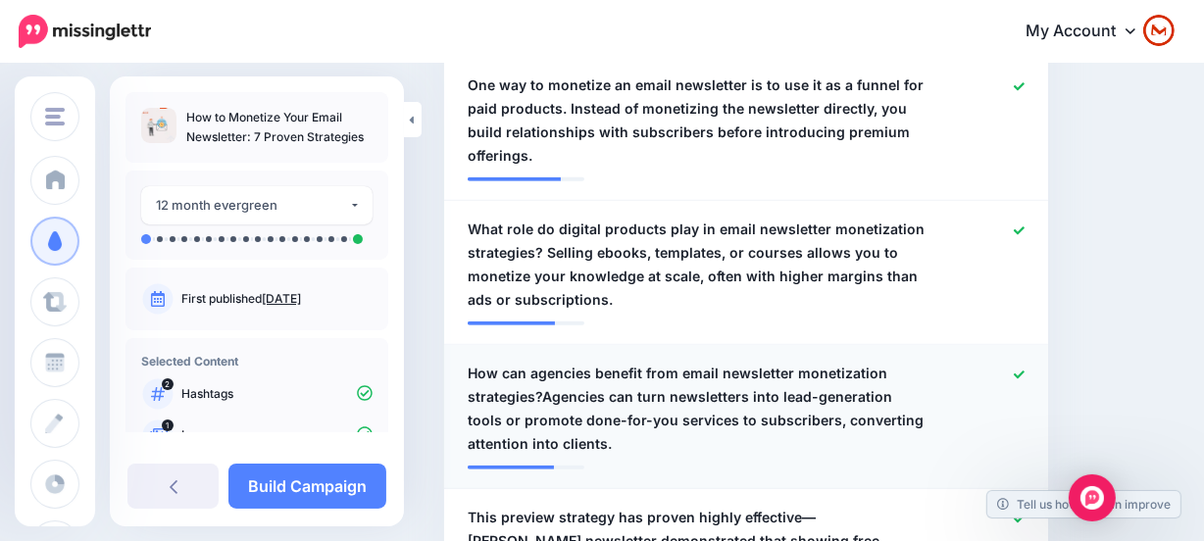
click at [553, 362] on span "How can agencies benefit from email newsletter monetization strategies?Agencies…" at bounding box center [696, 409] width 459 height 94
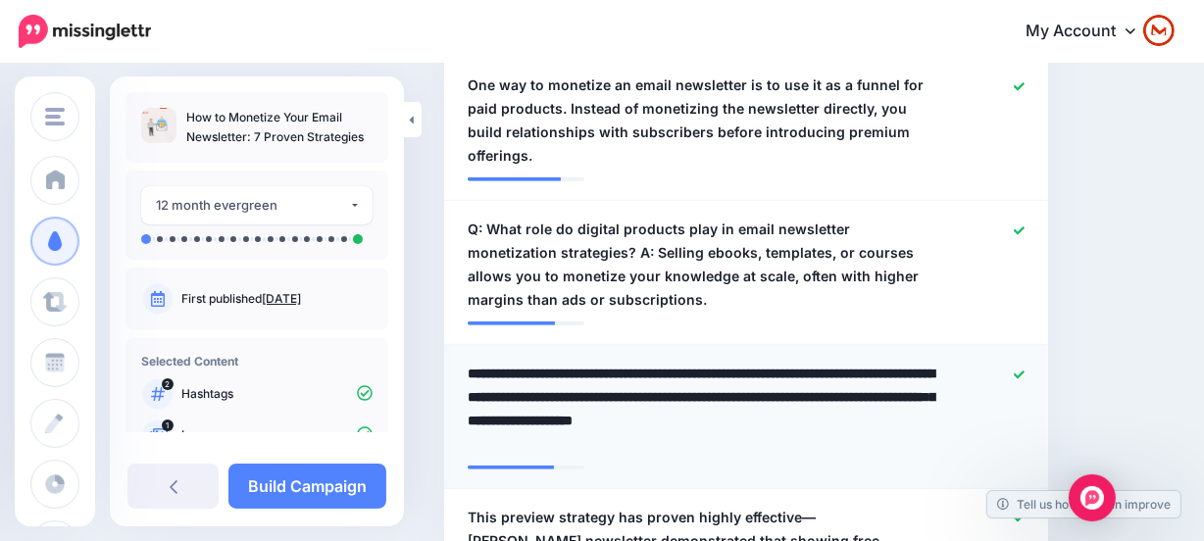
click at [537, 362] on textarea "**********" at bounding box center [701, 409] width 468 height 94
type textarea "**********"
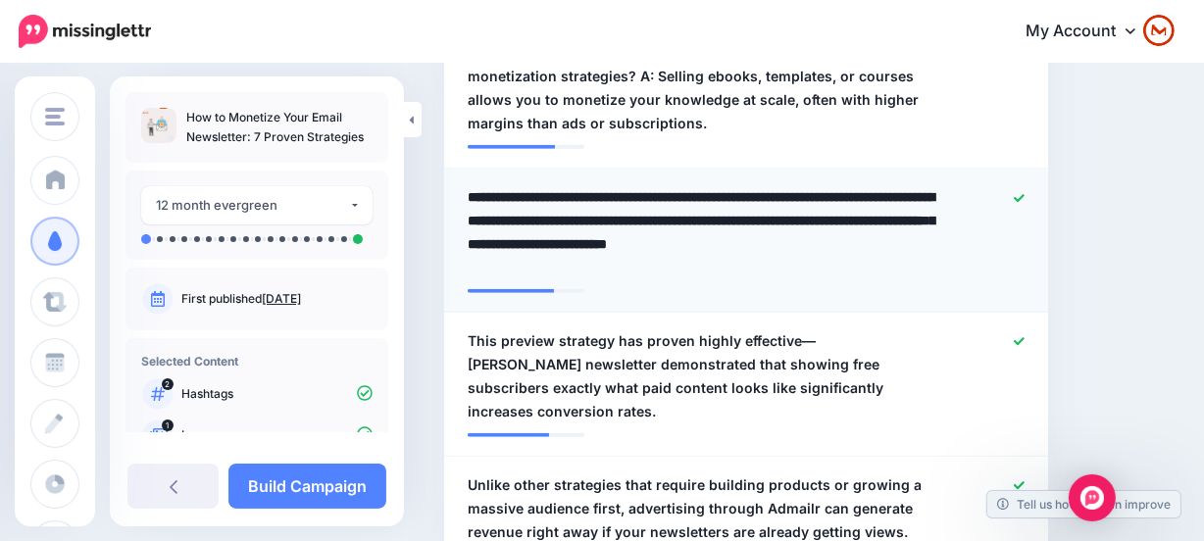
scroll to position [1433, 0]
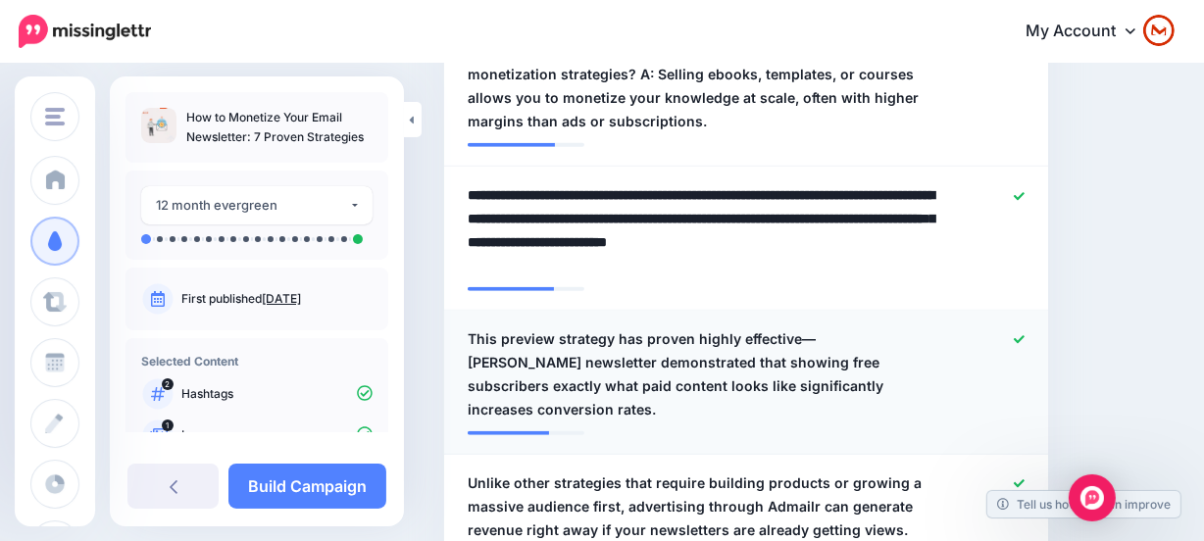
click at [693, 327] on span "This preview strategy has proven highly effective—Lenny Rachitsky's newsletter …" at bounding box center [696, 374] width 459 height 94
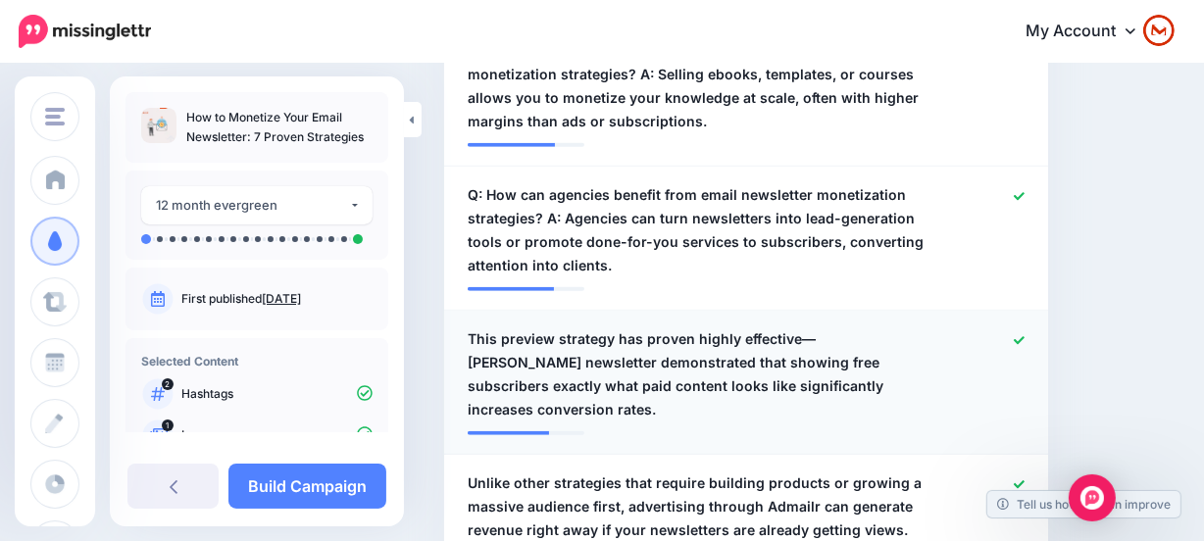
click at [1023, 335] on icon at bounding box center [1018, 340] width 11 height 11
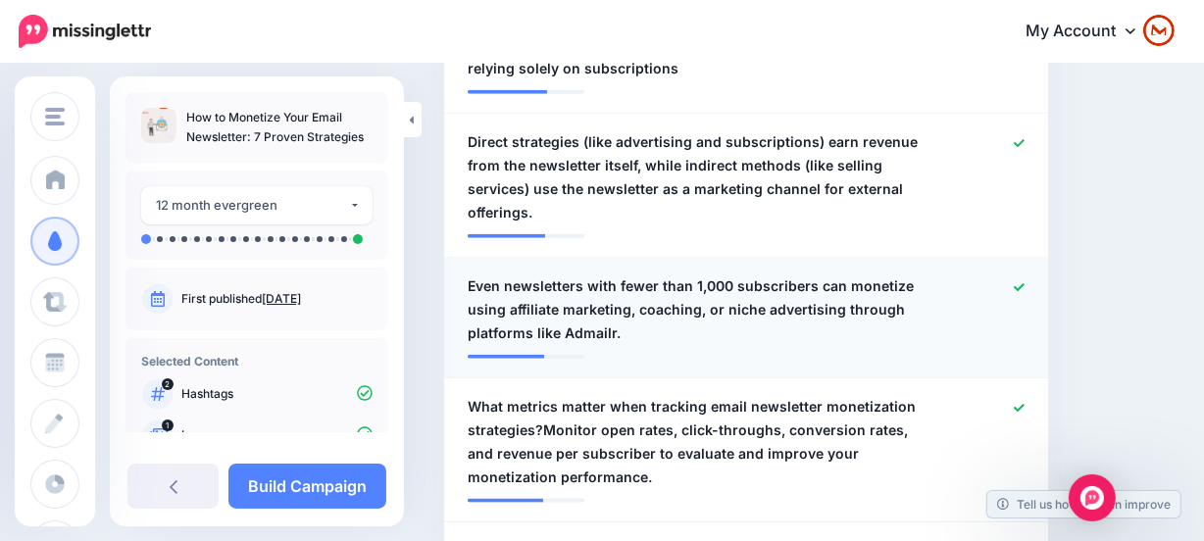
scroll to position [2057, 0]
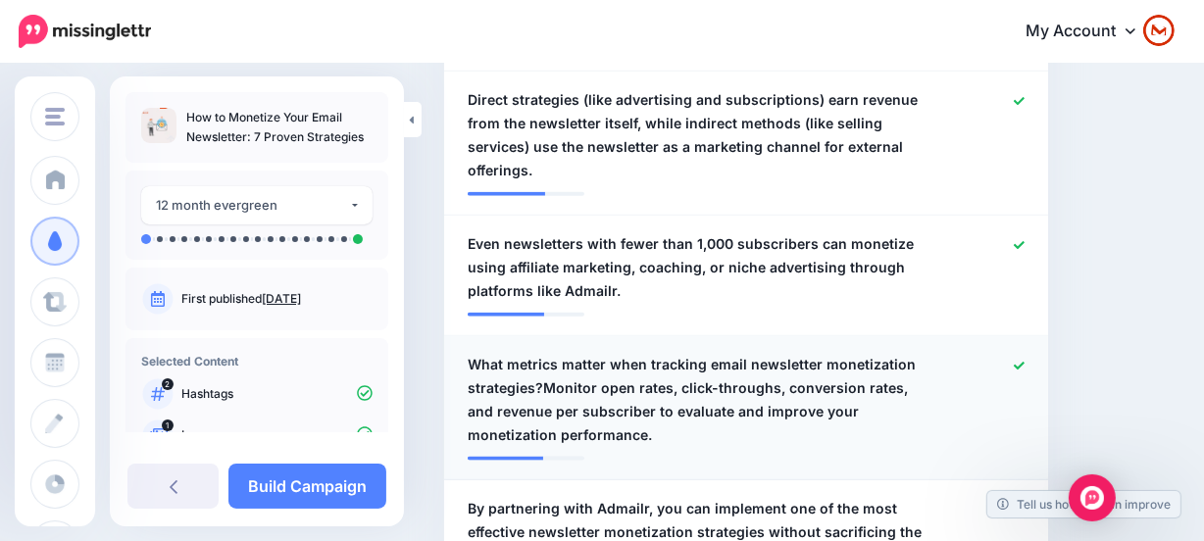
click at [755, 353] on span "What metrics matter when tracking email newsletter monetization strategies?Moni…" at bounding box center [696, 400] width 459 height 94
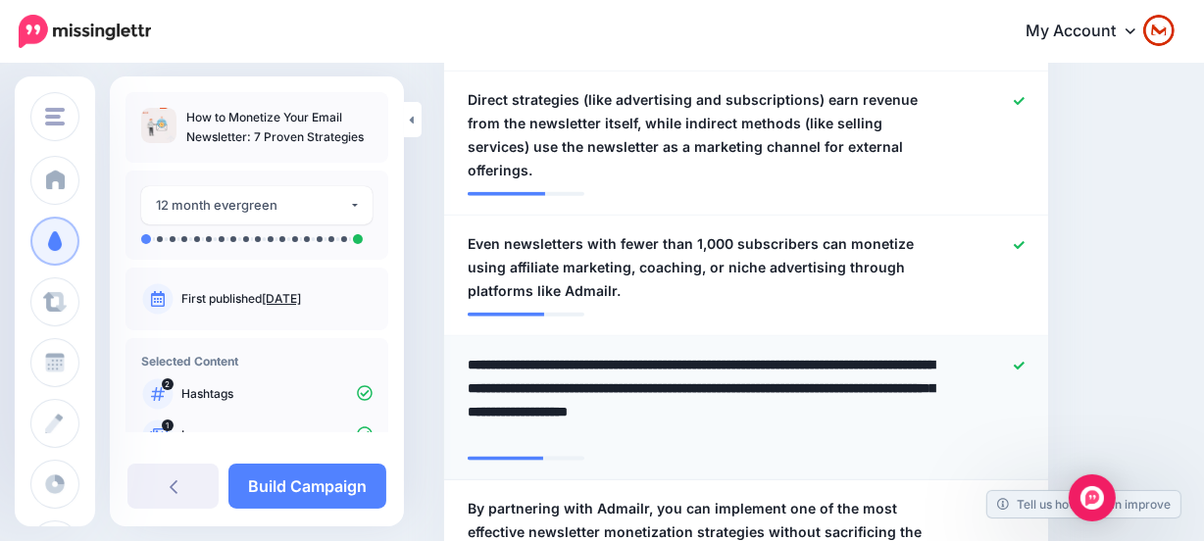
click at [542, 353] on textarea "**********" at bounding box center [701, 400] width 468 height 94
type textarea "**********"
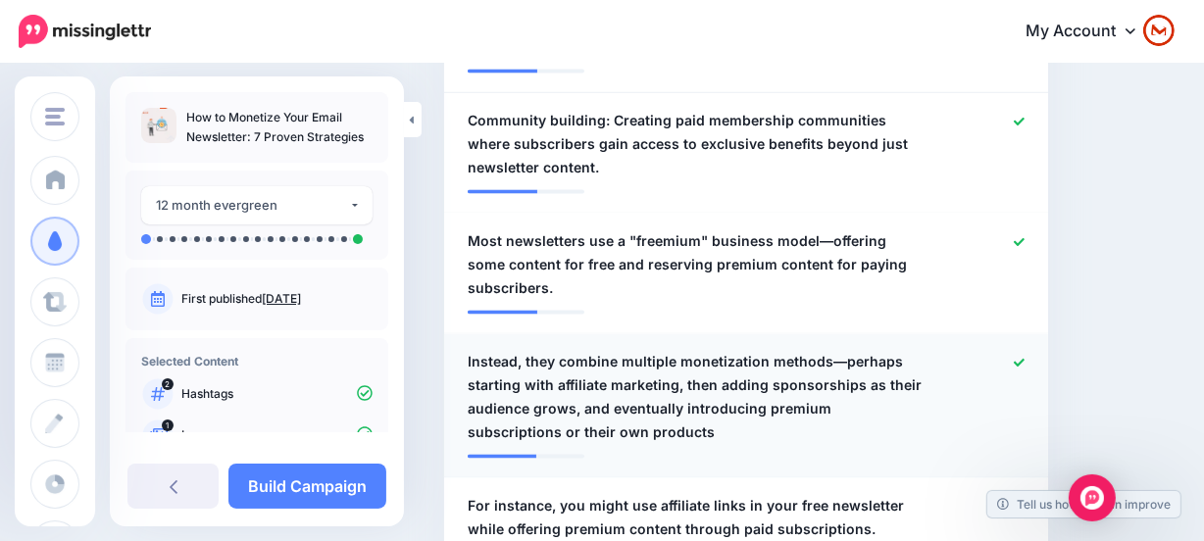
scroll to position [3304, 0]
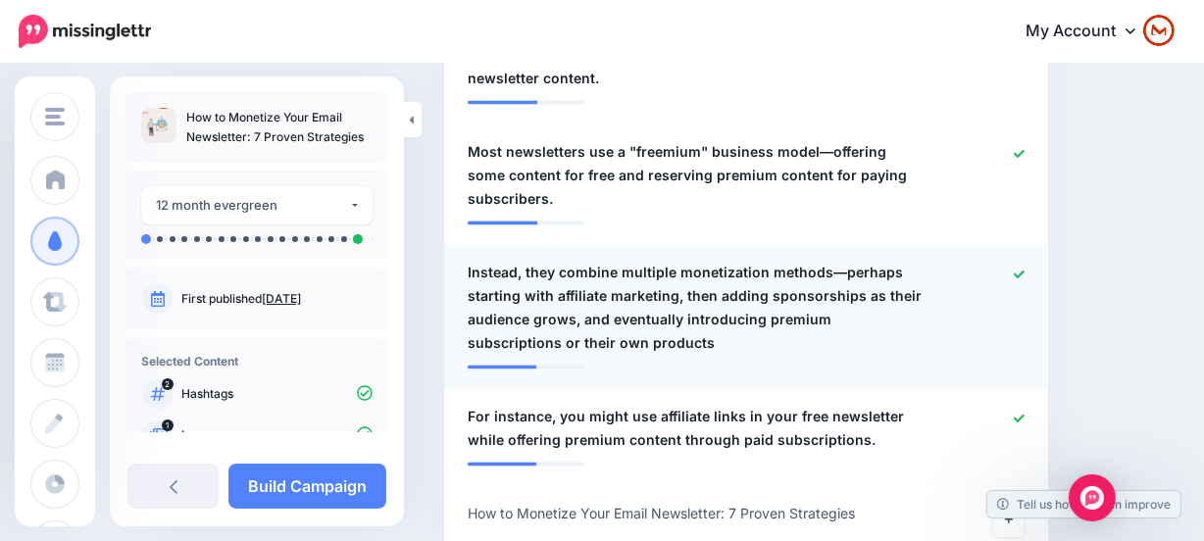
click at [1024, 270] on icon at bounding box center [1018, 275] width 11 height 11
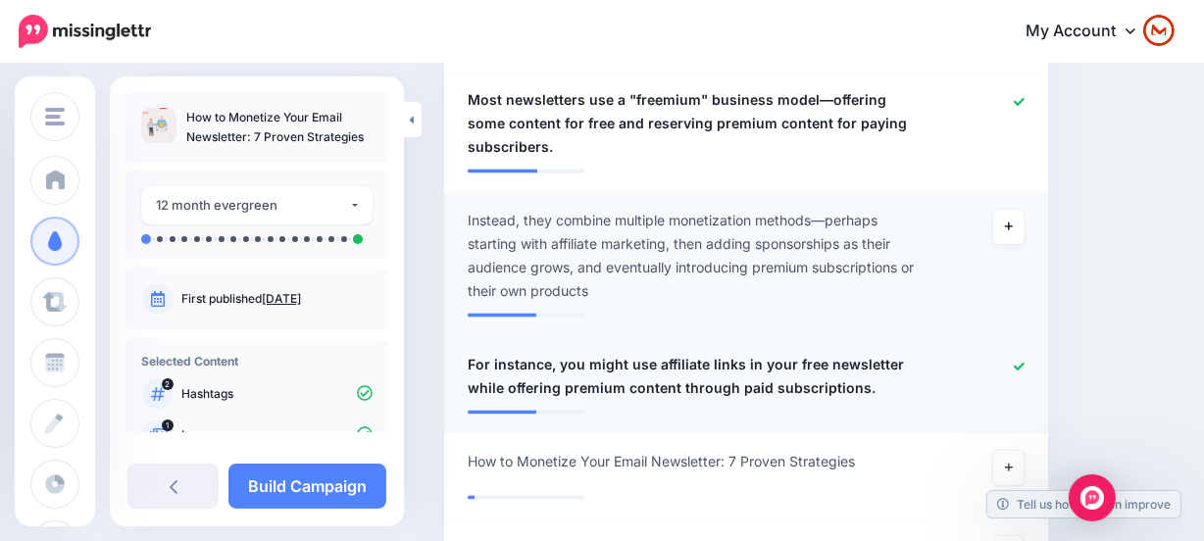
scroll to position [3393, 0]
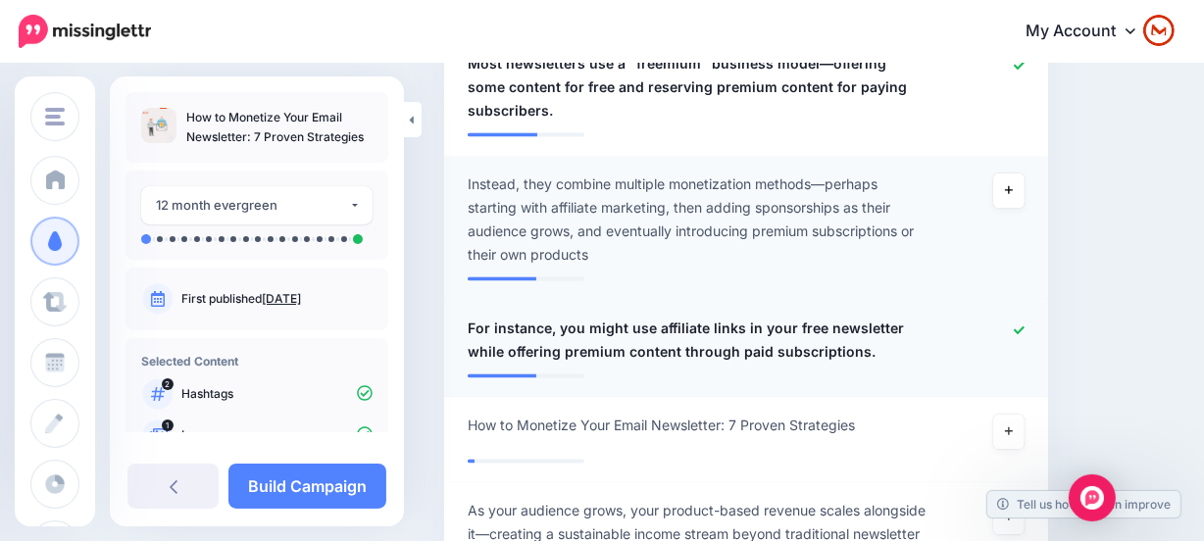
click at [1024, 324] on icon at bounding box center [1018, 329] width 11 height 11
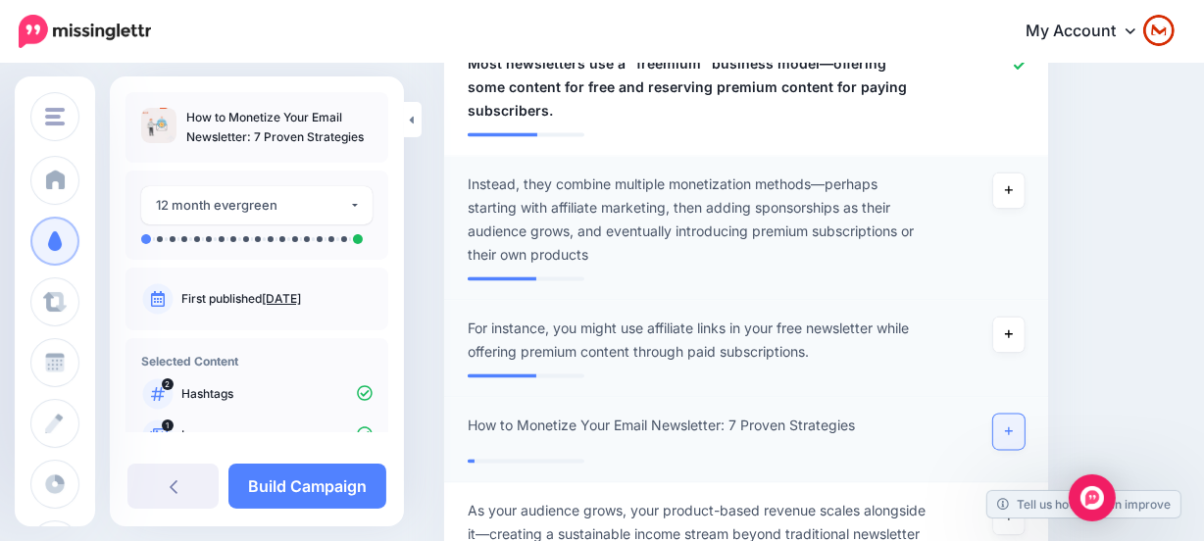
click at [1019, 414] on link at bounding box center [1008, 431] width 31 height 35
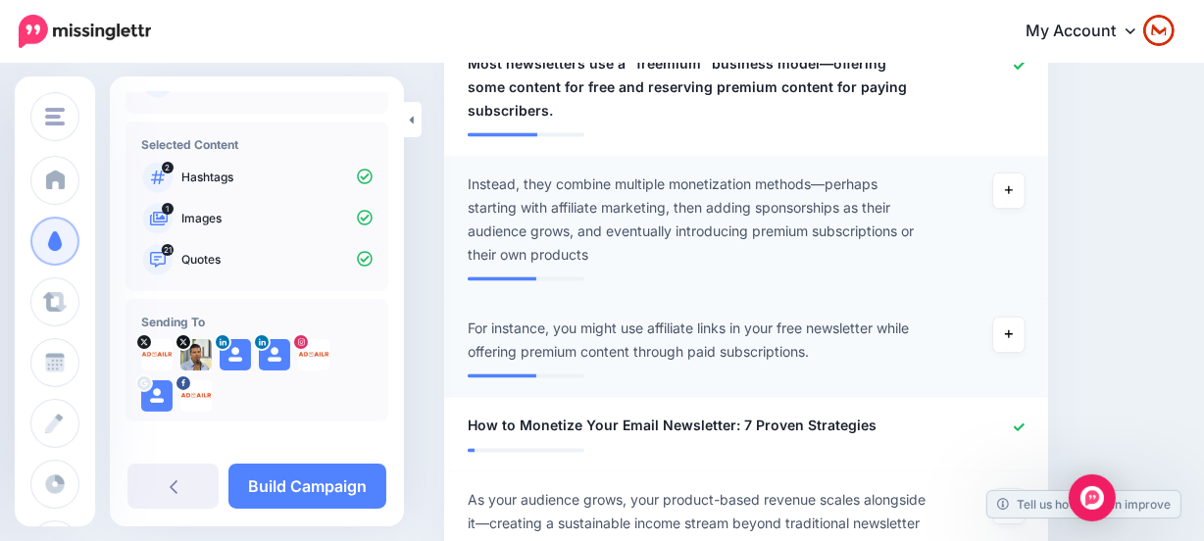
scroll to position [228, 0]
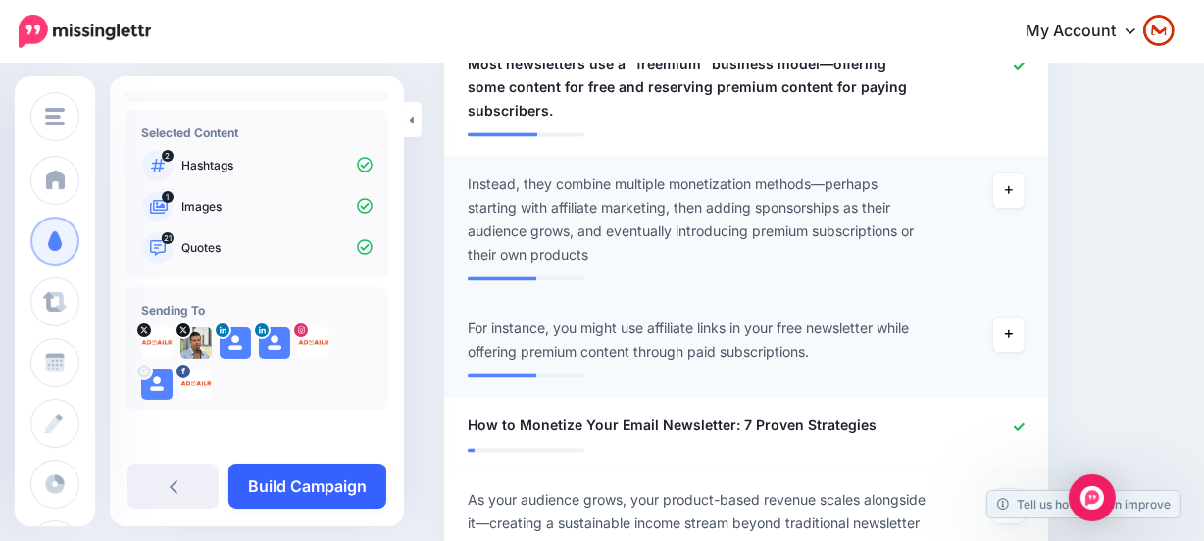
click at [307, 484] on link "Build Campaign" at bounding box center [307, 486] width 158 height 45
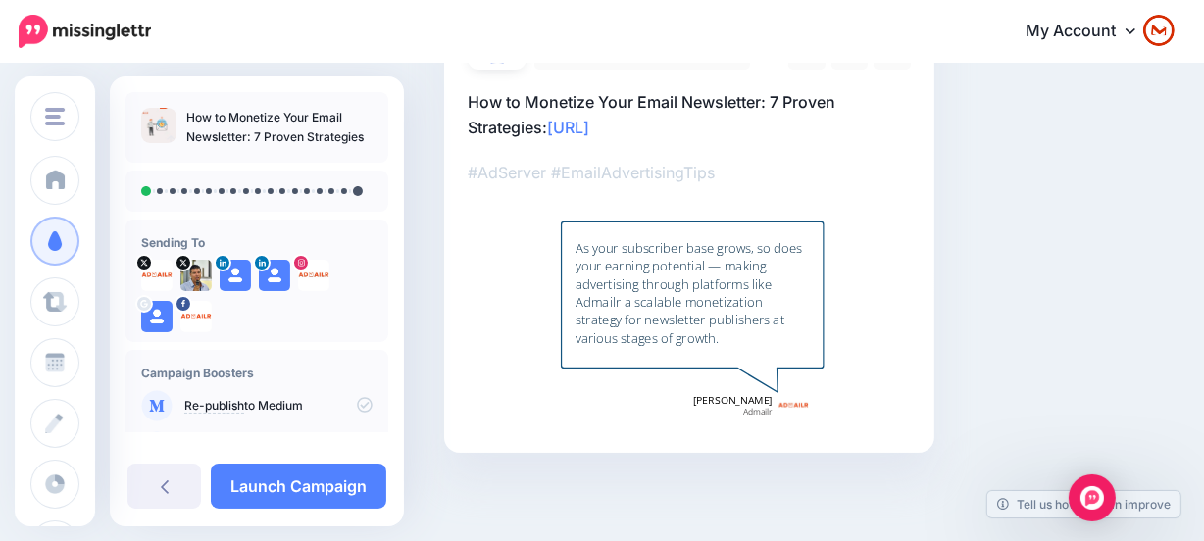
scroll to position [123, 0]
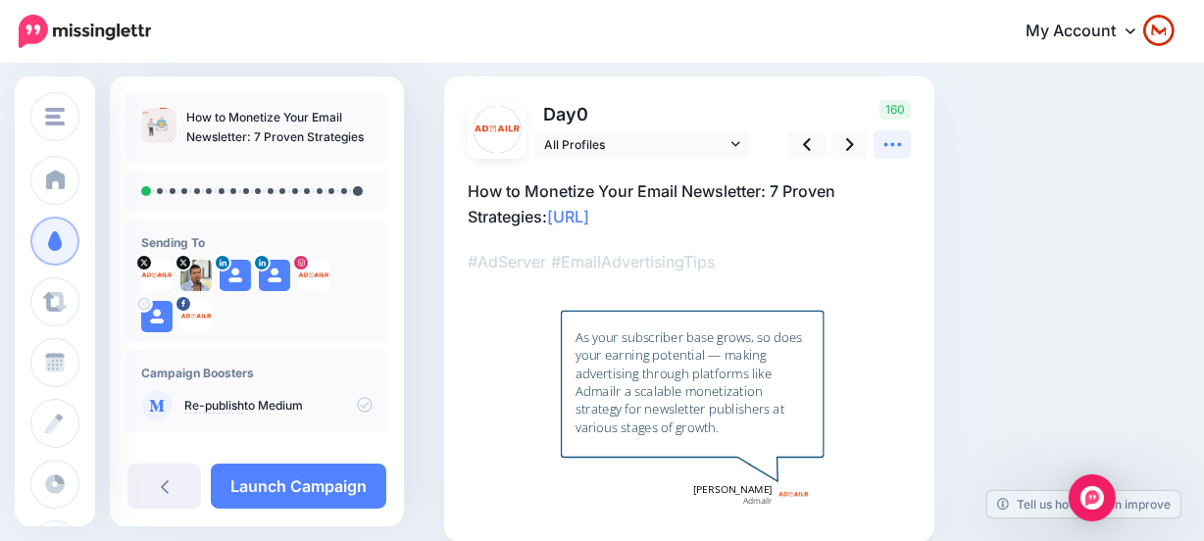
click at [897, 142] on icon at bounding box center [892, 144] width 21 height 21
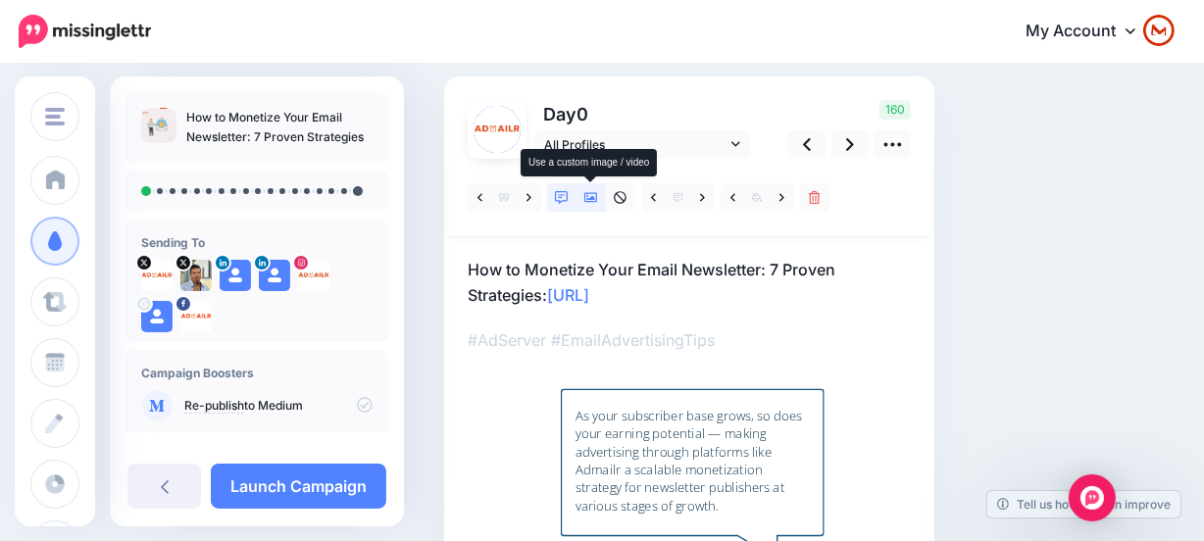
click at [591, 196] on icon at bounding box center [591, 198] width 14 height 14
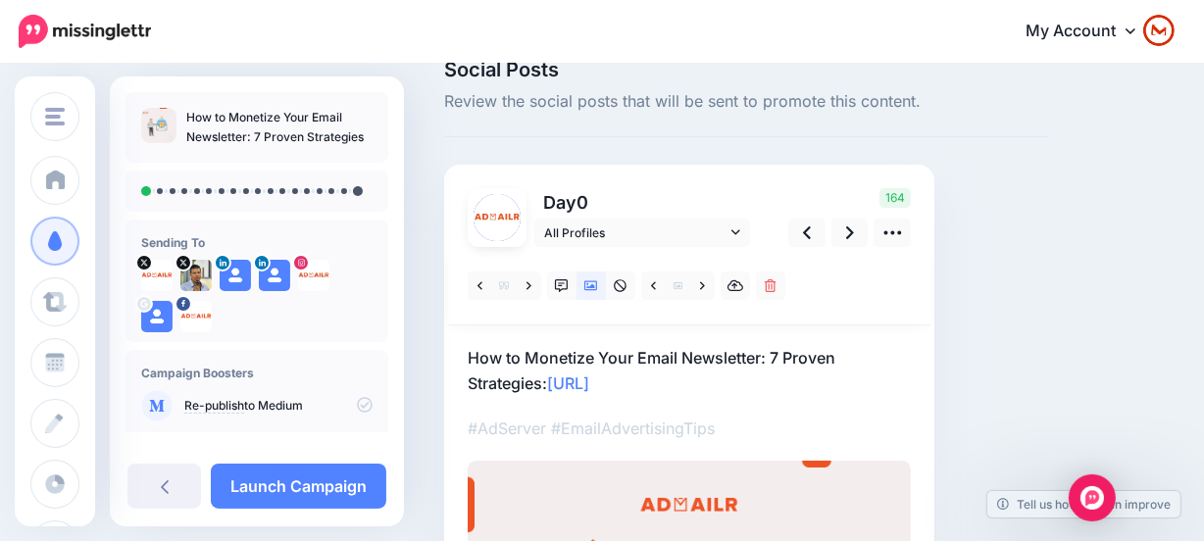
scroll to position [34, 0]
click at [851, 242] on icon at bounding box center [850, 233] width 8 height 21
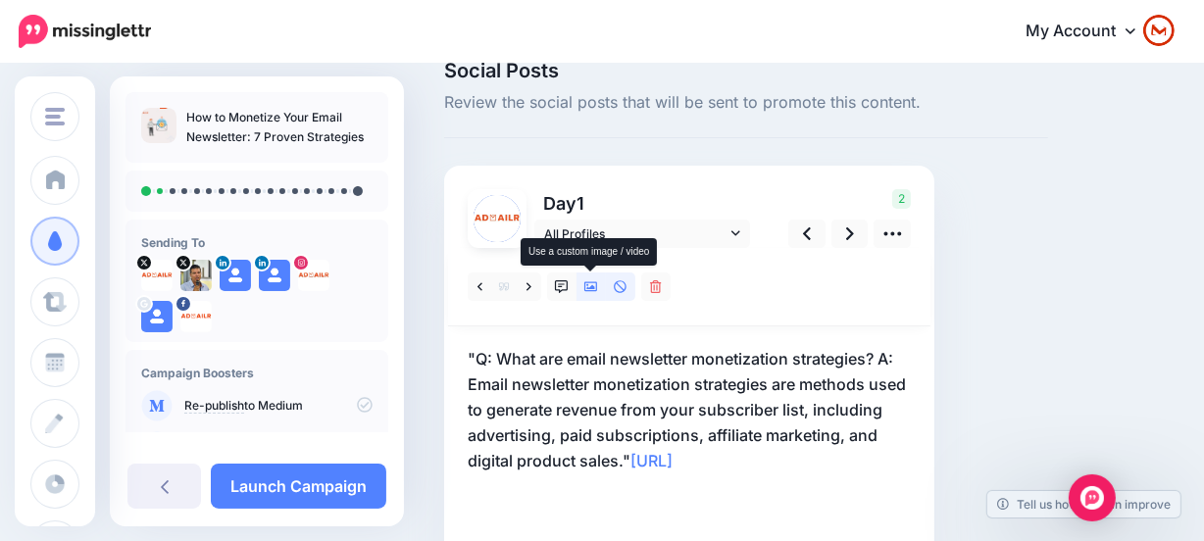
click at [579, 292] on link at bounding box center [590, 286] width 29 height 28
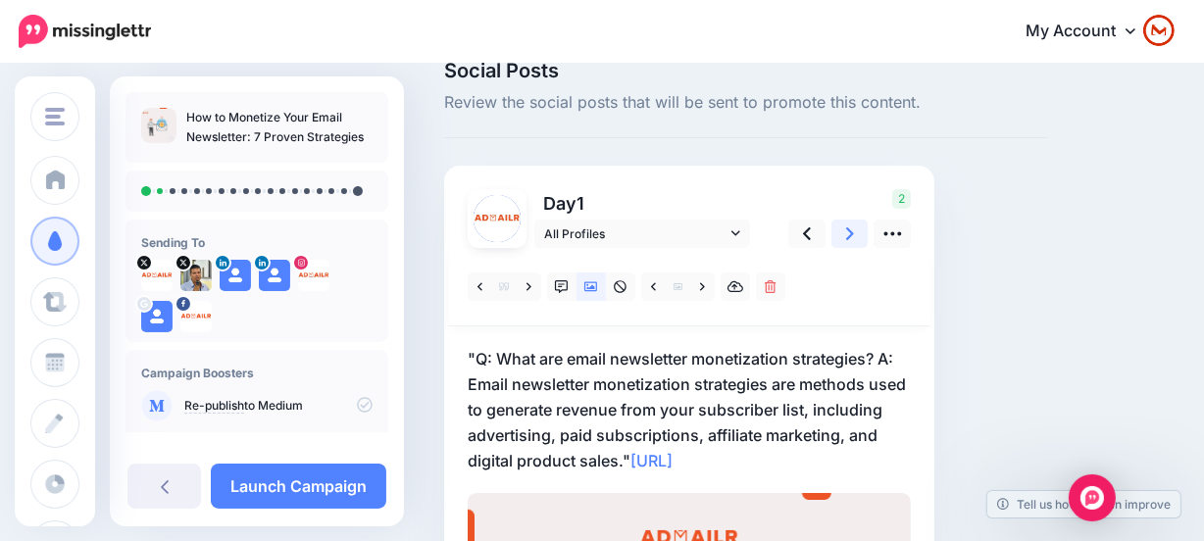
click at [853, 244] on link at bounding box center [849, 234] width 37 height 28
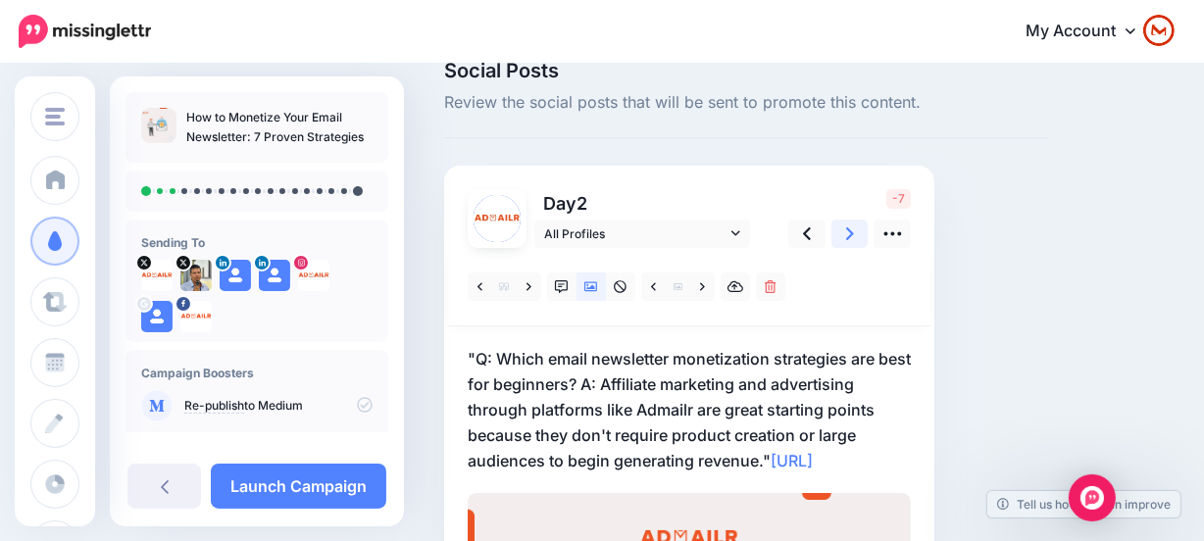
click at [846, 229] on icon at bounding box center [850, 233] width 8 height 21
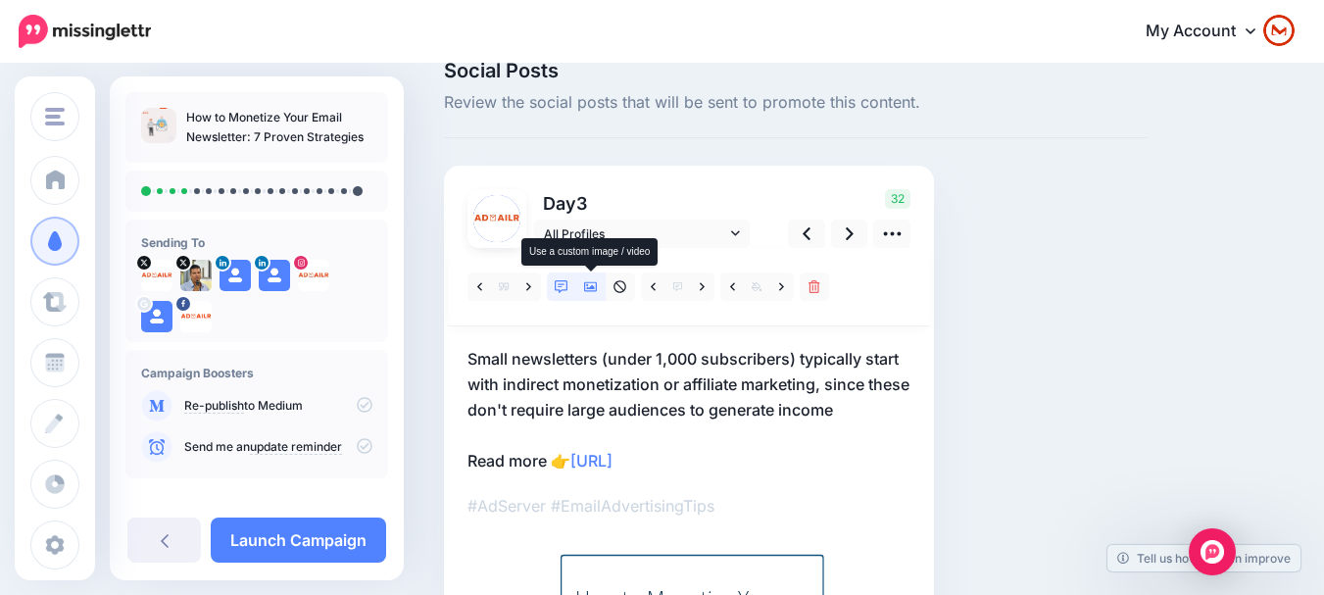
drag, startPoint x: 593, startPoint y: 285, endPoint x: 667, endPoint y: 293, distance: 74.9
click at [593, 285] on icon at bounding box center [591, 287] width 14 height 10
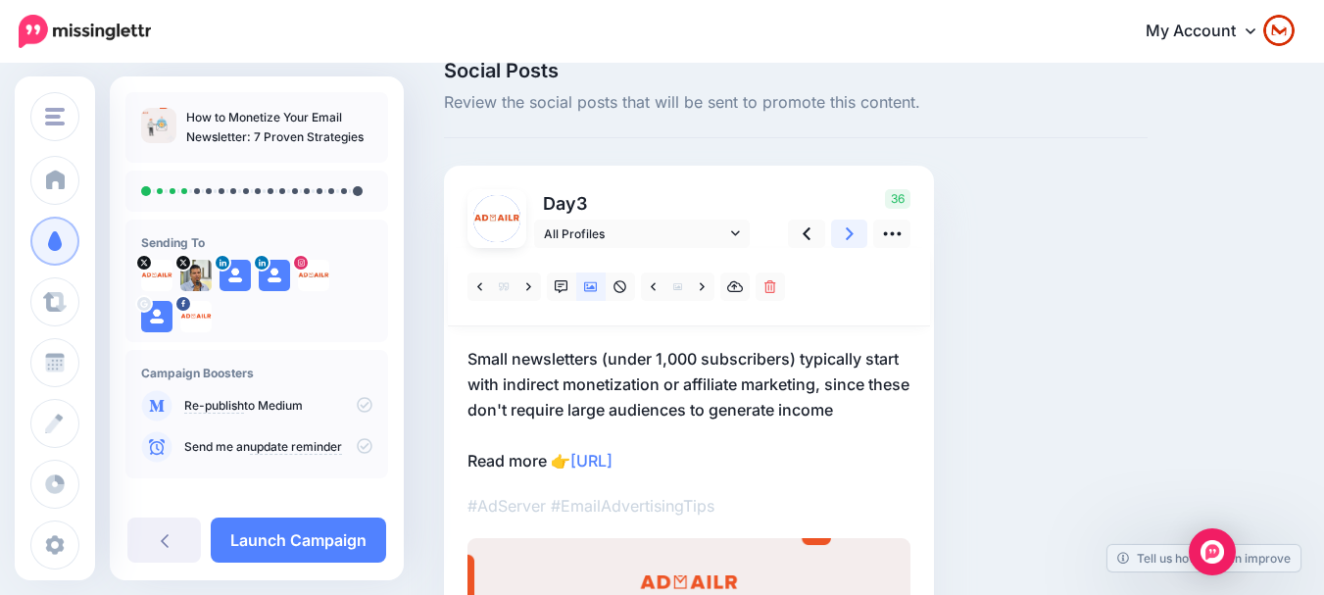
click at [851, 231] on icon at bounding box center [850, 233] width 8 height 13
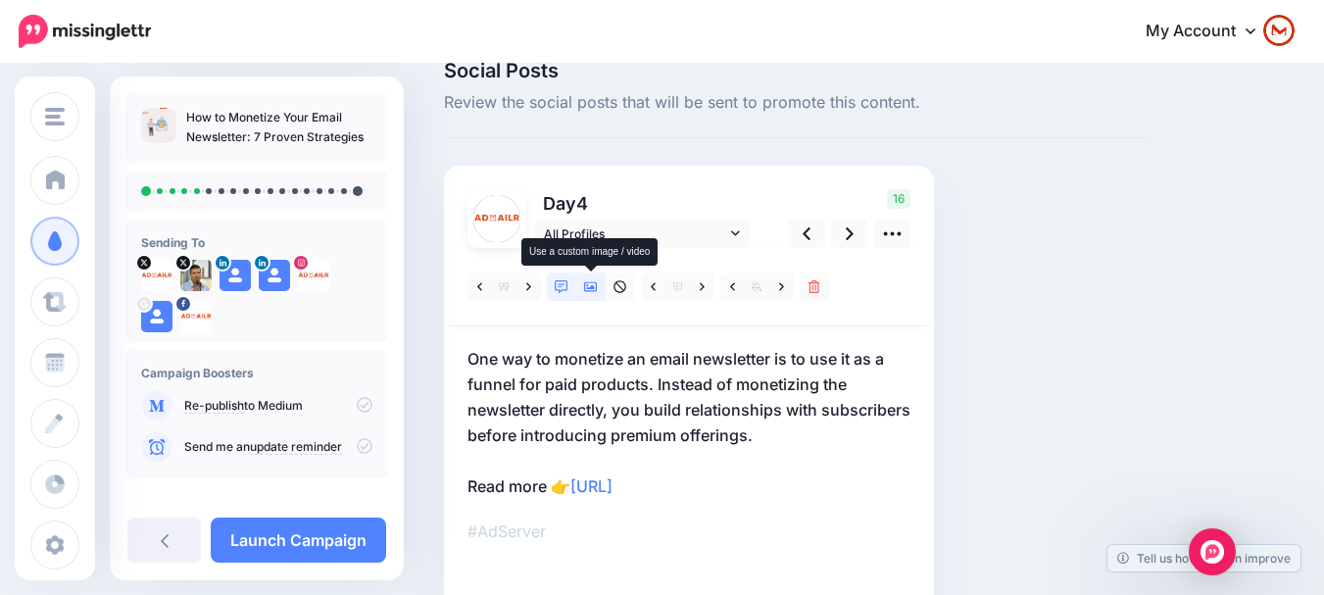
click at [590, 283] on icon at bounding box center [591, 287] width 14 height 14
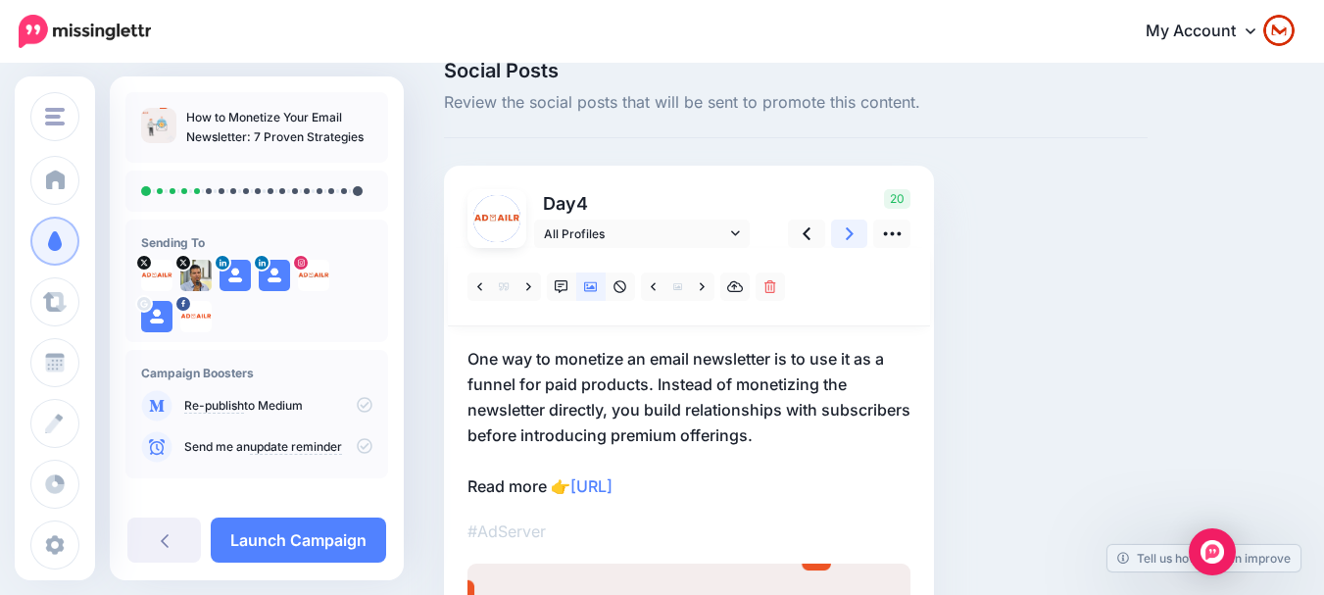
click at [846, 235] on icon at bounding box center [850, 233] width 8 height 21
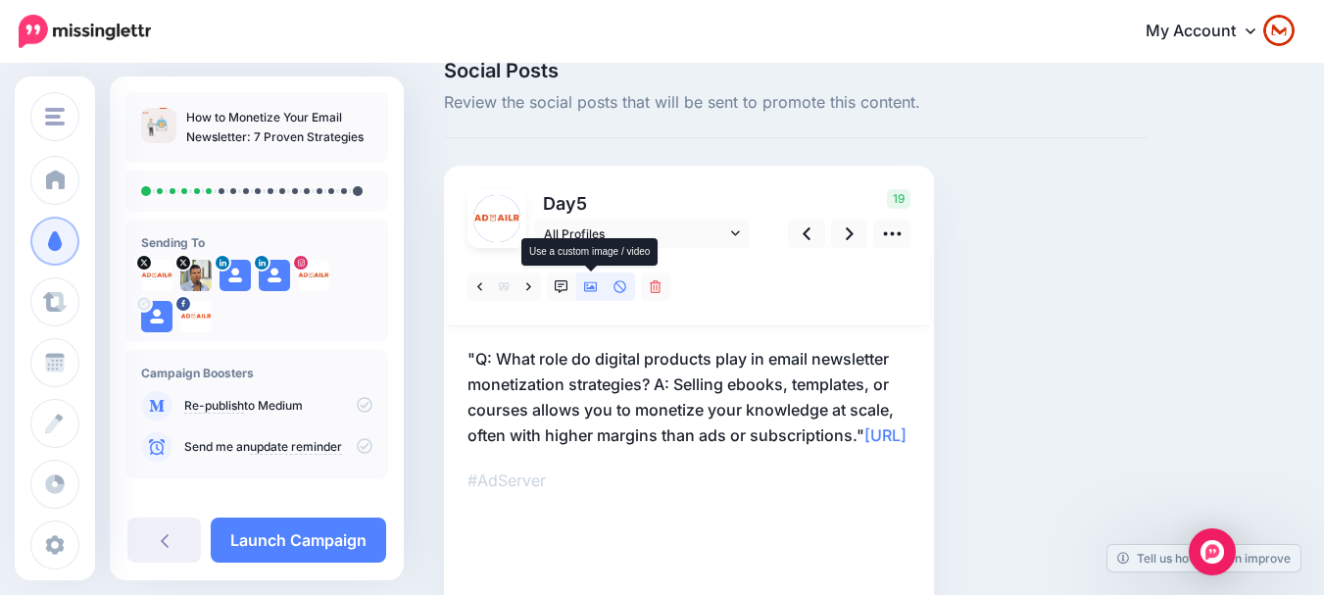
click at [589, 285] on icon at bounding box center [591, 287] width 14 height 14
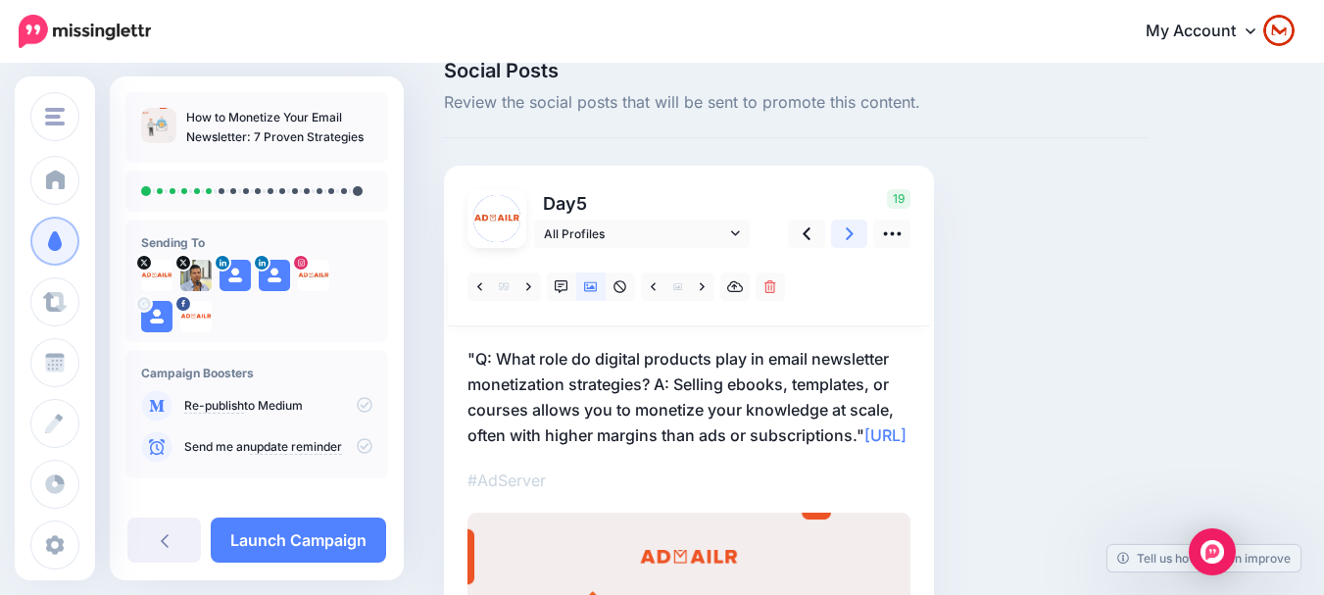
click at [849, 232] on icon at bounding box center [850, 233] width 8 height 21
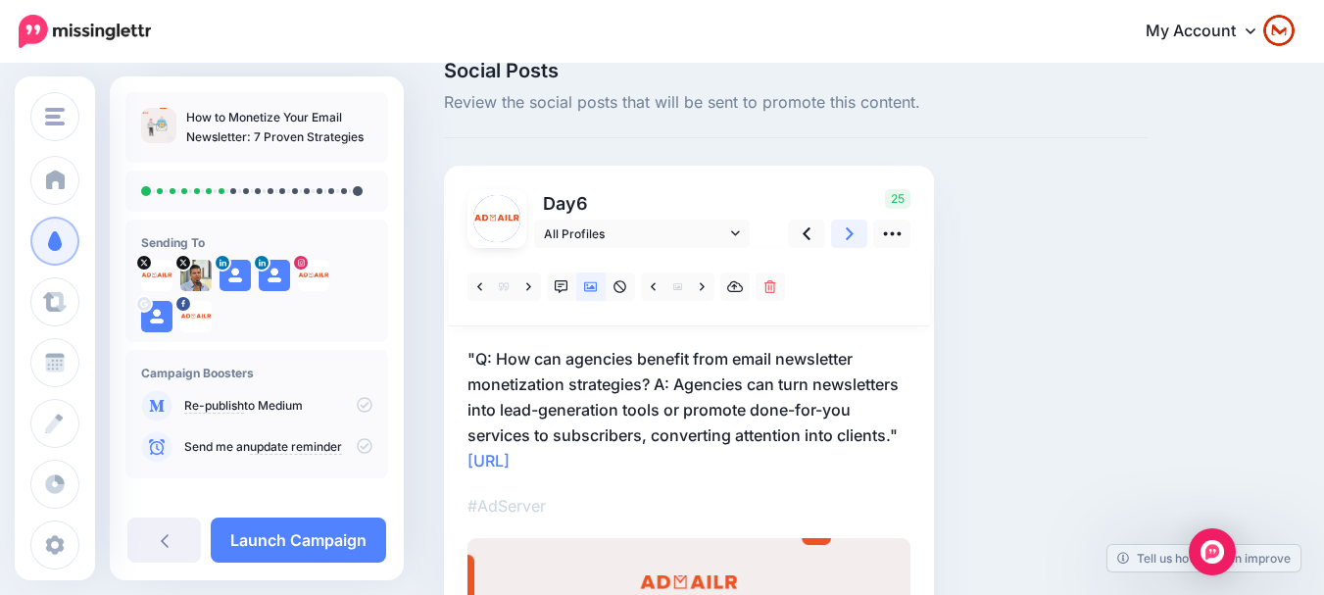
click at [844, 236] on link at bounding box center [849, 234] width 37 height 28
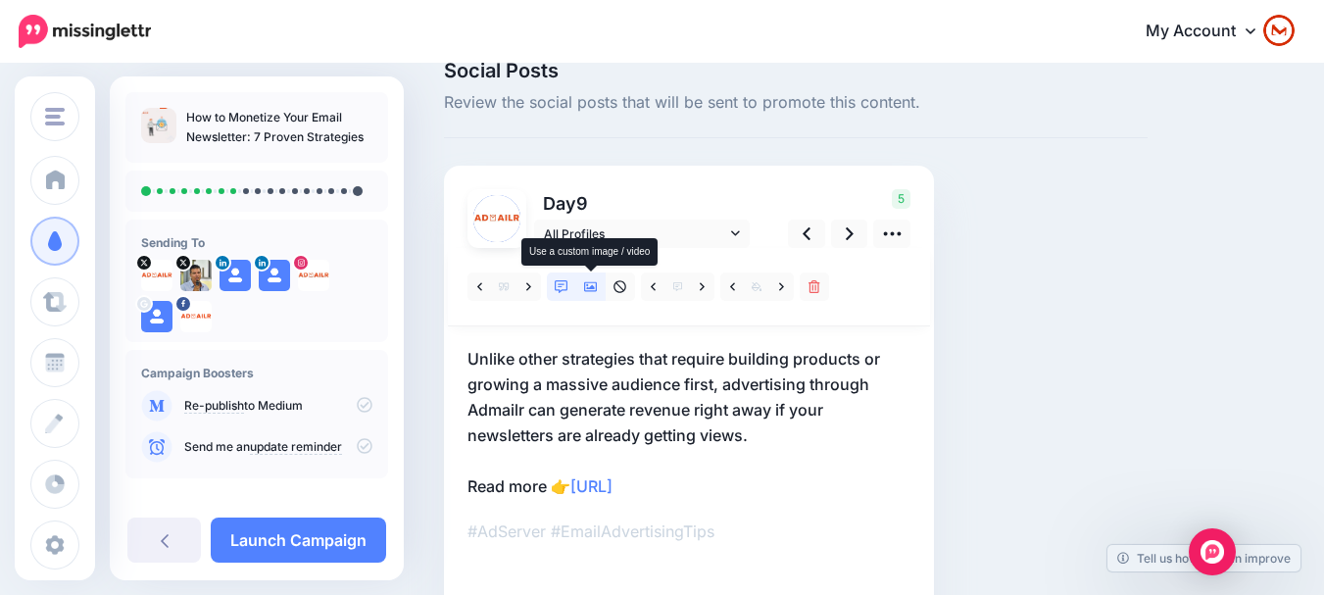
click at [591, 287] on icon at bounding box center [591, 287] width 14 height 10
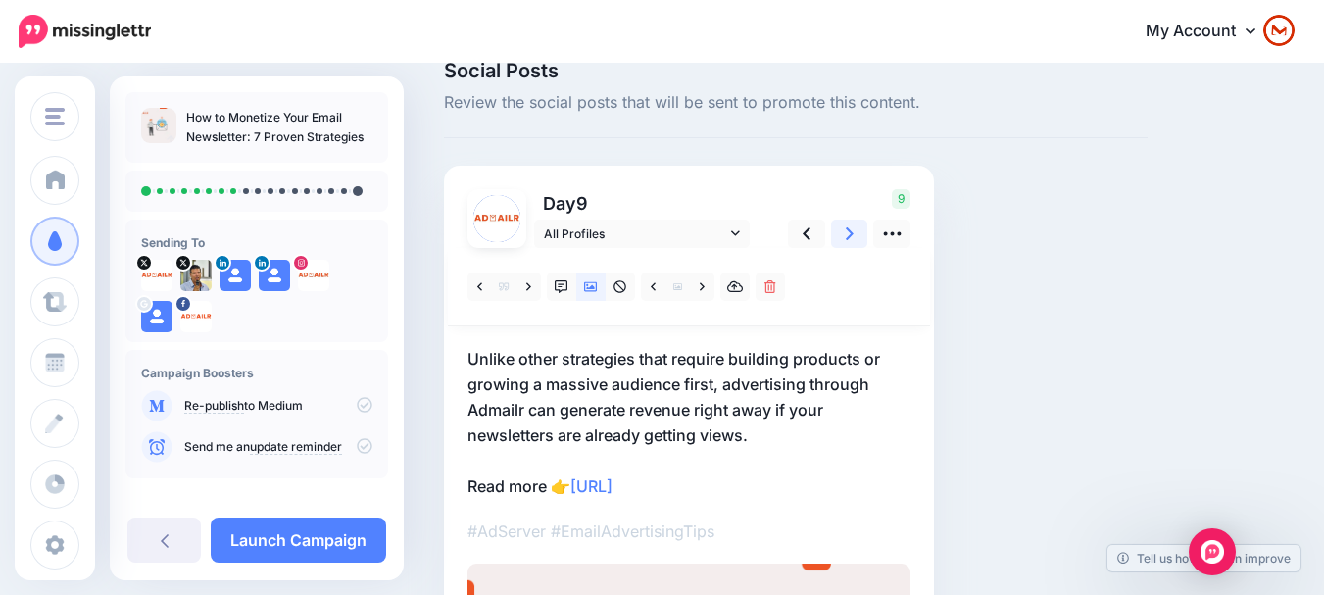
click at [842, 236] on link at bounding box center [849, 234] width 37 height 28
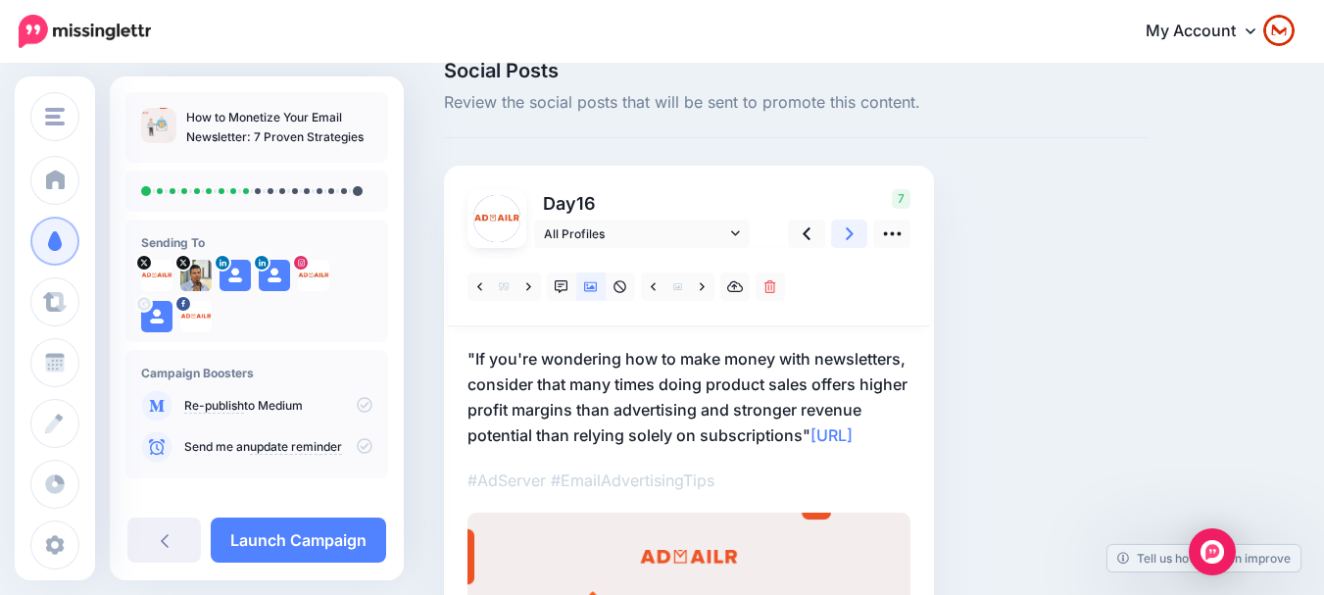
click at [851, 242] on icon at bounding box center [850, 233] width 8 height 21
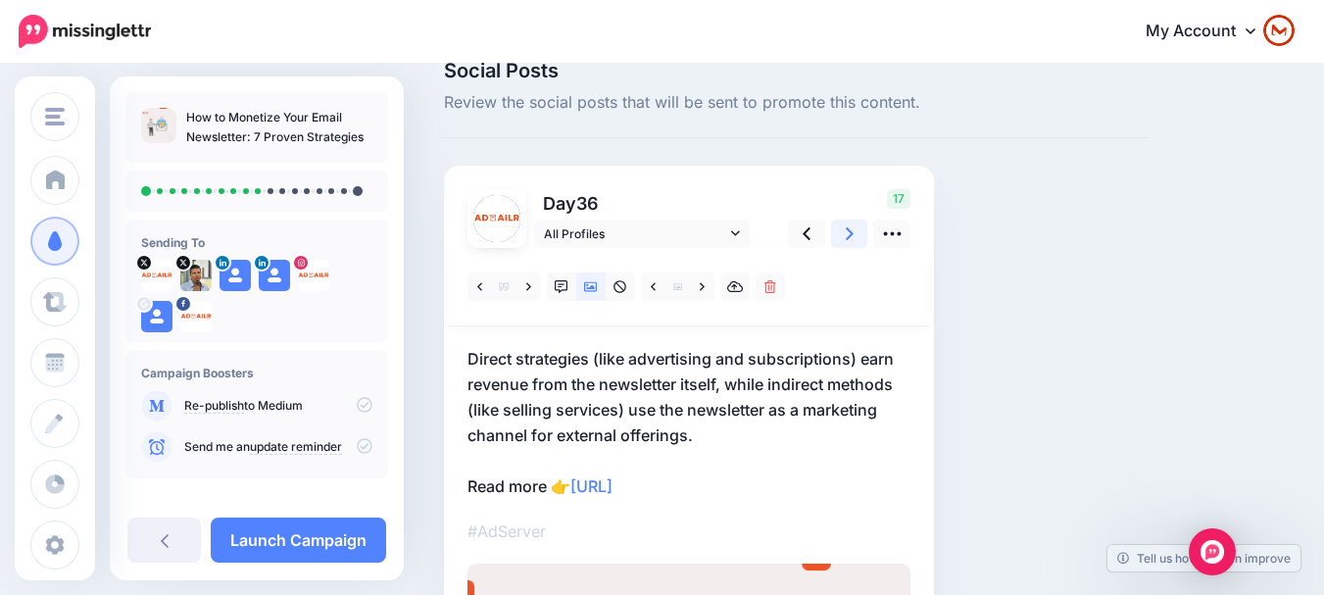
click at [851, 242] on icon at bounding box center [850, 233] width 8 height 21
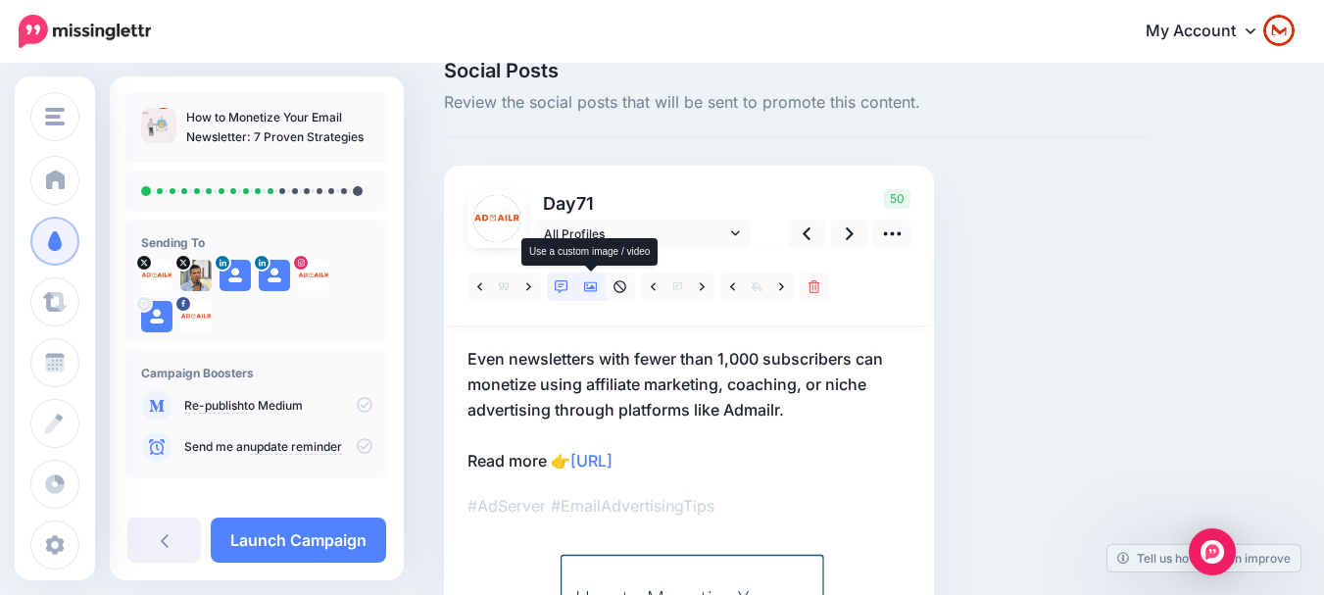
click at [586, 289] on icon at bounding box center [591, 287] width 14 height 14
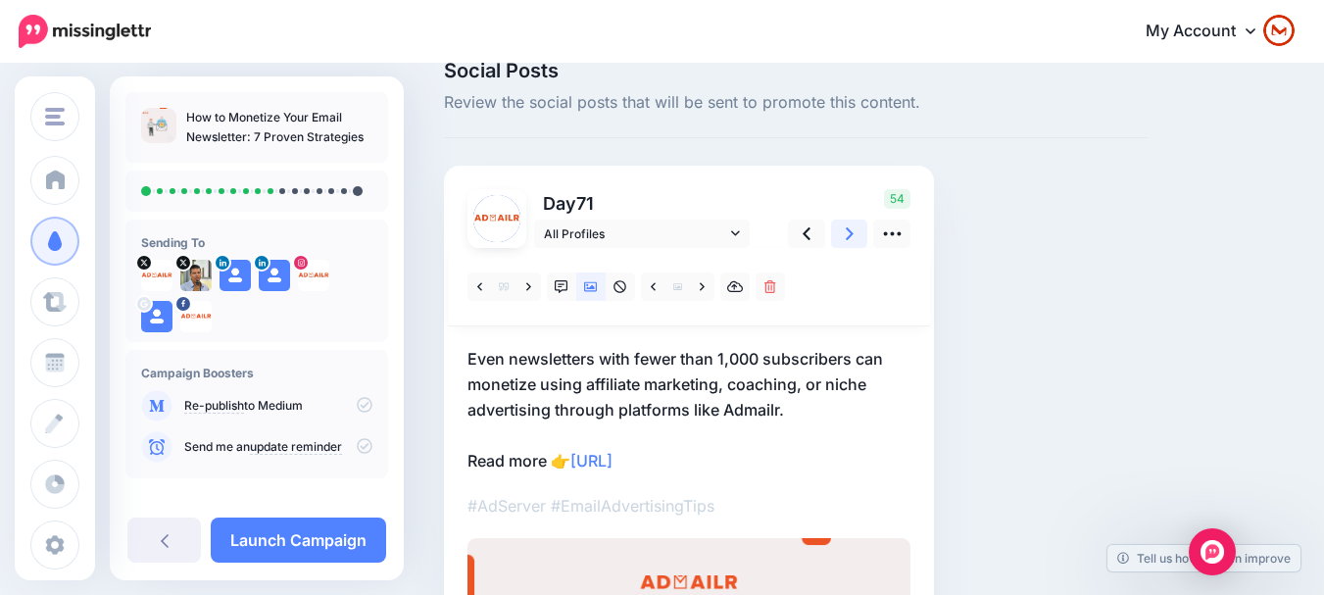
click at [846, 235] on icon at bounding box center [850, 233] width 8 height 21
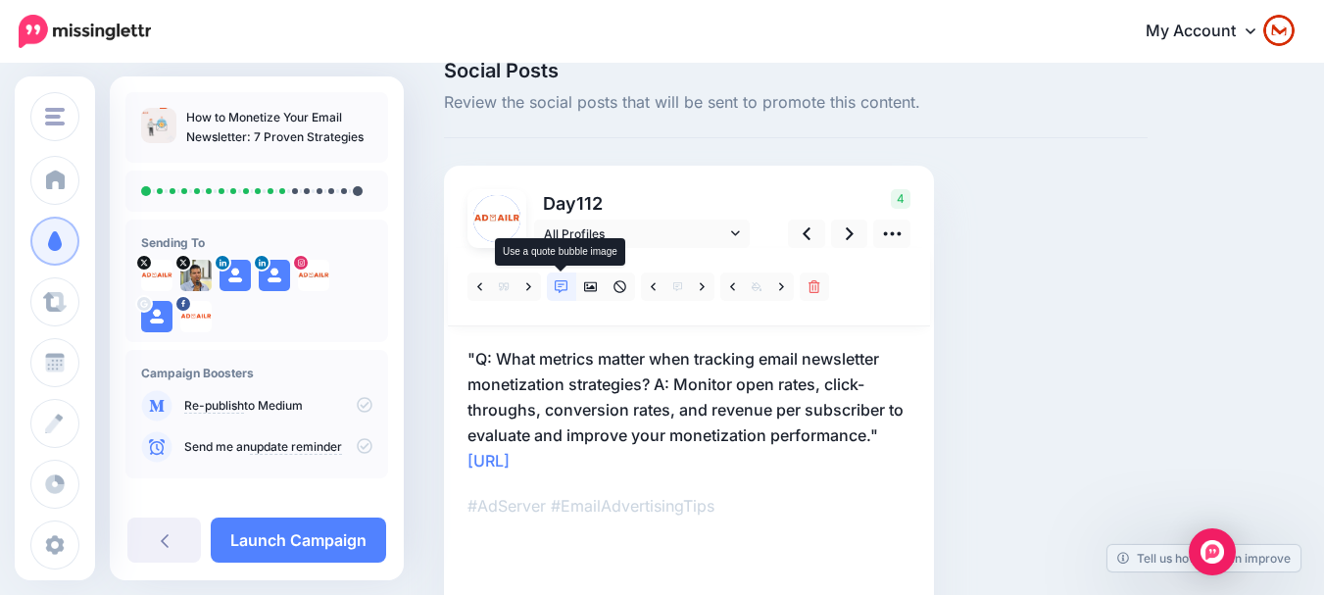
click at [574, 292] on link at bounding box center [561, 286] width 29 height 28
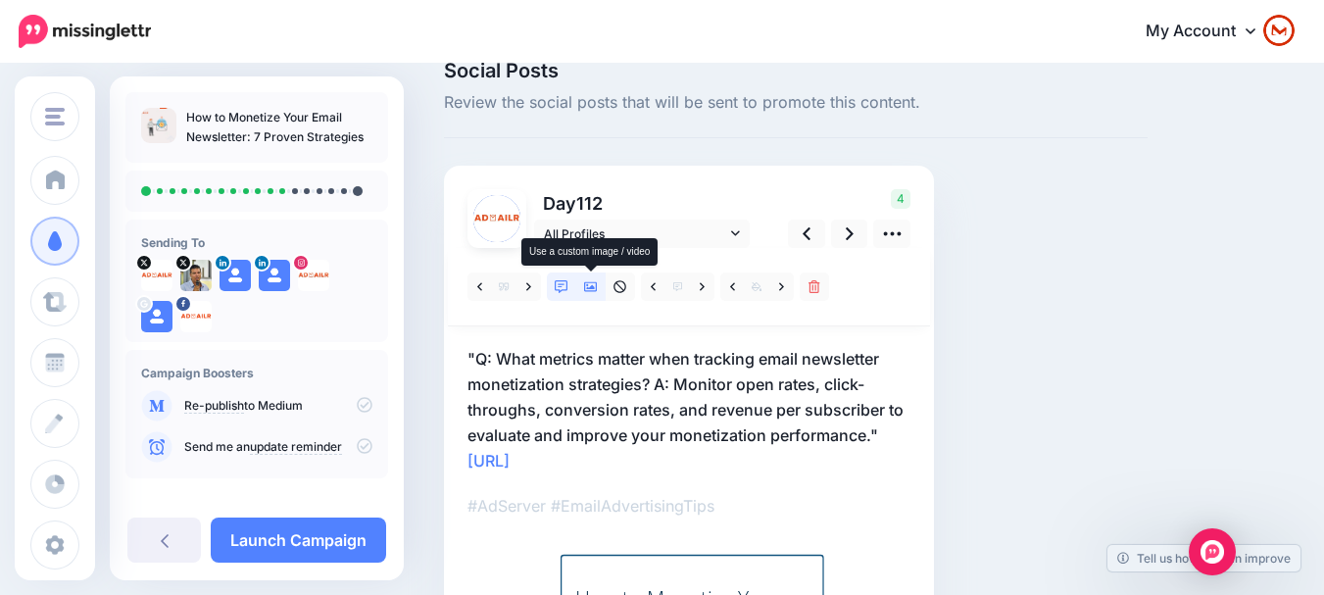
click at [579, 292] on link at bounding box center [590, 286] width 29 height 28
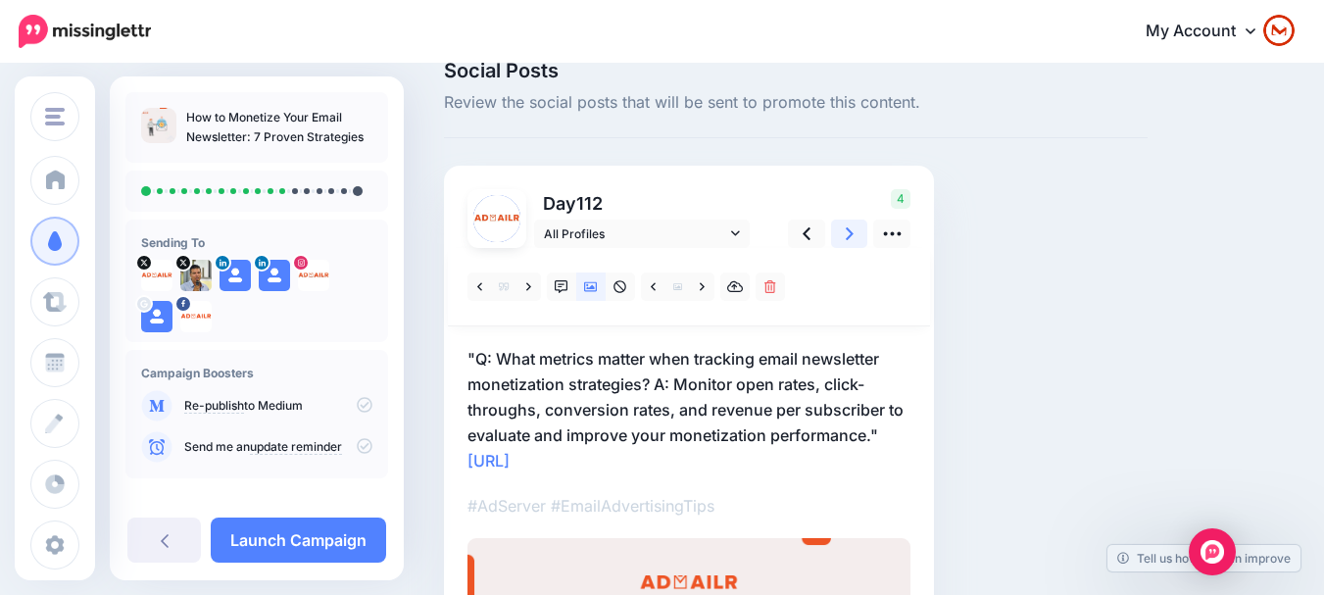
click at [860, 235] on link at bounding box center [849, 234] width 37 height 28
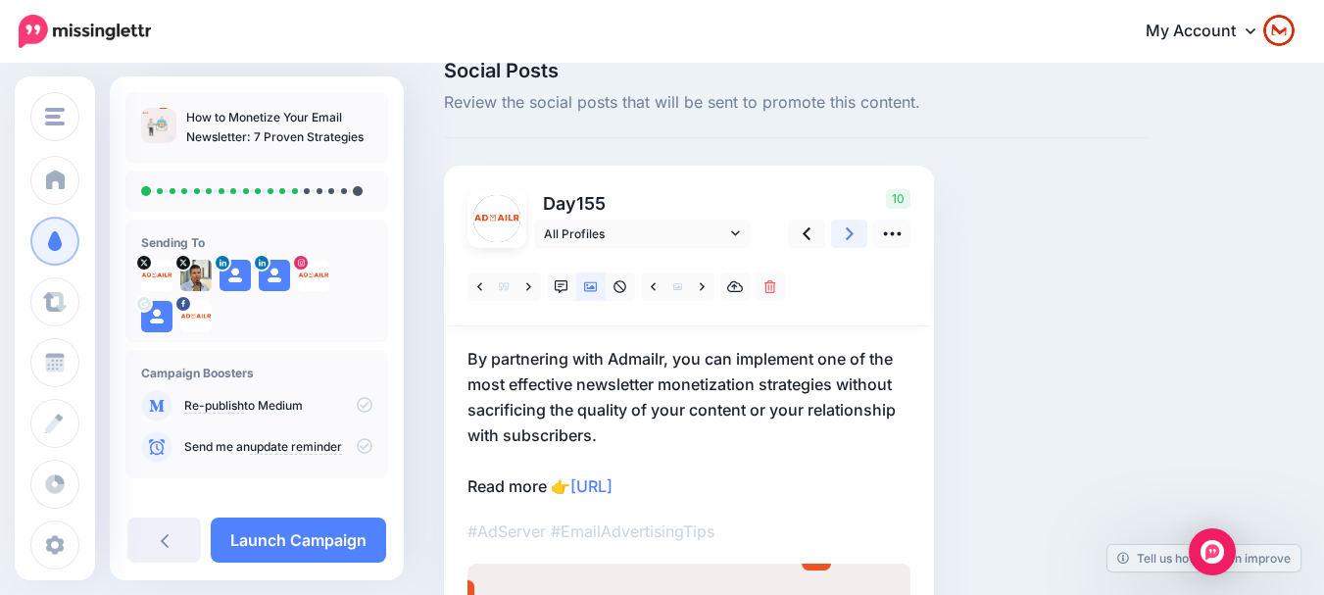
click at [860, 235] on link at bounding box center [849, 234] width 37 height 28
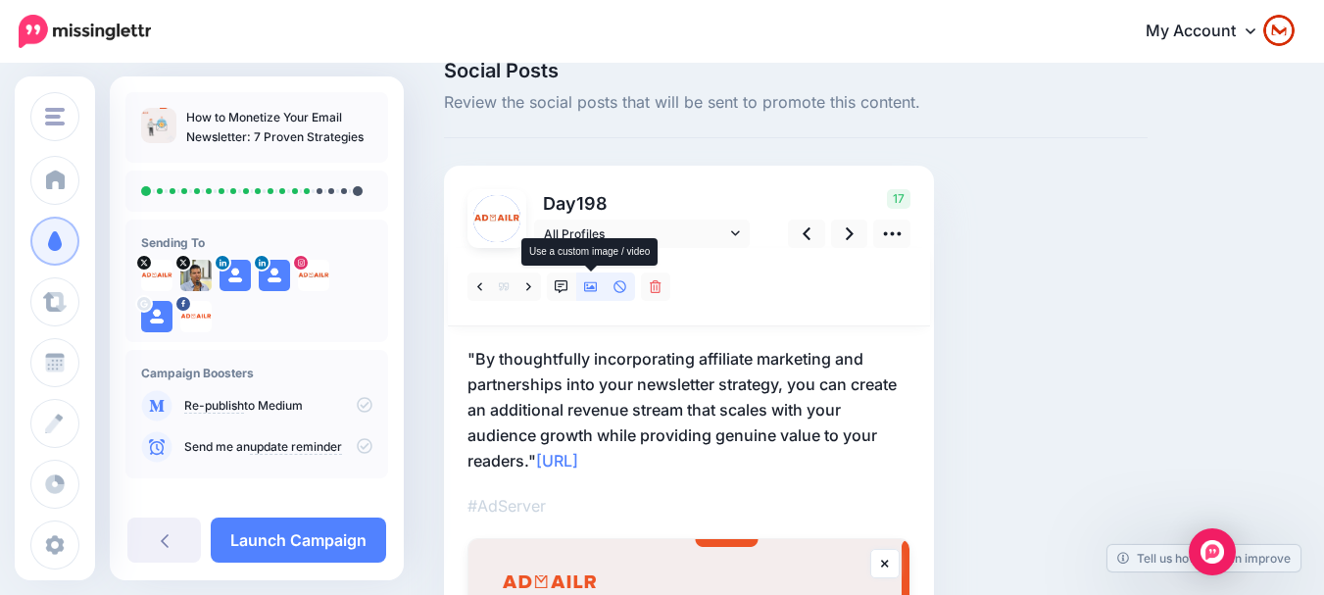
click at [591, 283] on icon at bounding box center [591, 287] width 14 height 14
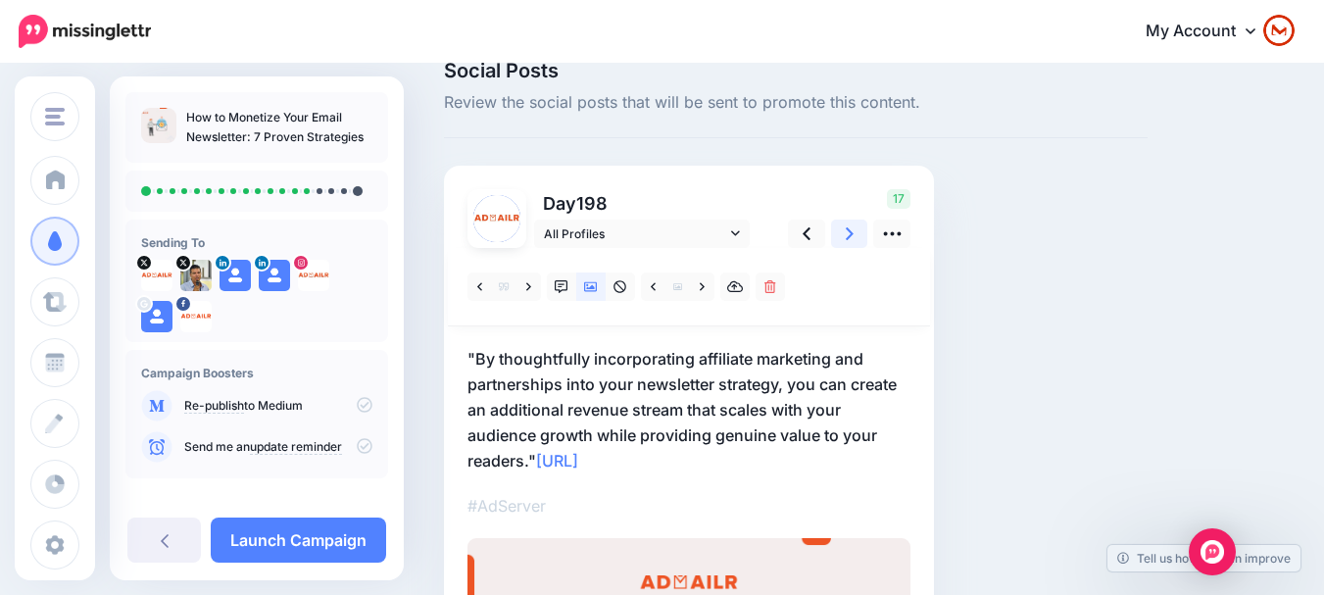
click at [856, 233] on link at bounding box center [849, 234] width 37 height 28
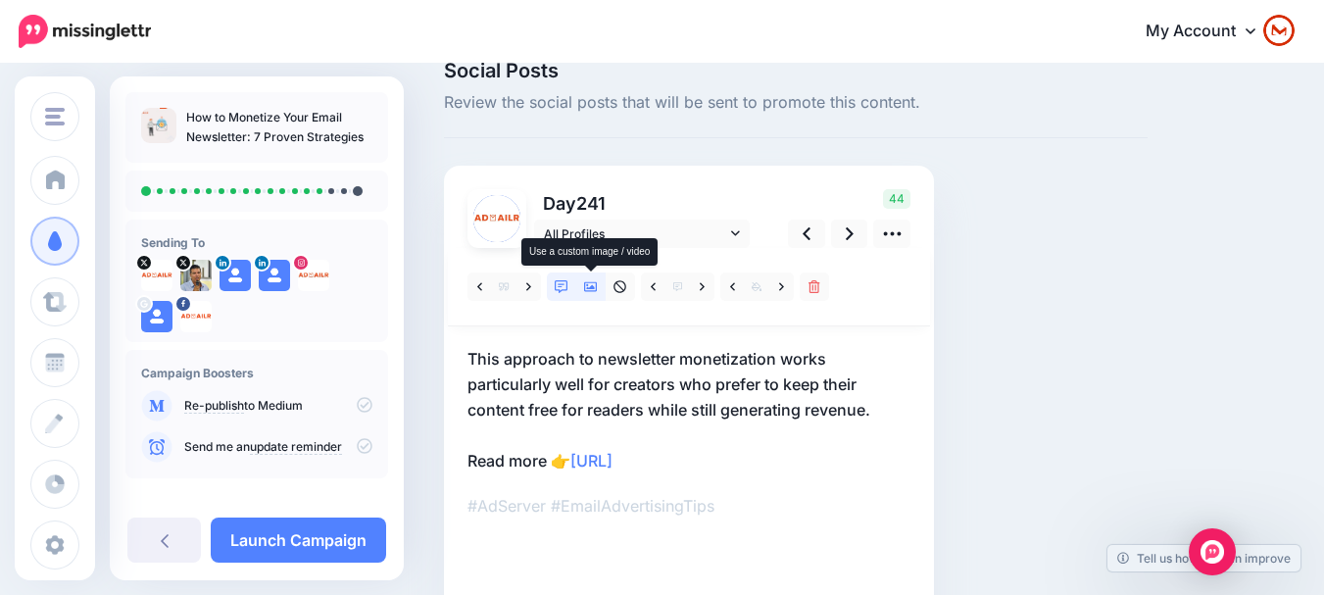
click at [590, 291] on icon at bounding box center [591, 287] width 14 height 10
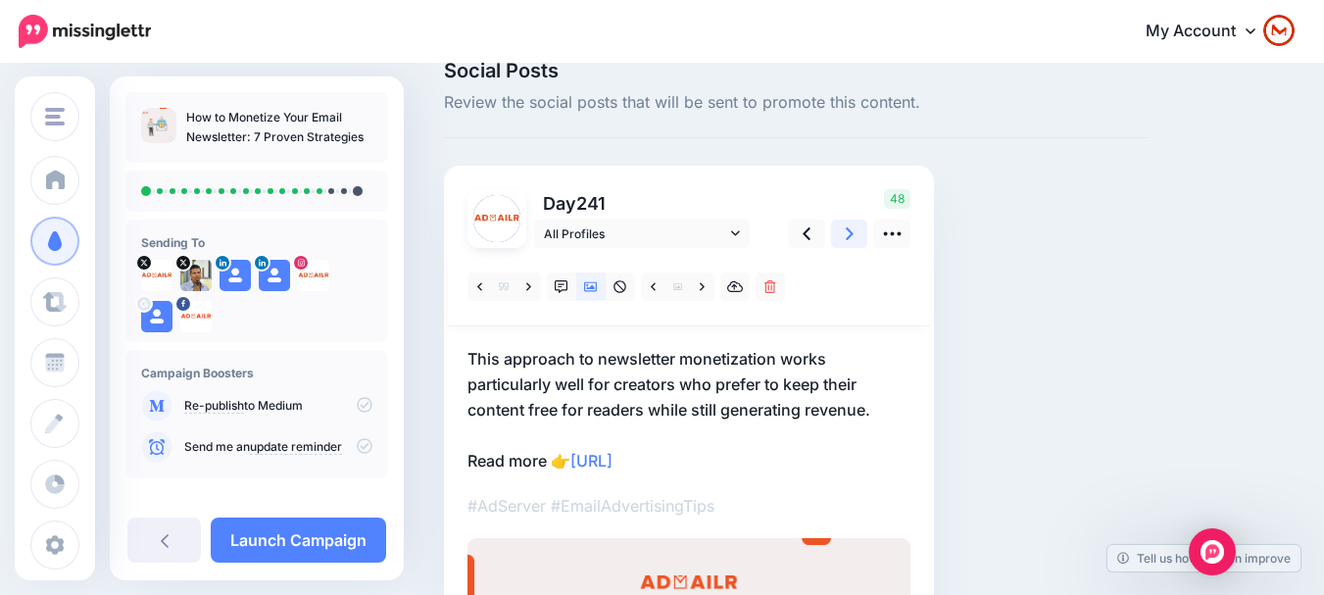
click at [847, 241] on icon at bounding box center [850, 233] width 8 height 21
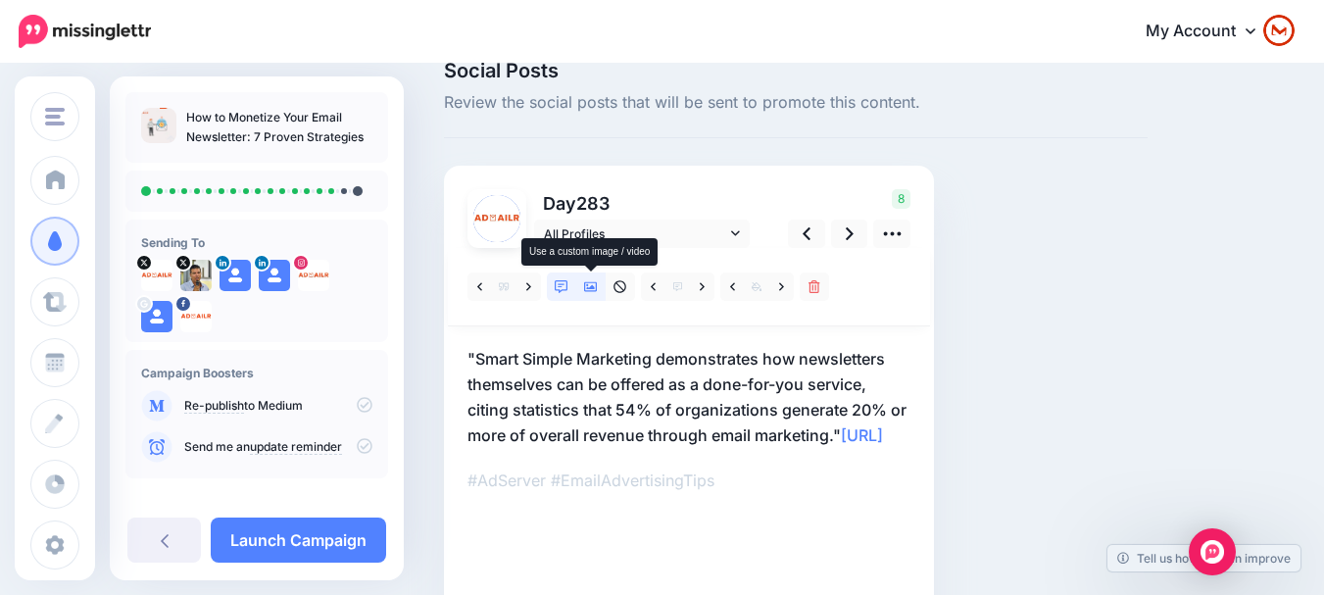
click at [586, 294] on link at bounding box center [590, 286] width 29 height 28
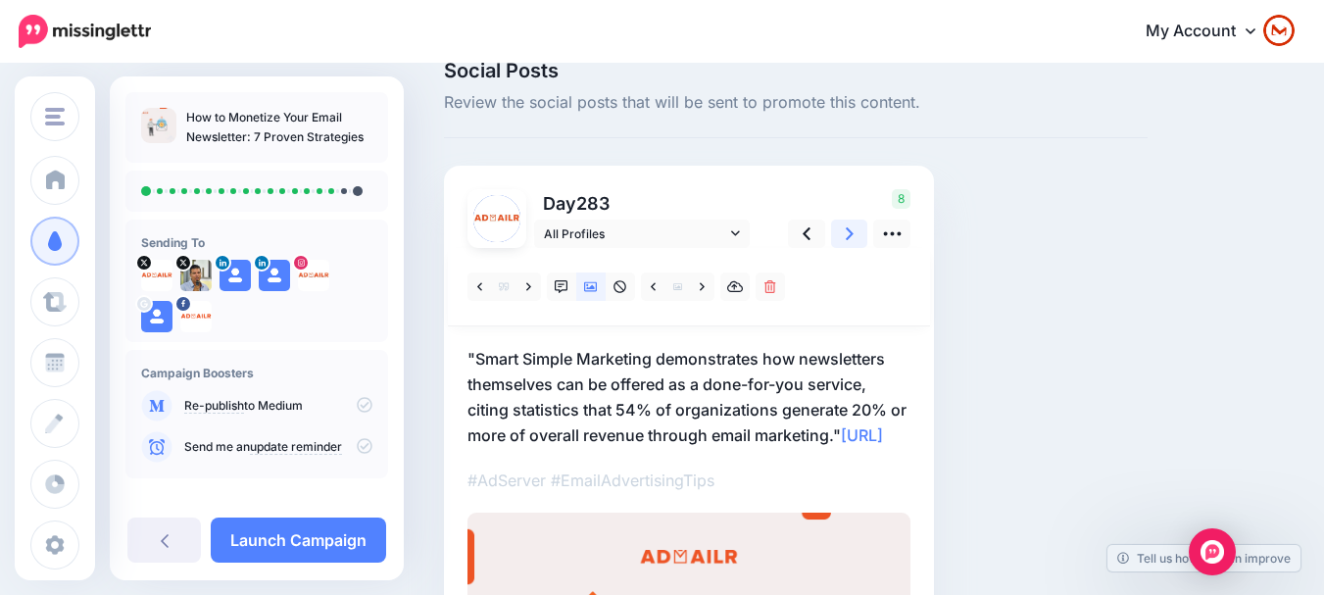
click at [855, 239] on link at bounding box center [849, 234] width 37 height 28
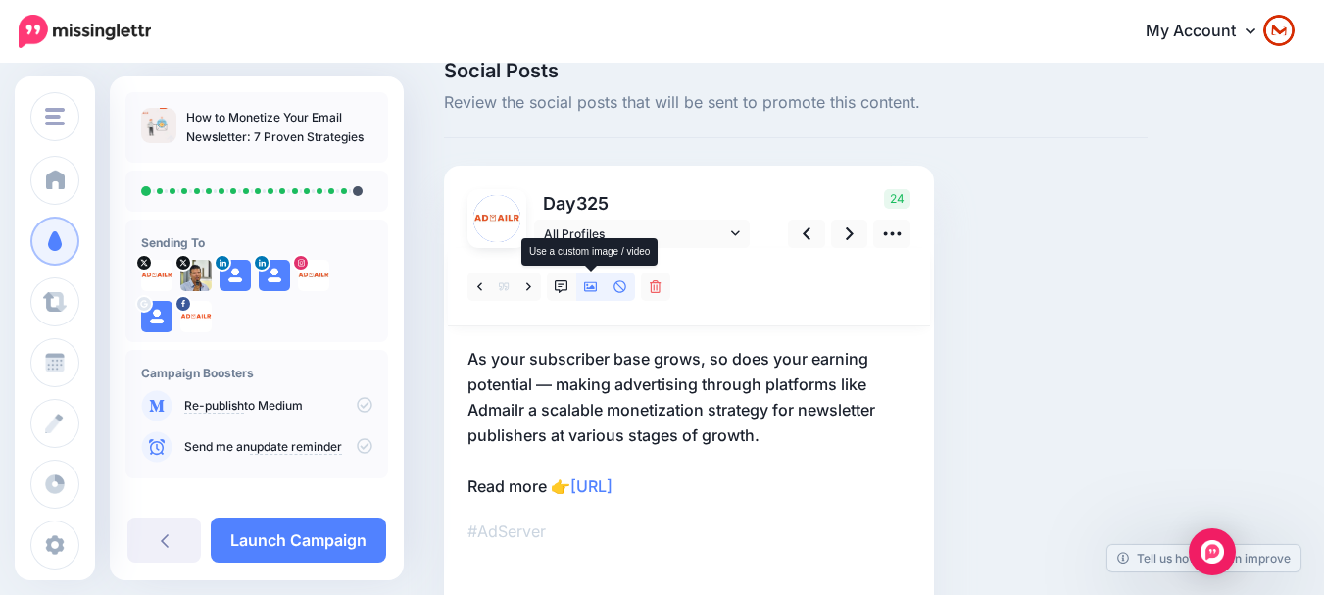
click at [589, 291] on icon at bounding box center [591, 287] width 14 height 10
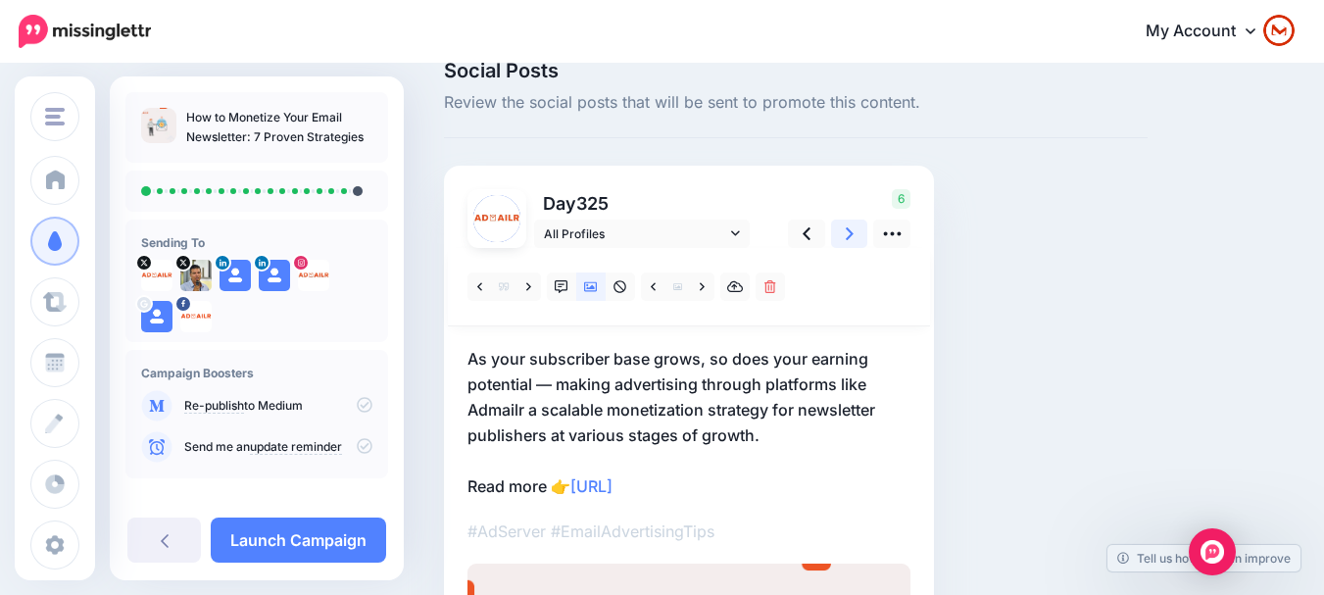
click at [858, 241] on link at bounding box center [849, 234] width 37 height 28
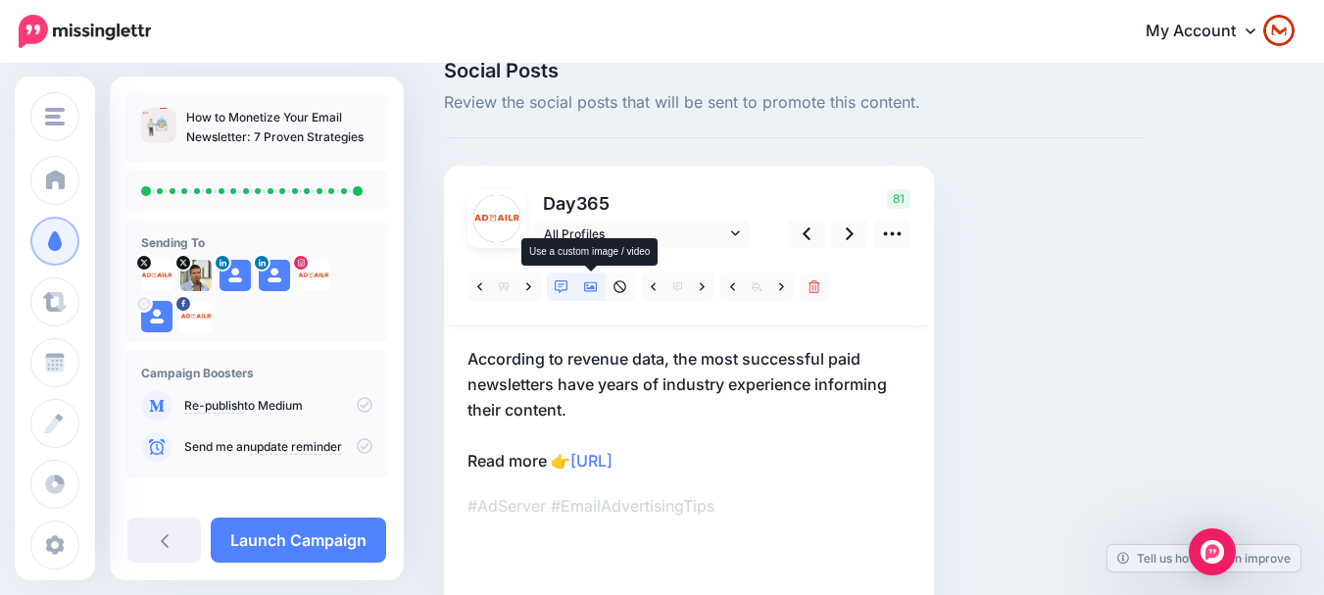
click at [591, 293] on icon at bounding box center [591, 287] width 14 height 14
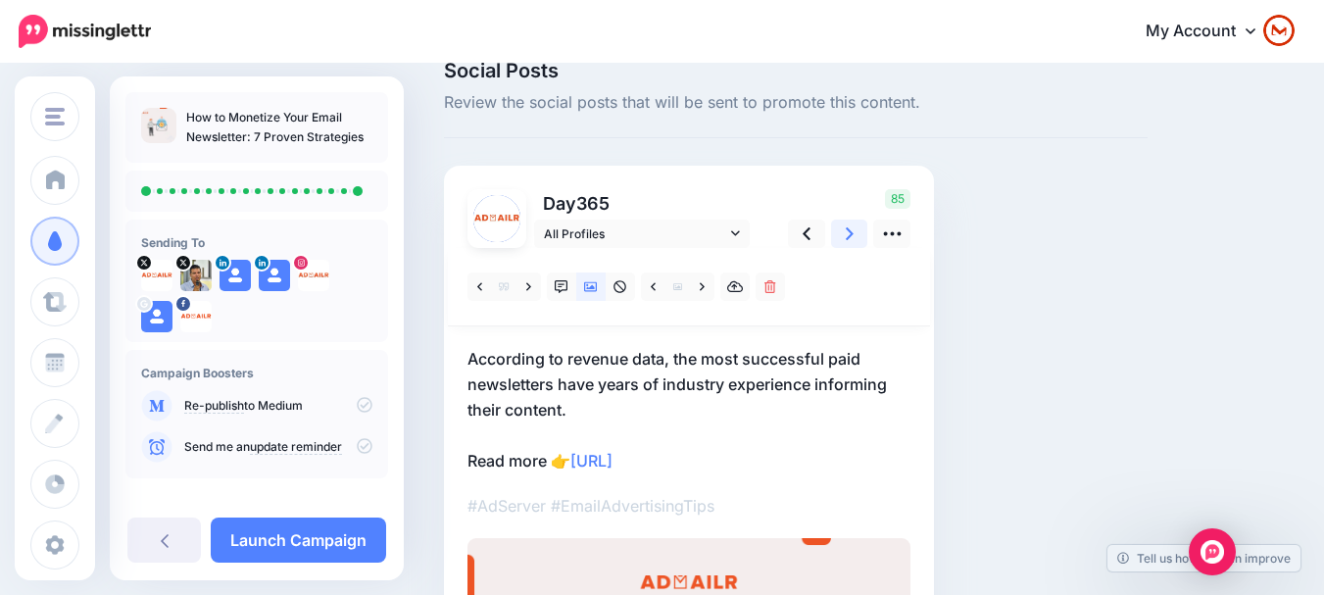
click at [858, 243] on link at bounding box center [849, 234] width 37 height 28
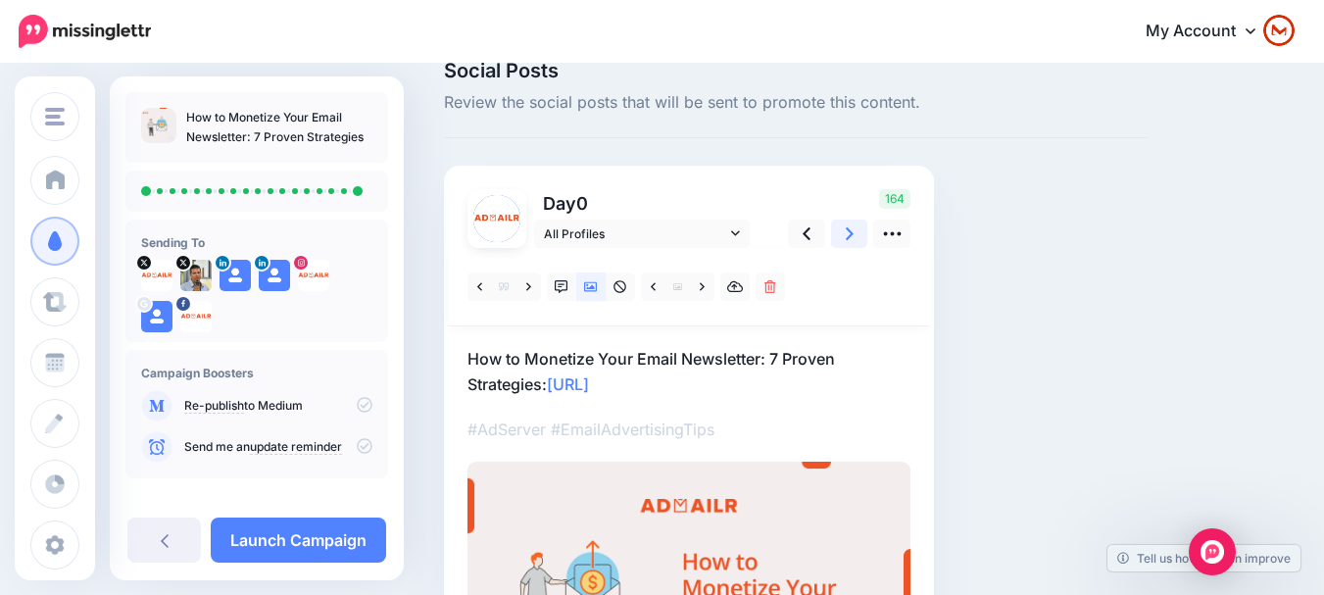
click at [858, 243] on link at bounding box center [849, 234] width 37 height 28
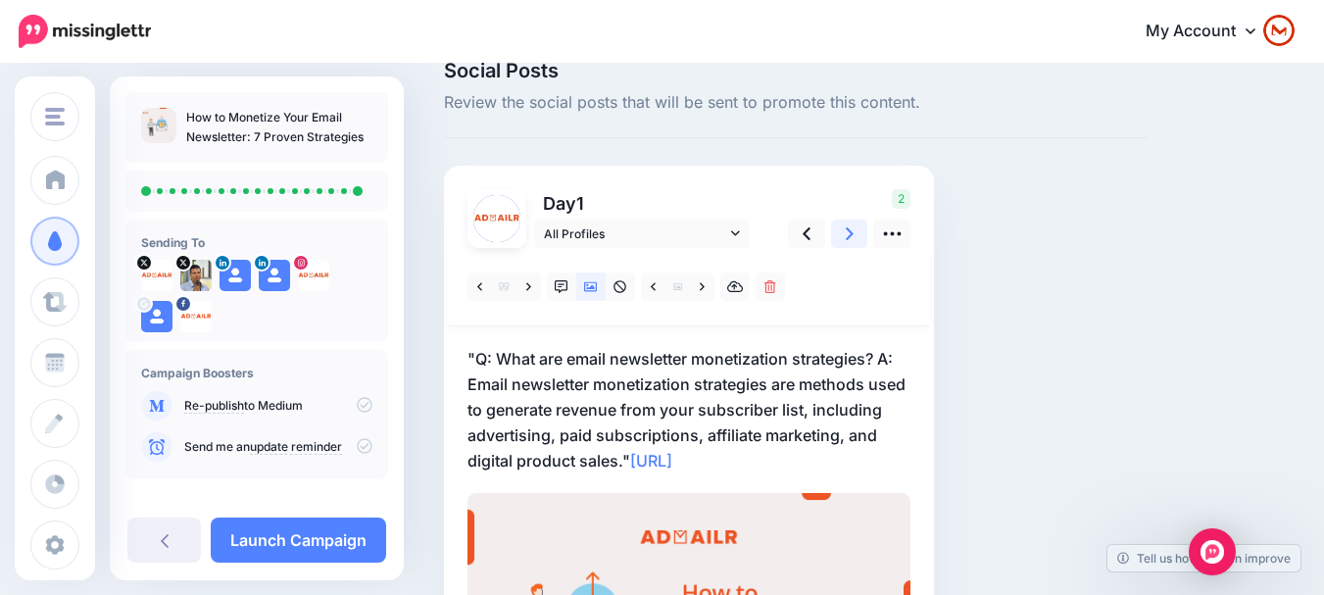
click at [858, 243] on link at bounding box center [849, 234] width 37 height 28
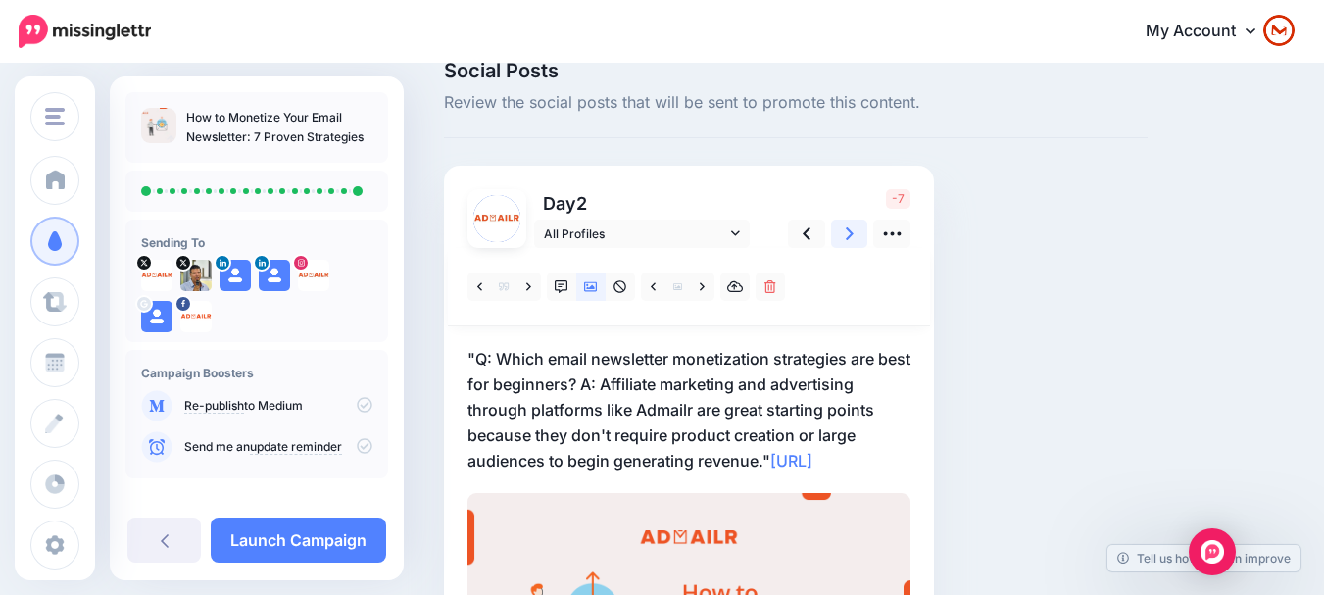
click at [858, 243] on link at bounding box center [849, 234] width 37 height 28
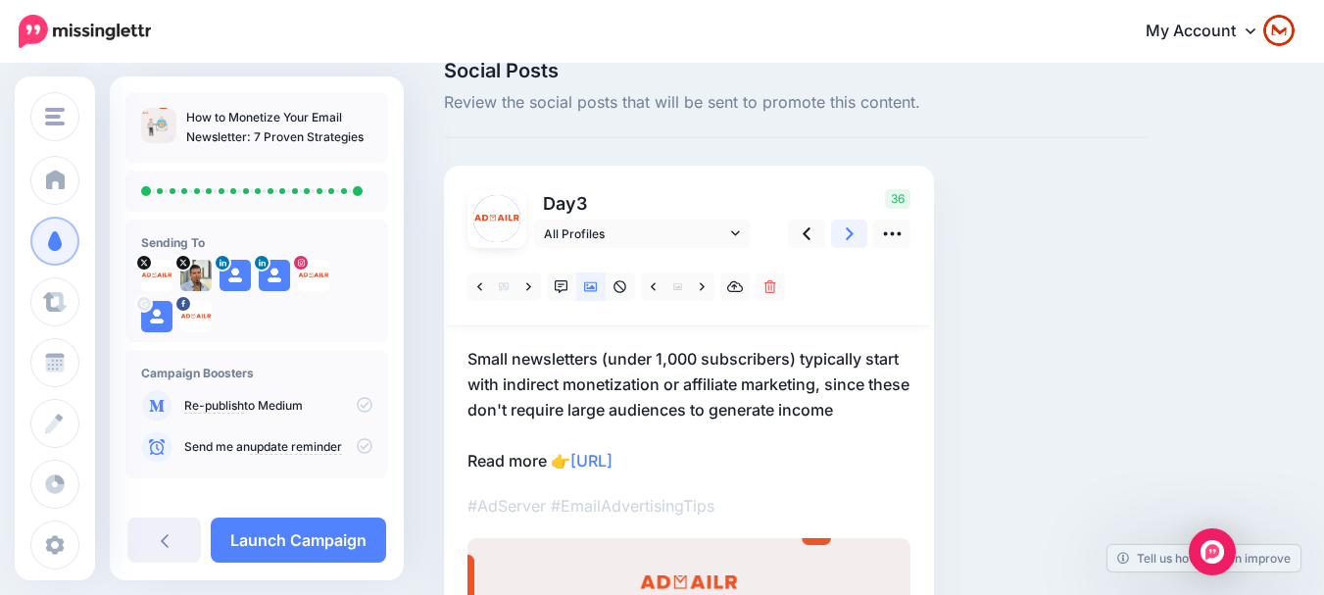
click at [858, 243] on link at bounding box center [849, 234] width 37 height 28
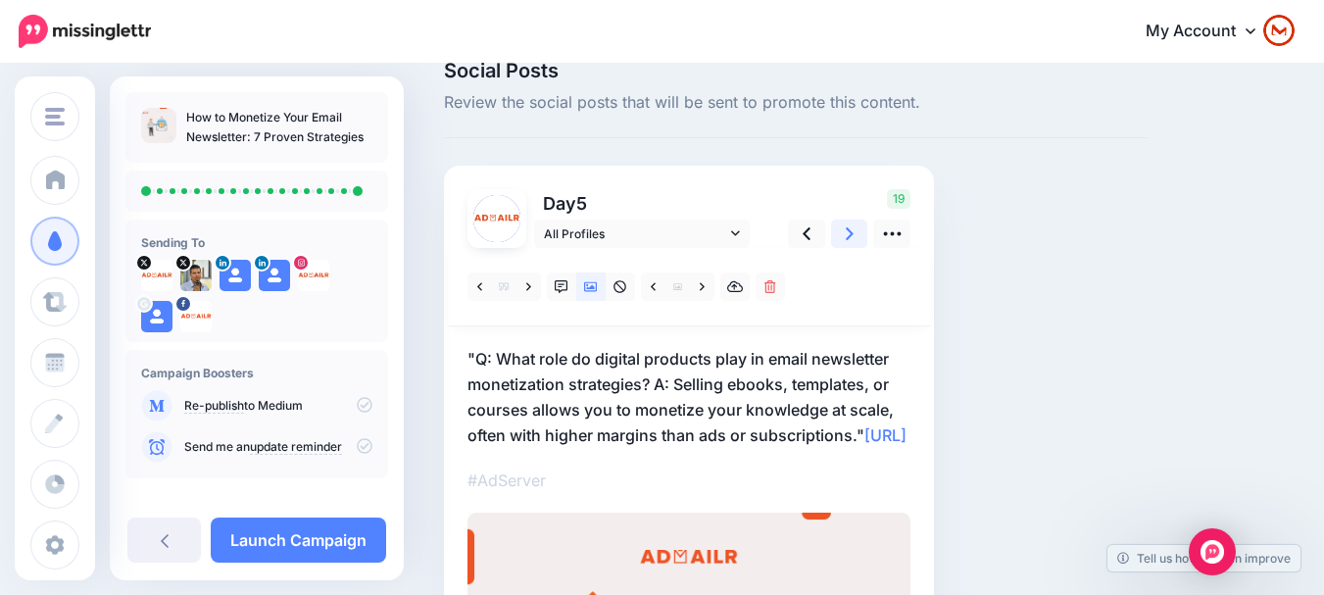
click at [858, 243] on link at bounding box center [849, 234] width 37 height 28
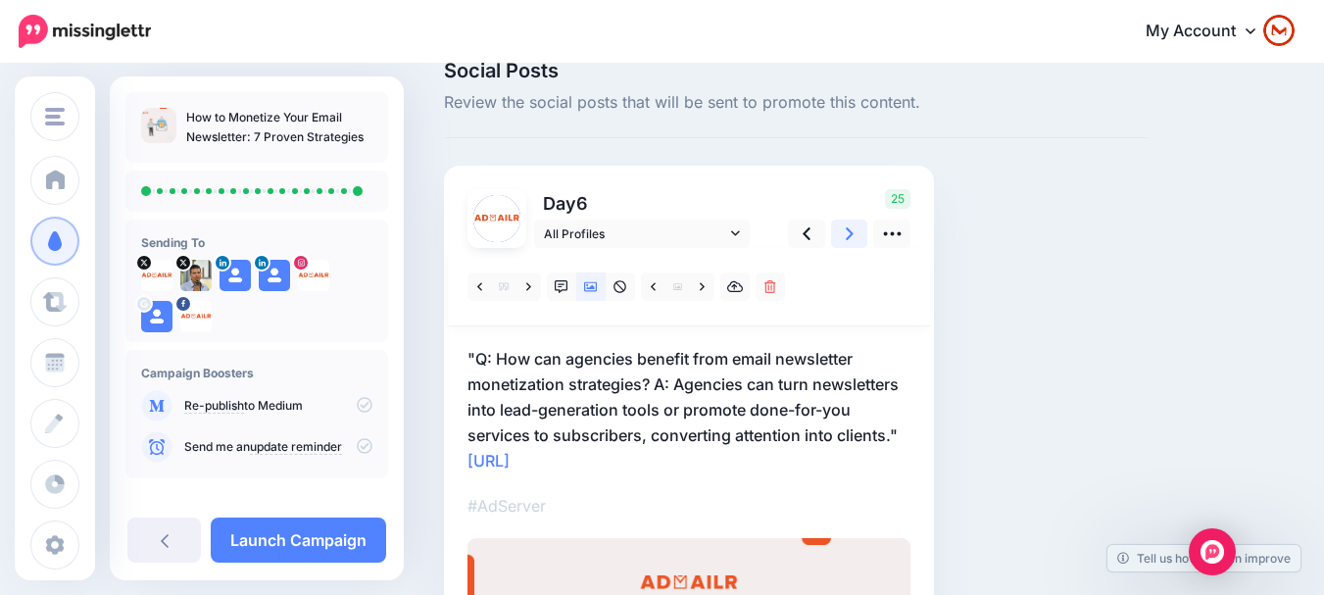
click at [858, 243] on link at bounding box center [849, 234] width 37 height 28
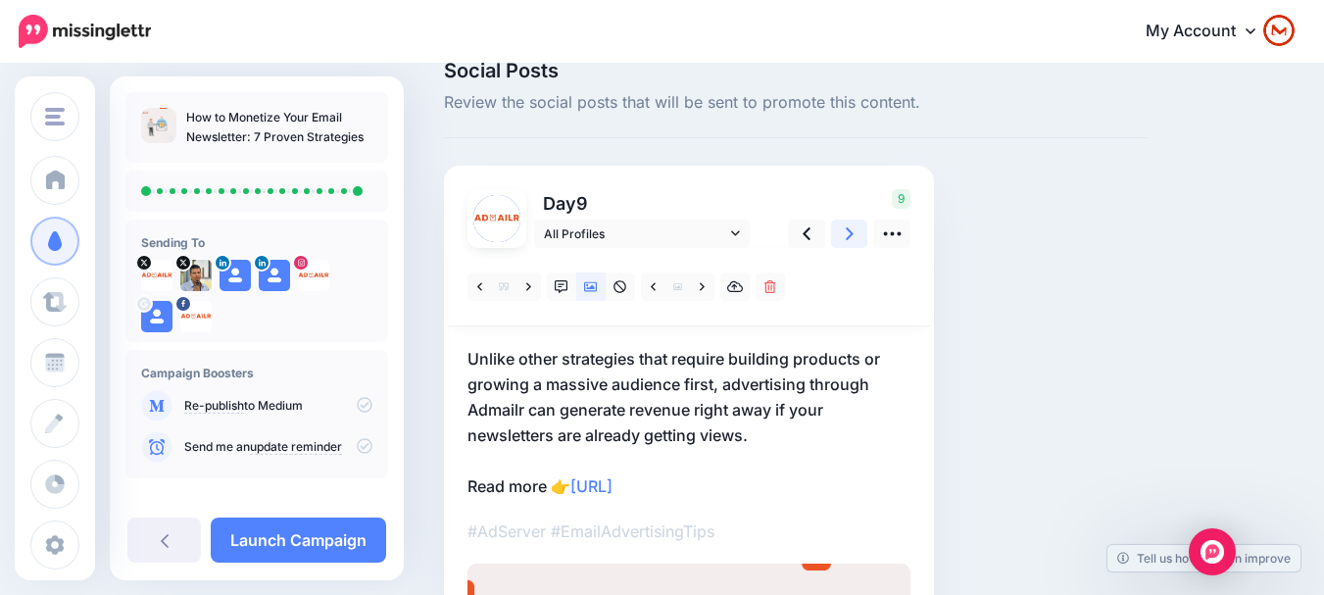
click at [858, 243] on link at bounding box center [849, 234] width 37 height 28
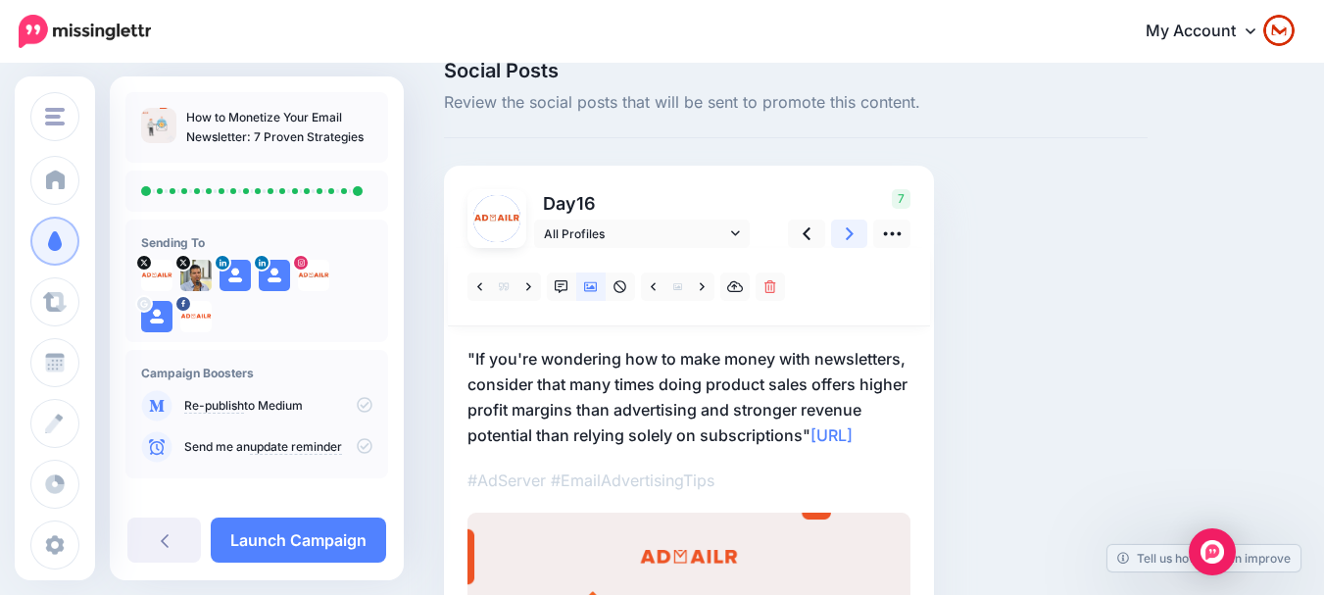
click at [858, 243] on link at bounding box center [849, 234] width 37 height 28
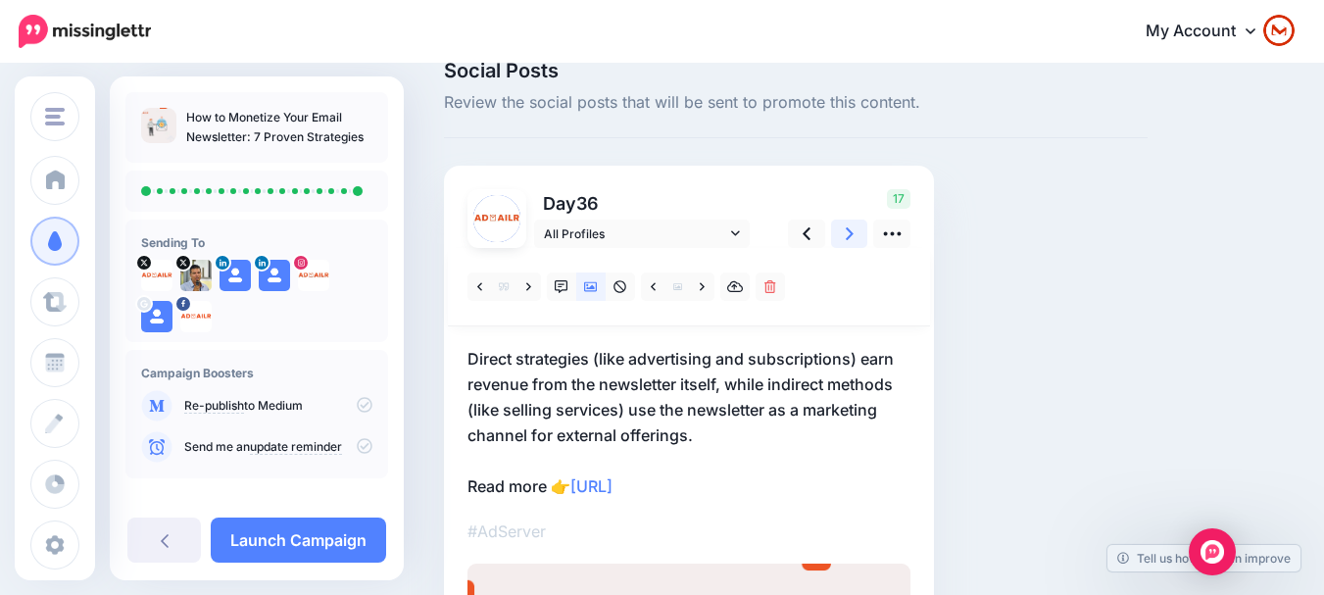
click at [858, 243] on link at bounding box center [849, 234] width 37 height 28
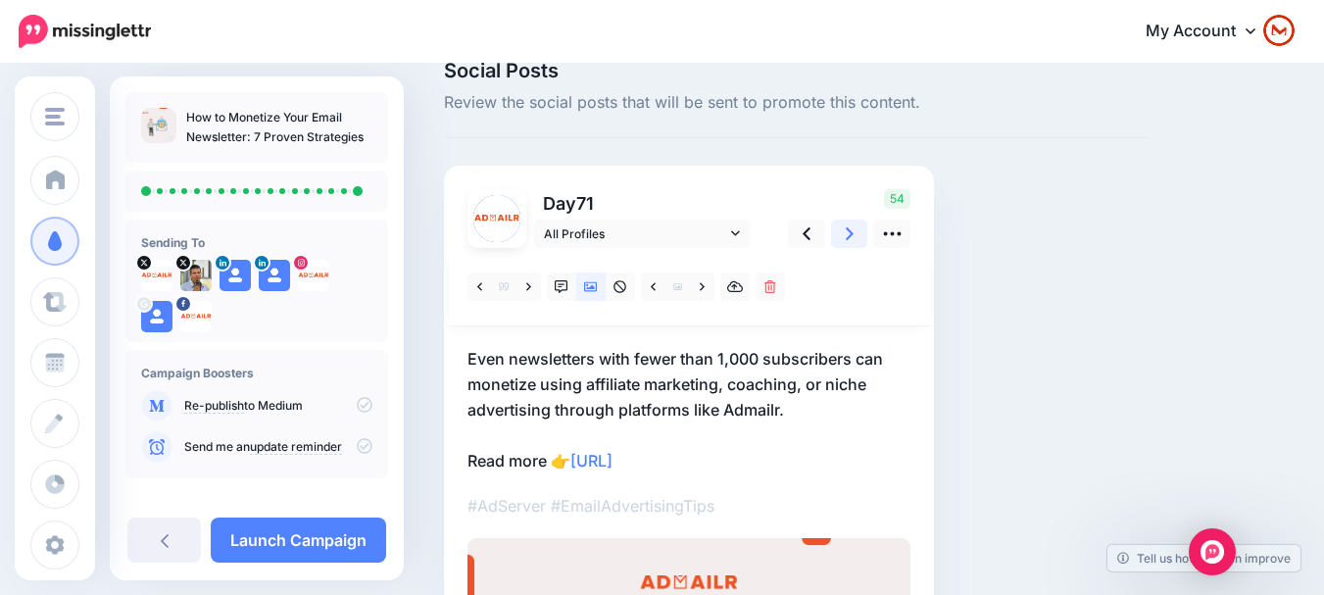
click at [858, 243] on link at bounding box center [849, 234] width 37 height 28
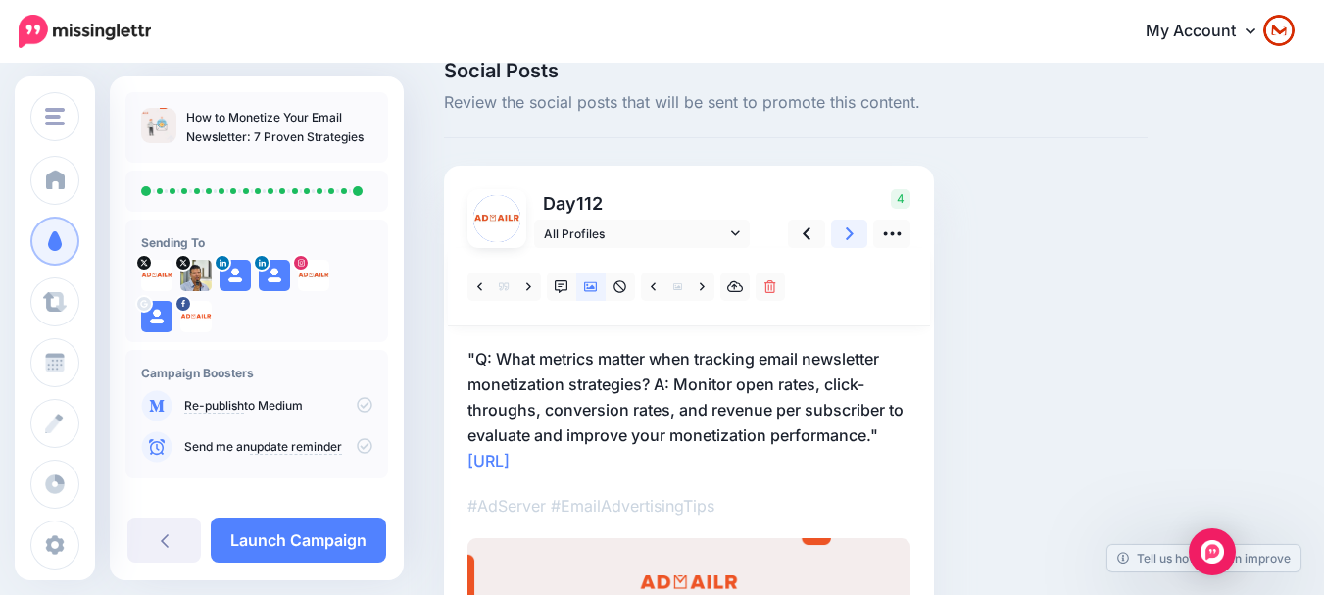
click at [858, 243] on link at bounding box center [849, 234] width 37 height 28
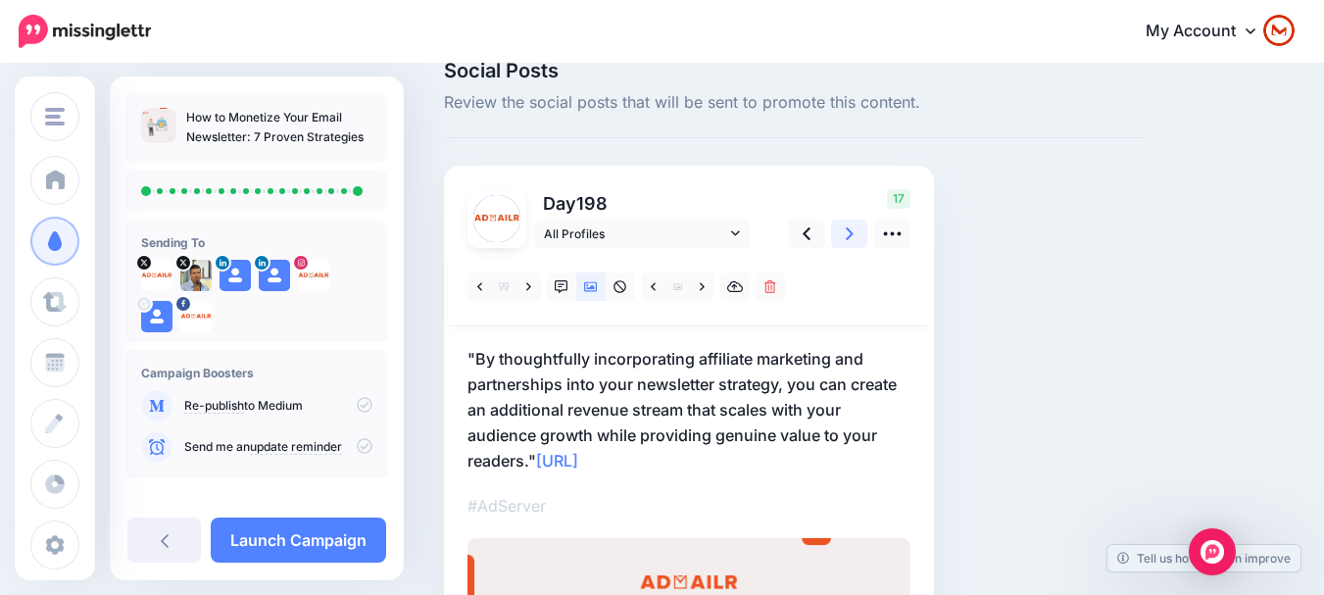
click at [858, 243] on link at bounding box center [849, 234] width 37 height 28
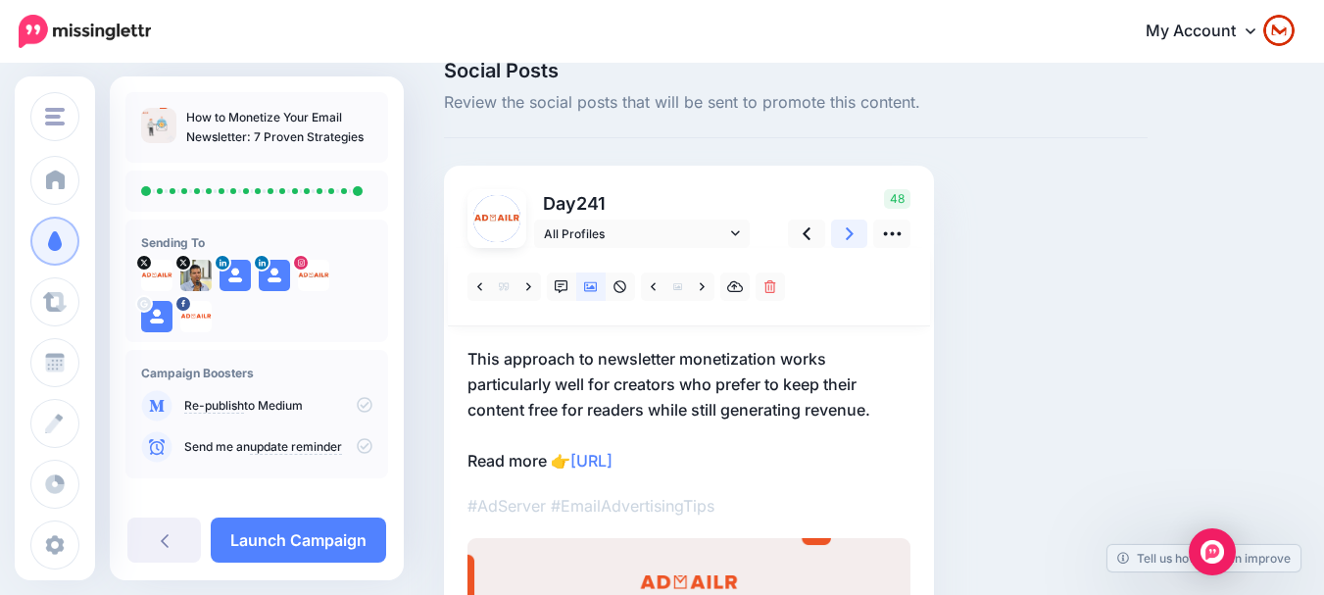
click at [858, 243] on link at bounding box center [849, 234] width 37 height 28
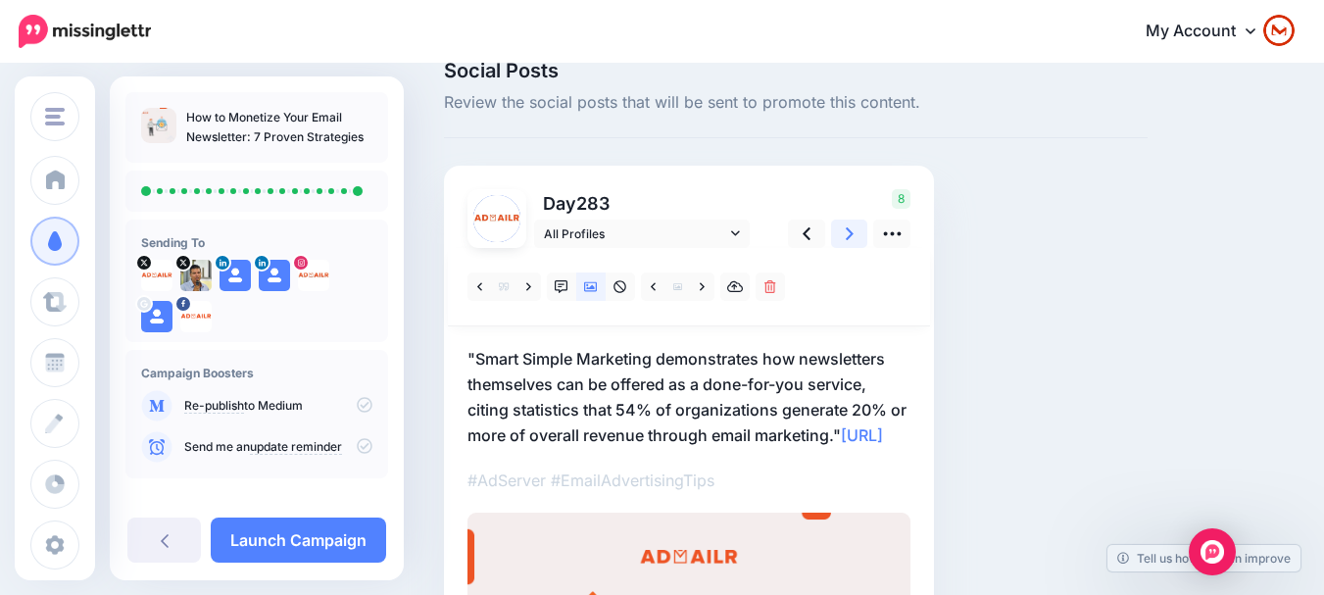
click at [858, 243] on link at bounding box center [849, 234] width 37 height 28
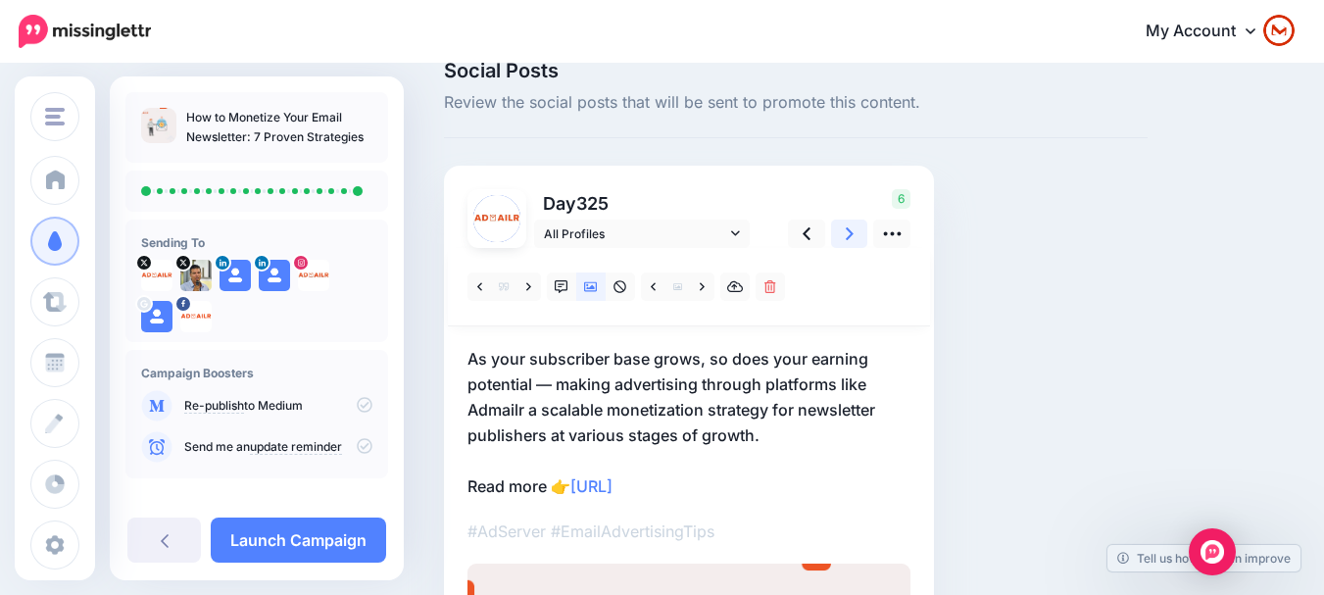
click at [858, 243] on link at bounding box center [849, 234] width 37 height 28
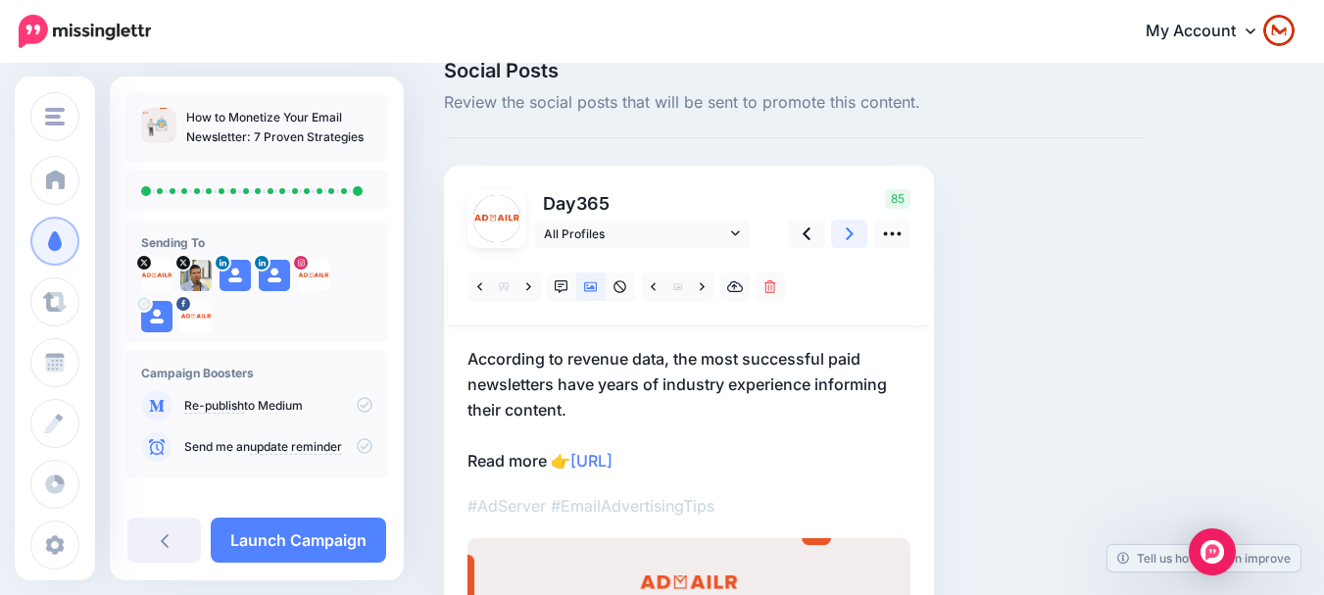
click at [858, 243] on link at bounding box center [849, 234] width 37 height 28
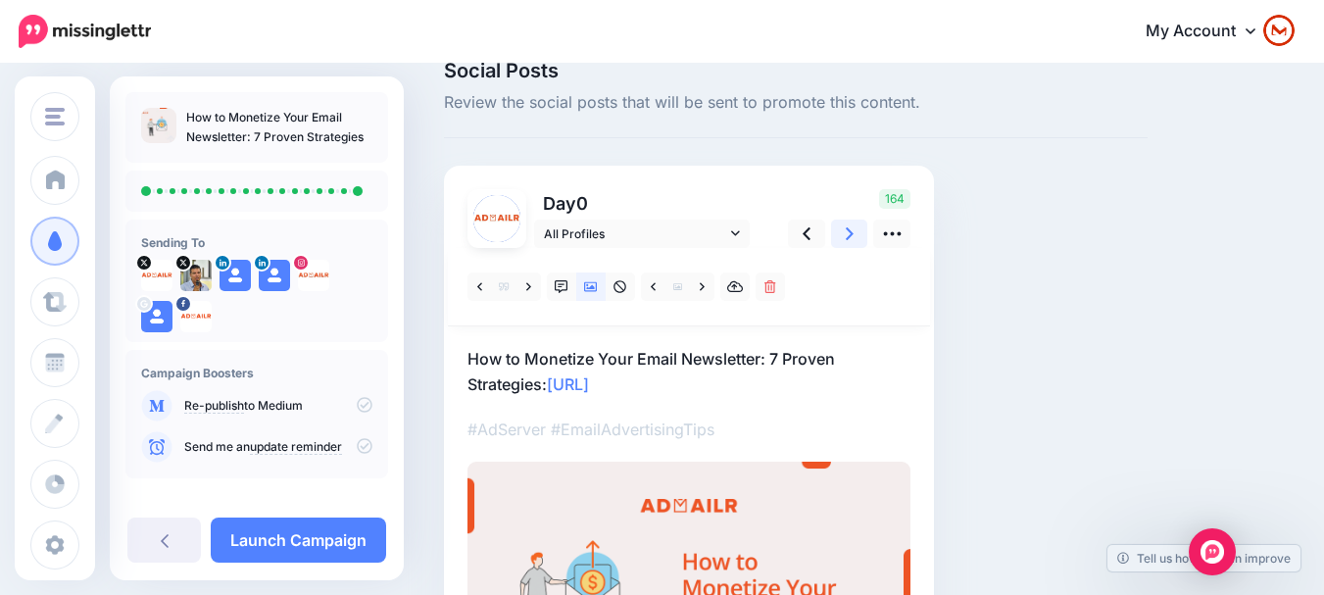
click at [858, 243] on link at bounding box center [849, 234] width 37 height 28
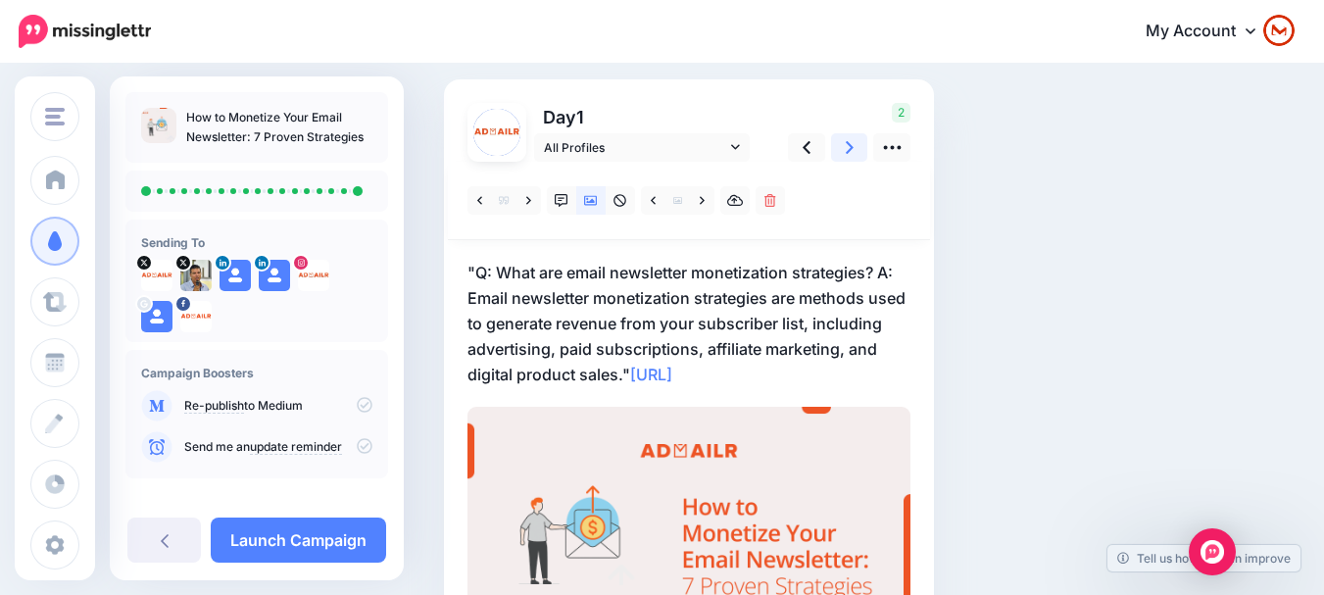
scroll to position [0, 0]
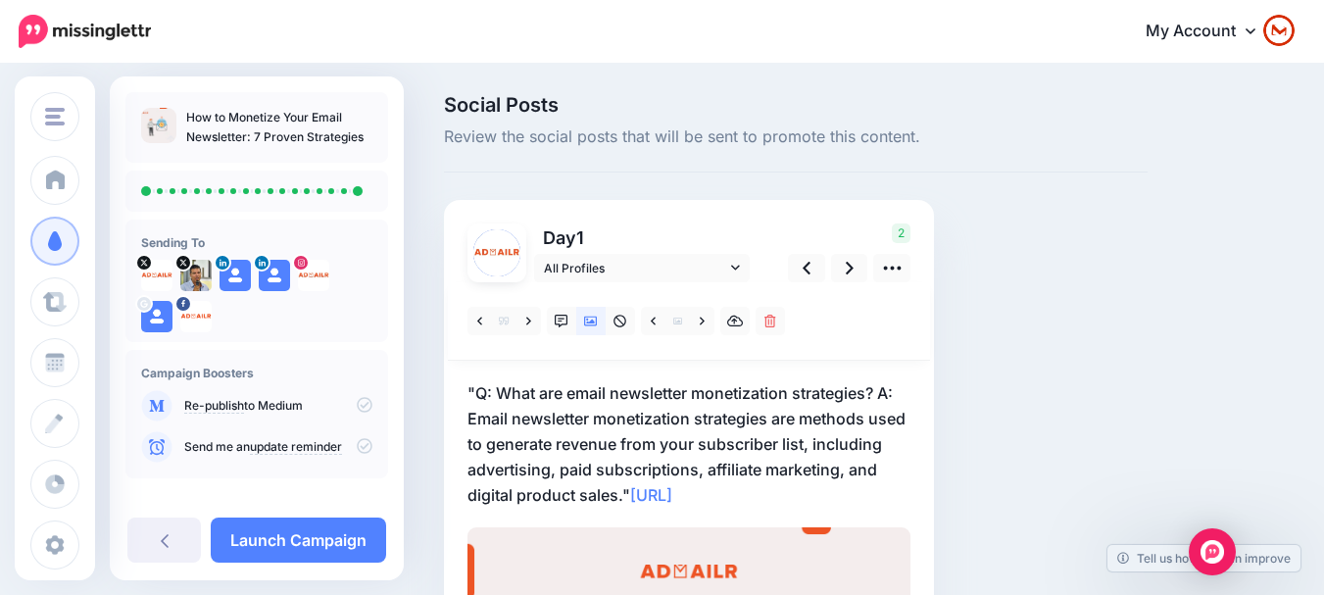
click at [357, 401] on icon at bounding box center [365, 405] width 16 height 16
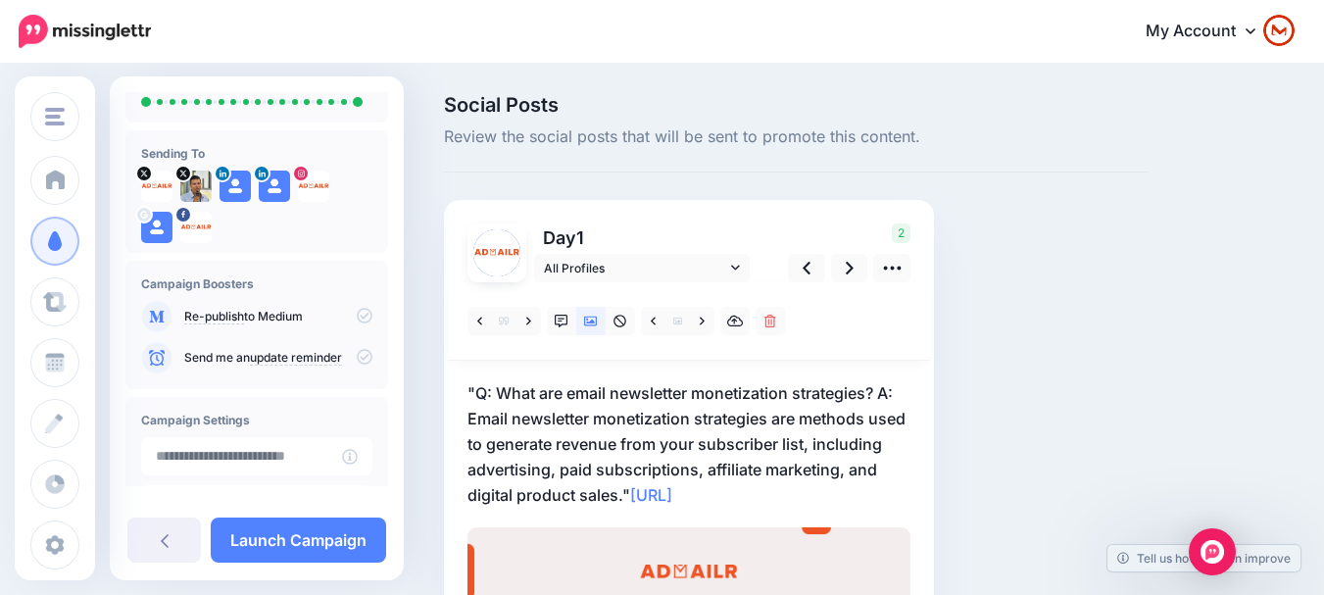
scroll to position [88, 0]
click at [356, 325] on p "Re-publish to Medium" at bounding box center [278, 318] width 188 height 18
click at [357, 322] on icon at bounding box center [365, 317] width 16 height 16
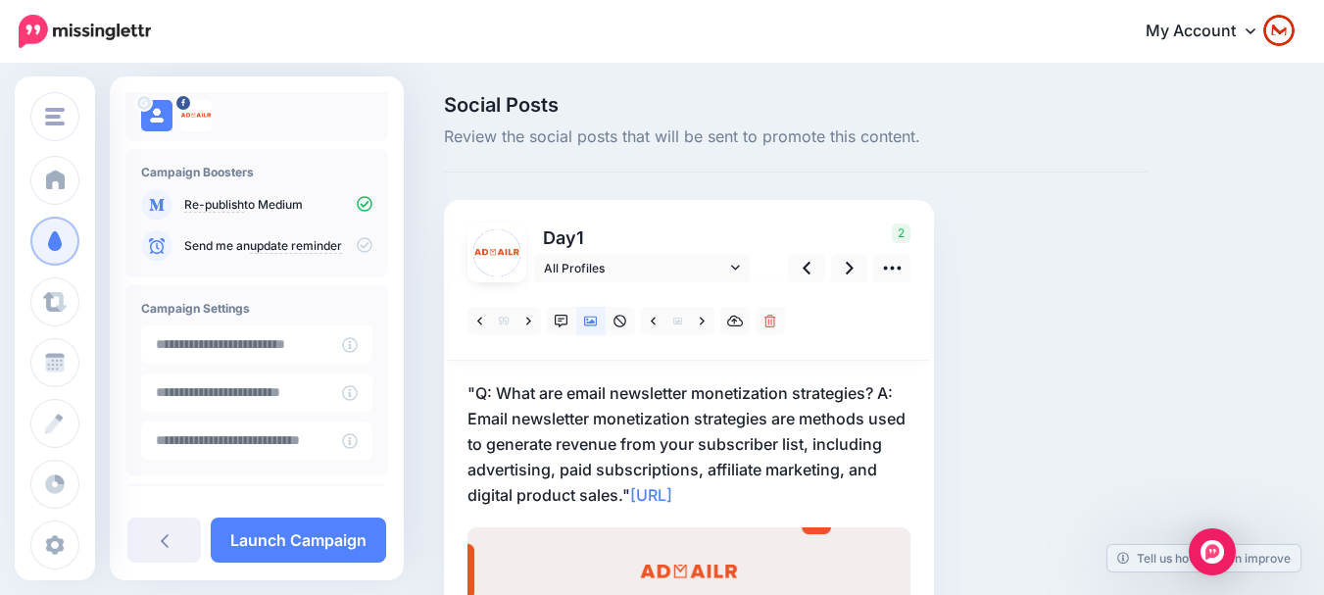
scroll to position [284, 0]
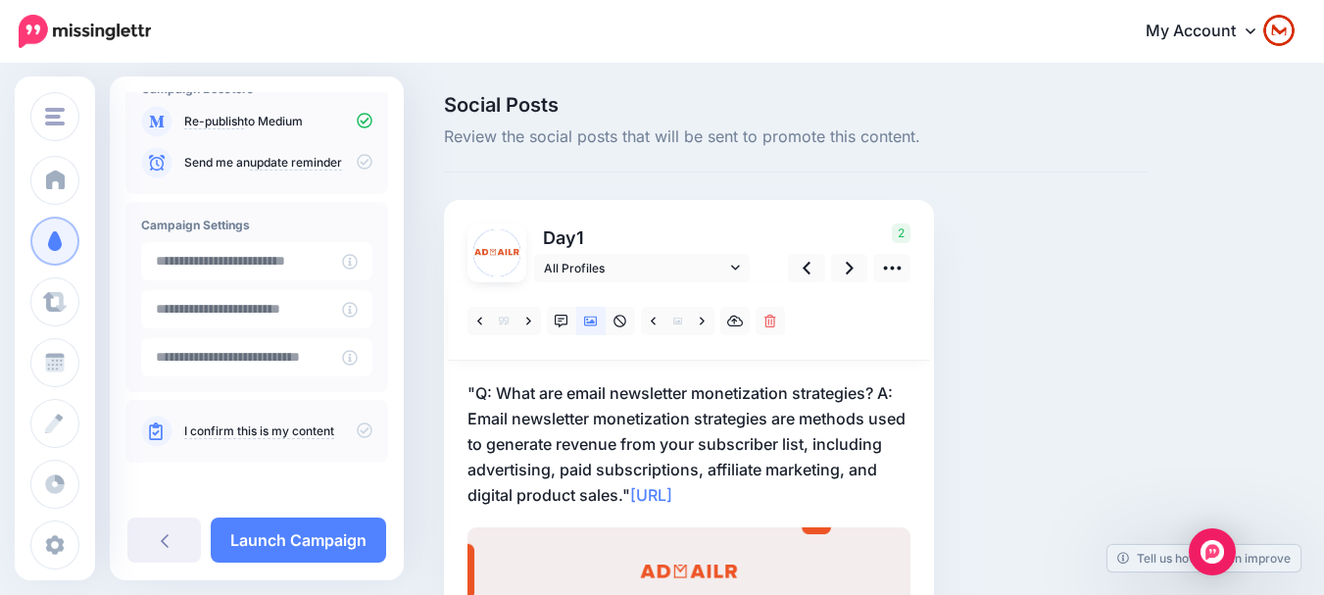
click at [358, 431] on icon at bounding box center [365, 430] width 16 height 16
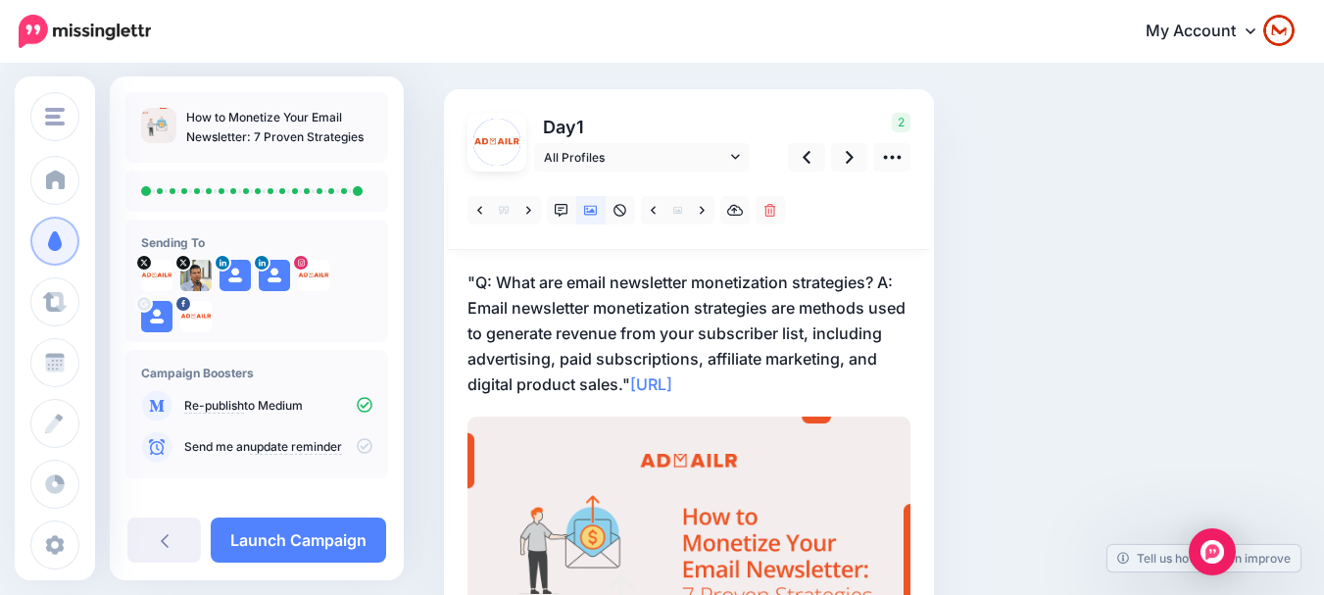
scroll to position [266, 0]
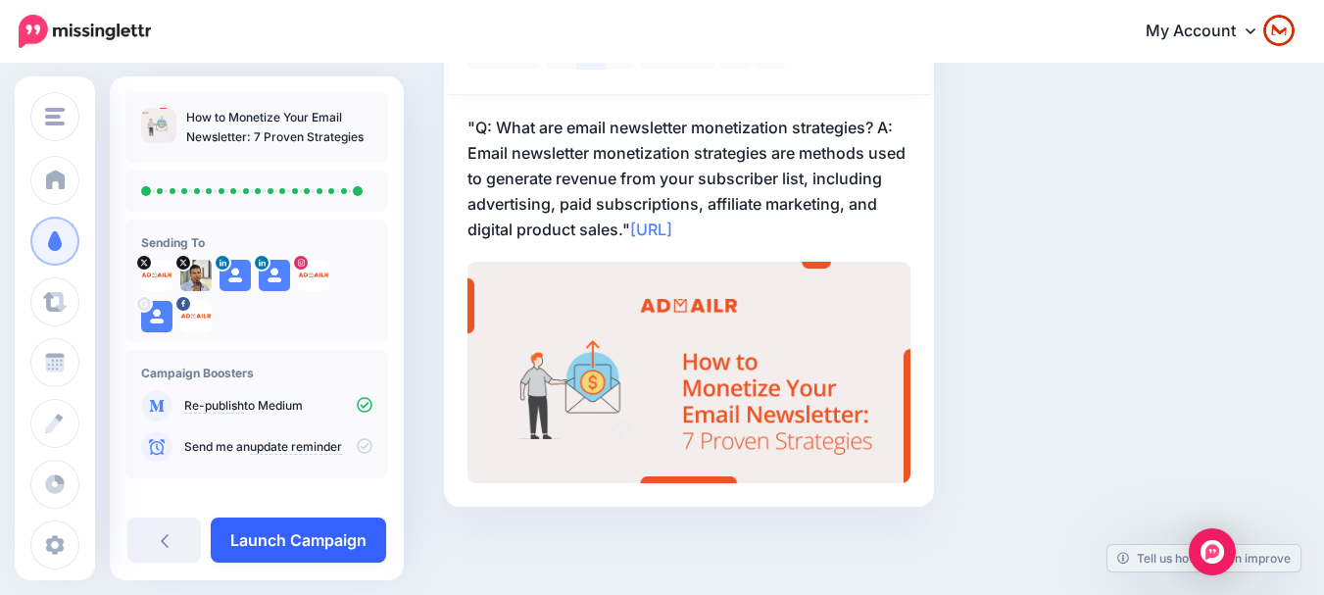
click at [294, 540] on link "Launch Campaign" at bounding box center [298, 539] width 175 height 45
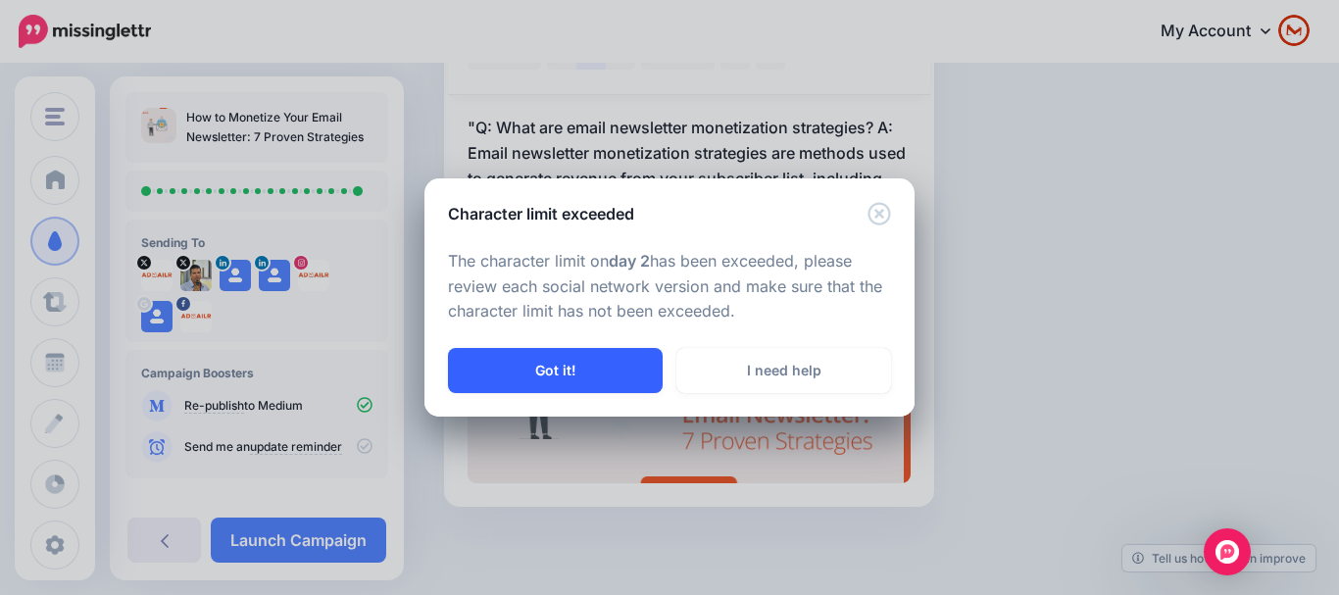
click at [520, 387] on button "Got it!" at bounding box center [555, 370] width 215 height 45
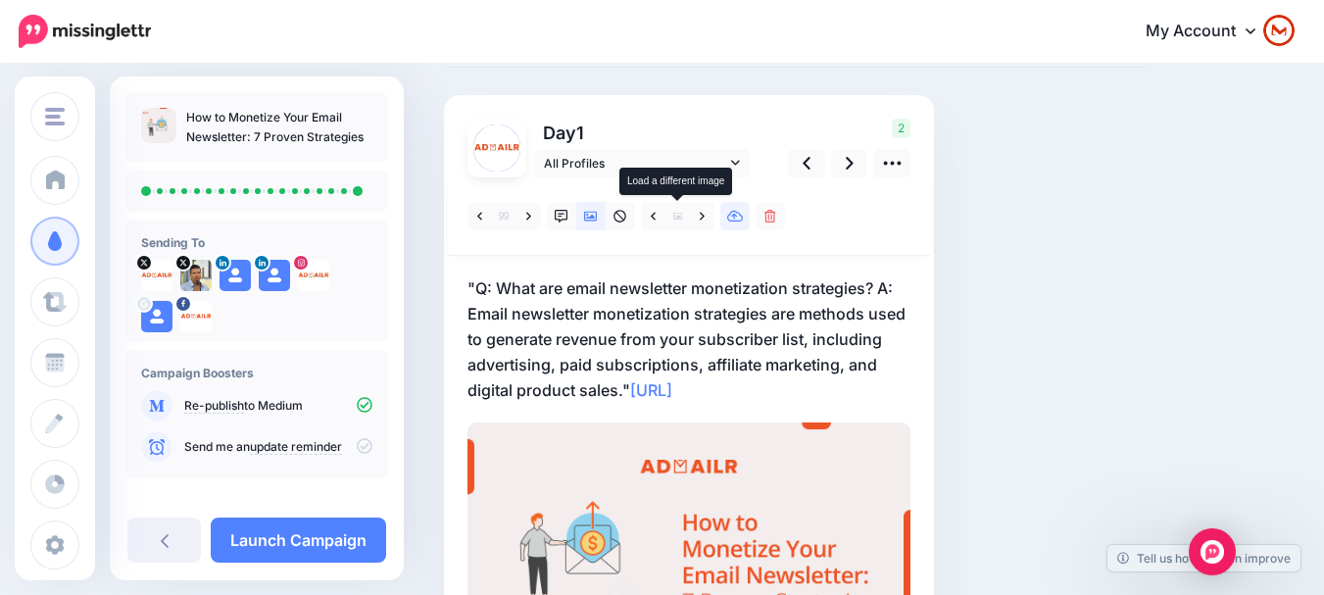
scroll to position [0, 0]
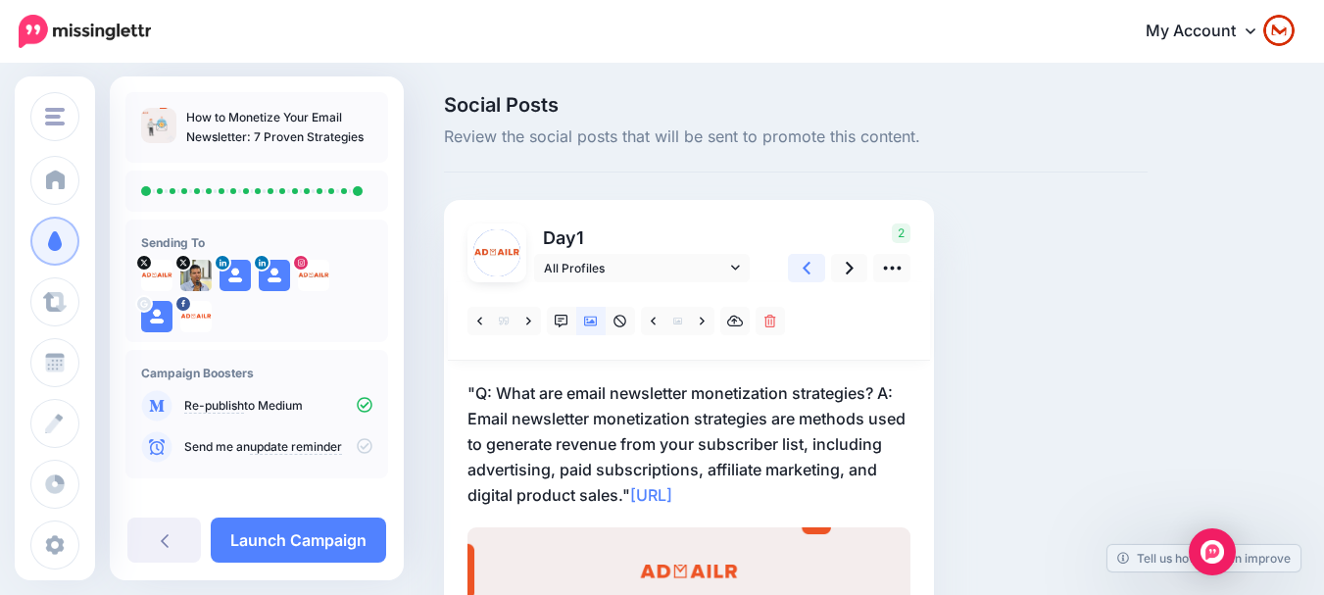
click at [796, 269] on link at bounding box center [806, 268] width 37 height 28
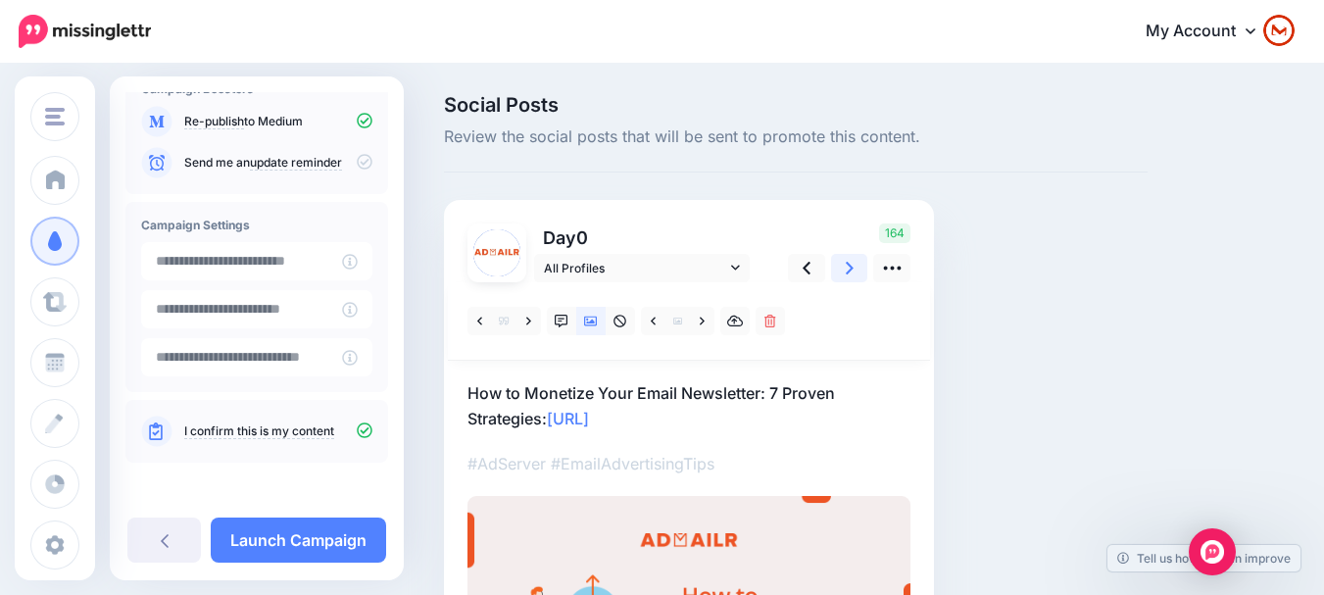
click at [839, 262] on link at bounding box center [849, 268] width 37 height 28
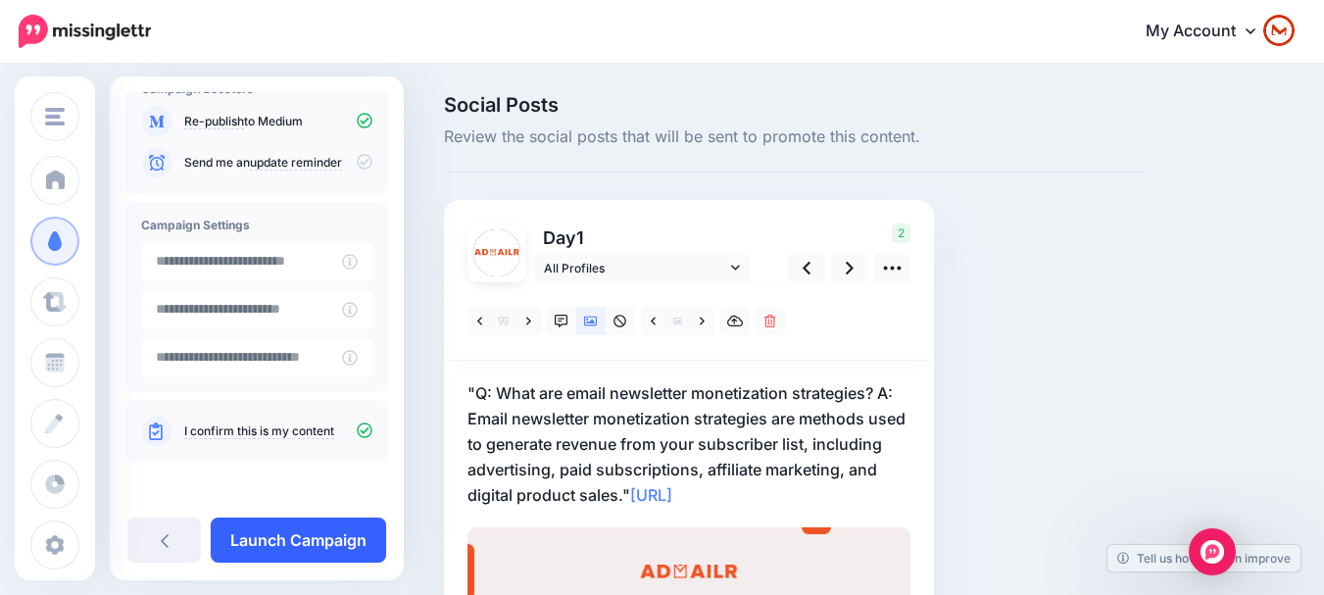
click at [319, 537] on link "Launch Campaign" at bounding box center [298, 539] width 175 height 45
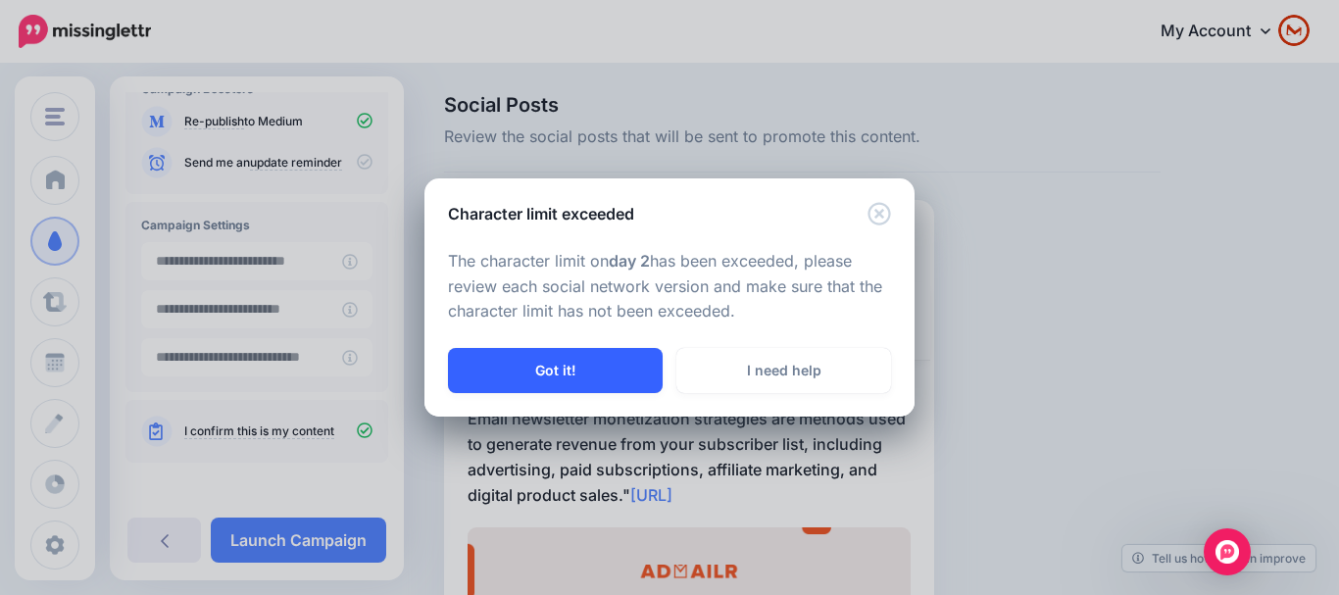
click at [541, 379] on button "Got it!" at bounding box center [555, 370] width 215 height 45
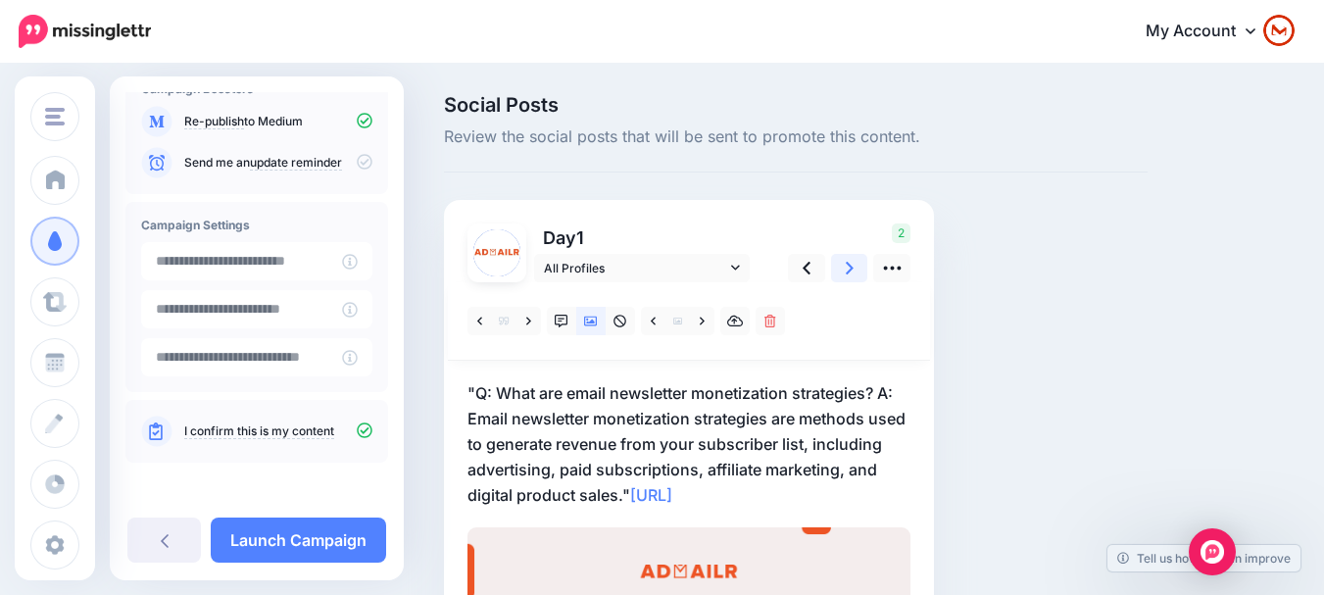
click at [857, 271] on link at bounding box center [849, 268] width 37 height 28
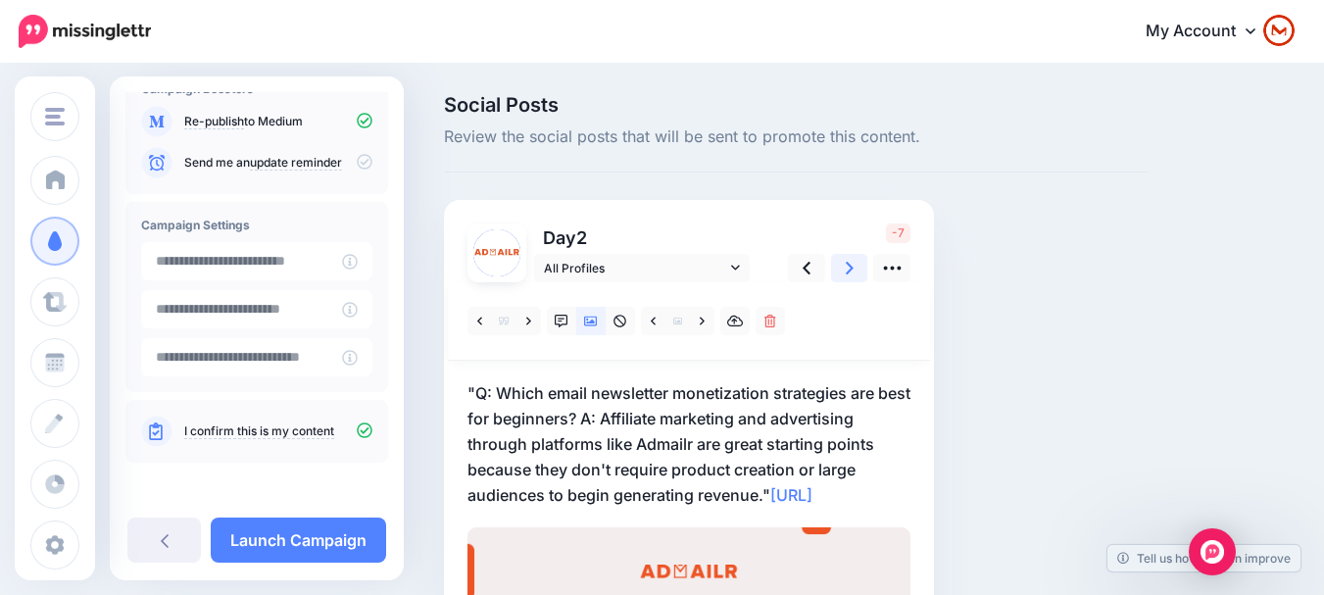
scroll to position [98, 0]
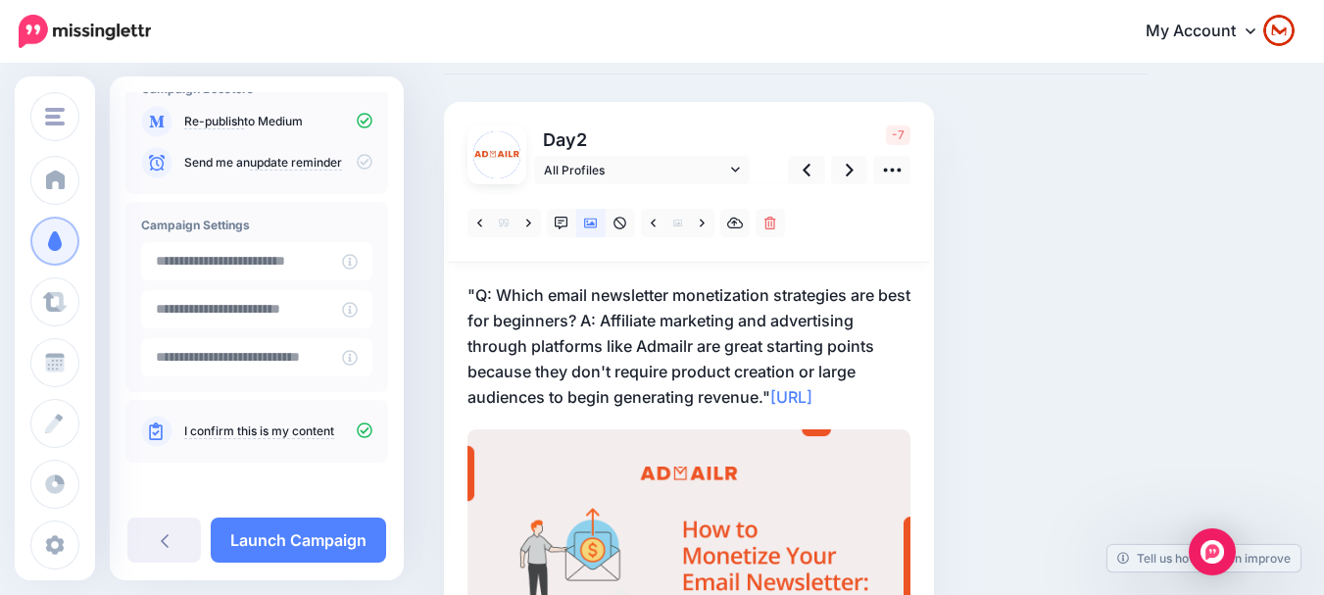
click at [721, 357] on p ""Q: Which email newsletter monetization strategies are best for beginners? A: A…" at bounding box center [688, 345] width 443 height 127
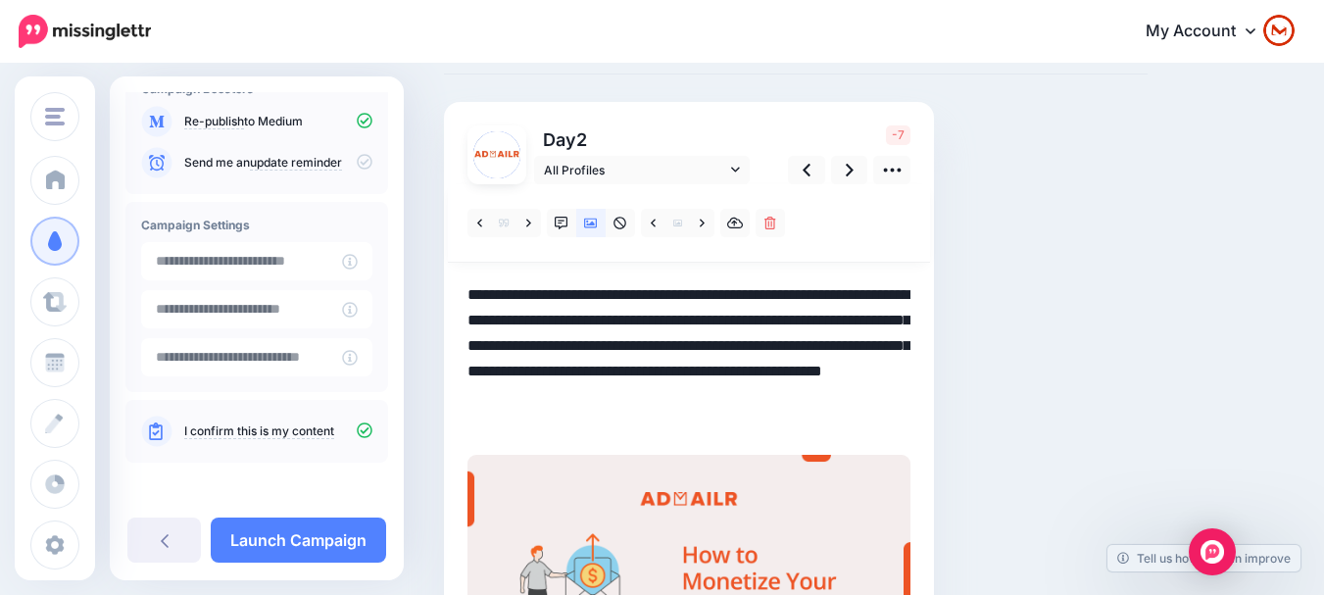
drag, startPoint x: 762, startPoint y: 394, endPoint x: 616, endPoint y: 427, distance: 148.8
click at [545, 395] on textarea "**********" at bounding box center [688, 358] width 443 height 153
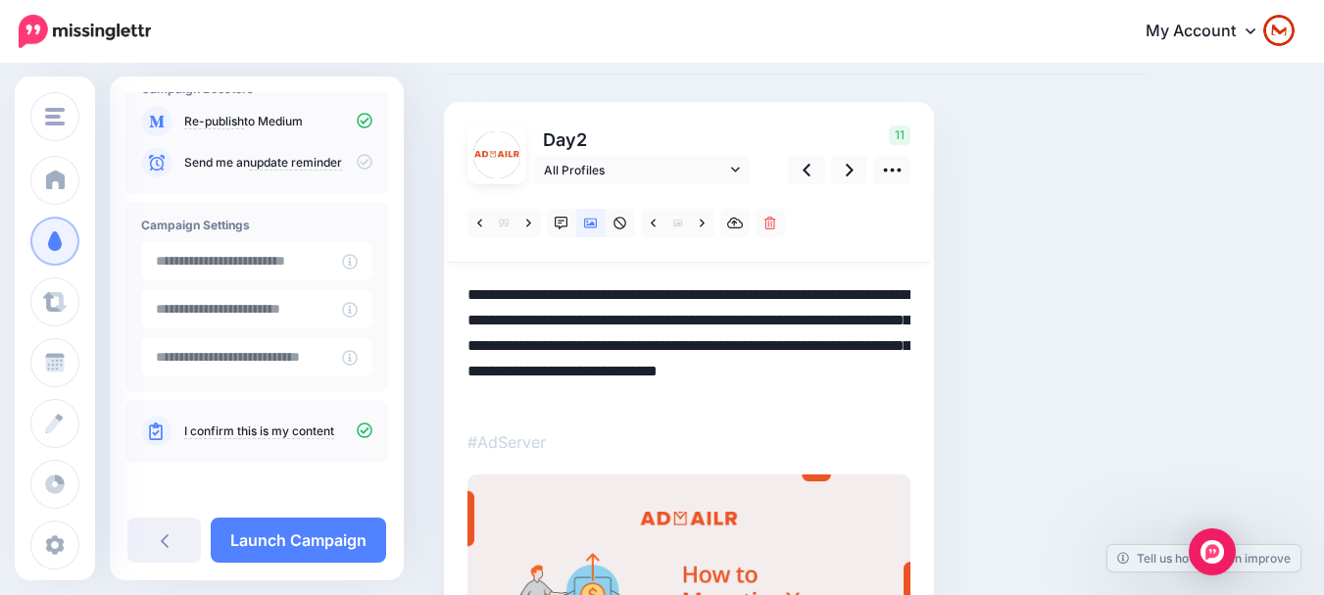
click at [553, 400] on textarea "**********" at bounding box center [688, 345] width 443 height 127
drag, startPoint x: 477, startPoint y: 296, endPoint x: 446, endPoint y: 295, distance: 31.4
click at [446, 295] on div "Day 2 10" at bounding box center [689, 410] width 490 height 617
click at [550, 395] on textarea "**********" at bounding box center [688, 345] width 443 height 127
type textarea "**********"
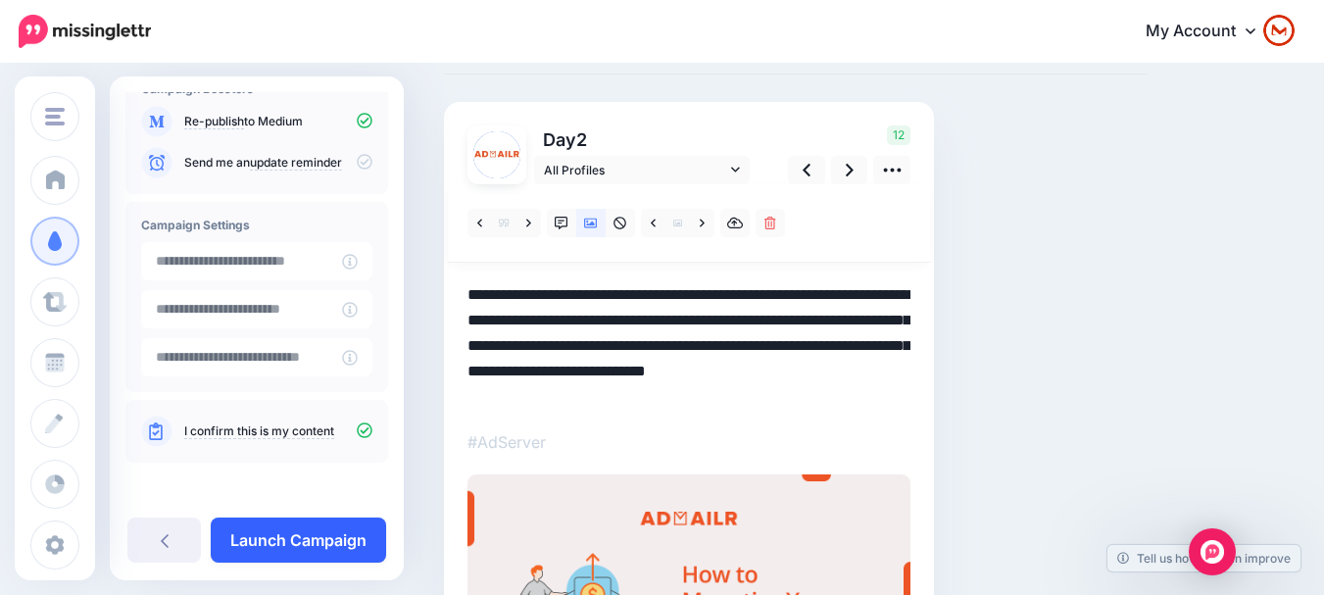
click at [323, 527] on link "Launch Campaign" at bounding box center [298, 539] width 175 height 45
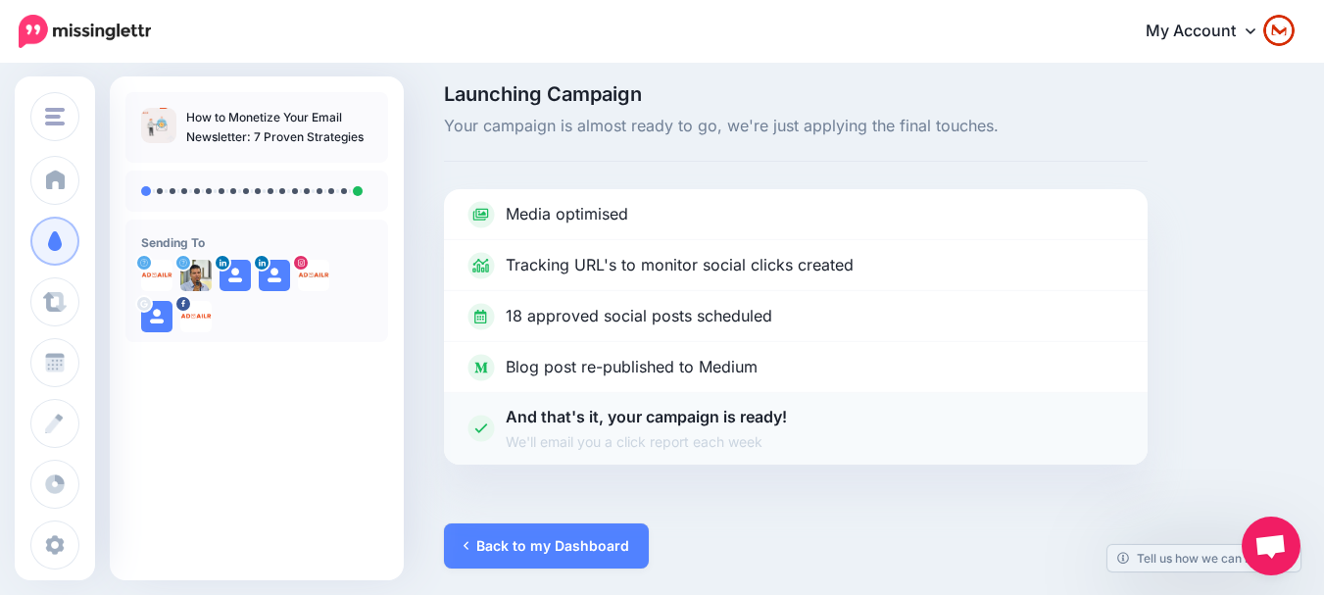
scroll to position [14, 0]
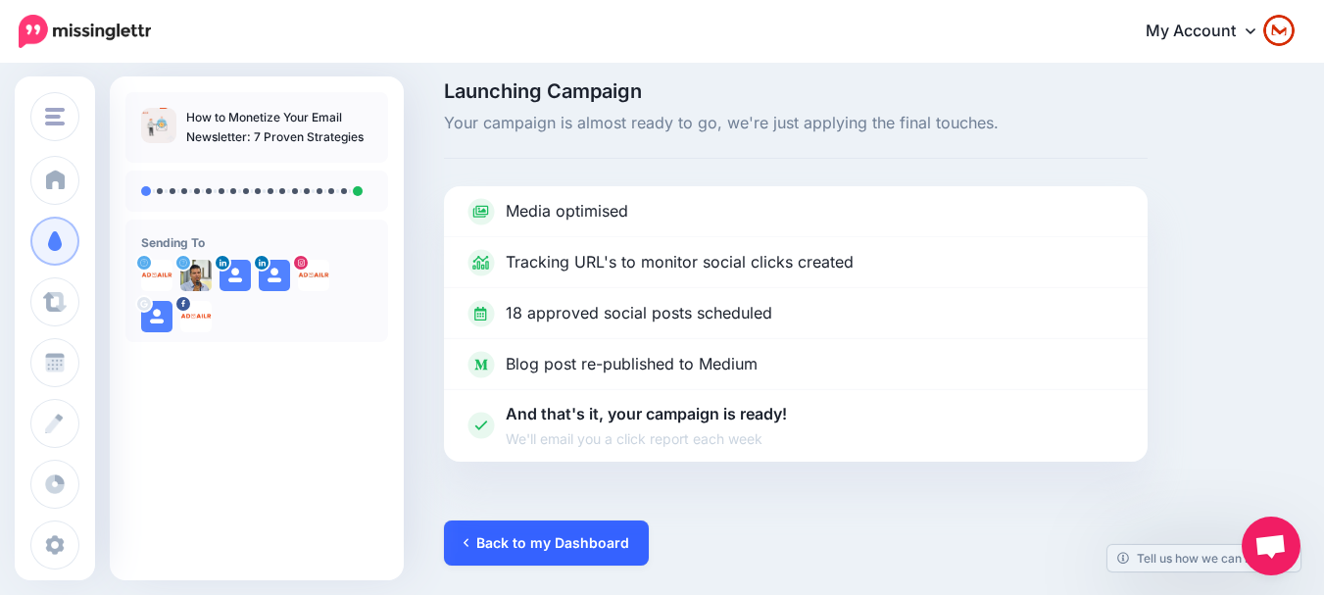
click at [535, 538] on link "Back to my Dashboard" at bounding box center [546, 542] width 205 height 45
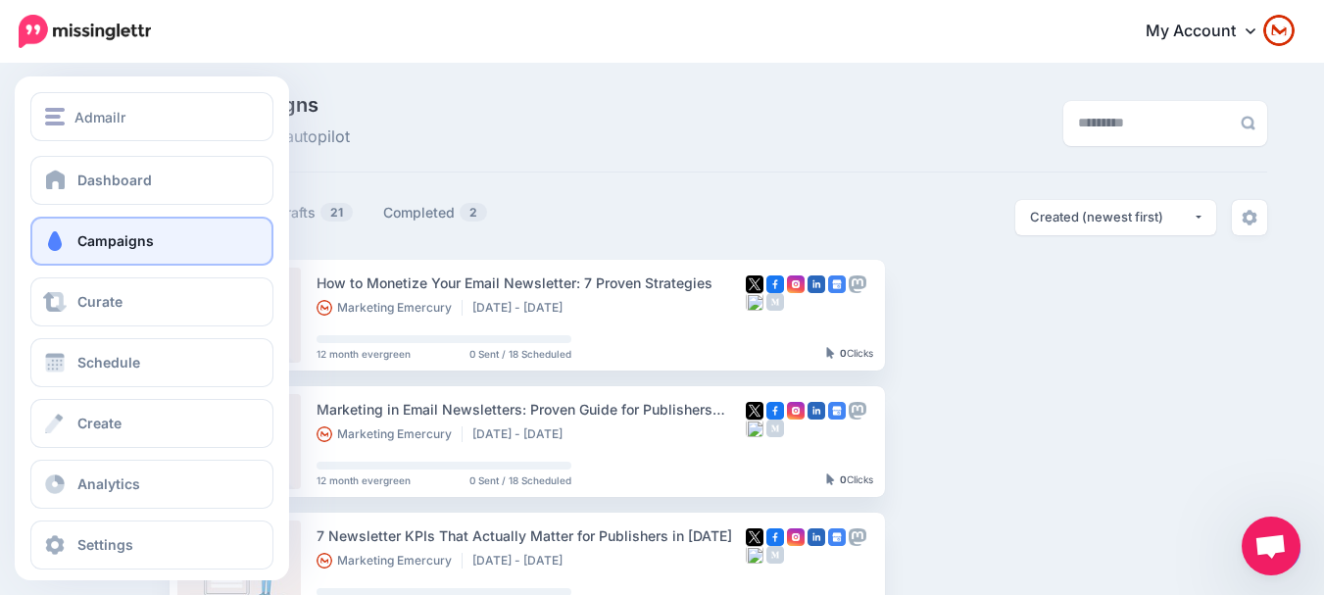
click at [114, 238] on span "Campaigns" at bounding box center [115, 240] width 76 height 17
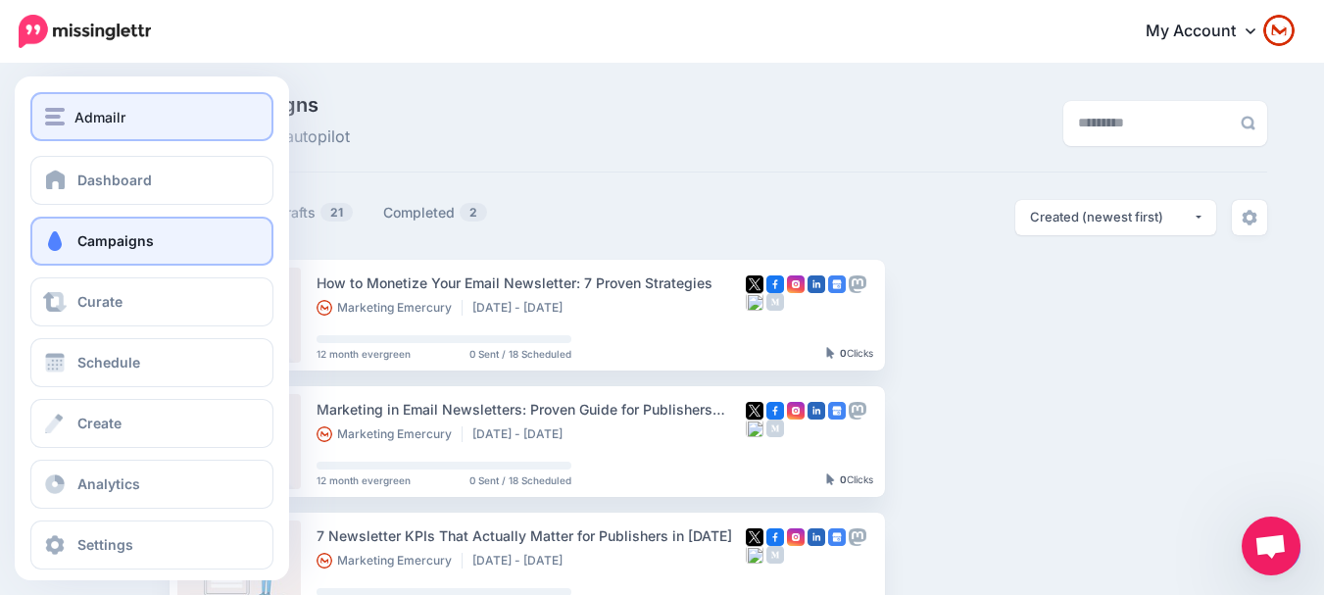
click at [182, 120] on div "Admailr" at bounding box center [152, 117] width 214 height 23
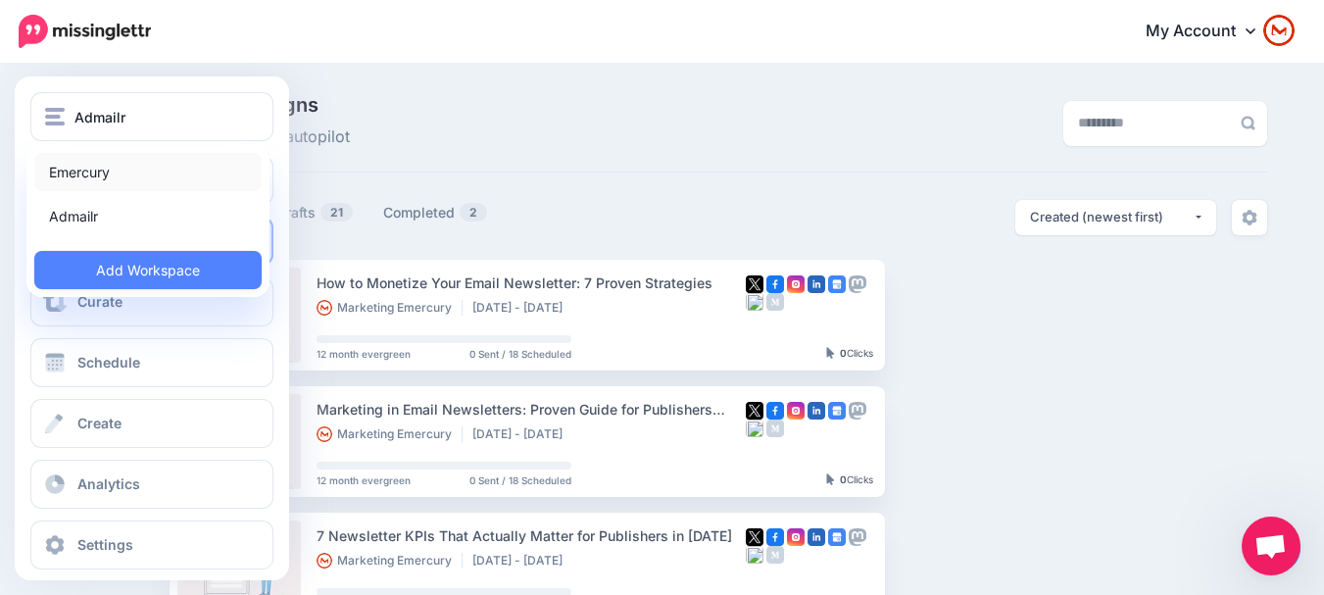
click at [140, 175] on link "Emercury" at bounding box center [147, 172] width 227 height 38
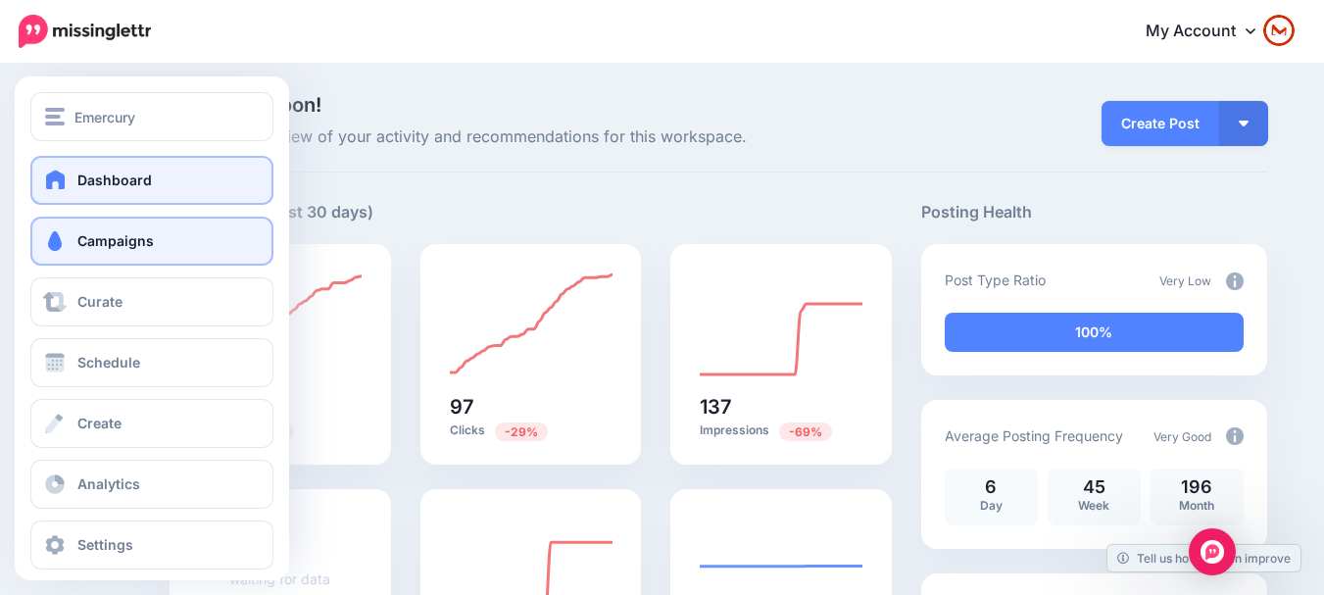
click at [104, 245] on span "Campaigns" at bounding box center [115, 240] width 76 height 17
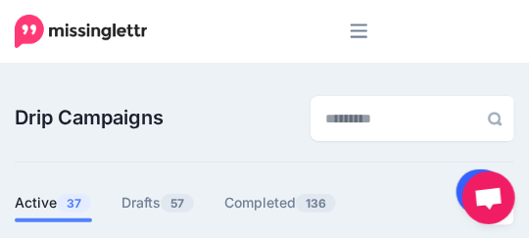
click at [462, 183] on link at bounding box center [482, 192] width 50 height 45
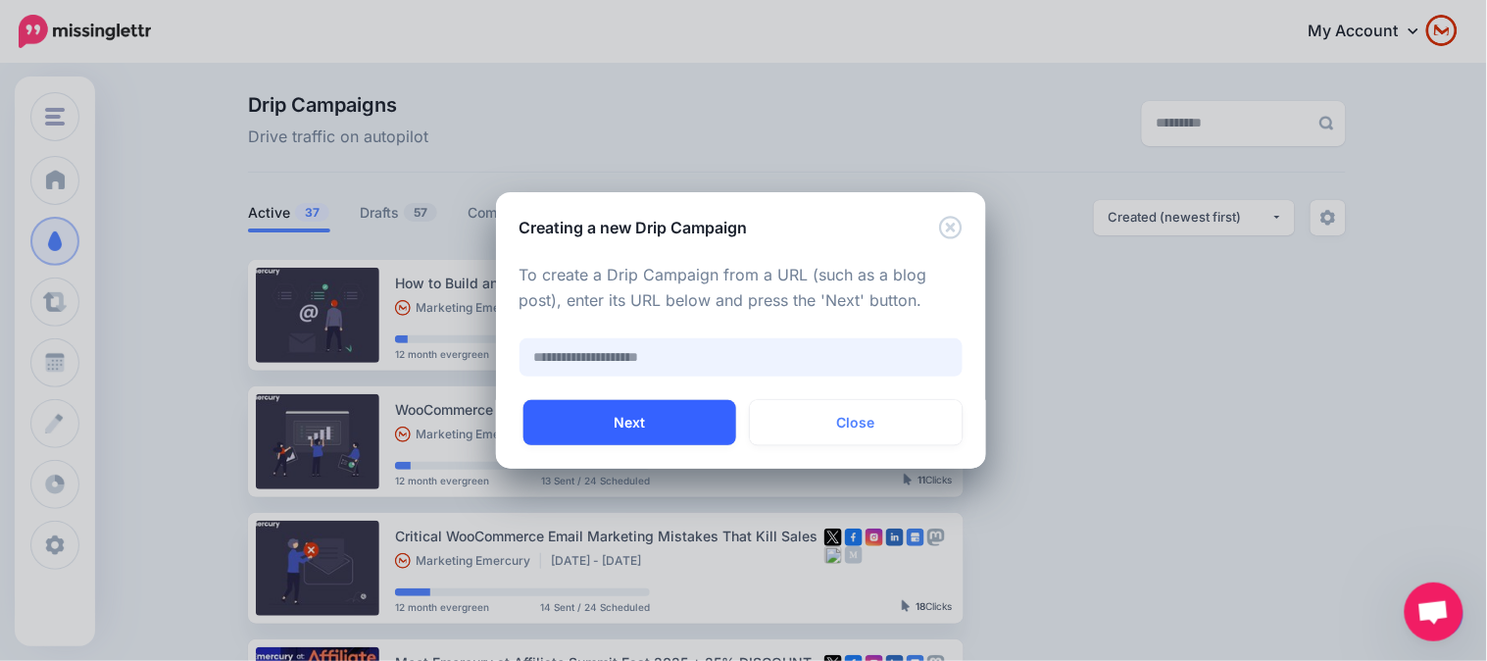
paste input "**********"
type input "**********"
click at [653, 423] on button "Next" at bounding box center [629, 422] width 213 height 45
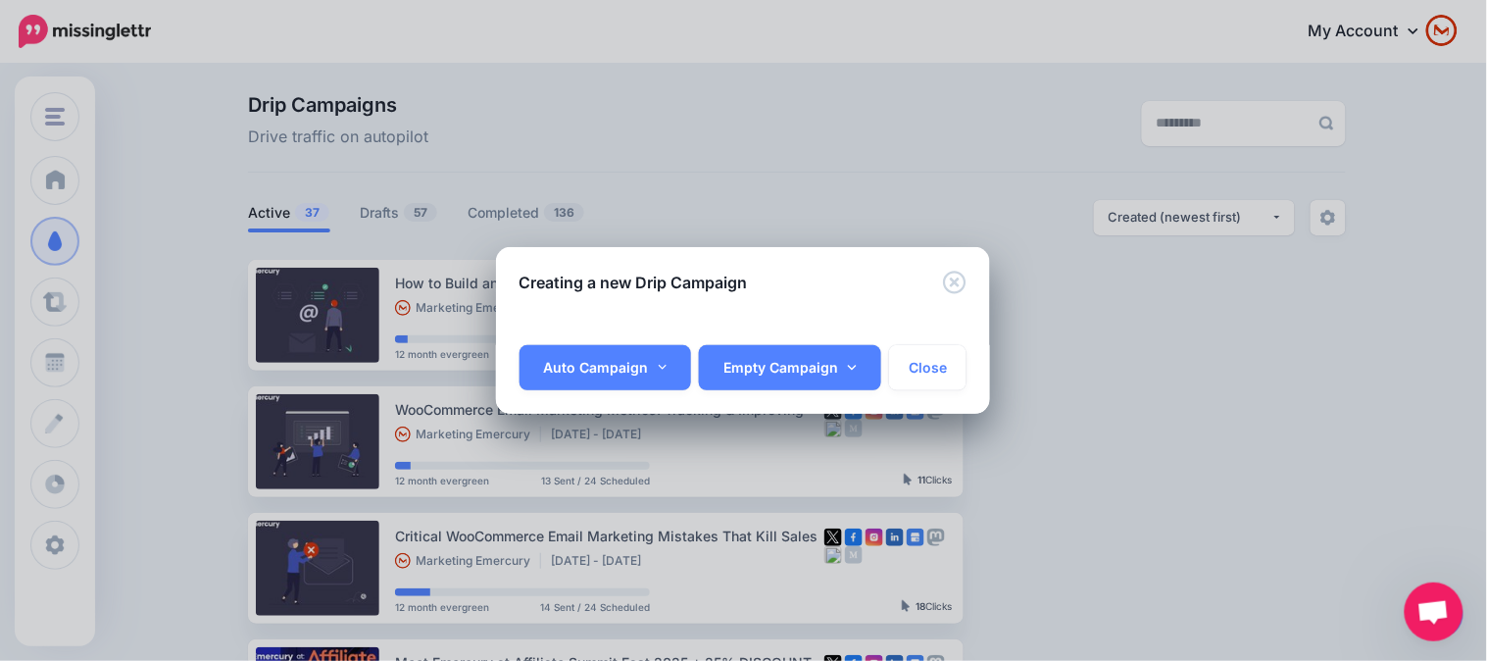
scroll to position [0, 7]
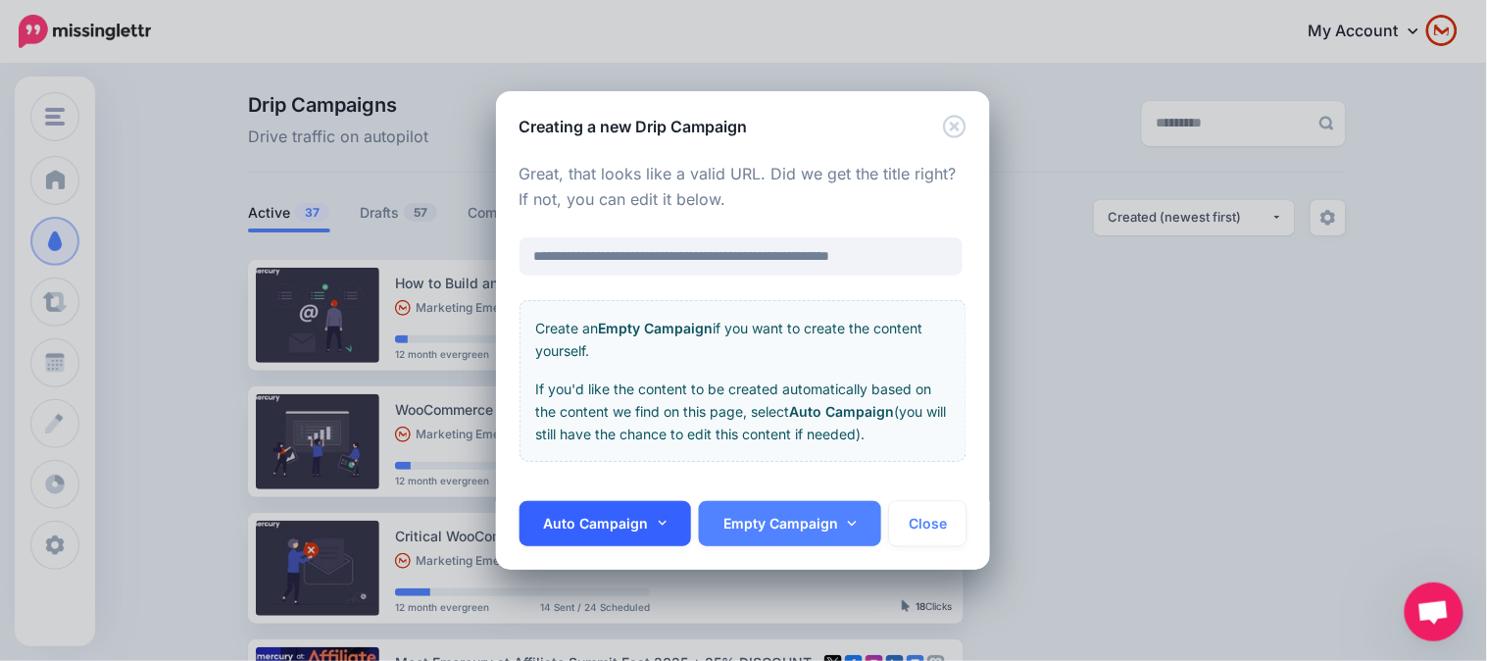
click at [619, 543] on link "Auto Campaign" at bounding box center [605, 523] width 172 height 45
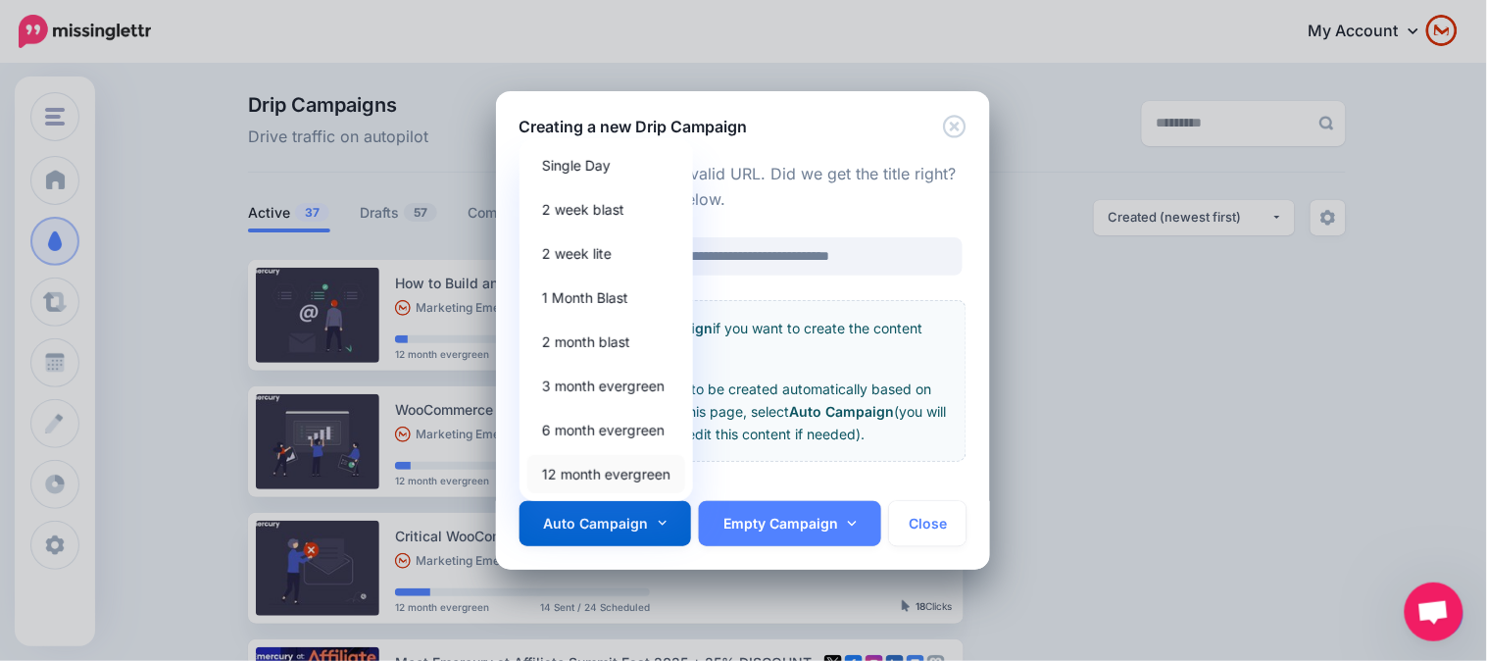
click at [618, 474] on link "12 month evergreen" at bounding box center [606, 474] width 158 height 38
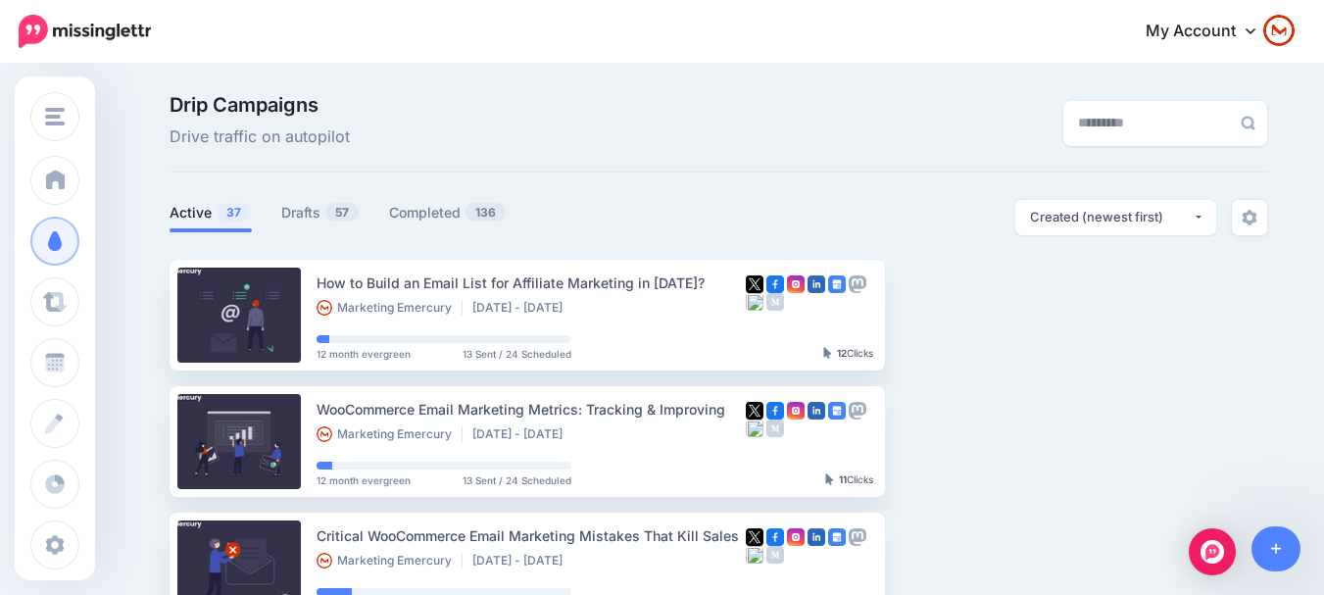
click at [269, 213] on ul "Active 37 Drafts 57 Completed 136" at bounding box center [444, 216] width 549 height 32
click at [288, 215] on link "Drafts 57" at bounding box center [320, 213] width 78 height 24
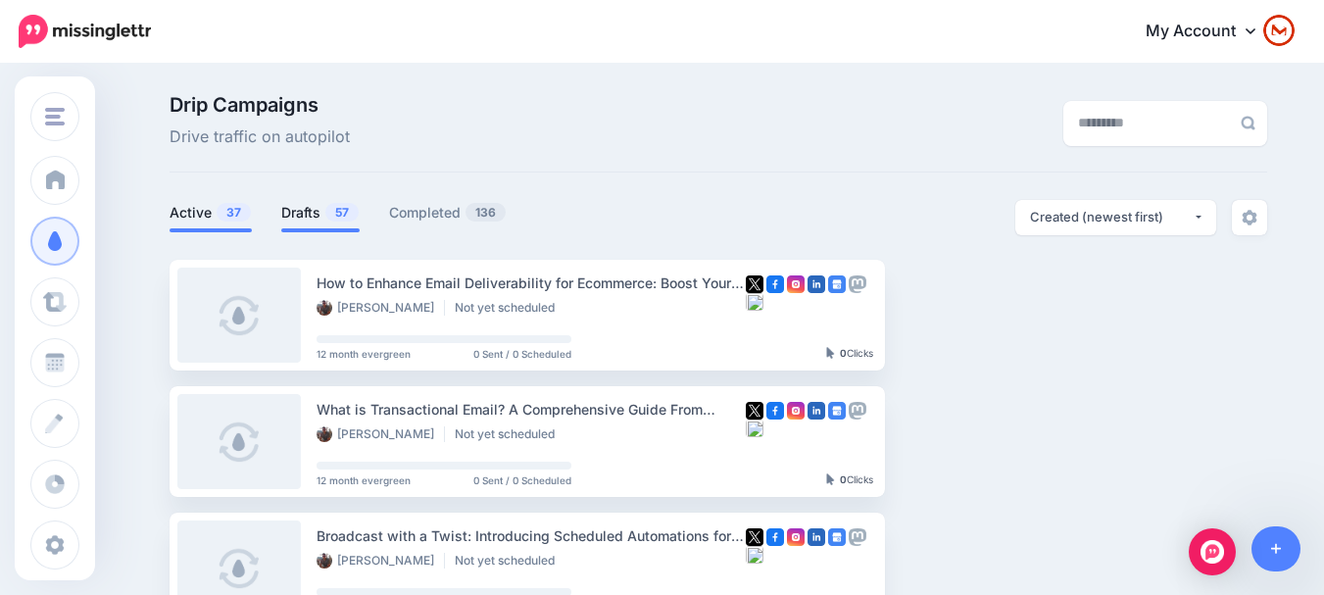
click at [250, 209] on span "37" at bounding box center [234, 212] width 34 height 19
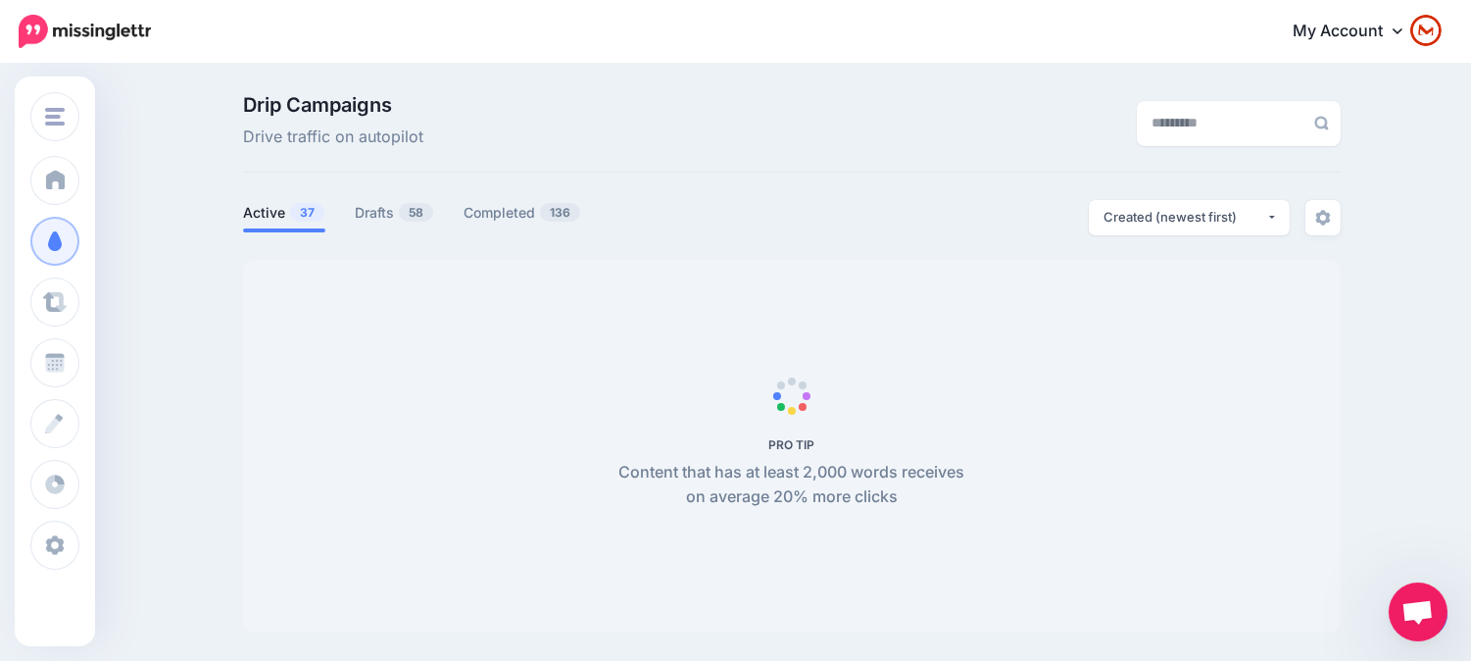
scroll to position [0, 3]
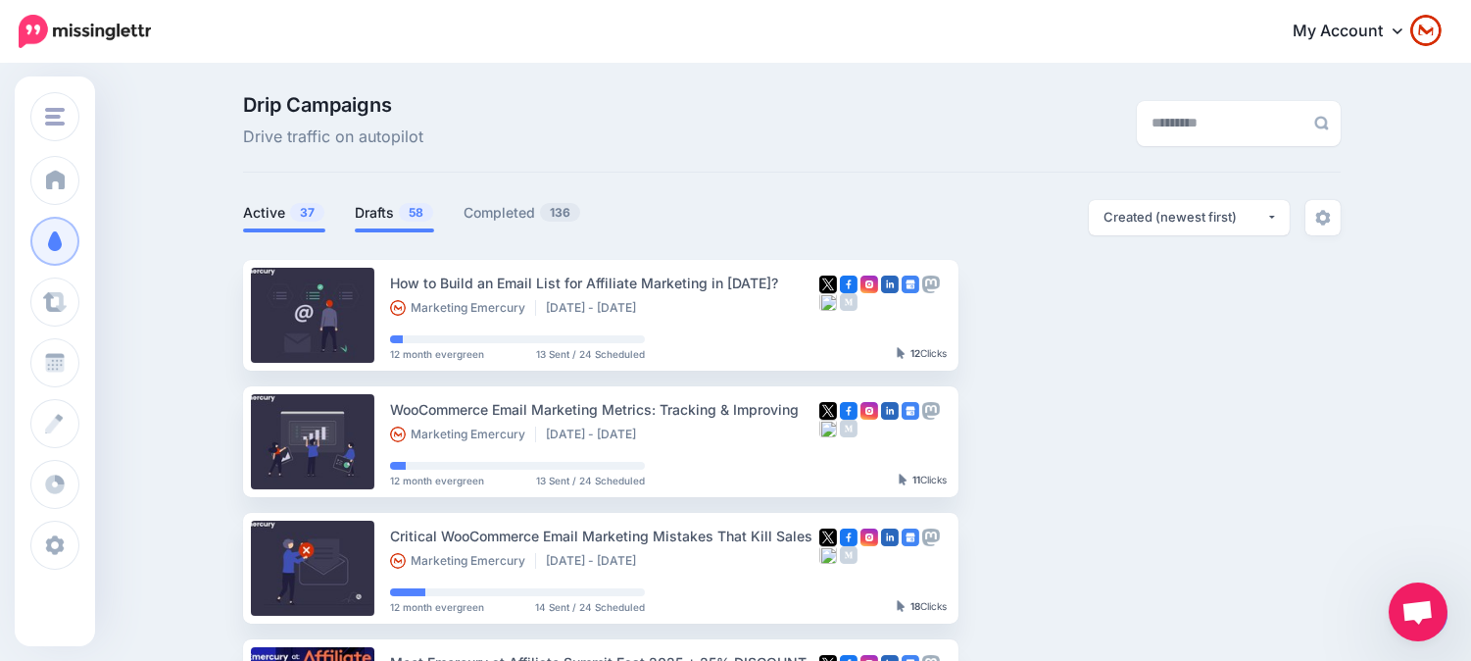
click at [369, 228] on span at bounding box center [394, 230] width 79 height 4
click at [387, 221] on link "Drafts 58" at bounding box center [394, 213] width 79 height 24
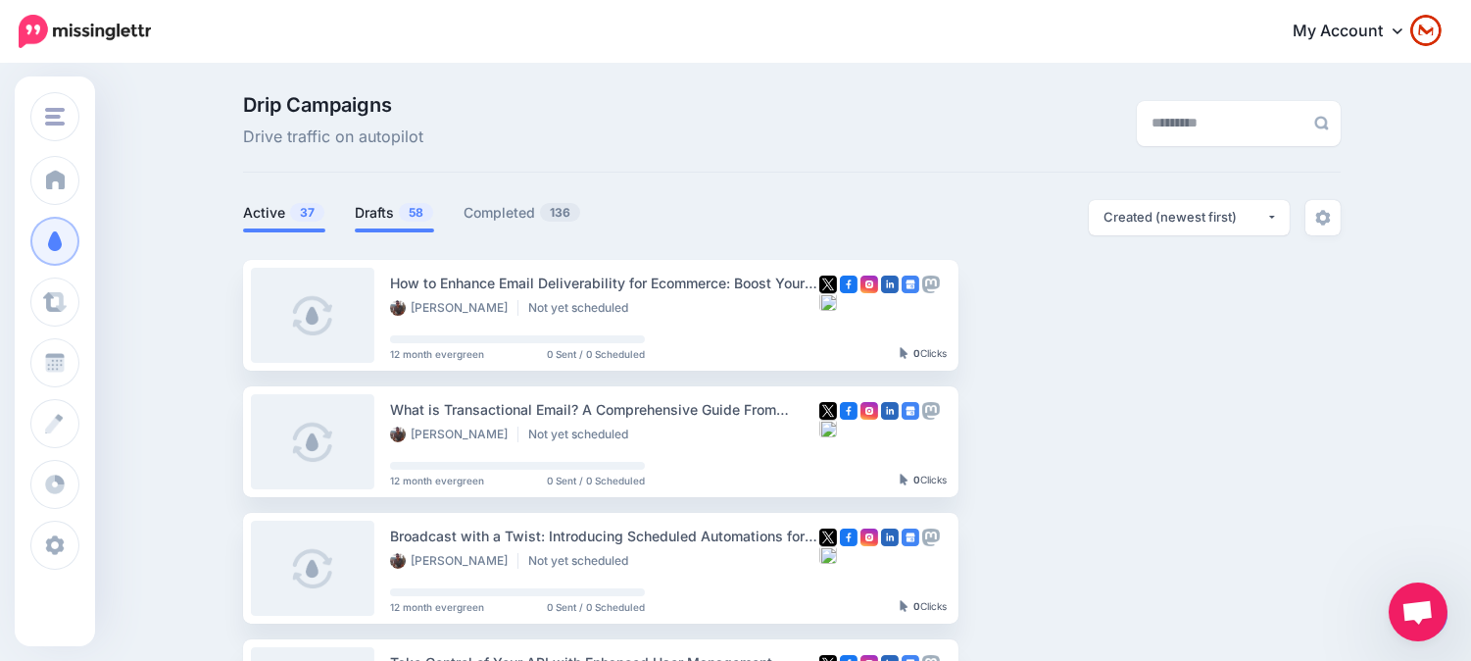
click at [277, 204] on link "Active 37" at bounding box center [284, 213] width 82 height 24
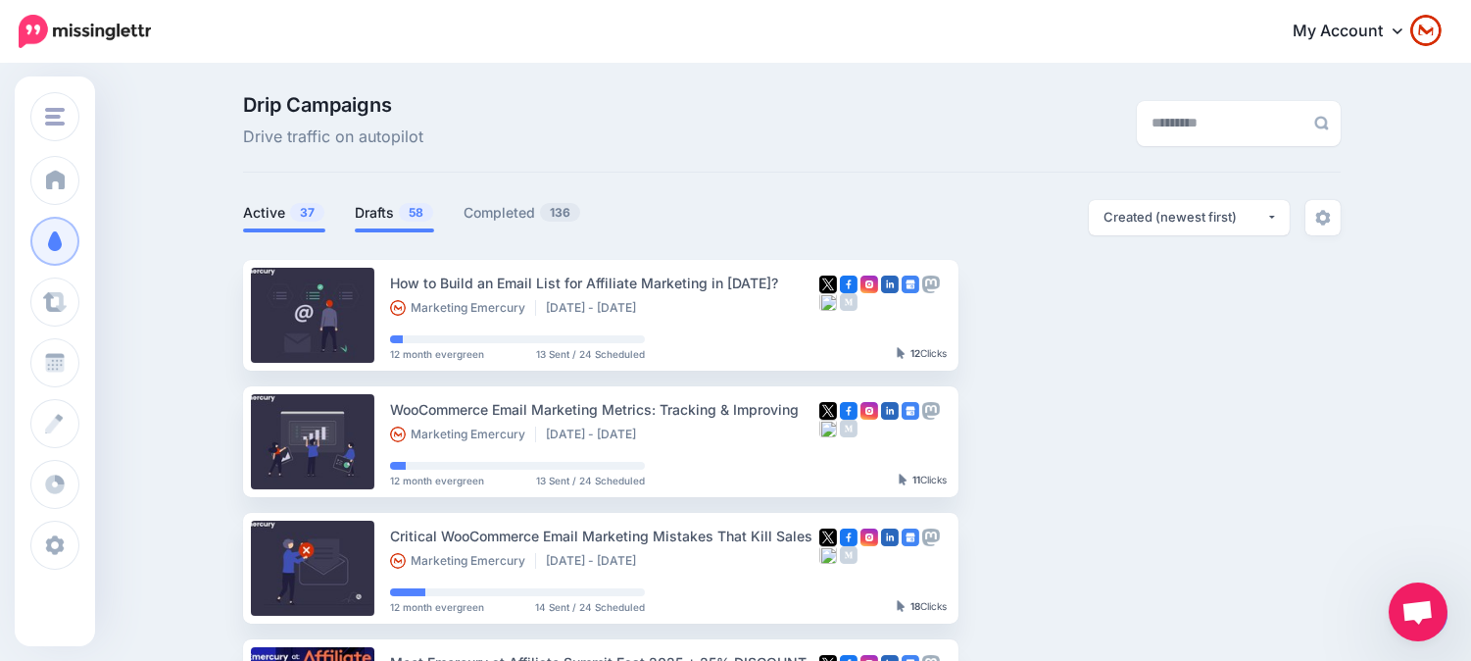
click at [388, 221] on link "Drafts 58" at bounding box center [394, 213] width 79 height 24
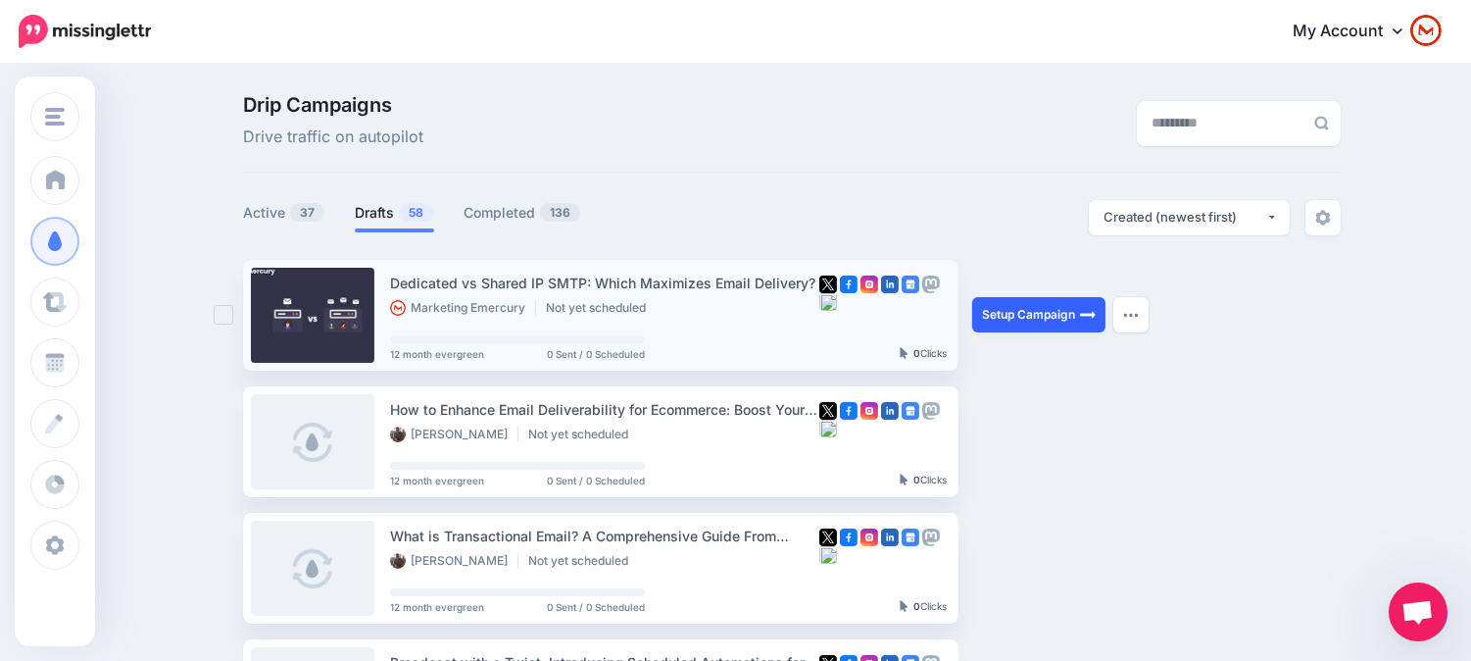
click at [1058, 306] on link "Setup Campaign" at bounding box center [1038, 314] width 133 height 35
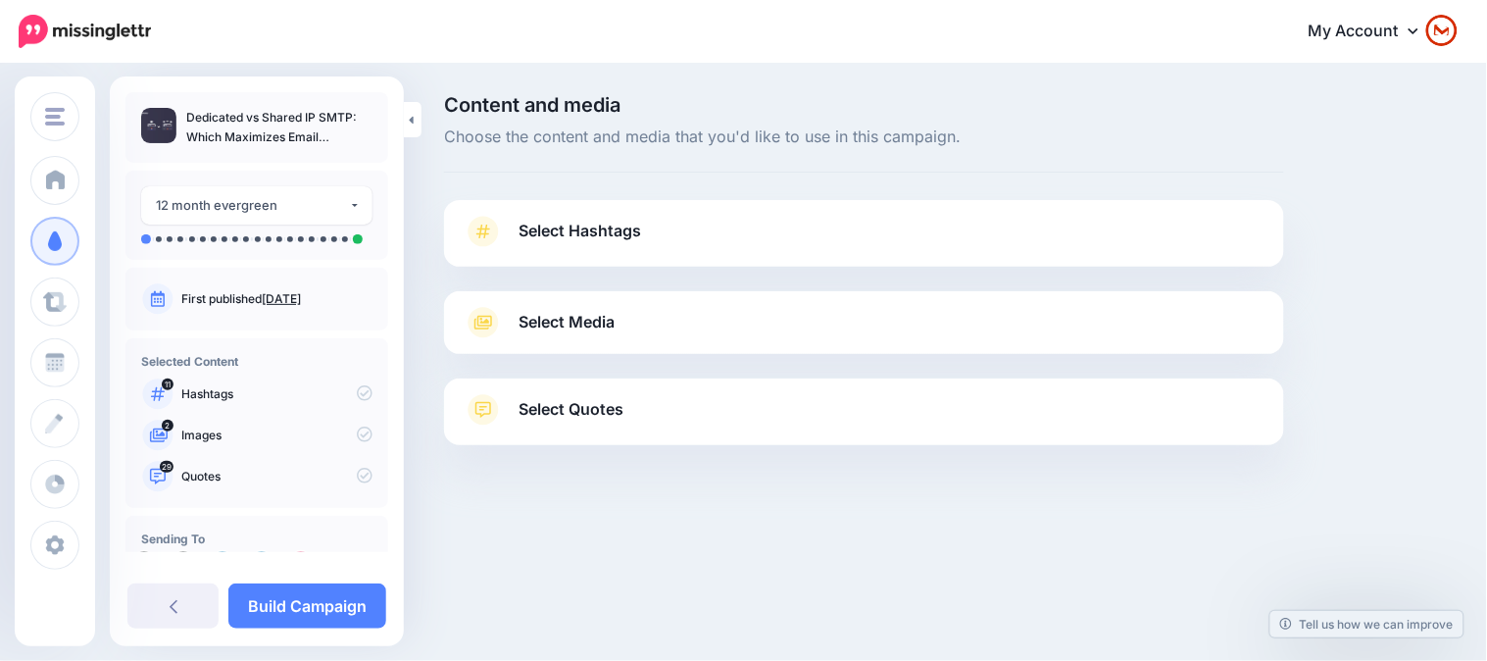
click at [746, 216] on link "Select Hashtags" at bounding box center [864, 241] width 801 height 51
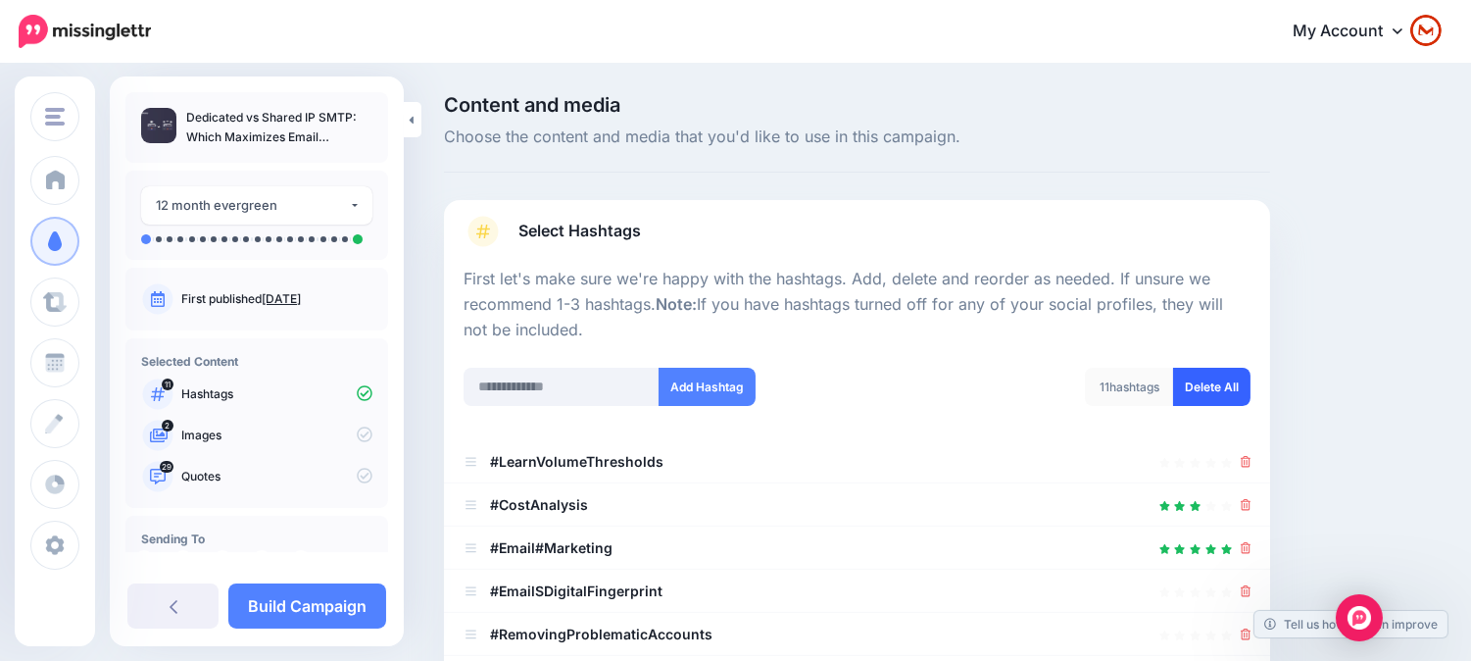
click at [1216, 394] on link "Delete All" at bounding box center [1211, 387] width 77 height 38
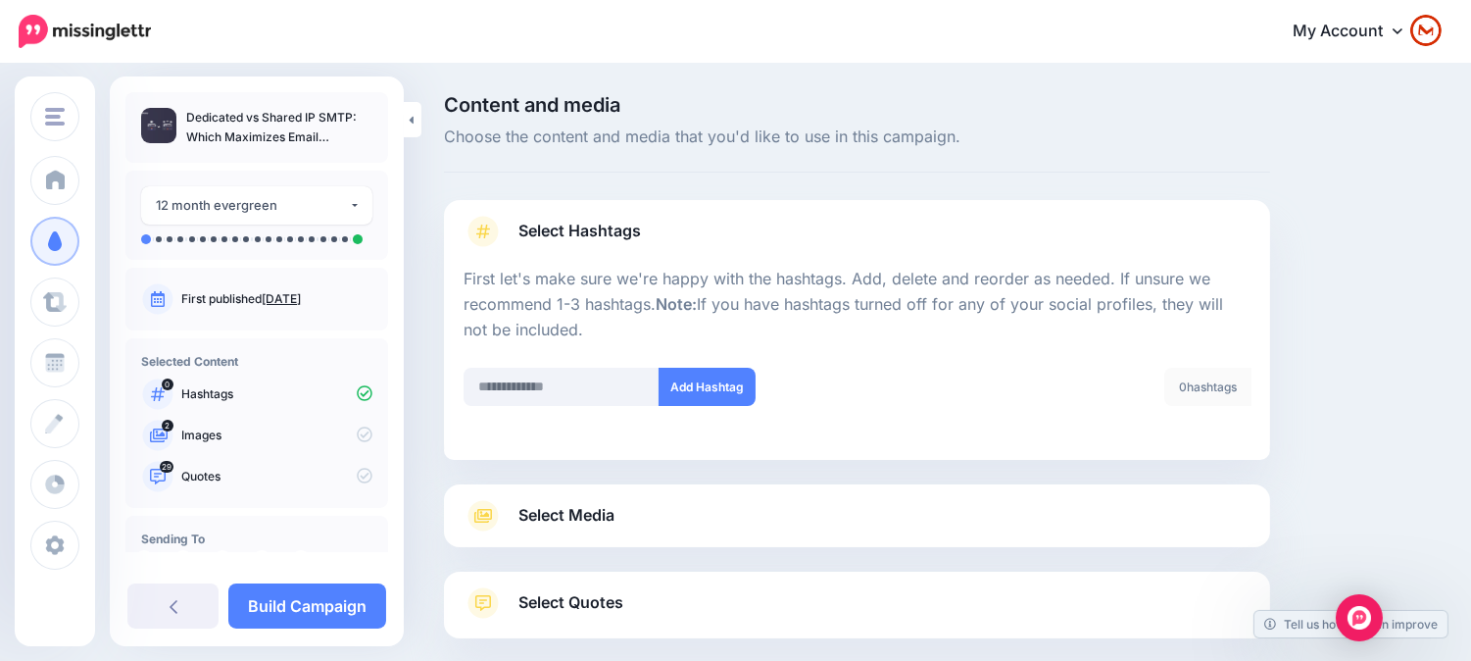
scroll to position [104, 0]
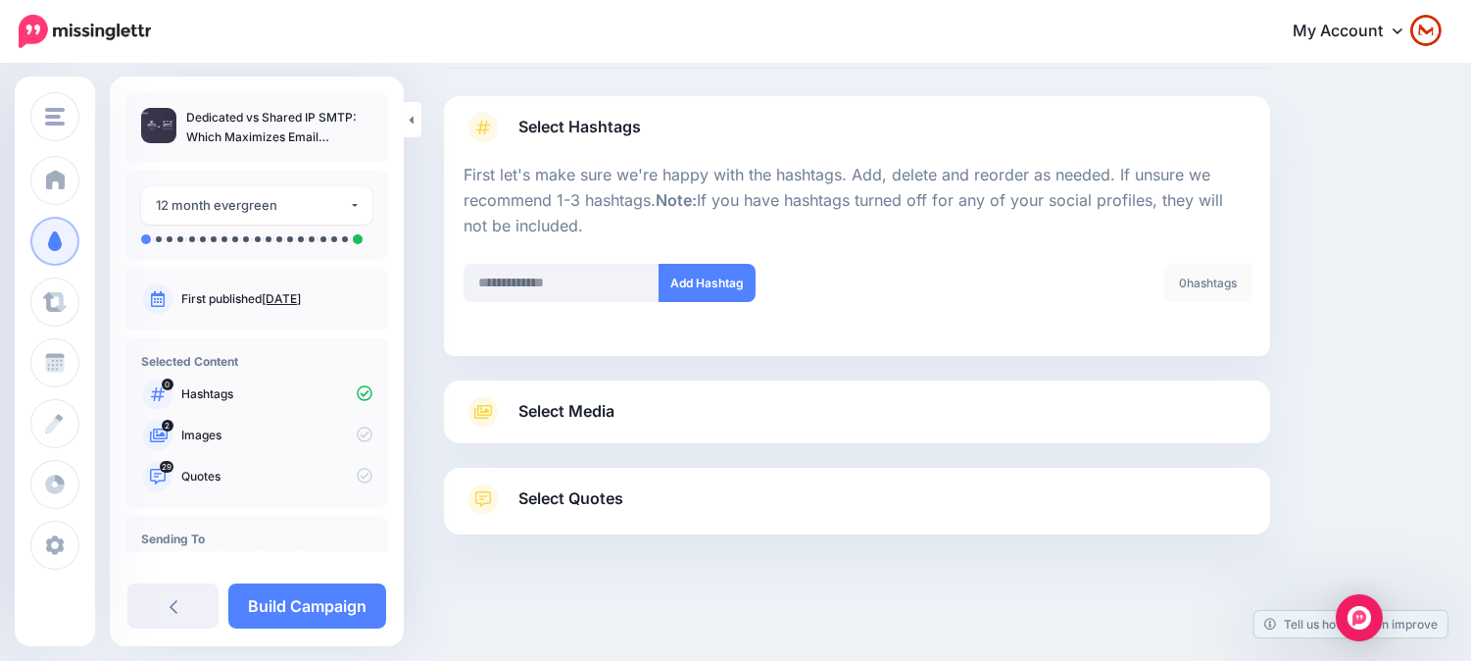
click at [590, 380] on div "Select Media Next, let's make sure we have the best media for this campaign. De…" at bounding box center [857, 411] width 826 height 63
click at [578, 299] on input "text" at bounding box center [562, 283] width 196 height 38
paste input "**********"
click at [535, 280] on input "**********" at bounding box center [562, 283] width 196 height 38
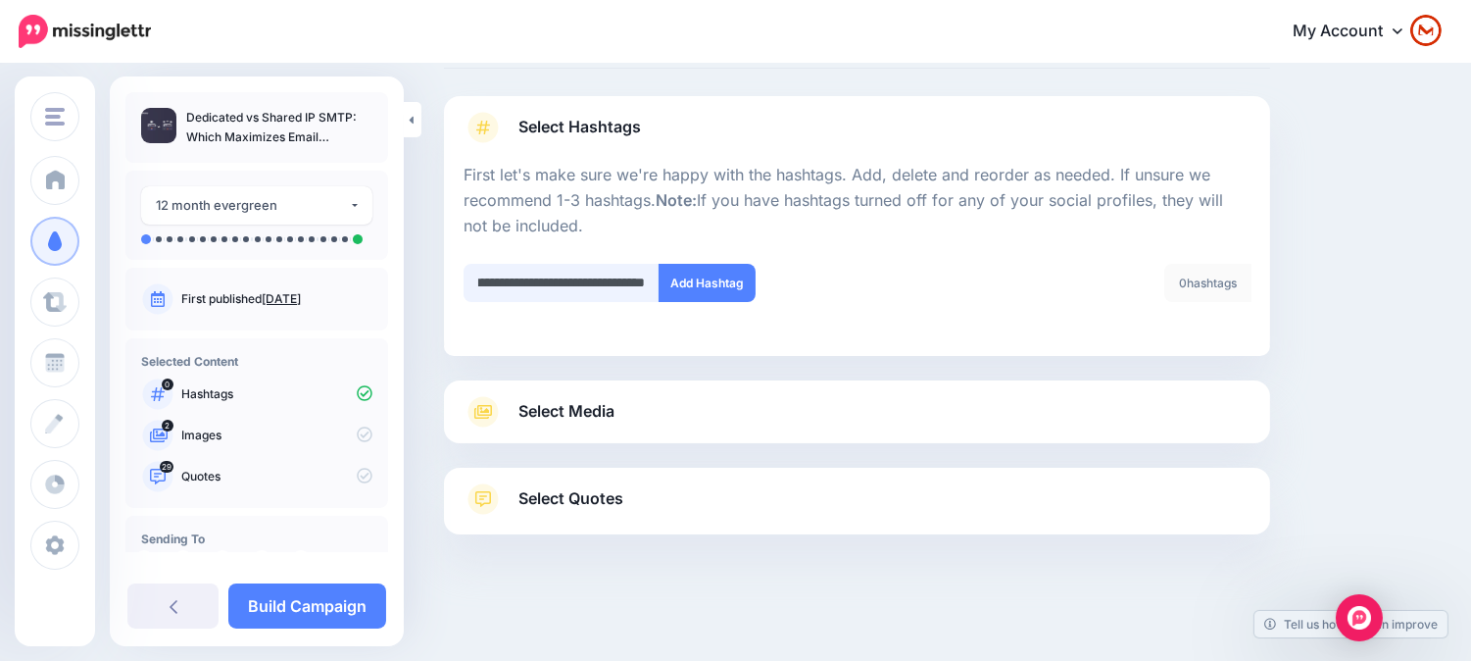
click at [535, 280] on input "**********" at bounding box center [562, 283] width 196 height 38
type input "**********"
click at [712, 282] on button "Add Hashtag" at bounding box center [707, 283] width 97 height 38
click at [573, 287] on input "text" at bounding box center [562, 283] width 196 height 38
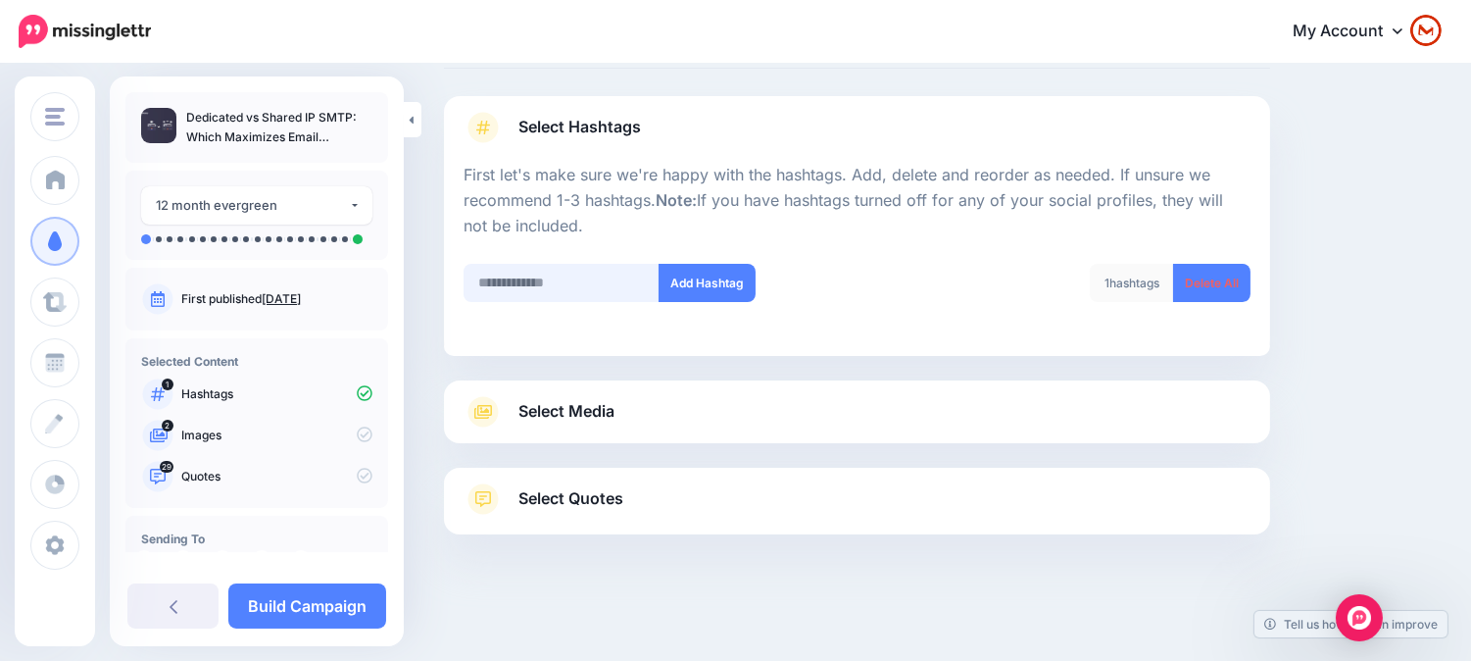
paste input "**********"
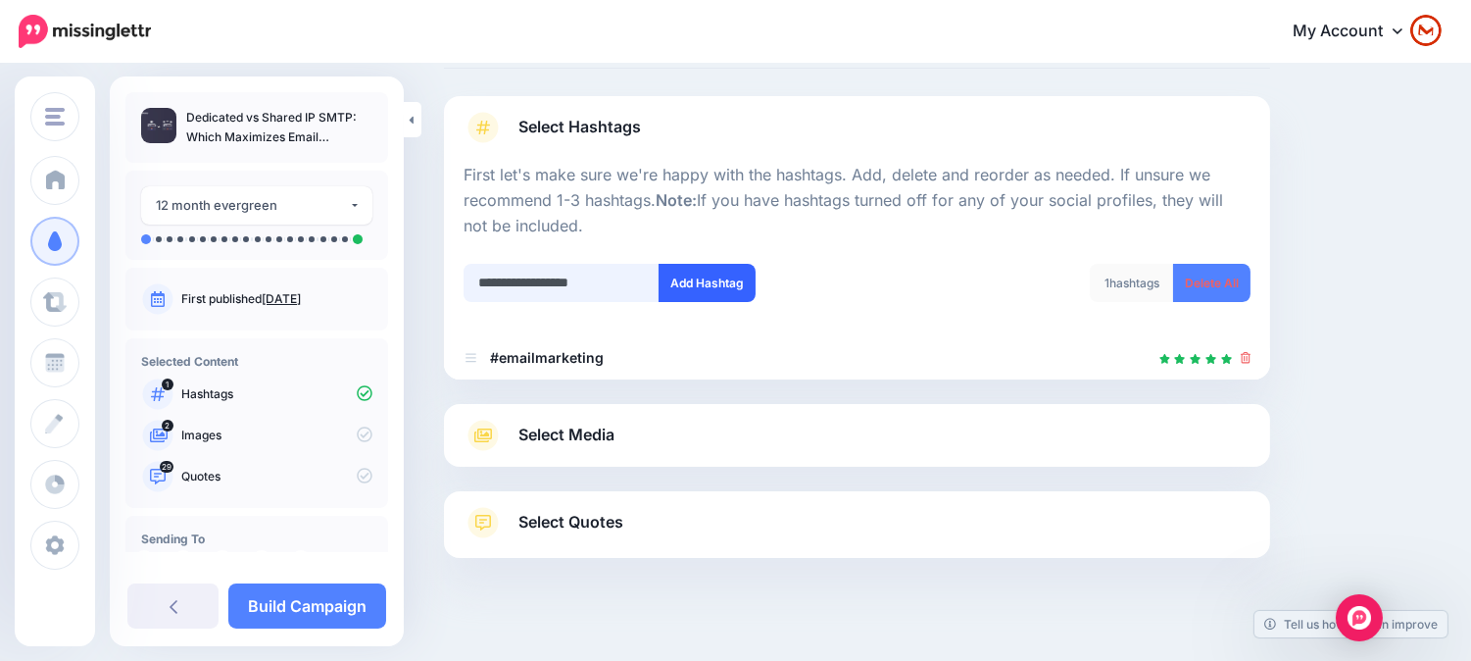
scroll to position [127, 0]
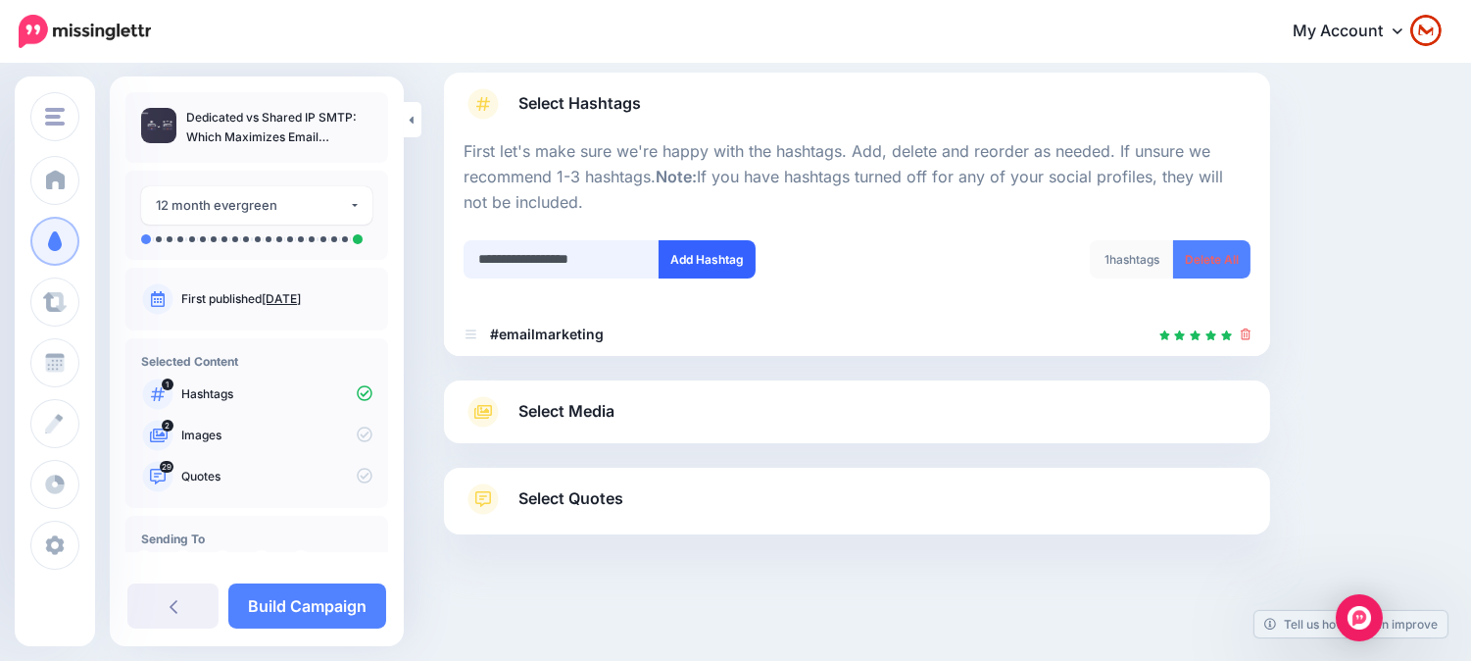
type input "**********"
click at [720, 288] on div "**********" at bounding box center [653, 271] width 409 height 63
click at [709, 274] on button "Add Hashtag" at bounding box center [707, 259] width 97 height 38
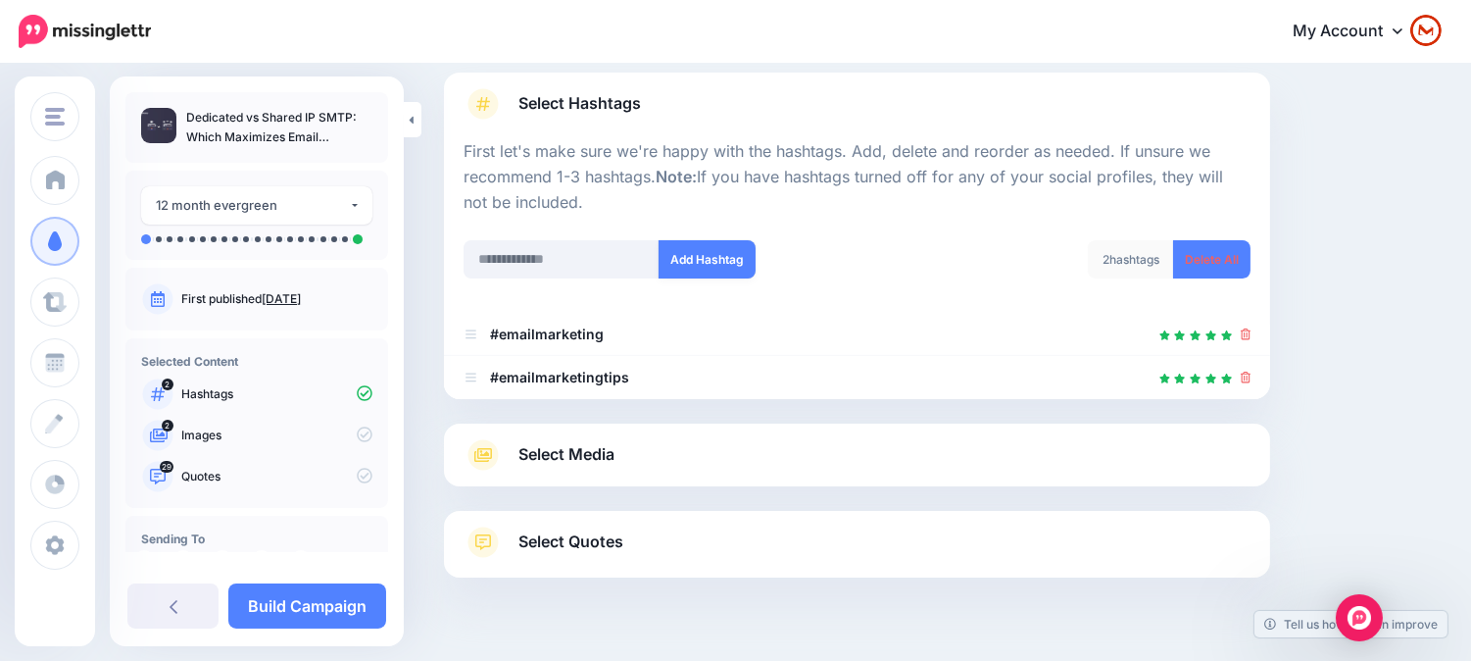
scroll to position [171, 0]
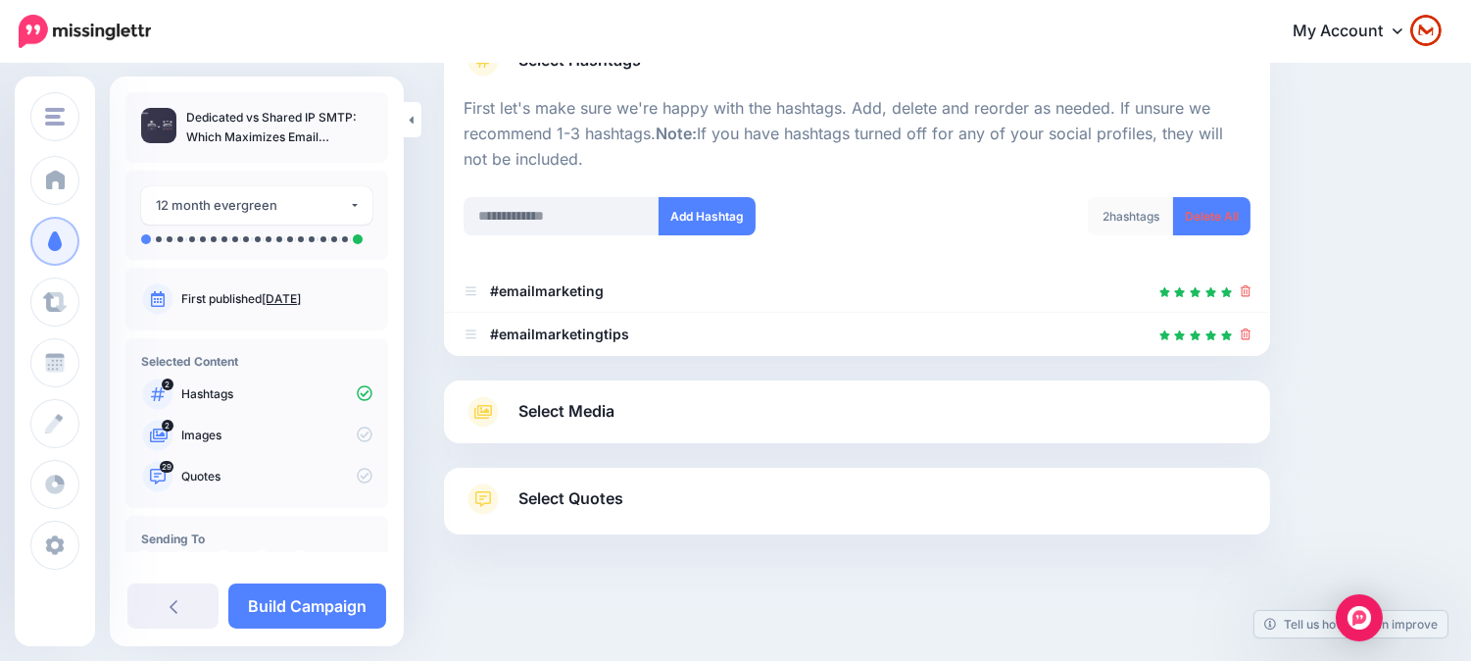
click at [728, 418] on link "Select Media" at bounding box center [857, 411] width 787 height 31
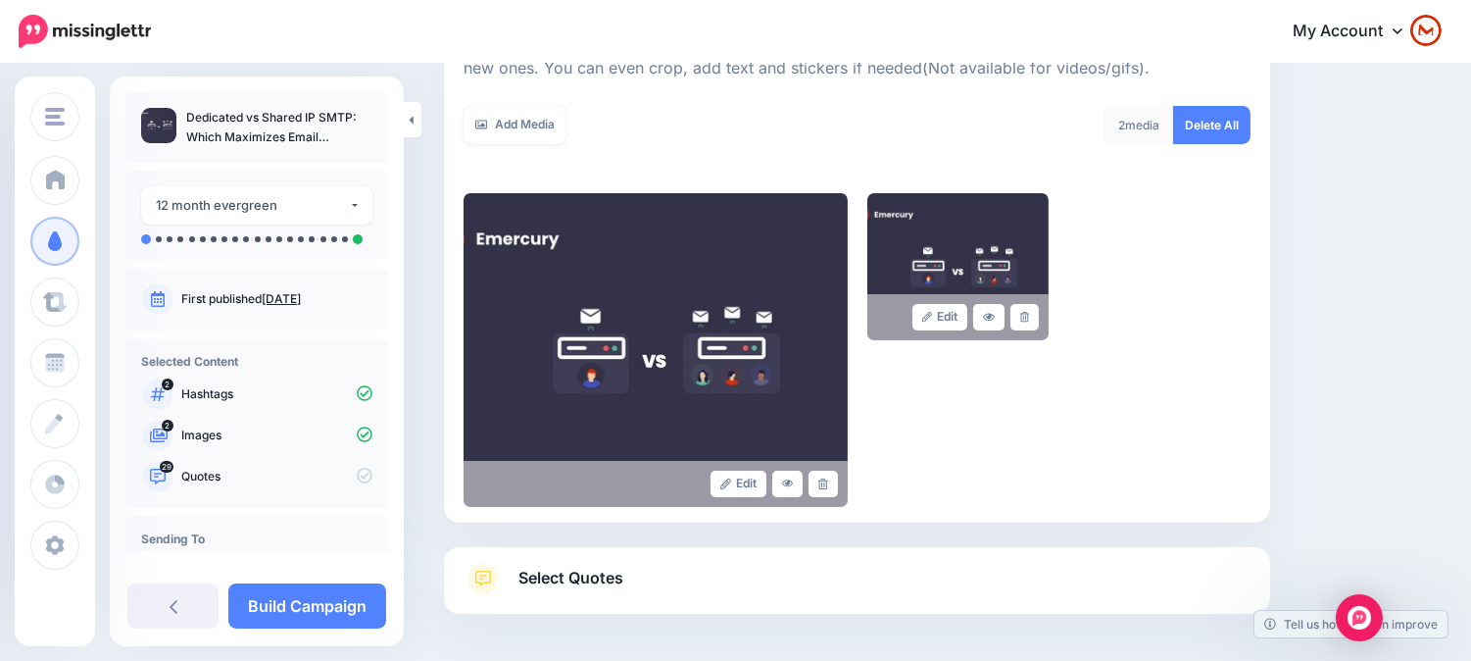
scroll to position [279, 0]
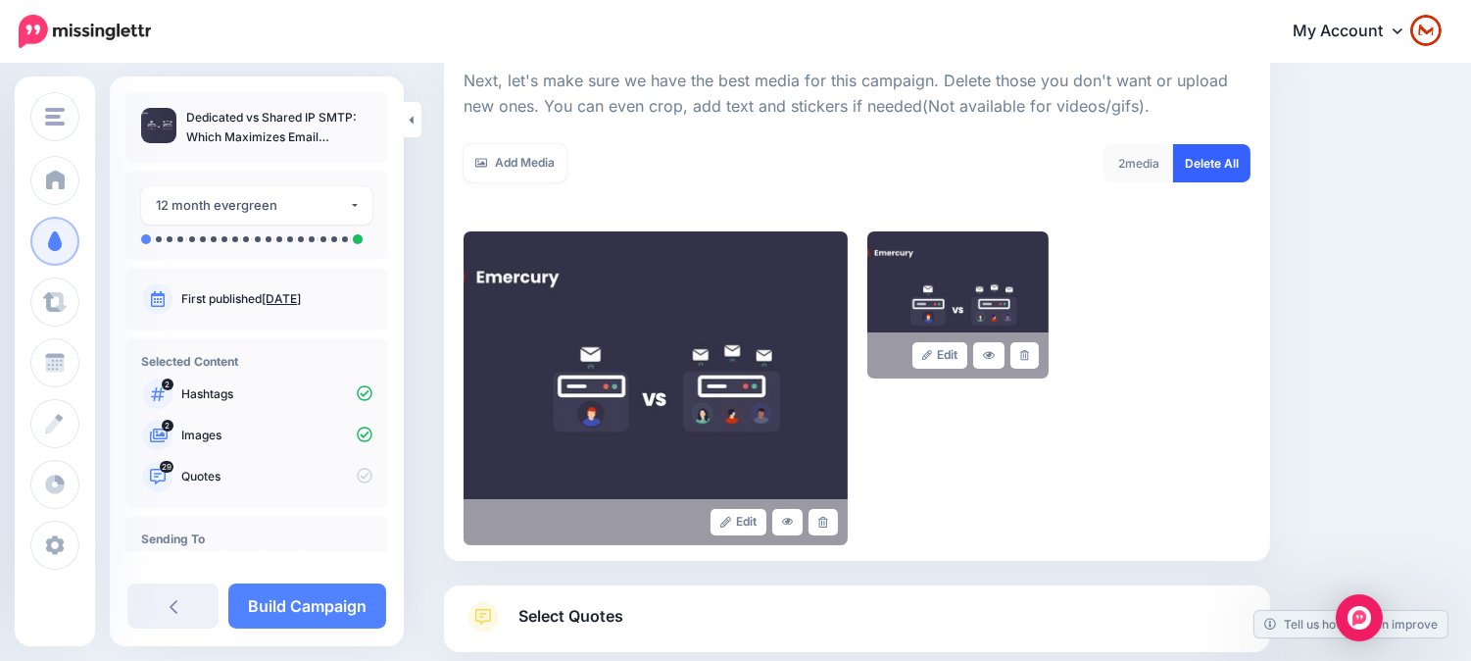
click at [1229, 153] on link "Delete All" at bounding box center [1211, 163] width 77 height 38
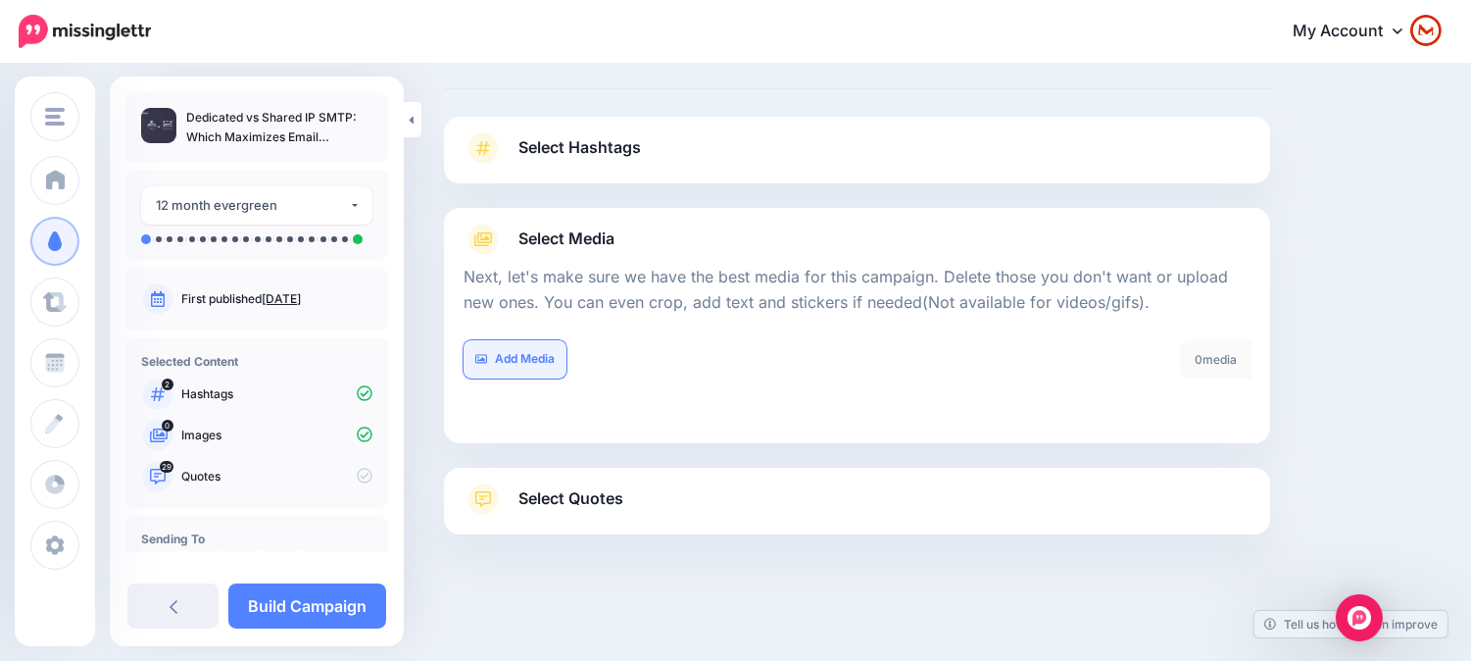
click at [531, 358] on link "Add Media" at bounding box center [515, 359] width 103 height 38
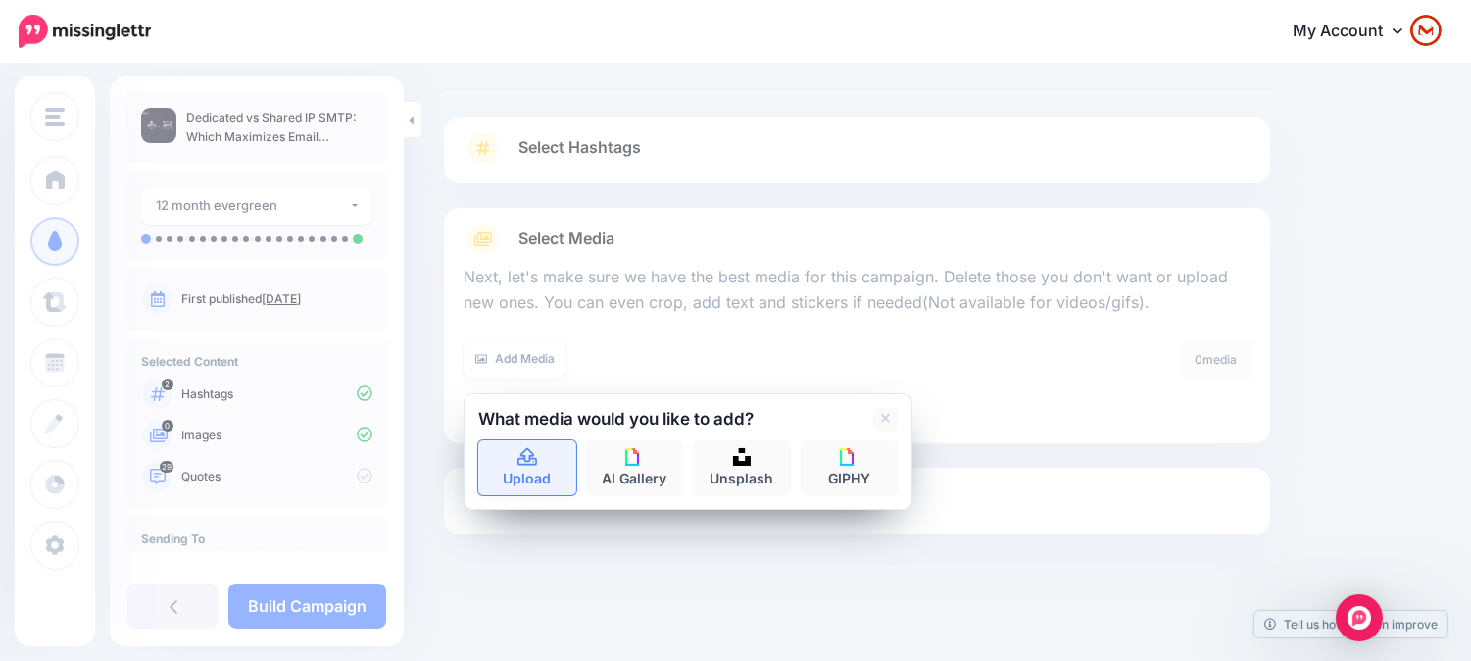
click at [545, 451] on link "Upload" at bounding box center [527, 467] width 98 height 55
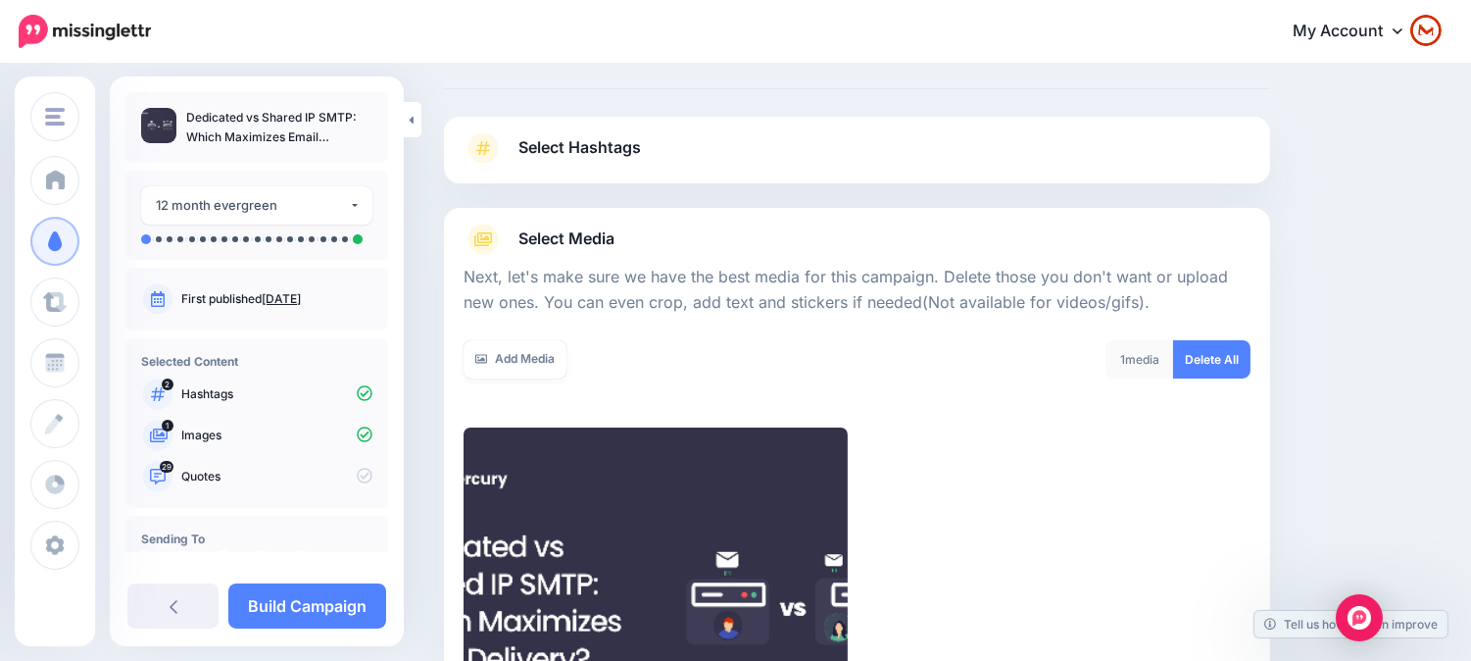
scroll to position [397, 0]
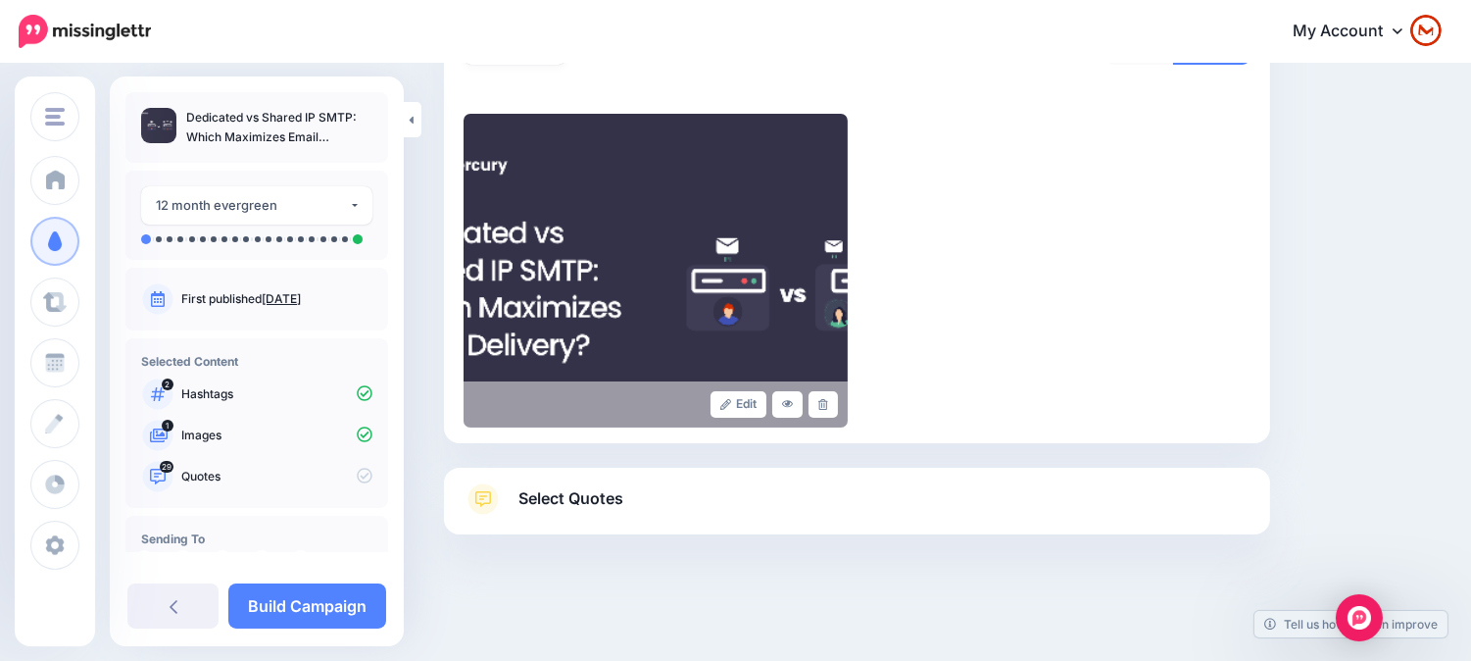
click at [848, 500] on link "Select Quotes" at bounding box center [857, 508] width 787 height 51
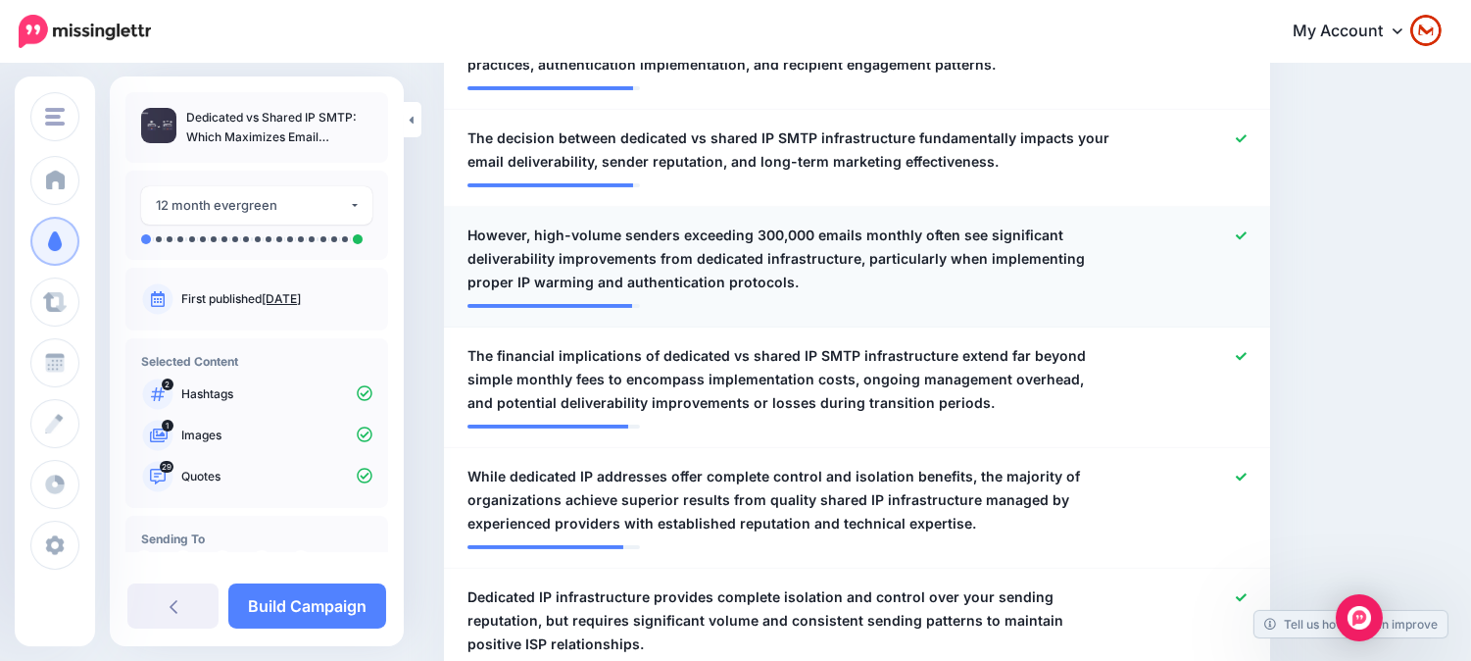
scroll to position [939, 0]
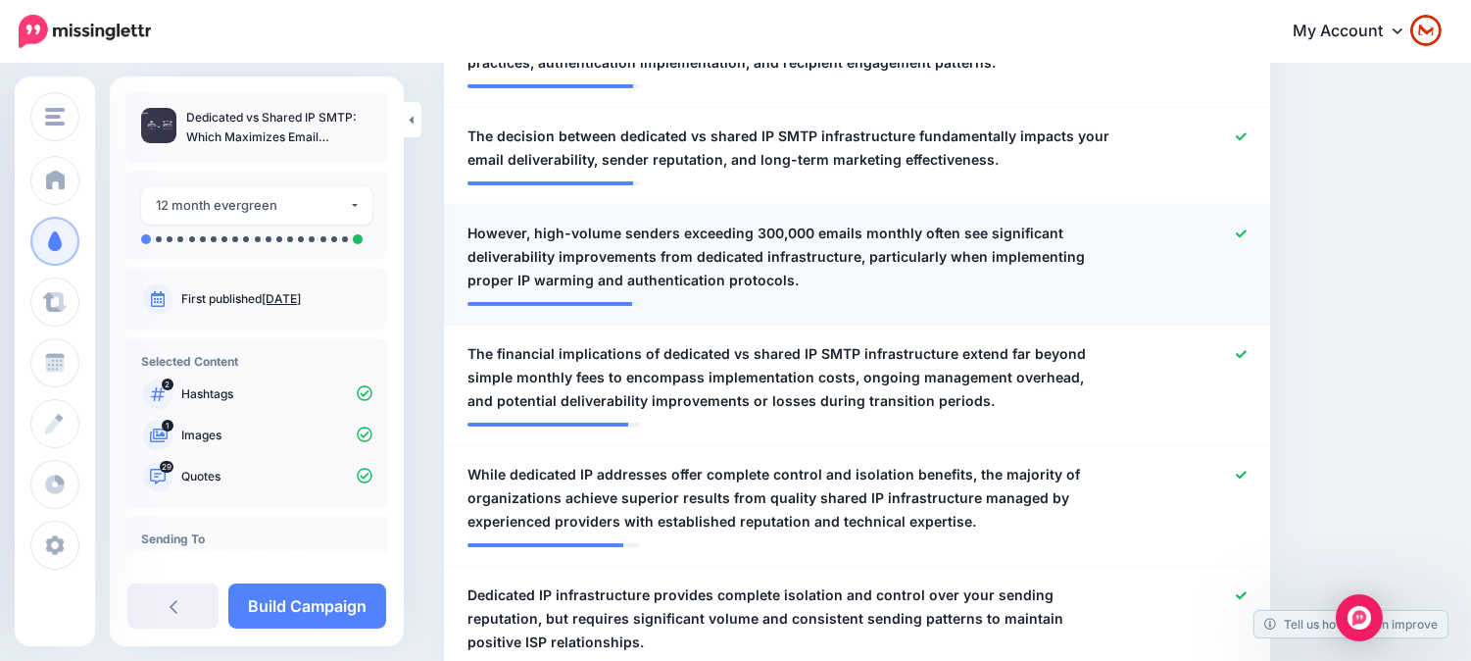
drag, startPoint x: 1023, startPoint y: 269, endPoint x: 900, endPoint y: 268, distance: 123.5
click at [1021, 269] on span "However, high-volume senders exceeding 300,000 emails monthly often see signifi…" at bounding box center [789, 256] width 645 height 71
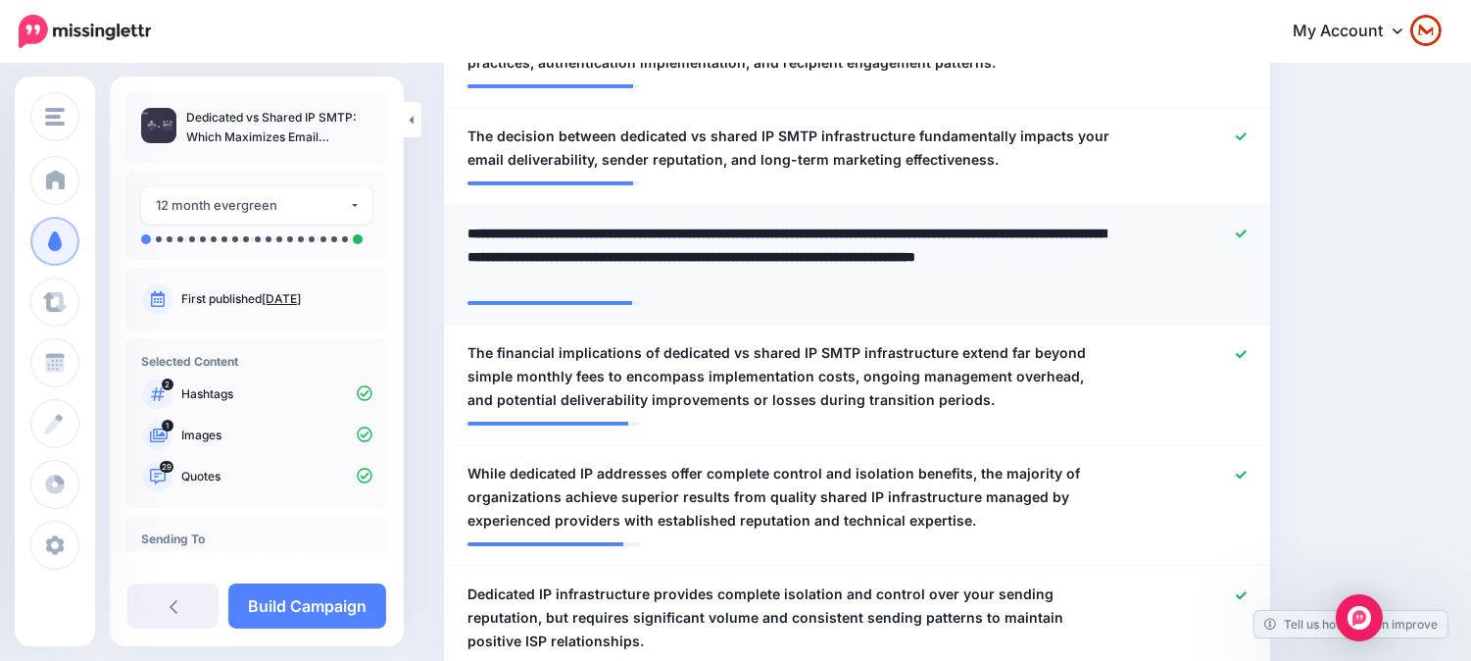
click at [547, 228] on textarea "**********" at bounding box center [795, 256] width 656 height 71
type textarea "**********"
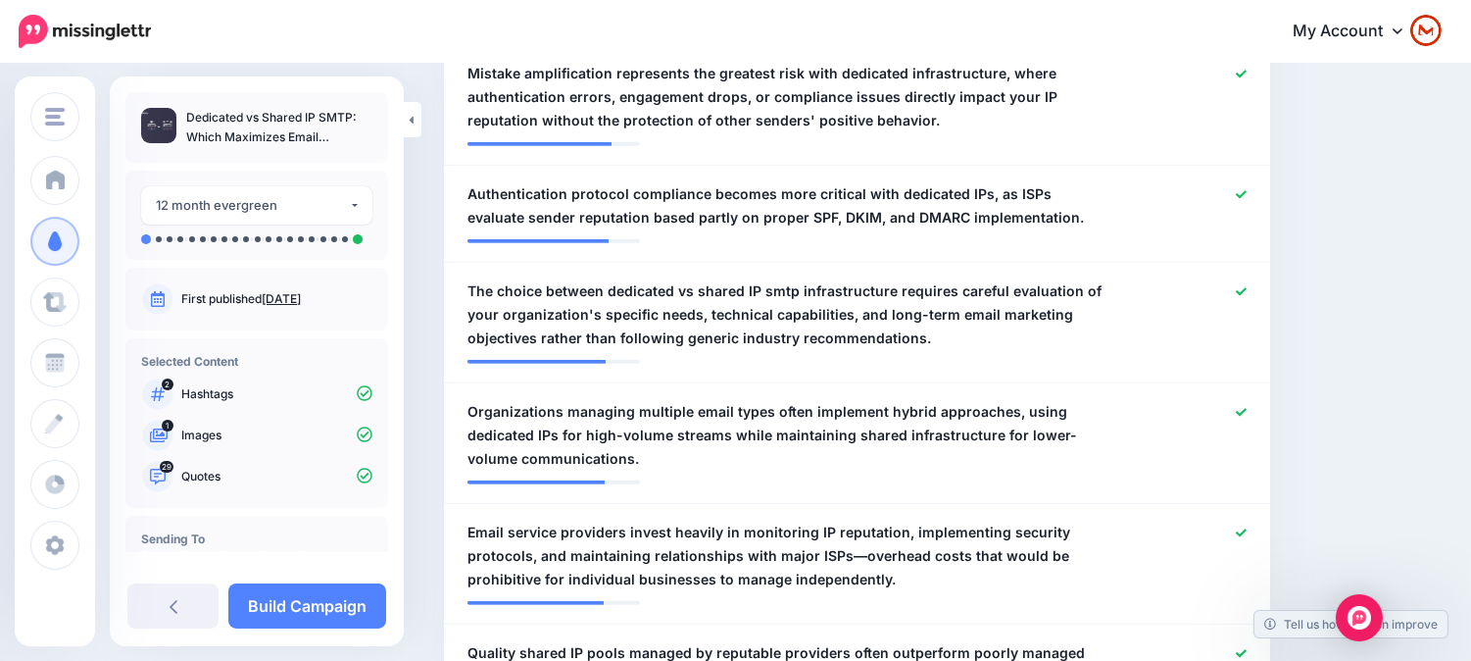
scroll to position [1810, 0]
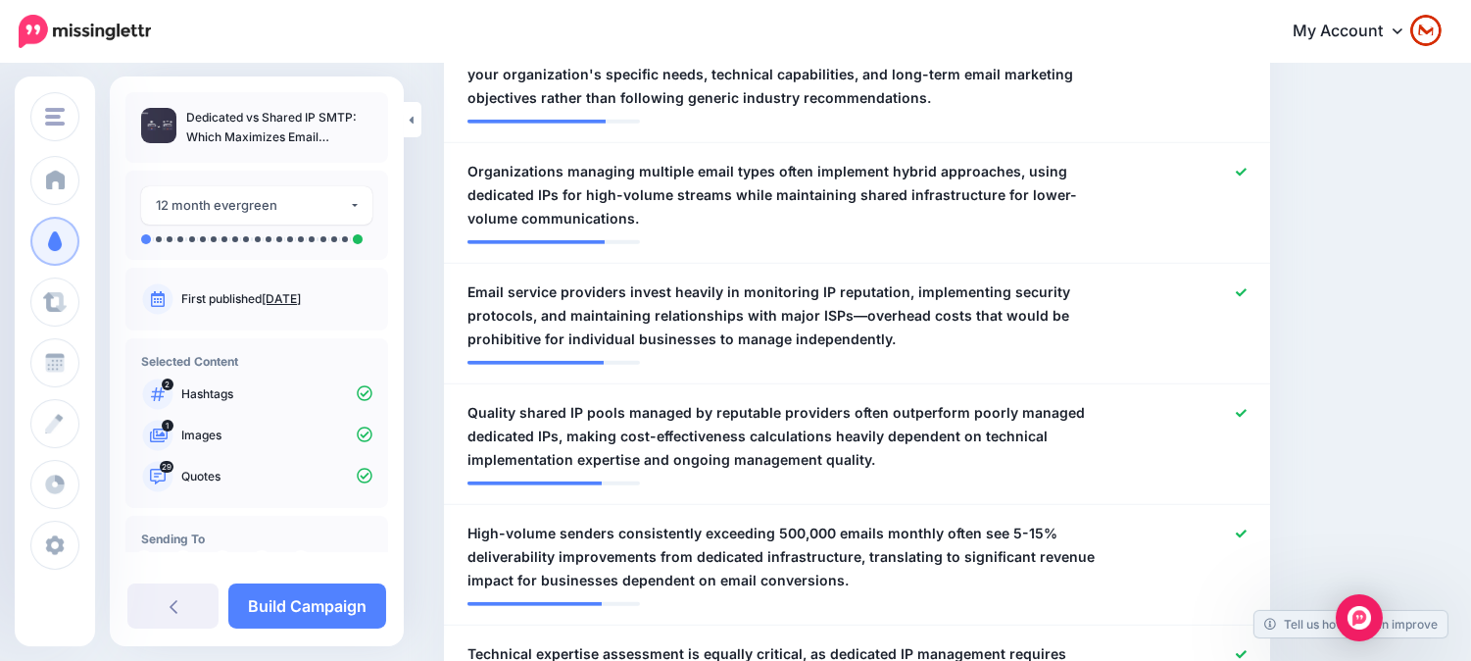
drag, startPoint x: 1366, startPoint y: 236, endPoint x: 1370, endPoint y: 270, distance: 33.6
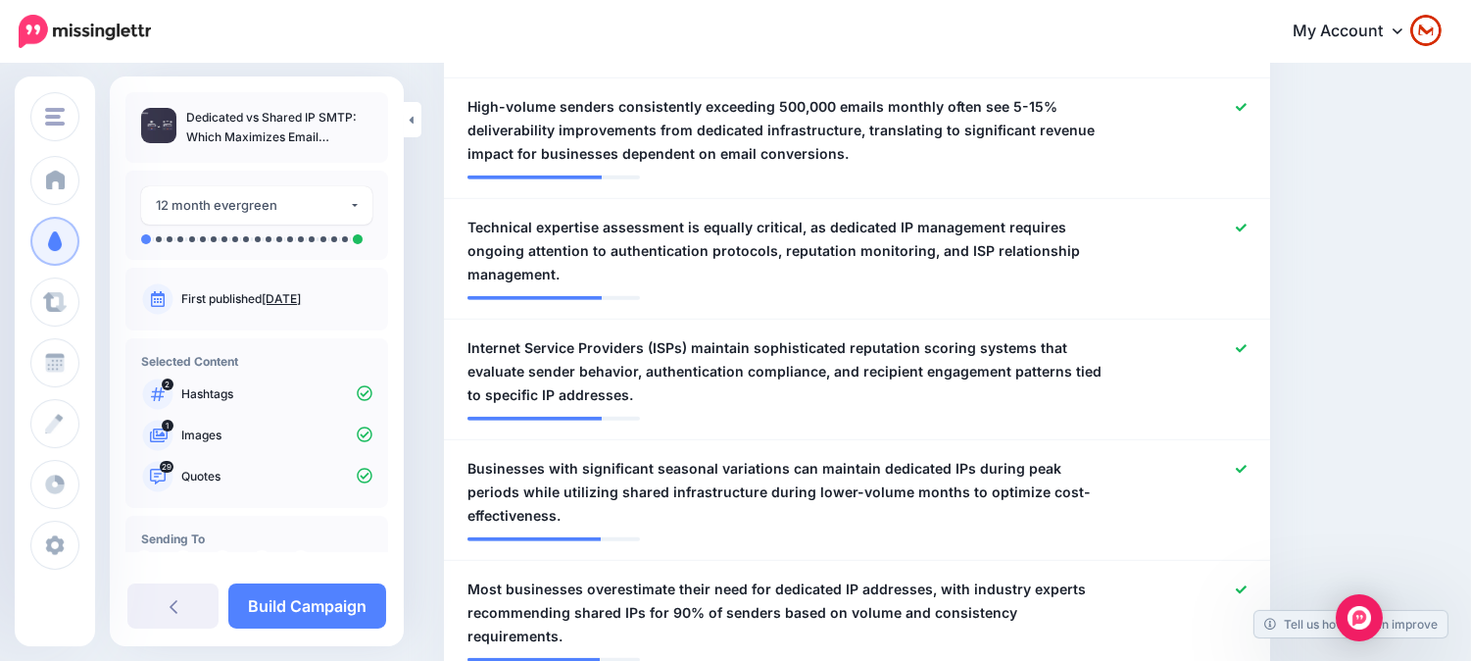
drag, startPoint x: 1383, startPoint y: 260, endPoint x: 1385, endPoint y: 285, distance: 25.6
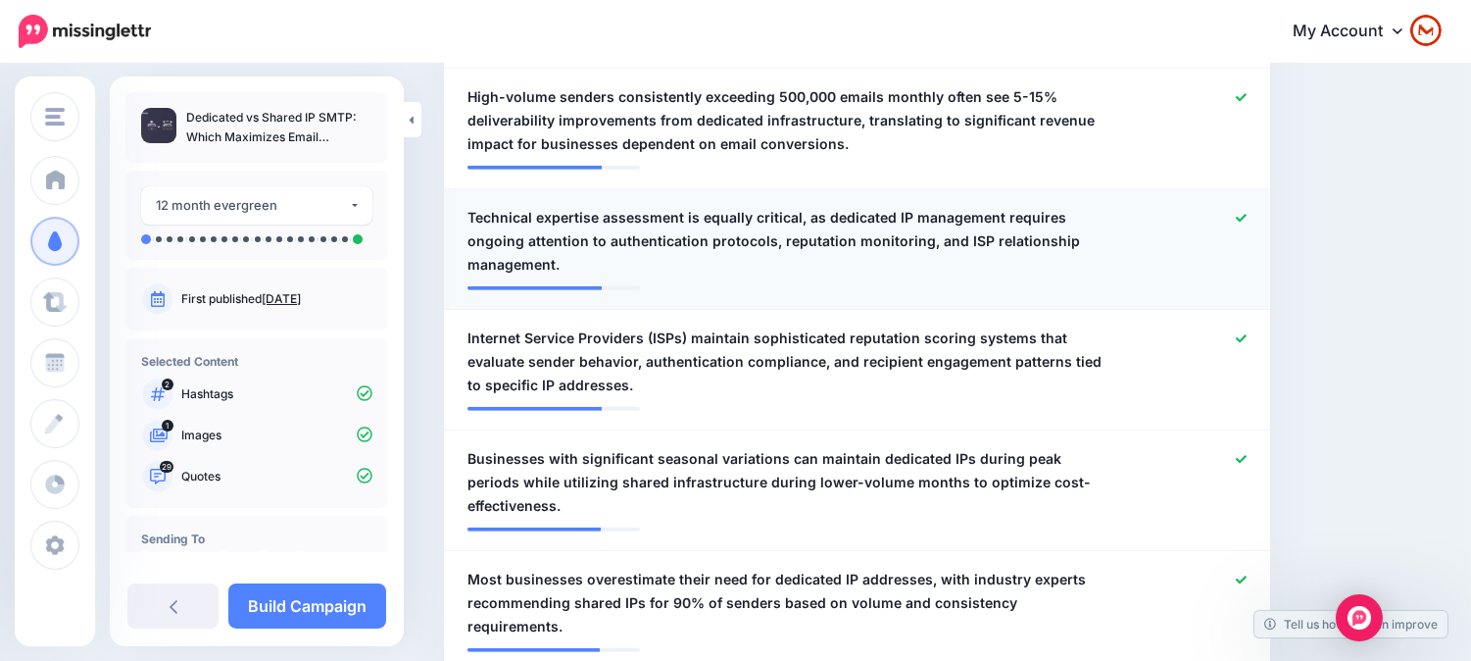
click at [1247, 217] on icon at bounding box center [1241, 218] width 11 height 8
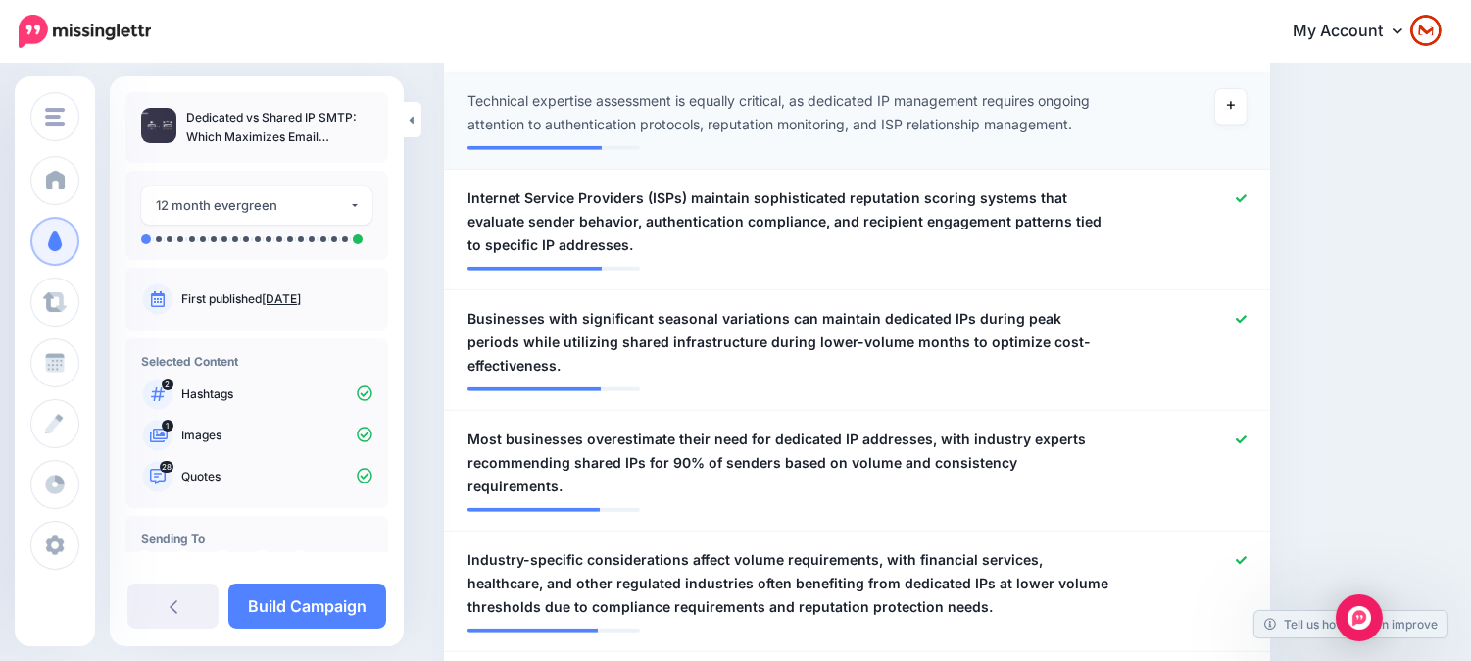
drag, startPoint x: 1324, startPoint y: 258, endPoint x: 1318, endPoint y: 301, distance: 43.5
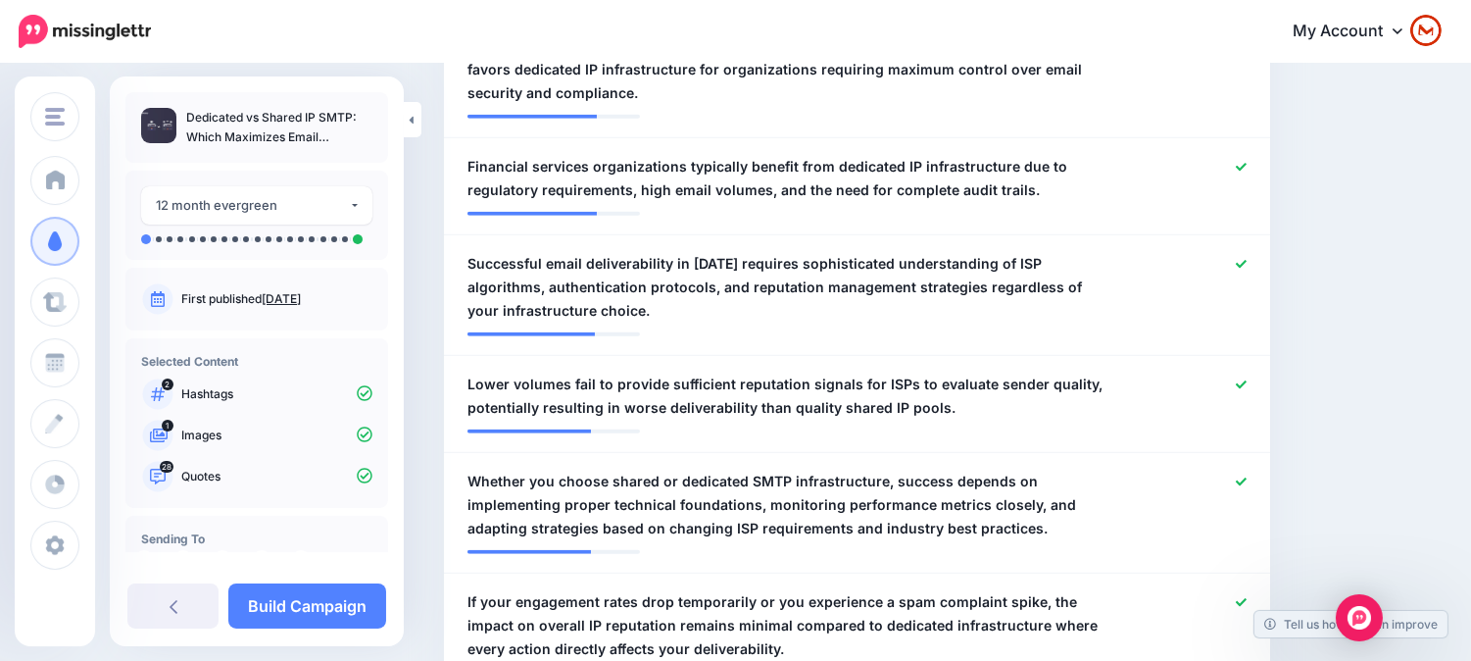
scroll to position [3383, 0]
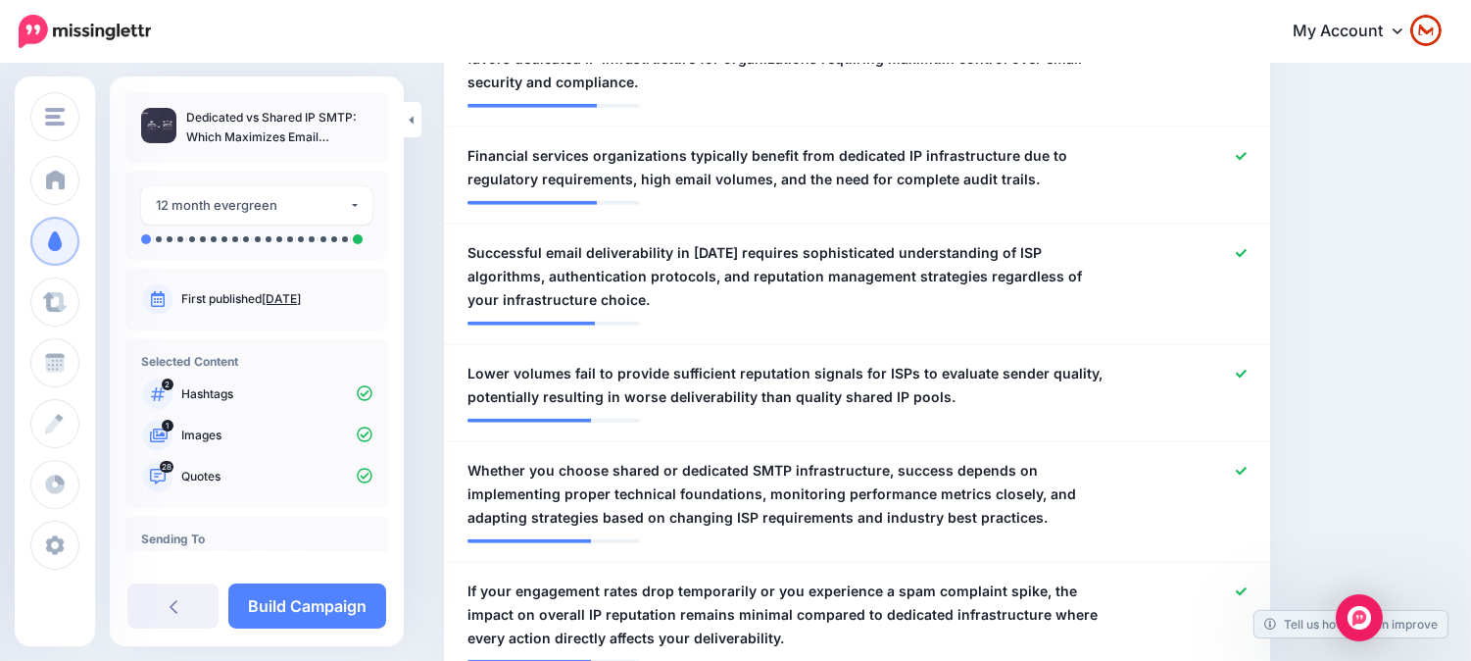
drag, startPoint x: 1335, startPoint y: 285, endPoint x: 1353, endPoint y: 316, distance: 35.6
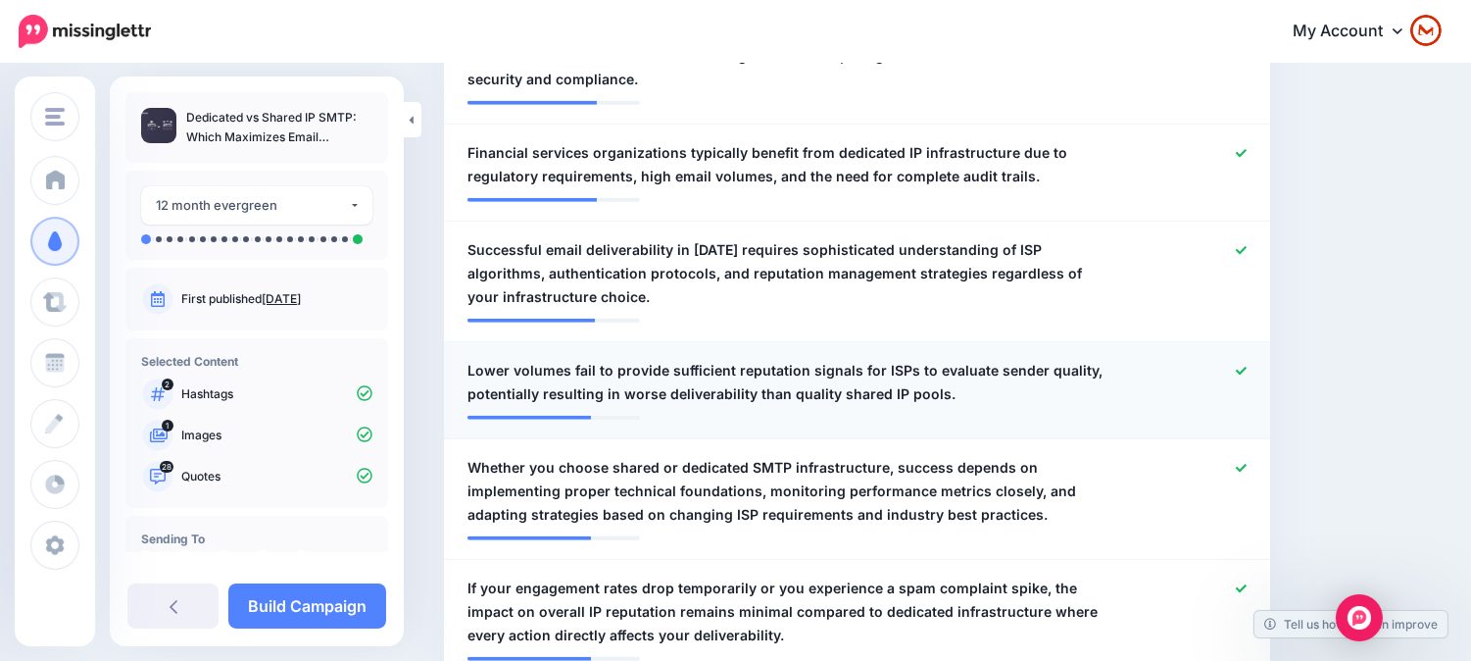
click at [1186, 359] on div at bounding box center [1194, 382] width 135 height 47
click at [1047, 359] on span "Lower volumes fail to provide sufficient reputation signals for ISPs to evaluat…" at bounding box center [789, 382] width 645 height 47
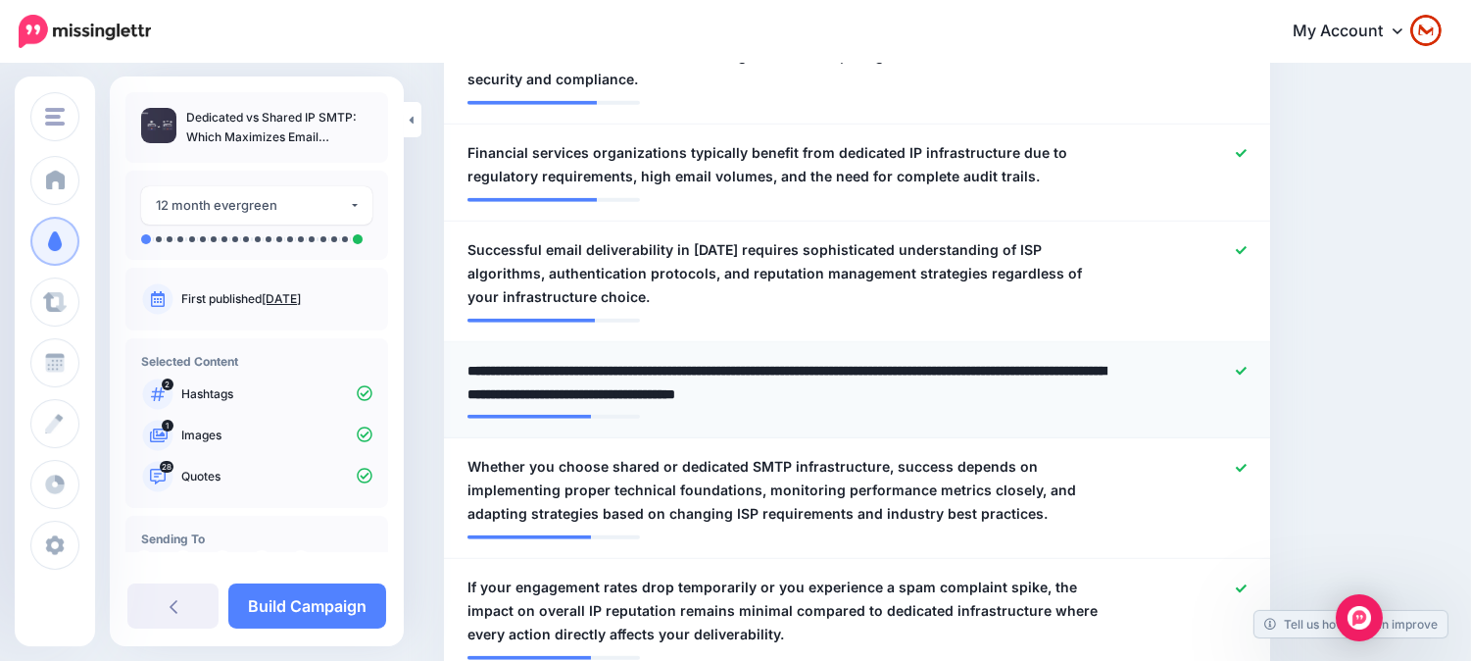
click at [1058, 359] on textarea "**********" at bounding box center [795, 382] width 656 height 47
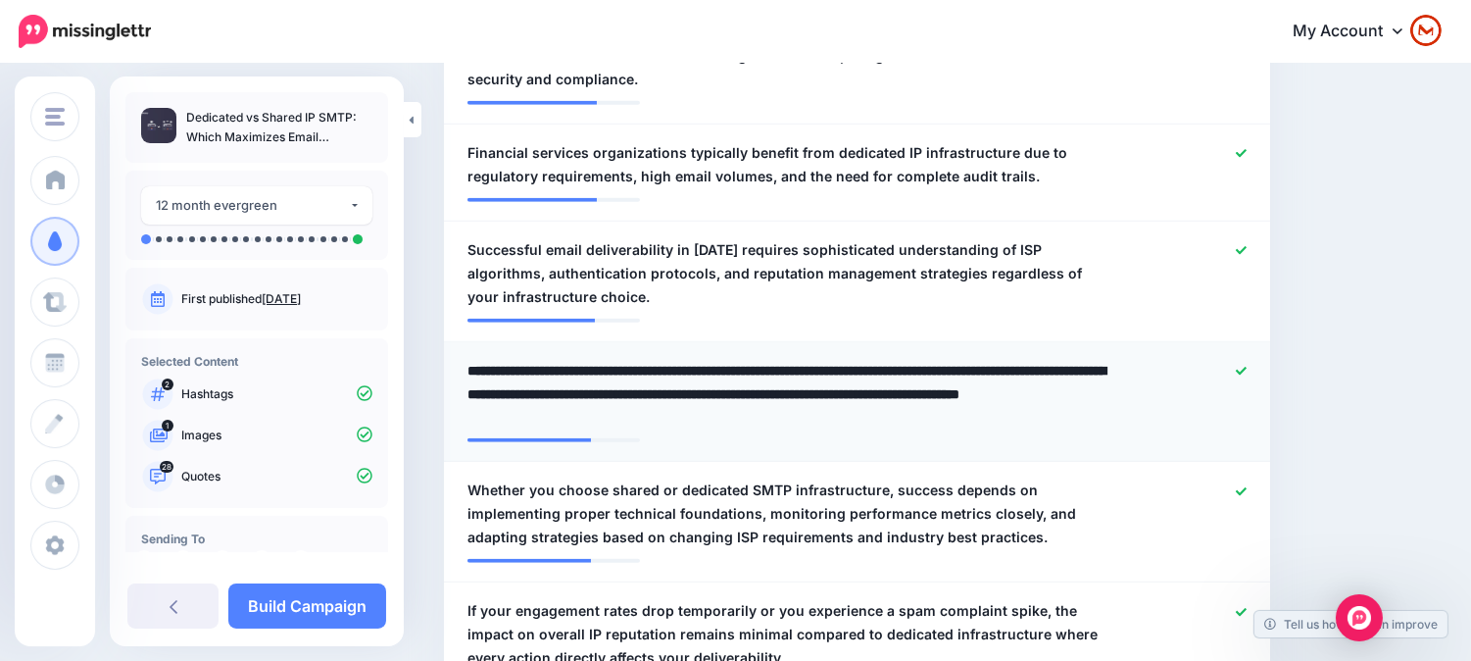
type textarea "**********"
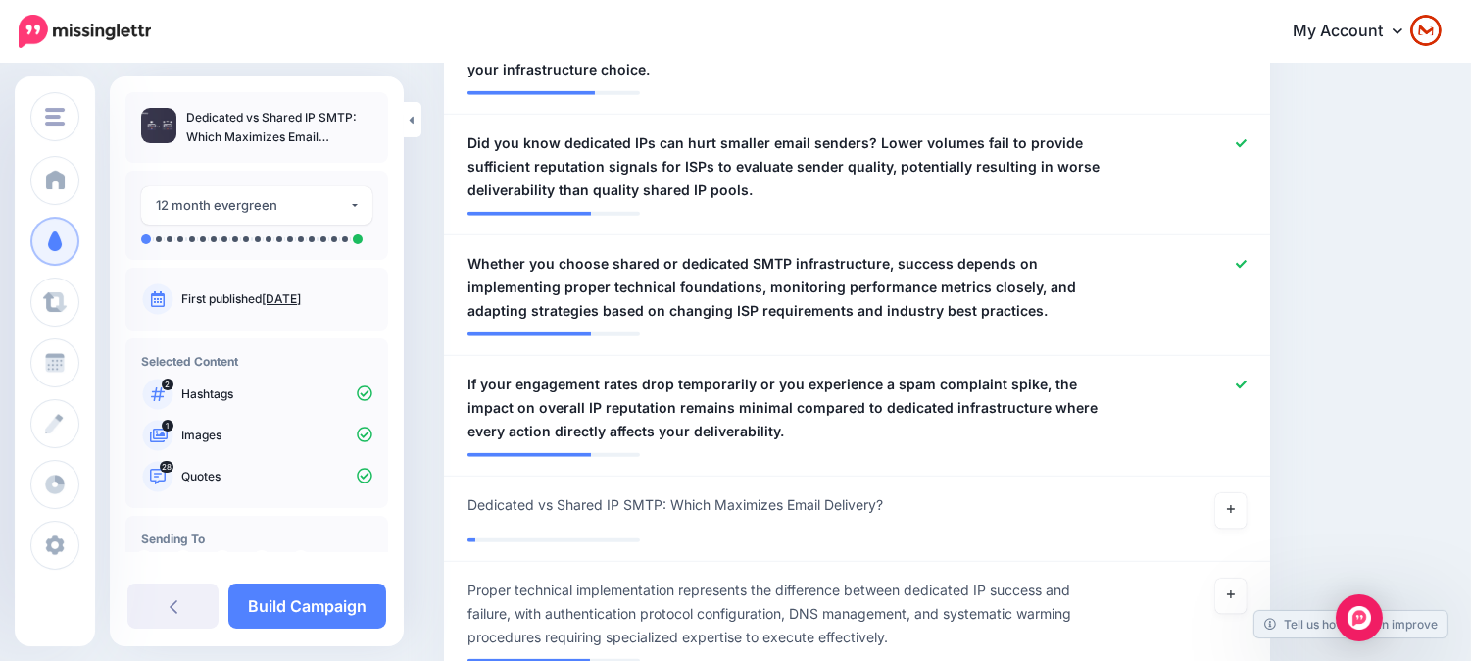
scroll to position [3718, 0]
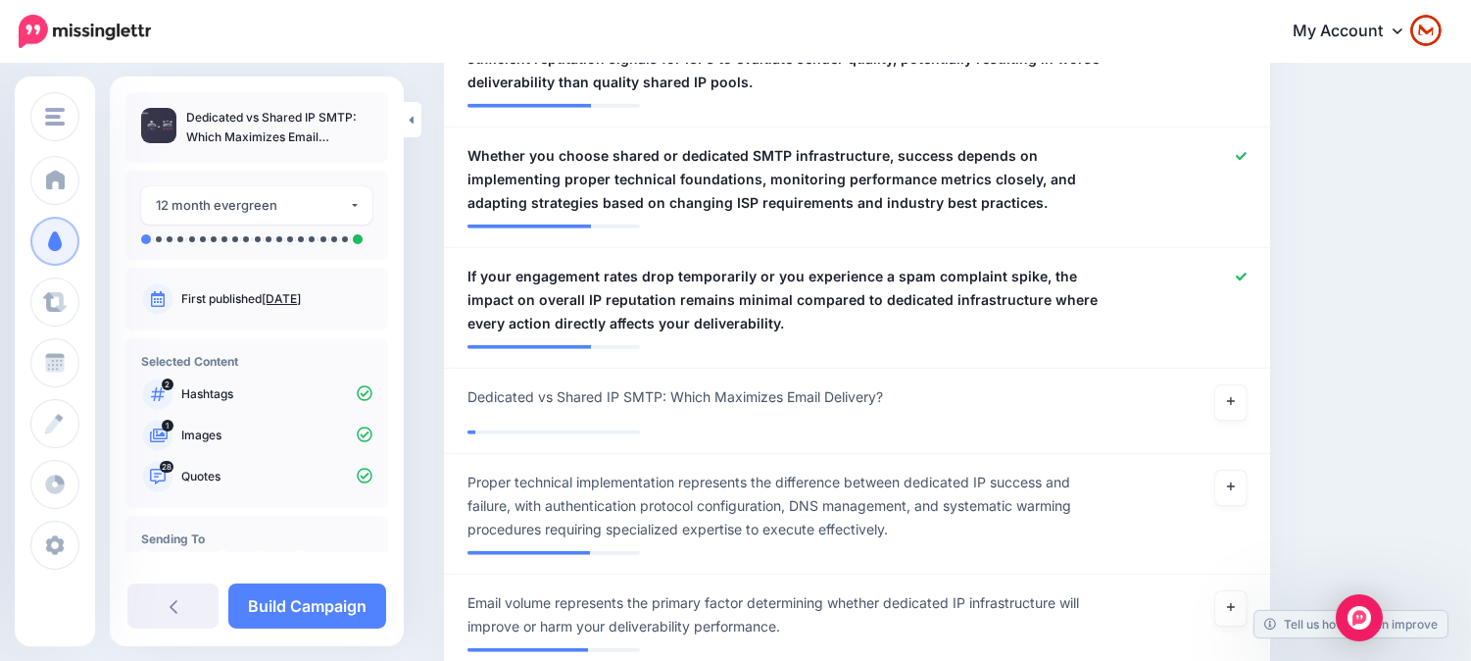
drag, startPoint x: 1382, startPoint y: 207, endPoint x: 1345, endPoint y: 307, distance: 106.7
click at [1233, 385] on link at bounding box center [1230, 402] width 31 height 35
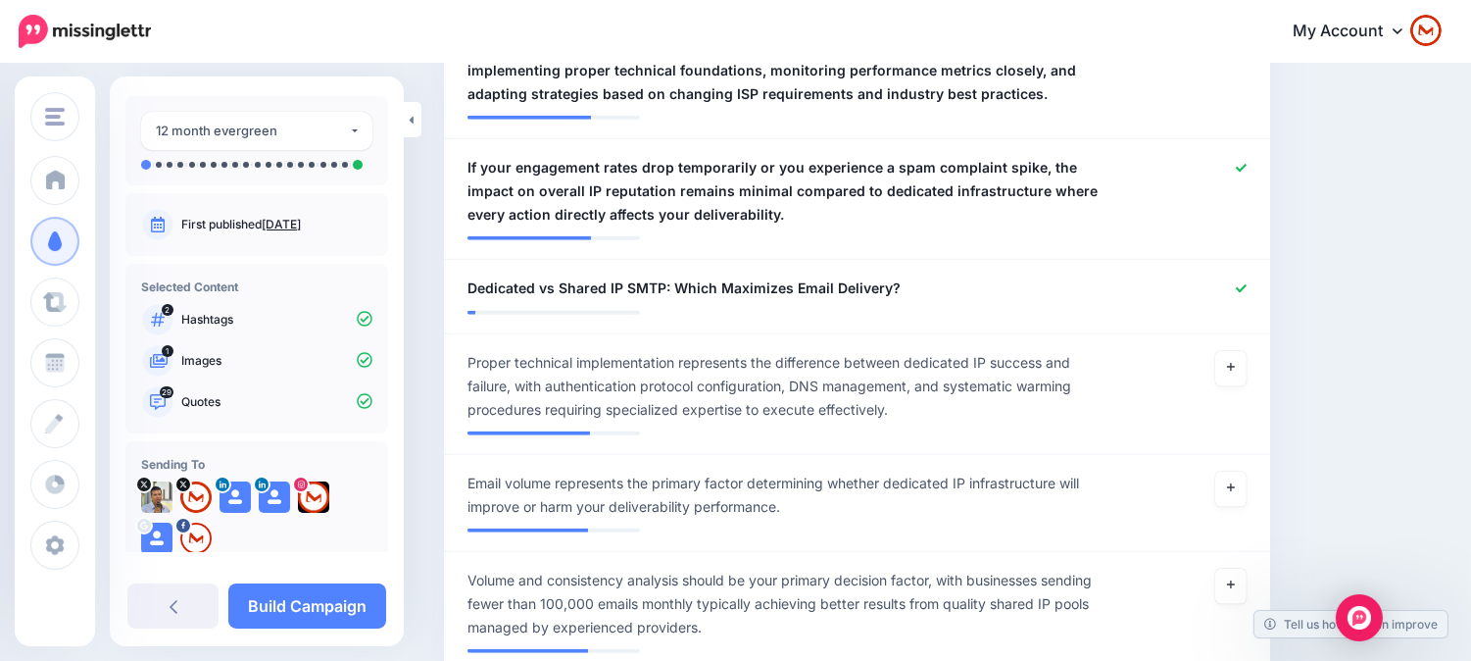
scroll to position [109, 0]
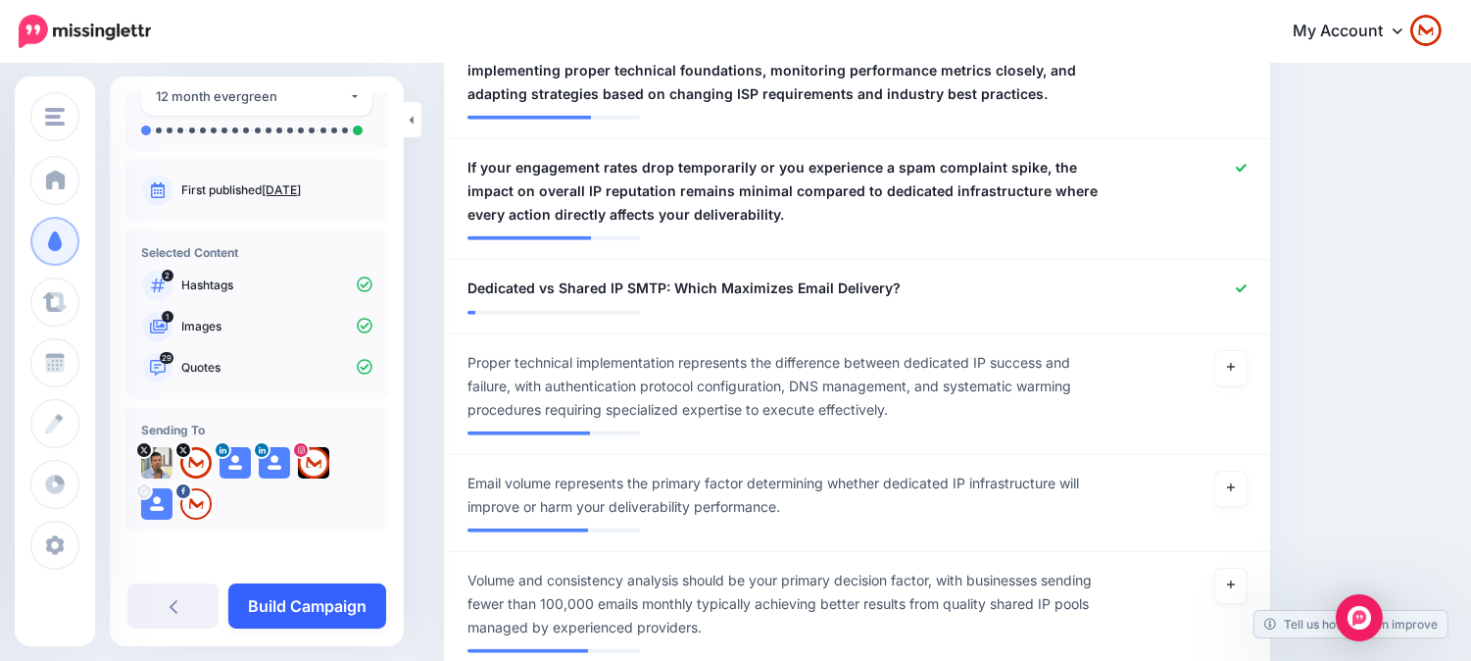
click at [277, 614] on link "Build Campaign" at bounding box center [307, 605] width 158 height 45
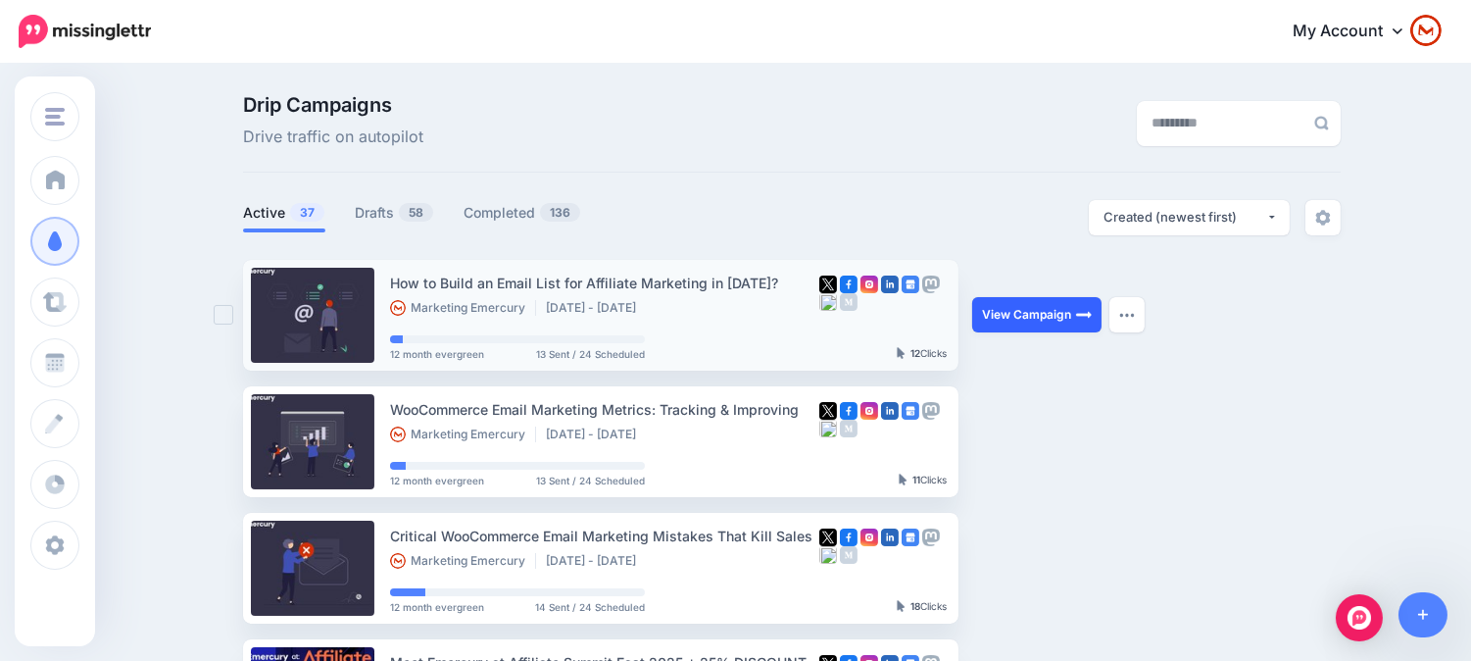
click at [1070, 316] on link "View Campaign" at bounding box center [1036, 314] width 129 height 35
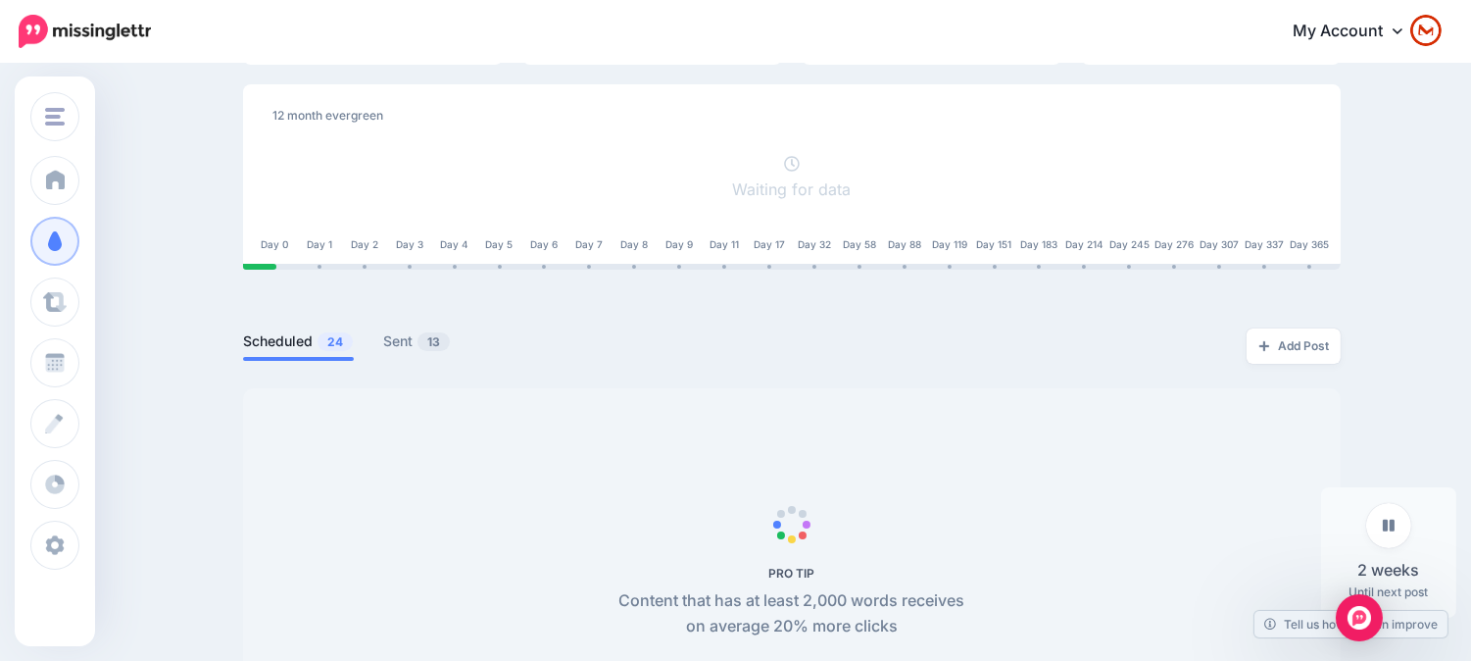
scroll to position [435, 0]
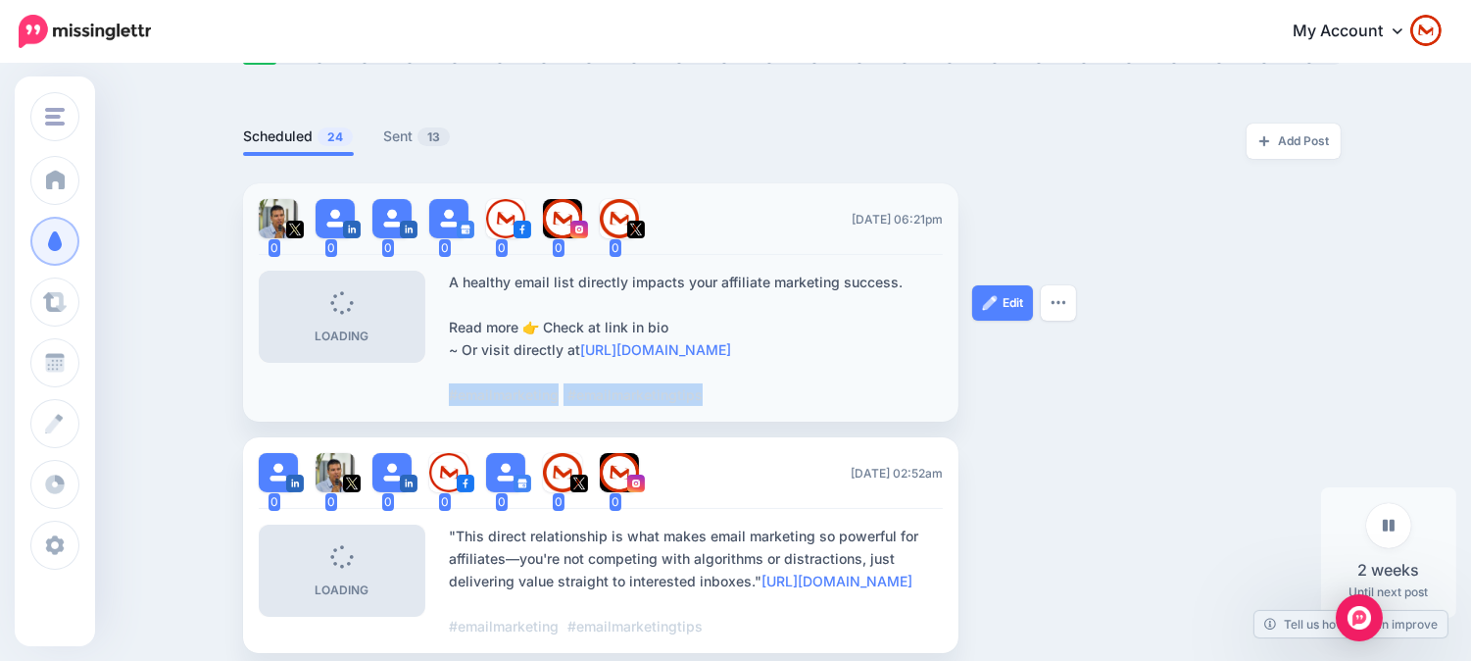
drag, startPoint x: 753, startPoint y: 386, endPoint x: 427, endPoint y: 390, distance: 325.4
click at [427, 390] on li "0 0 0 0 0 0 0" at bounding box center [600, 302] width 715 height 238
copy div "#emailmarketing #emailmarketingtips"
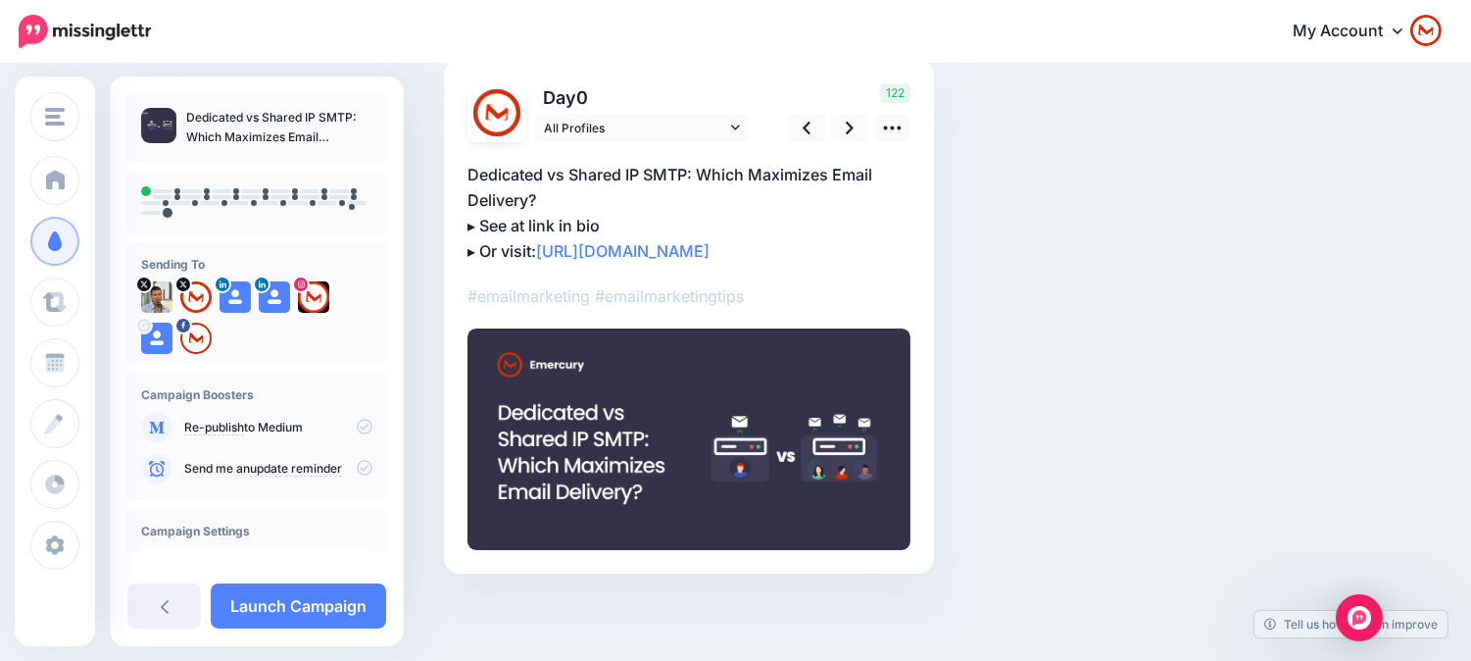
scroll to position [31, 0]
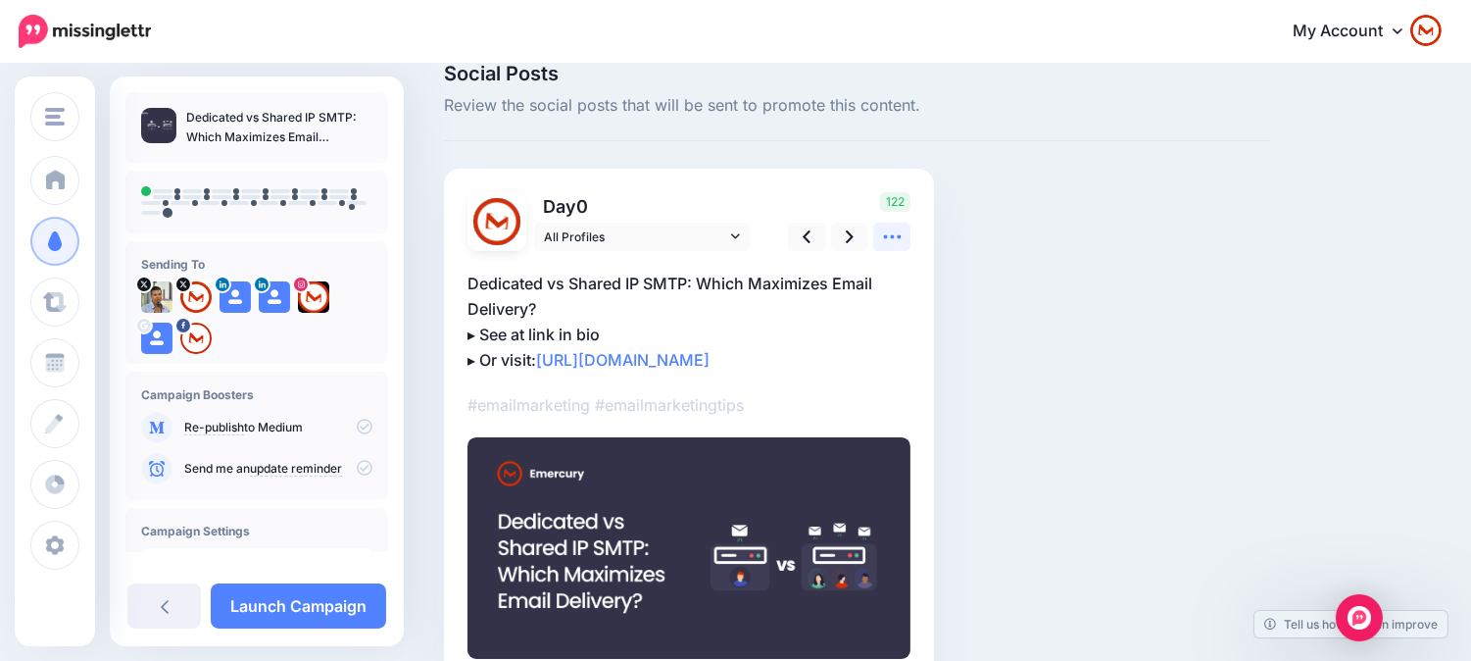
click at [887, 237] on icon at bounding box center [892, 236] width 21 height 21
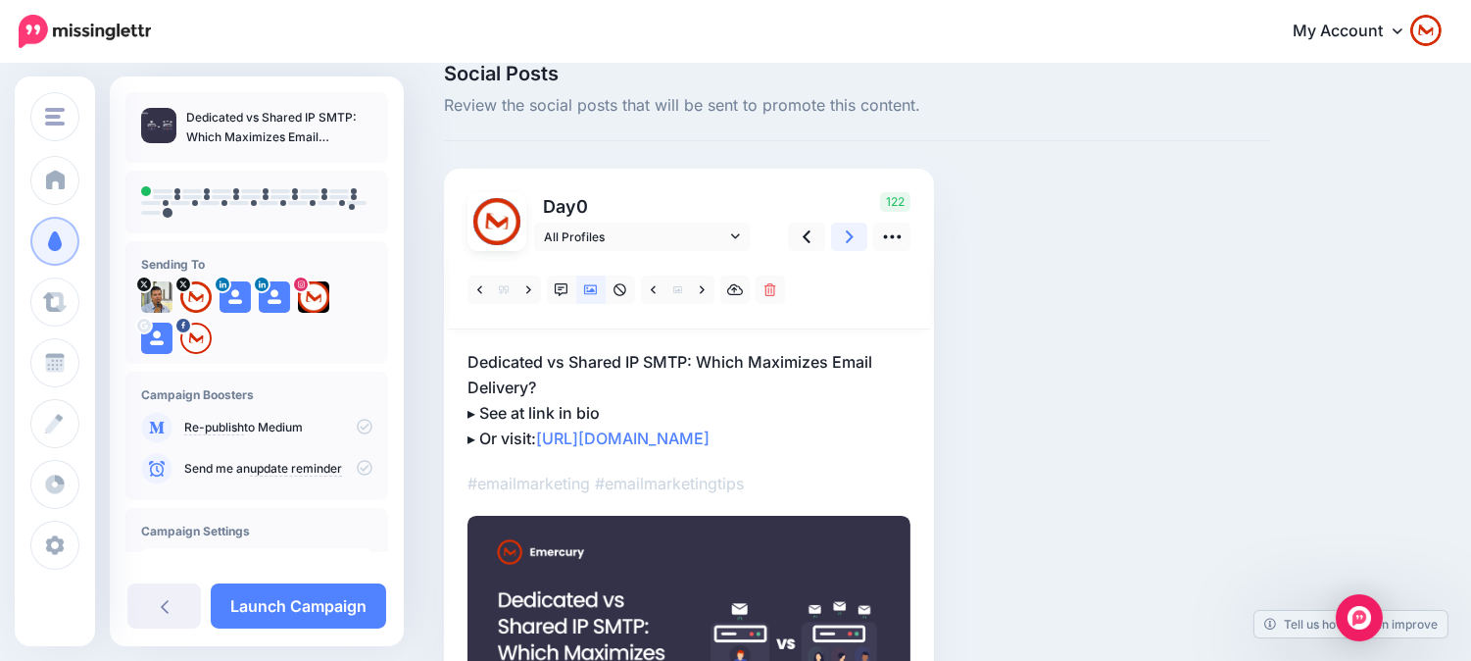
click at [851, 241] on icon at bounding box center [850, 236] width 8 height 21
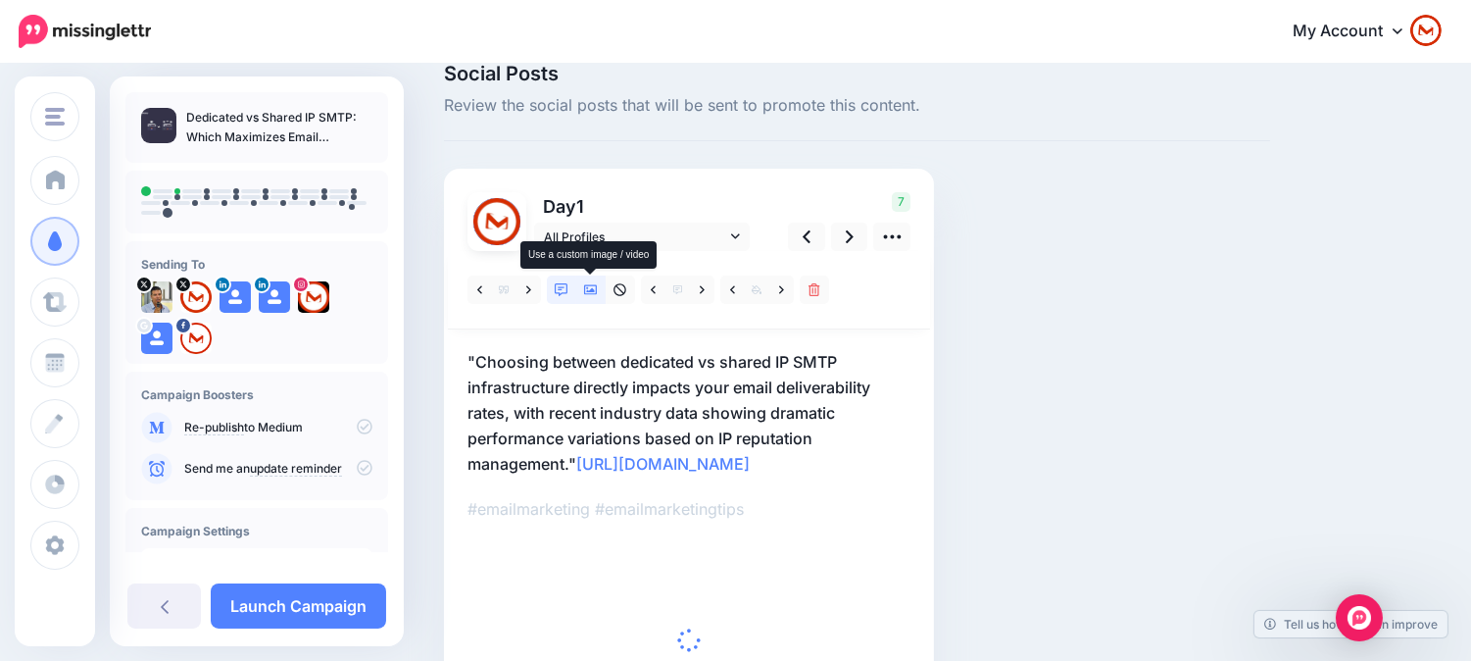
click at [588, 287] on icon at bounding box center [591, 290] width 14 height 10
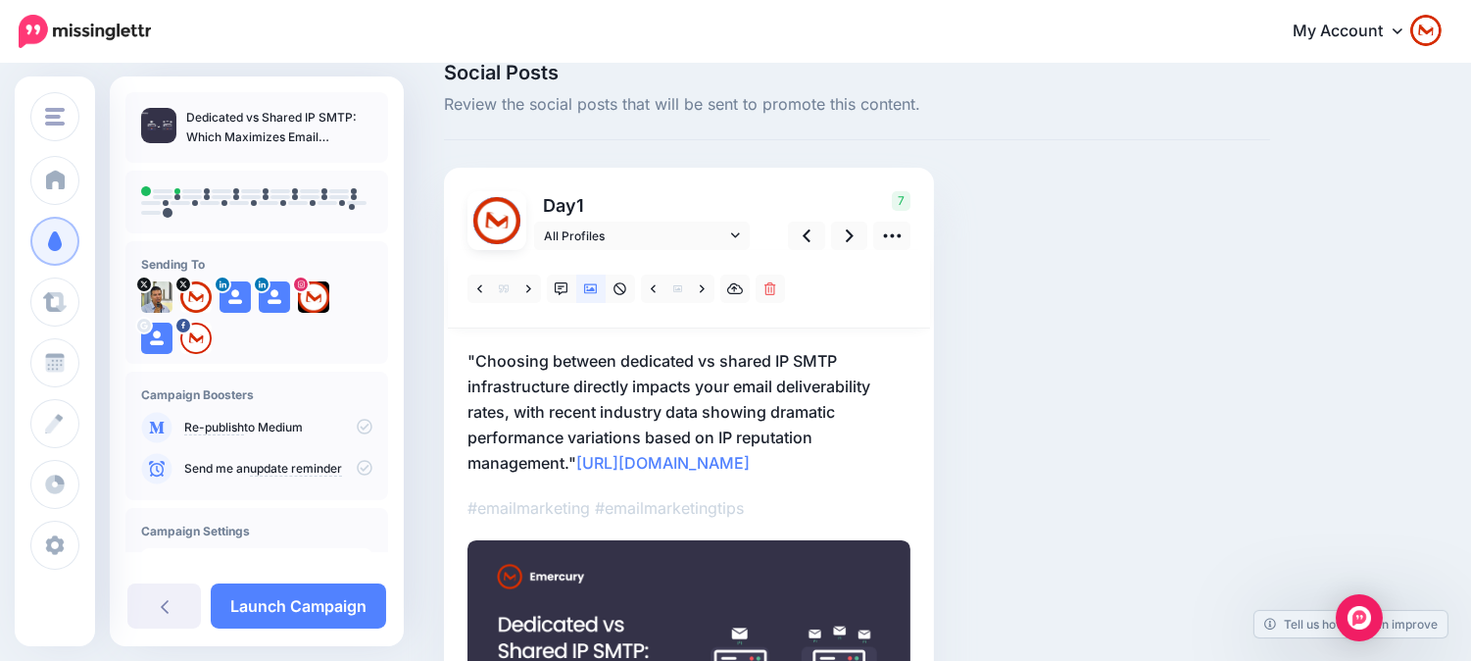
scroll to position [26, 0]
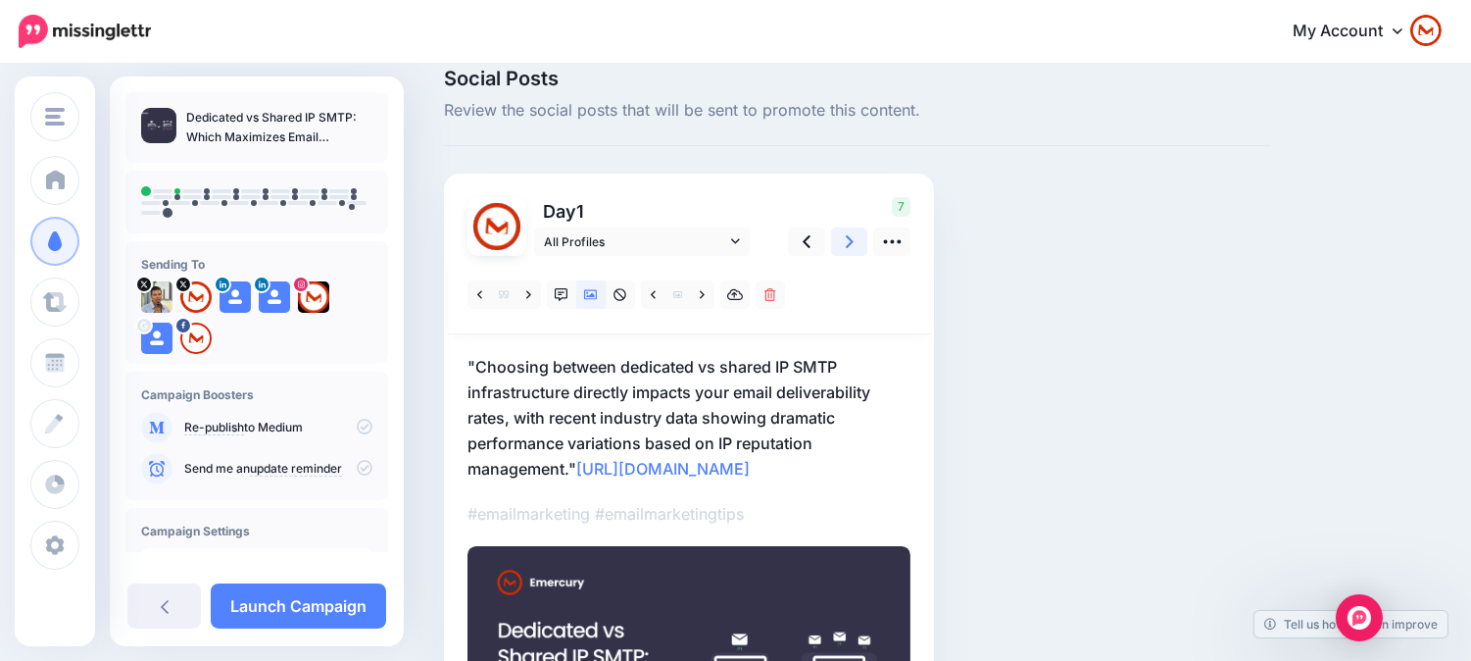
click at [846, 236] on icon at bounding box center [850, 241] width 8 height 21
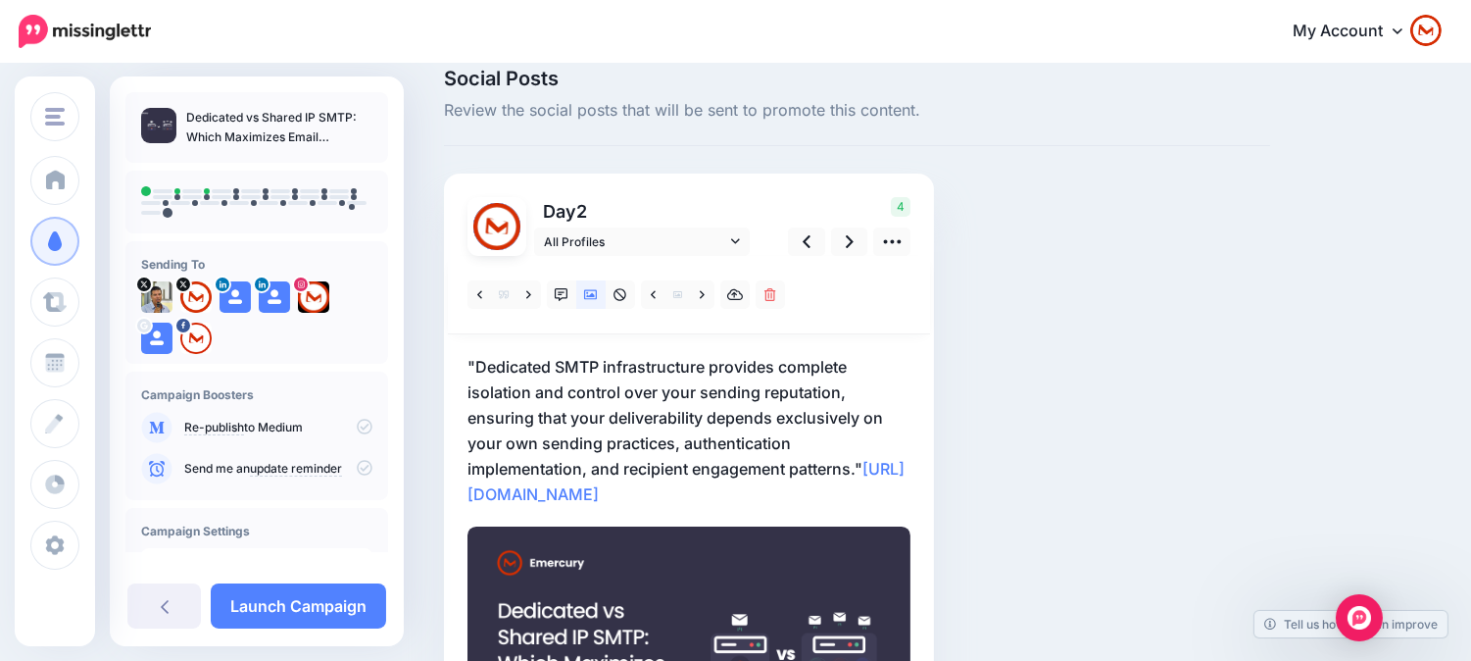
click at [829, 242] on div "4" at bounding box center [846, 226] width 158 height 59
click at [846, 245] on icon at bounding box center [850, 241] width 8 height 21
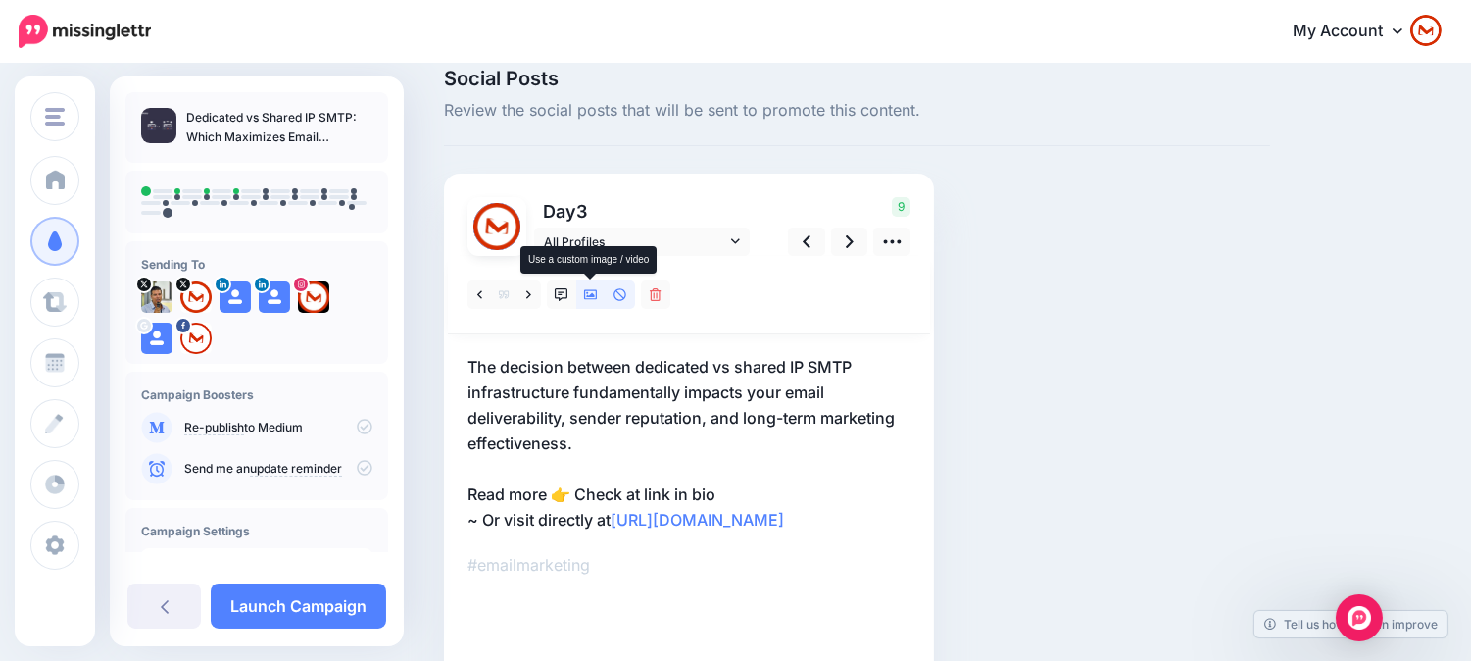
click at [592, 301] on link at bounding box center [590, 294] width 29 height 28
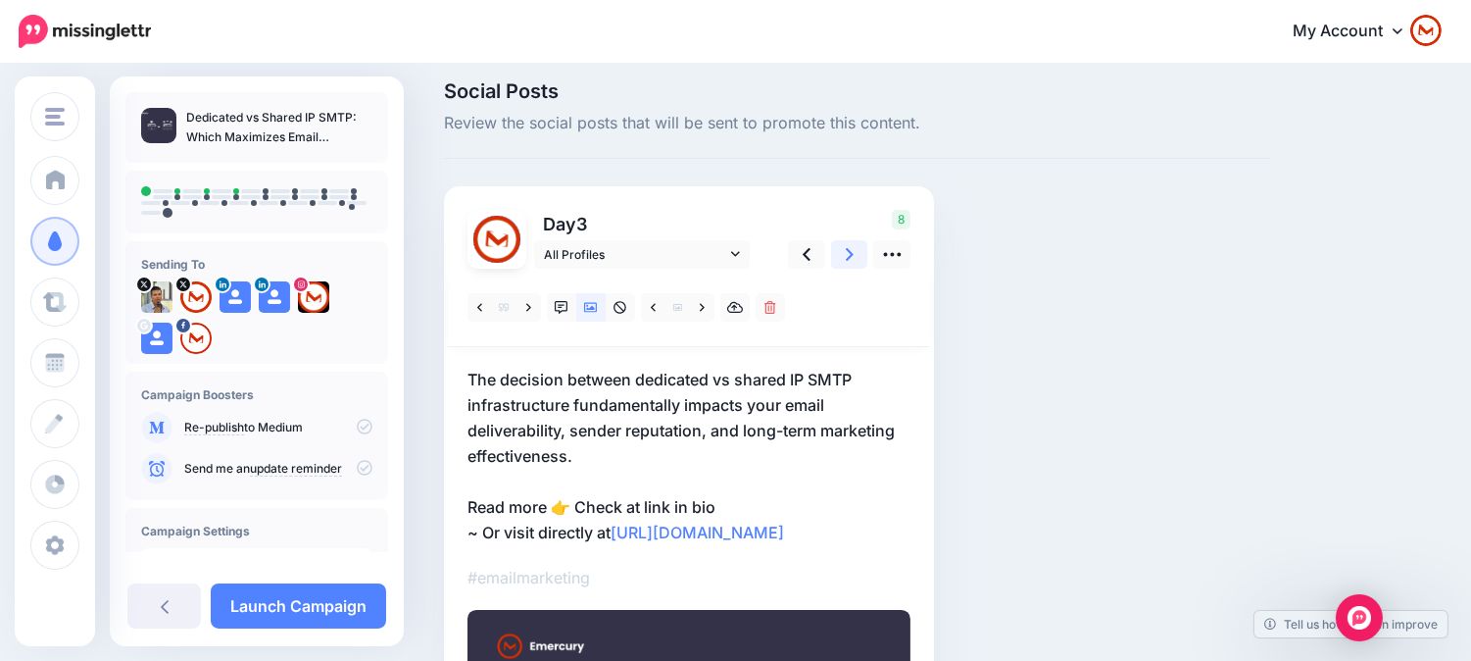
scroll to position [0, 0]
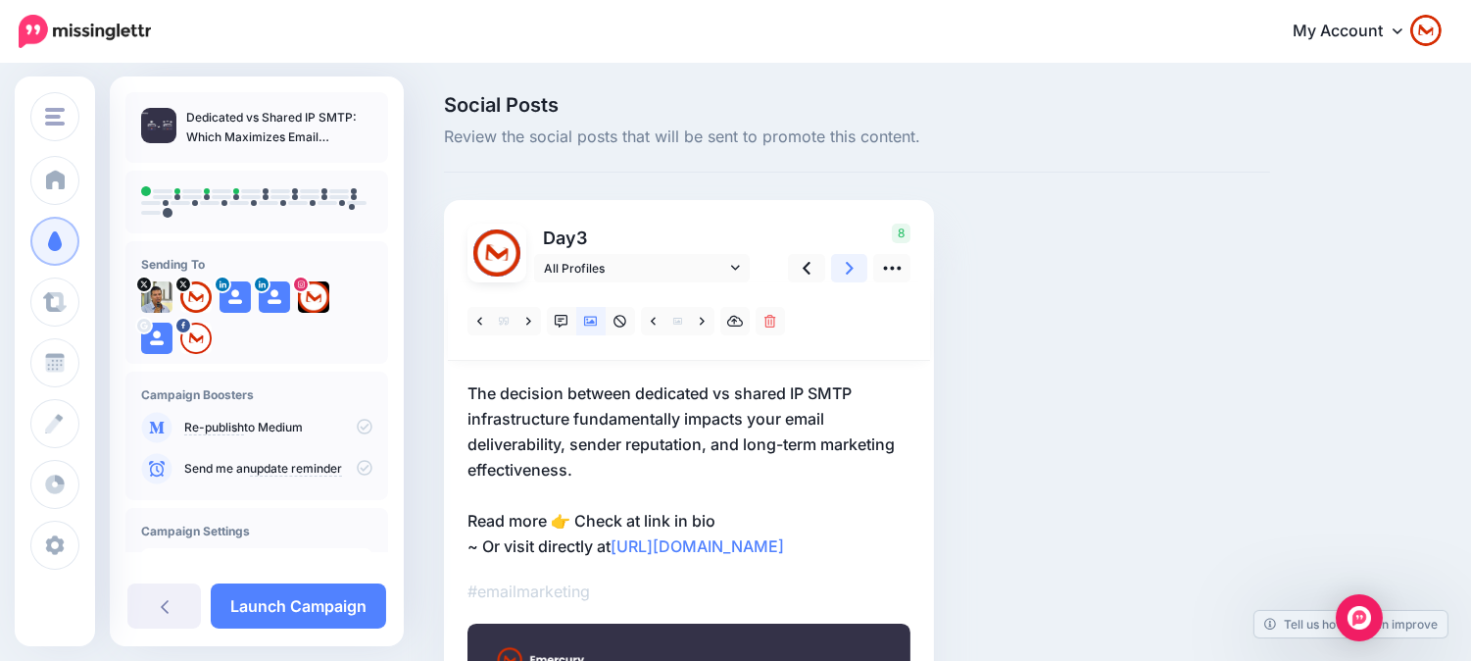
click at [851, 255] on link at bounding box center [849, 268] width 37 height 28
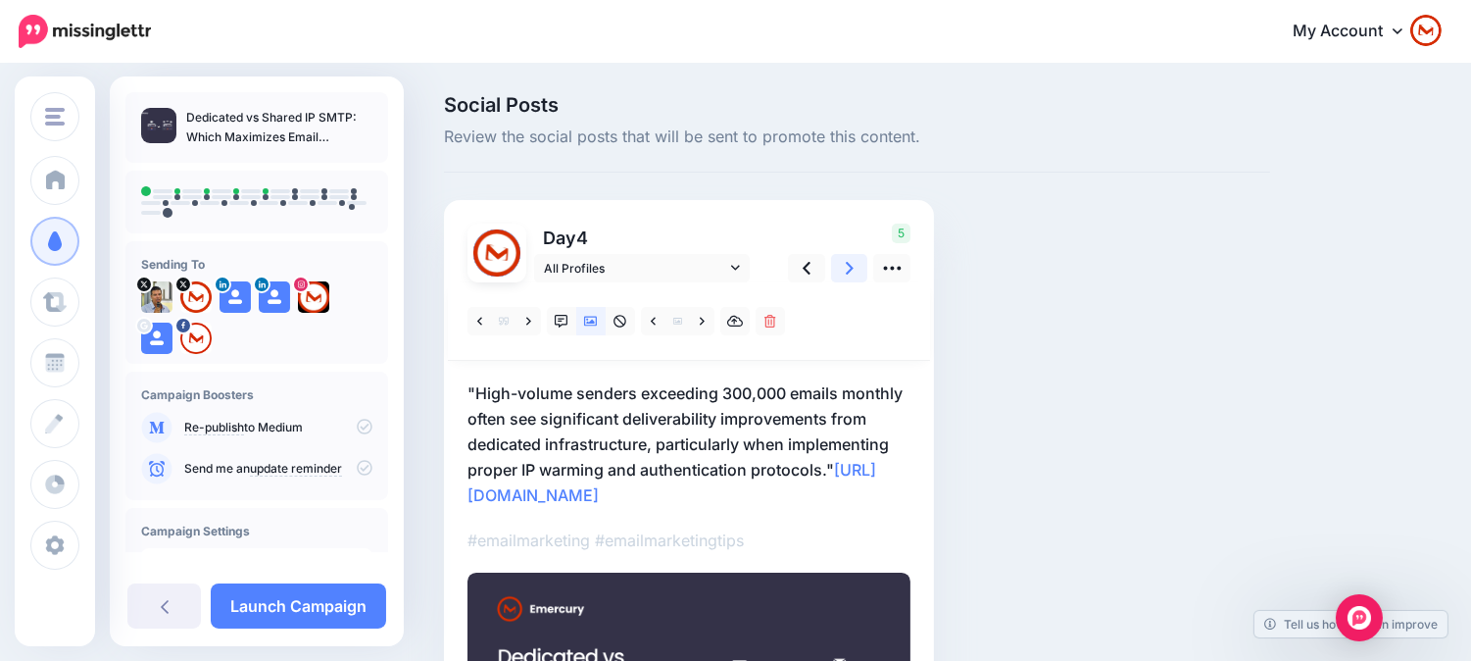
click at [853, 270] on icon at bounding box center [850, 268] width 8 height 21
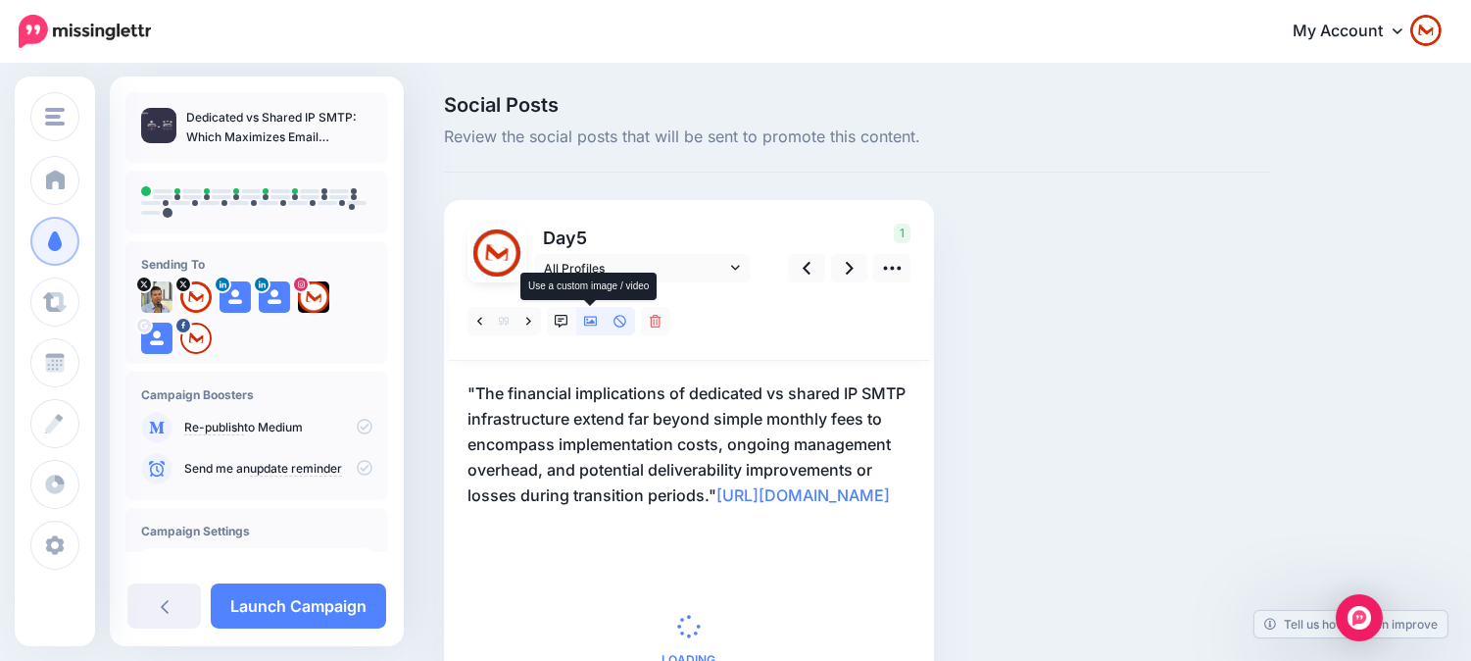
click at [595, 320] on icon at bounding box center [591, 322] width 14 height 14
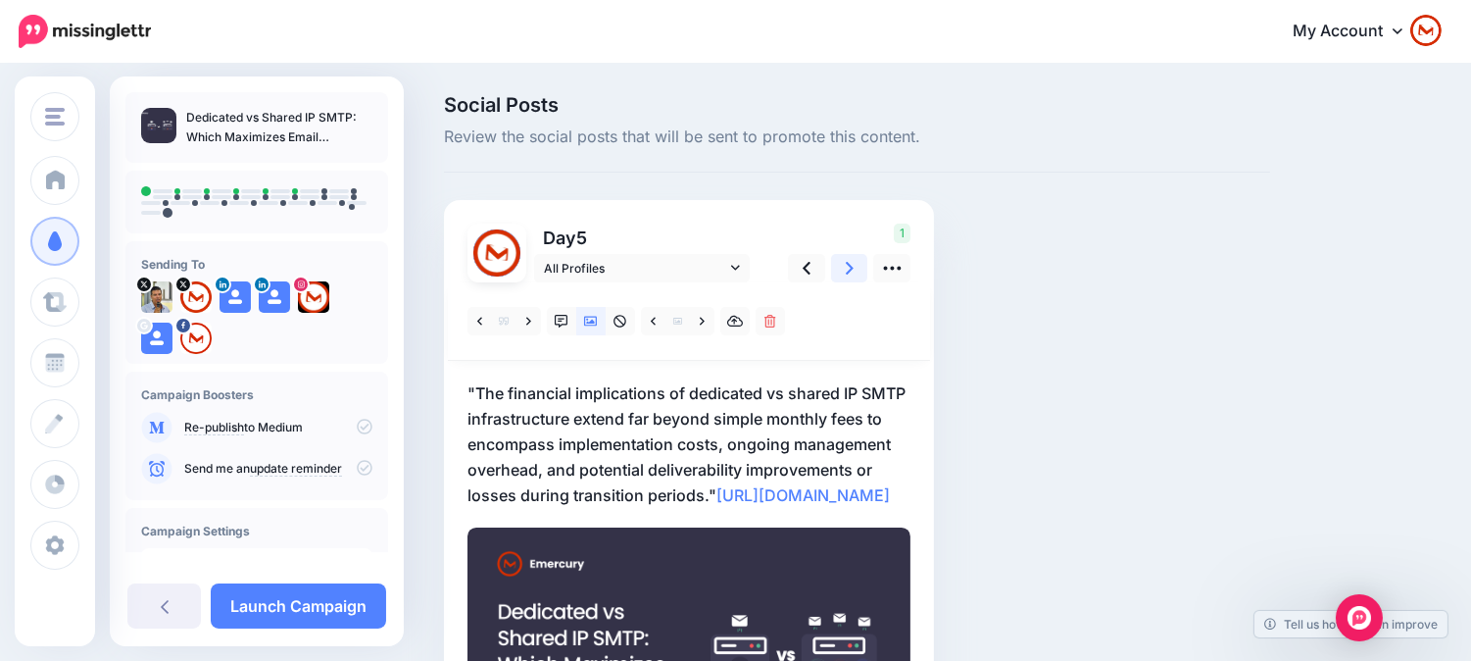
click at [846, 265] on icon at bounding box center [850, 268] width 8 height 21
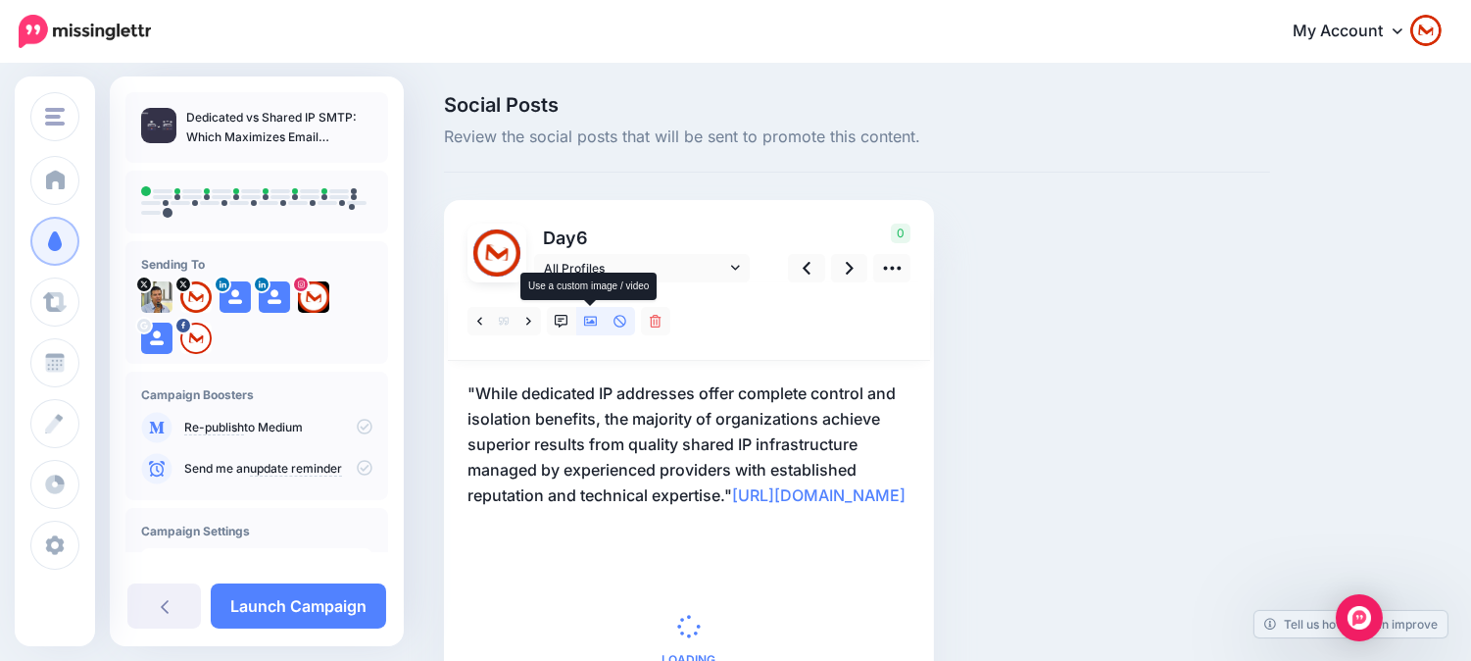
click at [599, 320] on link at bounding box center [590, 321] width 29 height 28
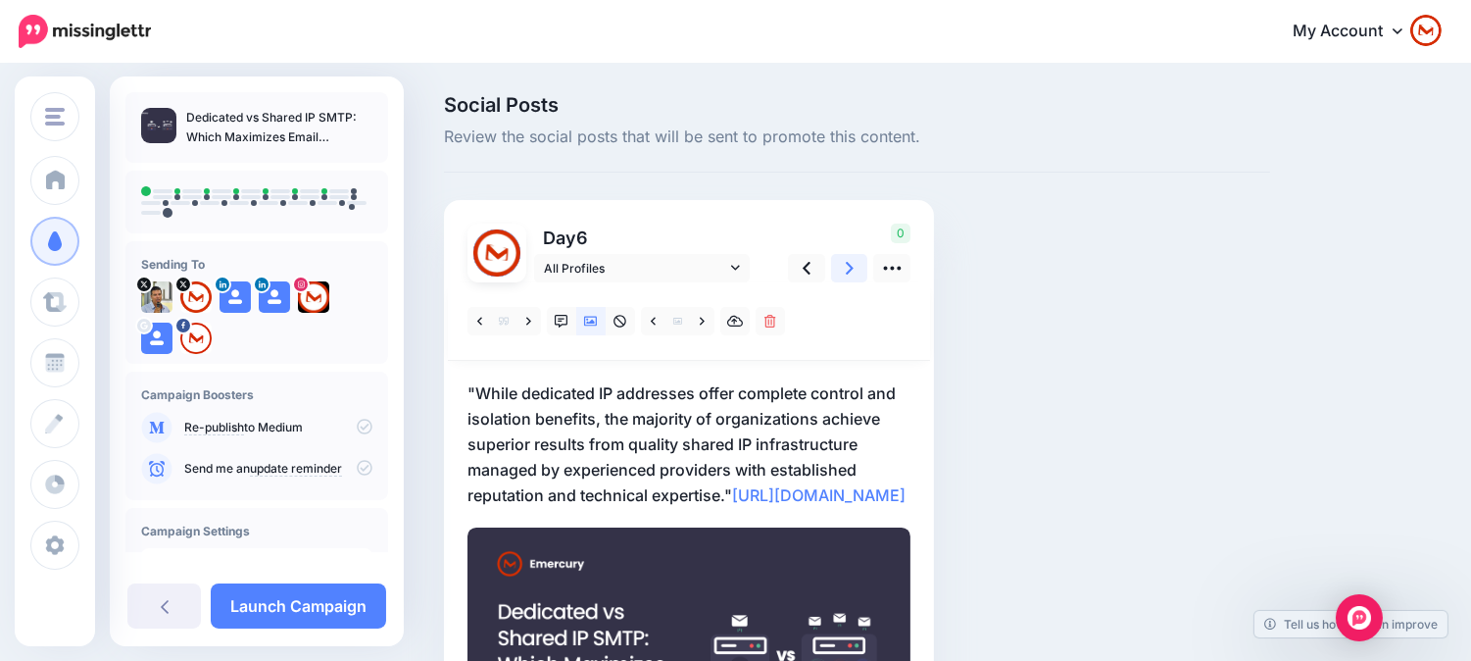
click at [846, 277] on icon at bounding box center [850, 268] width 8 height 21
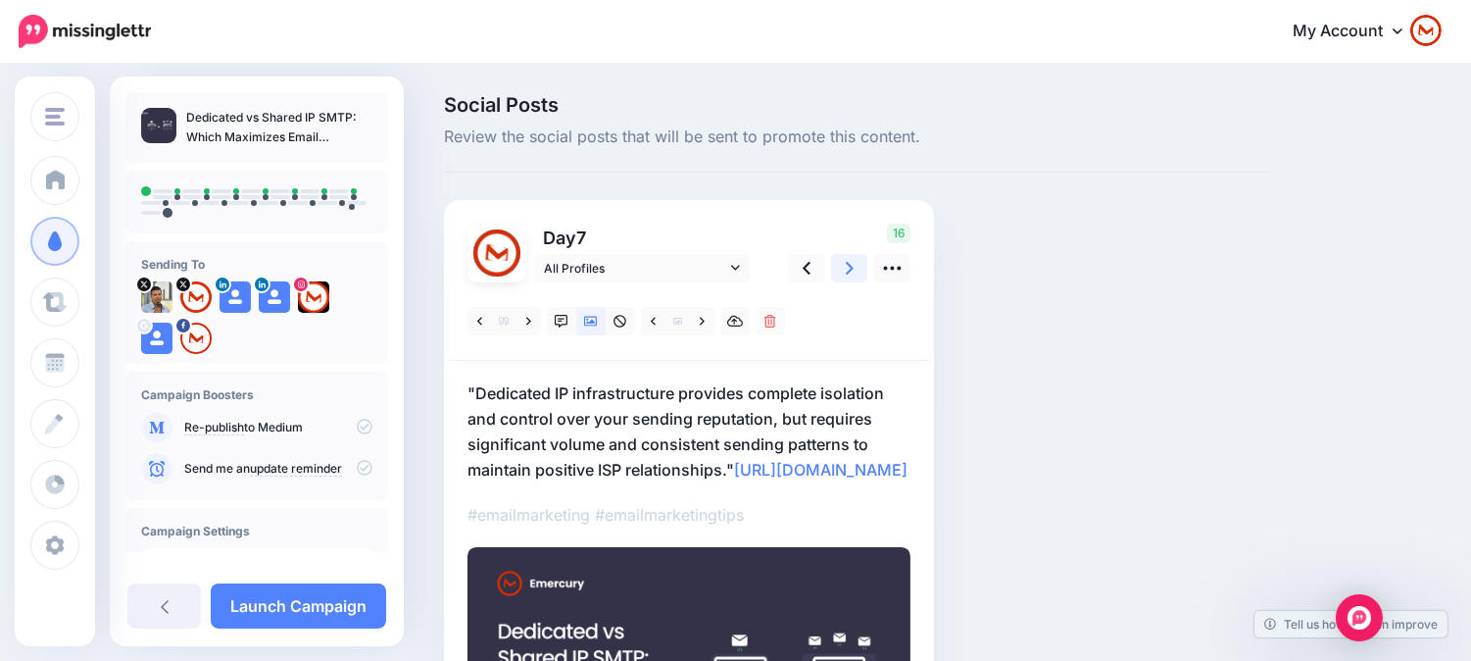
click at [838, 275] on link at bounding box center [849, 268] width 37 height 28
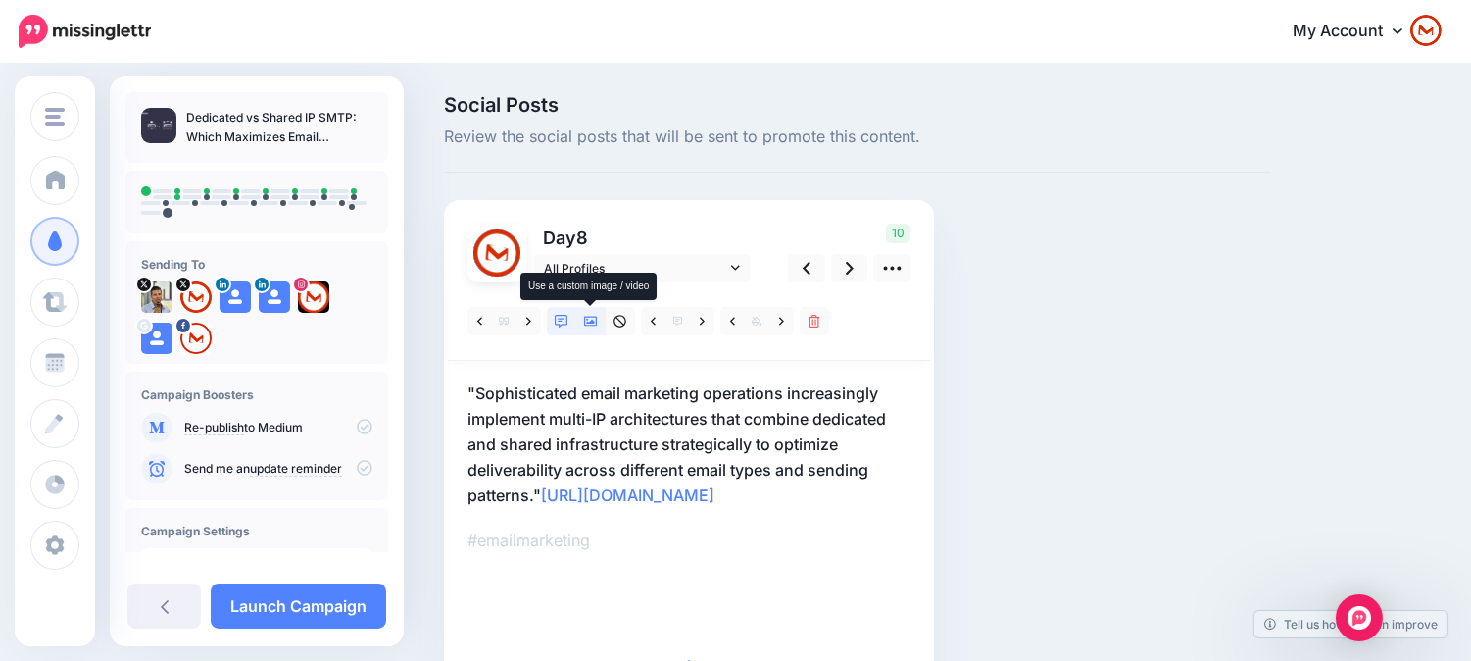
click at [592, 315] on icon at bounding box center [591, 322] width 14 height 14
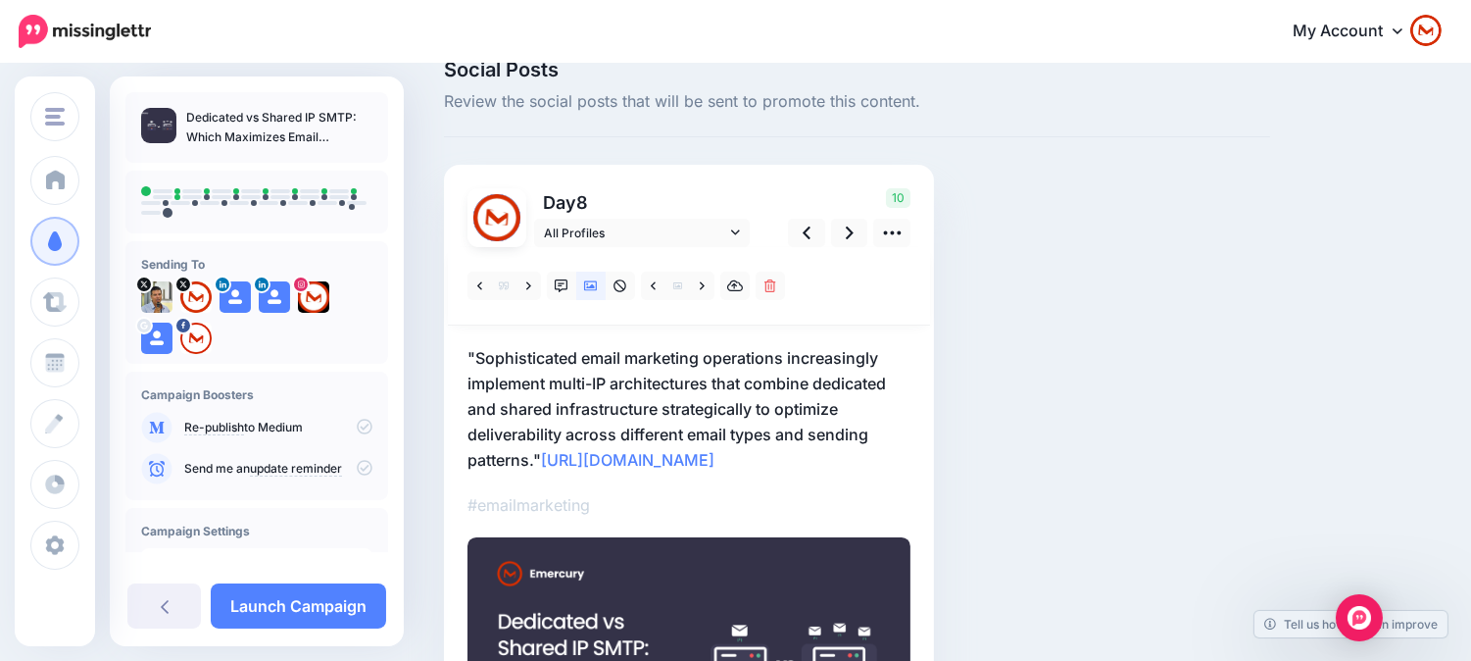
scroll to position [26, 0]
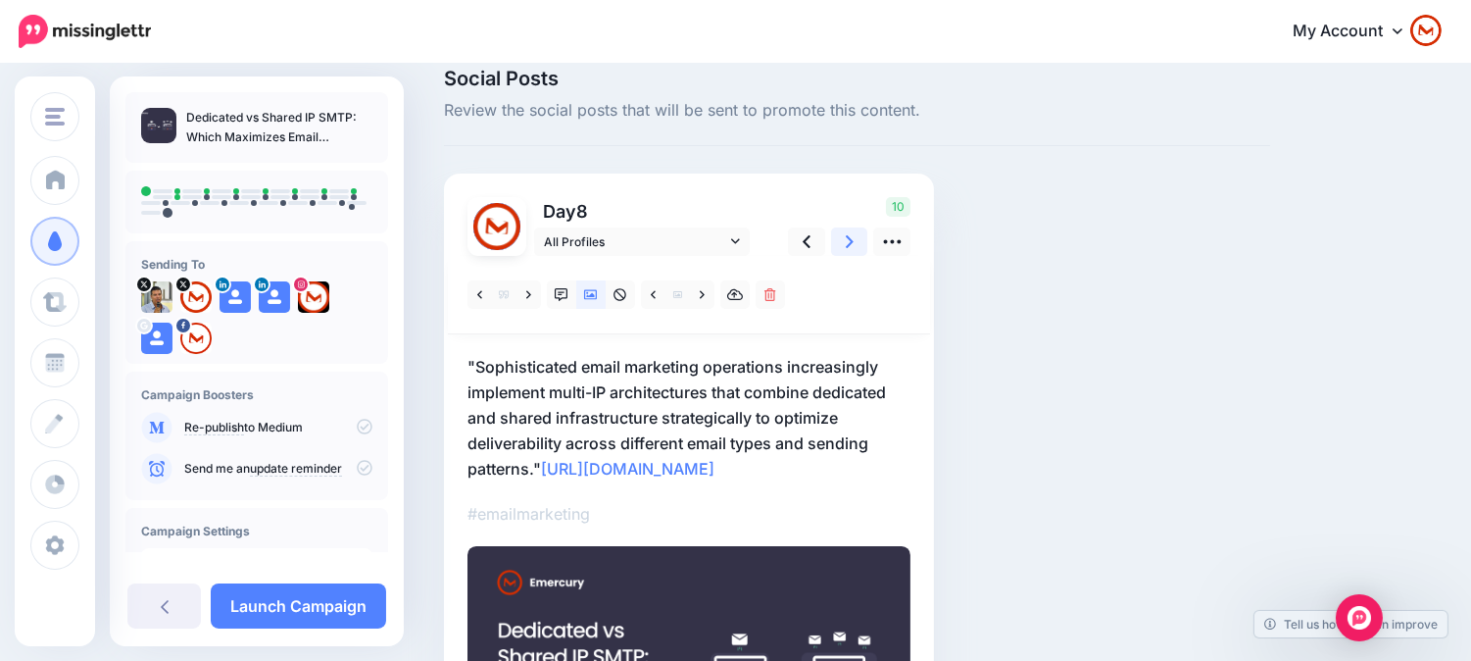
click at [848, 252] on link at bounding box center [849, 241] width 37 height 28
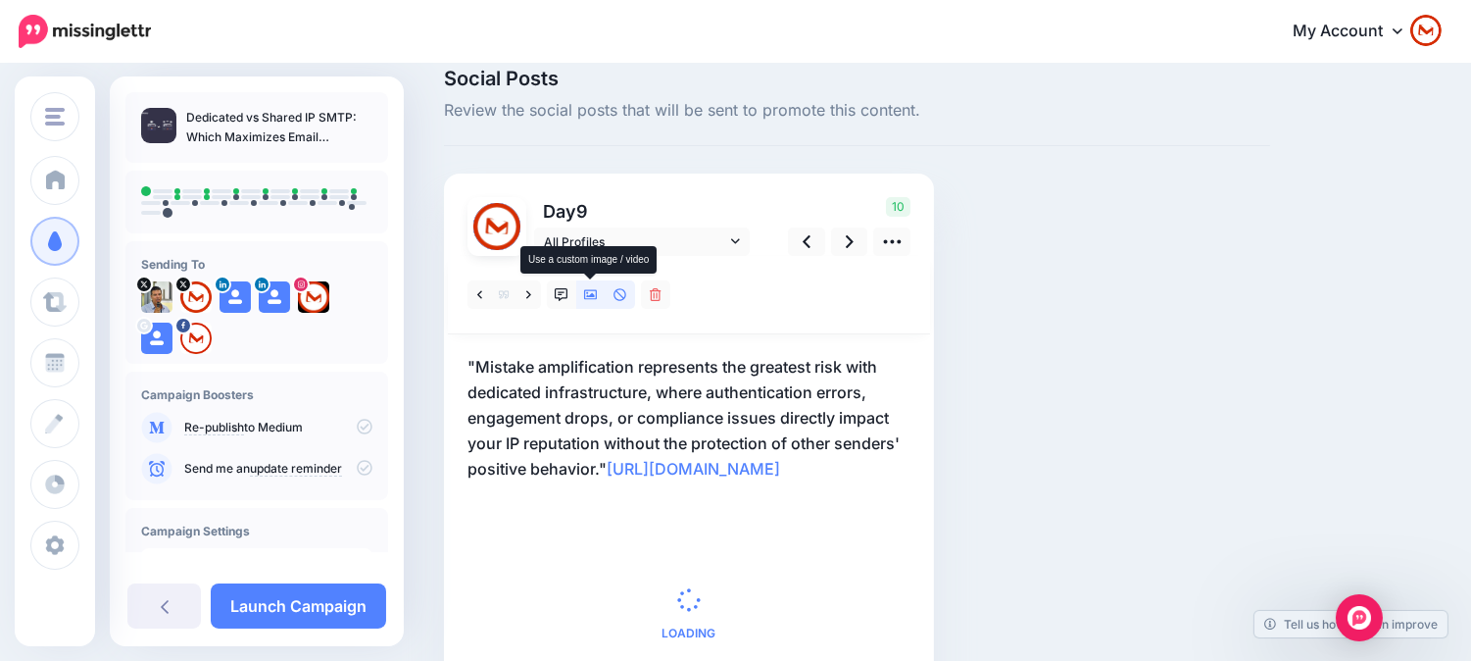
click at [591, 305] on link at bounding box center [590, 294] width 29 height 28
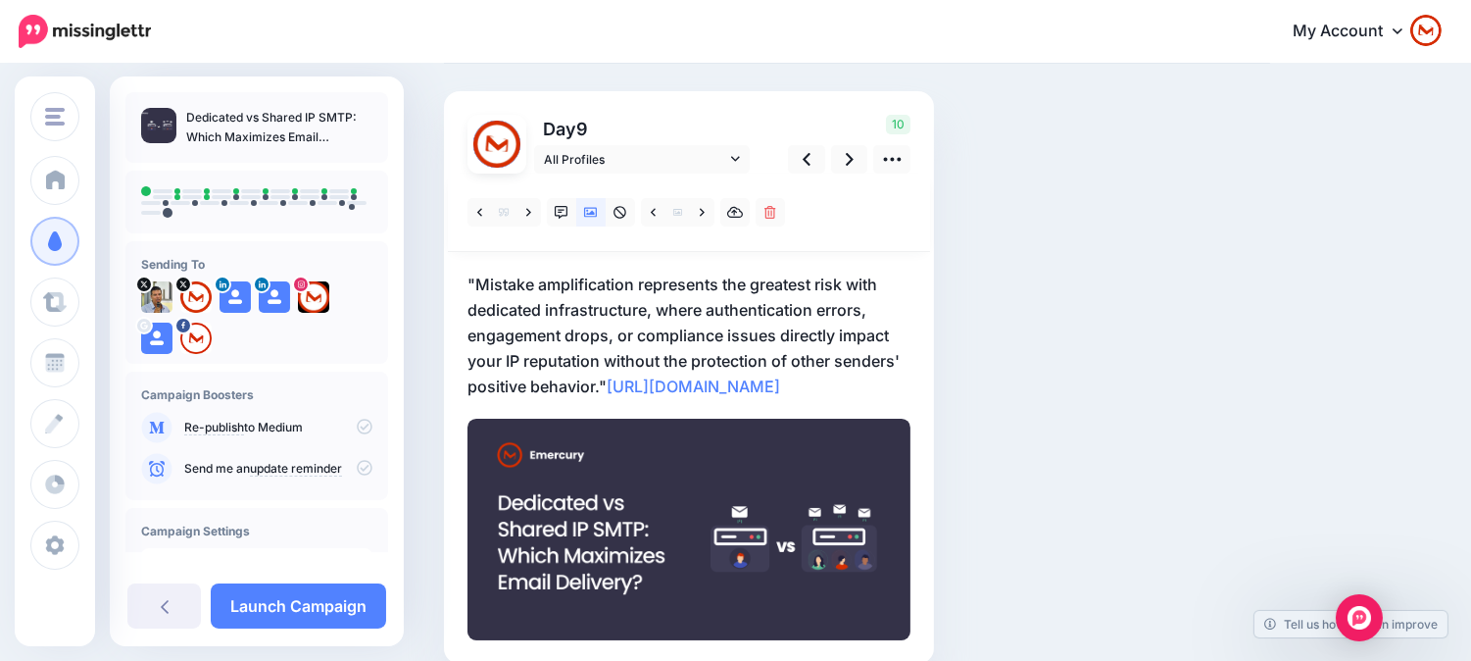
scroll to position [90, 0]
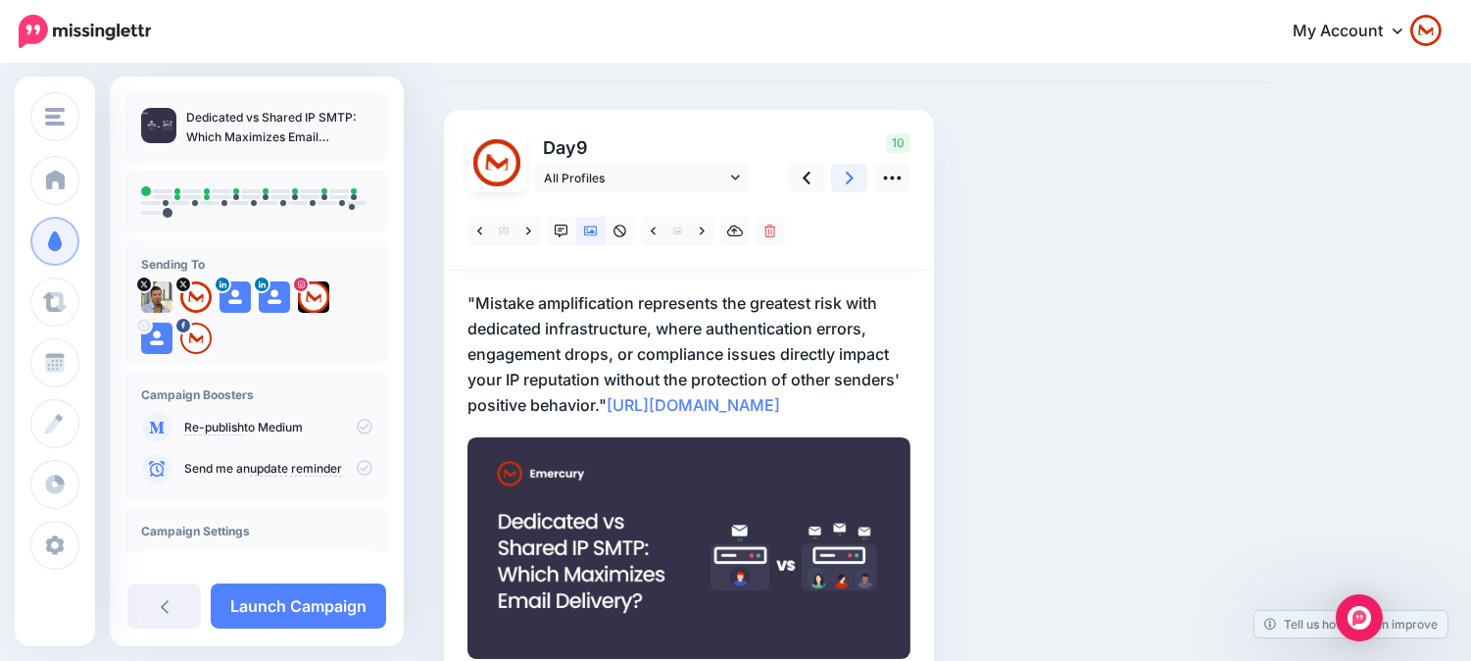
click at [845, 189] on link at bounding box center [849, 178] width 37 height 28
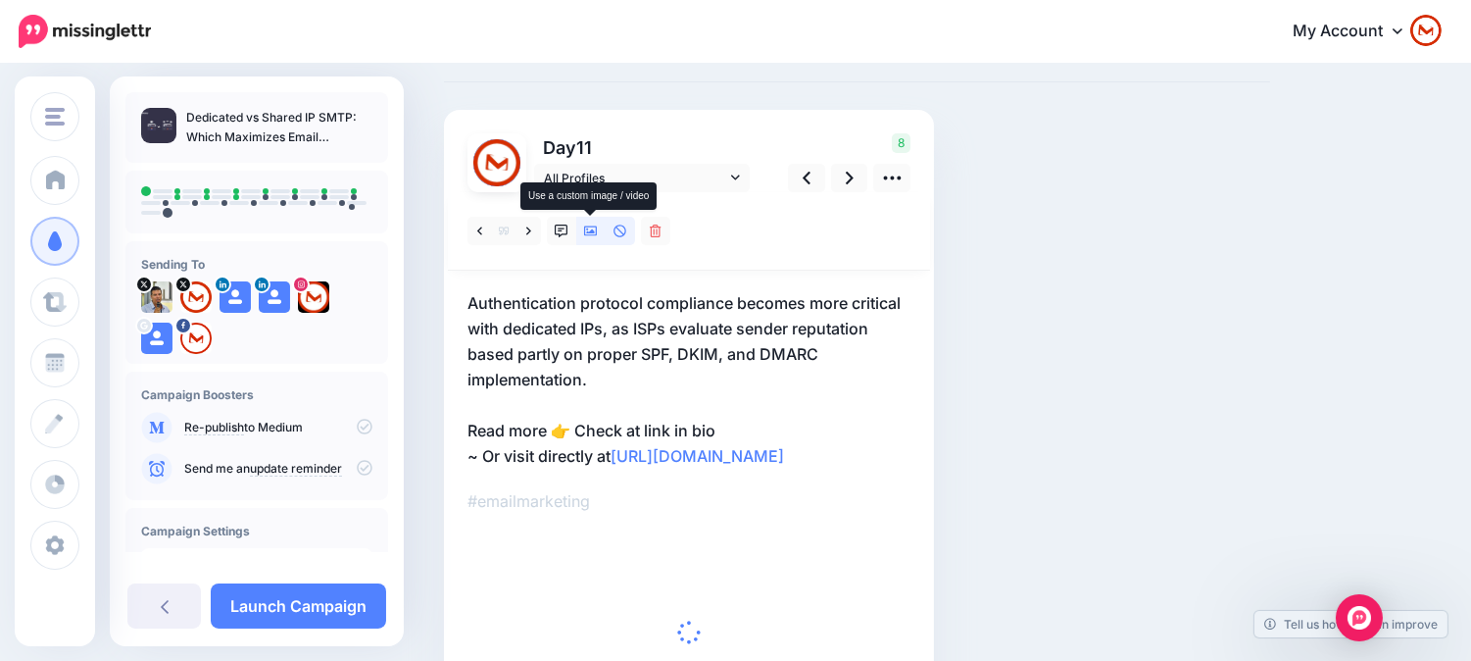
click at [583, 237] on link at bounding box center [590, 231] width 29 height 28
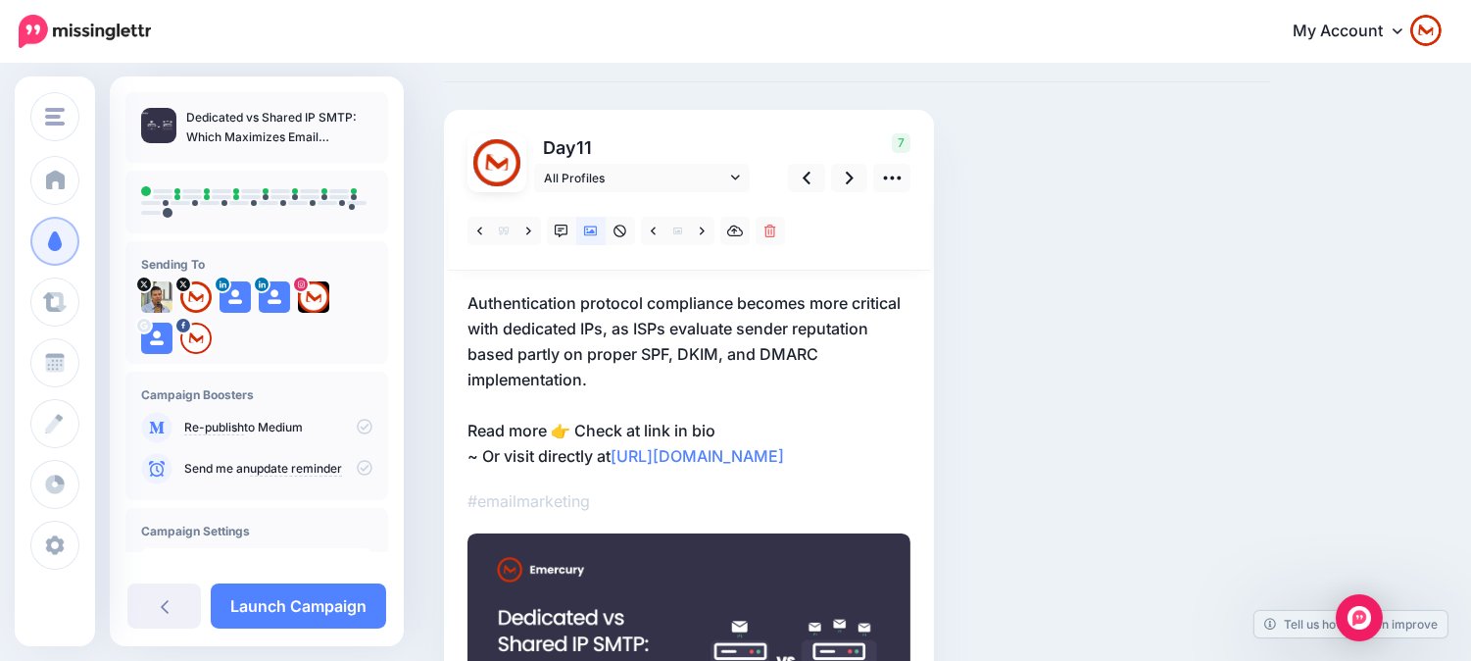
click at [357, 424] on icon at bounding box center [365, 426] width 16 height 16
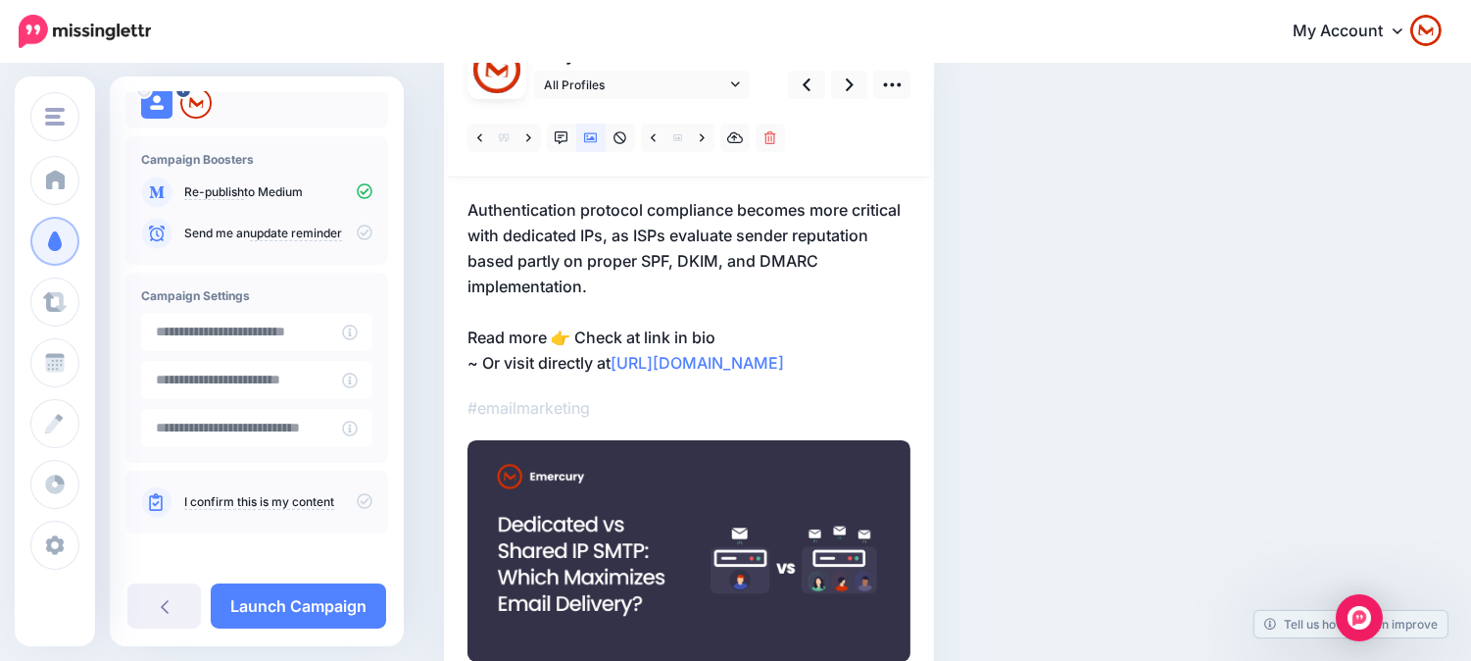
scroll to position [296, 0]
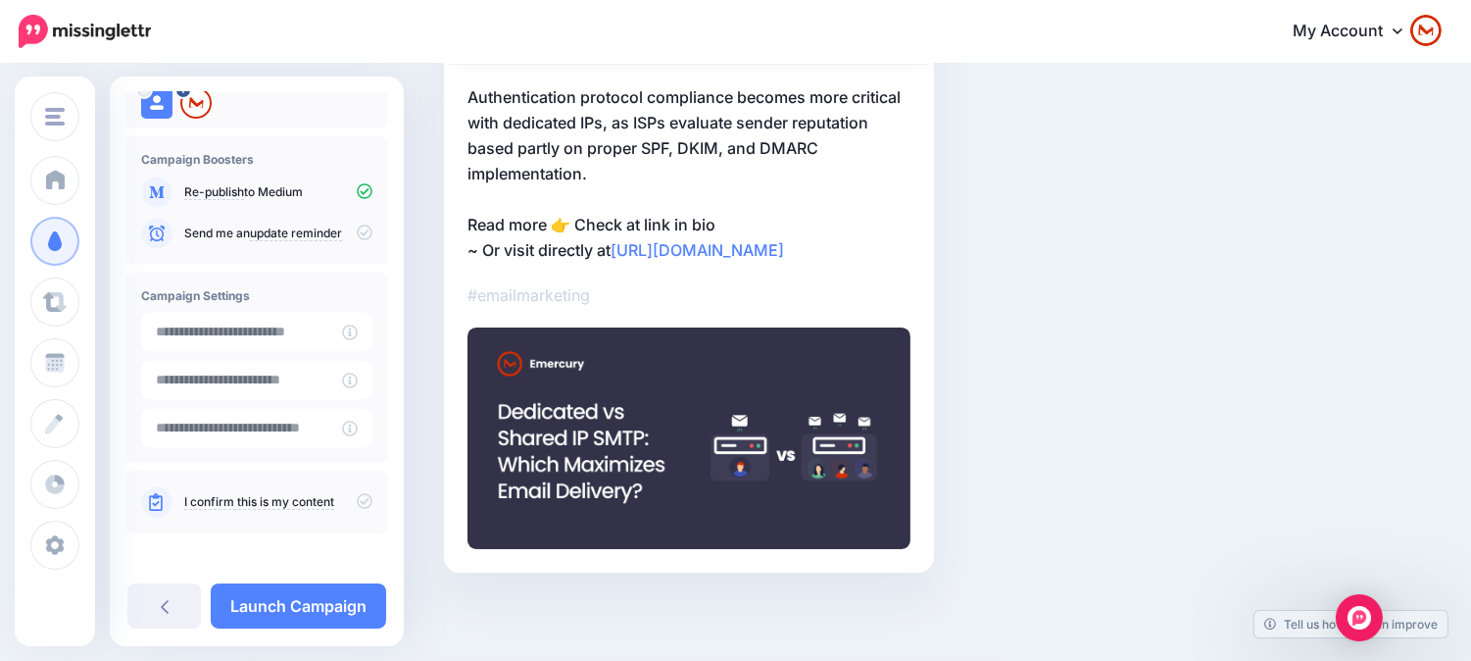
click at [357, 501] on icon at bounding box center [365, 501] width 16 height 16
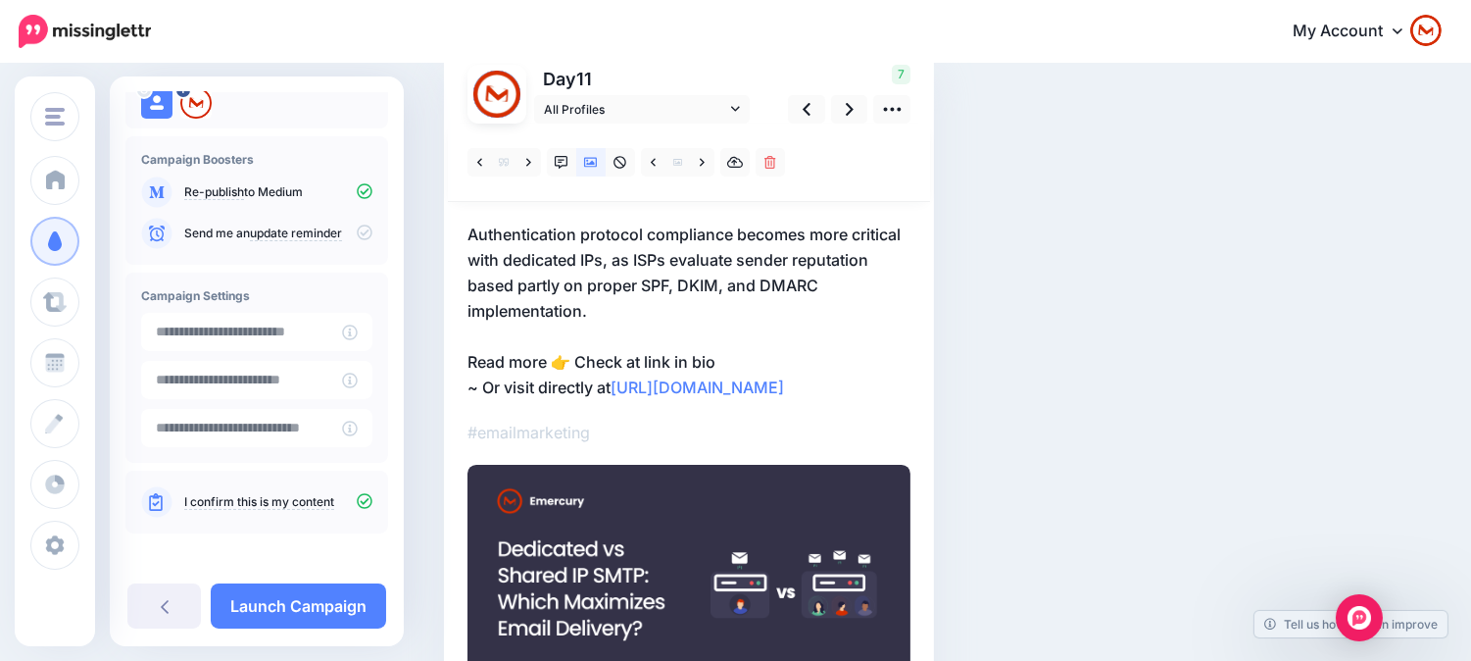
scroll to position [0, 0]
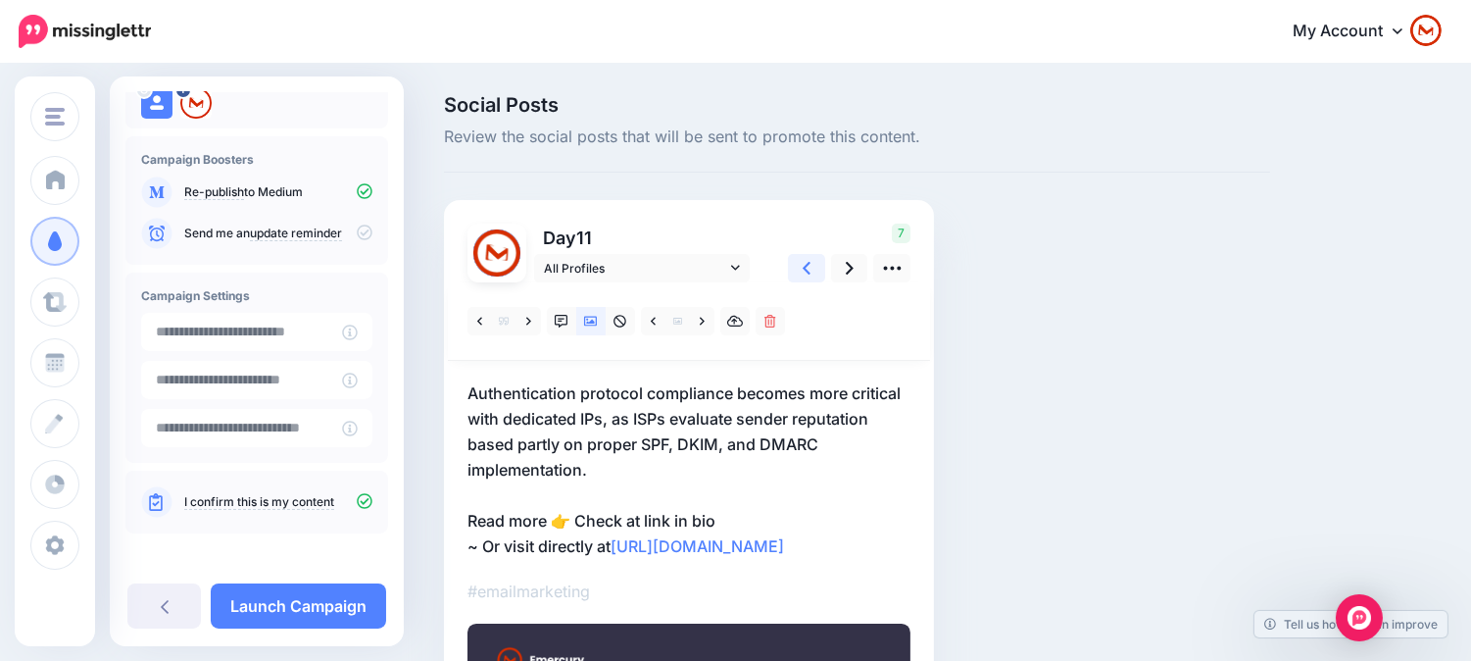
click at [811, 266] on link at bounding box center [806, 268] width 37 height 28
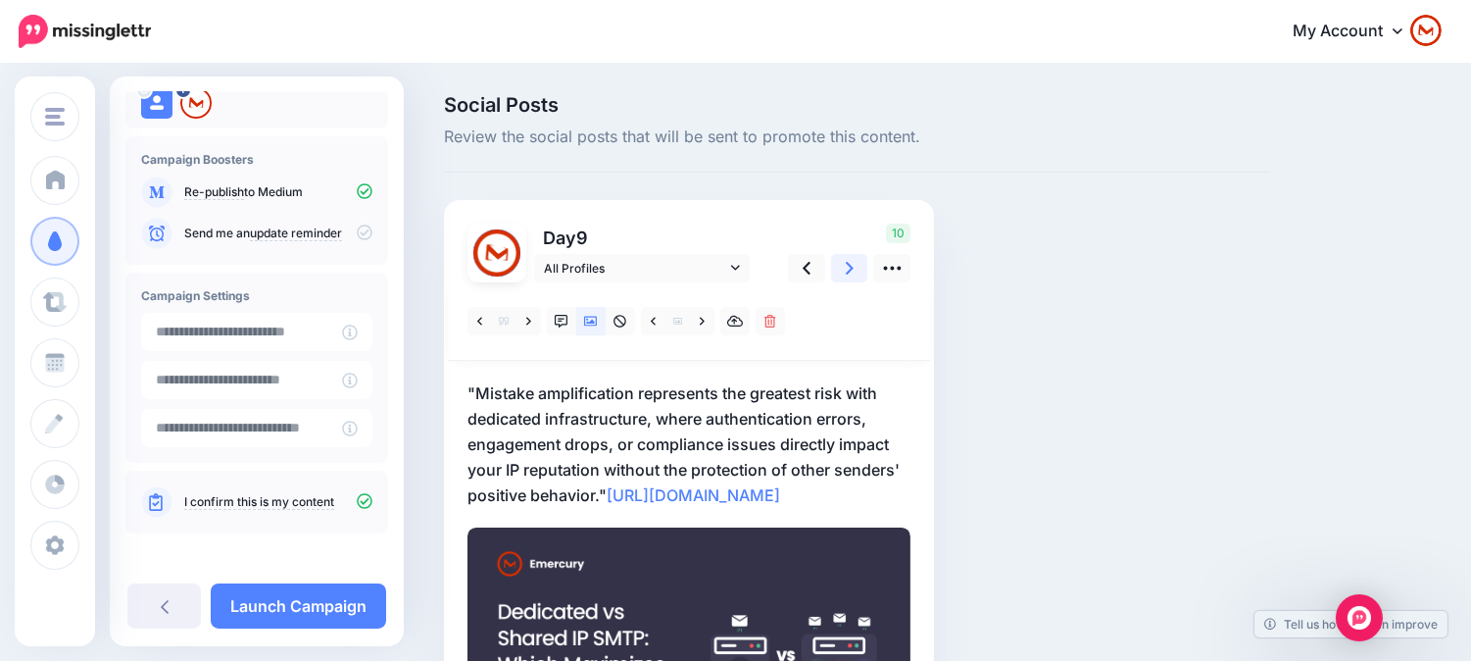
click at [844, 268] on link at bounding box center [849, 268] width 37 height 28
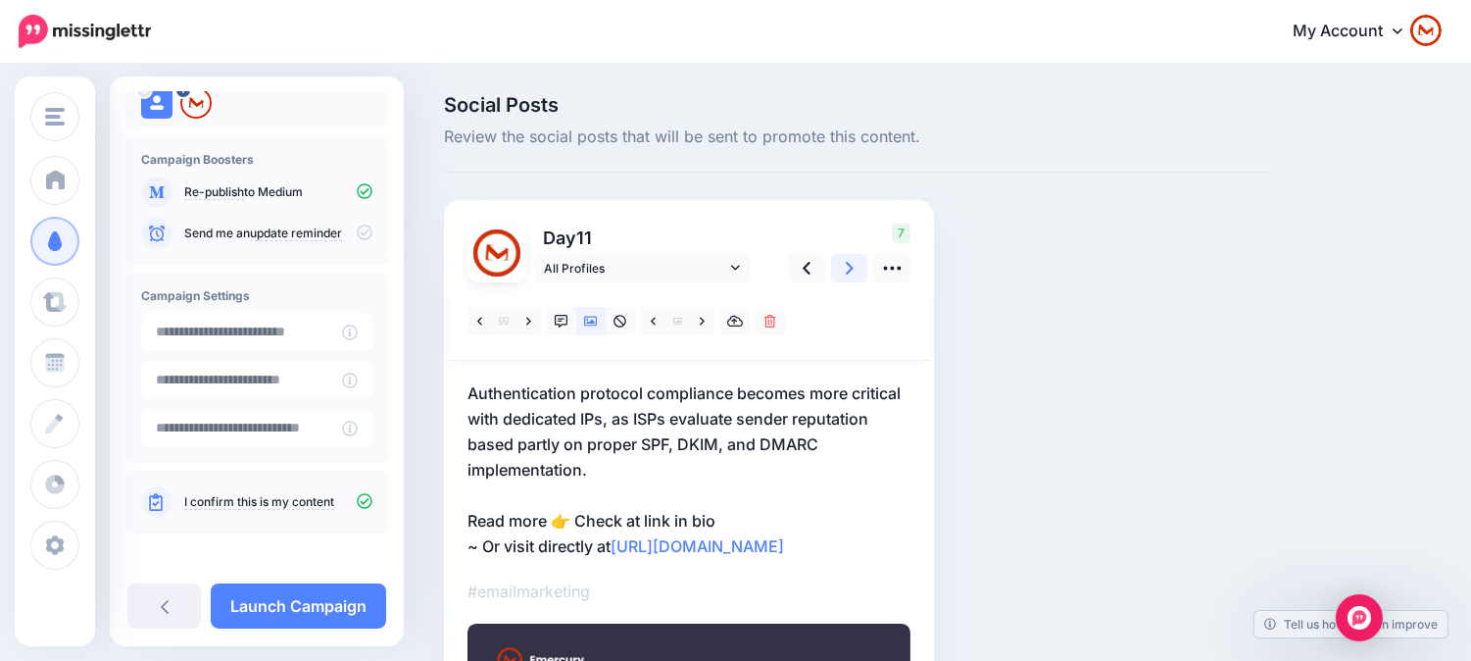
click at [831, 272] on link at bounding box center [849, 268] width 37 height 28
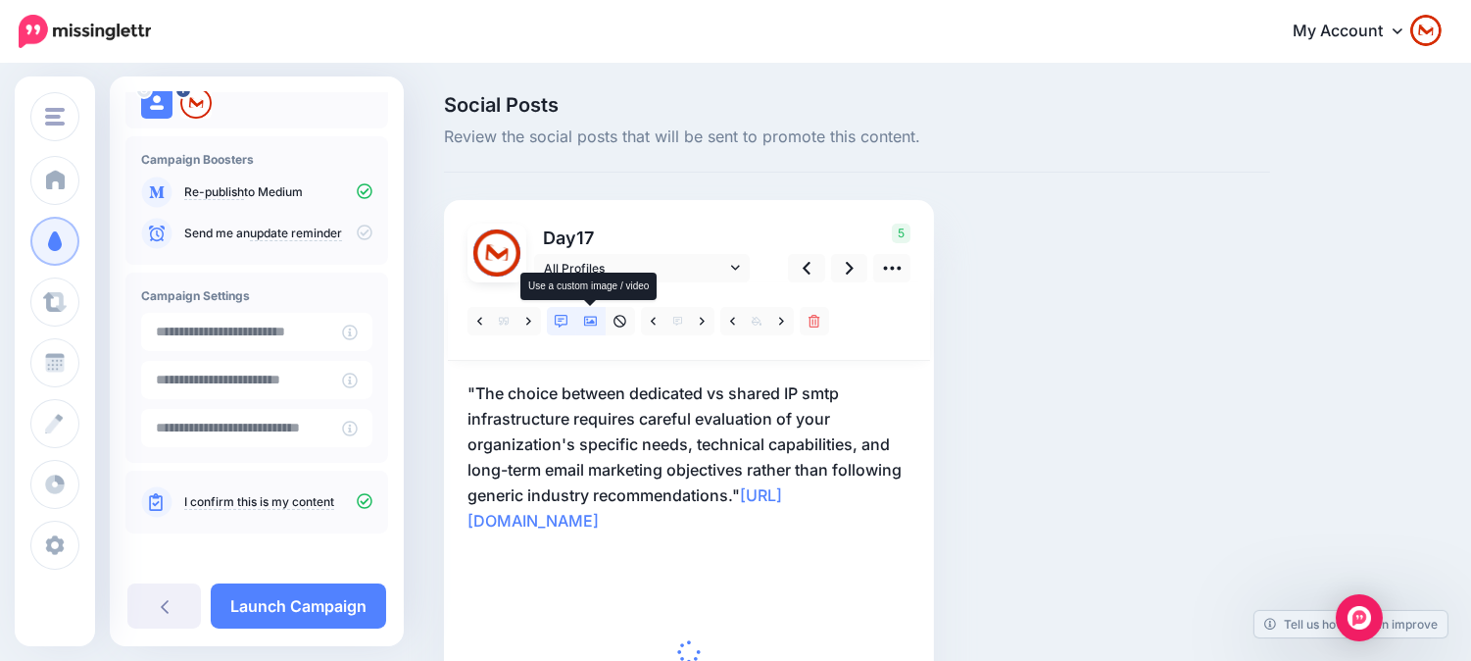
click at [582, 326] on link at bounding box center [590, 321] width 29 height 28
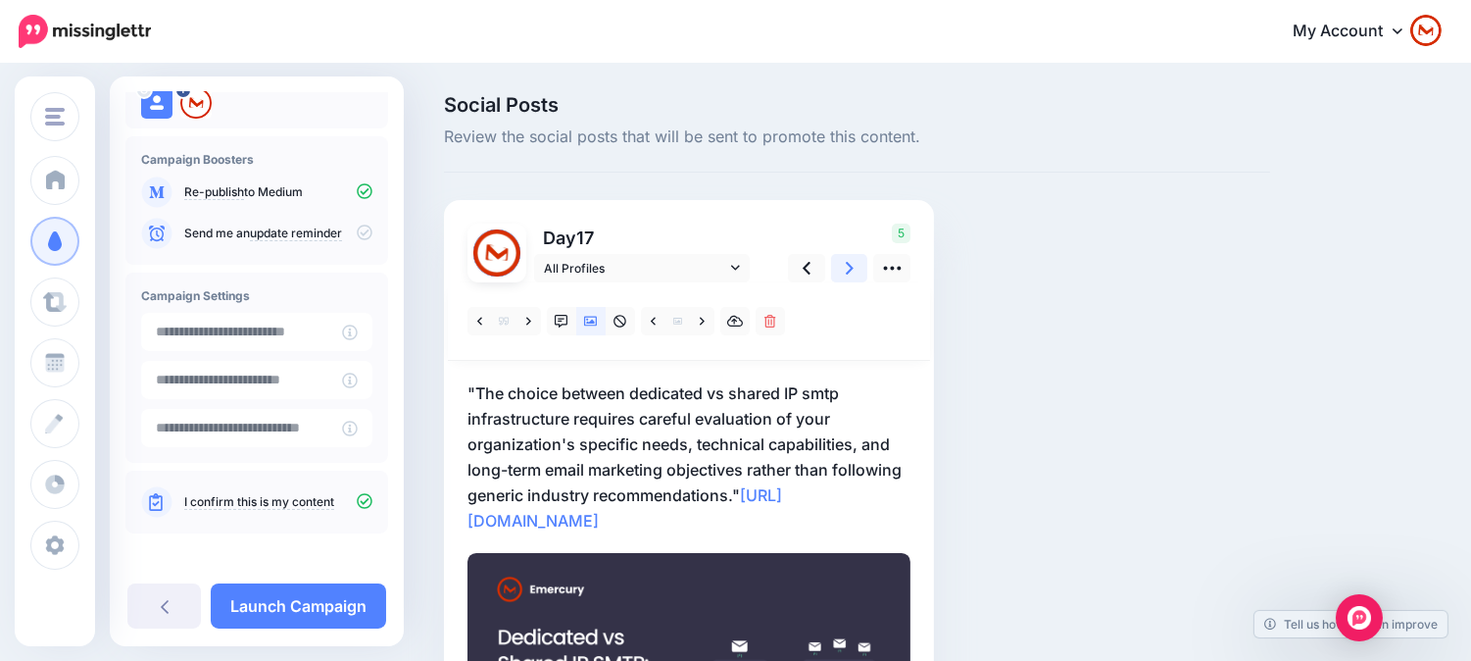
click at [846, 261] on icon at bounding box center [850, 268] width 8 height 21
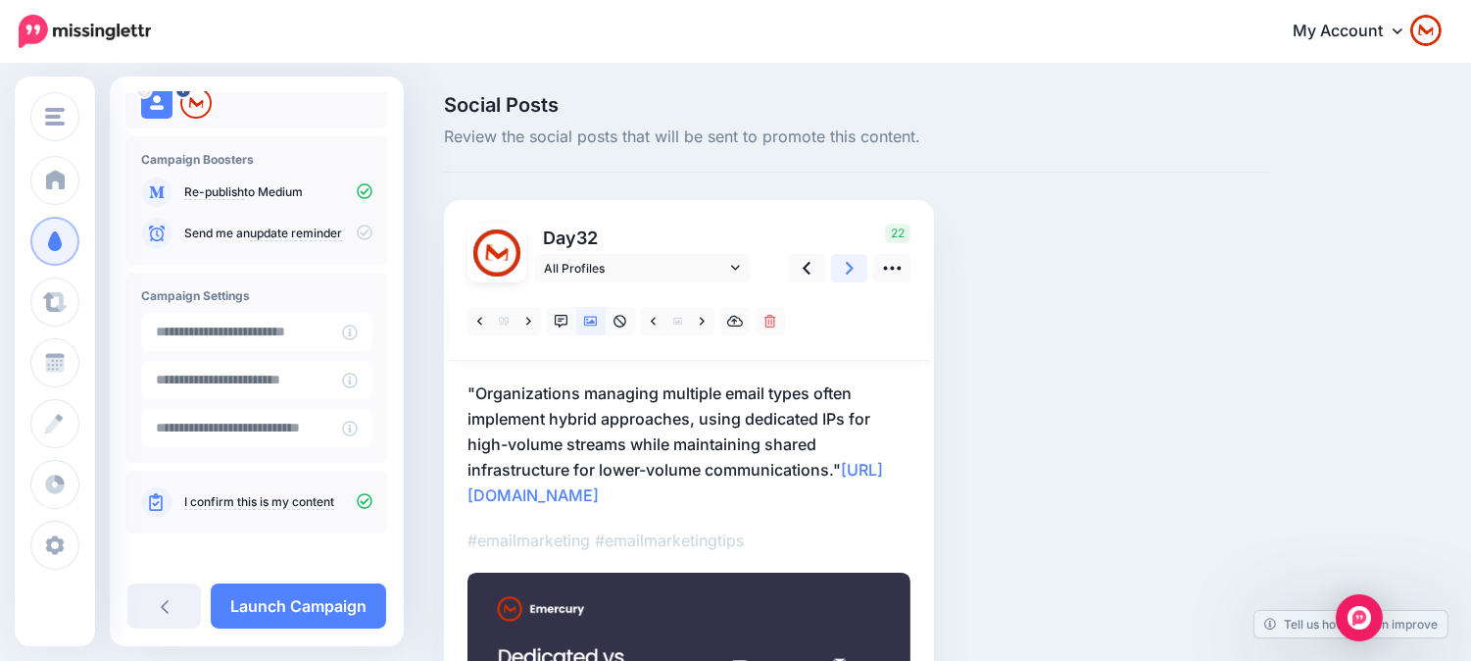
click at [853, 274] on icon at bounding box center [850, 268] width 8 height 21
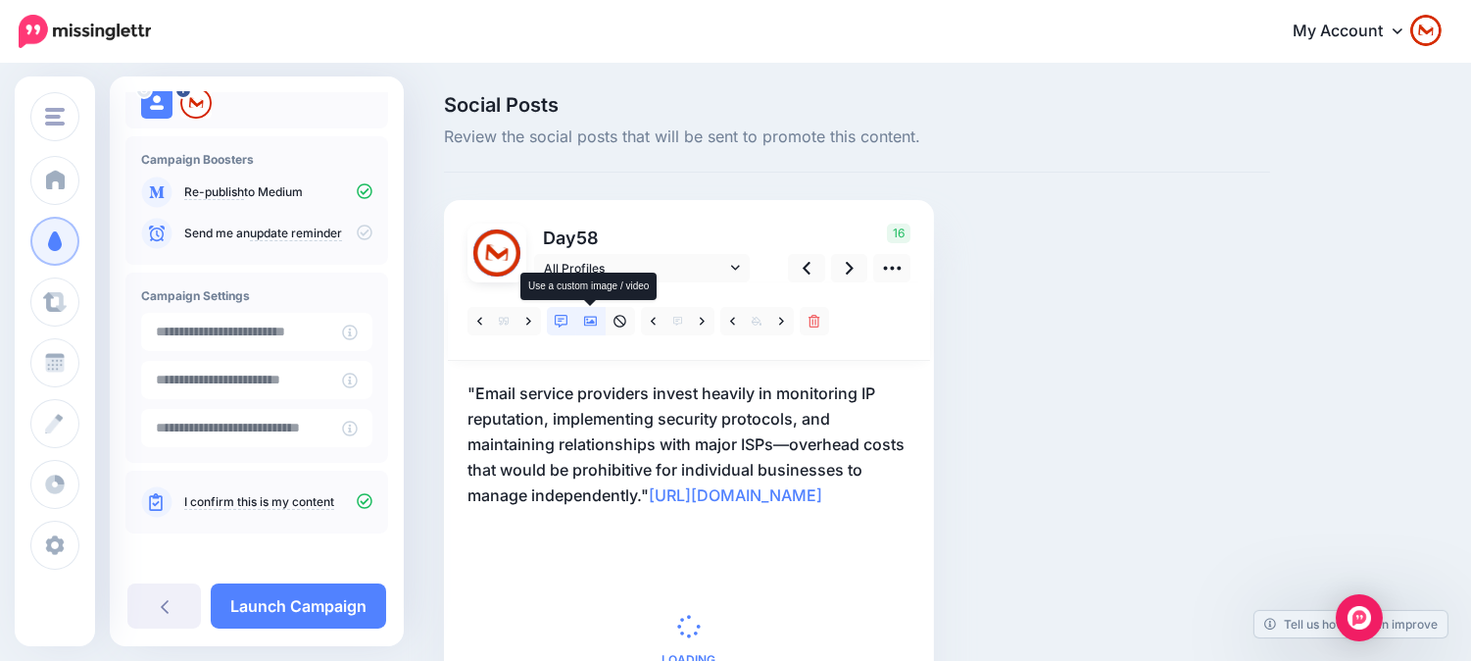
click at [592, 320] on icon at bounding box center [591, 322] width 14 height 10
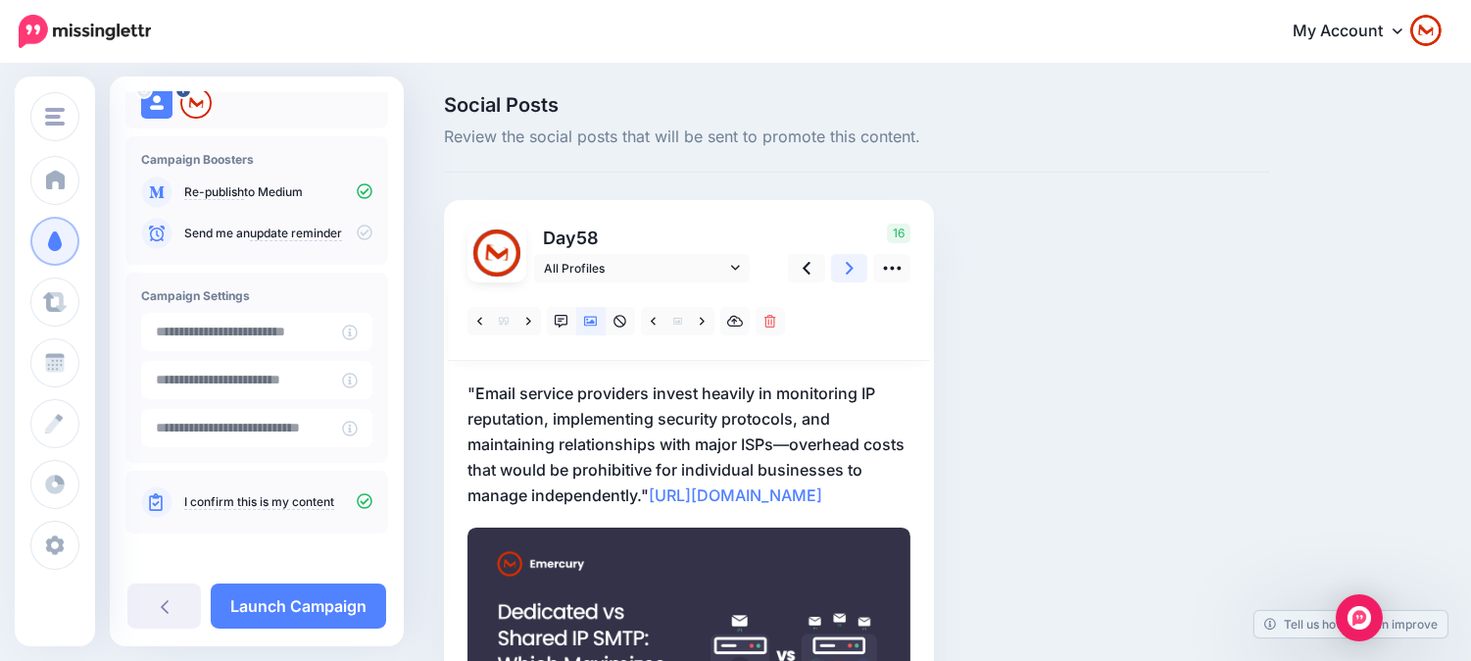
click at [844, 269] on link at bounding box center [849, 268] width 37 height 28
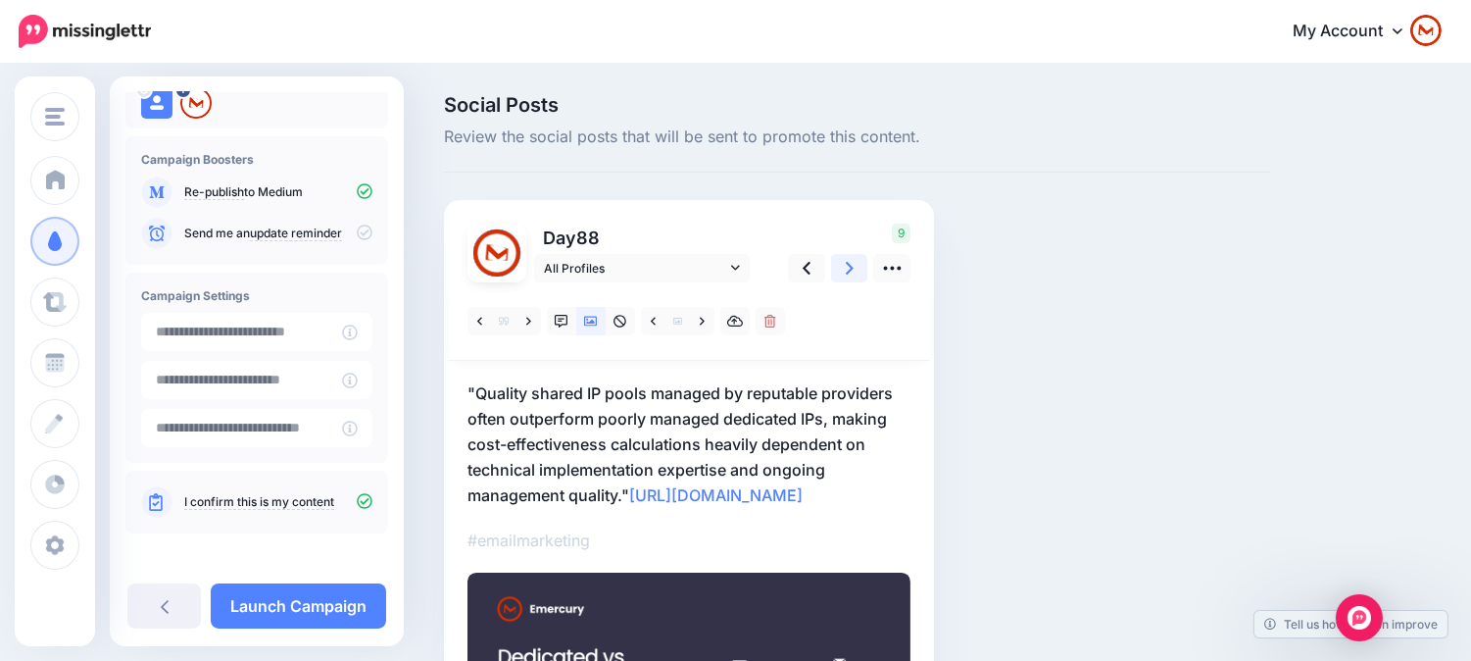
click at [843, 254] on link at bounding box center [849, 268] width 37 height 28
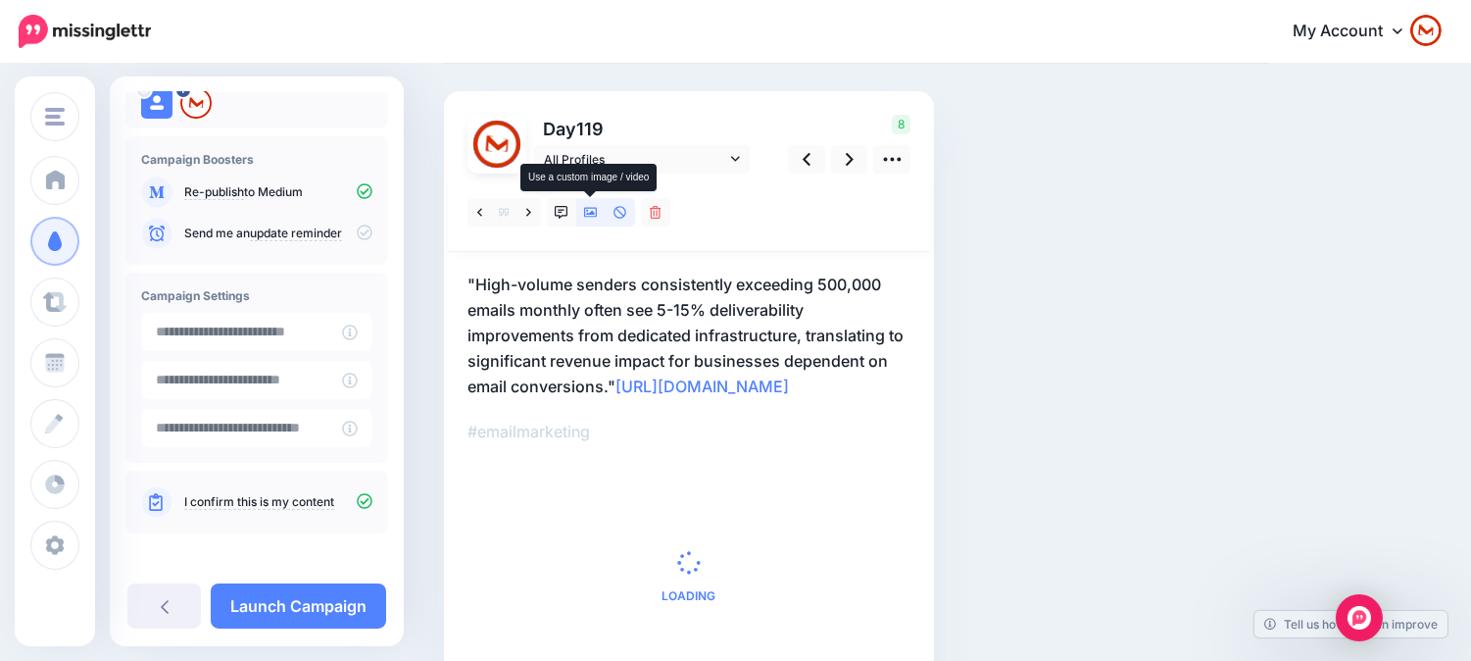
click at [591, 218] on icon at bounding box center [591, 213] width 14 height 14
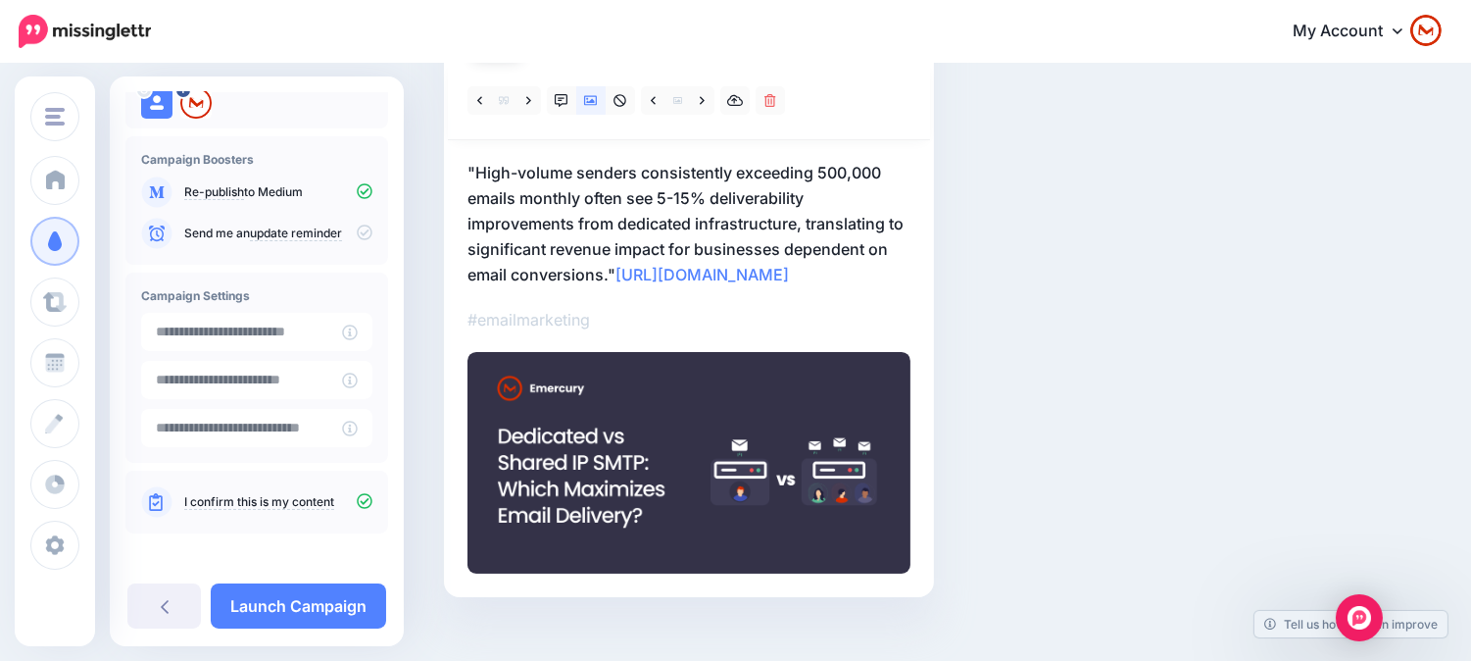
scroll to position [26, 0]
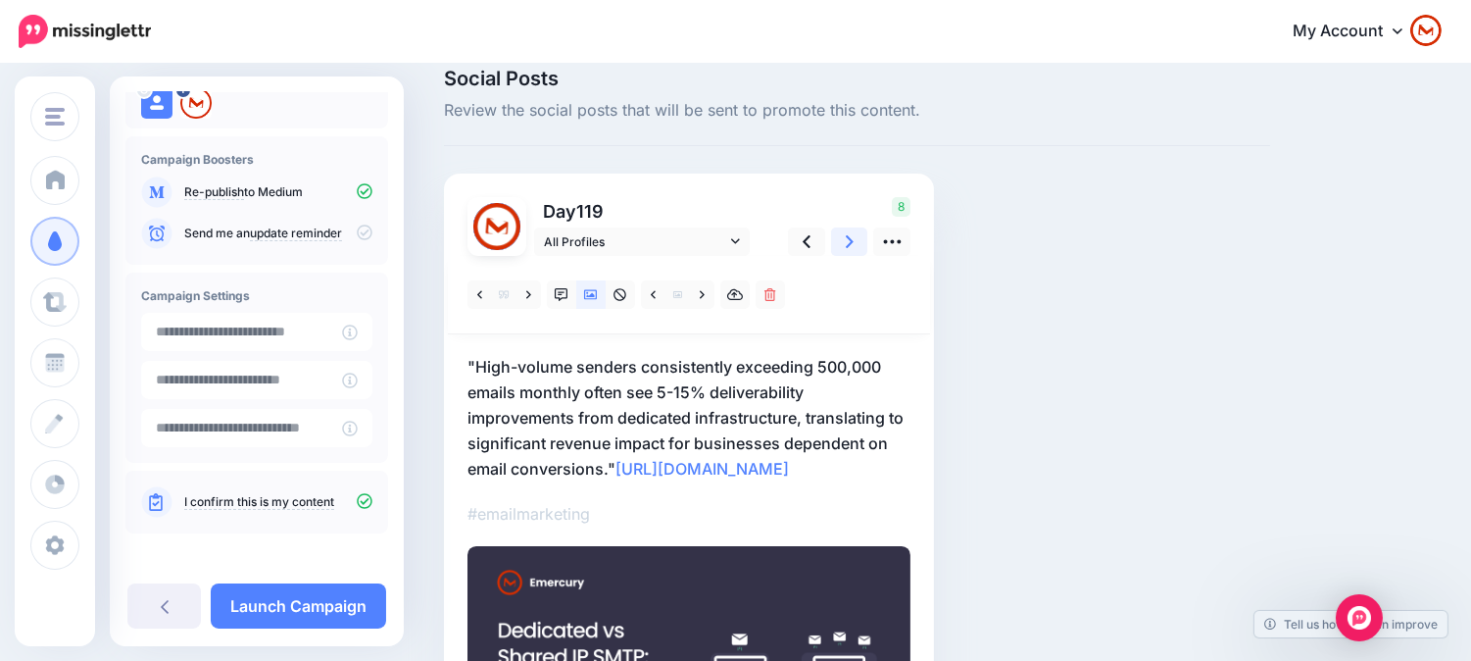
click at [846, 247] on icon at bounding box center [850, 241] width 8 height 21
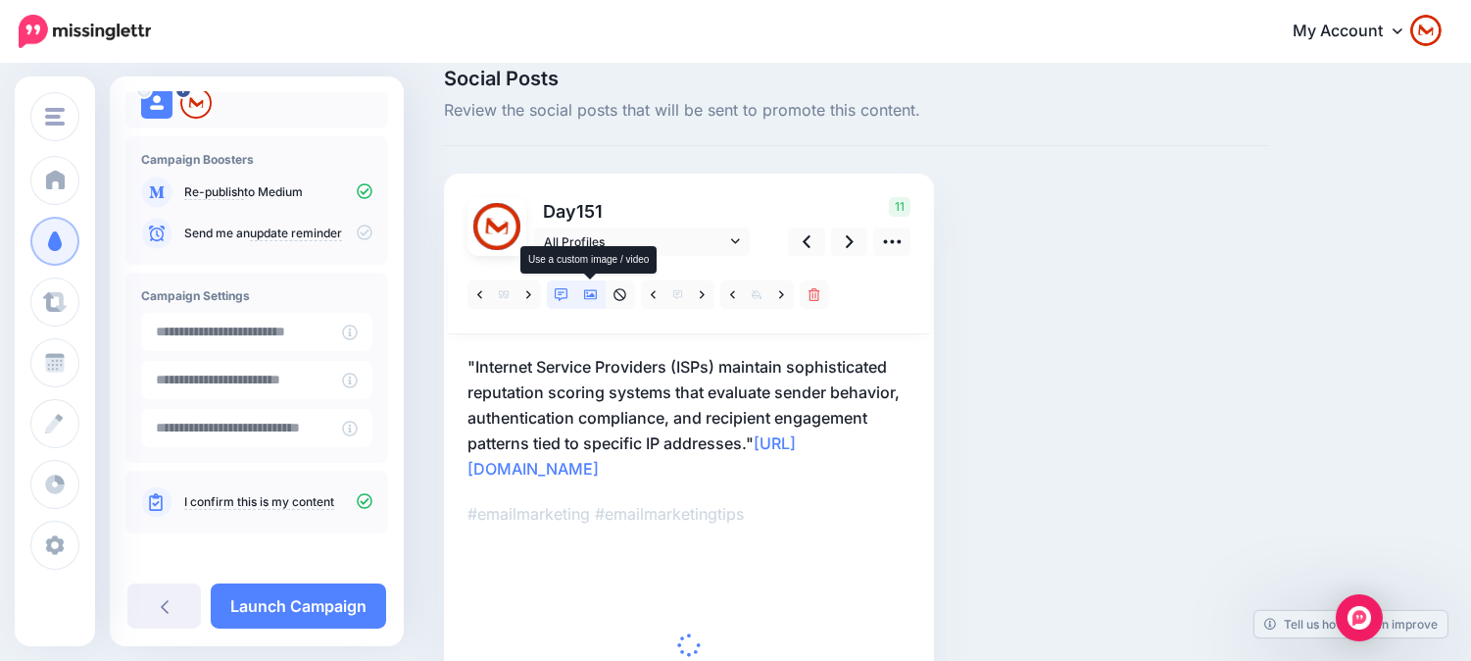
click at [593, 288] on icon at bounding box center [591, 295] width 14 height 14
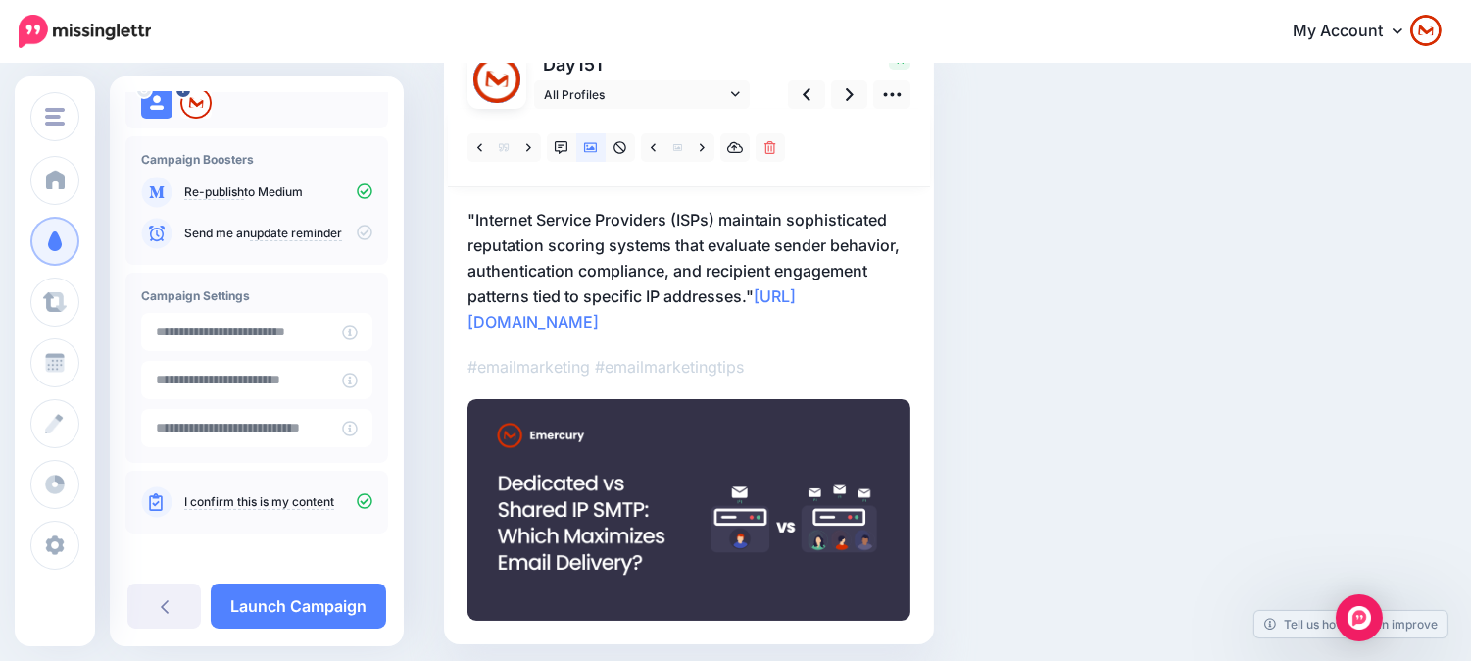
scroll to position [0, 0]
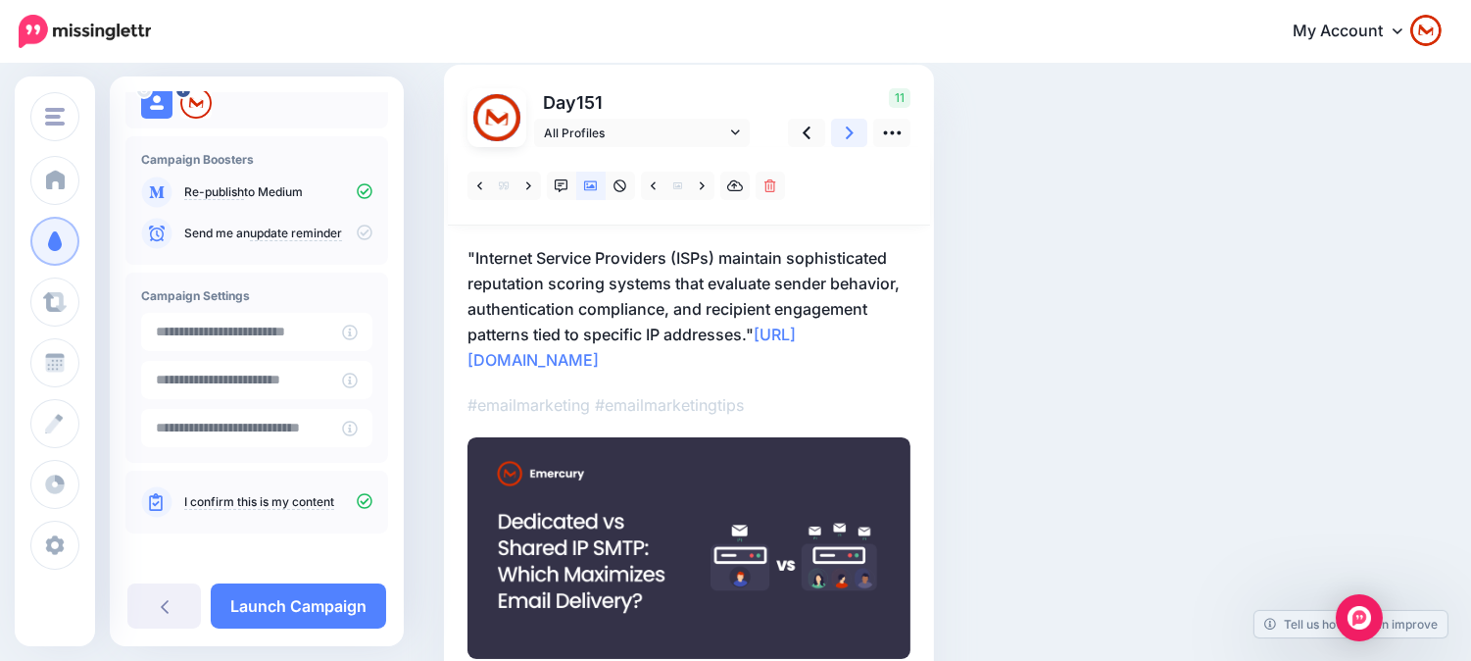
click at [855, 124] on link at bounding box center [849, 133] width 37 height 28
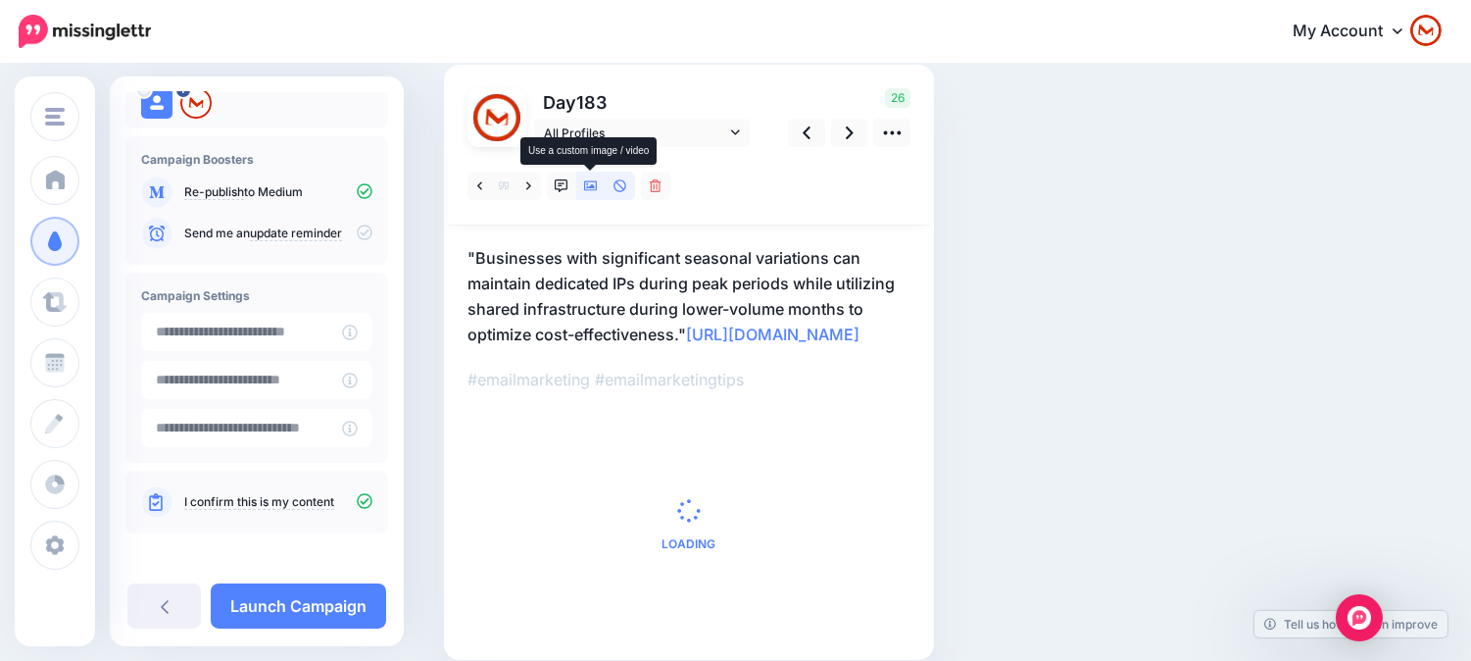
click at [586, 173] on link at bounding box center [590, 186] width 29 height 28
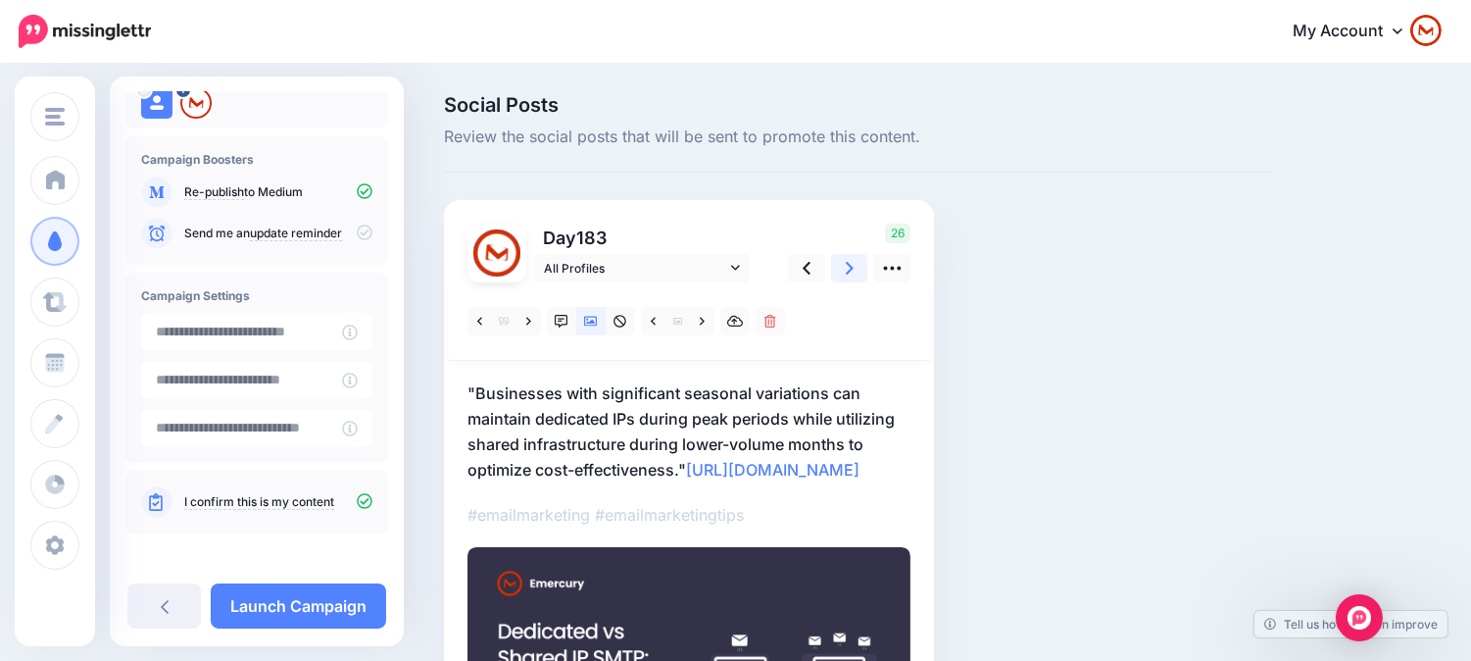
click at [846, 262] on icon at bounding box center [850, 268] width 8 height 13
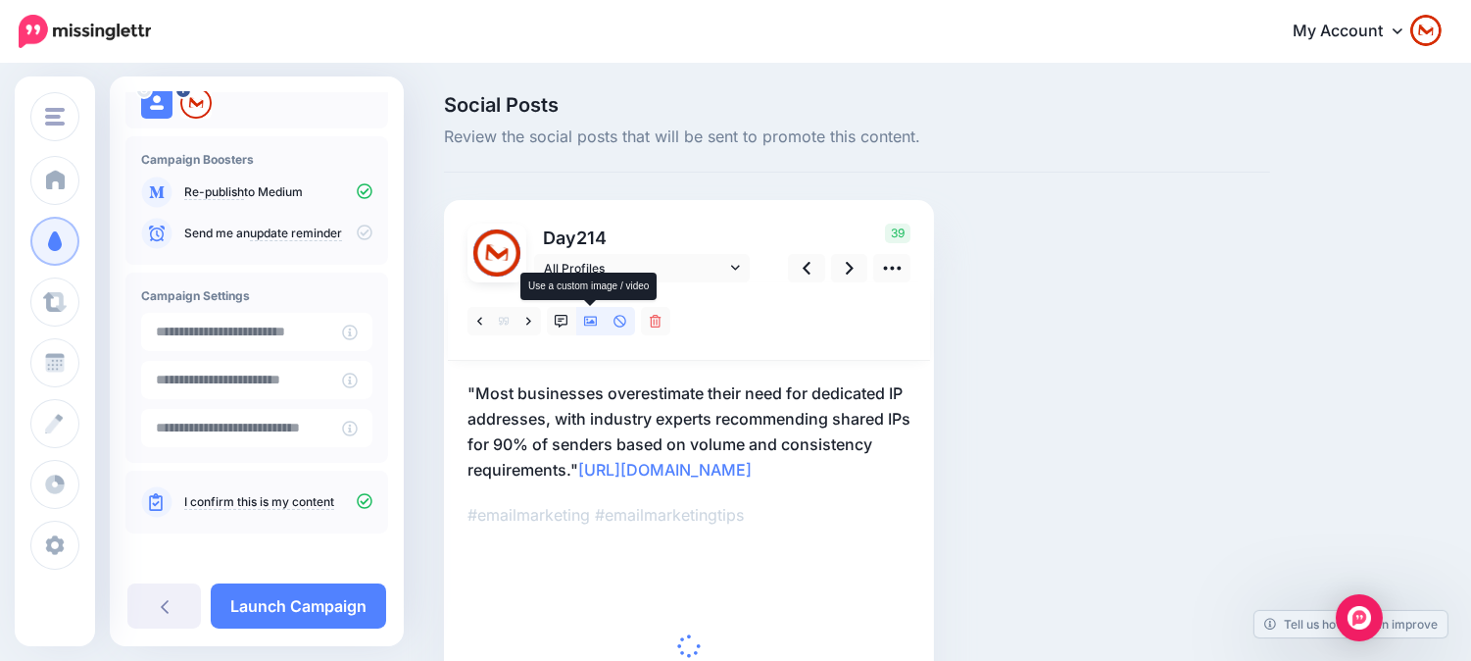
click at [588, 319] on icon at bounding box center [591, 322] width 14 height 10
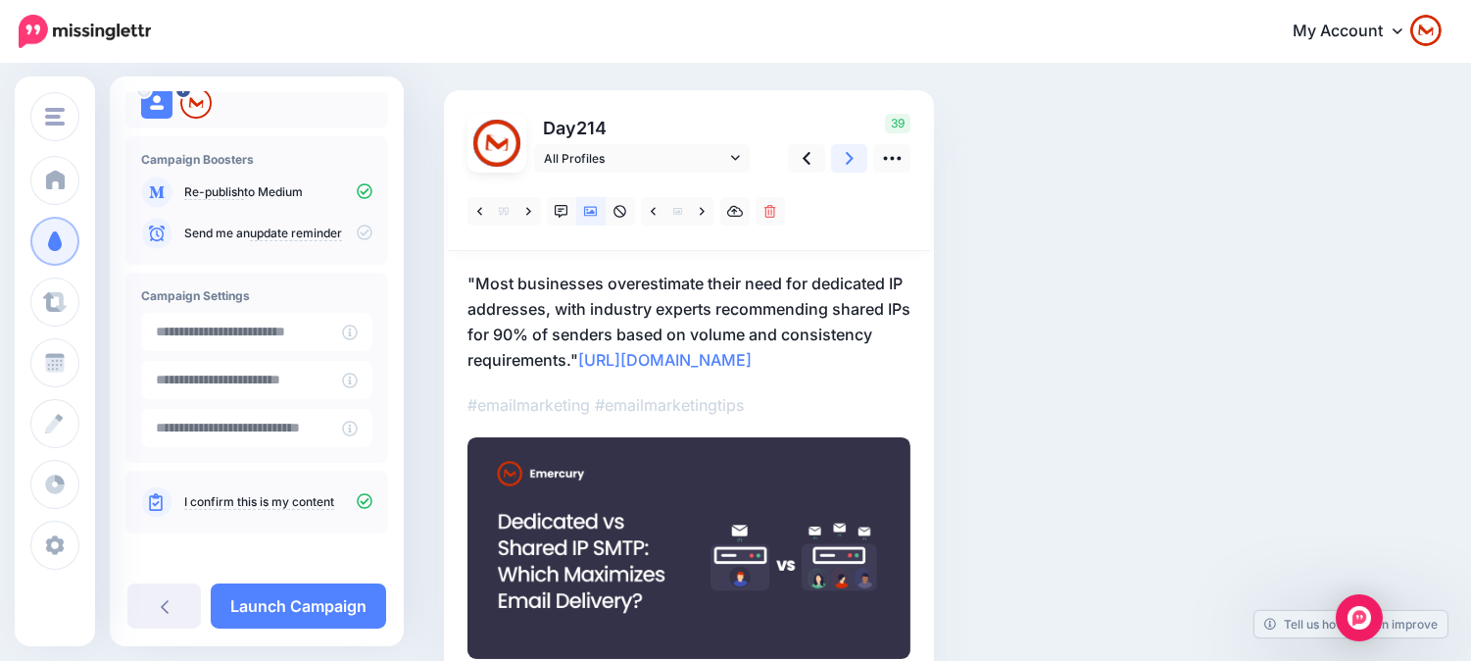
click at [846, 159] on icon at bounding box center [850, 158] width 8 height 21
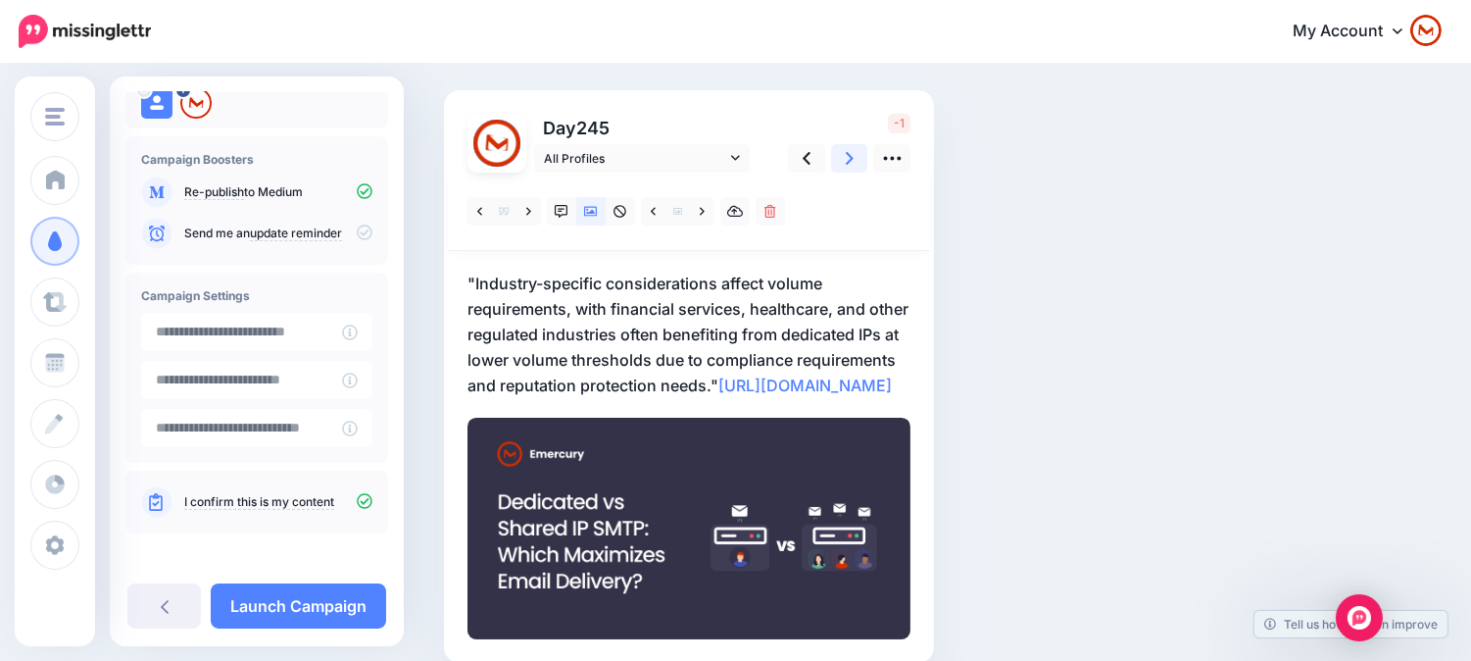
click at [850, 161] on icon at bounding box center [850, 158] width 8 height 21
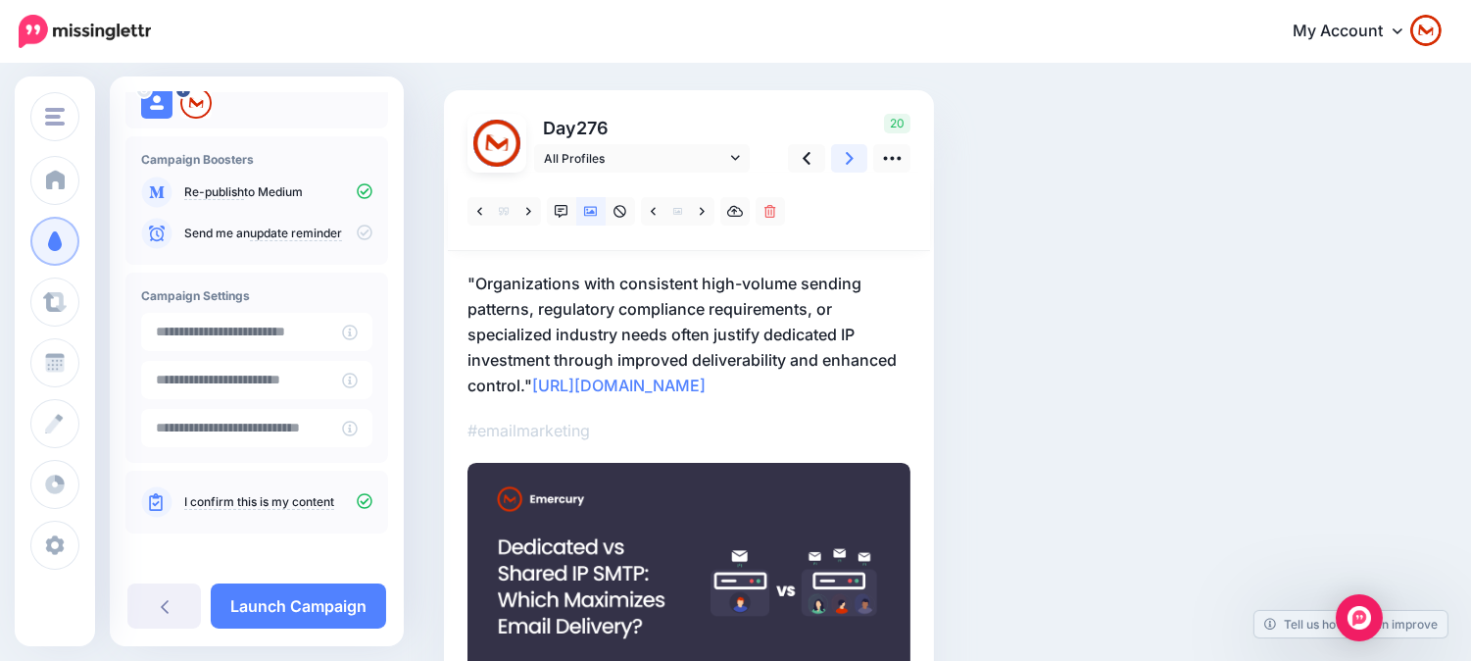
click at [847, 153] on icon at bounding box center [850, 158] width 8 height 13
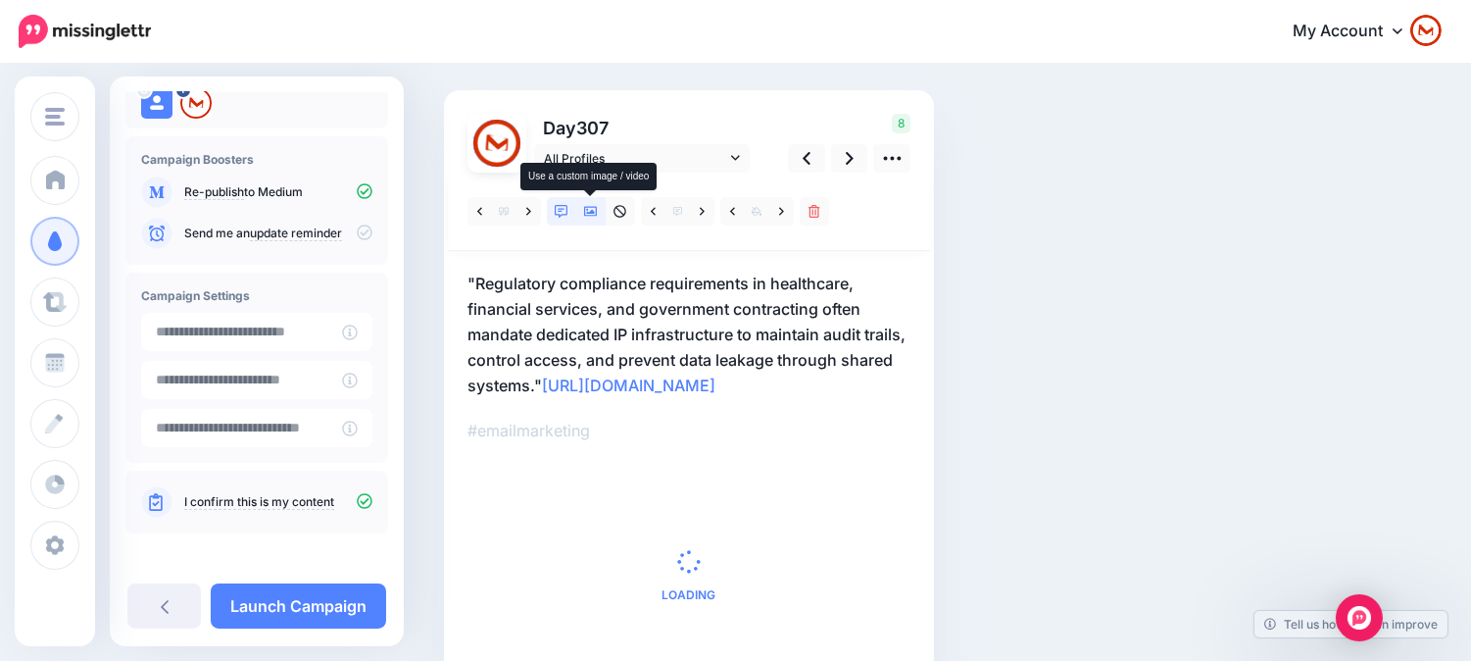
click at [578, 204] on link at bounding box center [590, 211] width 29 height 28
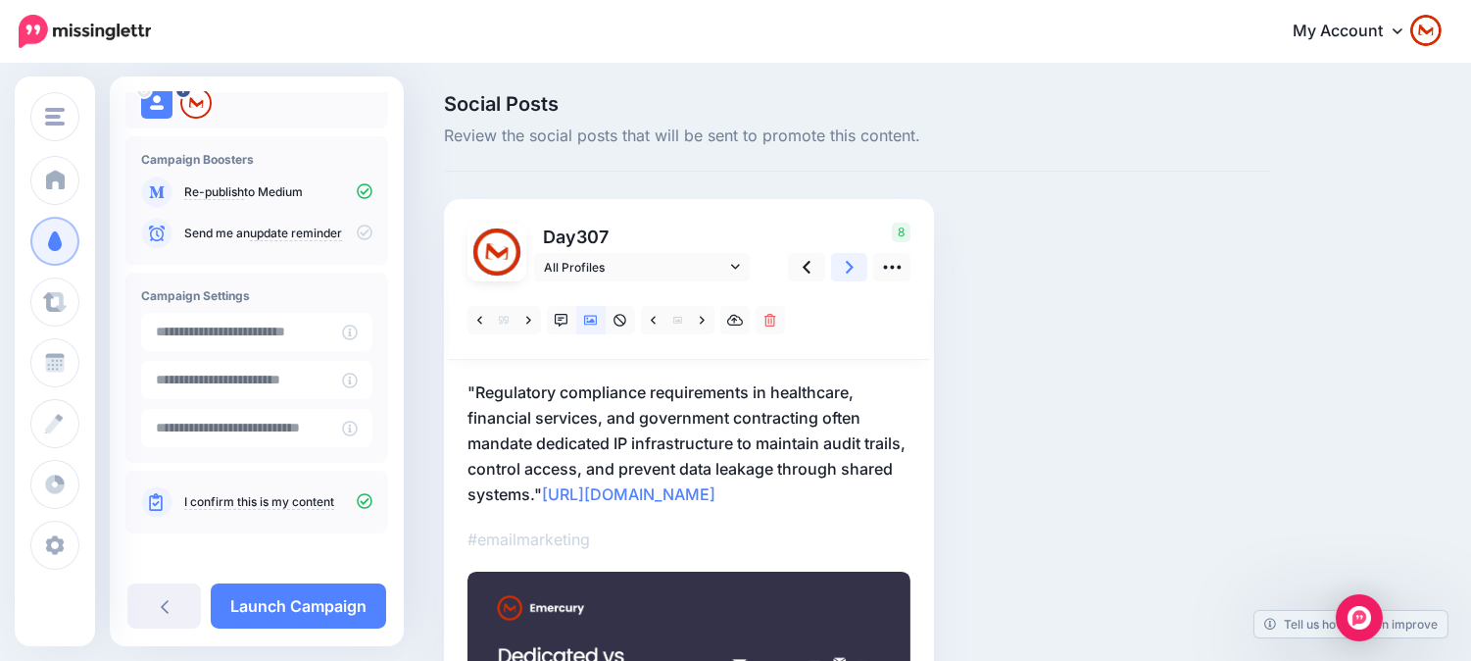
click at [854, 266] on link at bounding box center [849, 267] width 37 height 28
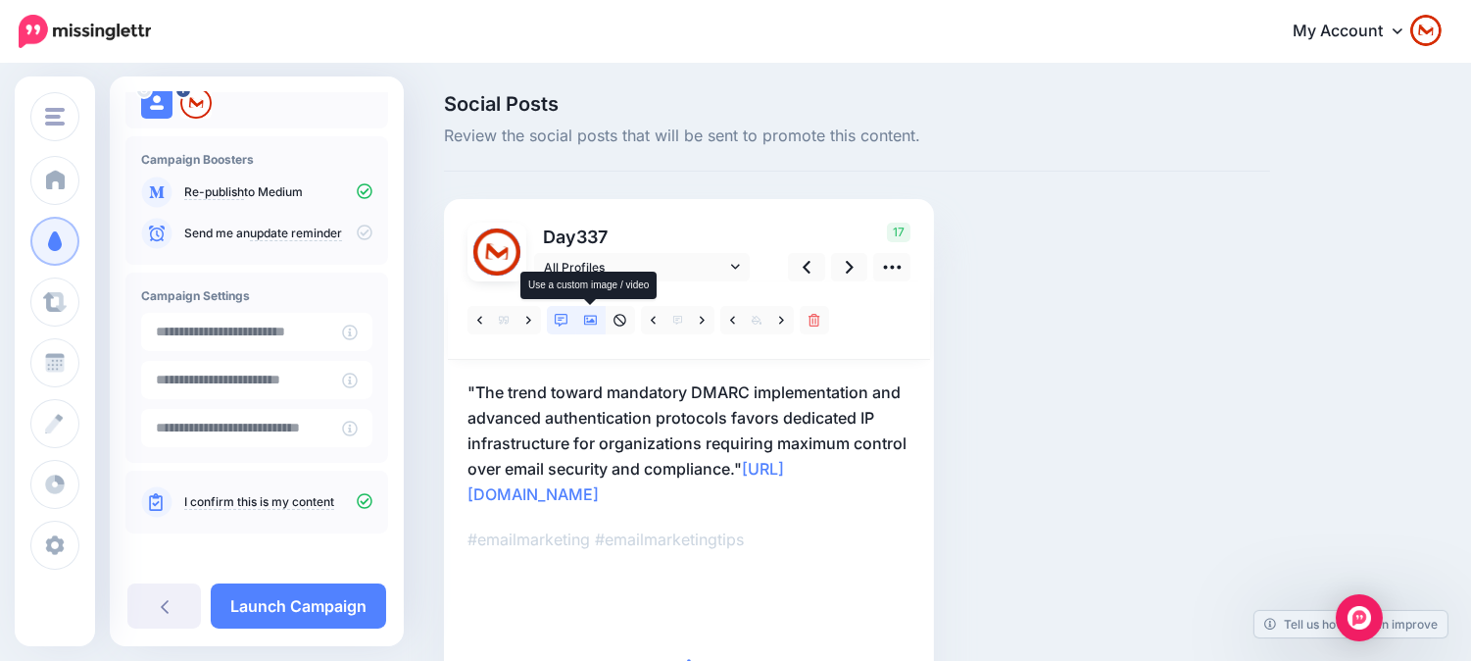
click at [584, 320] on icon at bounding box center [591, 321] width 14 height 10
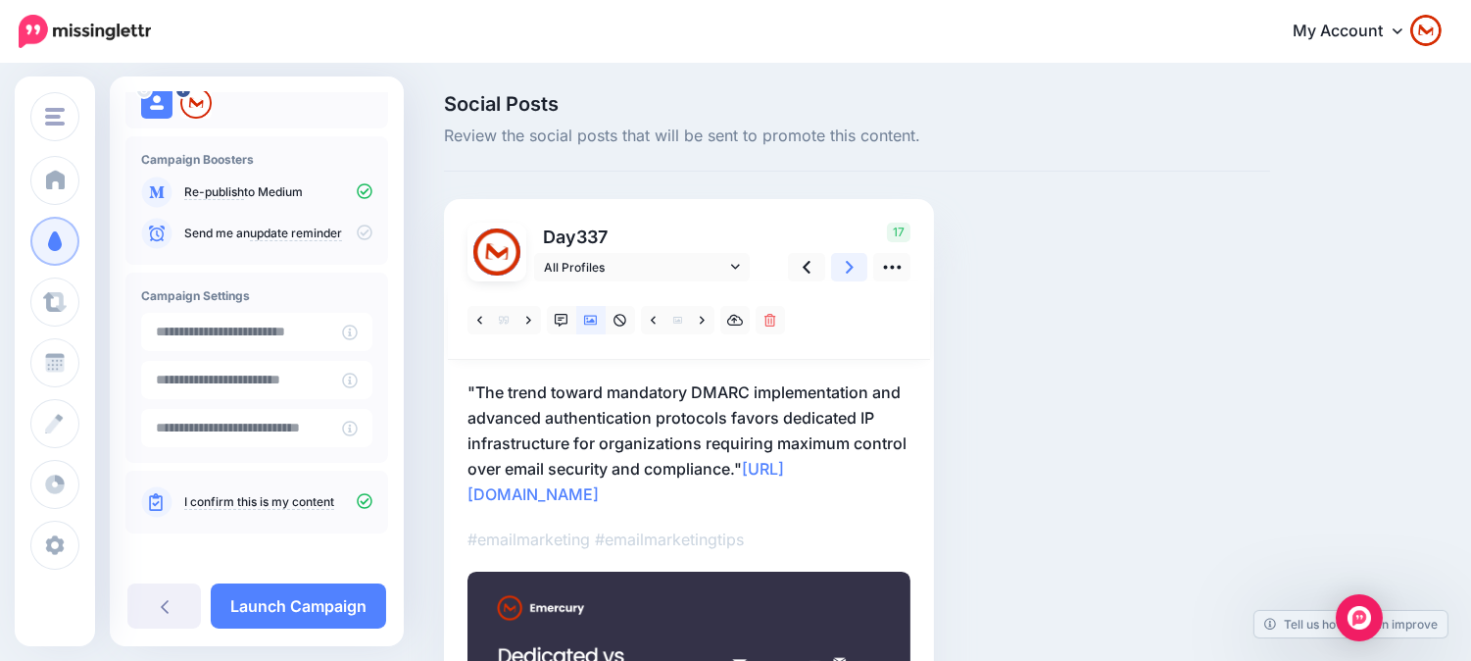
click at [848, 266] on icon at bounding box center [850, 267] width 8 height 21
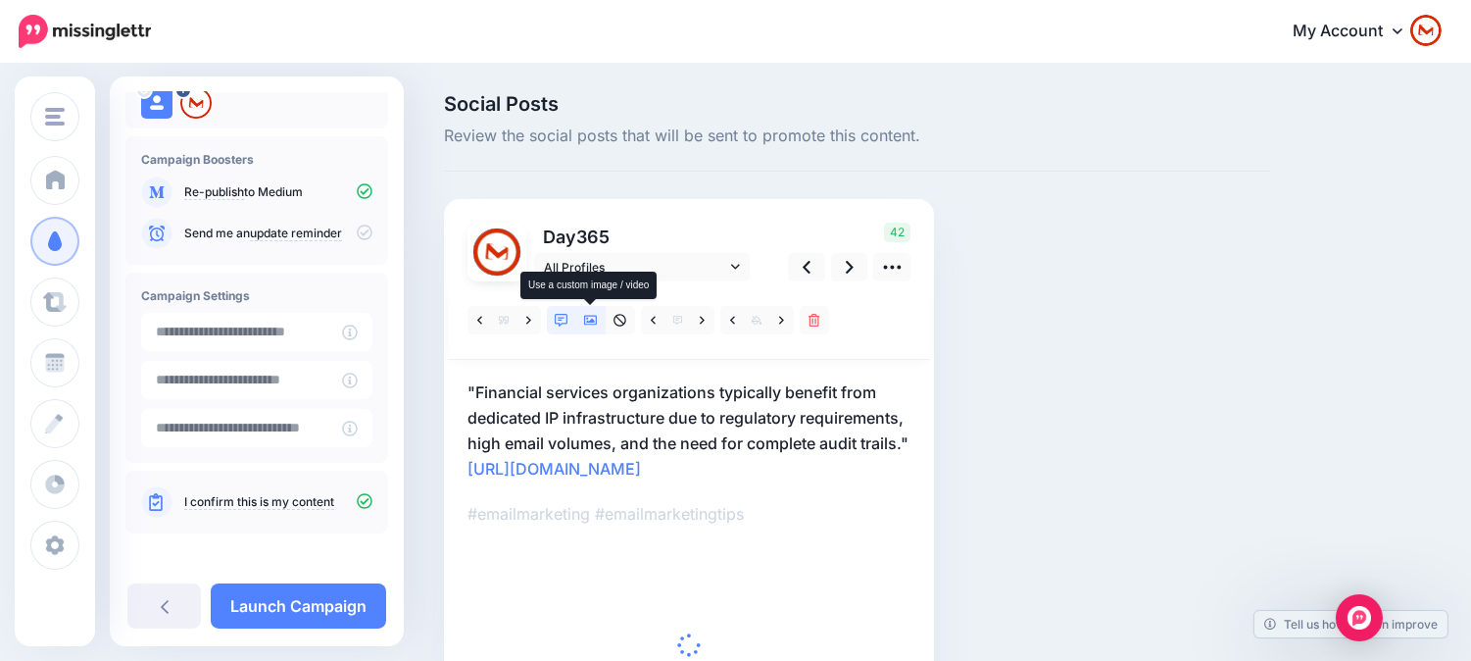
click at [598, 325] on link at bounding box center [590, 320] width 29 height 28
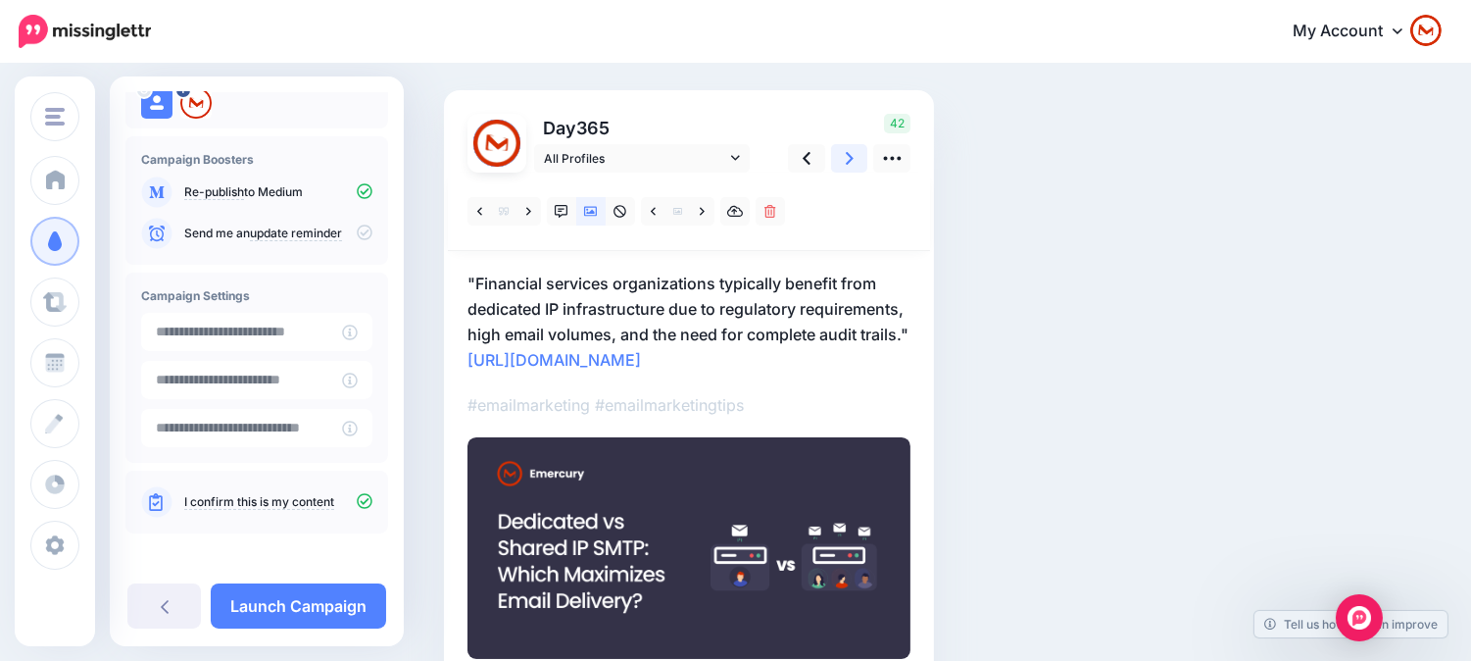
click at [855, 158] on link at bounding box center [849, 158] width 37 height 28
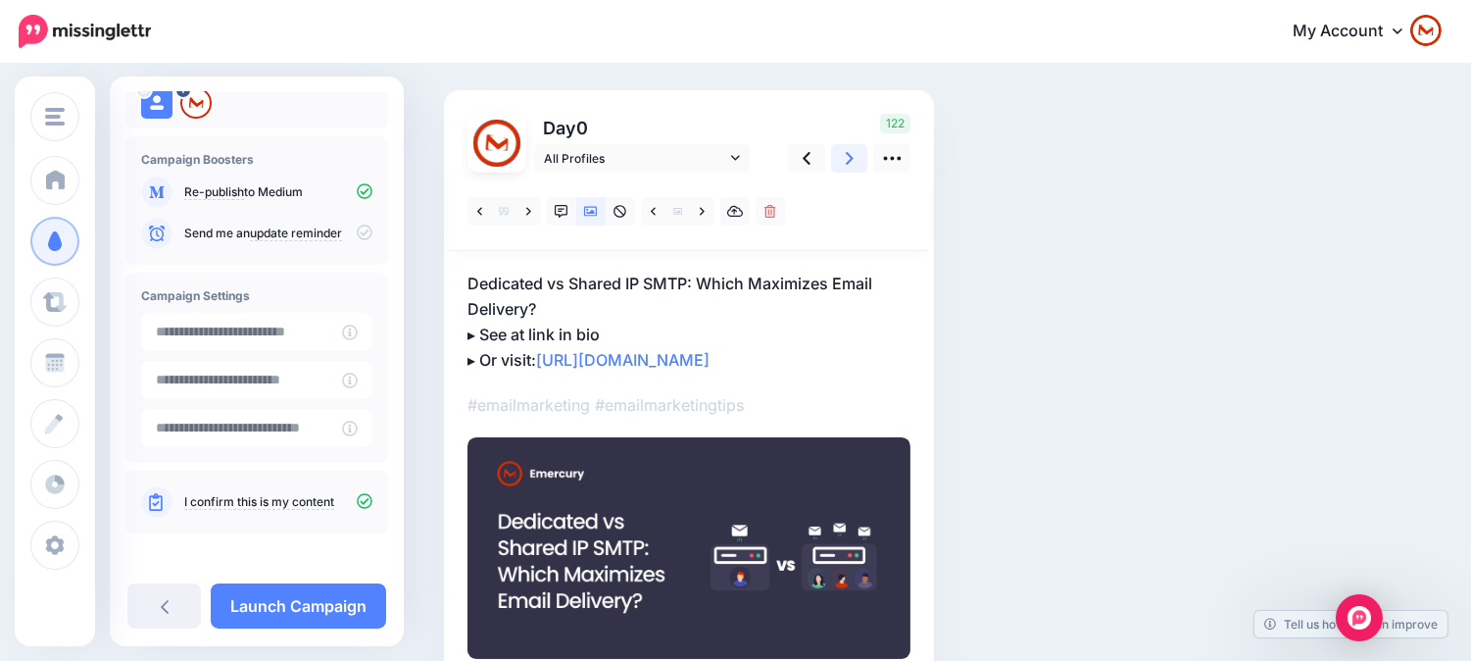
click at [855, 158] on link at bounding box center [849, 158] width 37 height 28
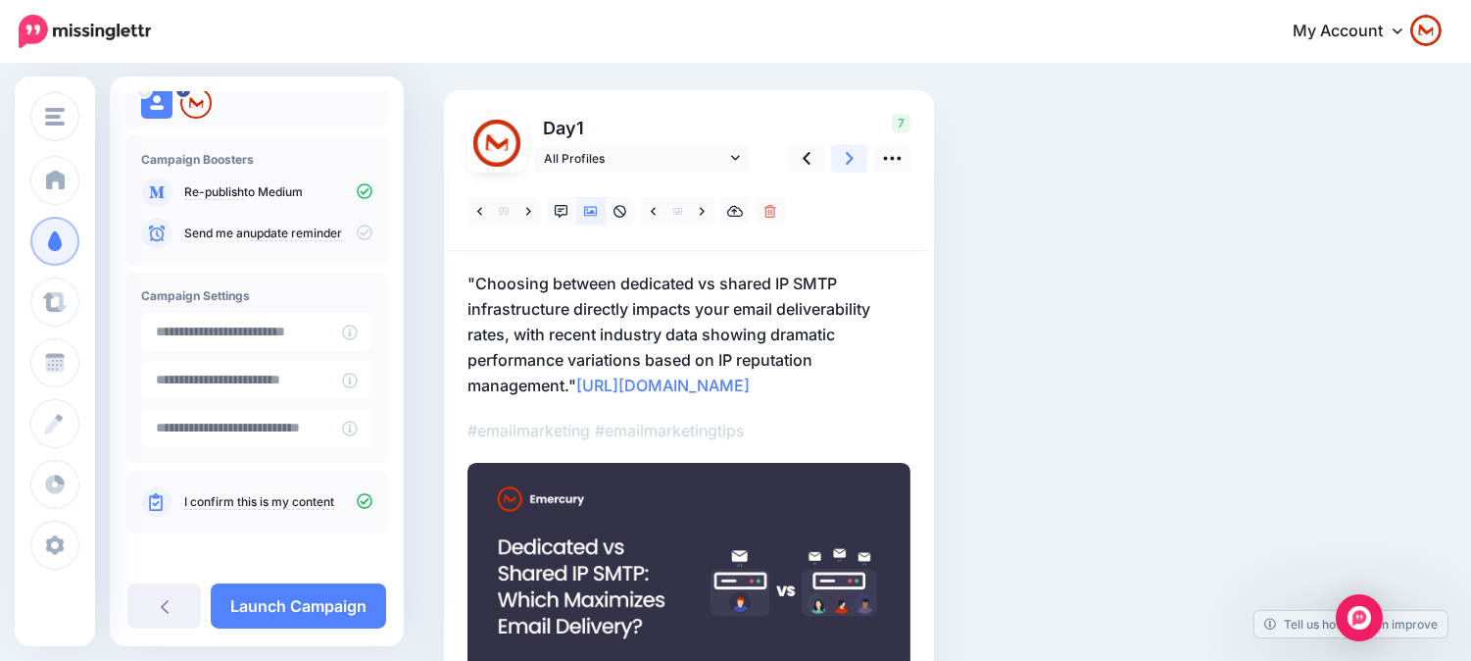
click at [855, 158] on link at bounding box center [849, 158] width 37 height 28
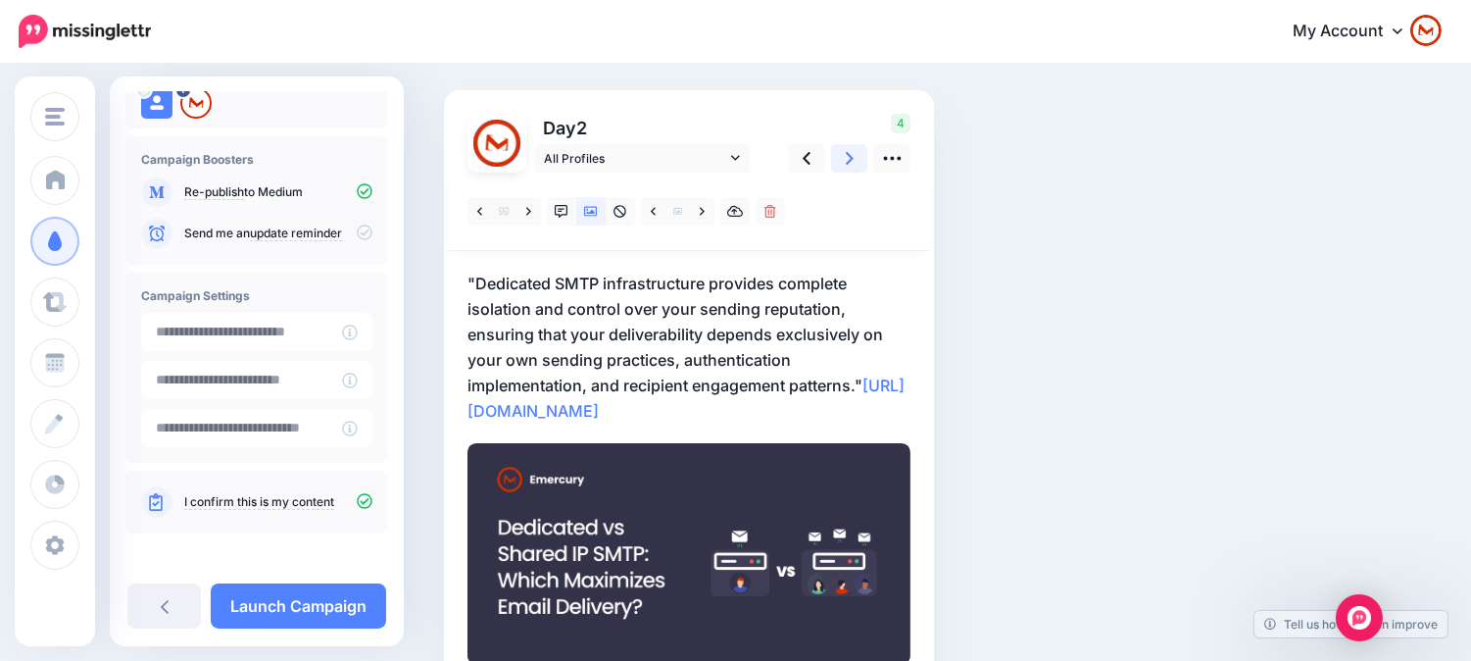
click at [855, 158] on link at bounding box center [849, 158] width 37 height 28
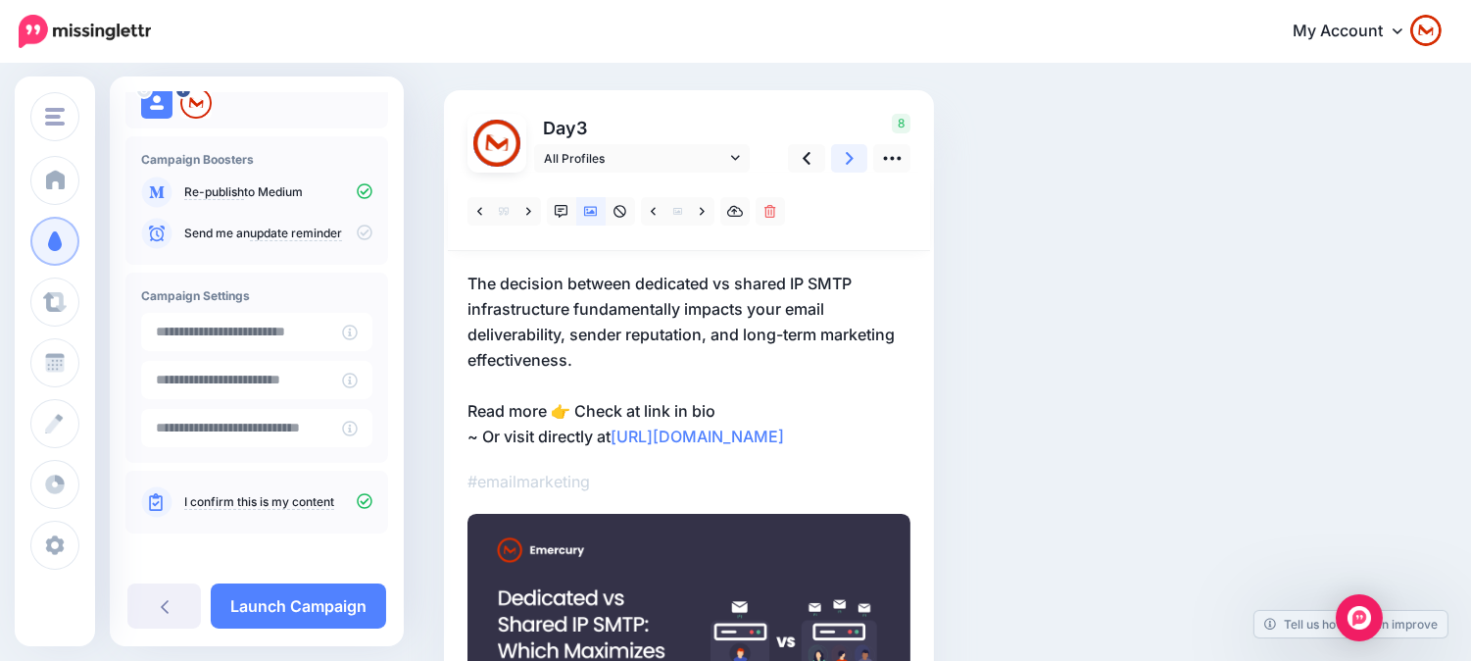
click at [855, 158] on link at bounding box center [849, 158] width 37 height 28
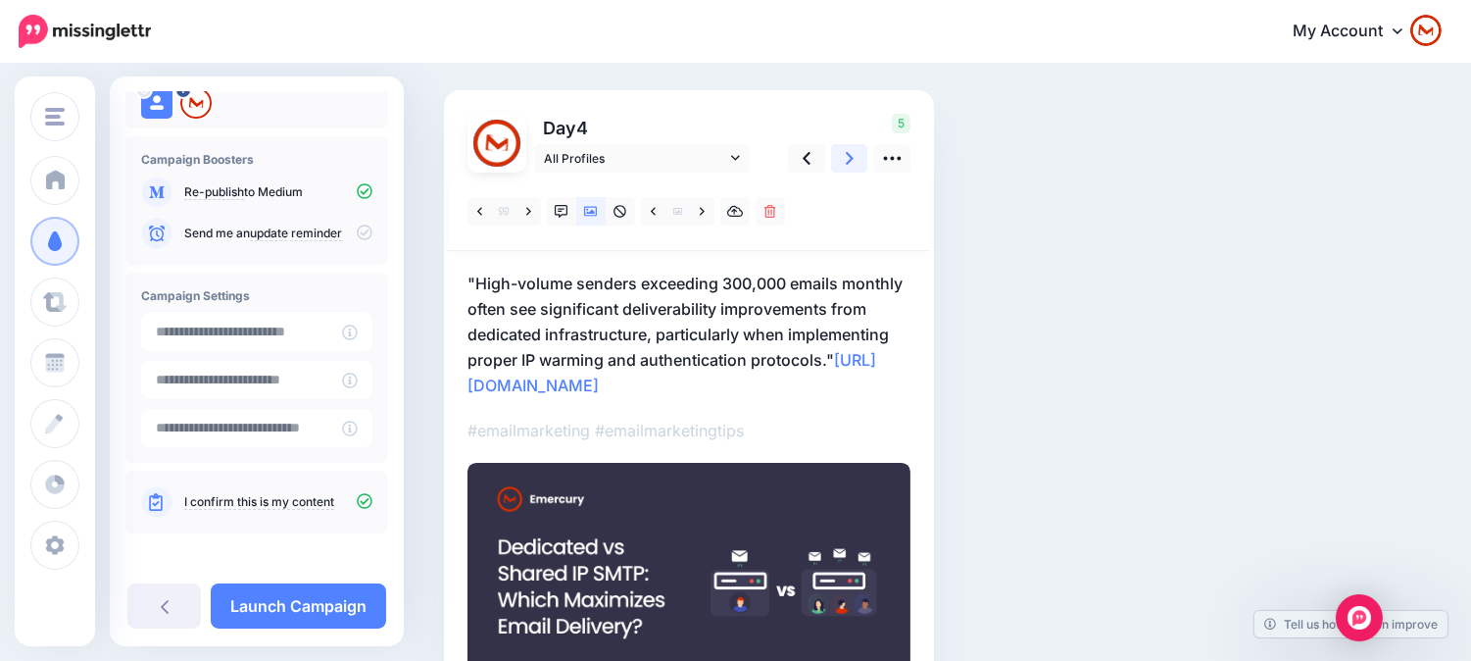
click at [855, 158] on link at bounding box center [849, 158] width 37 height 28
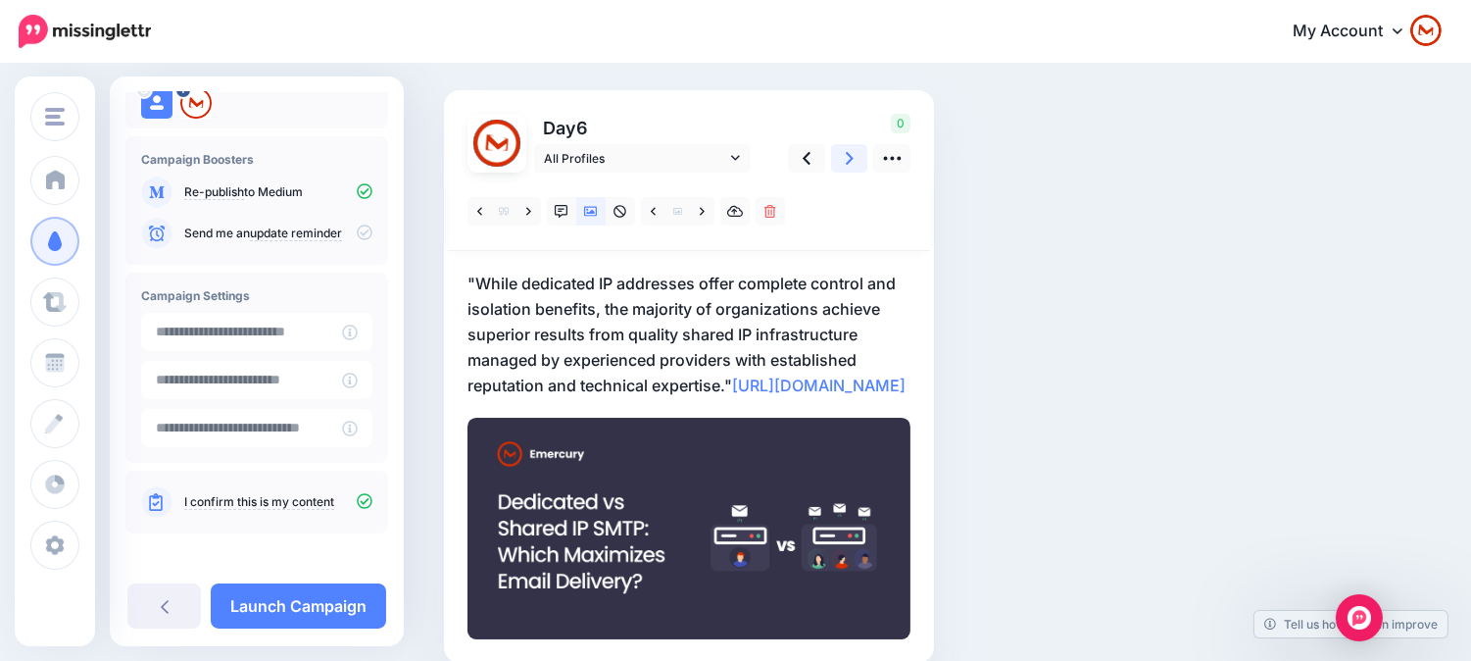
click at [855, 158] on link at bounding box center [849, 158] width 37 height 28
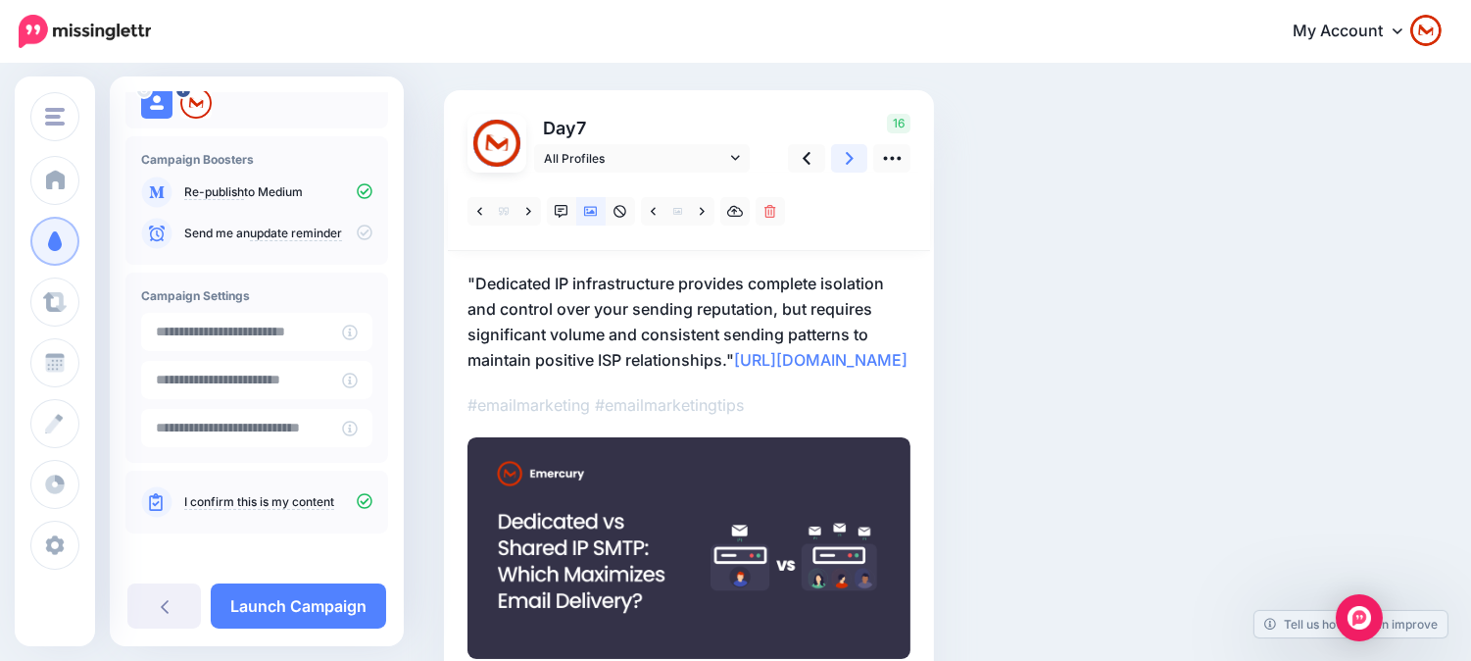
click at [855, 158] on link at bounding box center [849, 158] width 37 height 28
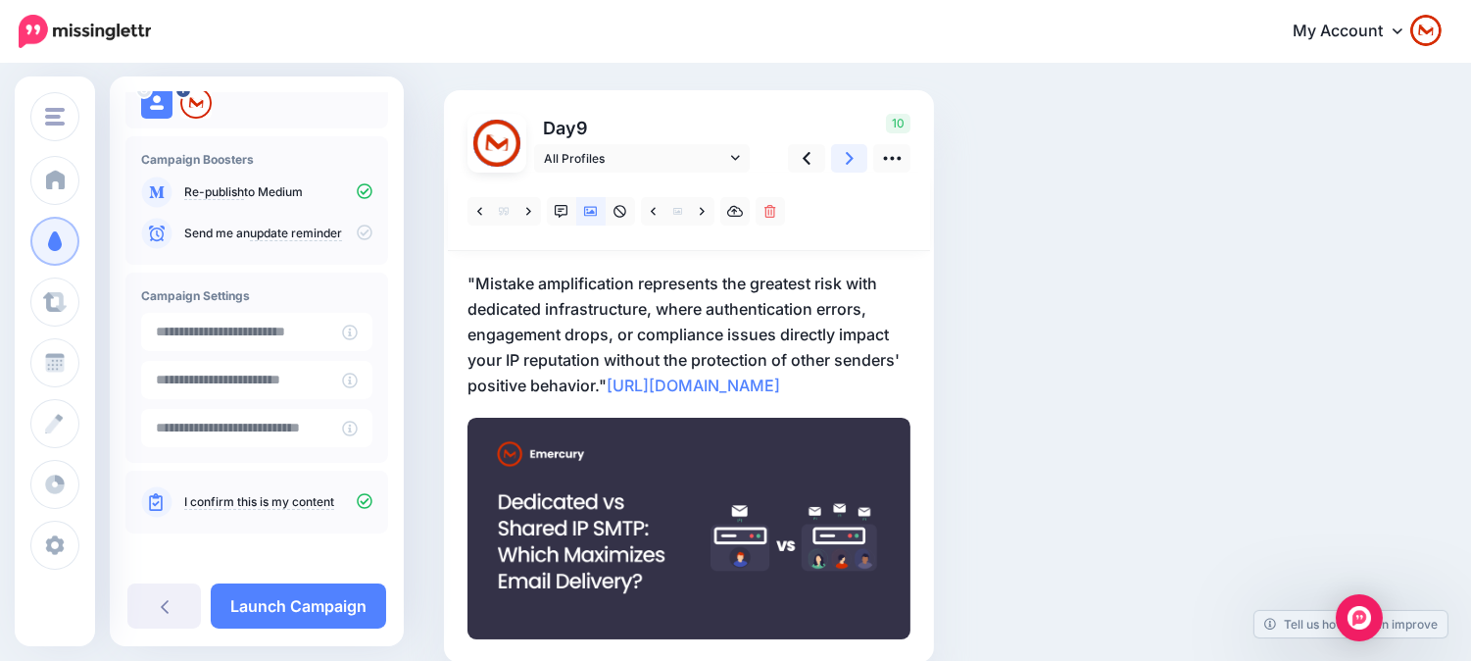
click at [855, 158] on link at bounding box center [849, 158] width 37 height 28
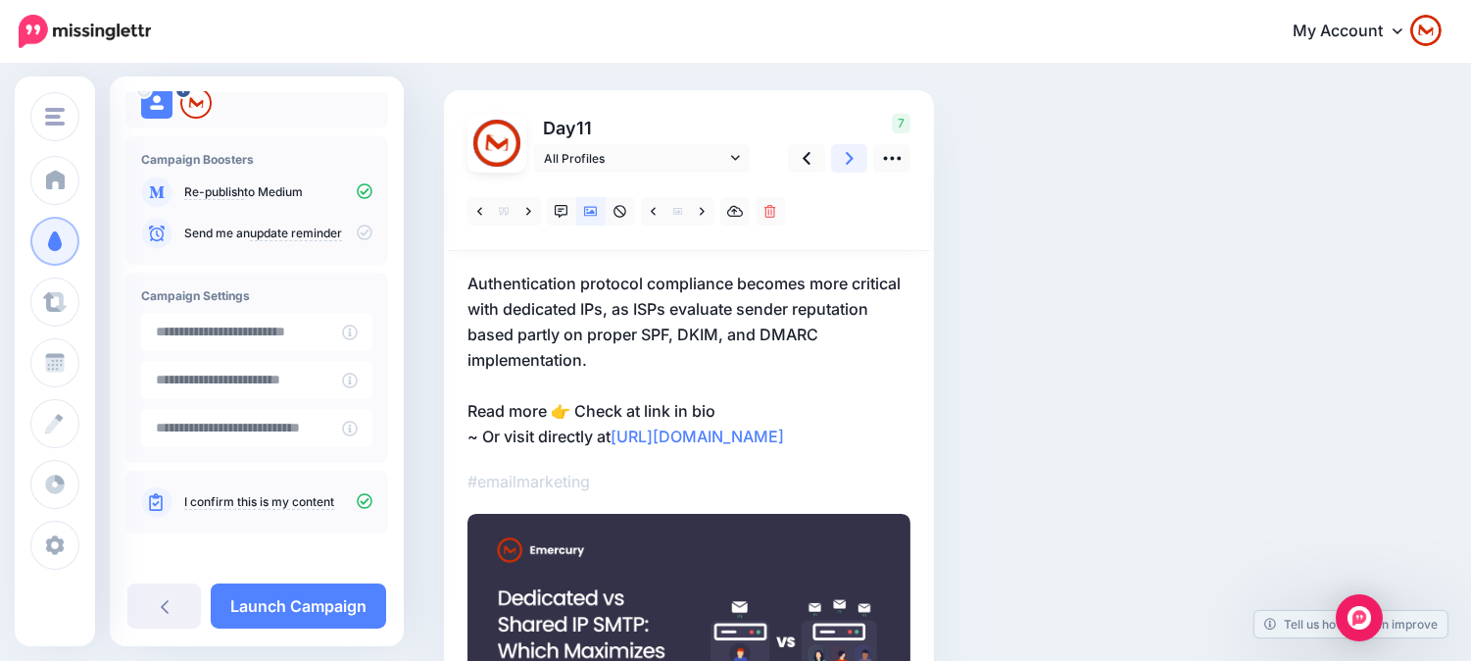
click at [855, 158] on link at bounding box center [849, 158] width 37 height 28
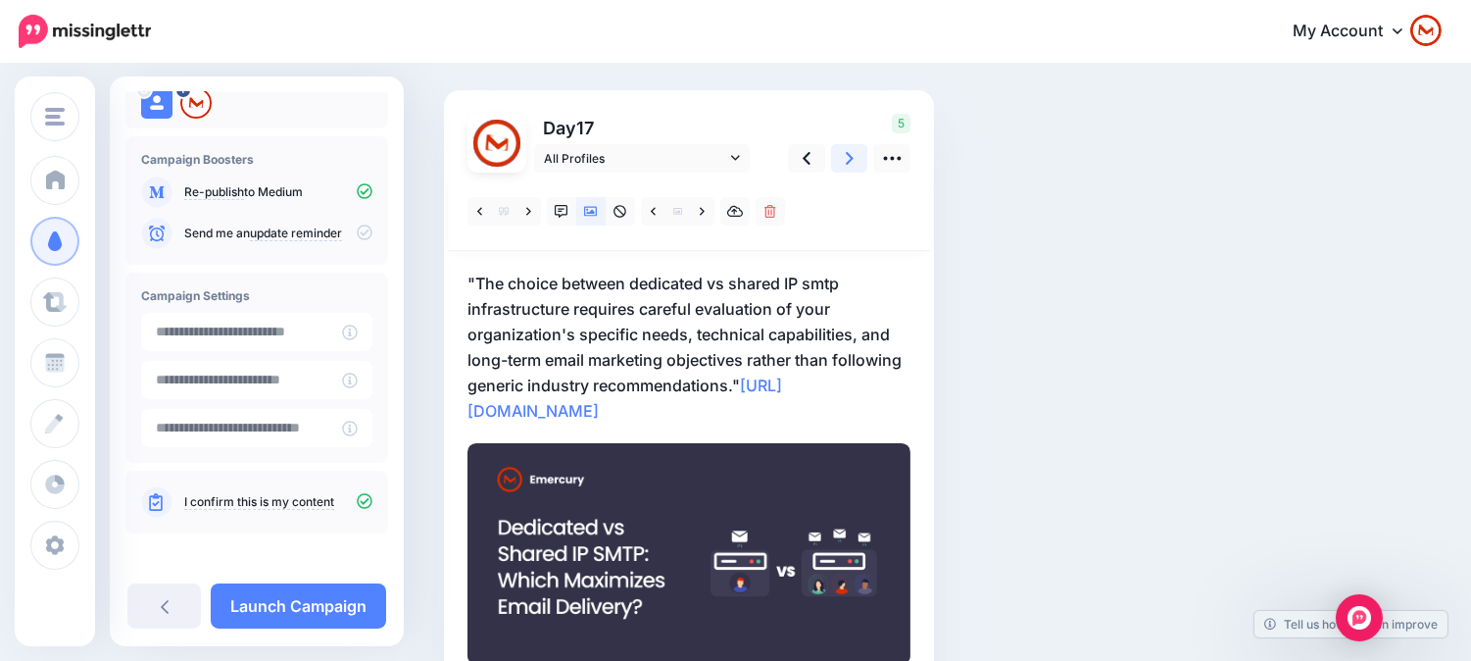
click at [855, 158] on link at bounding box center [849, 158] width 37 height 28
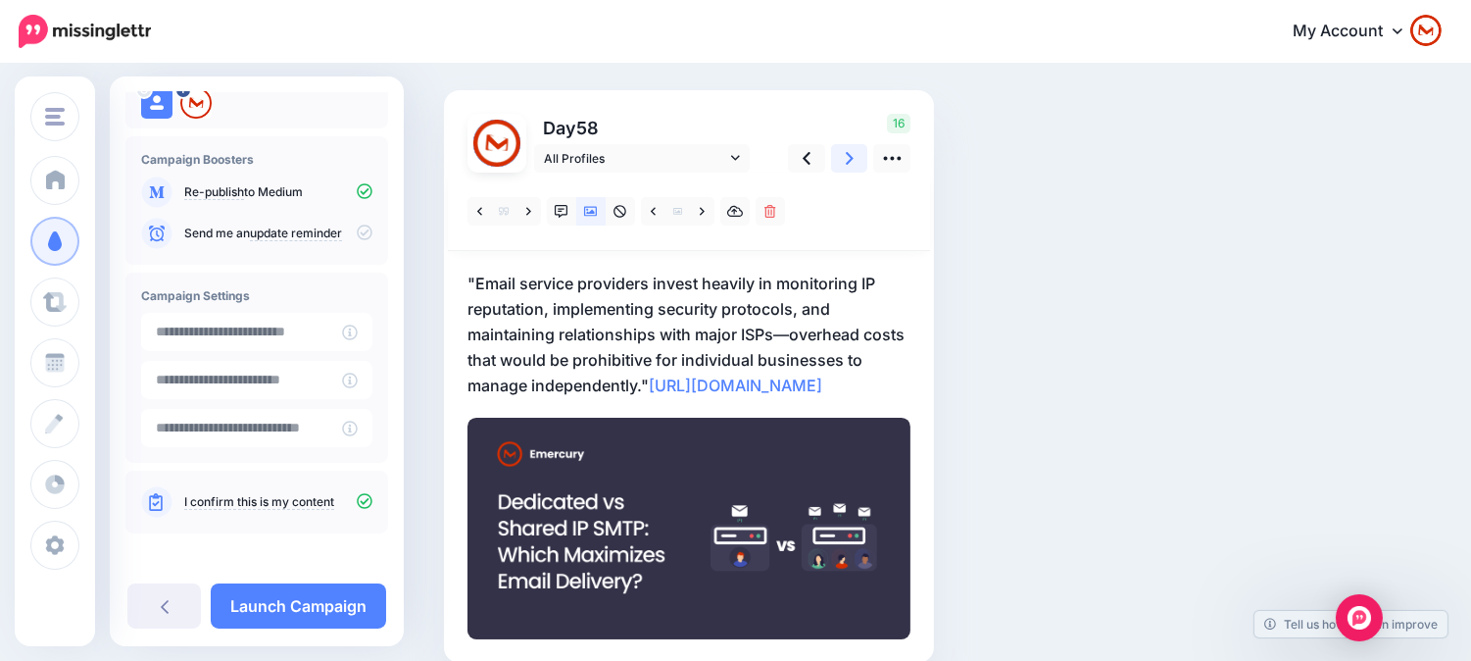
click at [855, 158] on link at bounding box center [849, 158] width 37 height 28
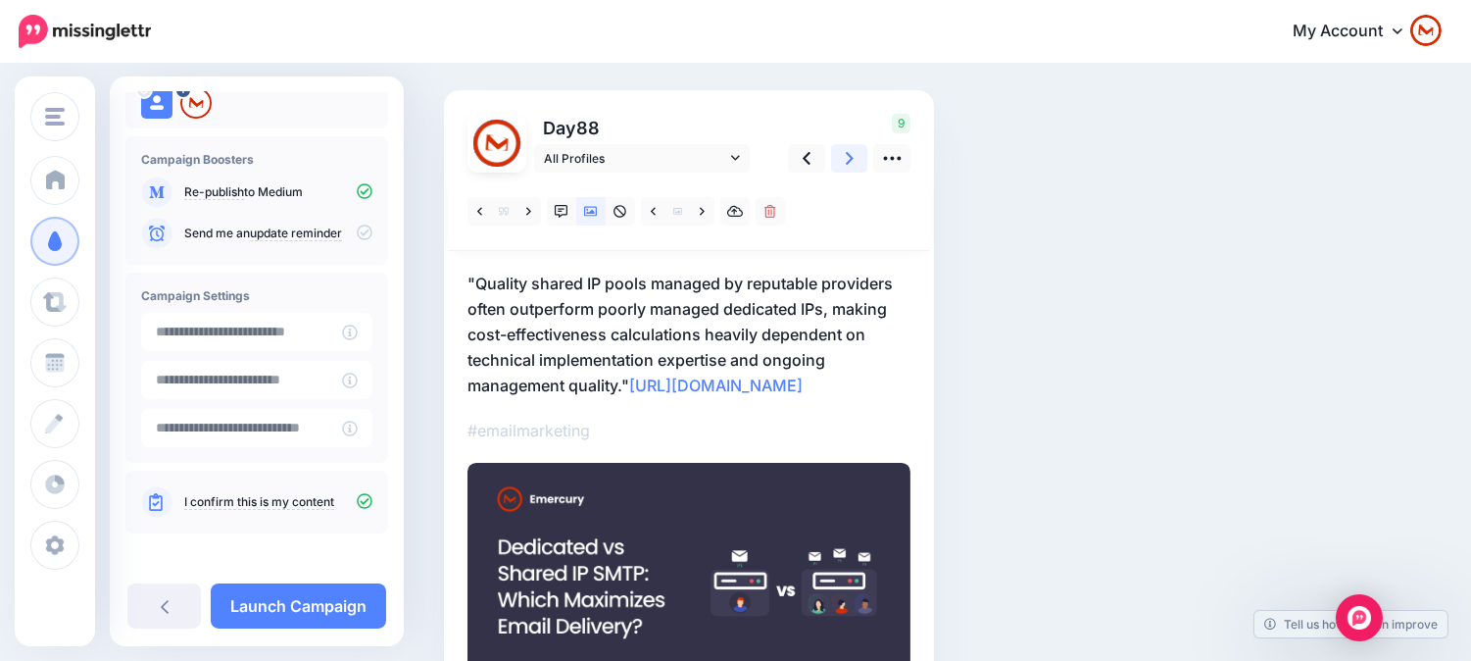
click at [855, 158] on link at bounding box center [849, 158] width 37 height 28
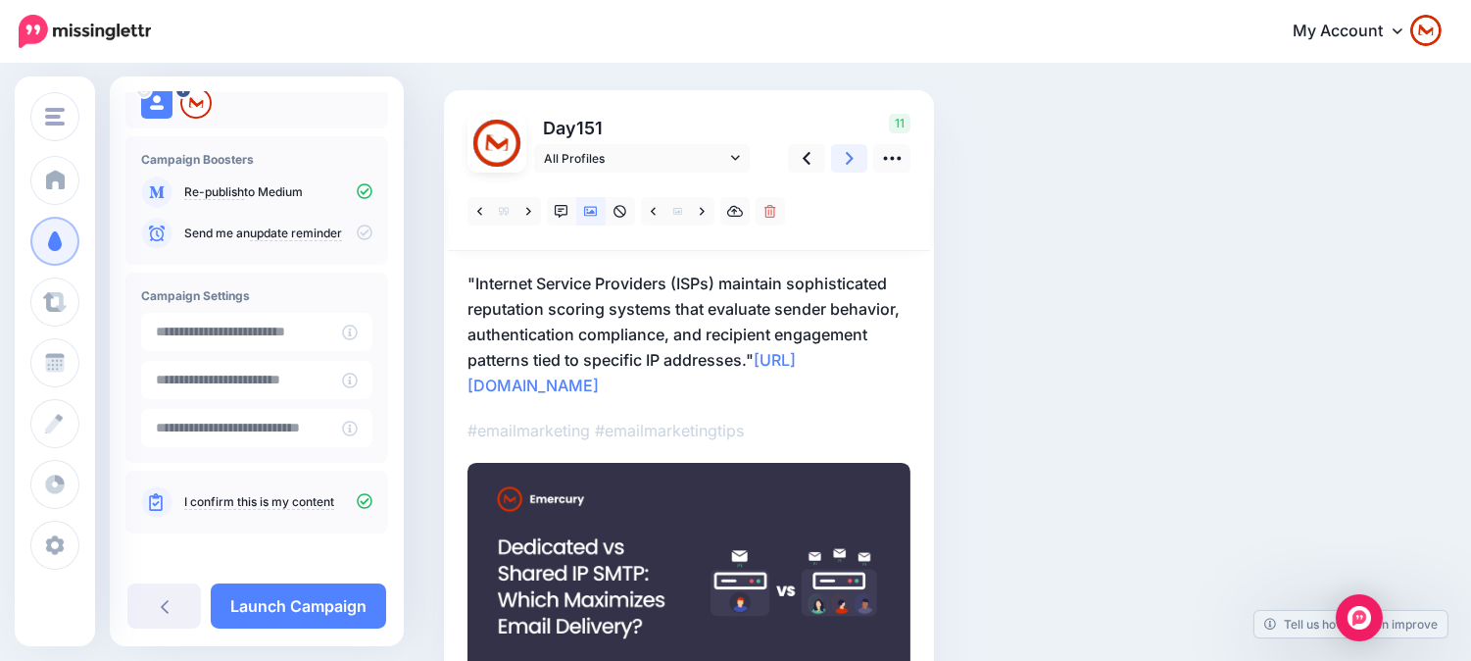
click at [855, 158] on link at bounding box center [849, 158] width 37 height 28
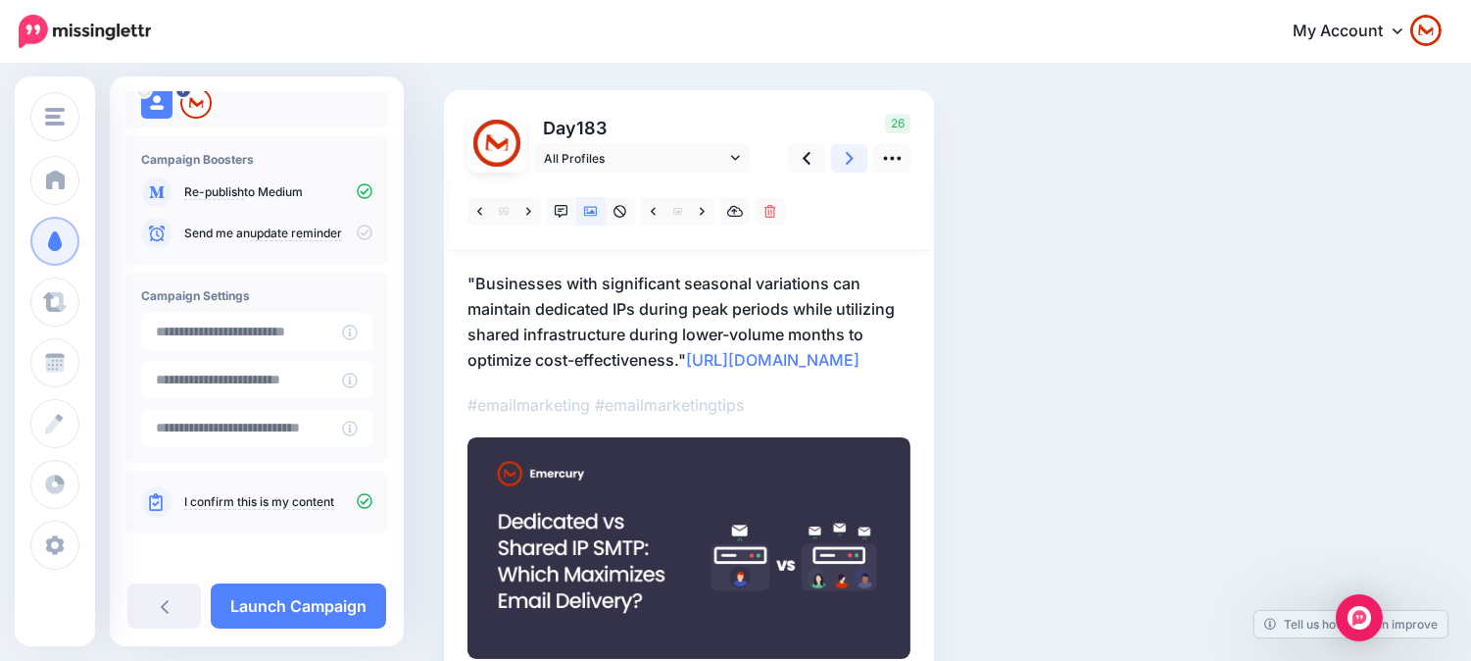
click at [855, 158] on link at bounding box center [849, 158] width 37 height 28
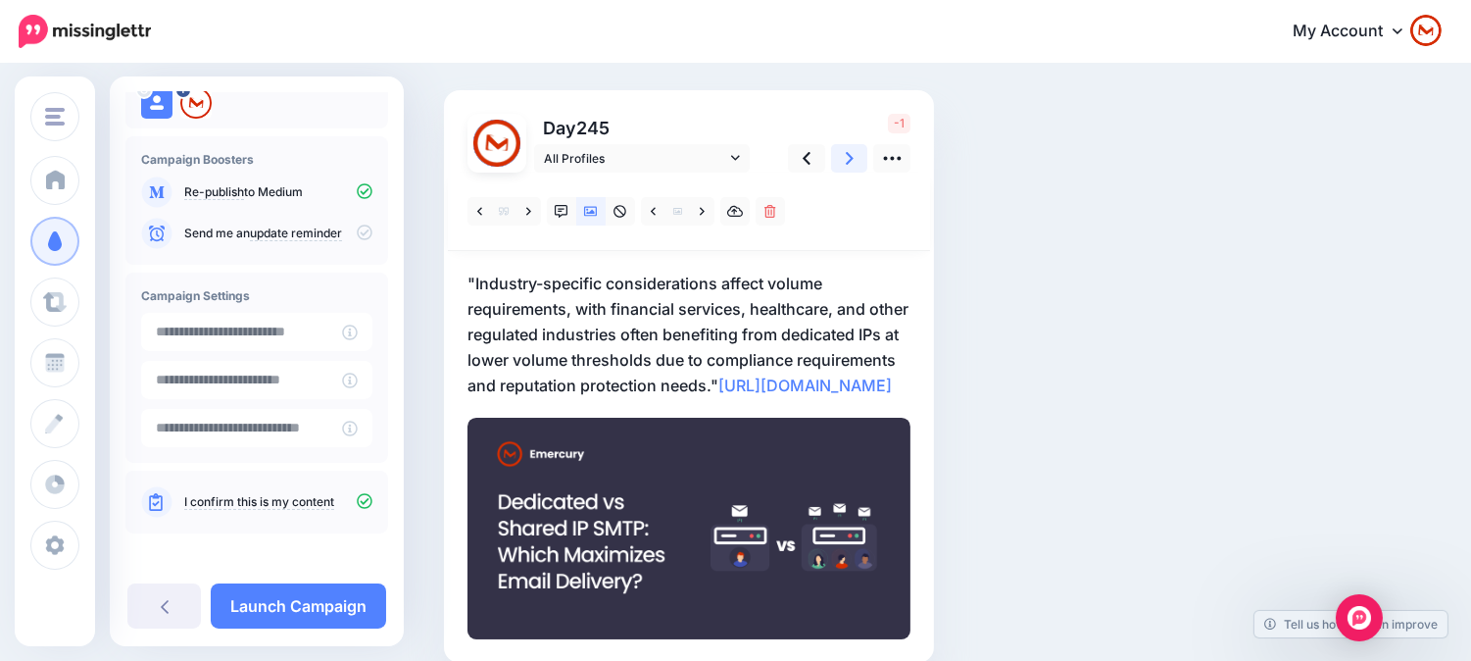
click at [855, 158] on link at bounding box center [849, 158] width 37 height 28
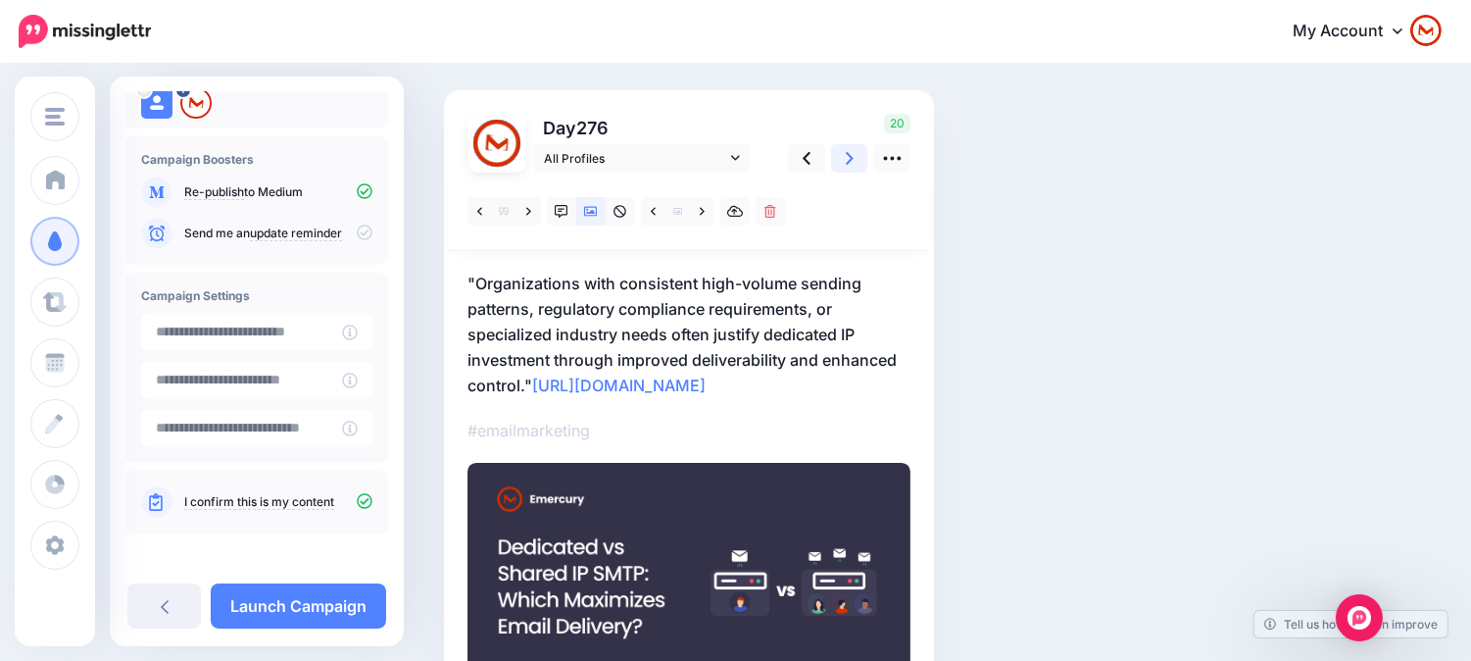
click at [855, 158] on link at bounding box center [849, 158] width 37 height 28
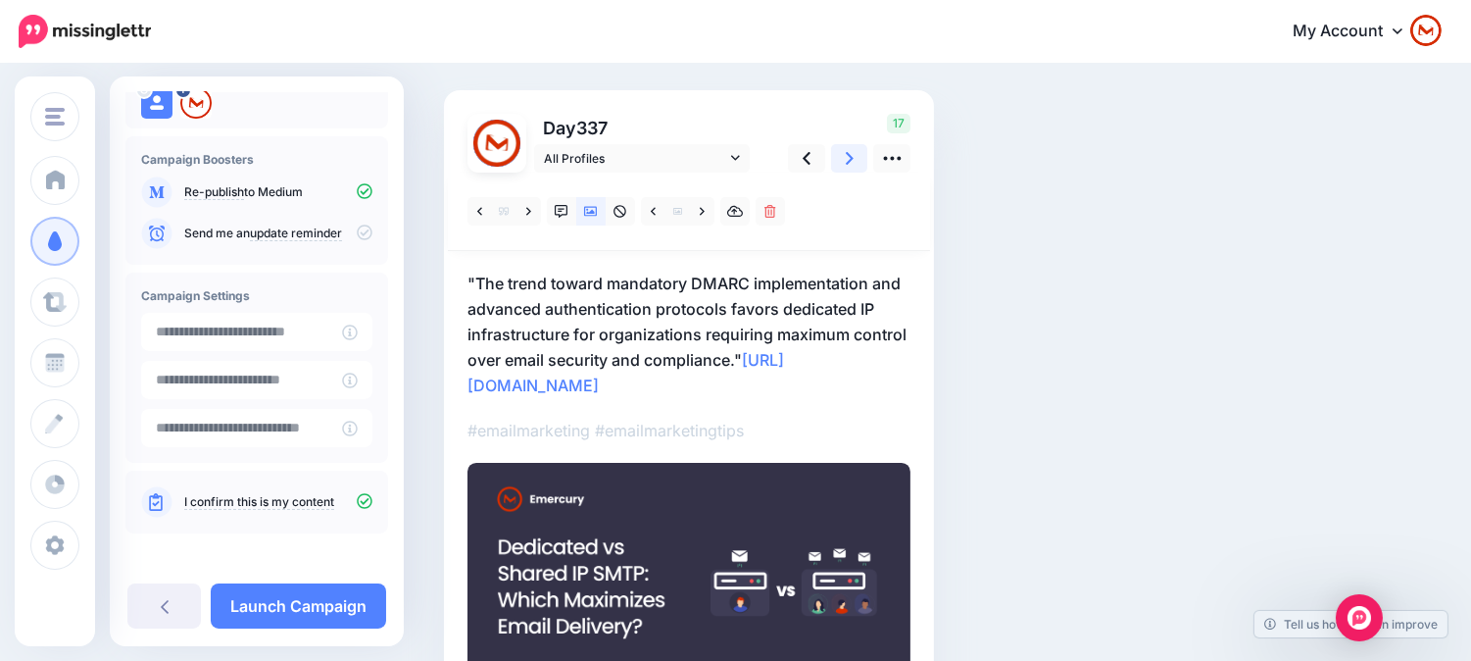
click at [855, 158] on link at bounding box center [849, 158] width 37 height 28
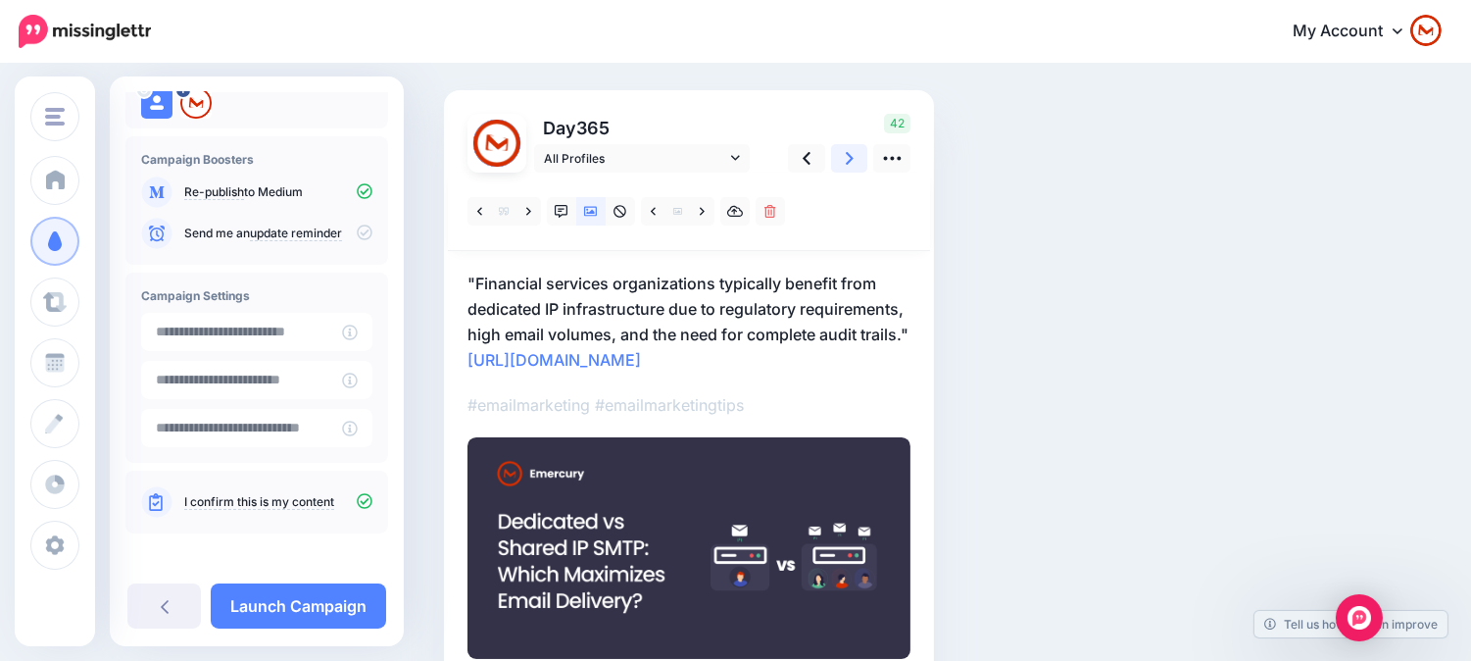
click at [855, 158] on link at bounding box center [849, 158] width 37 height 28
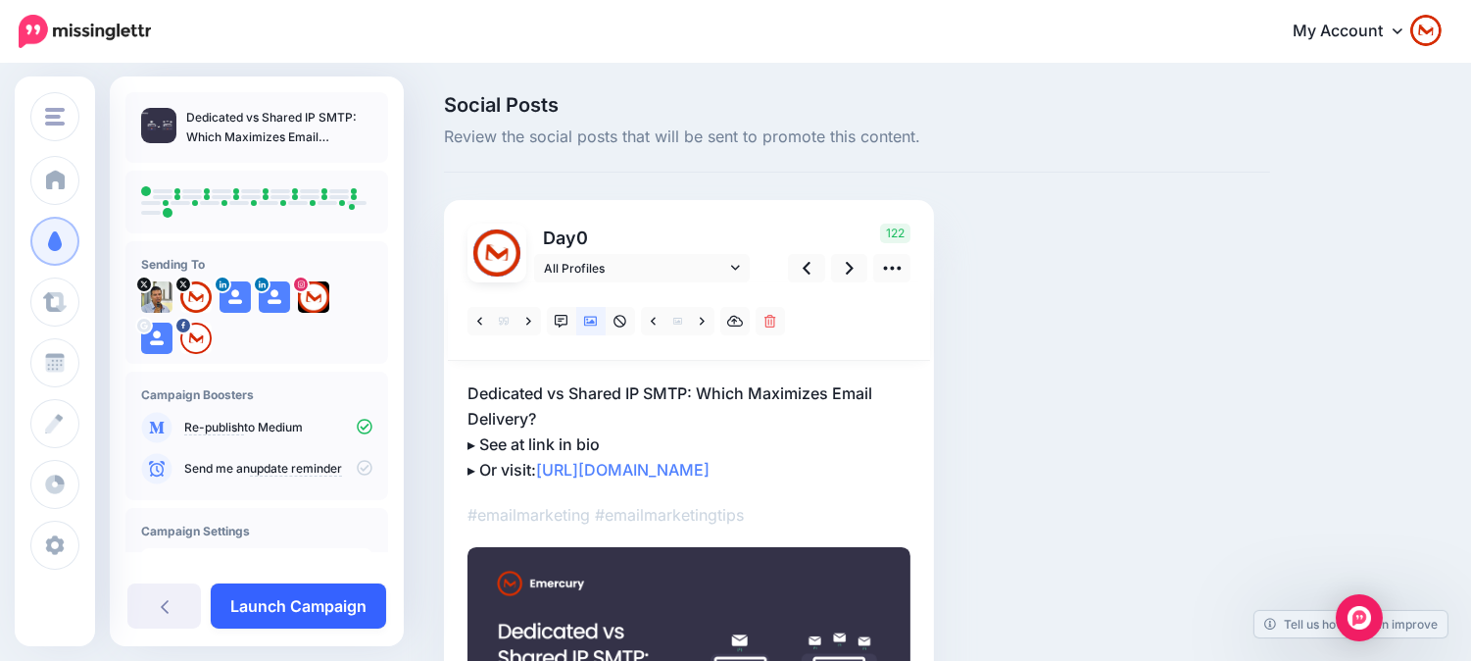
click at [257, 614] on link "Launch Campaign" at bounding box center [298, 605] width 175 height 45
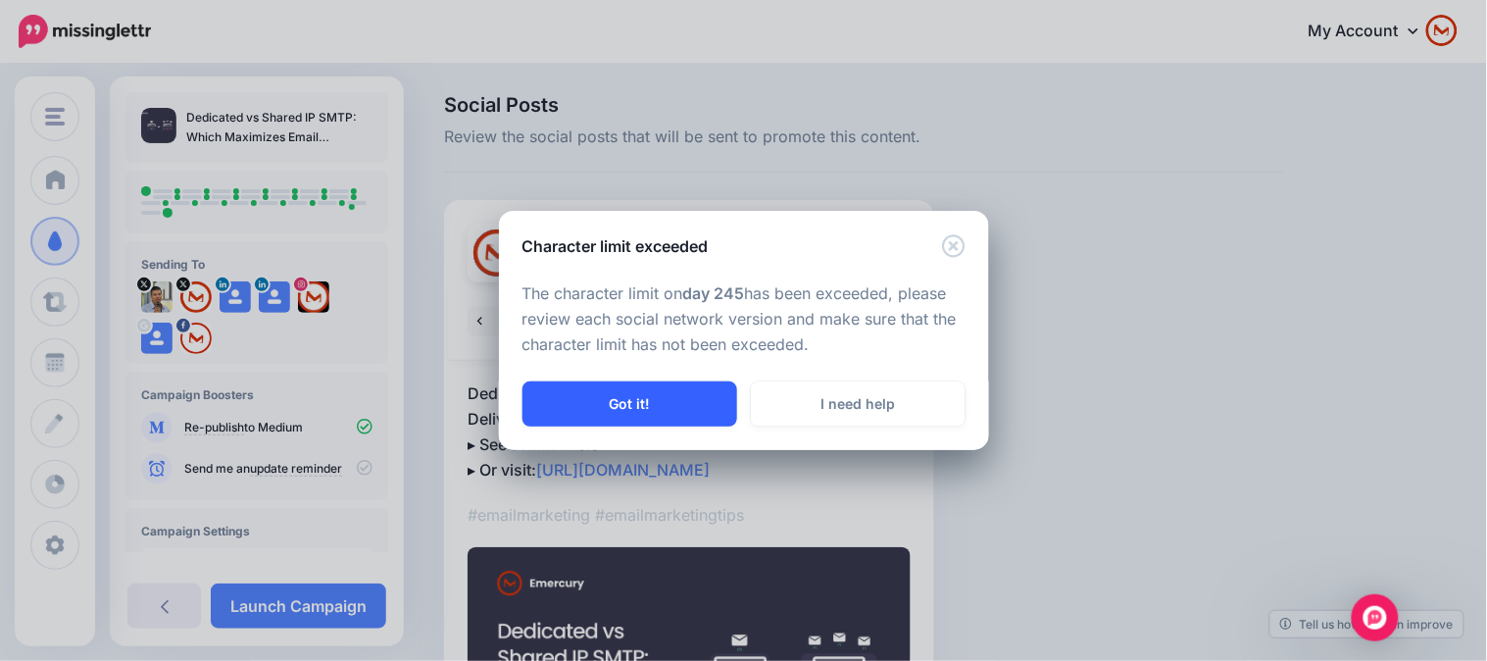
click at [696, 399] on button "Got it!" at bounding box center [629, 403] width 215 height 45
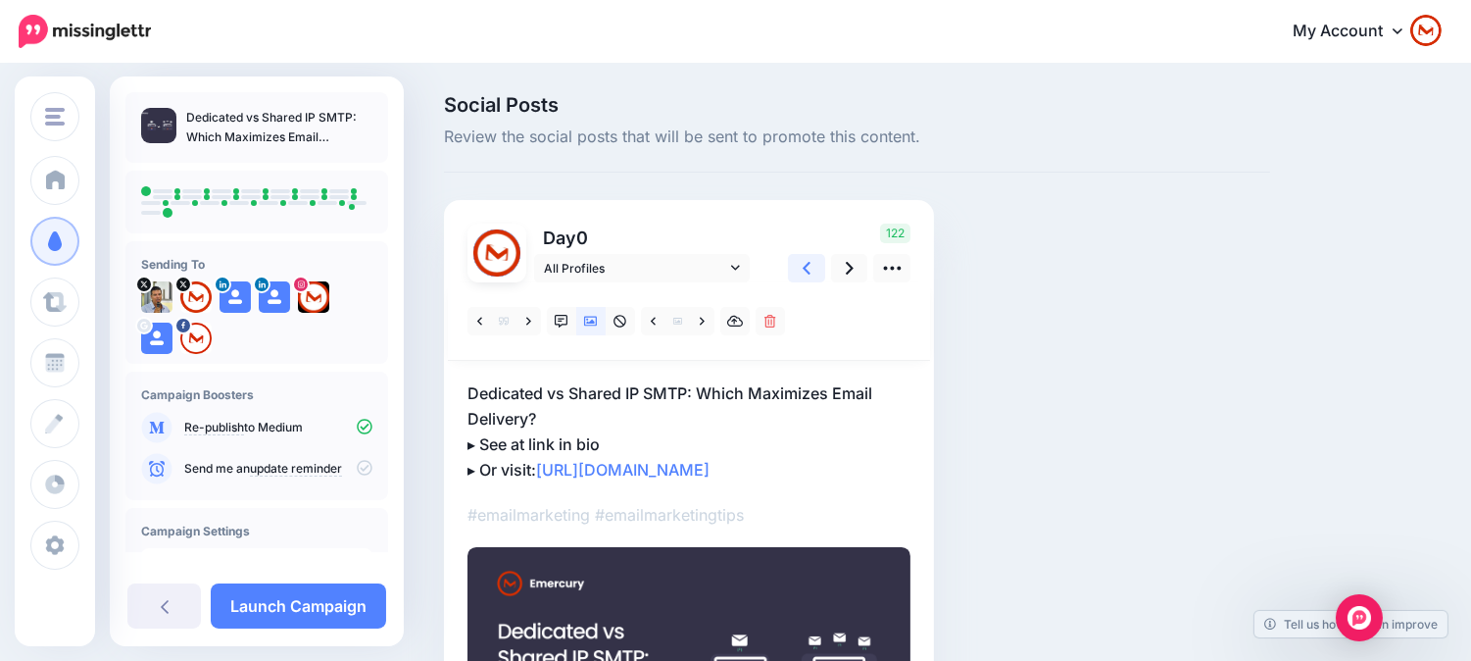
click at [811, 260] on link at bounding box center [806, 268] width 37 height 28
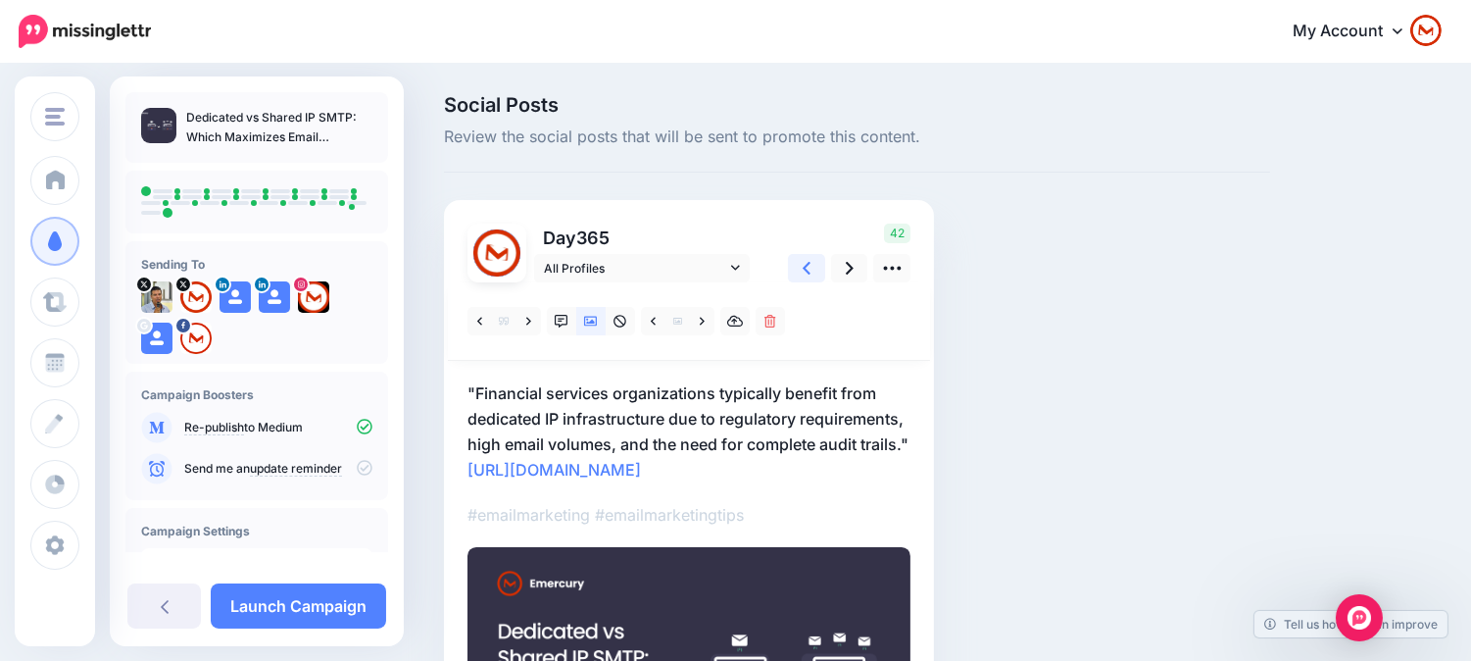
click at [811, 260] on link at bounding box center [806, 268] width 37 height 28
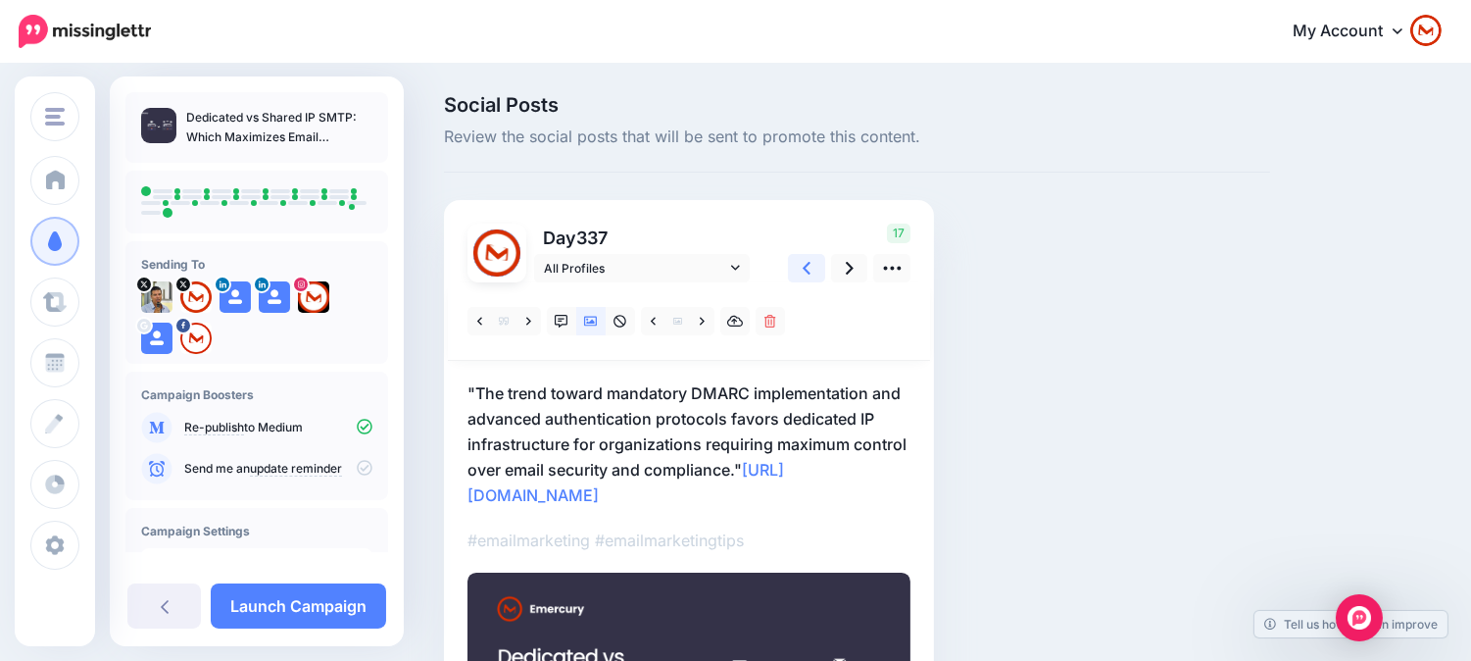
click at [811, 260] on link at bounding box center [806, 268] width 37 height 28
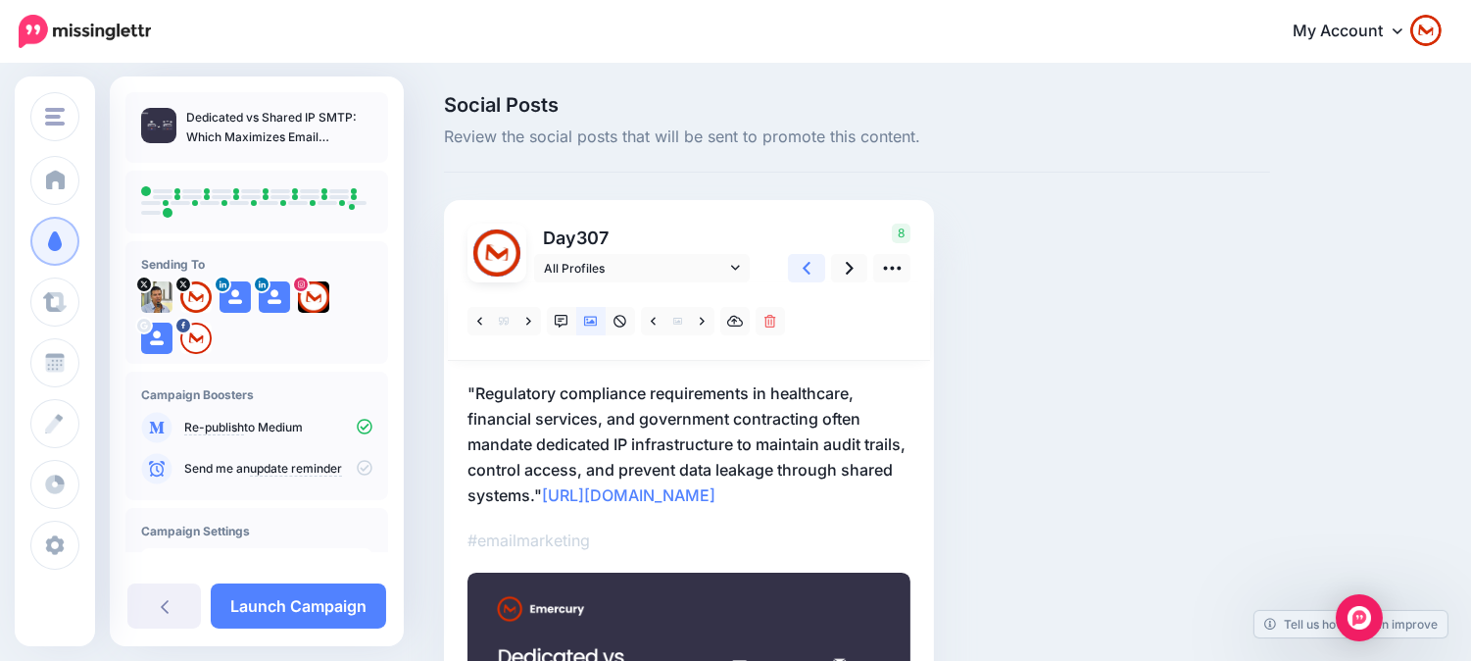
click at [811, 260] on link at bounding box center [806, 268] width 37 height 28
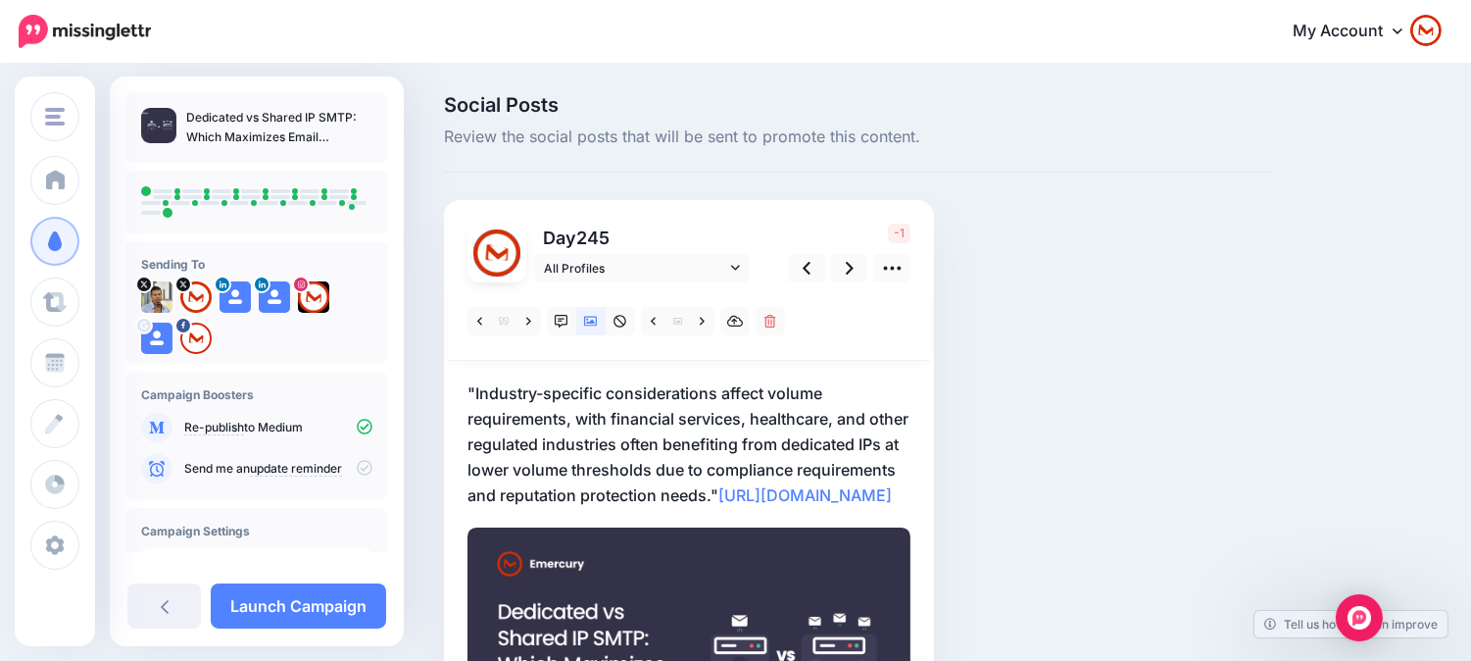
click at [735, 449] on p ""Industry-specific considerations affect volume requirements, with financial se…" at bounding box center [688, 443] width 443 height 127
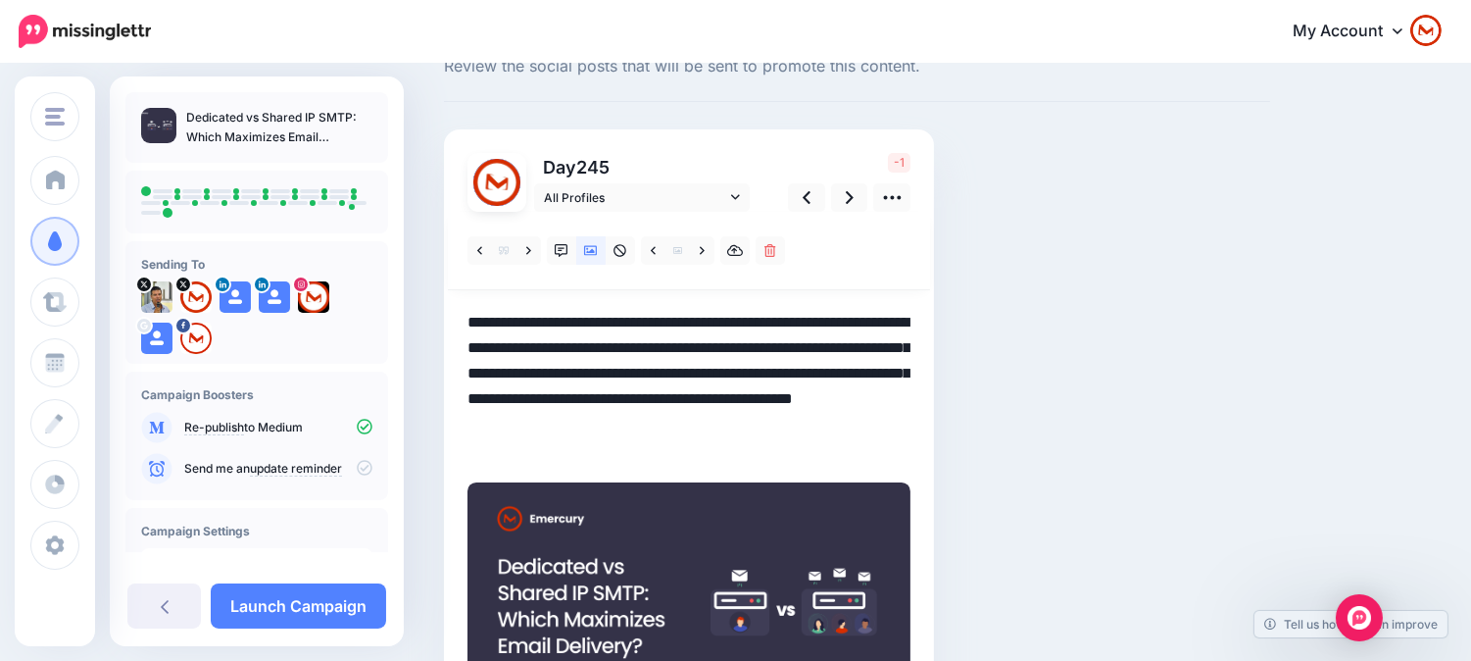
scroll to position [109, 0]
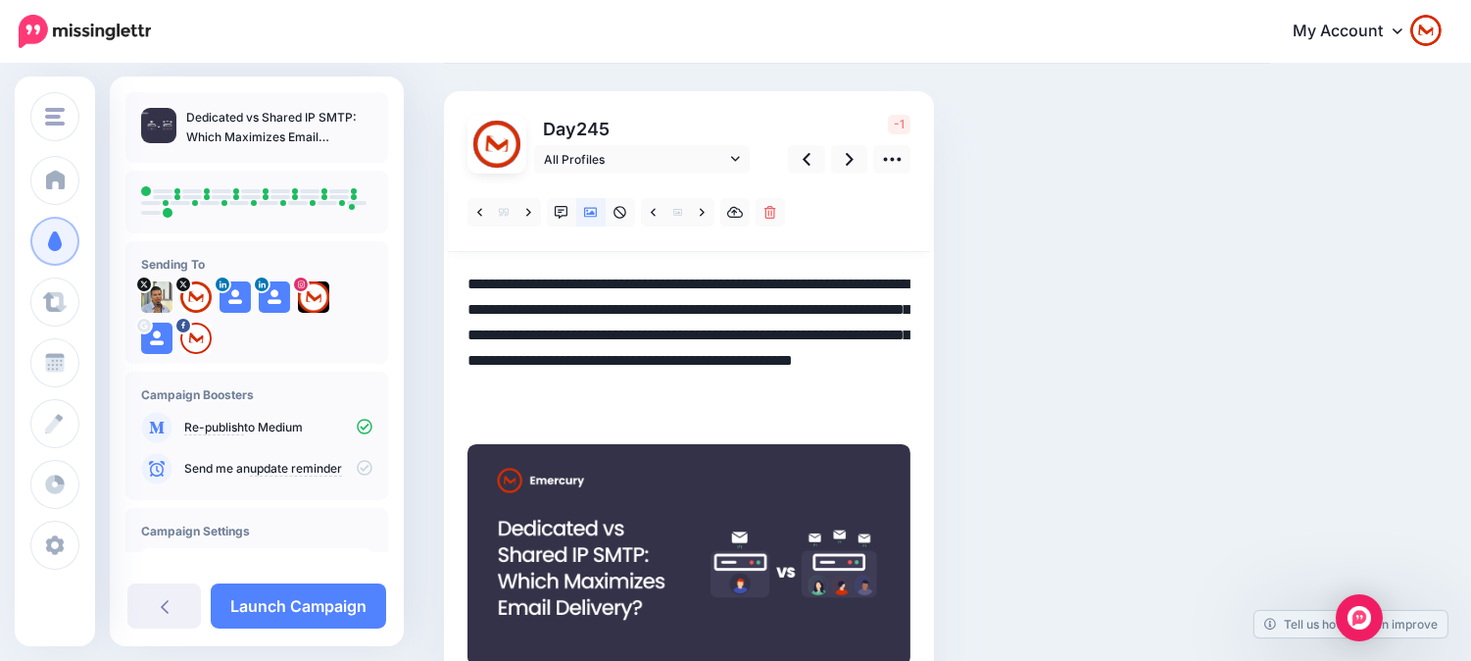
drag, startPoint x: 701, startPoint y: 365, endPoint x: 491, endPoint y: 360, distance: 209.8
click at [488, 360] on textarea "**********" at bounding box center [688, 347] width 443 height 153
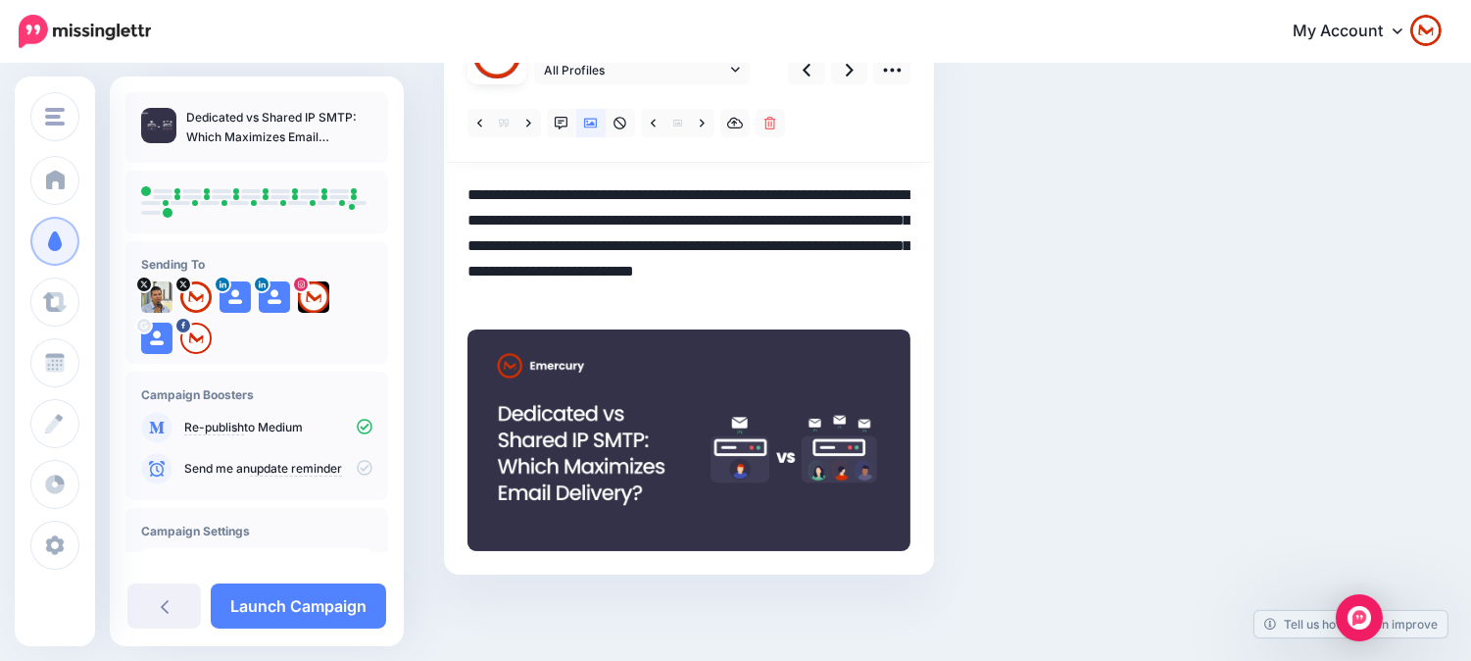
scroll to position [199, 0]
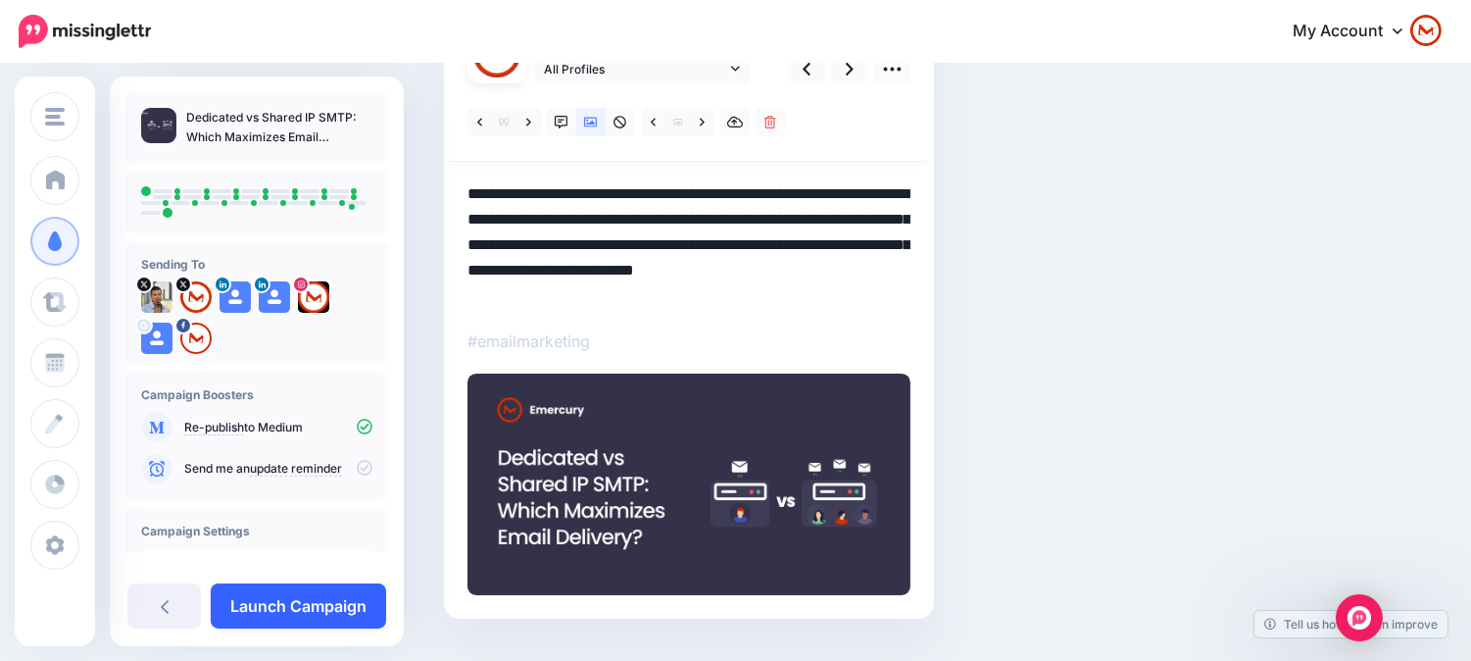
type textarea "**********"
click at [259, 599] on link "Launch Campaign" at bounding box center [298, 605] width 175 height 45
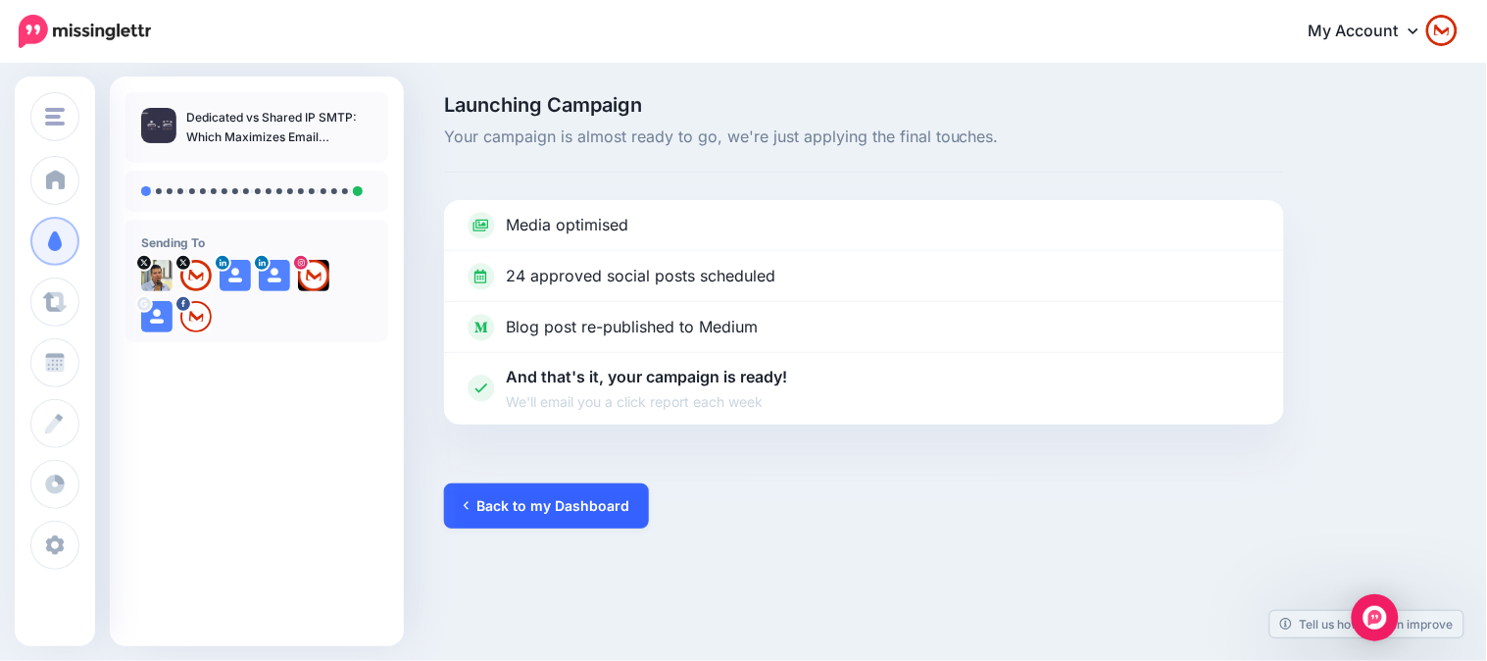
click at [549, 522] on link "Back to my Dashboard" at bounding box center [546, 505] width 205 height 45
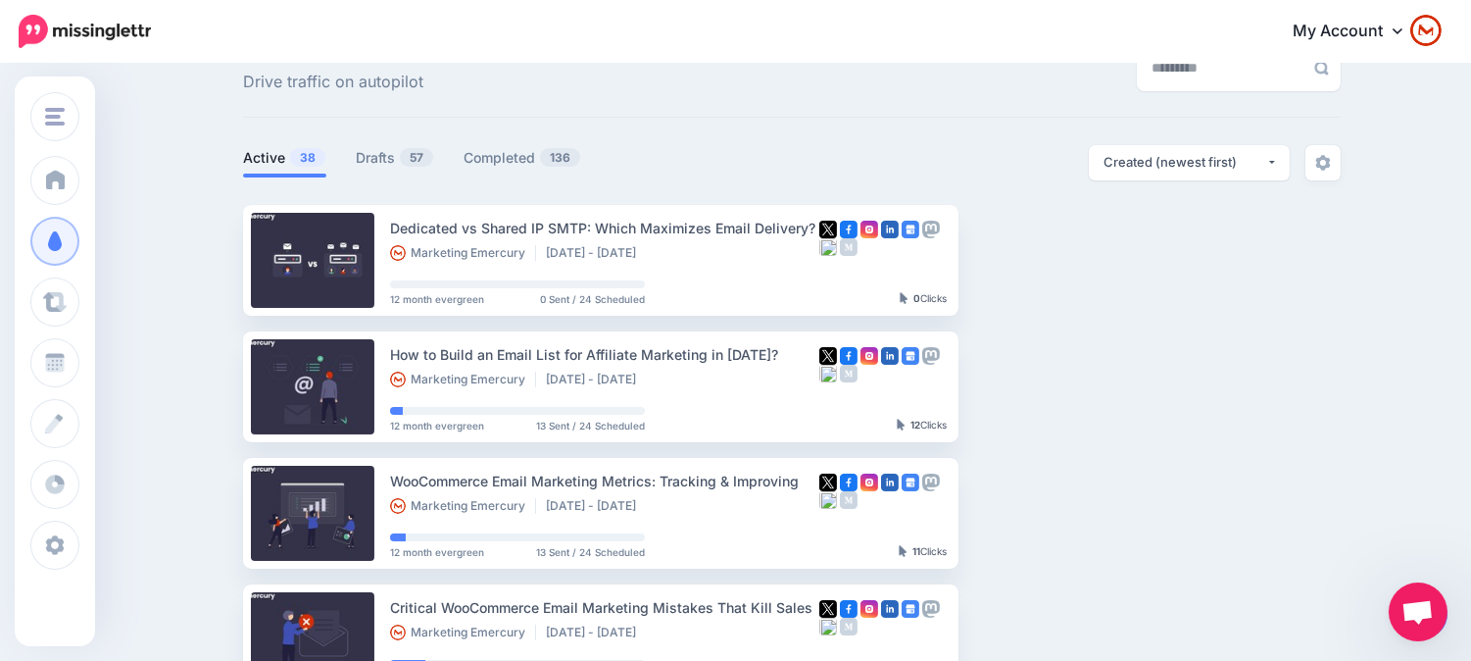
scroll to position [109, 0]
